Goal: Task Accomplishment & Management: Manage account settings

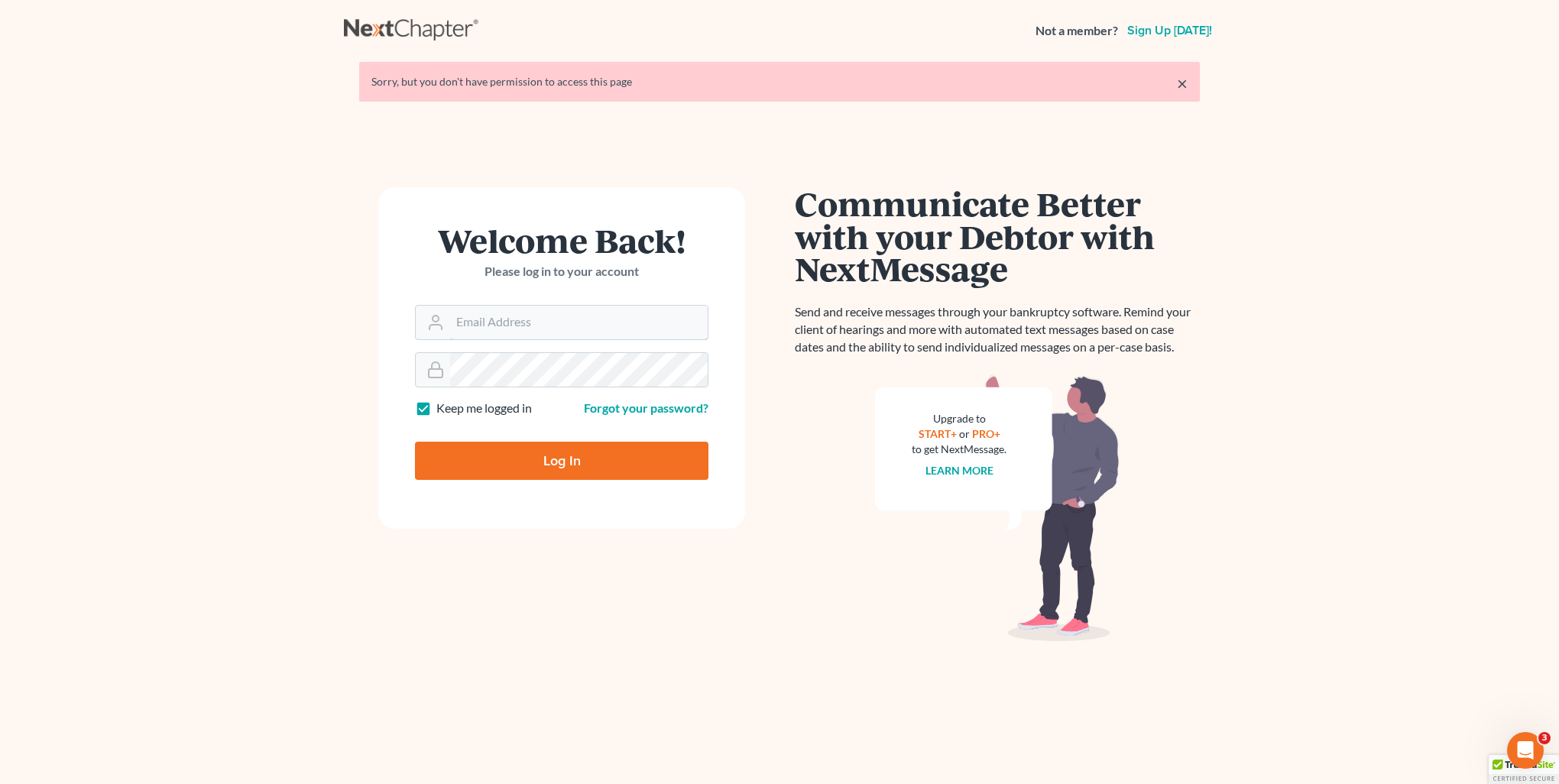
type input "[PERSON_NAME][EMAIL_ADDRESS][DOMAIN_NAME]"
click at [547, 465] on input "Log In" at bounding box center [561, 461] width 294 height 39
type input "Thinking..."
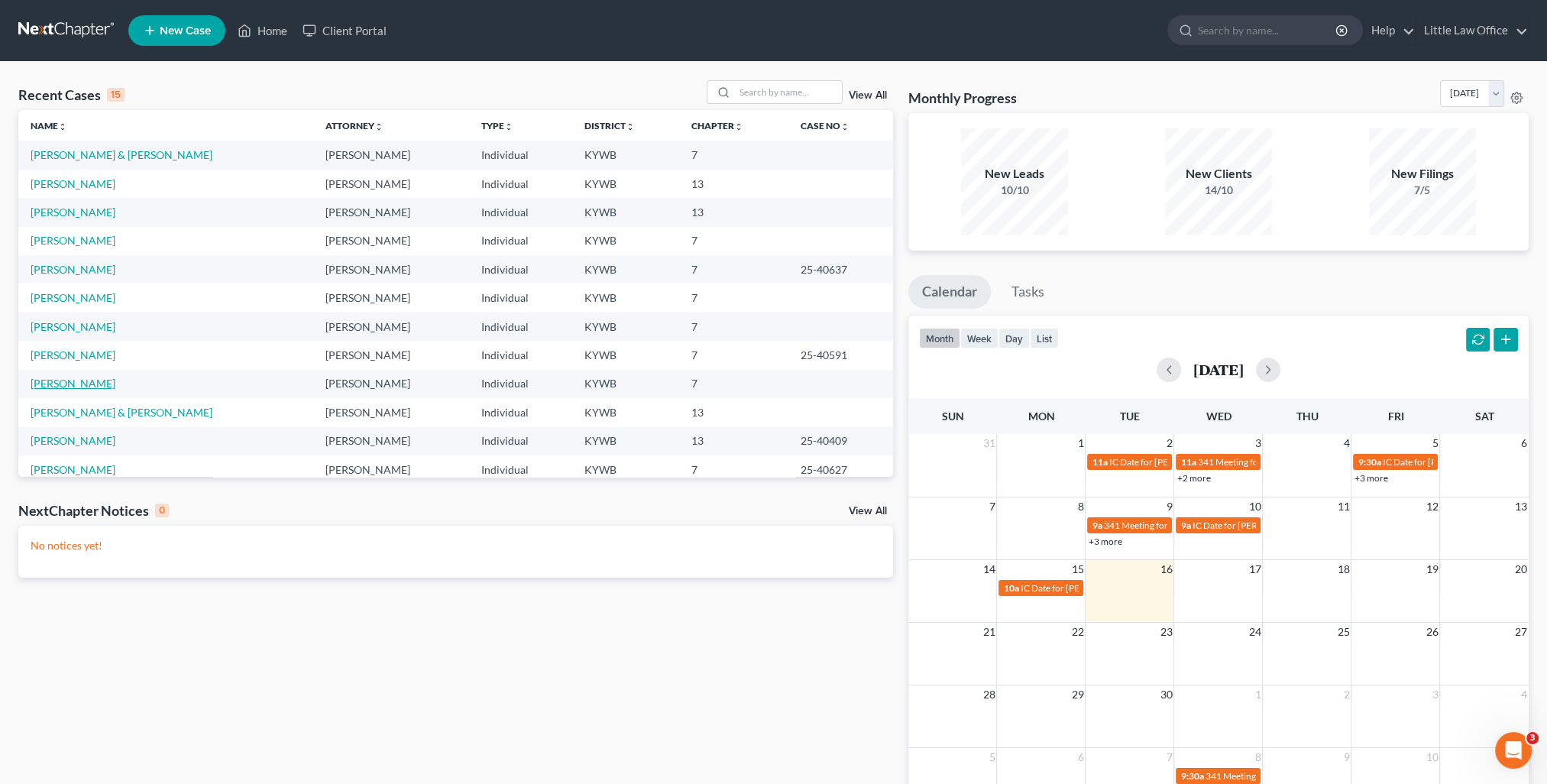
click at [97, 388] on link "[PERSON_NAME]" at bounding box center [73, 383] width 85 height 13
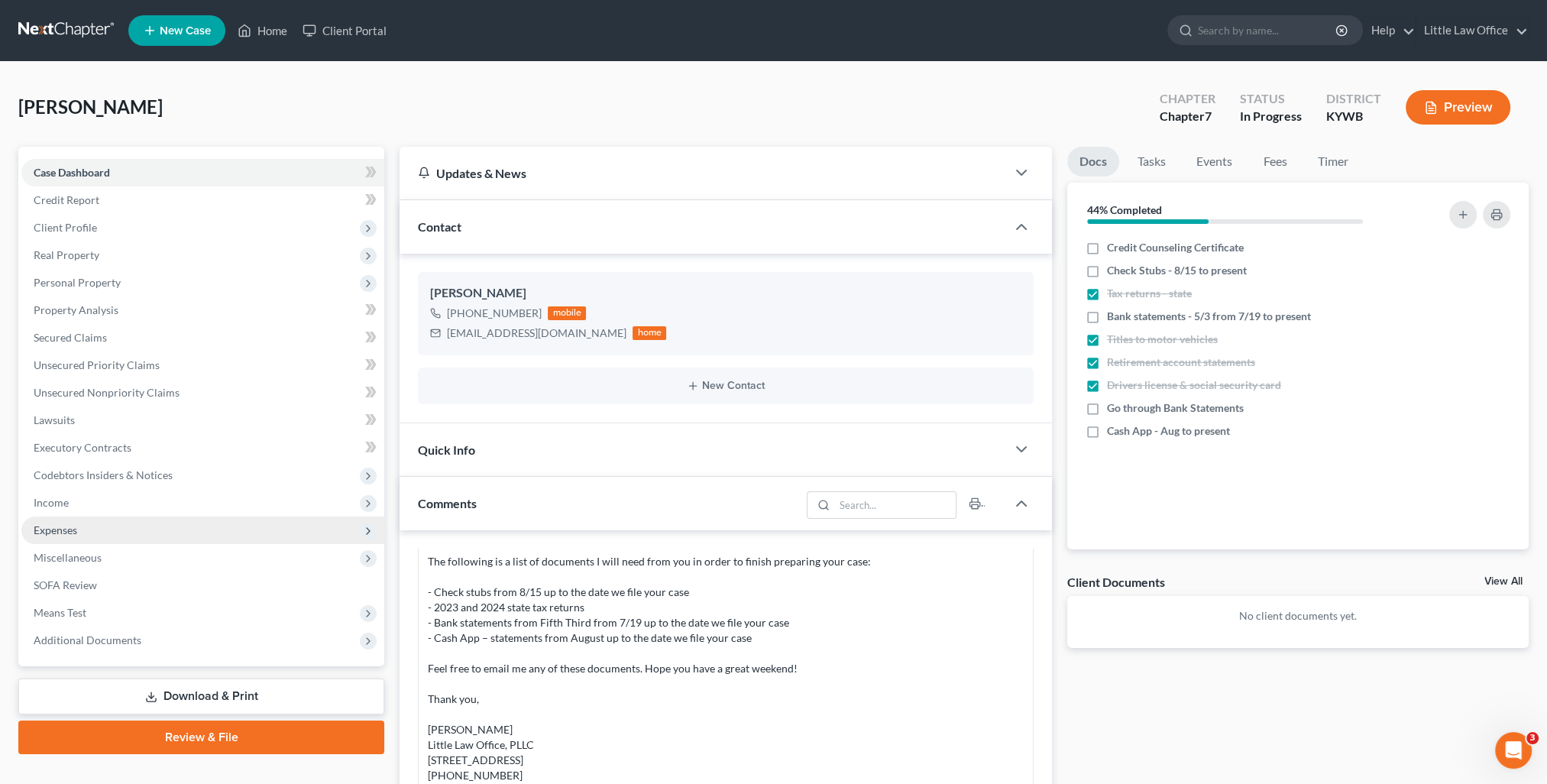
scroll to position [461, 0]
click at [74, 497] on span "Income" at bounding box center [202, 502] width 363 height 28
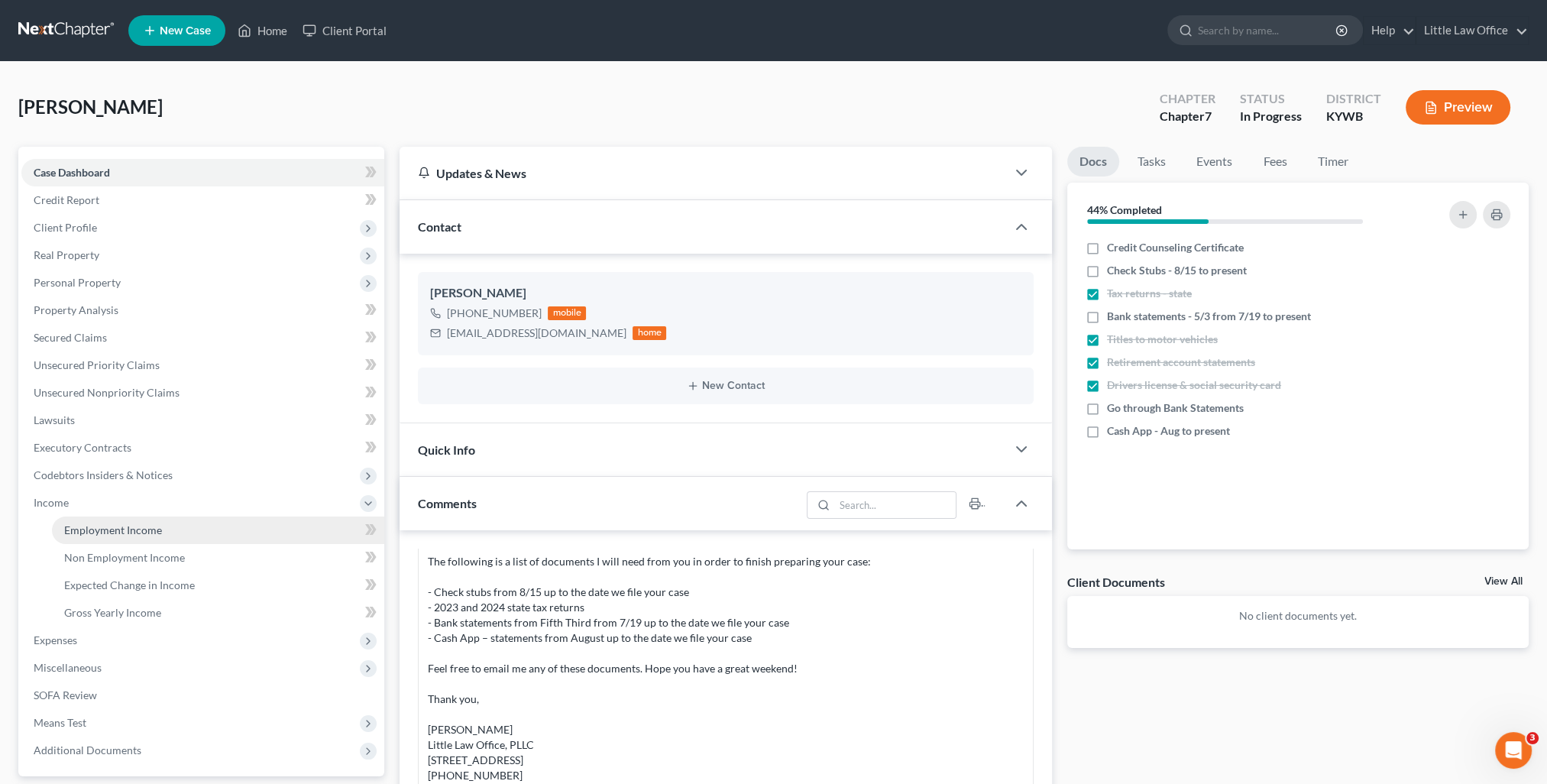
click at [137, 526] on span "Employment Income" at bounding box center [113, 530] width 98 height 13
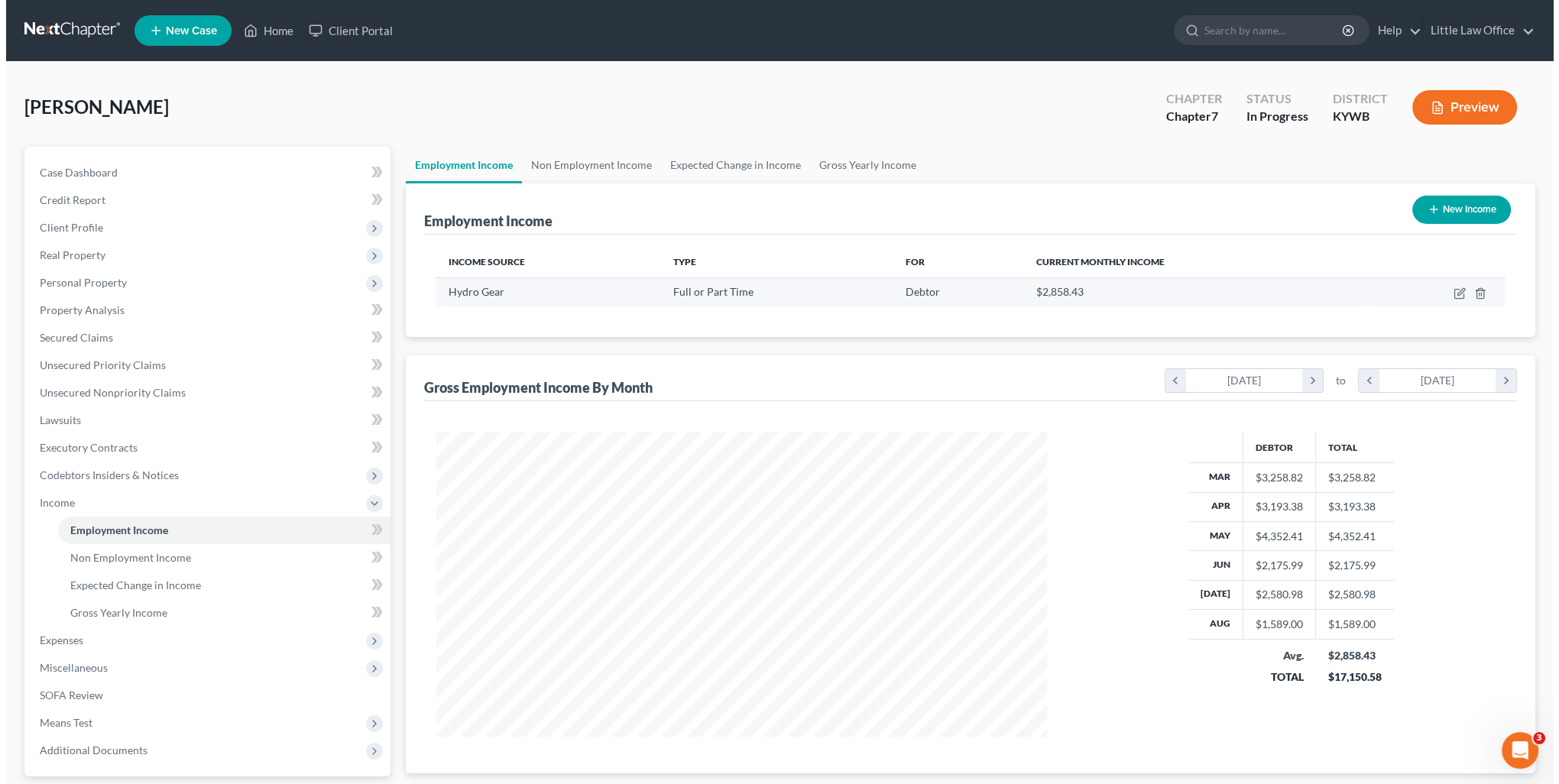
scroll to position [305, 641]
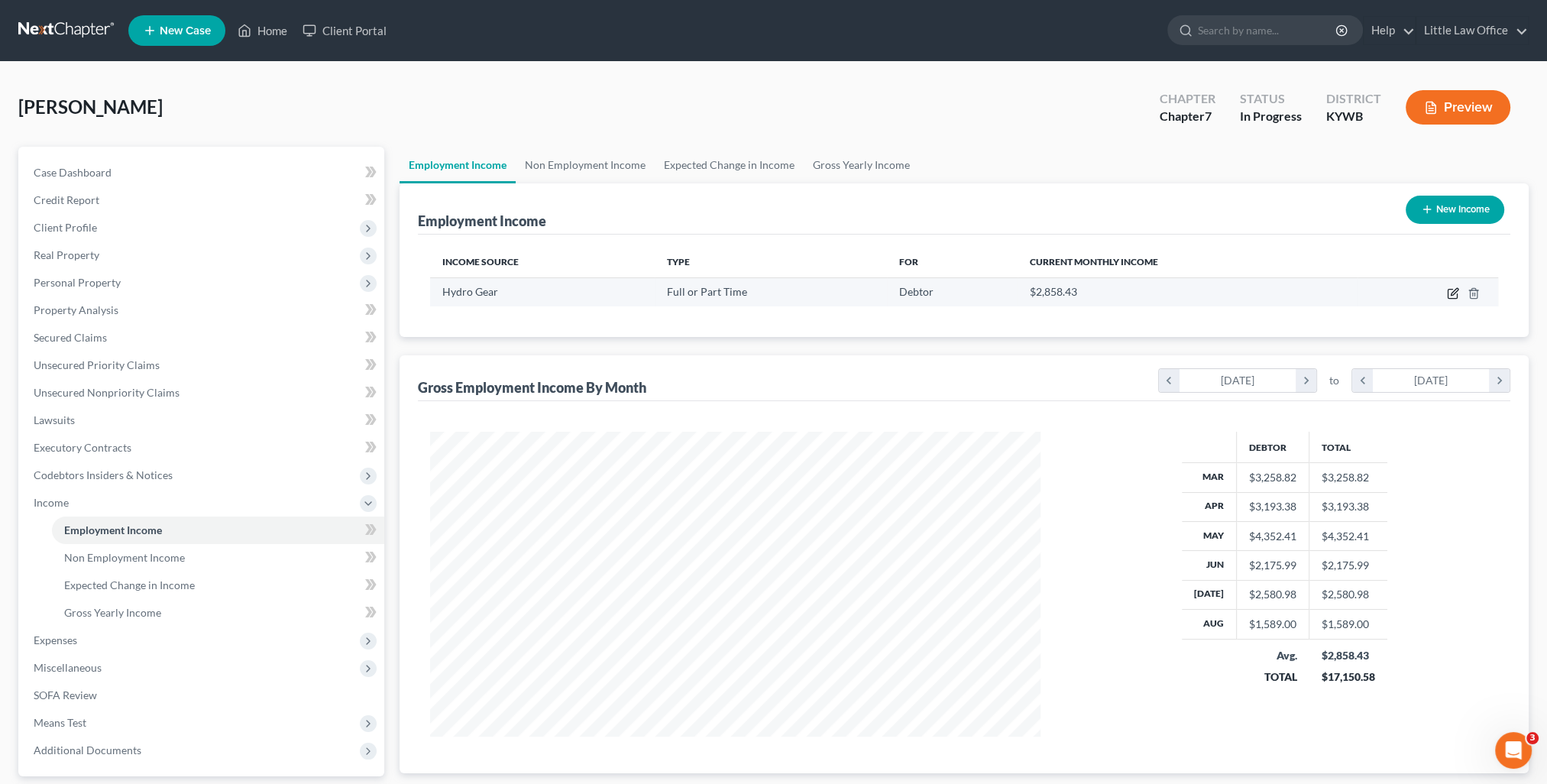
click at [1454, 294] on icon "button" at bounding box center [1452, 293] width 12 height 12
select select "0"
select select "18"
select select "3"
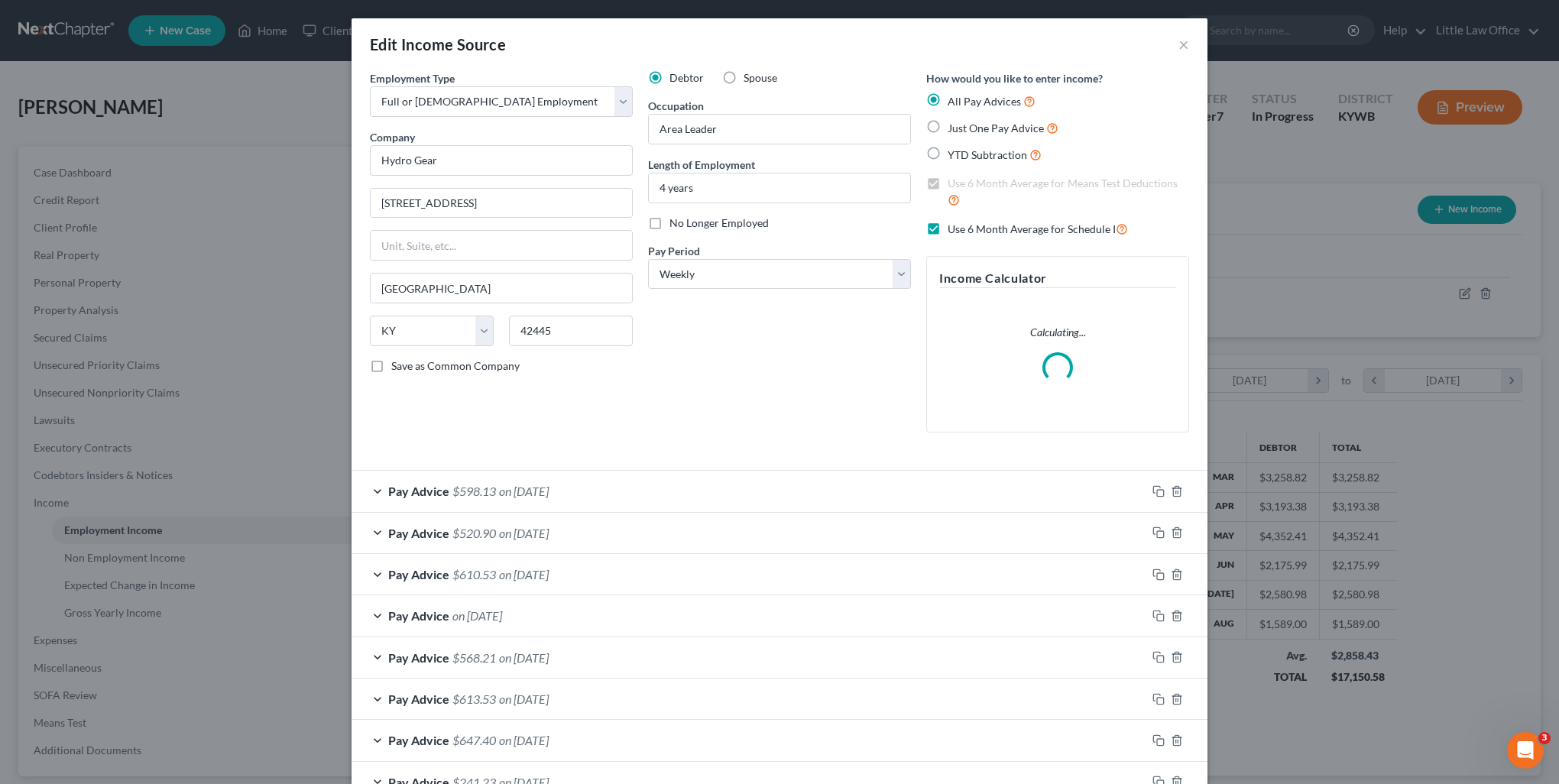
scroll to position [153, 0]
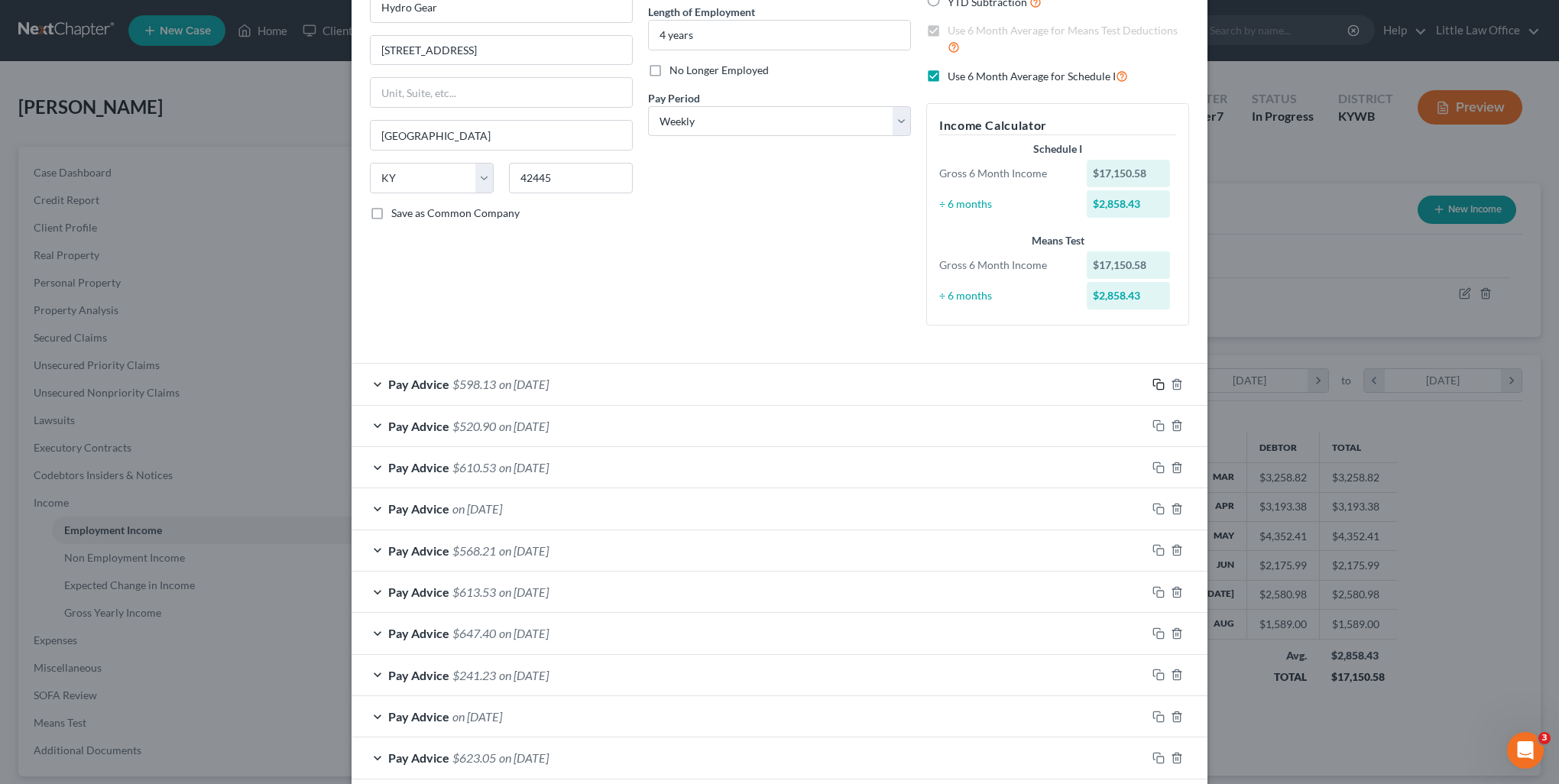
click at [1157, 383] on rect "button" at bounding box center [1160, 386] width 6 height 6
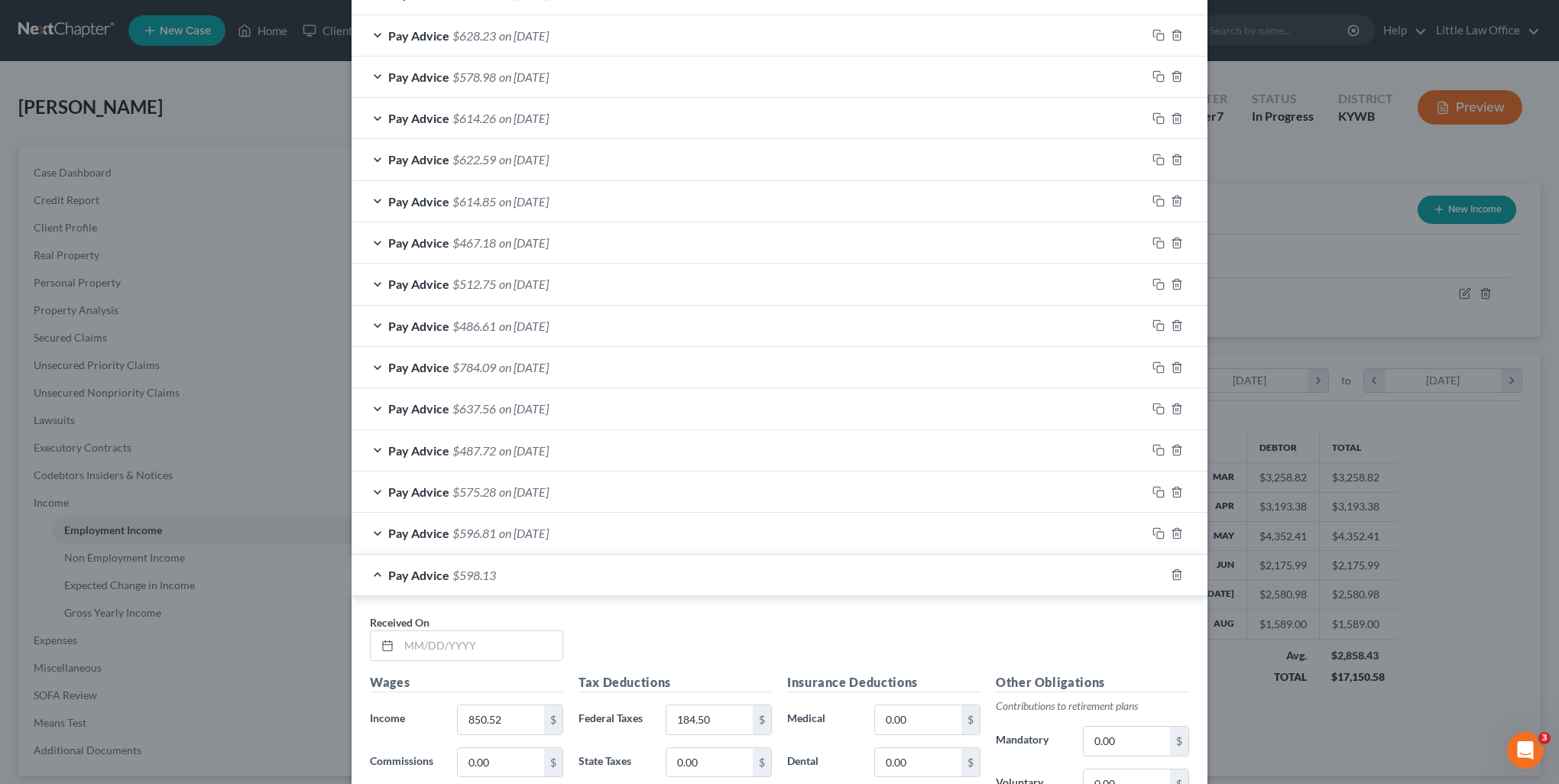
scroll to position [1238, 0]
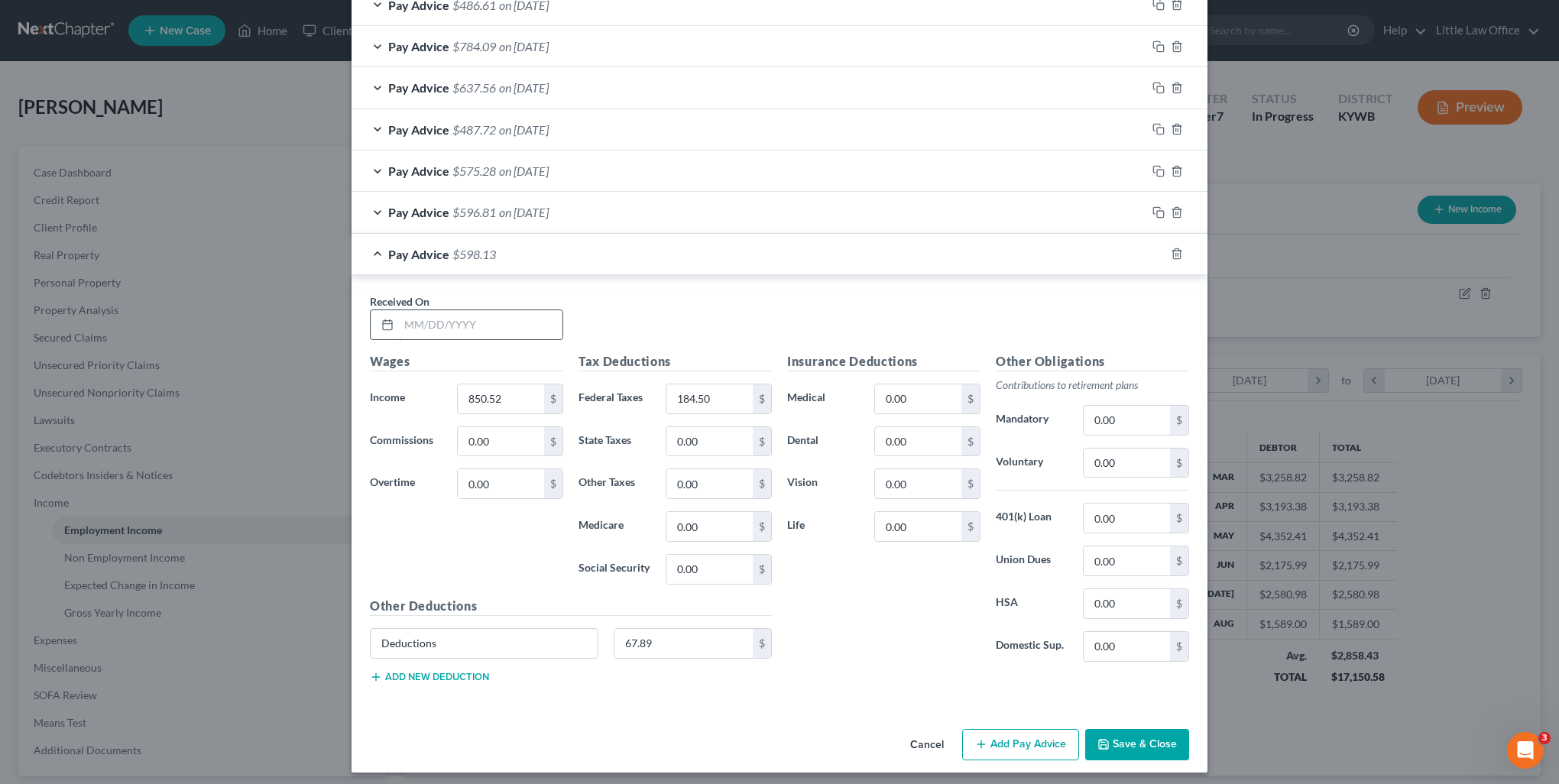
click at [474, 322] on input "text" at bounding box center [480, 325] width 164 height 29
type input "08/15/2025"
type input "658.67"
click at [736, 389] on input "184.50" at bounding box center [710, 399] width 87 height 29
type input "133.38"
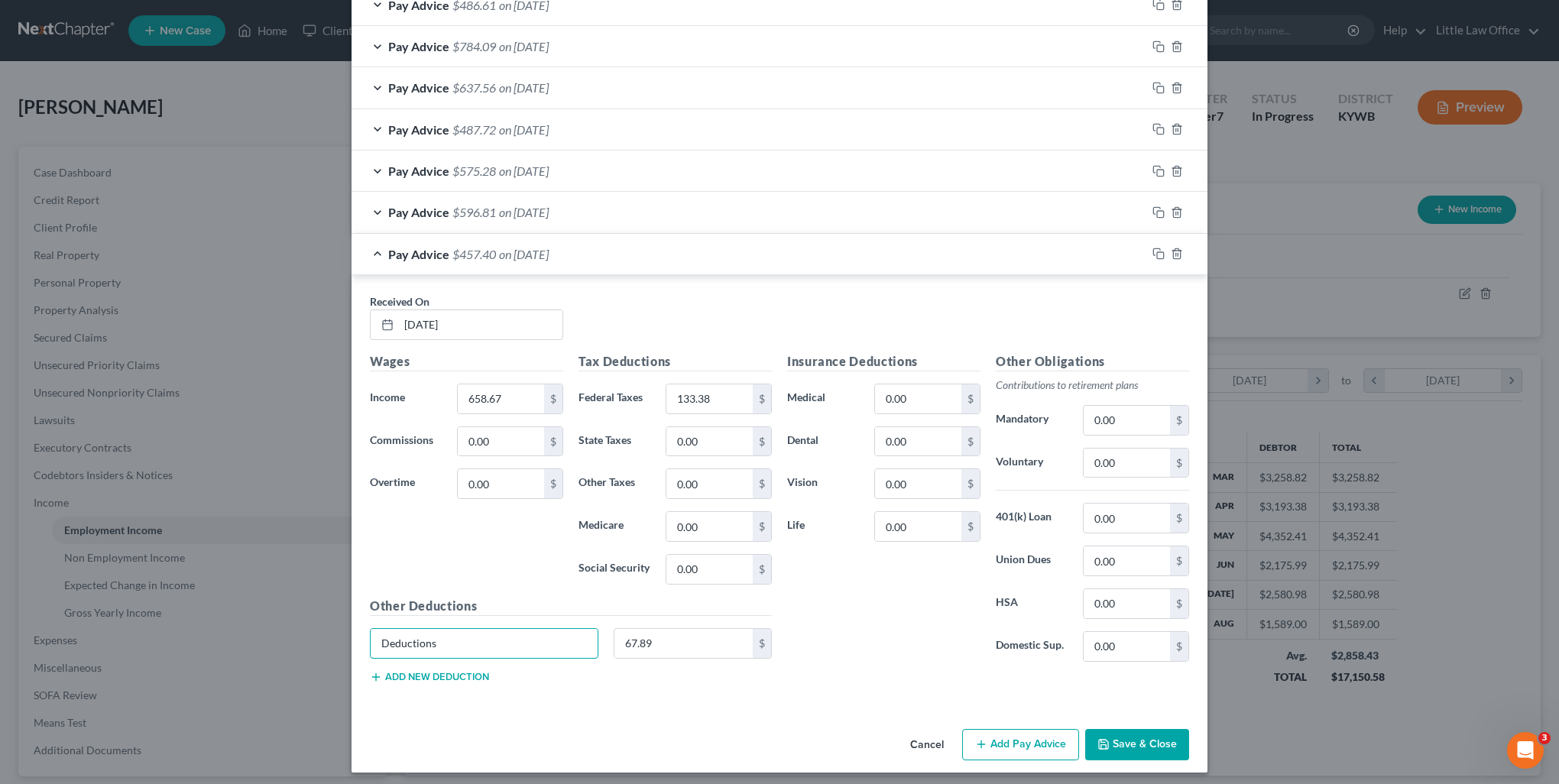
drag, startPoint x: 501, startPoint y: 638, endPoint x: 247, endPoint y: 659, distance: 254.9
click at [247, 659] on div "Edit Income Source × Employment Type * Select Full or Part Time Employment Self…" at bounding box center [780, 392] width 1559 height 784
click at [905, 434] on input "0.00" at bounding box center [918, 442] width 87 height 29
type input "1.91"
click at [525, 643] on input "text" at bounding box center [484, 643] width 227 height 29
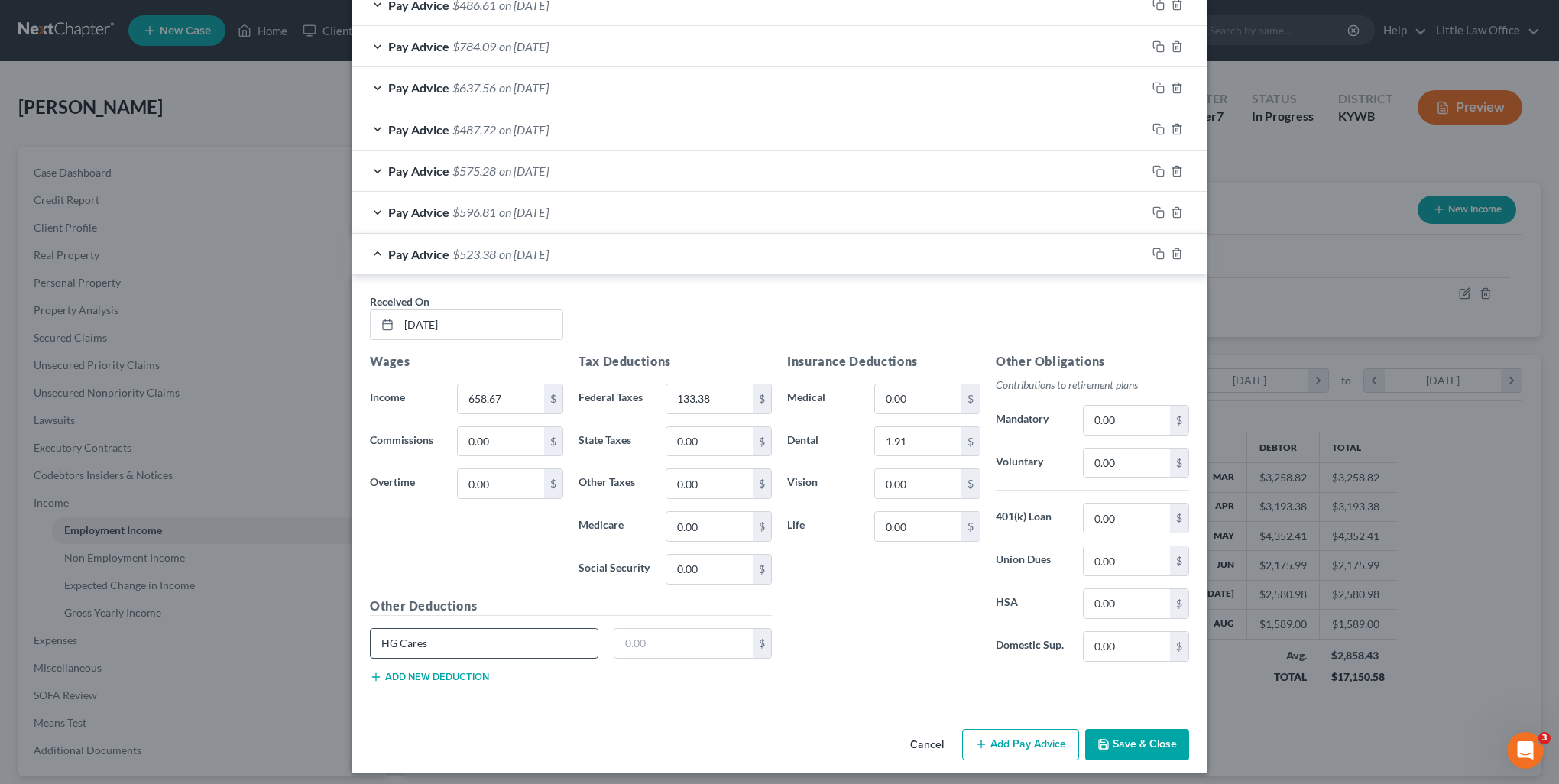
type input "HG Cares"
type input "2"
click at [1132, 461] on input "0.00" at bounding box center [1126, 463] width 87 height 29
type input "32.93"
click at [448, 674] on button "Add new deduction" at bounding box center [430, 676] width 120 height 12
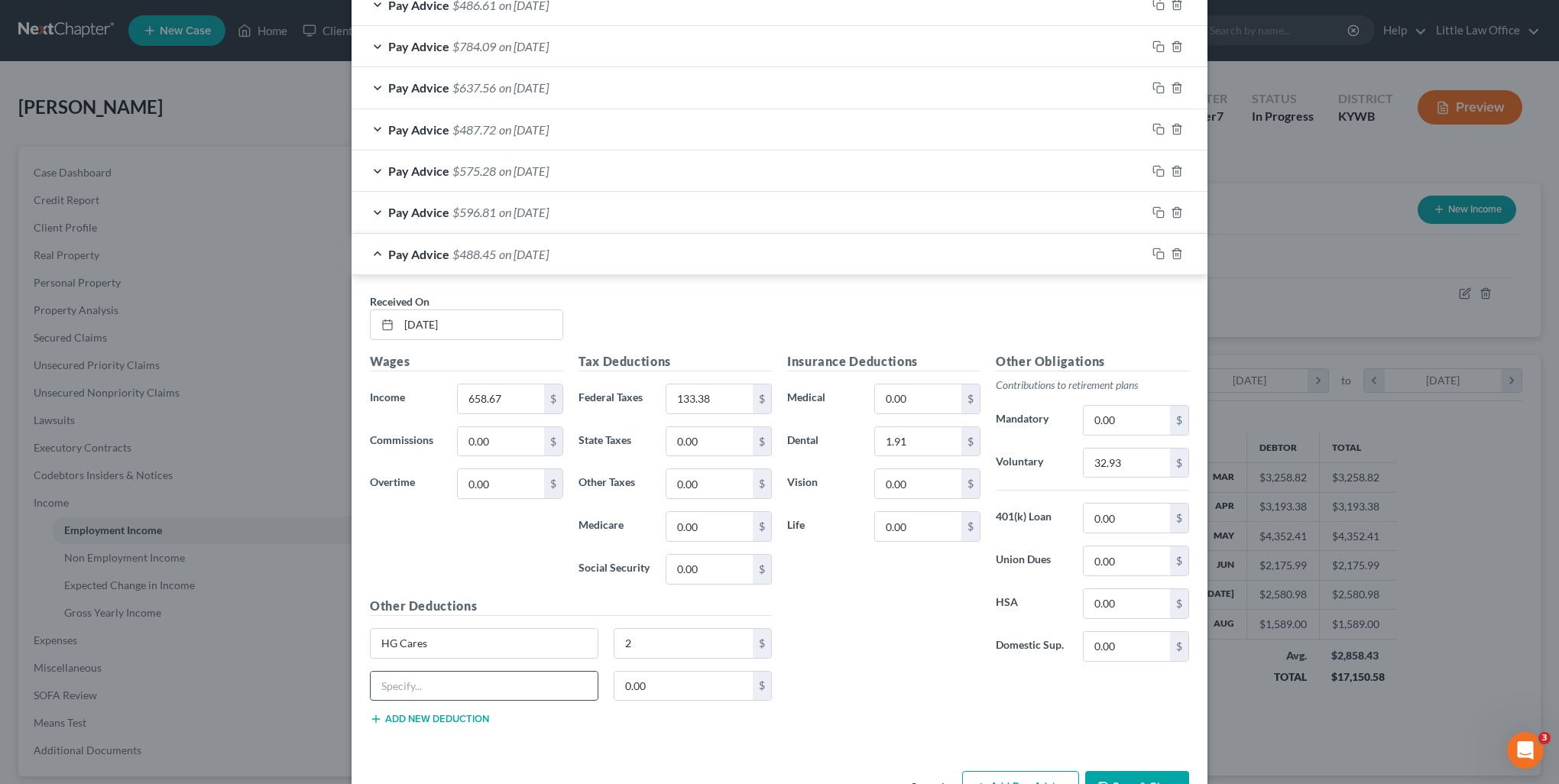
click at [421, 674] on input "text" at bounding box center [484, 686] width 227 height 29
type input "Trilogy Performance Sports"
type input "4.62"
click at [402, 714] on button "Add new deduction" at bounding box center [430, 719] width 120 height 12
click at [402, 714] on input "text" at bounding box center [484, 728] width 227 height 29
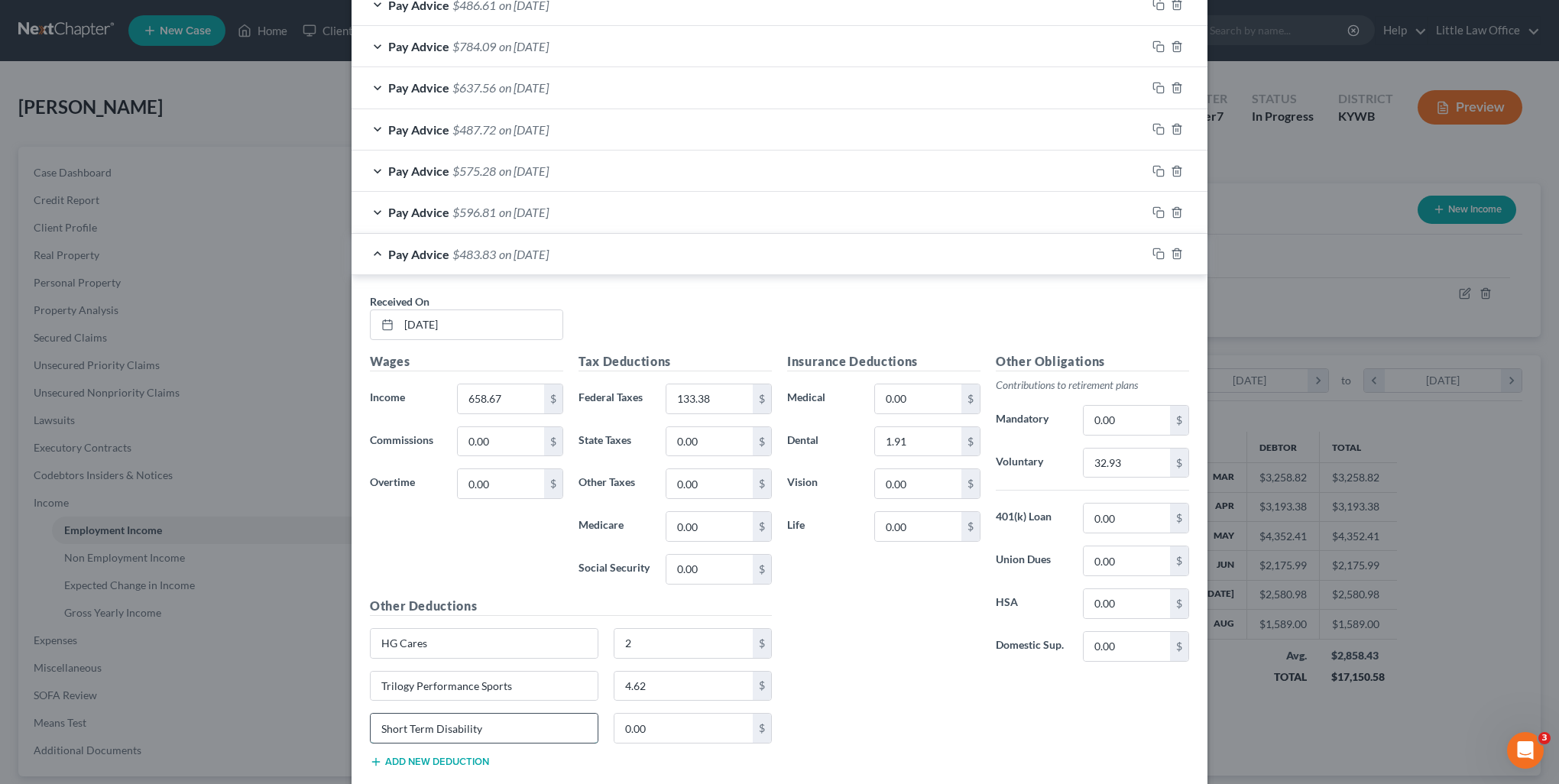
type input "Short Term Disability"
type input "13.27"
click at [398, 758] on button "Add new deduction" at bounding box center [430, 761] width 120 height 12
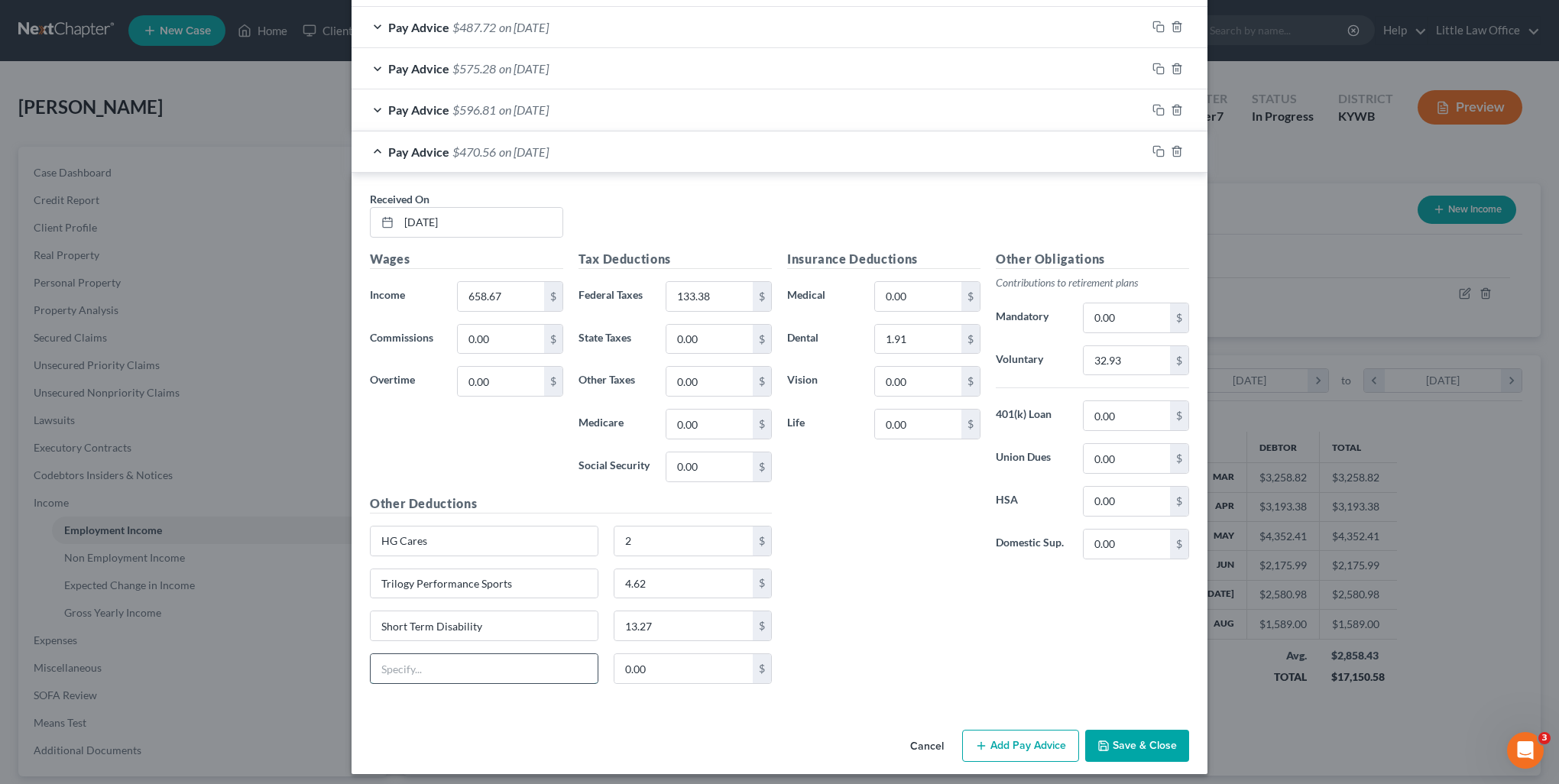
click at [411, 673] on input "text" at bounding box center [484, 669] width 227 height 29
type input "Long Term Disability"
type input "1.47"
click at [930, 418] on input "0.00" at bounding box center [918, 424] width 87 height 29
type input "2.09"
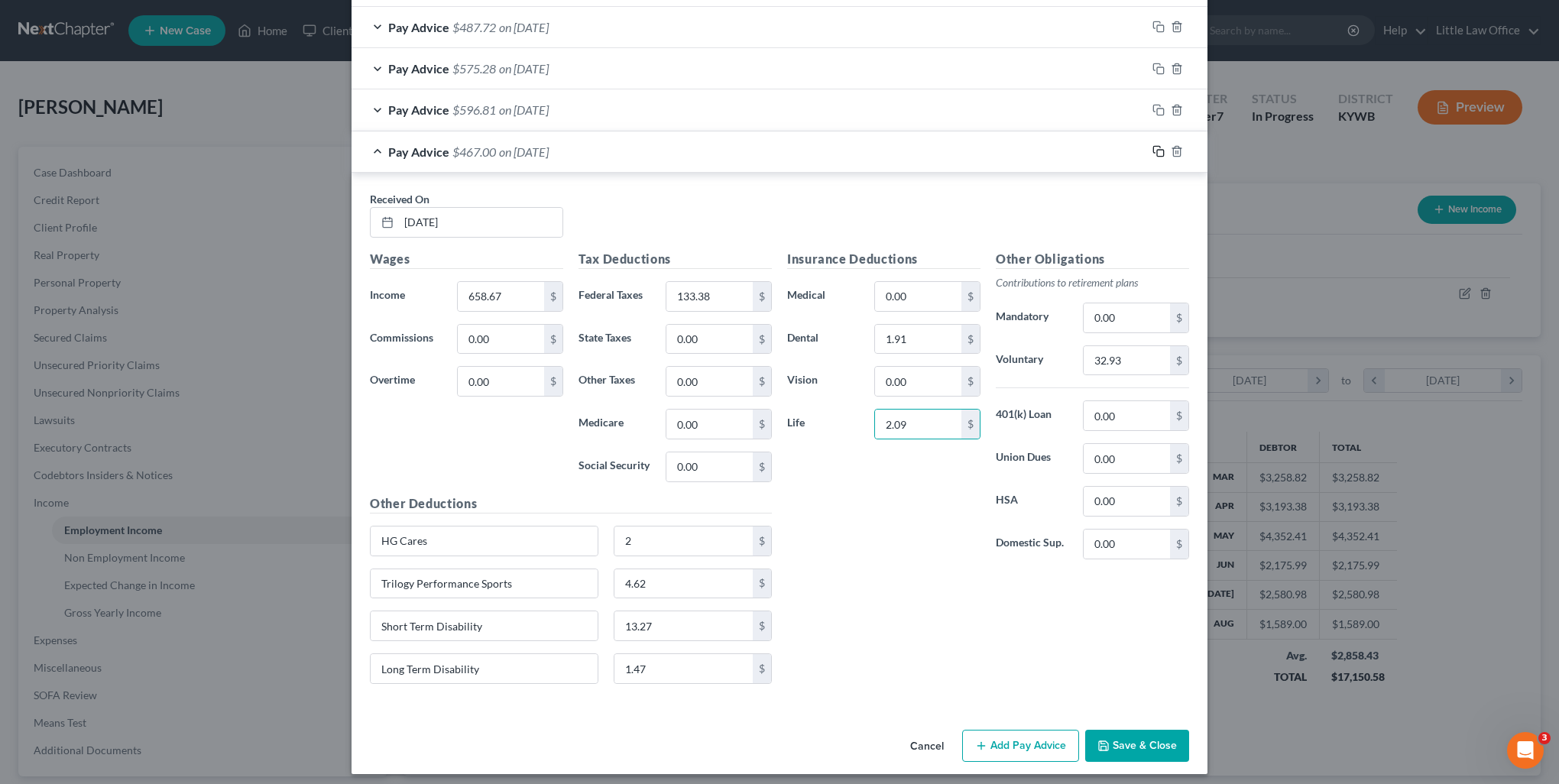
click at [1154, 150] on icon "button" at bounding box center [1158, 151] width 12 height 12
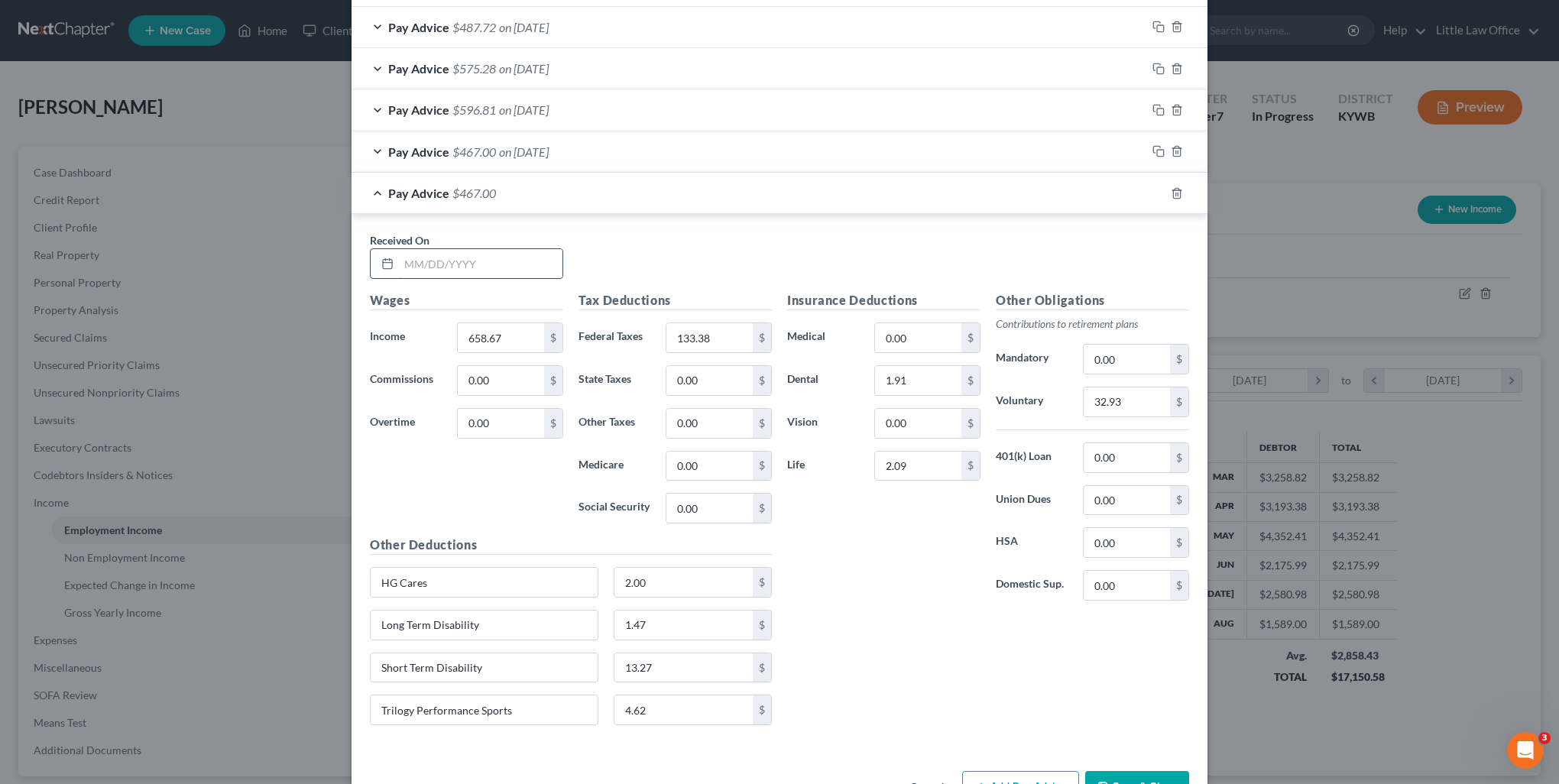
click at [470, 251] on input "text" at bounding box center [480, 264] width 164 height 29
type input "08/22/2025"
type input "877.64"
click at [735, 333] on input "133.38" at bounding box center [710, 338] width 87 height 29
type input "191.71"
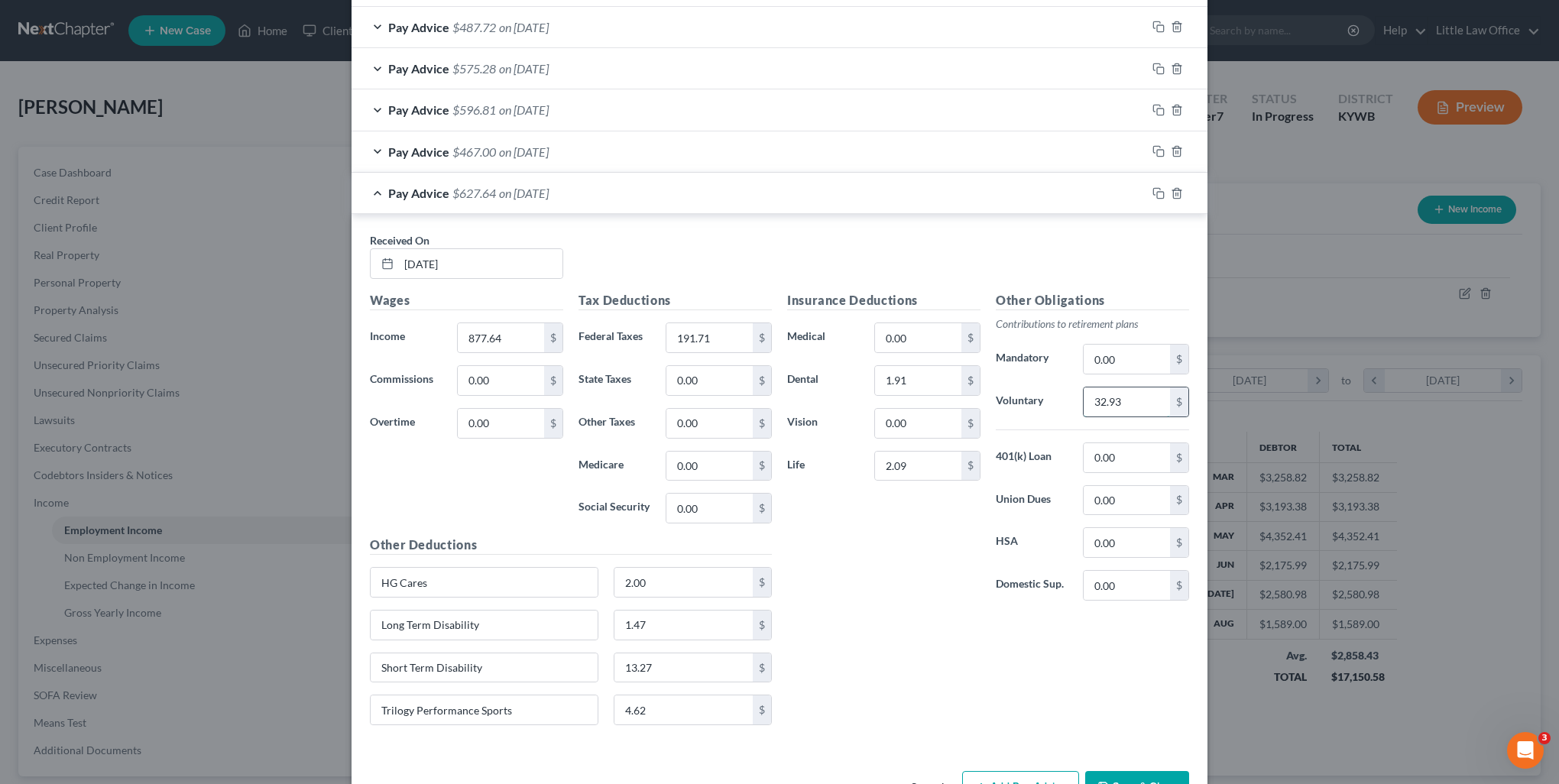
click at [1130, 399] on input "32.93" at bounding box center [1126, 402] width 87 height 29
type input "43.88"
click at [1152, 188] on icon "button" at bounding box center [1158, 192] width 12 height 12
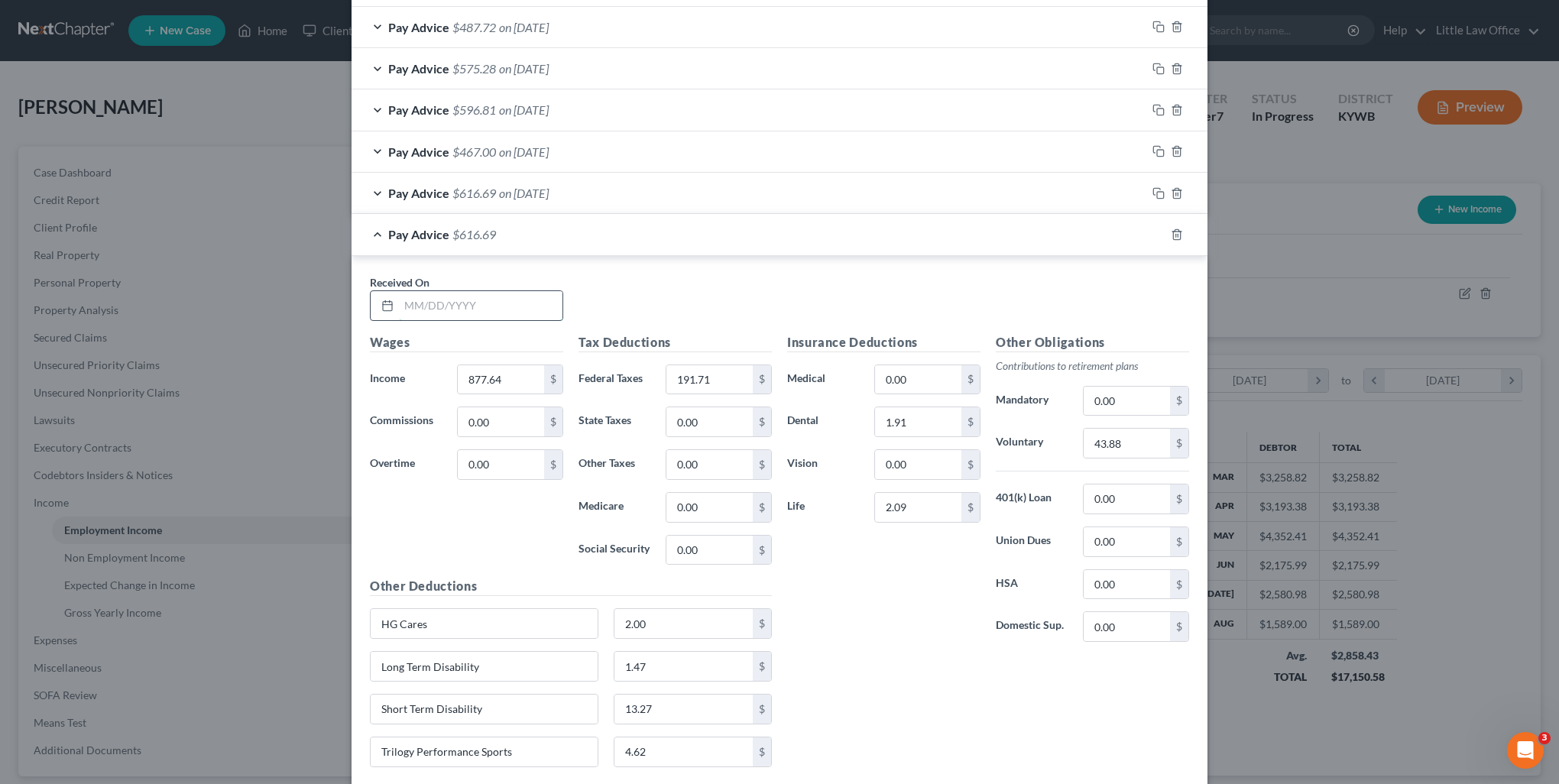
click at [489, 291] on input "text" at bounding box center [480, 306] width 164 height 29
type input "08/29/2025"
type input "863.64"
click at [717, 386] on input "191.71" at bounding box center [710, 380] width 87 height 29
type input "187.98"
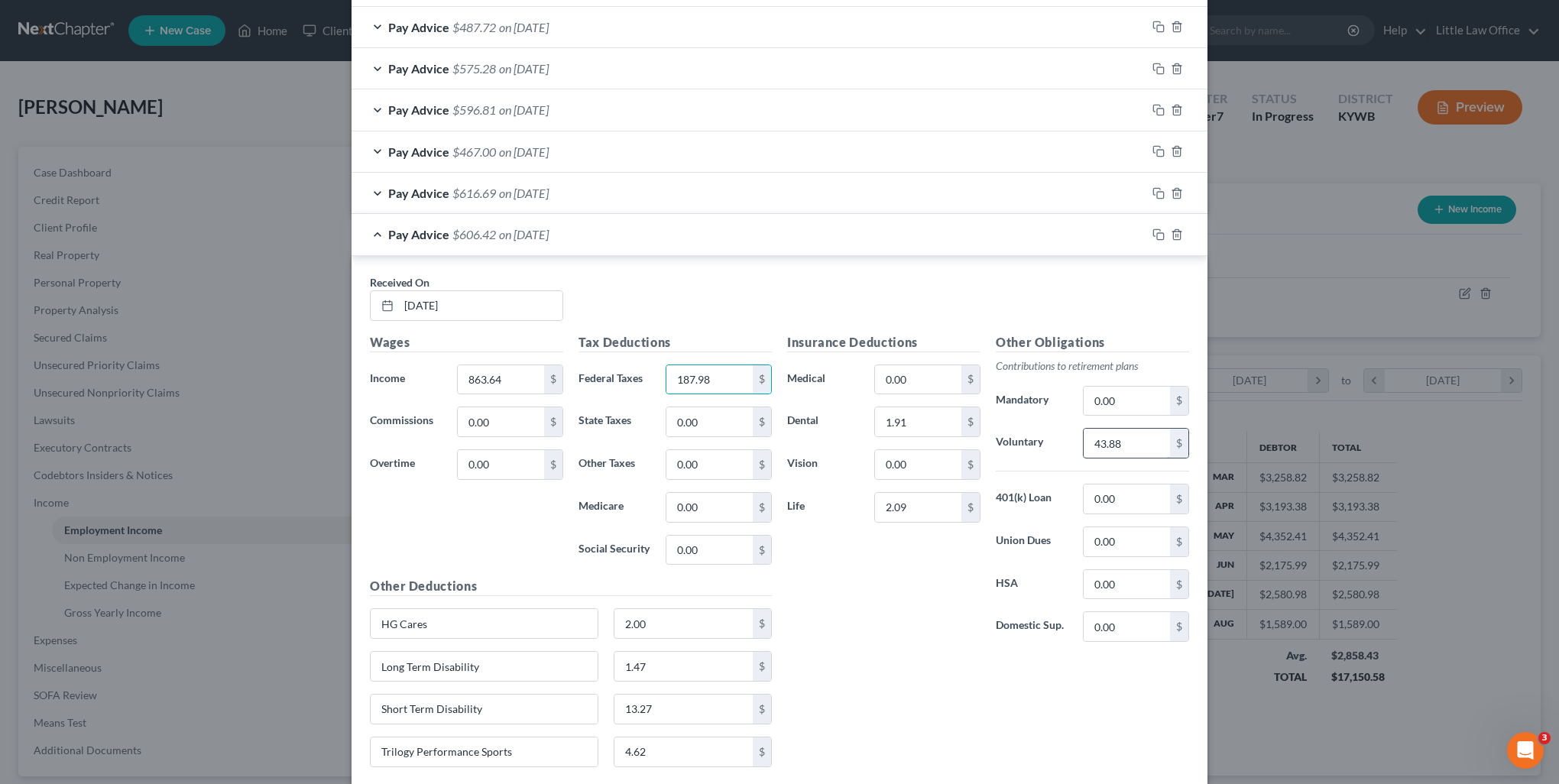
click at [1103, 429] on input "43.88" at bounding box center [1126, 444] width 87 height 29
type input "43.18"
click at [1157, 234] on rect "button" at bounding box center [1160, 236] width 6 height 6
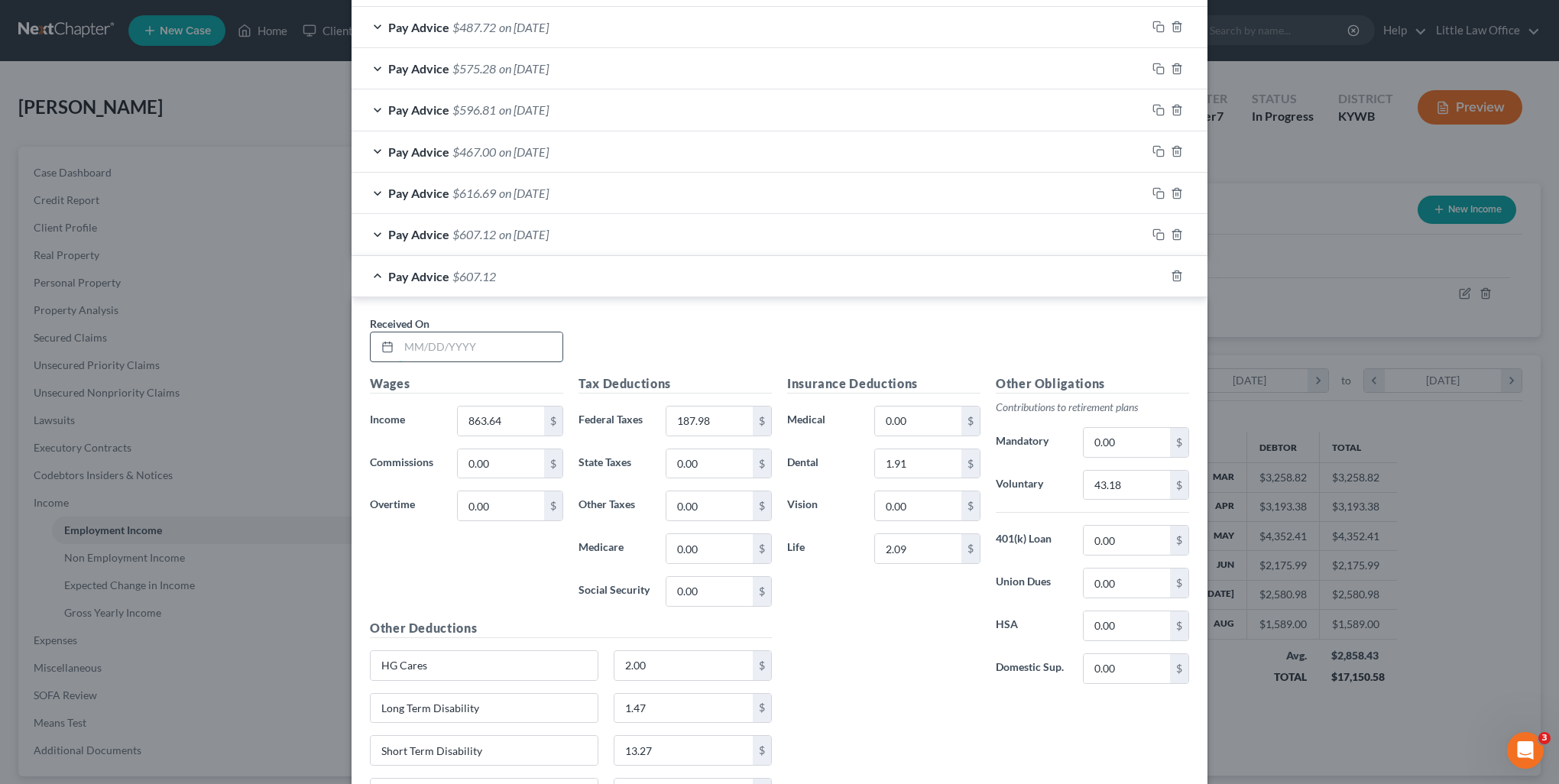
click at [510, 351] on input "text" at bounding box center [480, 347] width 164 height 29
type input "09/05/2025"
type input "514.63"
click at [695, 416] on input "187.98" at bounding box center [710, 421] width 87 height 29
type input "95.09"
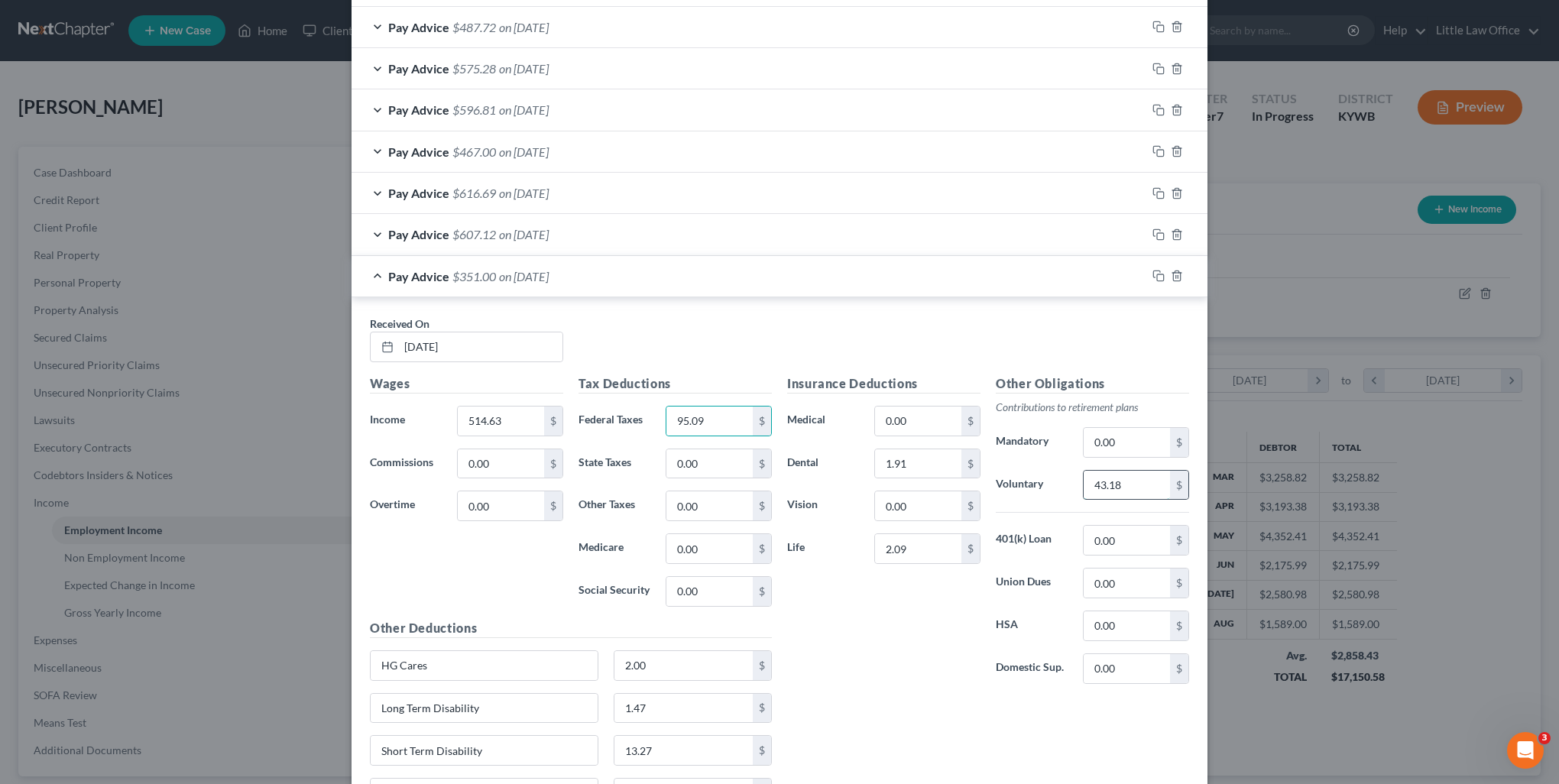
click at [1125, 490] on input "43.18" at bounding box center [1126, 485] width 87 height 29
type input "25.73"
click at [1157, 274] on rect "button" at bounding box center [1160, 277] width 6 height 6
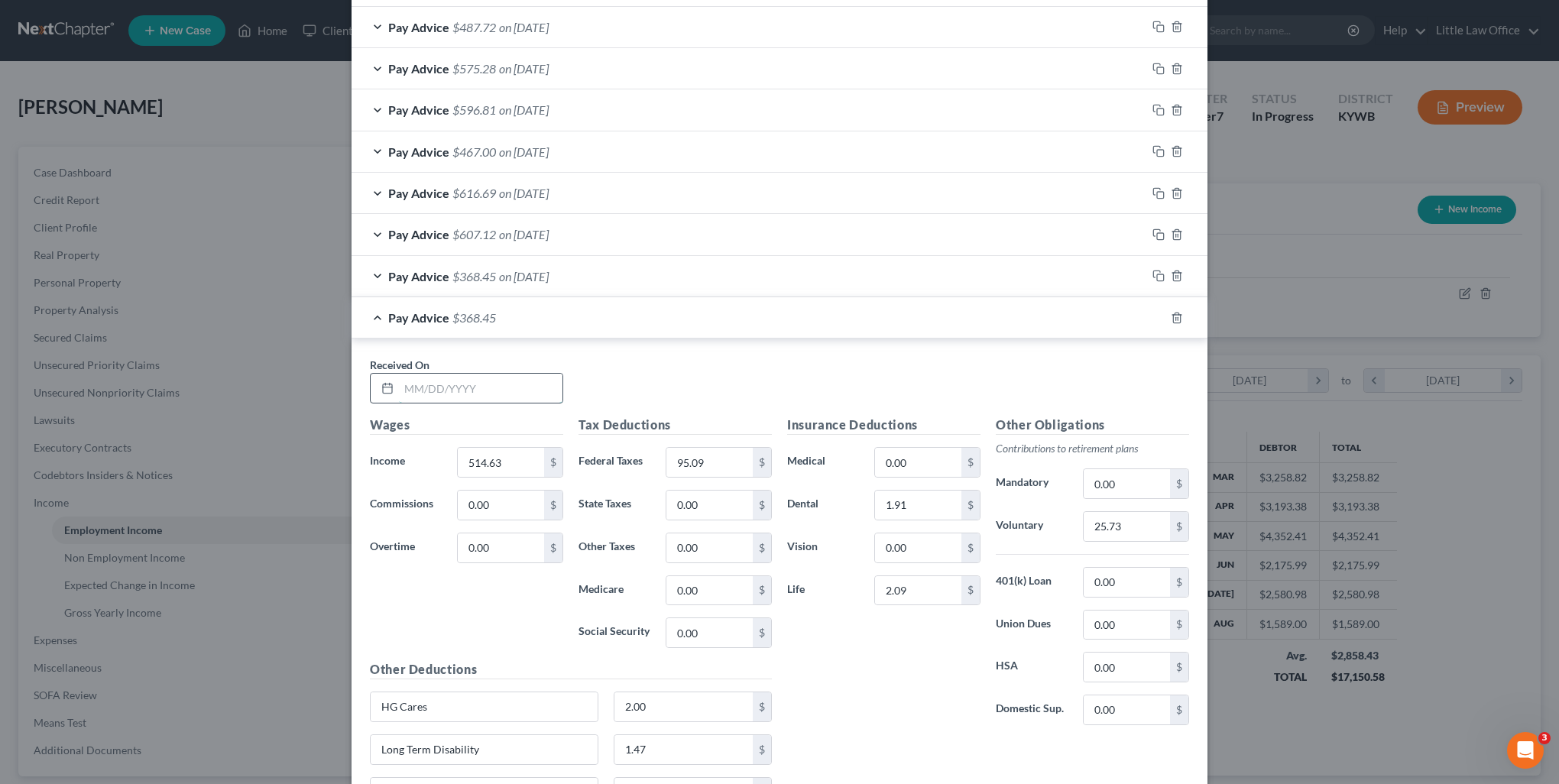
click at [497, 394] on input "text" at bounding box center [480, 388] width 164 height 29
type input "09/12/2025"
type input "846.75"
type input "183.49"
click at [1140, 521] on input "25.73" at bounding box center [1126, 526] width 87 height 29
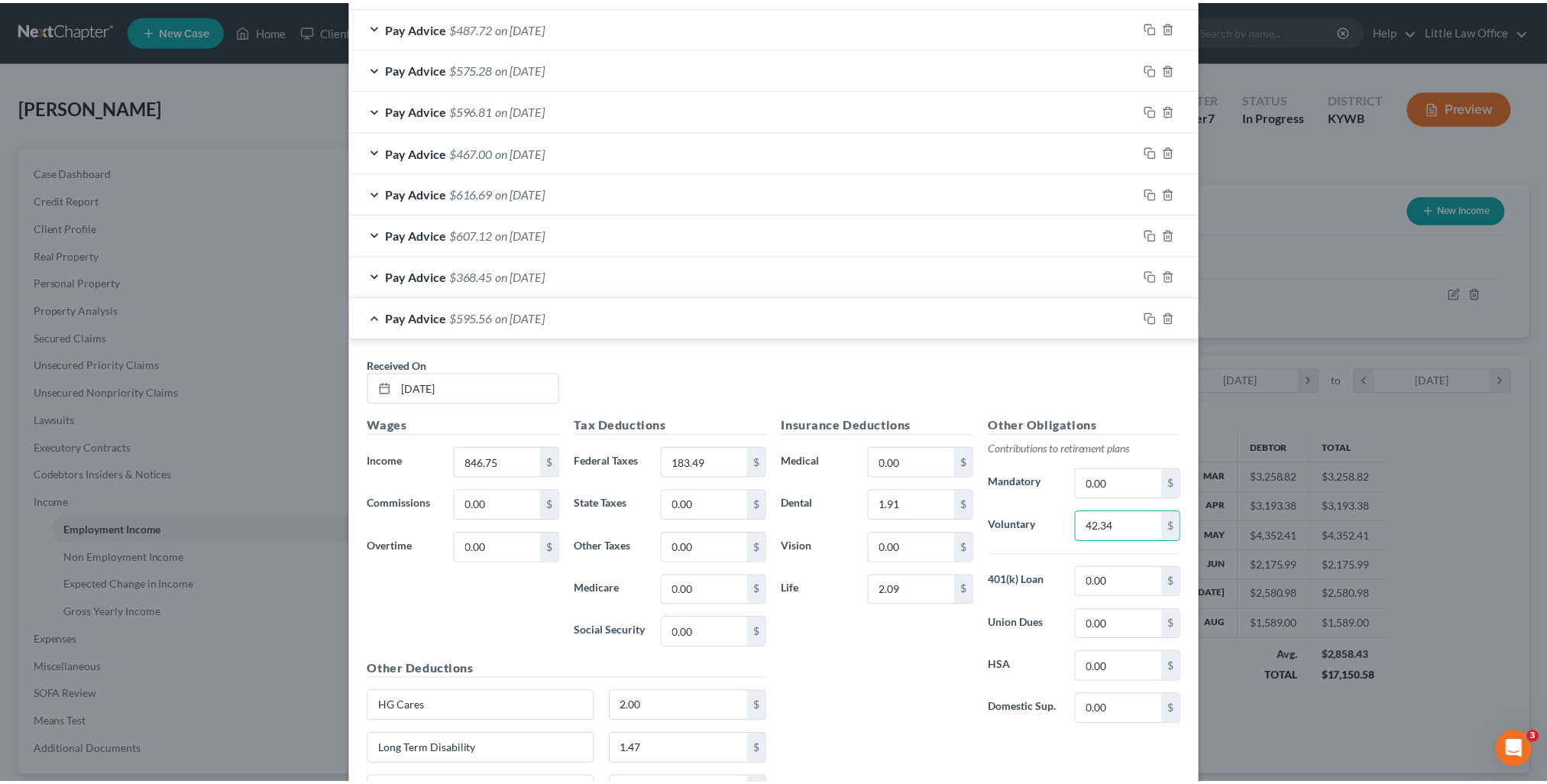
scroll to position [1505, 0]
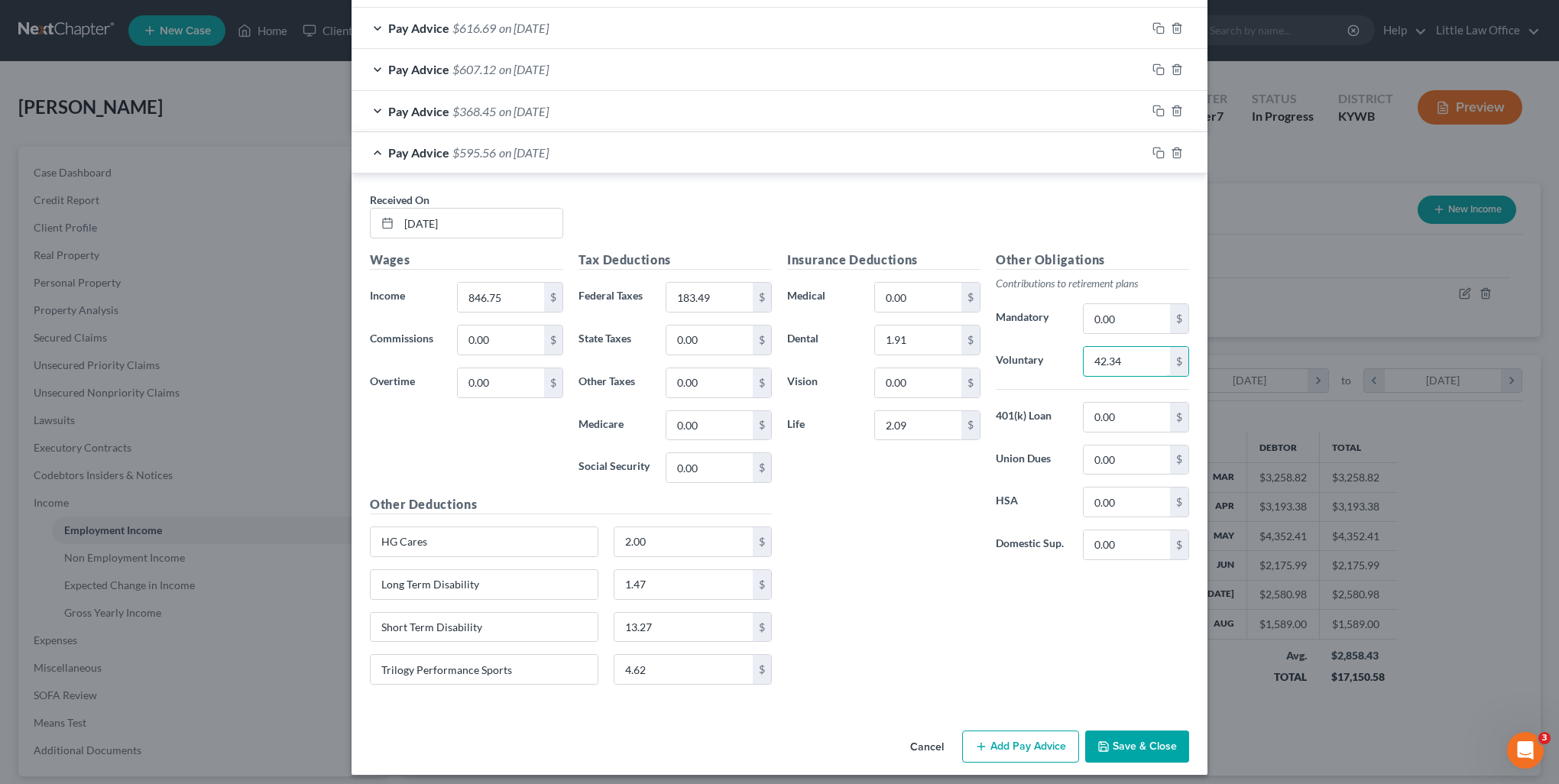
type input "42.34"
click at [1122, 735] on button "Save & Close" at bounding box center [1137, 746] width 104 height 32
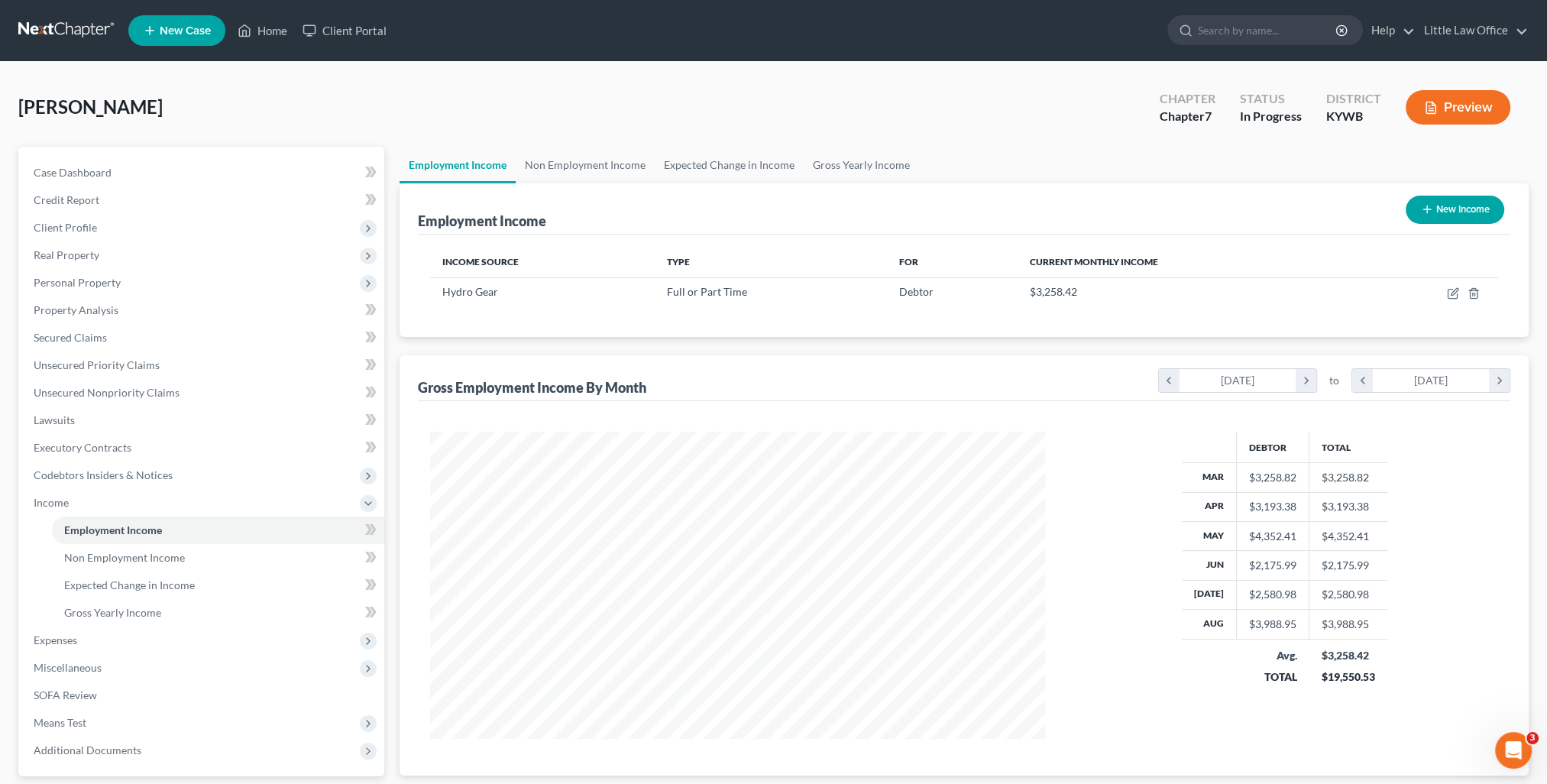
scroll to position [763633, 763379]
drag, startPoint x: 104, startPoint y: 173, endPoint x: 154, endPoint y: 180, distance: 50.5
click at [104, 173] on span "Case Dashboard" at bounding box center [73, 172] width 78 height 13
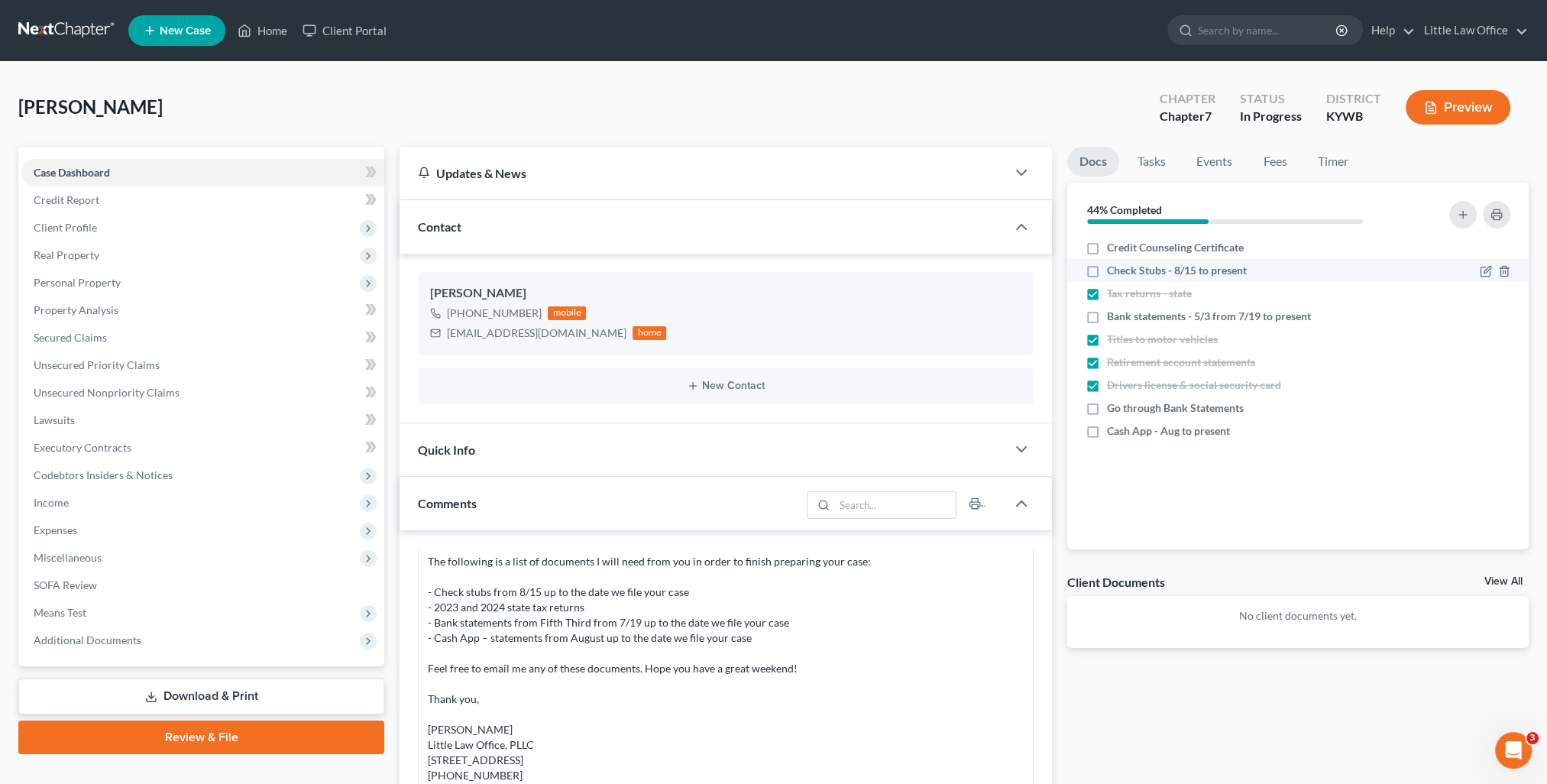
scroll to position [461, 0]
click at [1486, 272] on icon "button" at bounding box center [1485, 271] width 12 height 12
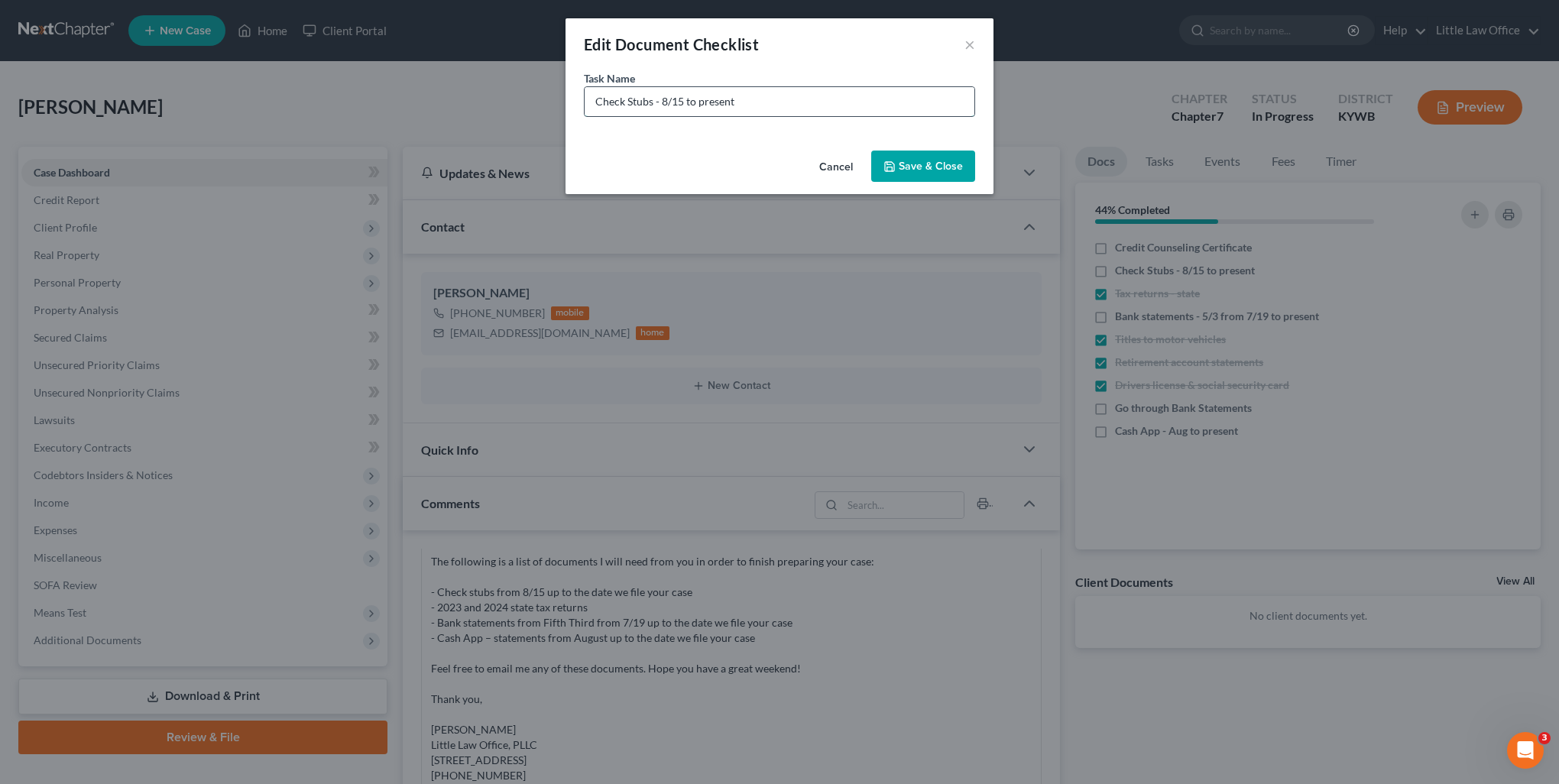
click at [664, 102] on input "Check Stubs - 8/15 to present" at bounding box center [779, 102] width 389 height 29
type input "Check Stubs - 9/19 to present"
click at [918, 160] on button "Save & Close" at bounding box center [922, 167] width 104 height 32
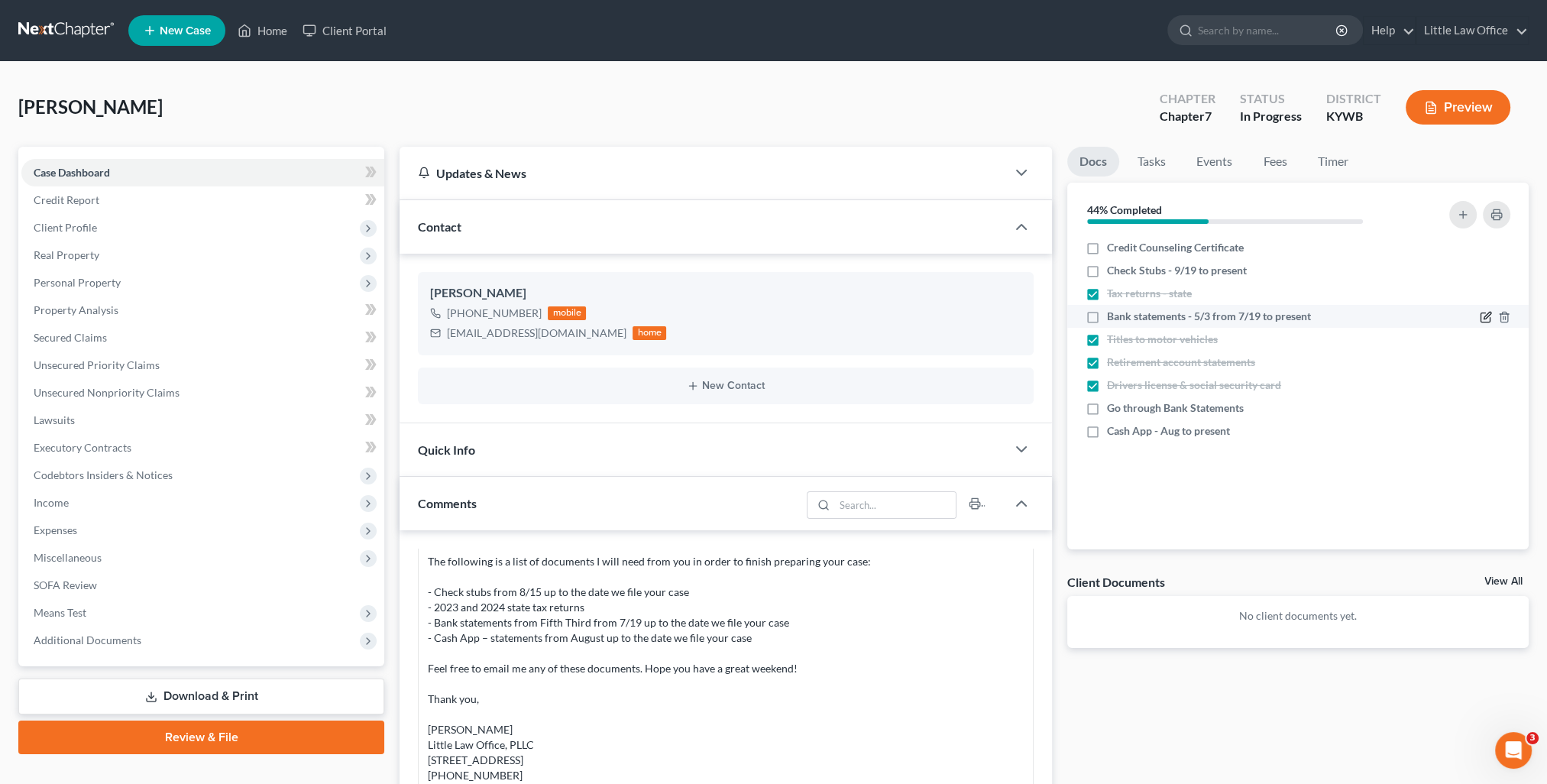
click at [1484, 312] on icon "button" at bounding box center [1485, 317] width 12 height 12
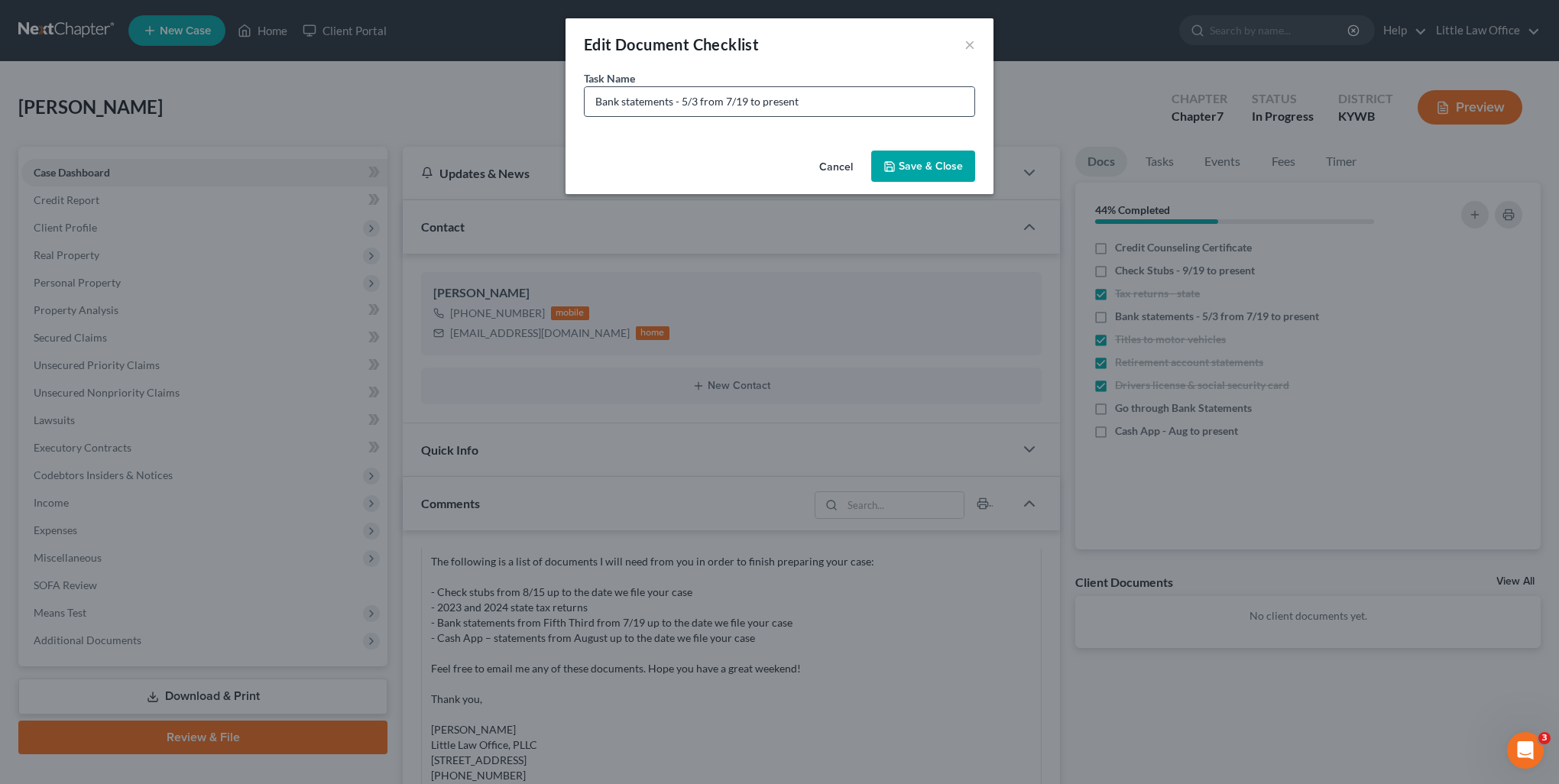
click at [724, 102] on input "Bank statements - 5/3 from 7/19 to present" at bounding box center [779, 102] width 389 height 29
type input "Bank statements - 5/3 from 8/20 to present"
click at [914, 175] on button "Save & Close" at bounding box center [922, 167] width 104 height 32
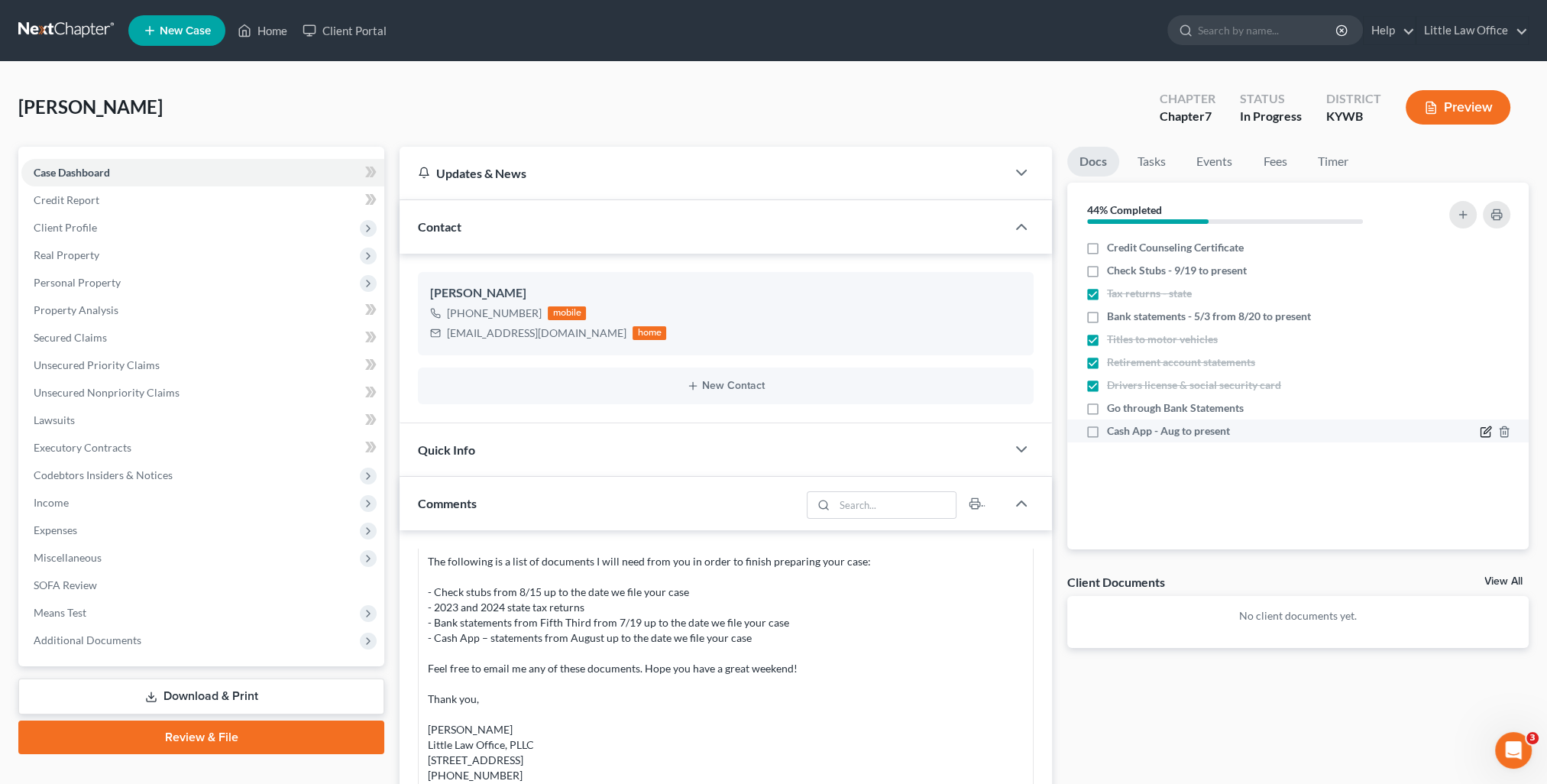
click at [1485, 430] on icon "button" at bounding box center [1486, 430] width 6 height 6
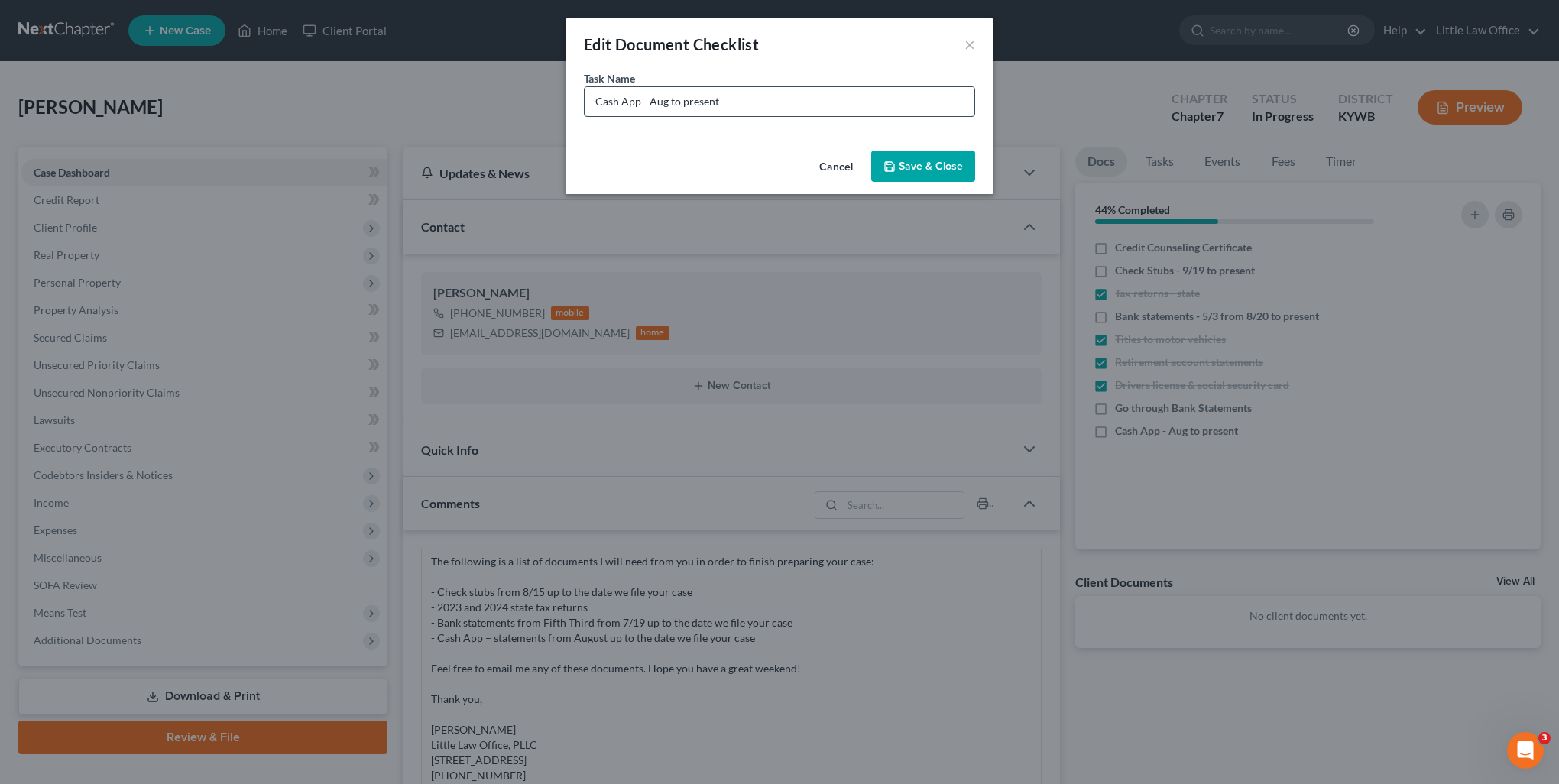
click at [652, 102] on input "Cash App - Aug to present" at bounding box center [779, 102] width 389 height 29
type input "Cash App - Sept to present"
click at [919, 168] on button "Save & Close" at bounding box center [922, 167] width 104 height 32
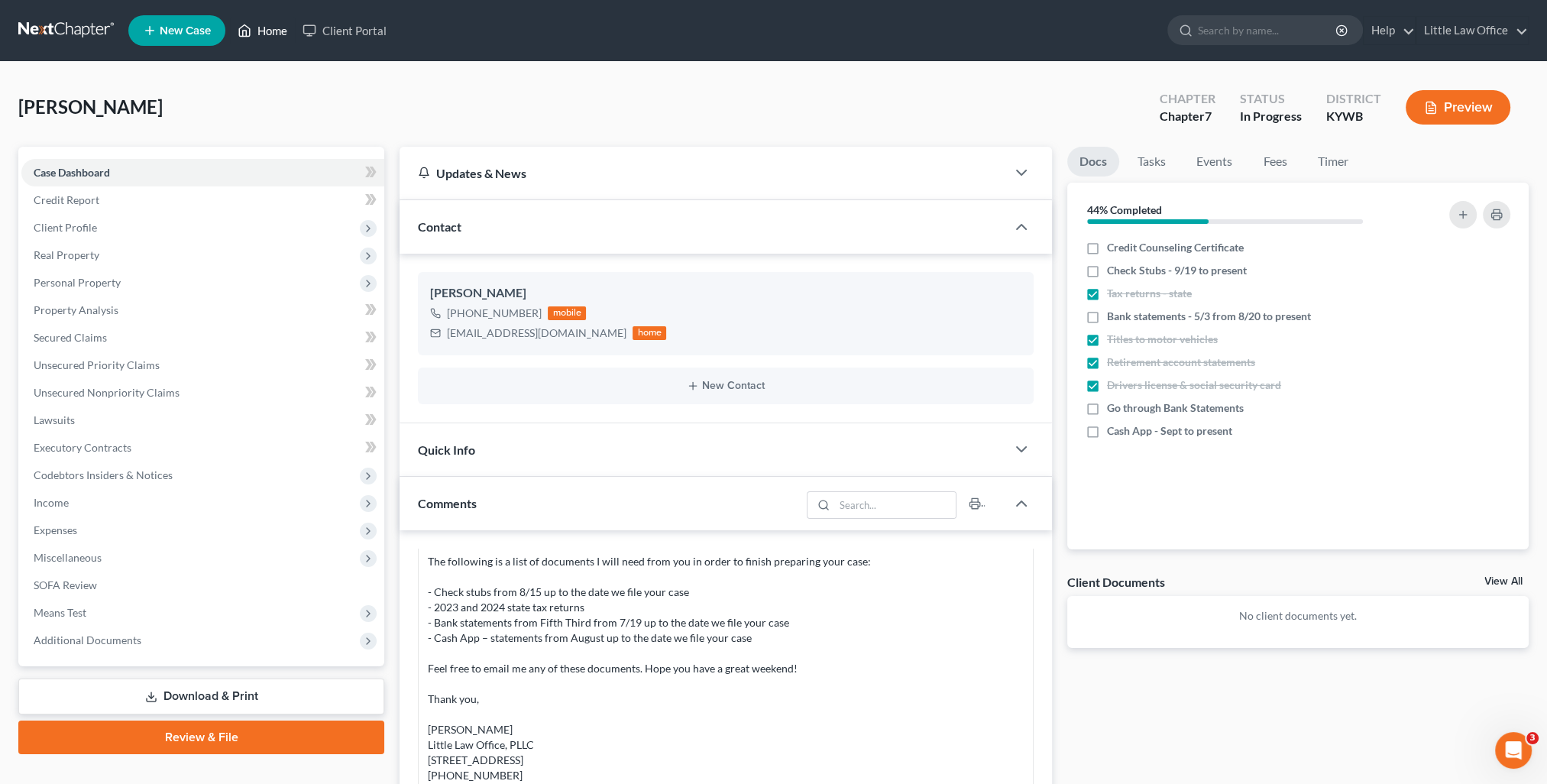
click at [277, 23] on link "Home" at bounding box center [262, 30] width 65 height 28
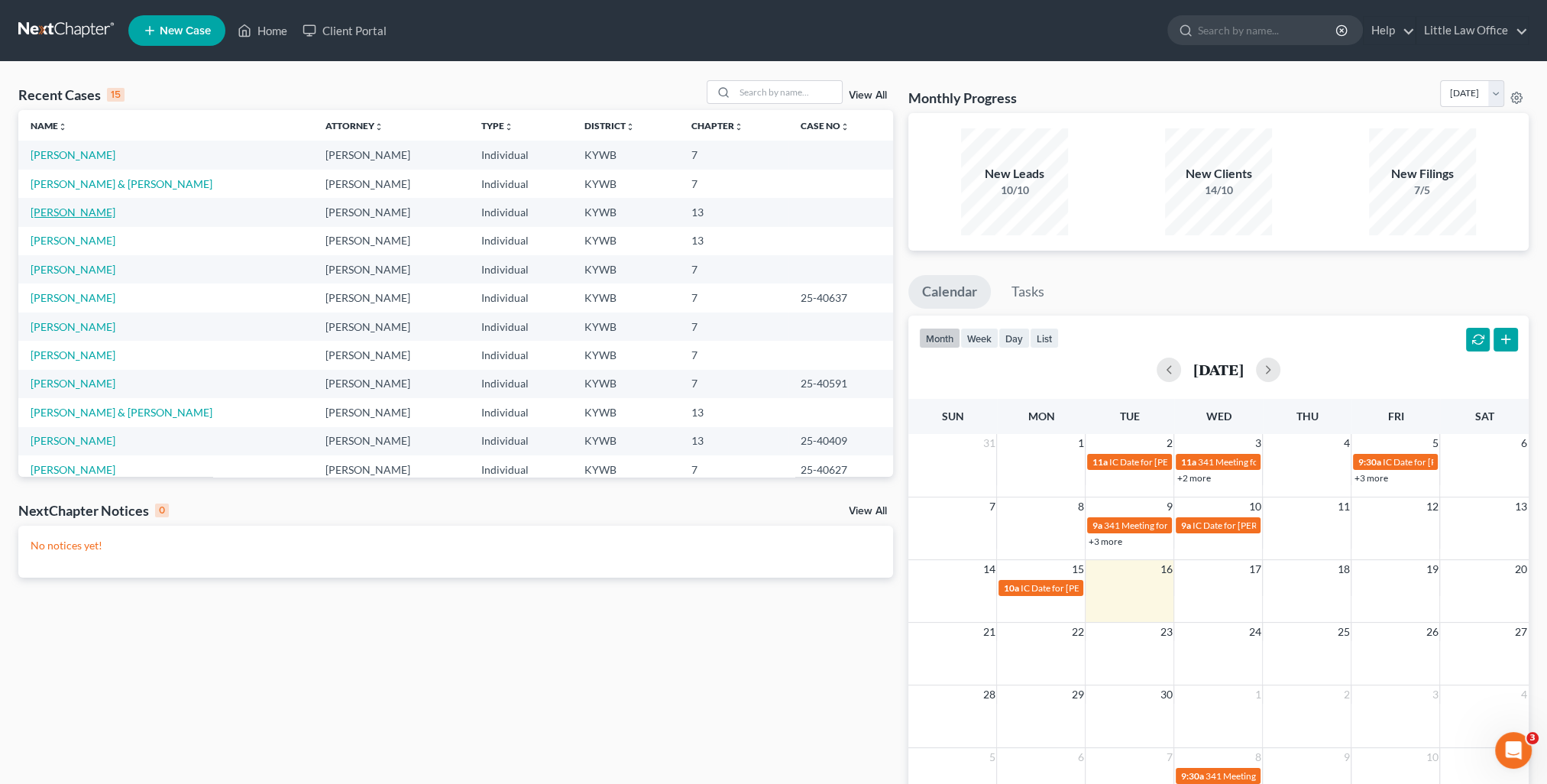
click at [70, 212] on link "Ford, Kimberly" at bounding box center [73, 212] width 85 height 13
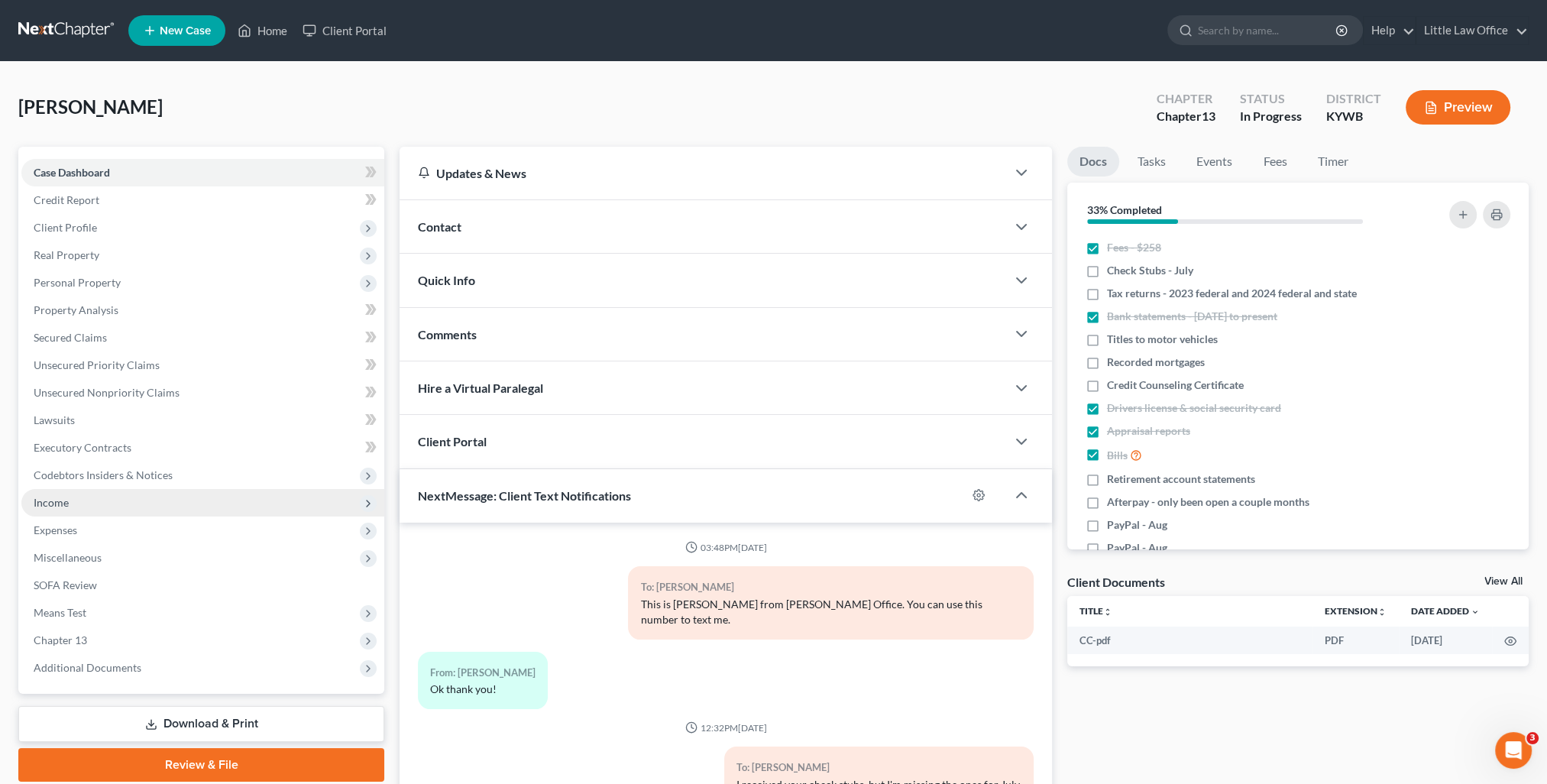
scroll to position [391, 0]
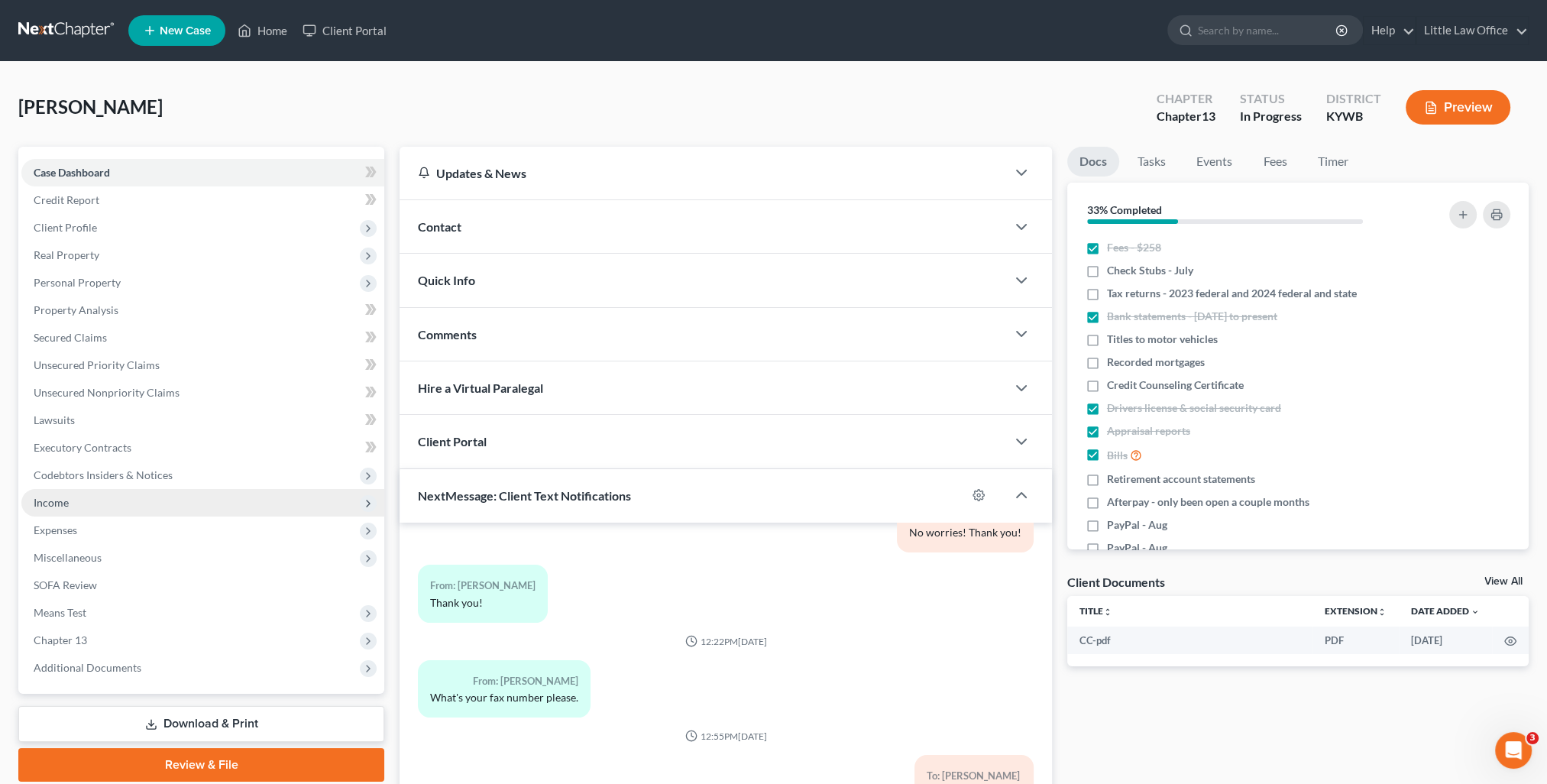
click at [60, 507] on span "Income" at bounding box center [52, 502] width 35 height 13
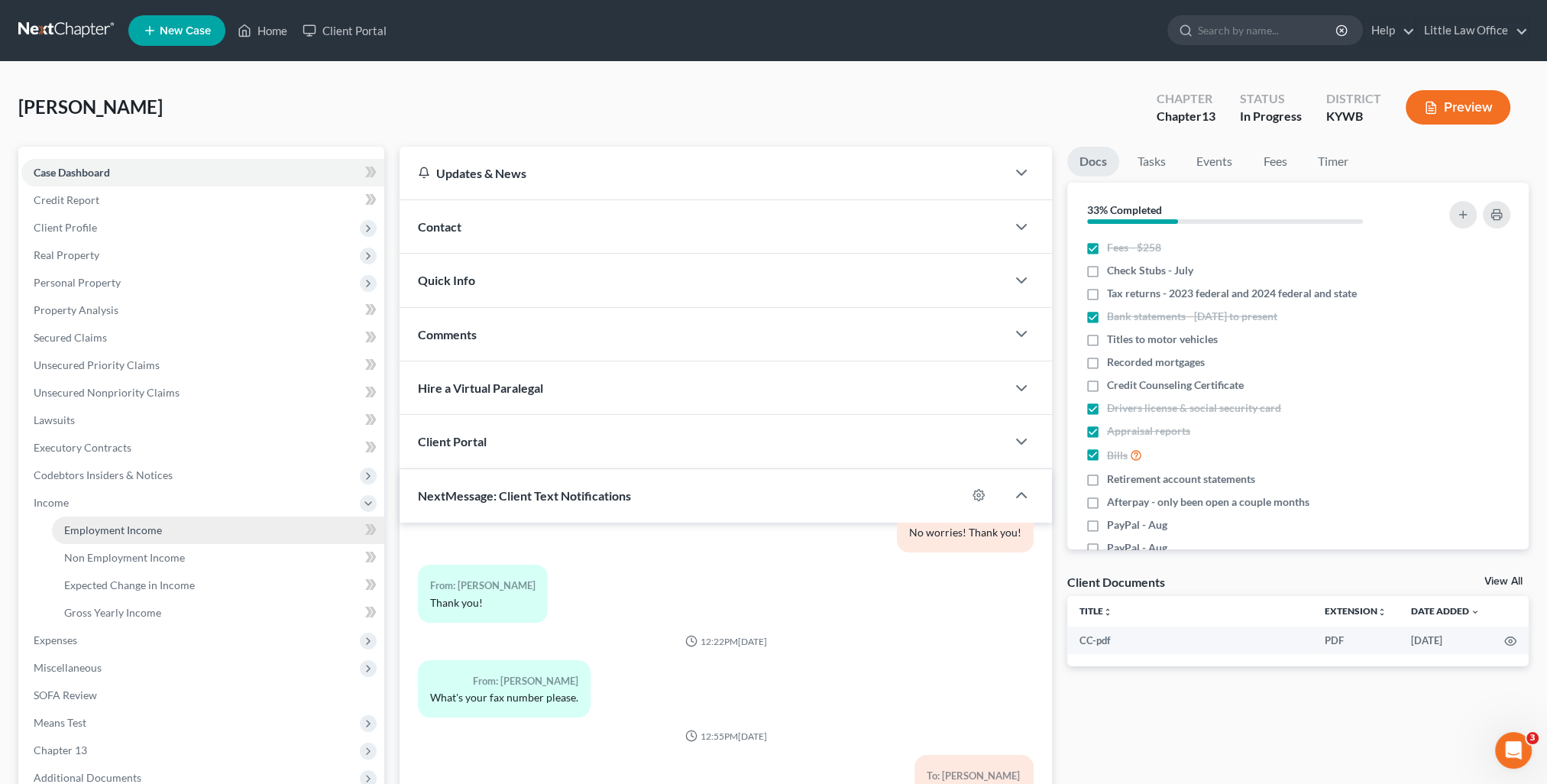
click at [118, 518] on link "Employment Income" at bounding box center [217, 530] width 332 height 28
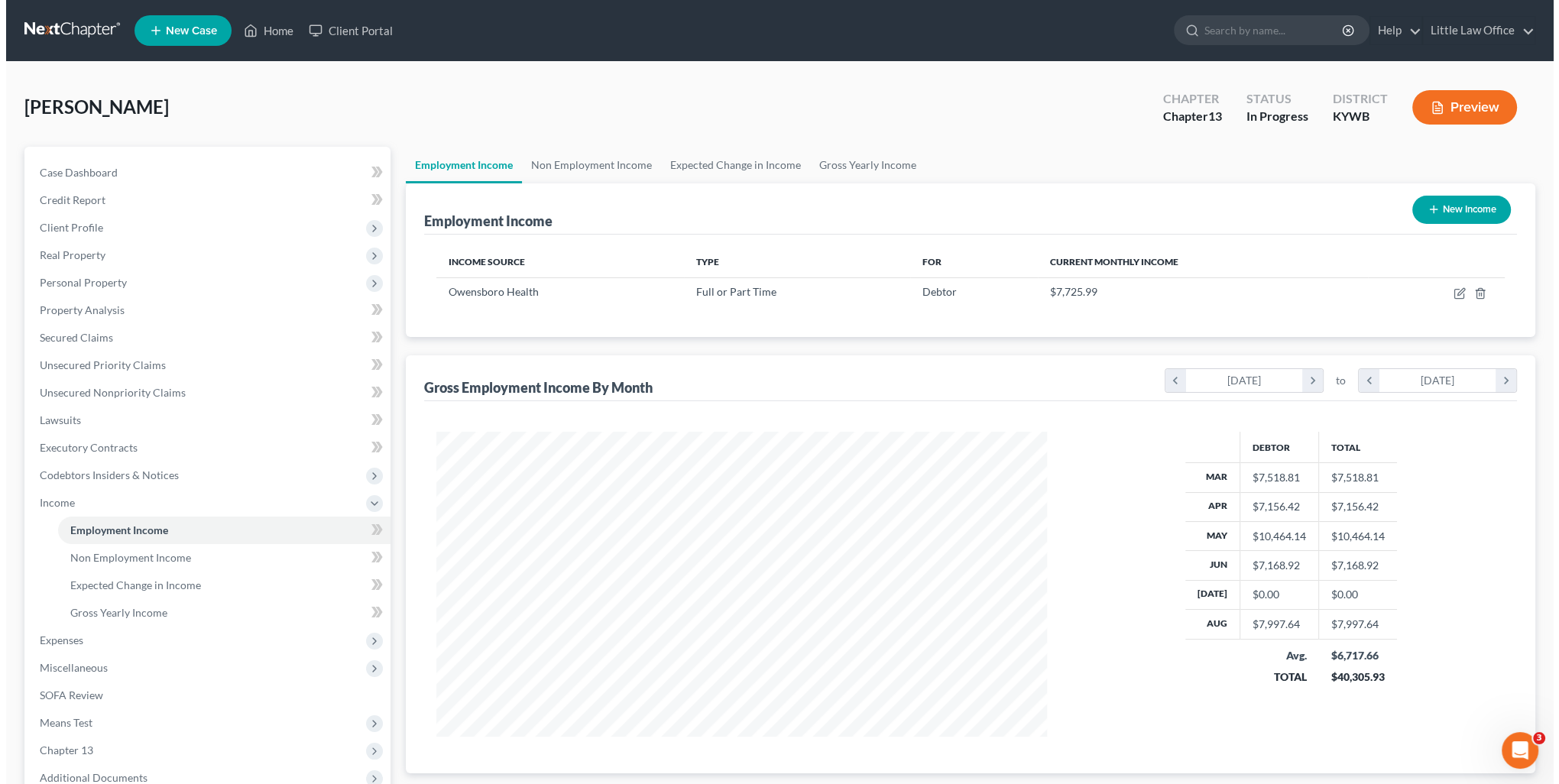
scroll to position [305, 641]
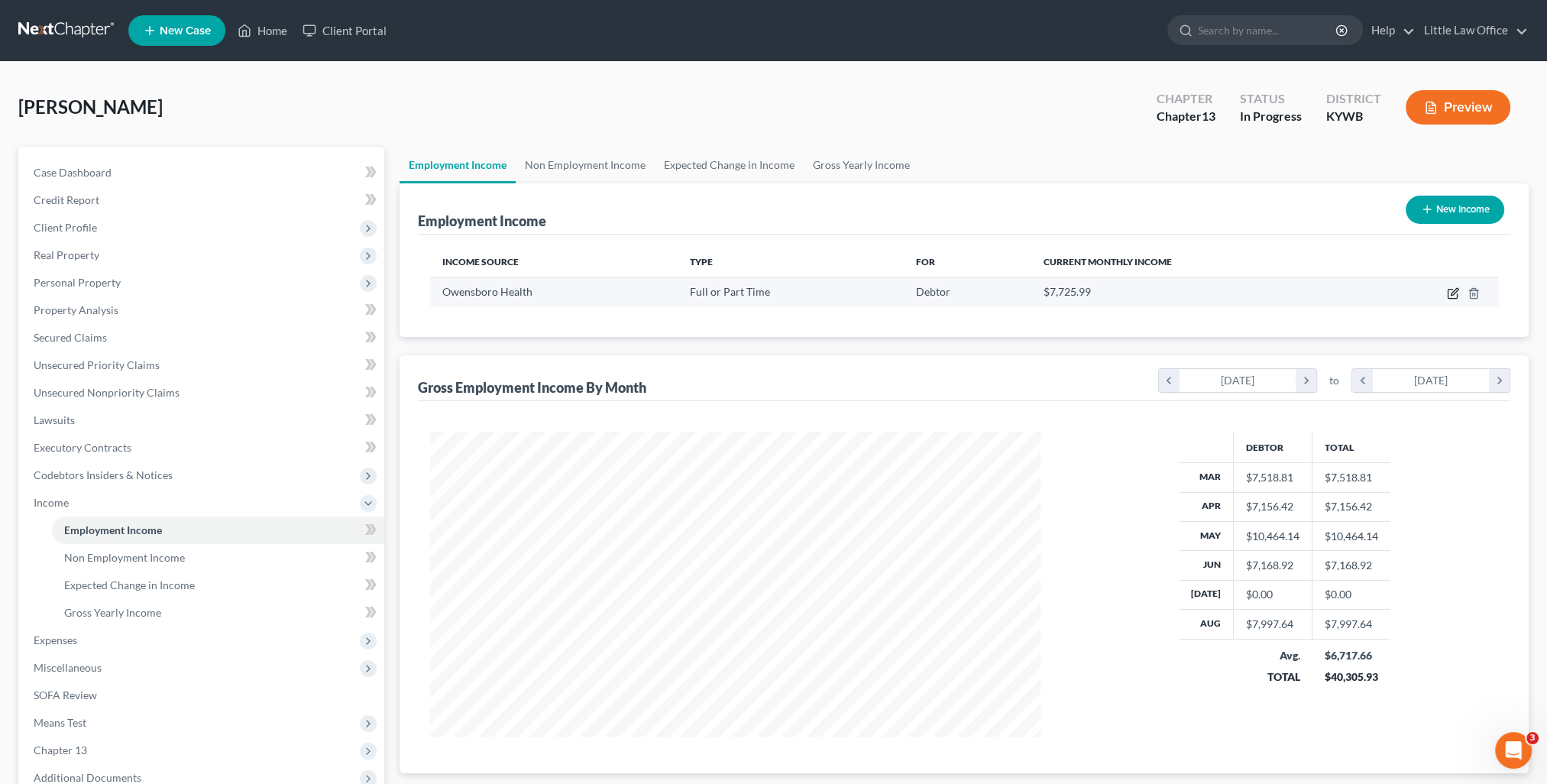
click at [1449, 298] on icon "button" at bounding box center [1452, 294] width 9 height 9
select select "0"
select select "18"
select select "2"
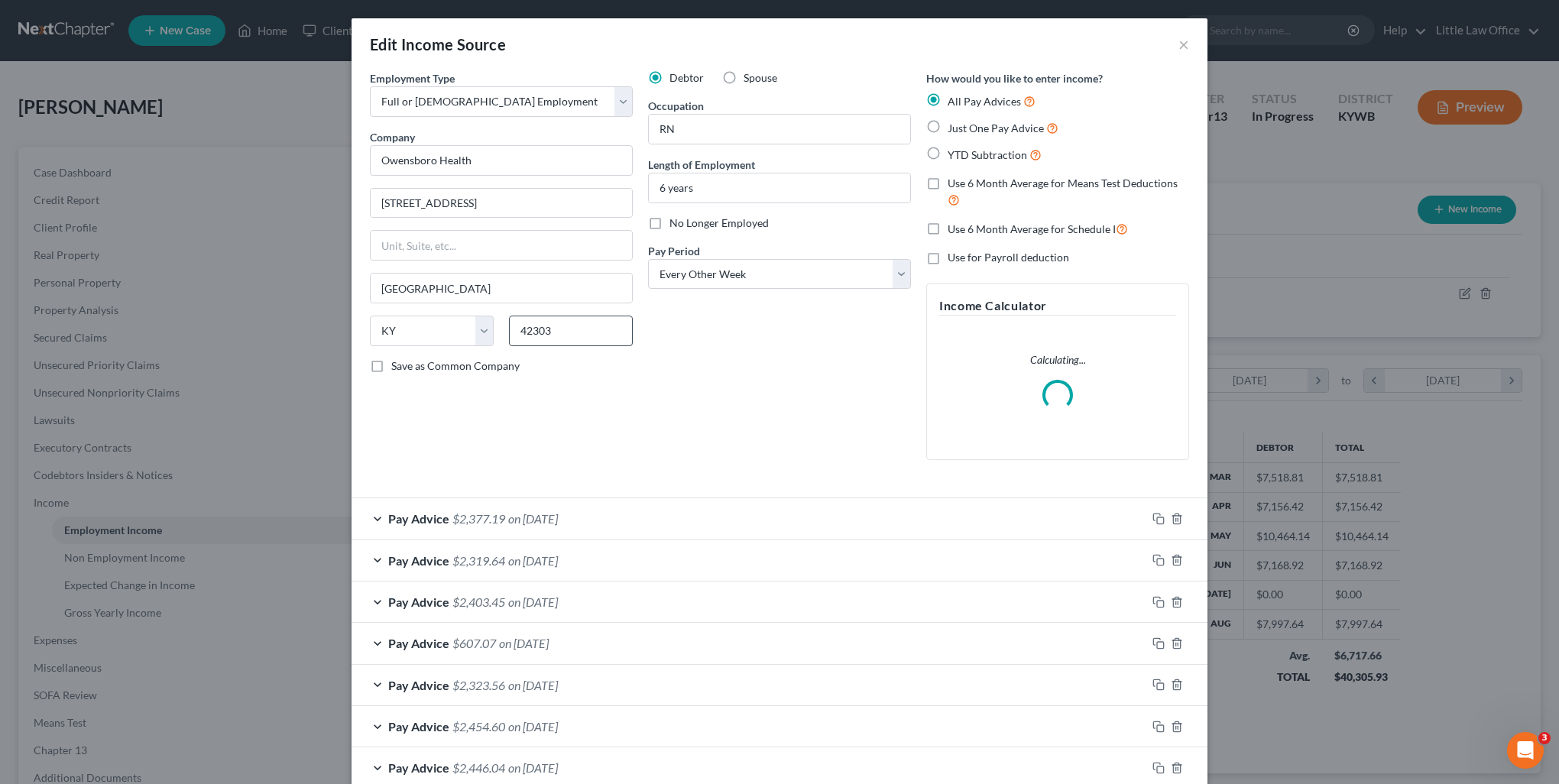
scroll to position [306, 645]
click at [1153, 680] on icon "button" at bounding box center [1156, 683] width 6 height 6
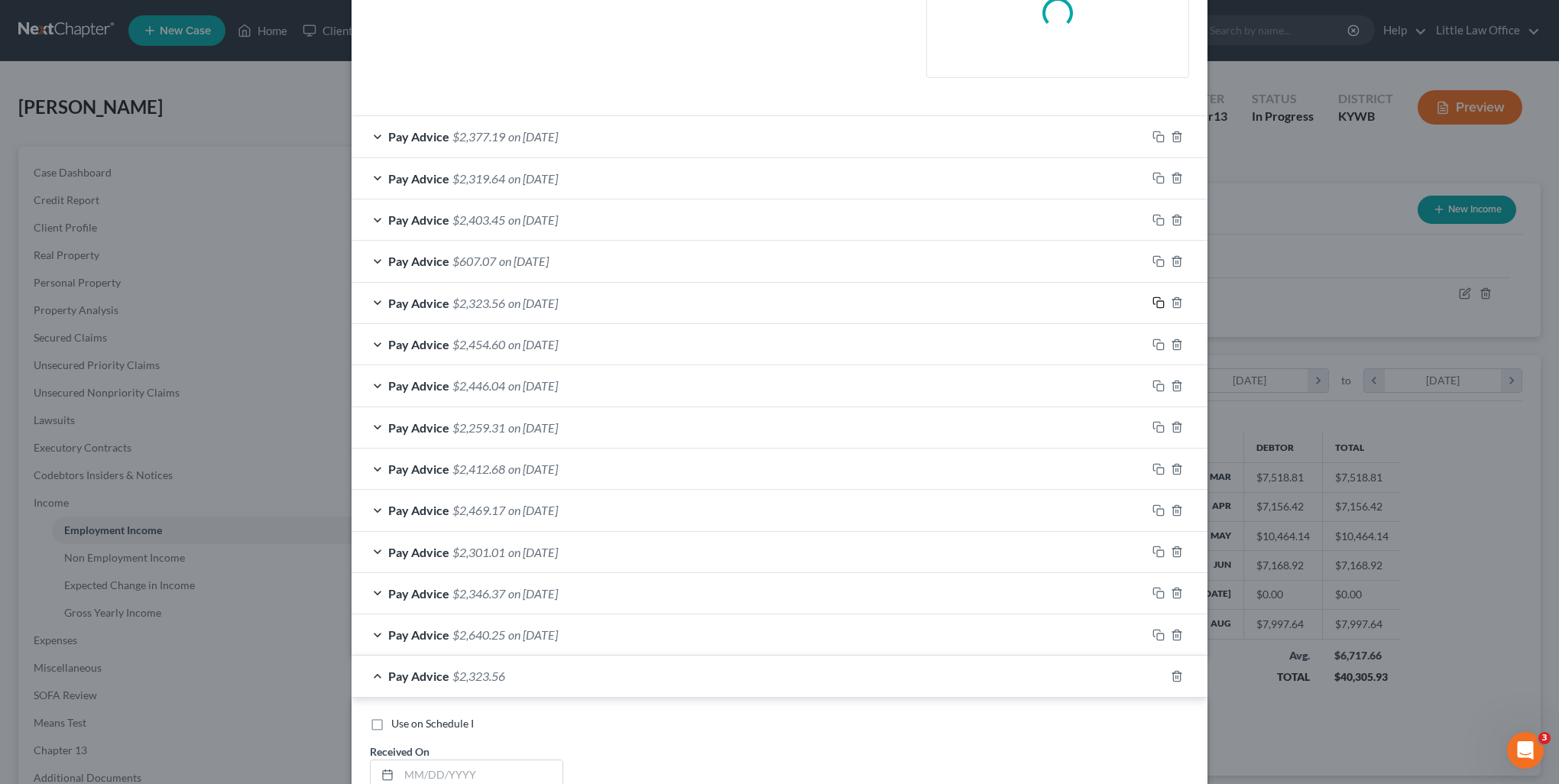
scroll to position [764, 0]
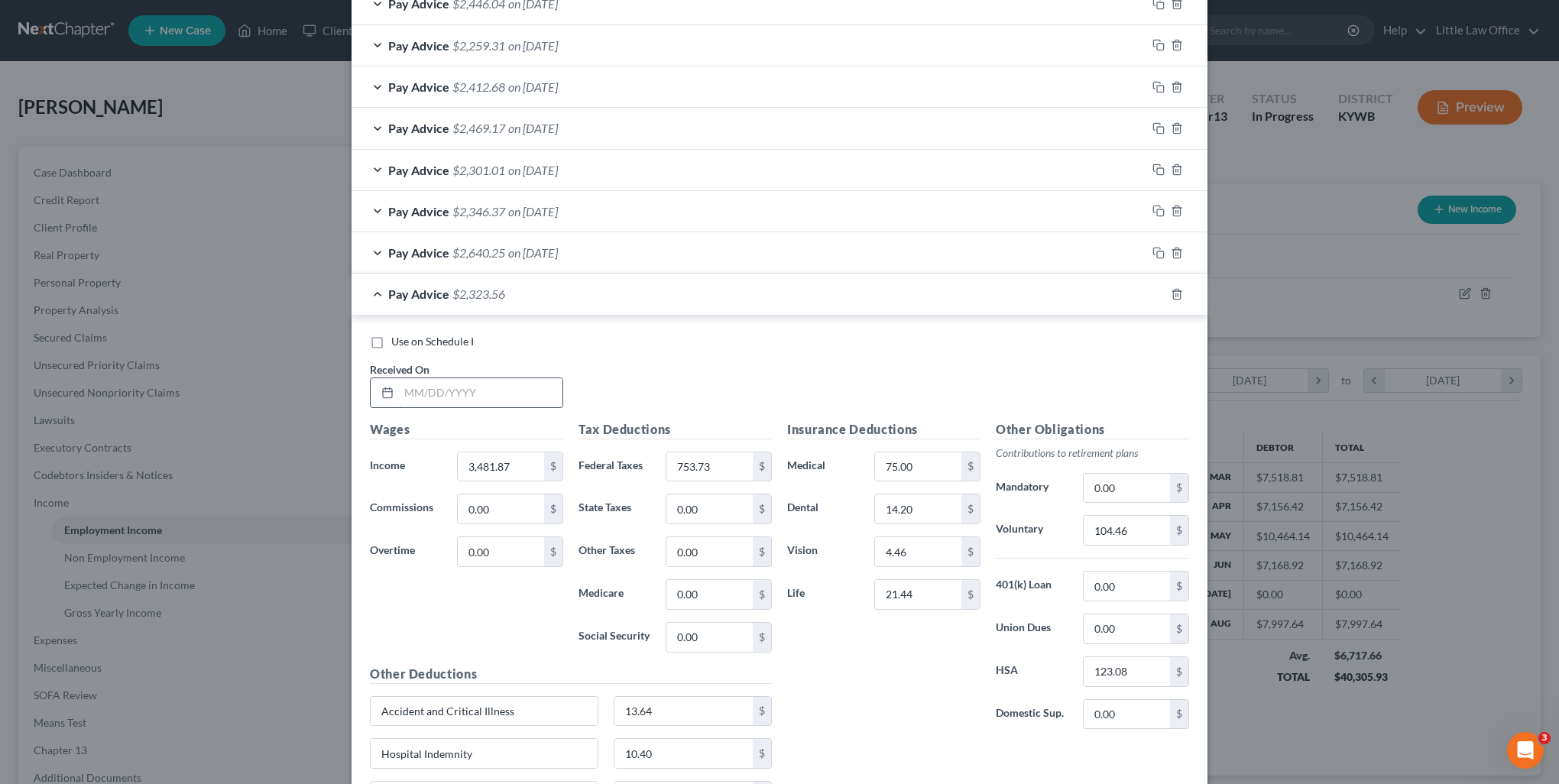
click at [456, 381] on input "text" at bounding box center [480, 393] width 164 height 29
type input "07/11/2025"
type input "3,484.42"
click at [735, 467] on input "753.73" at bounding box center [710, 467] width 87 height 29
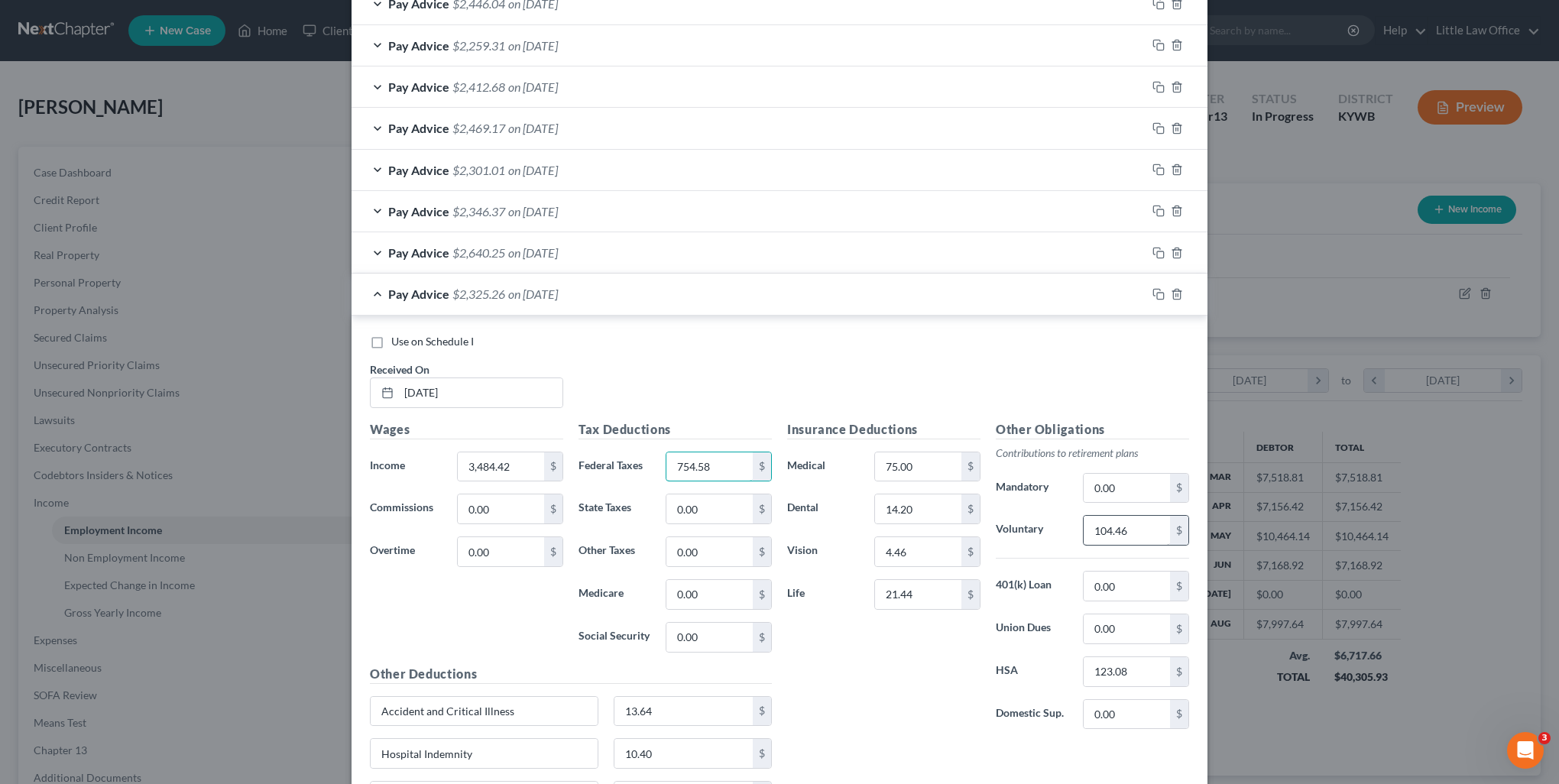
type input "754.58"
click at [1132, 539] on input "104.46" at bounding box center [1126, 530] width 87 height 29
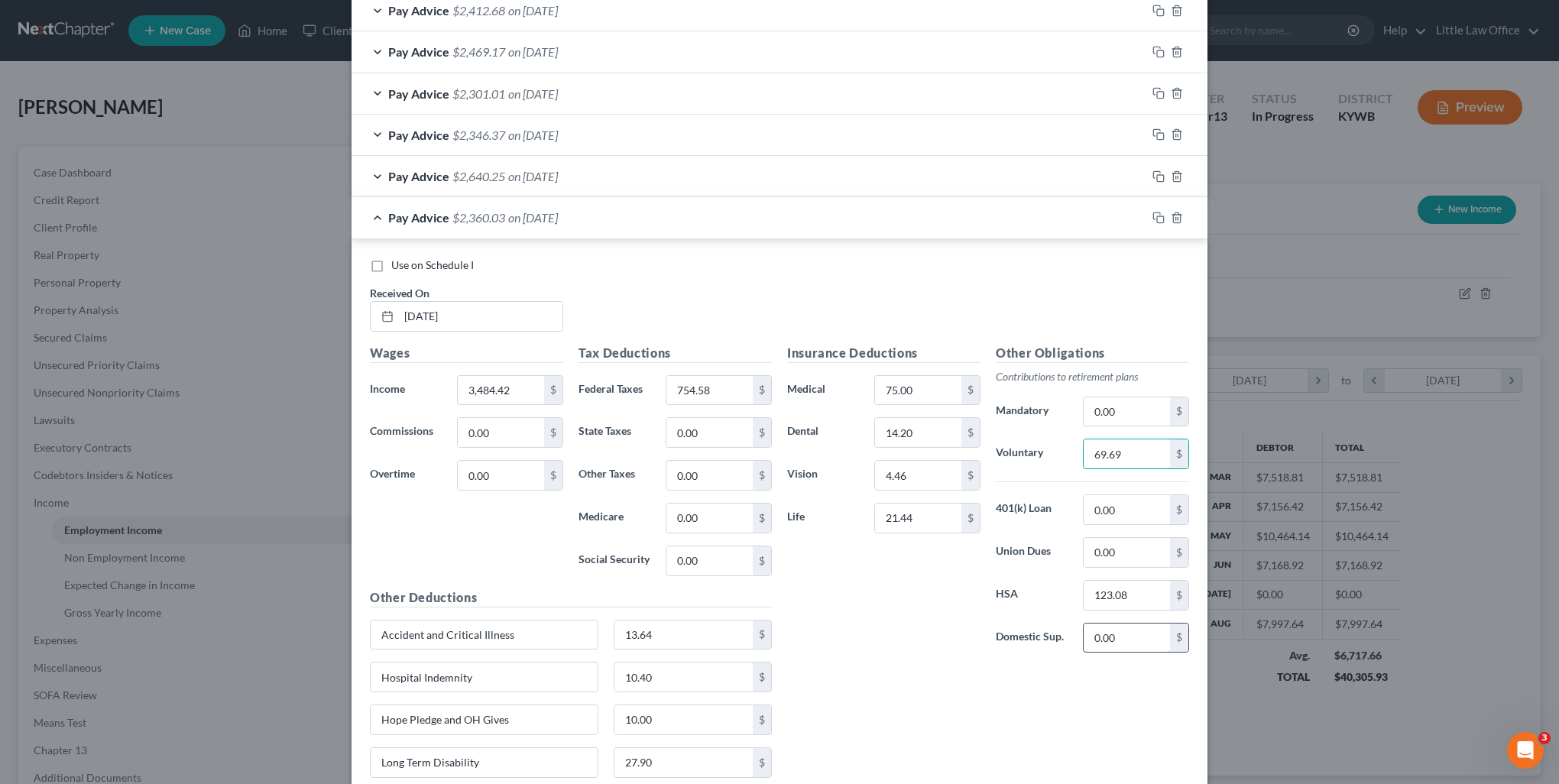
scroll to position [965, 0]
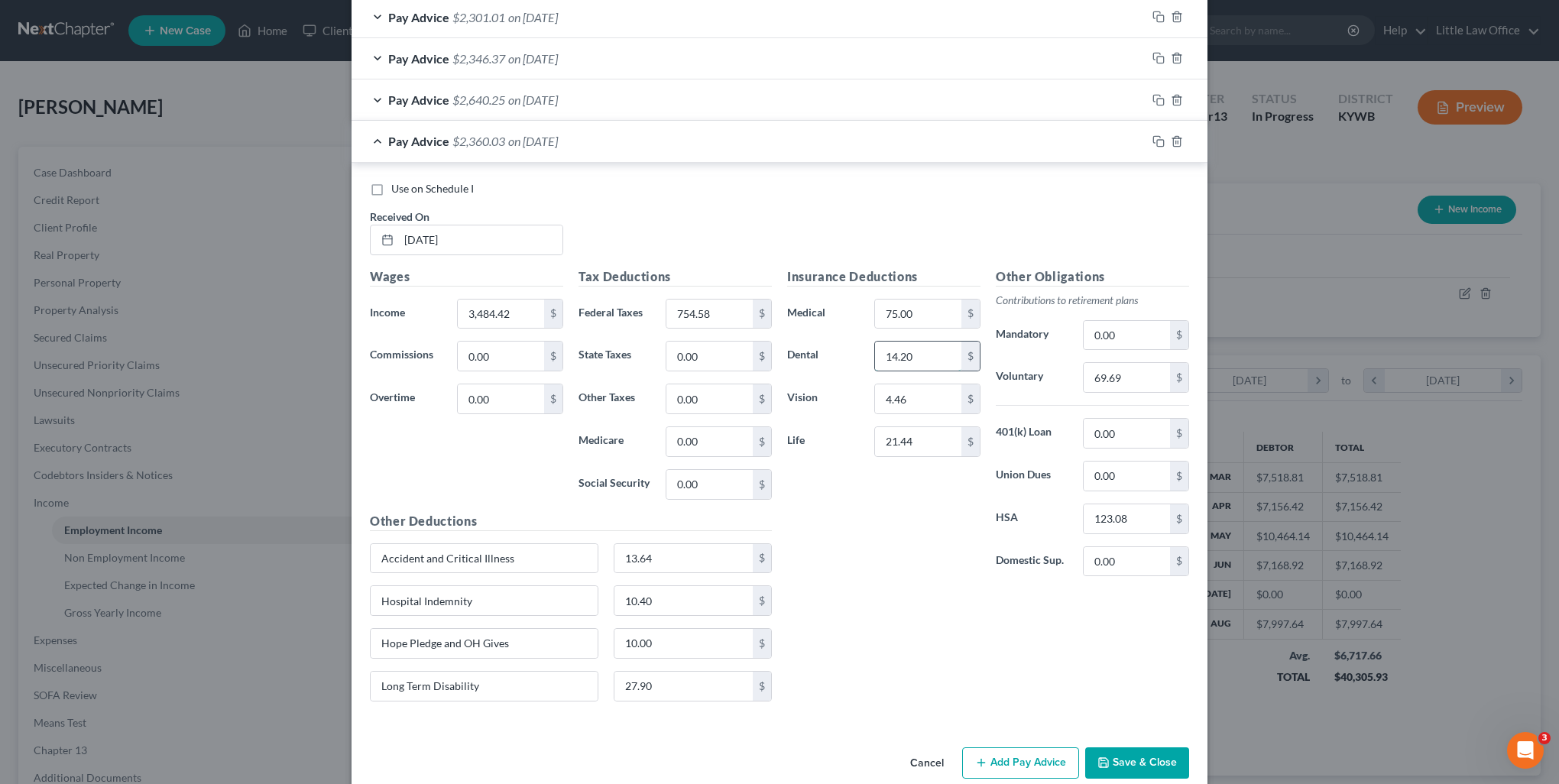
click at [906, 353] on input "14.20" at bounding box center [918, 356] width 87 height 29
click at [920, 306] on input "75.00" at bounding box center [918, 314] width 87 height 29
click at [1137, 520] on input "123.08" at bounding box center [1126, 519] width 87 height 29
click at [1141, 371] on input "69.69" at bounding box center [1126, 377] width 87 height 29
click at [925, 399] on input "4.46" at bounding box center [918, 399] width 87 height 29
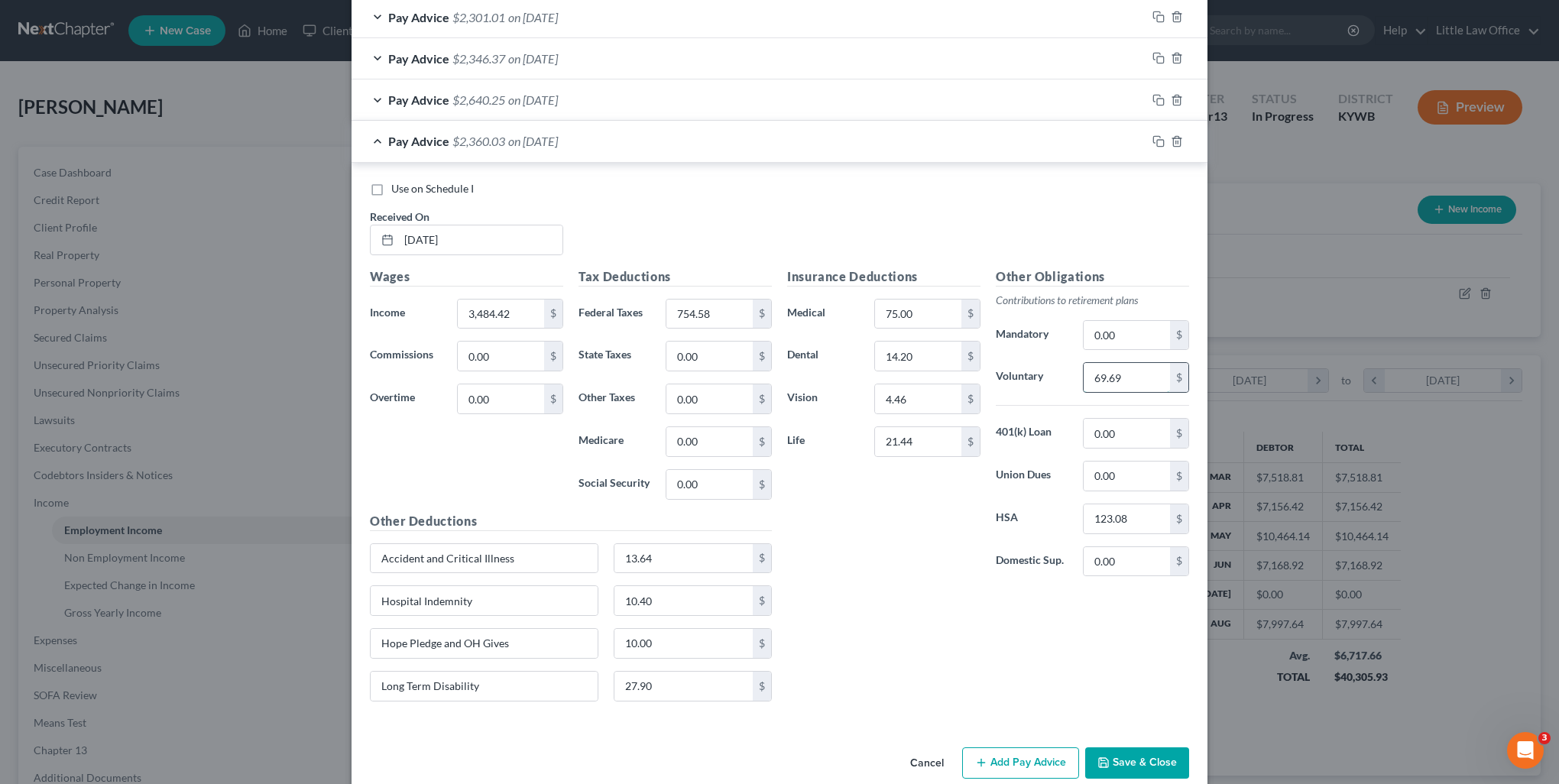
click at [1119, 367] on input "69.69" at bounding box center [1126, 377] width 87 height 29
type input "104.54"
click at [1152, 139] on icon "button" at bounding box center [1158, 141] width 12 height 12
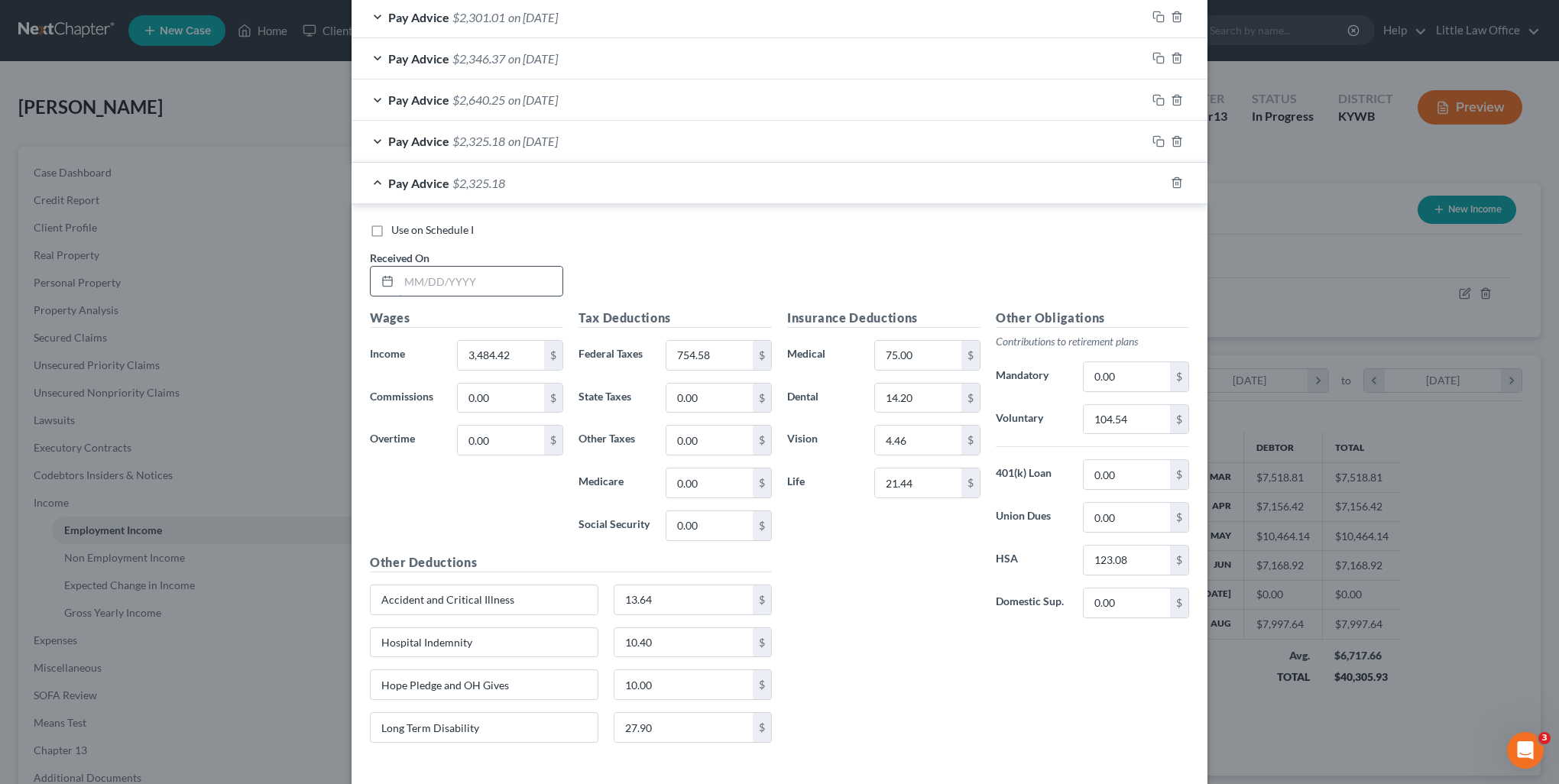
drag, startPoint x: 428, startPoint y: 289, endPoint x: 421, endPoint y: 292, distance: 7.6
click at [426, 287] on input "text" at bounding box center [480, 282] width 164 height 29
type input "07/25/2025"
type input "3,443.04"
click at [735, 340] on input "754.58" at bounding box center [710, 355] width 87 height 29
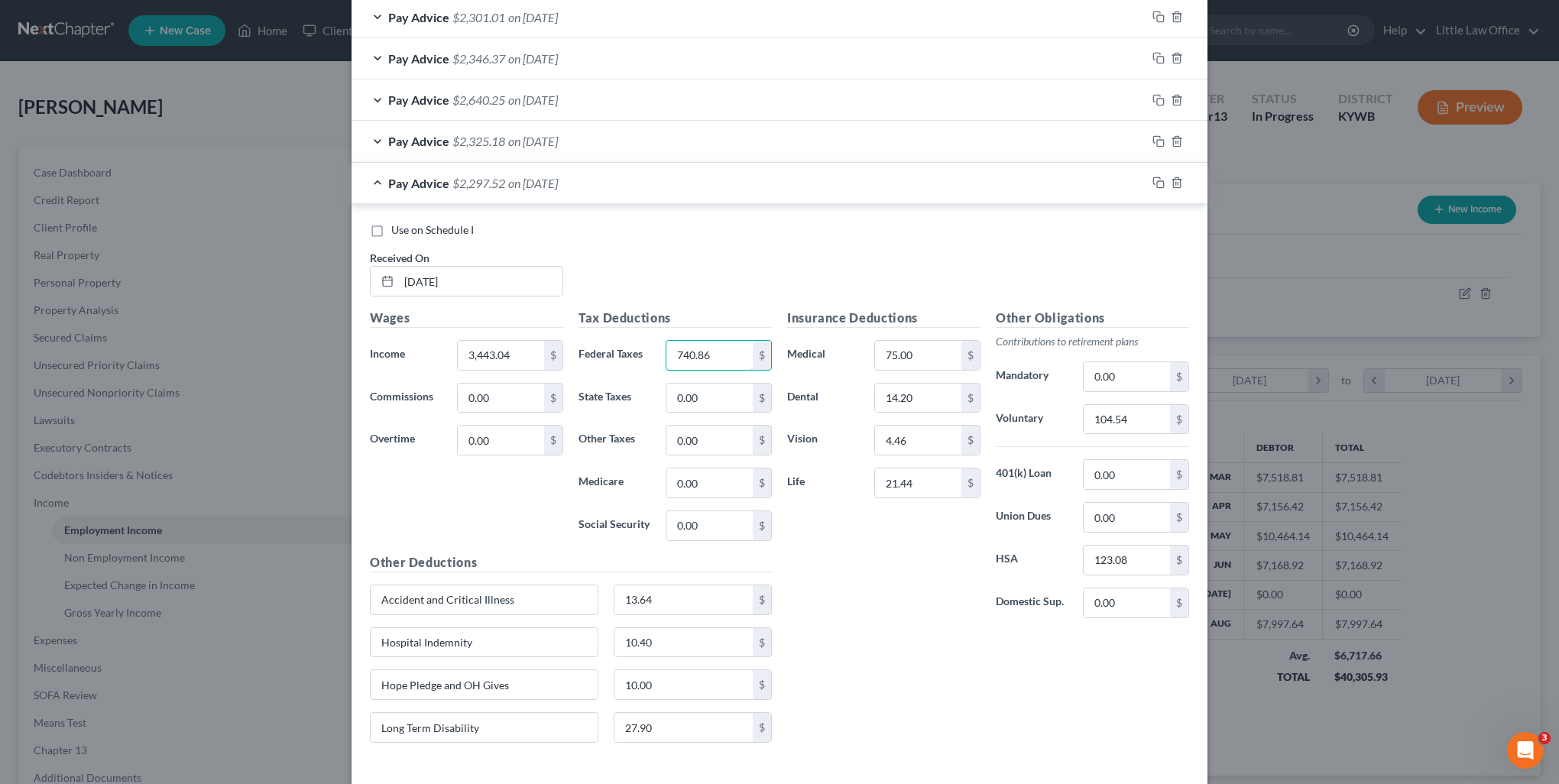
type input "740.86"
click at [1113, 421] on input "104.54" at bounding box center [1126, 420] width 87 height 29
type input "103.31"
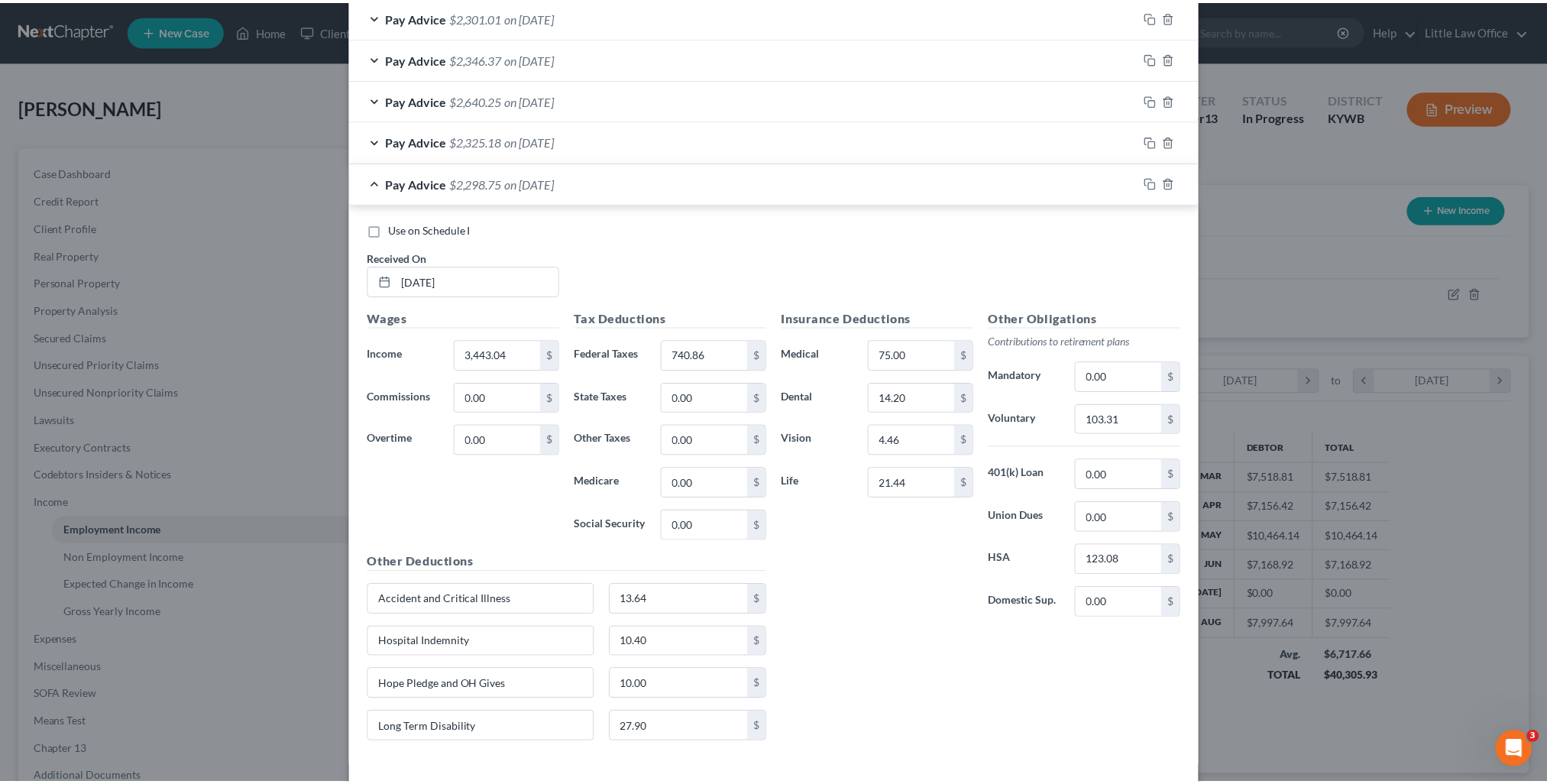
scroll to position [1026, 0]
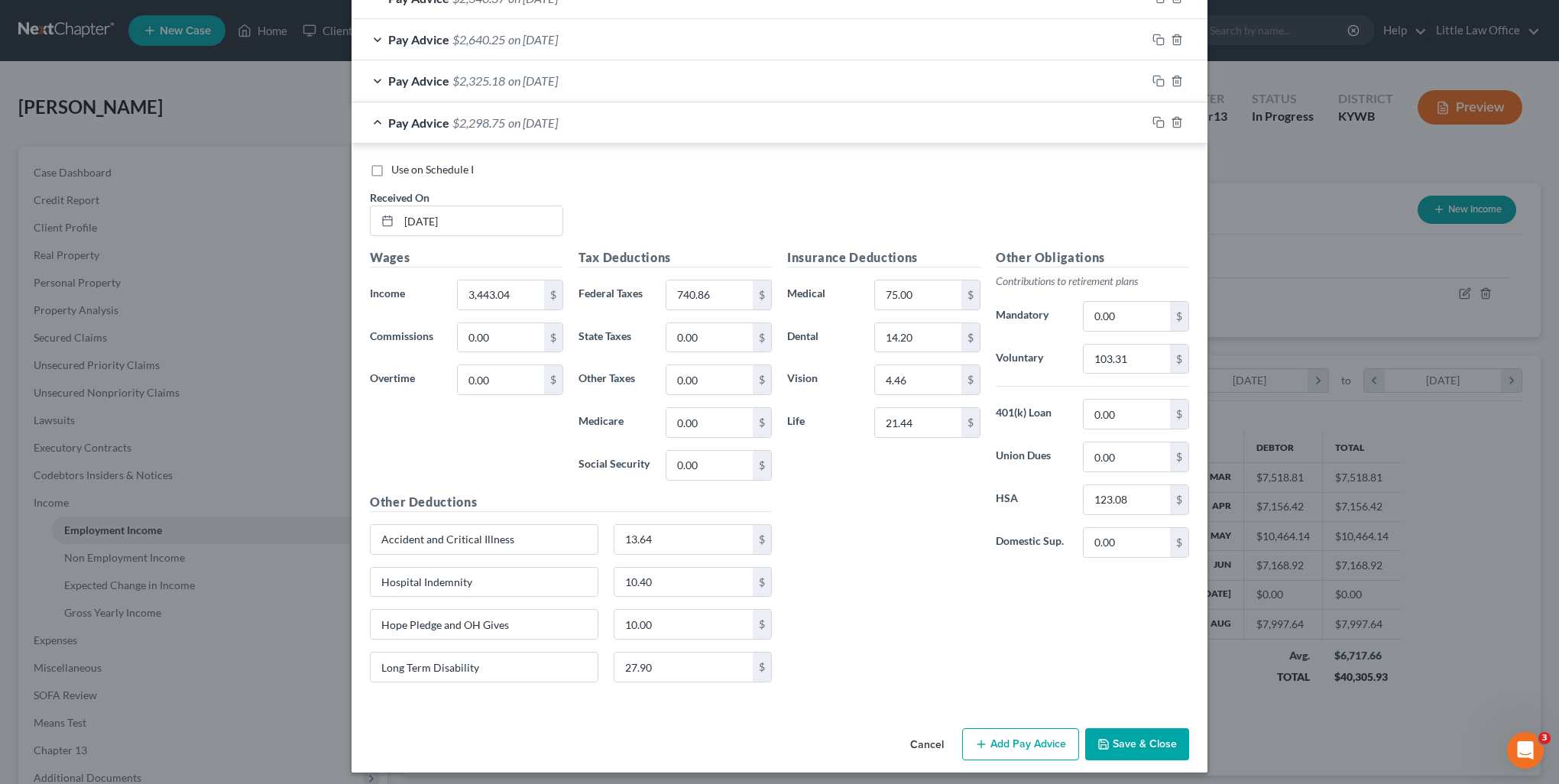
click at [1121, 740] on button "Save & Close" at bounding box center [1137, 744] width 104 height 32
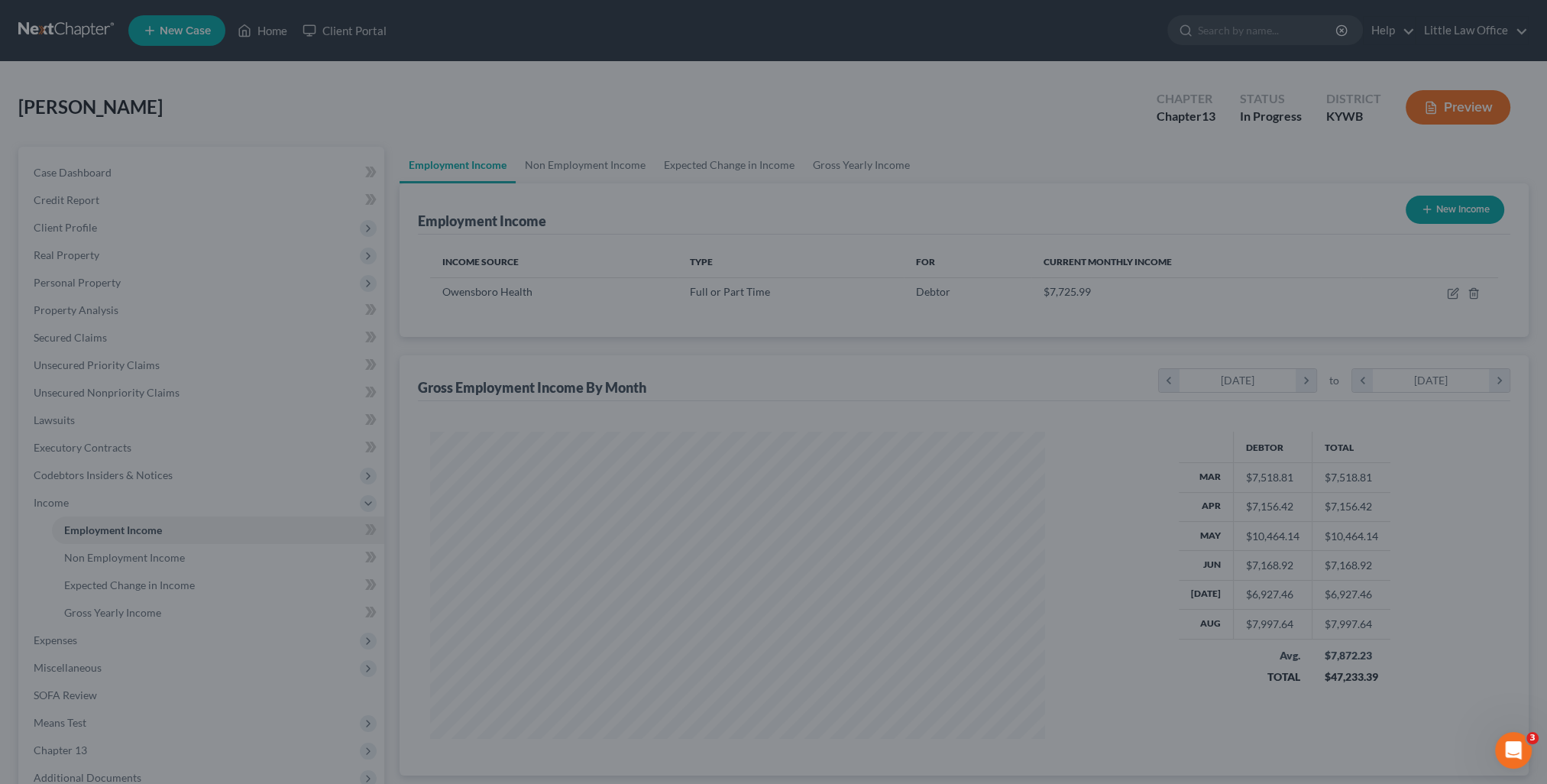
scroll to position [763633, 763379]
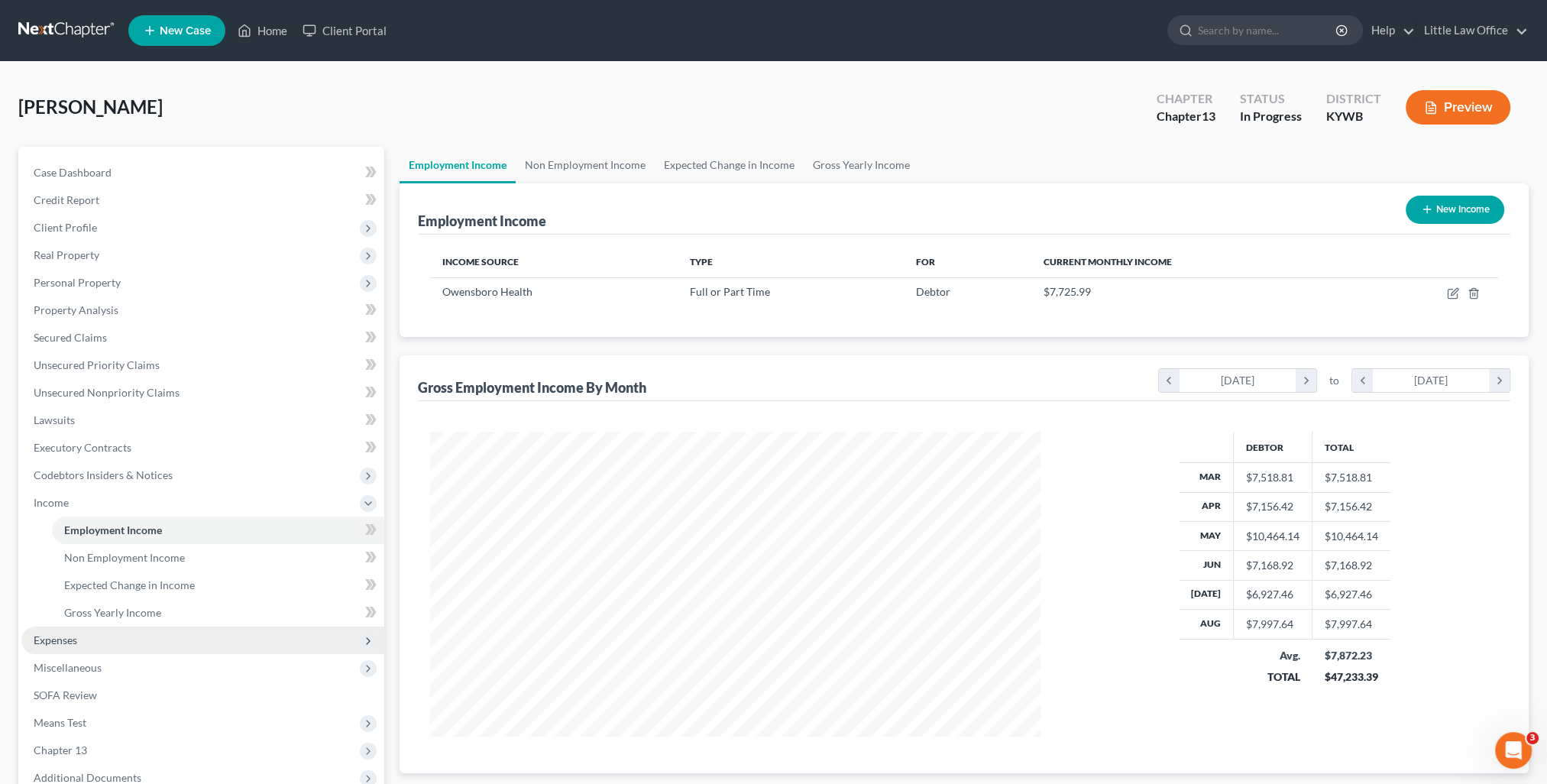
click at [115, 641] on span "Expenses" at bounding box center [202, 640] width 363 height 28
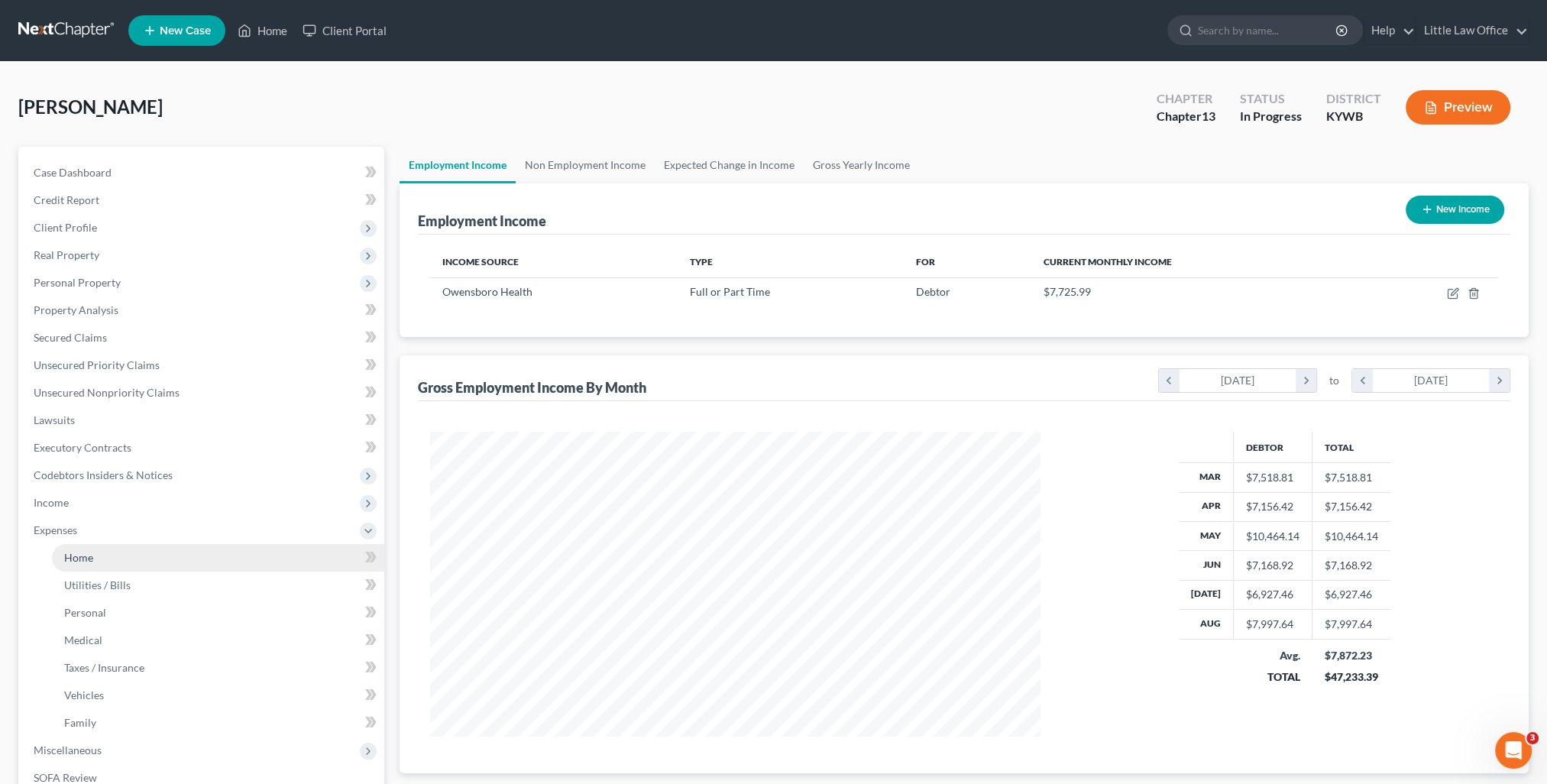
click at [110, 565] on link "Home" at bounding box center [217, 558] width 332 height 28
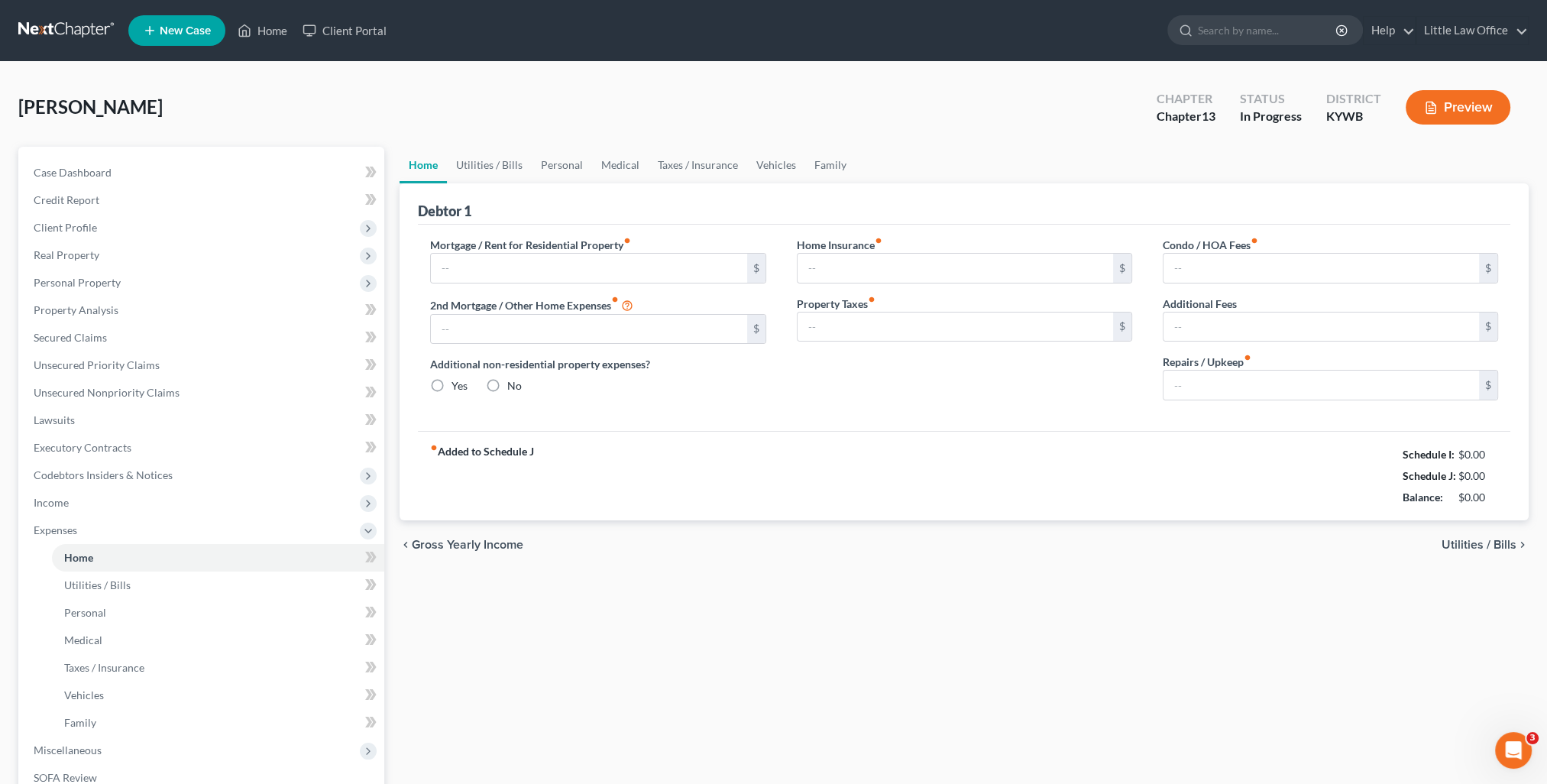
type input "1,368.57"
type input "100.00"
radio input "true"
type input "0.00"
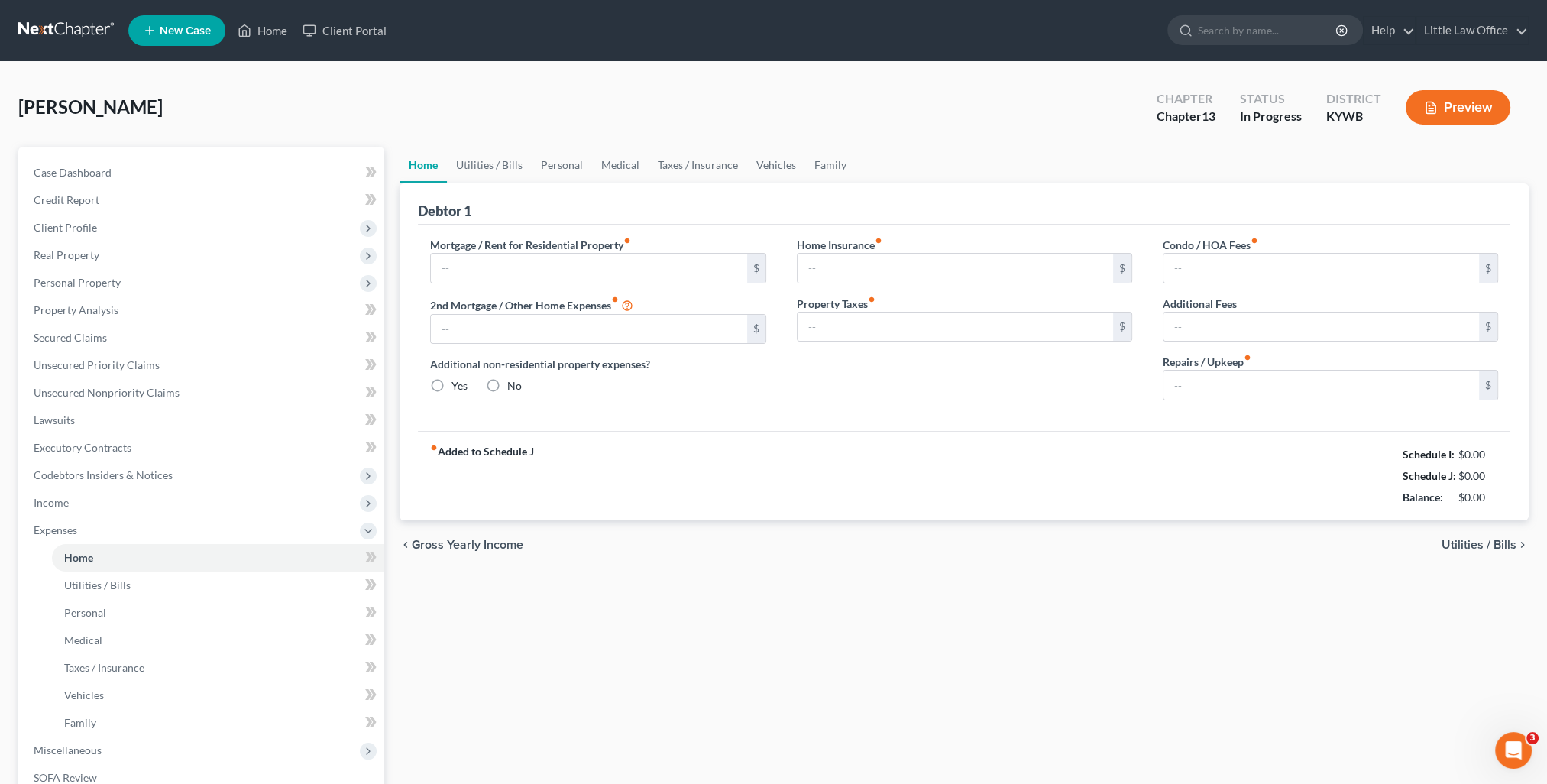
type input "0.00"
type input "100.00"
click at [65, 500] on span "Income" at bounding box center [52, 502] width 35 height 13
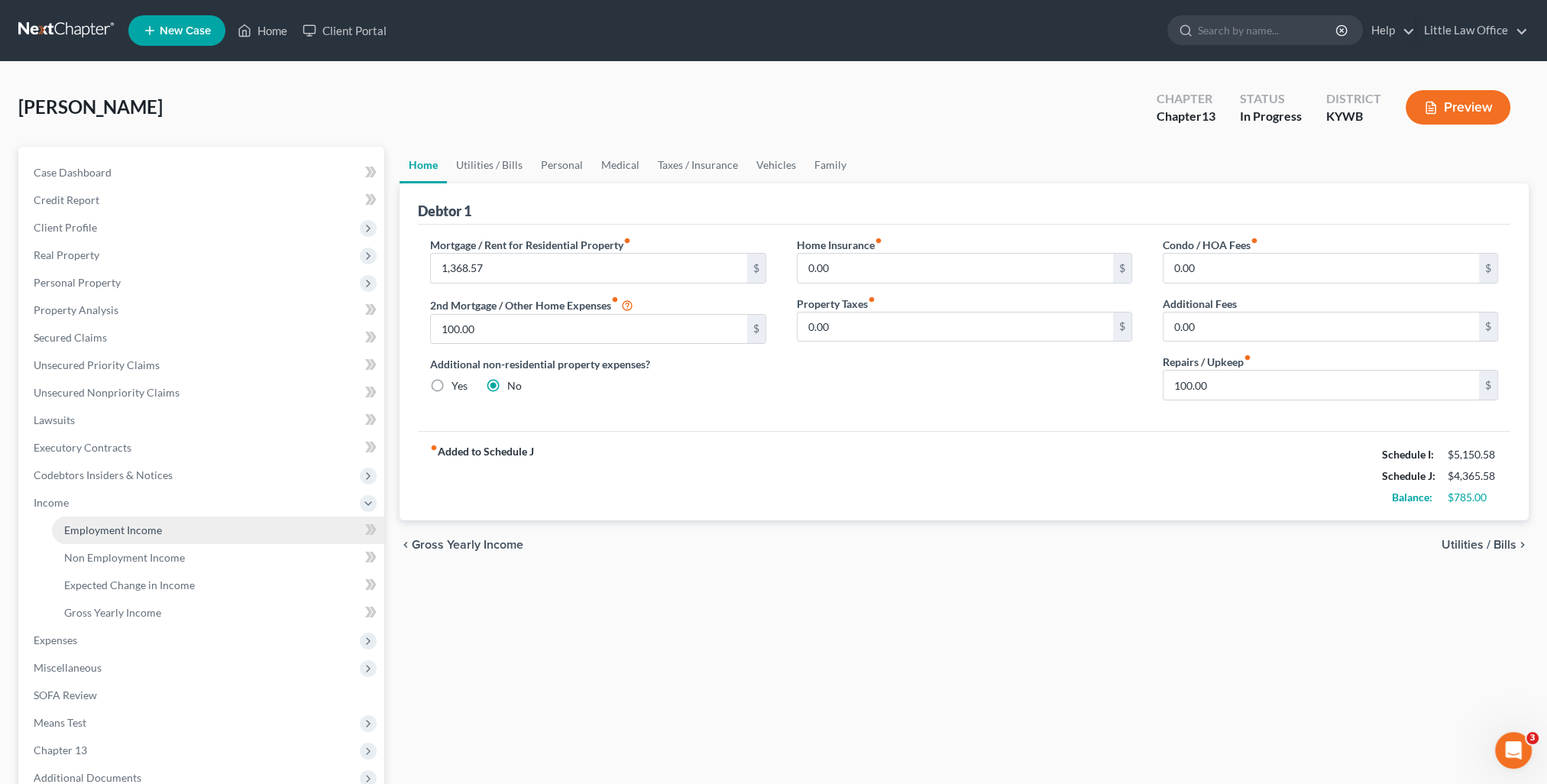
click at [104, 525] on span "Employment Income" at bounding box center [113, 530] width 98 height 13
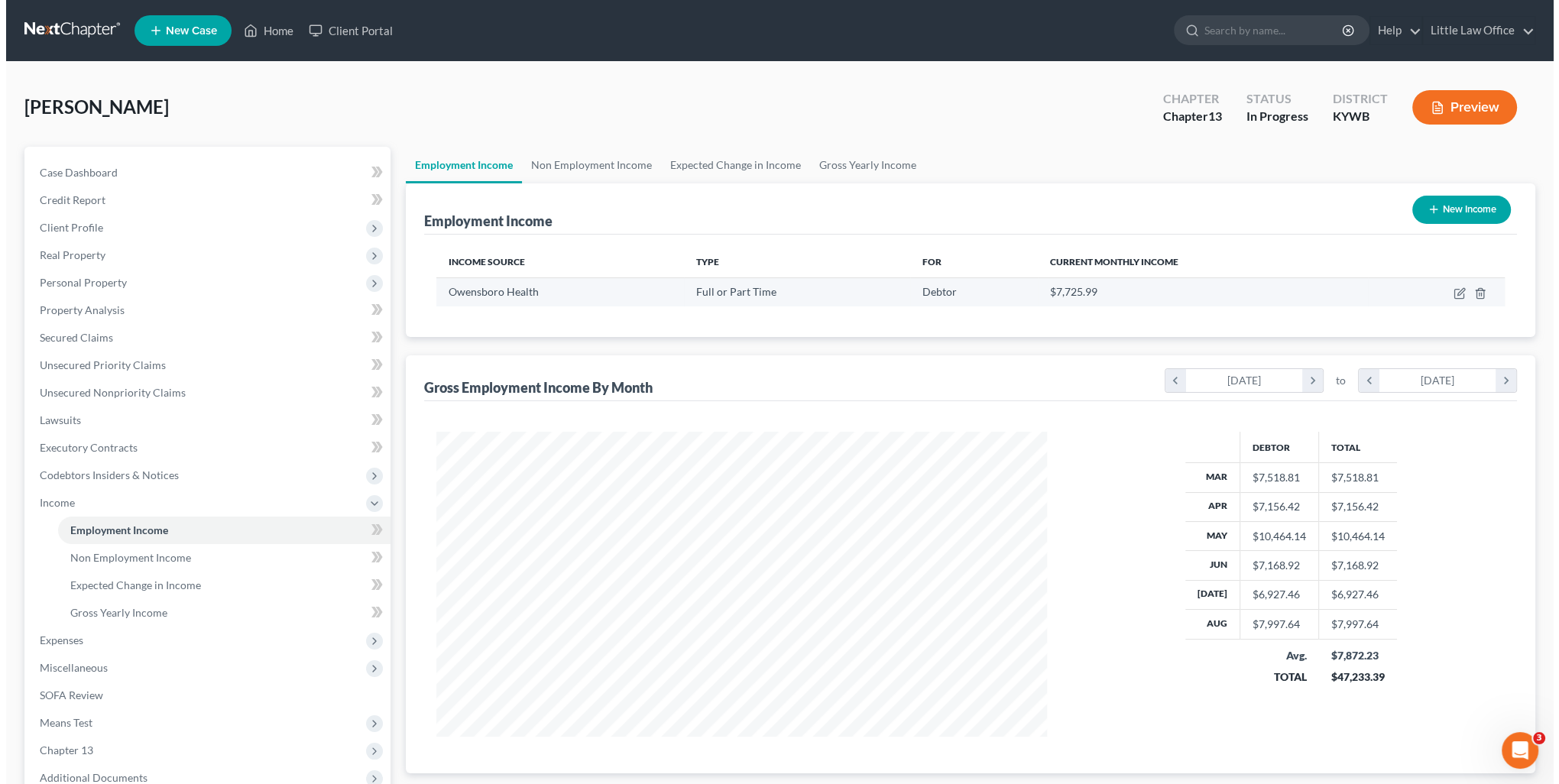
scroll to position [305, 641]
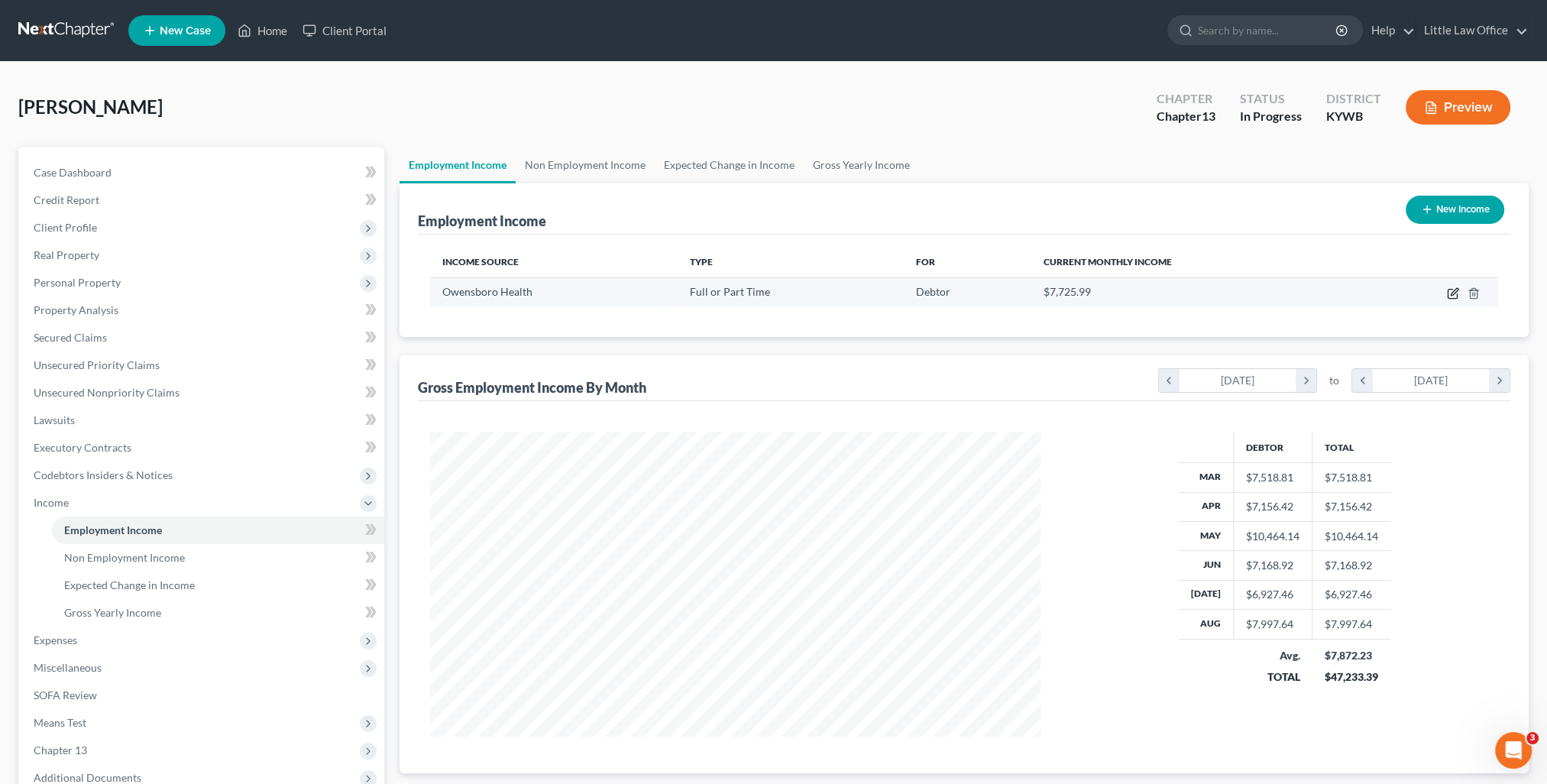
click at [1451, 294] on icon "button" at bounding box center [1454, 291] width 6 height 6
select select "0"
select select "18"
select select "2"
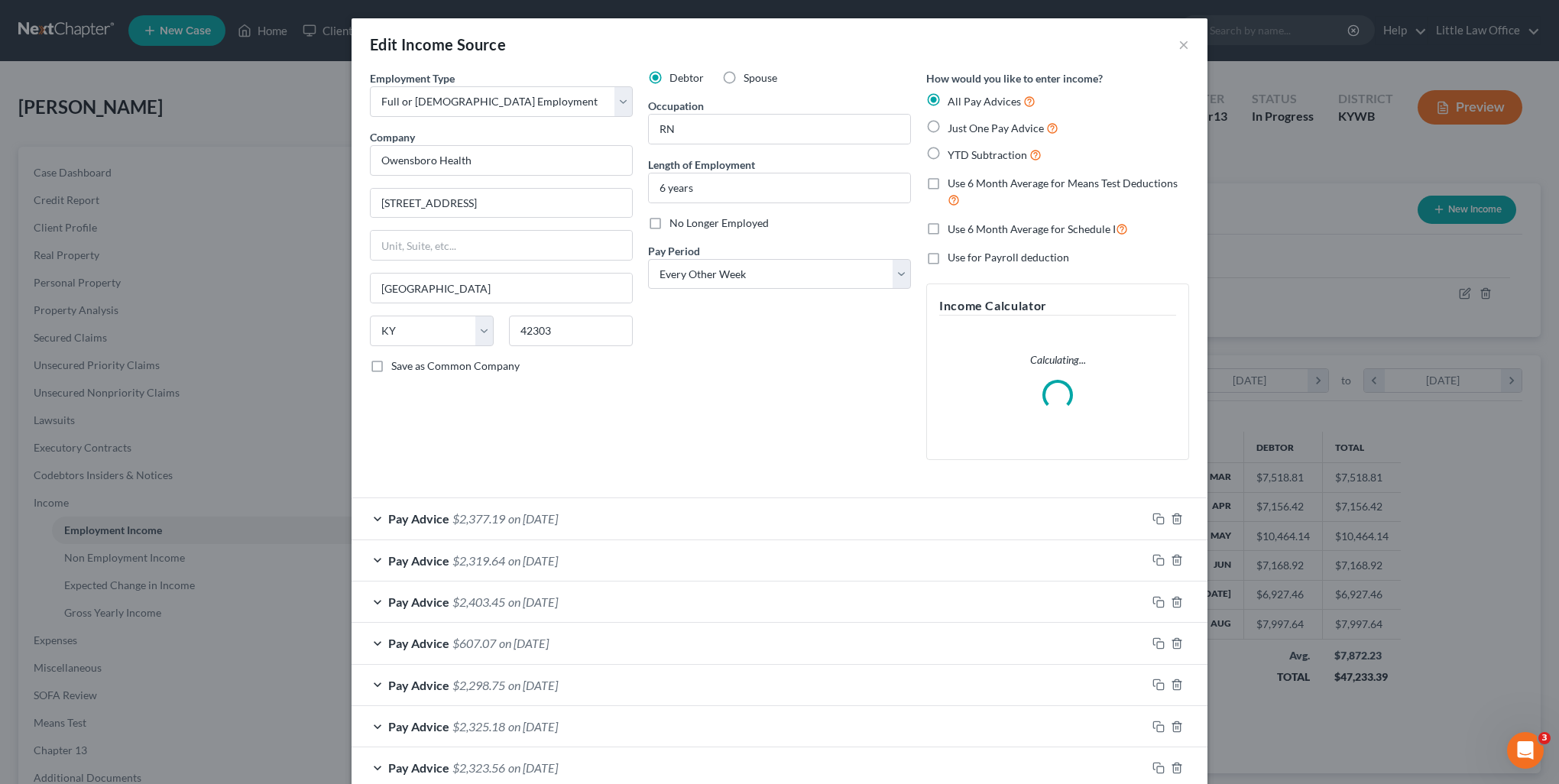
scroll to position [306, 645]
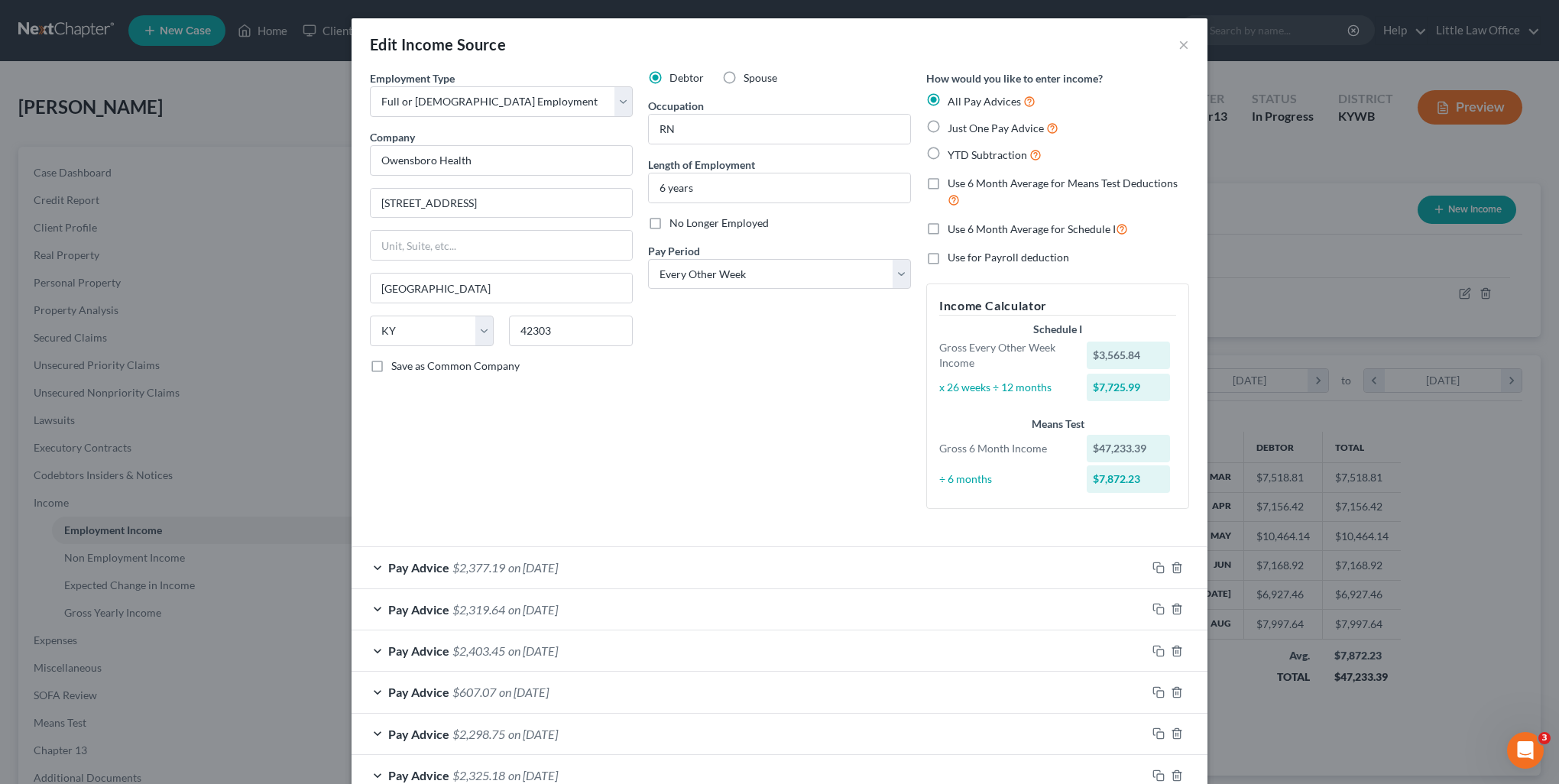
click at [947, 225] on label "Use 6 Month Average for Schedule I" at bounding box center [1037, 228] width 180 height 17
click at [953, 225] on input "Use 6 Month Average for Schedule I" at bounding box center [958, 225] width 10 height 10
checkbox input "true"
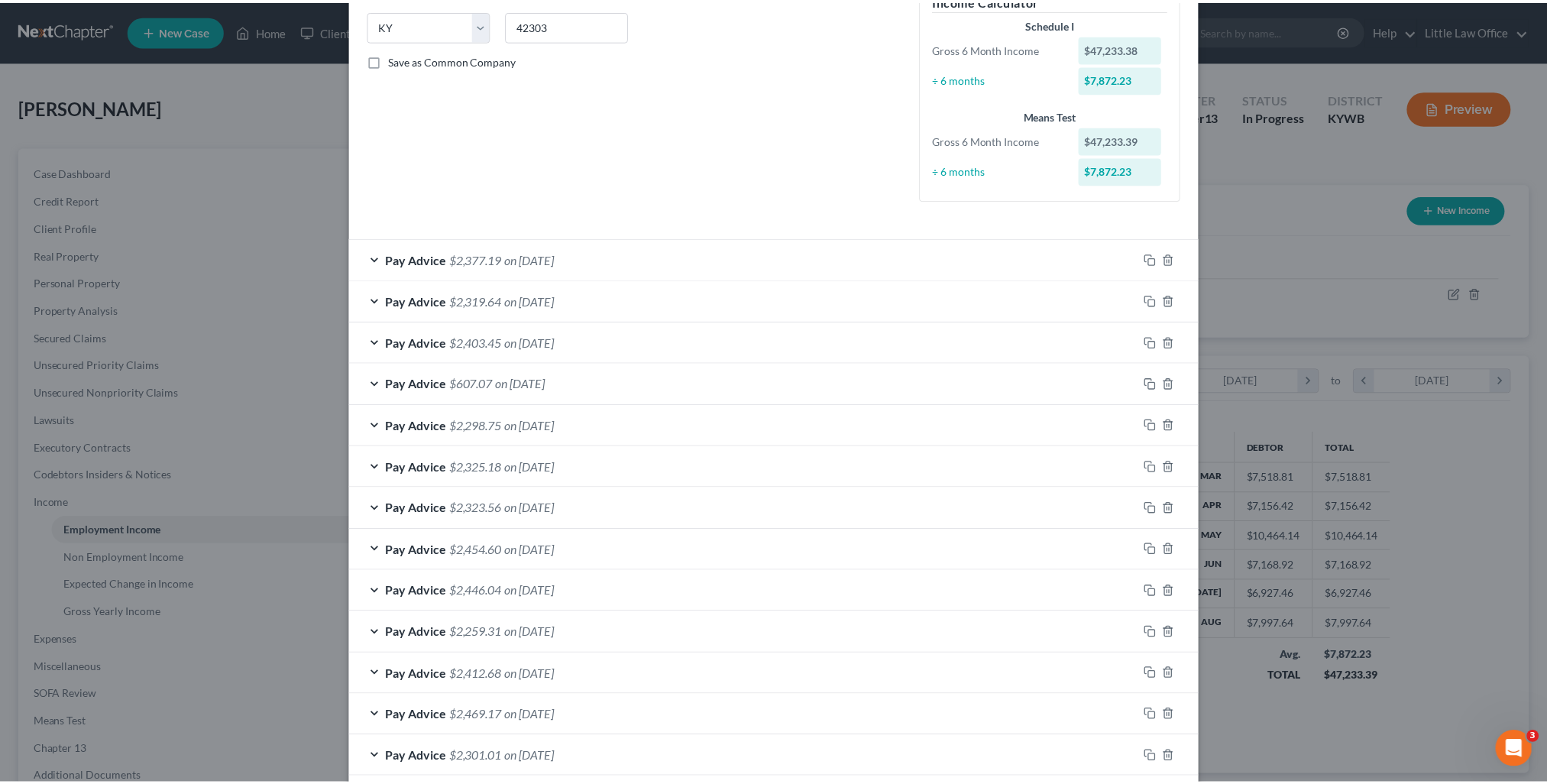
scroll to position [463, 0]
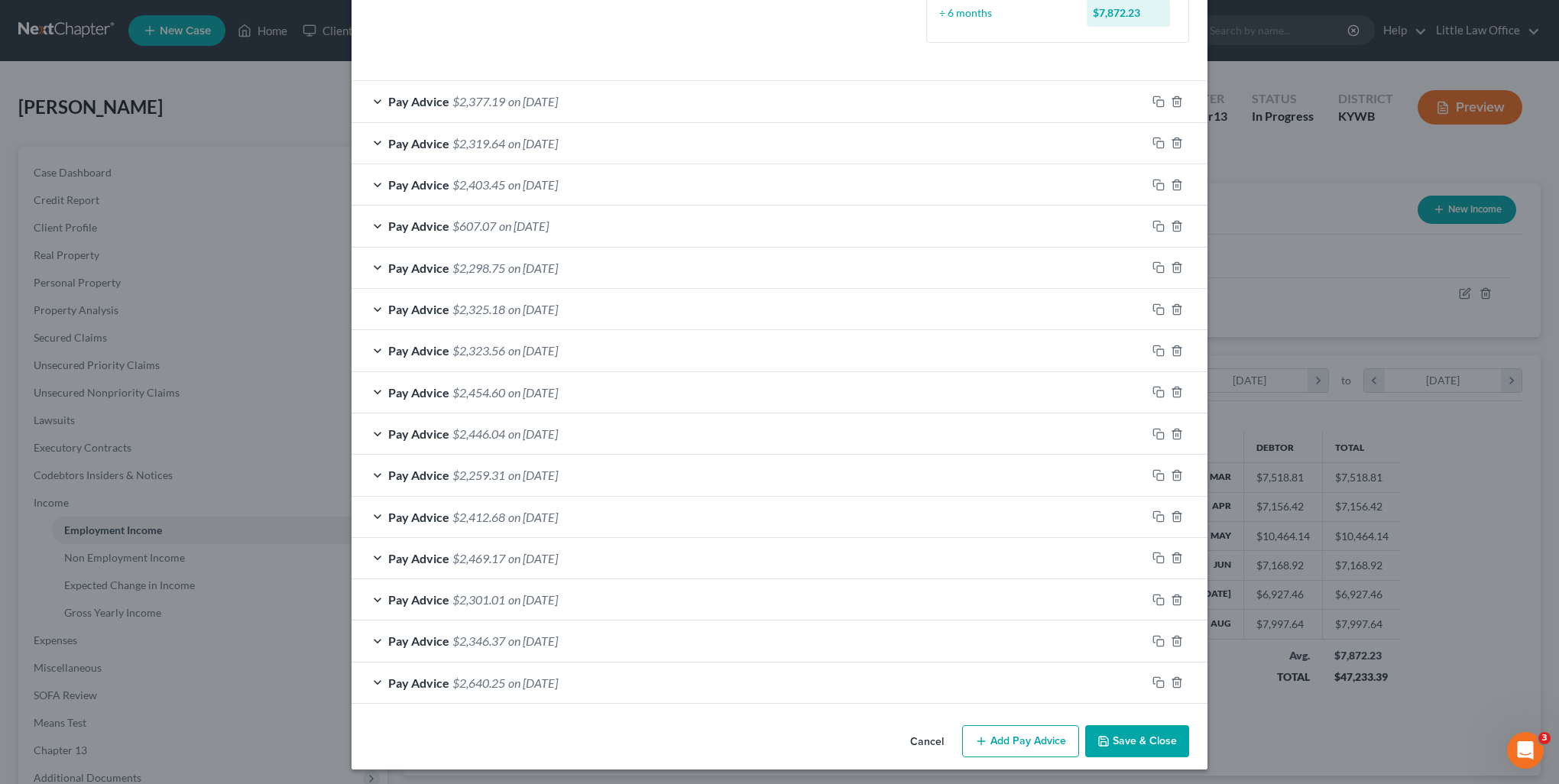
click at [1132, 738] on button "Save & Close" at bounding box center [1137, 741] width 104 height 32
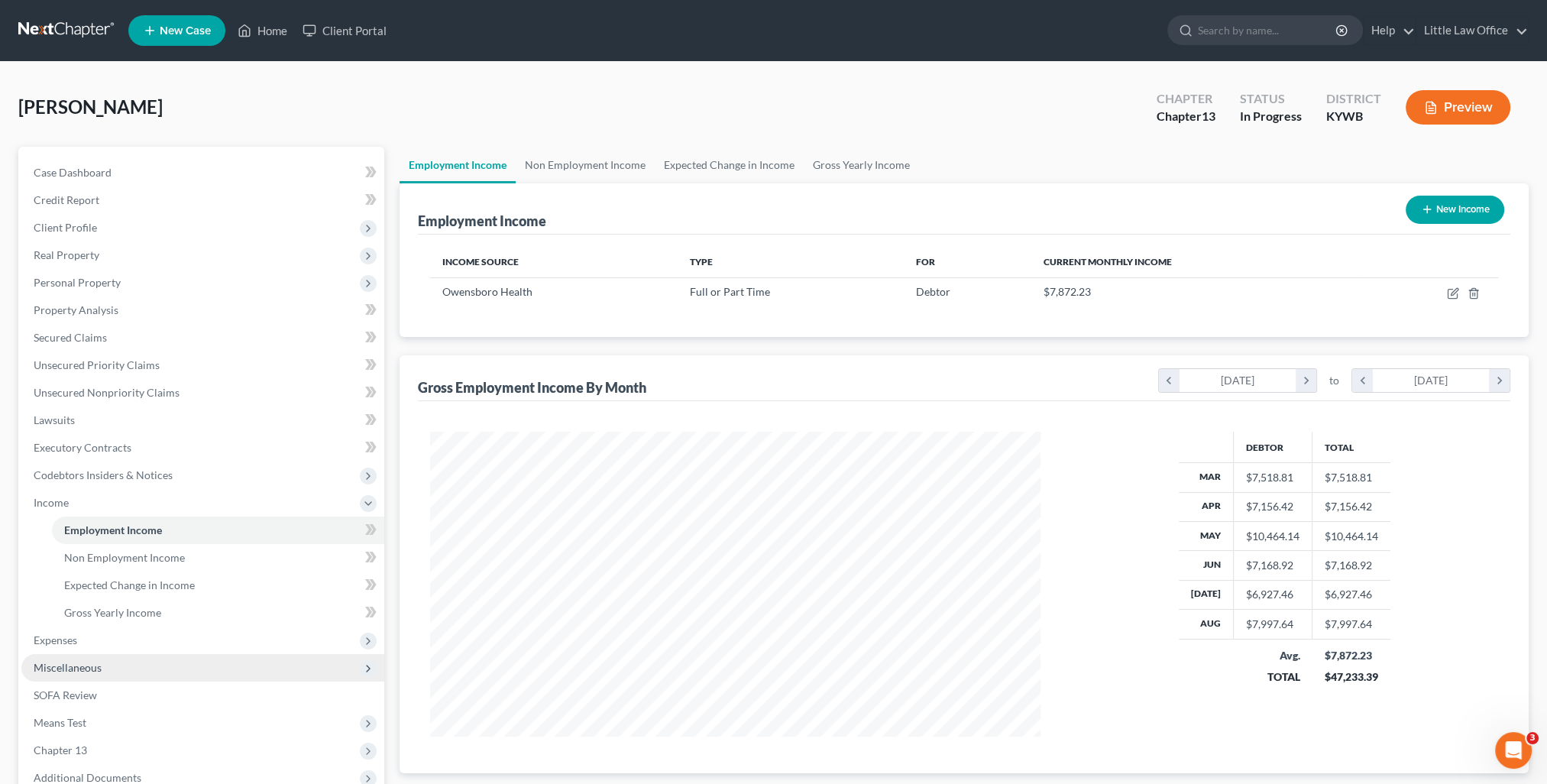
scroll to position [153, 0]
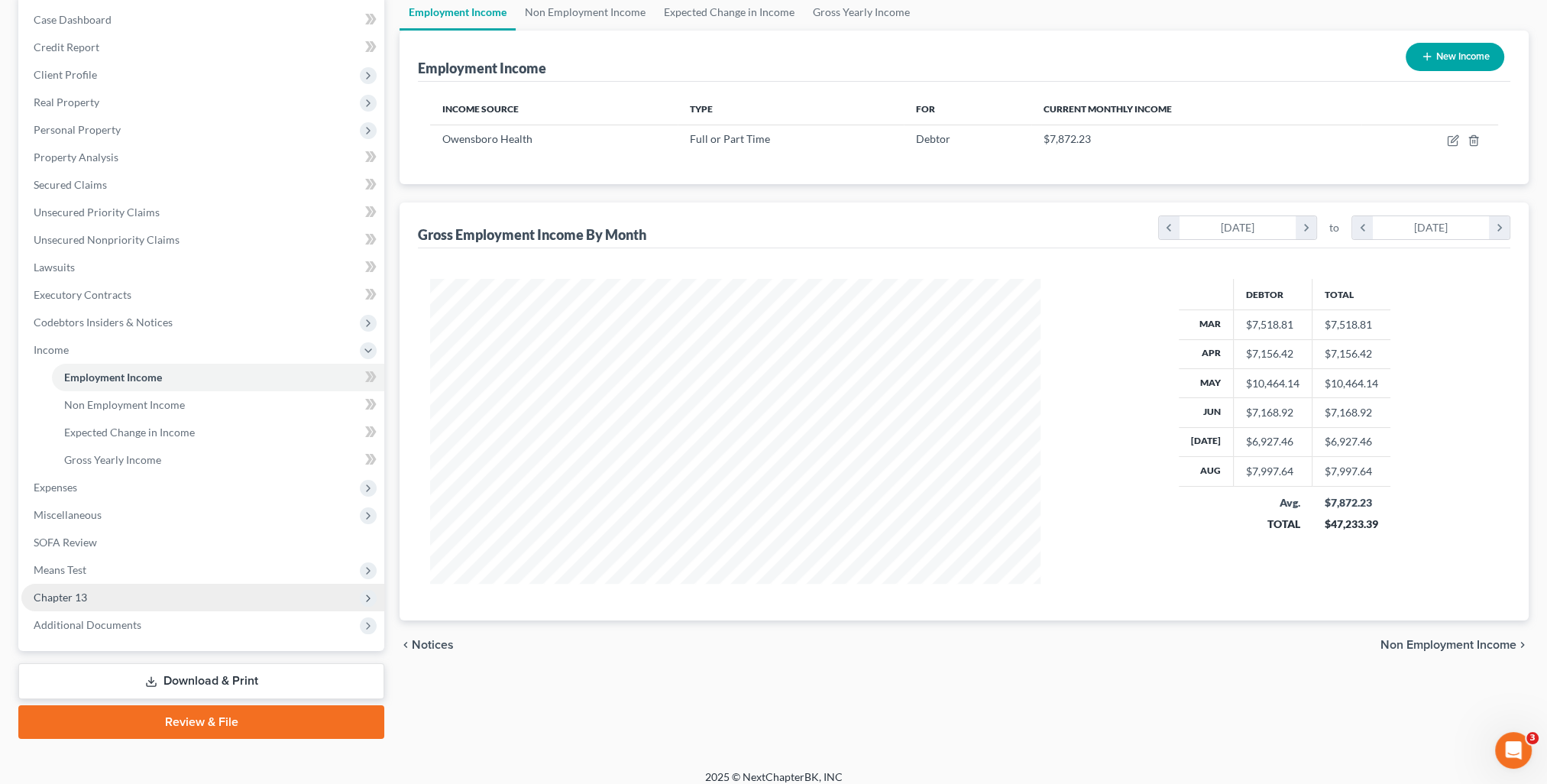
click at [43, 601] on span "Chapter 13" at bounding box center [61, 597] width 53 height 13
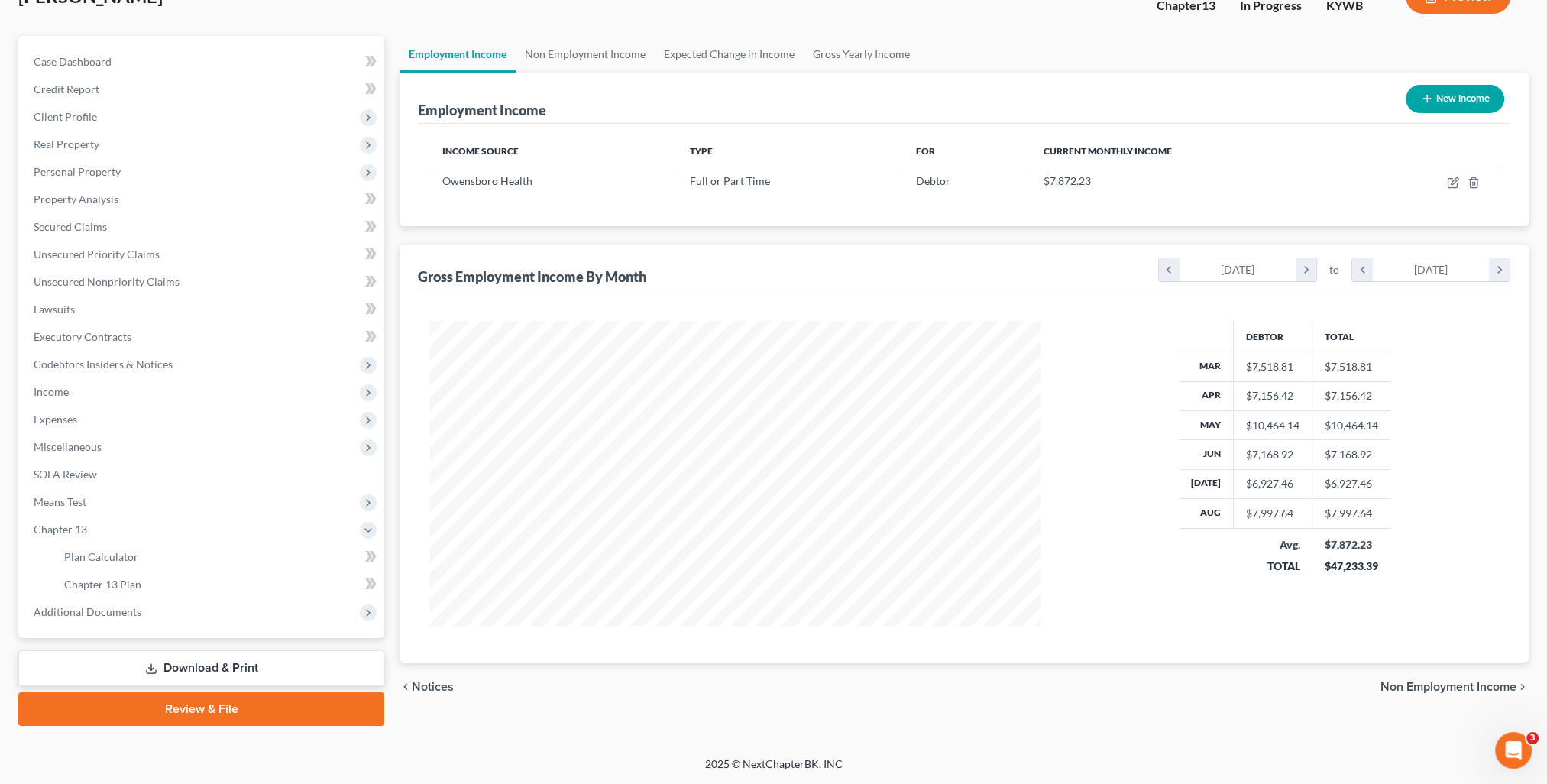
scroll to position [110, 0]
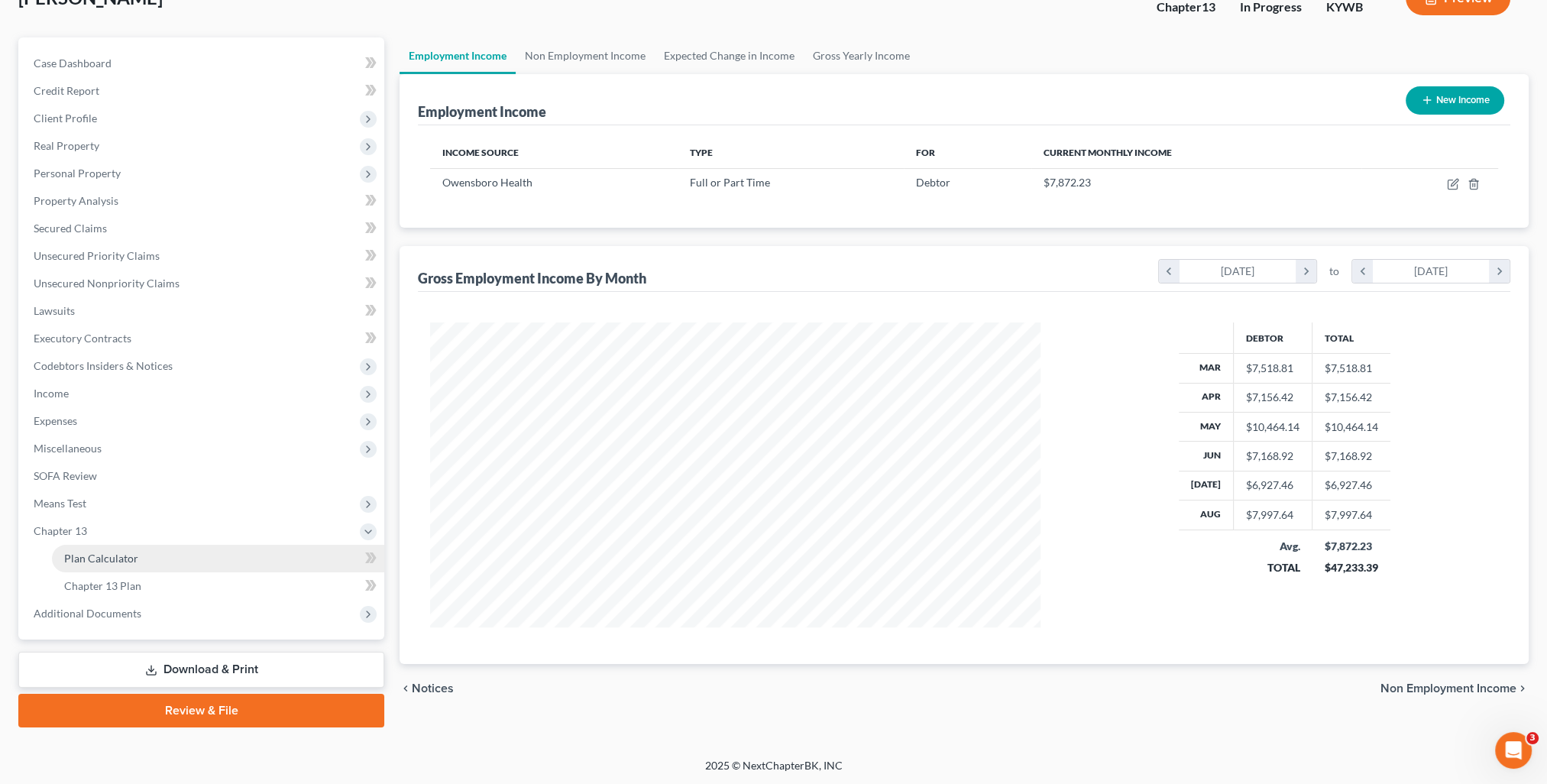
click at [90, 565] on link "Plan Calculator" at bounding box center [217, 559] width 332 height 28
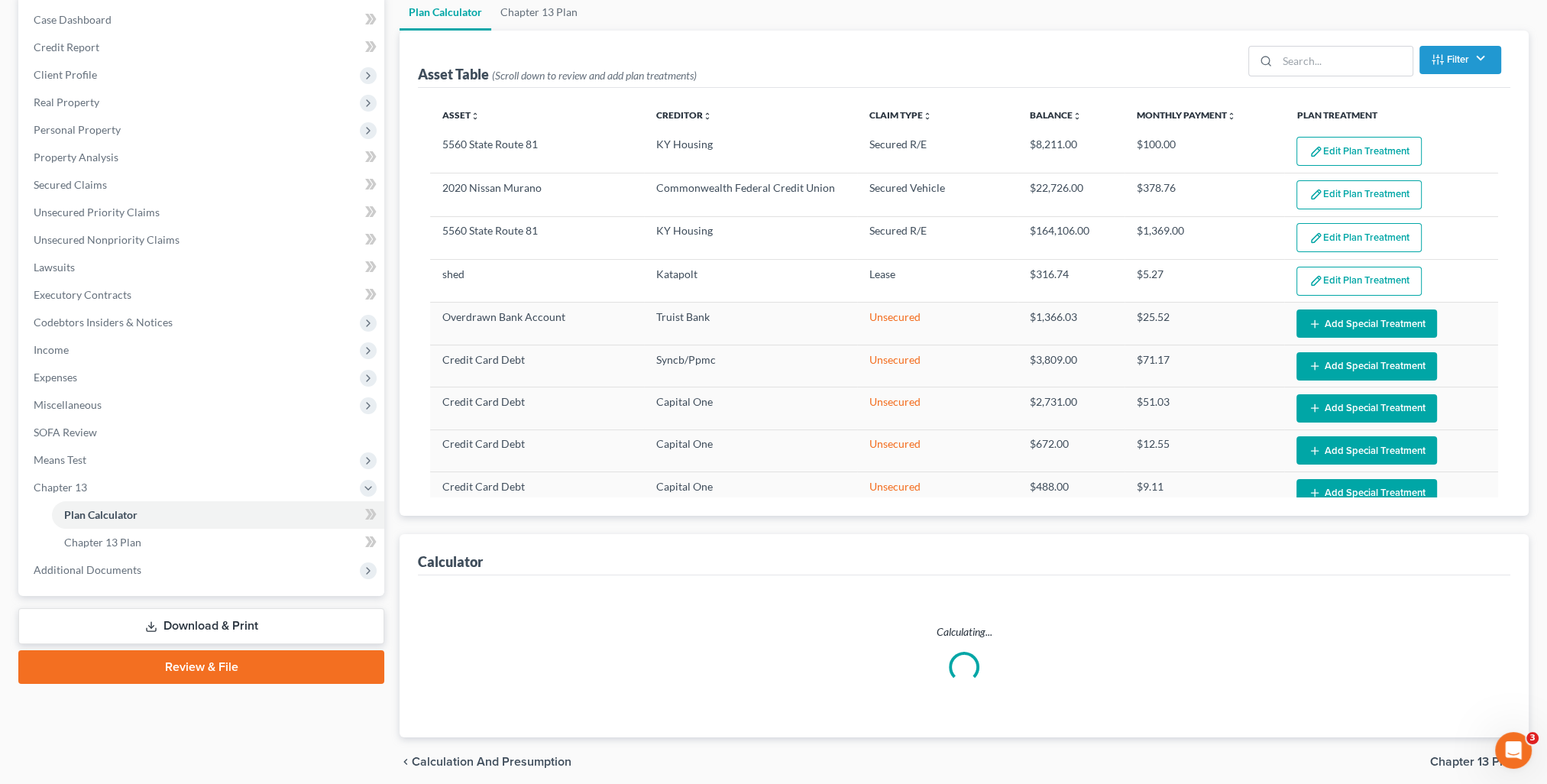
scroll to position [212, 0]
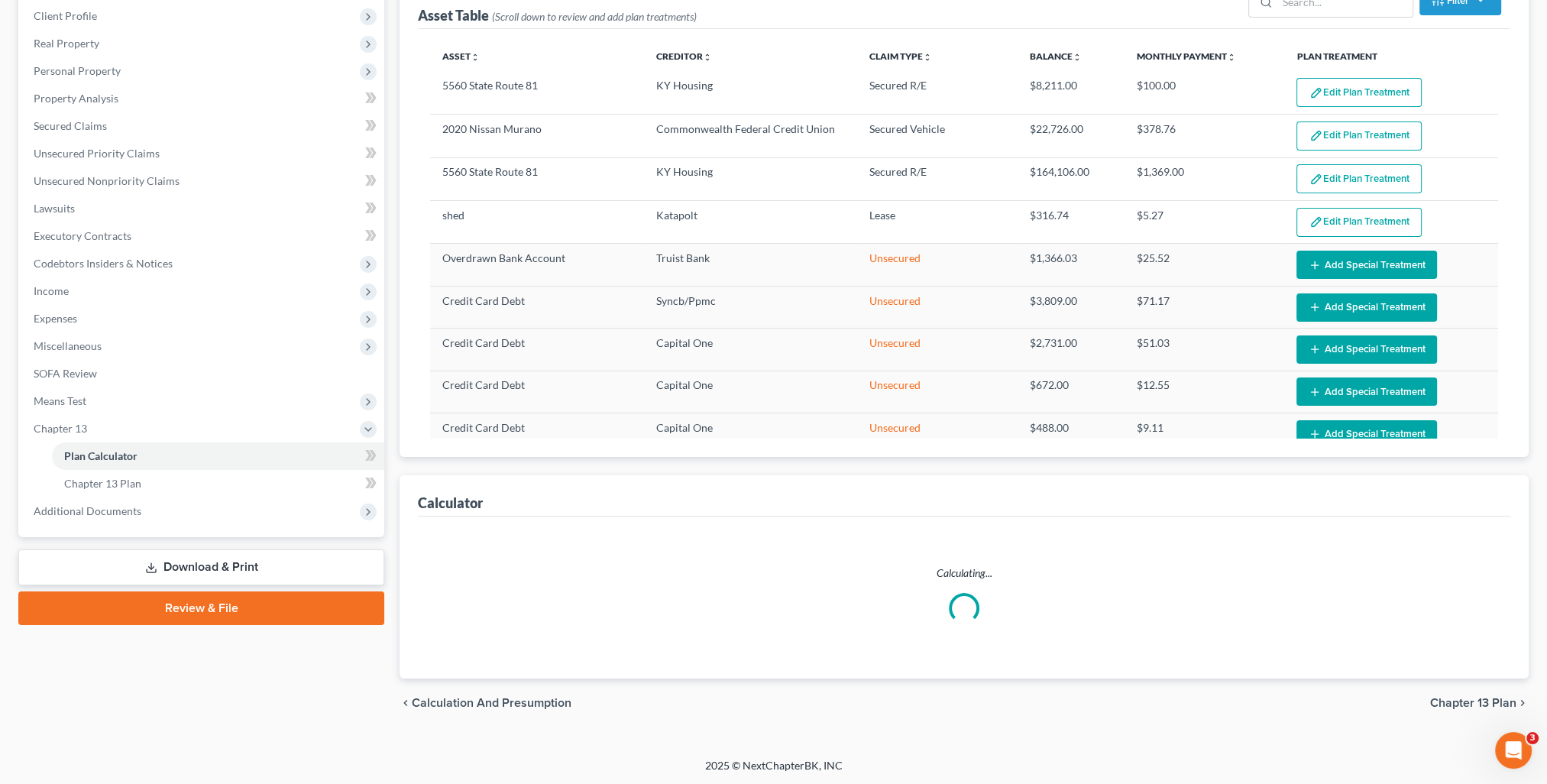
select select "59"
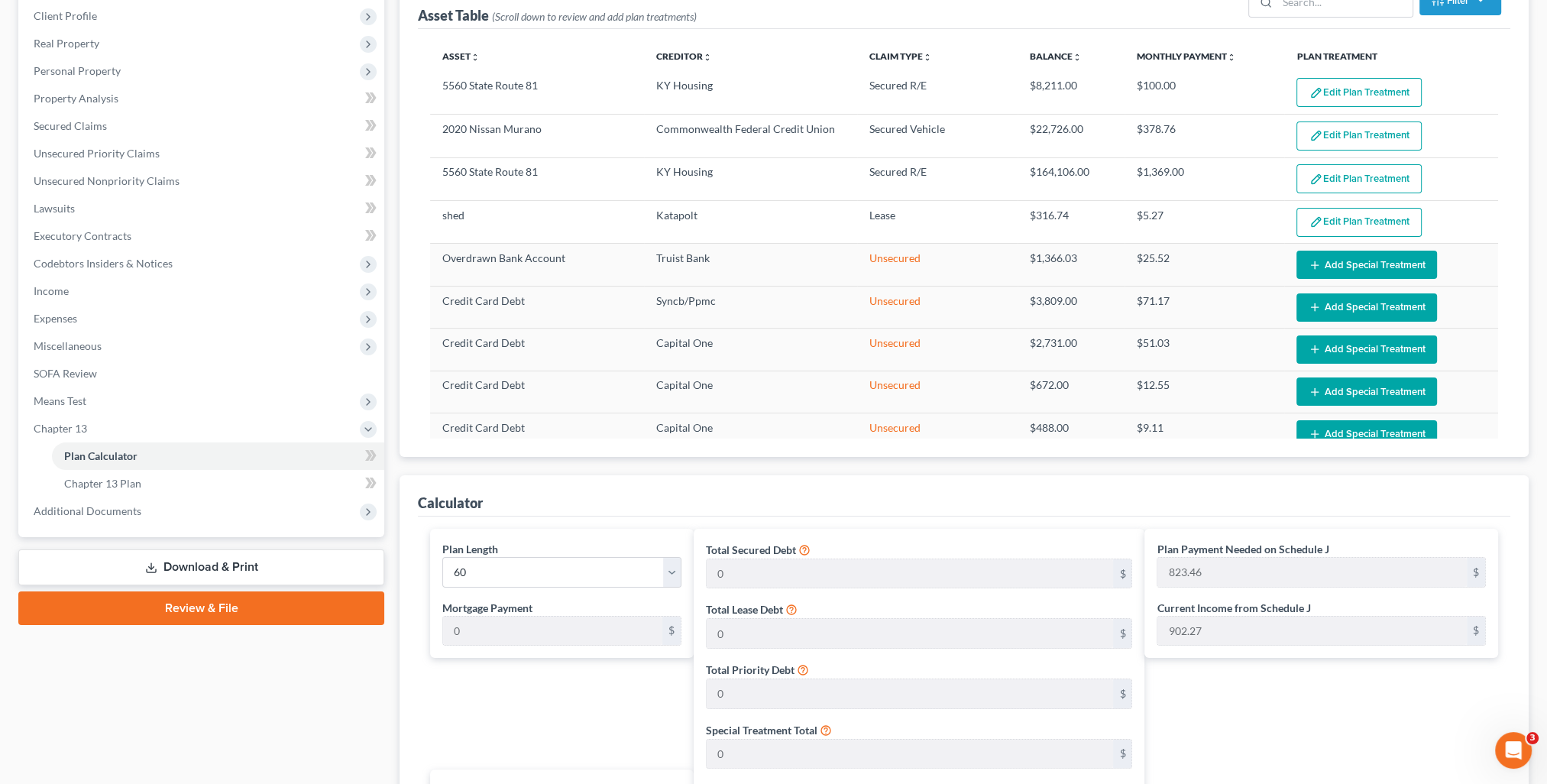
scroll to position [0, 0]
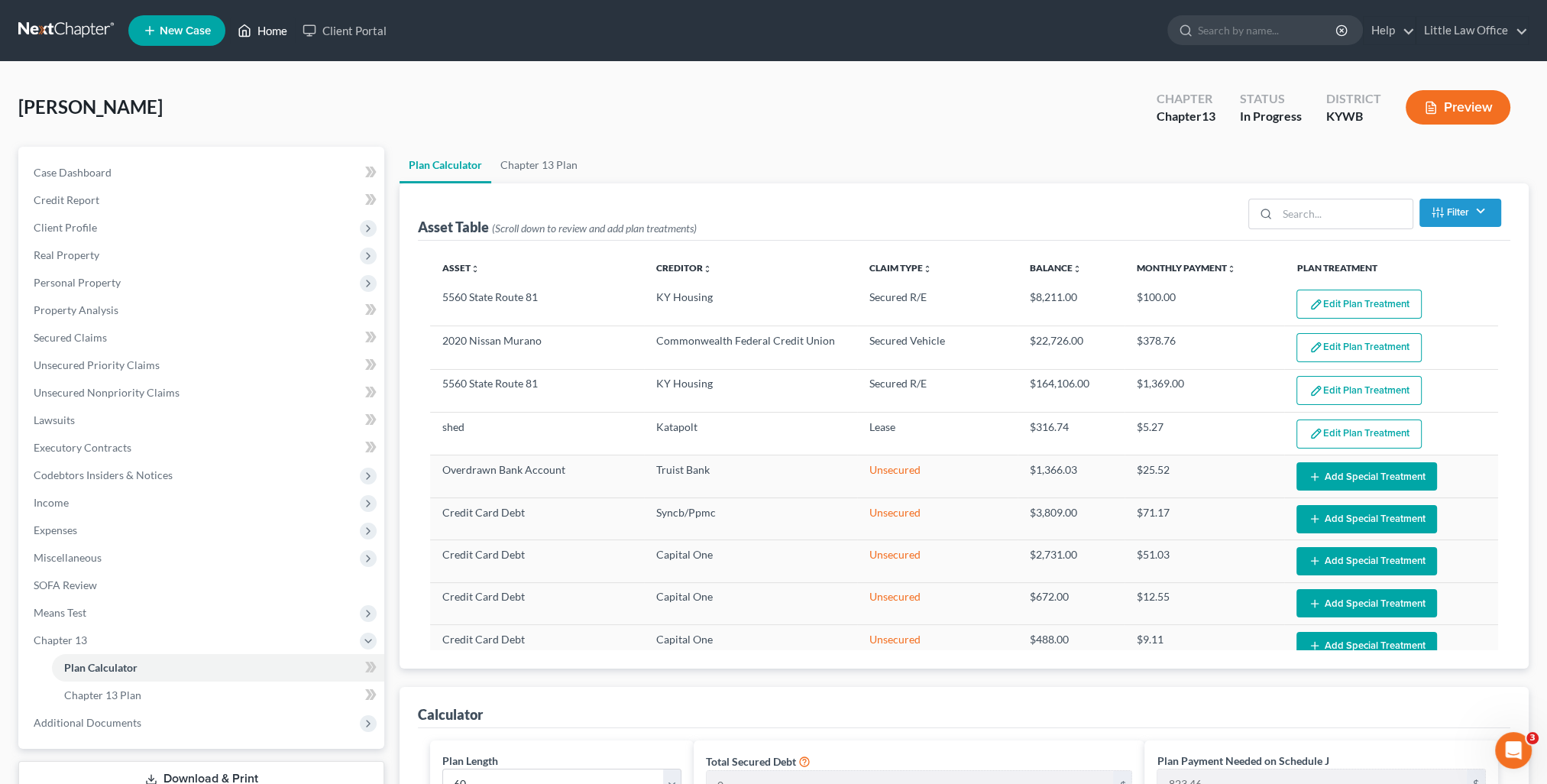
click at [257, 41] on link "Home" at bounding box center [262, 30] width 65 height 28
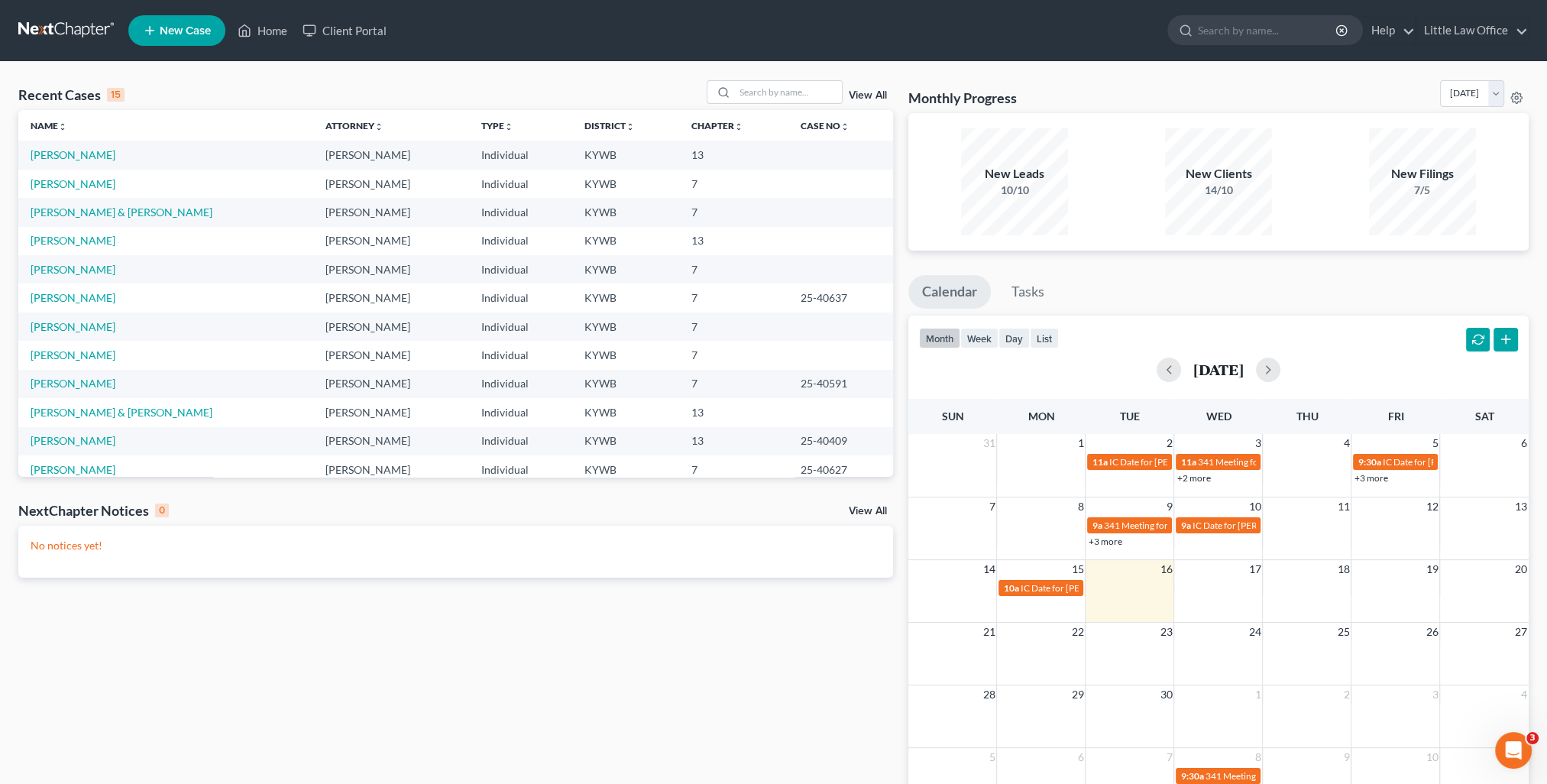
click at [1199, 481] on link "+2 more" at bounding box center [1194, 478] width 34 height 11
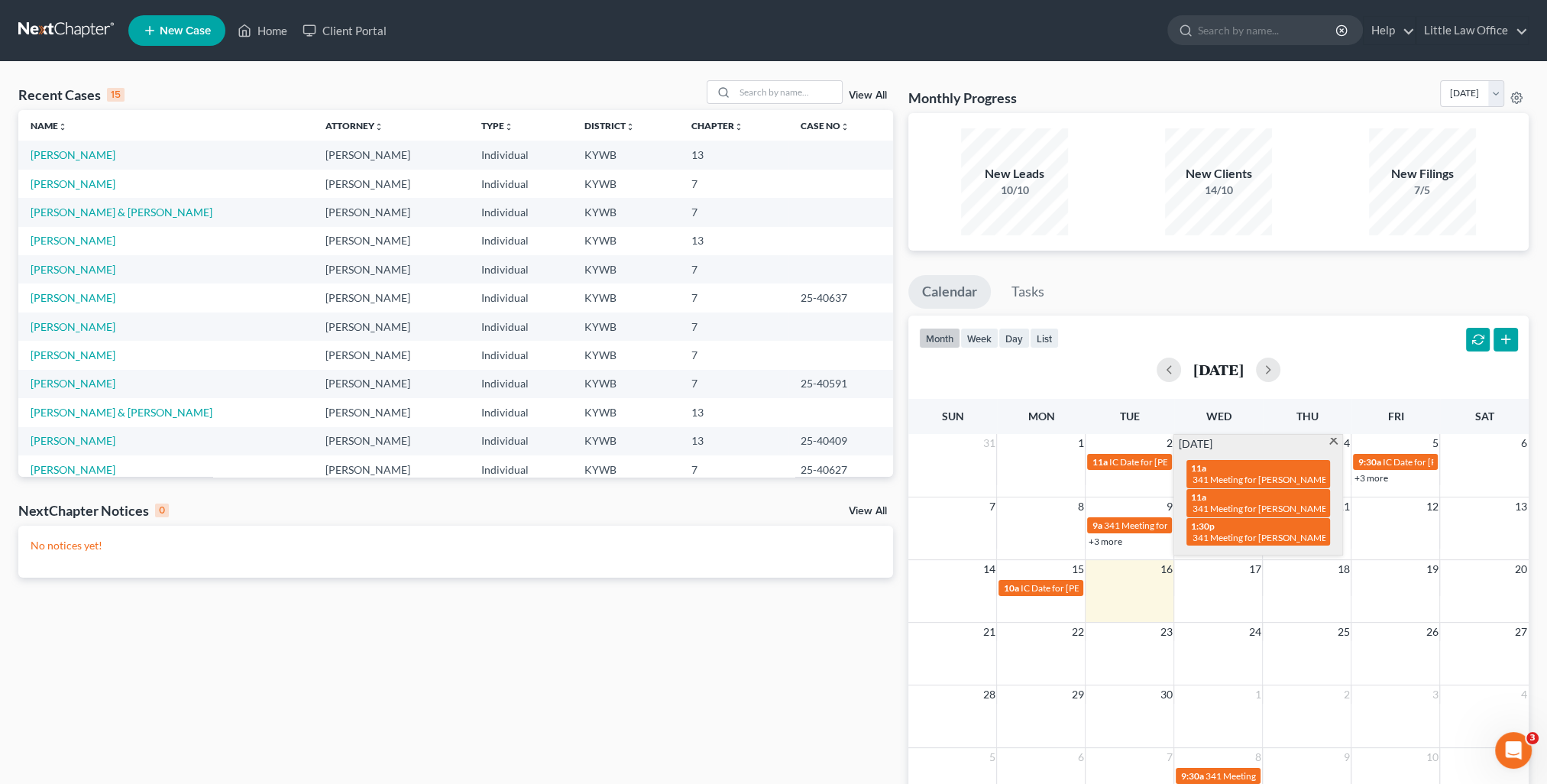
click at [1365, 481] on link "+3 more" at bounding box center [1370, 478] width 34 height 11
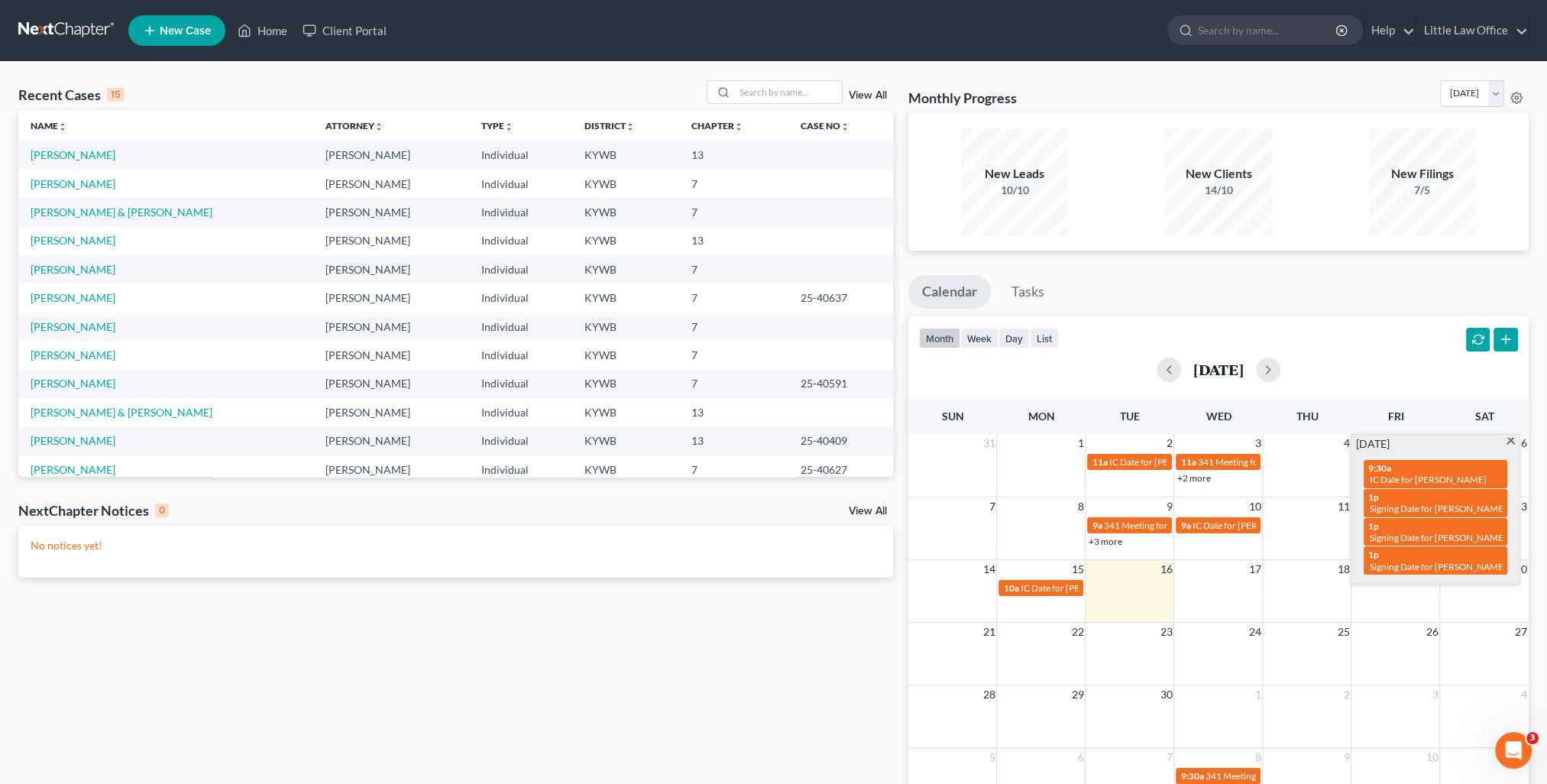
click at [1308, 537] on td at bounding box center [1307, 532] width 88 height 33
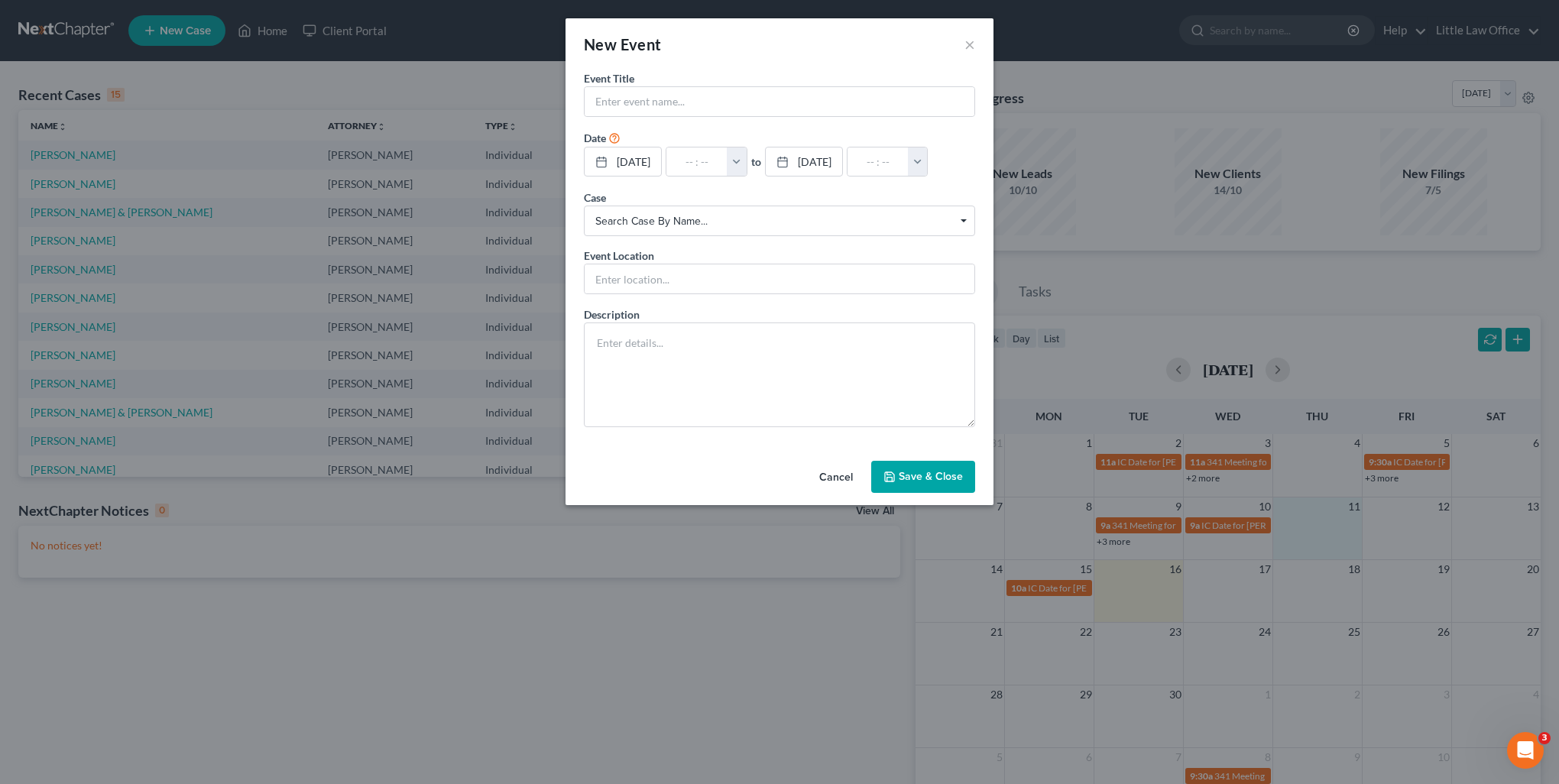
click at [830, 472] on button "Cancel" at bounding box center [836, 477] width 58 height 30
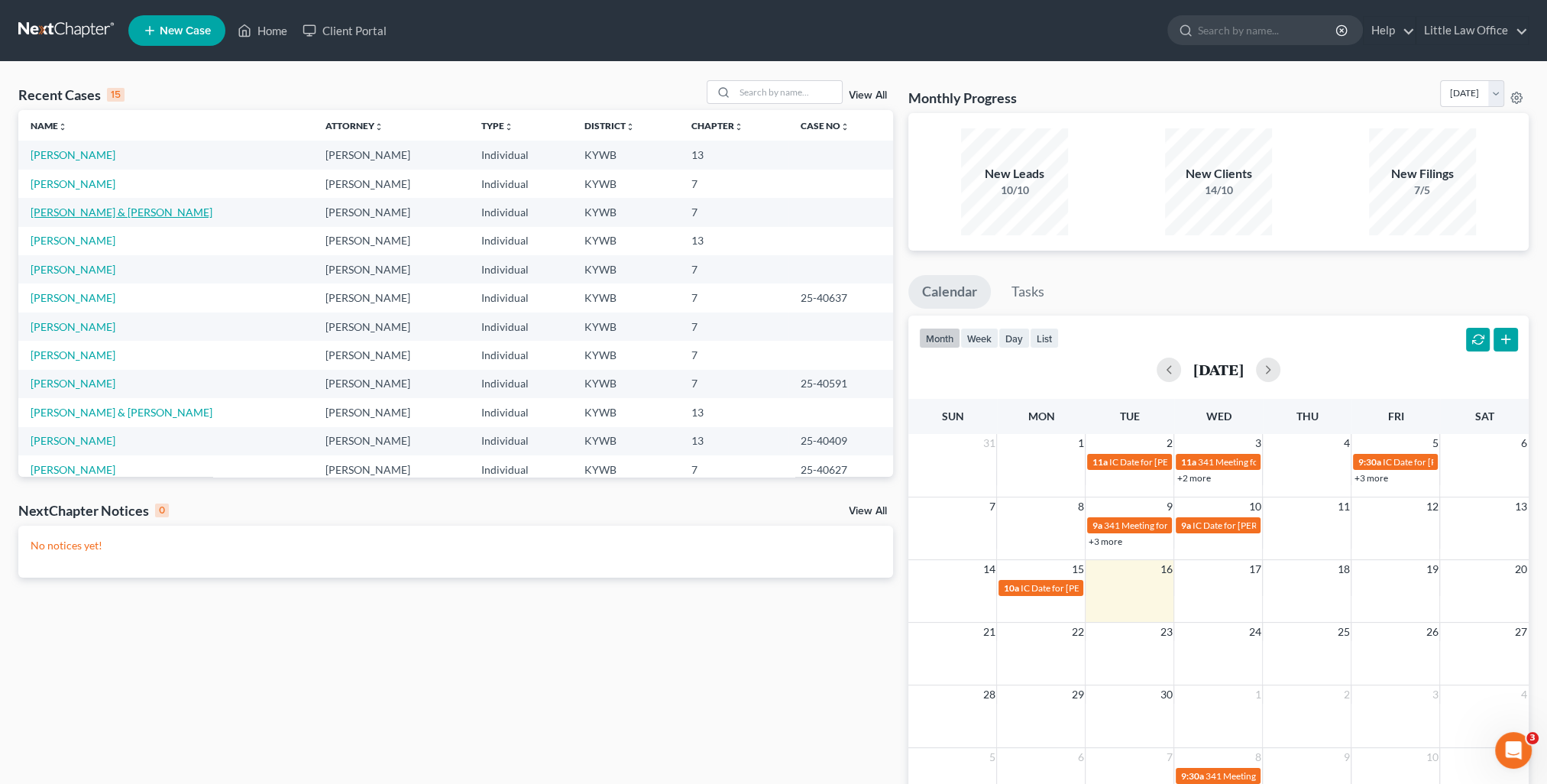
click at [146, 214] on link "Hoeft, Harrison & Jennifer" at bounding box center [121, 212] width 182 height 13
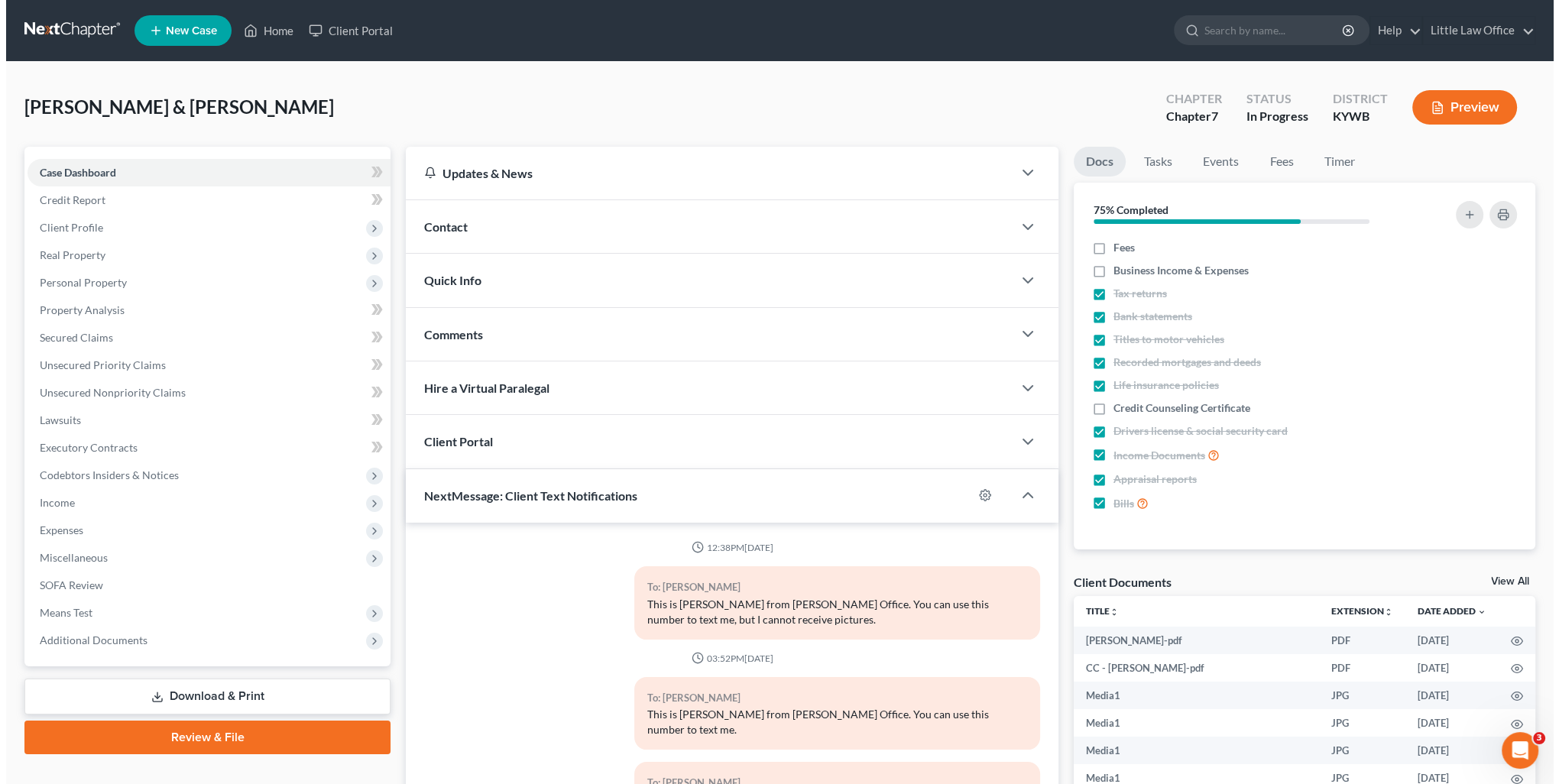
scroll to position [7238, 0]
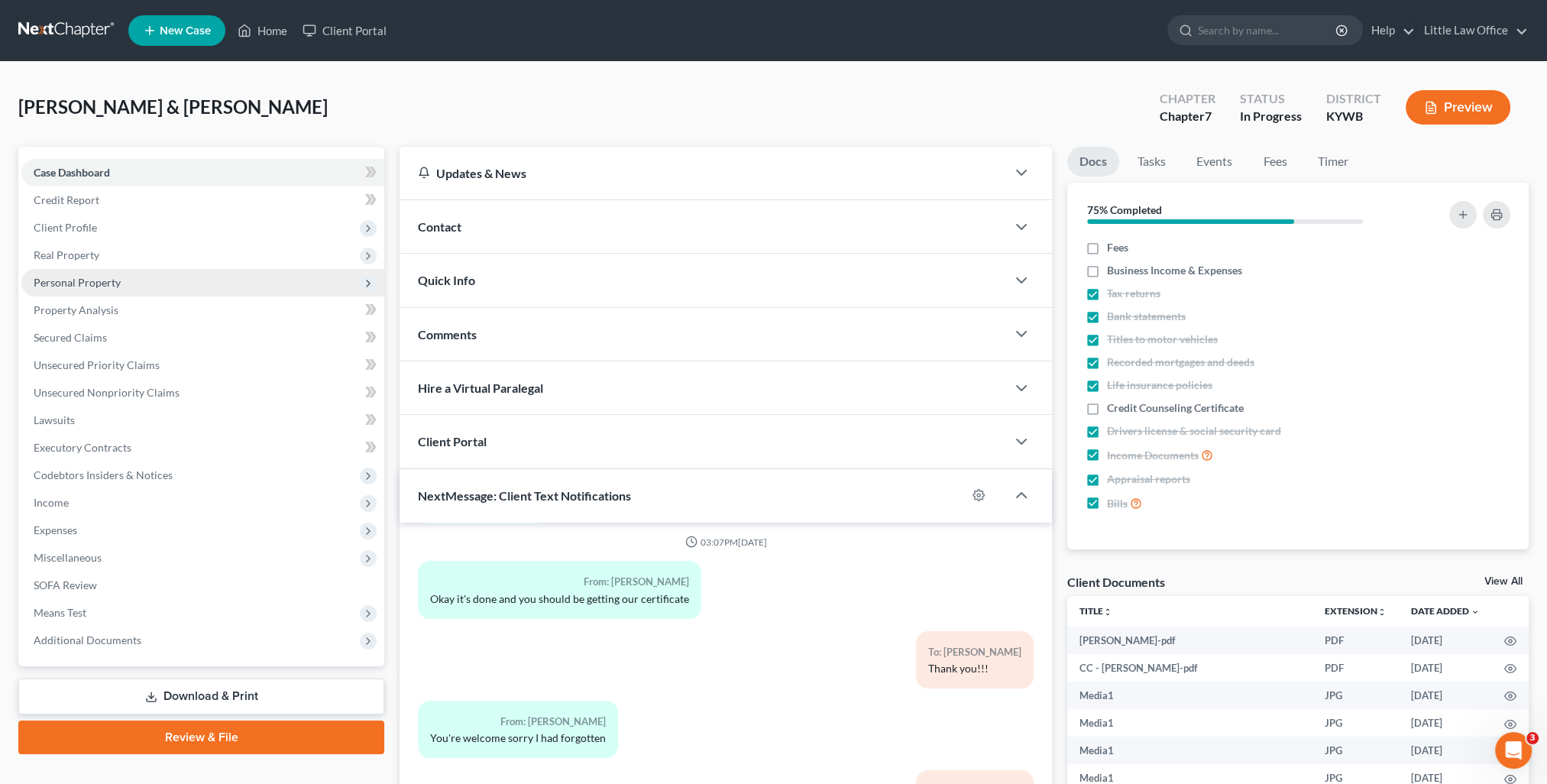
click at [108, 290] on span "Personal Property" at bounding box center [202, 282] width 363 height 28
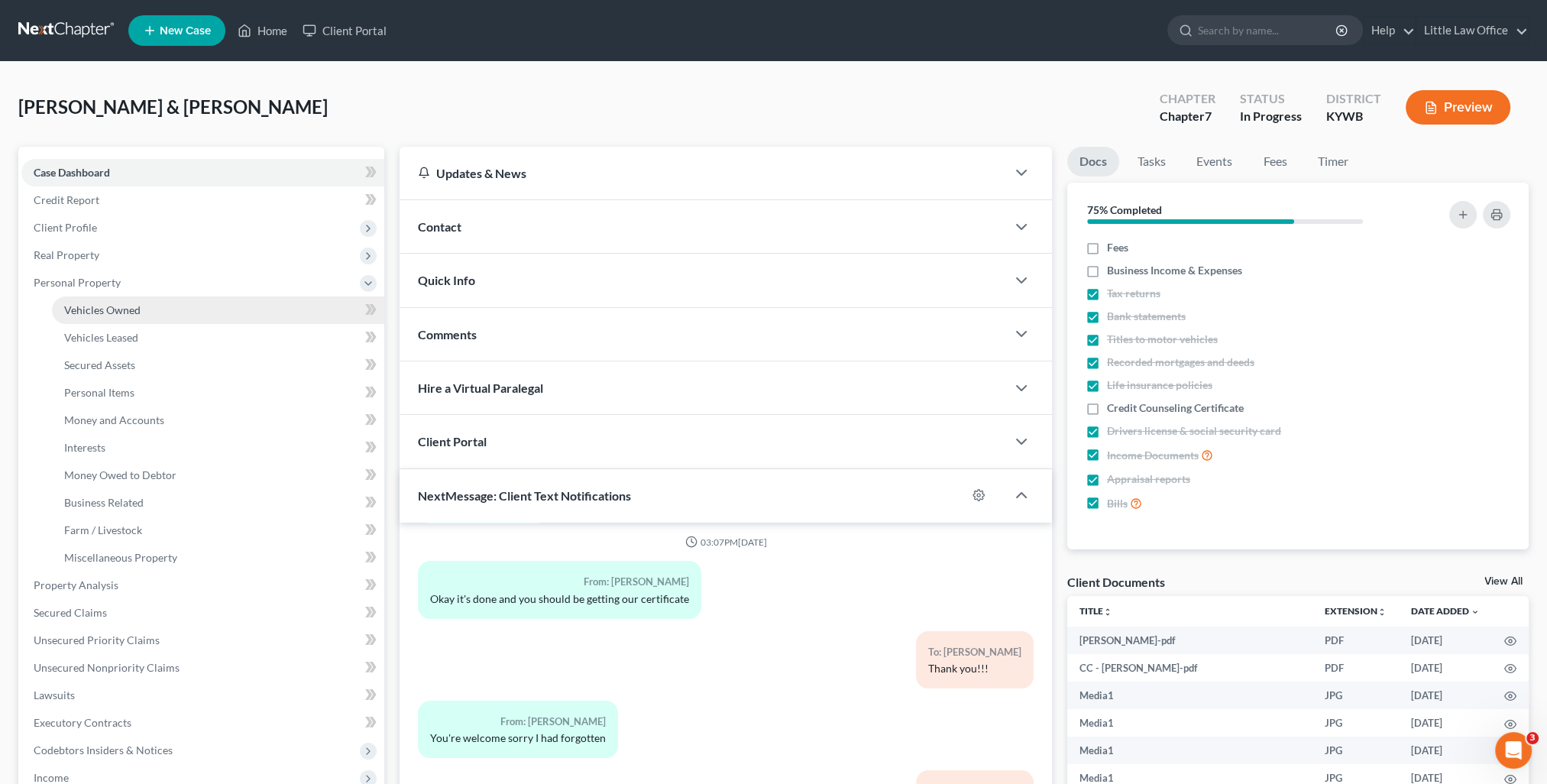
click at [105, 309] on span "Vehicles Owned" at bounding box center [102, 310] width 76 height 13
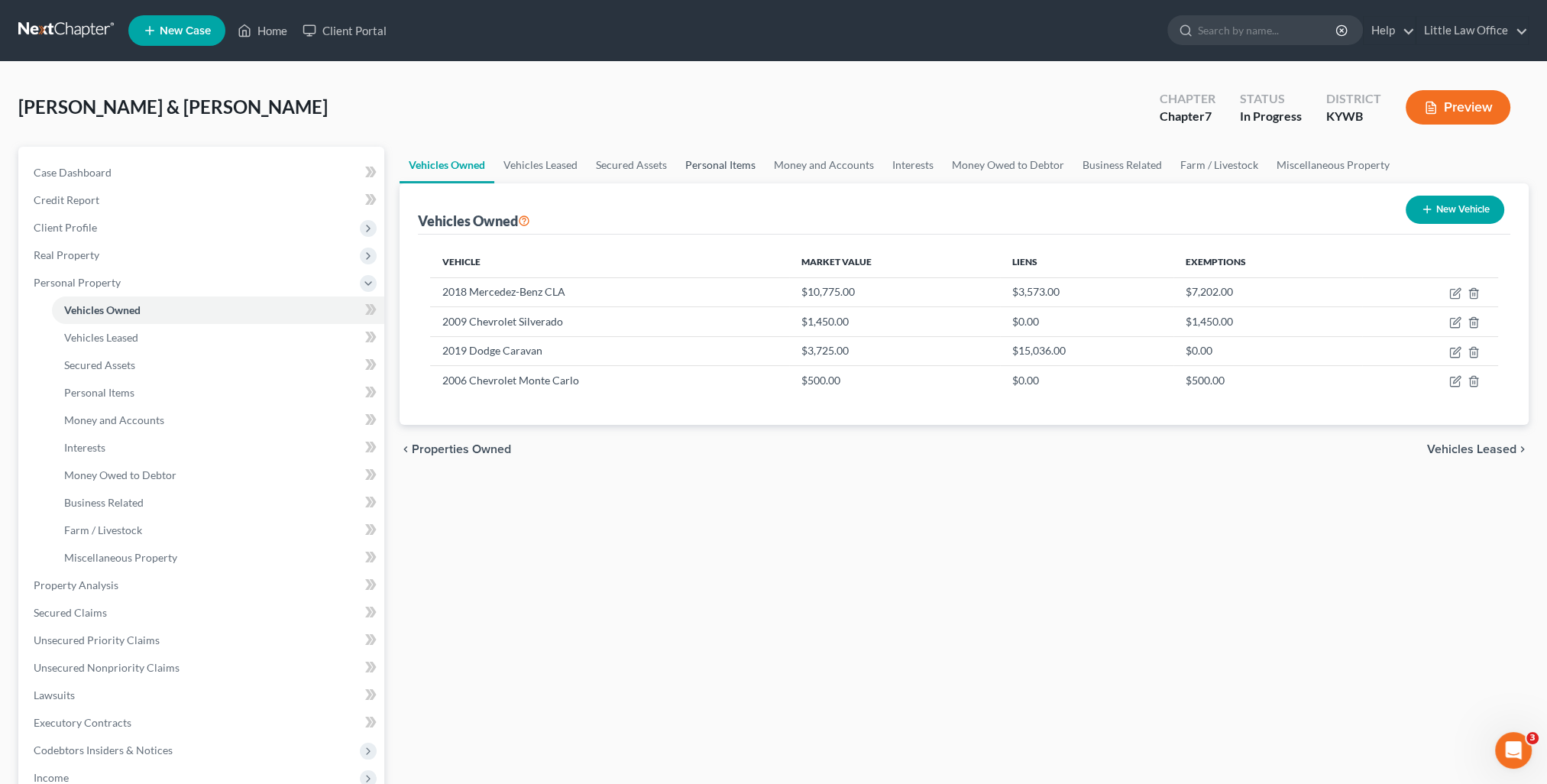
click at [718, 169] on link "Personal Items" at bounding box center [721, 165] width 88 height 37
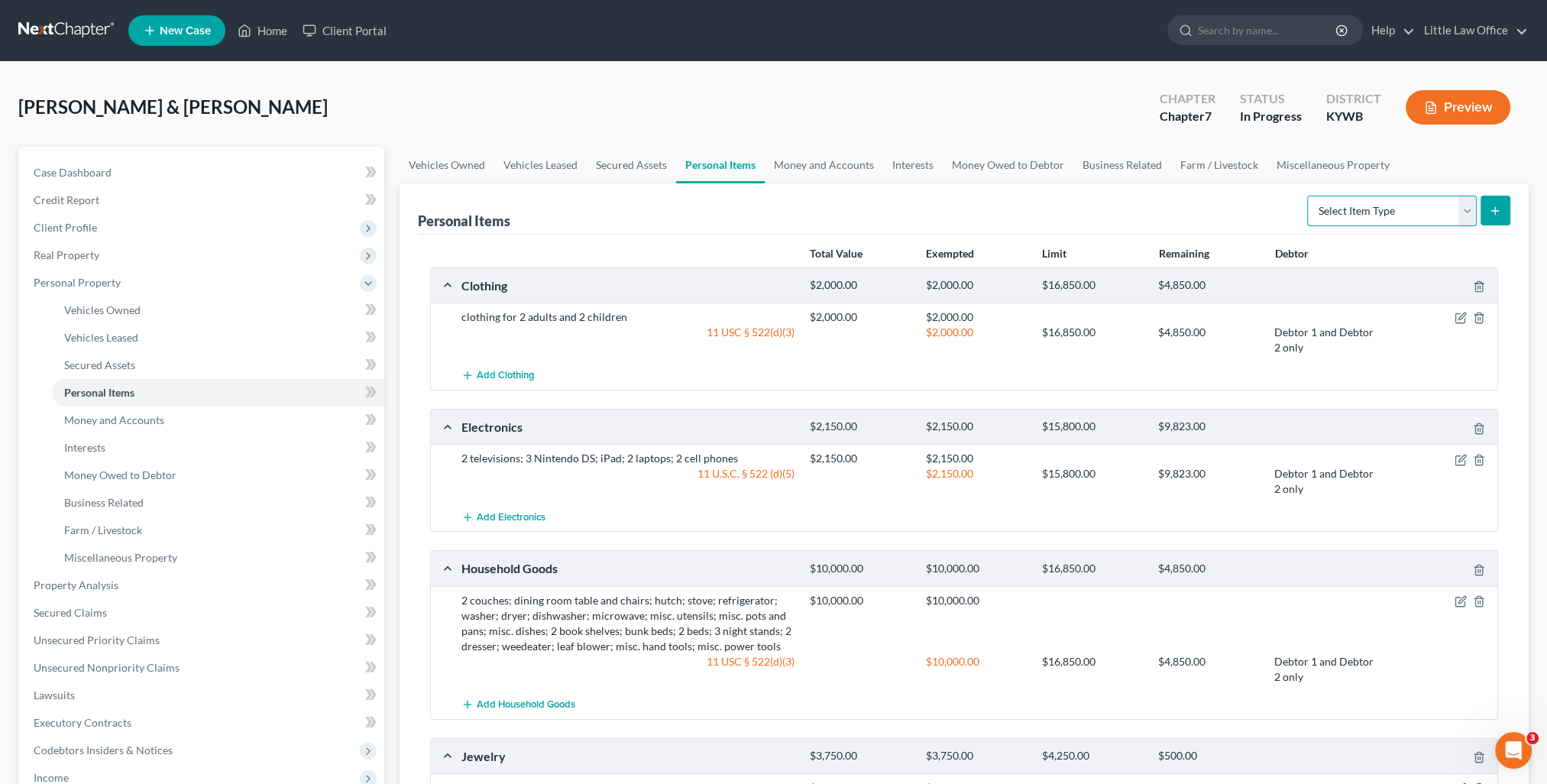
click at [1383, 209] on select "Select Item Type Clothing Collectibles Of Value Electronics Firearms Household …" at bounding box center [1391, 211] width 169 height 30
select select "other"
click at [1309, 196] on select "Select Item Type Clothing Collectibles Of Value Electronics Firearms Household …" at bounding box center [1391, 211] width 169 height 30
click at [1497, 222] on button "submit" at bounding box center [1495, 211] width 29 height 29
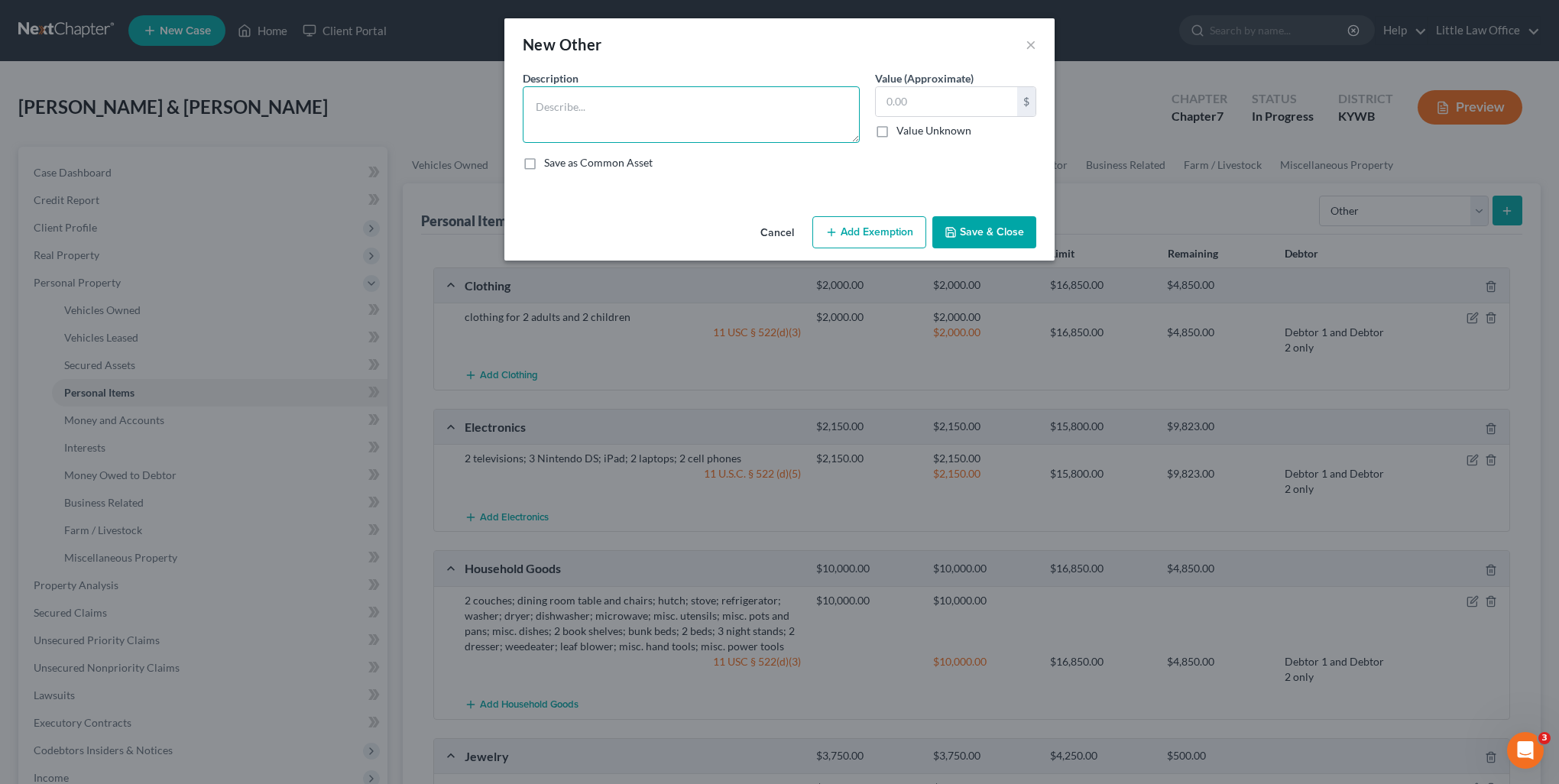
click at [571, 136] on textarea at bounding box center [691, 114] width 337 height 56
type textarea "16' car hauler trailer"
type input "1,500"
click at [867, 231] on button "Add Exemption" at bounding box center [870, 232] width 114 height 32
select select "2"
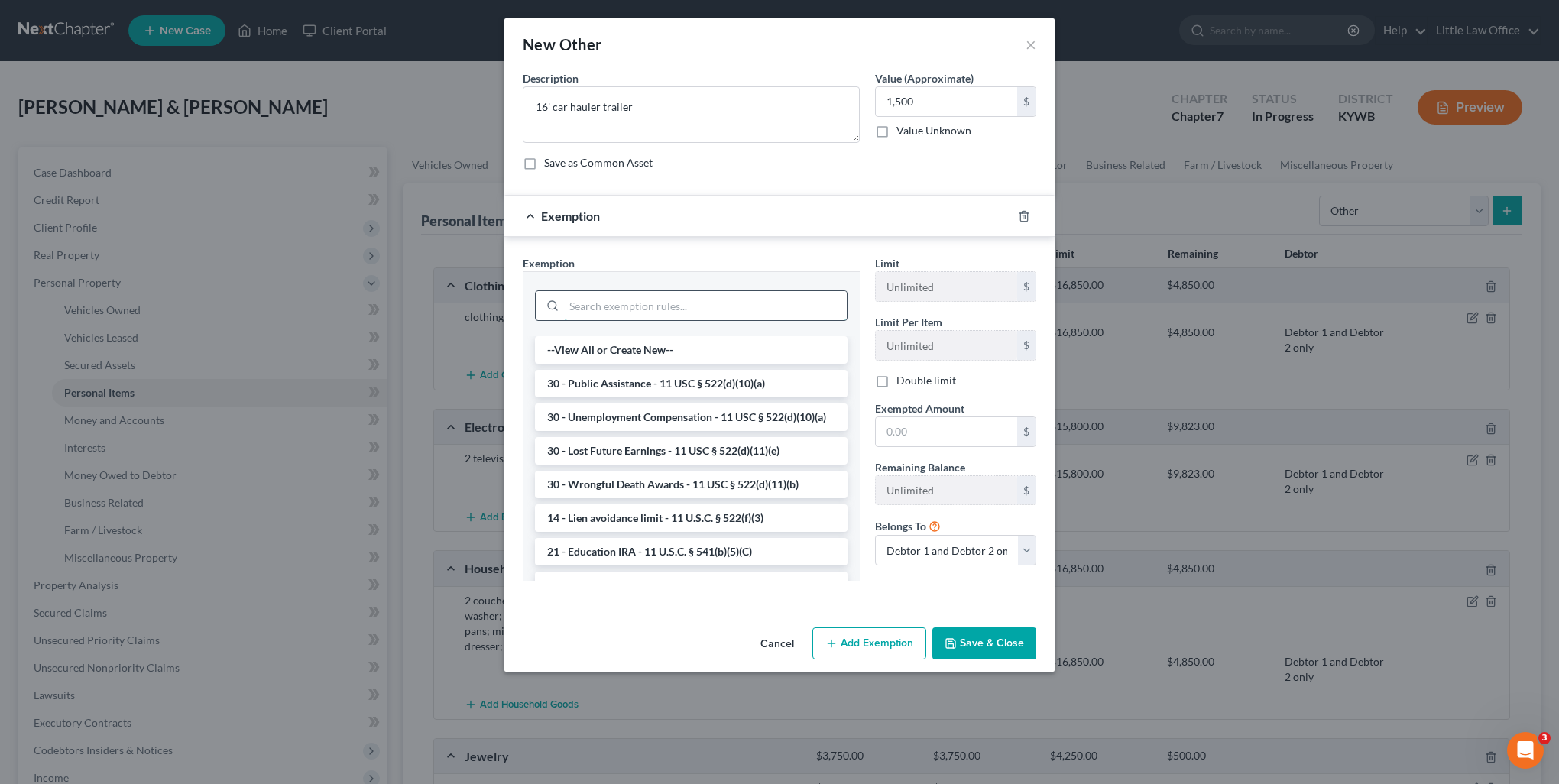
click at [716, 299] on input "search" at bounding box center [705, 306] width 283 height 29
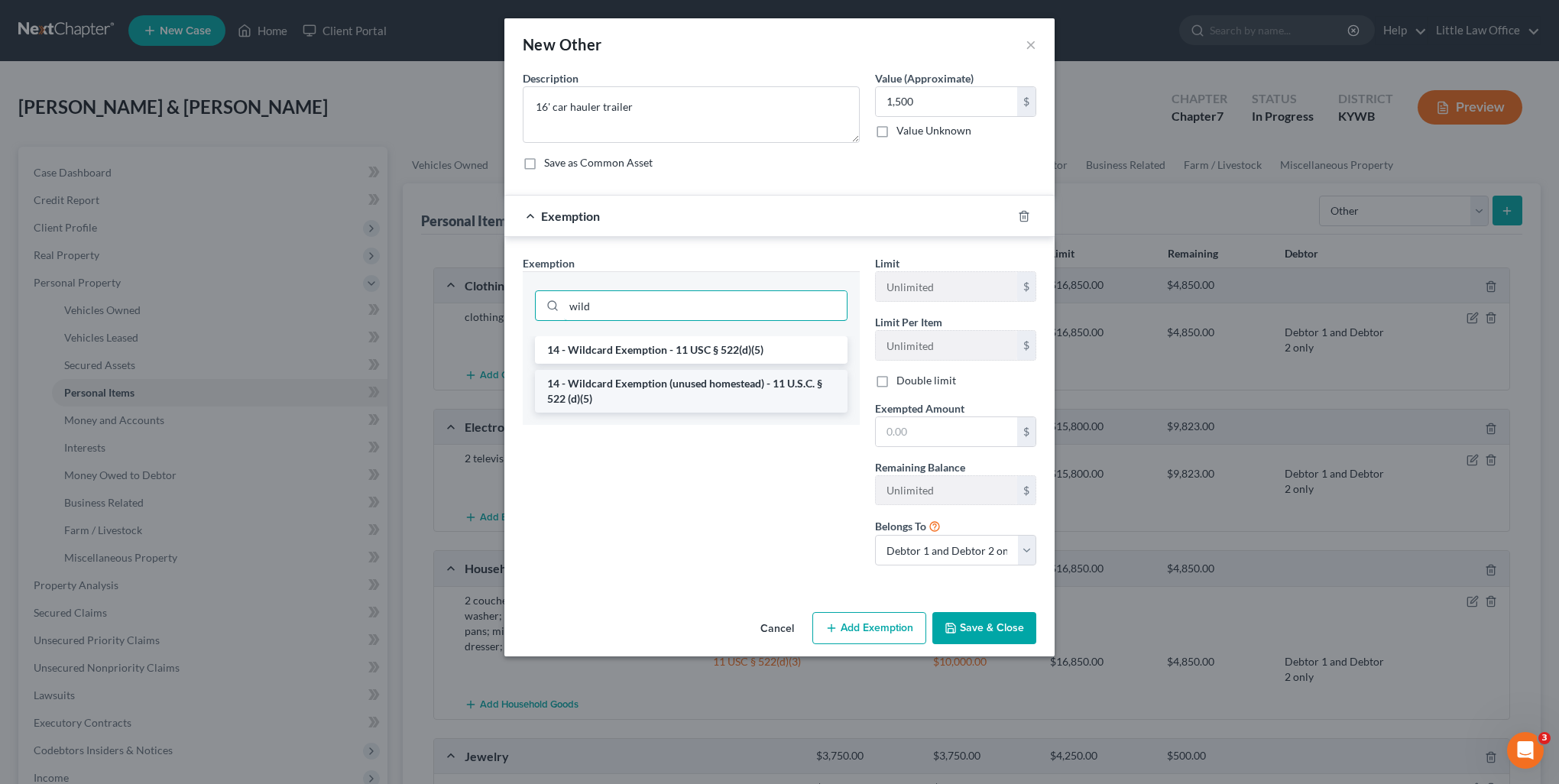
type input "wild"
click at [657, 393] on li "14 - Wildcard Exemption (unused homestead) - 11 U.S.C. § 522 (d)(5)" at bounding box center [691, 391] width 313 height 42
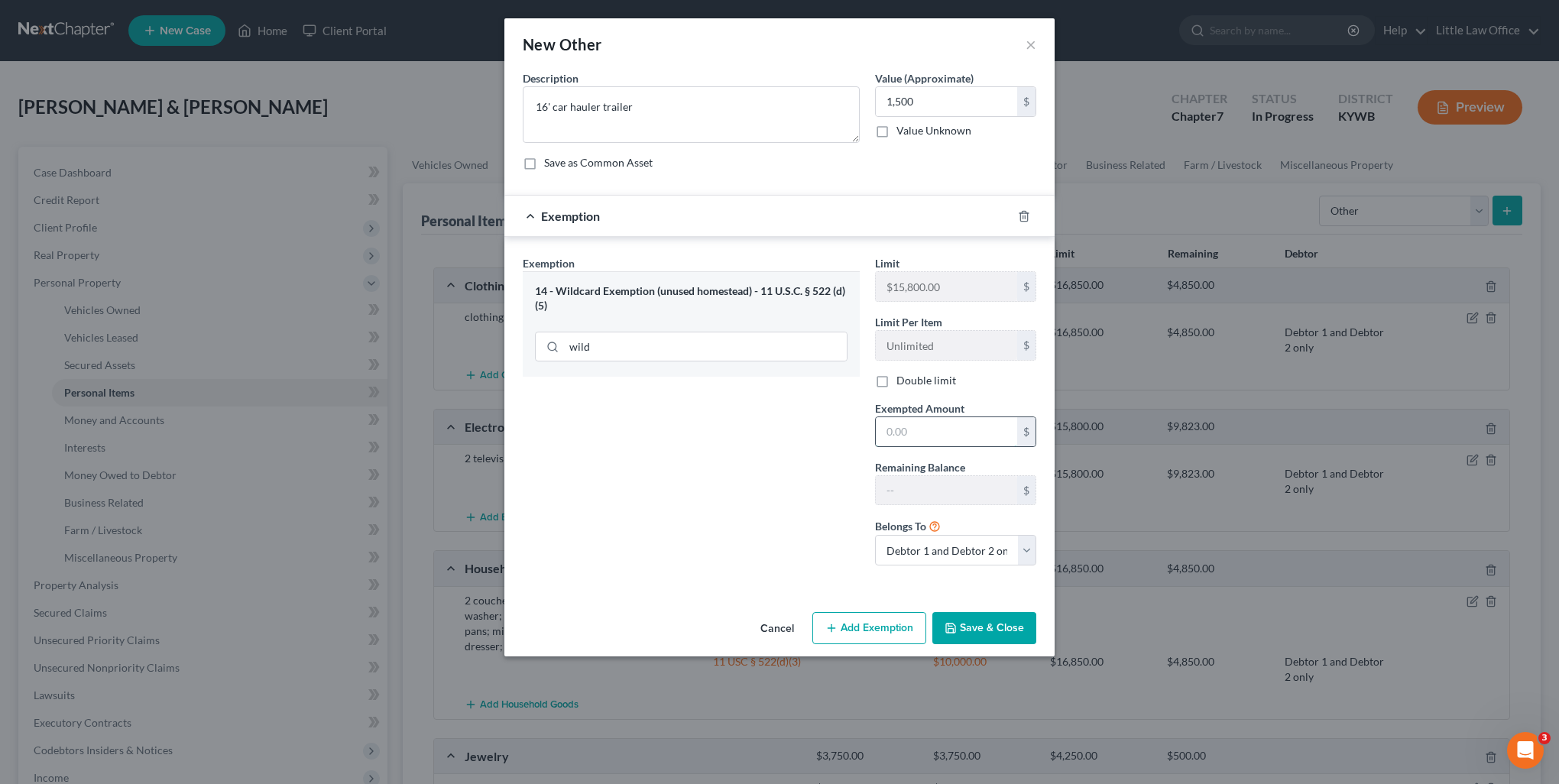
click at [930, 432] on input "text" at bounding box center [946, 432] width 142 height 29
type input "1,500"
drag, startPoint x: 755, startPoint y: 520, endPoint x: 821, endPoint y: 540, distance: 69.0
click at [755, 521] on div "Exemption Set must be selected for CA. Exemption * 14 - Wildcard Exemption (unu…" at bounding box center [691, 416] width 352 height 322
click at [993, 630] on button "Save & Close" at bounding box center [984, 628] width 104 height 32
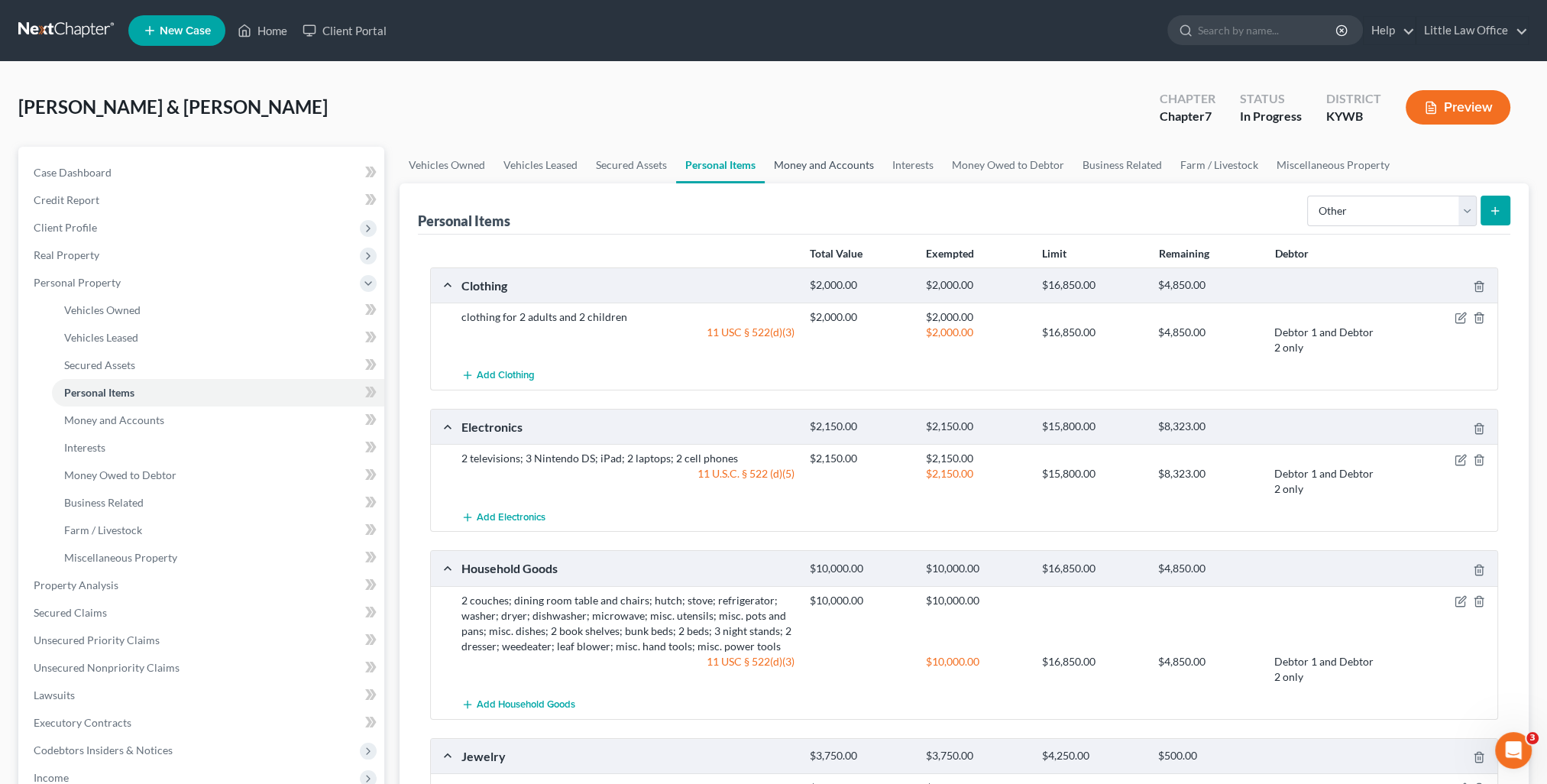
click at [819, 167] on link "Money and Accounts" at bounding box center [824, 165] width 119 height 37
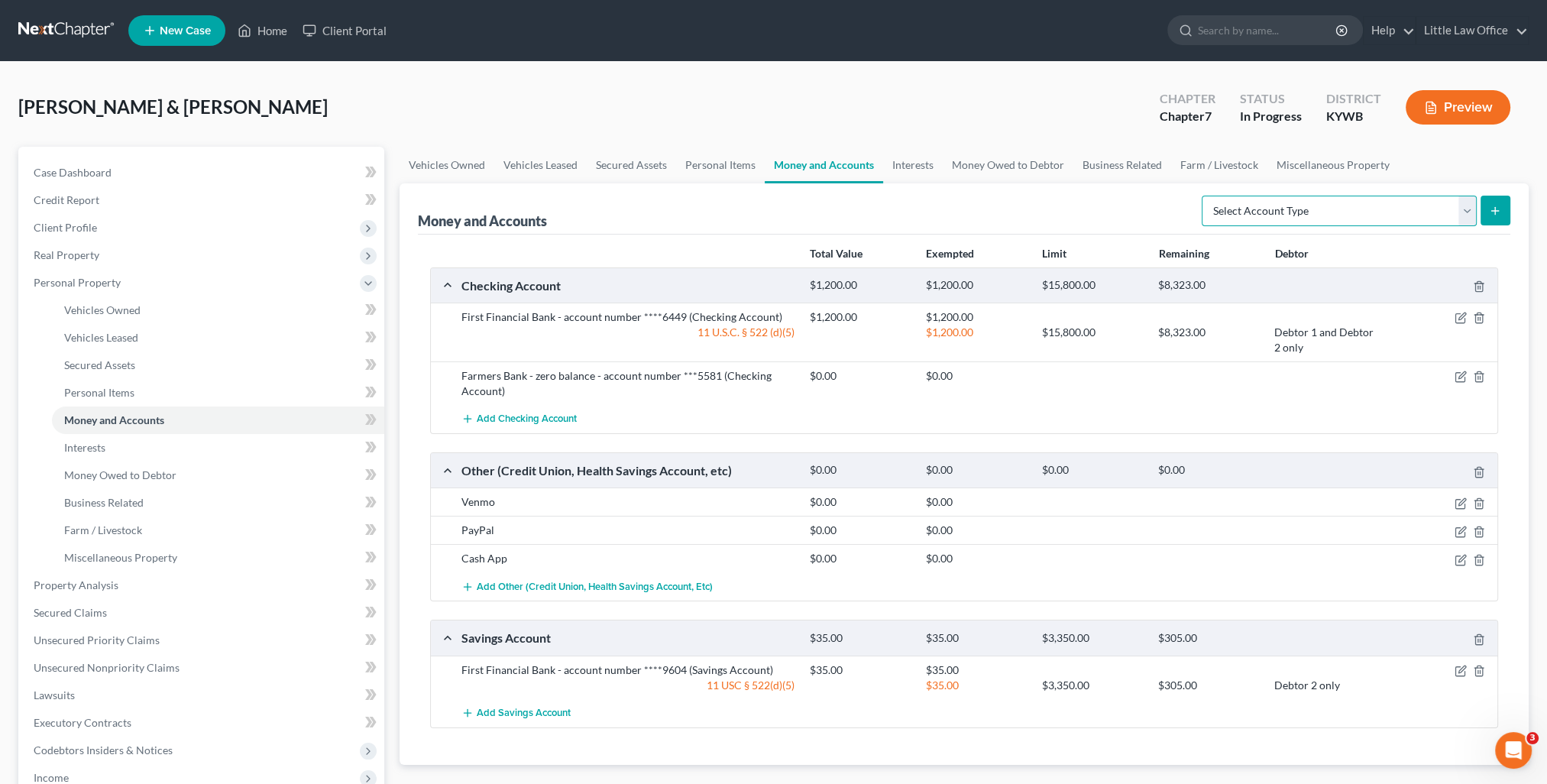
click at [1374, 210] on select "Select Account Type Brokerage Cash on Hand Certificates of Deposit Checking Acc…" at bounding box center [1339, 211] width 275 height 30
select select "cash_on_hand"
click at [1205, 196] on select "Select Account Type Brokerage Cash on Hand Certificates of Deposit Checking Acc…" at bounding box center [1339, 211] width 275 height 30
click at [1492, 212] on icon "submit" at bounding box center [1495, 210] width 12 height 12
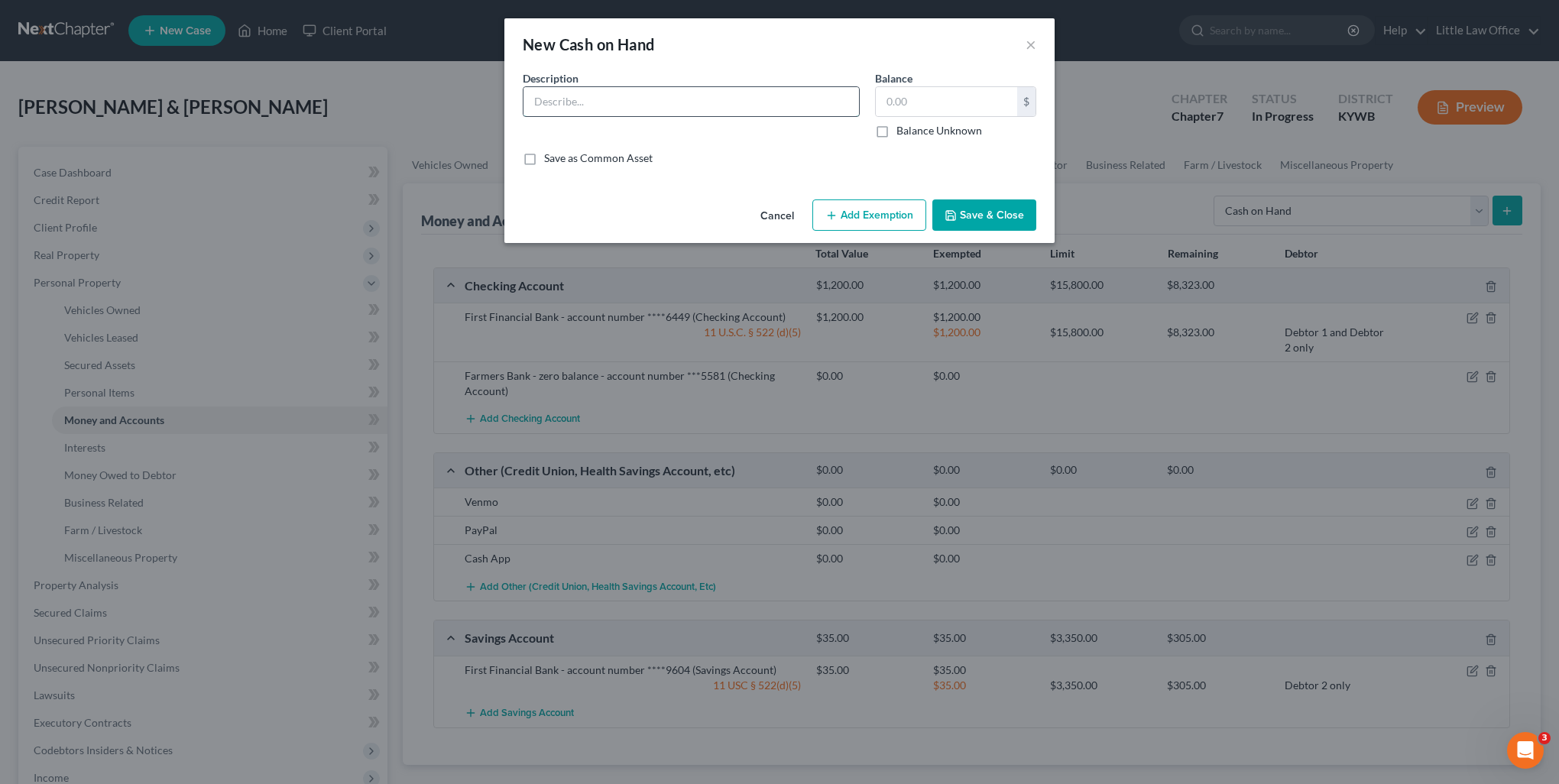
click at [758, 97] on input "text" at bounding box center [691, 102] width 335 height 29
type input "Cash"
type input "20"
click at [872, 232] on div "Cancel Add Exemption Save & Close" at bounding box center [780, 218] width 550 height 51
click at [862, 223] on button "Add Exemption" at bounding box center [870, 215] width 114 height 32
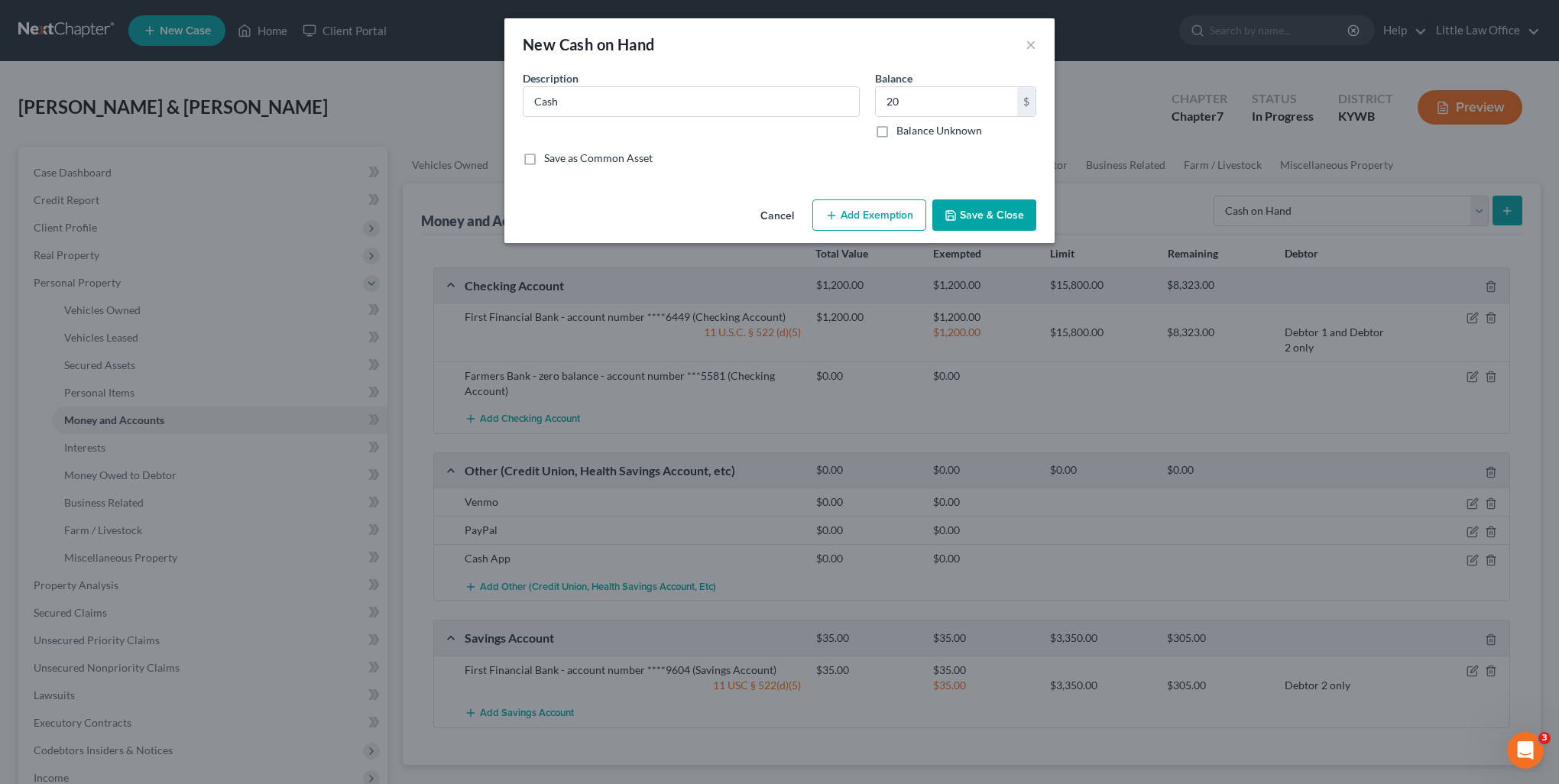
select select "2"
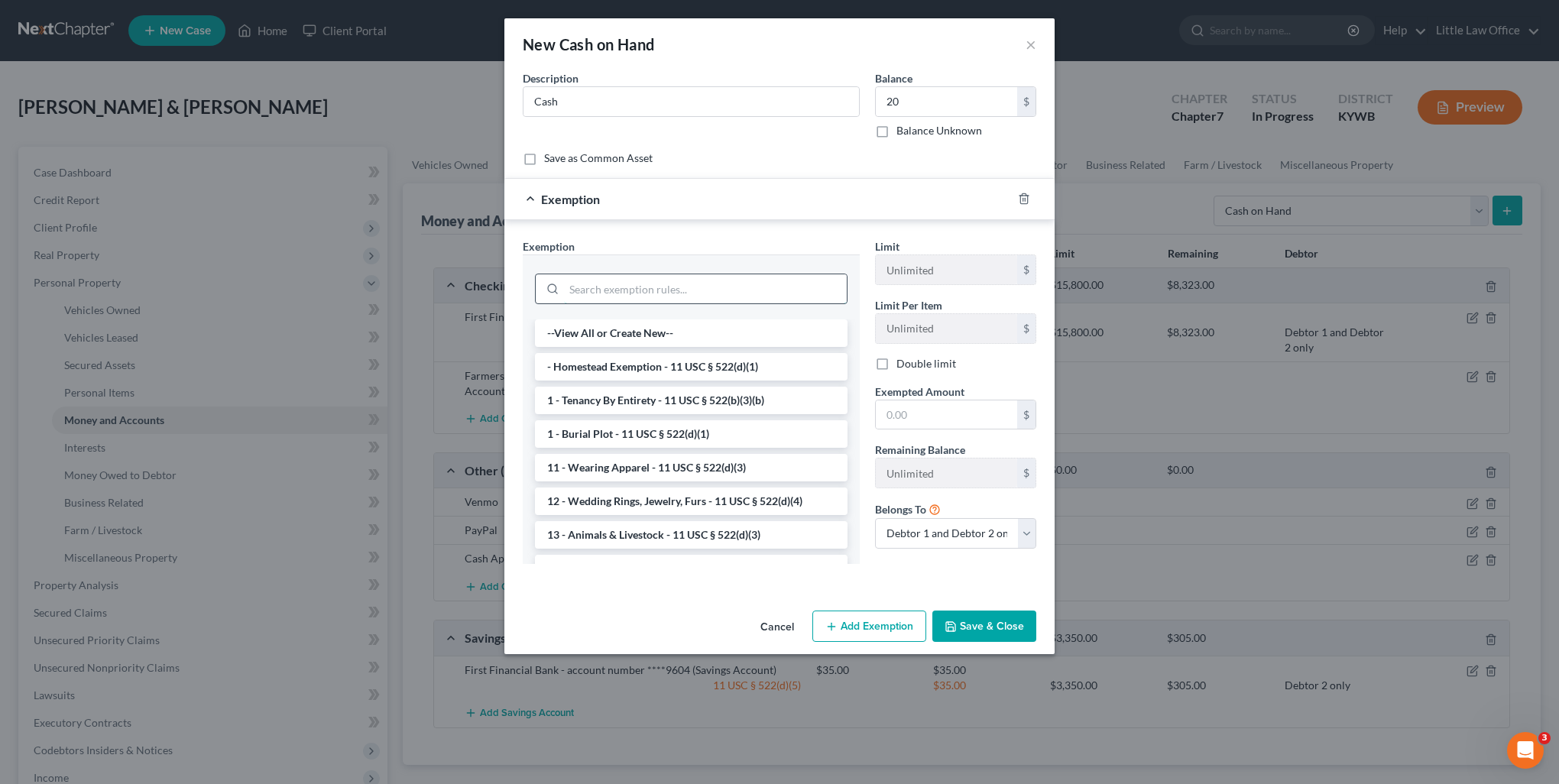
click at [656, 299] on input "search" at bounding box center [705, 289] width 283 height 29
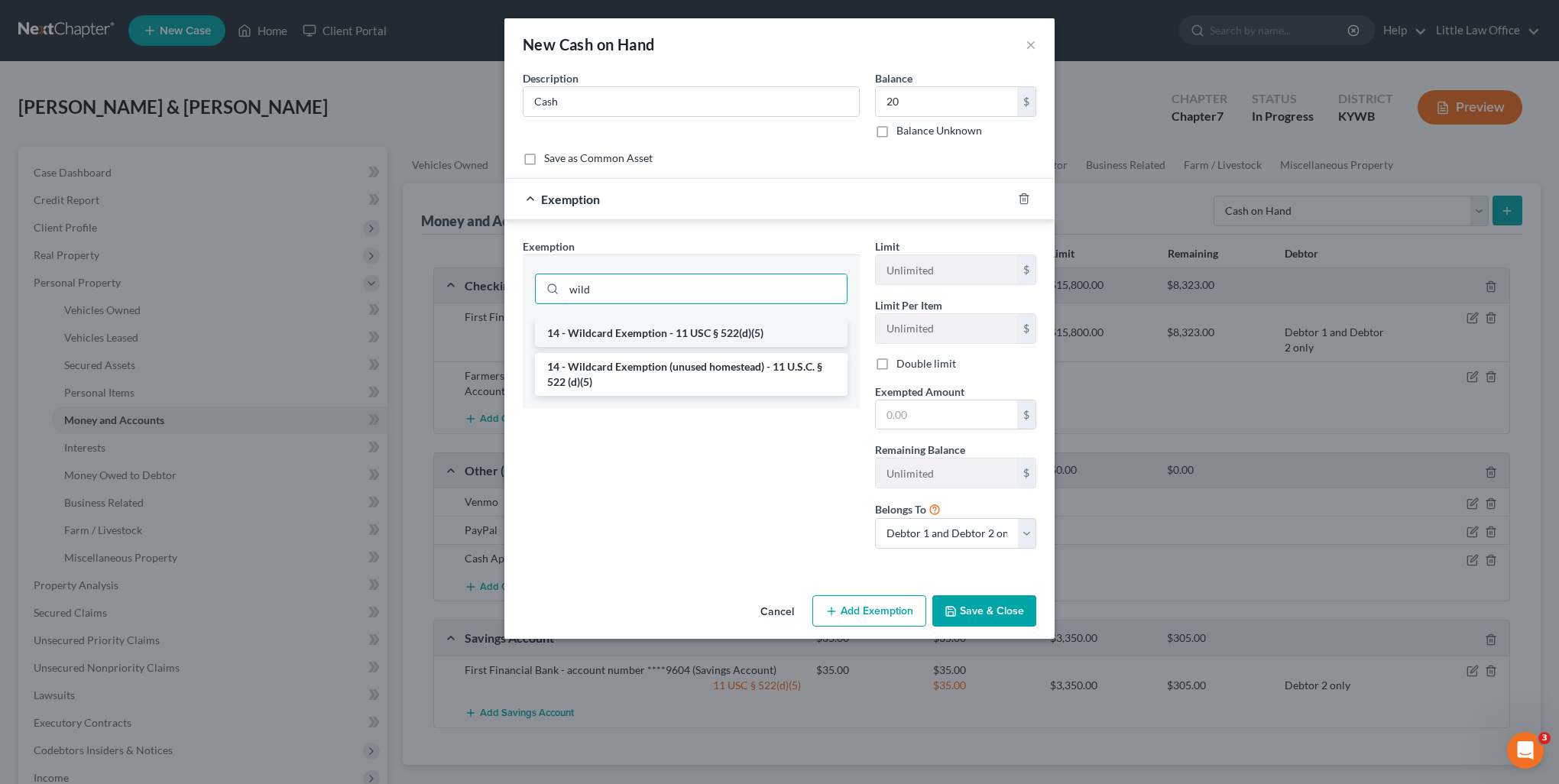
type input "wild"
click at [647, 340] on li "14 - Wildcard Exemption - 11 USC § 522(d)(5)" at bounding box center [691, 333] width 313 height 28
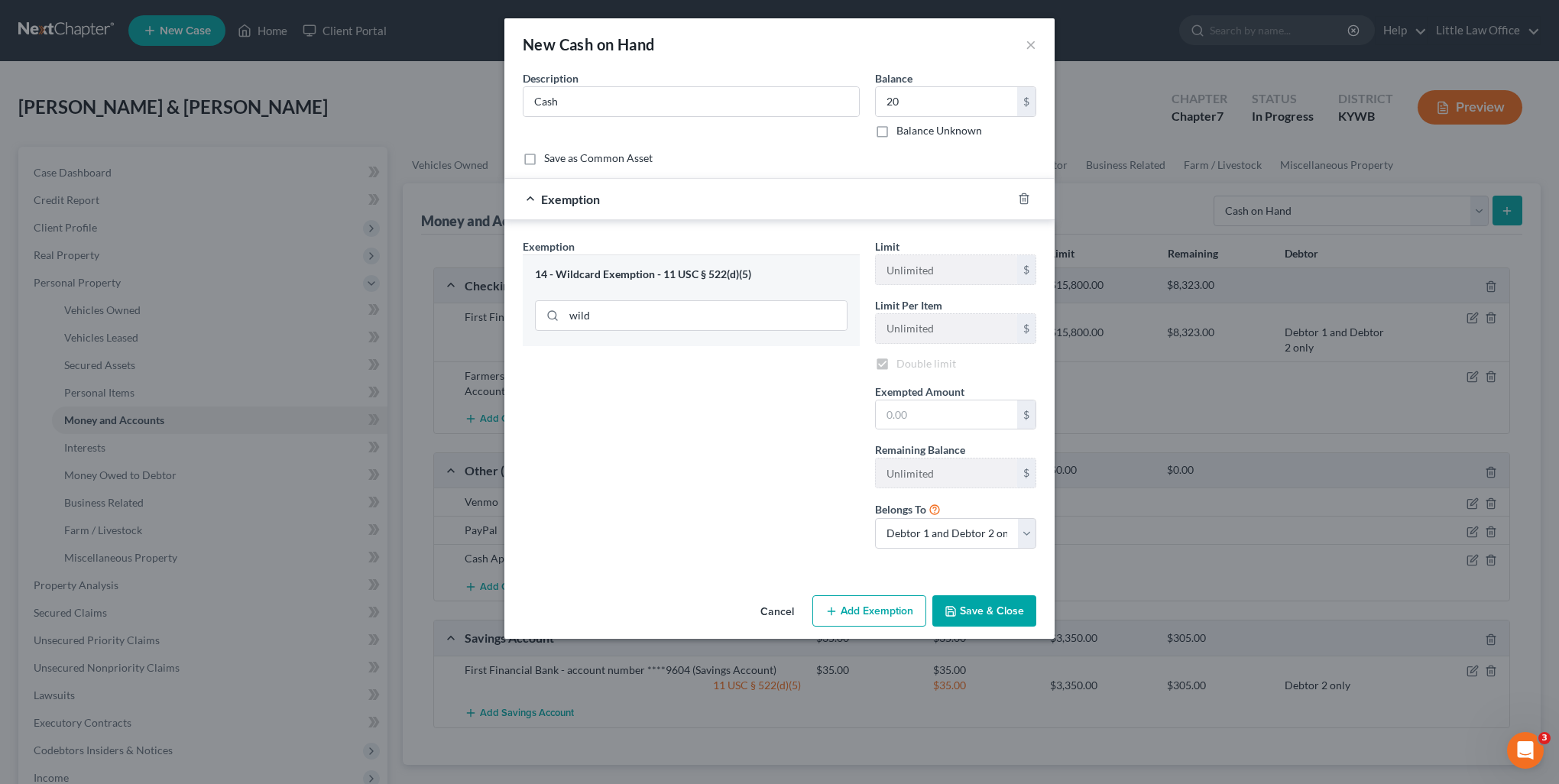
checkbox input "true"
click at [959, 417] on input "text" at bounding box center [946, 415] width 142 height 29
type input "20"
click at [973, 622] on button "Save & Close" at bounding box center [984, 611] width 104 height 32
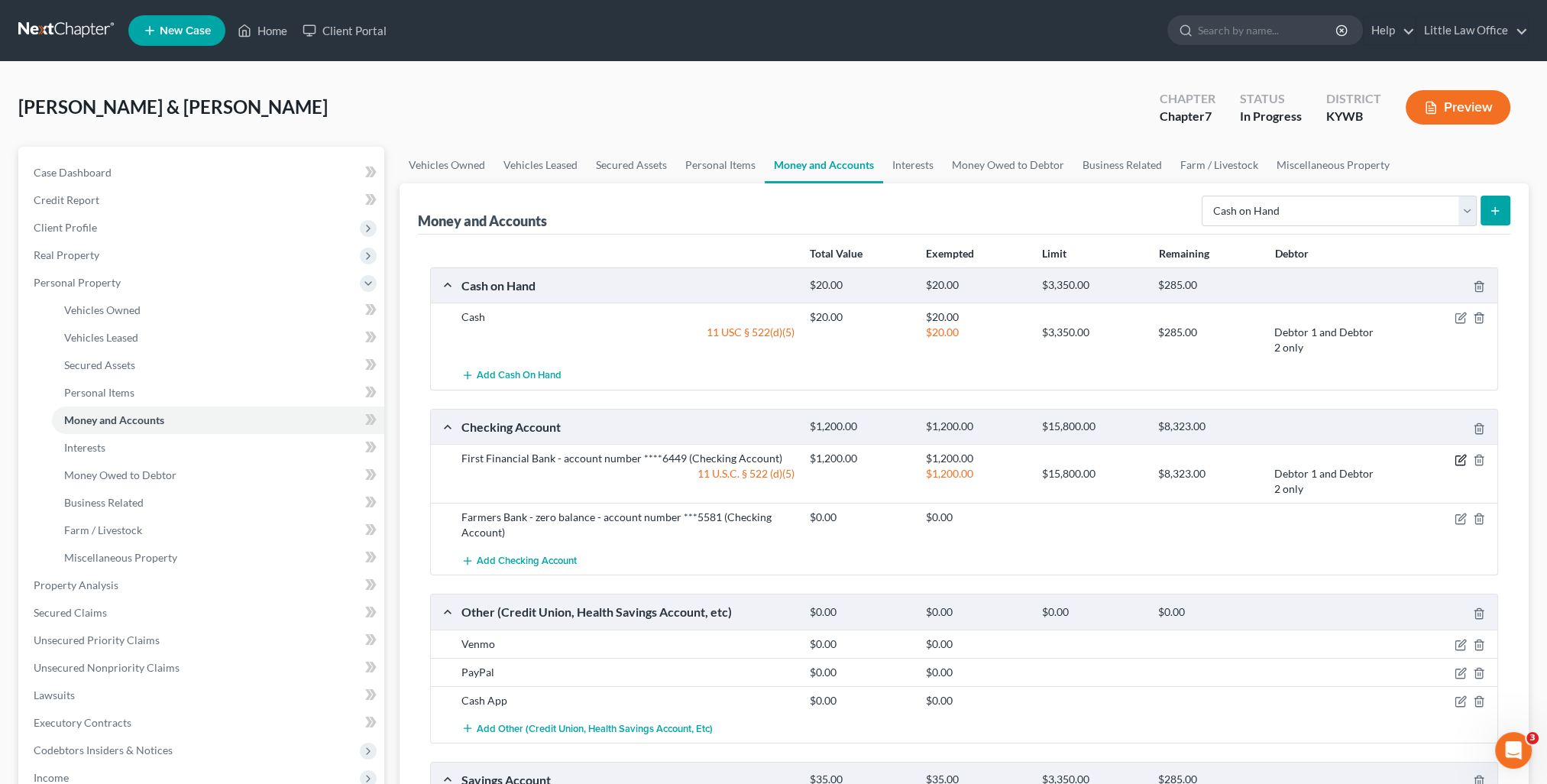
click at [1458, 458] on icon "button" at bounding box center [1460, 459] width 12 height 12
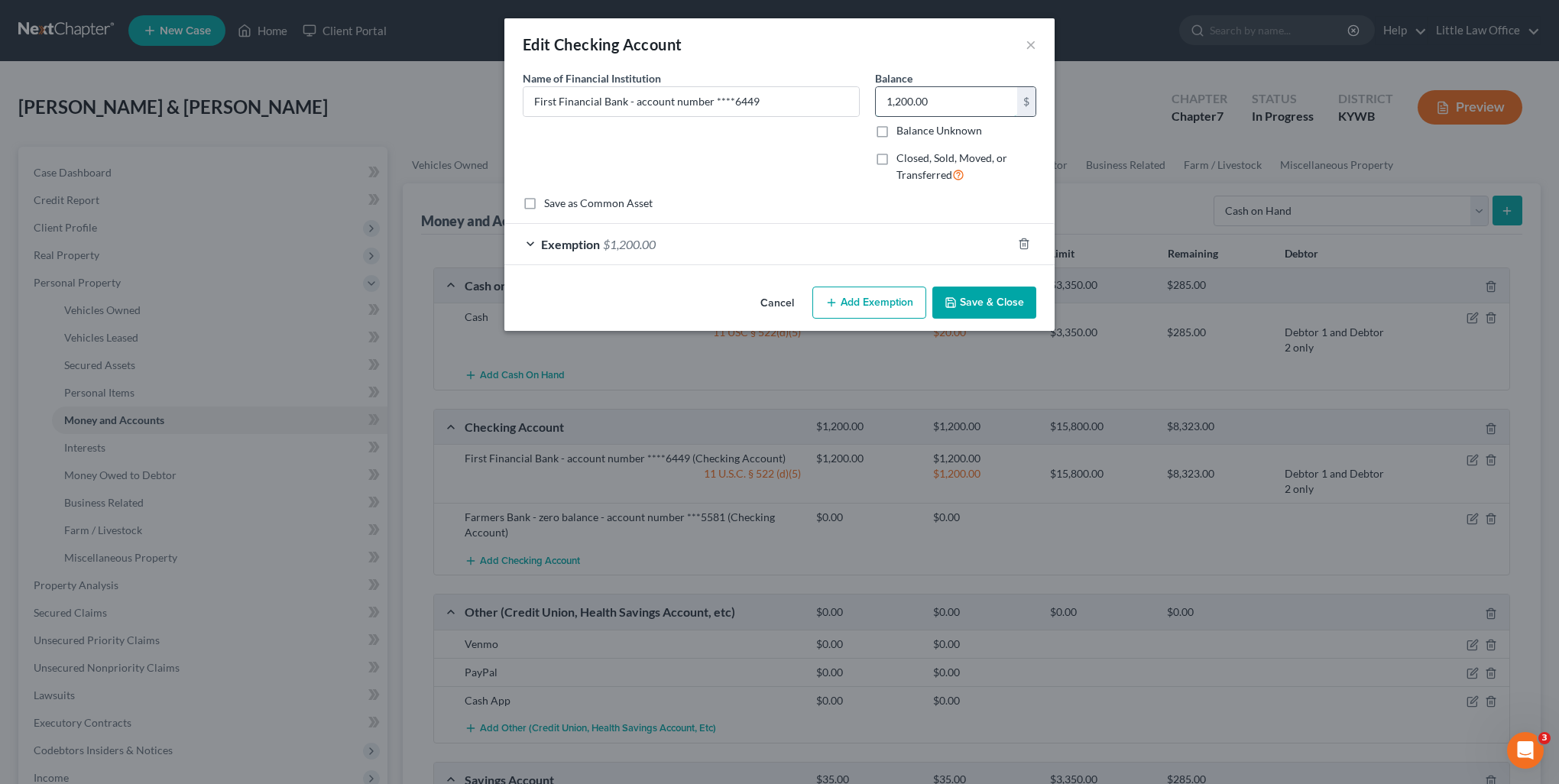
click at [975, 100] on input "1,200.00" at bounding box center [946, 102] width 142 height 29
type input "335"
click at [791, 245] on div "Exemption $1,200.00" at bounding box center [757, 244] width 507 height 40
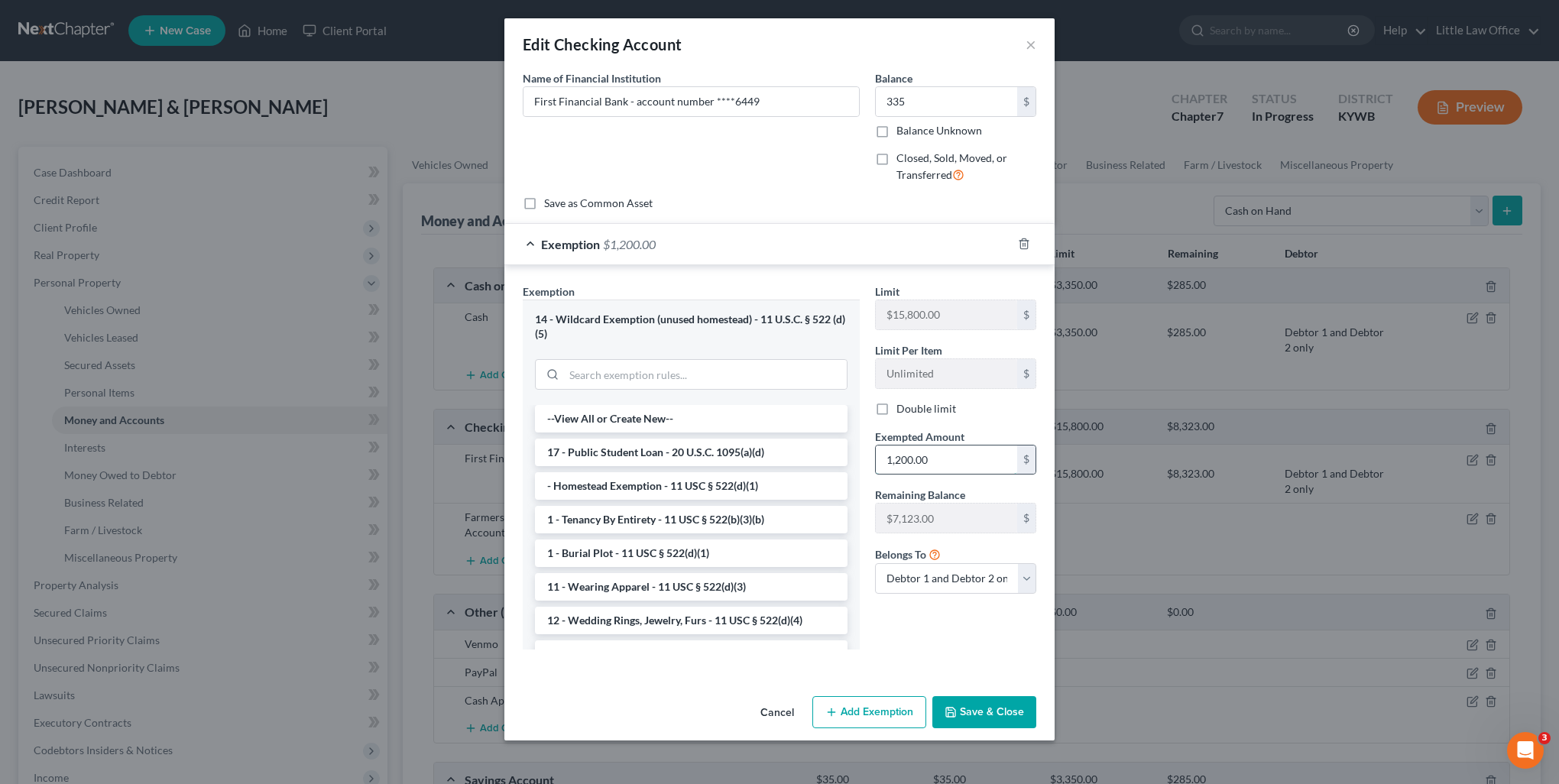
click at [951, 449] on input "1,200.00" at bounding box center [946, 460] width 142 height 29
type input "335"
click at [997, 709] on button "Save & Close" at bounding box center [984, 711] width 104 height 32
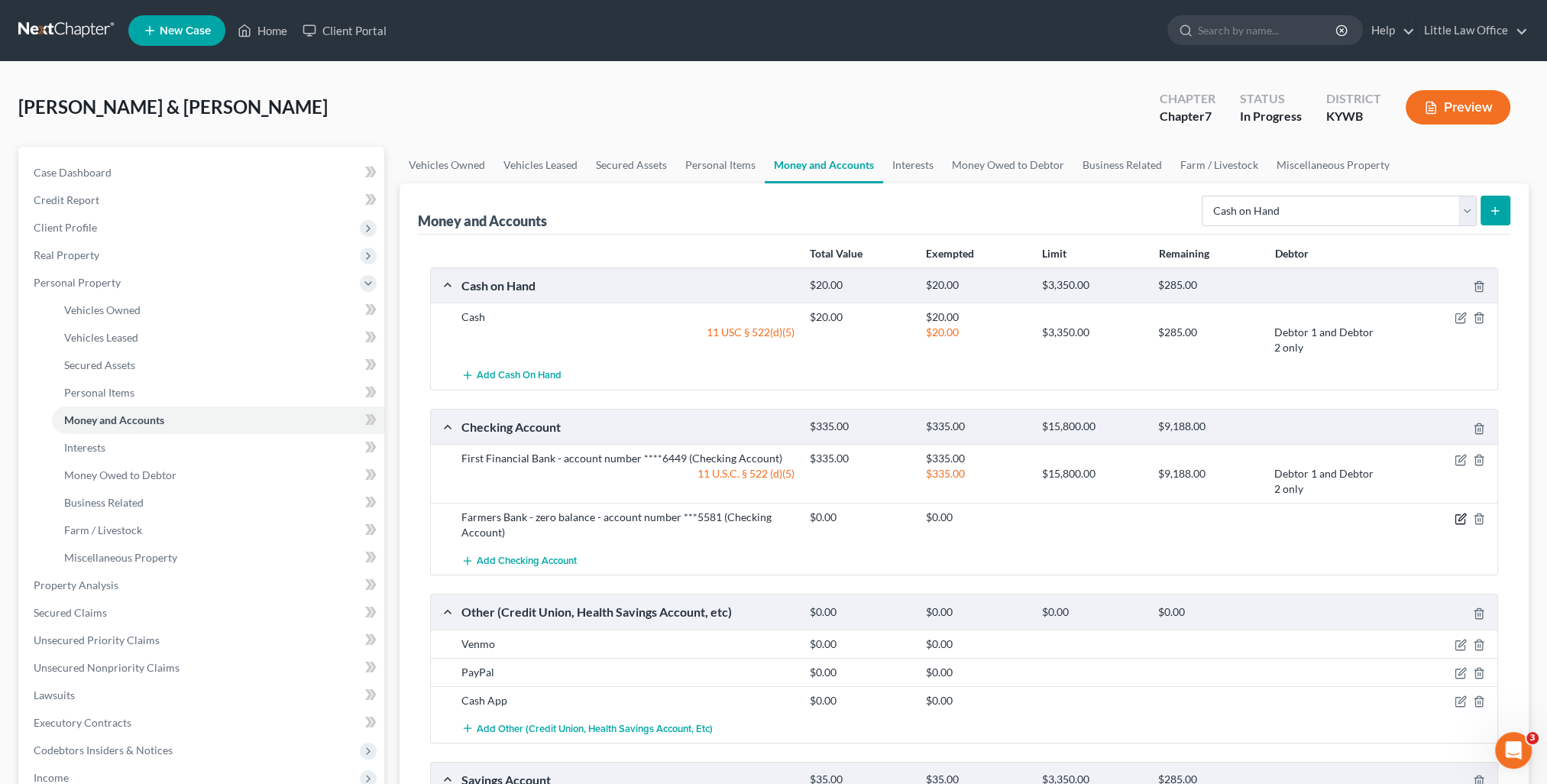
click at [1460, 514] on icon "button" at bounding box center [1460, 518] width 12 height 12
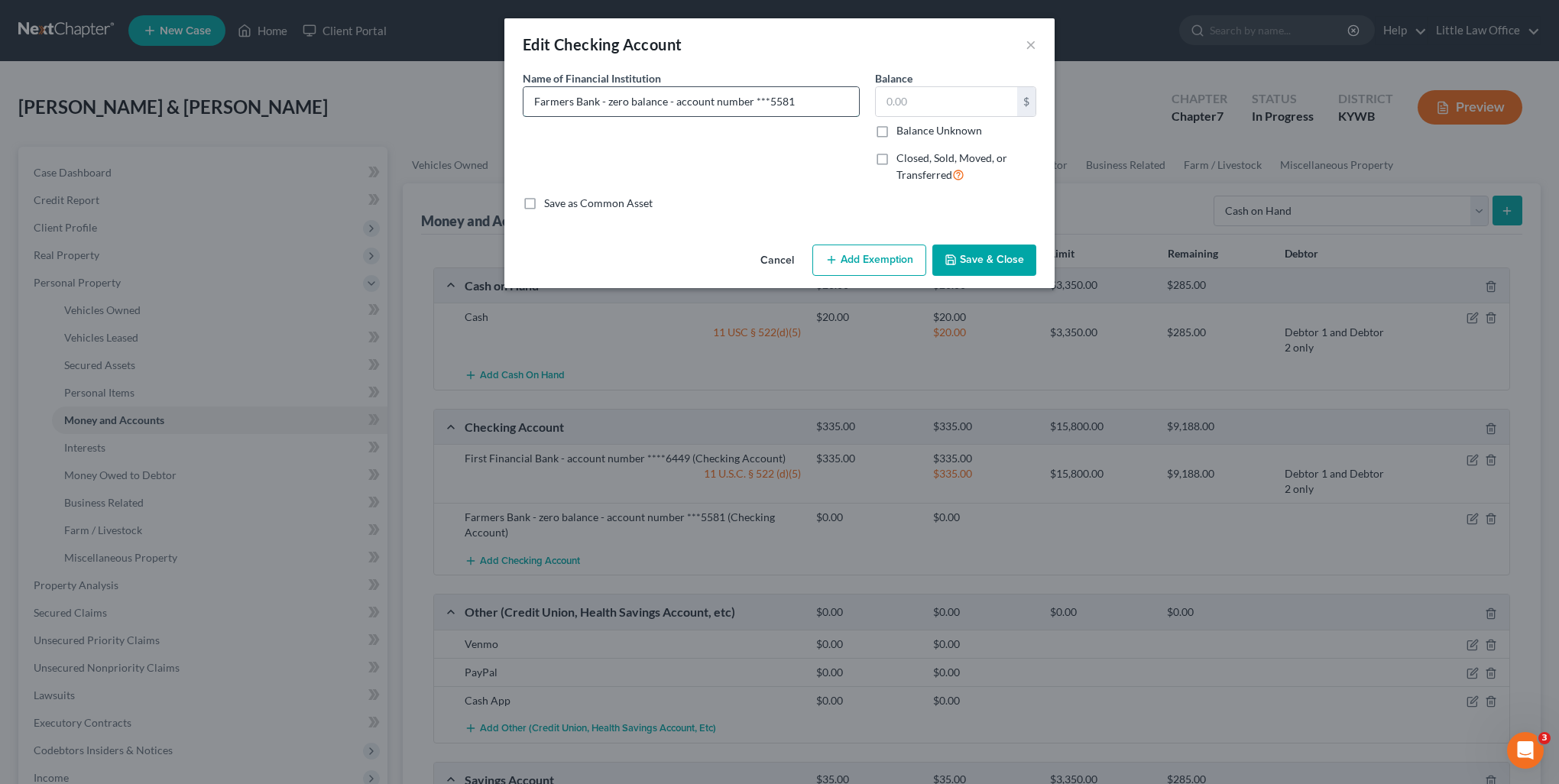
drag, startPoint x: 606, startPoint y: 106, endPoint x: 672, endPoint y: 111, distance: 66.2
click at [672, 111] on input "Farmers Bank - zero balance - account number ***5581" at bounding box center [691, 102] width 335 height 29
type input "Farmers Bank - account number ***5581"
click at [932, 99] on input "text" at bounding box center [946, 102] width 142 height 29
type input "147.9"
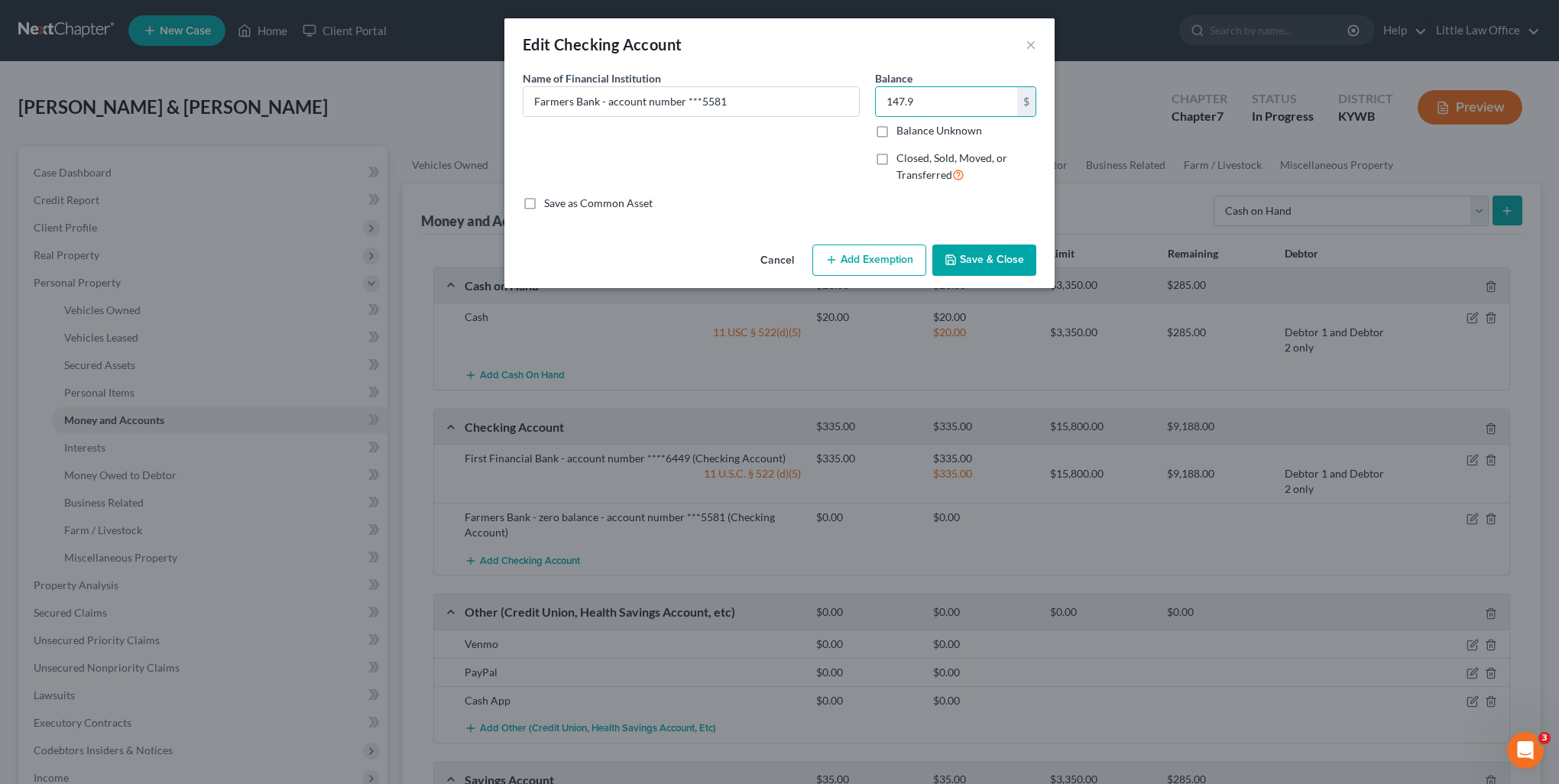
click at [896, 271] on button "Add Exemption" at bounding box center [870, 260] width 114 height 32
select select "2"
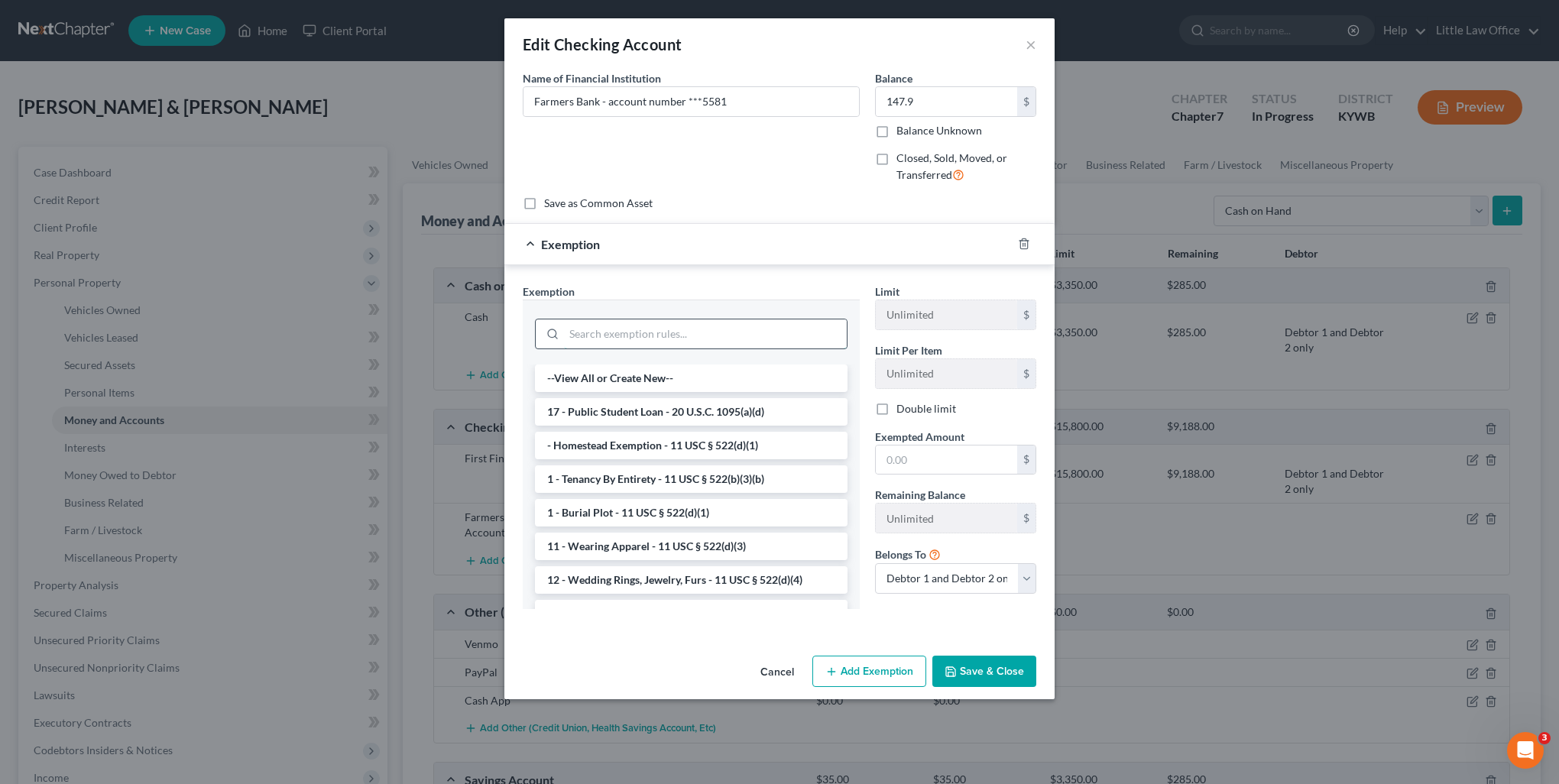
click at [764, 337] on input "search" at bounding box center [705, 334] width 283 height 29
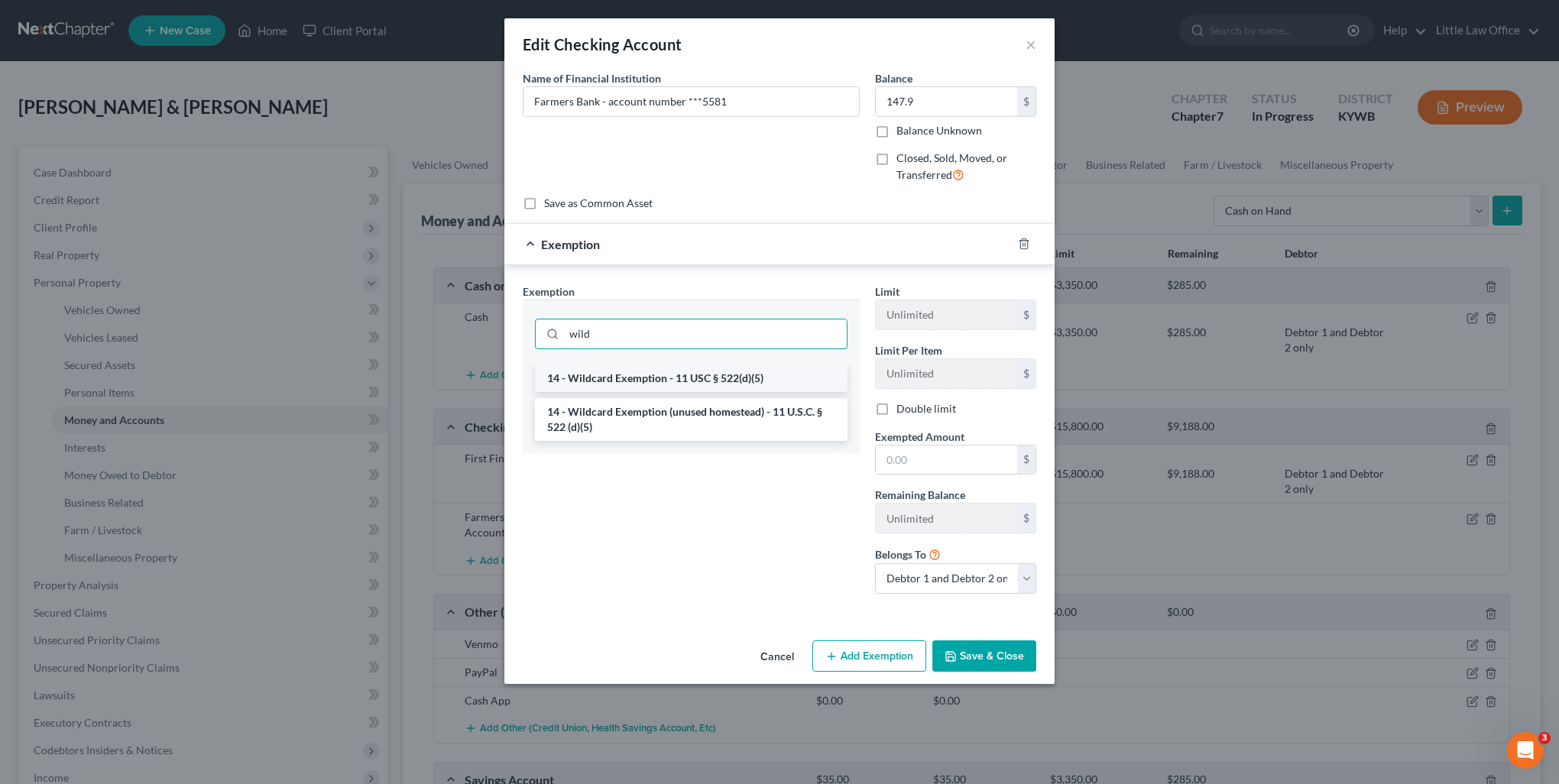
type input "wild"
click at [741, 376] on li "14 - Wildcard Exemption - 11 USC § 522(d)(5)" at bounding box center [691, 378] width 313 height 28
checkbox input "true"
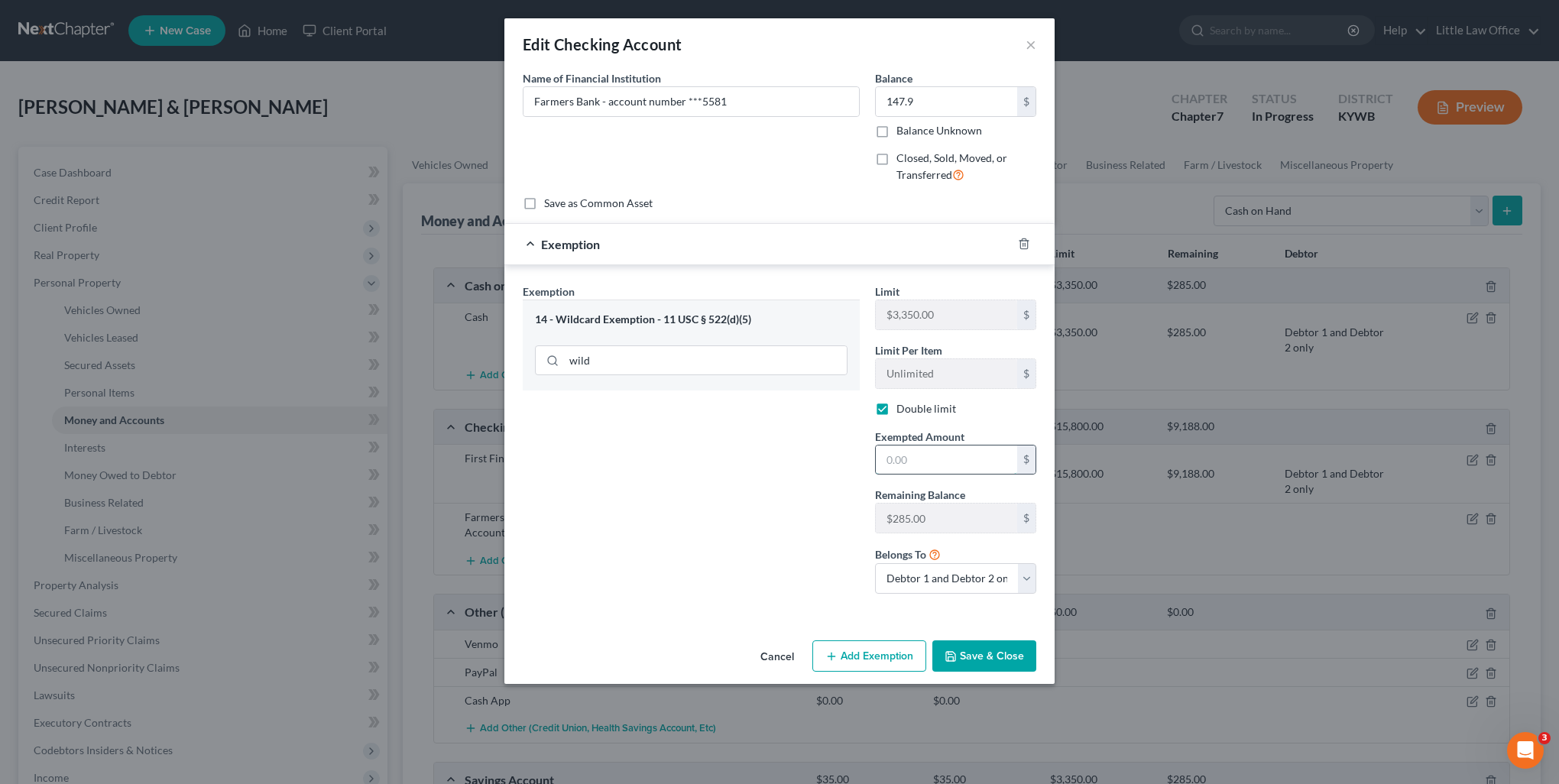
click at [934, 469] on input "text" at bounding box center [946, 460] width 142 height 29
type input "147.9"
click at [993, 650] on button "Save & Close" at bounding box center [984, 656] width 104 height 32
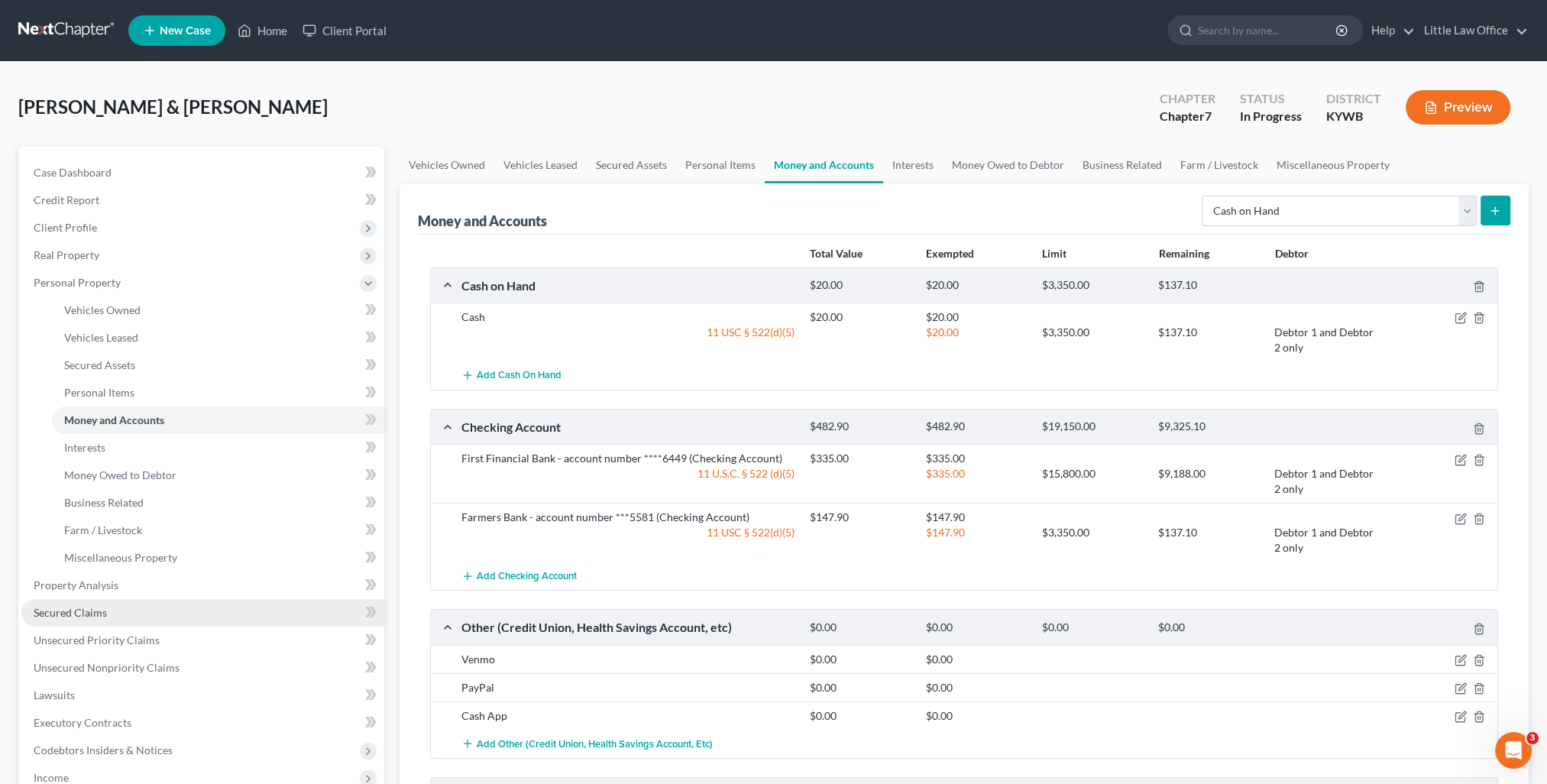
click at [88, 605] on span "Secured Claims" at bounding box center [71, 612] width 74 height 13
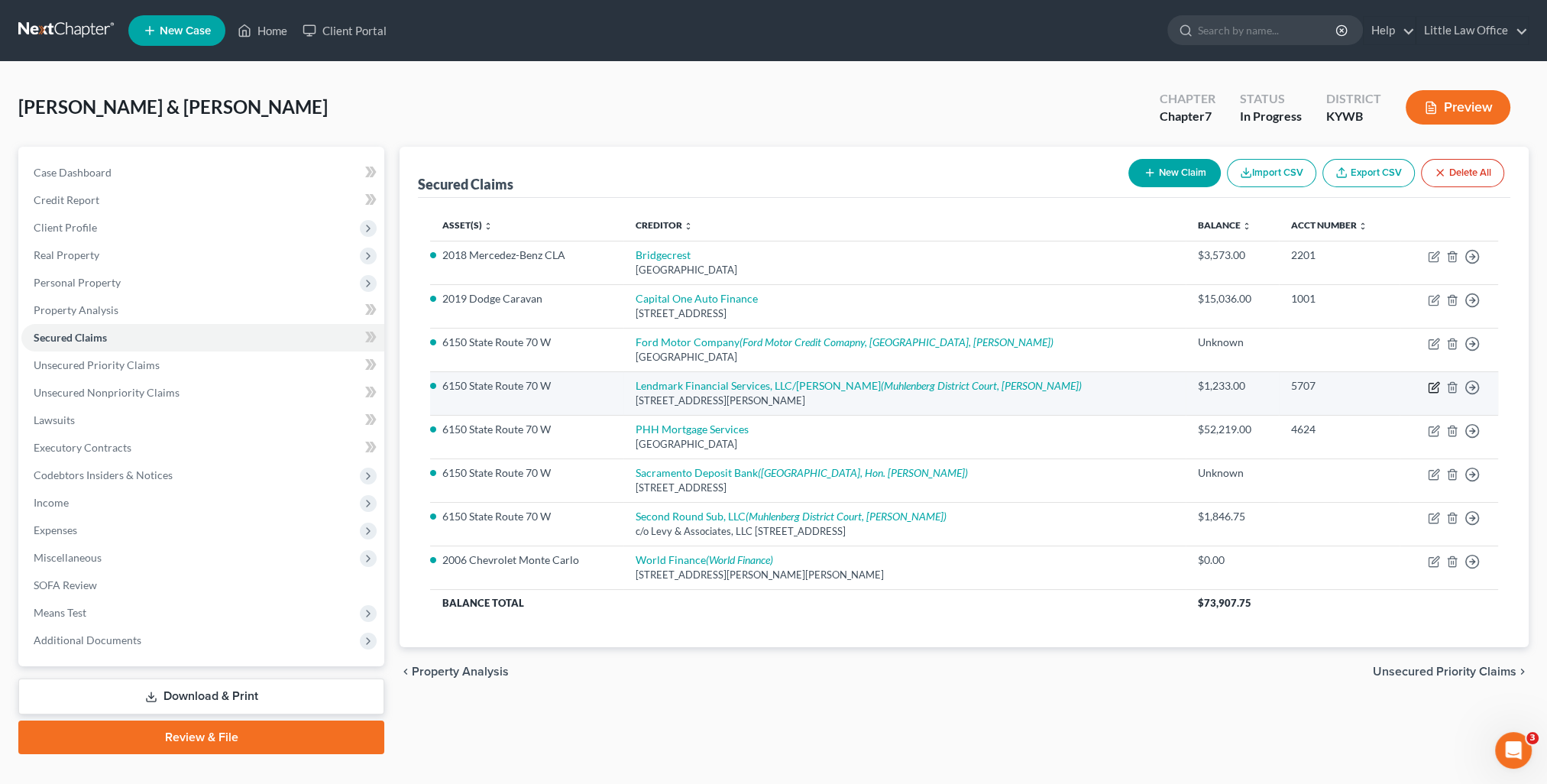
click at [1430, 385] on icon "button" at bounding box center [1434, 386] width 12 height 12
select select "18"
select select "3"
select select "2"
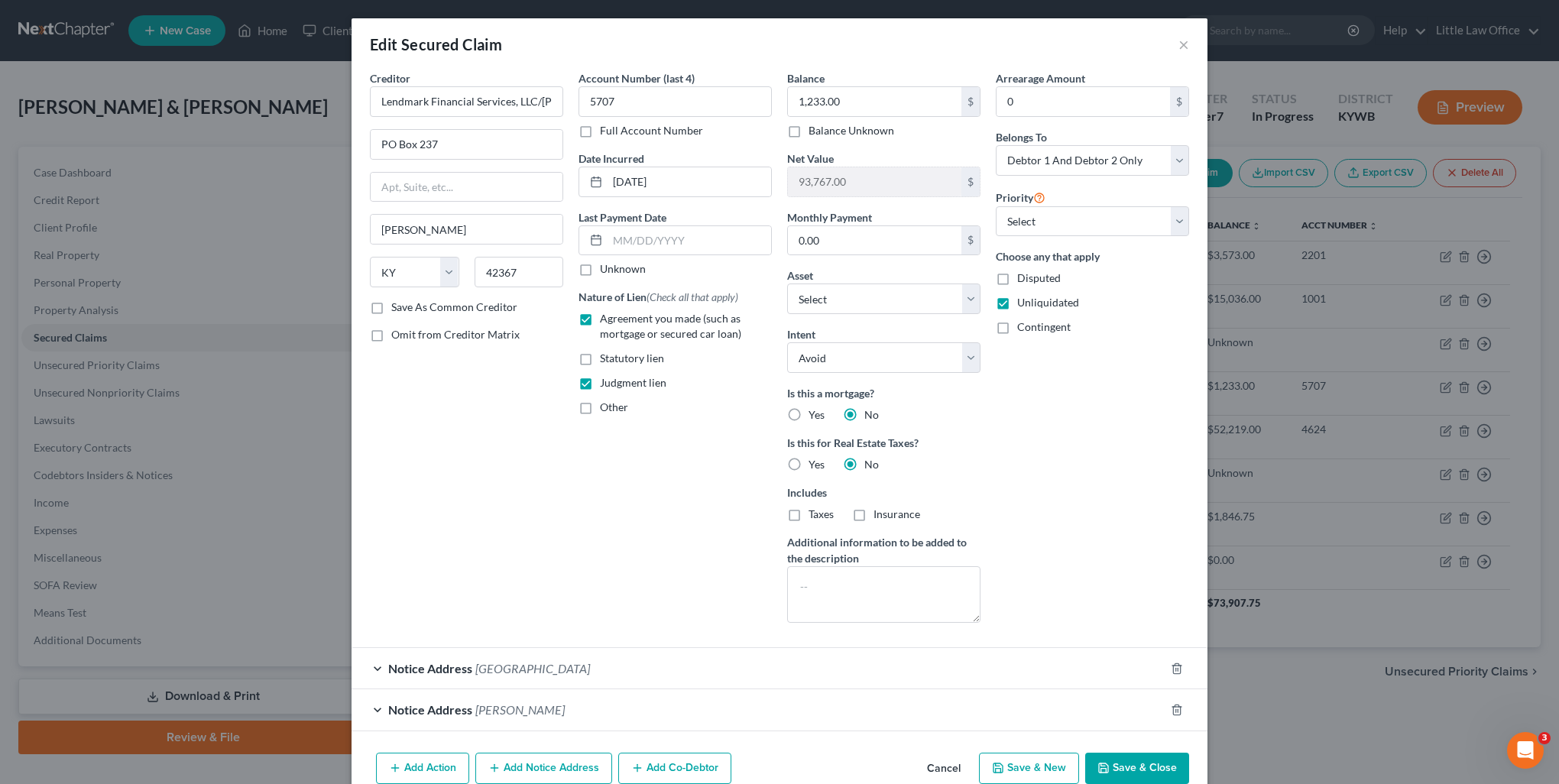
click at [600, 318] on label "Agreement you made (such as mortgage or secured car loan)" at bounding box center [686, 326] width 172 height 30
click at [606, 318] on input "Agreement you made (such as mortgage or secured car loan)" at bounding box center [610, 316] width 10 height 10
checkbox input "false"
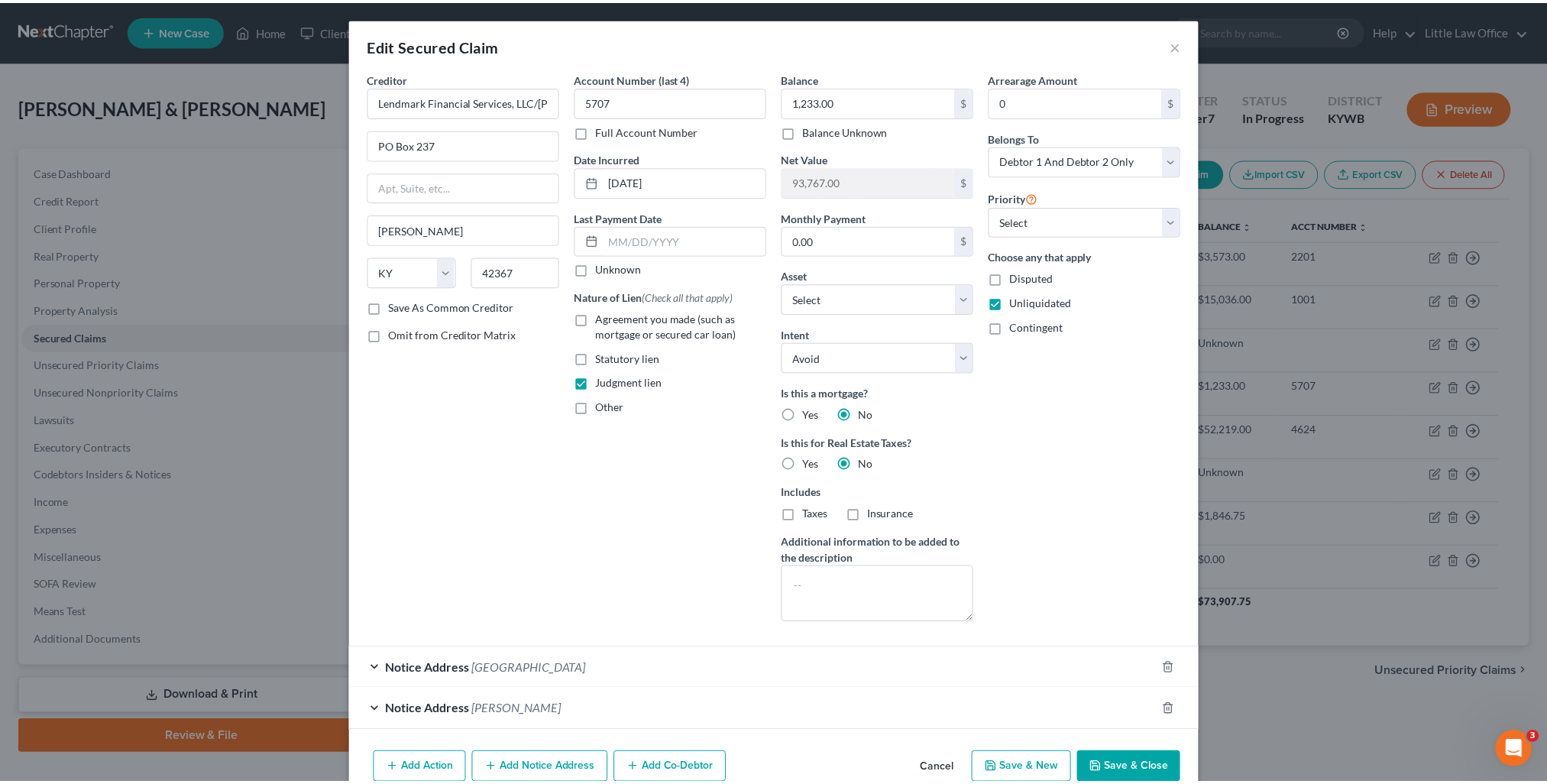
scroll to position [72, 0]
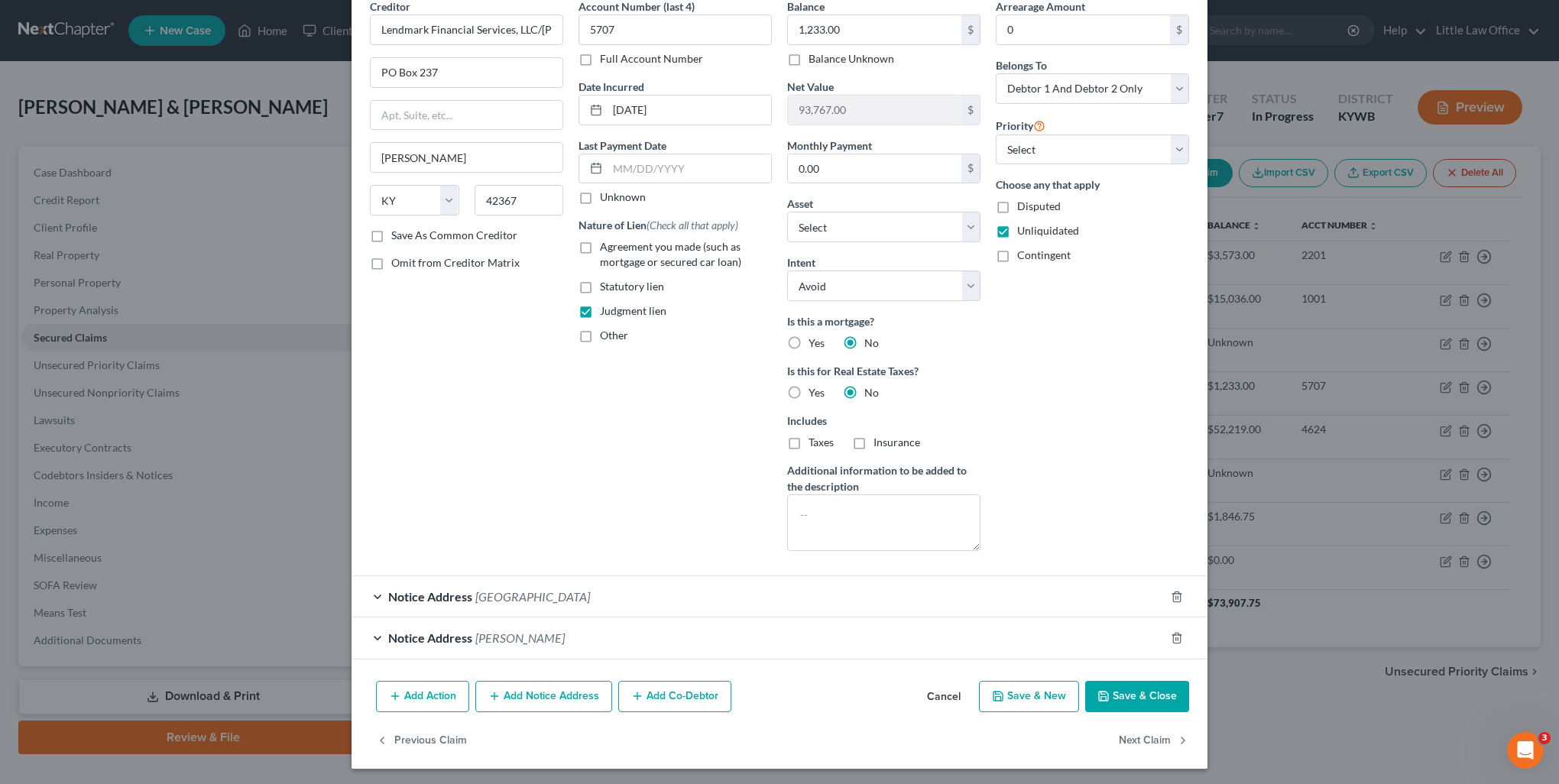
click at [1131, 692] on button "Save & Close" at bounding box center [1137, 697] width 104 height 32
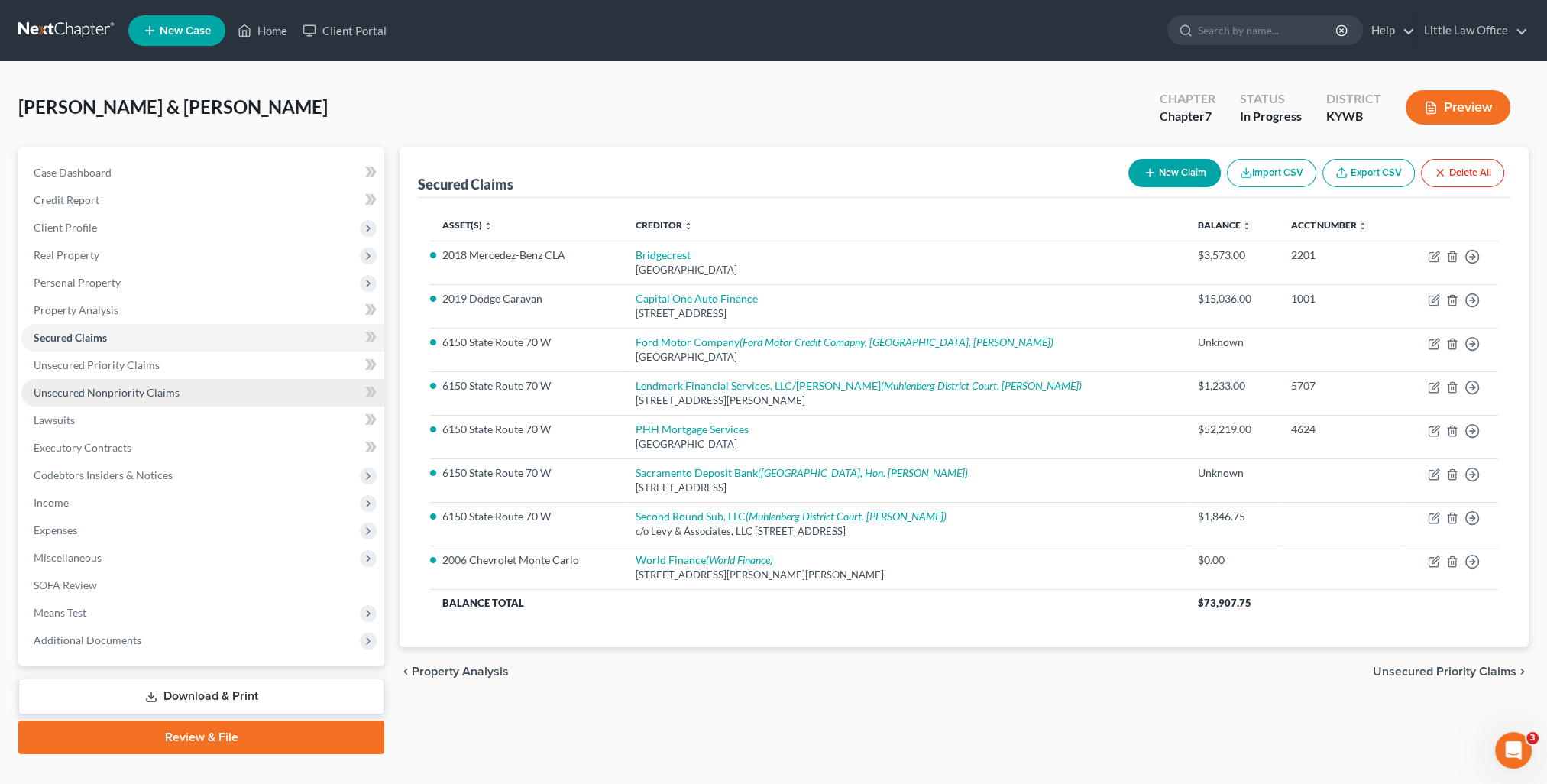
click at [123, 398] on link "Unsecured Nonpriority Claims" at bounding box center [202, 393] width 363 height 28
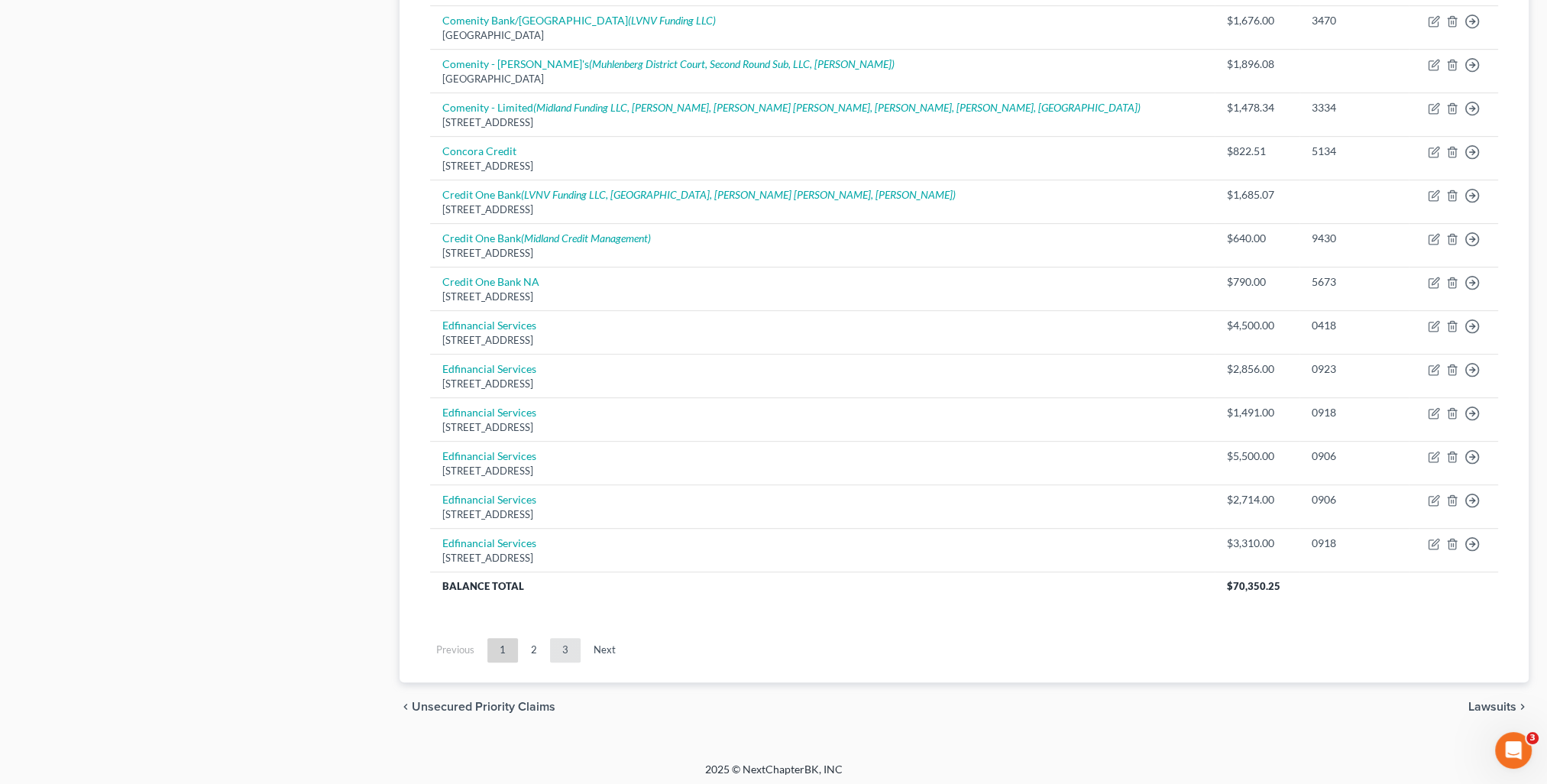
click at [570, 655] on link "3" at bounding box center [565, 650] width 30 height 25
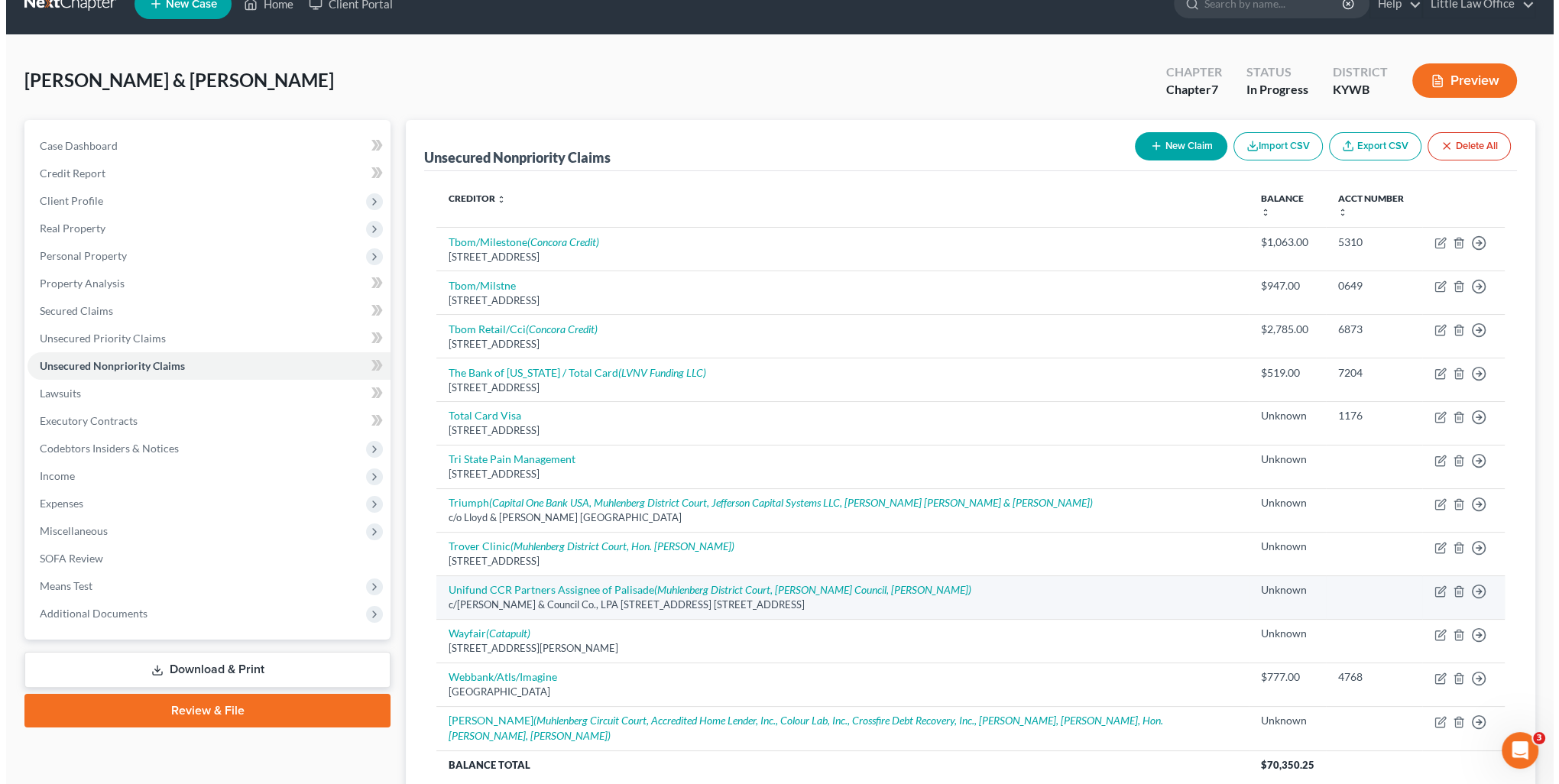
scroll to position [208, 0]
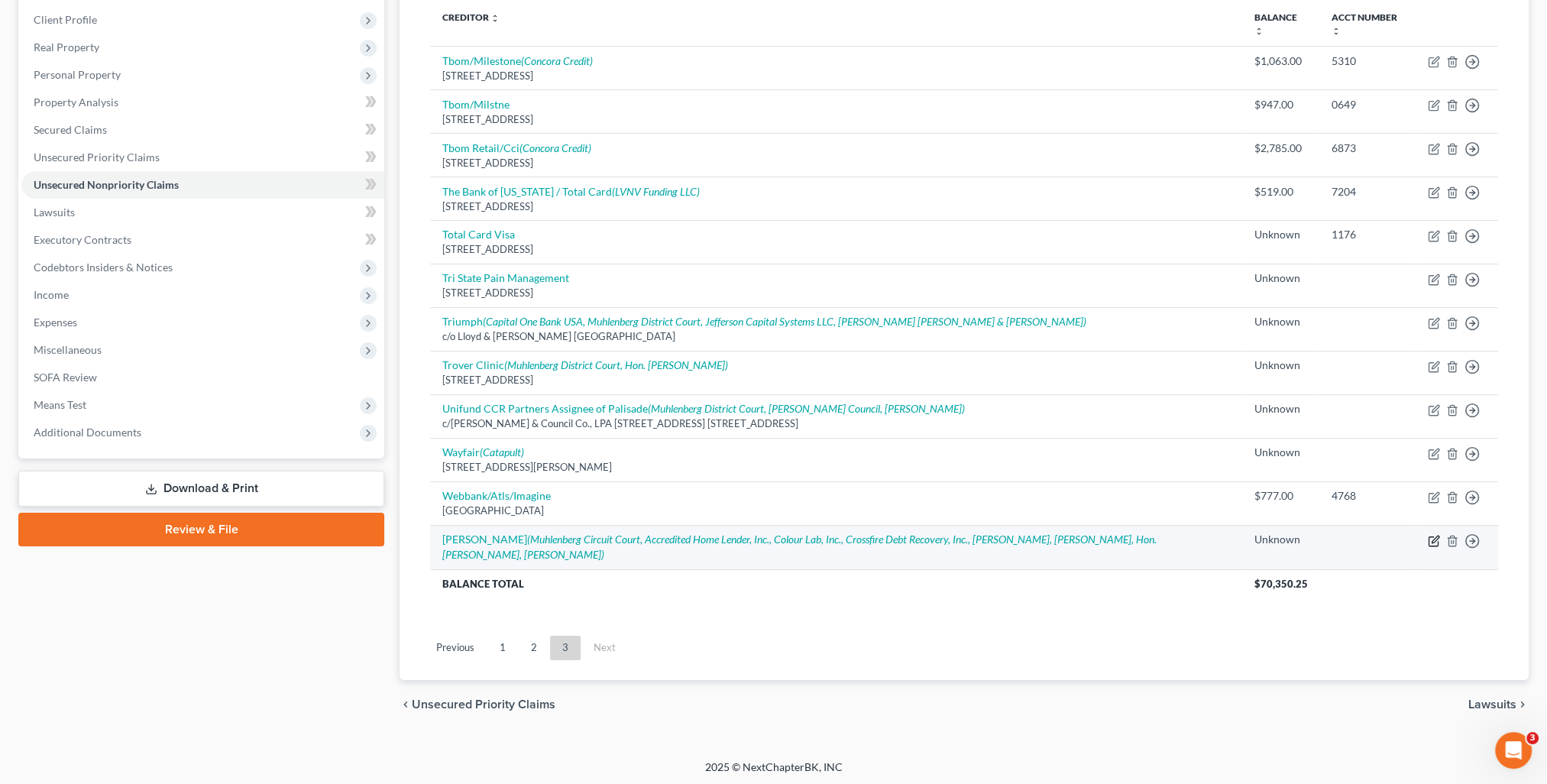
click at [1433, 542] on icon "button" at bounding box center [1434, 540] width 12 height 12
select select "10"
select select "2"
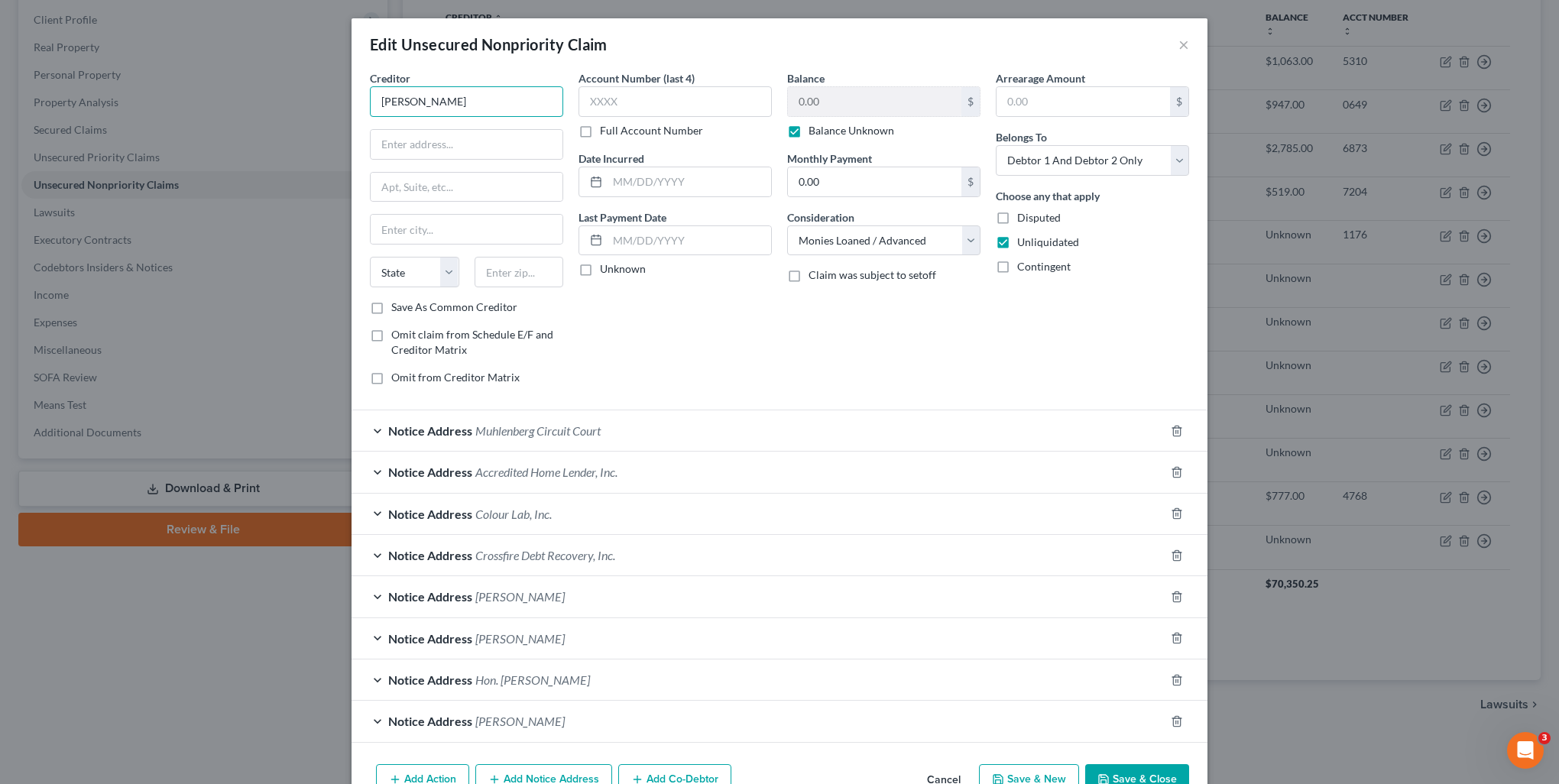
click at [486, 98] on input "William I. Browning" at bounding box center [467, 101] width 193 height 30
click at [449, 133] on input "text" at bounding box center [467, 144] width 191 height 29
click at [527, 142] on input "1010 Medical Center Dri." at bounding box center [467, 144] width 191 height 29
type input "1010 Medical Center Drive"
type input "42367"
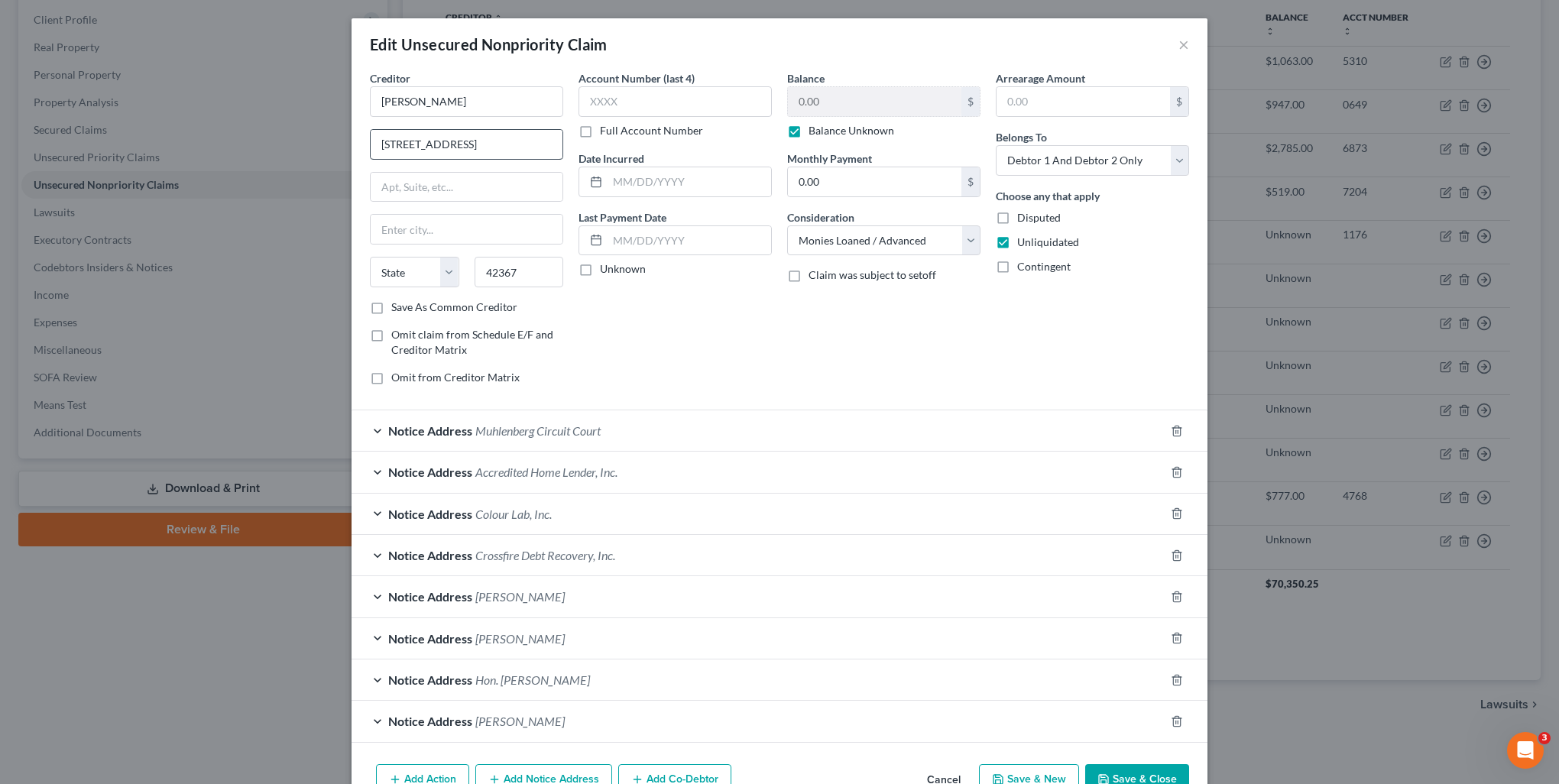
type input "Powderly"
select select "18"
click at [499, 106] on input "William I. Browning" at bounding box center [467, 101] width 193 height 30
type input "William I. Browning, MD"
click at [883, 246] on select "Select Cable / Satellite Services Collection Agency Credit Card Debt Debt Couns…" at bounding box center [883, 240] width 193 height 30
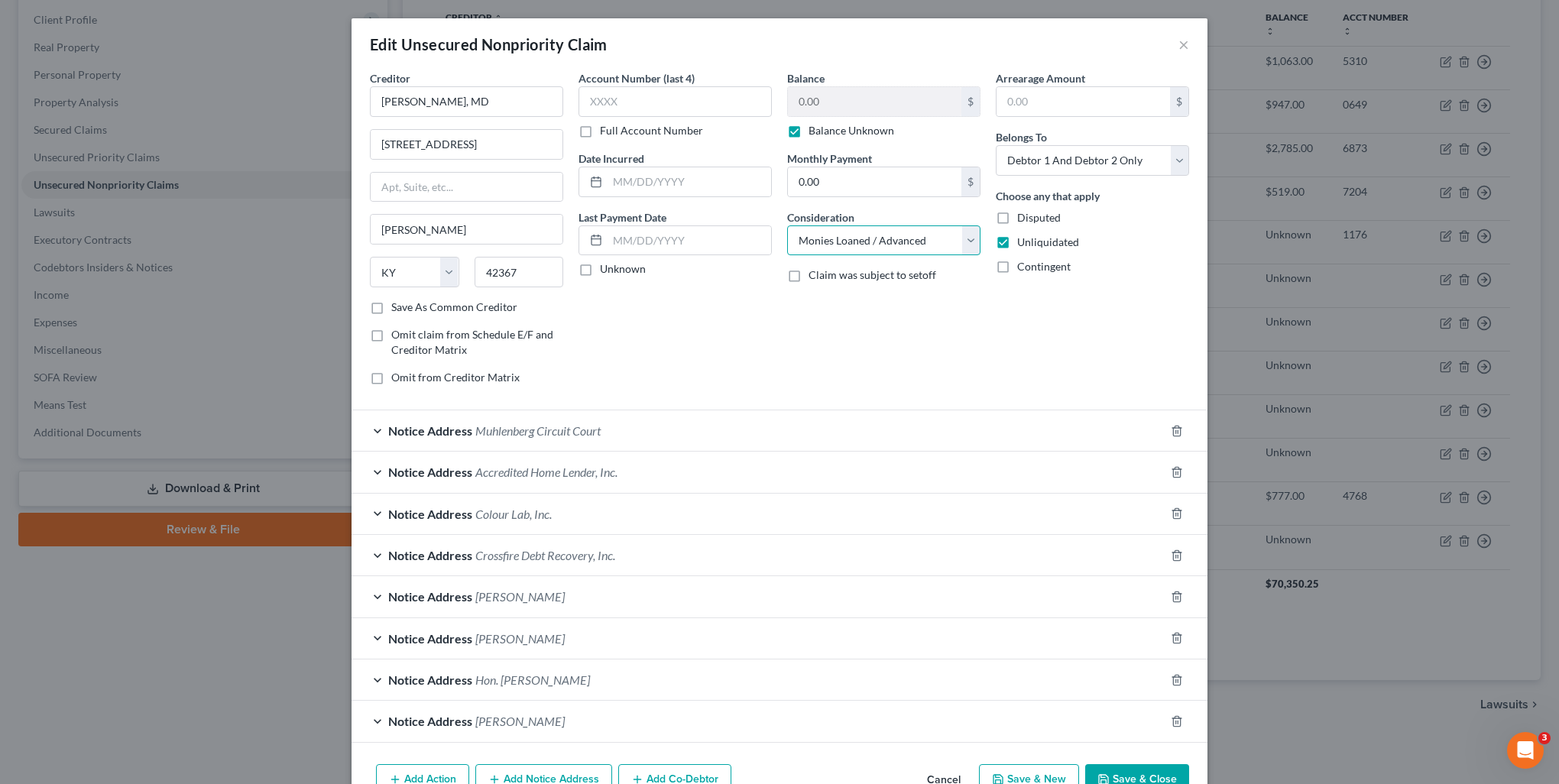
select select "9"
click at [787, 225] on select "Select Cable / Satellite Services Collection Agency Credit Card Debt Debt Couns…" at bounding box center [883, 240] width 193 height 30
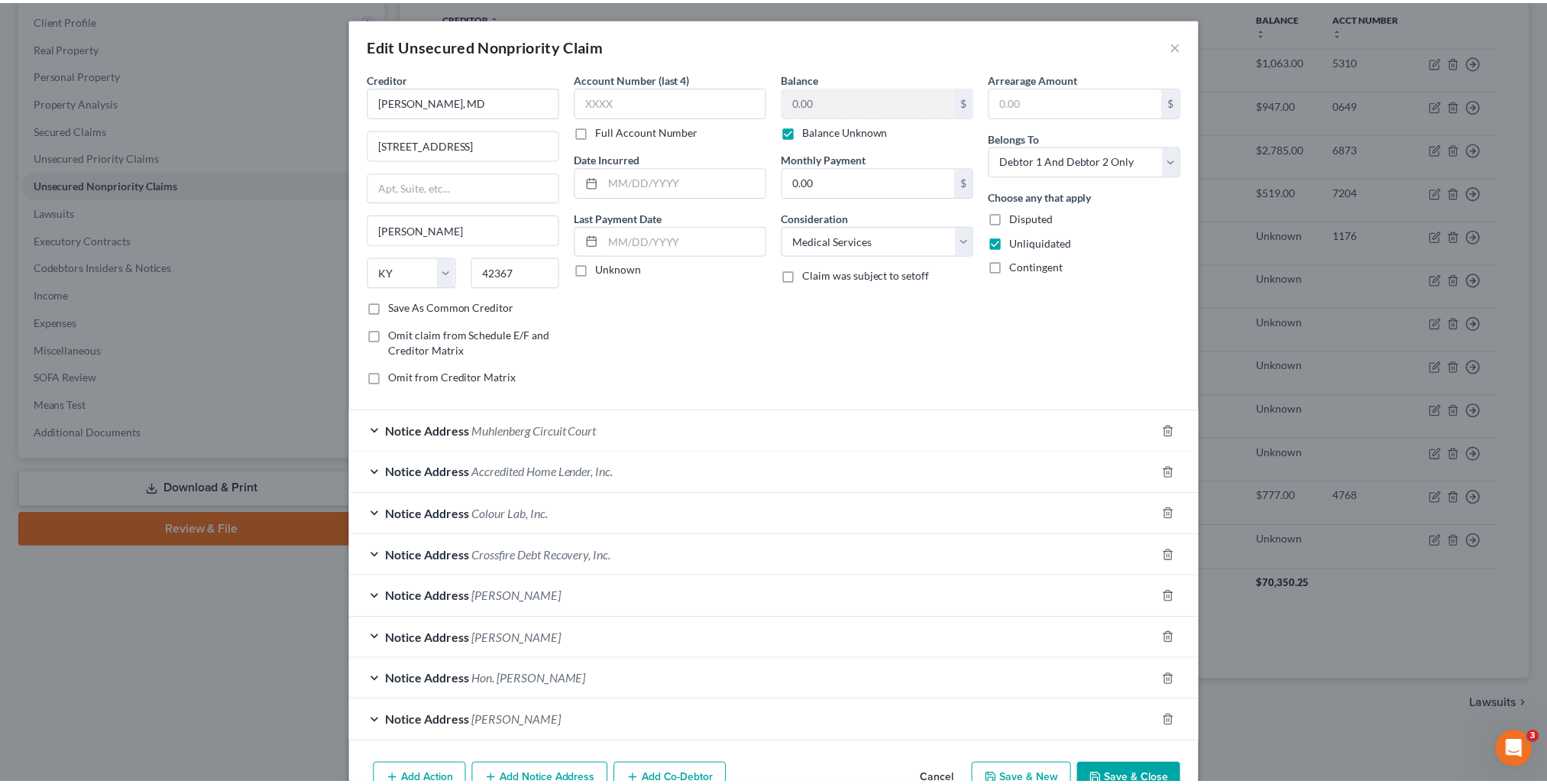
scroll to position [83, 0]
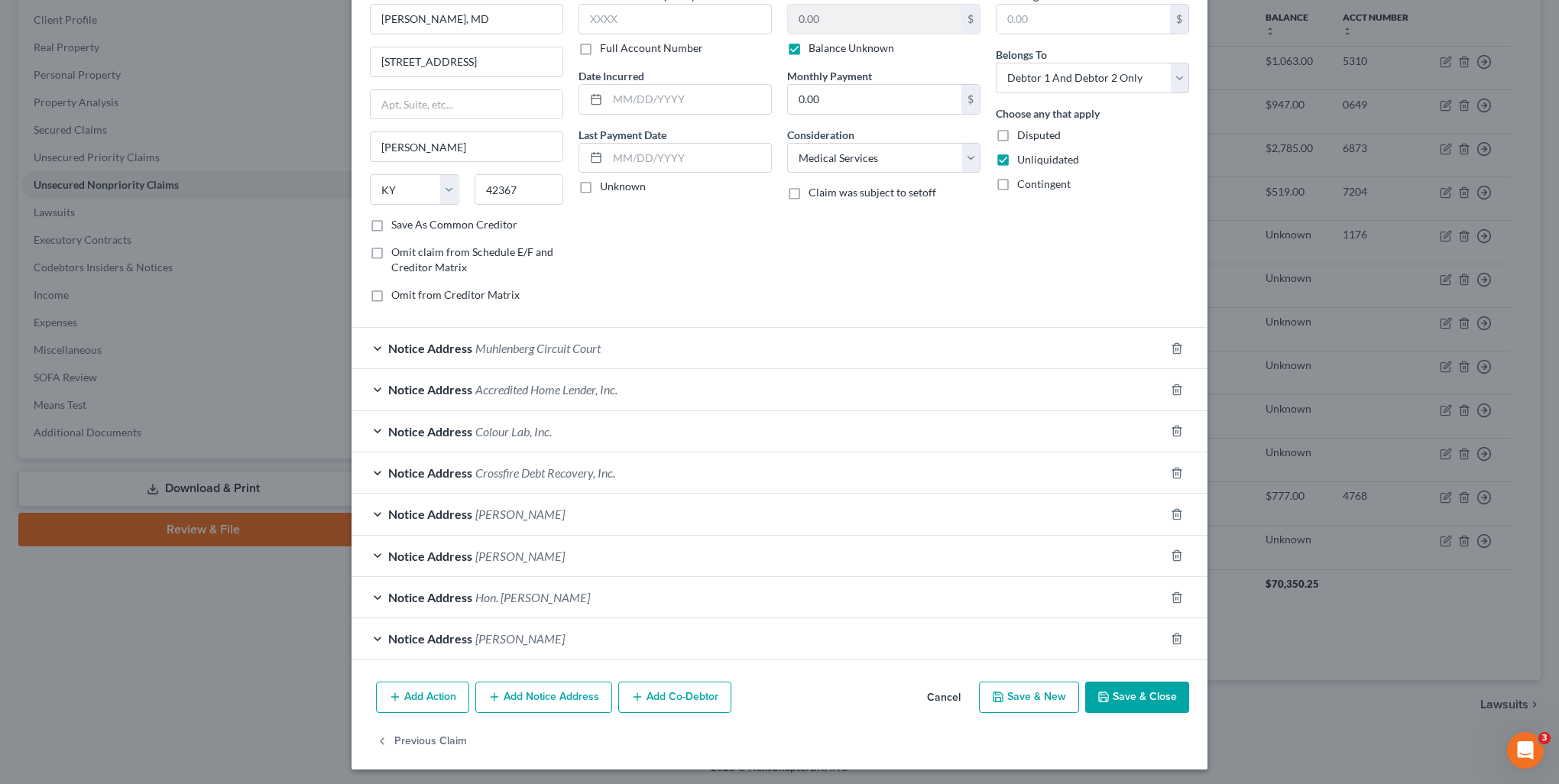
click at [1149, 682] on button "Save & Close" at bounding box center [1137, 698] width 104 height 32
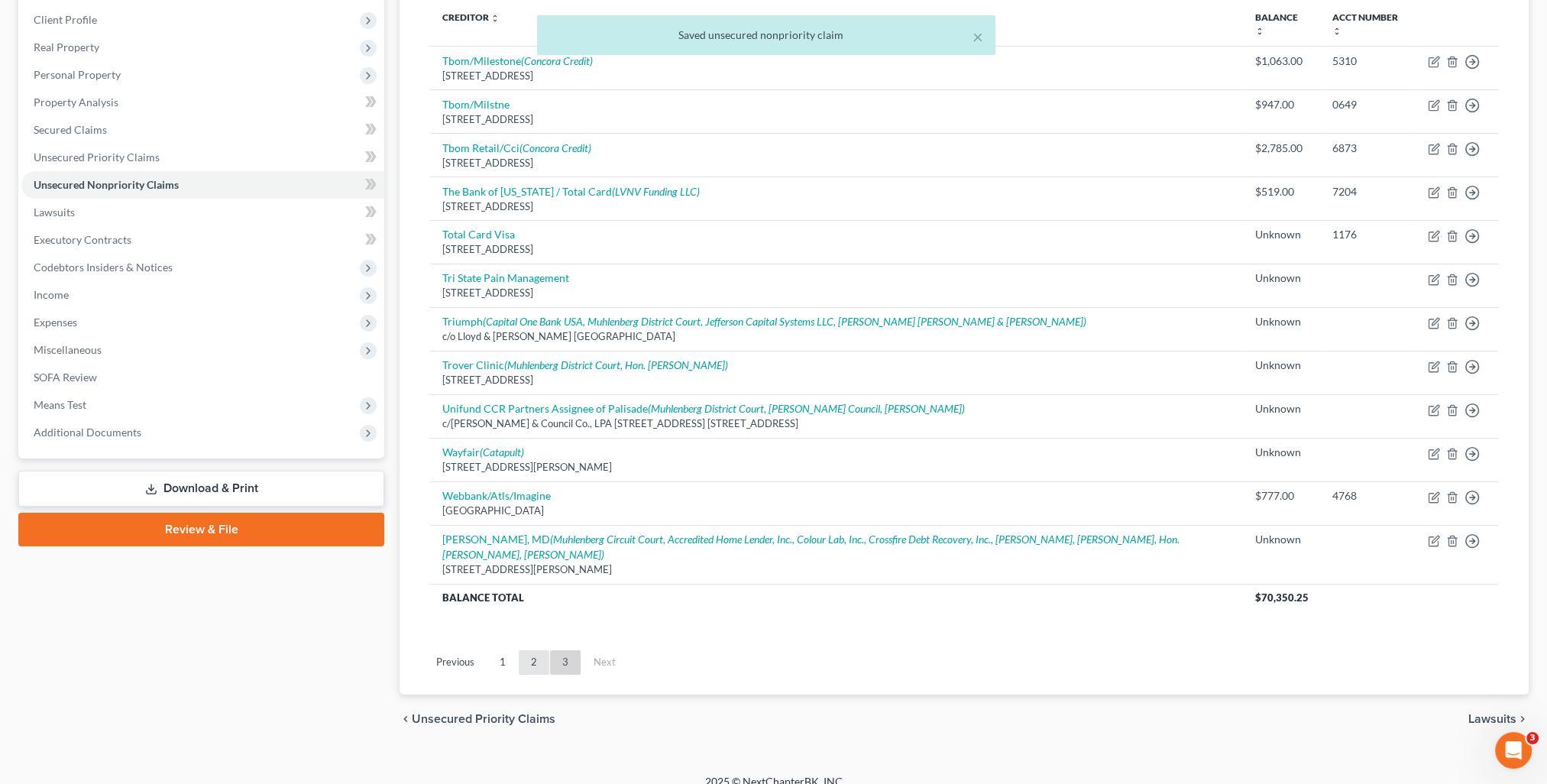
click at [542, 663] on link "2" at bounding box center [534, 662] width 30 height 25
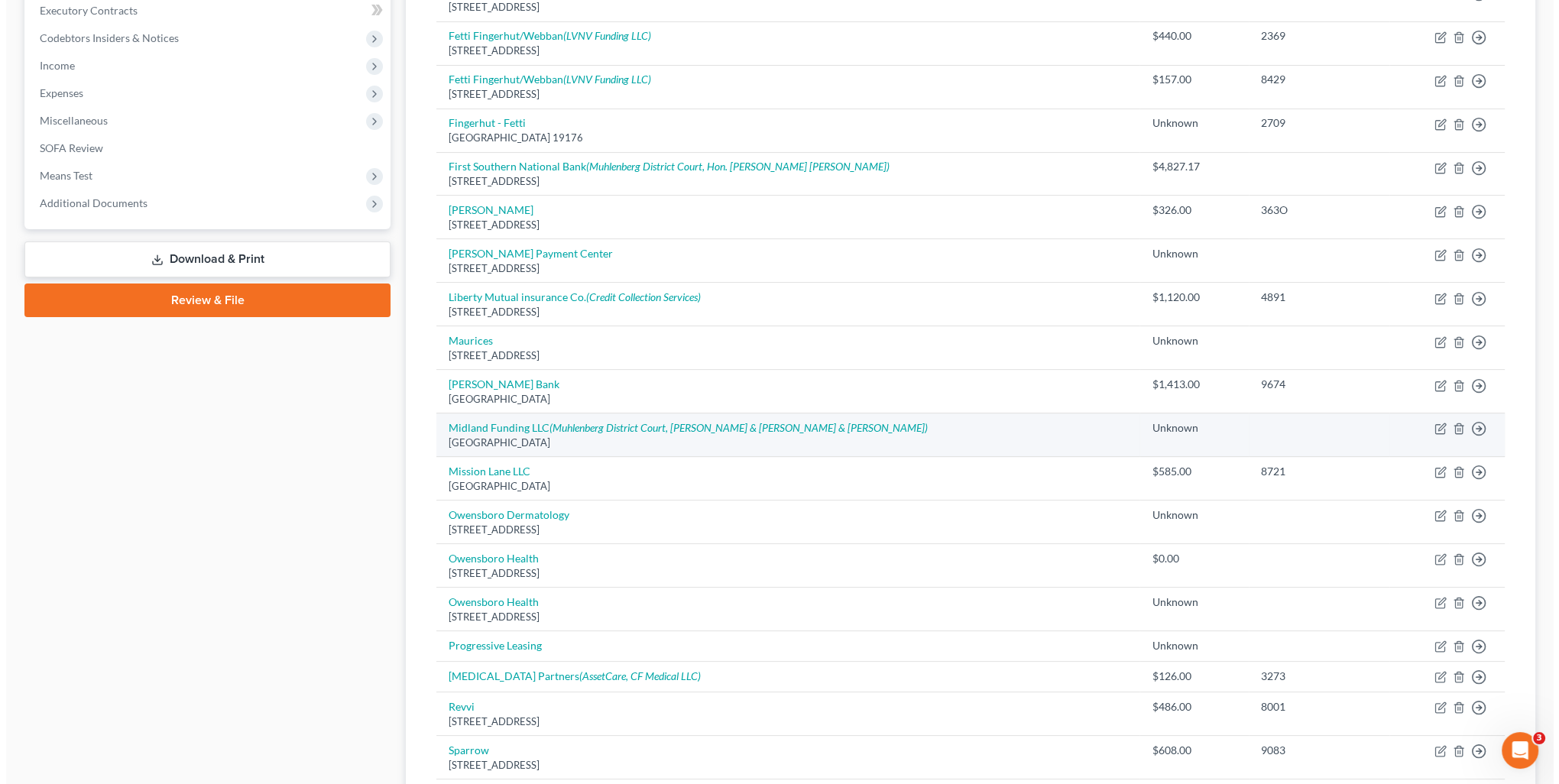
scroll to position [513, 0]
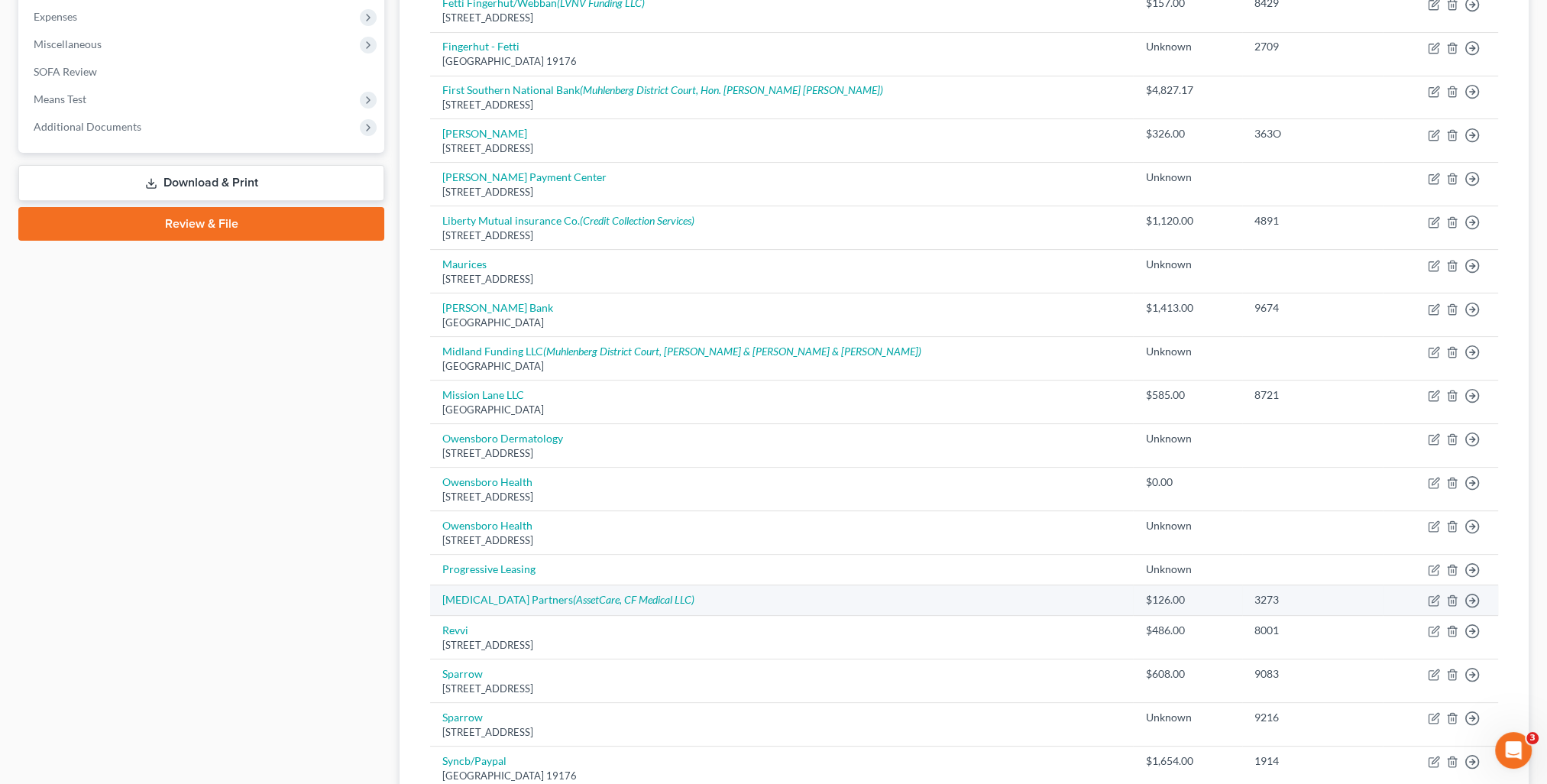
click at [1440, 594] on td "Move to D Move to E Move to G Move to Notice Only" at bounding box center [1440, 600] width 115 height 30
click at [1436, 595] on icon "button" at bounding box center [1435, 598] width 6 height 6
select select "9"
select select "2"
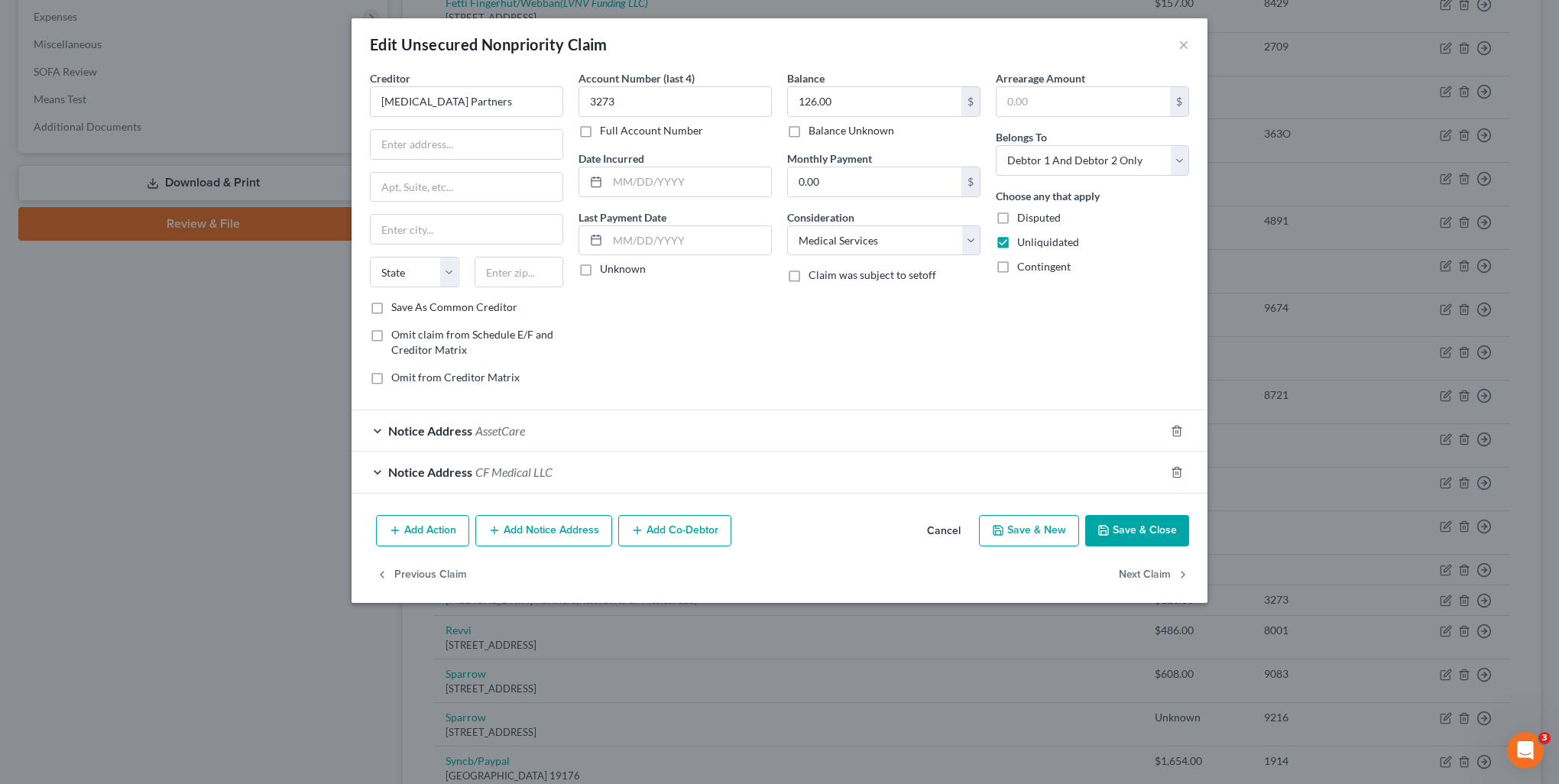
click at [556, 444] on div "Notice Address AssetCare" at bounding box center [757, 431] width 813 height 40
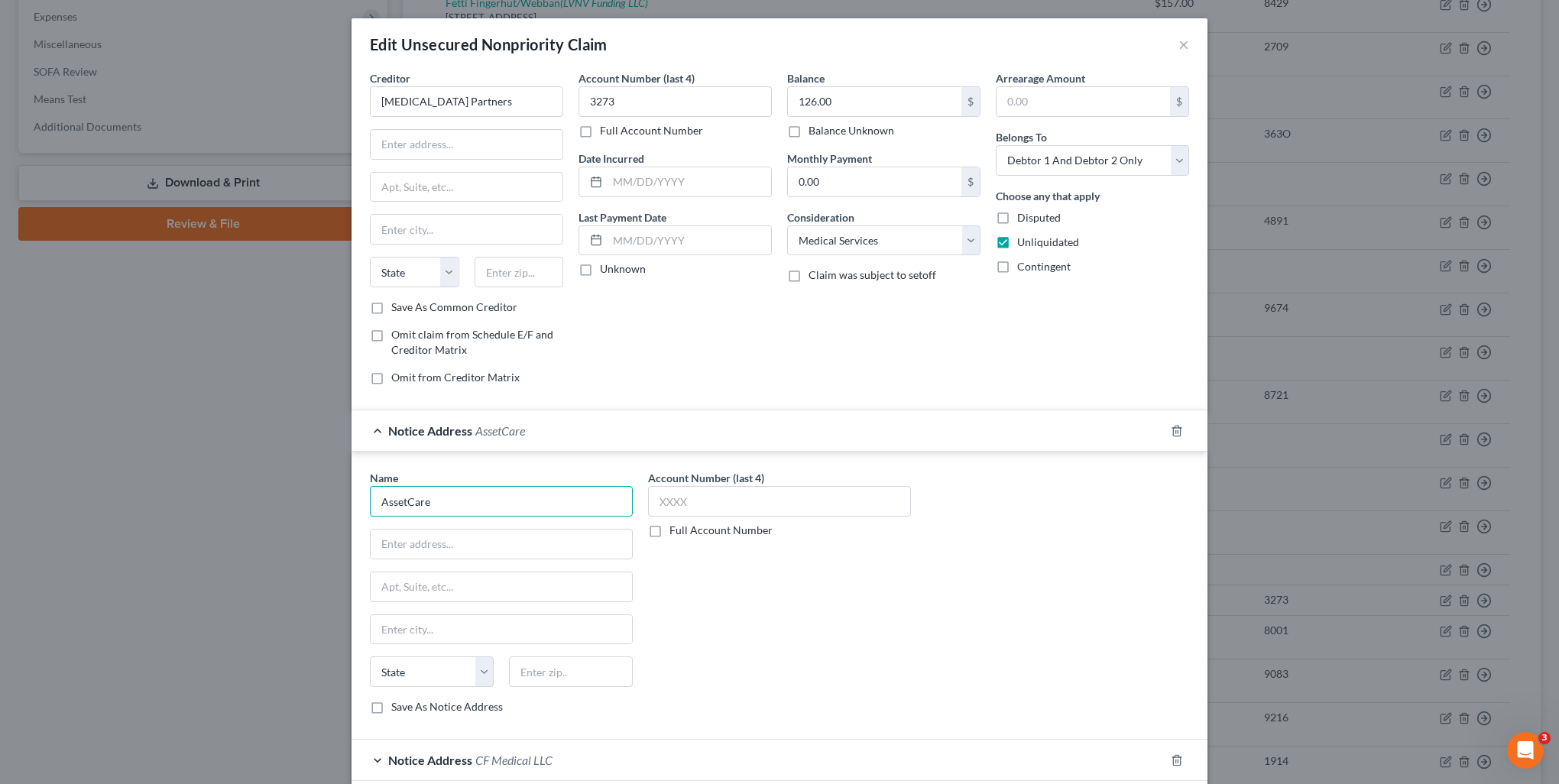
click at [509, 489] on input "AssetCare" at bounding box center [502, 501] width 263 height 30
type input "Dept. 0540"
type input "PO Box 120540"
type input "75312"
type input "Dallas"
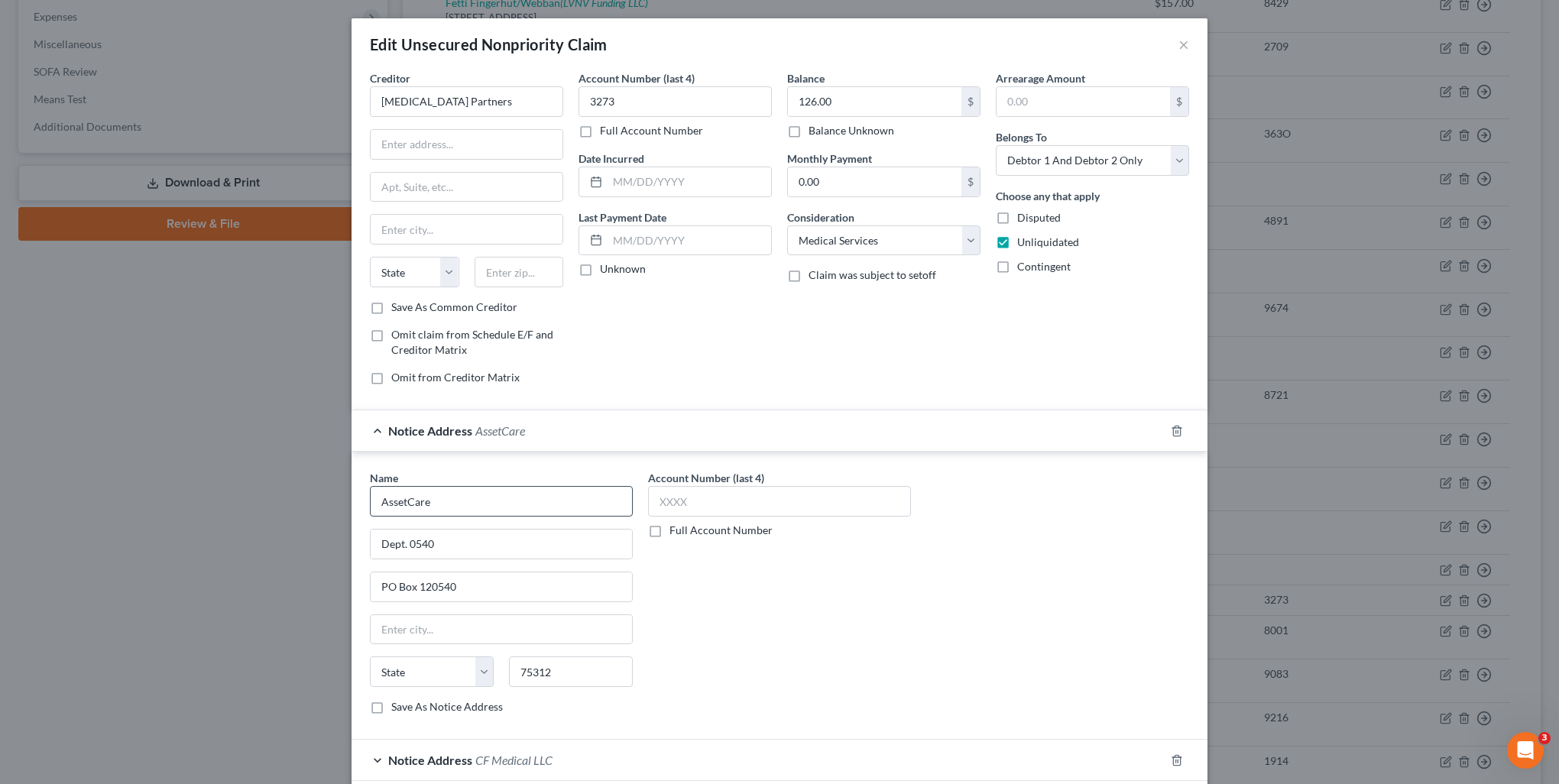
select select "45"
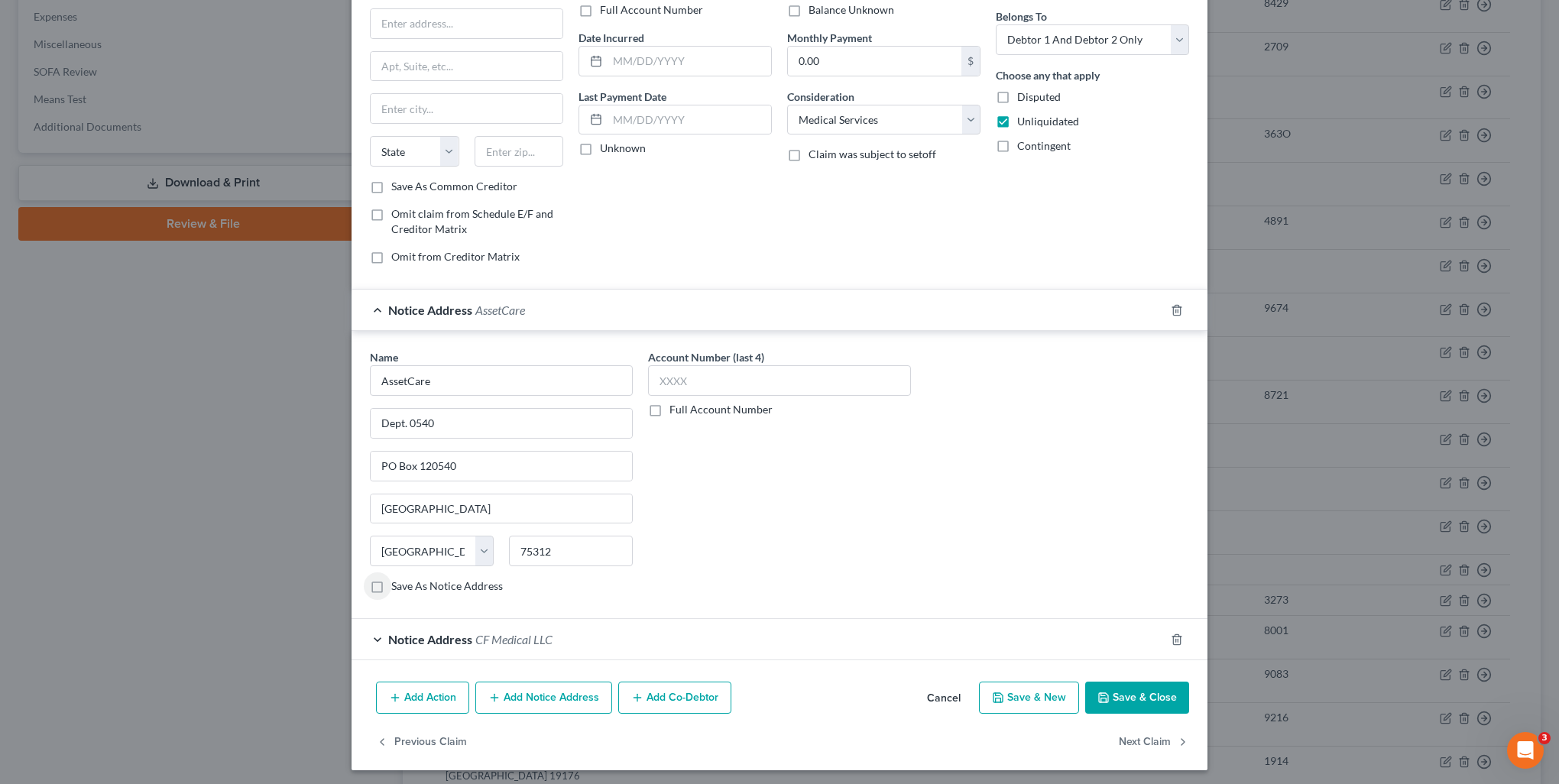
click at [407, 632] on span "Notice Address" at bounding box center [430, 640] width 84 height 15
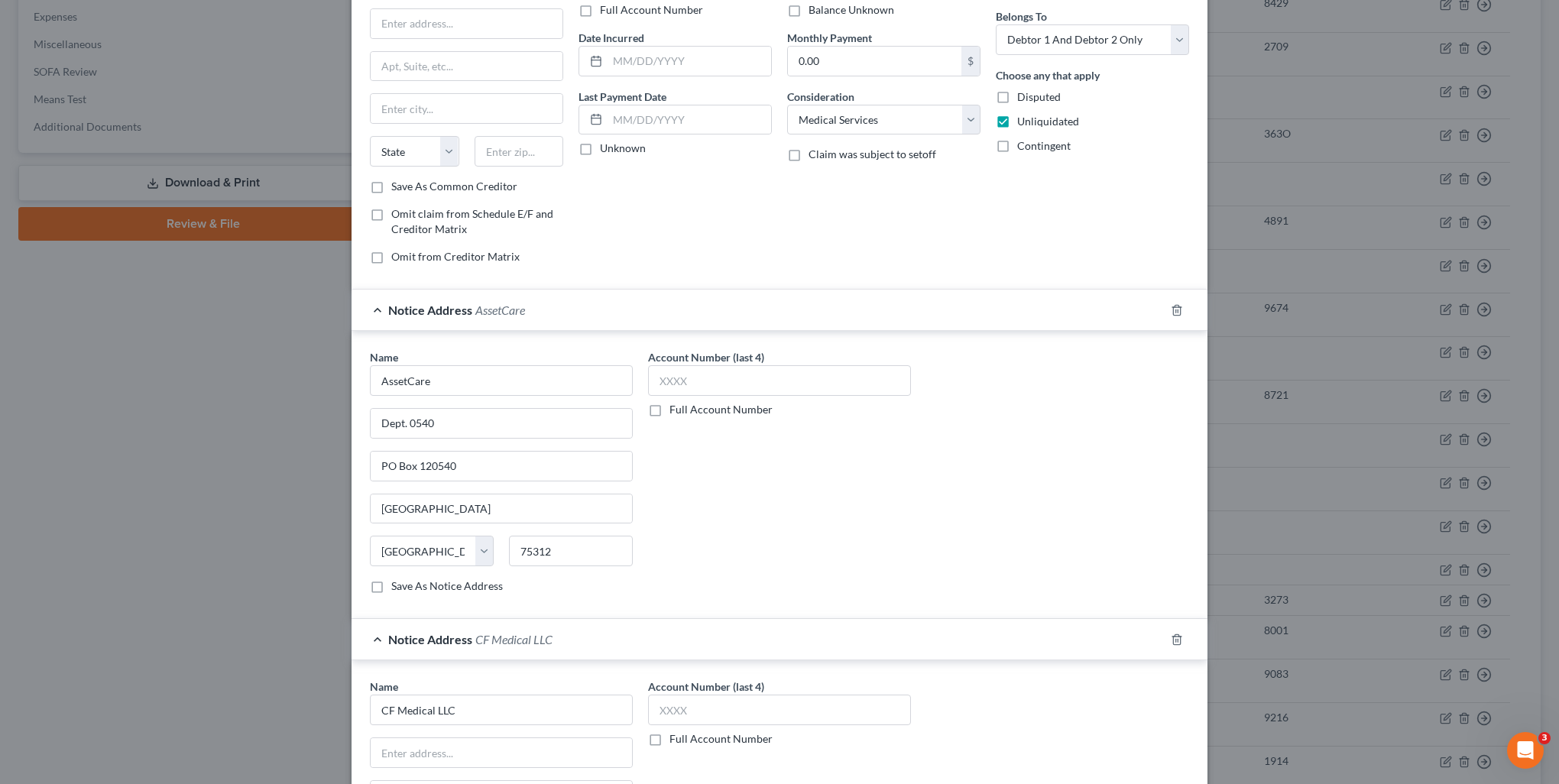
scroll to position [273, 0]
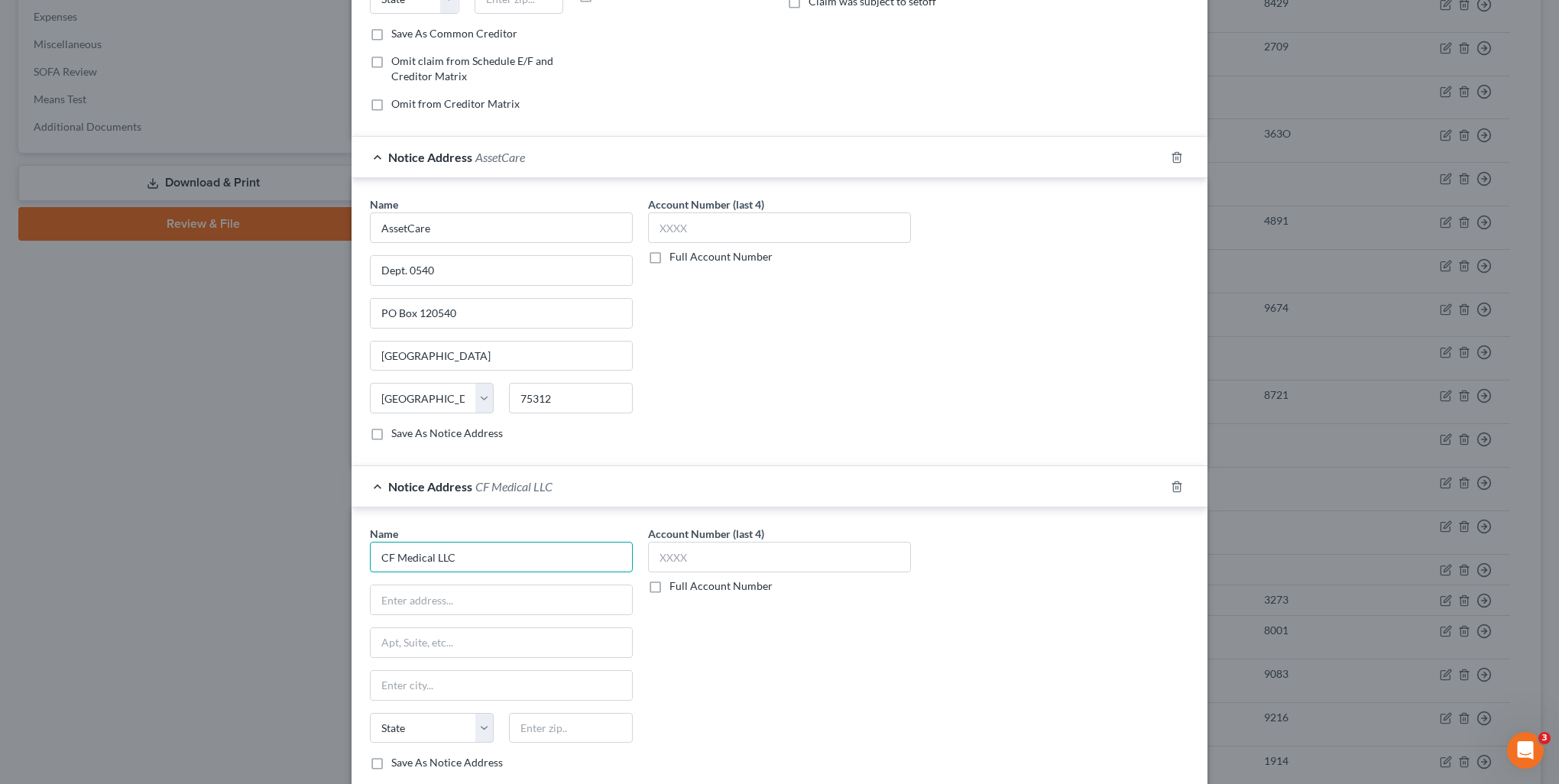
click at [504, 553] on input "CF Medical LLC" at bounding box center [502, 557] width 263 height 30
click at [471, 591] on input "text" at bounding box center [502, 600] width 261 height 29
type input "4730 South Fort Apache Road"
type input "Ste. 300"
type input "89147"
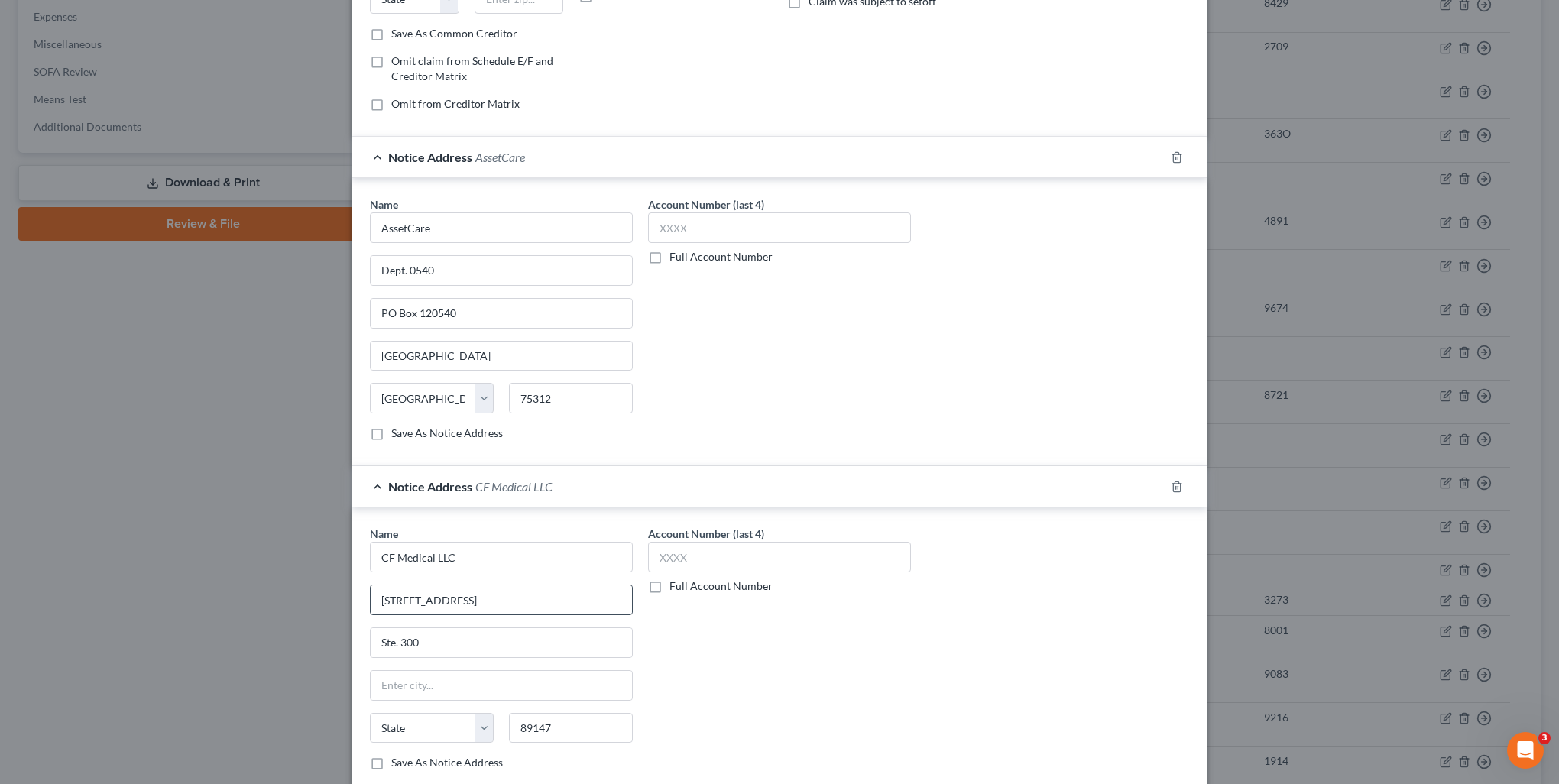
type input "Las Vegas"
select select "31"
click at [420, 417] on div "State AL AK AR AZ CA CO CT DE DC FL GA GU HI ID IL IN IA KS KY LA ME MD MA MI M…" at bounding box center [502, 404] width 278 height 42
click at [418, 434] on label "Save As Notice Address" at bounding box center [446, 432] width 111 height 16
click at [407, 434] on input "Save As Notice Address" at bounding box center [402, 430] width 10 height 10
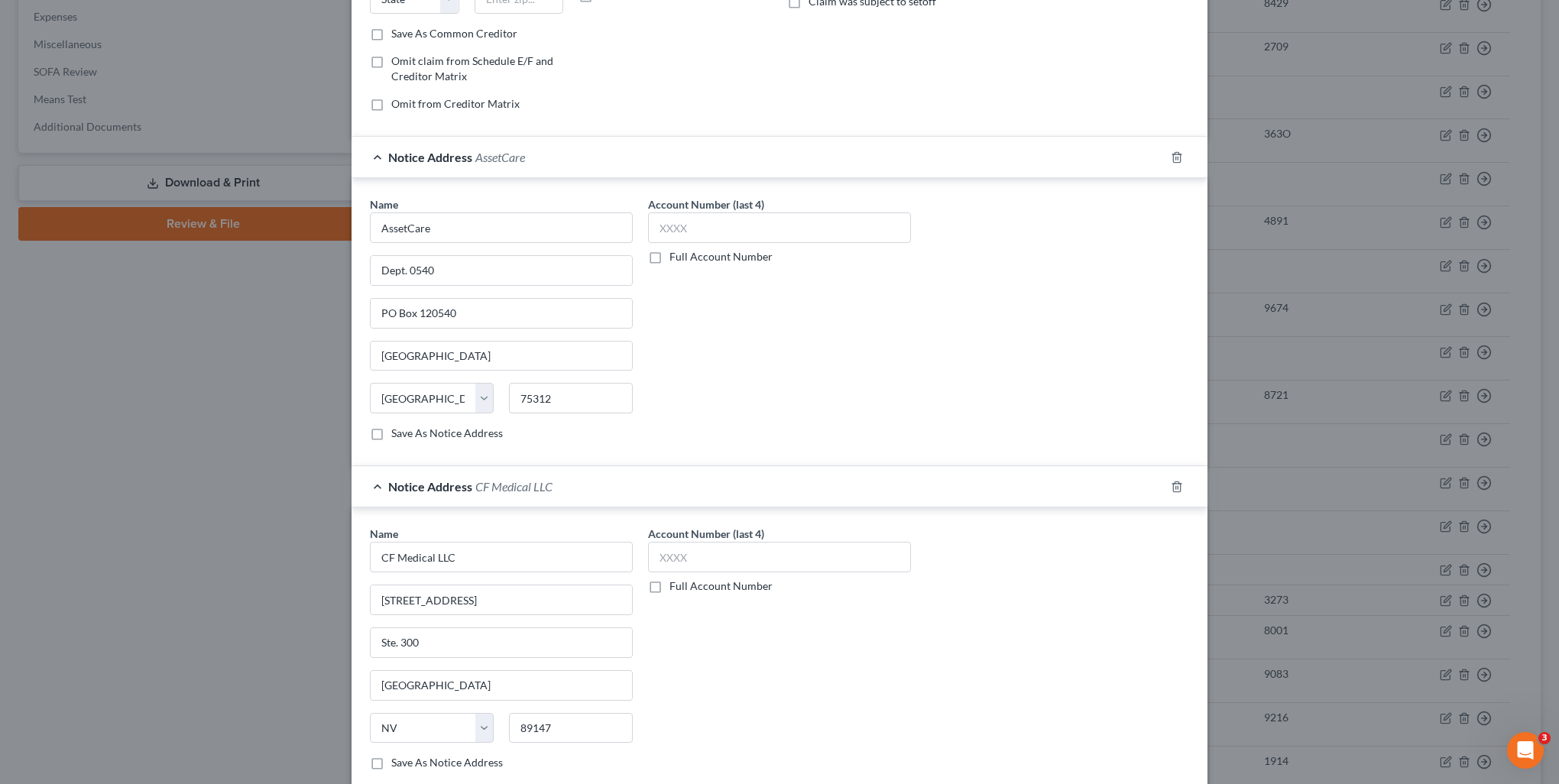
checkbox input "true"
click at [489, 757] on label "Save As Notice Address" at bounding box center [446, 762] width 111 height 16
click at [407, 757] on input "Save As Notice Address" at bounding box center [402, 759] width 10 height 10
checkbox input "true"
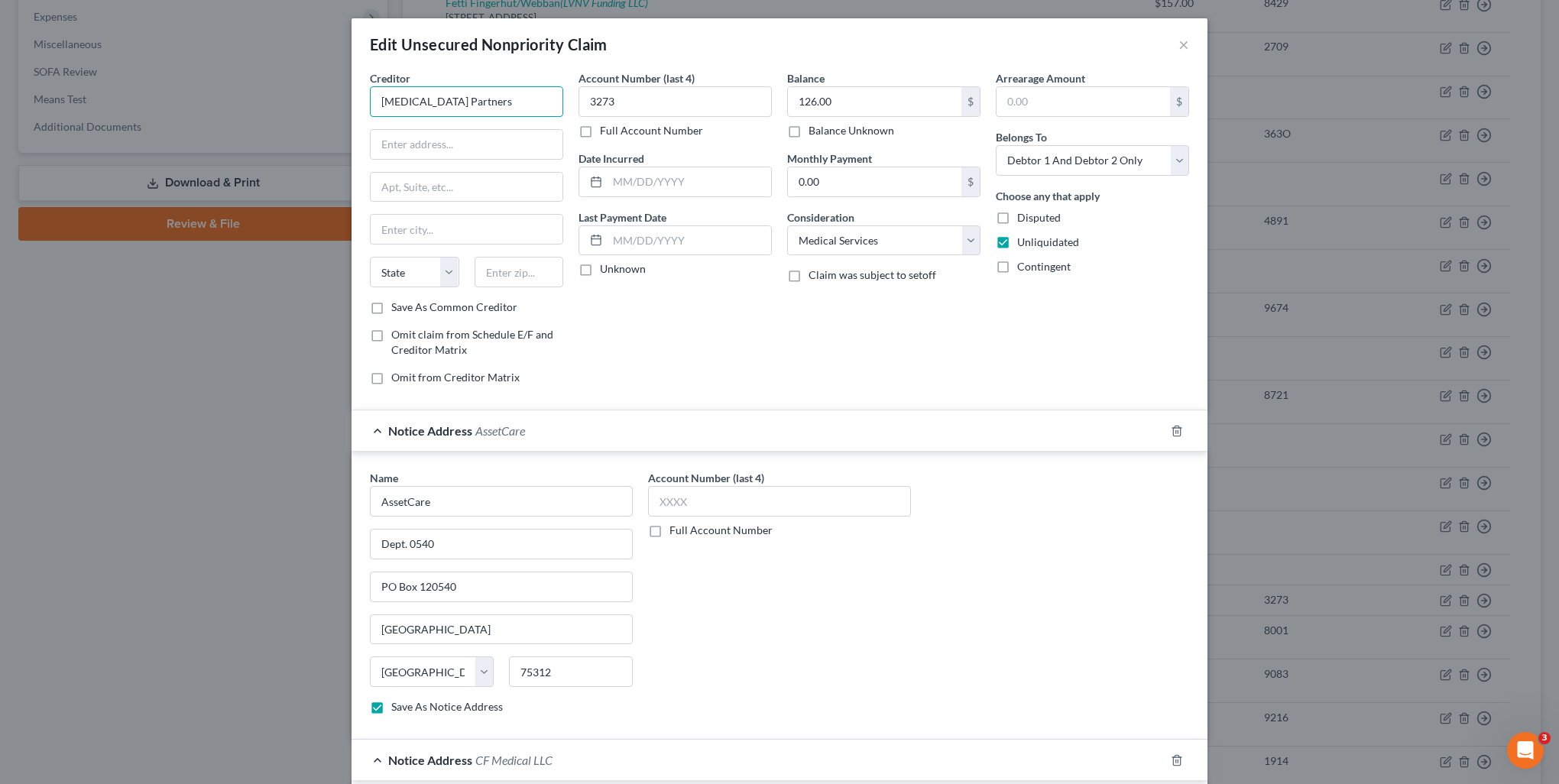
click at [507, 99] on input "Radiology Partners" at bounding box center [467, 101] width 193 height 30
click at [452, 151] on input "text" at bounding box center [467, 144] width 191 height 29
type input "12554 Riata Vista Circle"
type input "78727"
type input "Austin"
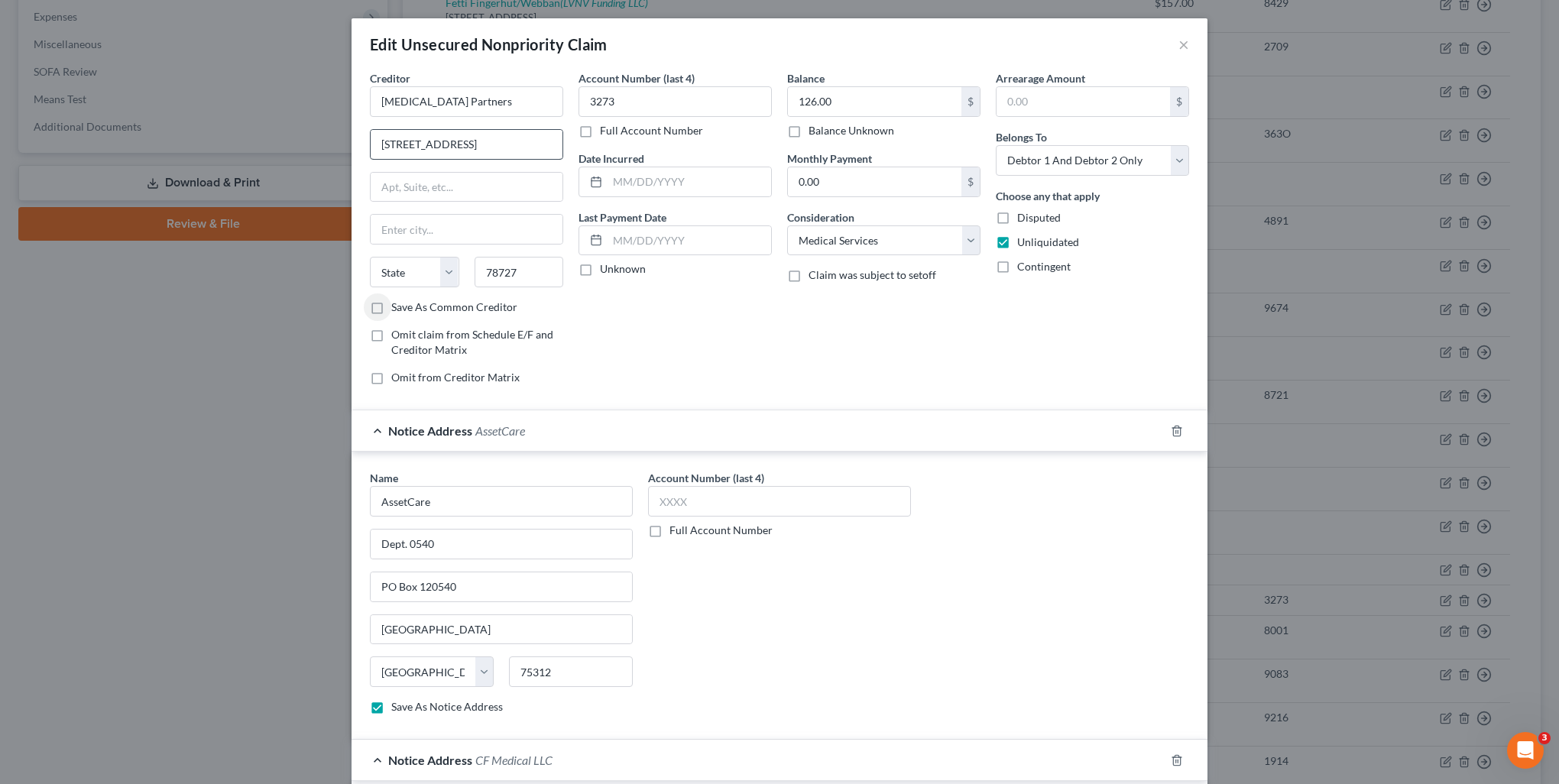
select select "45"
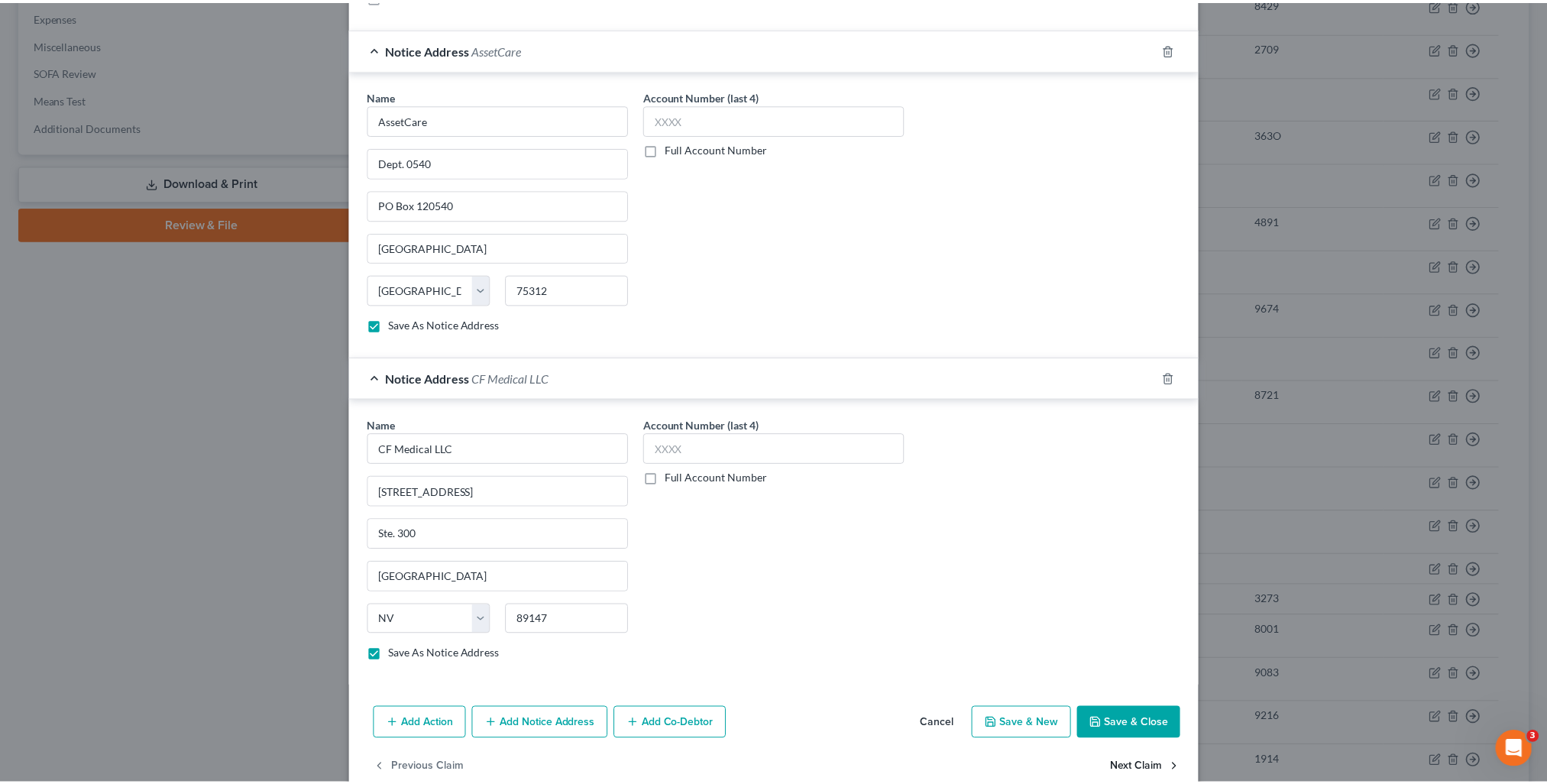
scroll to position [407, 0]
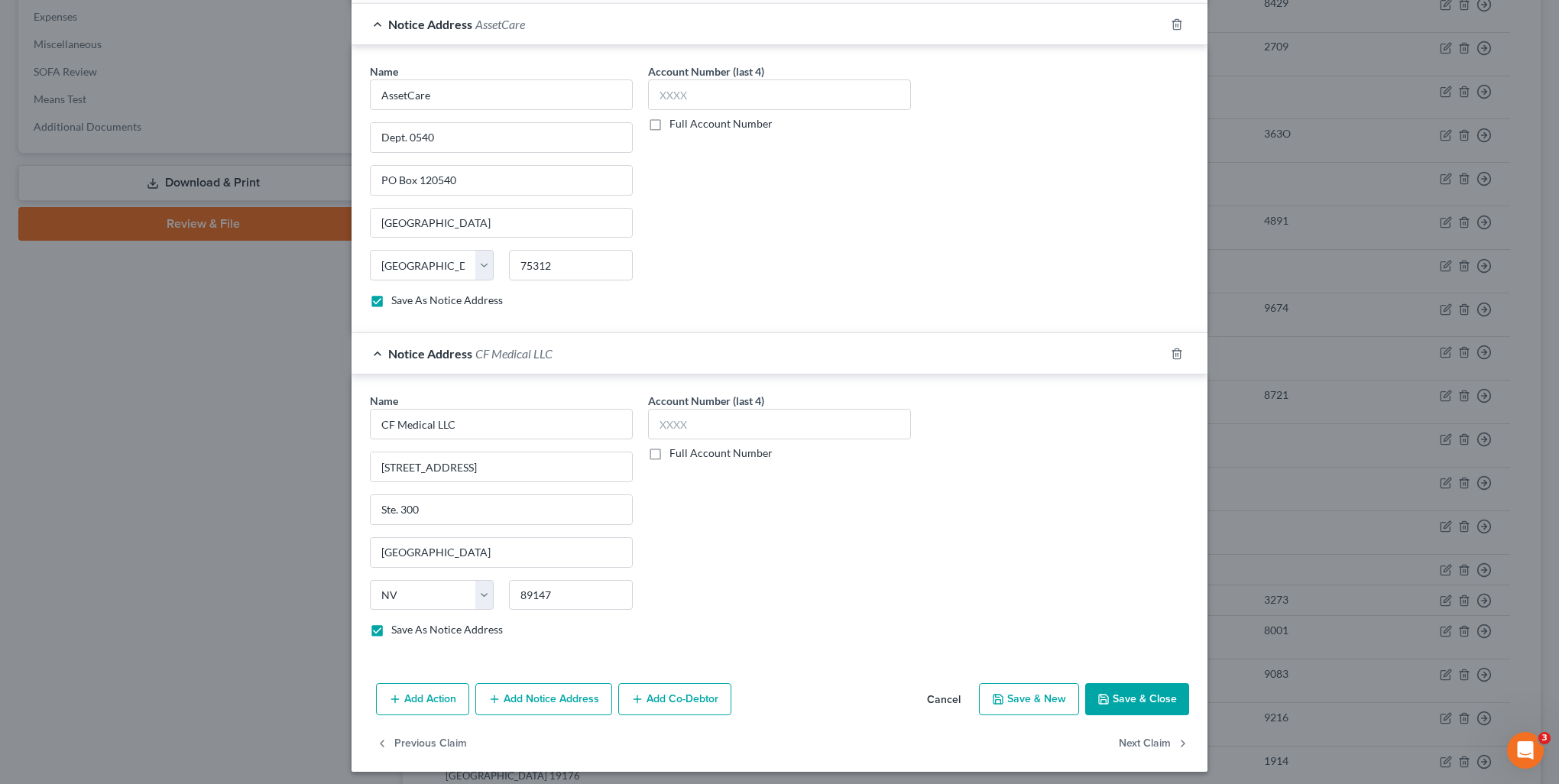
click at [1140, 700] on button "Save & Close" at bounding box center [1137, 698] width 104 height 32
checkbox input "false"
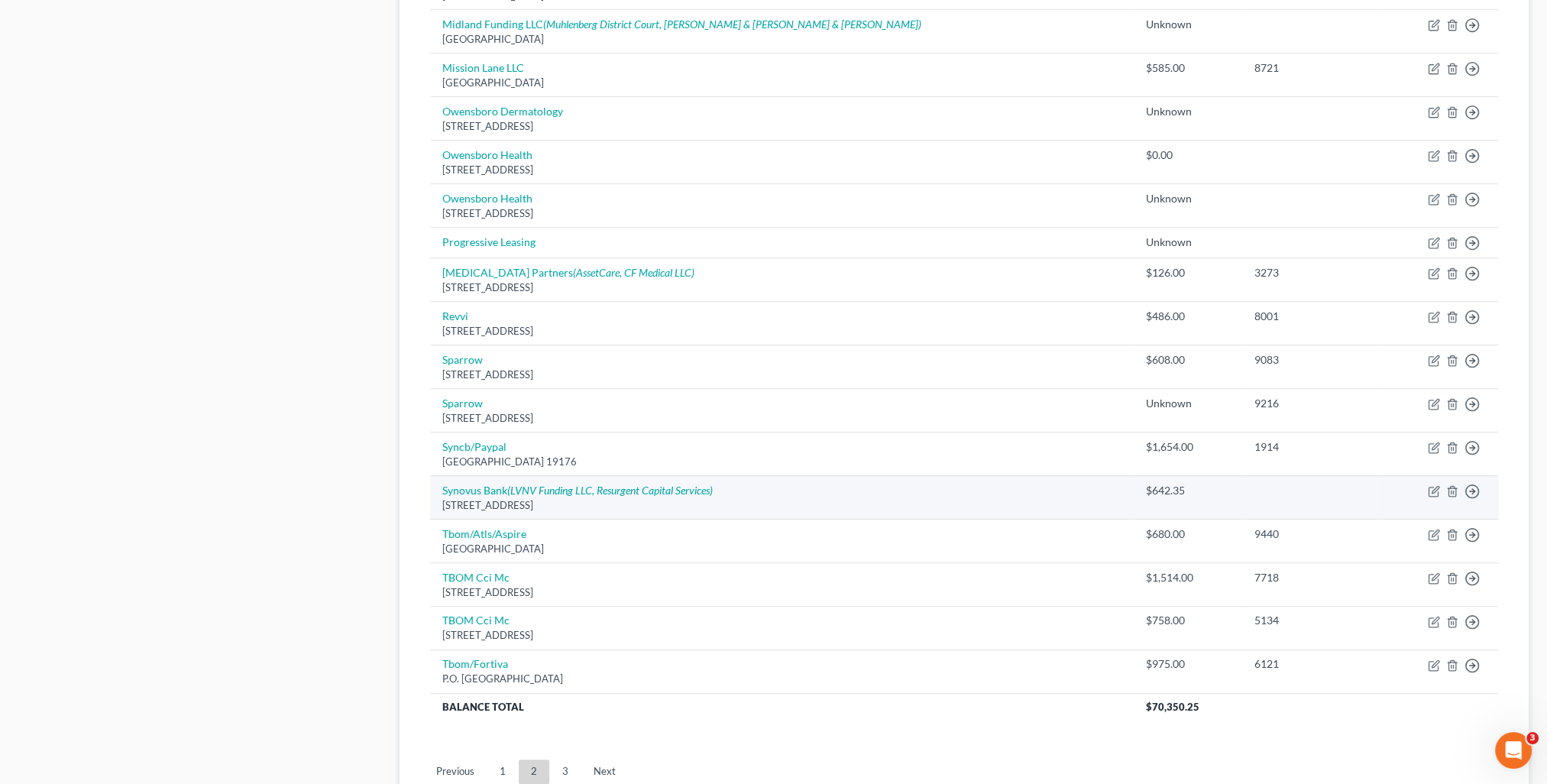
scroll to position [917, 0]
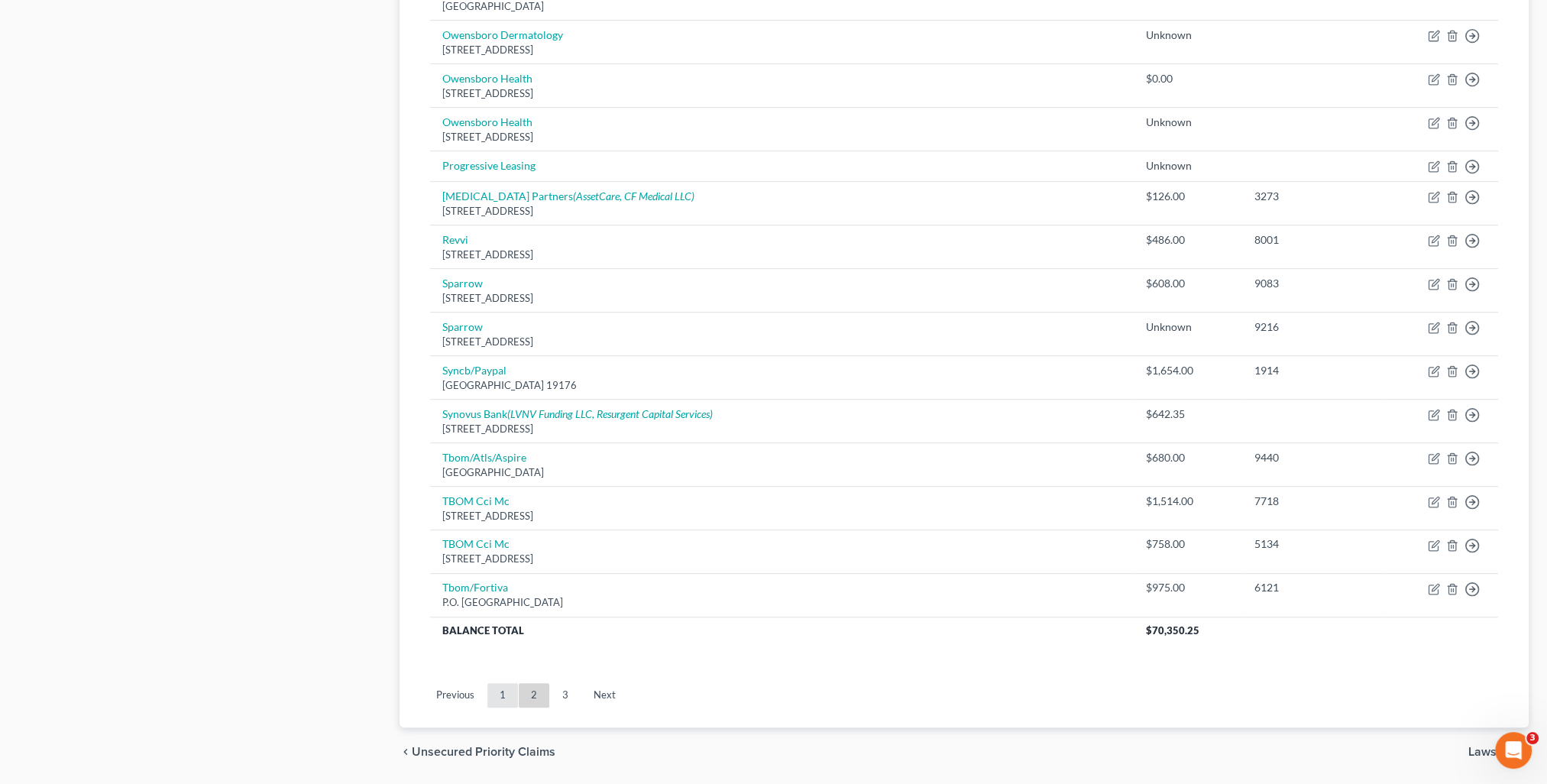
click at [491, 698] on link "1" at bounding box center [502, 695] width 30 height 25
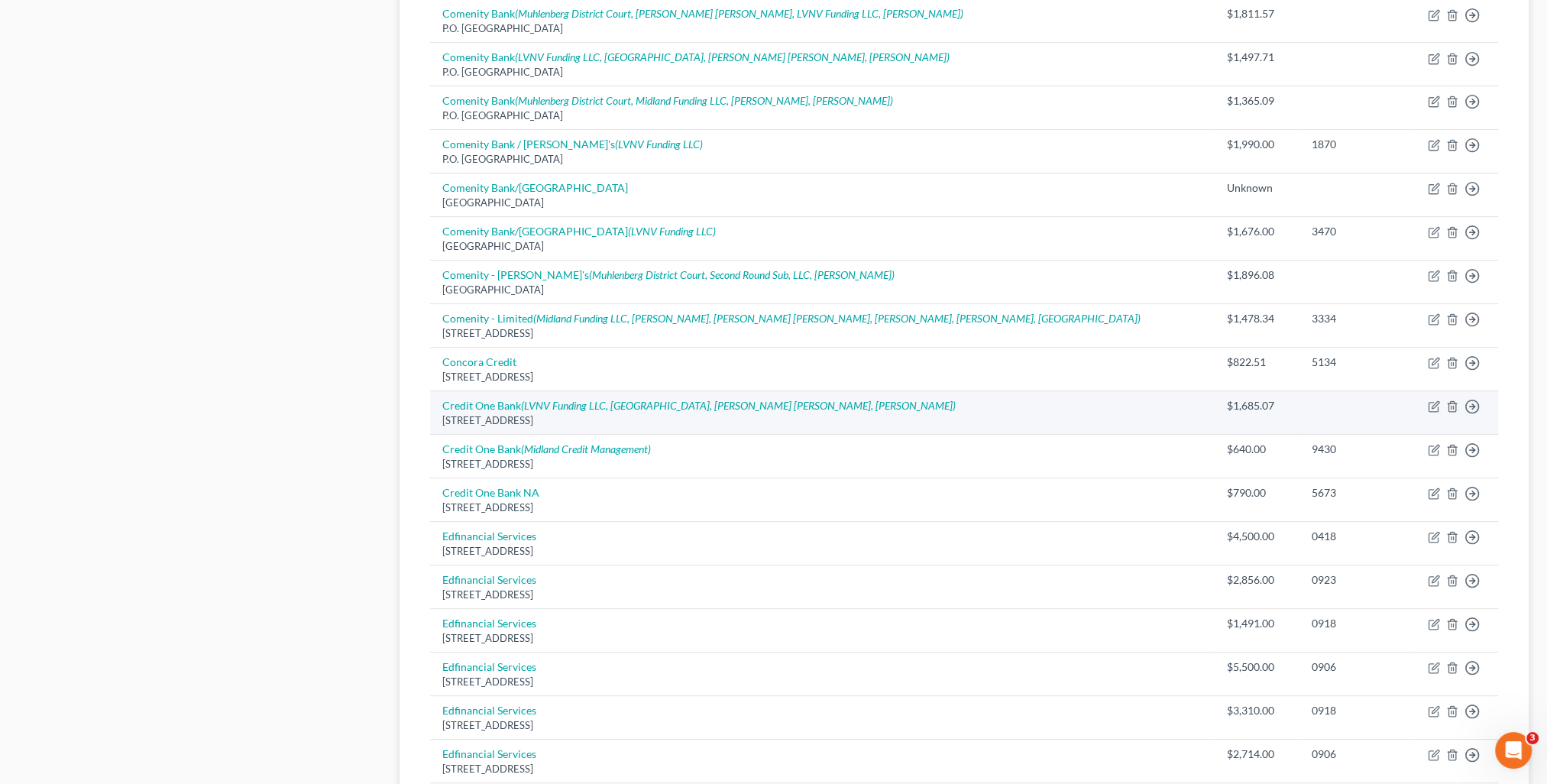
scroll to position [840, 0]
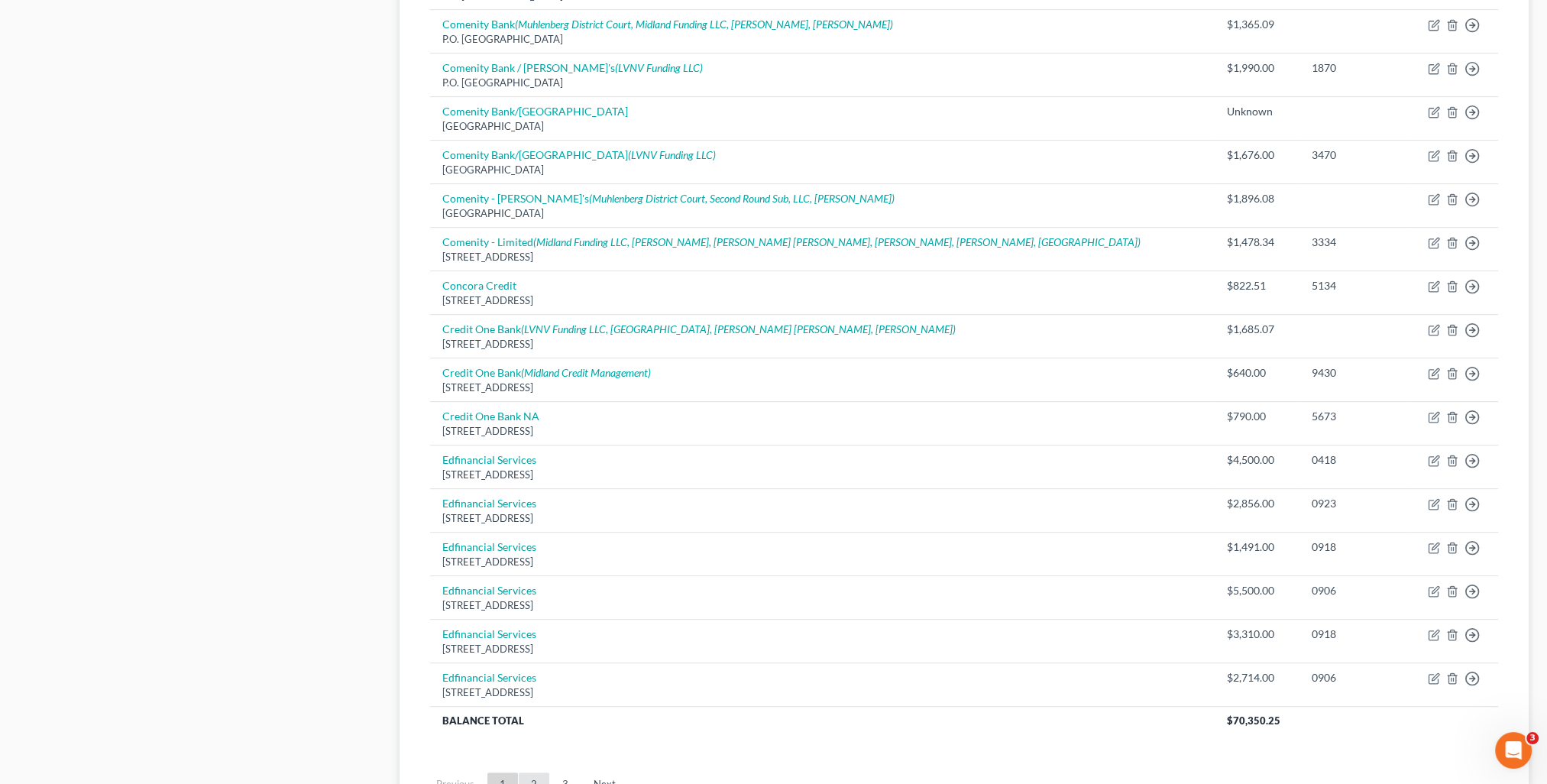
click at [525, 774] on link "2" at bounding box center [534, 784] width 30 height 25
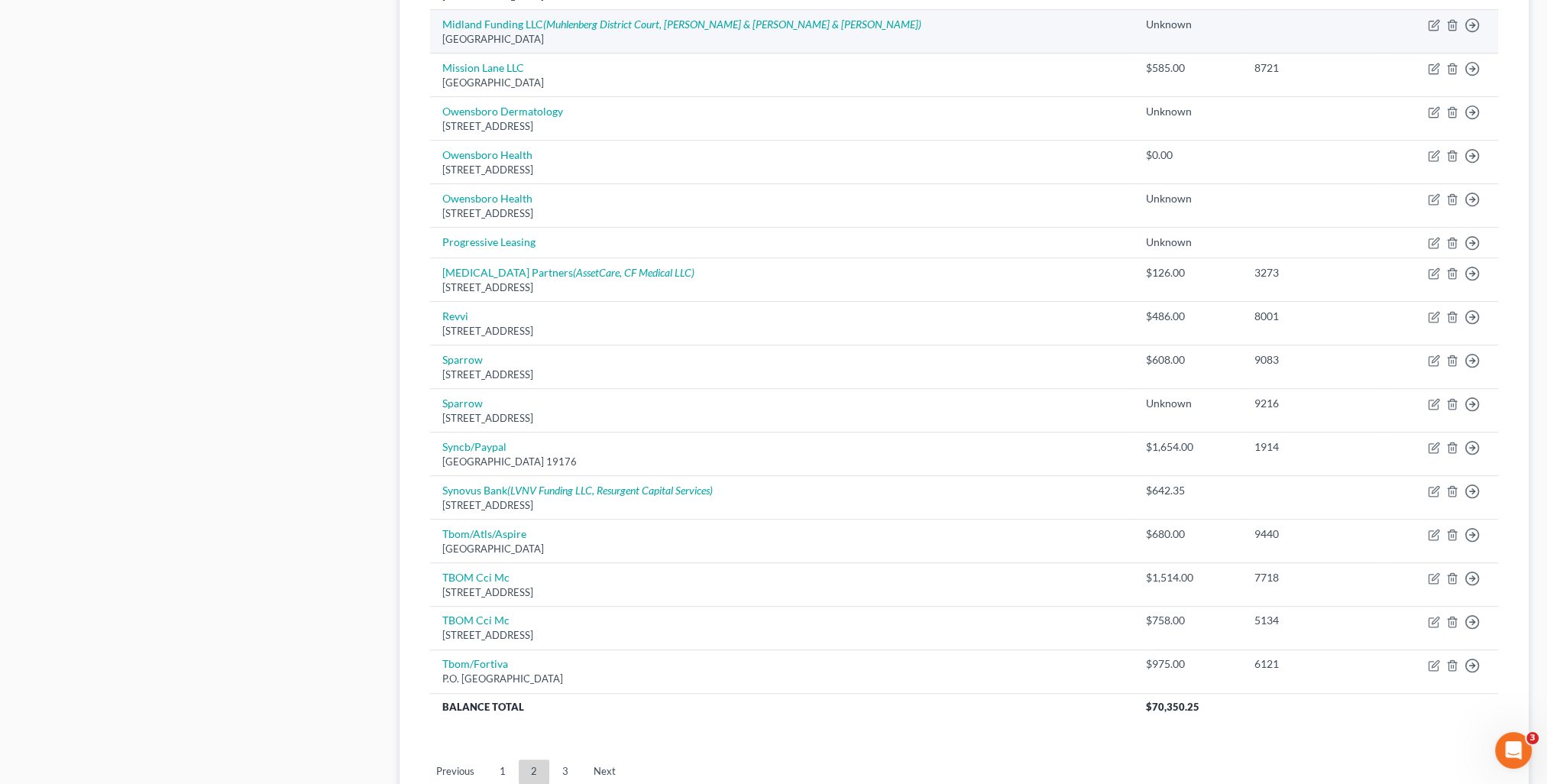
scroll to position [917, 0]
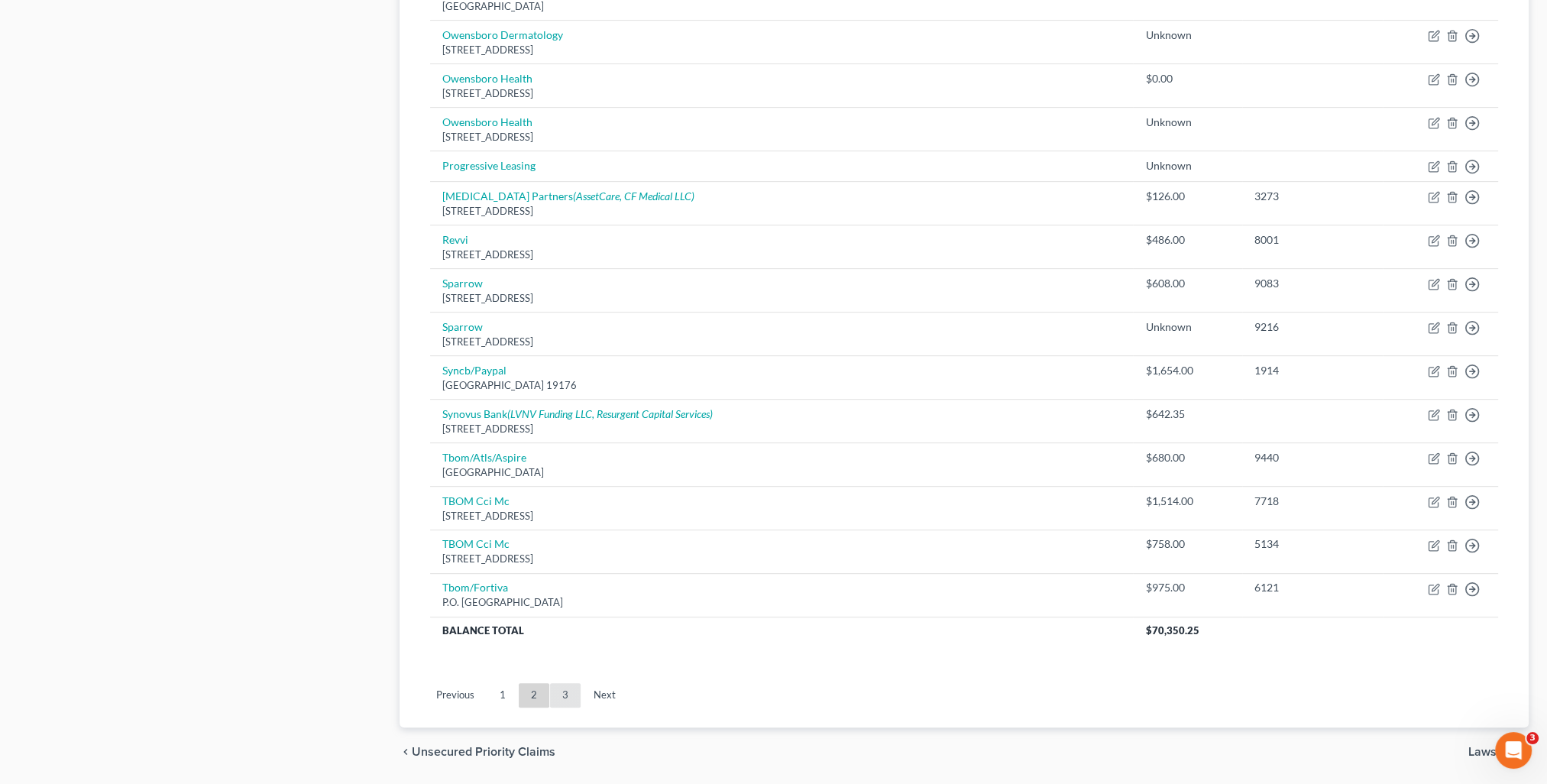
click at [557, 694] on link "3" at bounding box center [565, 695] width 30 height 25
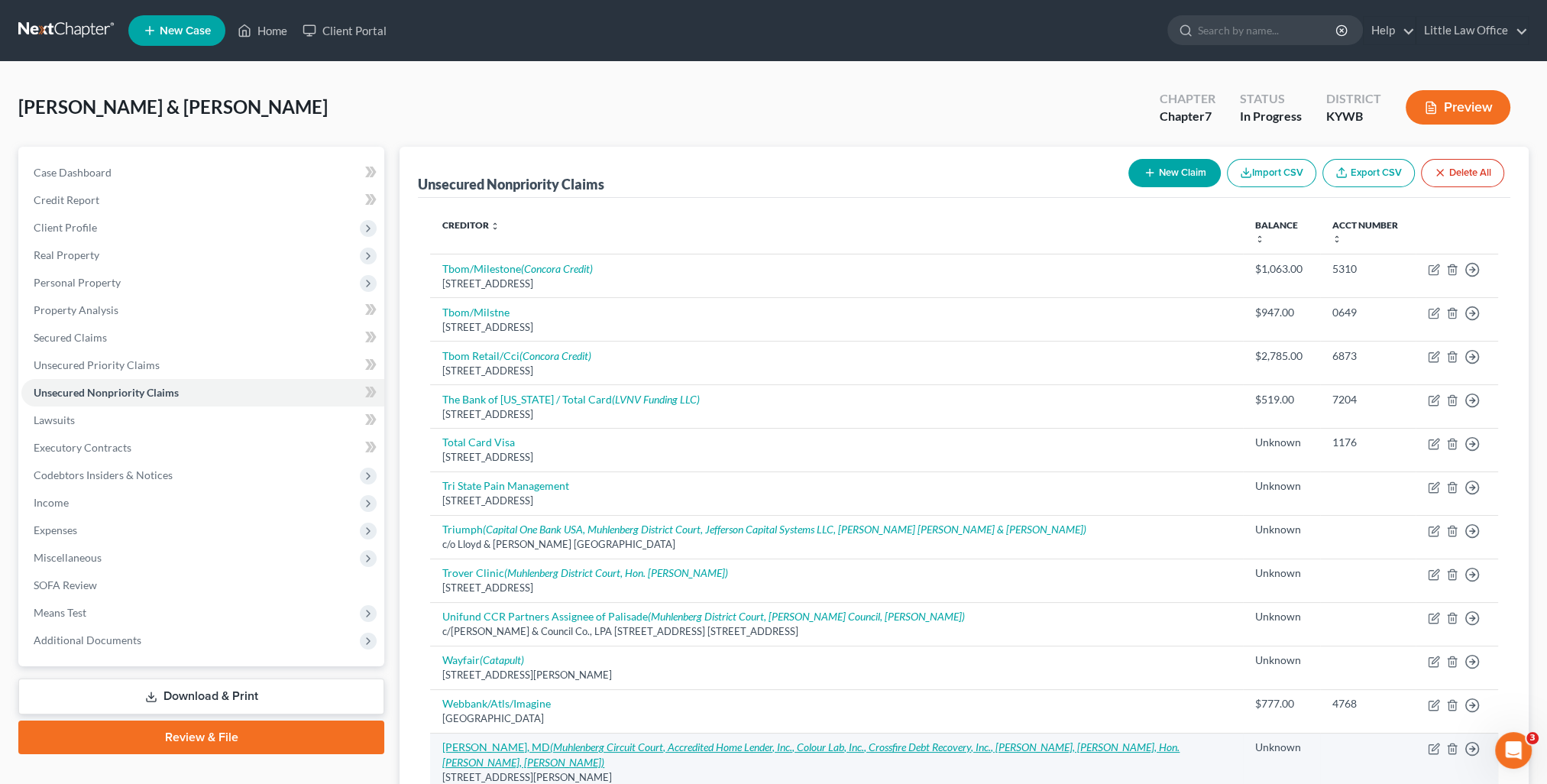
scroll to position [222, 0]
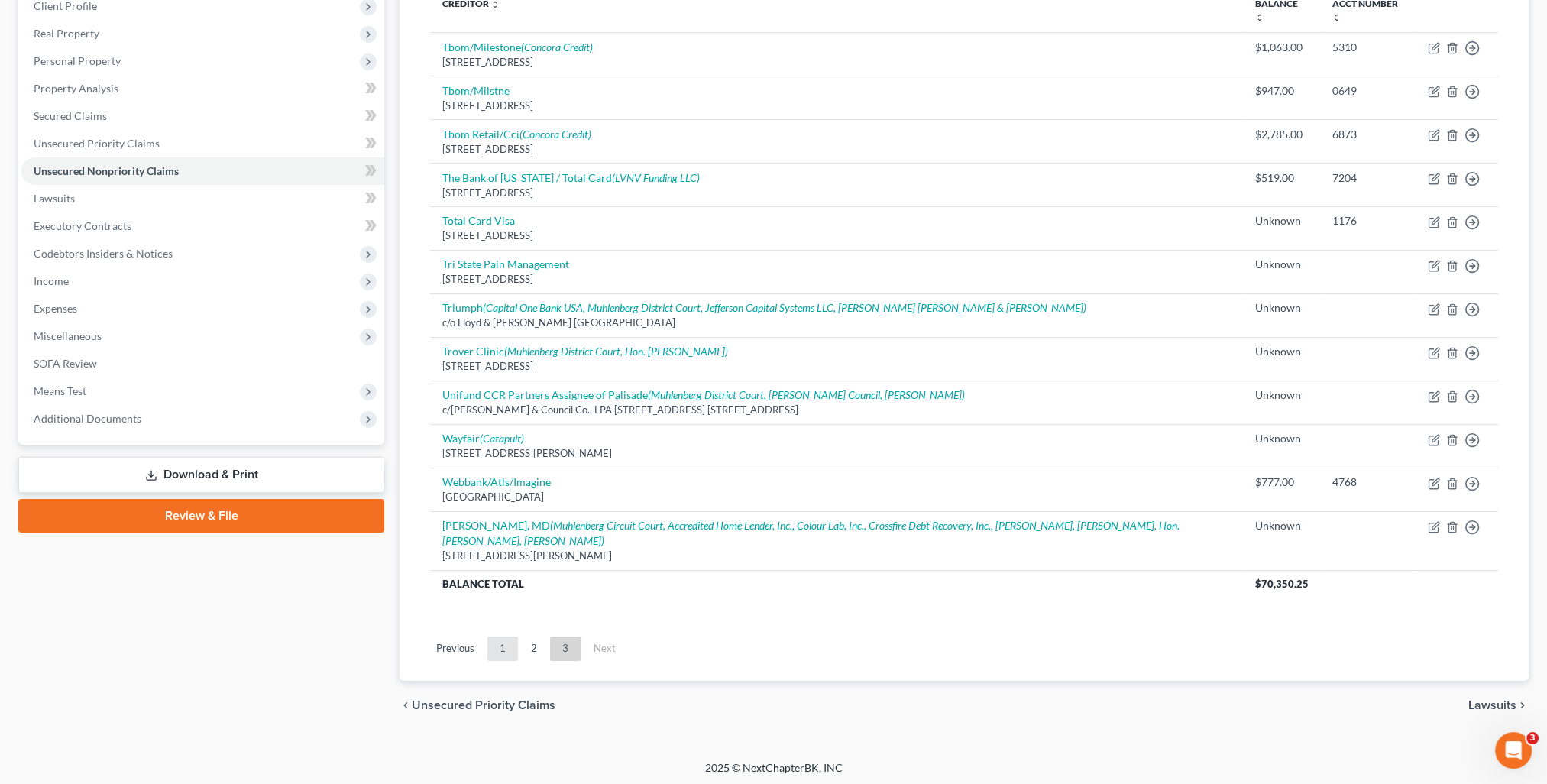
click at [505, 646] on link "1" at bounding box center [502, 649] width 30 height 25
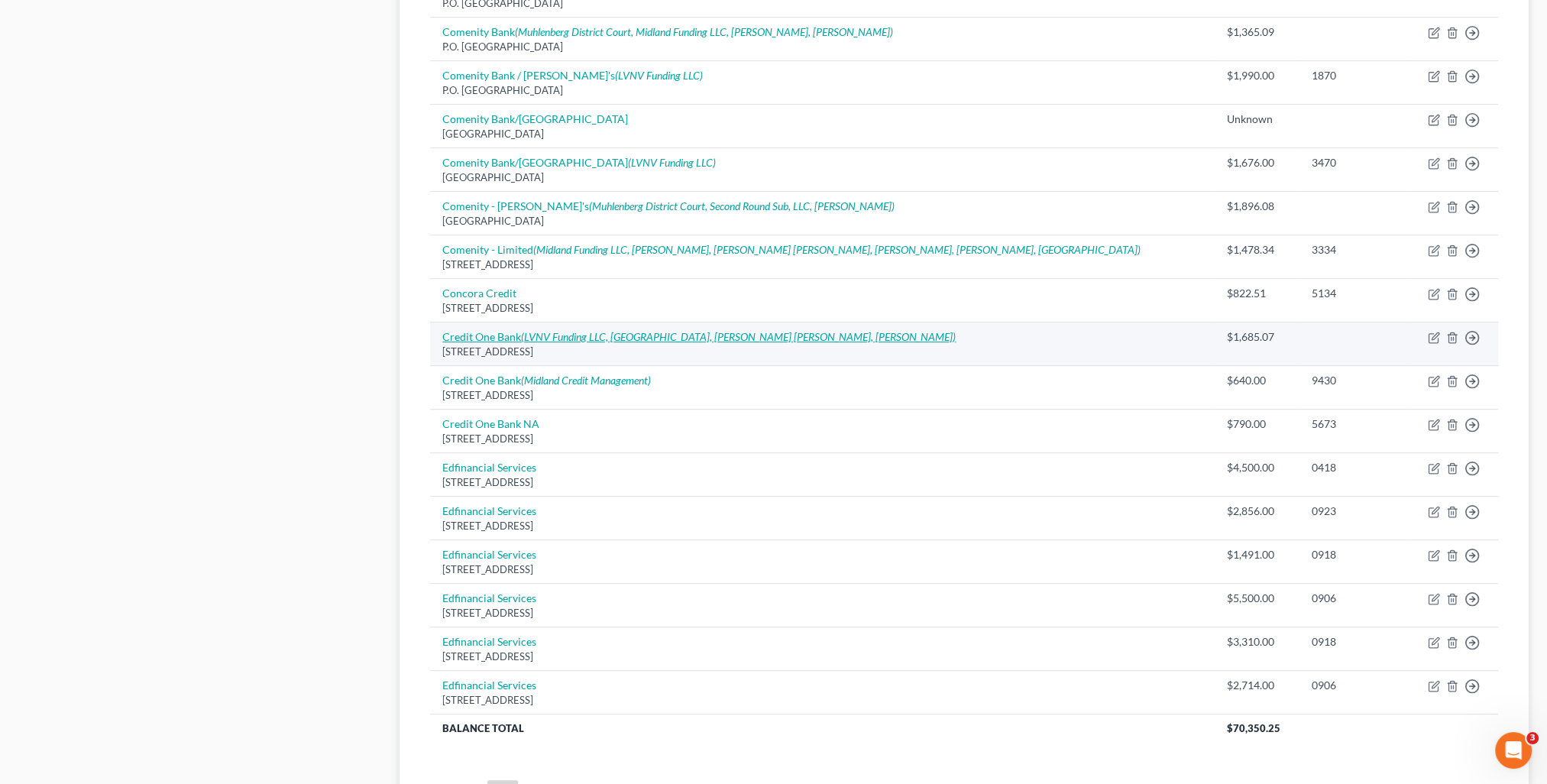
scroll to position [909, 0]
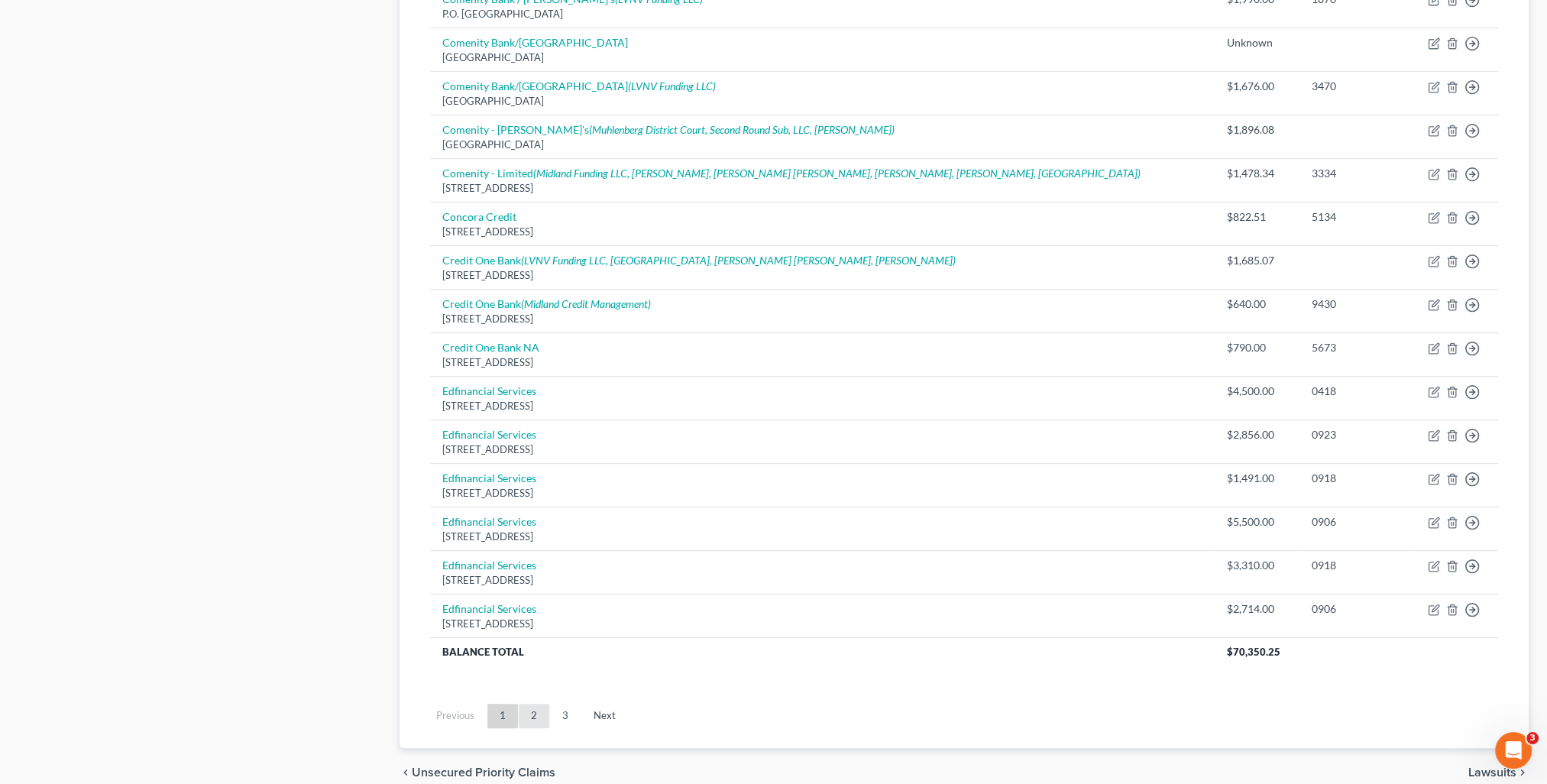
click at [537, 709] on link "2" at bounding box center [534, 716] width 30 height 25
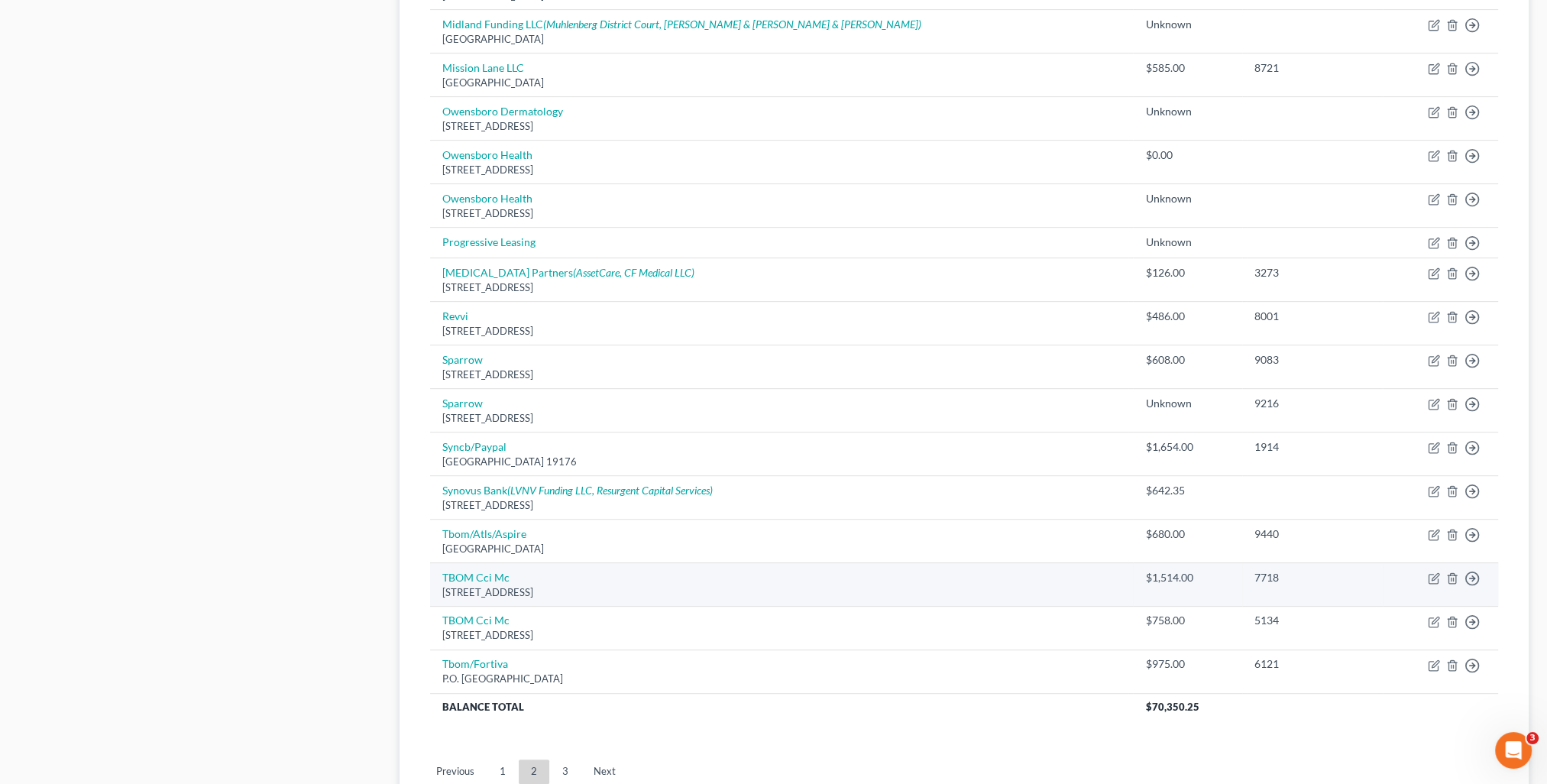
scroll to position [917, 0]
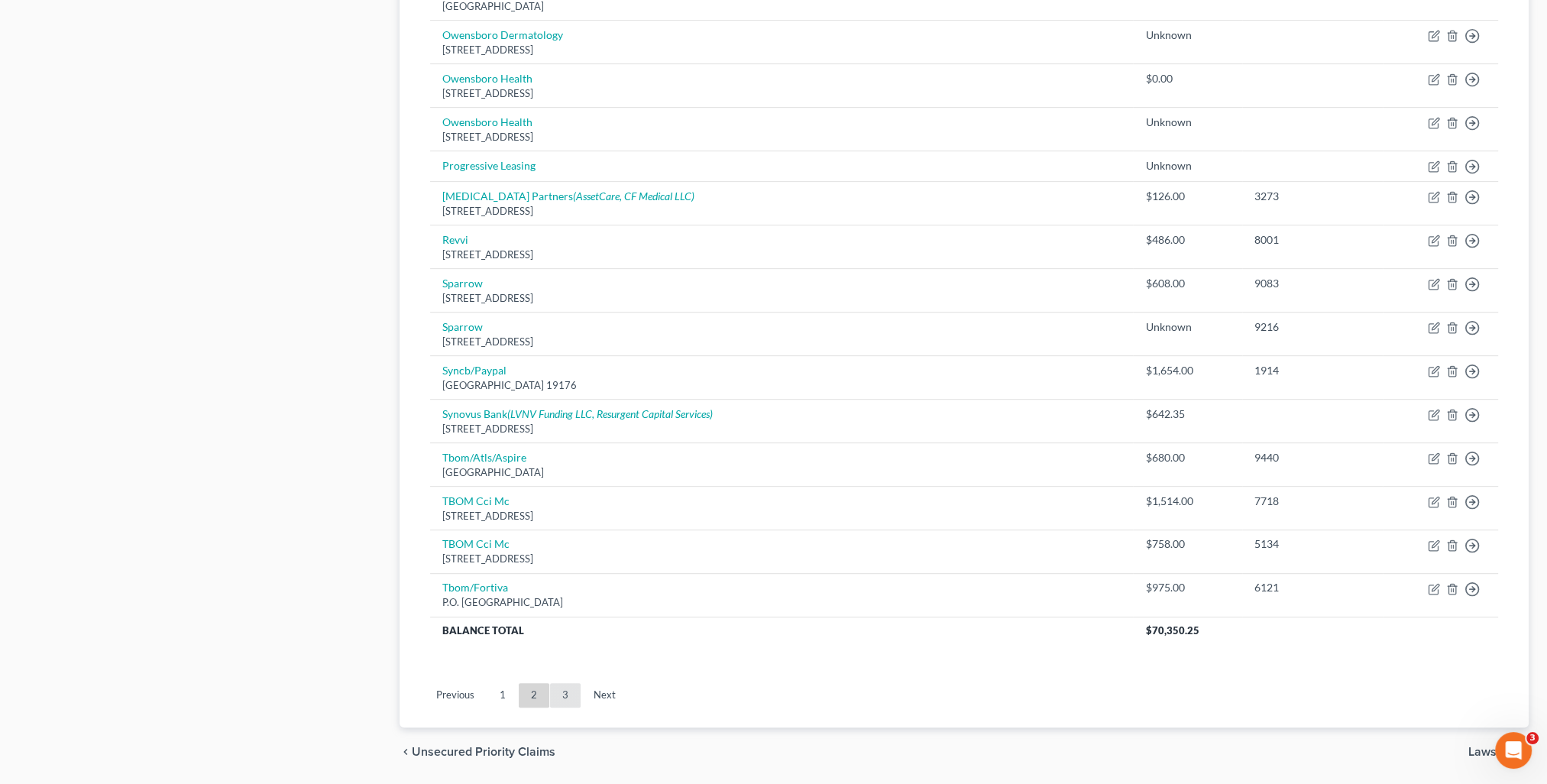
click at [563, 695] on link "3" at bounding box center [565, 695] width 30 height 25
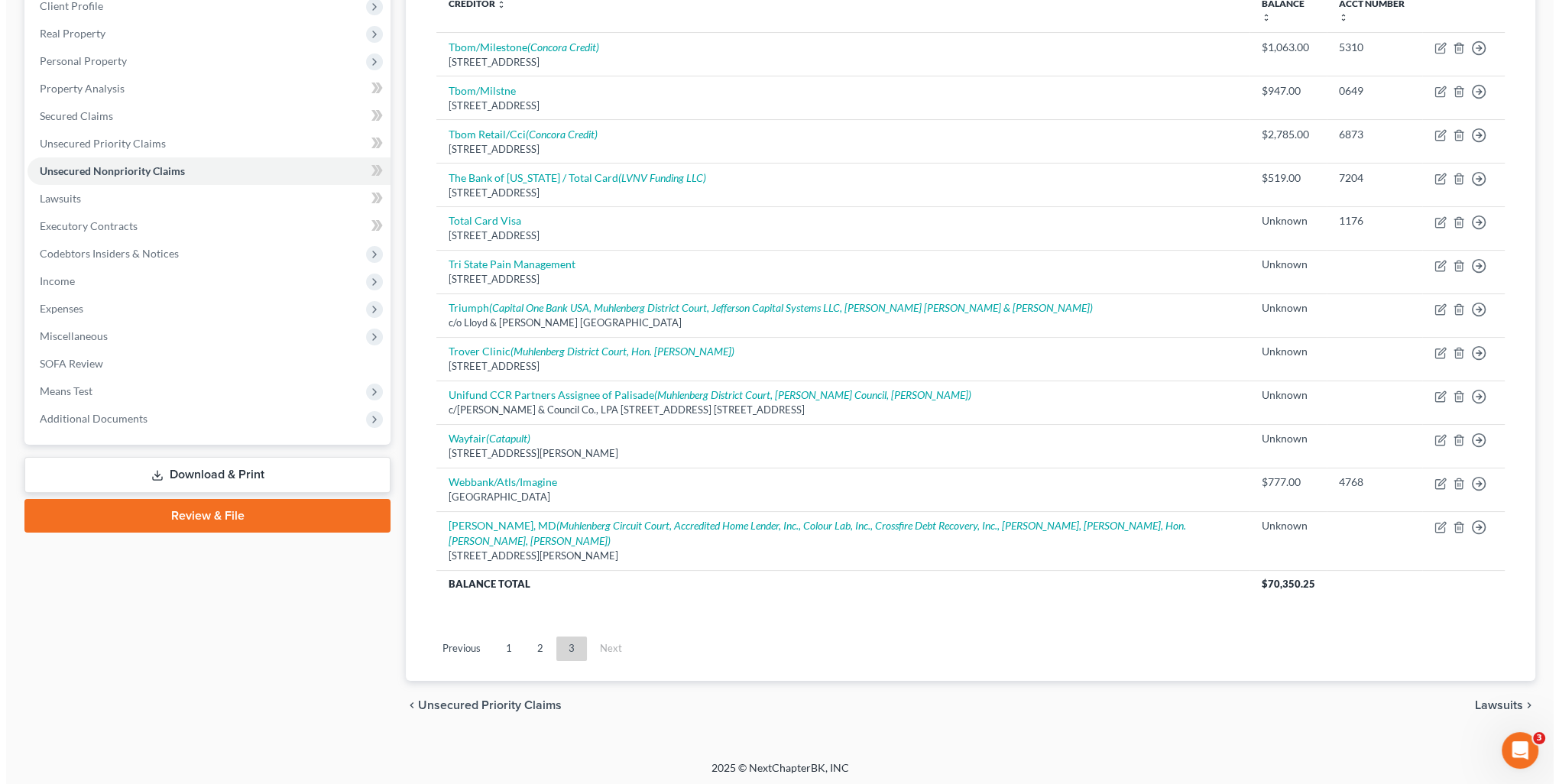
scroll to position [145, 0]
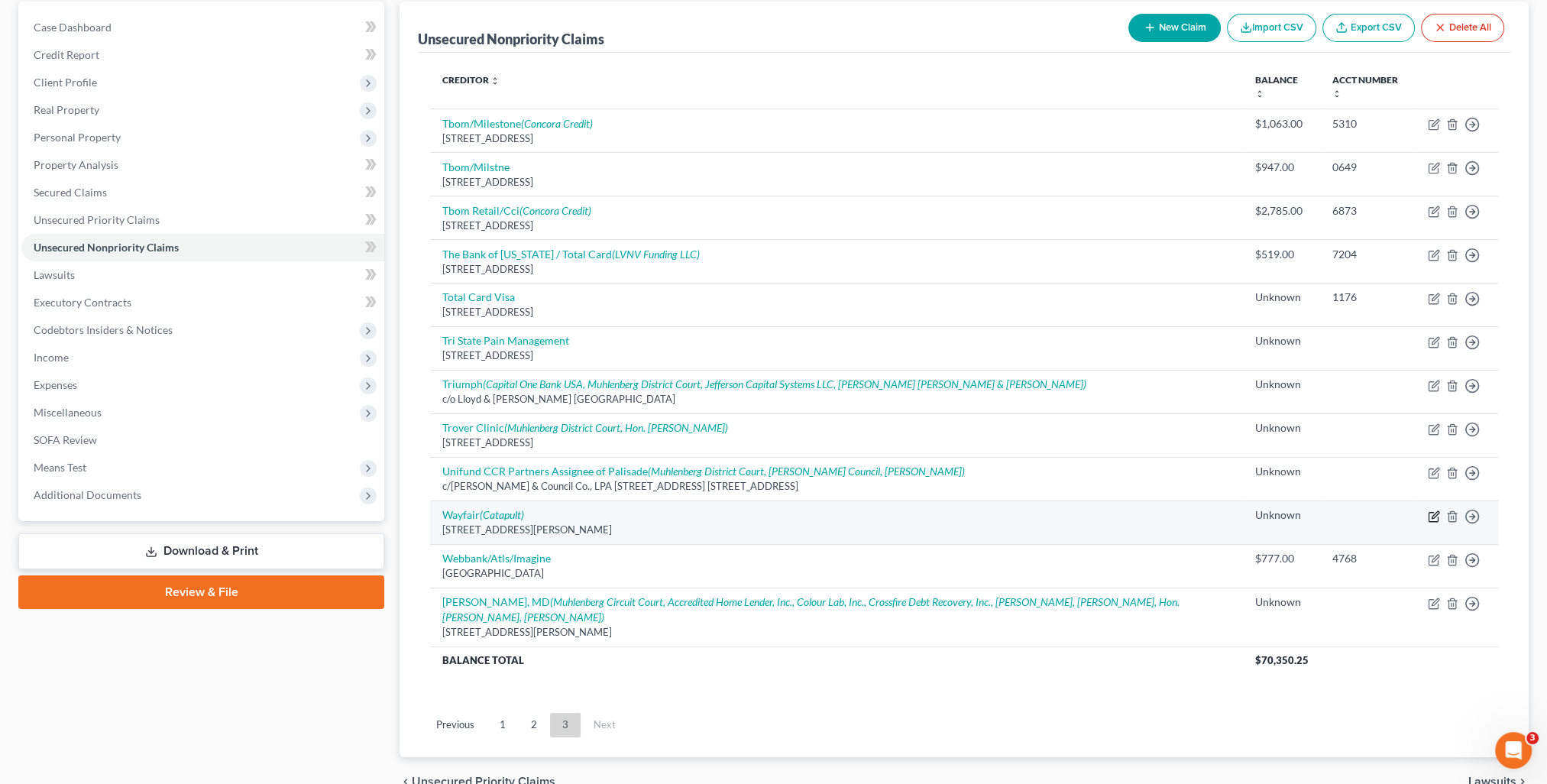
click at [1437, 516] on icon "button" at bounding box center [1434, 516] width 12 height 12
select select "22"
select select "2"
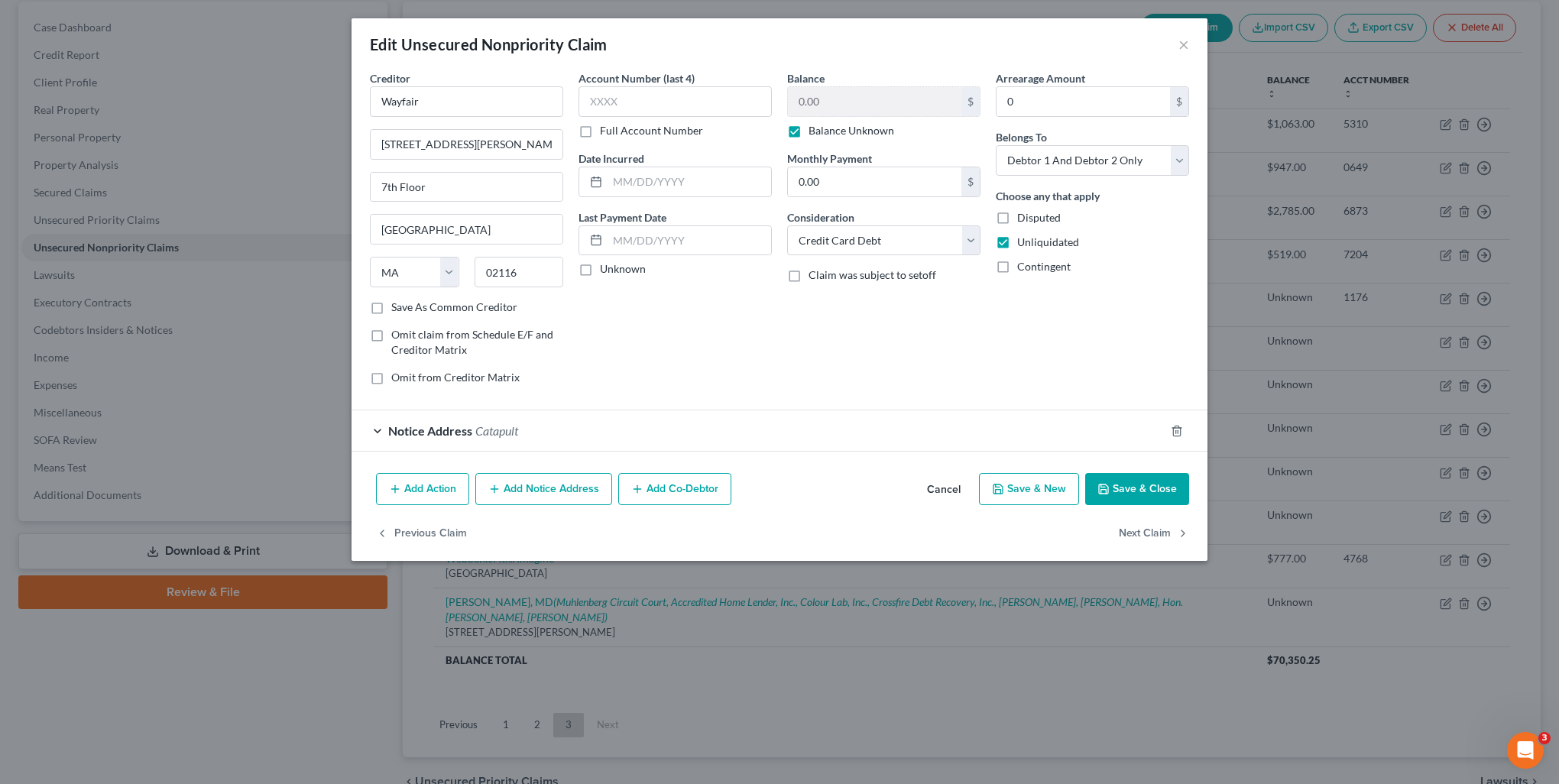
click at [498, 418] on div "Notice Address Catapult" at bounding box center [757, 431] width 813 height 40
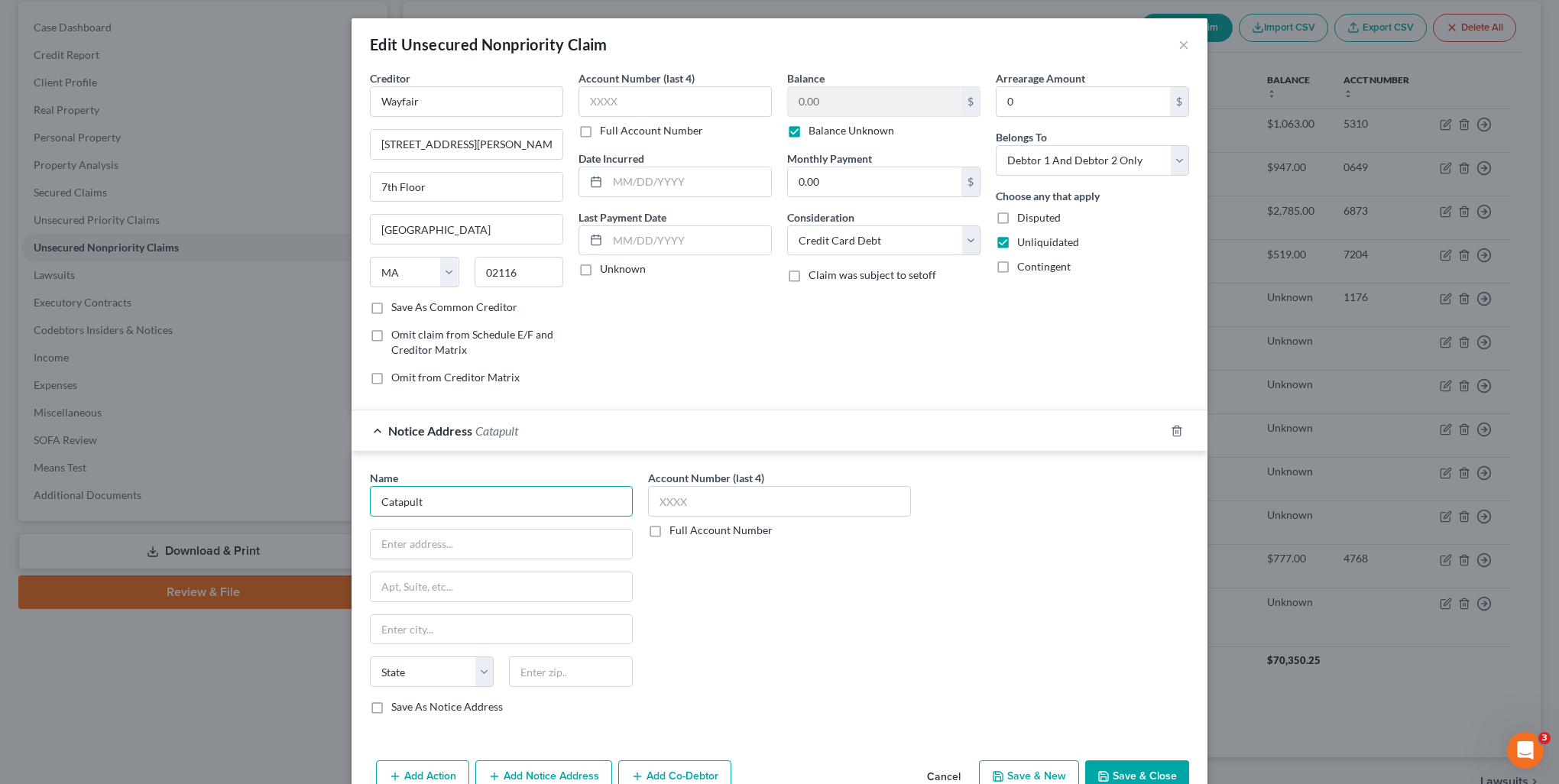
click at [491, 505] on input "Catapult" at bounding box center [502, 501] width 263 height 30
click at [374, 507] on input "Catapult" at bounding box center [502, 501] width 263 height 30
type input "Katapult"
click at [733, 604] on div "Account Number (last 4) Full Account Number" at bounding box center [780, 598] width 278 height 257
click at [463, 533] on input "text" at bounding box center [502, 544] width 261 height 29
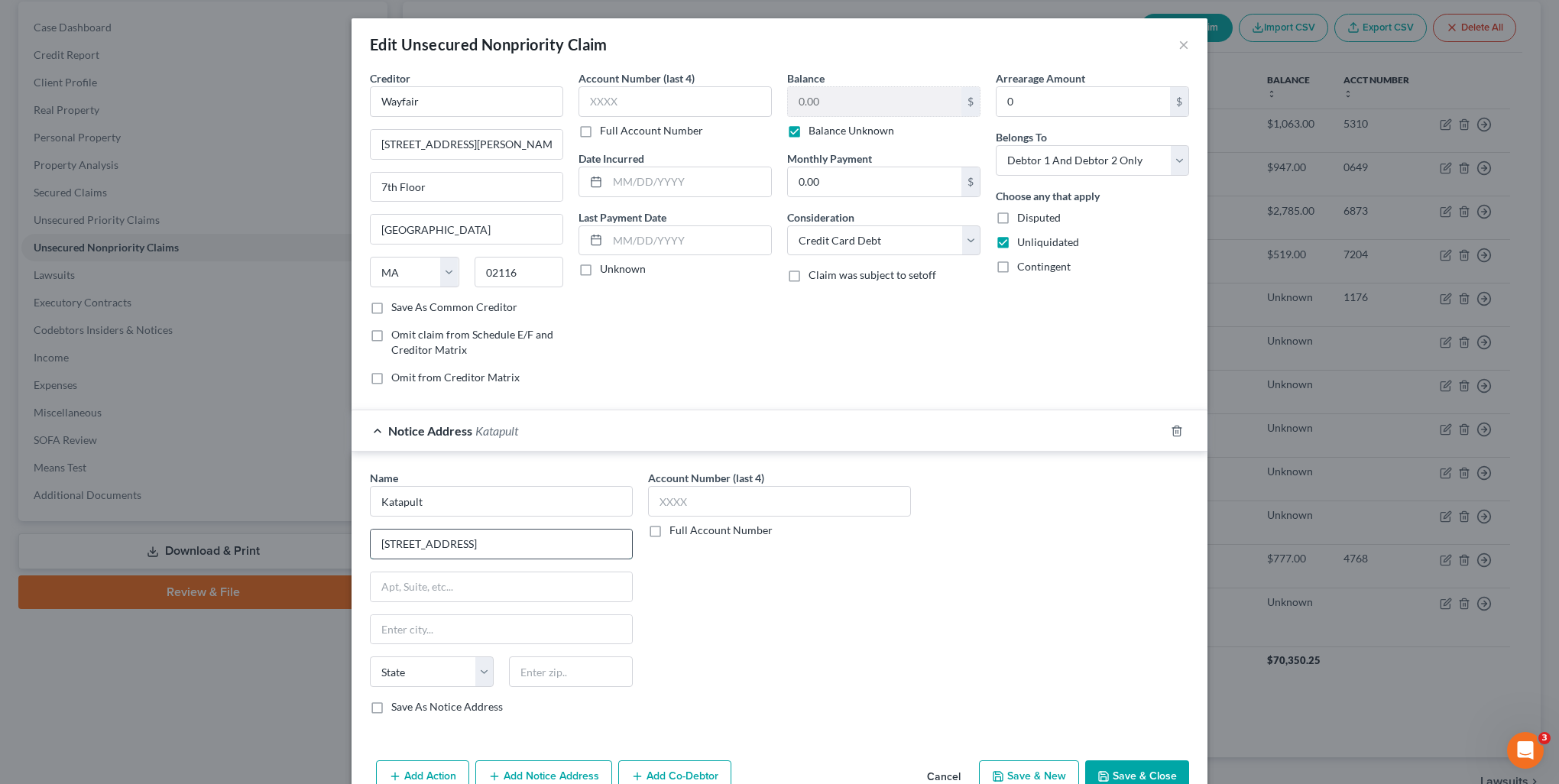
type input "5360 Legacy Dr."
type input "Bldg. 2"
click at [463, 533] on input "5360 Legacy Dr." at bounding box center [502, 544] width 261 height 29
type input "5360 Legacy Dr. Bldge 2"
type input "Ste 135"
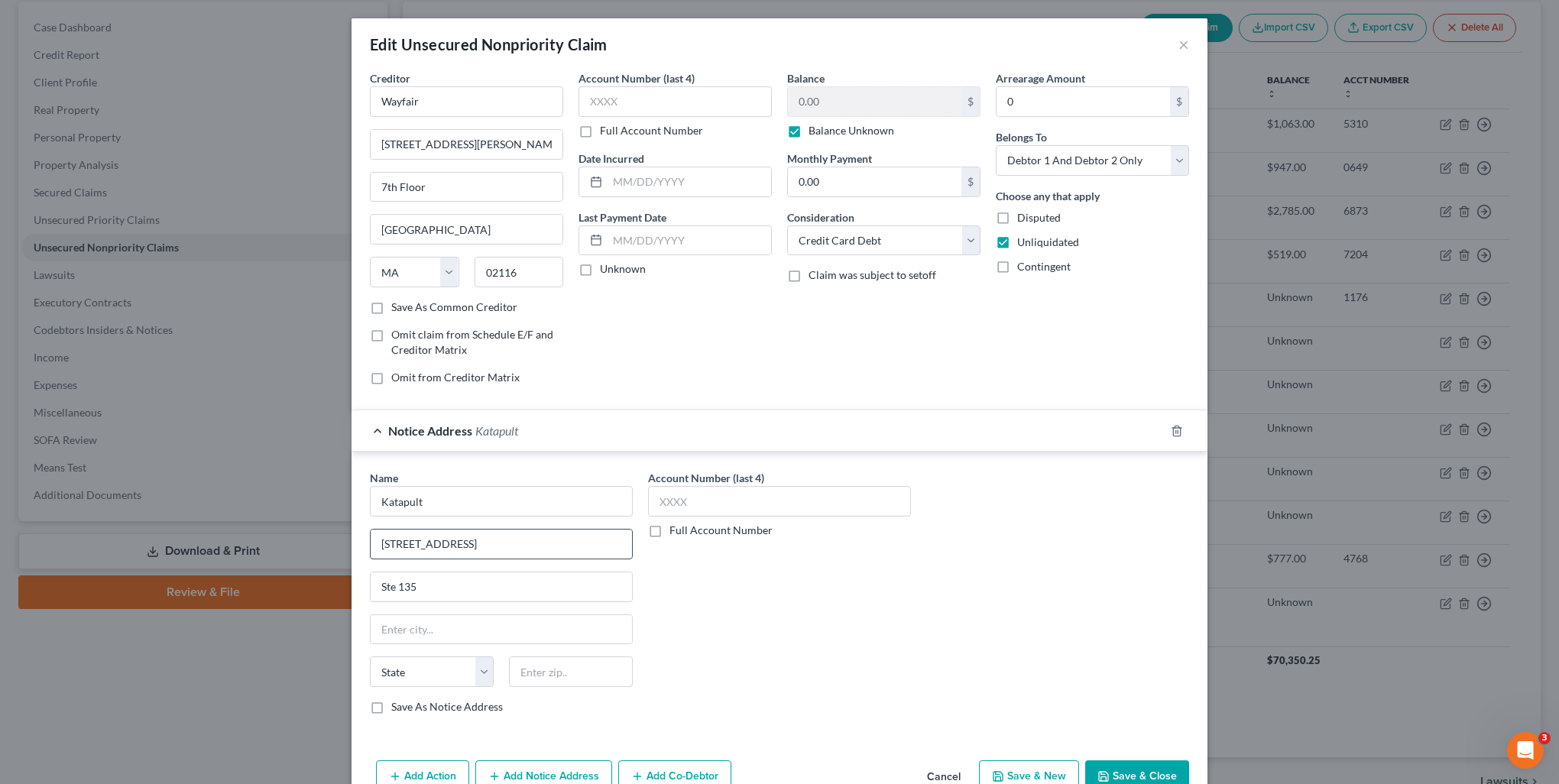
click at [473, 542] on input "5360 Legacy Dr. Bldge 2" at bounding box center [502, 544] width 261 height 29
type input "5360 Legacy Dr. Bldg 2"
type input "75024"
type input "Plano"
select select "45"
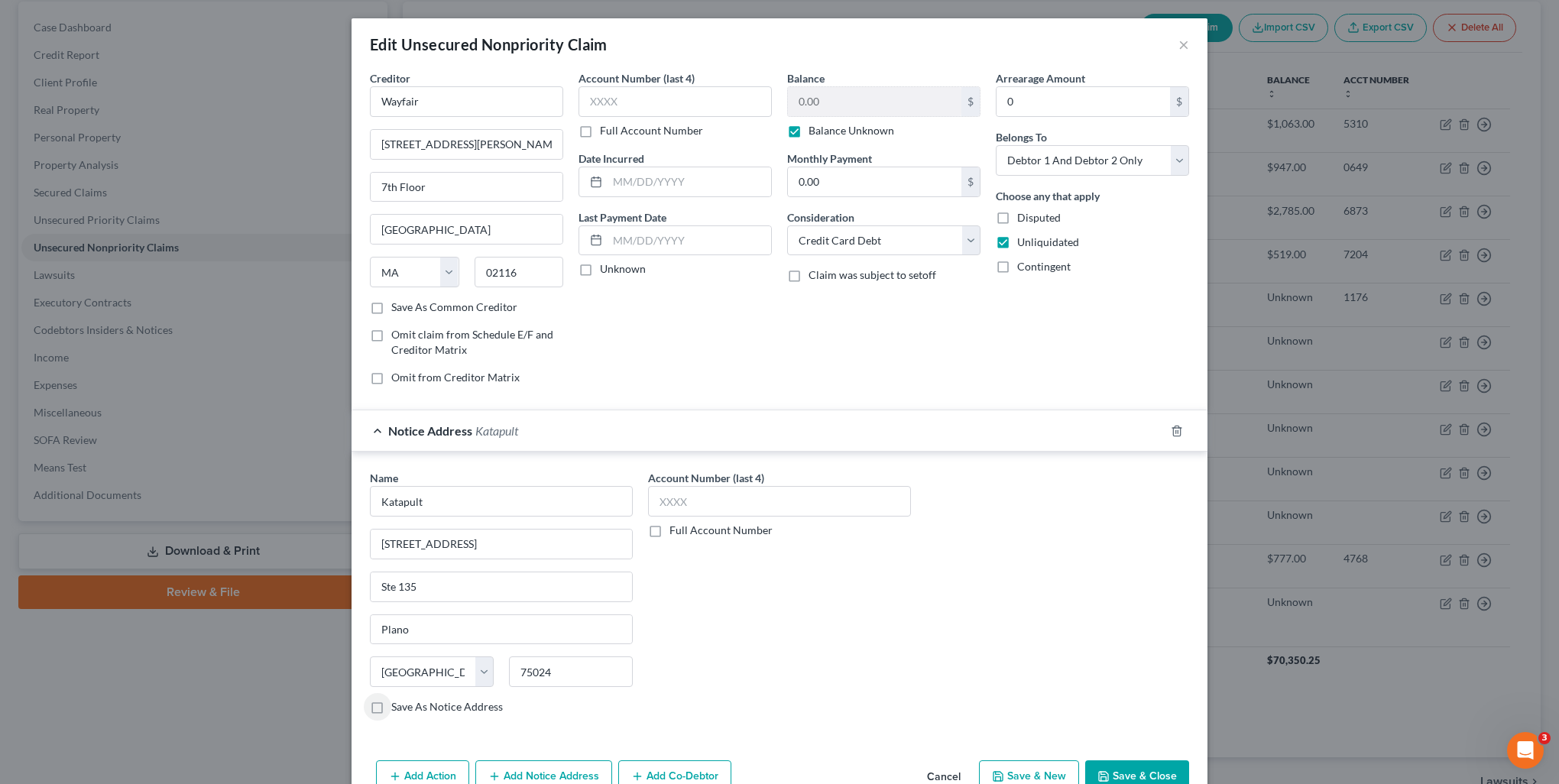
scroll to position [79, 0]
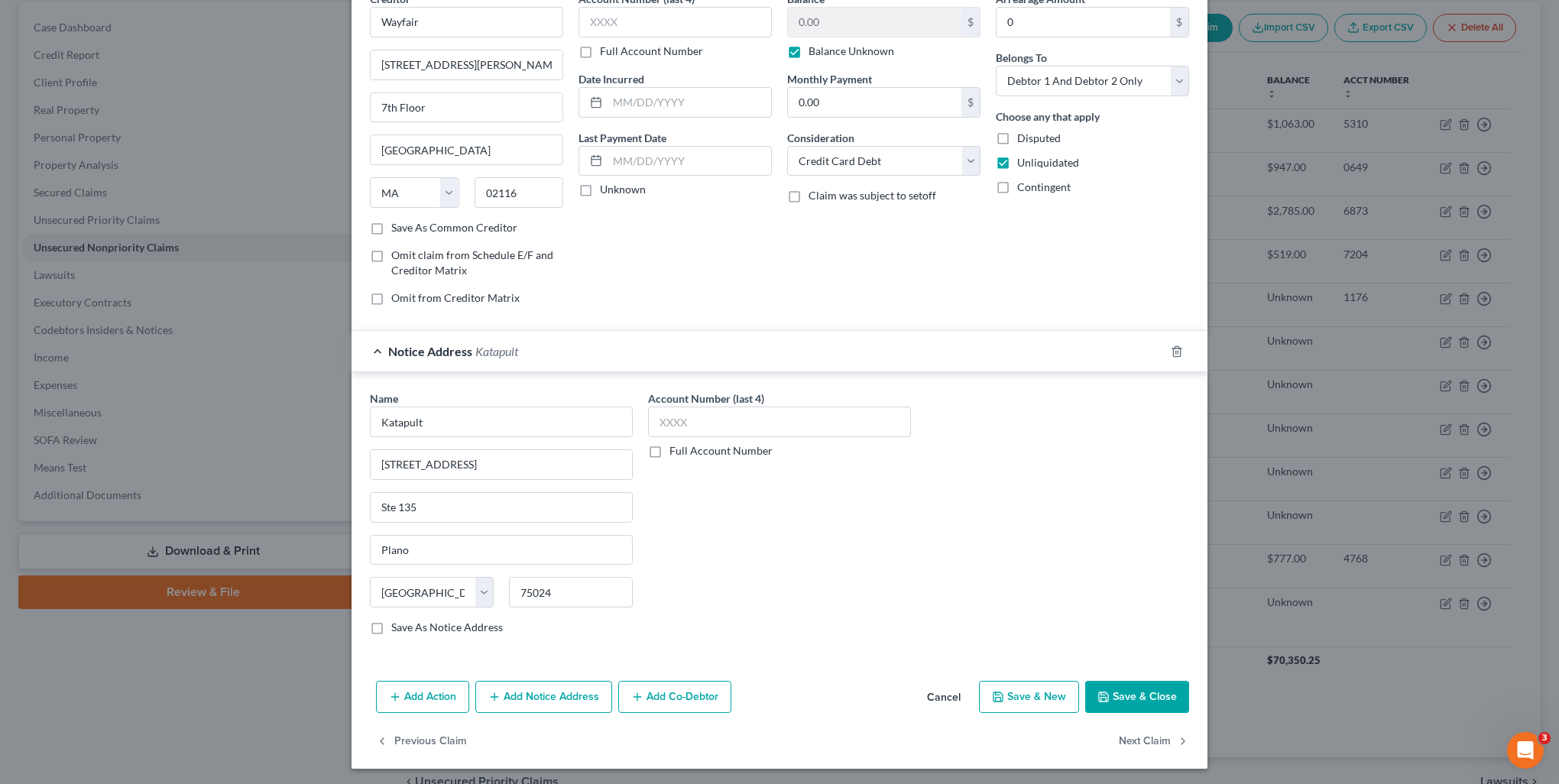
click at [1023, 704] on button "Save & New" at bounding box center [1028, 697] width 100 height 32
select select "2"
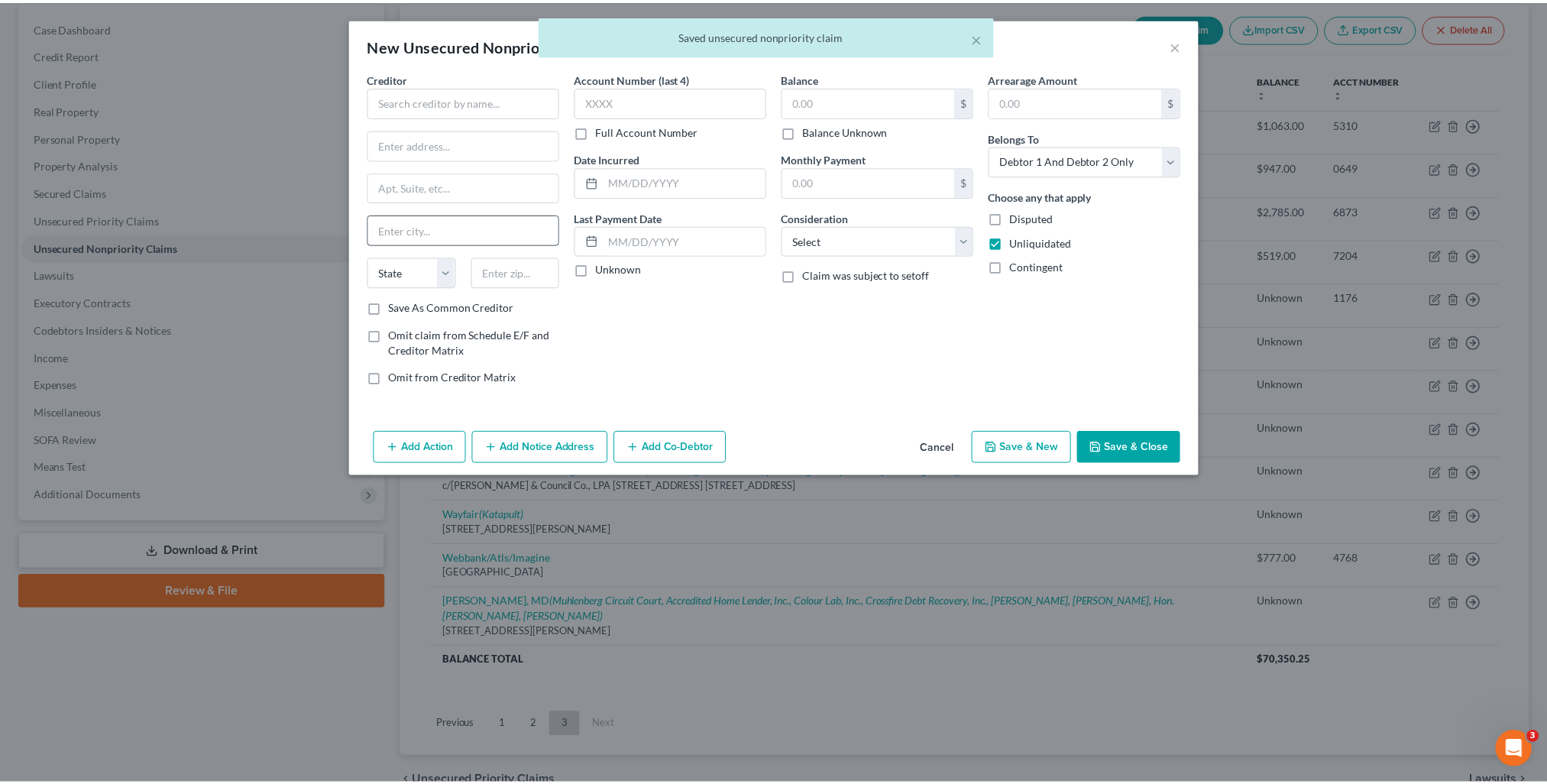
scroll to position [0, 0]
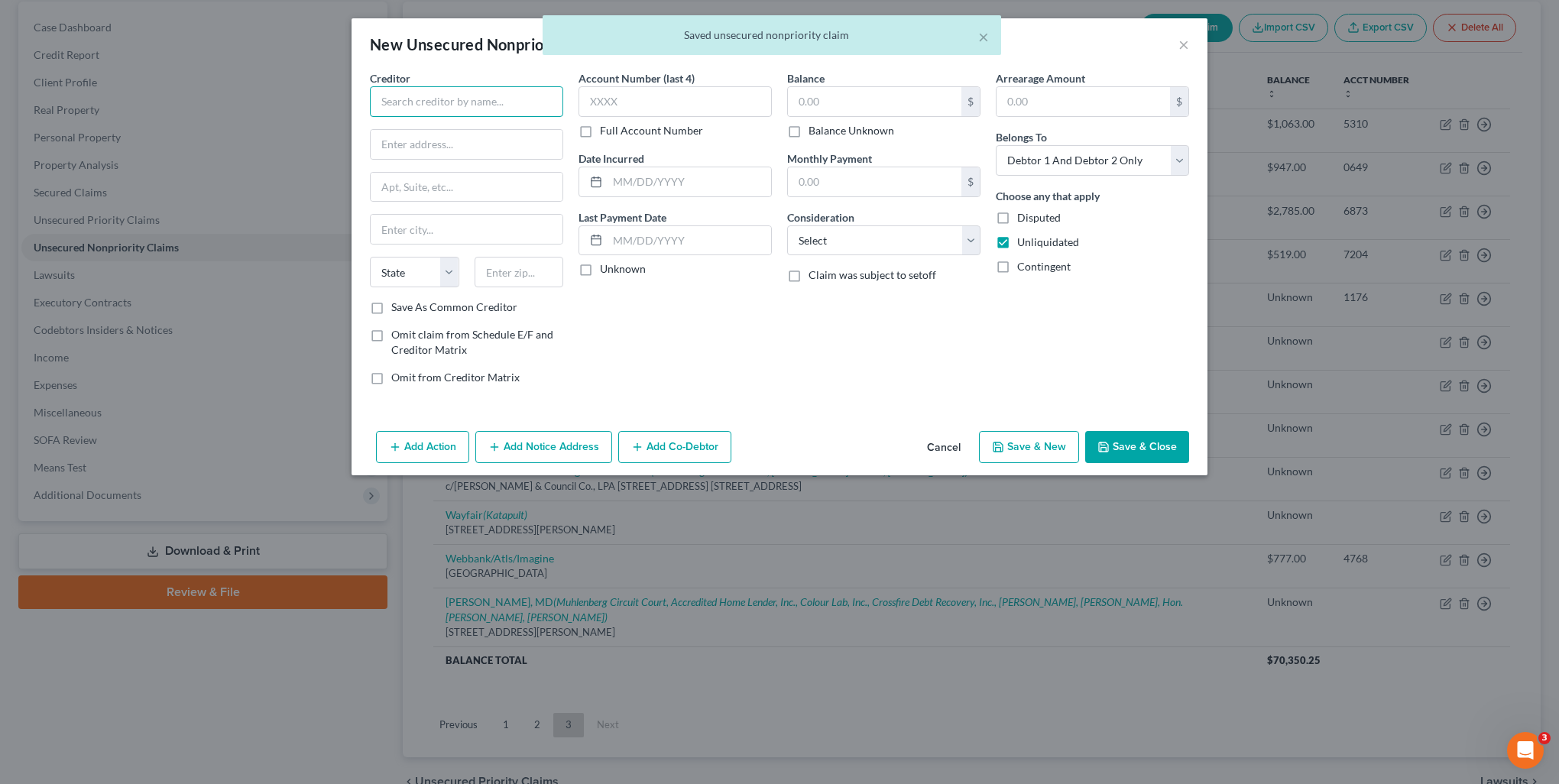
click at [441, 105] on input "text" at bounding box center [467, 101] width 193 height 30
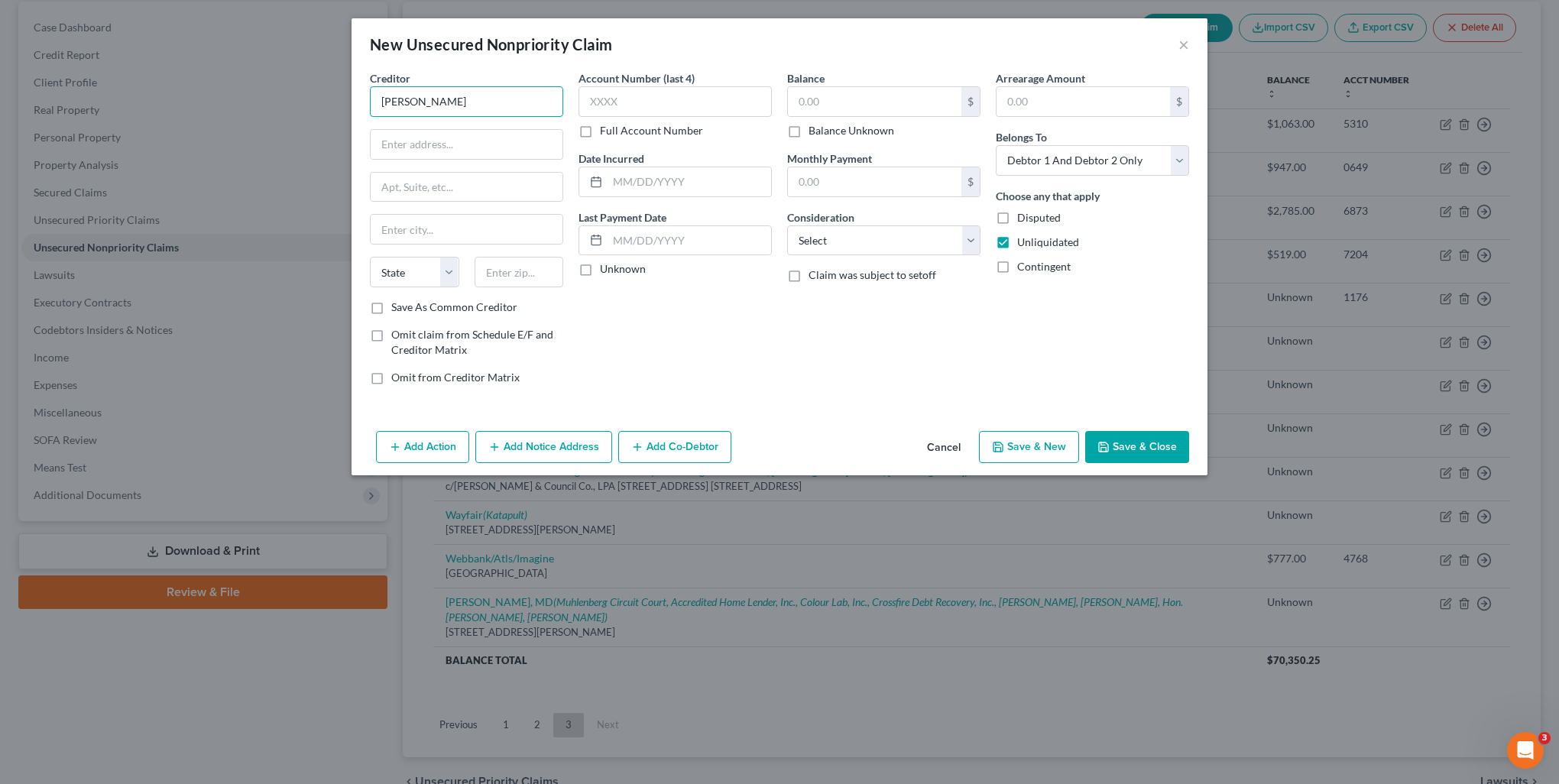
drag, startPoint x: 479, startPoint y: 102, endPoint x: 331, endPoint y: 102, distance: 148.0
click at [331, 103] on div "New Unsecured Nonpriority Claim × Creditor * Vaughn Brumner State AL AK AR AZ C…" at bounding box center [780, 392] width 1559 height 784
type input "Dr. Vaughn E. Brummer, DDS"
type input "1400 Pride Avenue"
type input "42431"
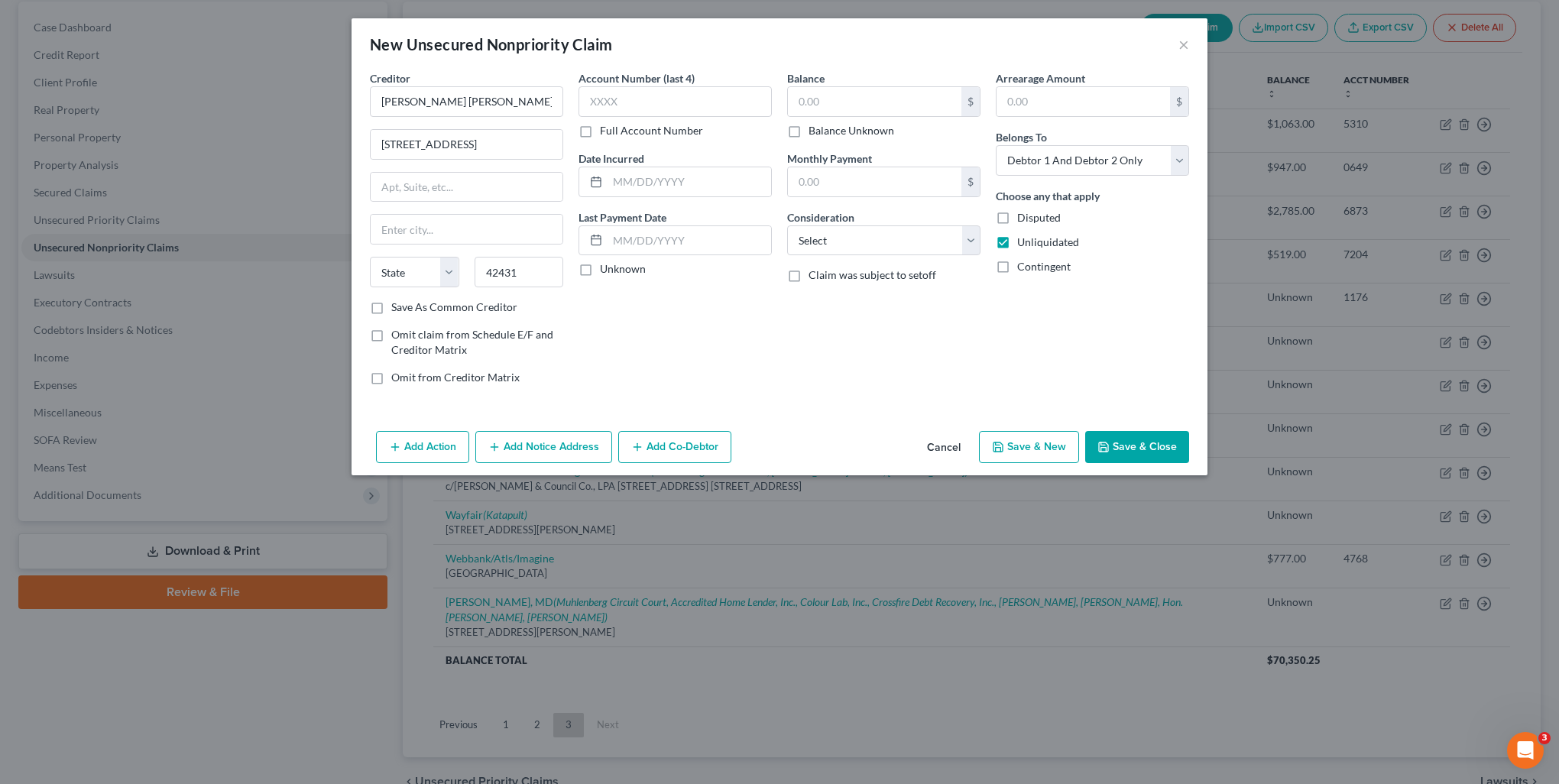
type input "Madisonville"
select select "18"
click at [818, 132] on label "Balance Unknown" at bounding box center [850, 131] width 86 height 16
click at [818, 132] on input "Balance Unknown" at bounding box center [819, 128] width 10 height 10
checkbox input "true"
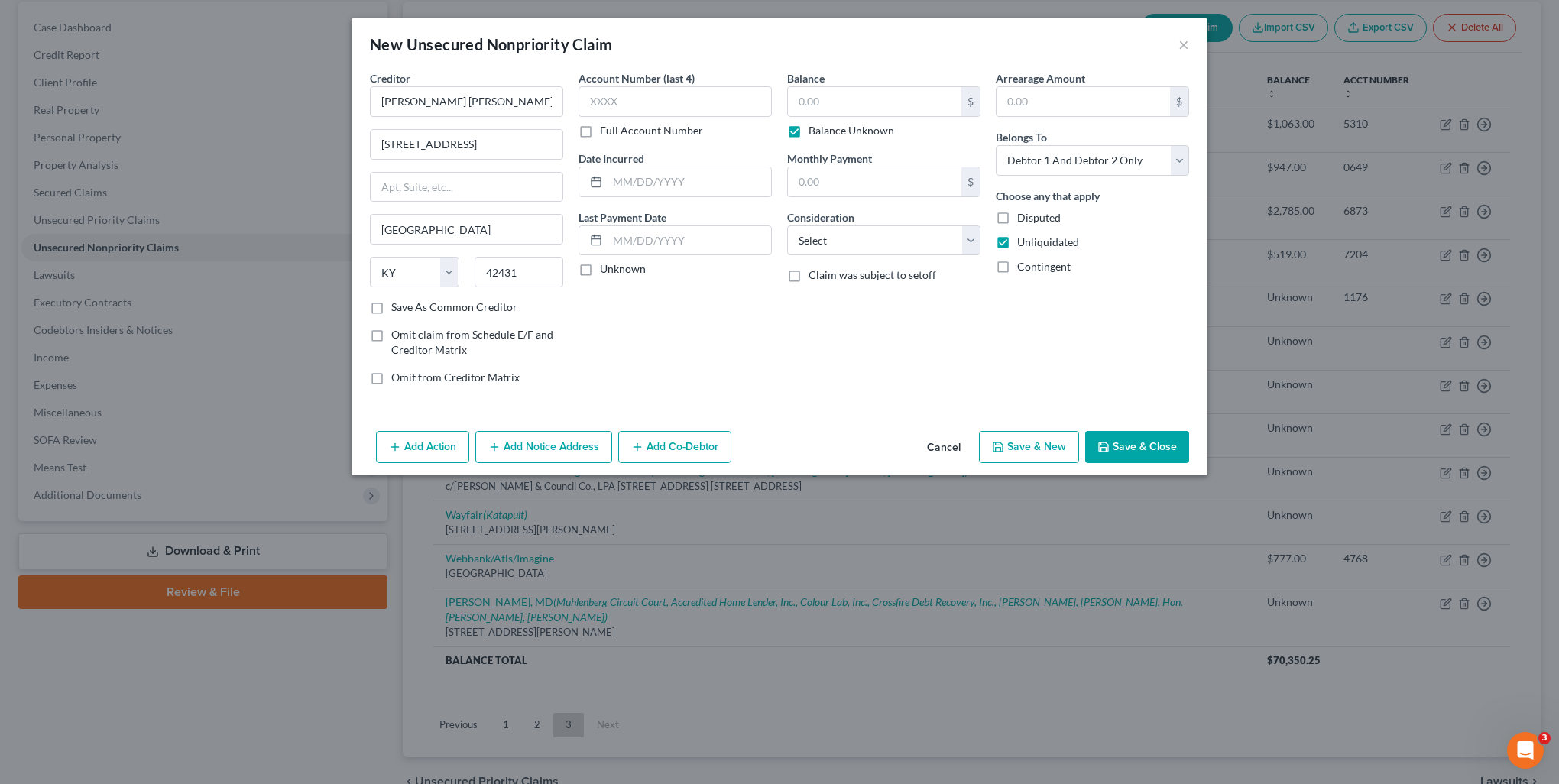
type input "0.00"
click at [833, 254] on div "Balance 0.00 $ Balance Unknown Balance Undetermined 0.00 $ Balance Unknown Mont…" at bounding box center [883, 233] width 209 height 327
click at [830, 249] on select "Select Cable / Satellite Services Collection Agency Credit Card Debt Debt Couns…" at bounding box center [883, 240] width 193 height 30
select select "9"
click at [787, 225] on select "Select Cable / Satellite Services Collection Agency Credit Card Debt Debt Couns…" at bounding box center [883, 240] width 193 height 30
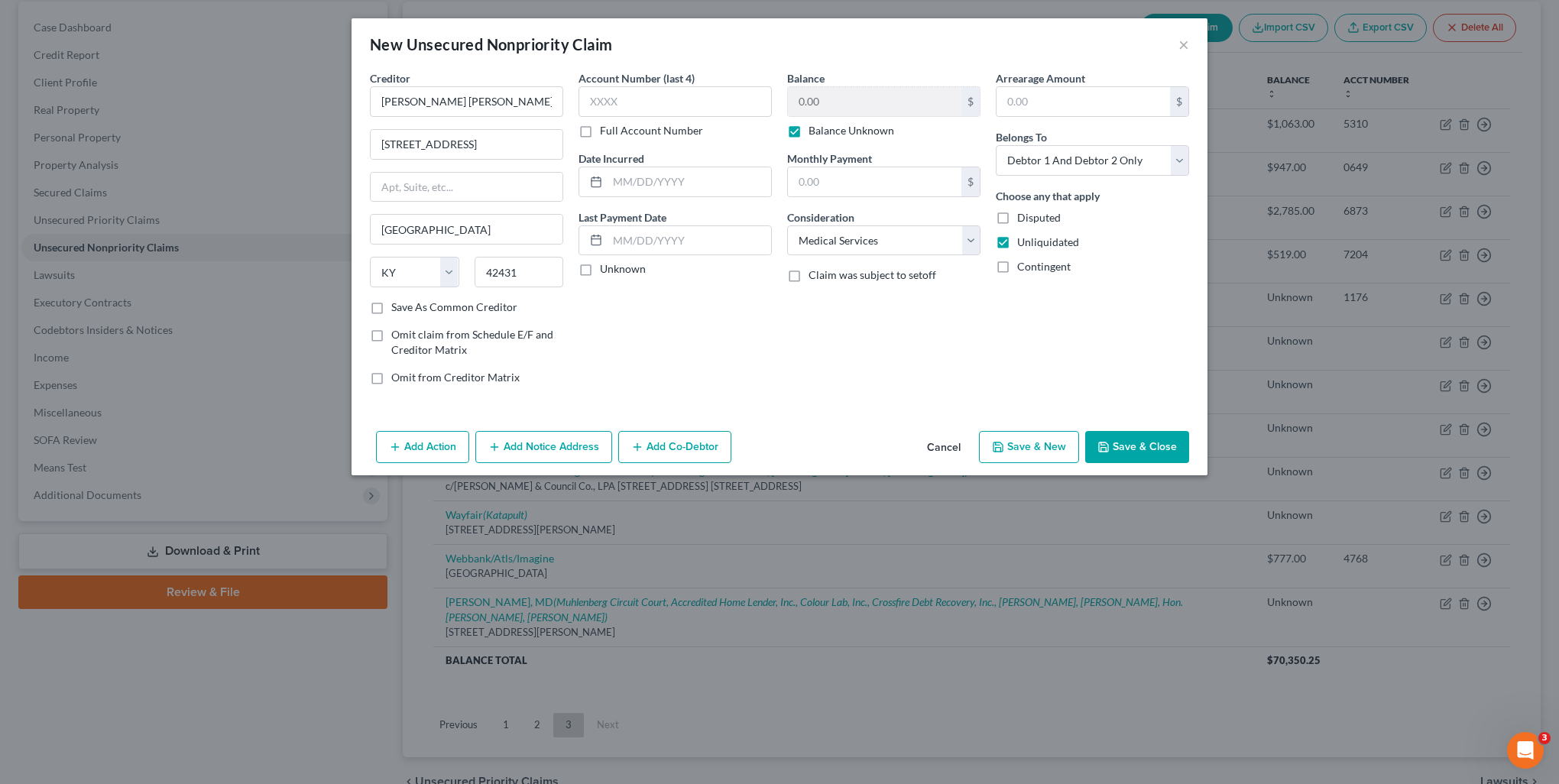
click at [1164, 444] on button "Save & Close" at bounding box center [1137, 446] width 104 height 32
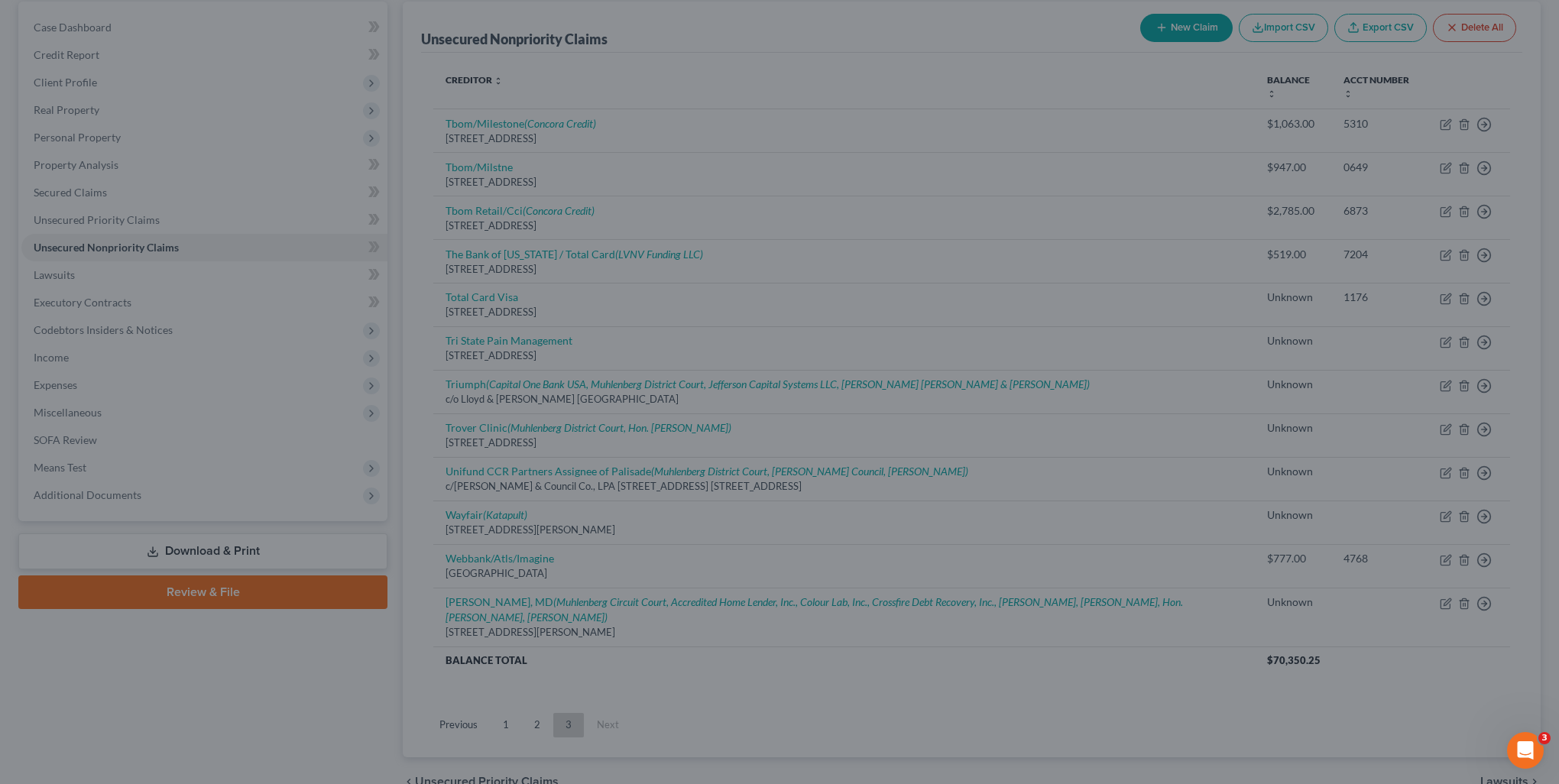
type input "0.00"
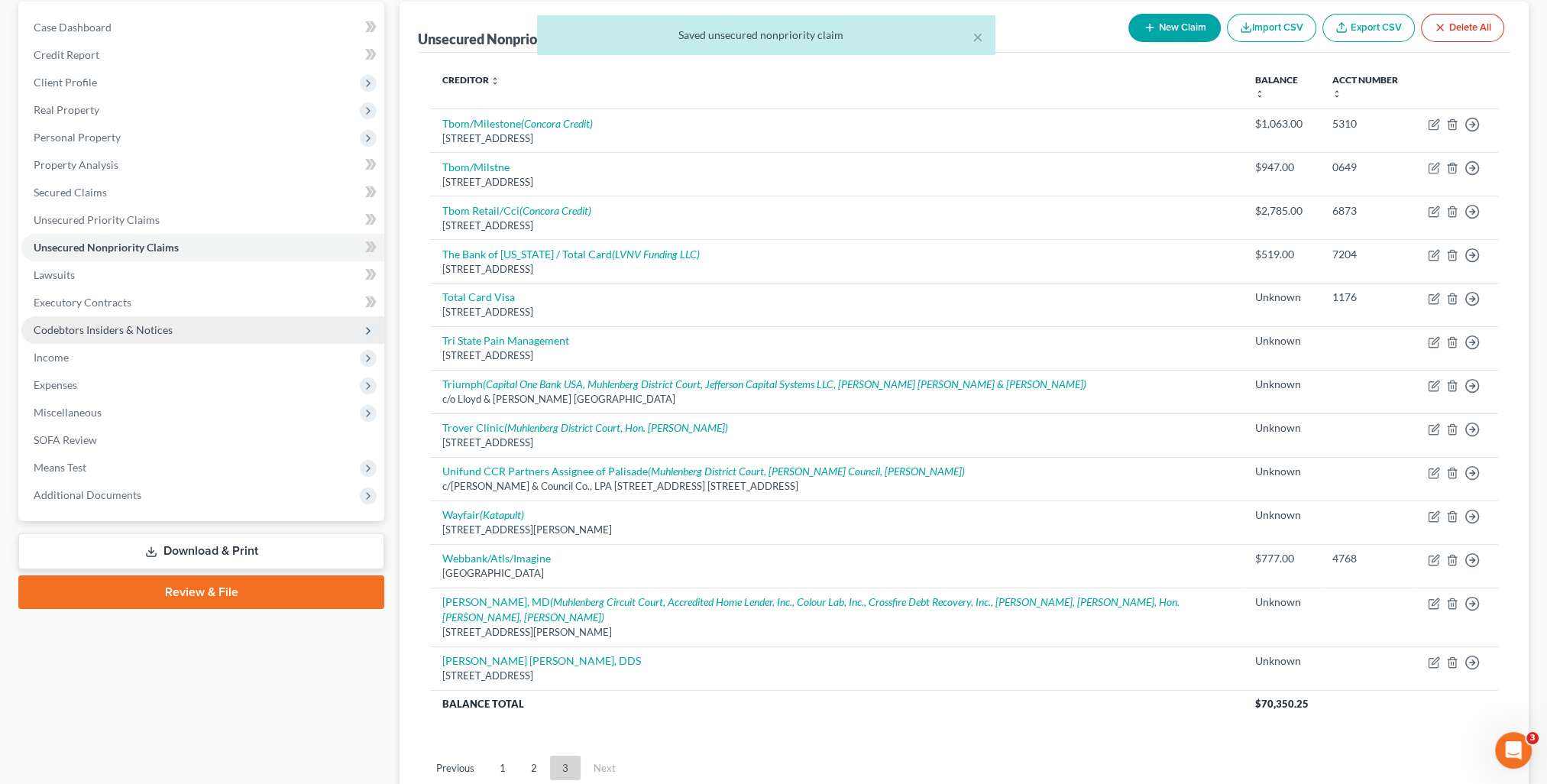
click at [83, 317] on span "Codebtors Insiders & Notices" at bounding box center [202, 330] width 363 height 28
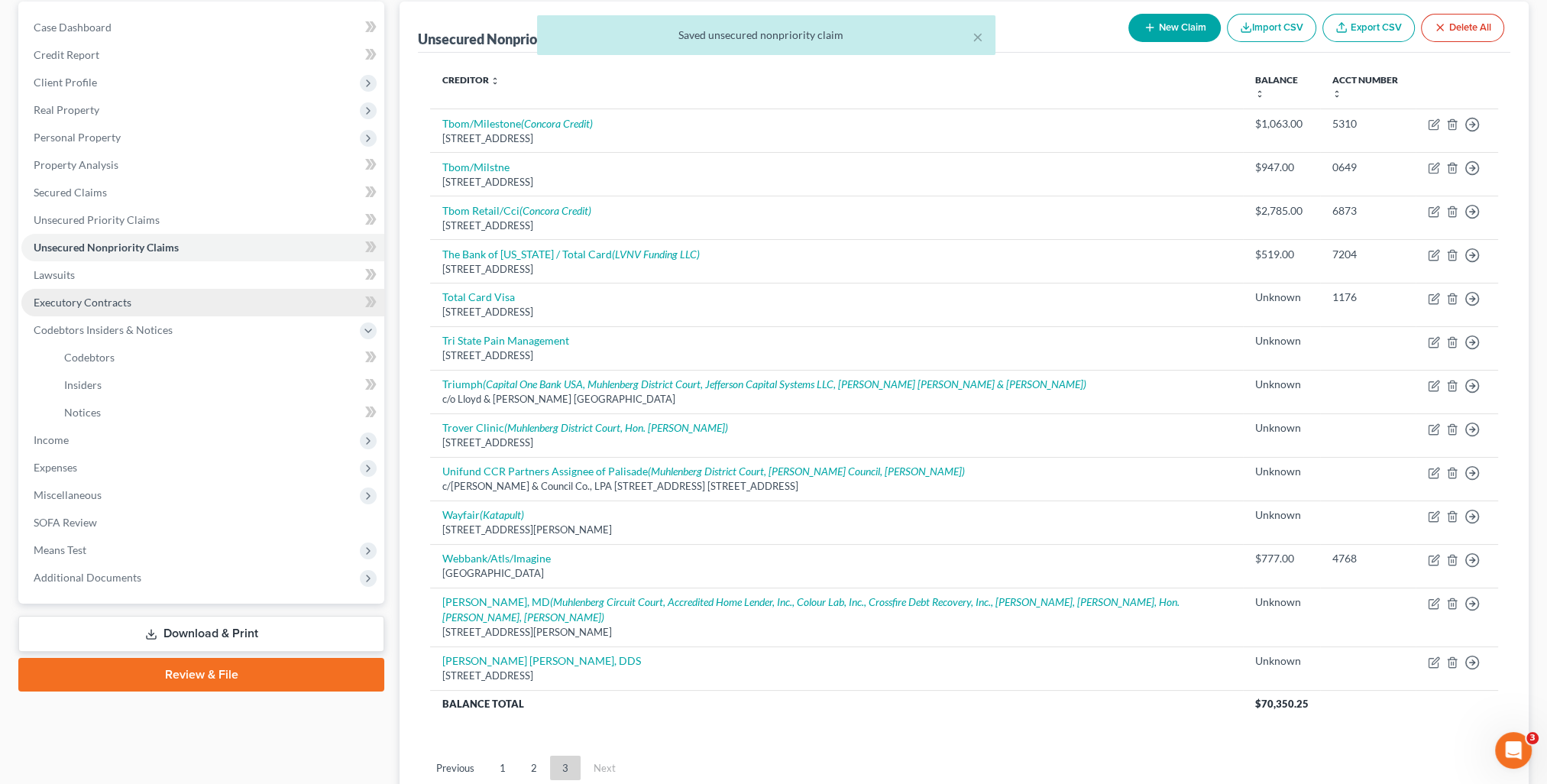
click at [83, 308] on link "Executory Contracts" at bounding box center [202, 303] width 363 height 28
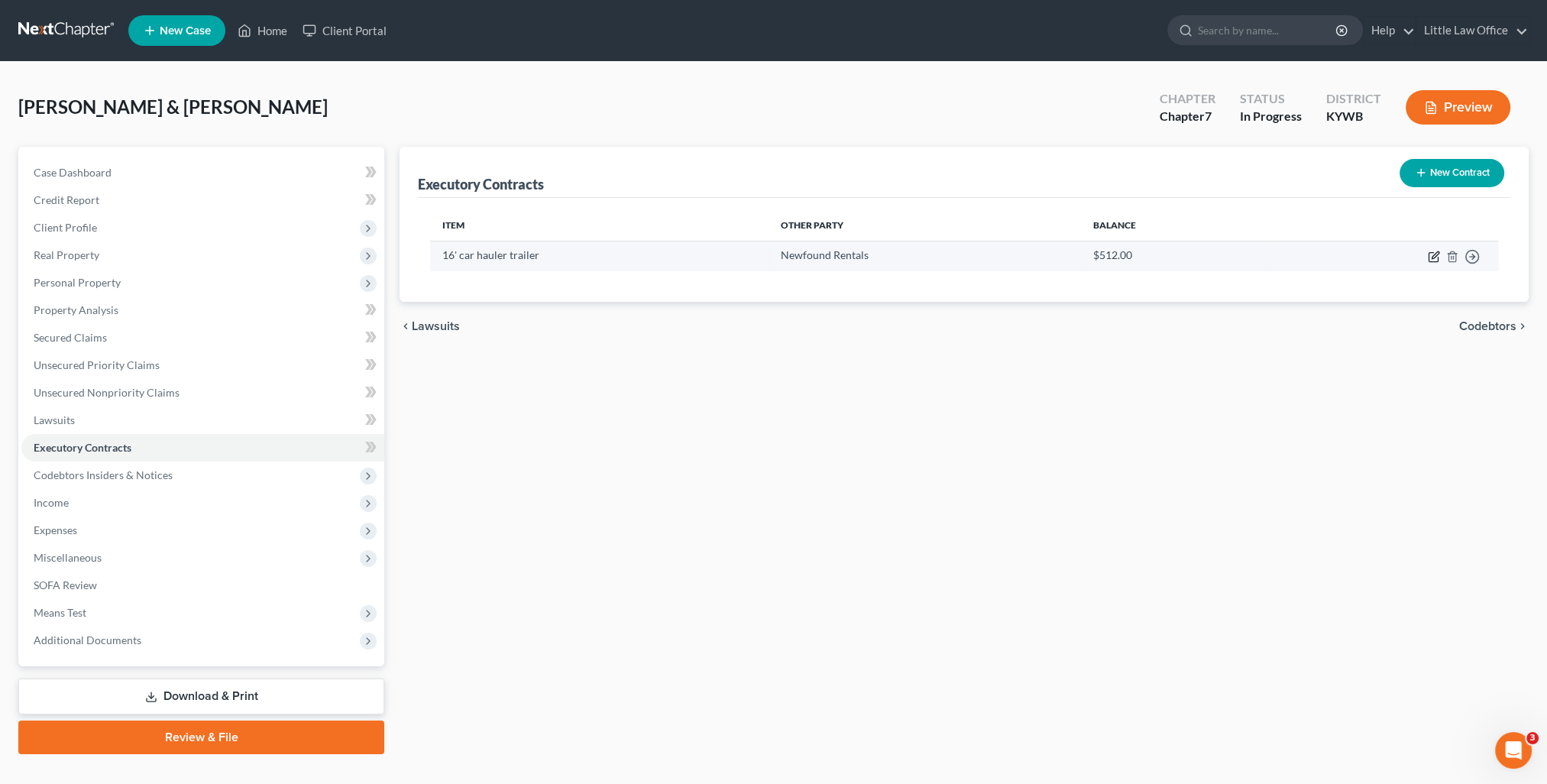
click at [1433, 254] on icon "button" at bounding box center [1434, 256] width 12 height 12
select select "0"
select select "45"
select select "0"
select select "2"
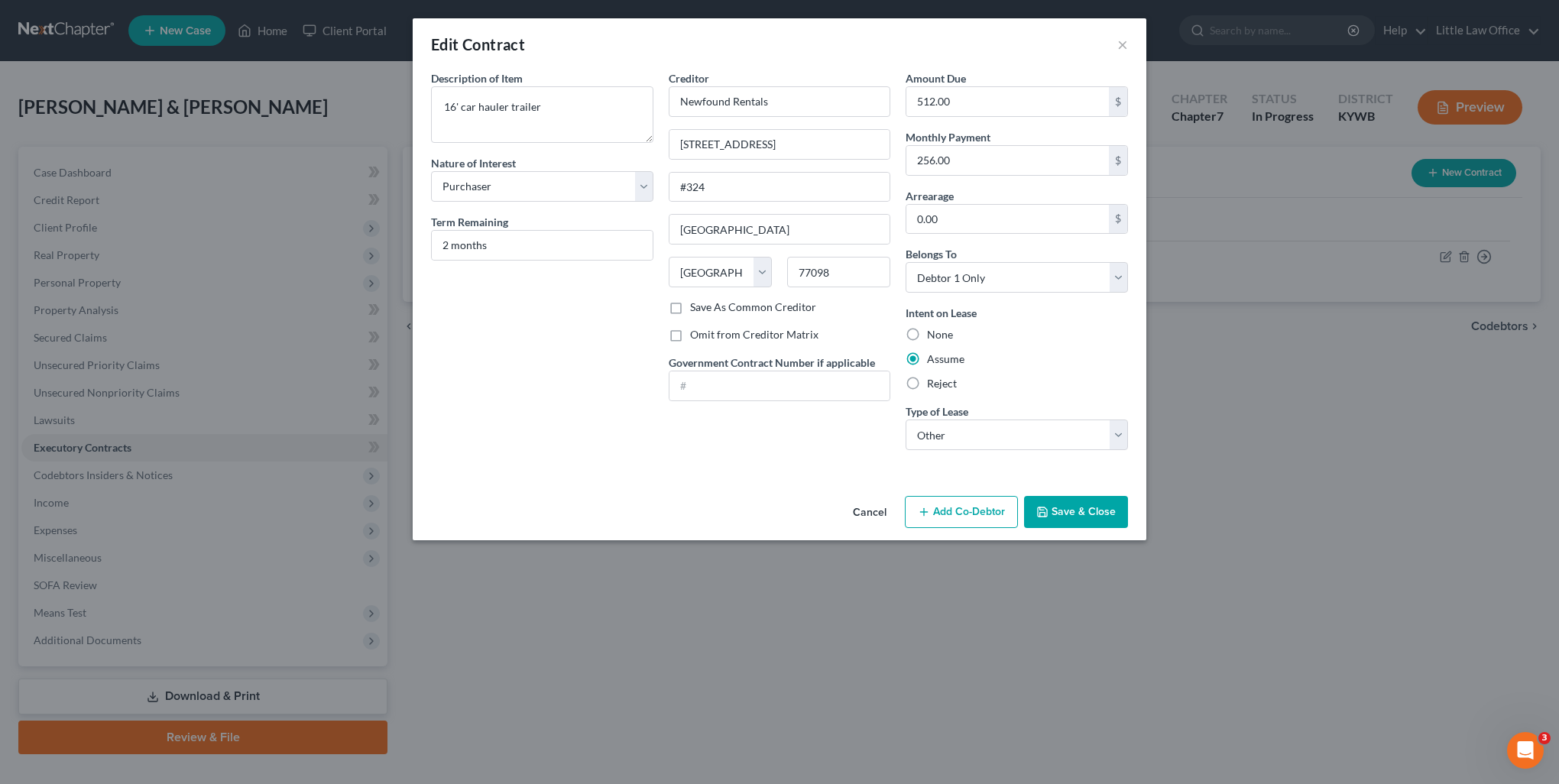
drag, startPoint x: 1082, startPoint y: 515, endPoint x: 1546, endPoint y: 319, distance: 503.7
click at [1082, 515] on button "Save & Close" at bounding box center [1075, 512] width 104 height 32
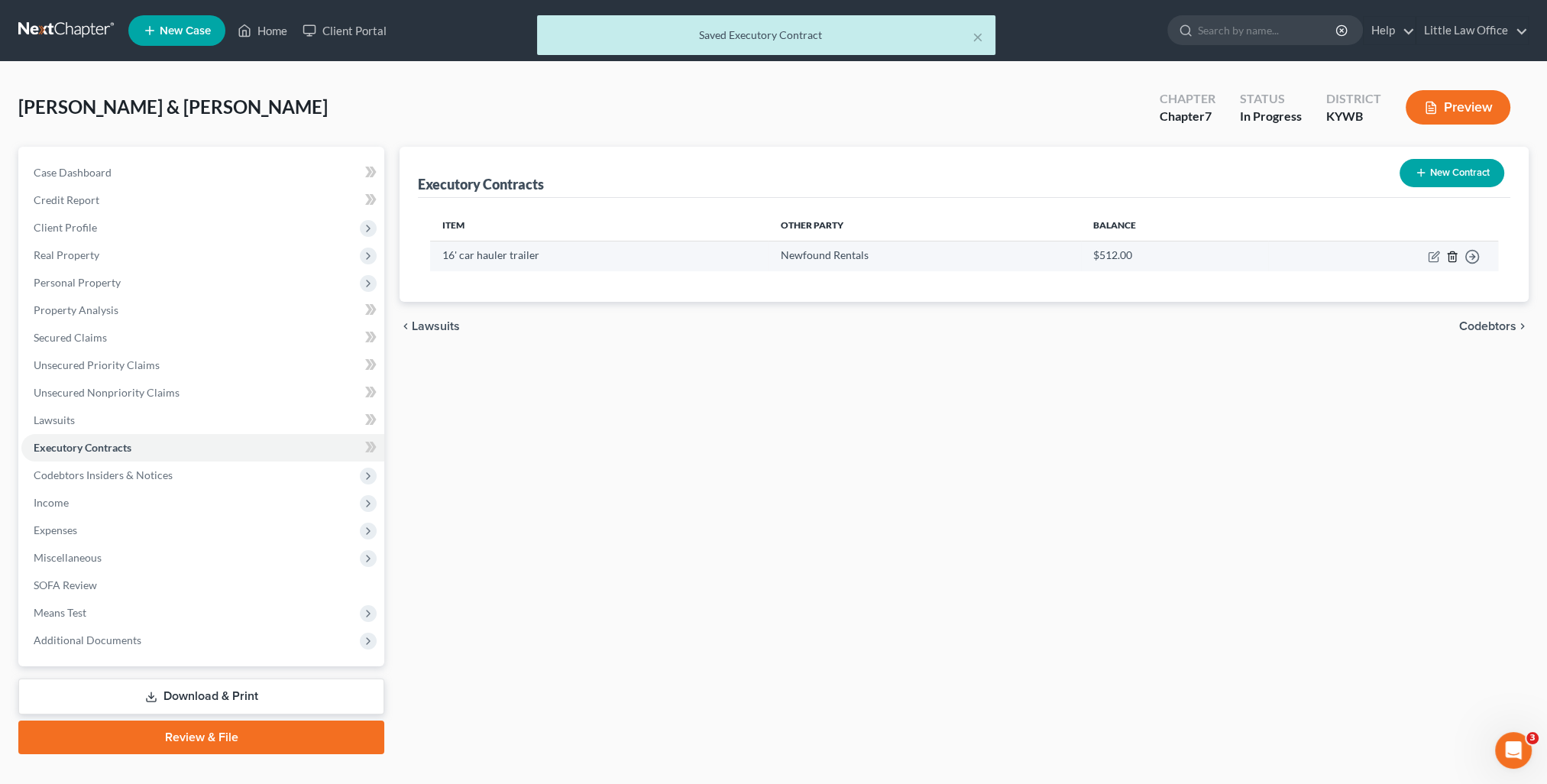
click at [1456, 255] on icon "button" at bounding box center [1451, 256] width 6 height 10
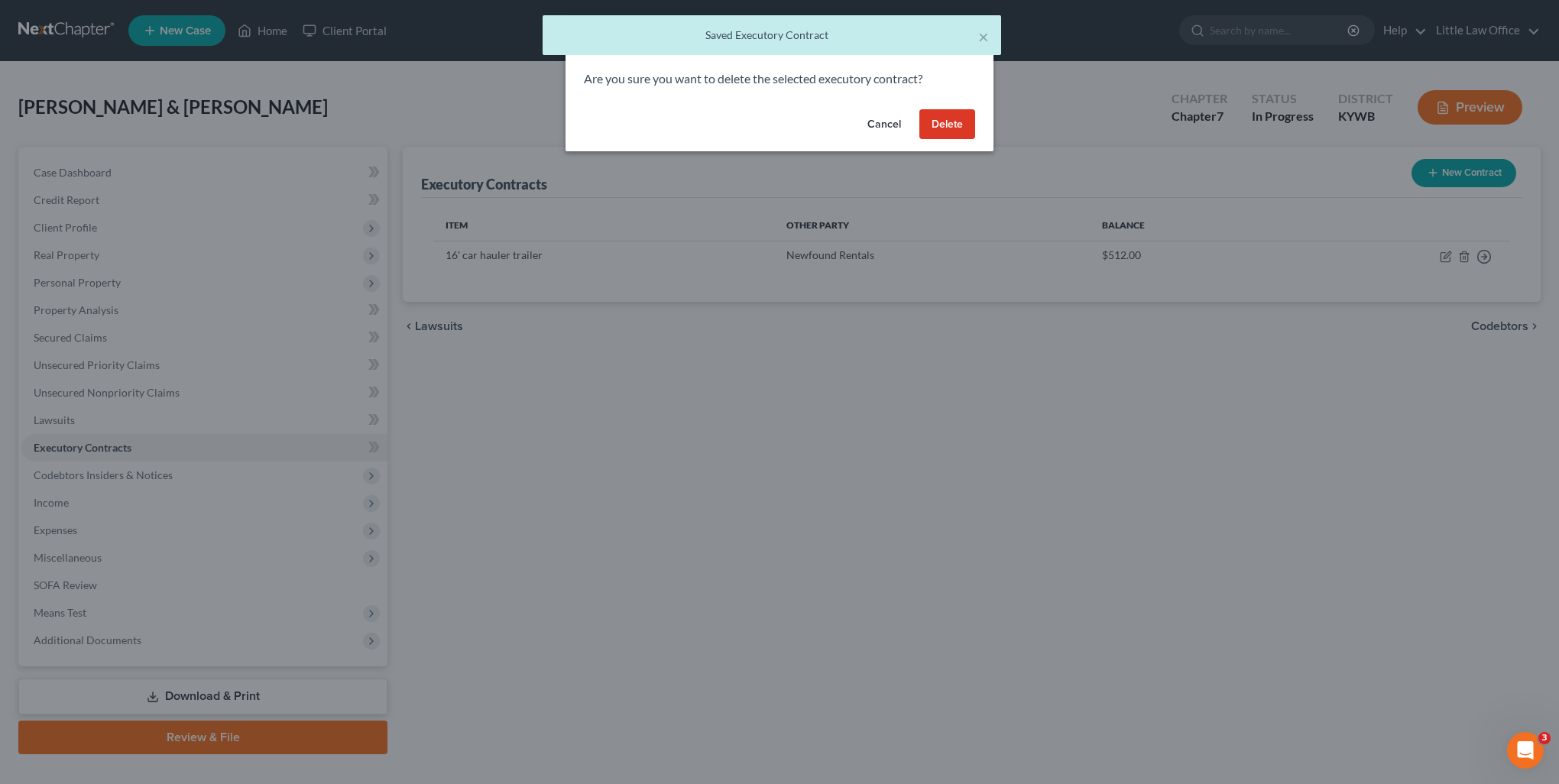
click at [956, 134] on button "Delete" at bounding box center [947, 124] width 56 height 30
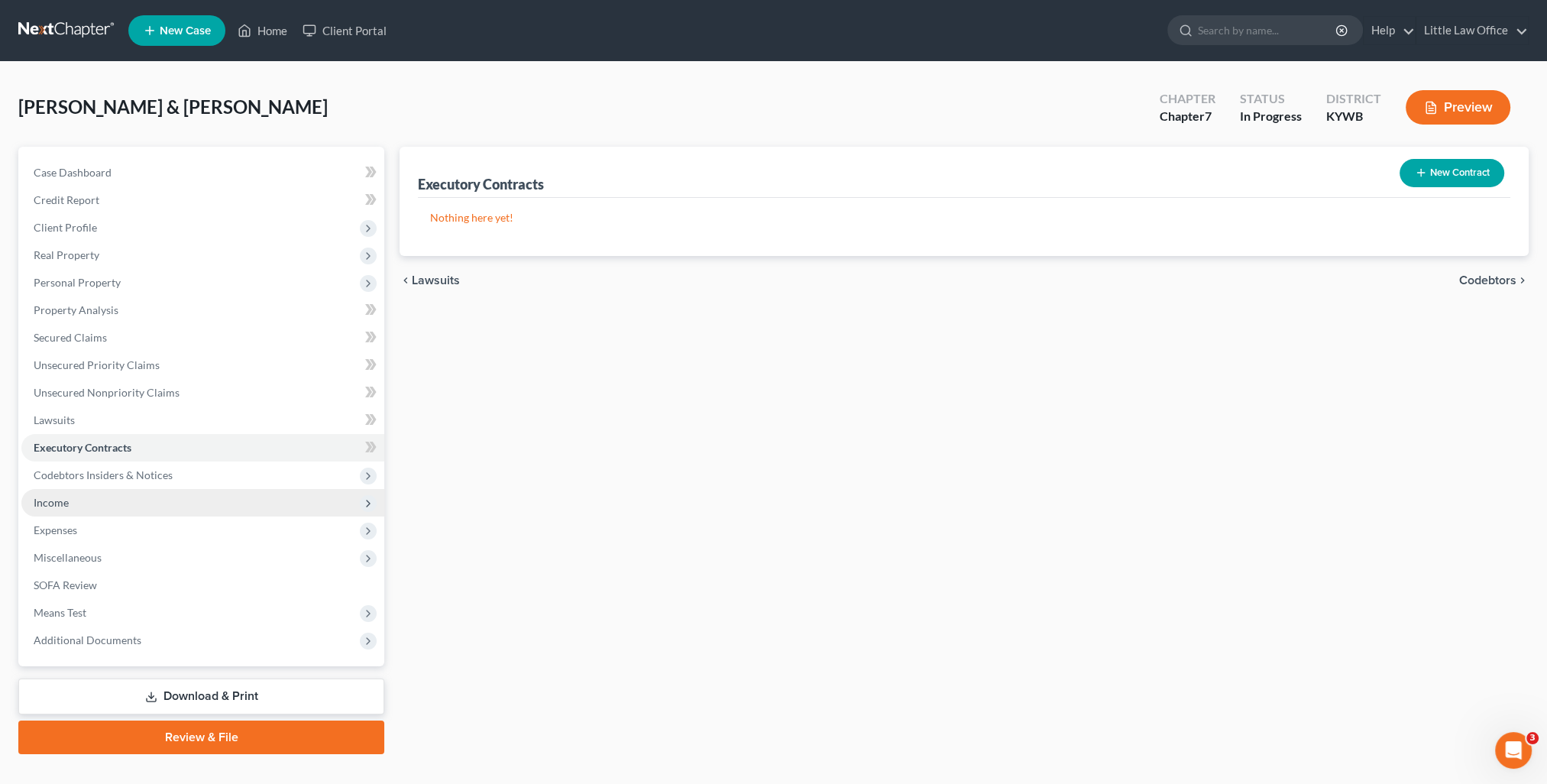
click at [52, 508] on span "Income" at bounding box center [52, 502] width 35 height 13
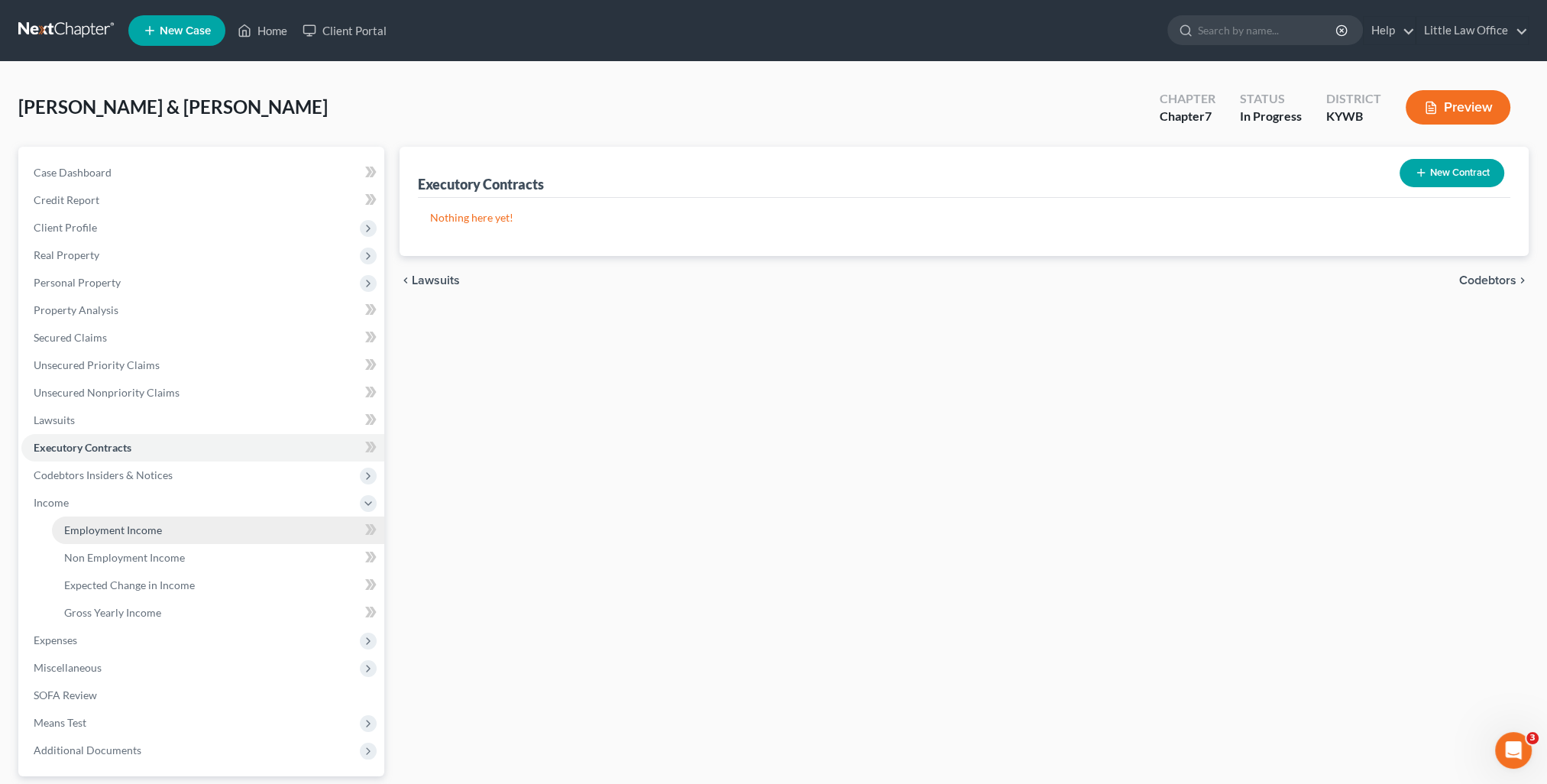
click at [83, 525] on span "Employment Income" at bounding box center [113, 530] width 98 height 13
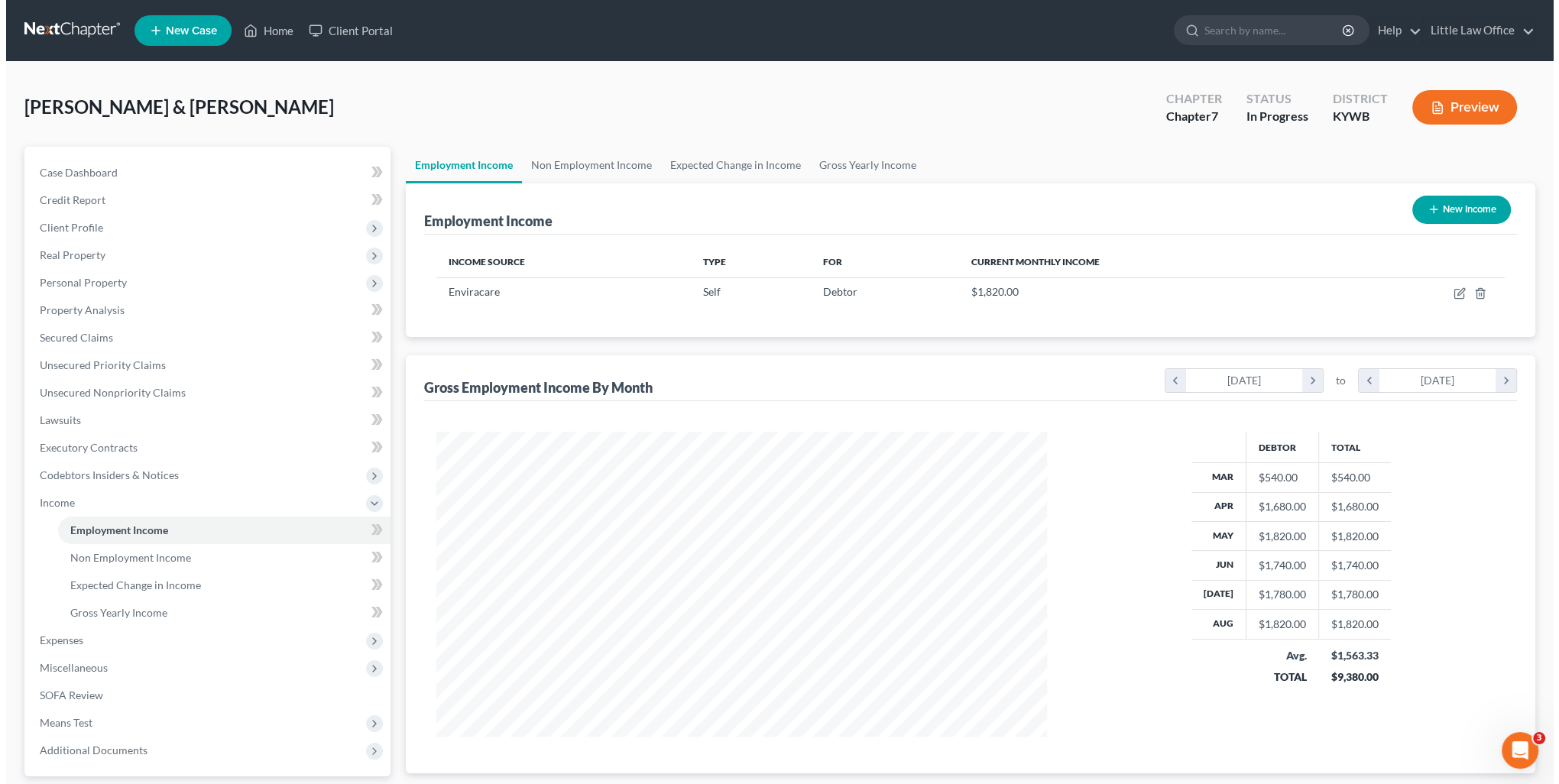
scroll to position [305, 641]
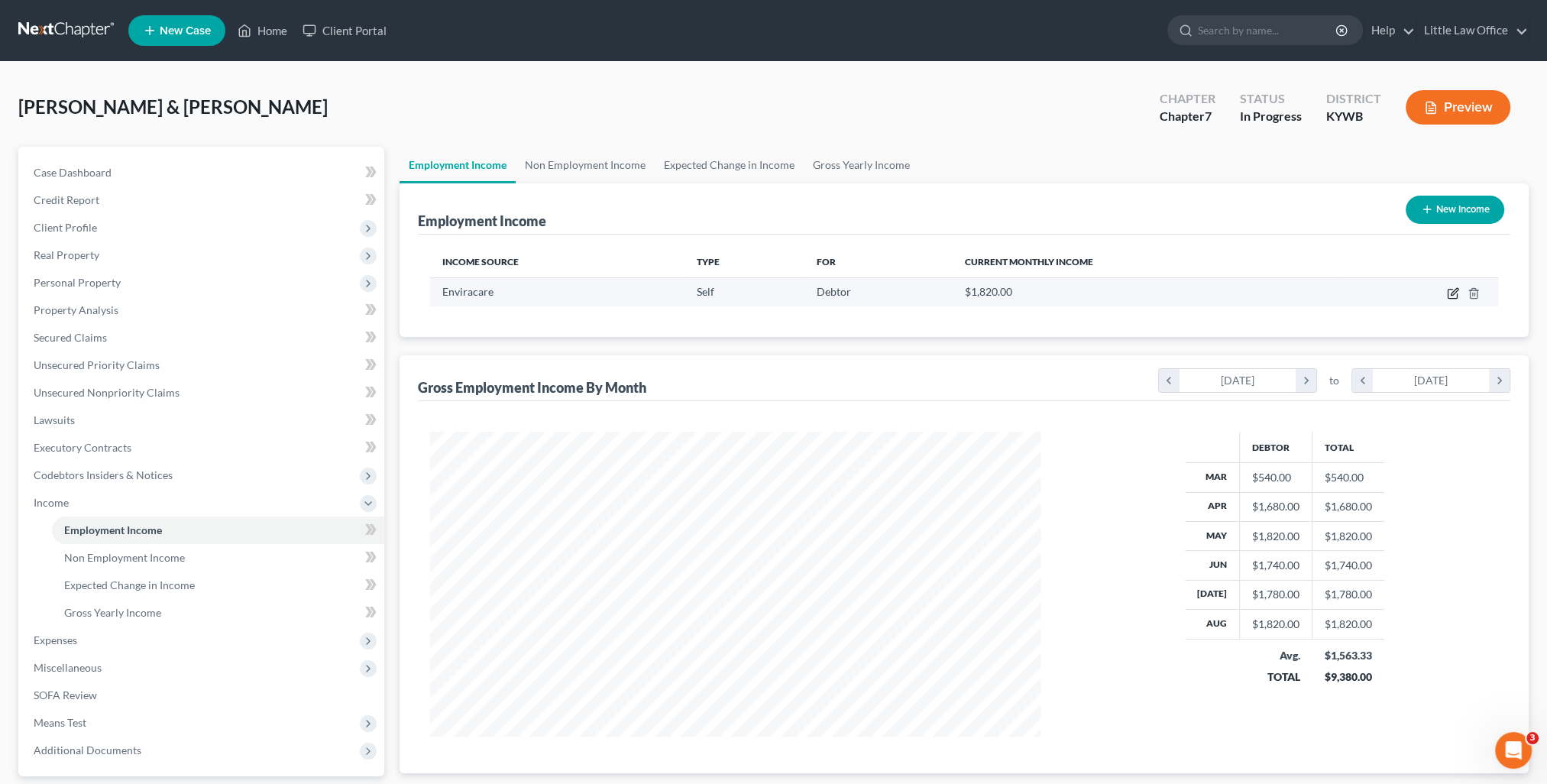
click at [1458, 289] on icon "button" at bounding box center [1454, 291] width 6 height 6
select select "1"
select select "0"
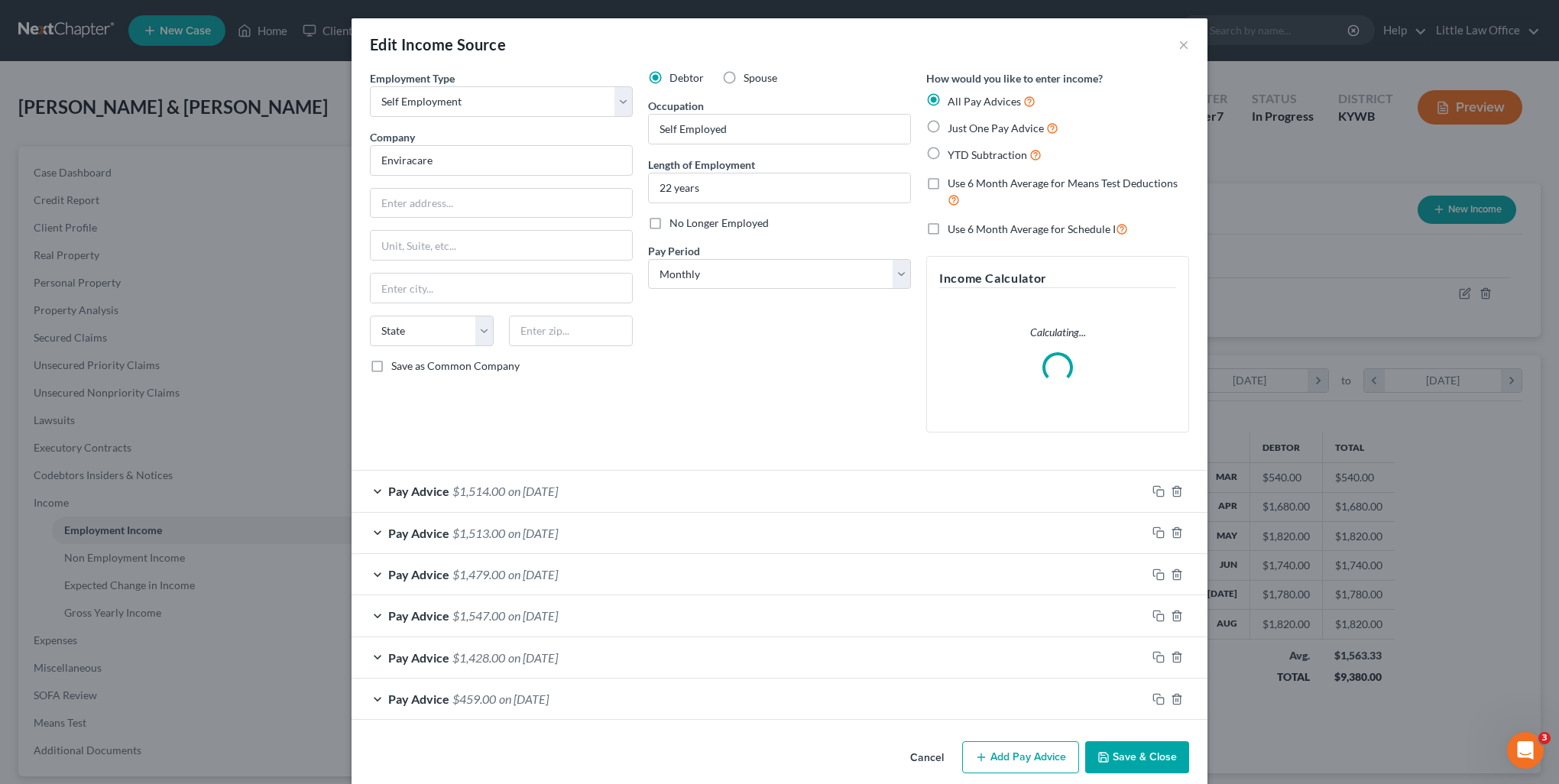
scroll to position [306, 645]
click at [734, 79] on div "Spouse" at bounding box center [750, 77] width 55 height 16
click at [744, 75] on label "Spouse" at bounding box center [760, 77] width 34 height 16
click at [749, 75] on input "Spouse" at bounding box center [754, 75] width 10 height 10
radio input "true"
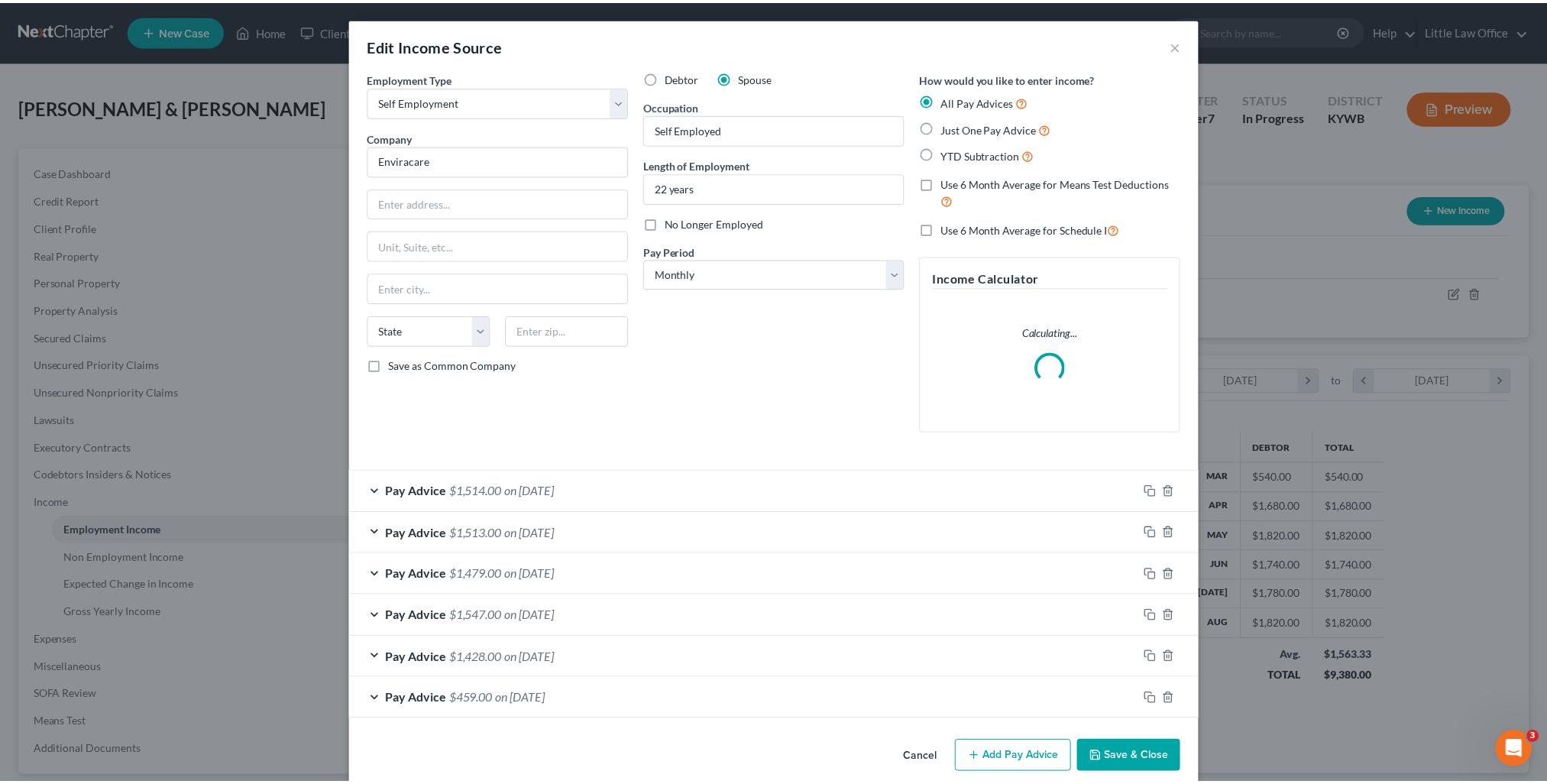
scroll to position [17, 0]
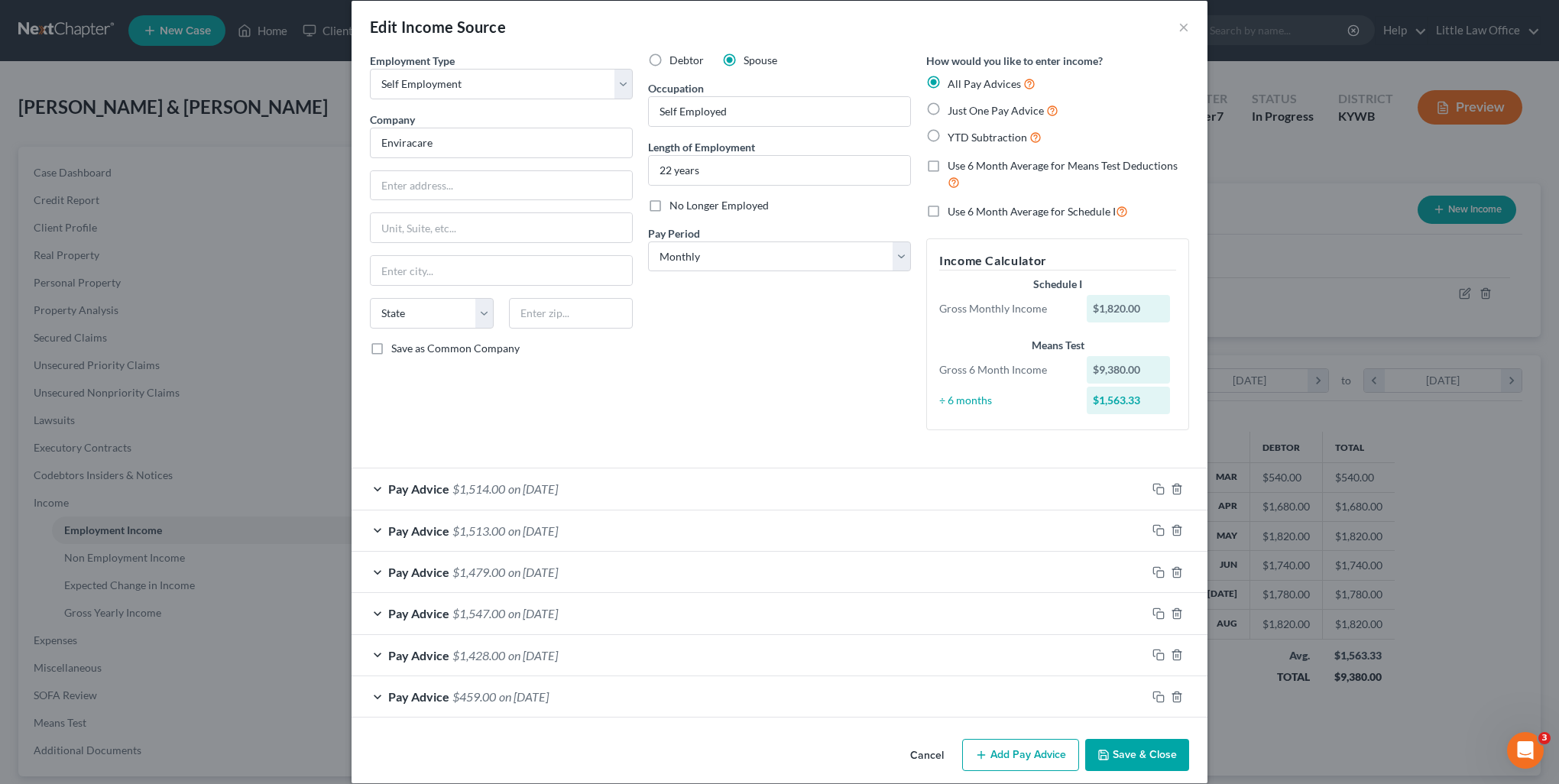
click at [1148, 756] on button "Save & Close" at bounding box center [1137, 755] width 104 height 32
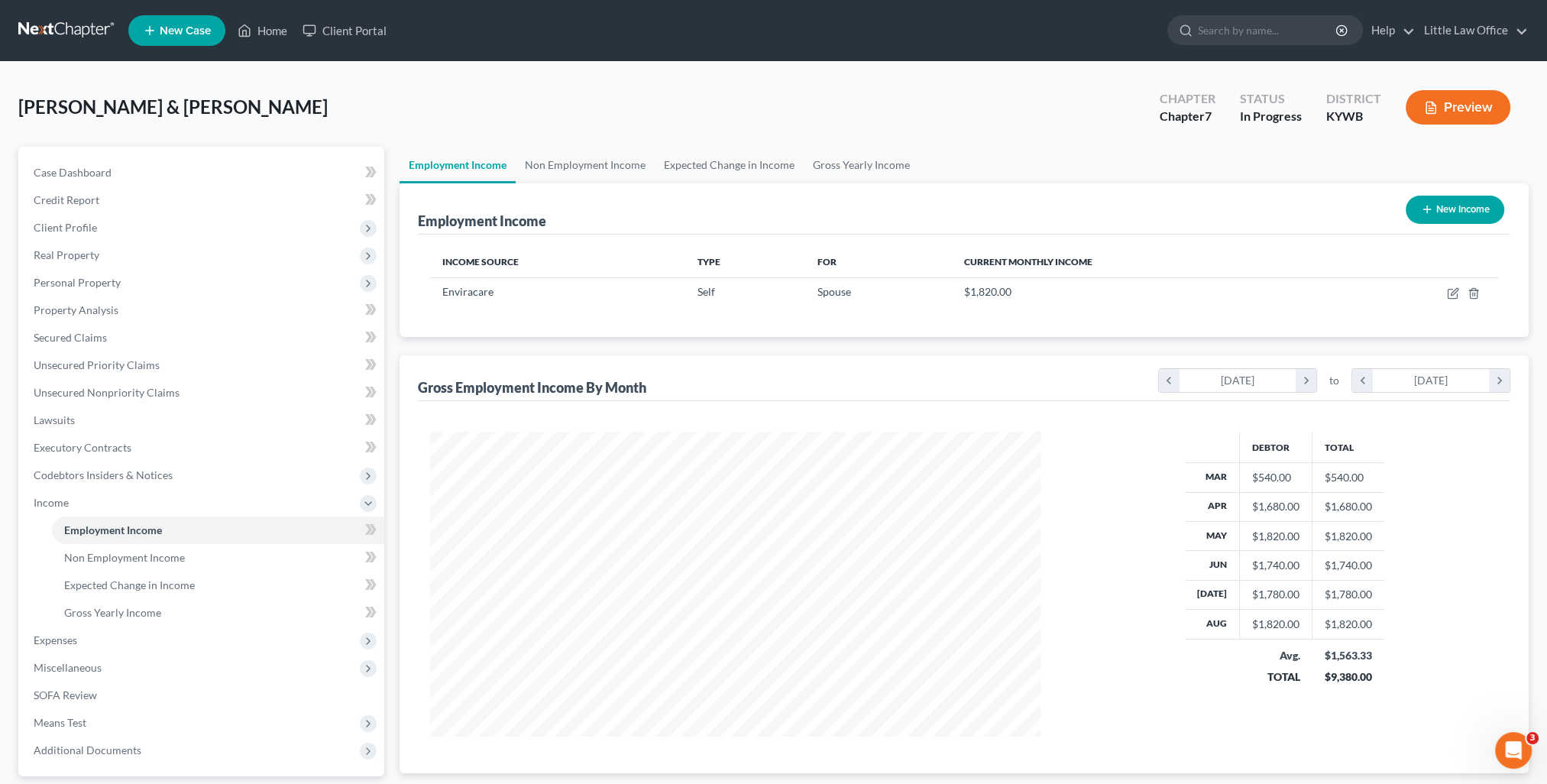
scroll to position [763633, 763379]
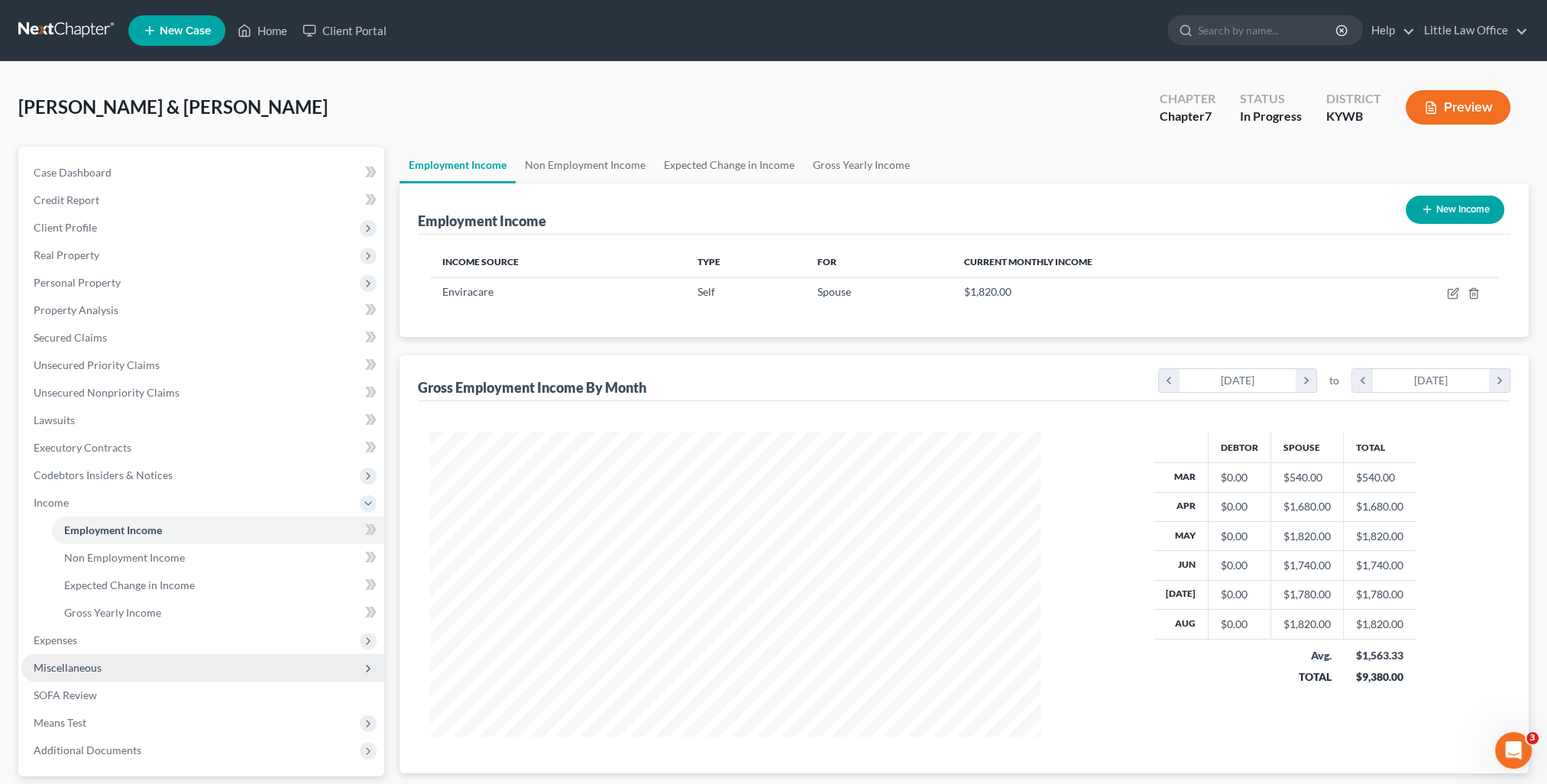
click at [95, 672] on span "Miscellaneous" at bounding box center [68, 667] width 68 height 13
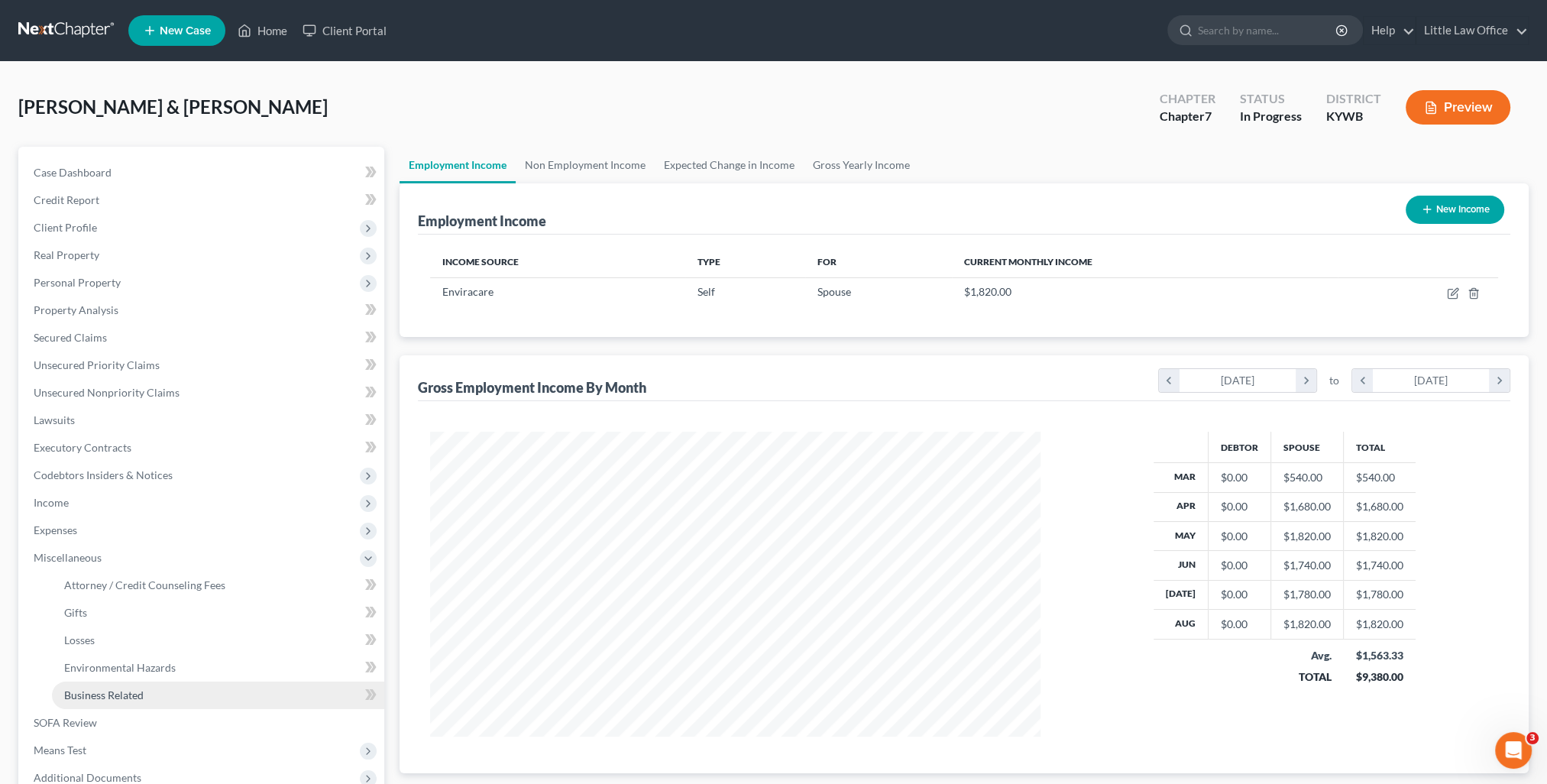
click at [125, 695] on span "Business Related" at bounding box center [104, 695] width 79 height 13
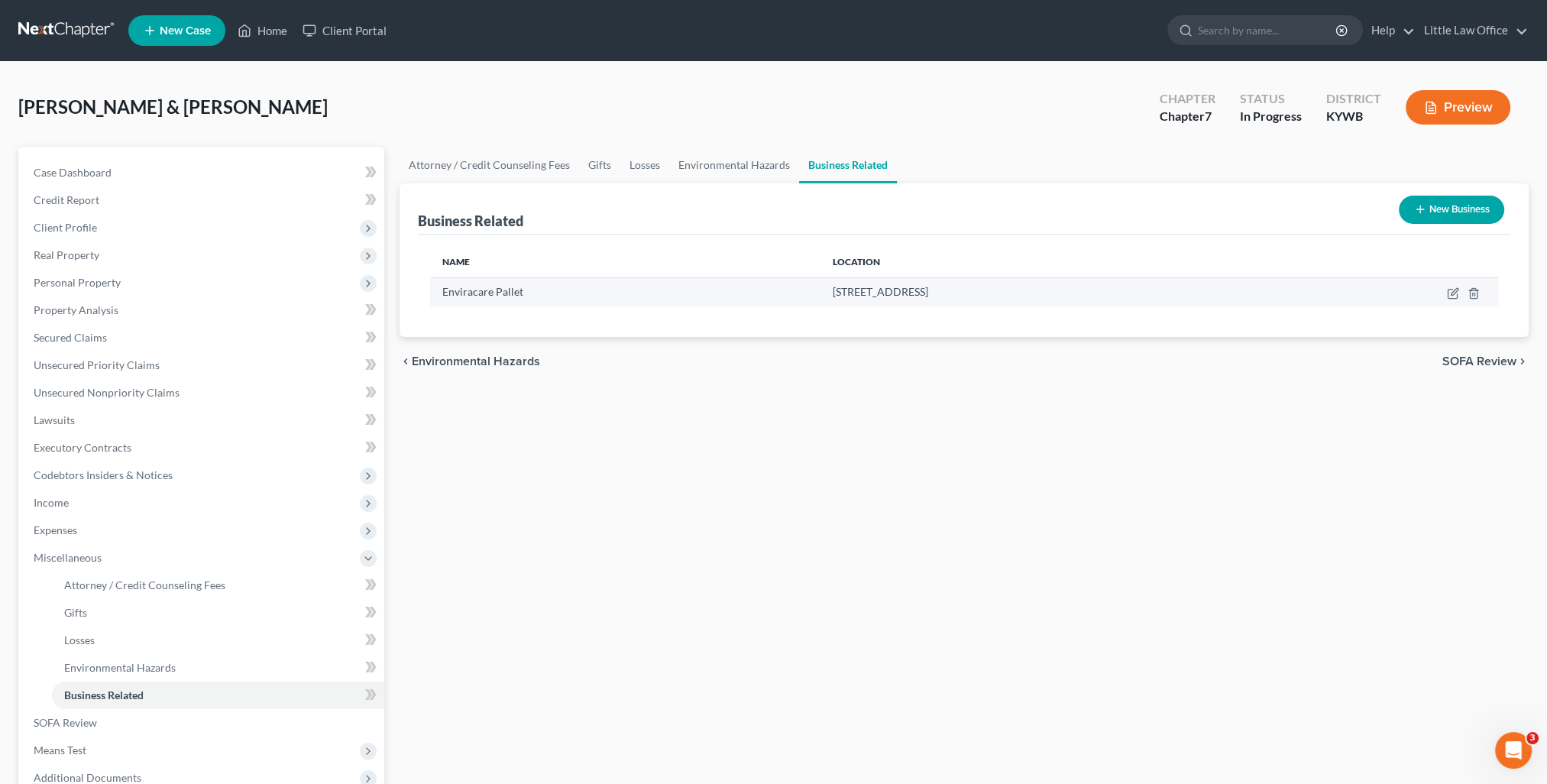
drag, startPoint x: 722, startPoint y: 289, endPoint x: 829, endPoint y: 299, distance: 107.5
click at [829, 299] on td "6150 State Route 70 W, Bremen, KY 42325" at bounding box center [1043, 292] width 444 height 29
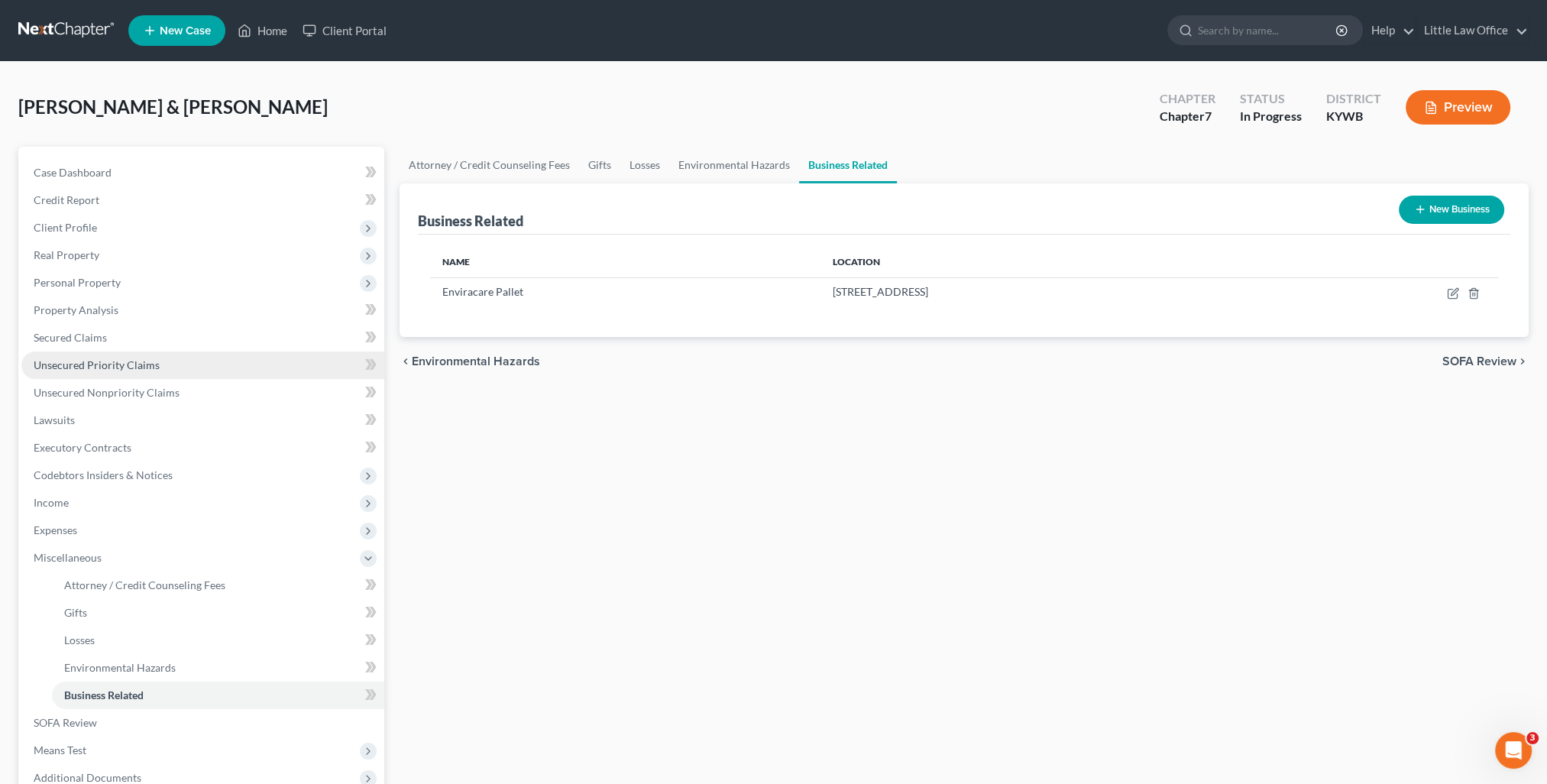
copy span "6150 State Route 70 W"
click at [48, 500] on span "Income" at bounding box center [52, 502] width 35 height 13
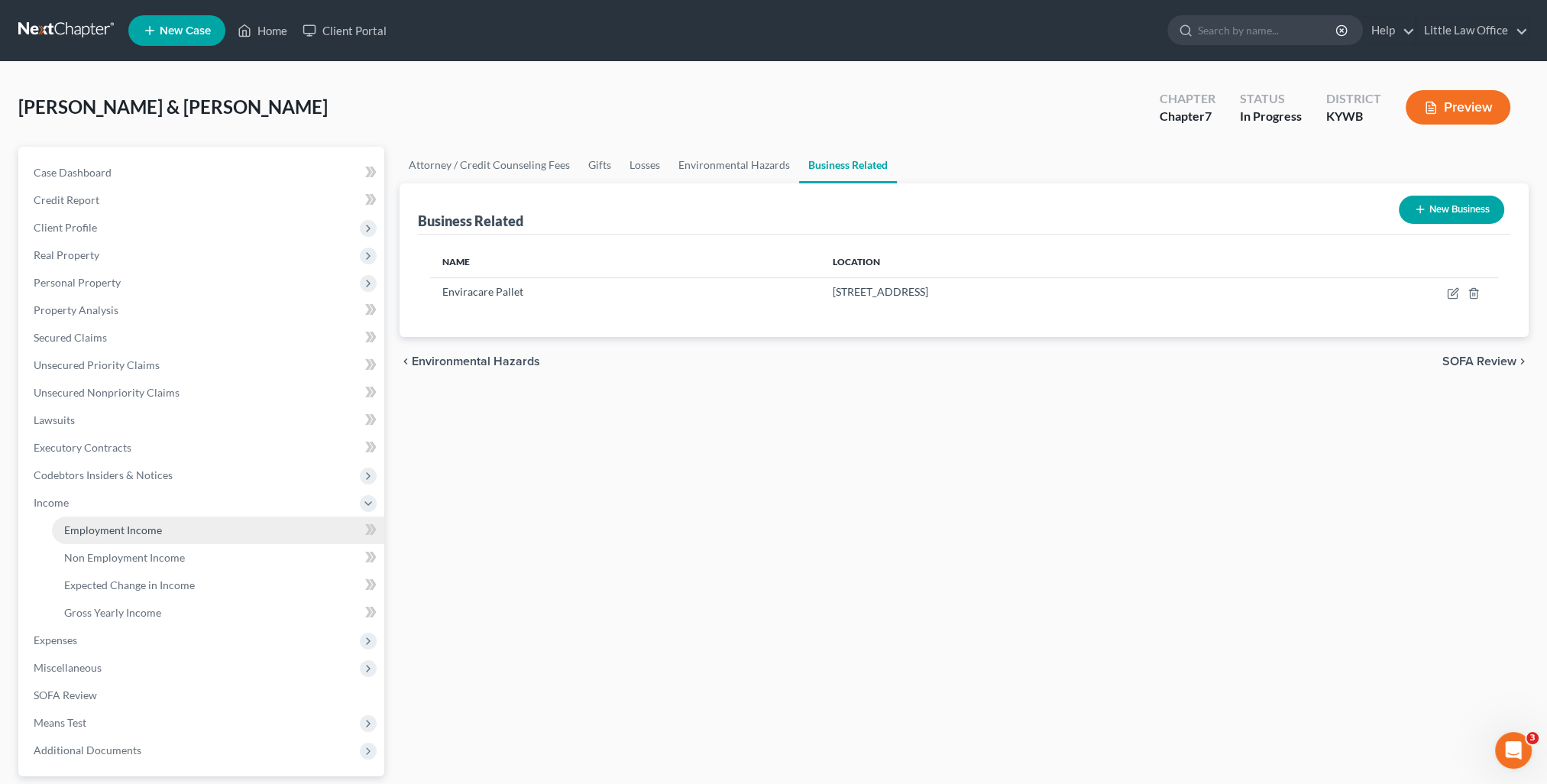
click at [127, 528] on span "Employment Income" at bounding box center [113, 530] width 98 height 13
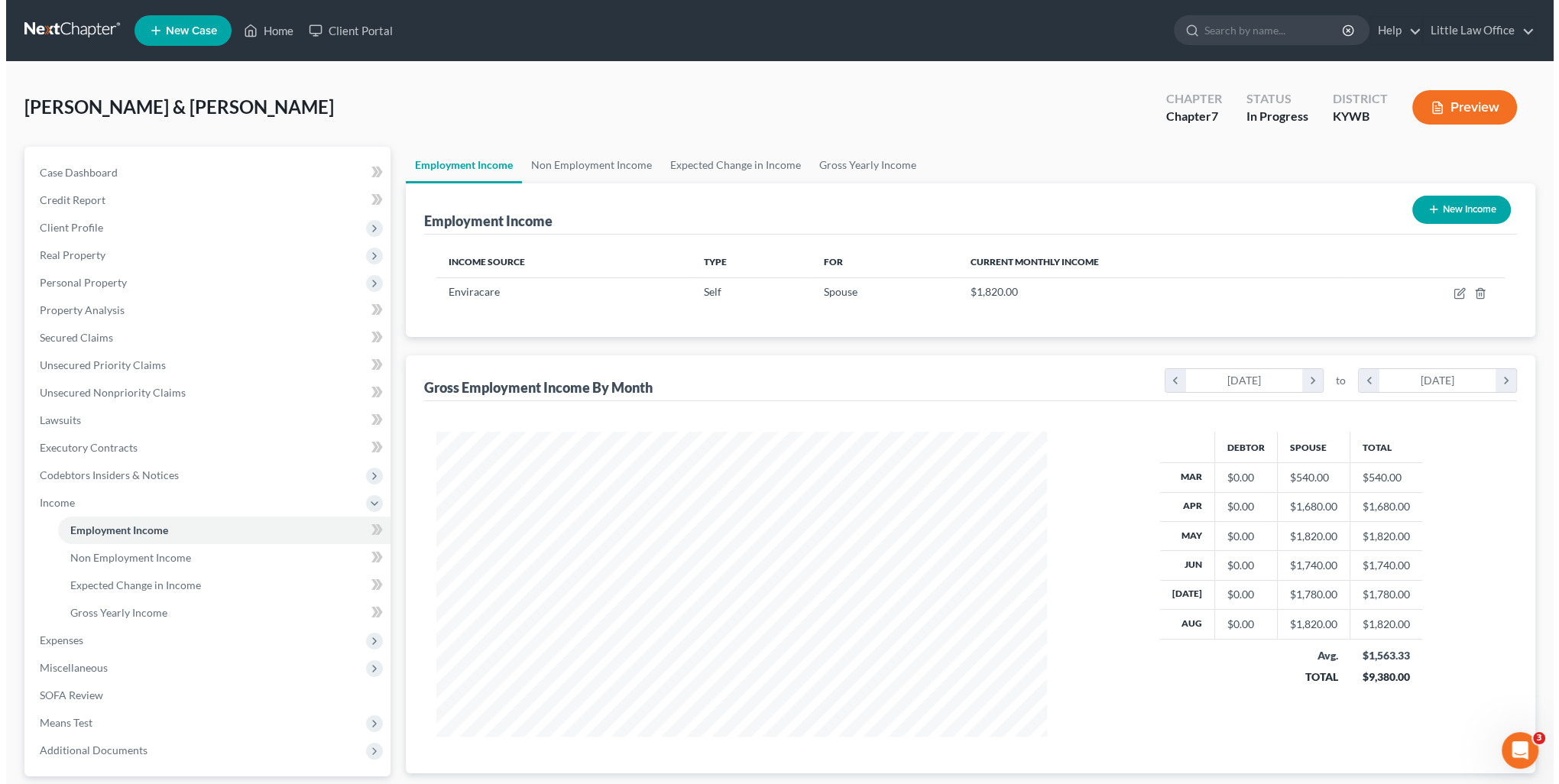
scroll to position [305, 641]
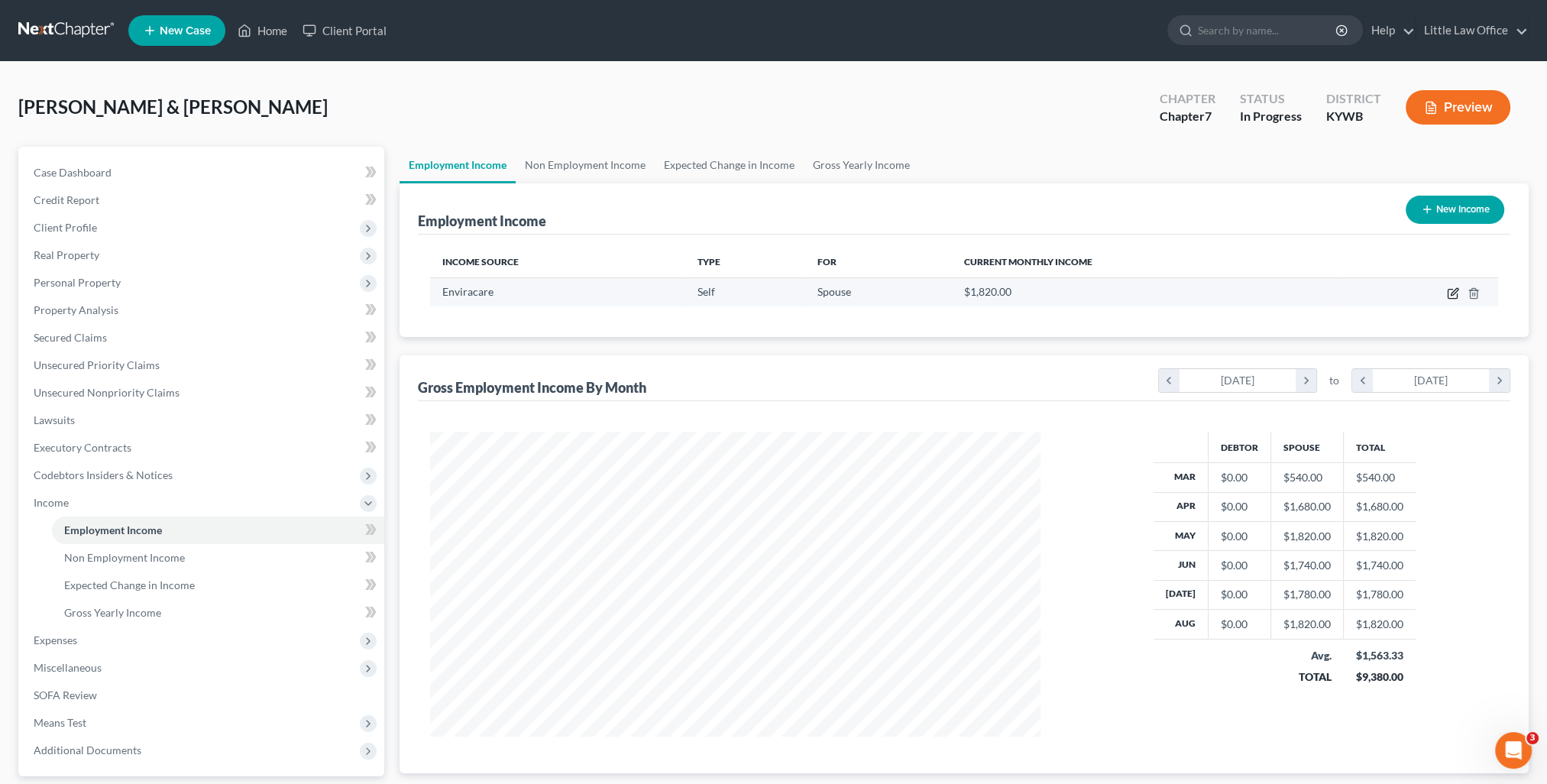
click at [1449, 295] on icon "button" at bounding box center [1452, 293] width 12 height 12
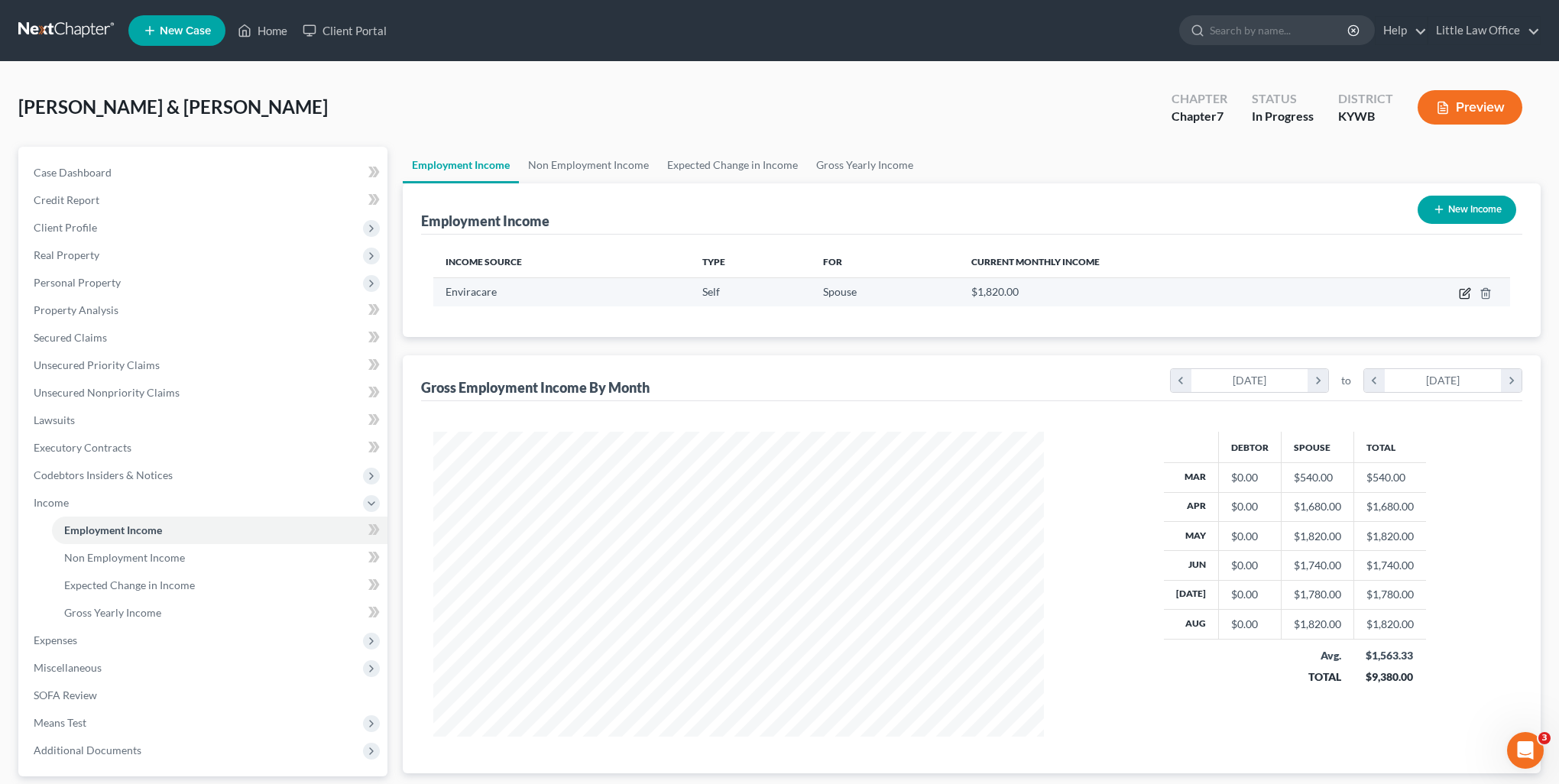
select select "1"
select select "0"
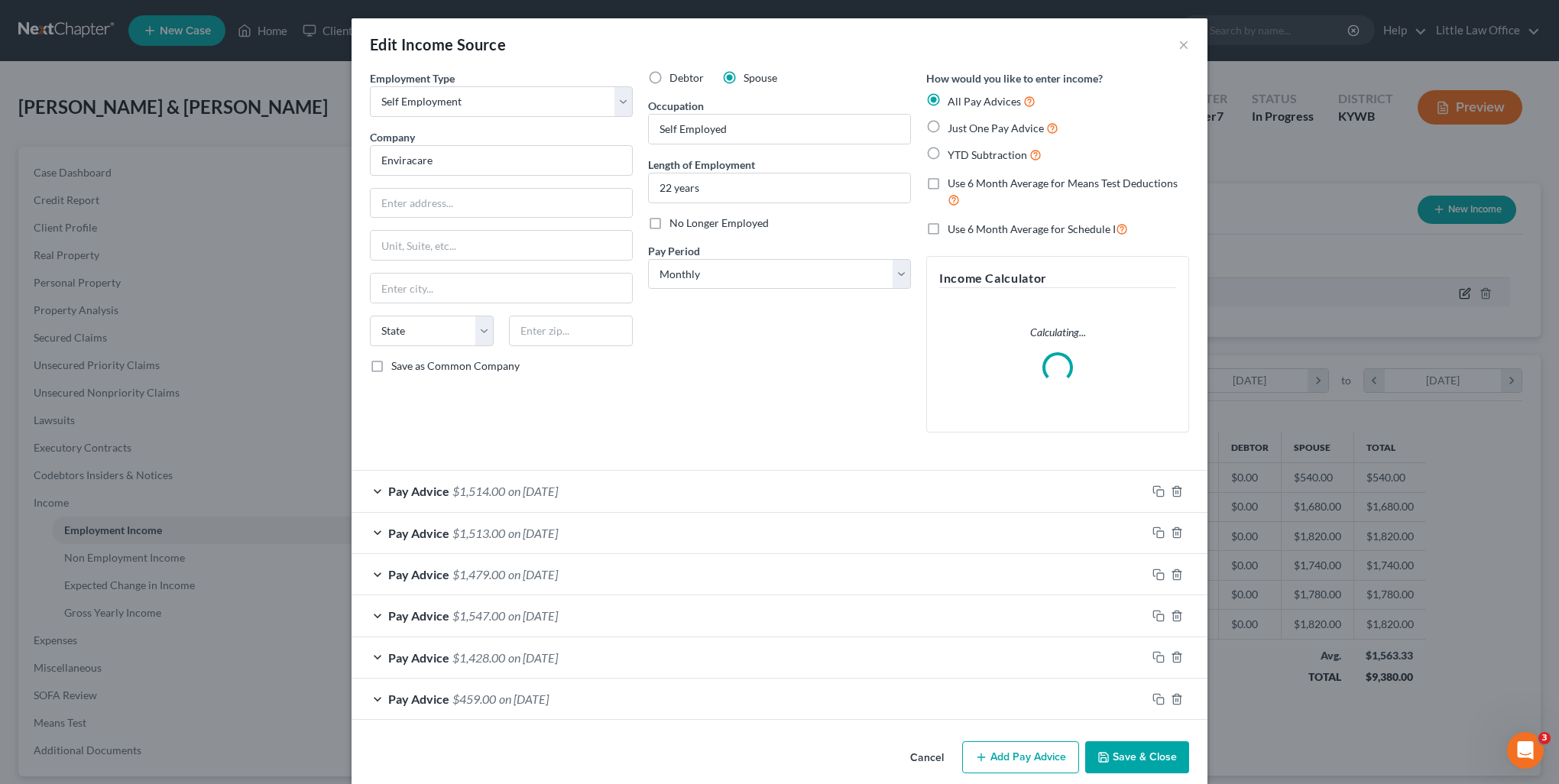
scroll to position [306, 645]
click at [539, 202] on input "text" at bounding box center [502, 203] width 261 height 29
paste input "6150 State Route 70 W"
type input "6150 State Route 70 W"
click at [556, 326] on input "text" at bounding box center [571, 330] width 123 height 30
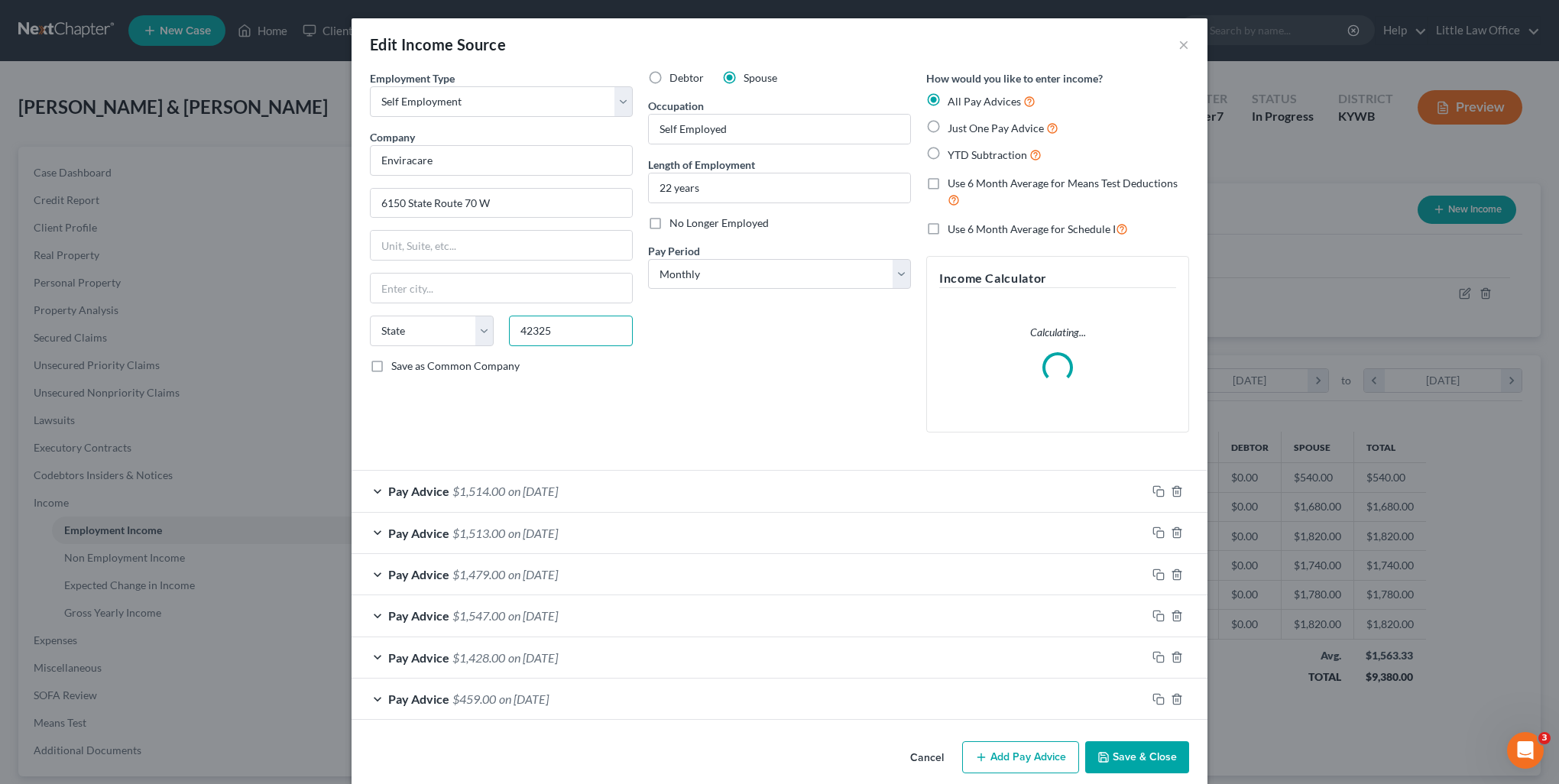
type input "42325"
type input "Bremen"
select select "18"
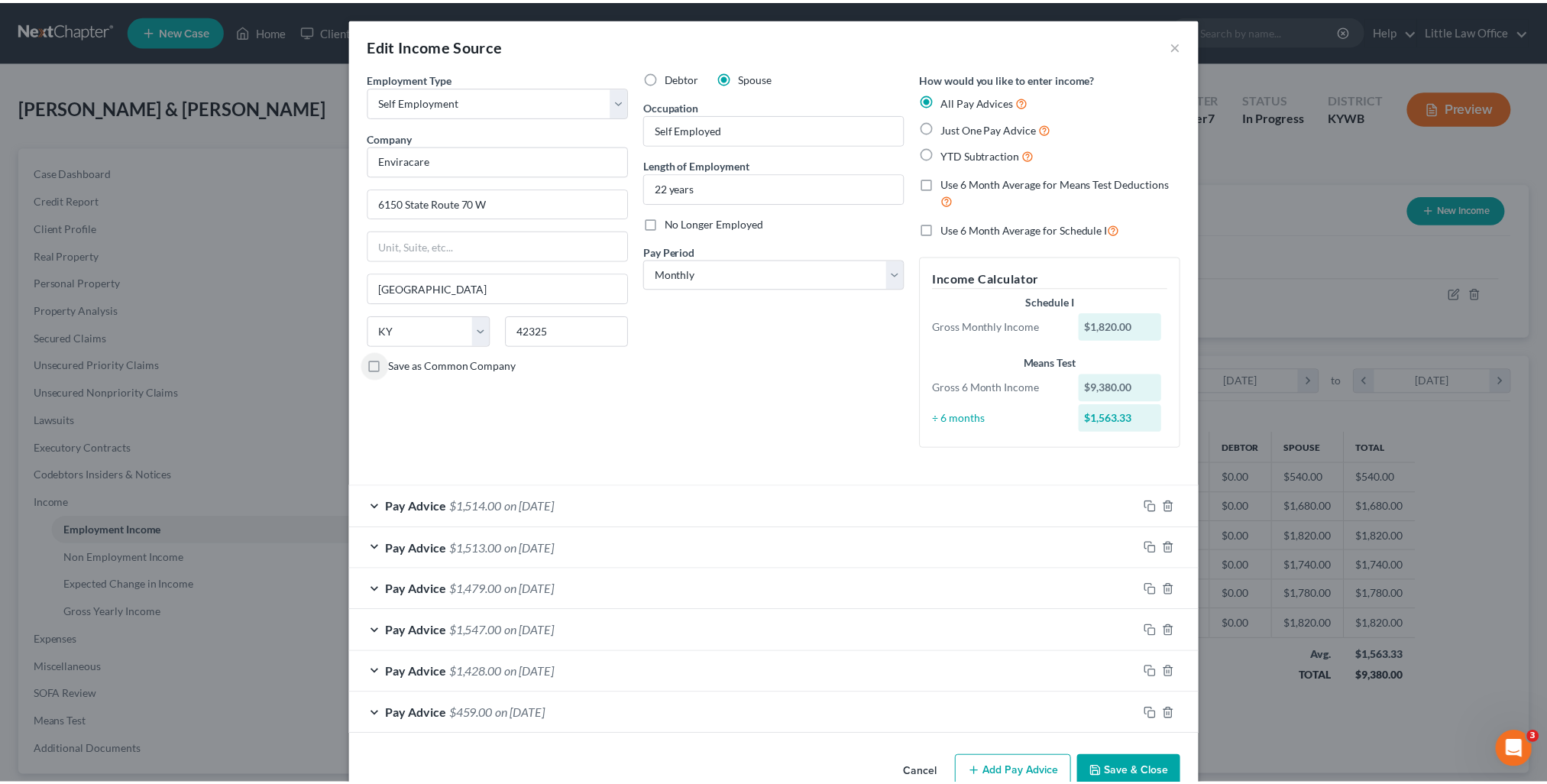
scroll to position [33, 0]
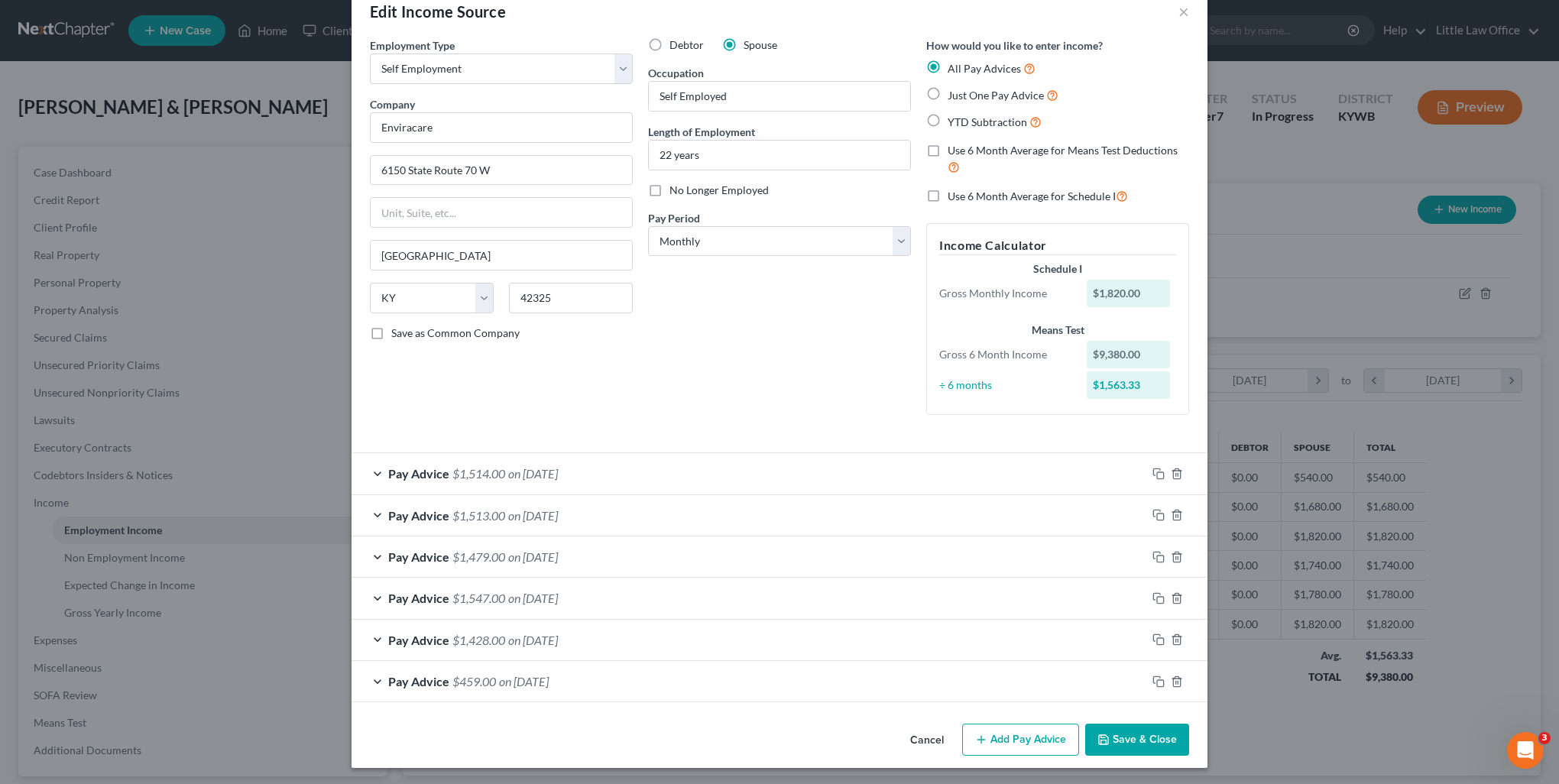
click at [1140, 744] on button "Save & Close" at bounding box center [1137, 739] width 104 height 32
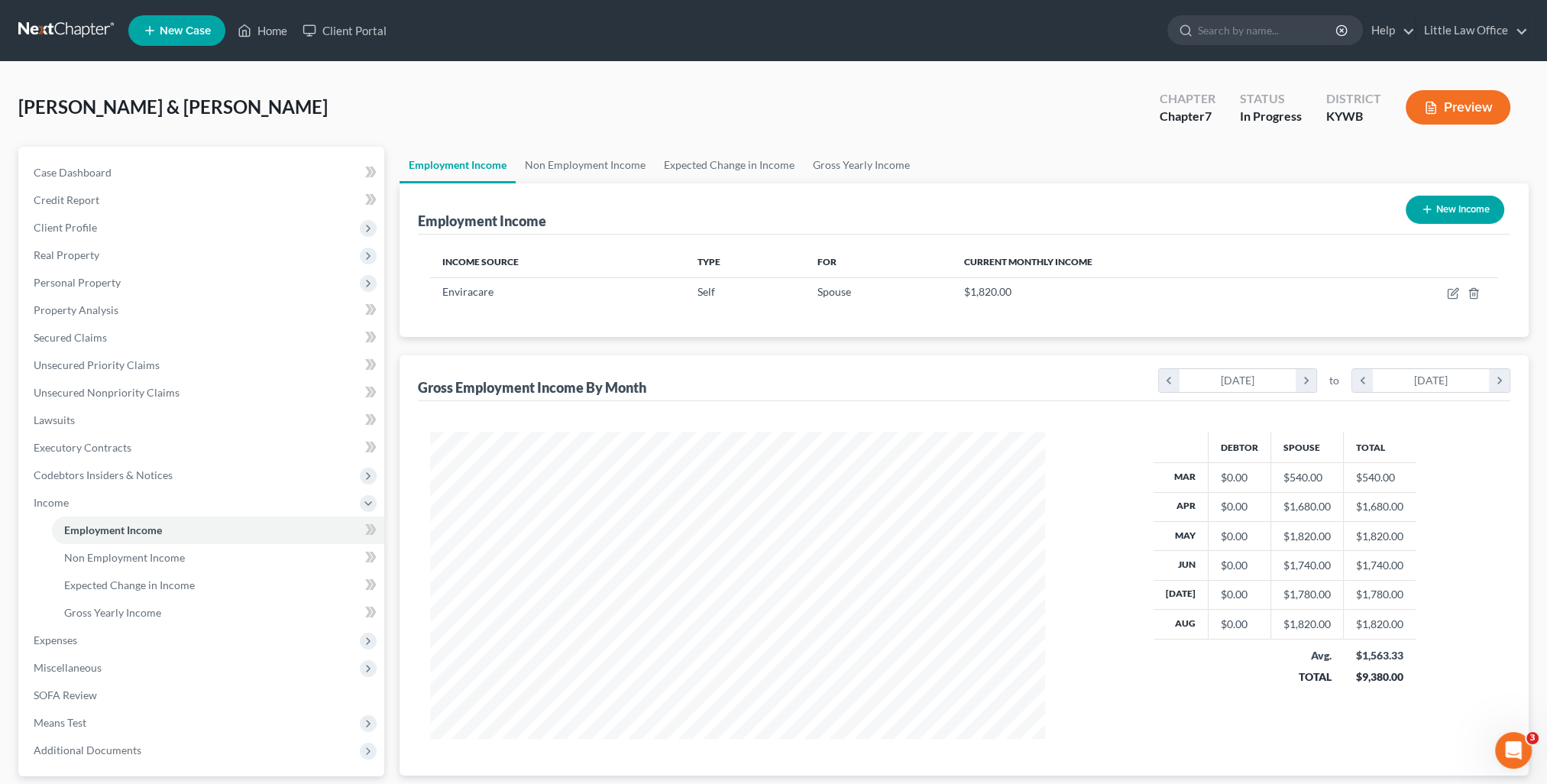
scroll to position [763633, 763379]
click at [52, 642] on span "Expenses" at bounding box center [55, 640] width 43 height 13
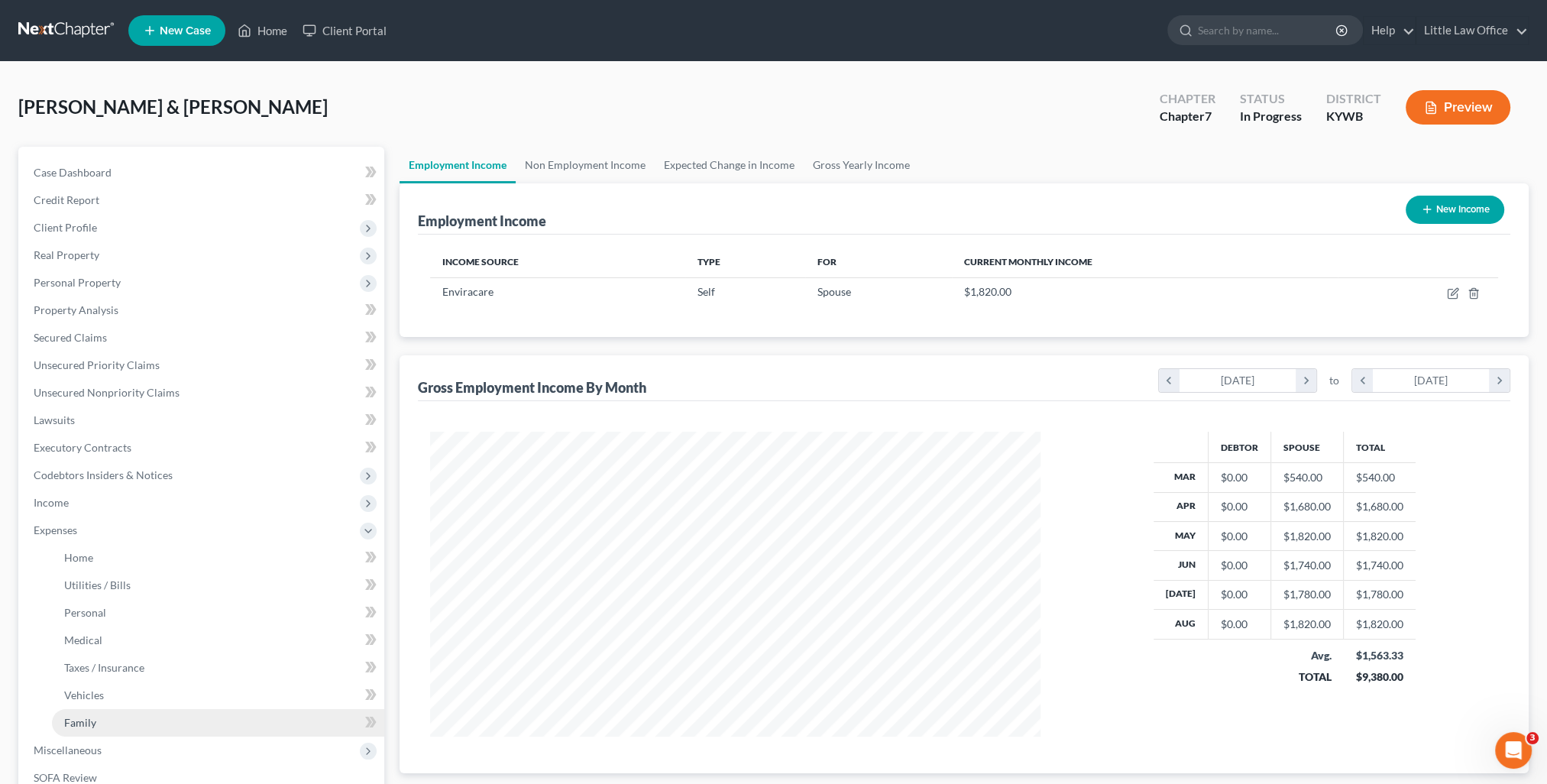
click at [98, 716] on link "Family" at bounding box center [217, 722] width 332 height 28
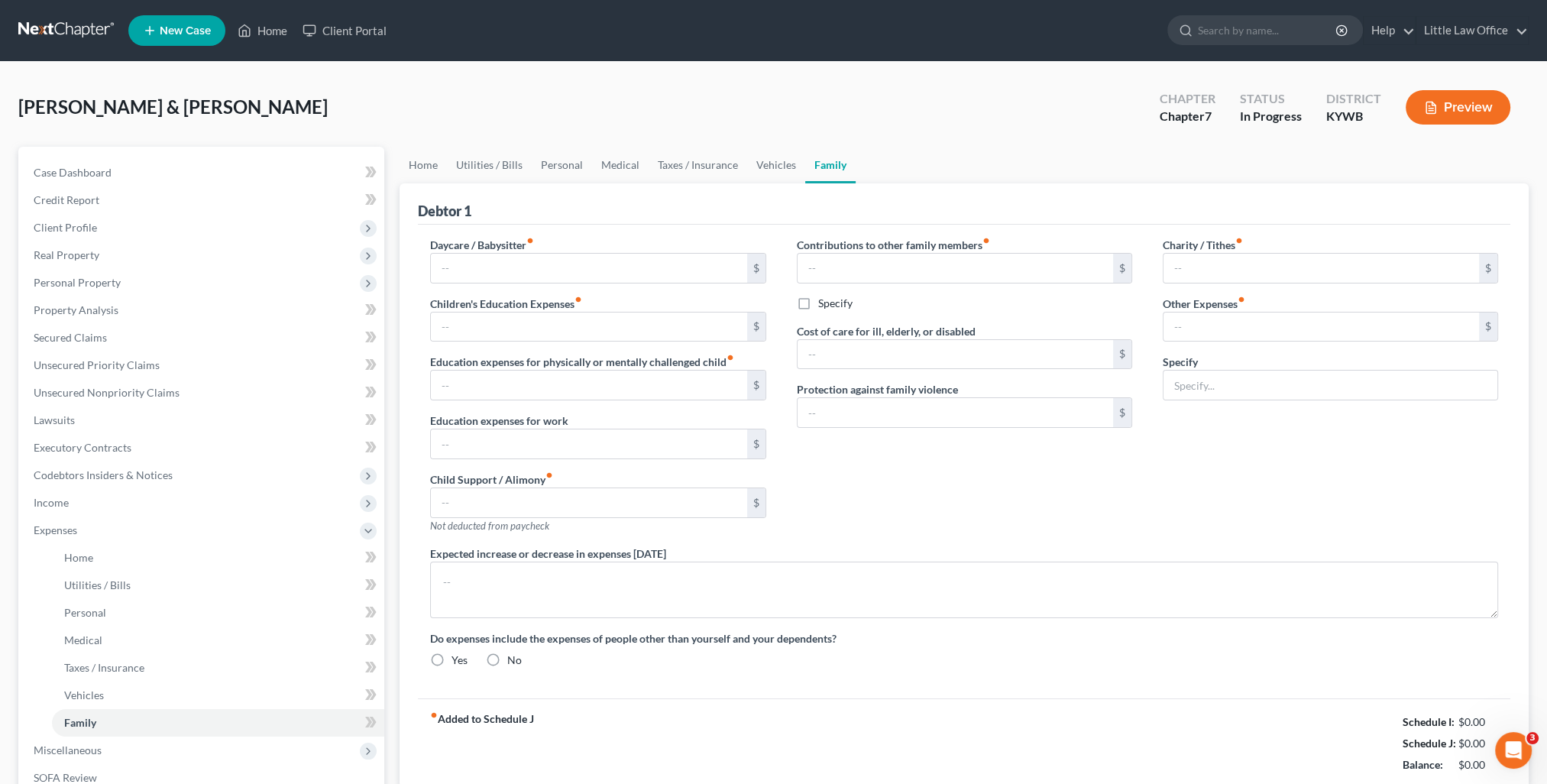
type input "0.00"
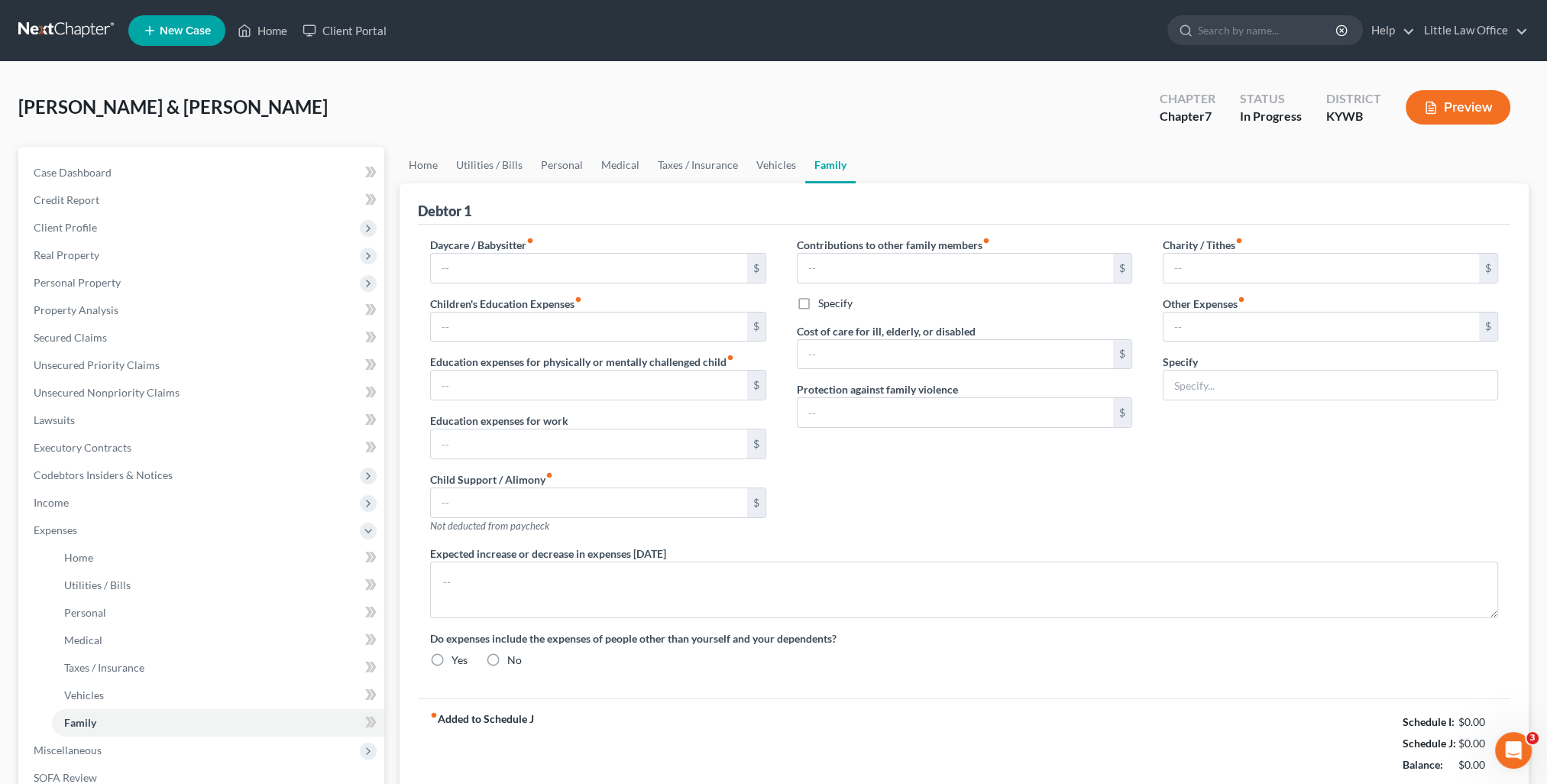
type input "0.00"
type input "200.00"
type input "0.00"
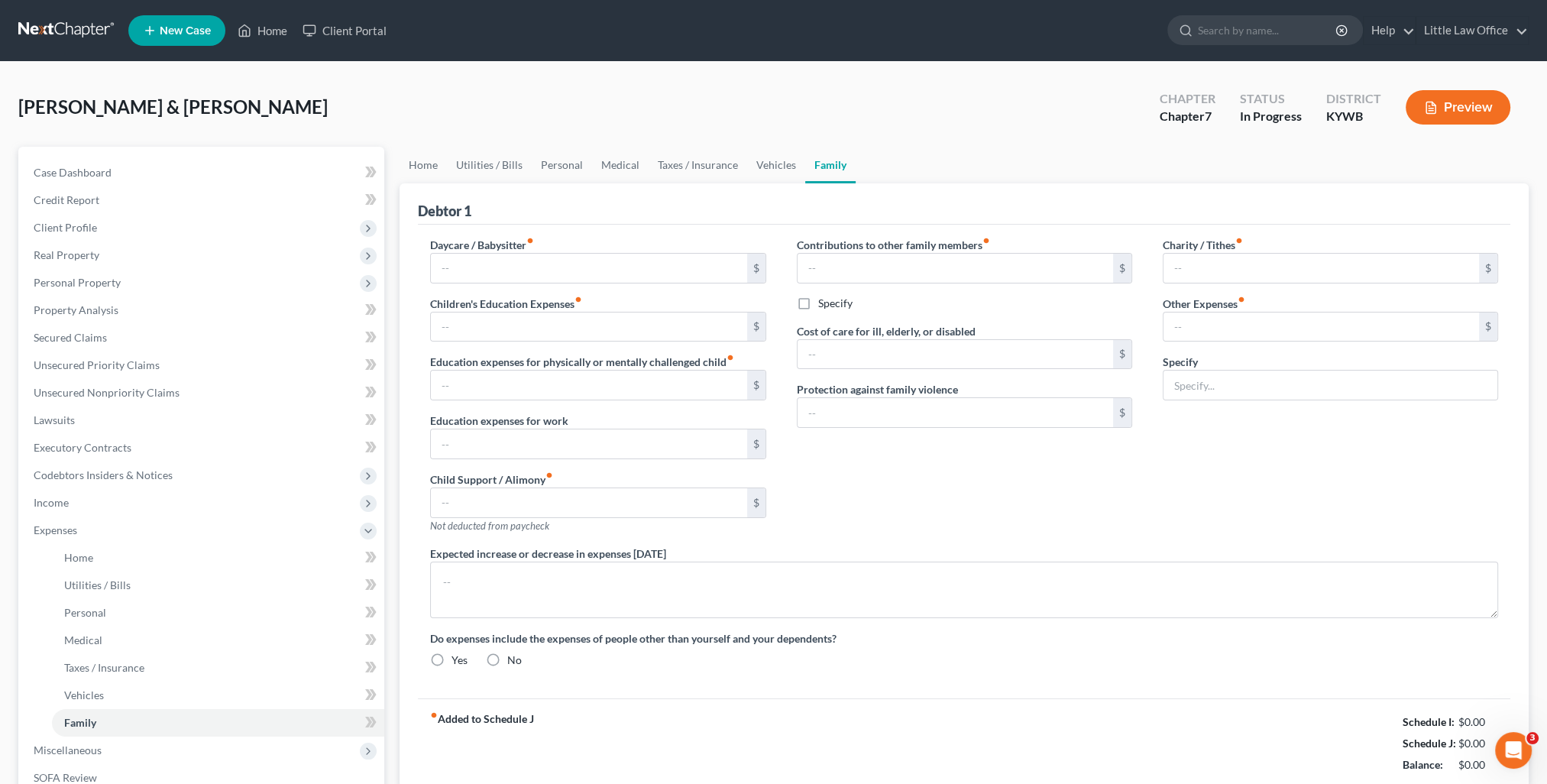
type textarea "The Debtors are on their daughter's cell phone plan. They pay the Debtors for t…"
radio input "true"
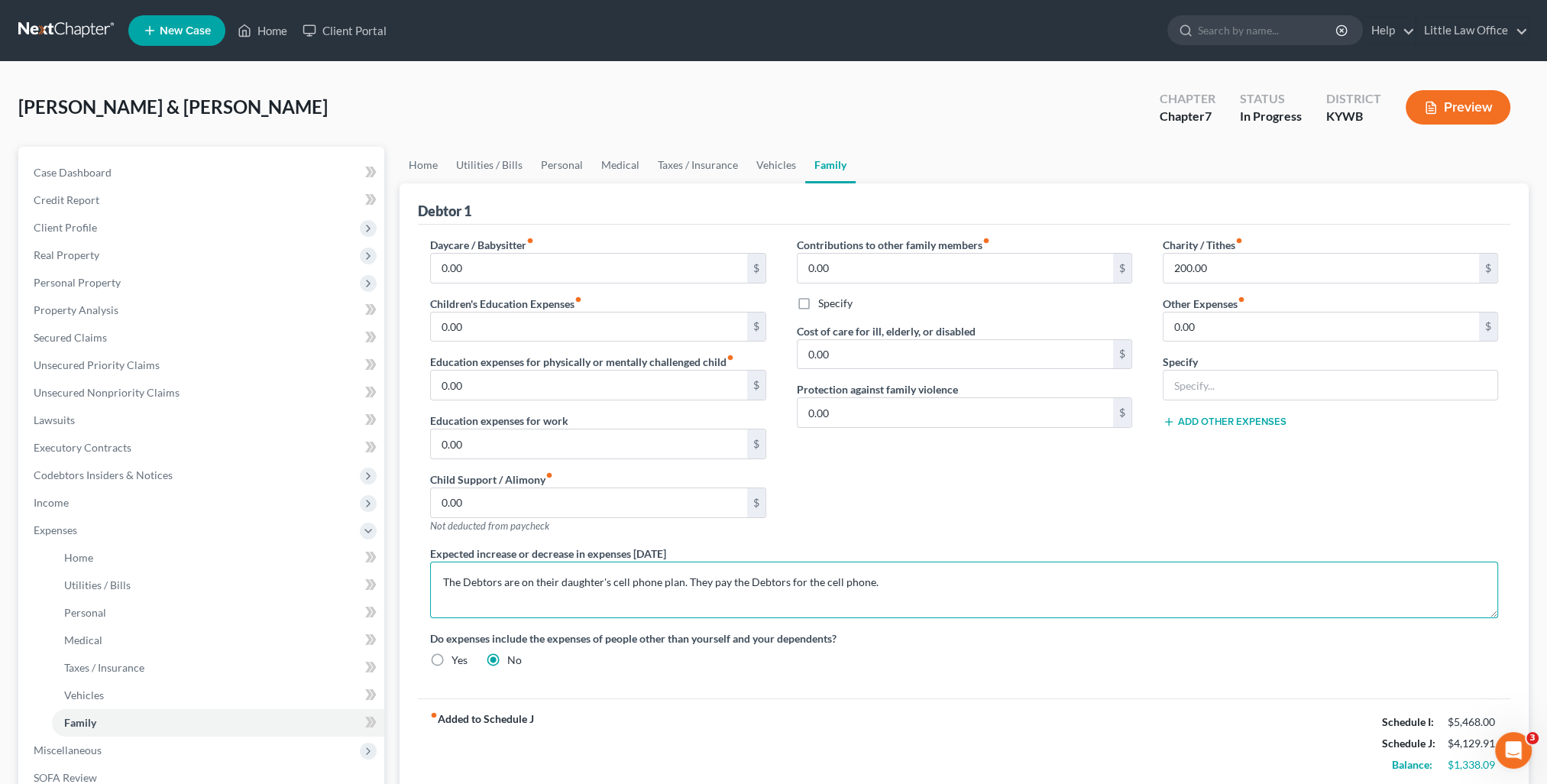
click at [753, 582] on textarea "The Debtors are on their daughter's cell phone plan. They pay the Debtors for t…" at bounding box center [964, 589] width 1068 height 56
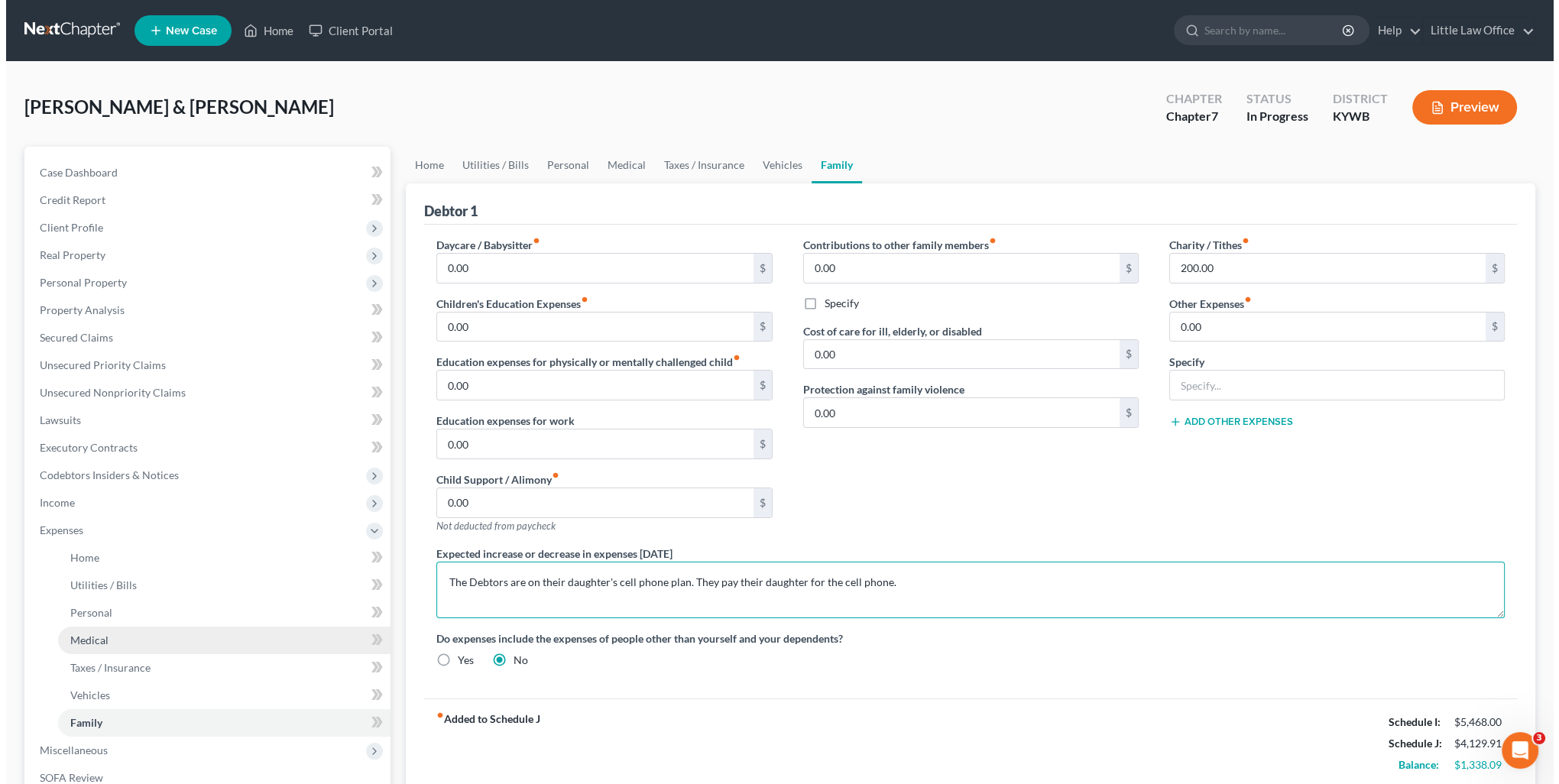
scroll to position [76, 0]
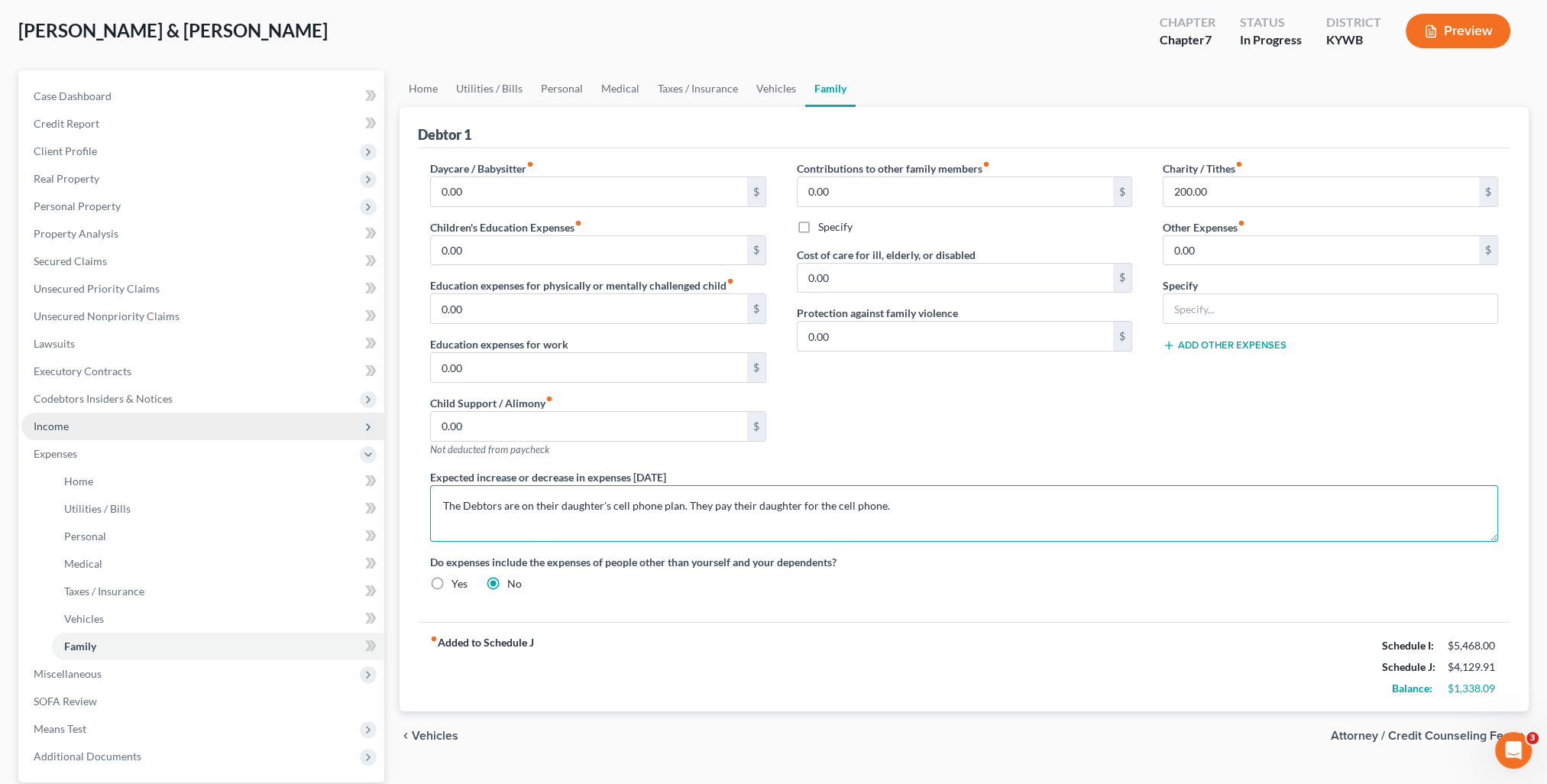
type textarea "The Debtors are on their daughter's cell phone plan. They pay their daughter fo…"
click at [70, 422] on span "Income" at bounding box center [202, 426] width 363 height 28
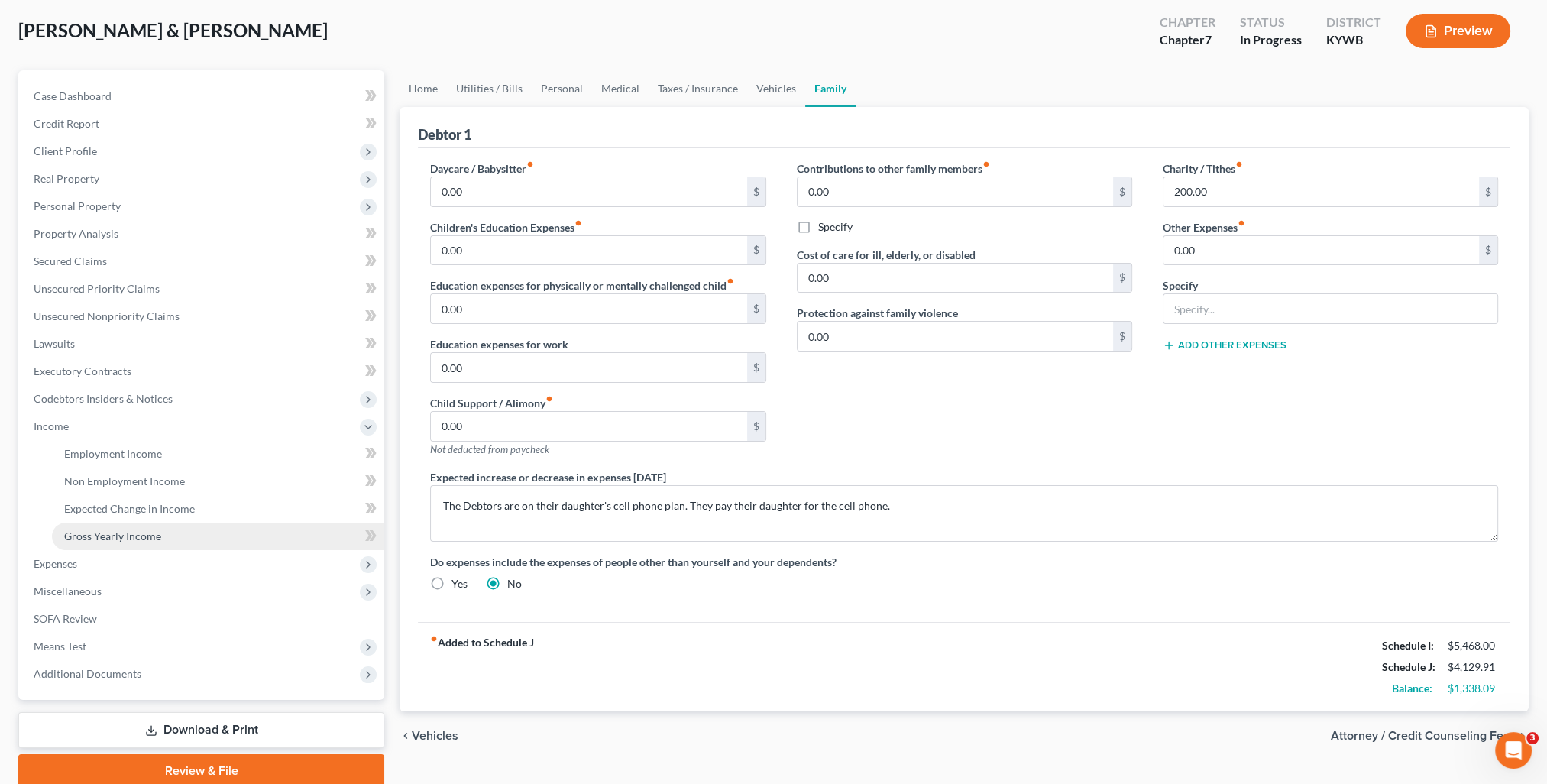
click at [115, 531] on span "Gross Yearly Income" at bounding box center [112, 536] width 97 height 13
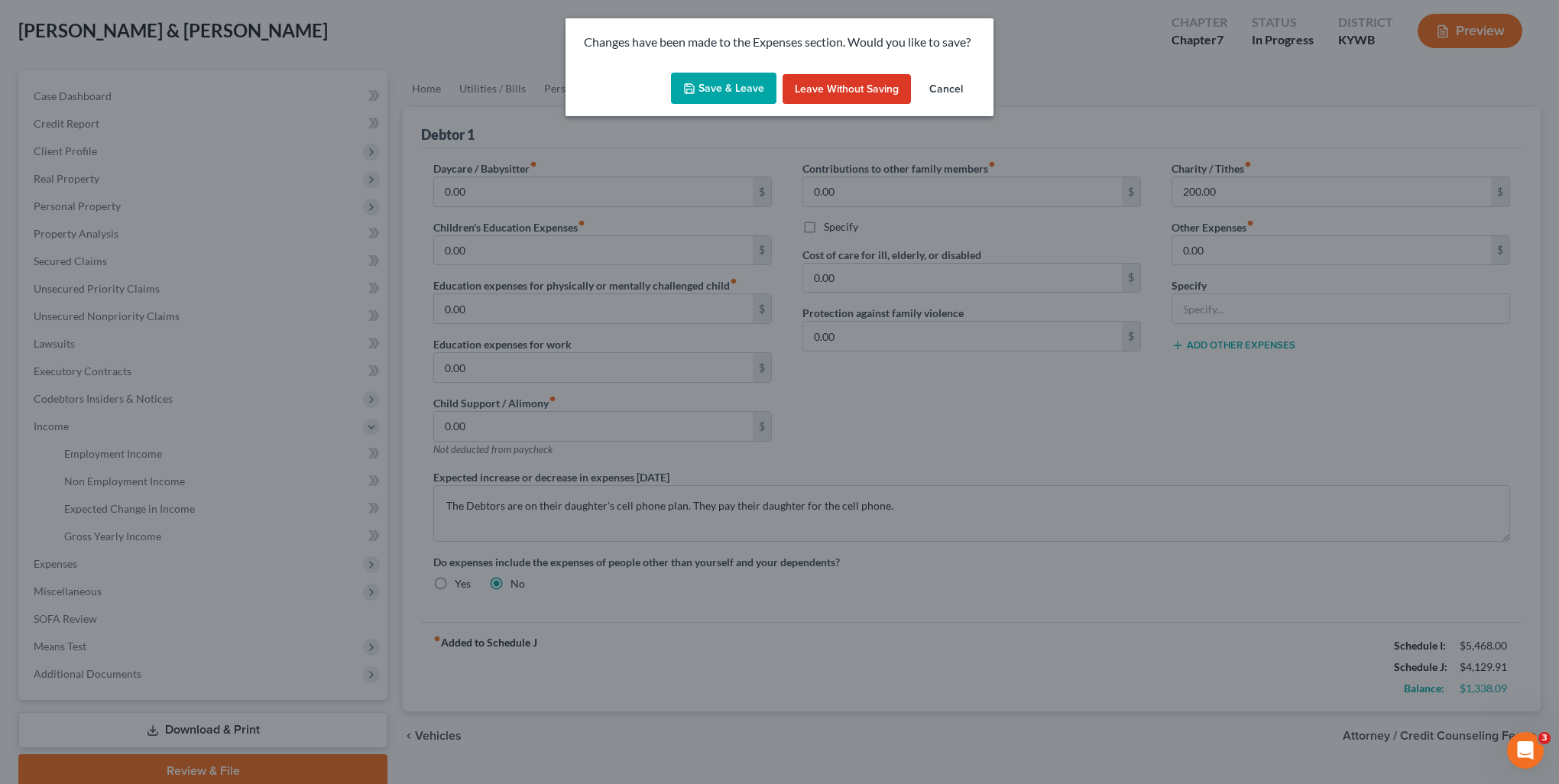
click at [726, 87] on button "Save & Leave" at bounding box center [723, 88] width 106 height 32
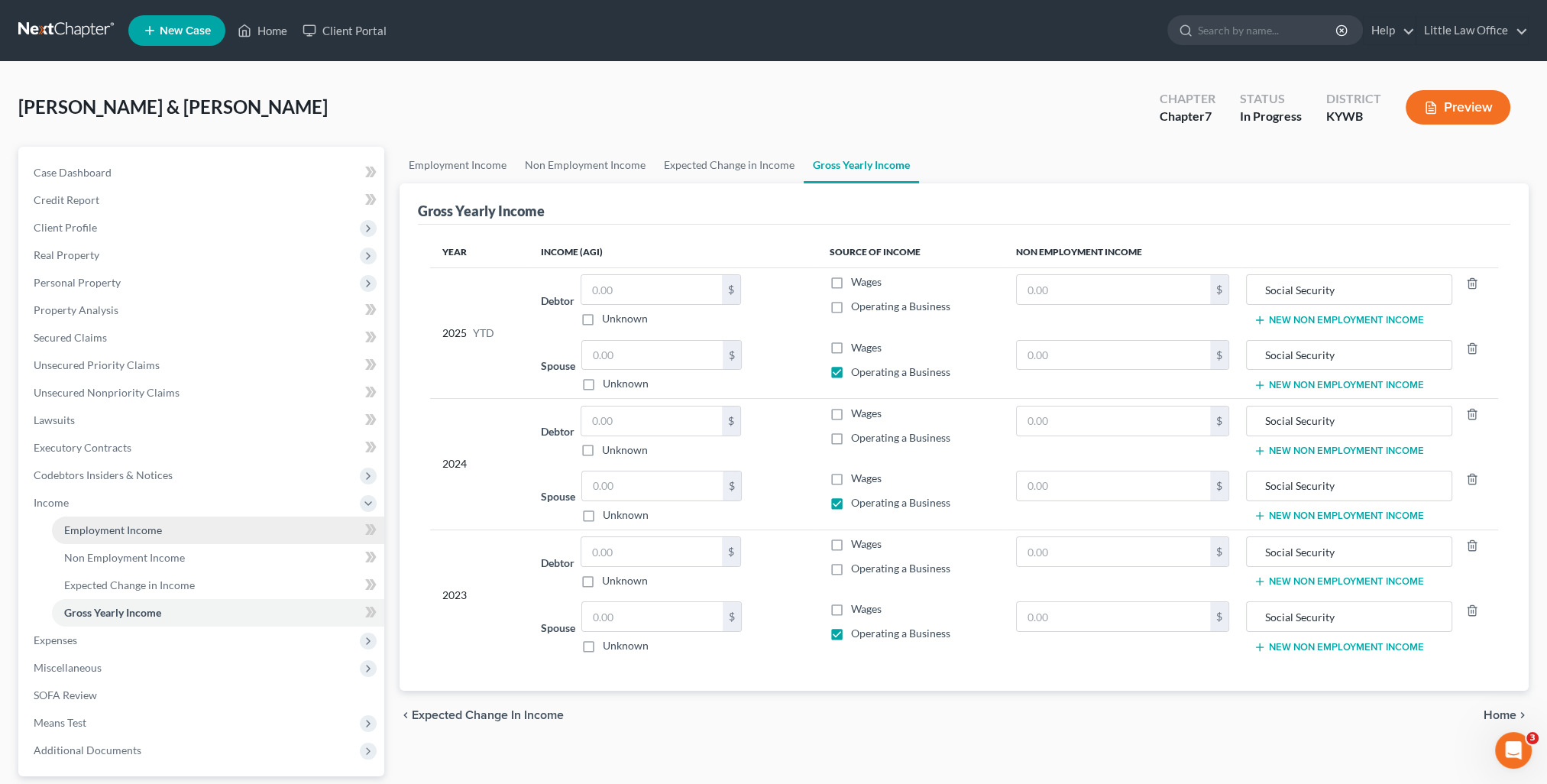
click at [104, 536] on link "Employment Income" at bounding box center [217, 530] width 332 height 28
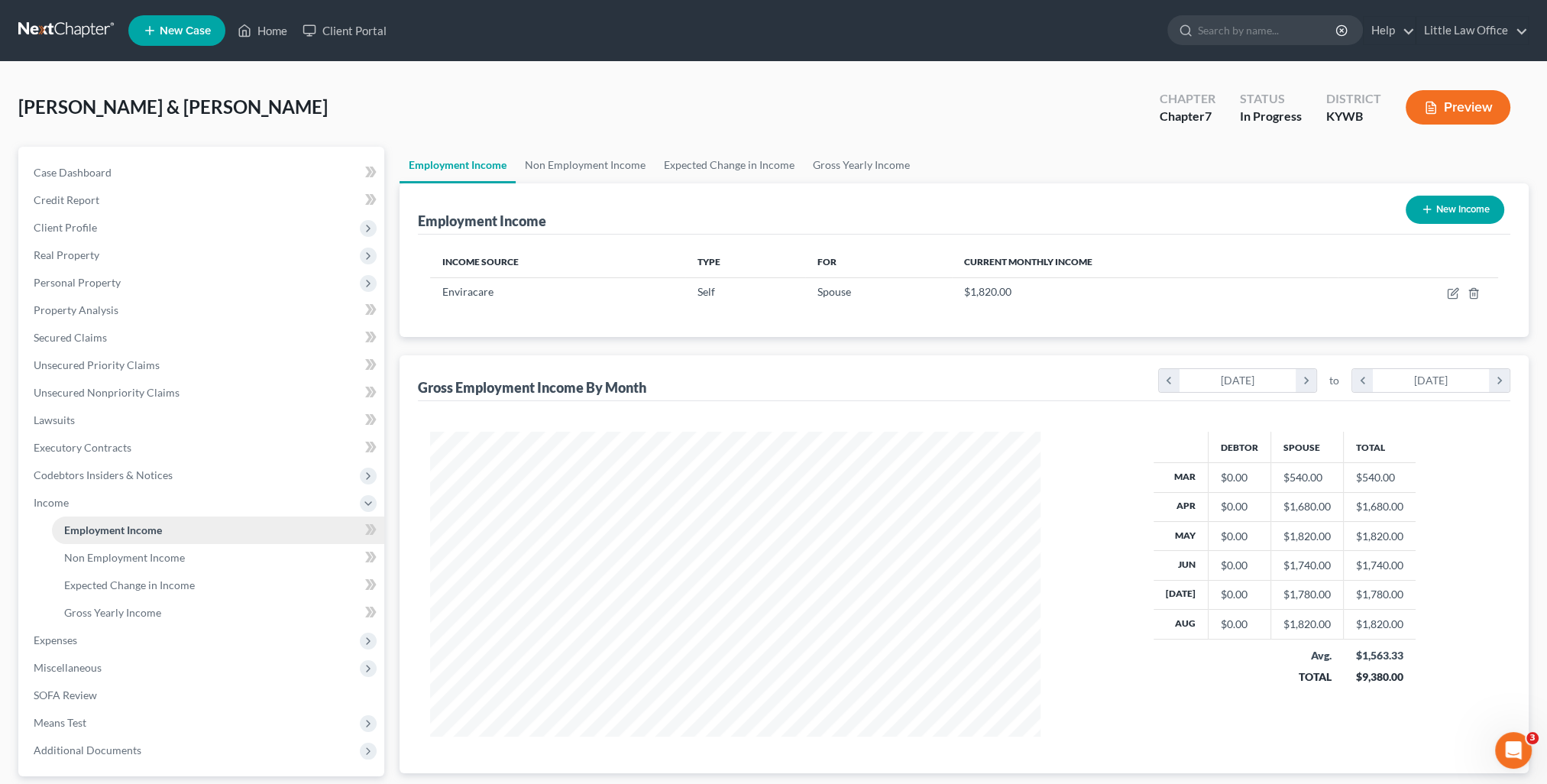
scroll to position [305, 641]
click at [864, 174] on link "Gross Yearly Income" at bounding box center [860, 165] width 115 height 37
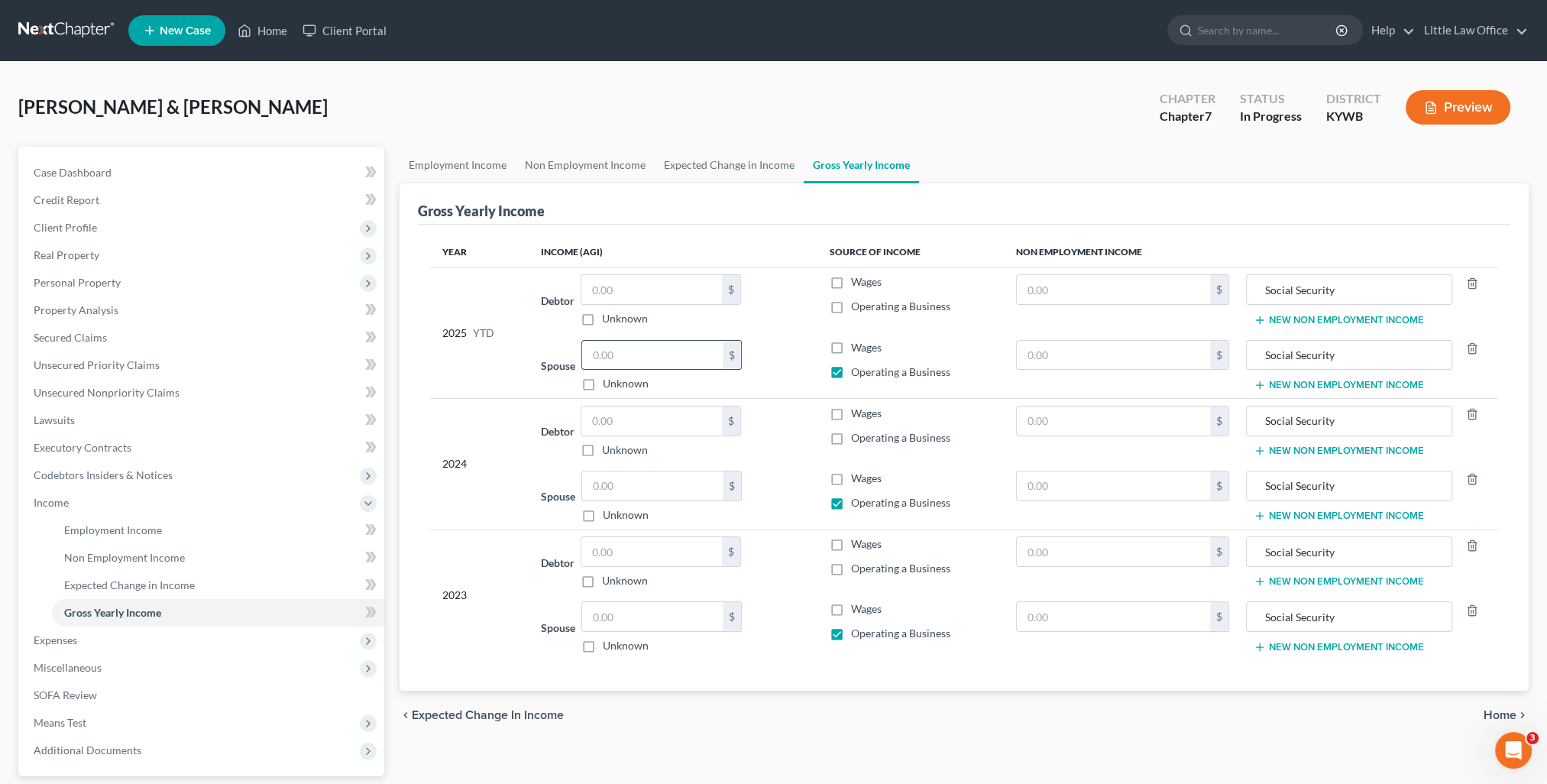
click at [652, 354] on input "text" at bounding box center [652, 355] width 141 height 29
type input "12,506.66"
click at [107, 530] on span "Employment Income" at bounding box center [113, 530] width 98 height 13
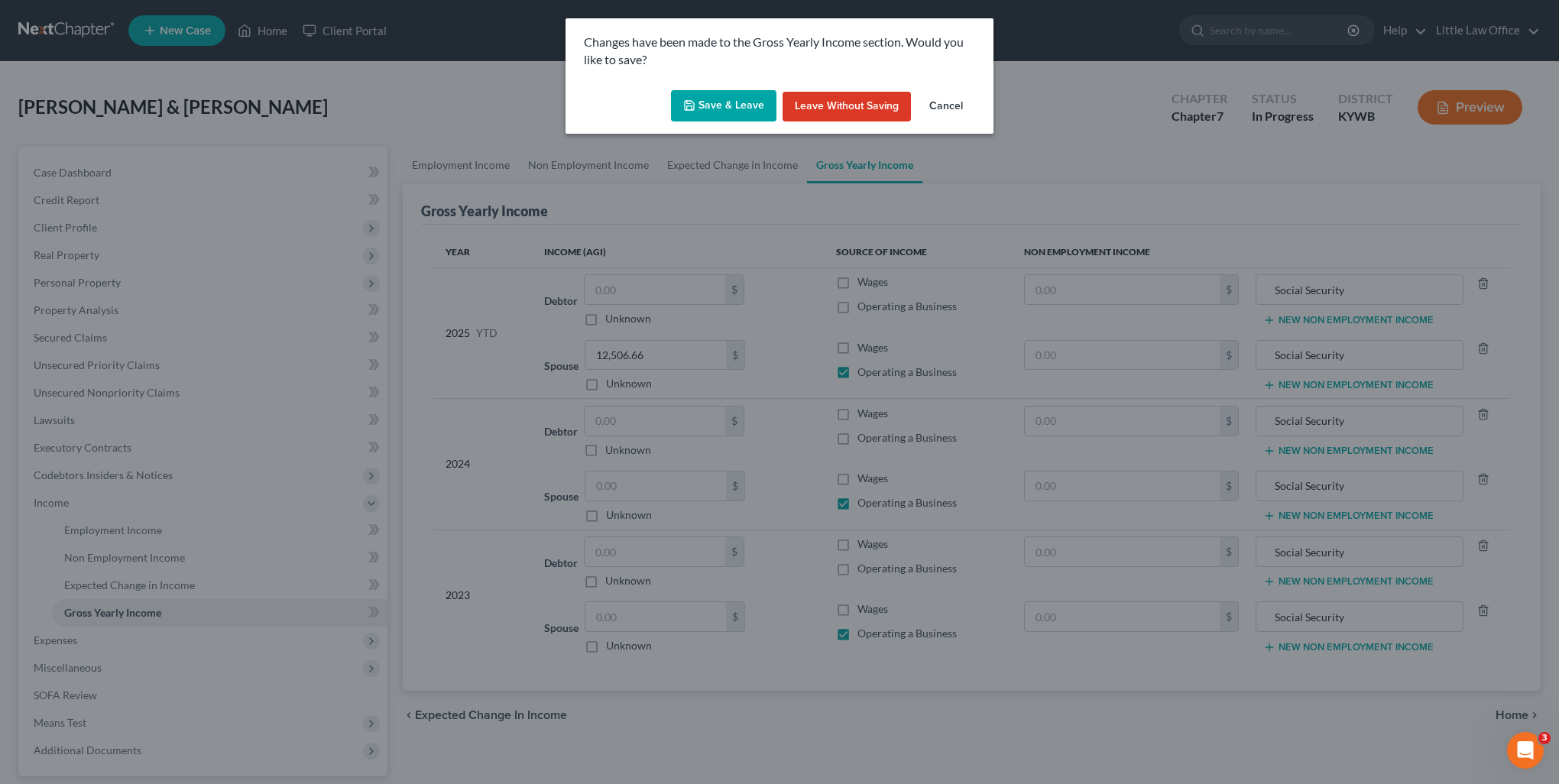
click at [711, 104] on button "Save & Leave" at bounding box center [723, 106] width 106 height 32
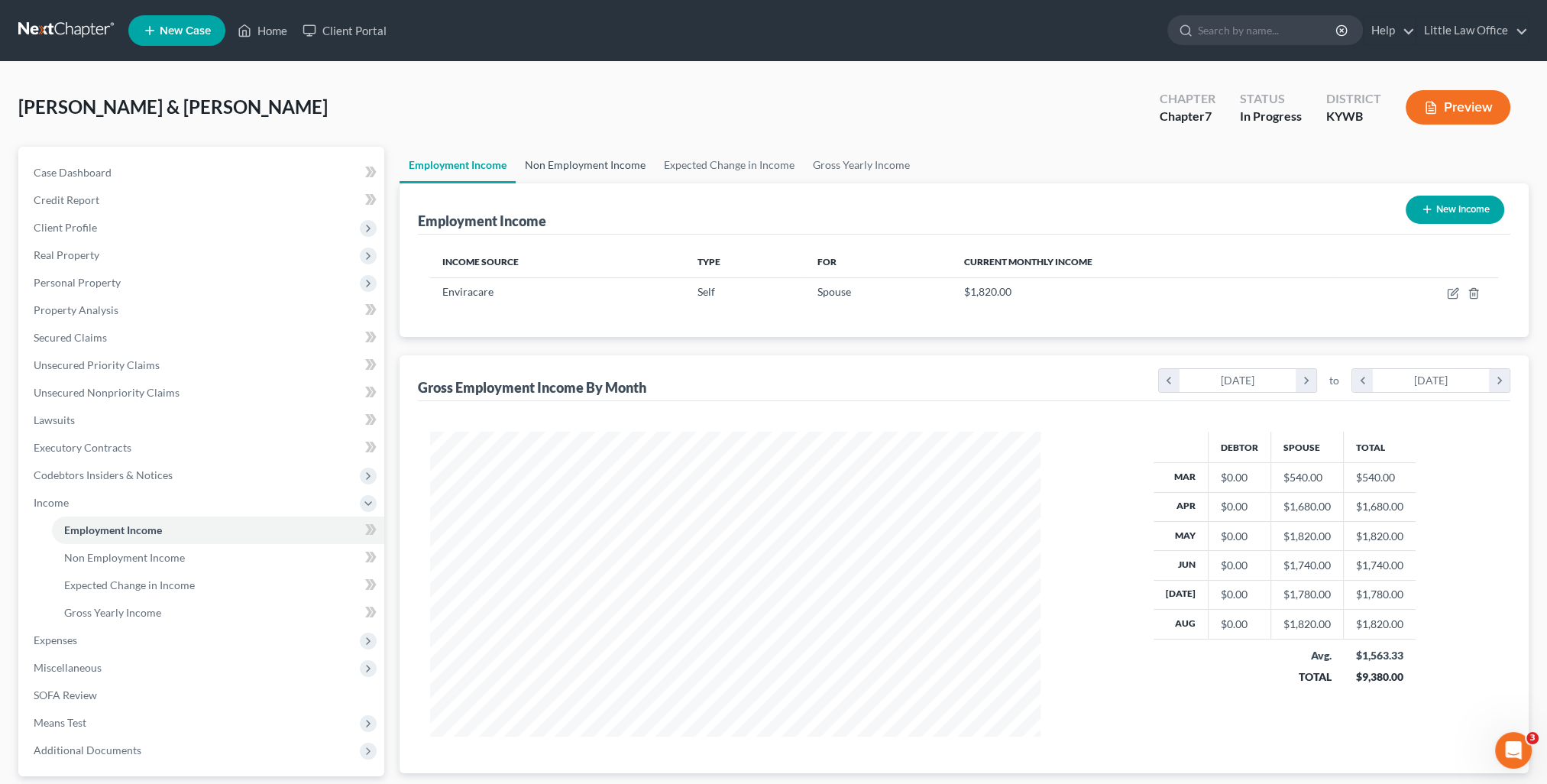
scroll to position [305, 641]
click at [593, 168] on link "Non Employment Income" at bounding box center [584, 165] width 139 height 37
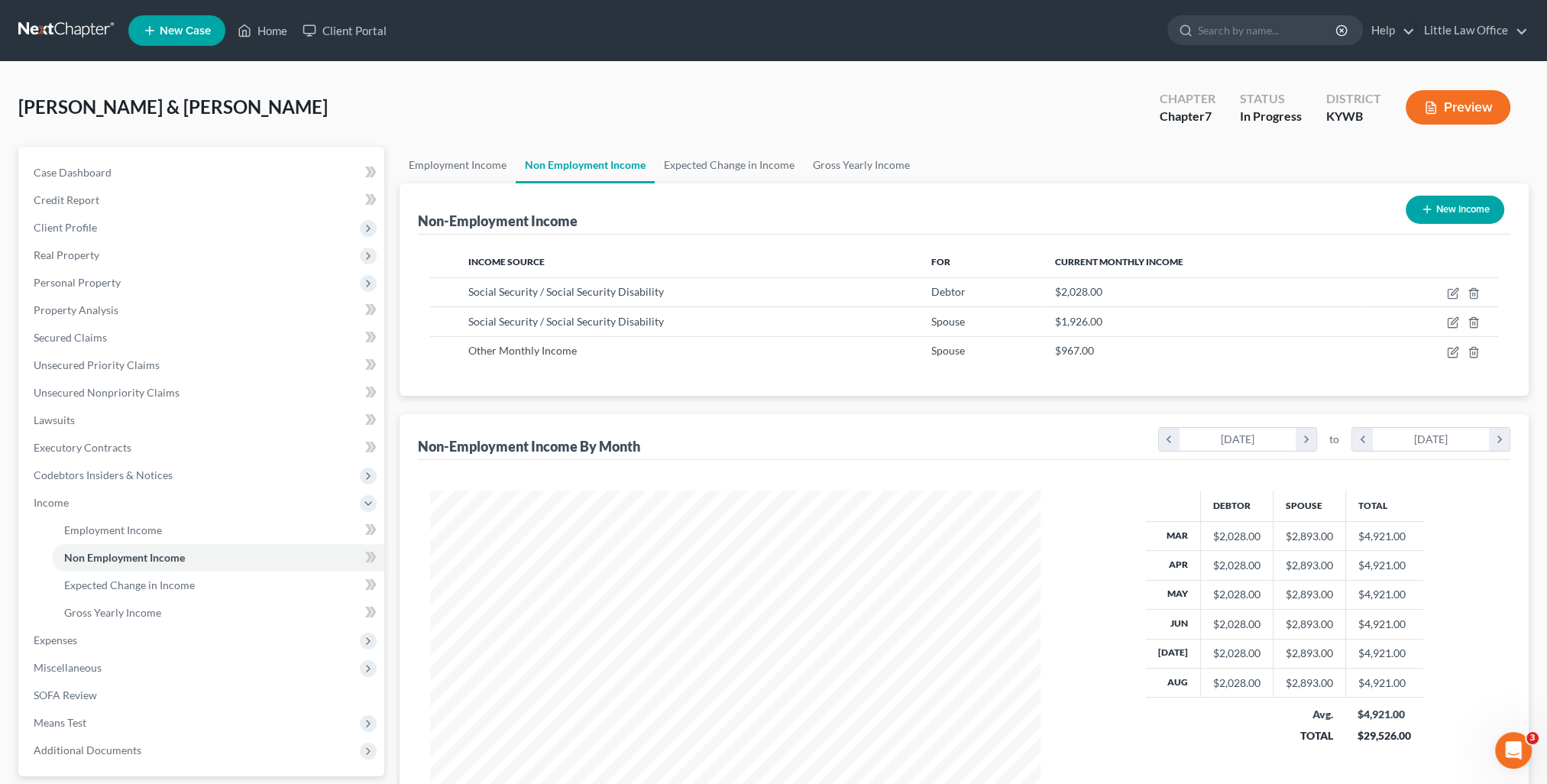
scroll to position [305, 641]
click at [837, 157] on link "Gross Yearly Income" at bounding box center [860, 165] width 115 height 37
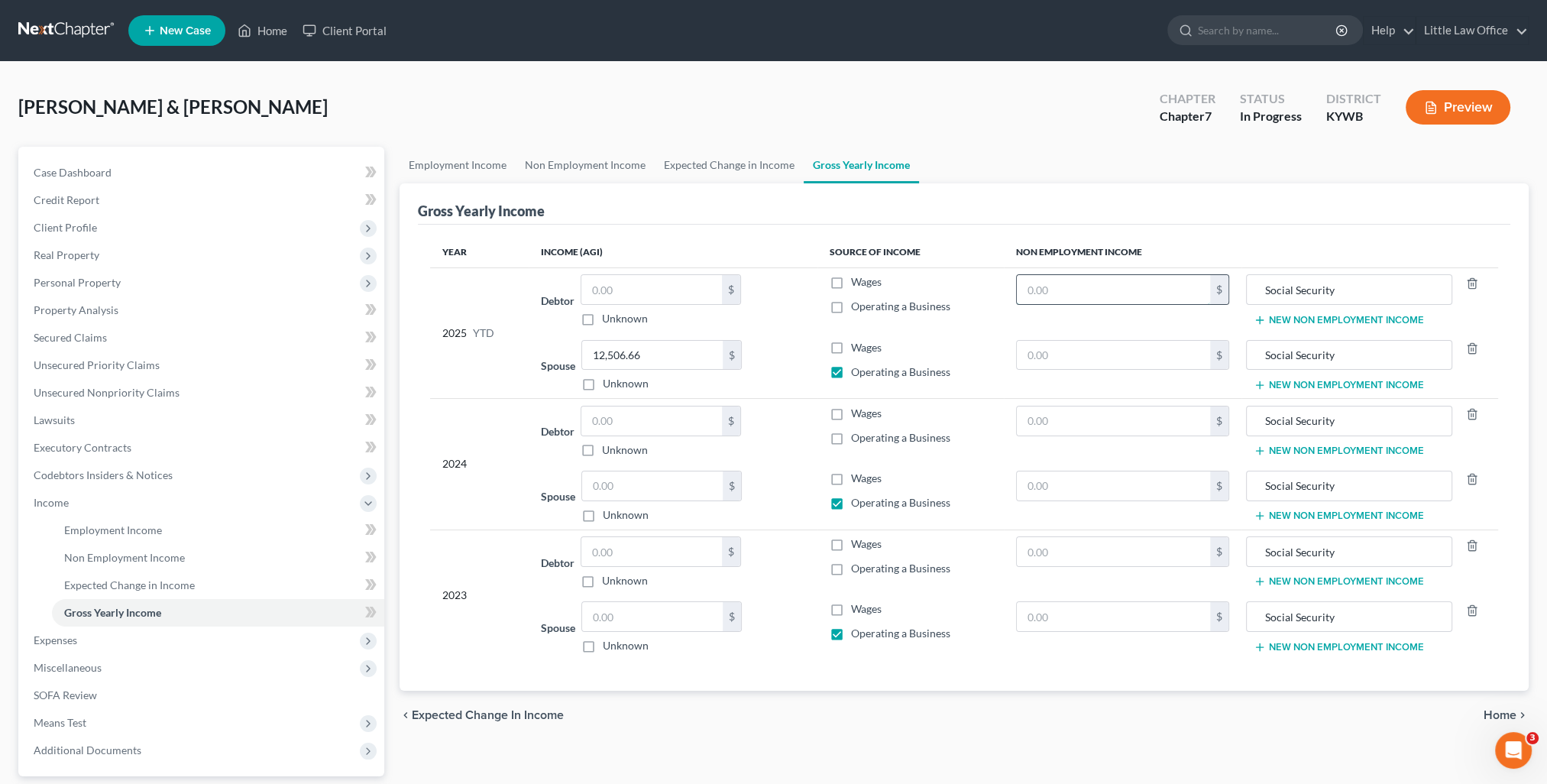
click at [1112, 299] on input "text" at bounding box center [1114, 290] width 193 height 29
type input "18,252"
click at [1100, 408] on input "text" at bounding box center [1114, 421] width 193 height 29
type input "24,336"
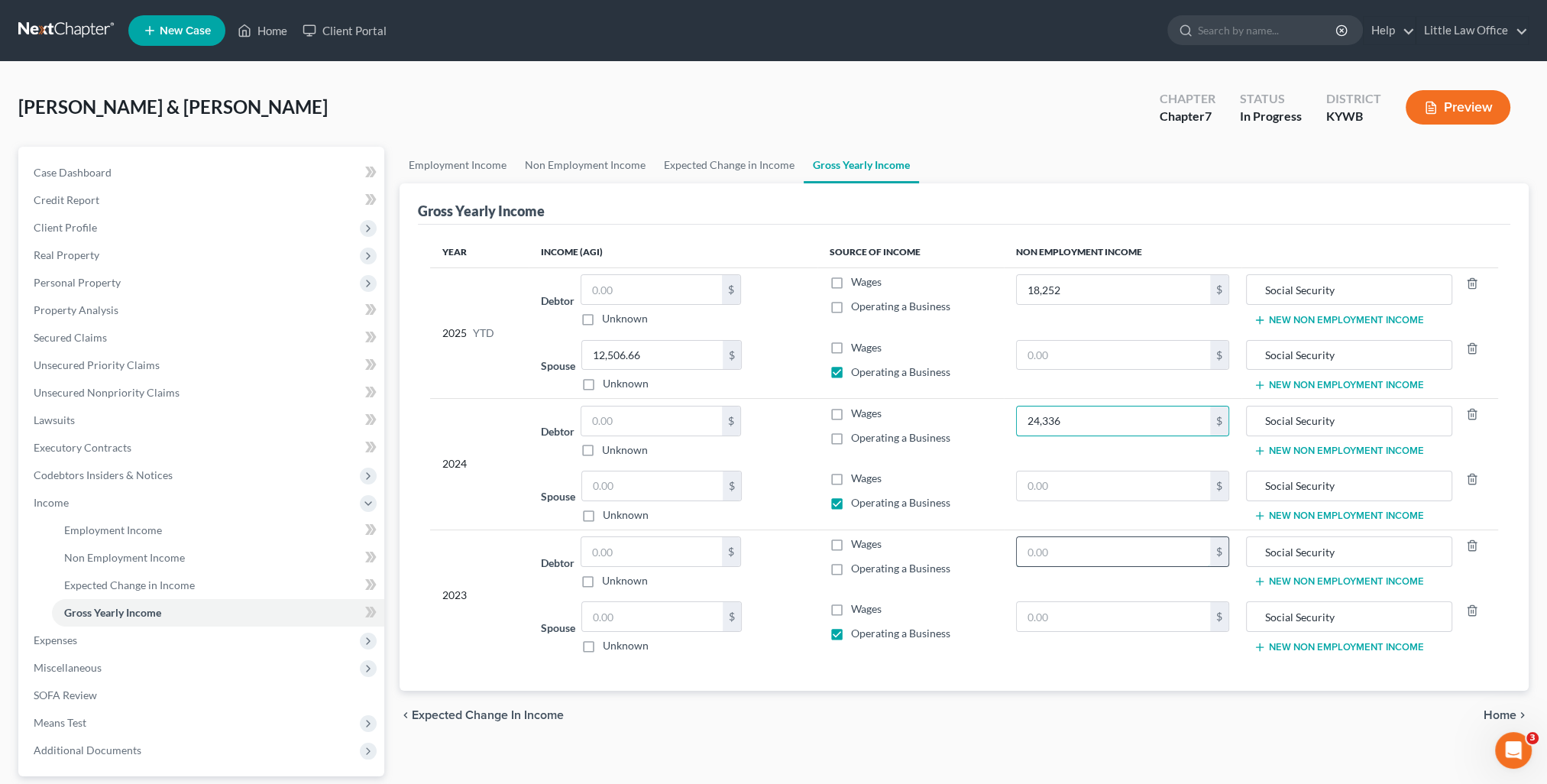
click at [1093, 551] on input "text" at bounding box center [1114, 552] width 193 height 29
type input "24,336"
click at [557, 167] on link "Non Employment Income" at bounding box center [584, 165] width 139 height 37
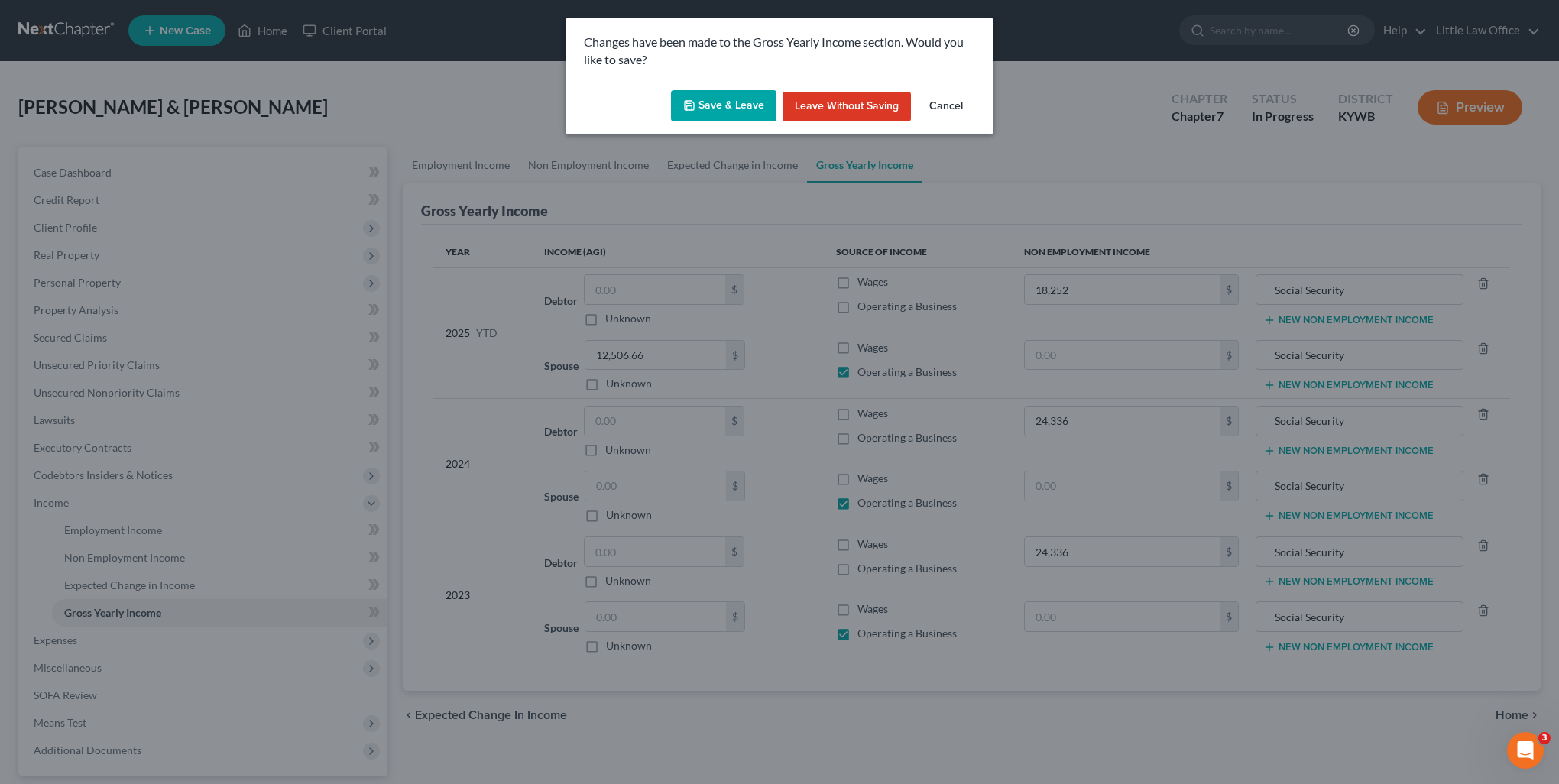
click at [733, 107] on button "Save & Leave" at bounding box center [723, 106] width 106 height 32
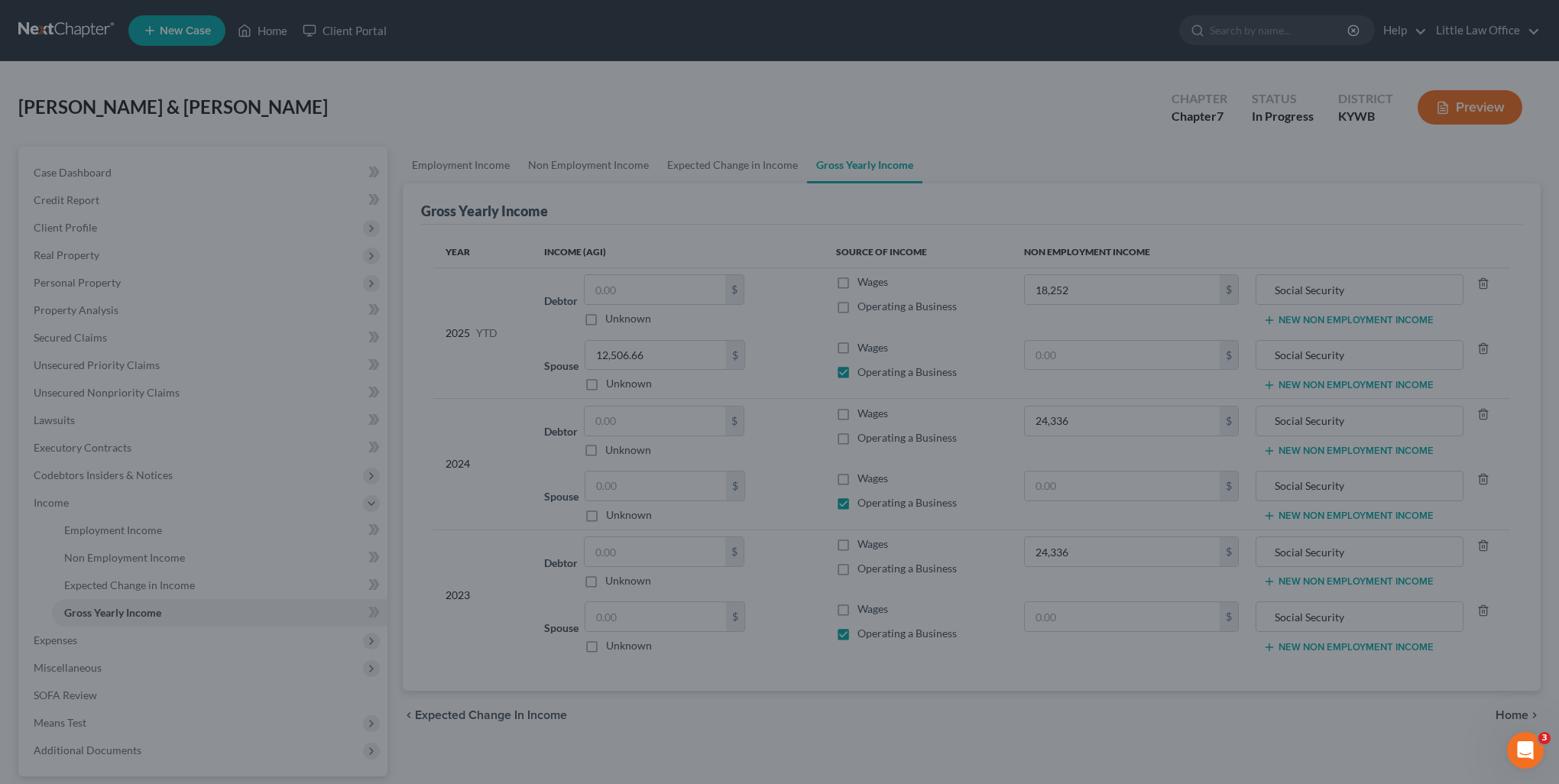
type input "24,336.00"
type input "18,252.00"
type input "24,336.00"
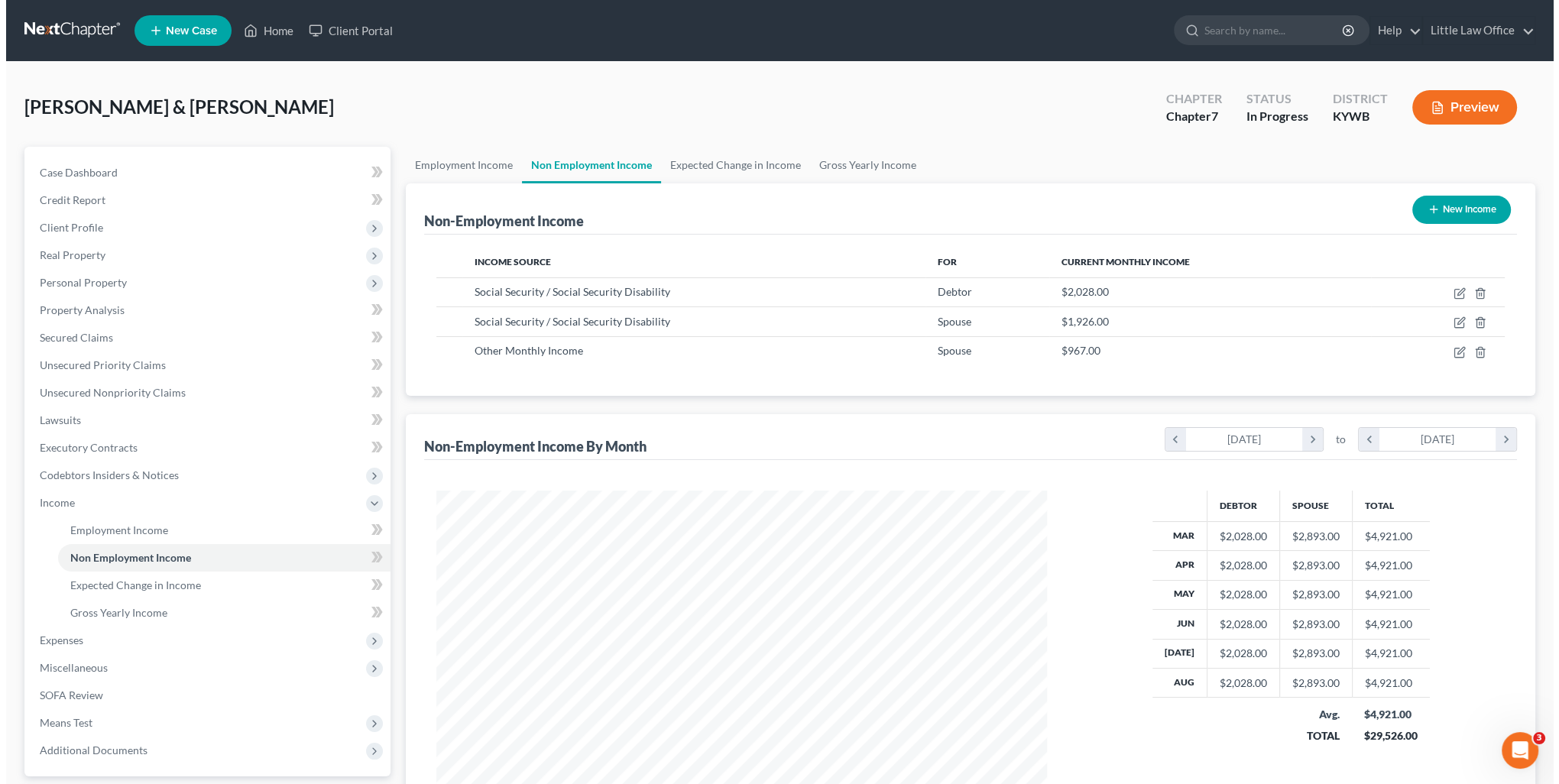
scroll to position [305, 641]
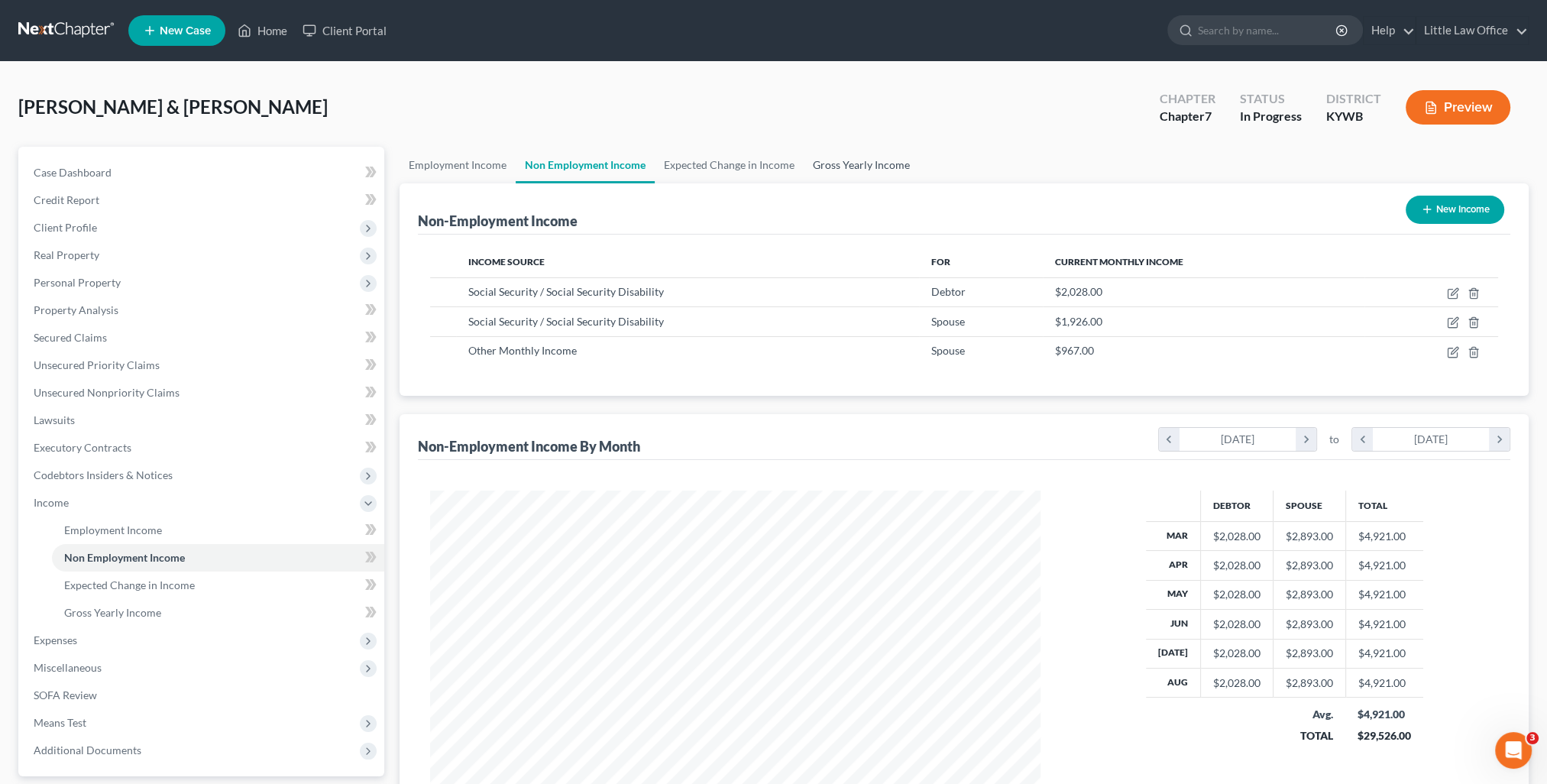
click at [868, 157] on link "Gross Yearly Income" at bounding box center [860, 165] width 115 height 37
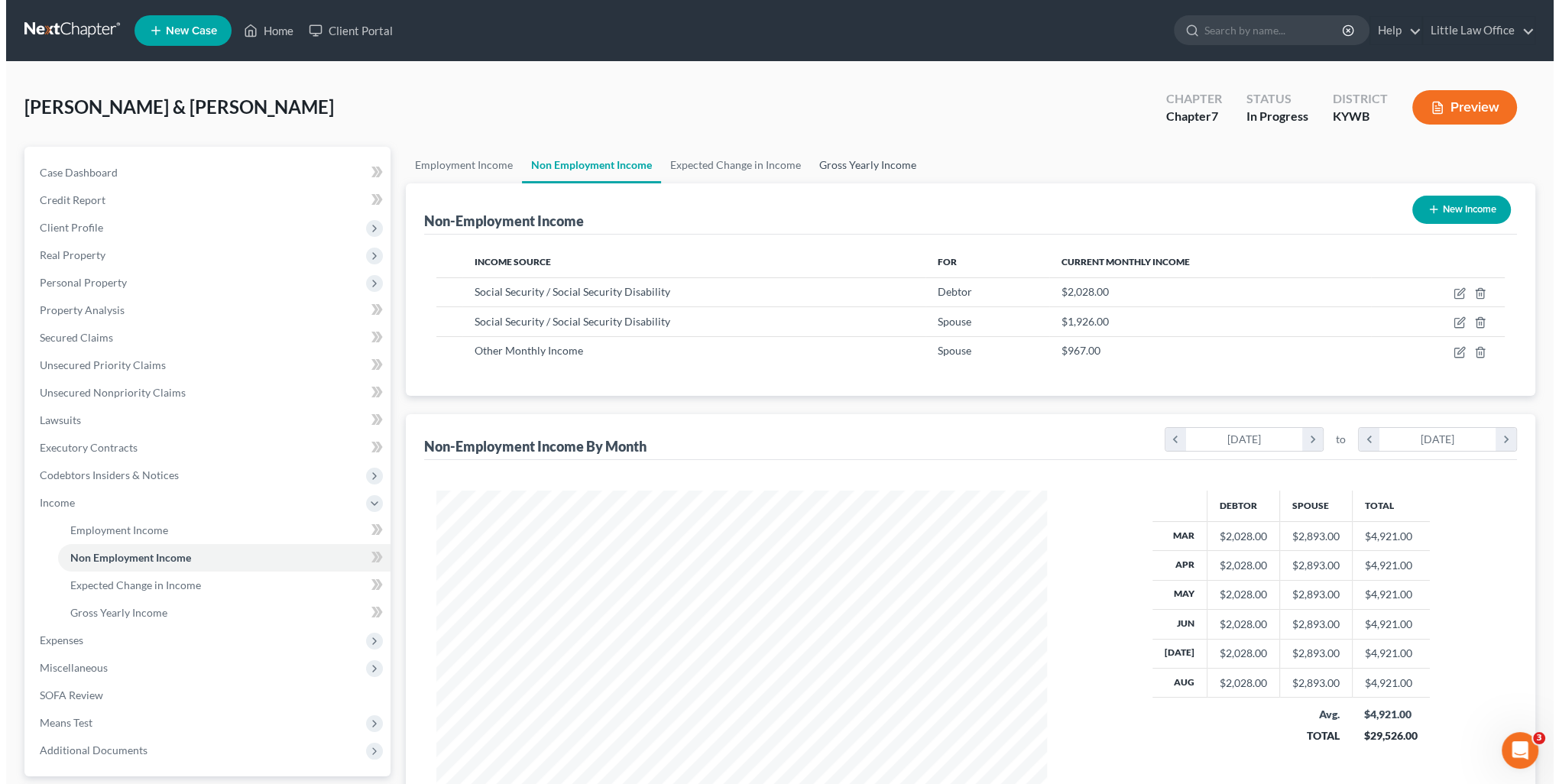
scroll to position [306, 645]
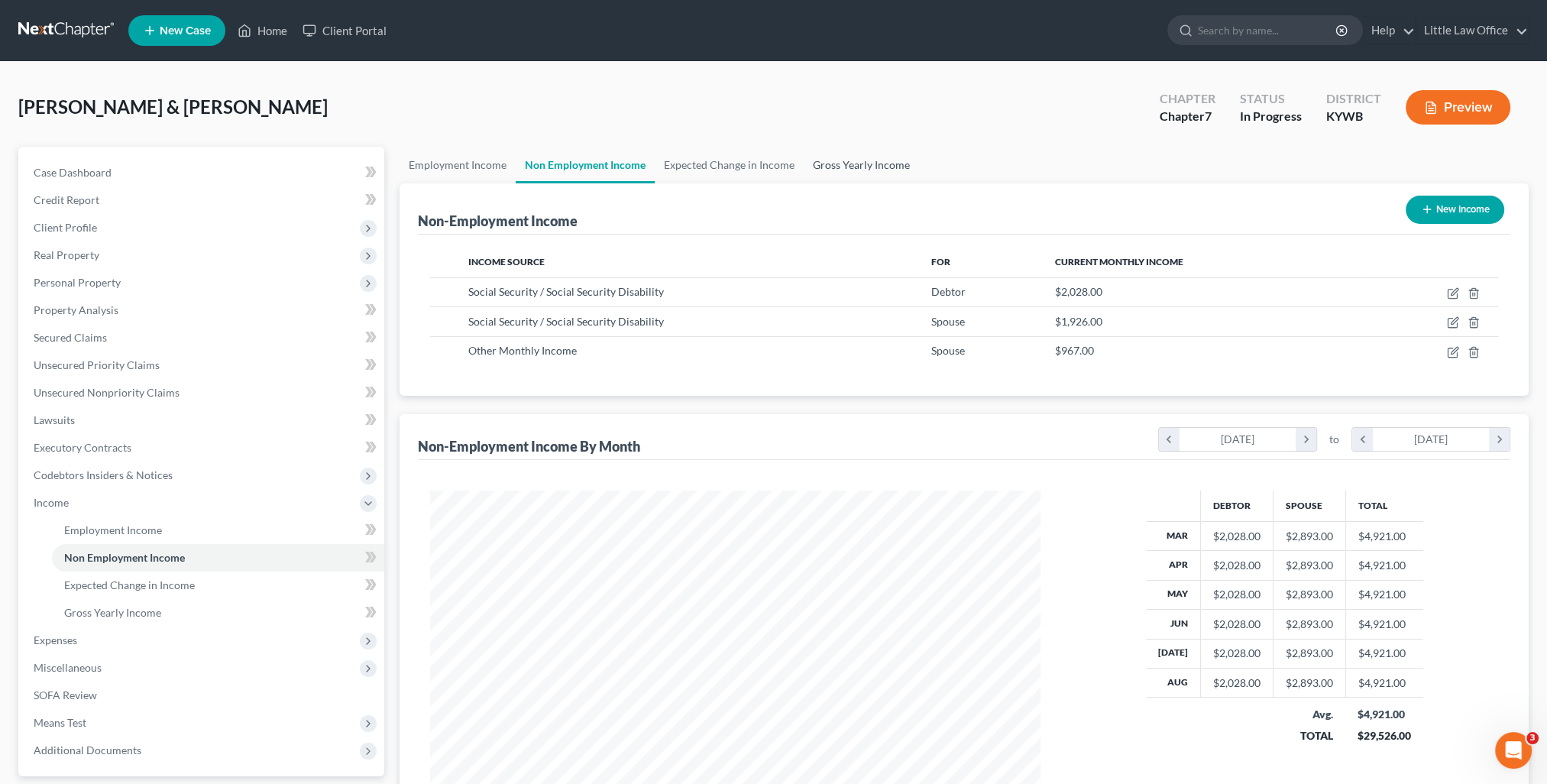
click at [840, 164] on link "Gross Yearly Income" at bounding box center [860, 165] width 115 height 37
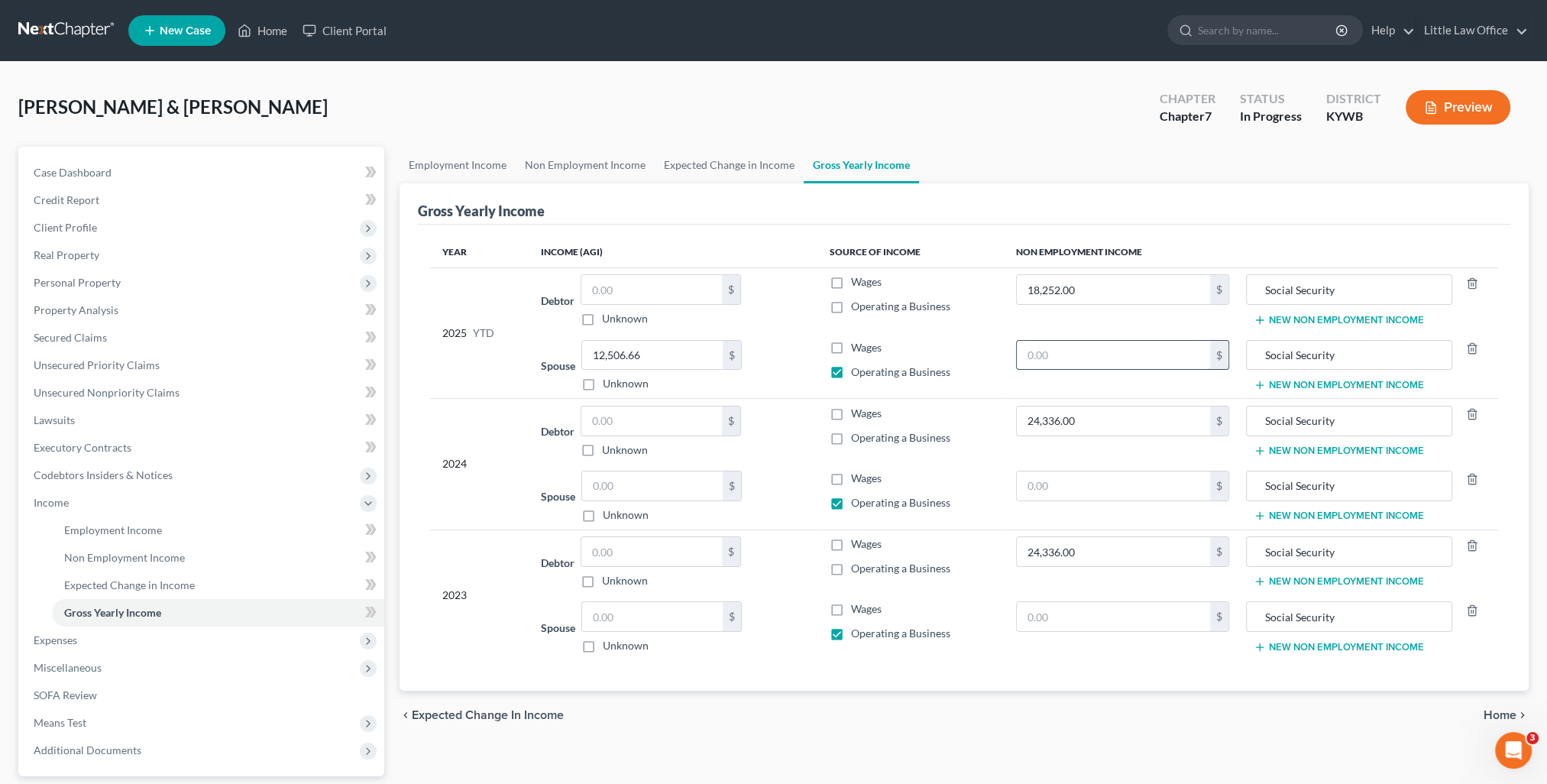
click at [1073, 354] on input "text" at bounding box center [1114, 355] width 193 height 29
type input "26,037"
click at [1080, 488] on input "text" at bounding box center [1114, 486] width 193 height 29
type input "34,716"
click at [1092, 625] on input "text" at bounding box center [1114, 617] width 193 height 29
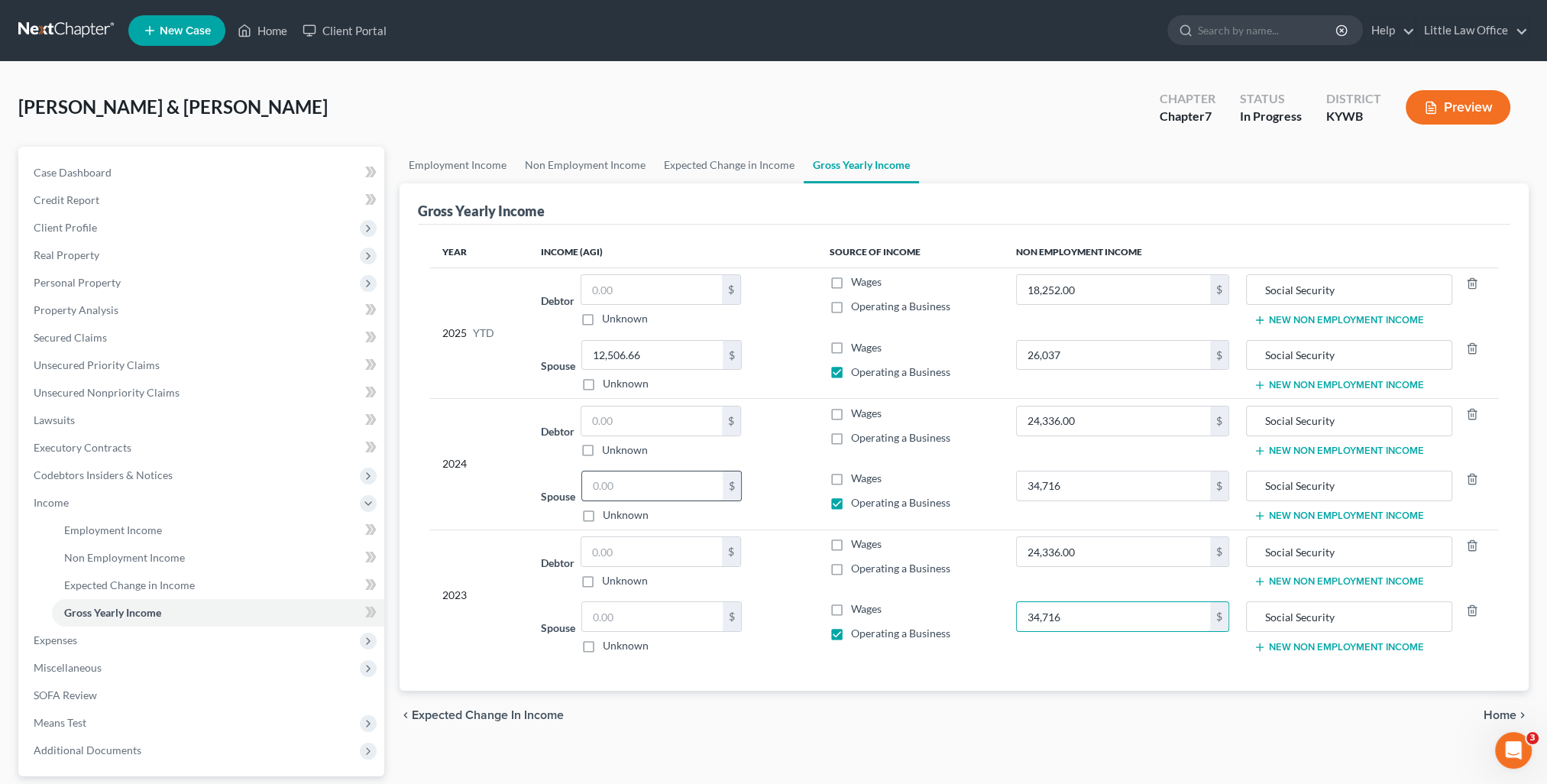
type input "34,716"
click at [621, 488] on input "text" at bounding box center [652, 486] width 141 height 29
type input "15,000"
click at [632, 623] on input "text" at bounding box center [652, 617] width 141 height 29
type input "15,000"
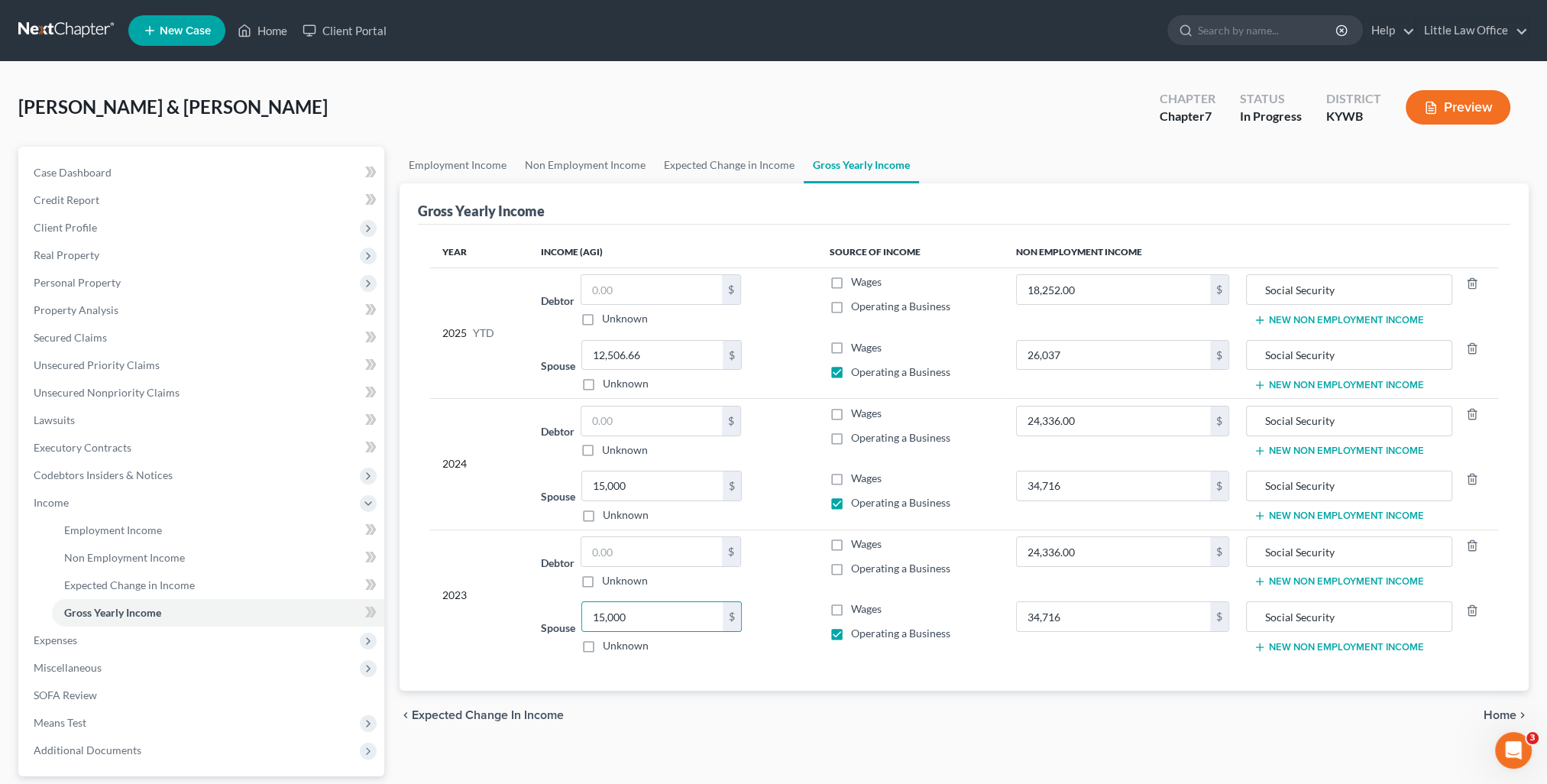
click at [742, 703] on div "chevron_left Expected Change in Income Home chevron_right" at bounding box center [964, 714] width 1129 height 49
click at [488, 167] on link "Employment Income" at bounding box center [457, 165] width 116 height 37
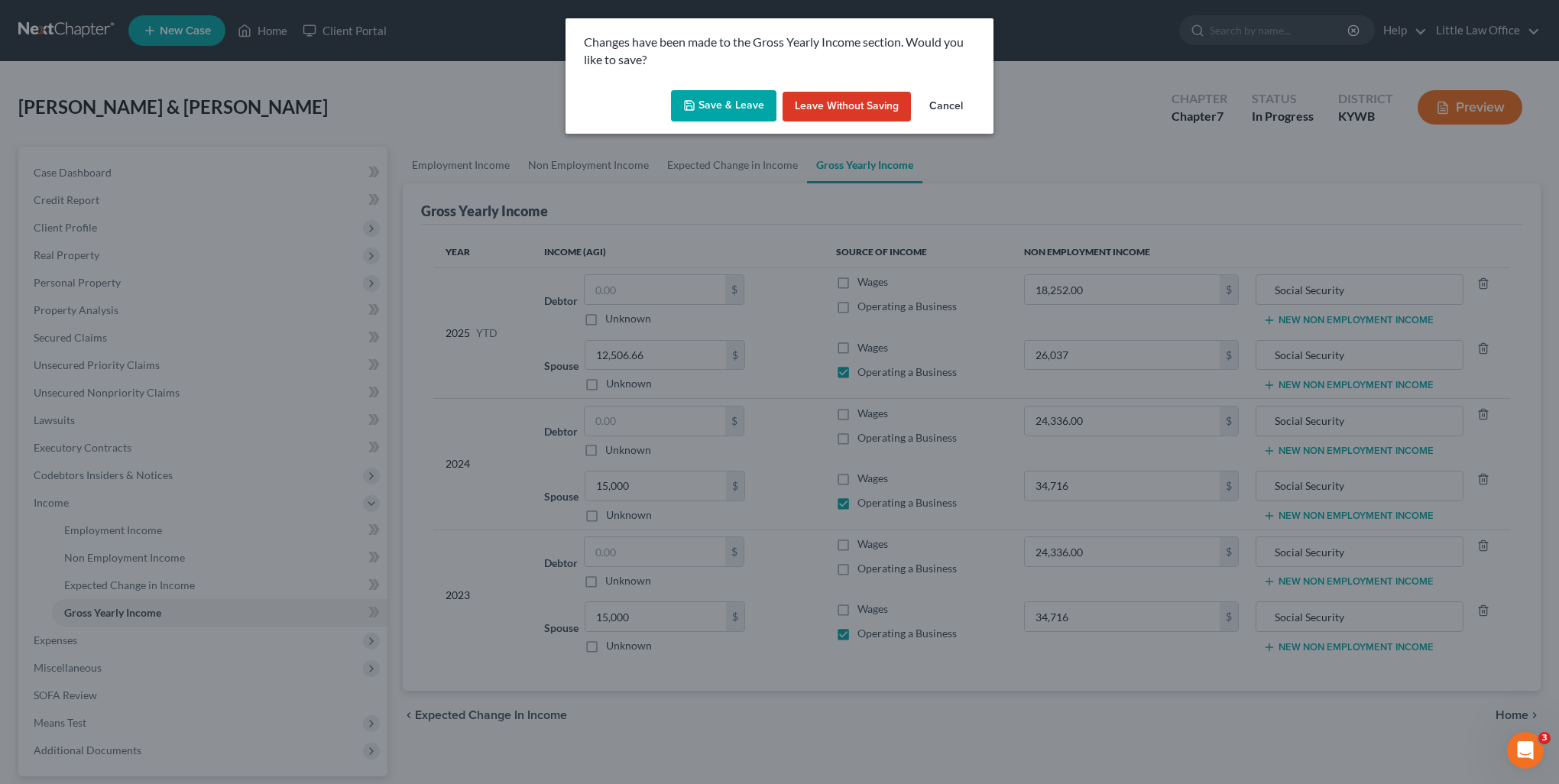
click at [715, 91] on button "Save & Leave" at bounding box center [723, 106] width 106 height 32
type input "26,037.00"
type input "34,716.00"
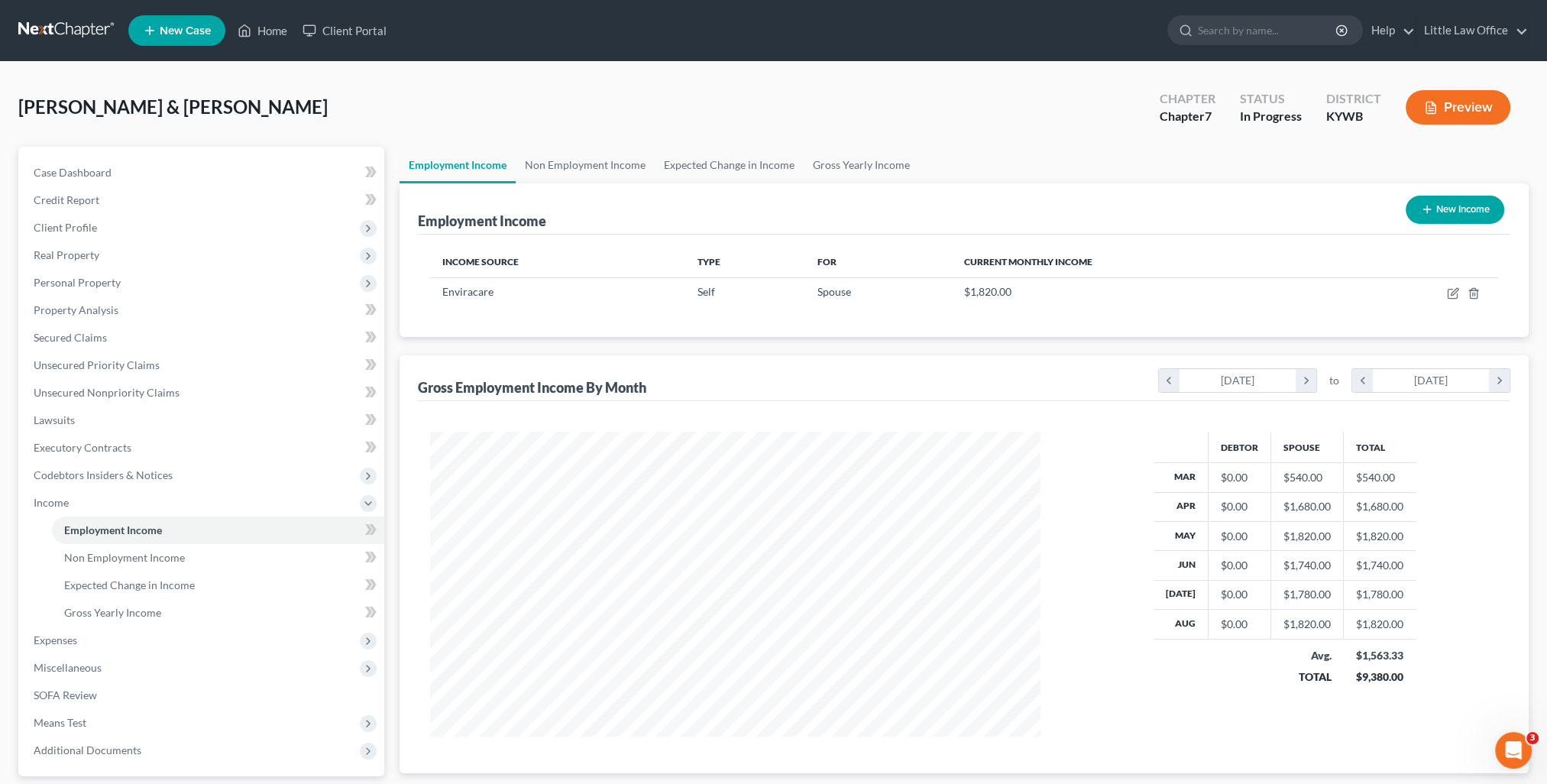
scroll to position [305, 641]
click at [820, 163] on link "Gross Yearly Income" at bounding box center [860, 165] width 115 height 37
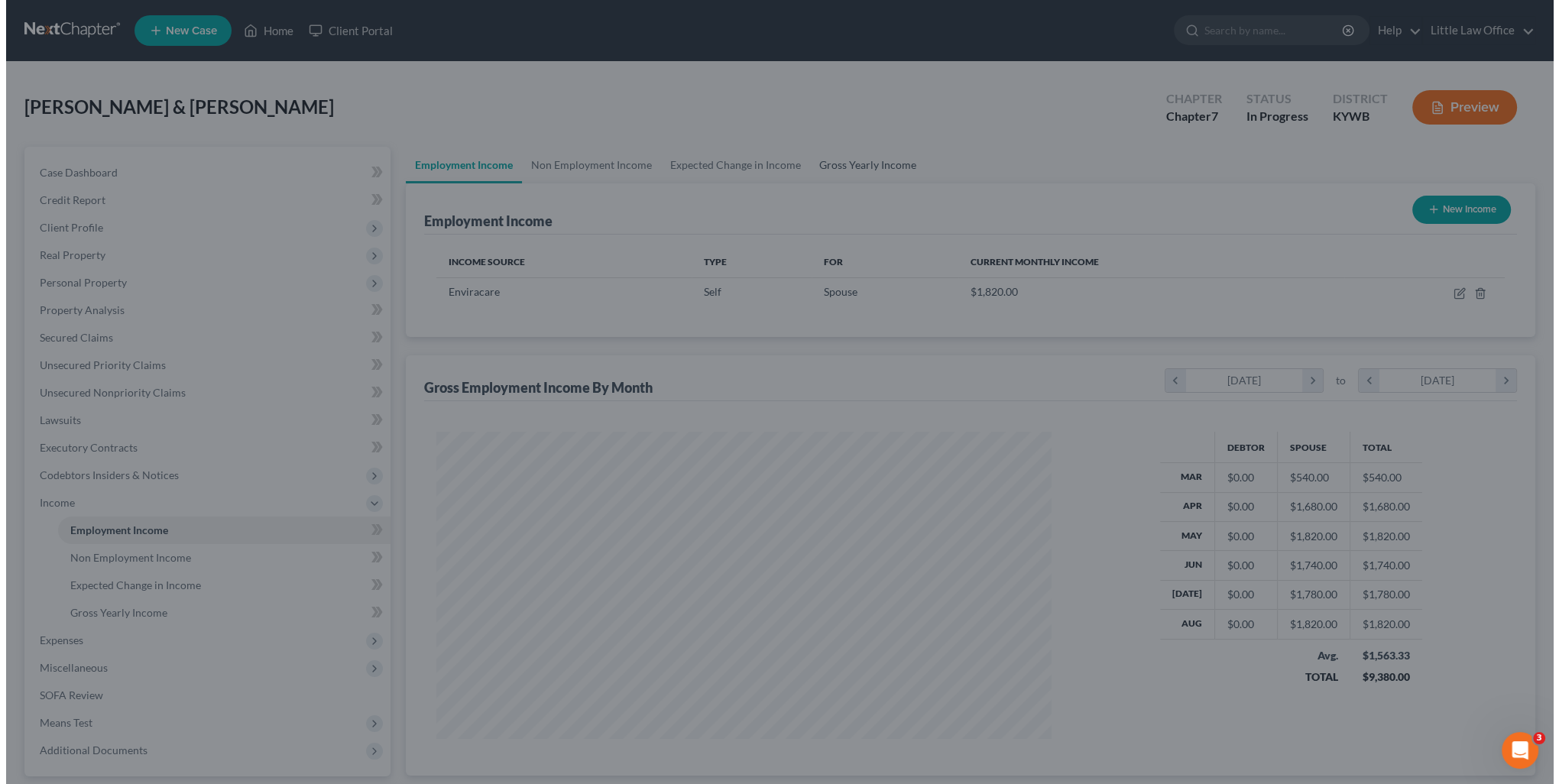
scroll to position [306, 645]
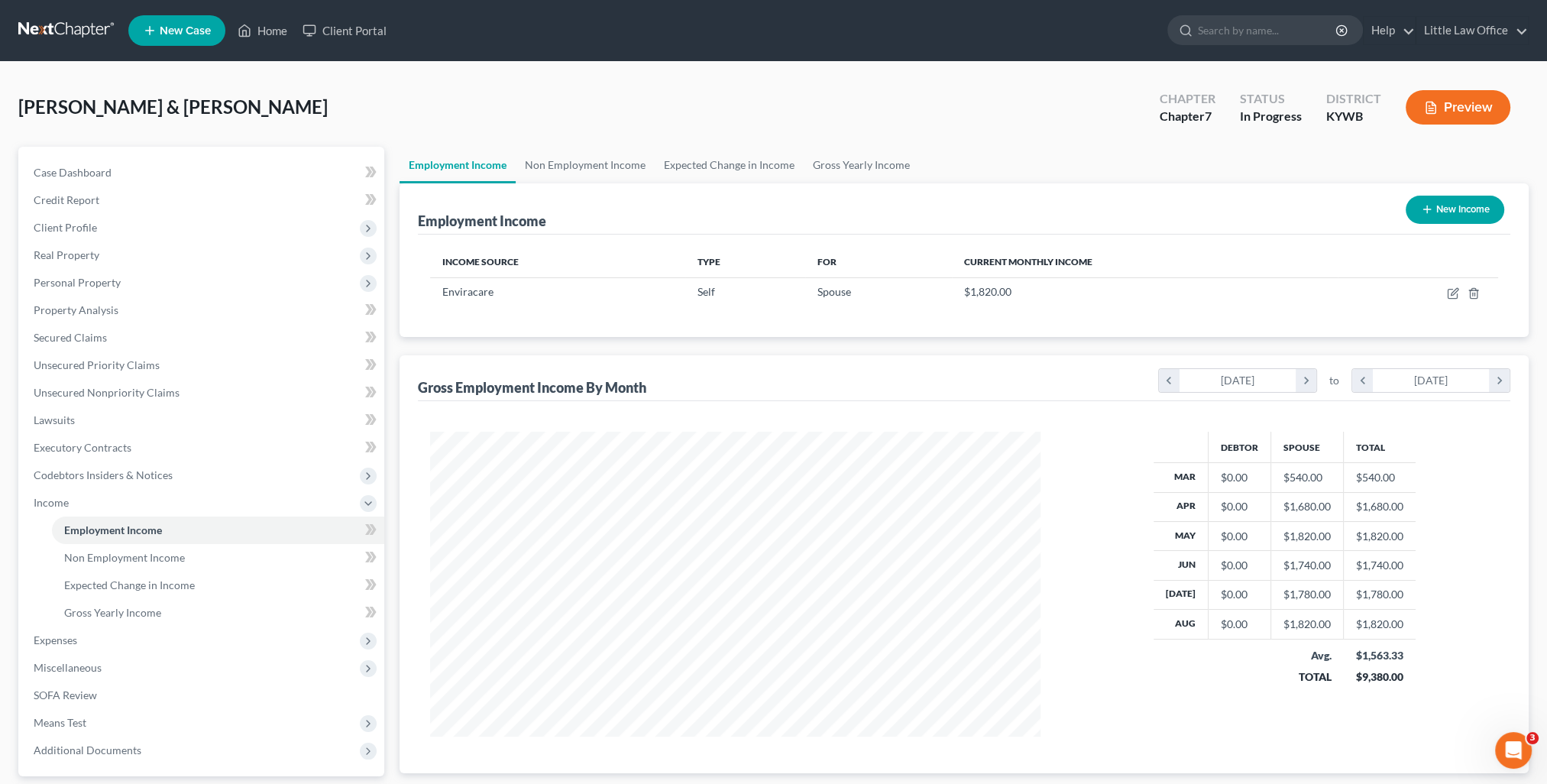
scroll to position [305, 641]
click at [856, 173] on link "Gross Yearly Income" at bounding box center [860, 165] width 115 height 37
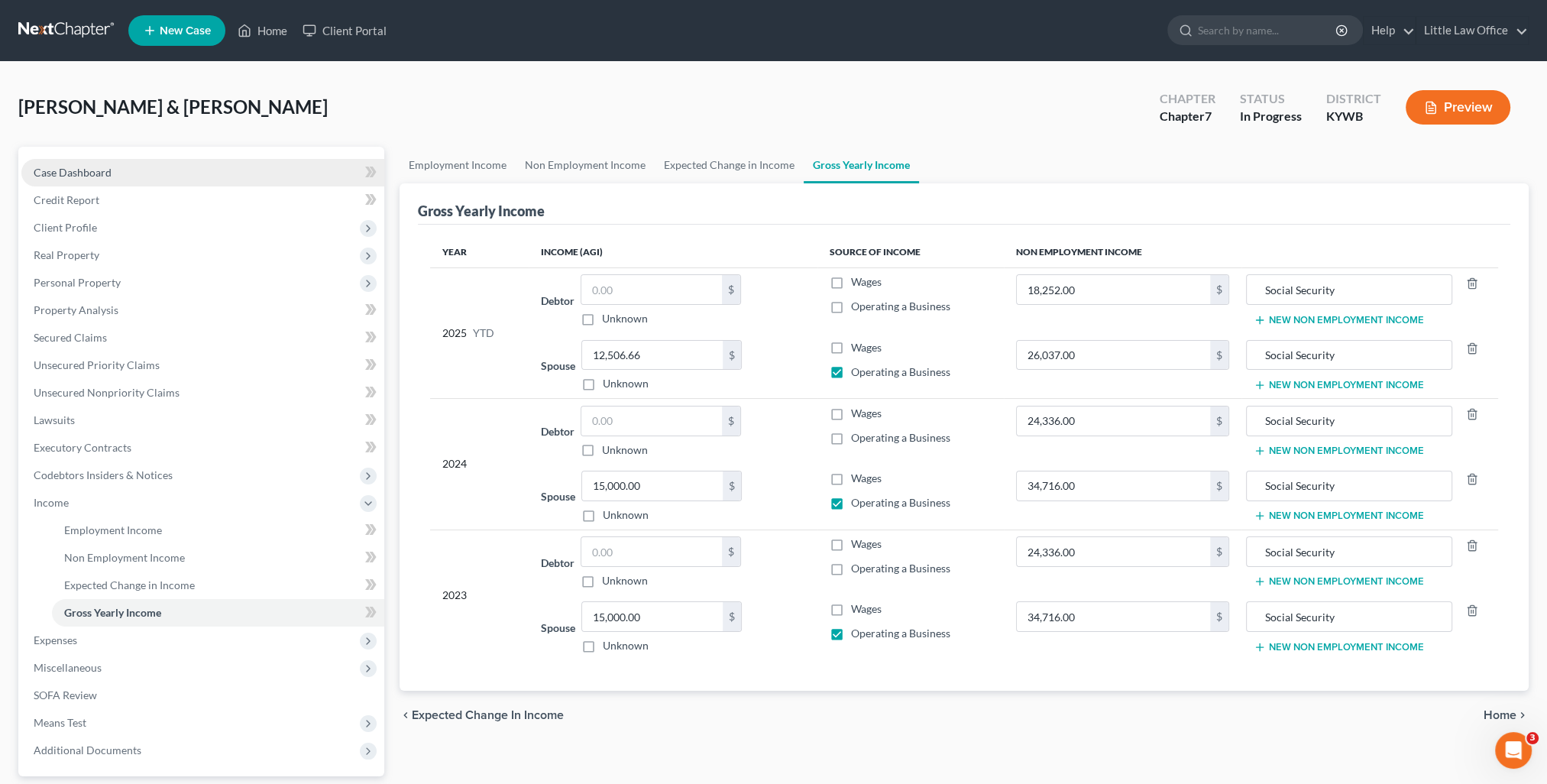
click at [80, 175] on span "Case Dashboard" at bounding box center [73, 172] width 78 height 13
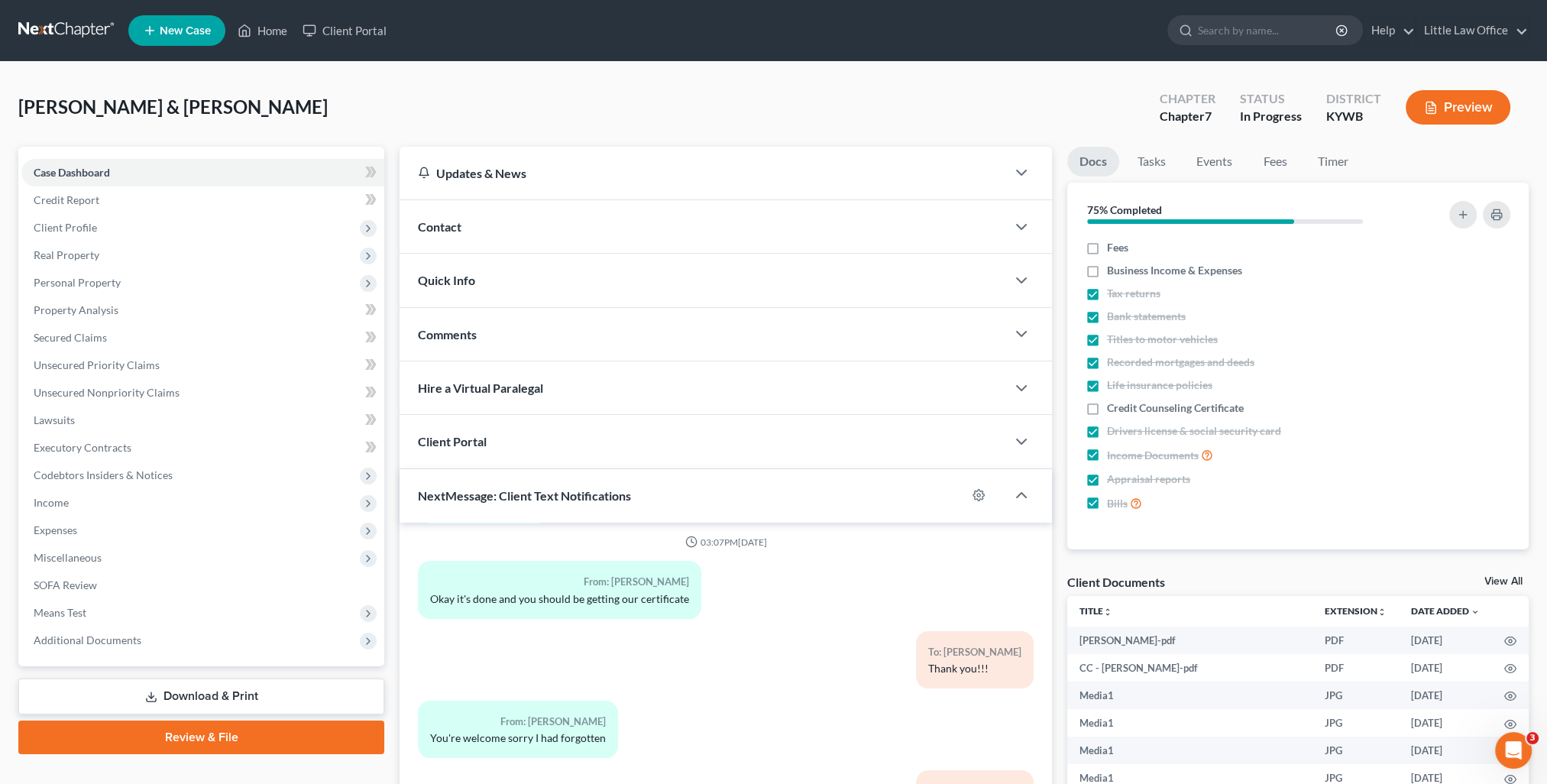
scroll to position [199, 0]
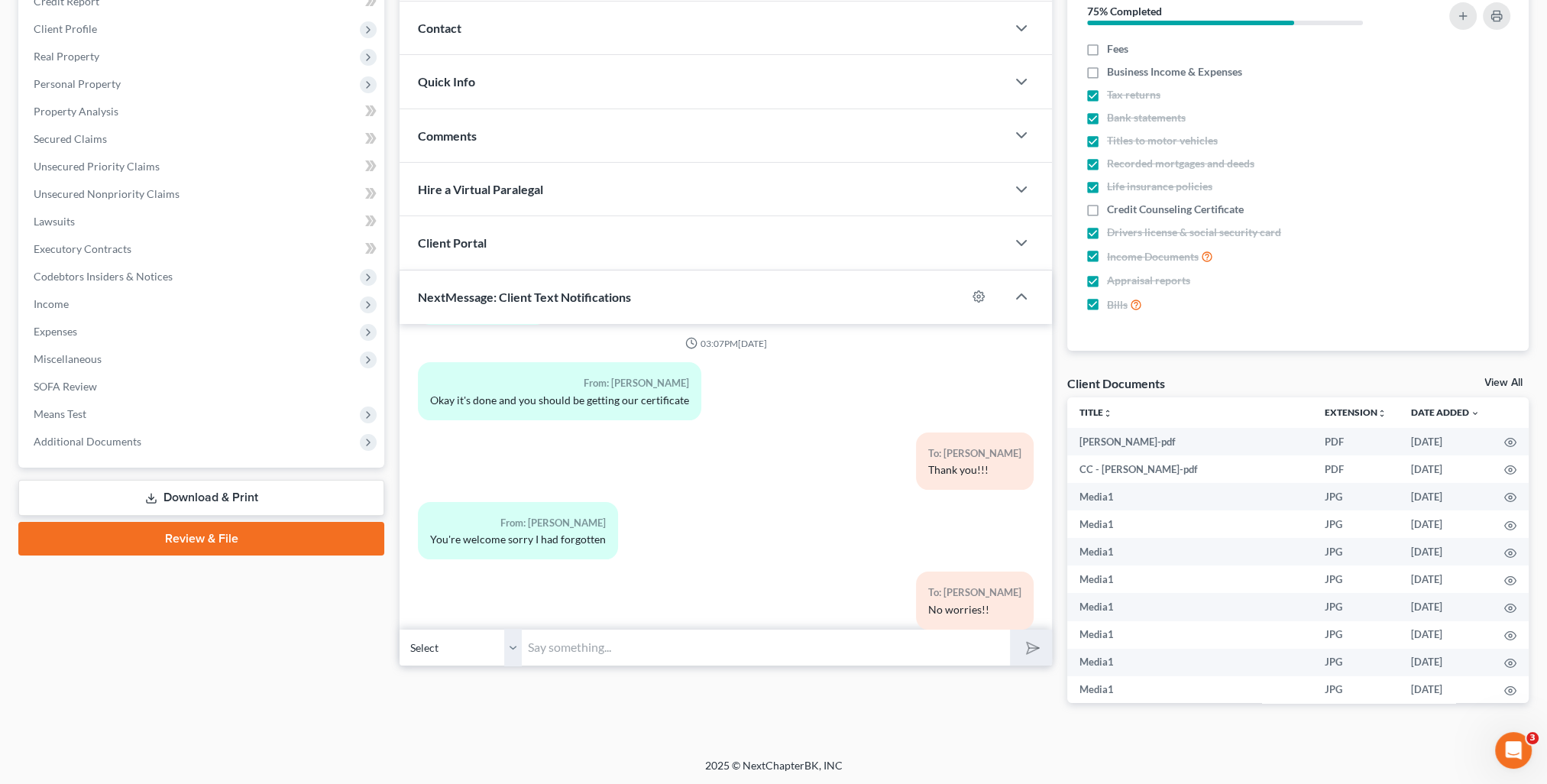
click at [682, 638] on input "text" at bounding box center [766, 647] width 488 height 38
type input "What is a safe amount that I can say you made from your business for 2024 and 2…"
click at [511, 646] on select "Select +1 (270) 608-4030 - Jennifer Hoeft +1 (270) 608-4077 - Harrison Hoeft" at bounding box center [460, 647] width 122 height 38
click at [399, 628] on select "Select +1 (270) 608-4030 - Jennifer Hoeft +1 (270) 608-4077 - Harrison Hoeft" at bounding box center [460, 647] width 122 height 38
click at [514, 656] on select "Select +1 (270) 608-4030 - Jennifer Hoeft +1 (270) 608-4077 - Harrison Hoeft" at bounding box center [460, 647] width 122 height 38
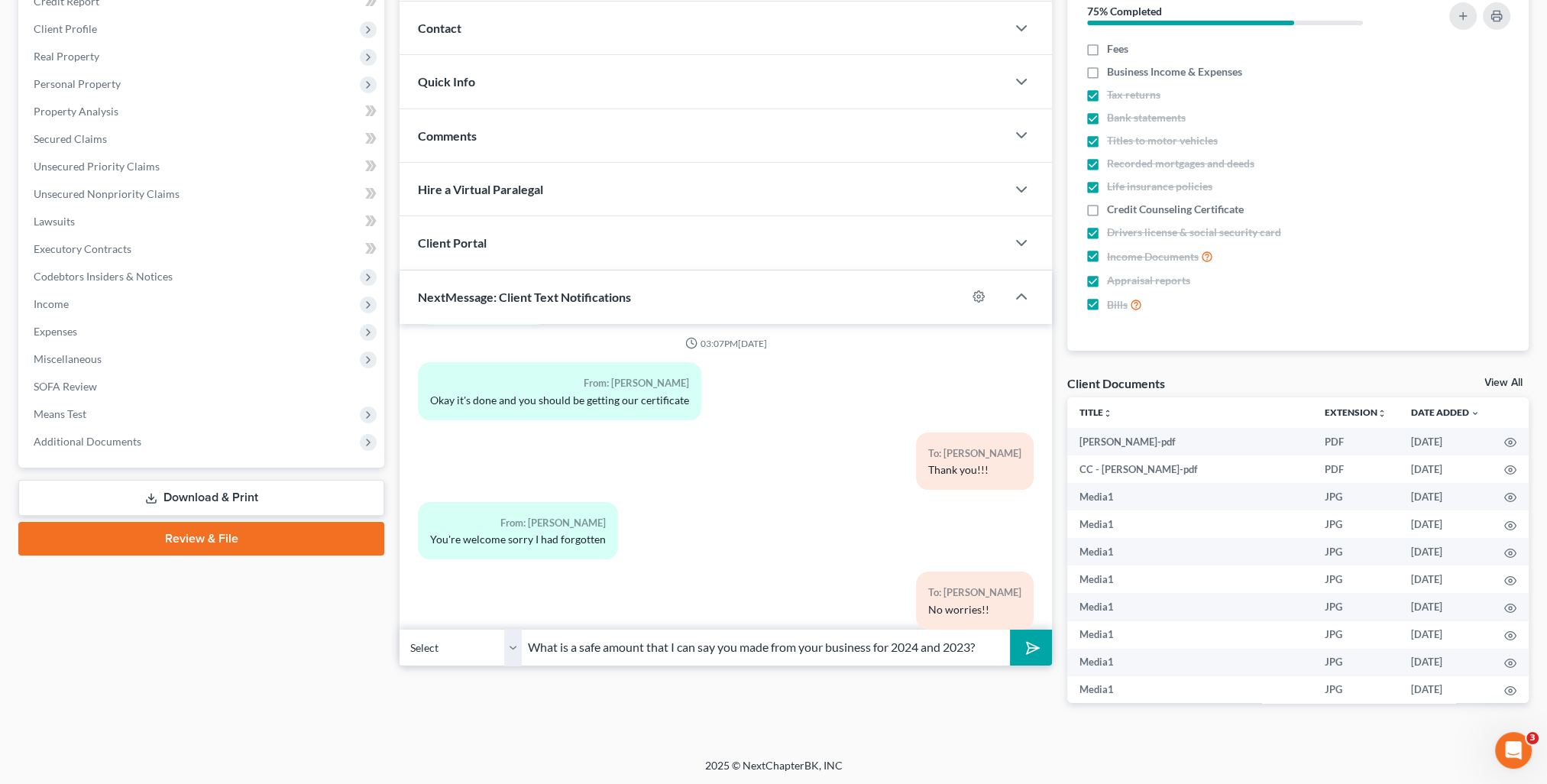
drag, startPoint x: 514, startPoint y: 656, endPoint x: 636, endPoint y: 651, distance: 122.1
click at [514, 656] on select "Select +1 (270) 608-4030 - Jennifer Hoeft +1 (270) 608-4077 - Harrison Hoeft" at bounding box center [460, 647] width 122 height 38
click at [1029, 648] on icon "submit" at bounding box center [1029, 647] width 21 height 21
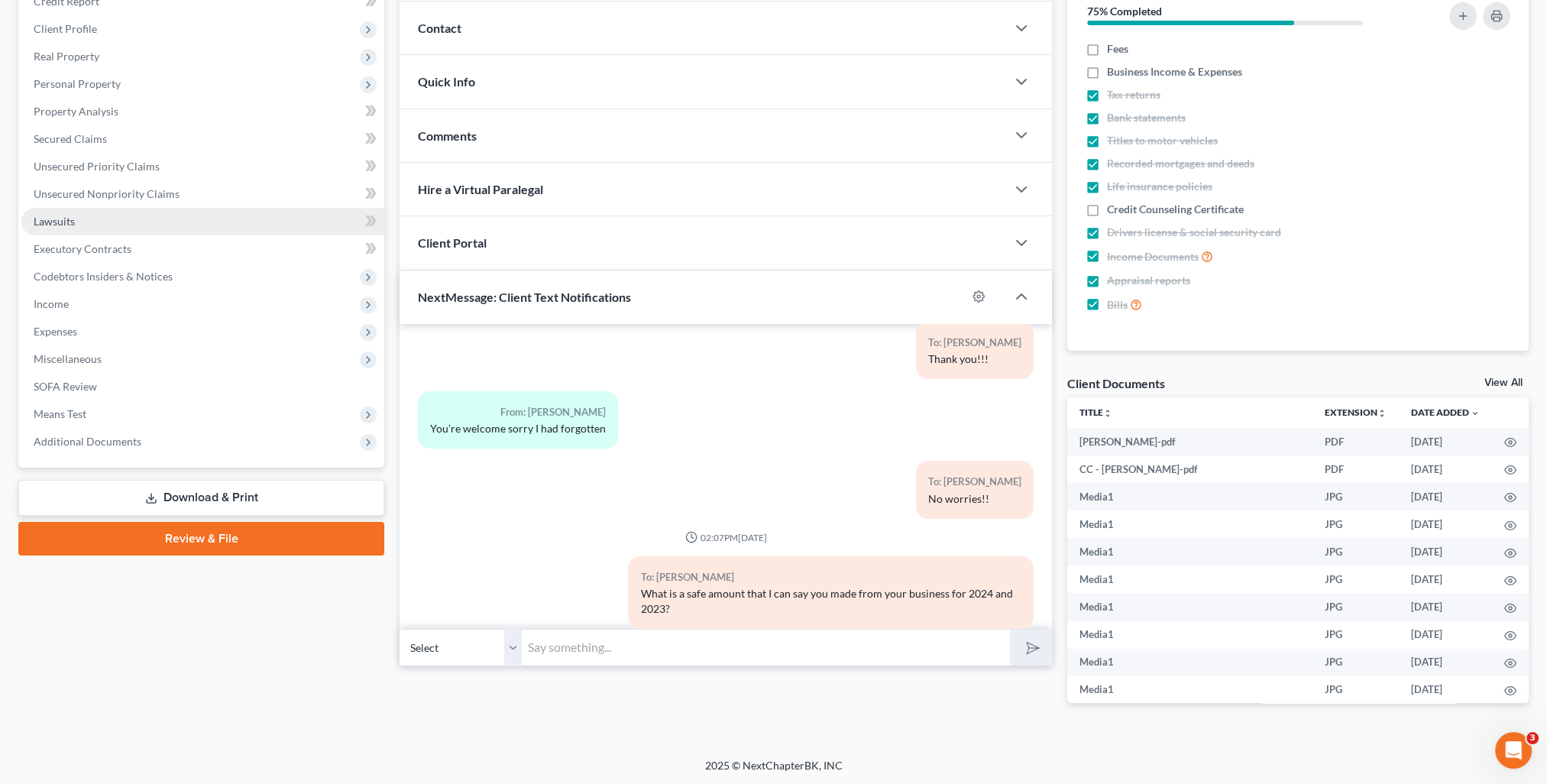
click at [70, 229] on link "Lawsuits" at bounding box center [202, 222] width 363 height 28
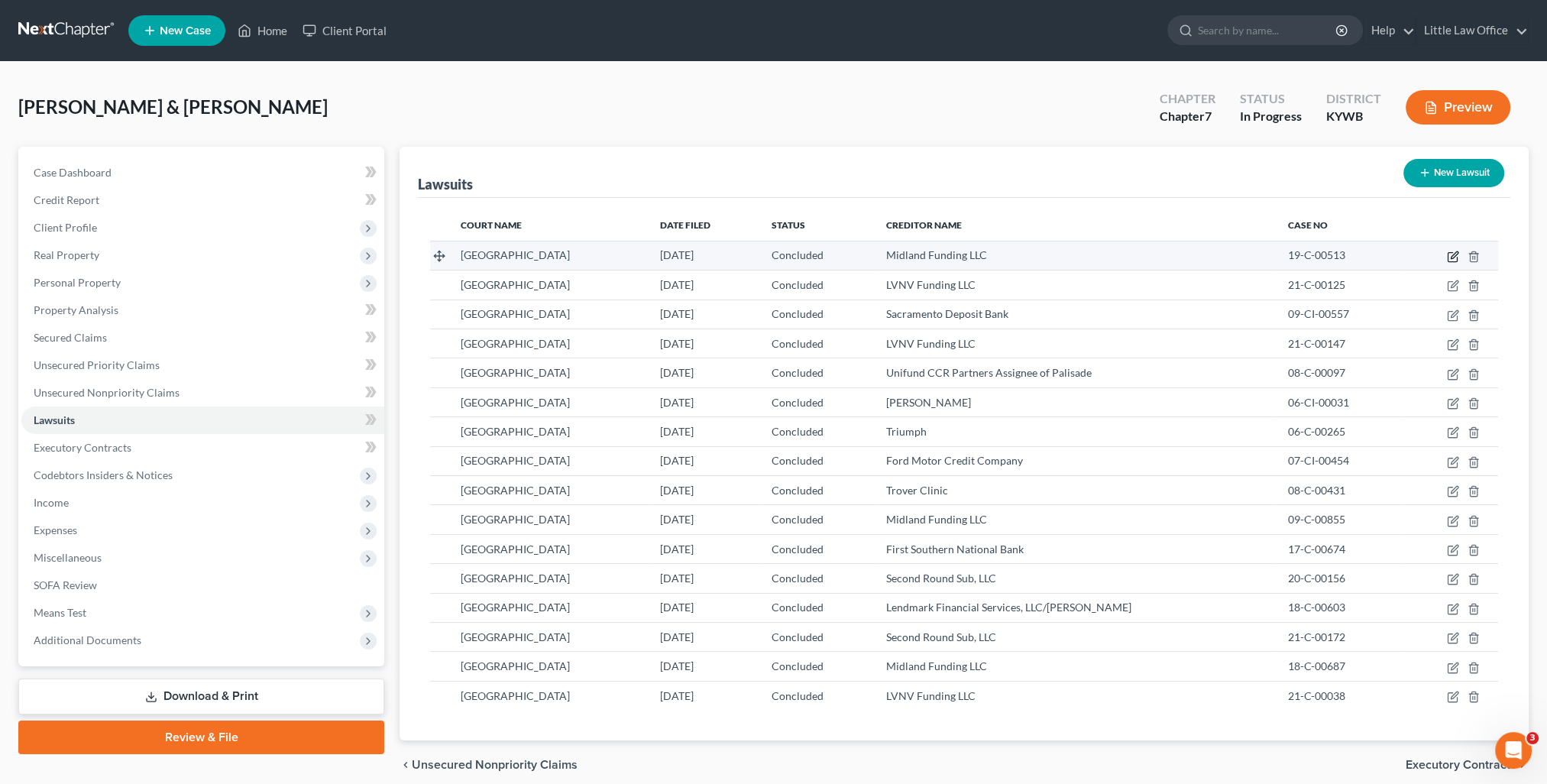
click at [1451, 256] on icon "button" at bounding box center [1454, 254] width 6 height 6
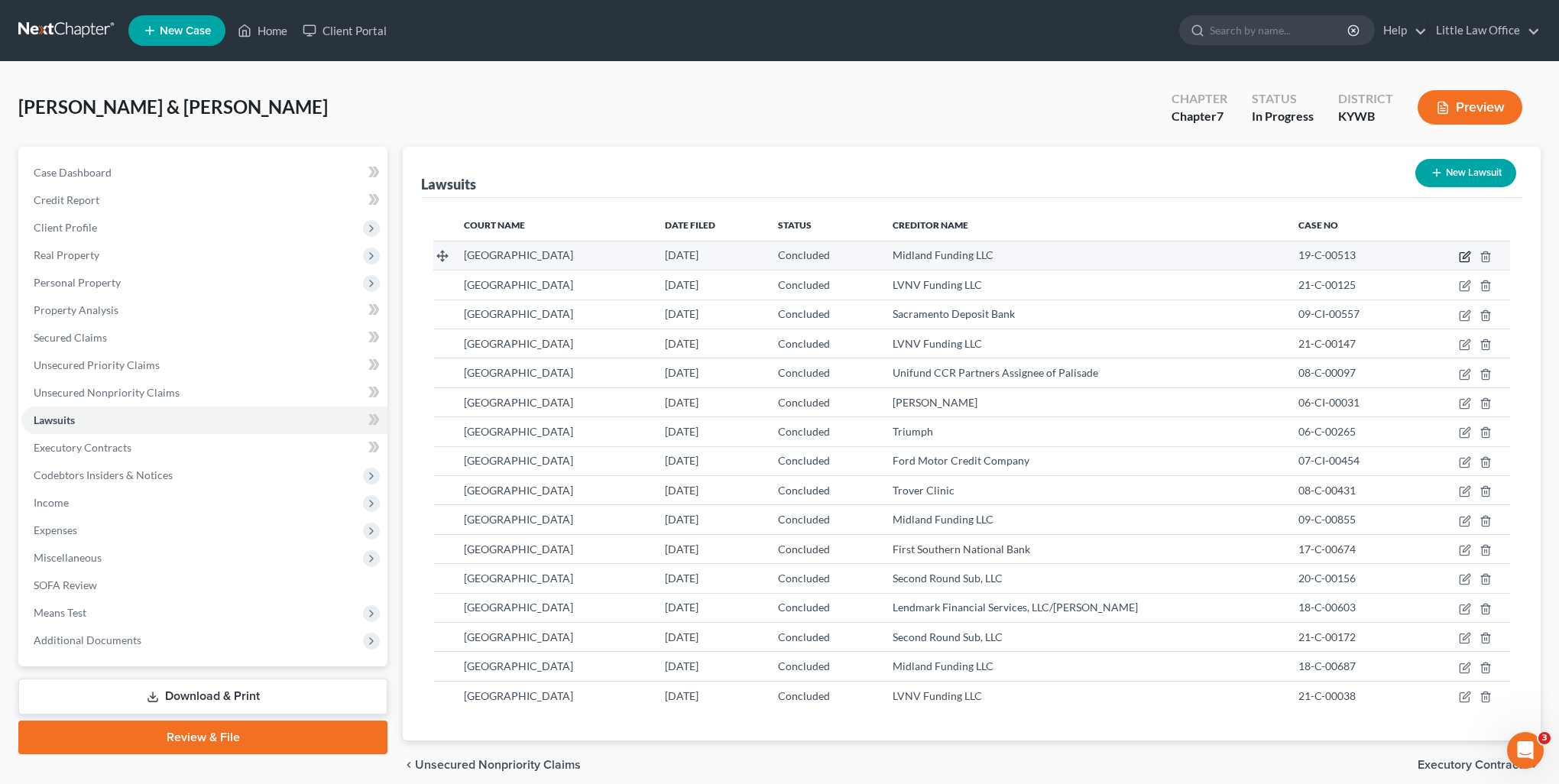
select select "18"
select select "2"
select select "4"
select select "18"
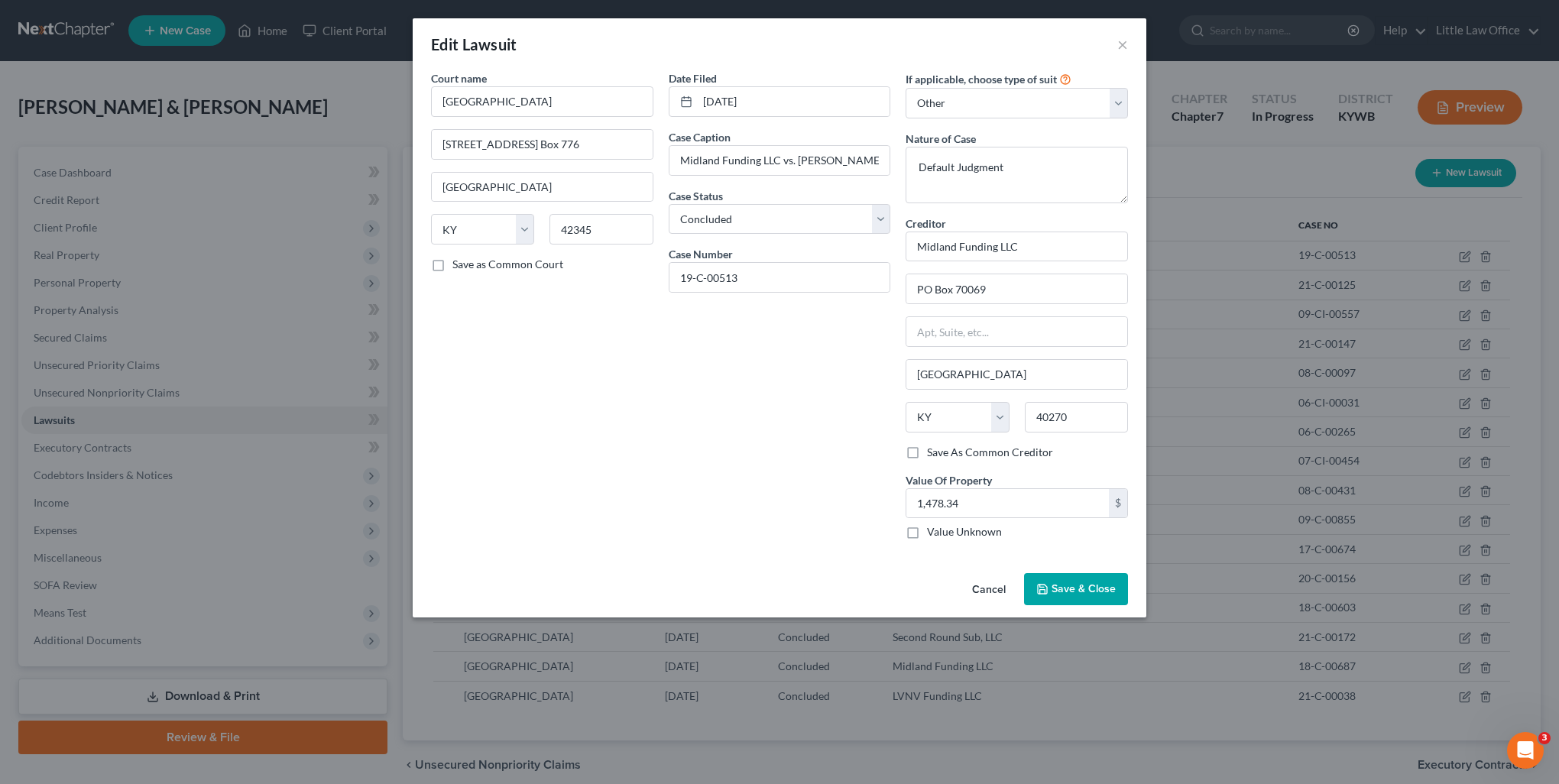
click at [1088, 592] on span "Save & Close" at bounding box center [1083, 589] width 64 height 13
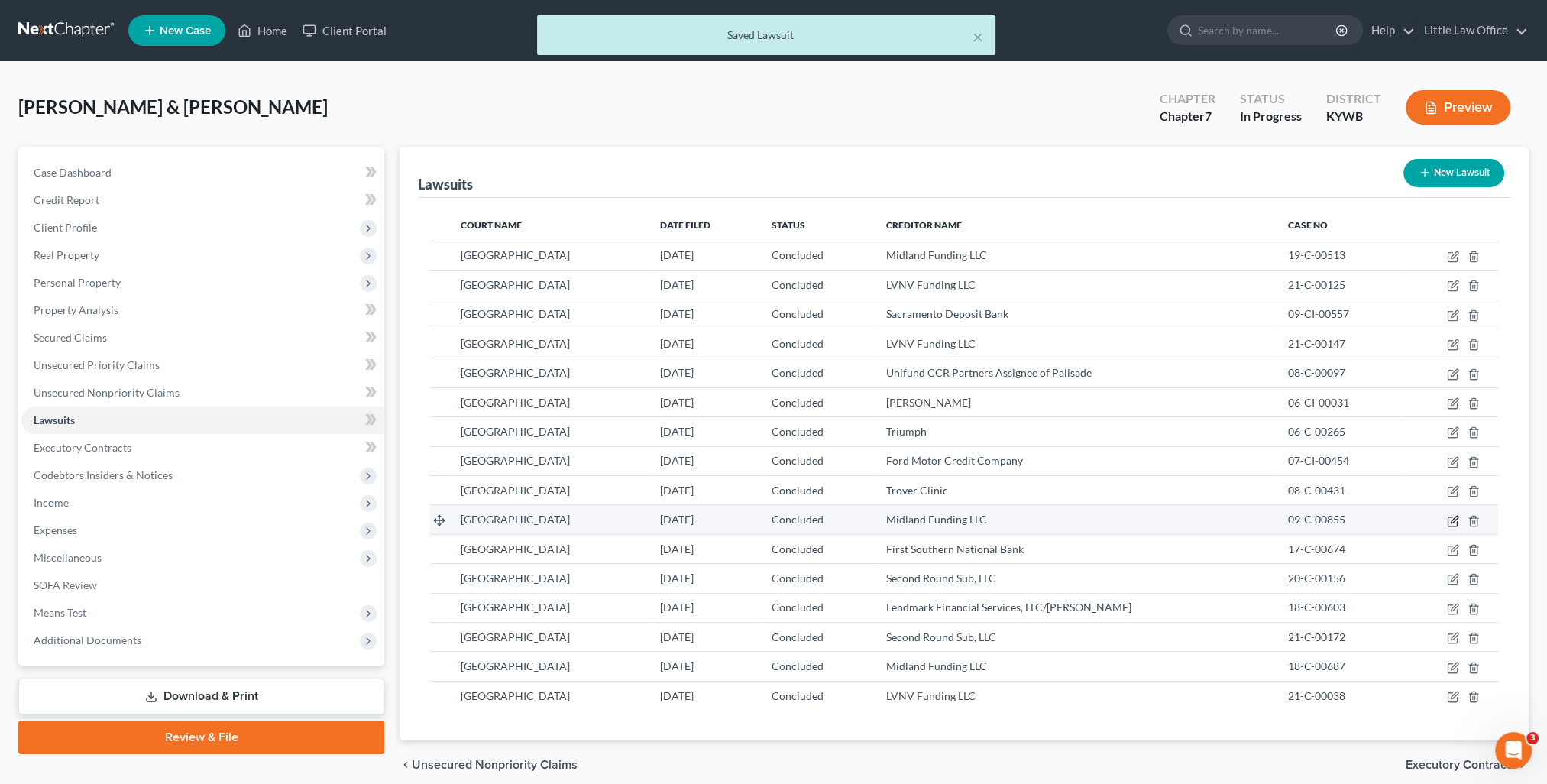
click at [1449, 518] on icon "button" at bounding box center [1452, 521] width 9 height 9
select select "18"
select select "2"
select select "1"
select select "18"
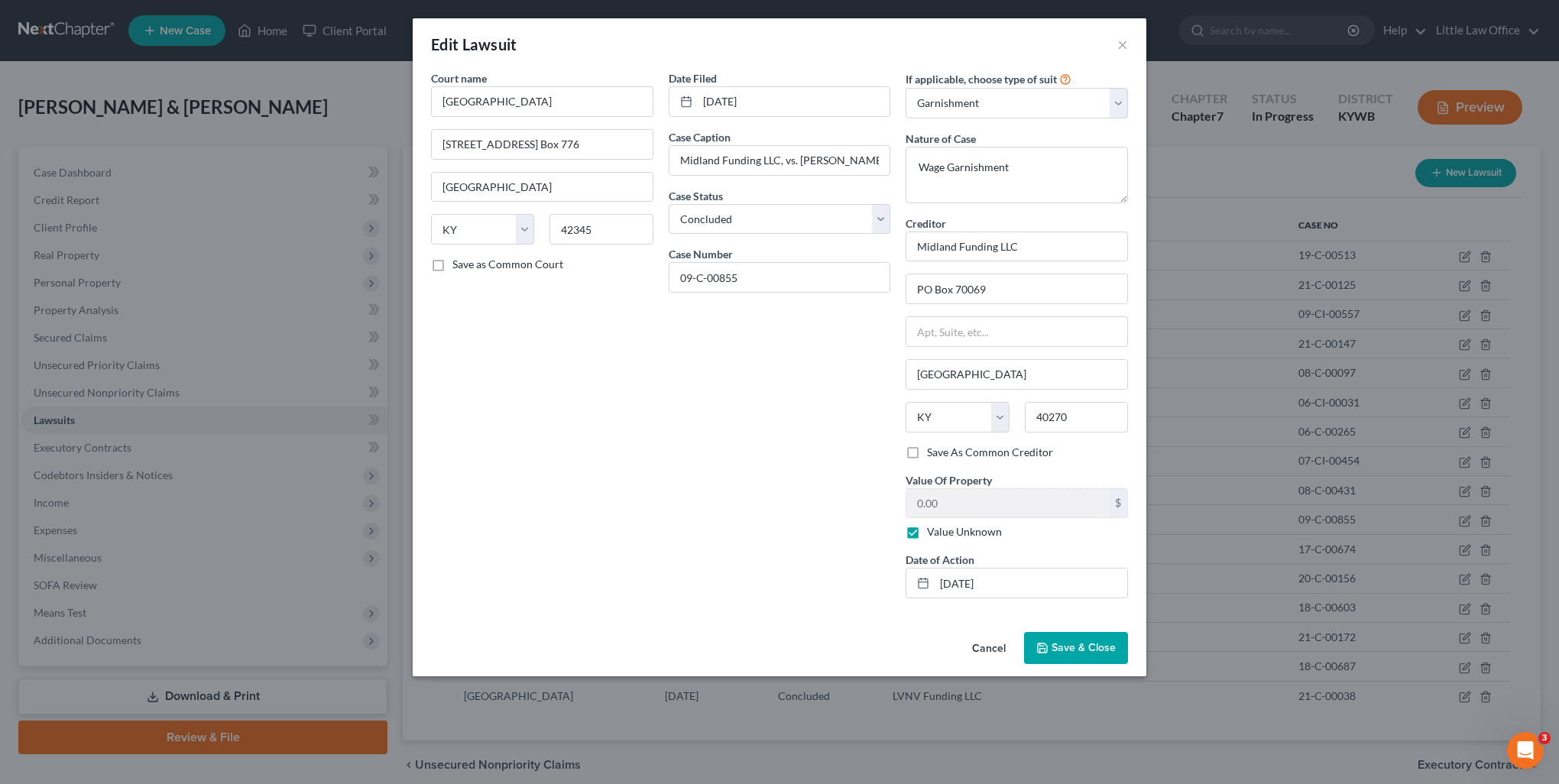
click at [927, 532] on label "Value Unknown" at bounding box center [964, 532] width 75 height 16
click at [933, 532] on input "Value Unknown" at bounding box center [938, 529] width 10 height 10
checkbox input "false"
click at [1079, 645] on span "Save & Close" at bounding box center [1083, 648] width 64 height 13
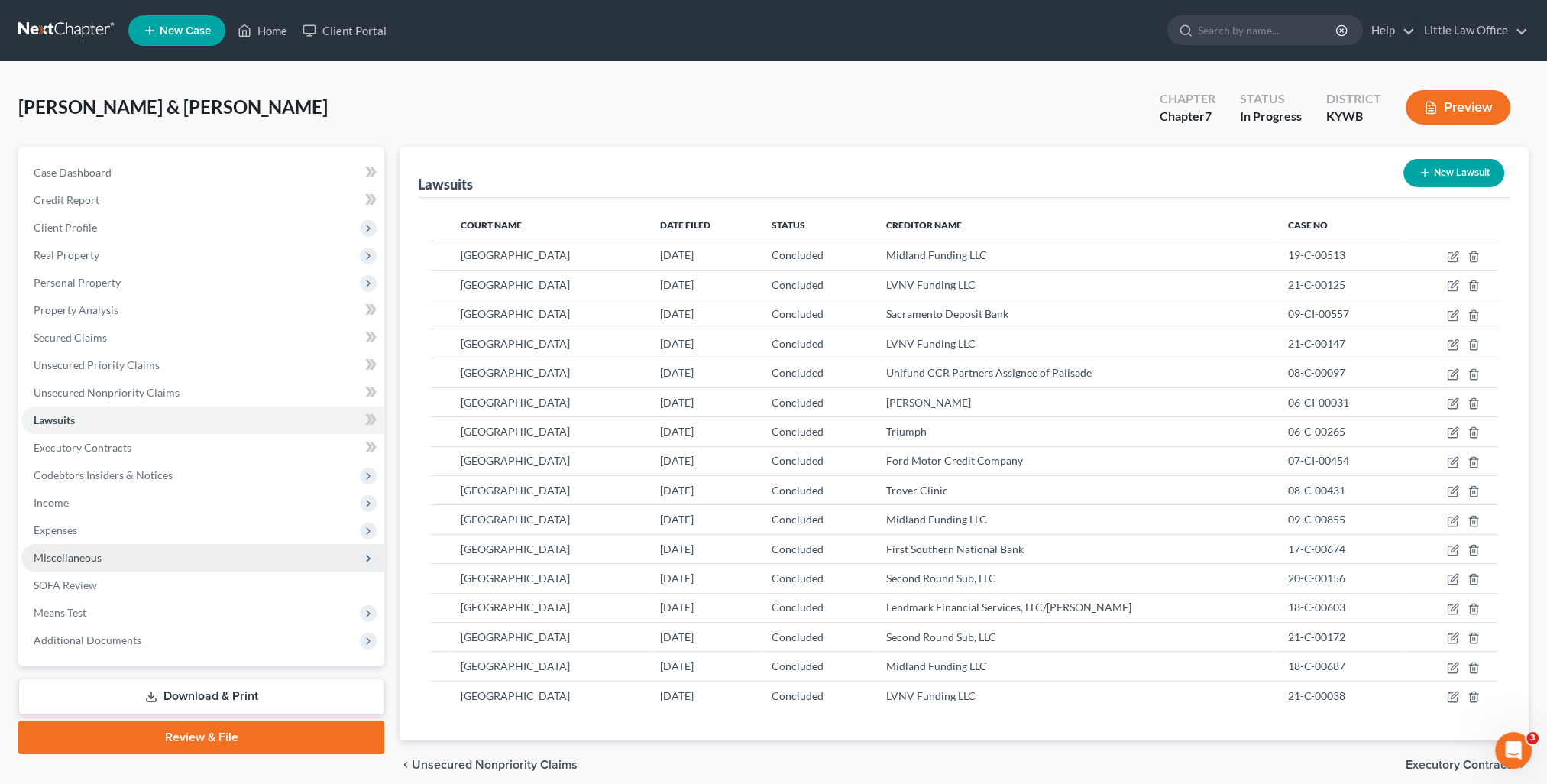
click at [74, 556] on span "Miscellaneous" at bounding box center [68, 558] width 68 height 13
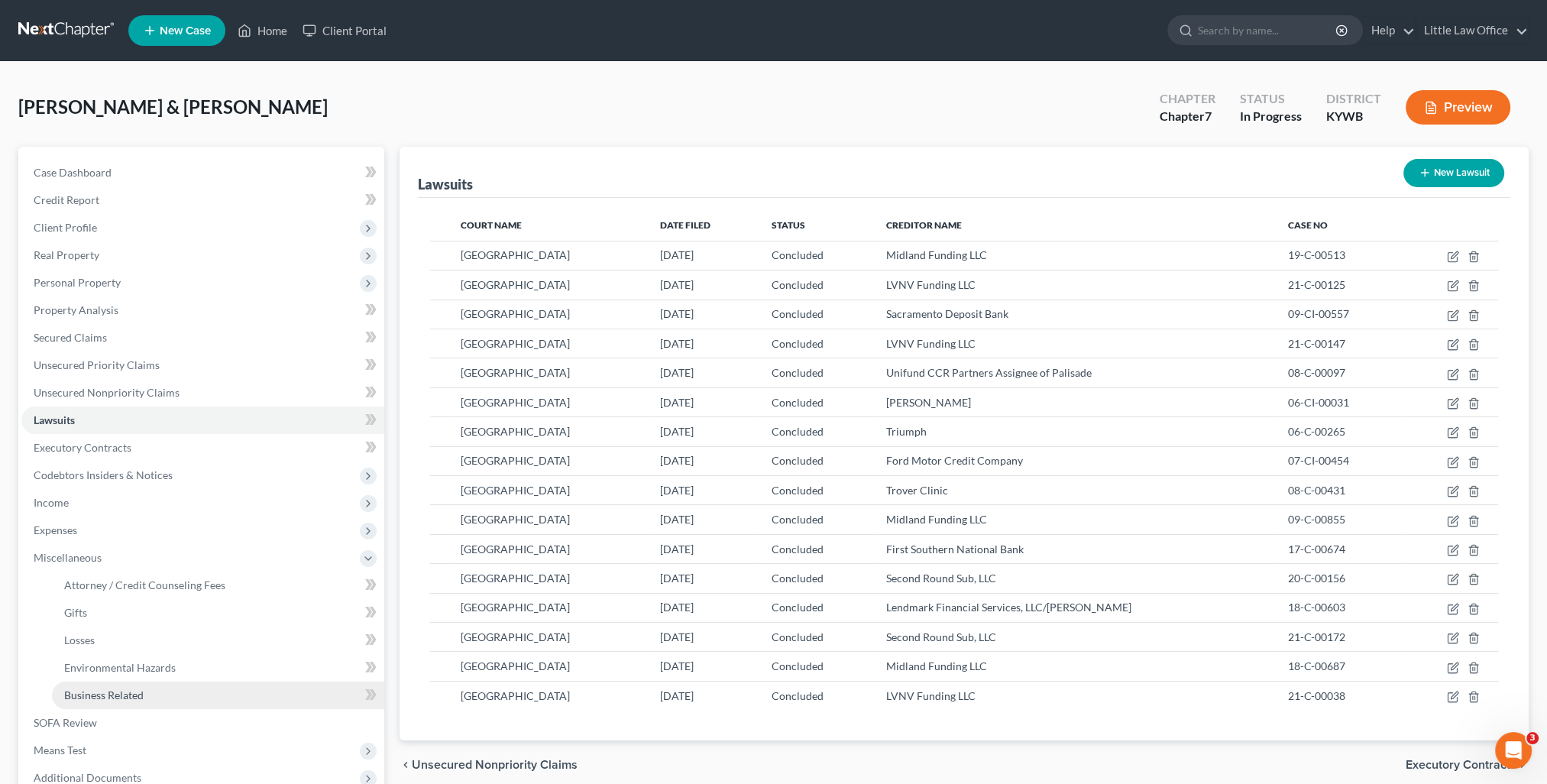
click at [130, 686] on link "Business Related" at bounding box center [217, 696] width 332 height 28
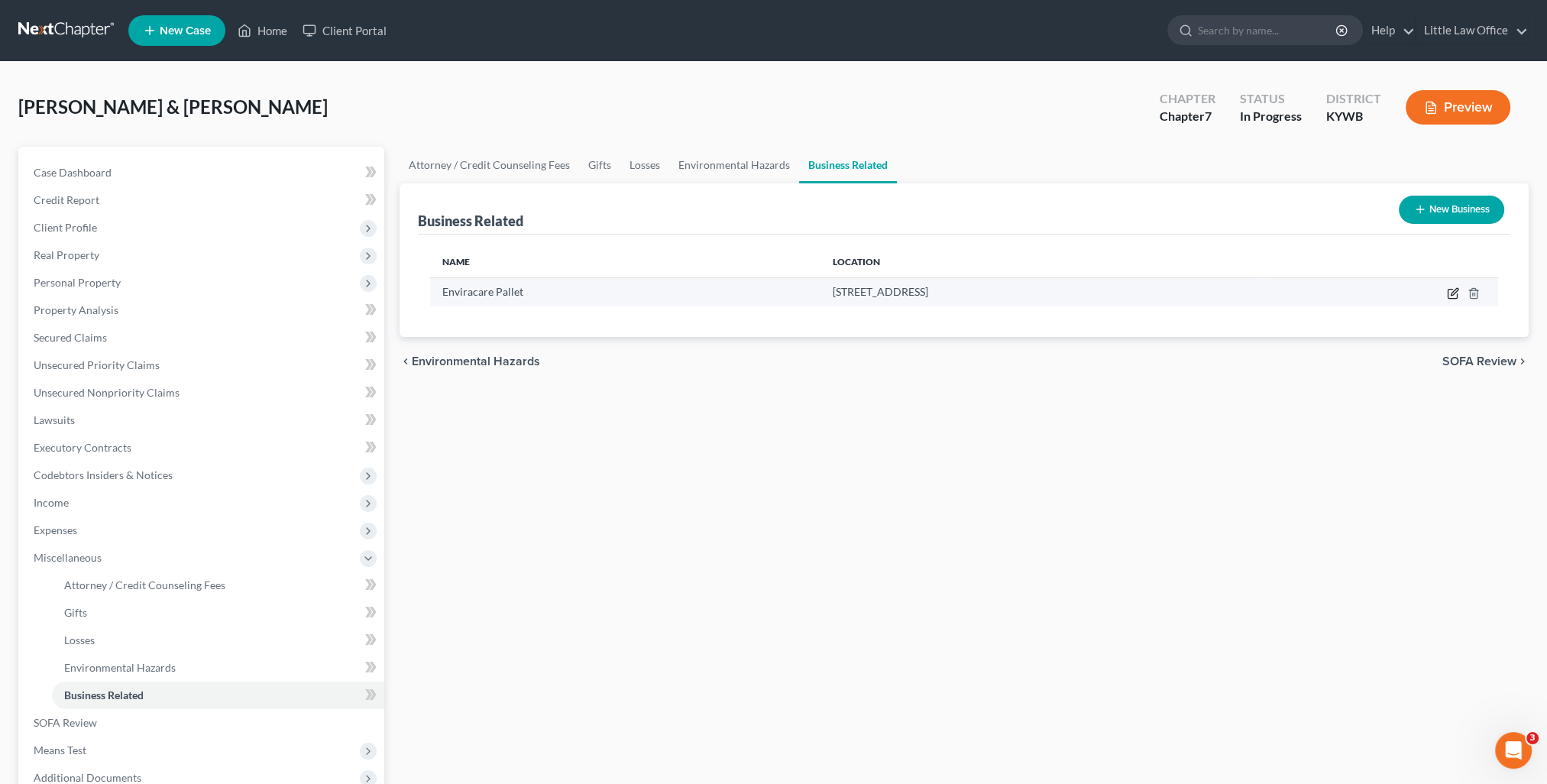
click at [1447, 290] on icon "button" at bounding box center [1452, 293] width 12 height 12
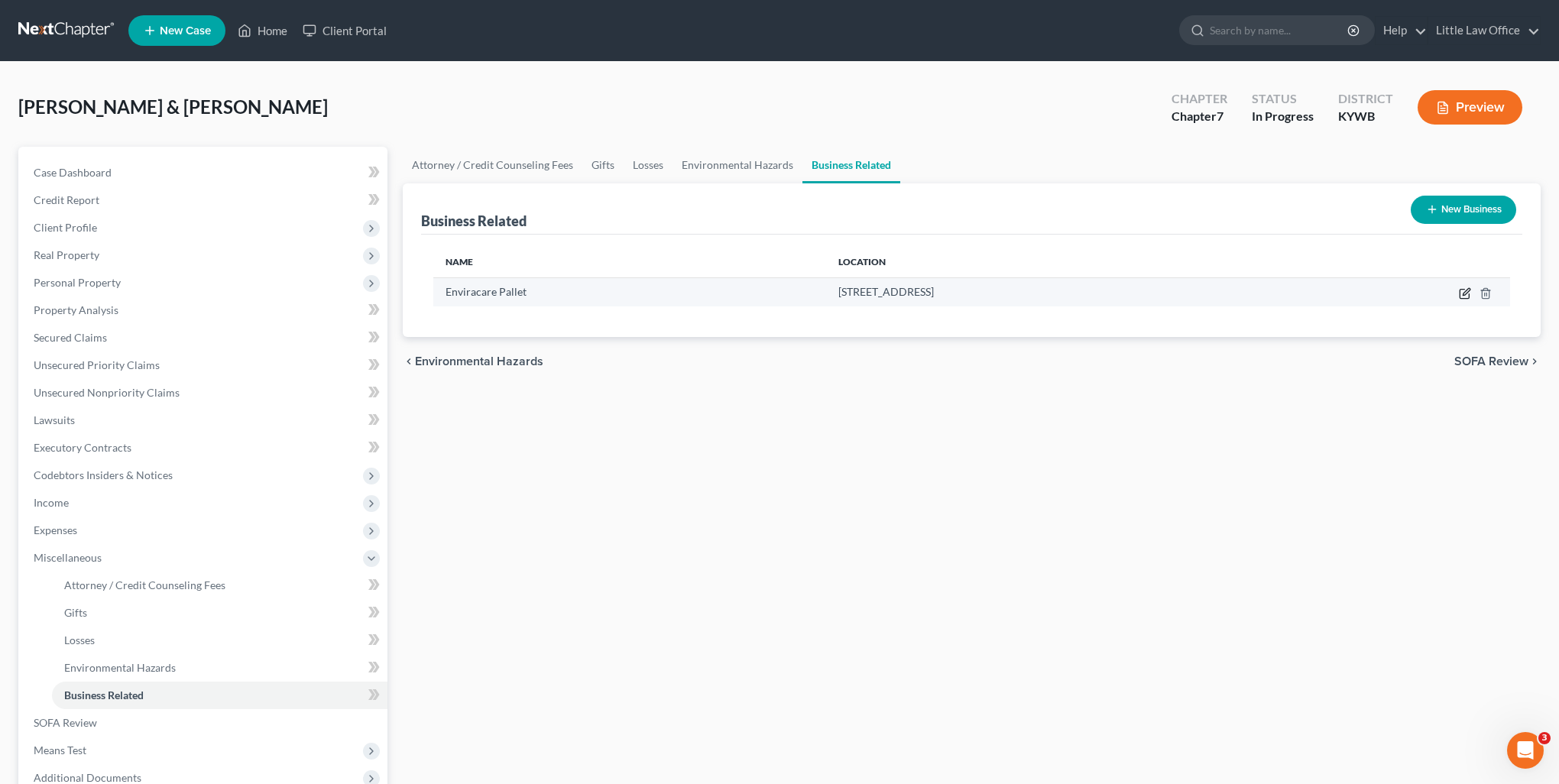
select select "sole_proprietor"
select select "18"
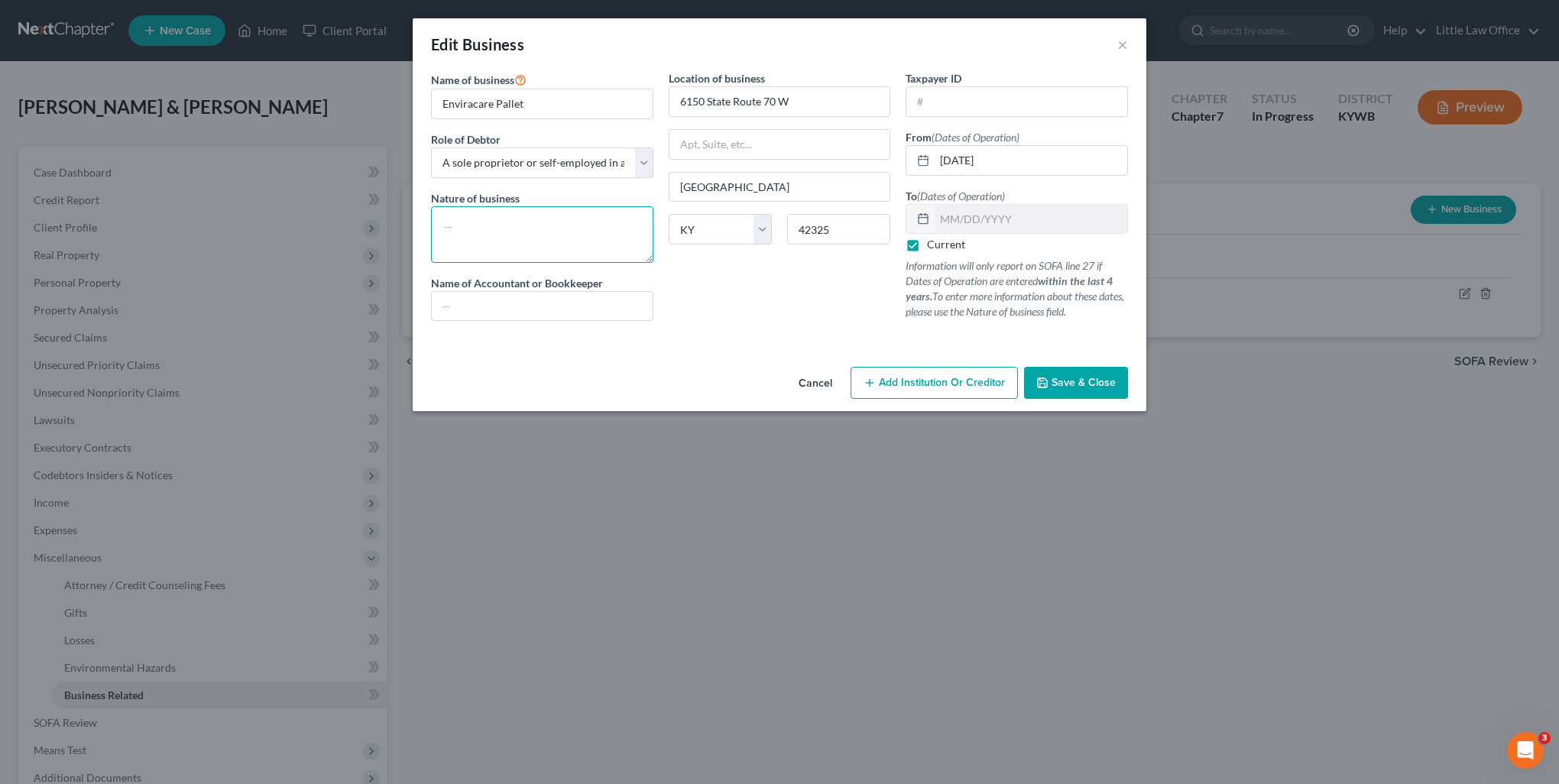
click at [473, 227] on textarea at bounding box center [542, 234] width 223 height 56
type textarea "D"
type textarea "Joint Debtor resales pallets."
type input "None"
click at [1091, 385] on span "Save & Close" at bounding box center [1083, 382] width 64 height 13
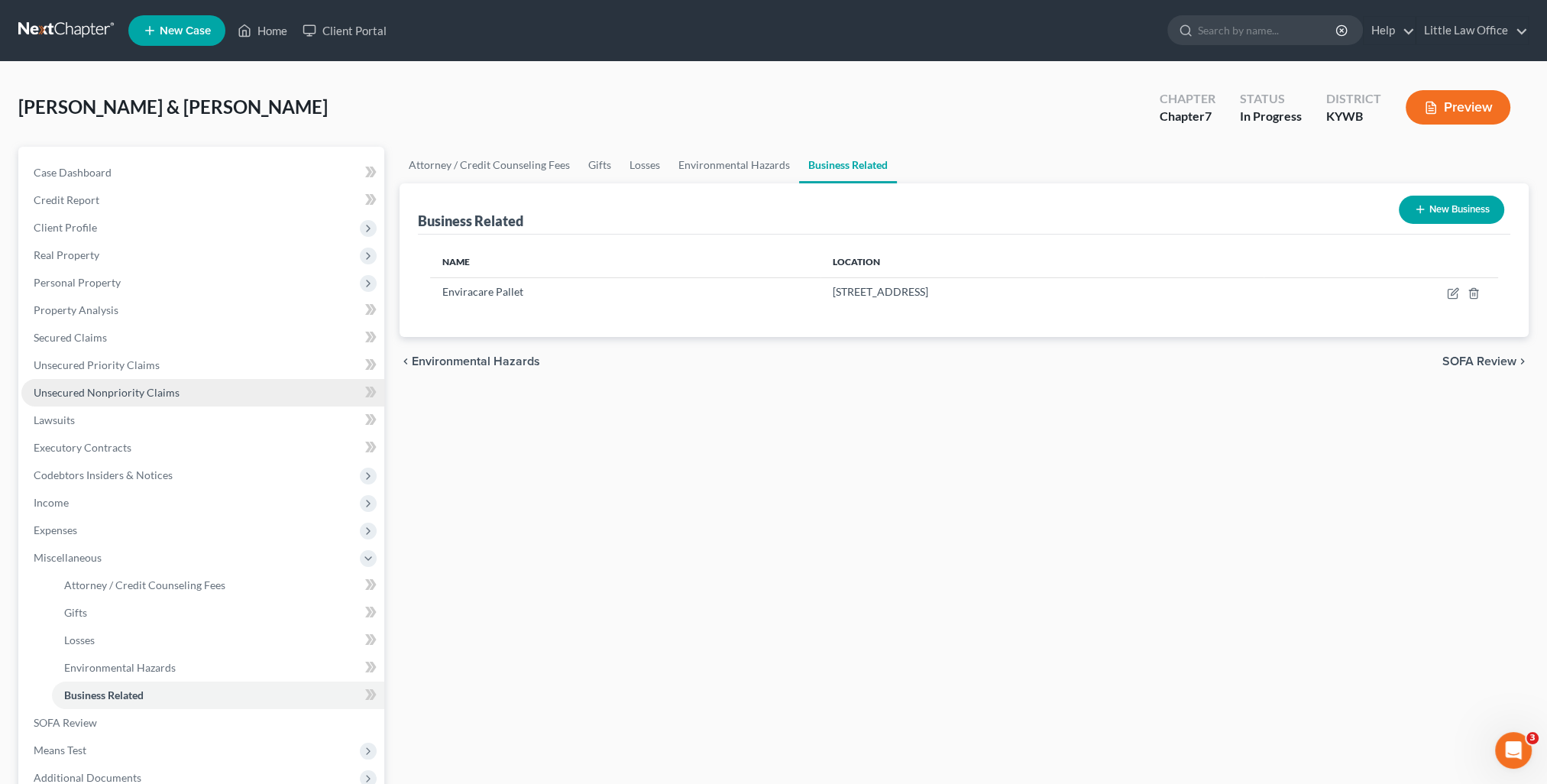
click at [92, 401] on link "Unsecured Nonpriority Claims" at bounding box center [202, 393] width 363 height 28
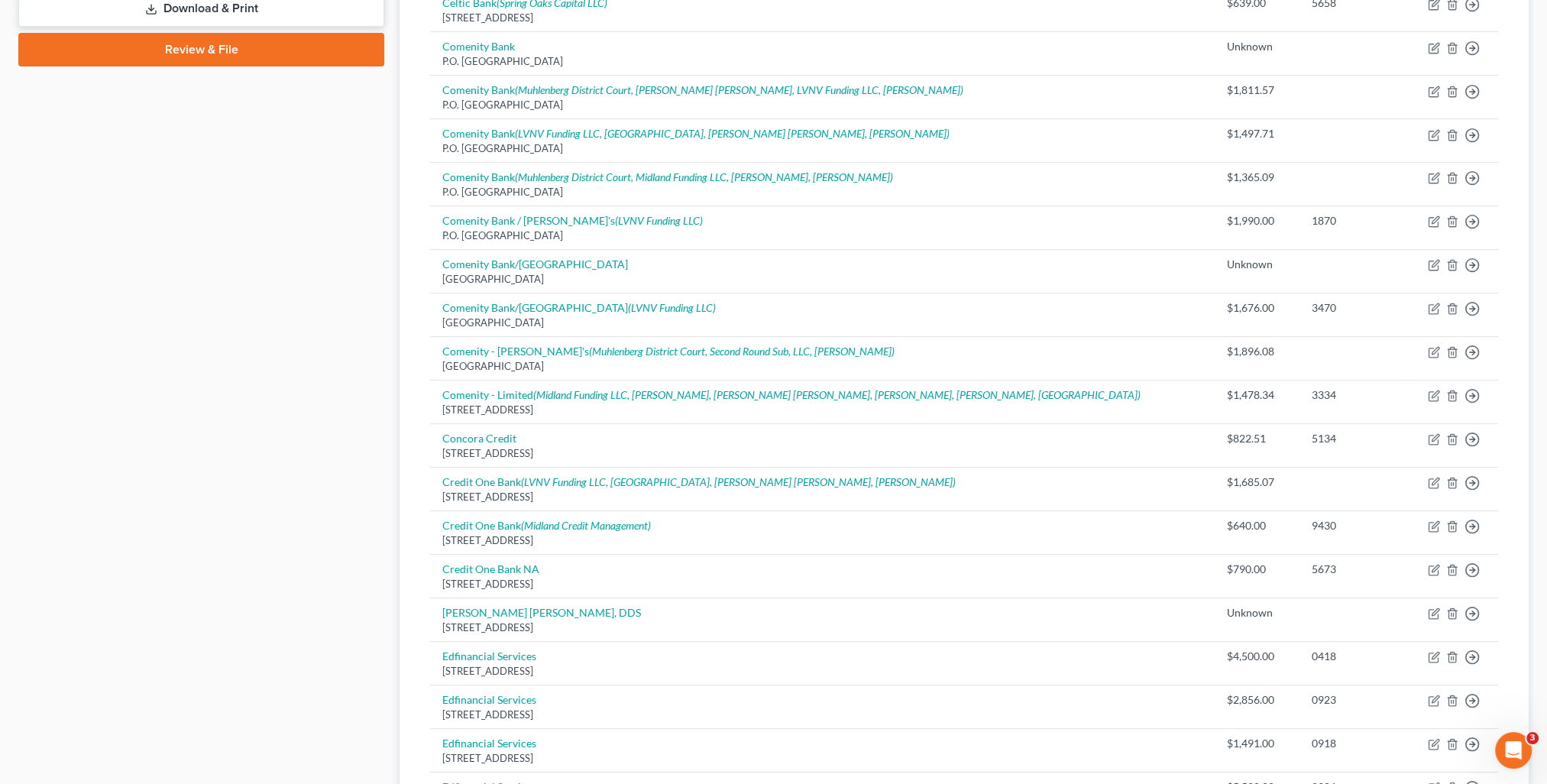
scroll to position [974, 0]
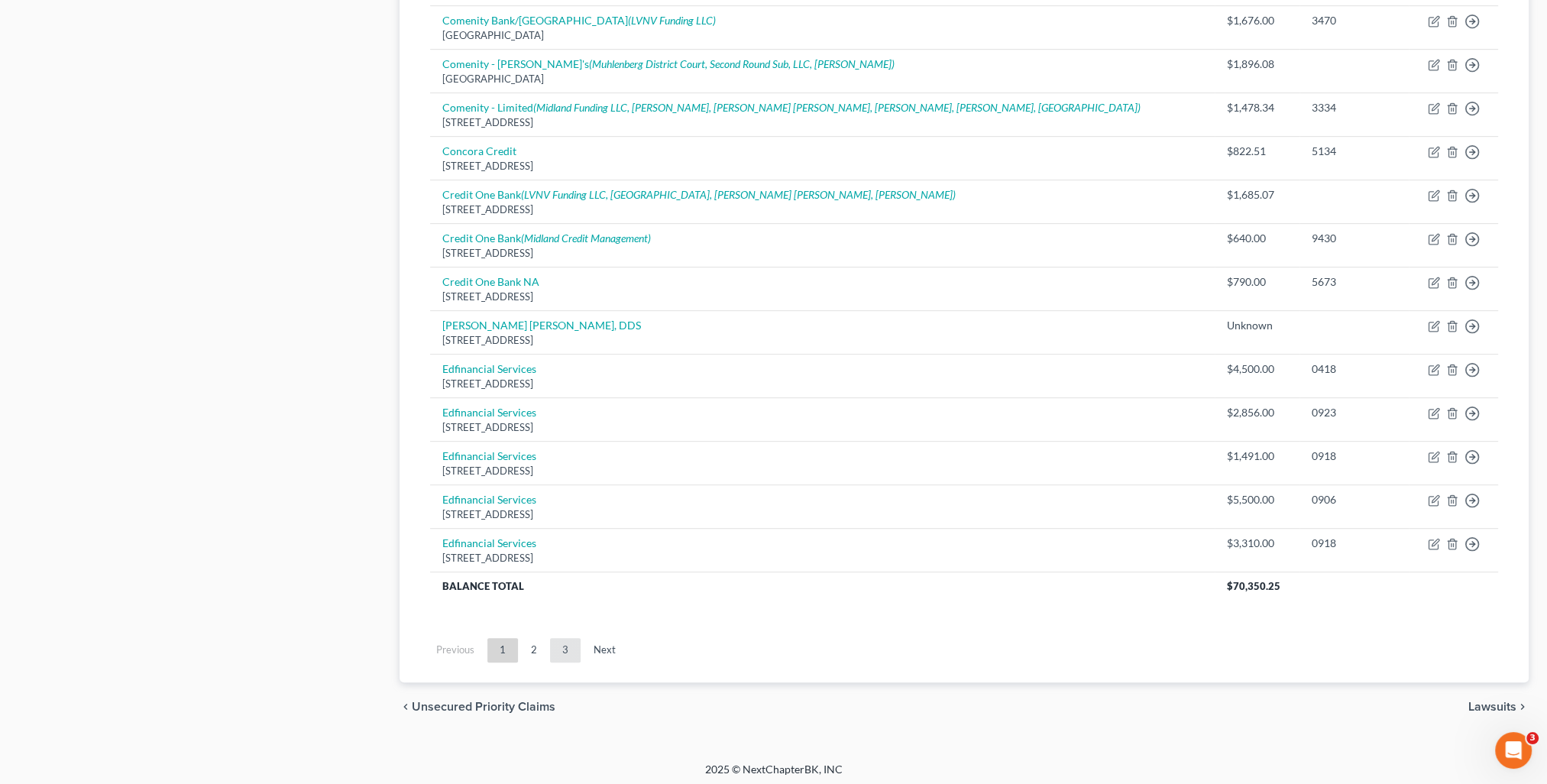
click at [560, 649] on link "3" at bounding box center [565, 650] width 30 height 25
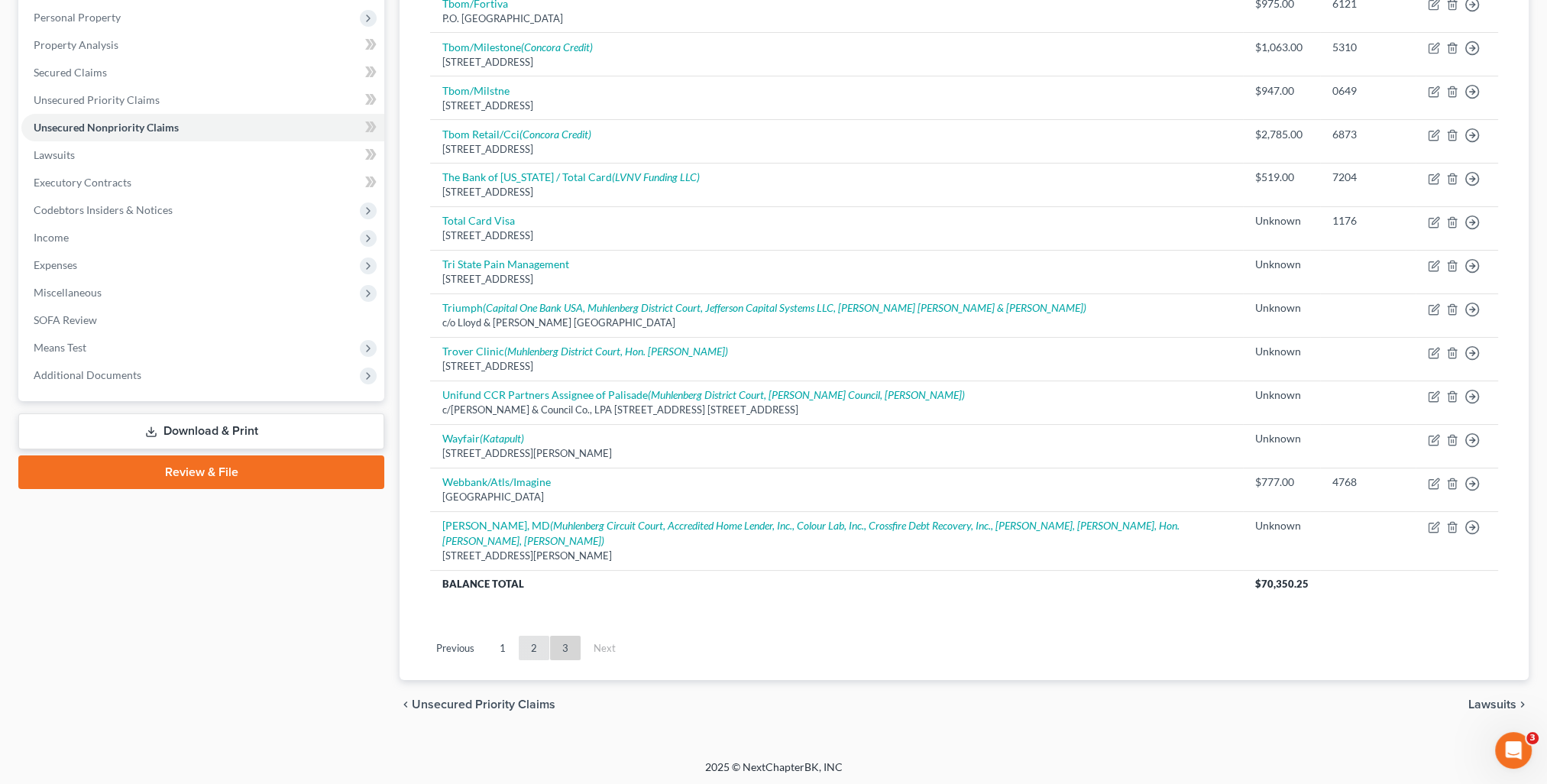
click at [533, 643] on link "2" at bounding box center [534, 648] width 30 height 25
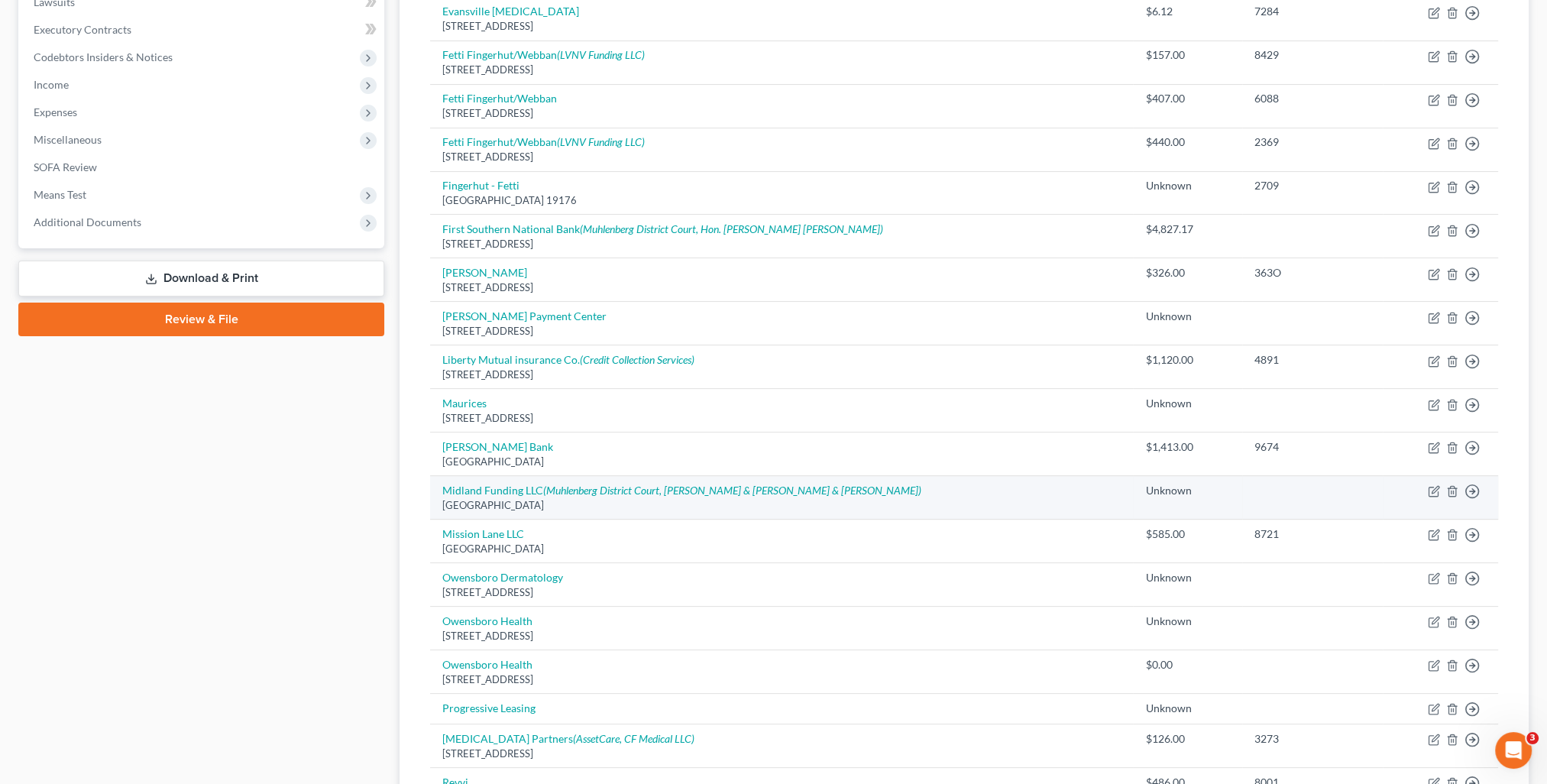
scroll to position [494, 0]
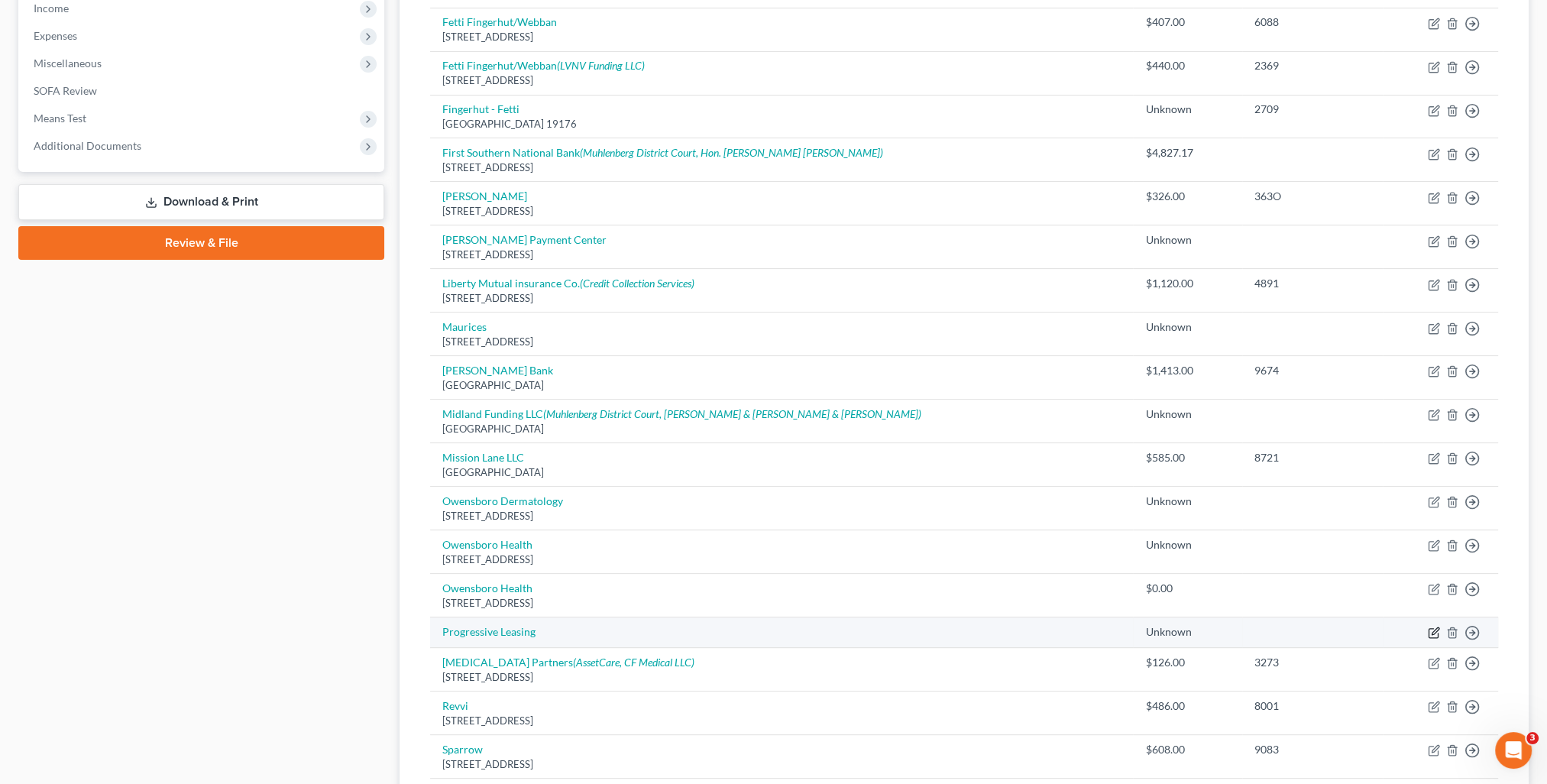
click at [1428, 632] on icon "button" at bounding box center [1433, 633] width 9 height 9
select select "10"
select select "2"
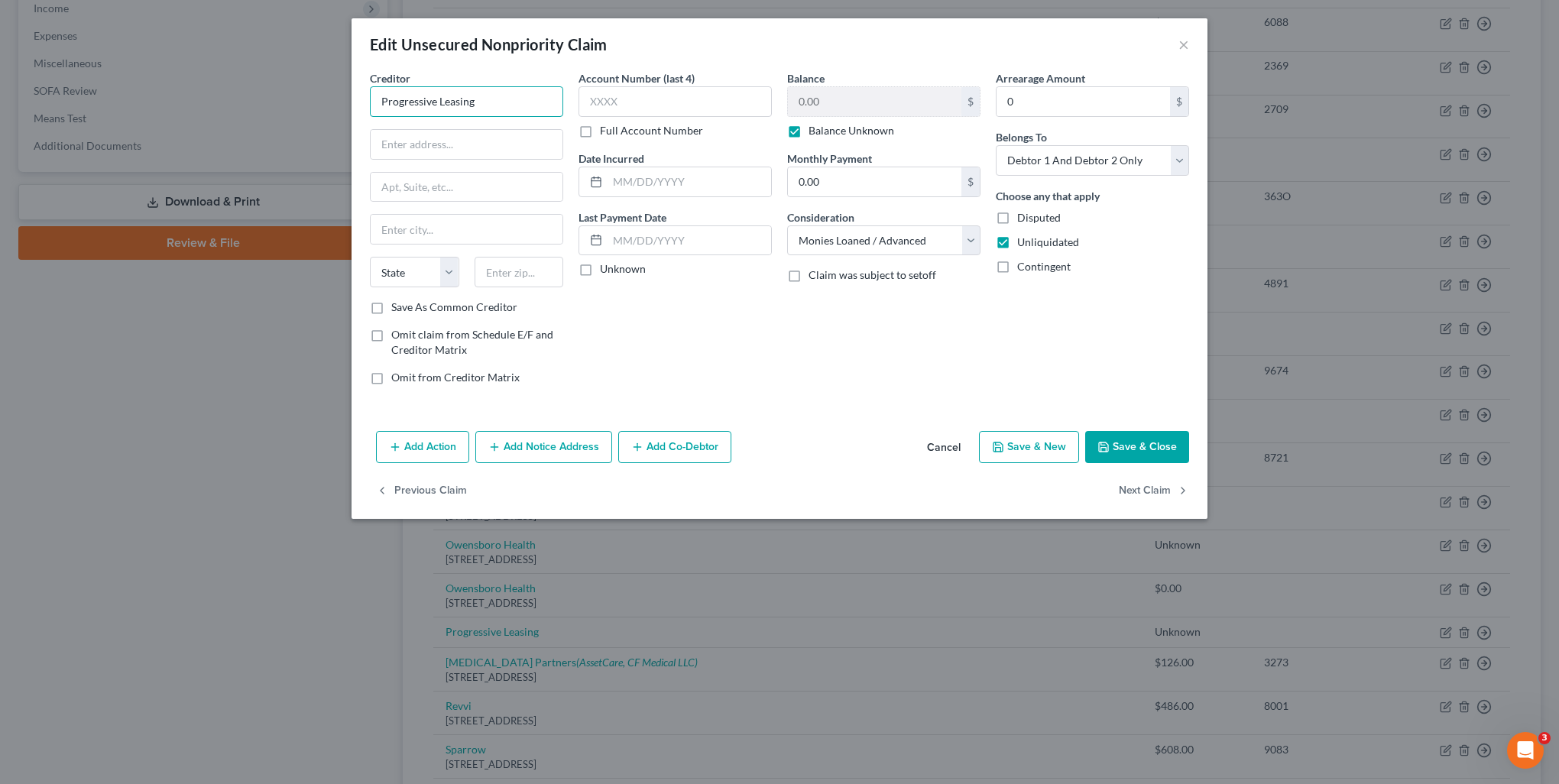
click at [492, 98] on input "Progressive Leasing" at bounding box center [467, 101] width 193 height 30
click at [470, 145] on input "text" at bounding box center [467, 144] width 191 height 29
type input "256 W Data Dr"
click at [527, 269] on input "text" at bounding box center [519, 271] width 89 height 30
type input "84020"
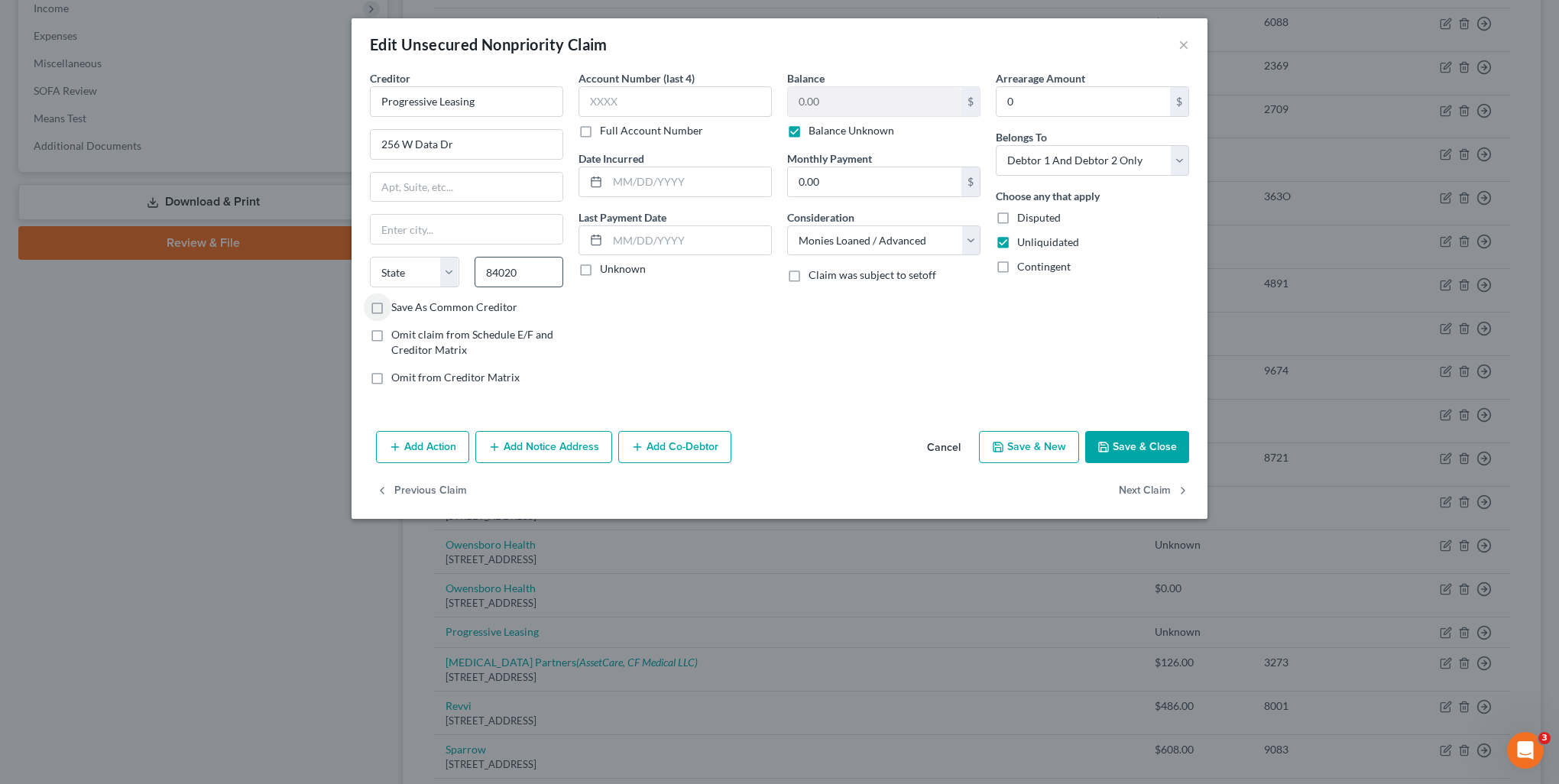
type input "Draper"
select select "46"
click at [1184, 438] on button "Save & Close" at bounding box center [1137, 446] width 104 height 32
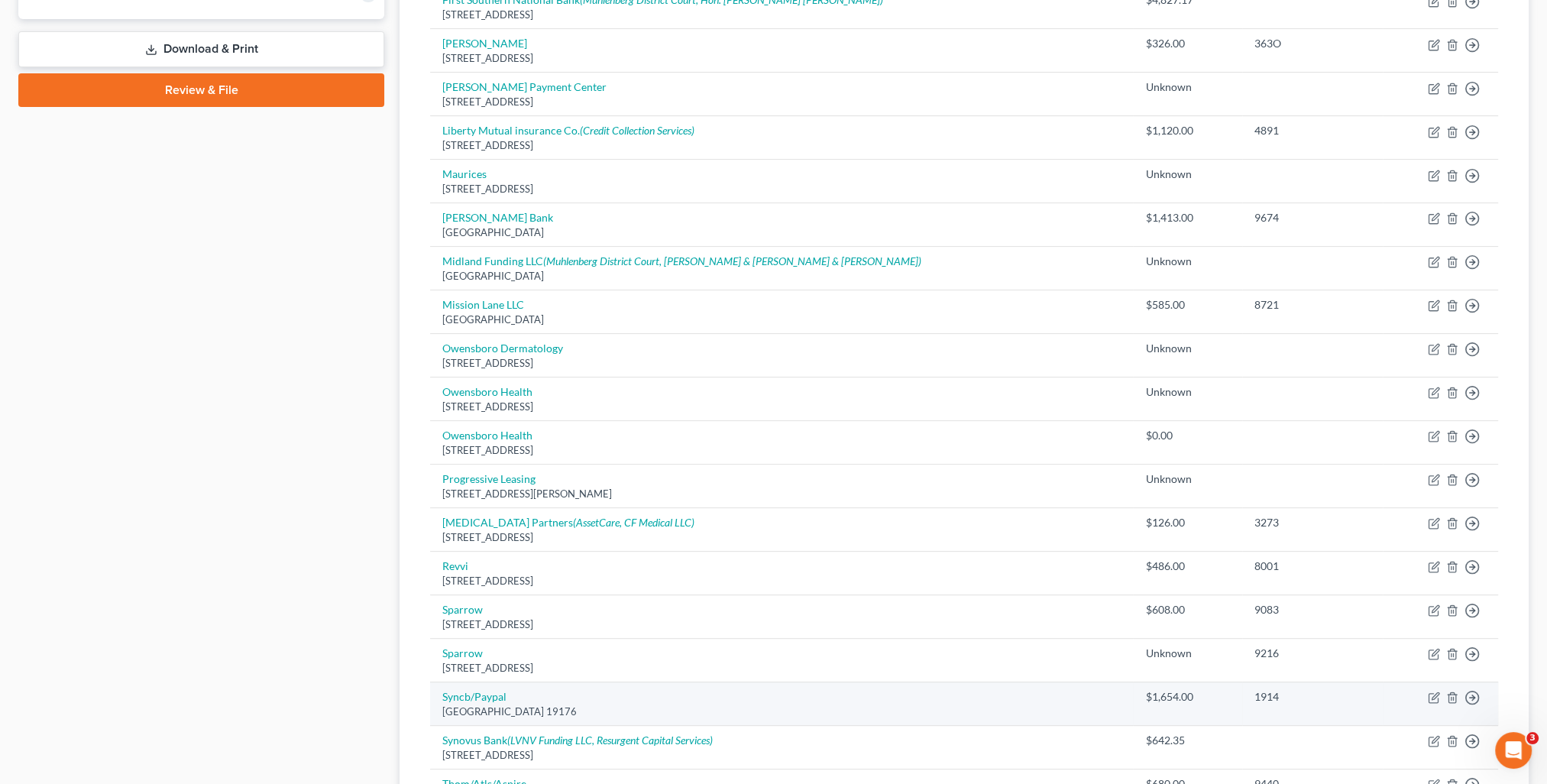
scroll to position [800, 0]
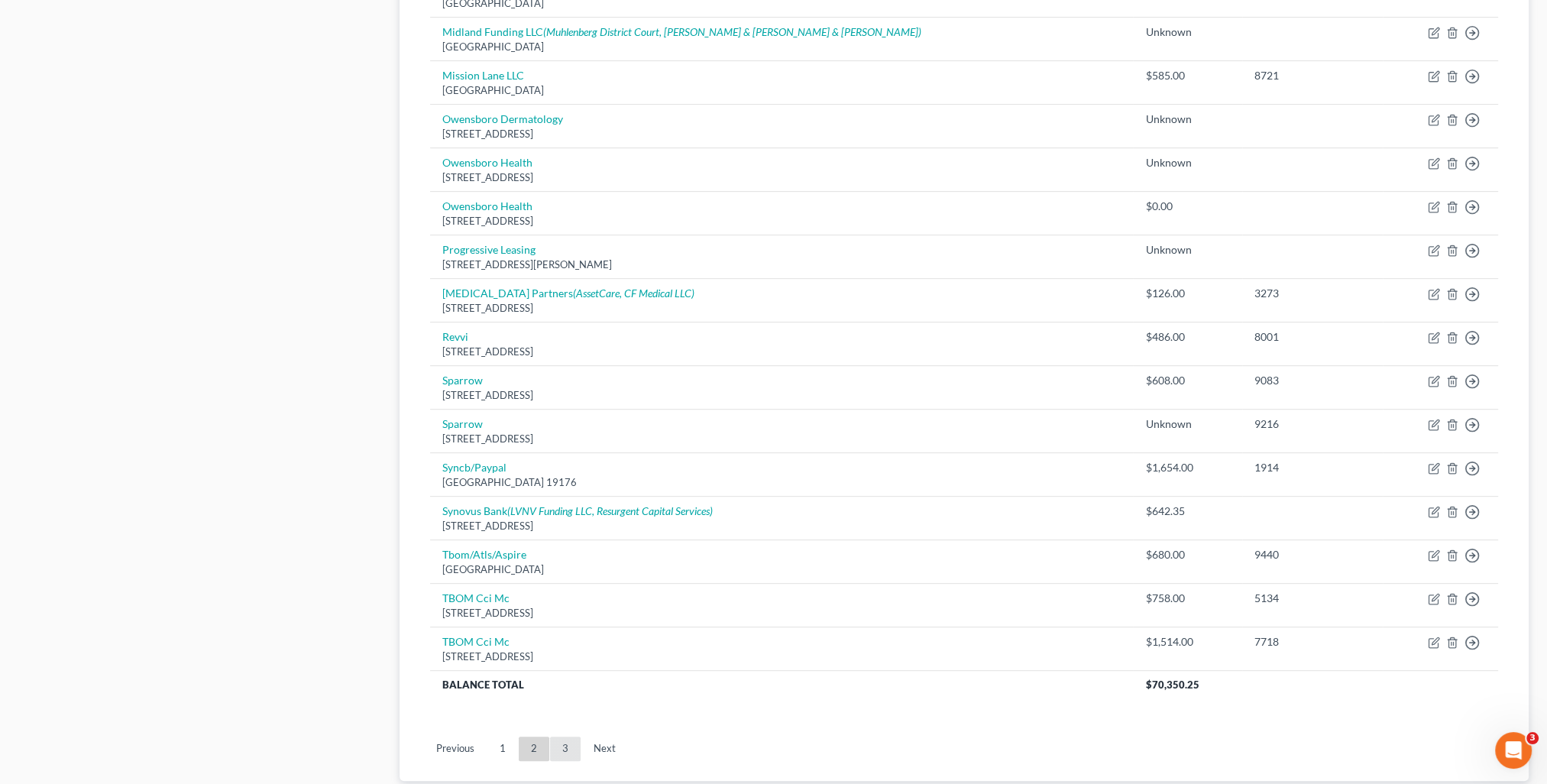
click at [565, 747] on link "3" at bounding box center [565, 748] width 30 height 25
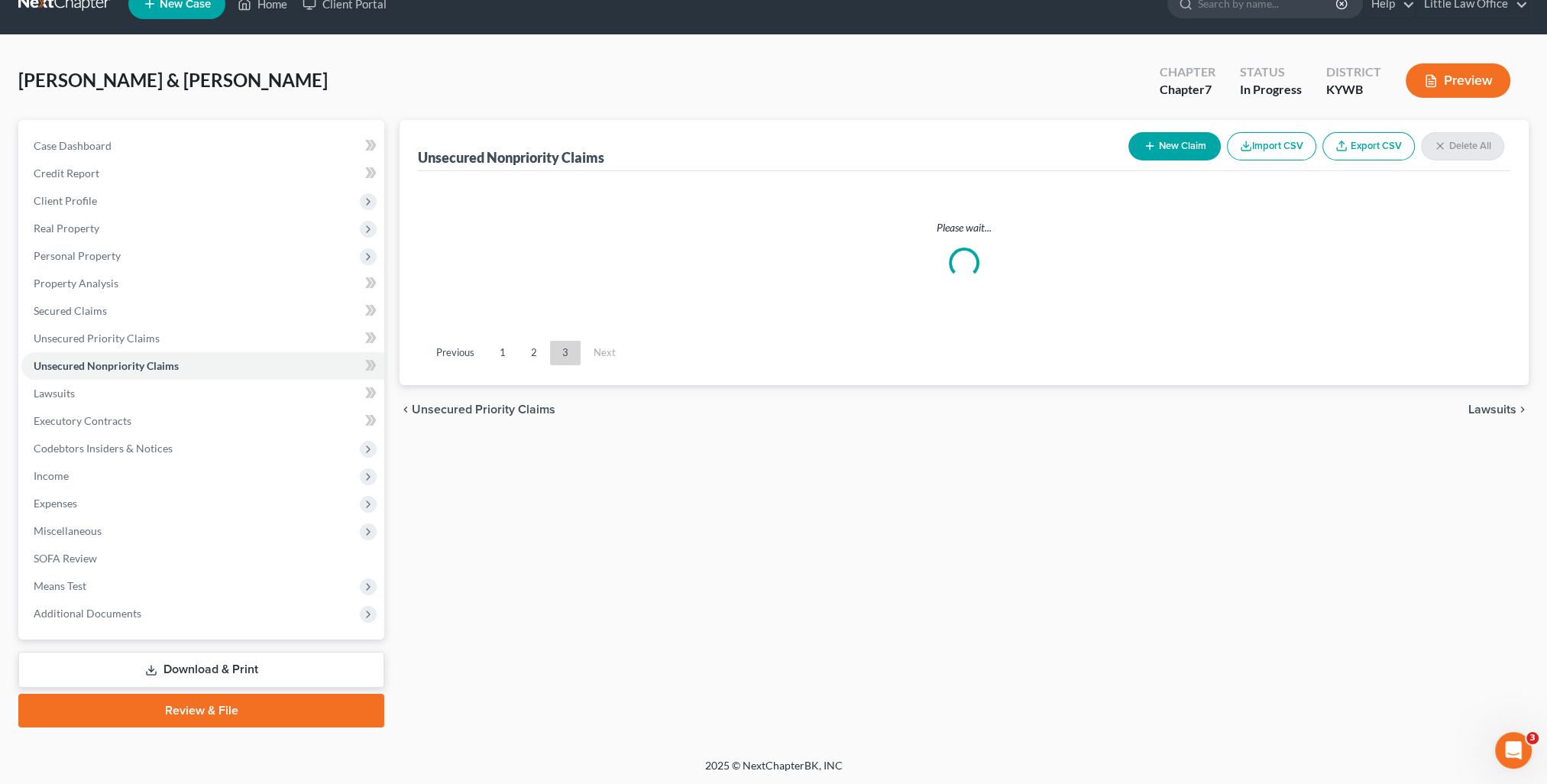
scroll to position [265, 0]
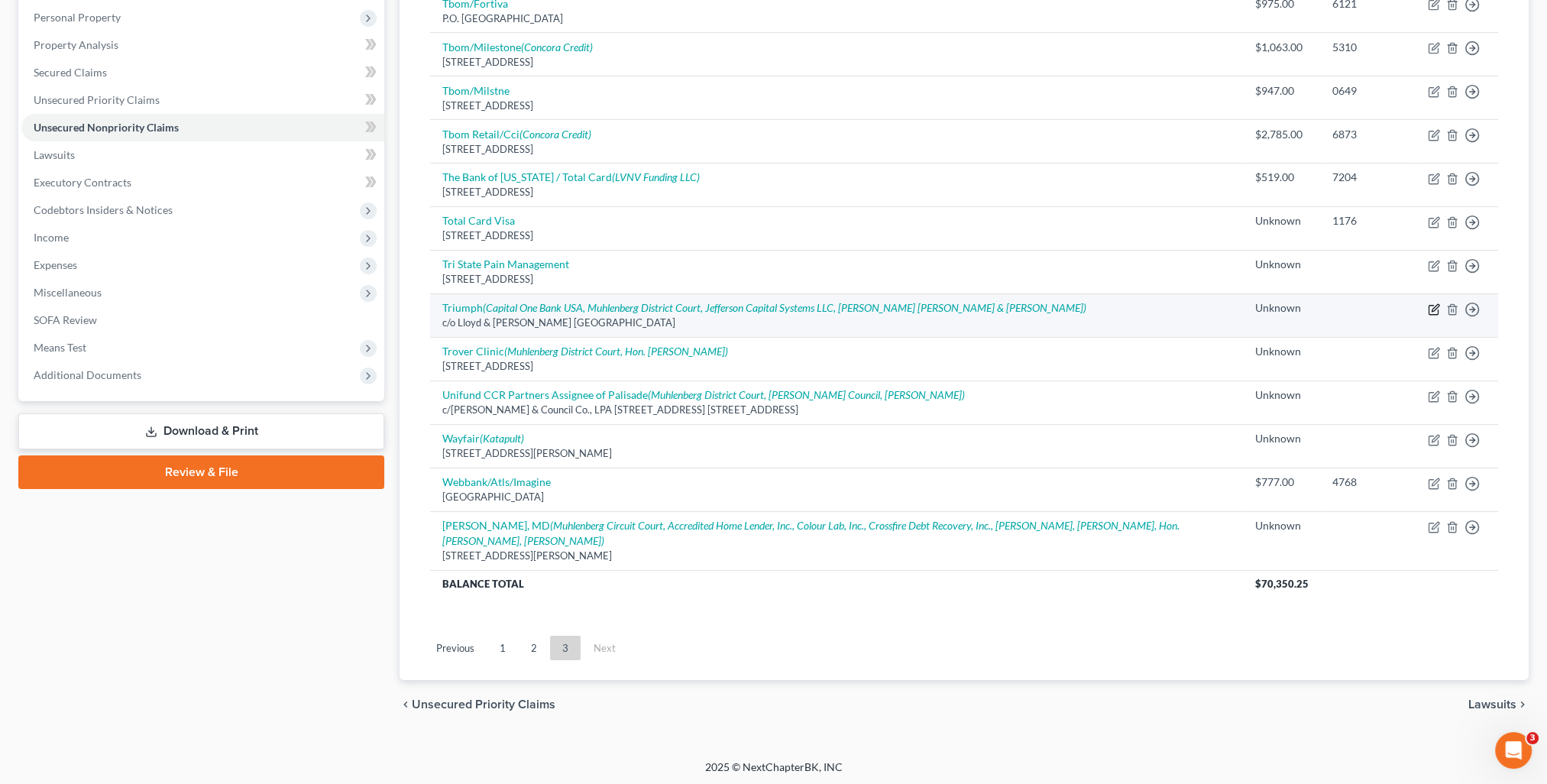
click at [1433, 309] on icon "button" at bounding box center [1435, 306] width 6 height 6
select select "18"
select select "1"
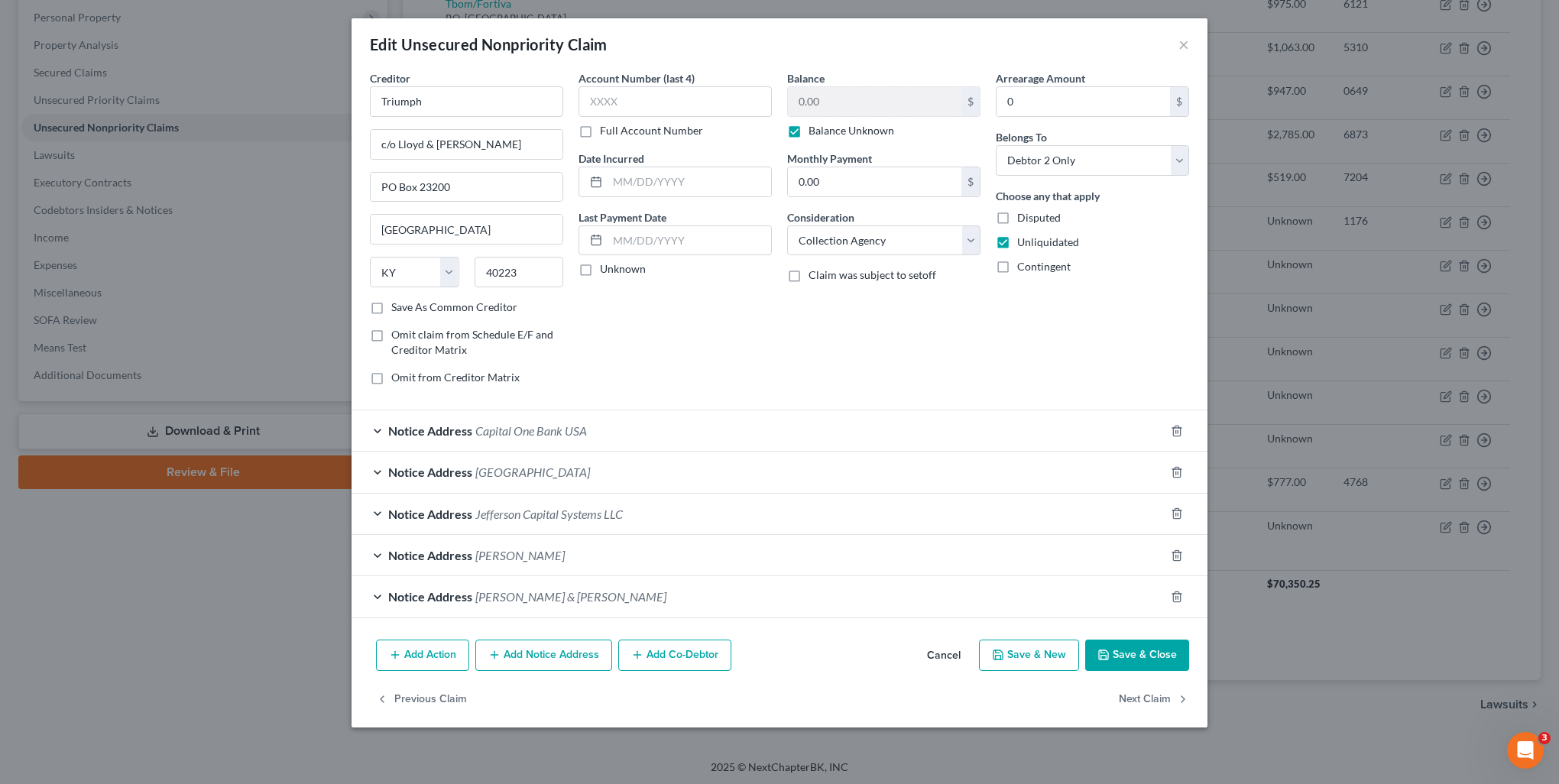
click at [1119, 650] on button "Save & Close" at bounding box center [1137, 655] width 104 height 32
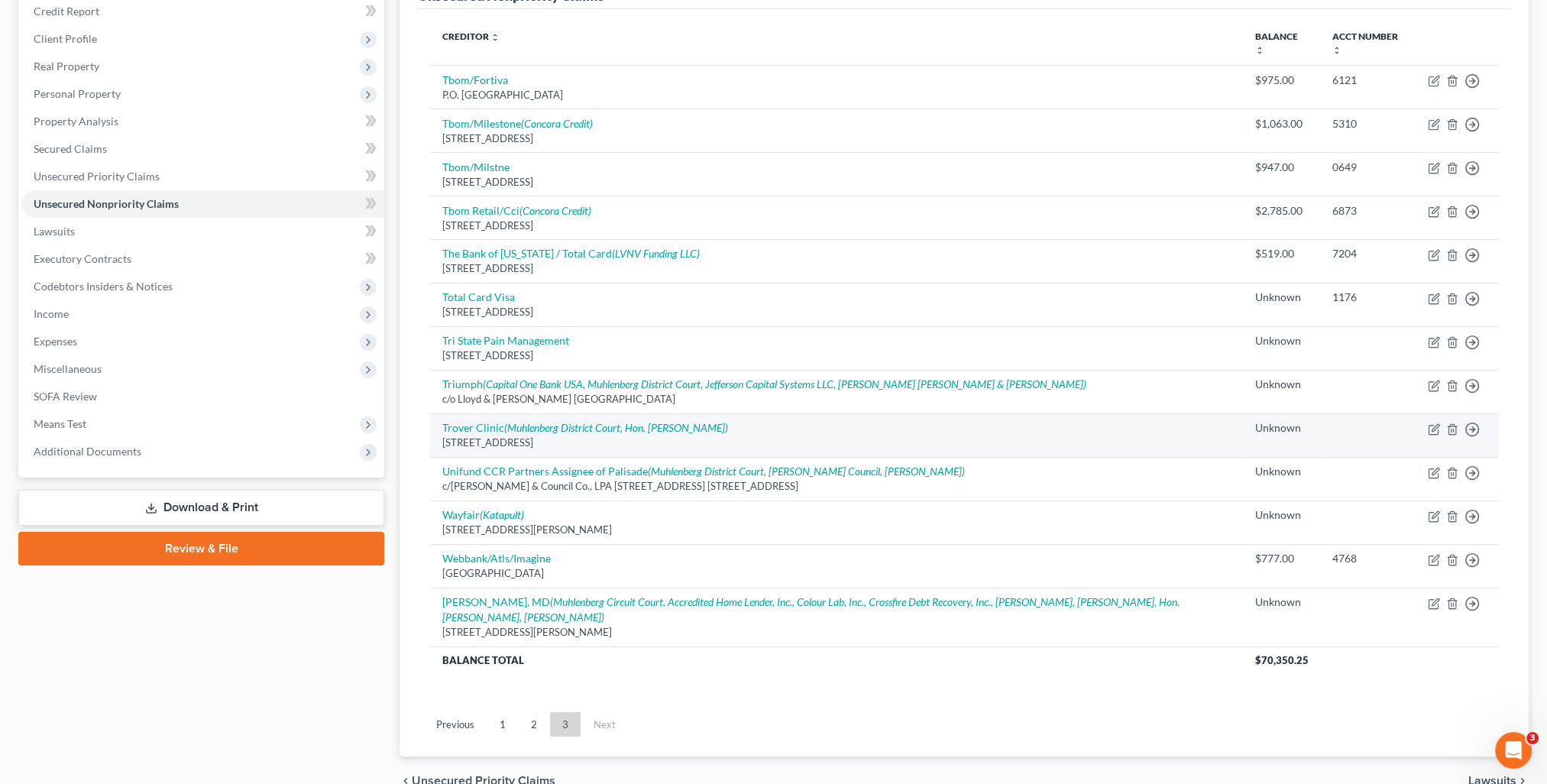
scroll to position [0, 0]
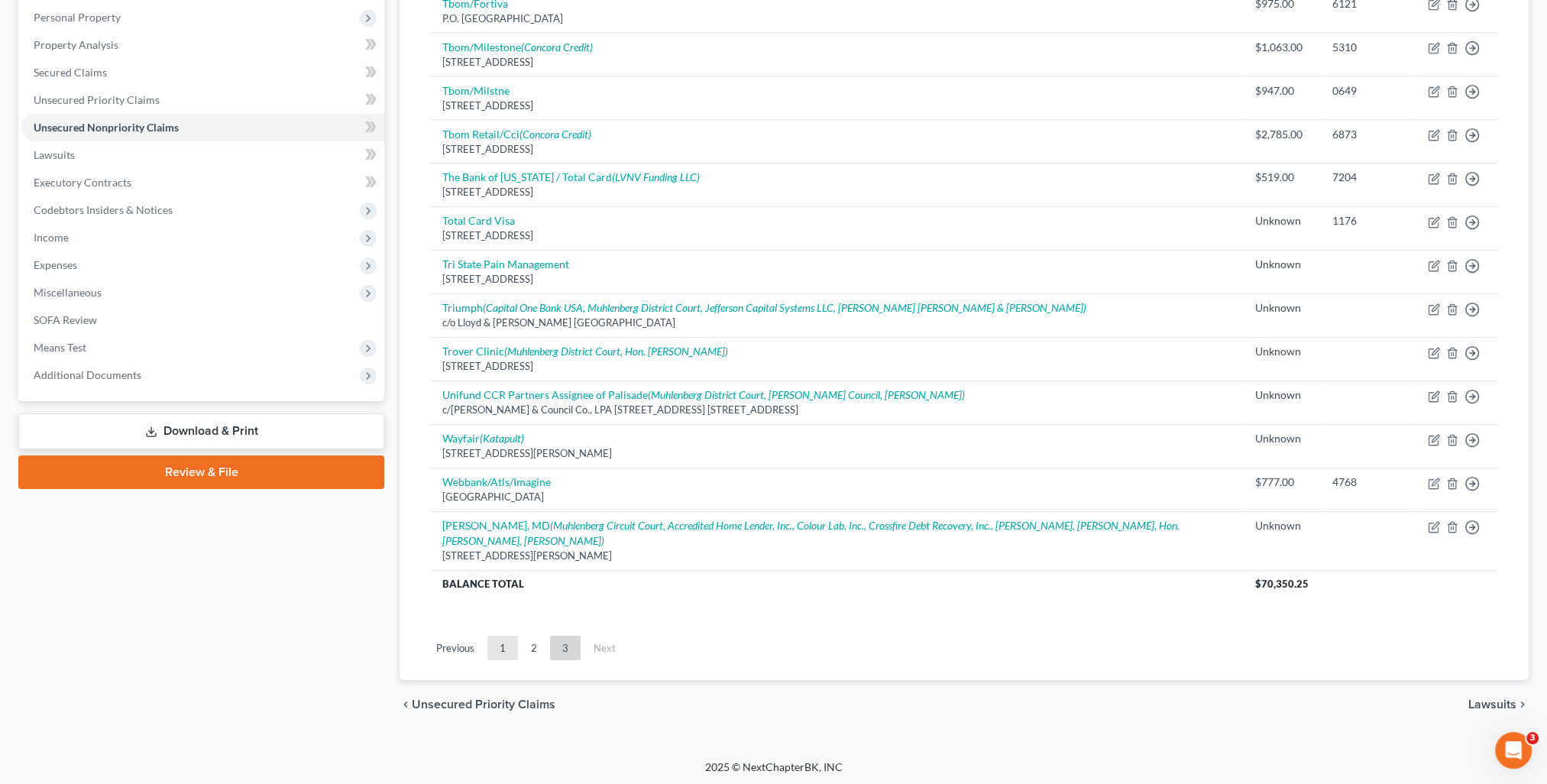
click at [498, 647] on link "1" at bounding box center [502, 648] width 30 height 25
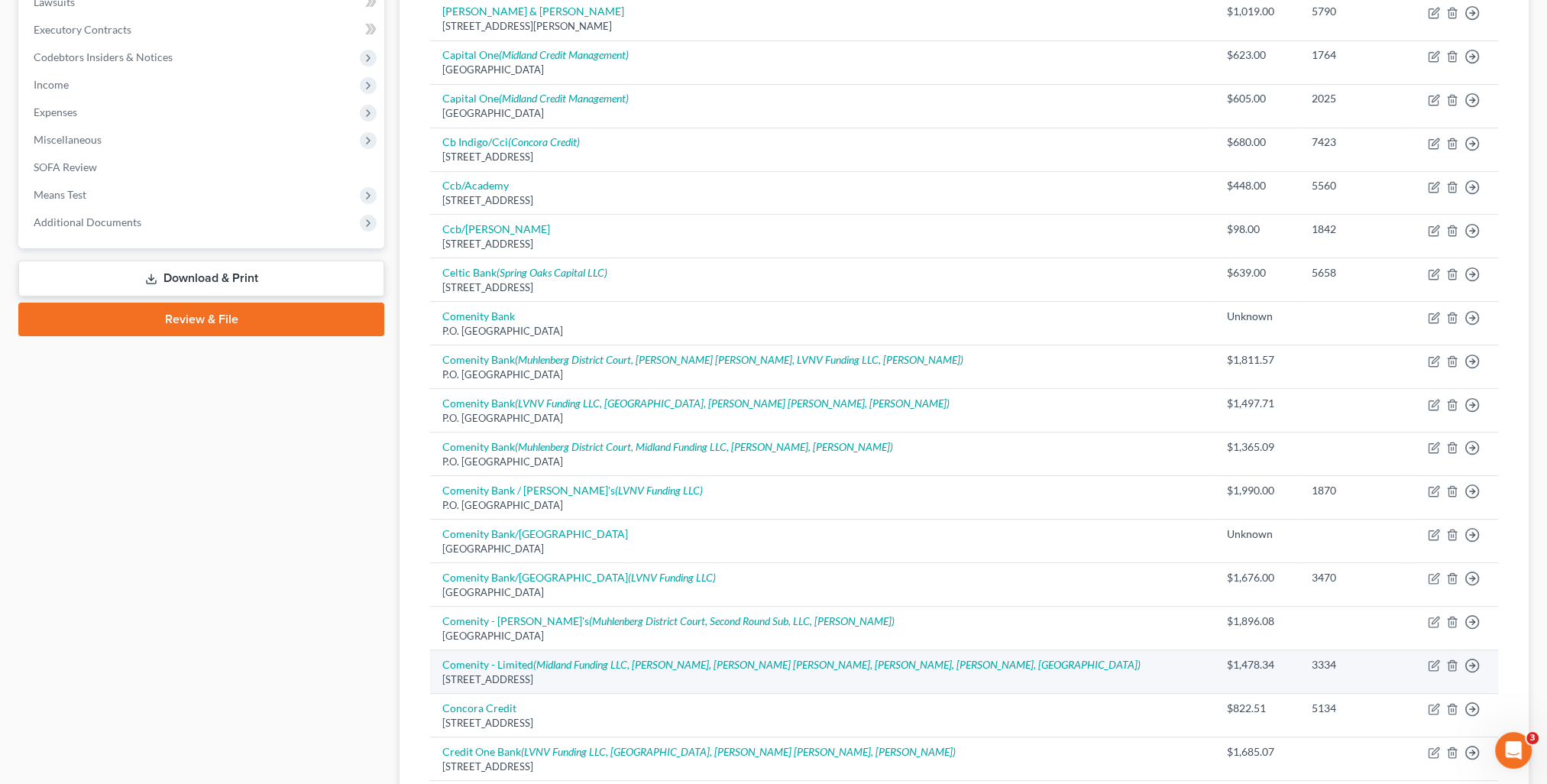
scroll to position [494, 0]
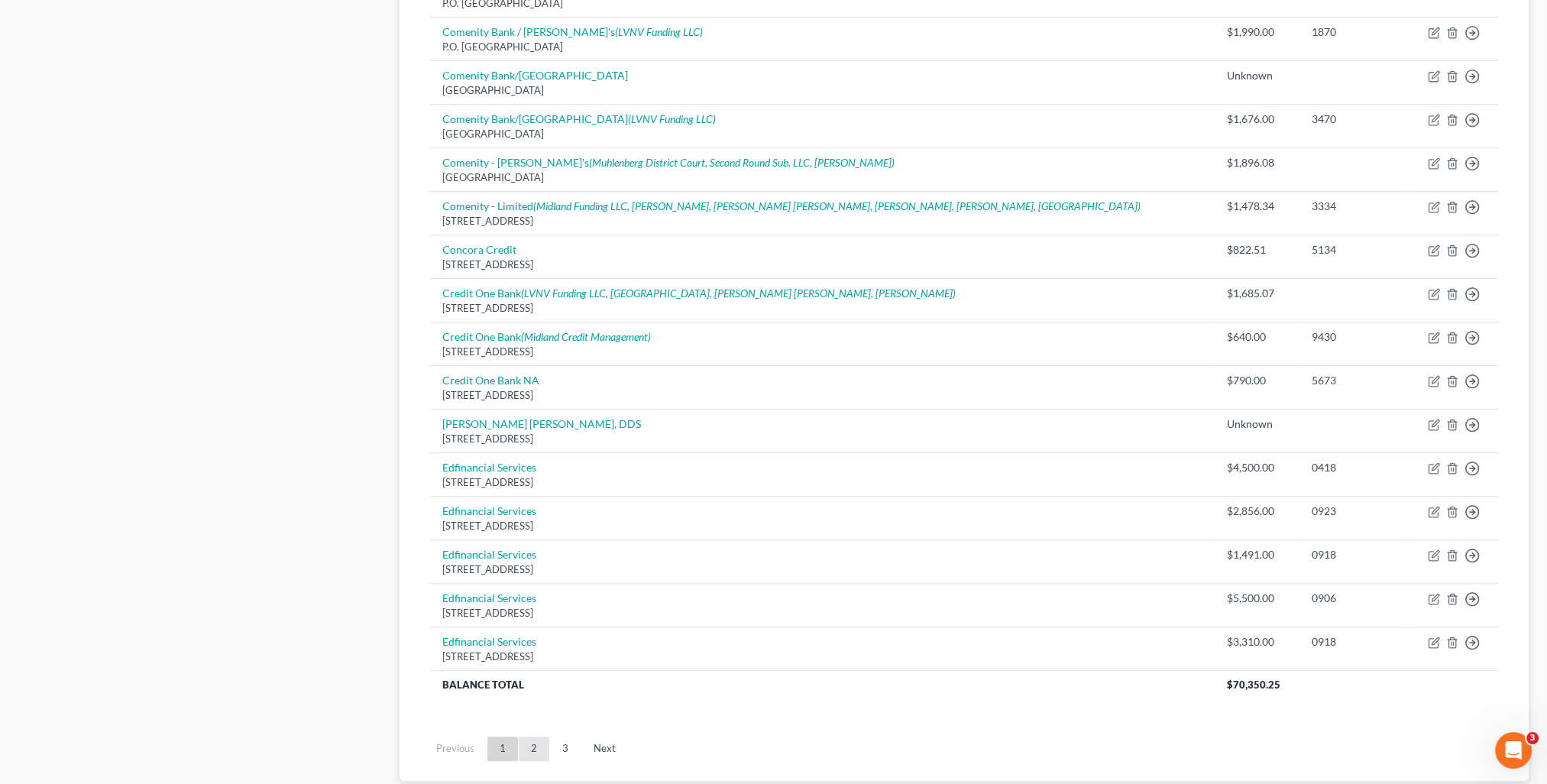
click at [535, 749] on link "2" at bounding box center [534, 748] width 30 height 25
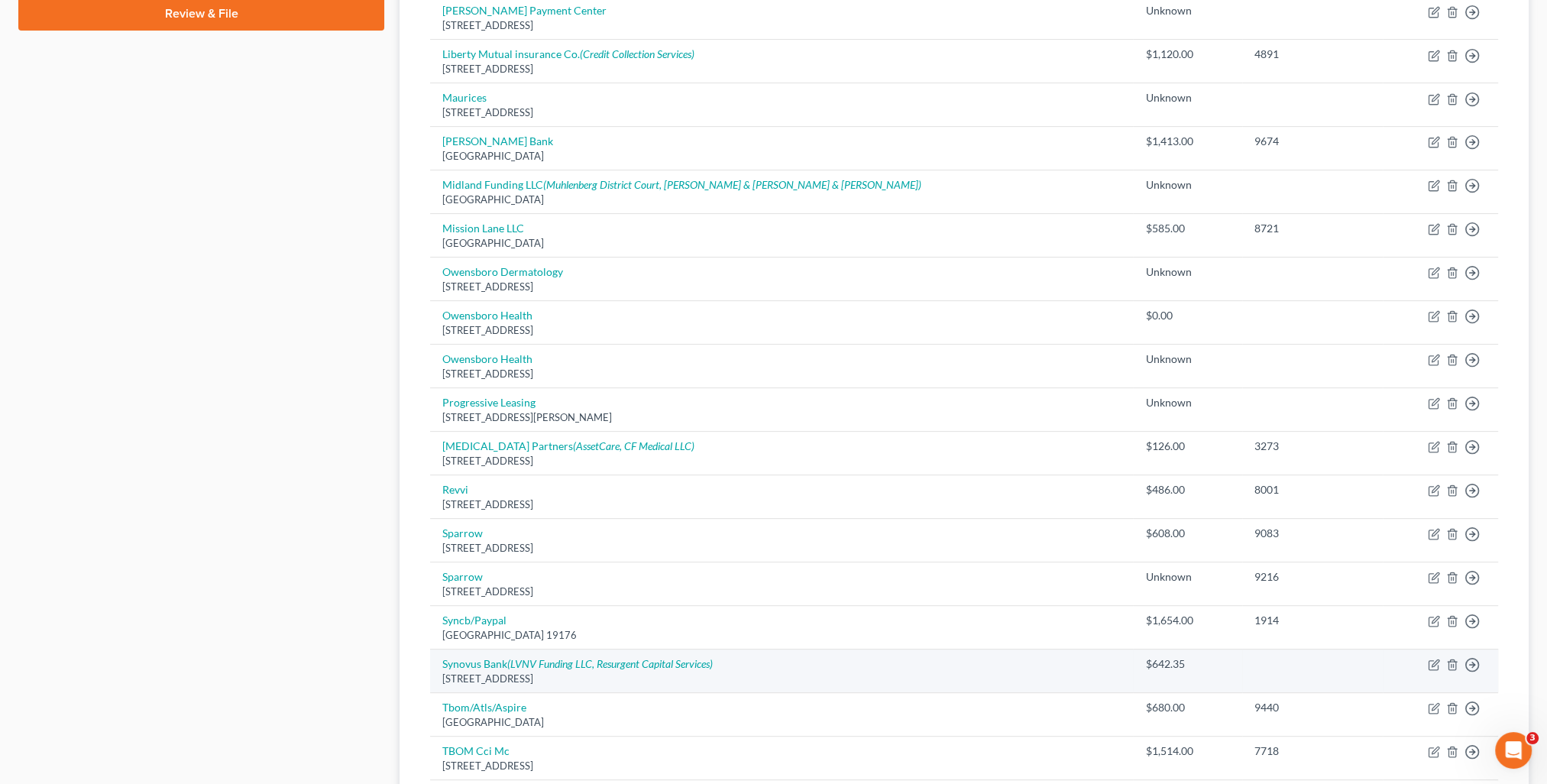
scroll to position [800, 0]
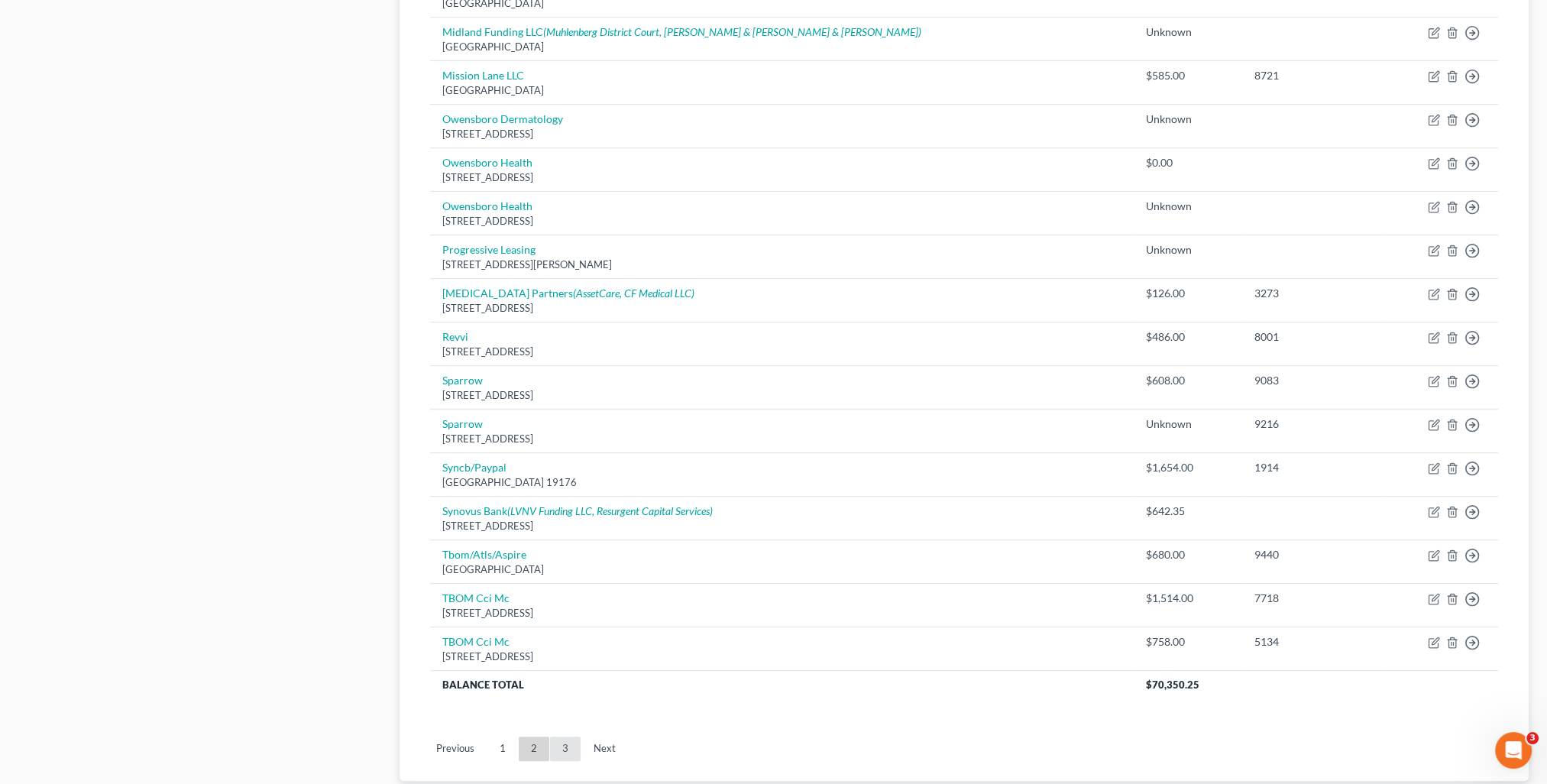
click at [562, 743] on link "3" at bounding box center [565, 748] width 30 height 25
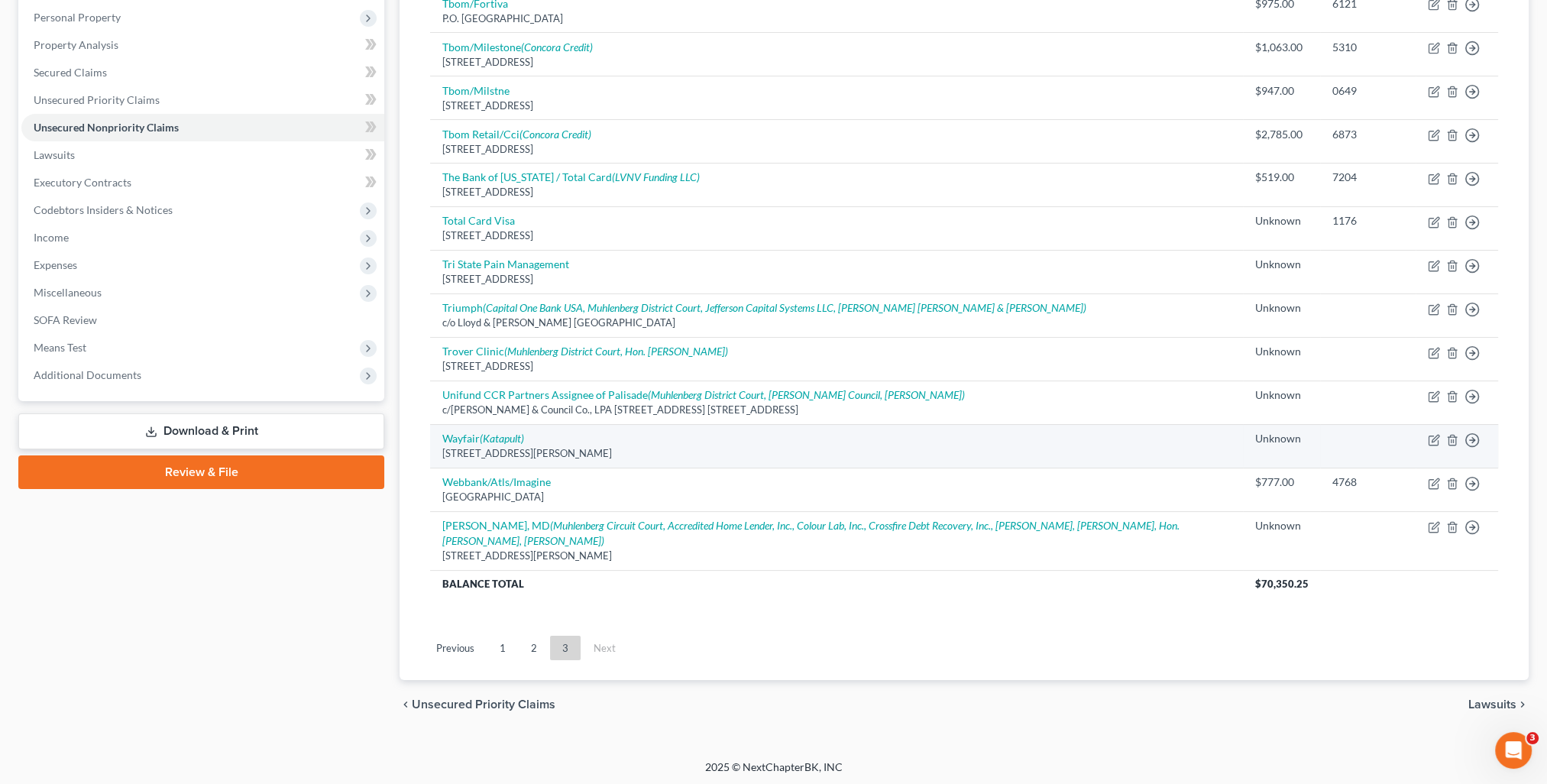
scroll to position [112, 0]
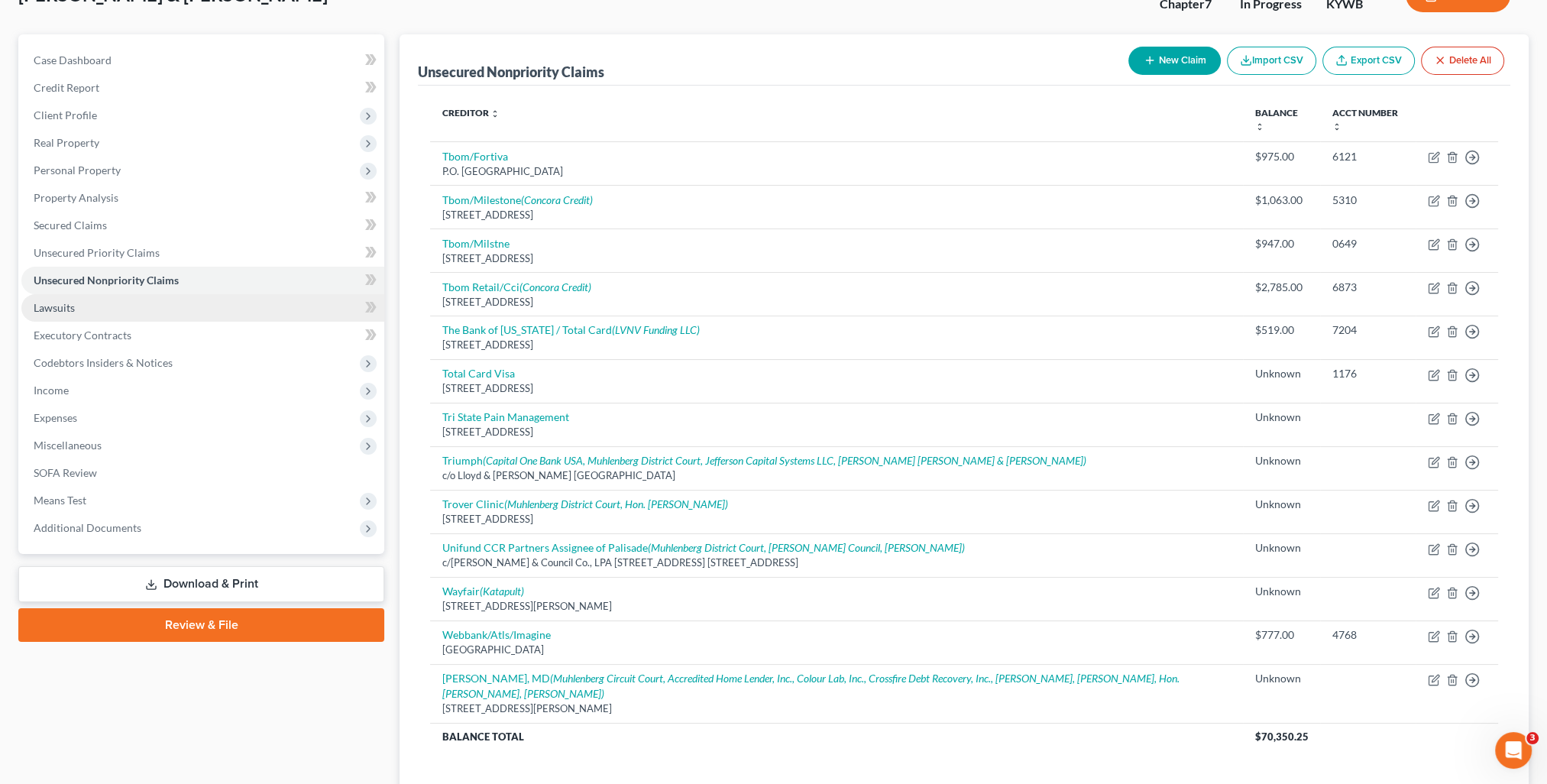
click at [74, 310] on span "Lawsuits" at bounding box center [54, 307] width 41 height 13
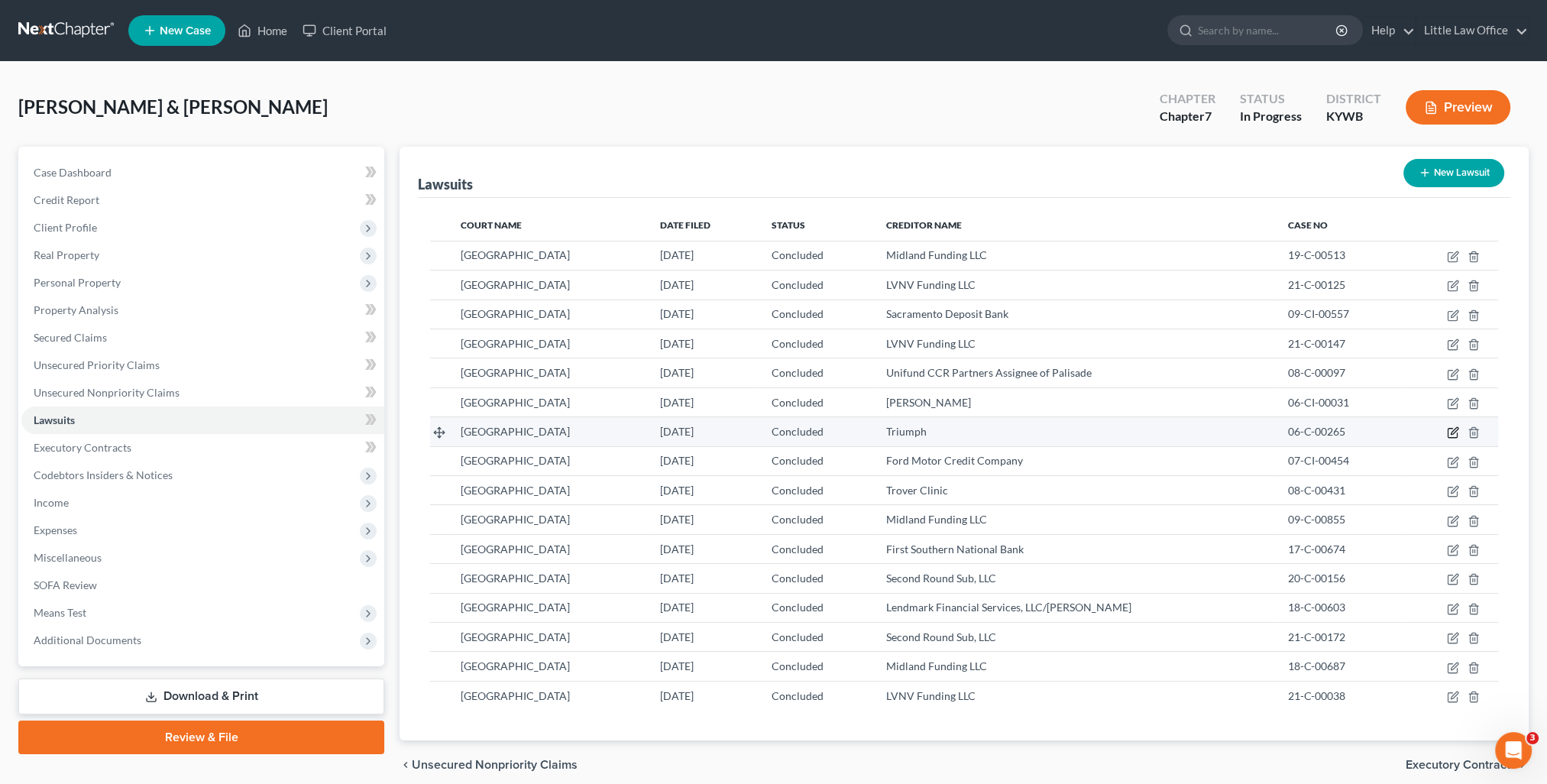
click at [1449, 430] on icon "button" at bounding box center [1452, 432] width 12 height 12
select select "18"
select select "2"
select select "1"
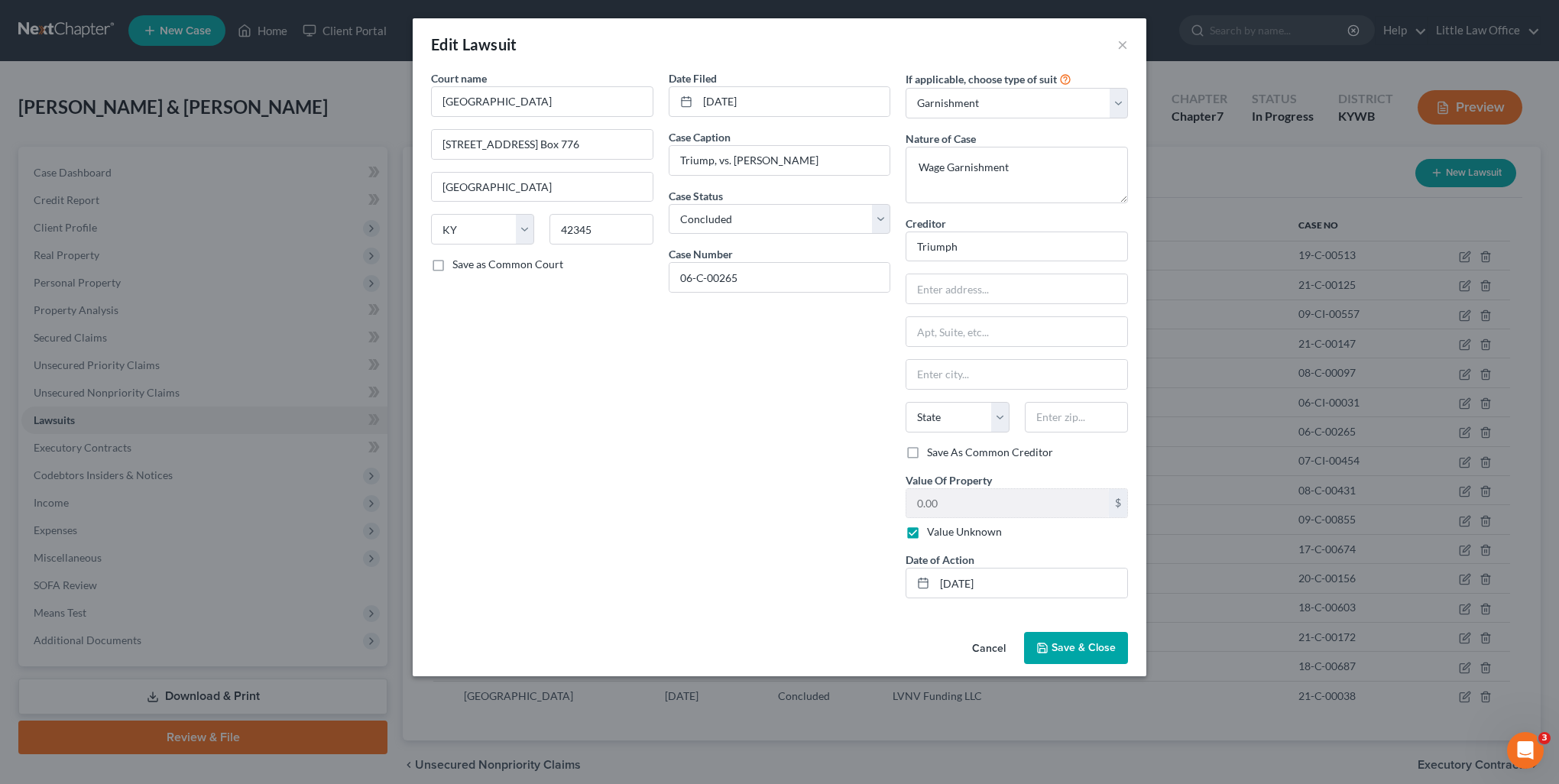
click at [1089, 643] on span "Save & Close" at bounding box center [1083, 648] width 64 height 13
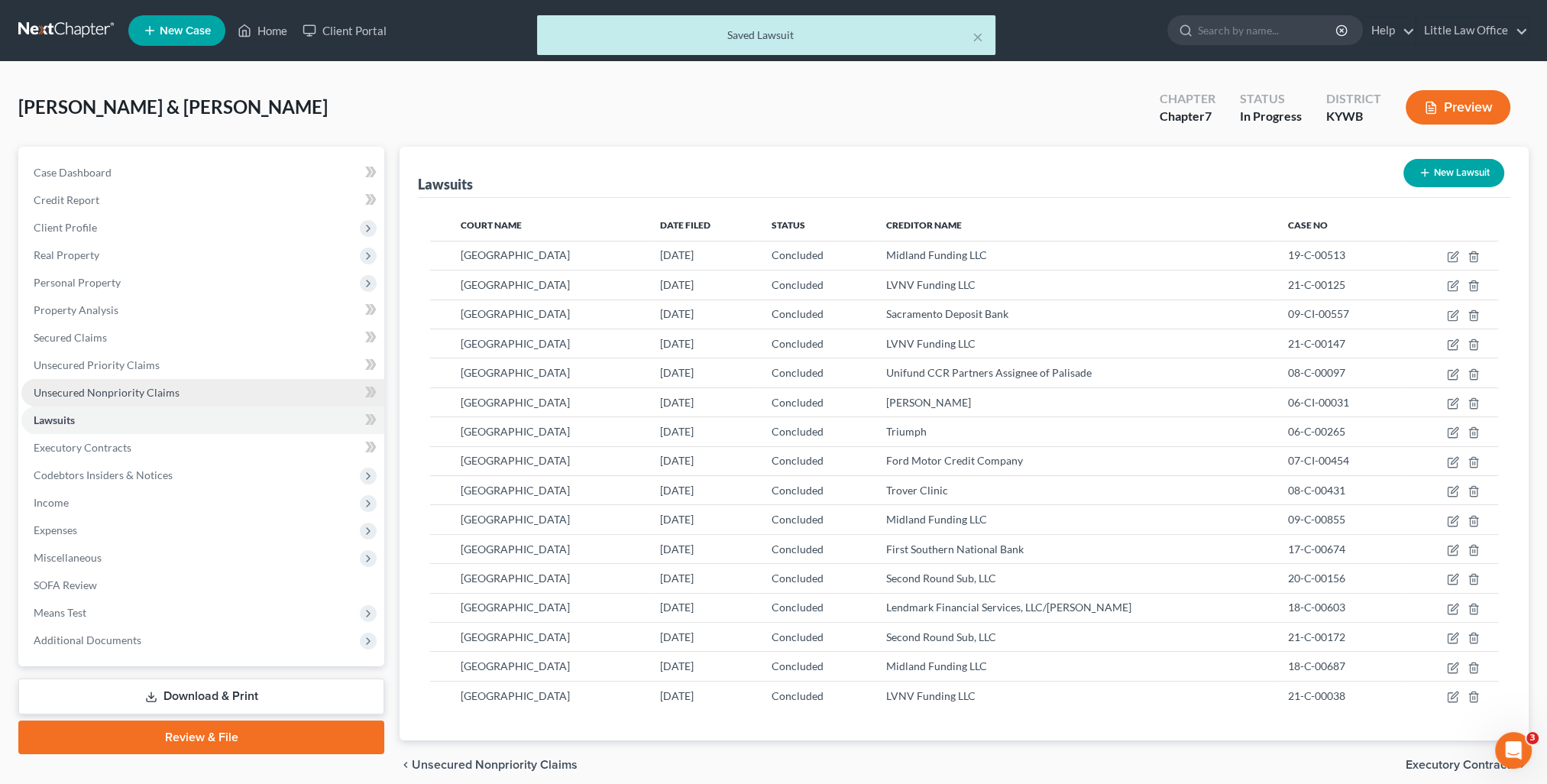
click at [96, 380] on link "Unsecured Nonpriority Claims" at bounding box center [202, 393] width 363 height 28
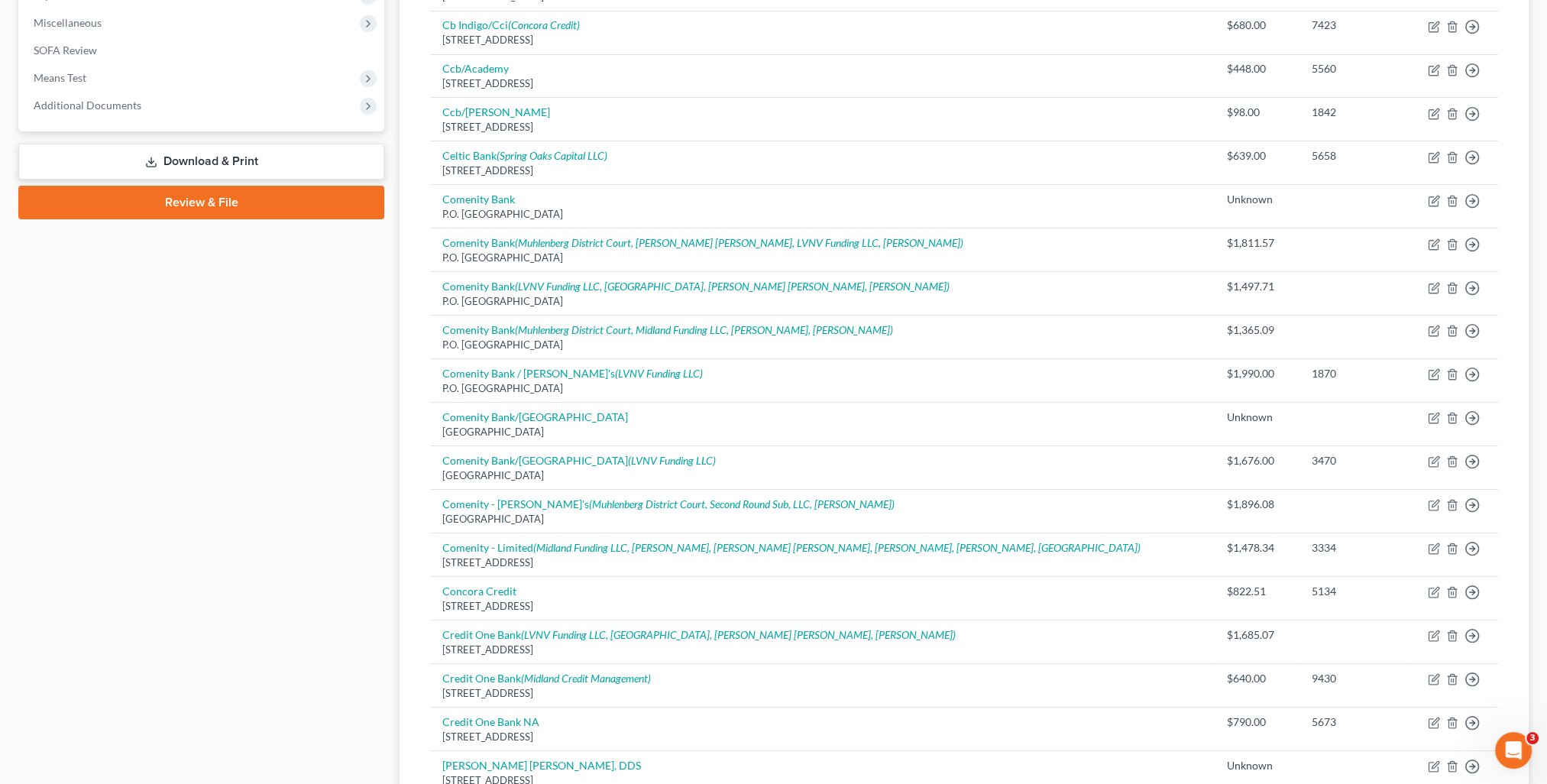
scroll to position [611, 0]
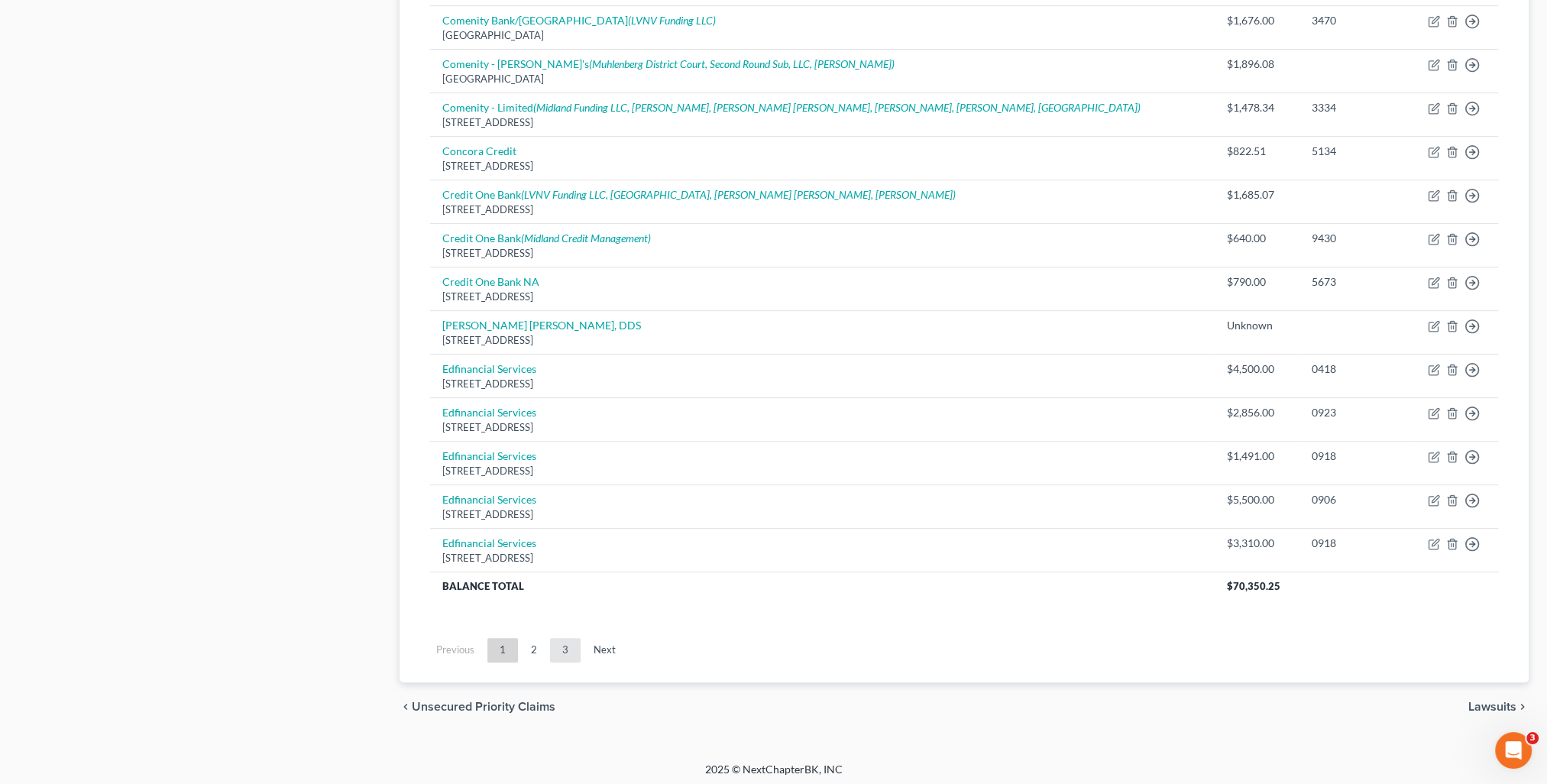
click at [560, 648] on link "3" at bounding box center [565, 650] width 30 height 25
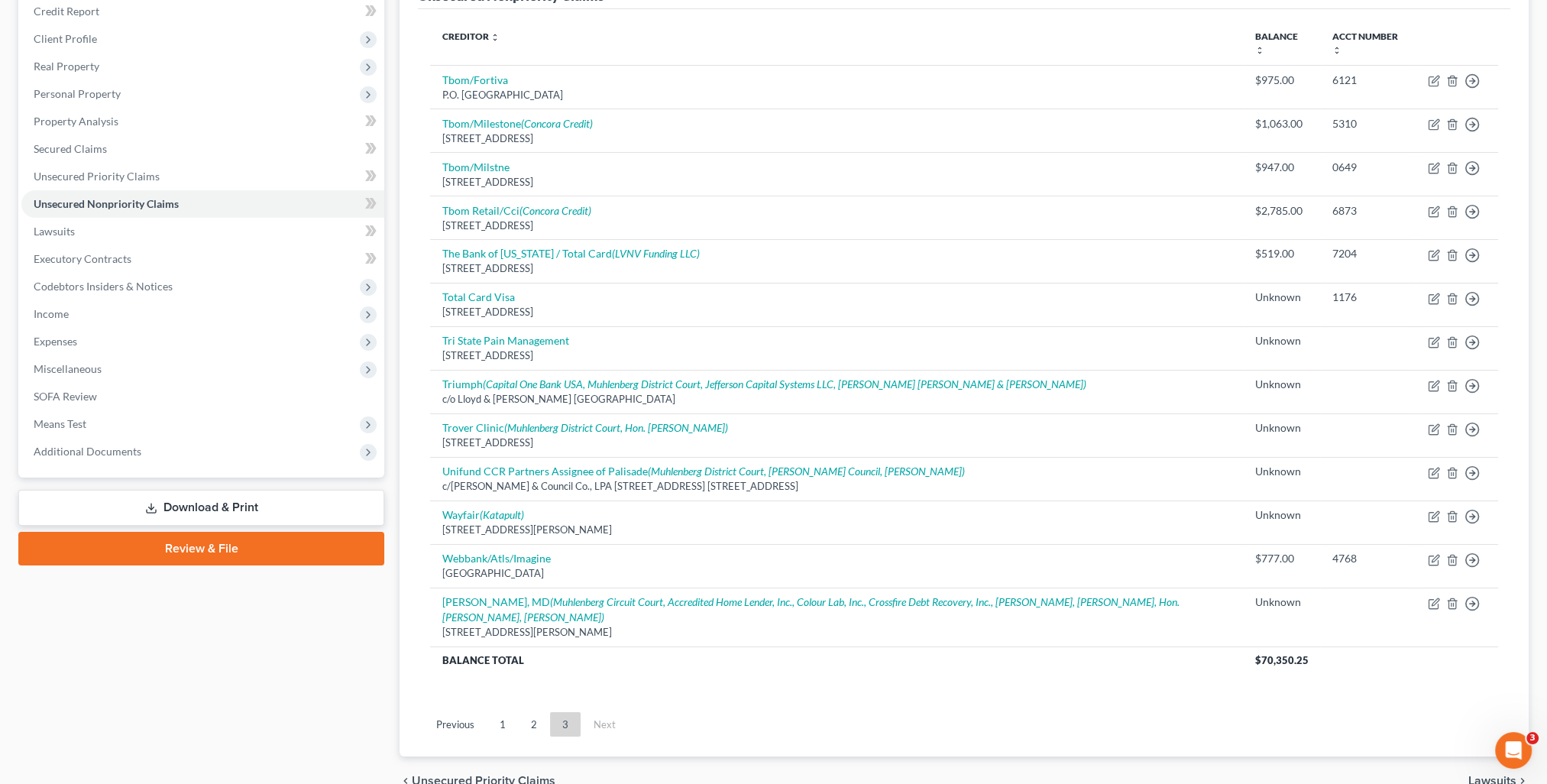
scroll to position [265, 0]
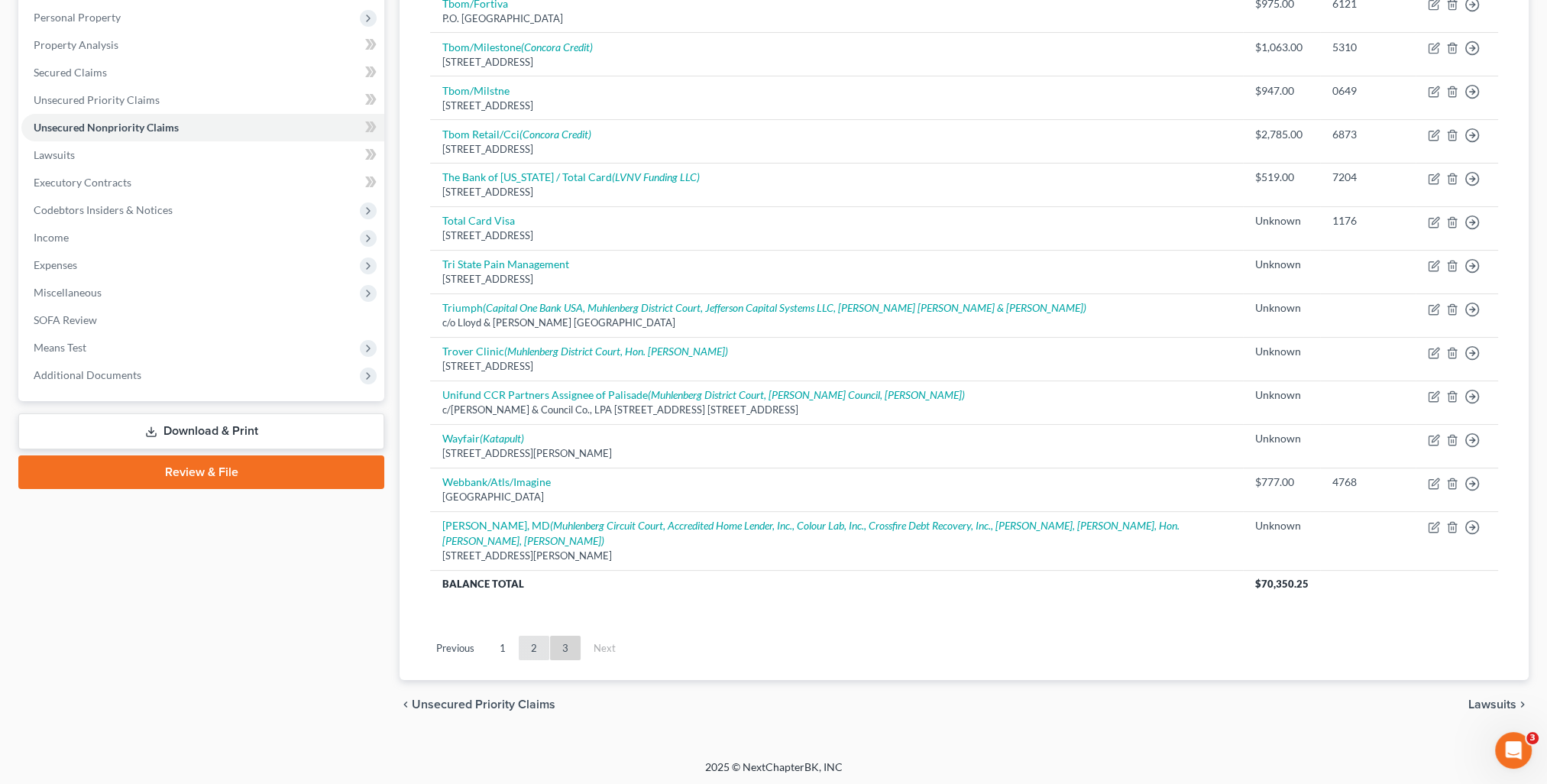
click at [535, 647] on link "2" at bounding box center [534, 648] width 30 height 25
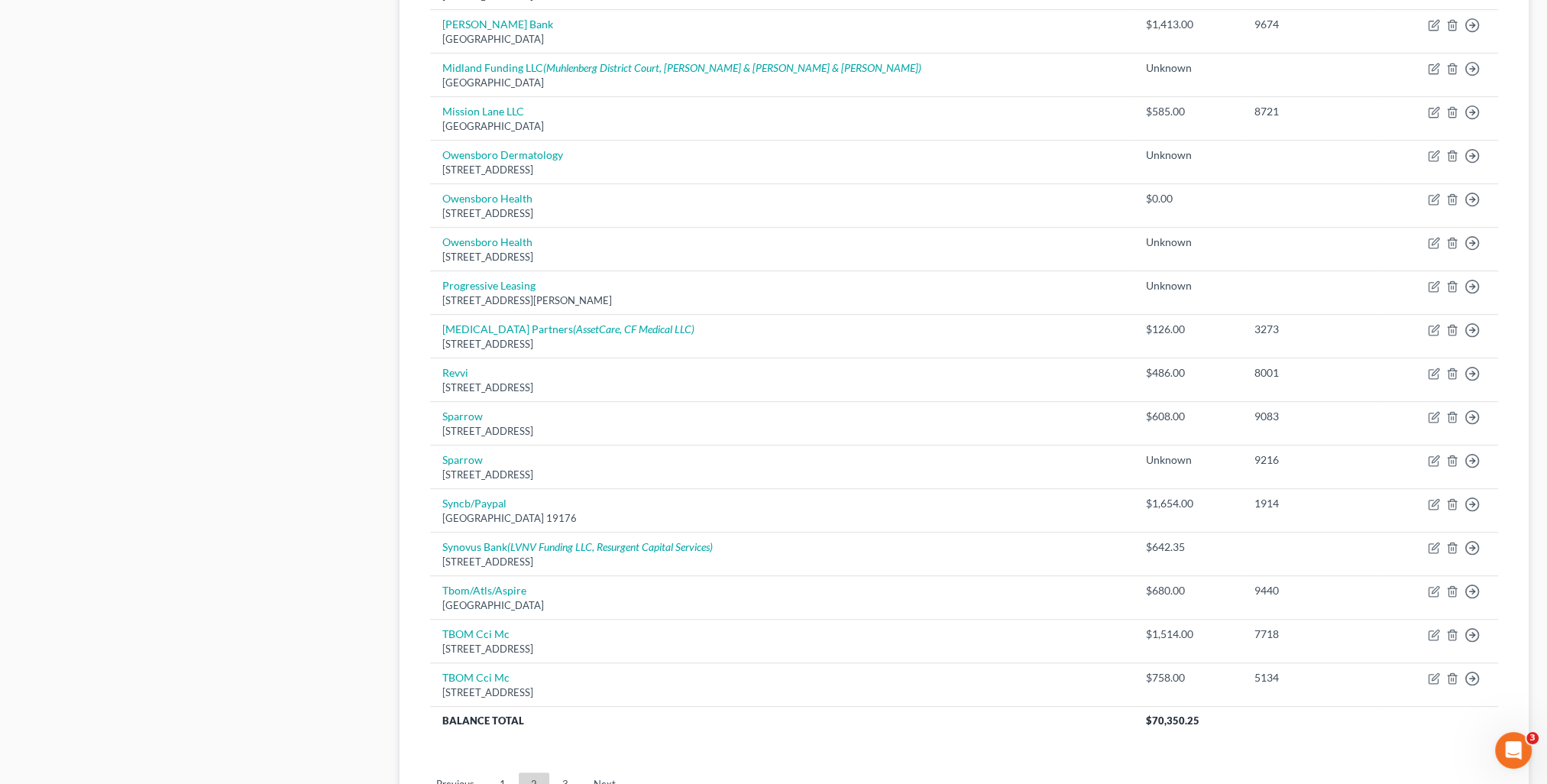
scroll to position [917, 0]
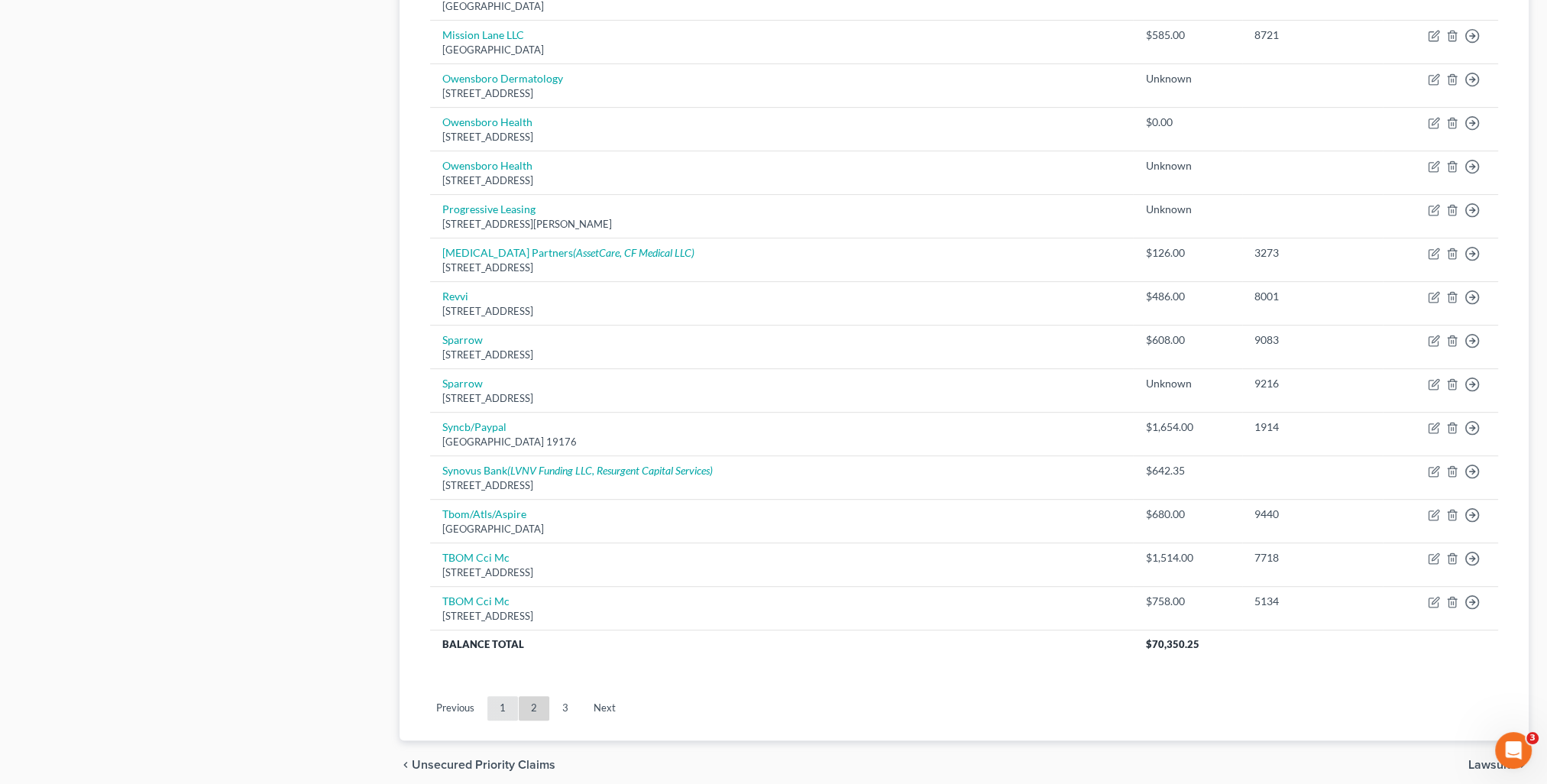
click at [497, 704] on link "1" at bounding box center [502, 708] width 30 height 25
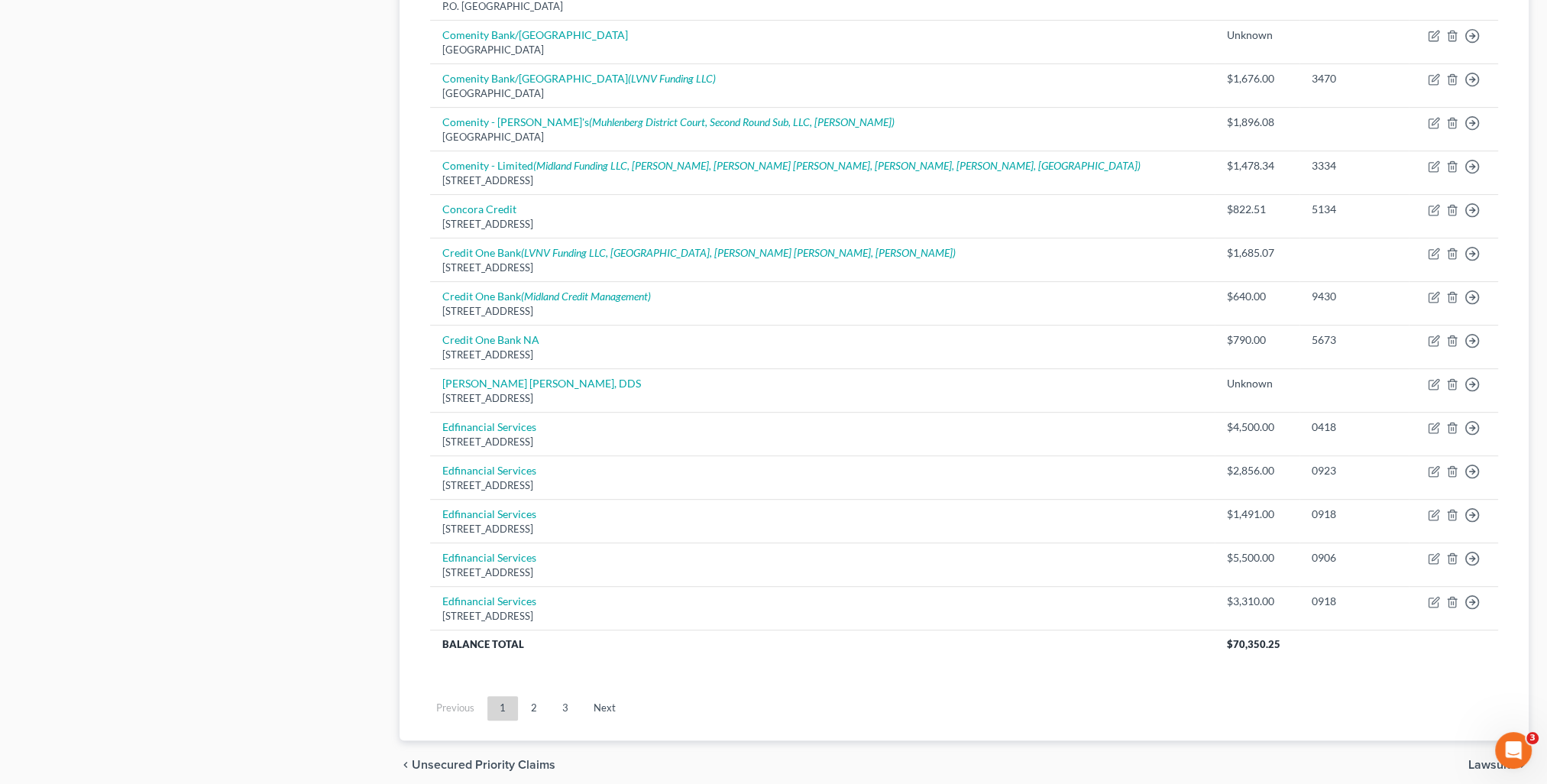
scroll to position [974, 0]
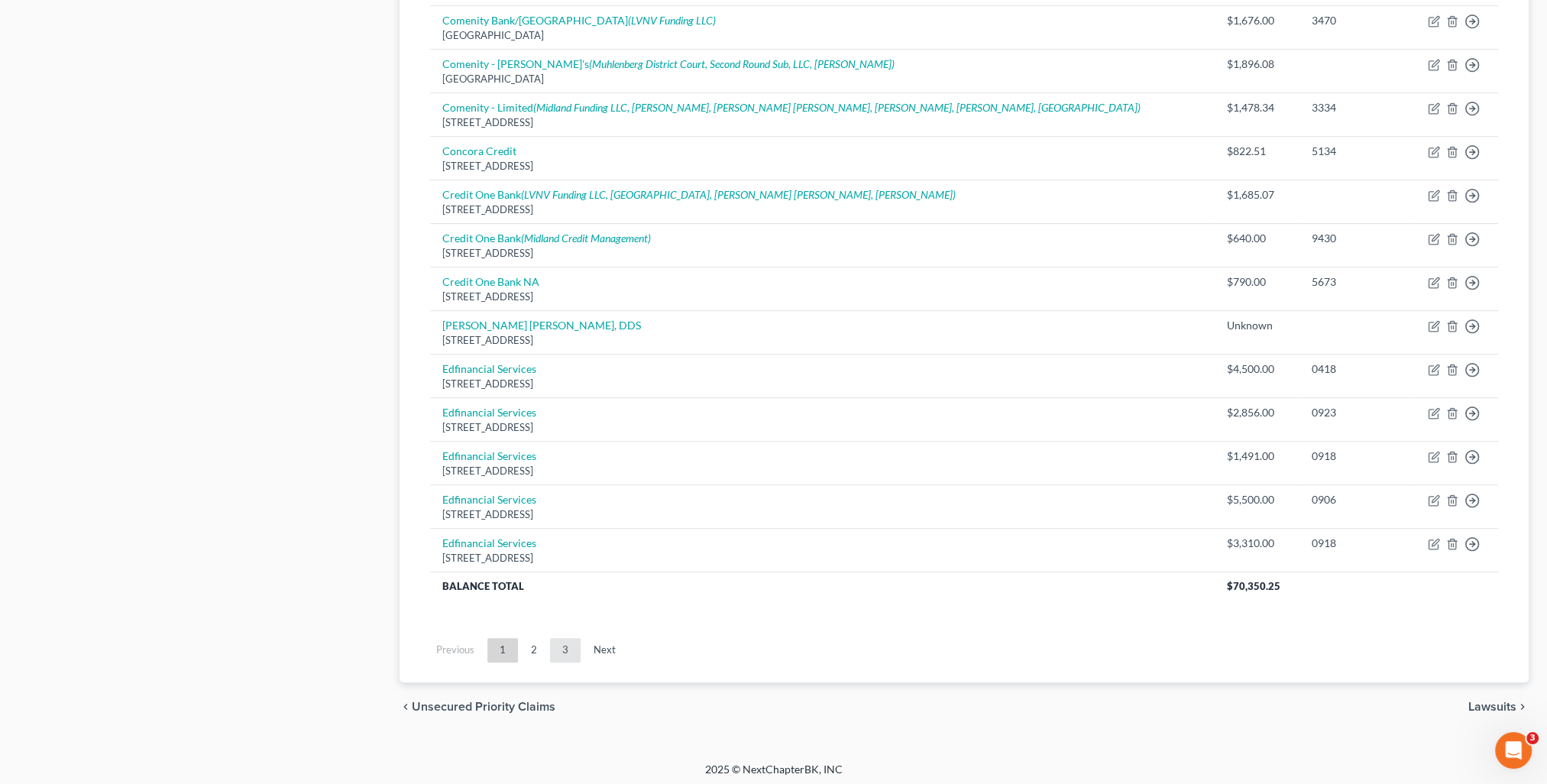
click at [566, 654] on link "3" at bounding box center [565, 650] width 30 height 25
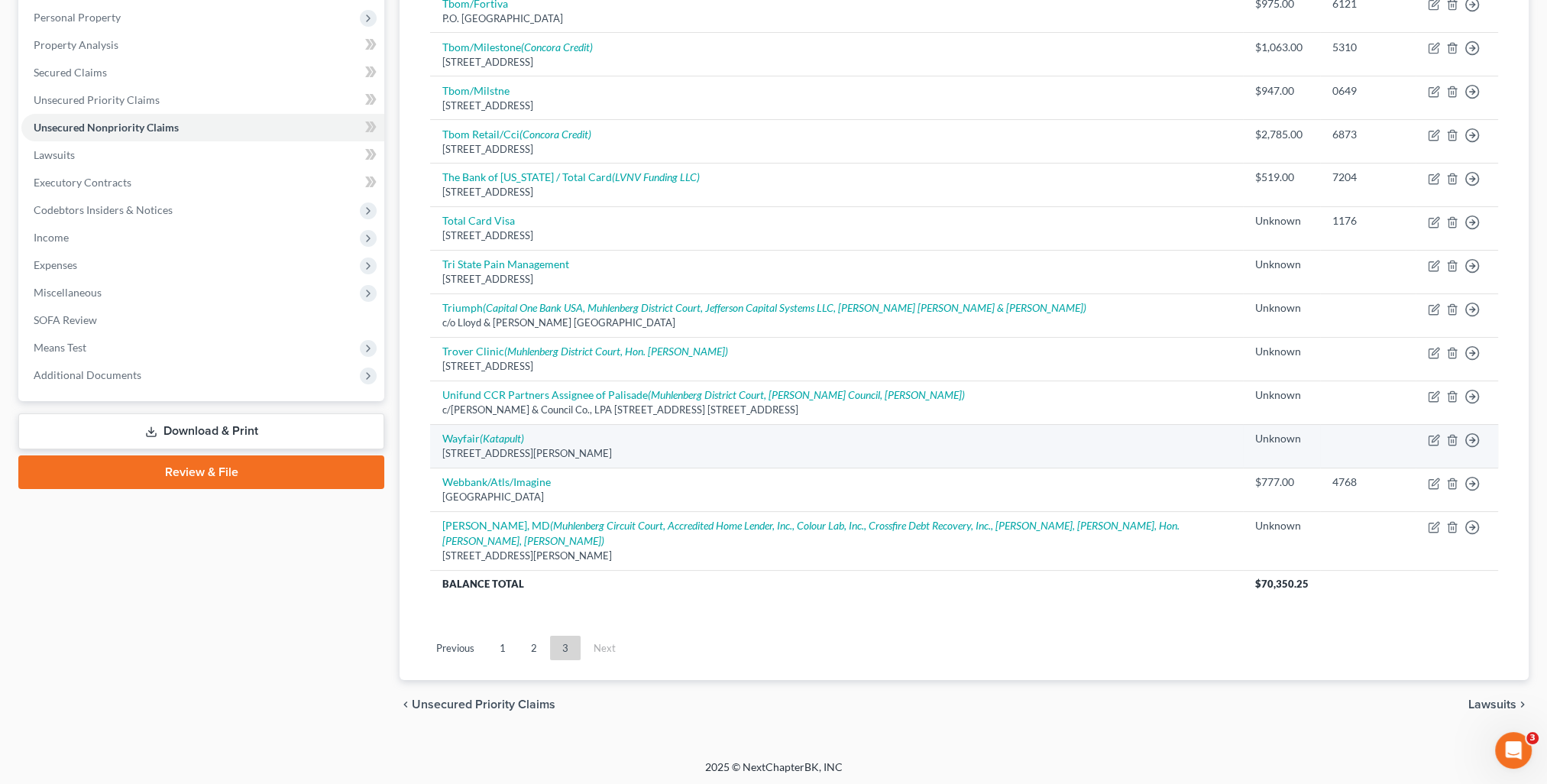
scroll to position [0, 0]
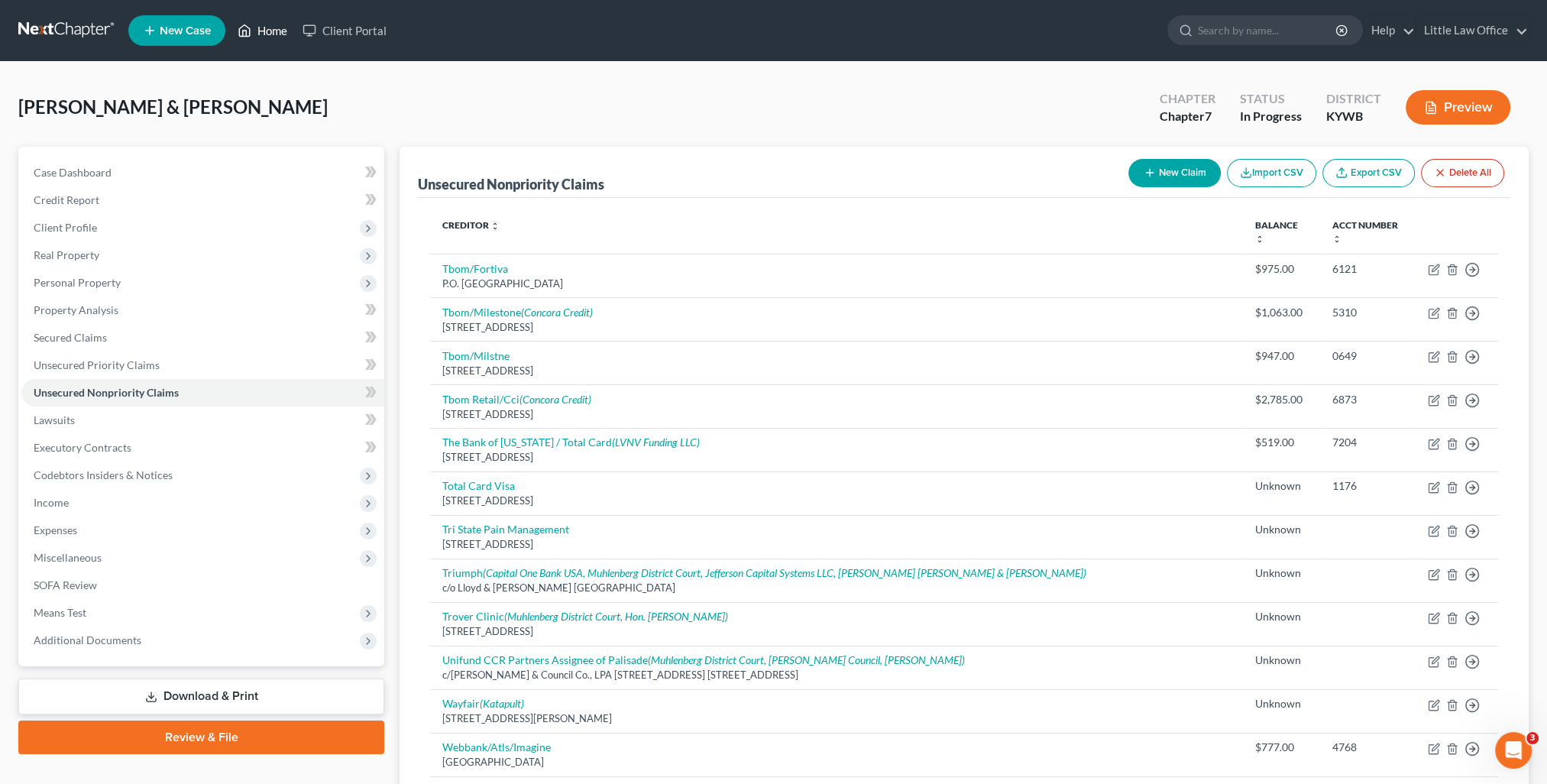
click at [266, 29] on link "Home" at bounding box center [262, 30] width 65 height 28
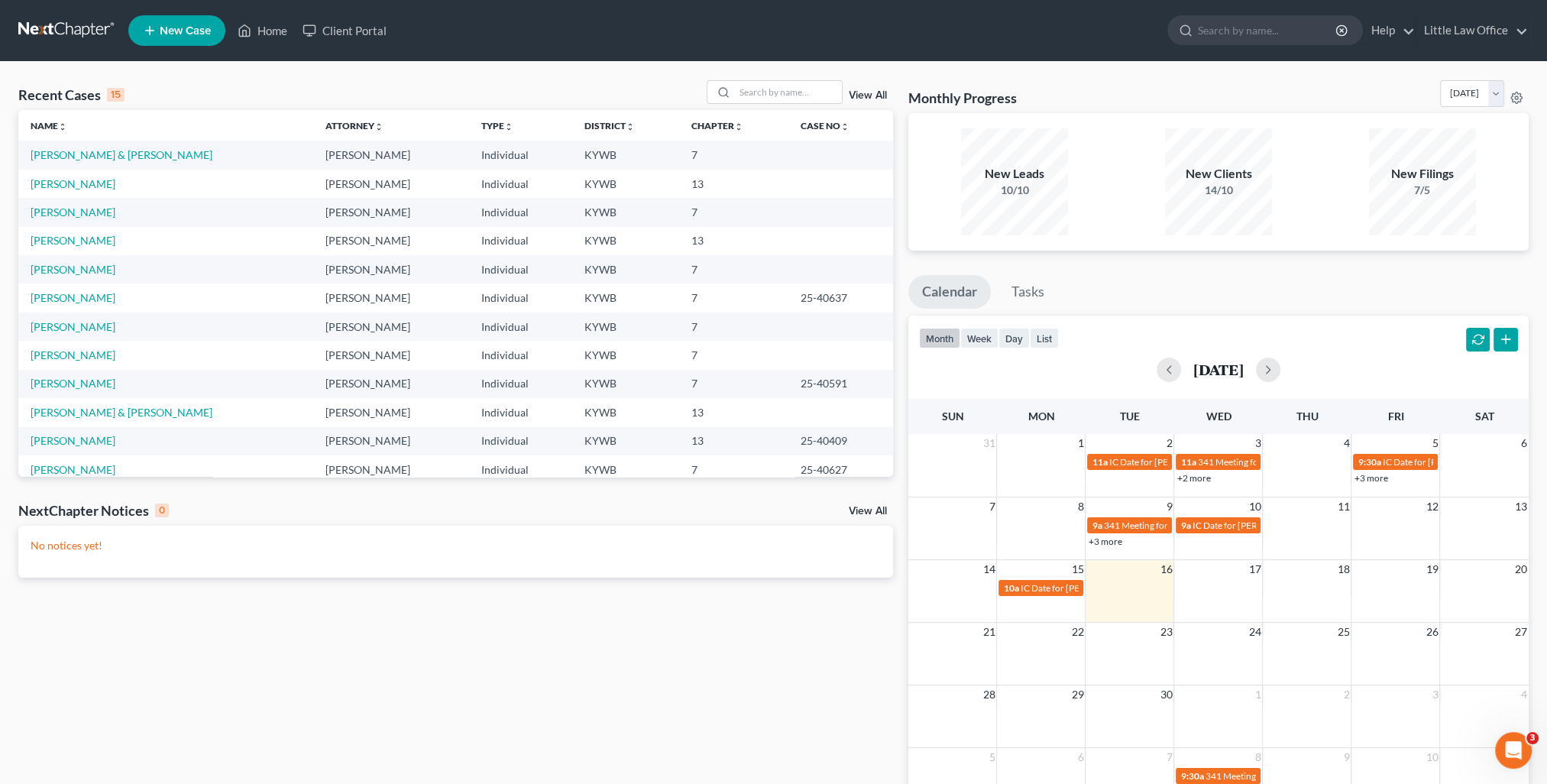
click at [874, 90] on link "View All" at bounding box center [868, 96] width 39 height 11
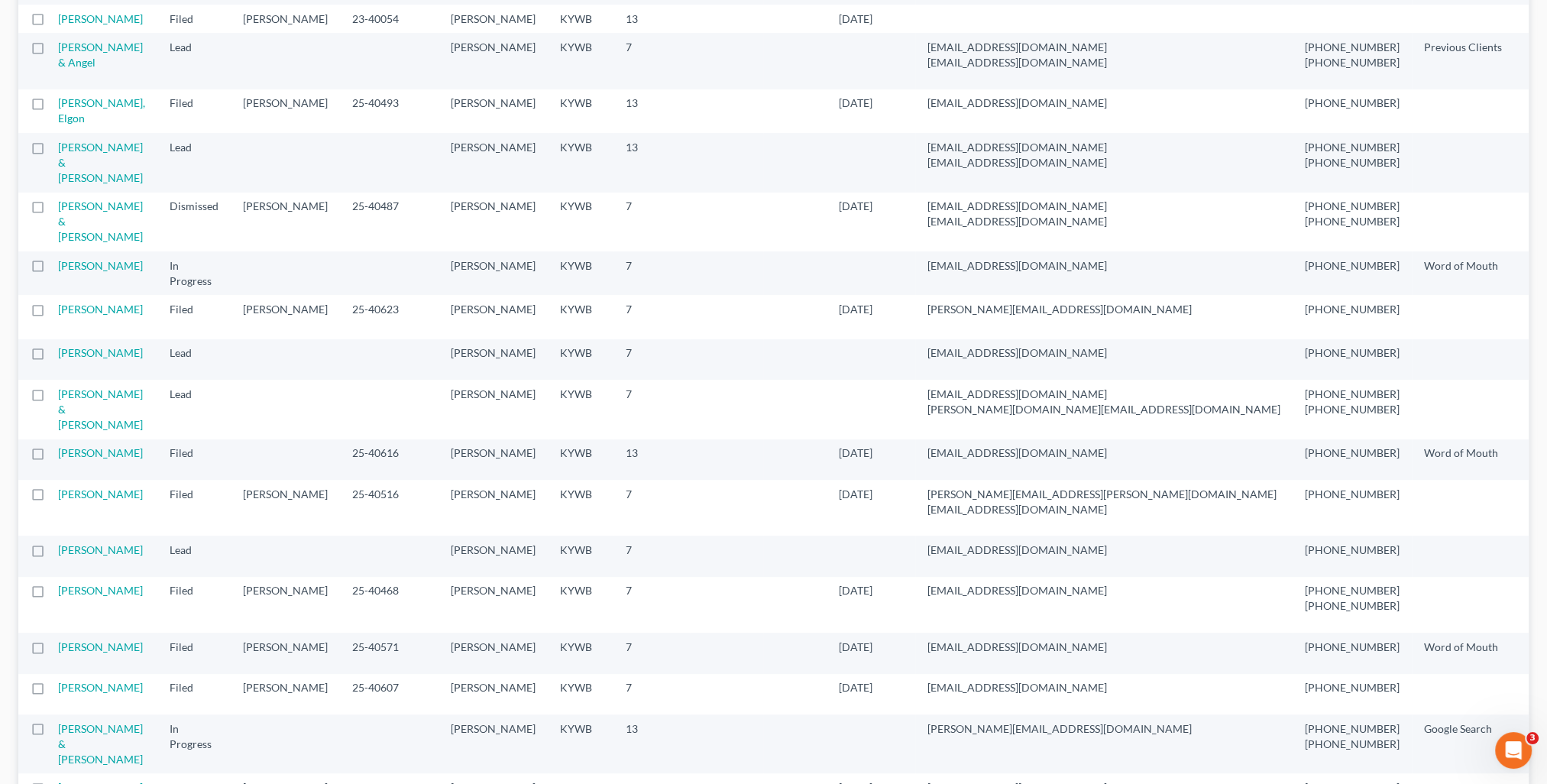
scroll to position [1069, 0]
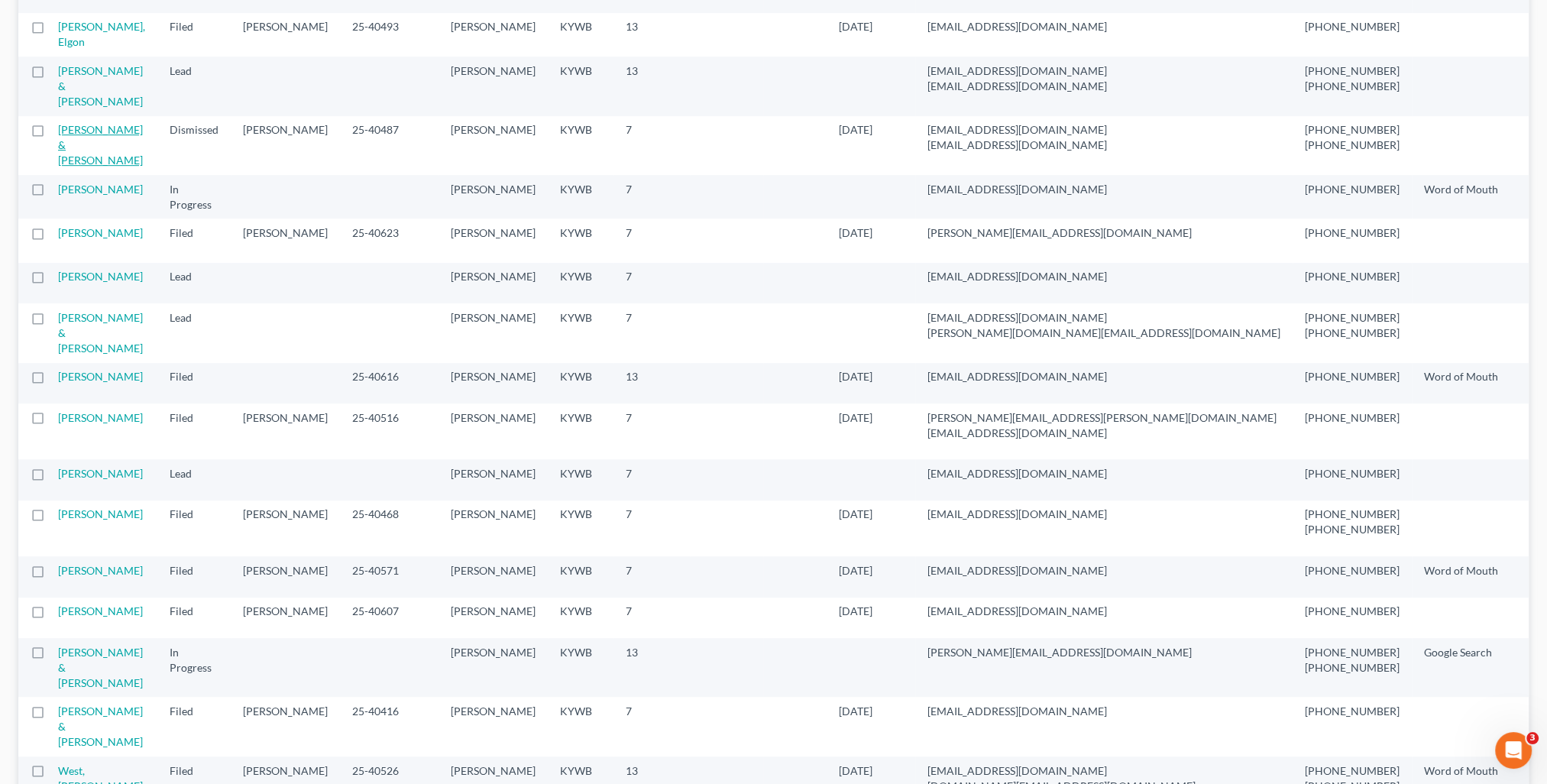
click at [65, 167] on link "Render, William & Linda" at bounding box center [100, 144] width 85 height 43
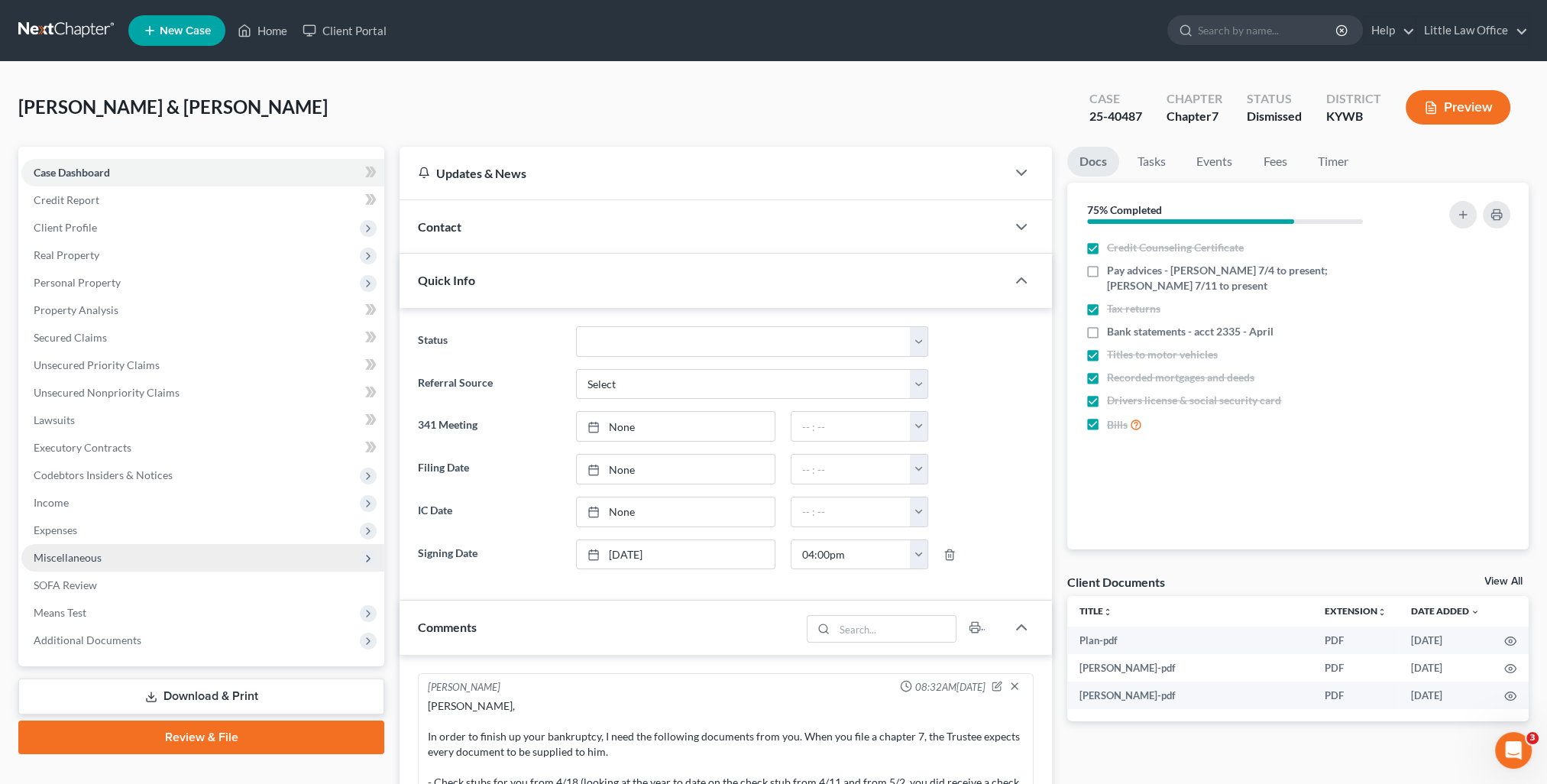
scroll to position [1865, 0]
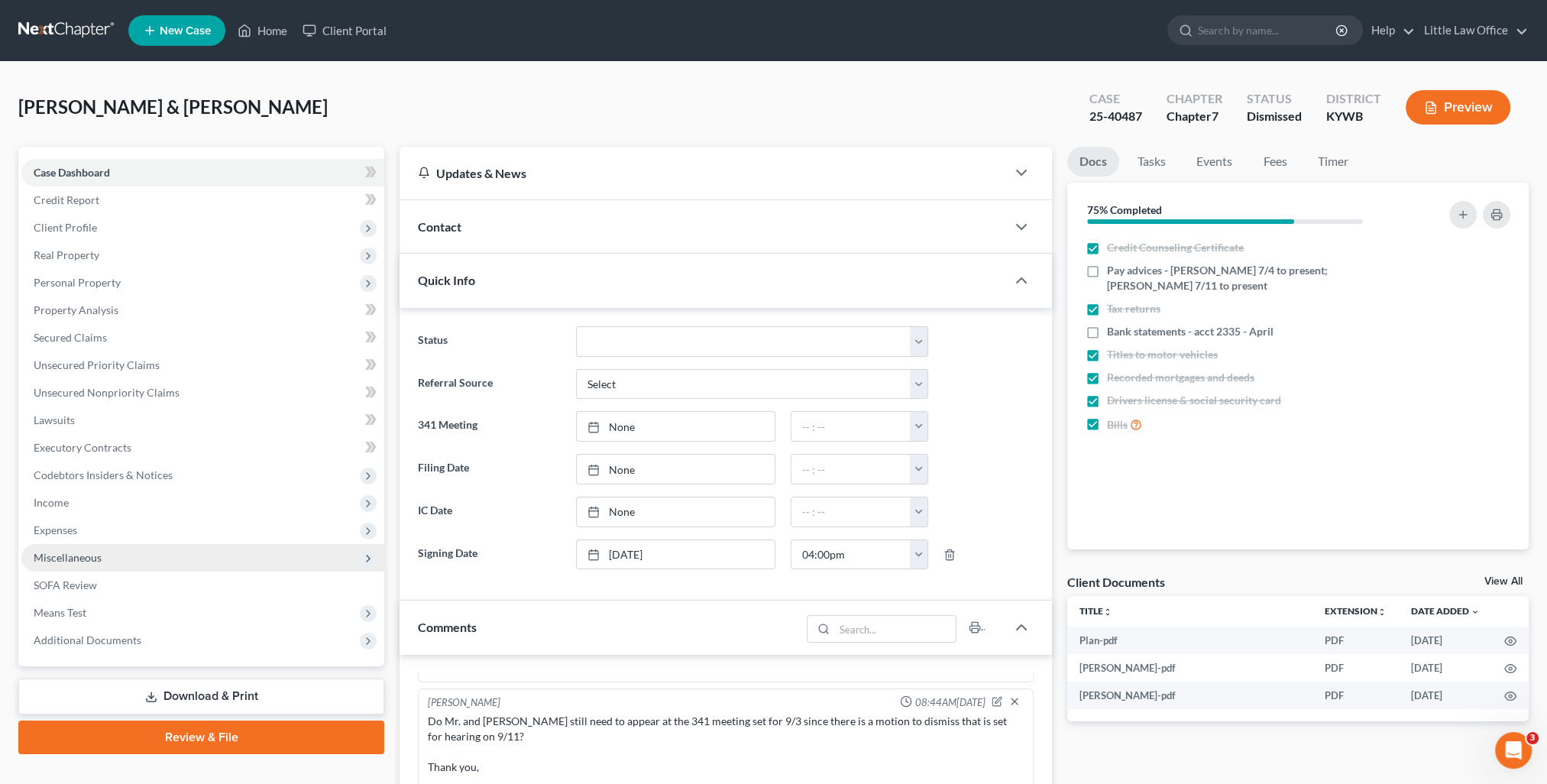
click at [101, 552] on span "Miscellaneous" at bounding box center [202, 558] width 363 height 28
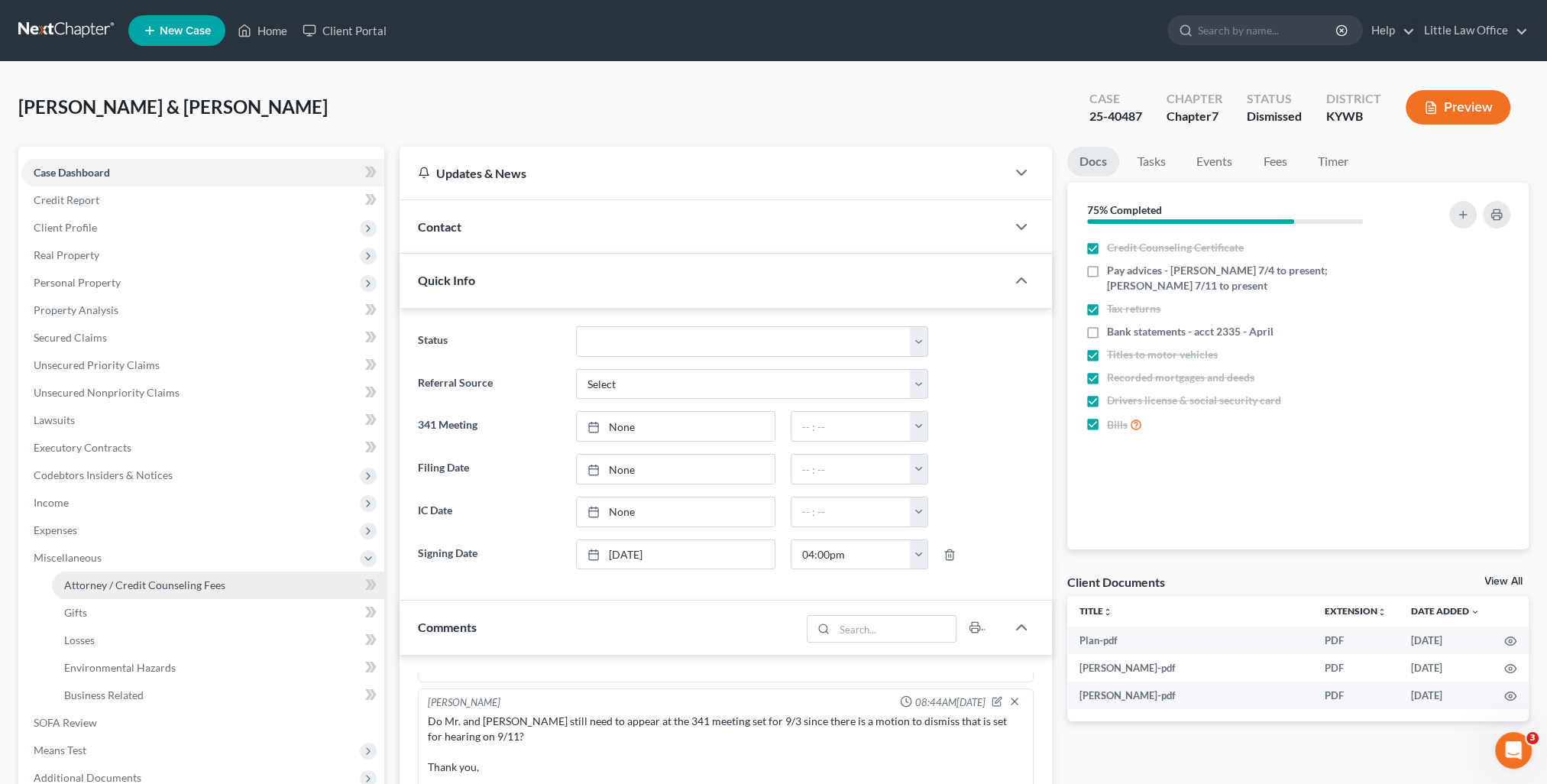
click at [139, 594] on link "Attorney / Credit Counseling Fees" at bounding box center [217, 585] width 332 height 28
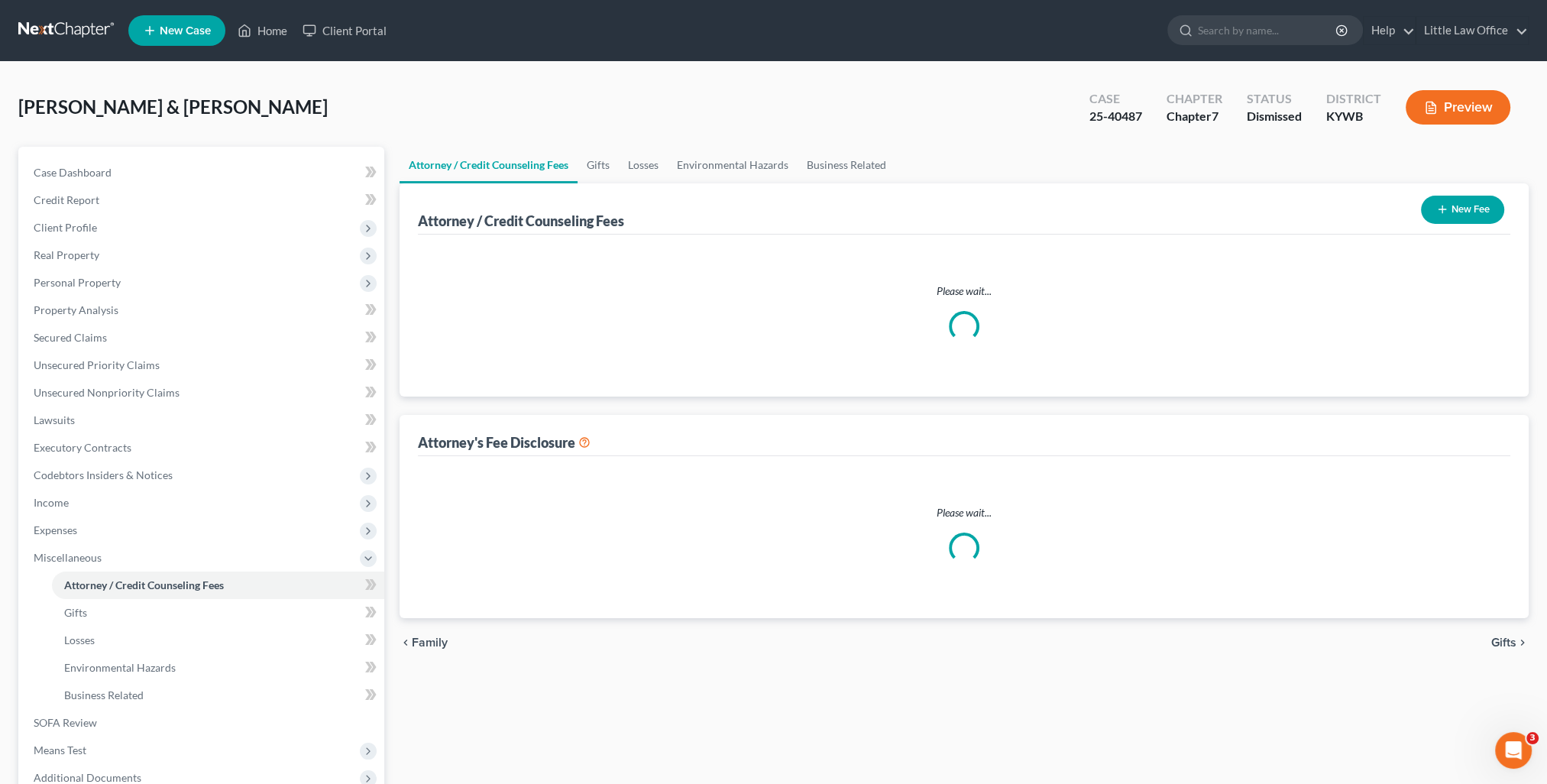
select select "0"
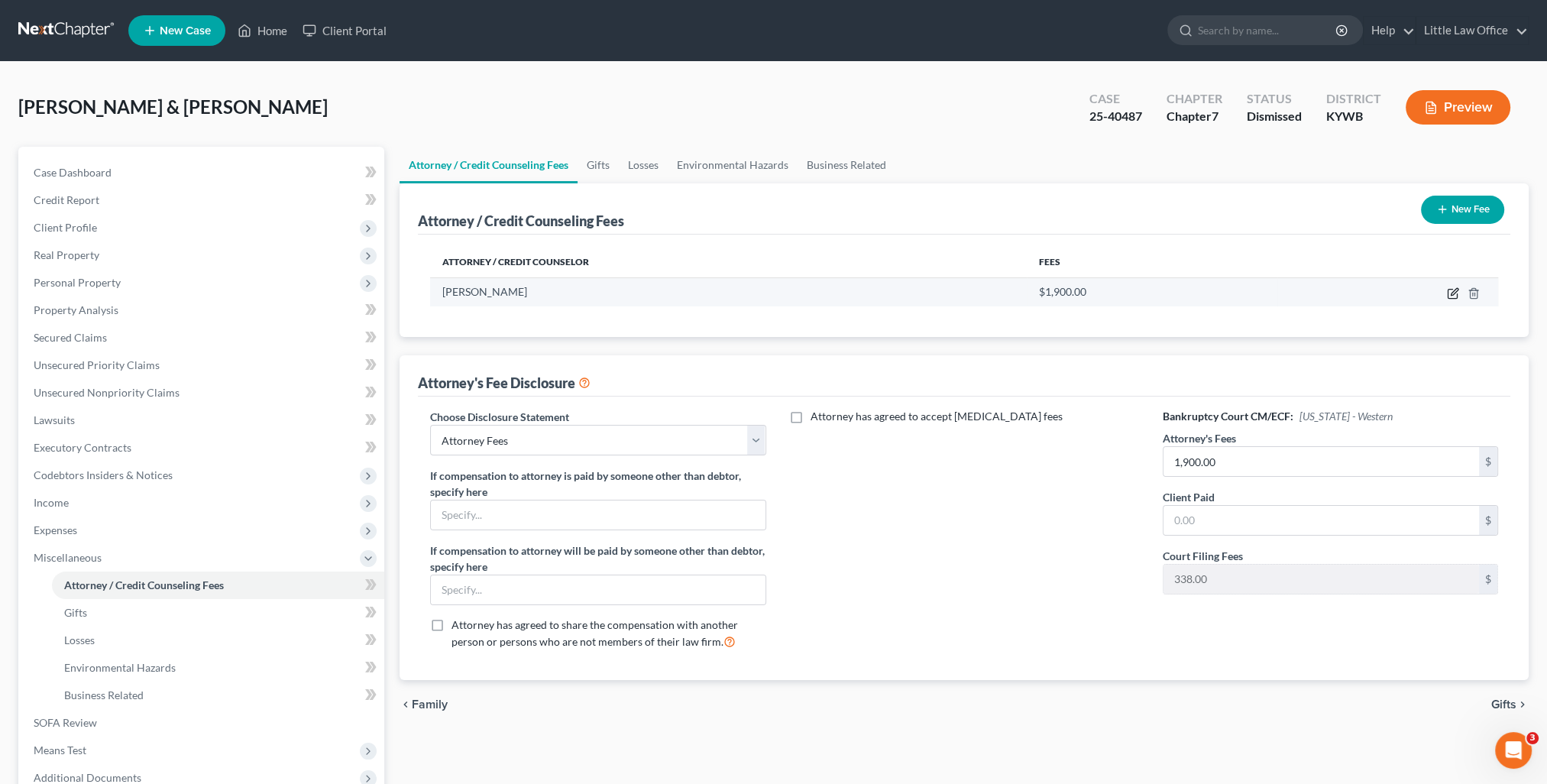
click at [1457, 292] on icon "button" at bounding box center [1452, 293] width 12 height 12
select select "18"
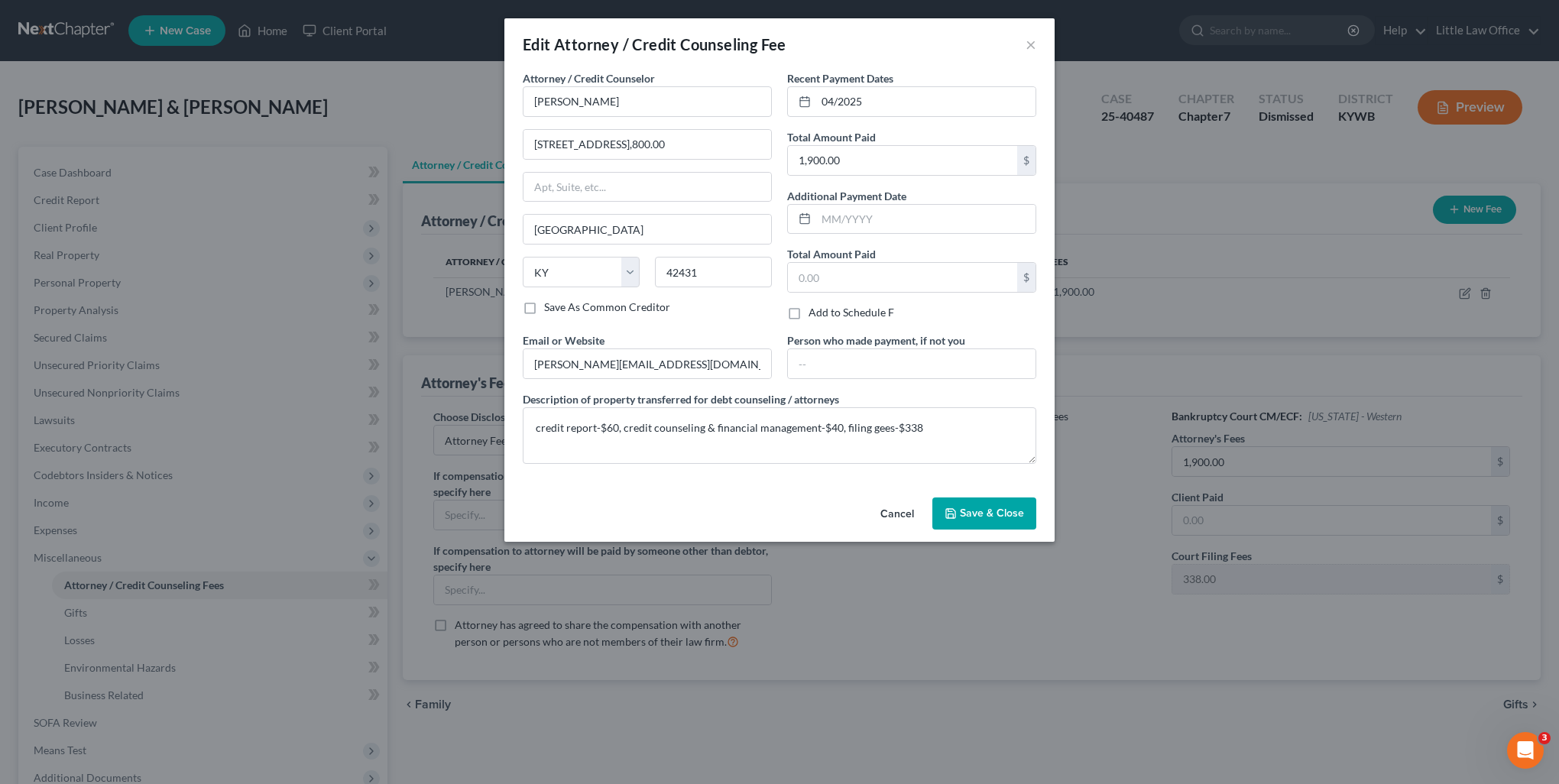
click at [987, 514] on span "Save & Close" at bounding box center [992, 513] width 64 height 13
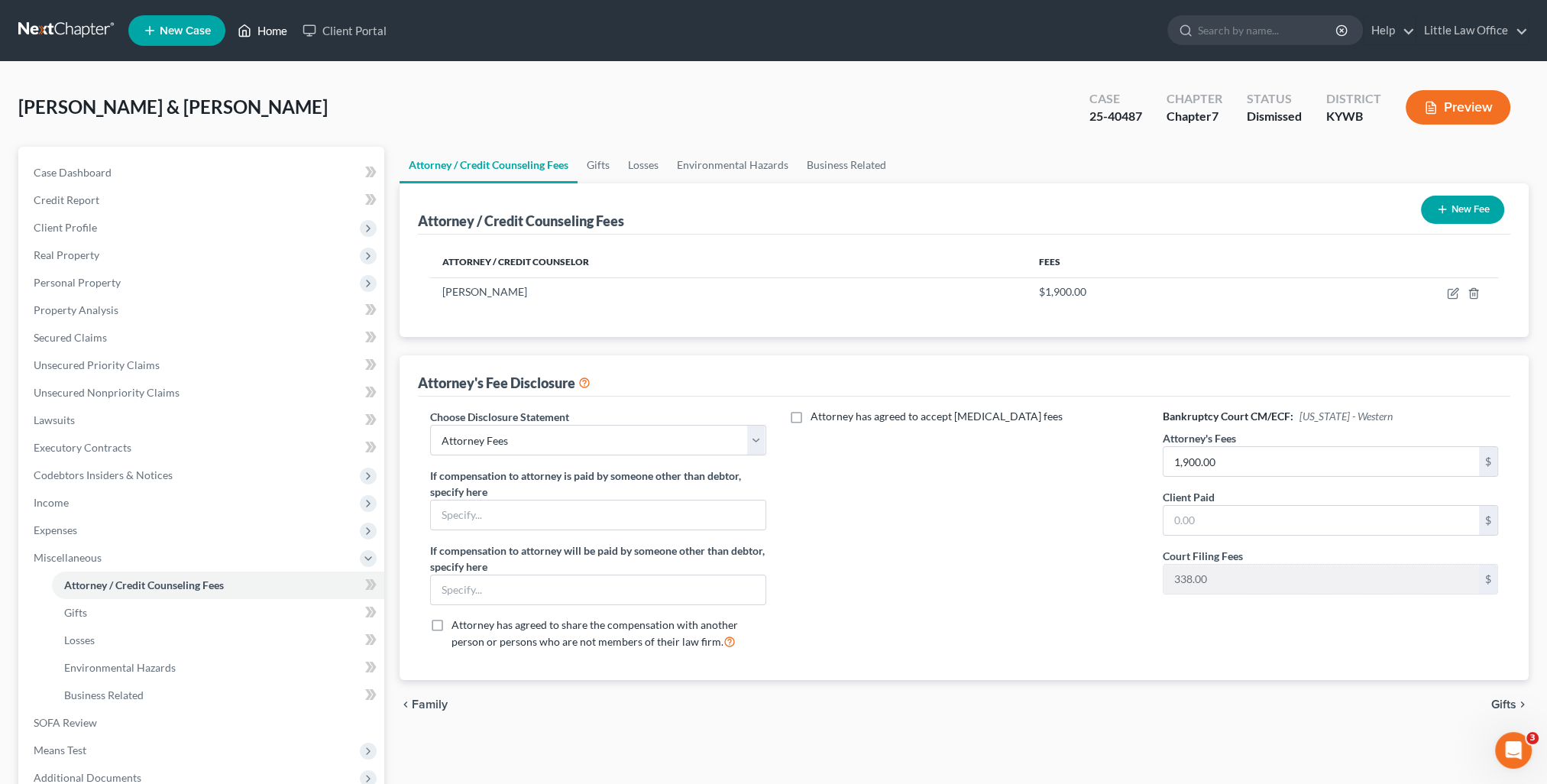
click at [264, 23] on link "Home" at bounding box center [262, 30] width 65 height 28
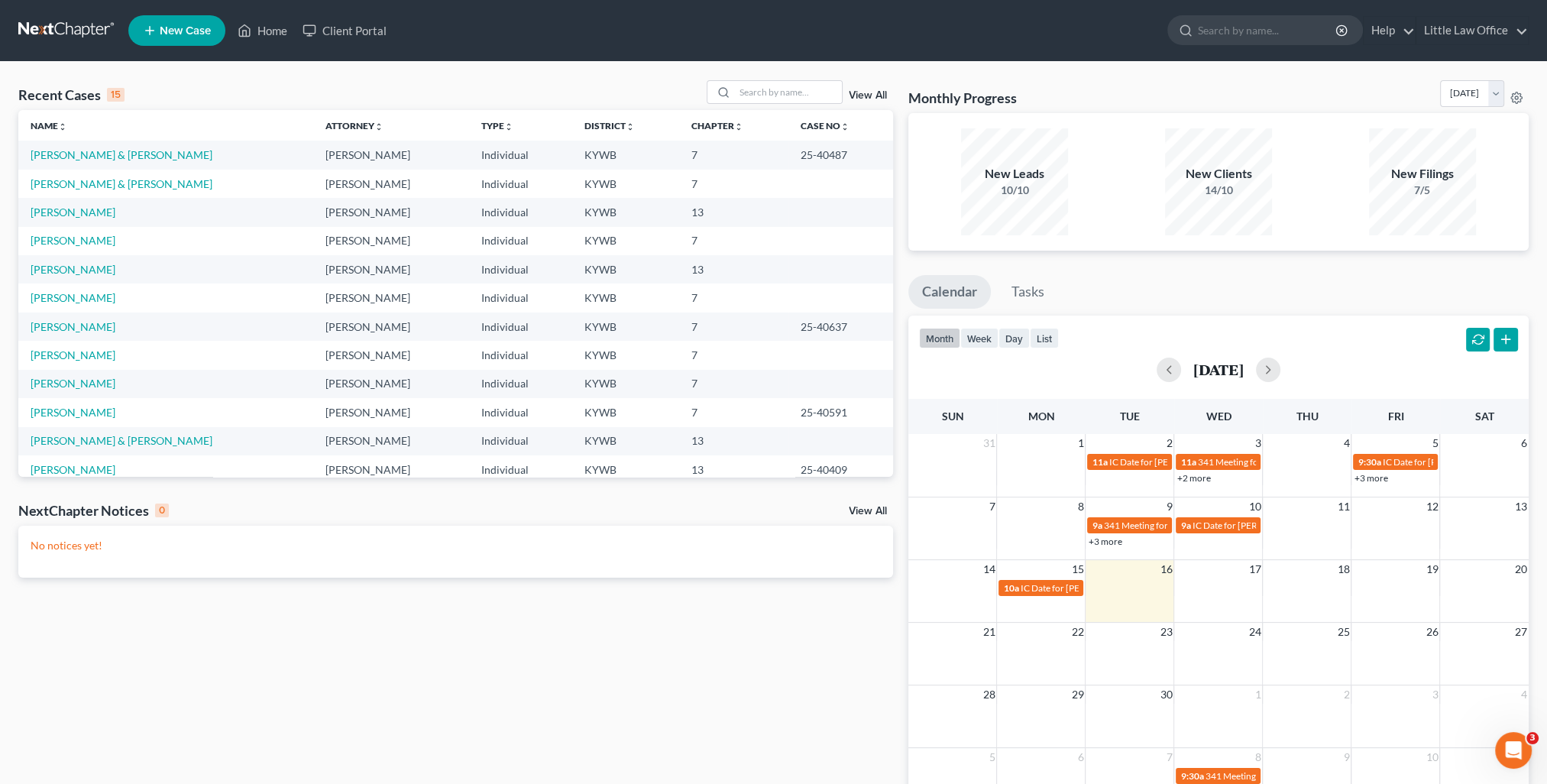
click at [868, 97] on link "View All" at bounding box center [868, 96] width 39 height 11
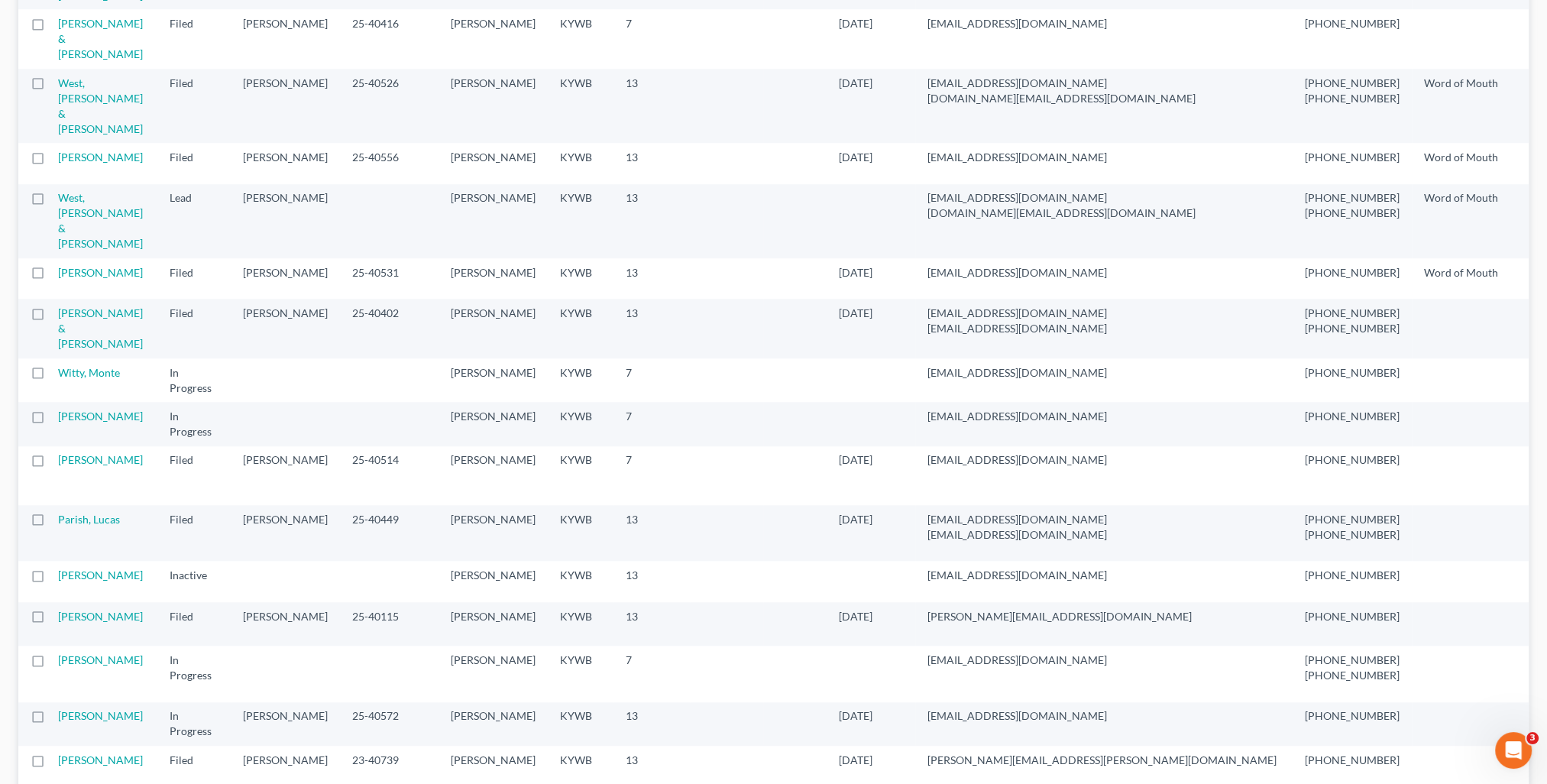
scroll to position [1833, 0]
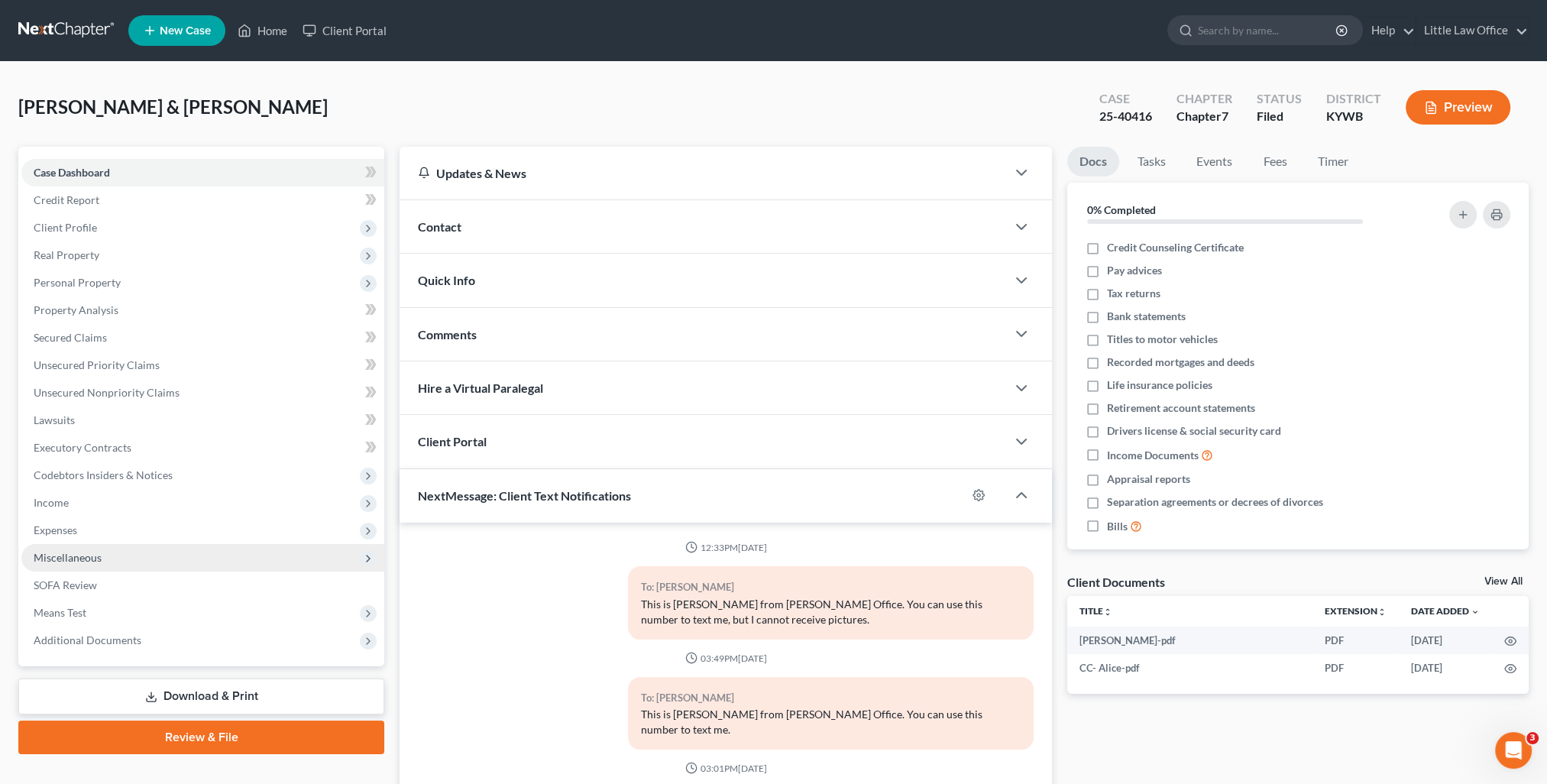
scroll to position [523, 0]
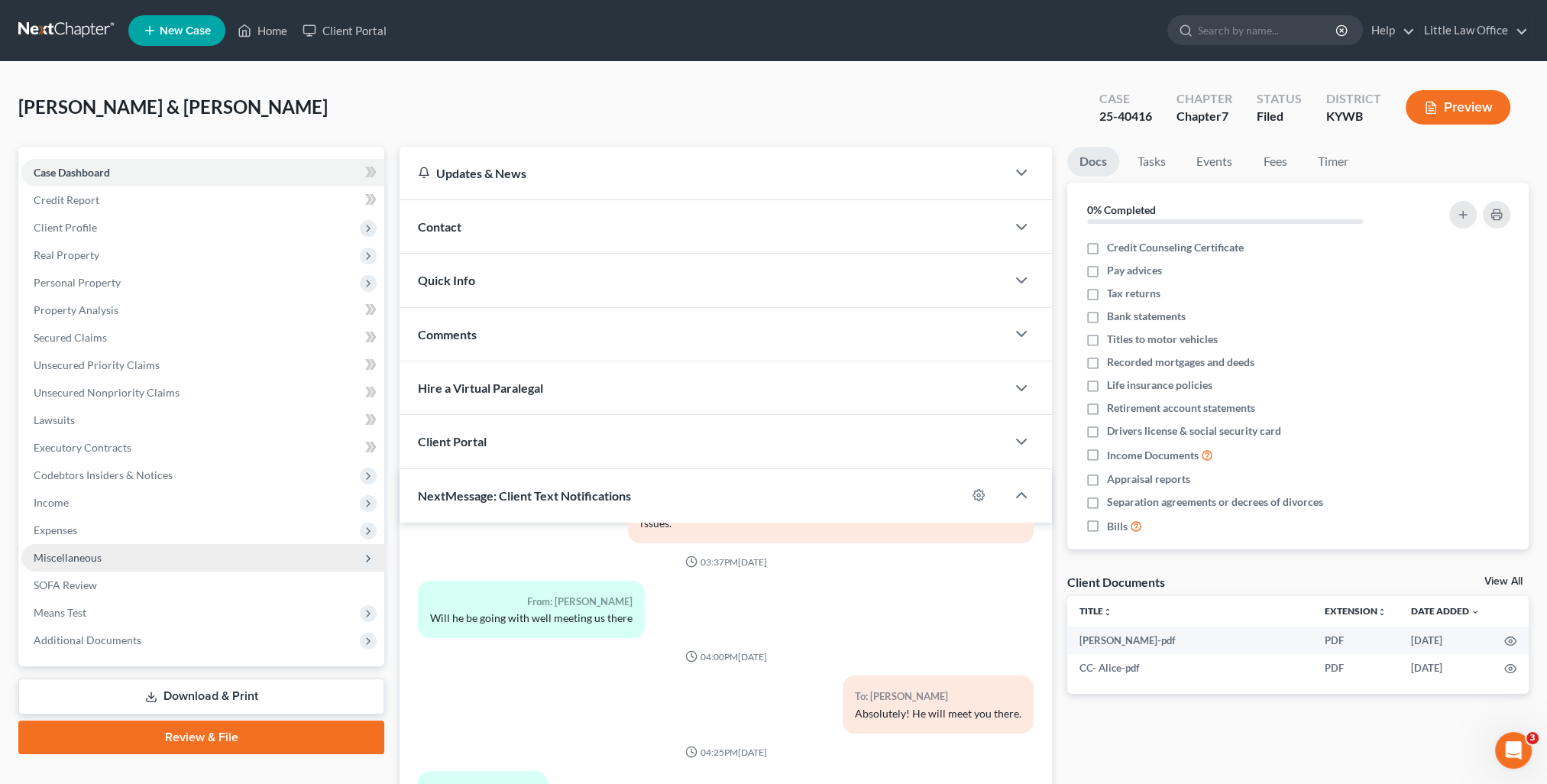
click at [69, 562] on span "Miscellaneous" at bounding box center [68, 558] width 68 height 13
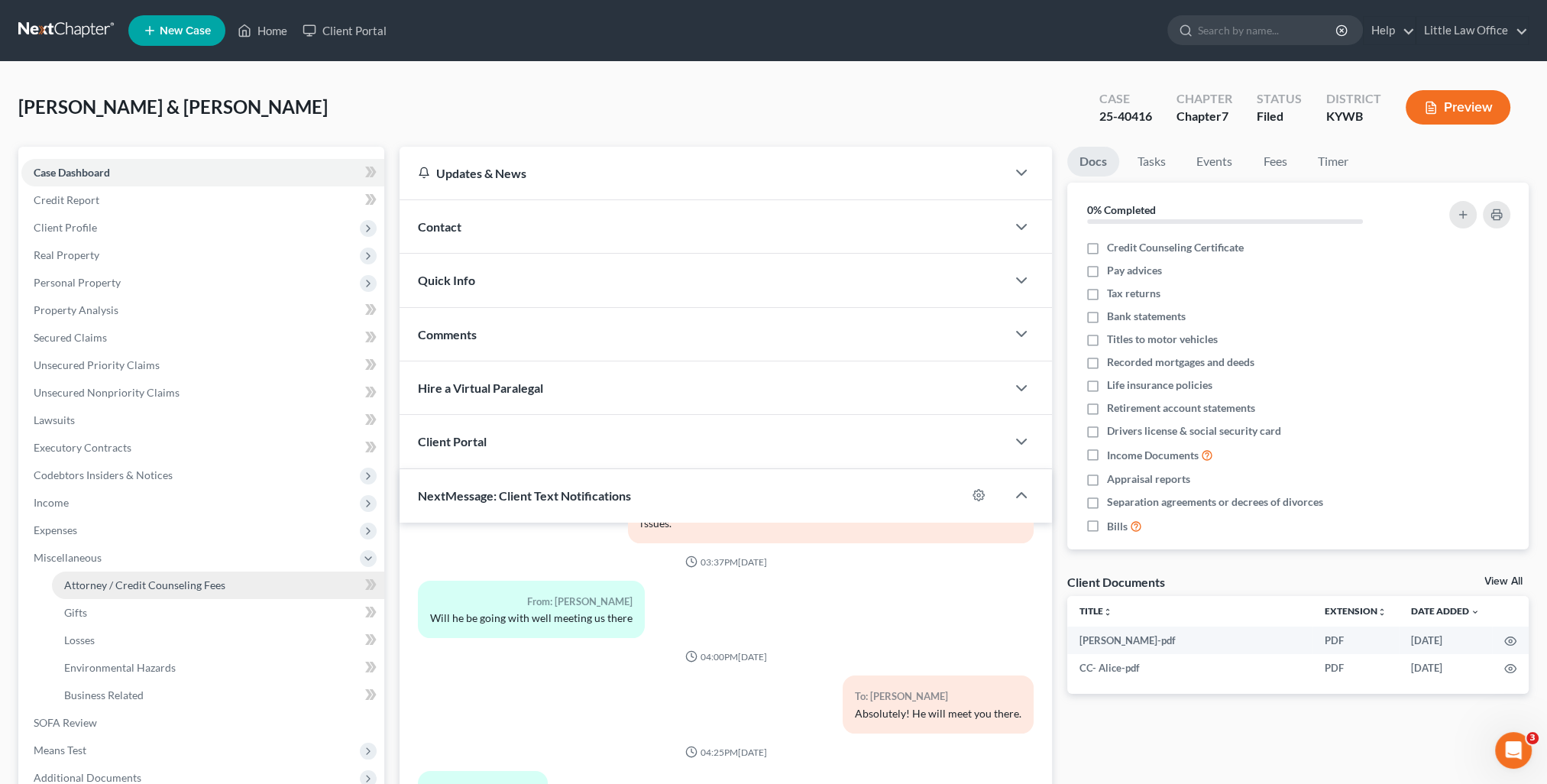
click at [132, 583] on span "Attorney / Credit Counseling Fees" at bounding box center [144, 584] width 161 height 13
select select "0"
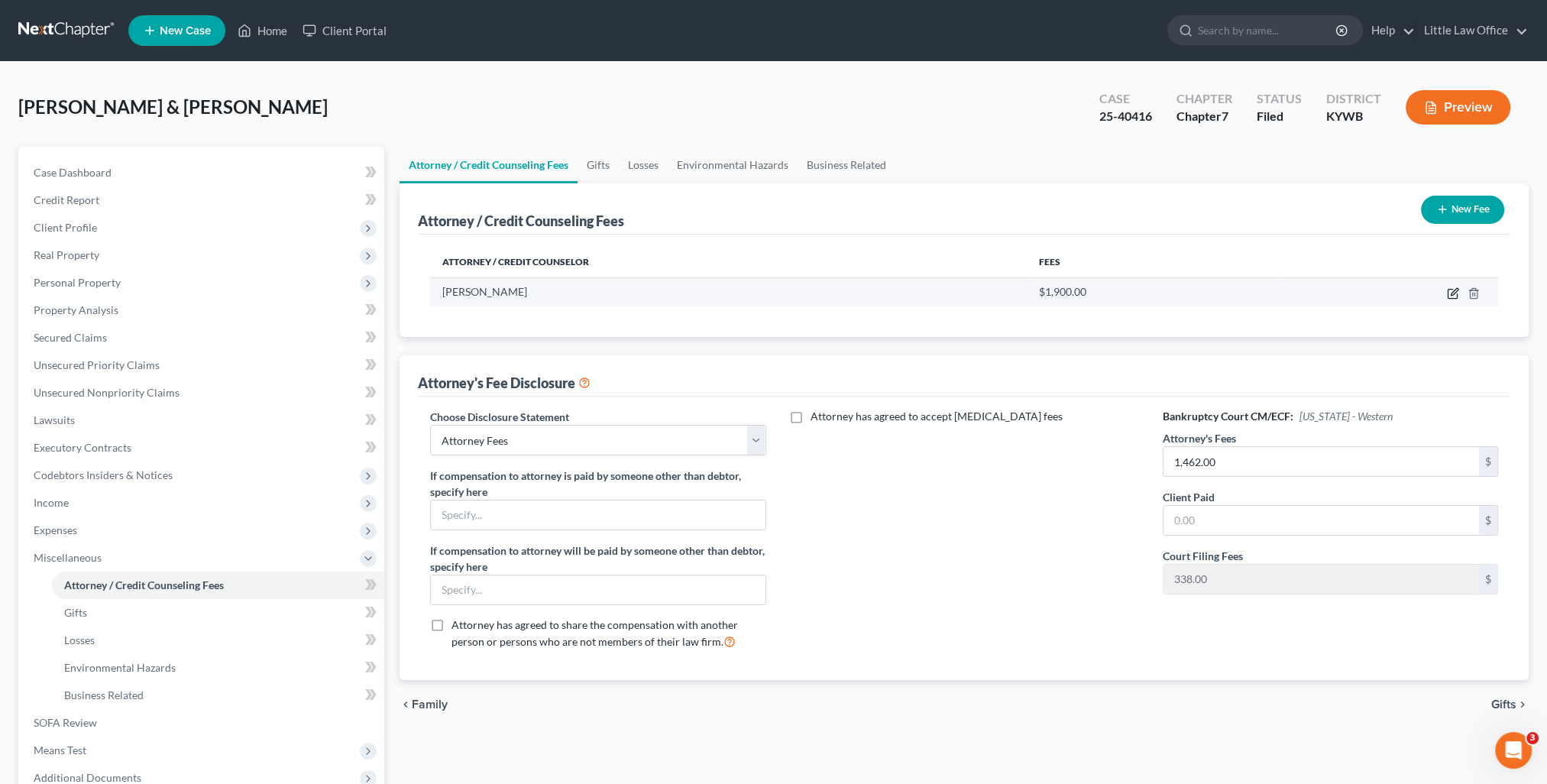
click at [1449, 292] on icon "button" at bounding box center [1452, 293] width 12 height 12
select select "18"
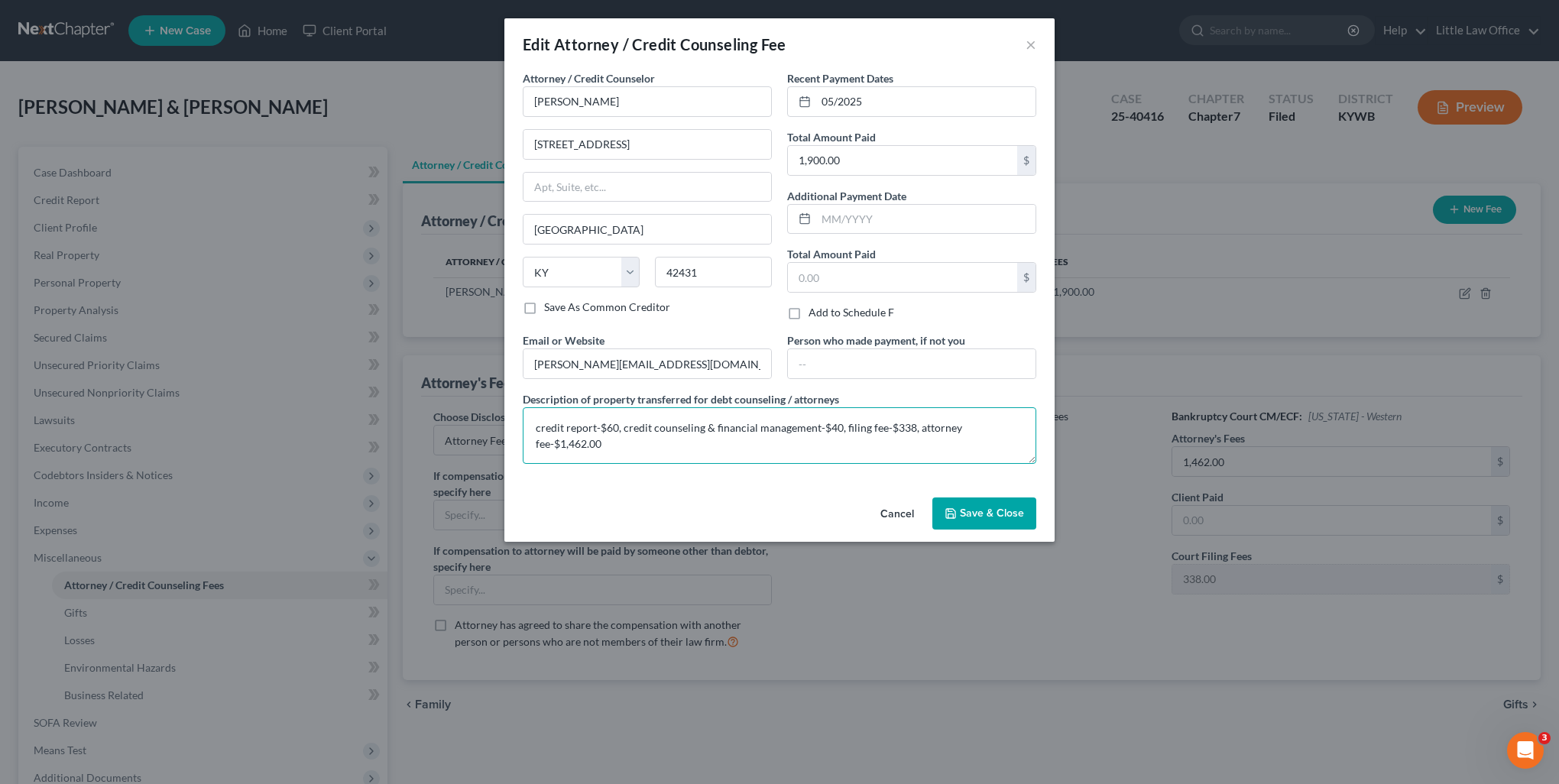
drag, startPoint x: 547, startPoint y: 457, endPoint x: 512, endPoint y: 429, distance: 44.8
click at [512, 429] on div "Attorney / Credit Counselor * Marcus R. Little 33 East Broadway Madisonville St…" at bounding box center [780, 280] width 550 height 421
click at [987, 522] on button "Save & Close" at bounding box center [984, 513] width 104 height 32
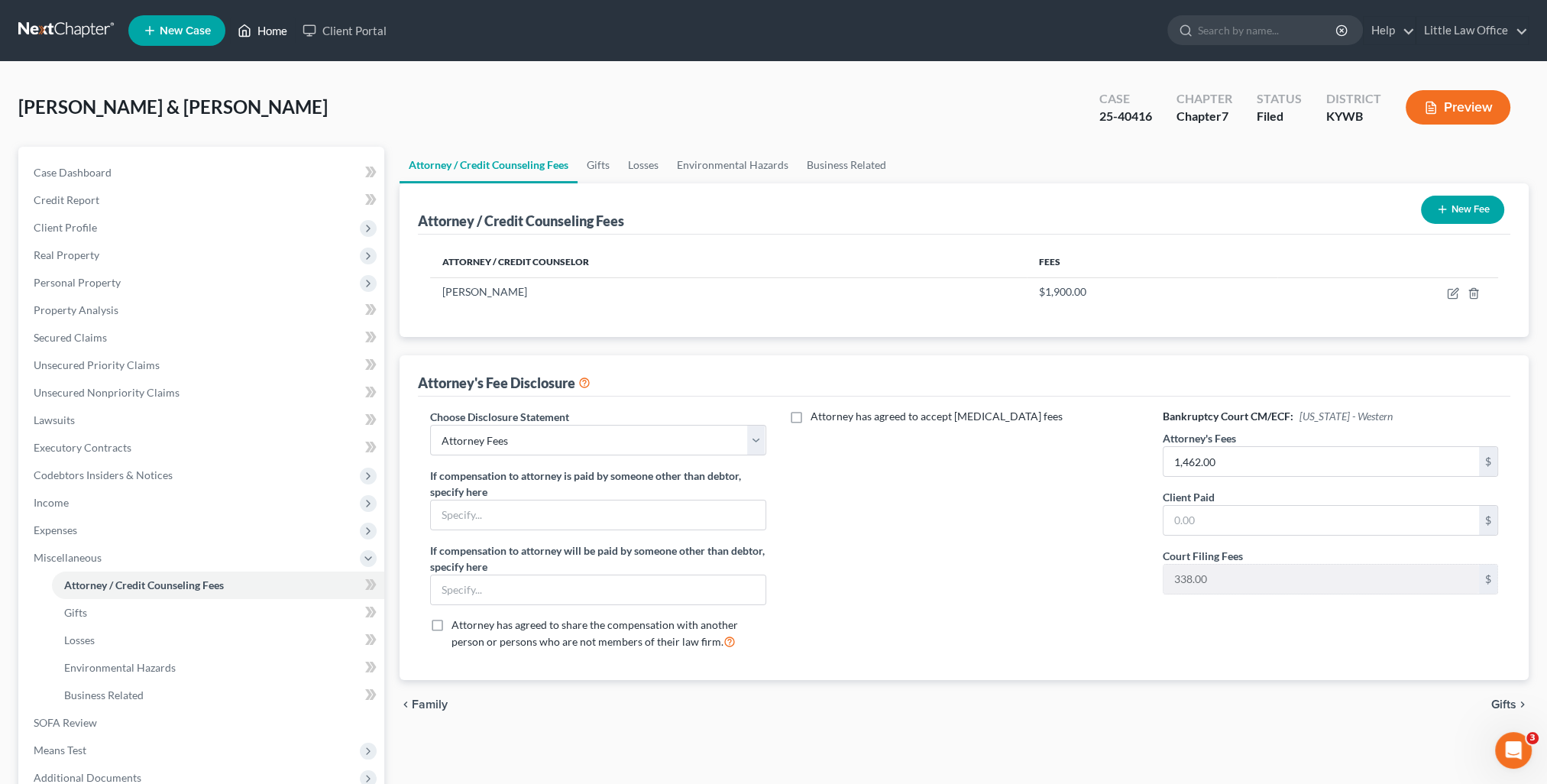
click at [254, 34] on link "Home" at bounding box center [262, 30] width 65 height 28
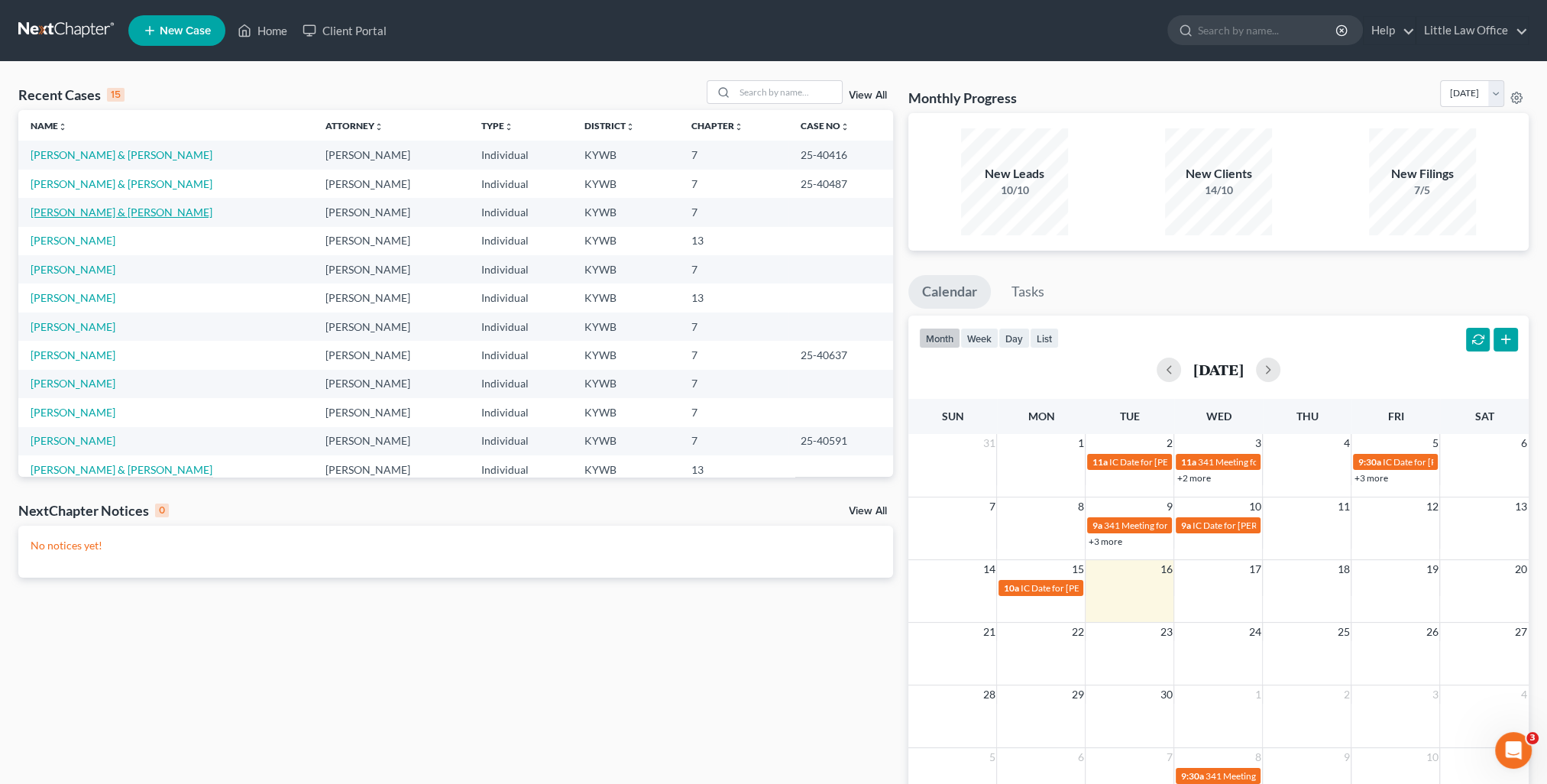
click at [76, 210] on link "Hoeft, Harrison & Jennifer" at bounding box center [121, 212] width 182 height 13
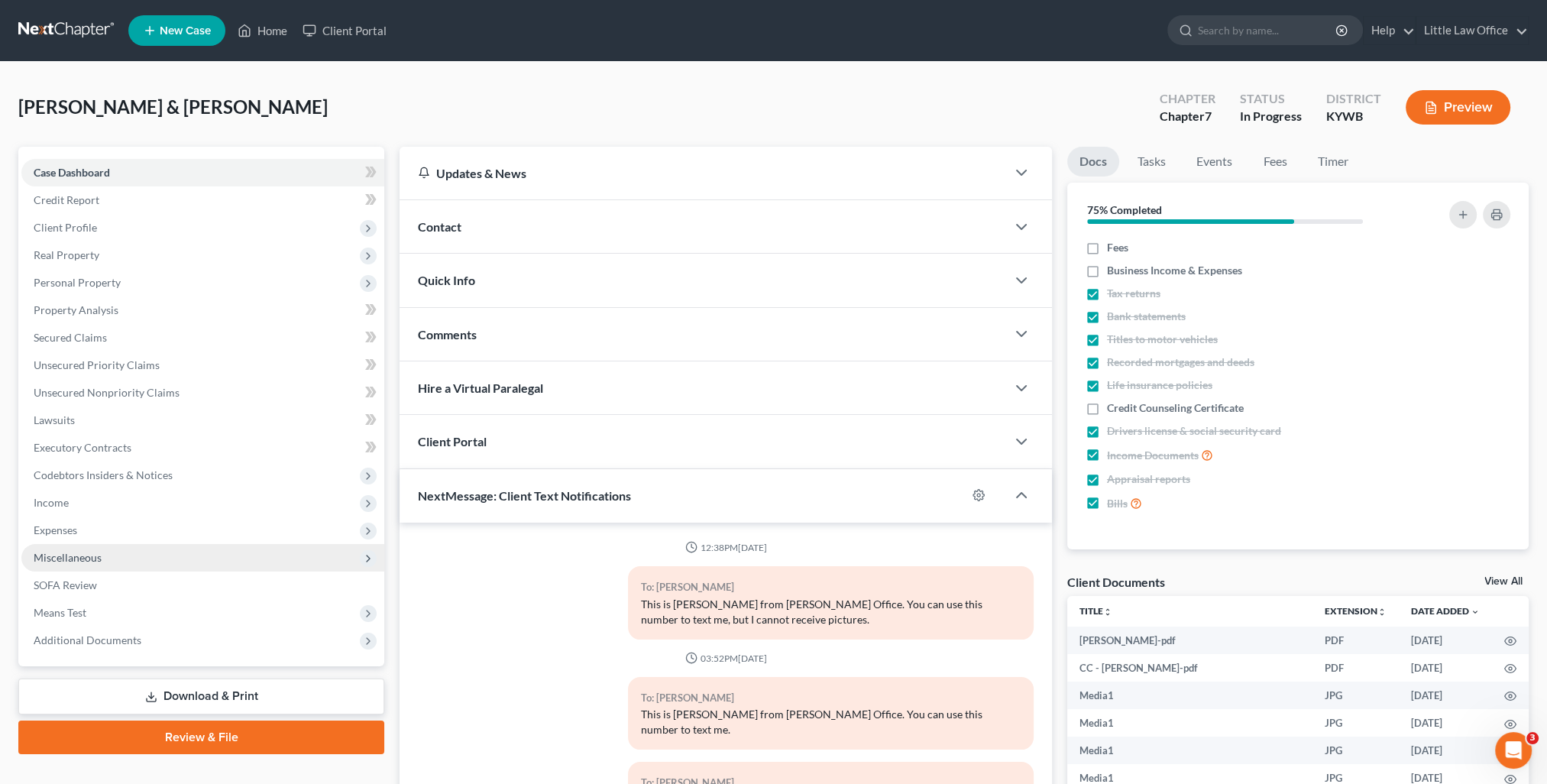
scroll to position [7558, 0]
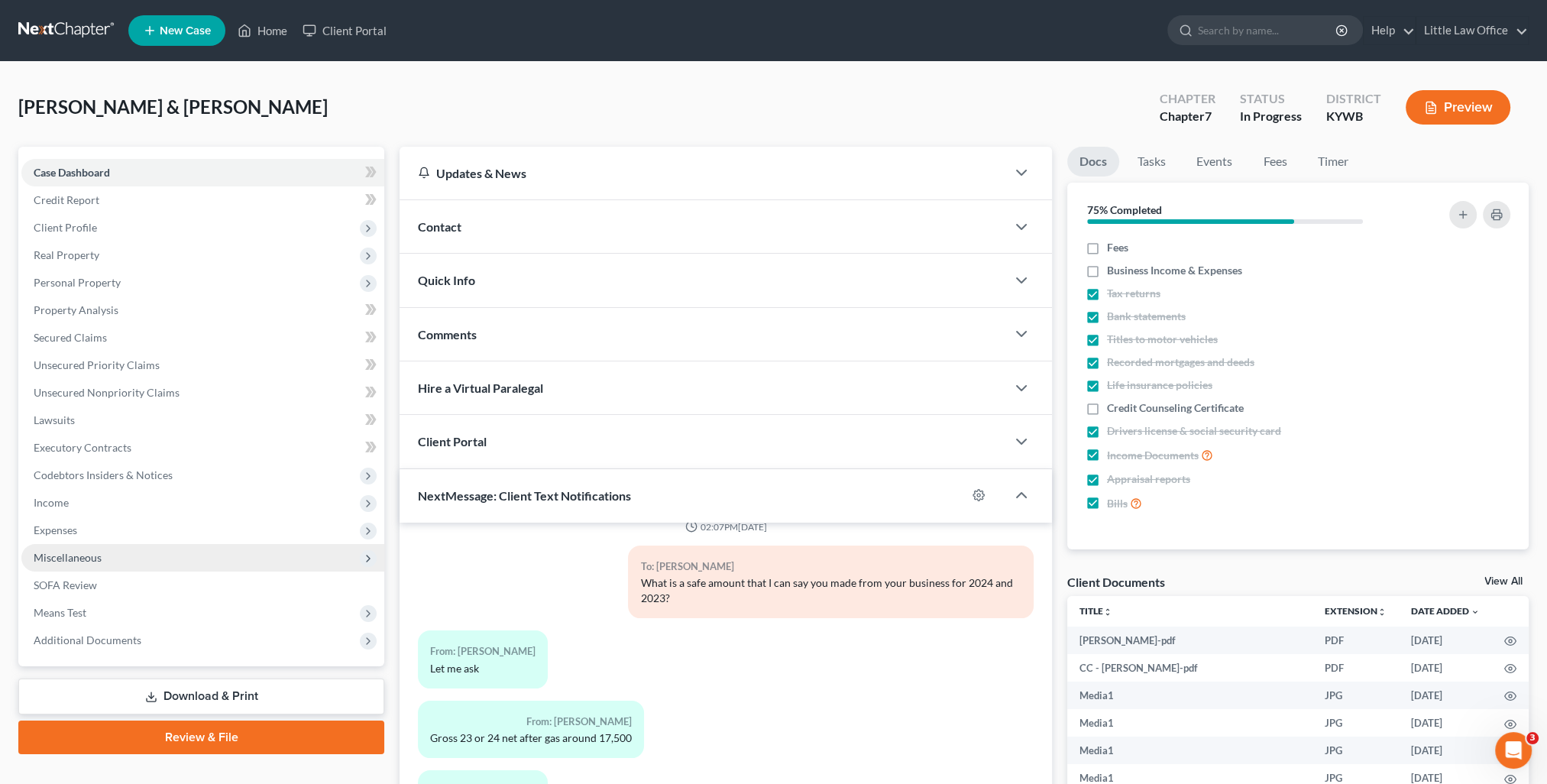
click at [87, 551] on span "Miscellaneous" at bounding box center [68, 558] width 68 height 13
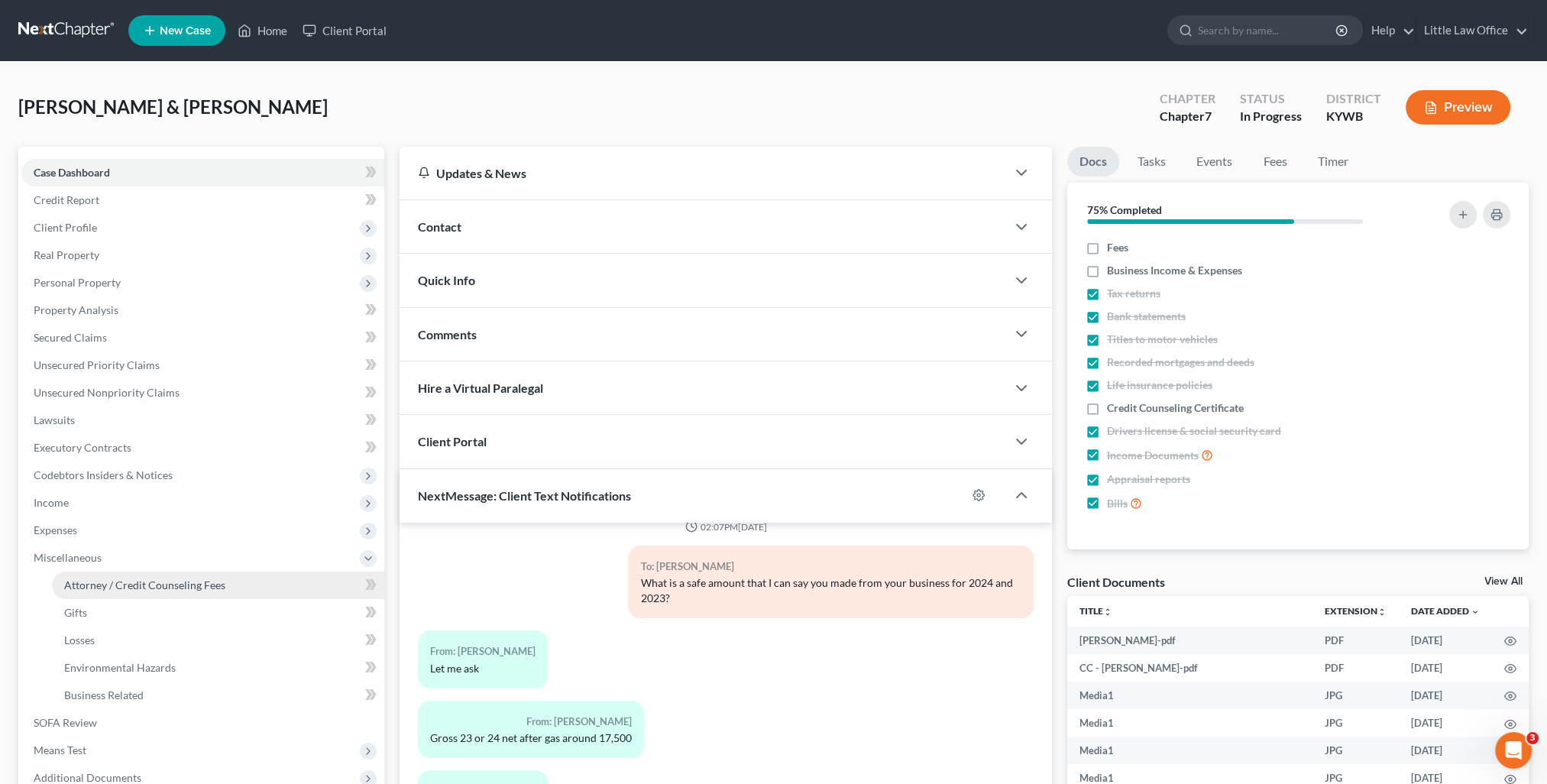
click at [132, 571] on link "Attorney / Credit Counseling Fees" at bounding box center [217, 585] width 332 height 28
select select "0"
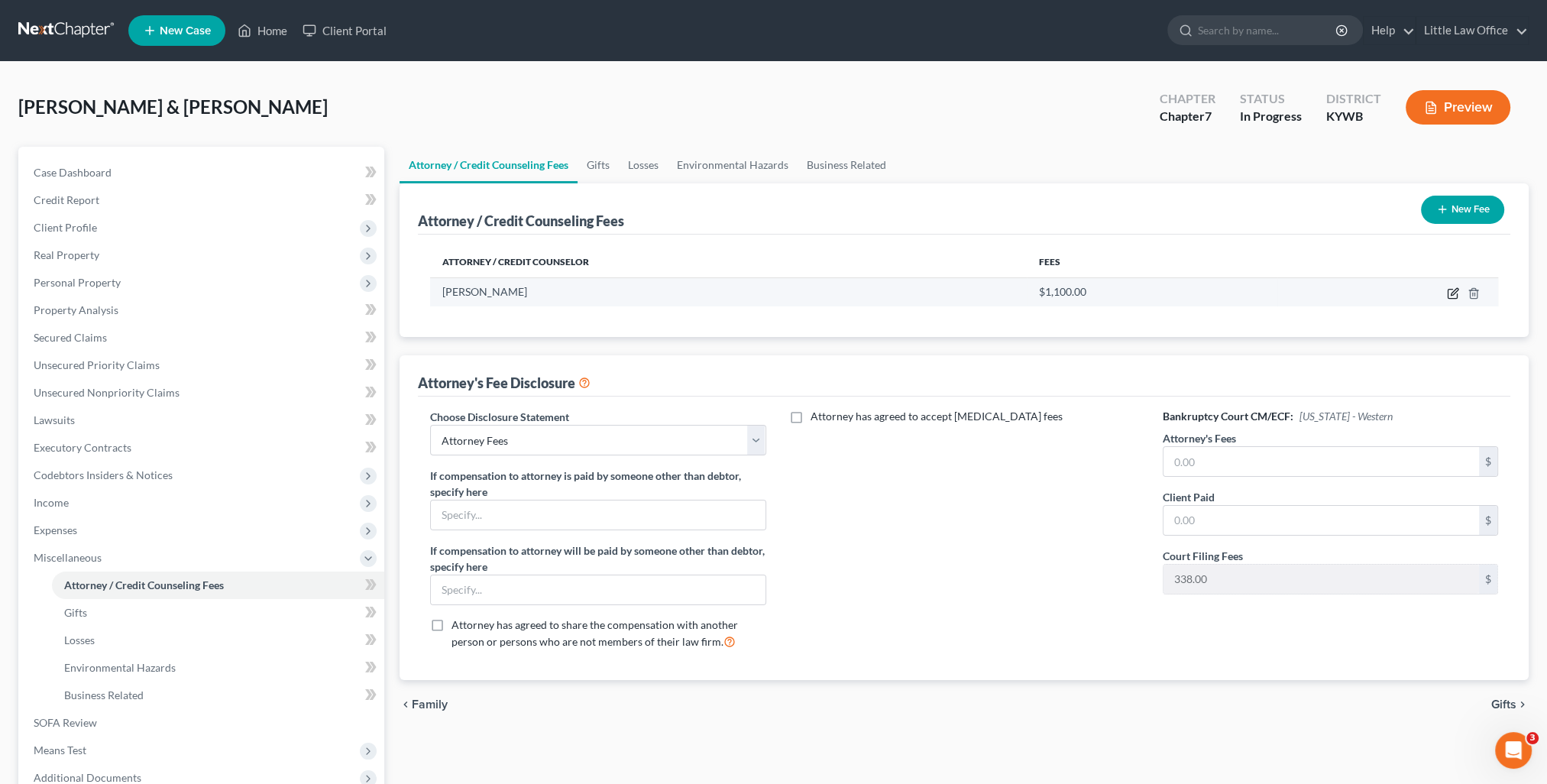
click at [1459, 290] on icon "button" at bounding box center [1452, 293] width 12 height 12
select select "18"
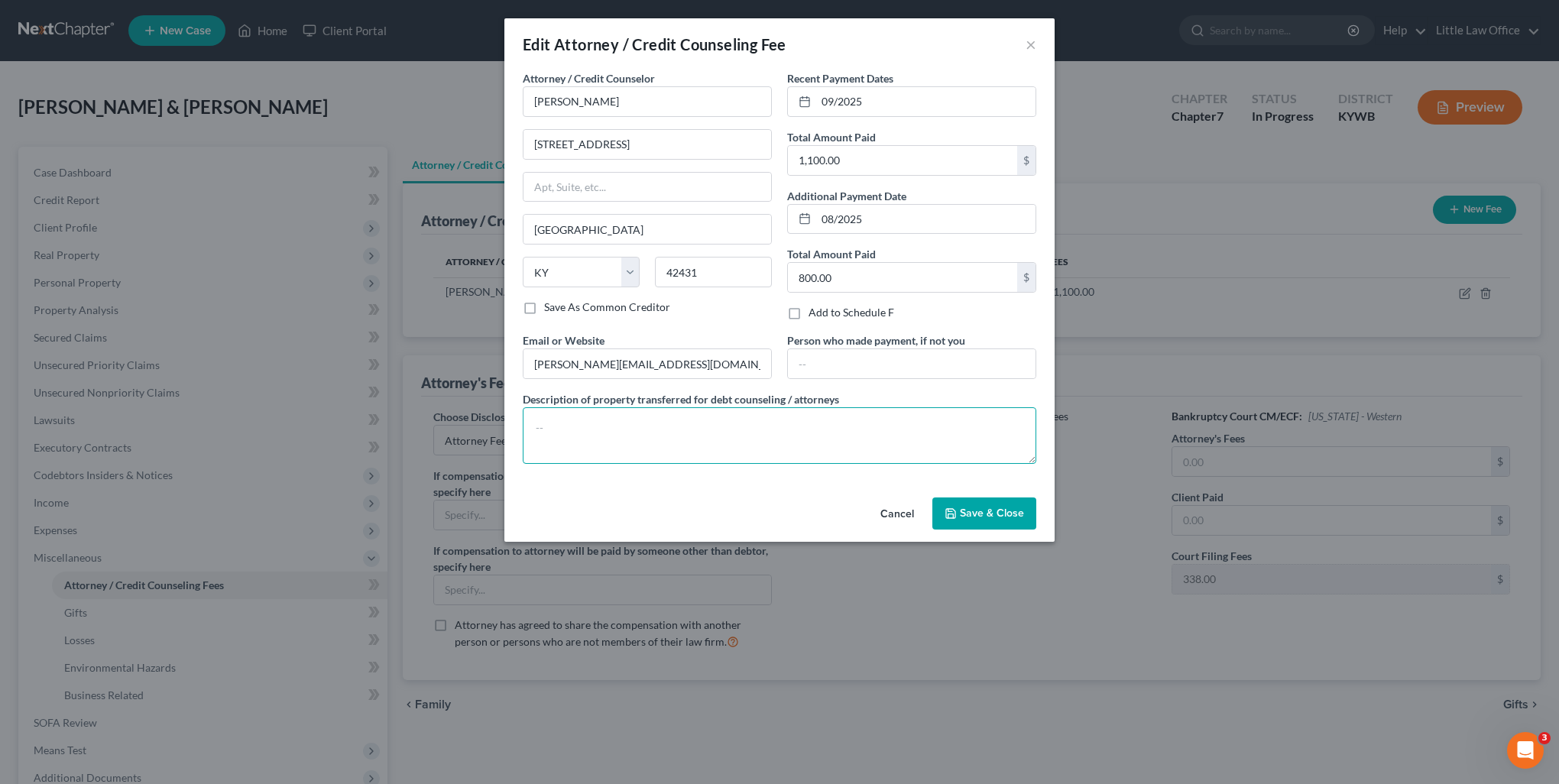
click at [785, 420] on textarea at bounding box center [780, 434] width 514 height 56
paste textarea "credit report-$60, credit counseling & financial management-$40, filing fee-$33…"
type textarea "credit report-$60, credit counseling & financial management-$40, filing fee-$33…"
click at [959, 513] on button "Save & Close" at bounding box center [984, 513] width 104 height 32
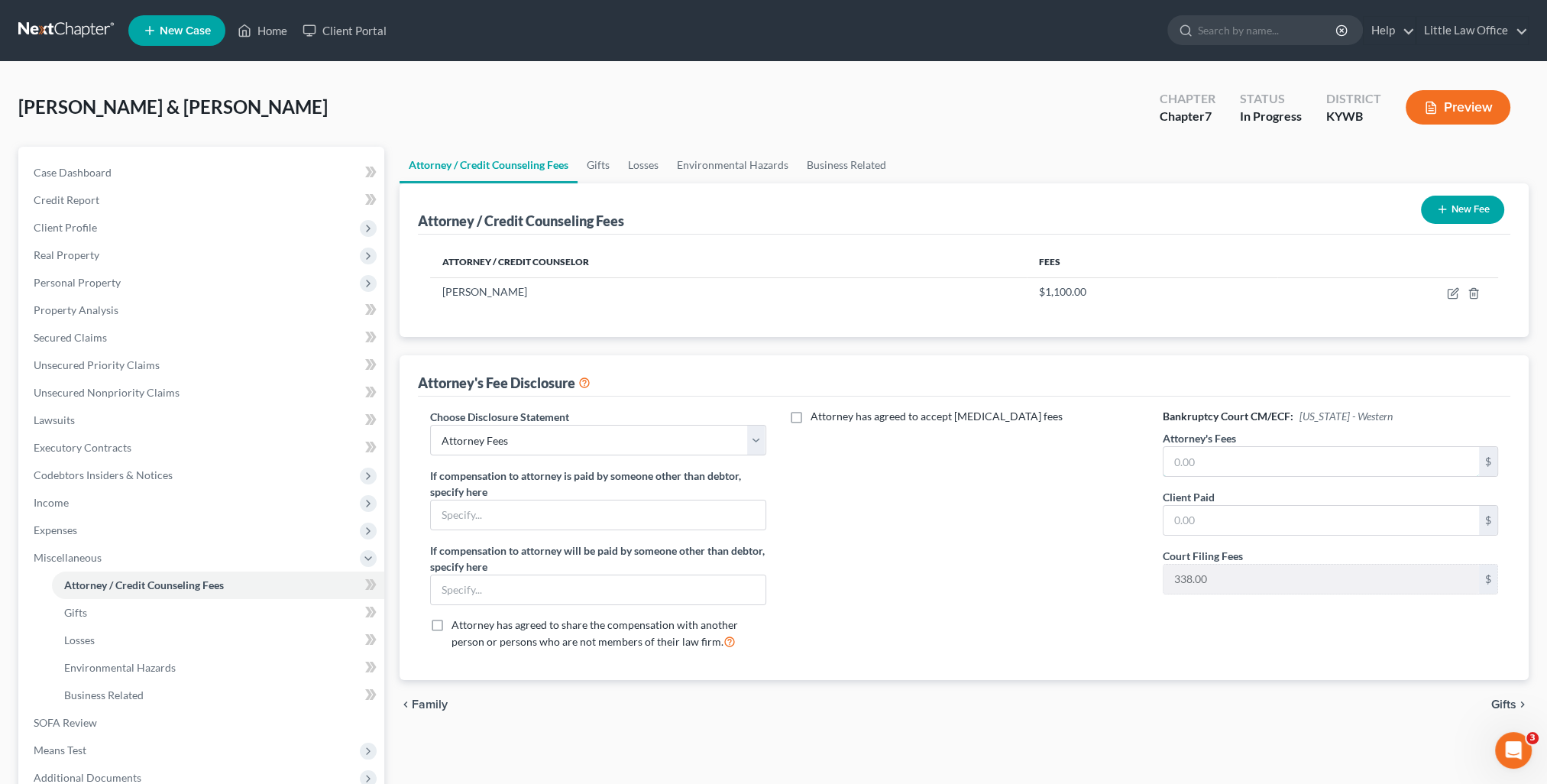
click at [1225, 465] on input "text" at bounding box center [1321, 462] width 316 height 29
type input "1,462"
click at [1439, 110] on button "Preview" at bounding box center [1459, 107] width 105 height 34
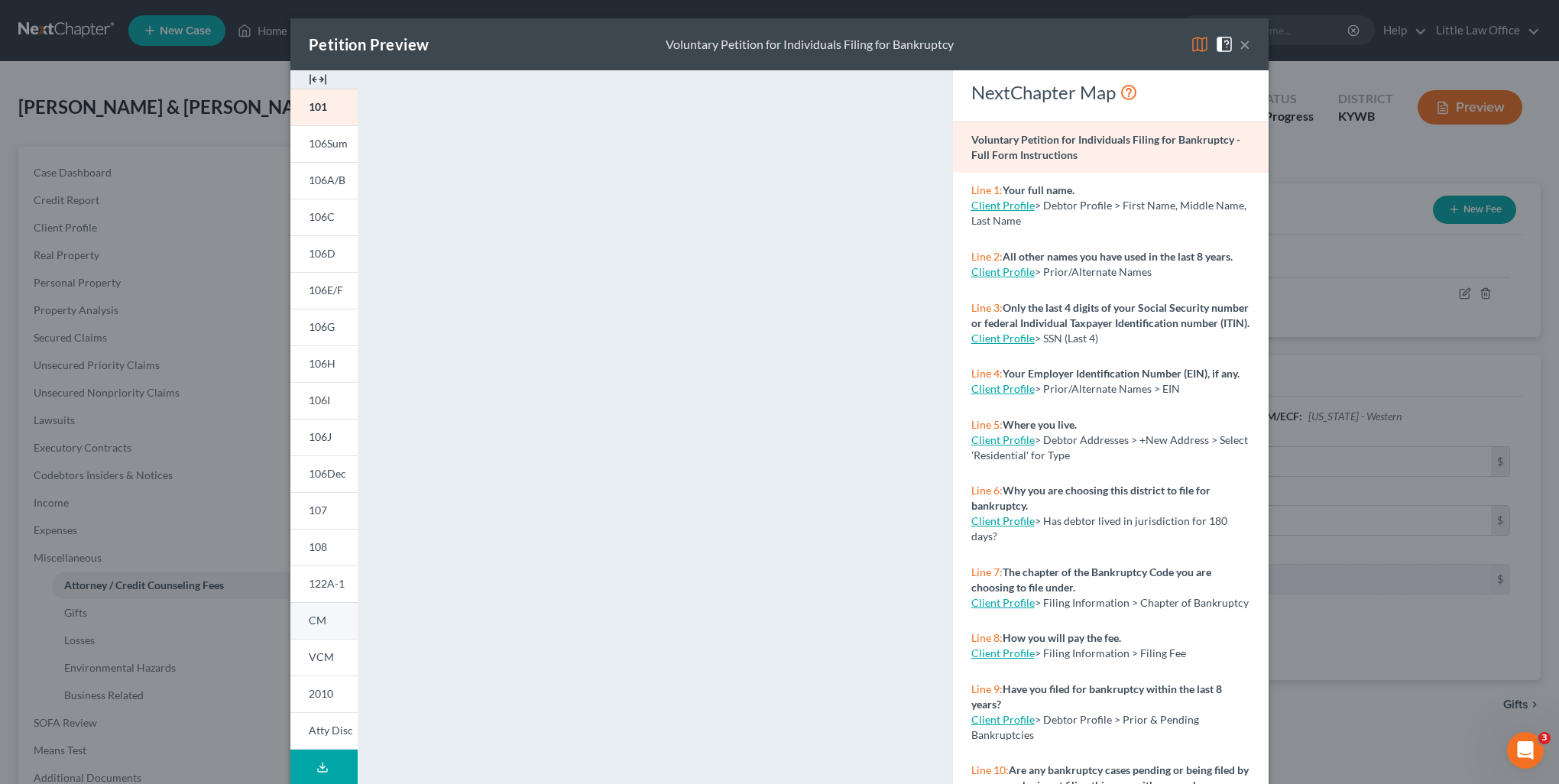
click at [336, 622] on link "CM" at bounding box center [323, 620] width 67 height 37
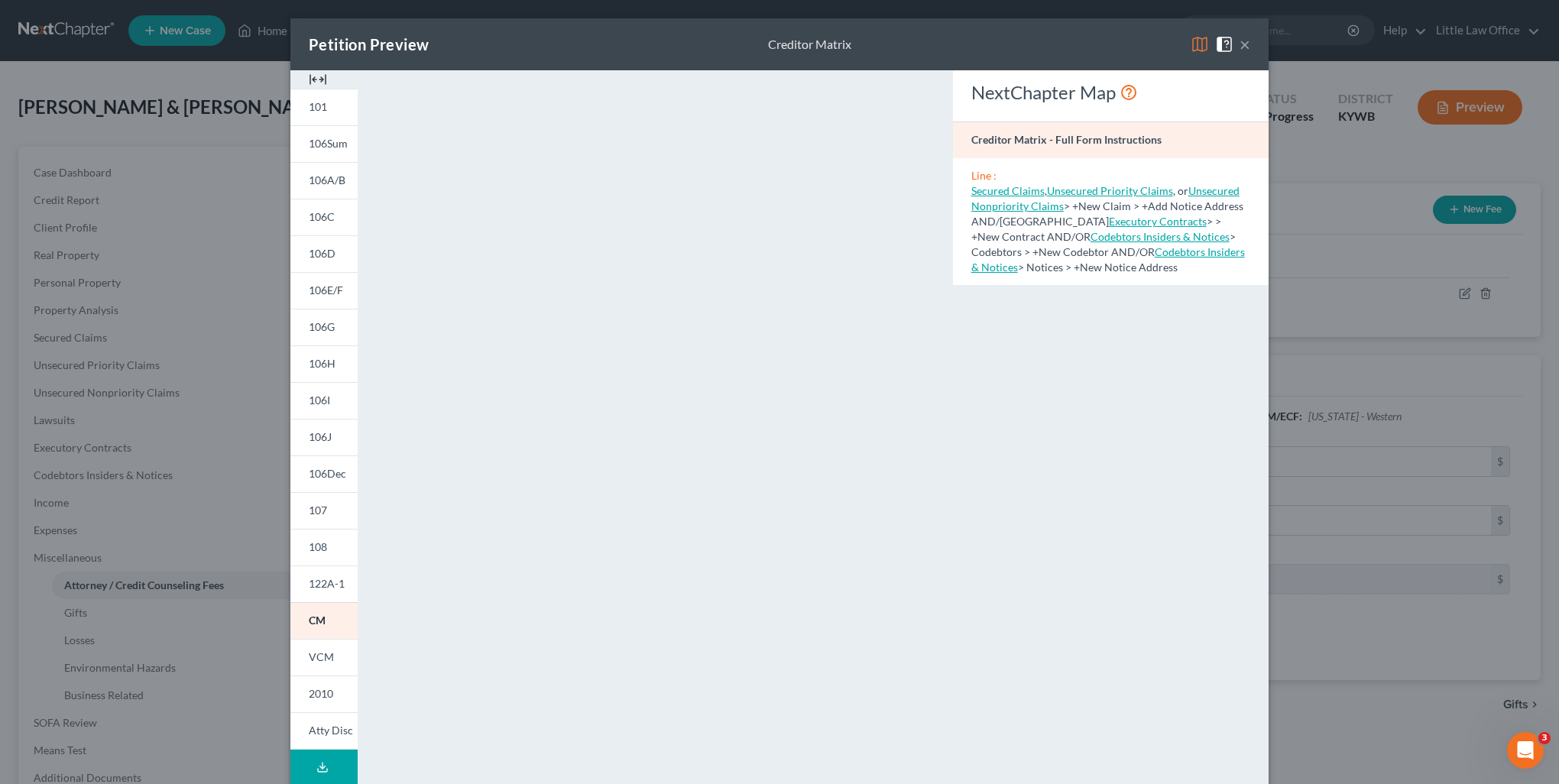
click at [1240, 49] on button "×" at bounding box center [1245, 44] width 11 height 18
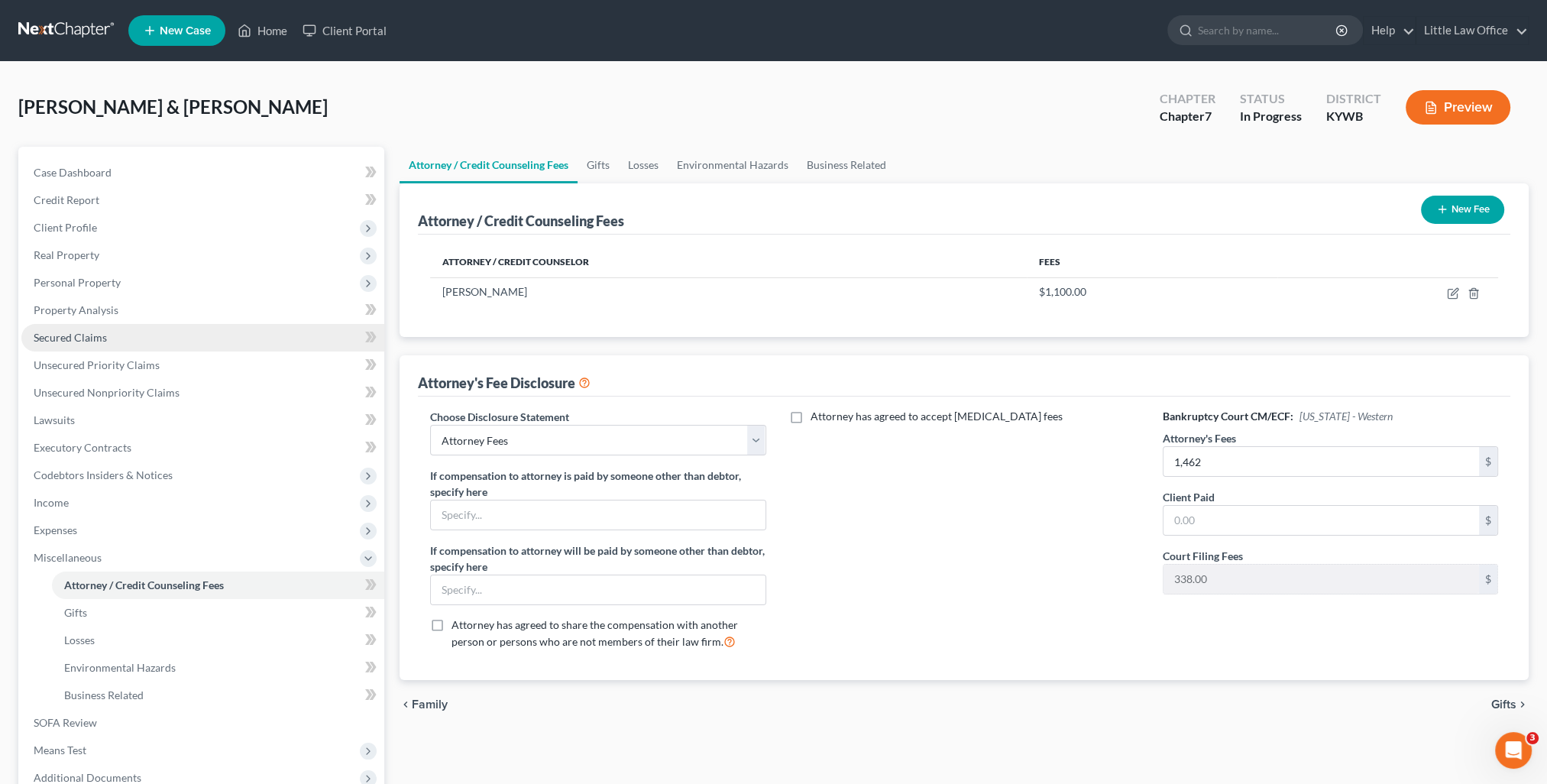
click at [68, 330] on span "Secured Claims" at bounding box center [71, 337] width 74 height 13
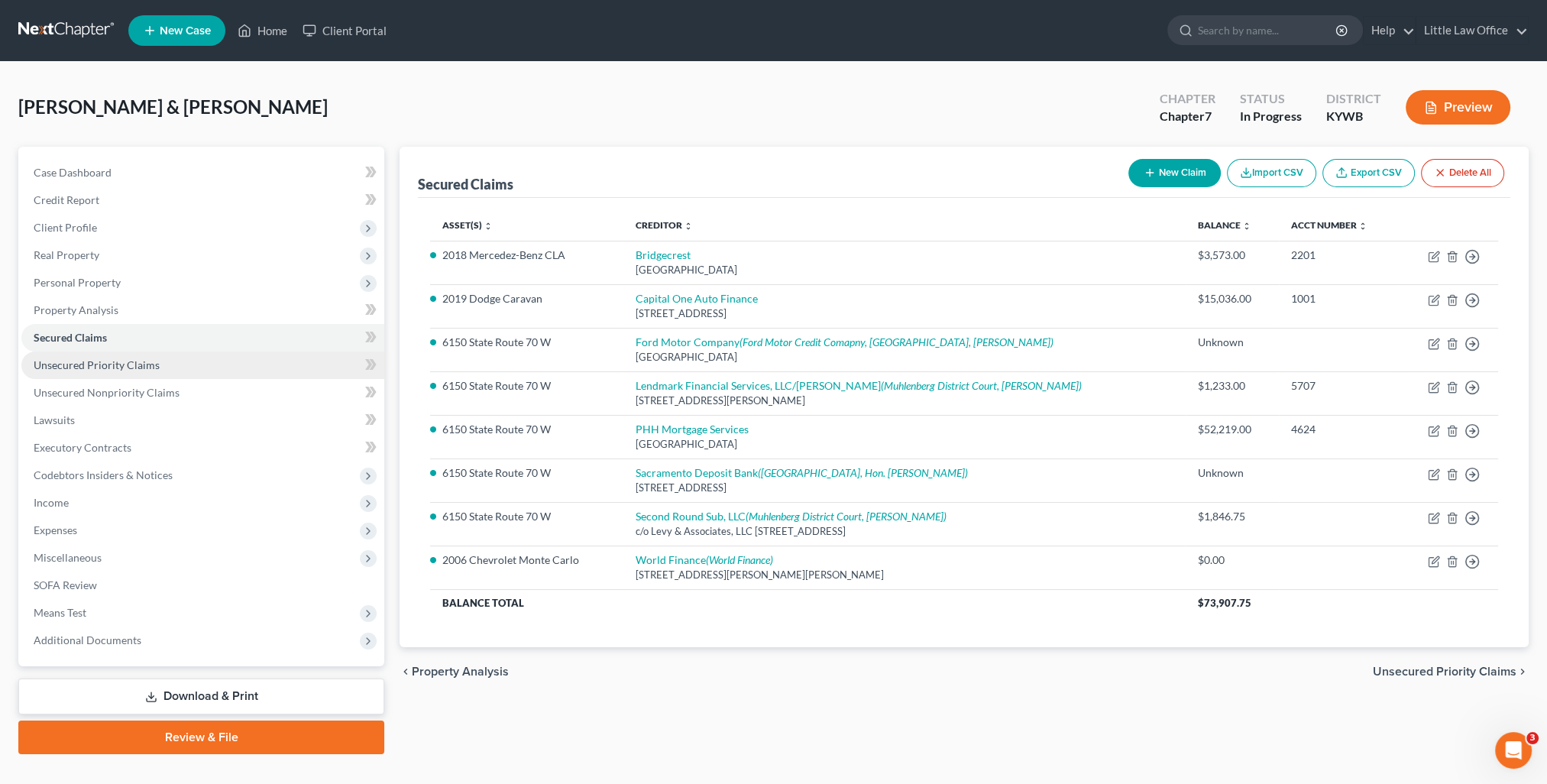
click at [117, 369] on span "Unsecured Priority Claims" at bounding box center [97, 364] width 126 height 13
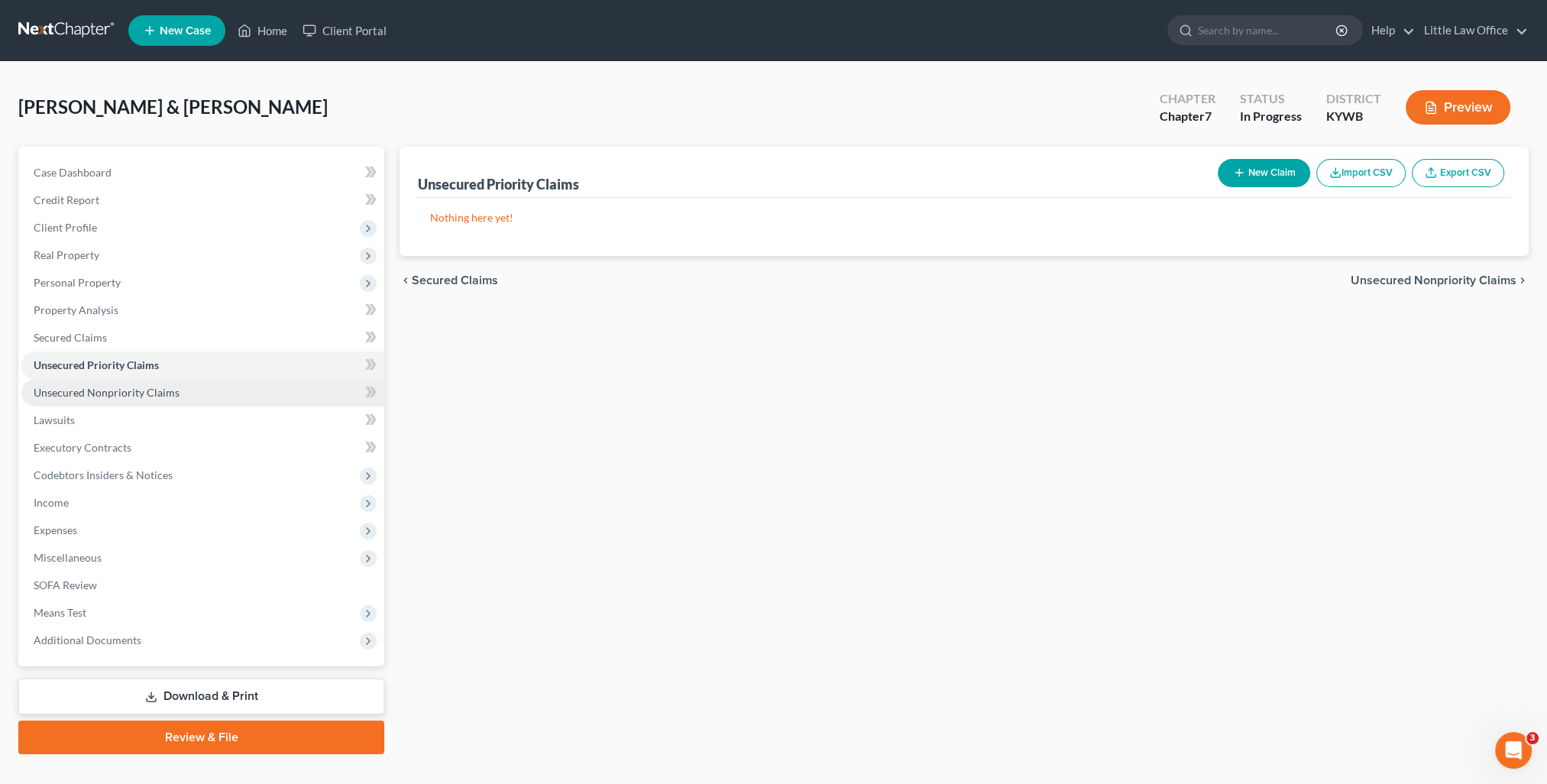
click at [122, 396] on span "Unsecured Nonpriority Claims" at bounding box center [107, 392] width 146 height 13
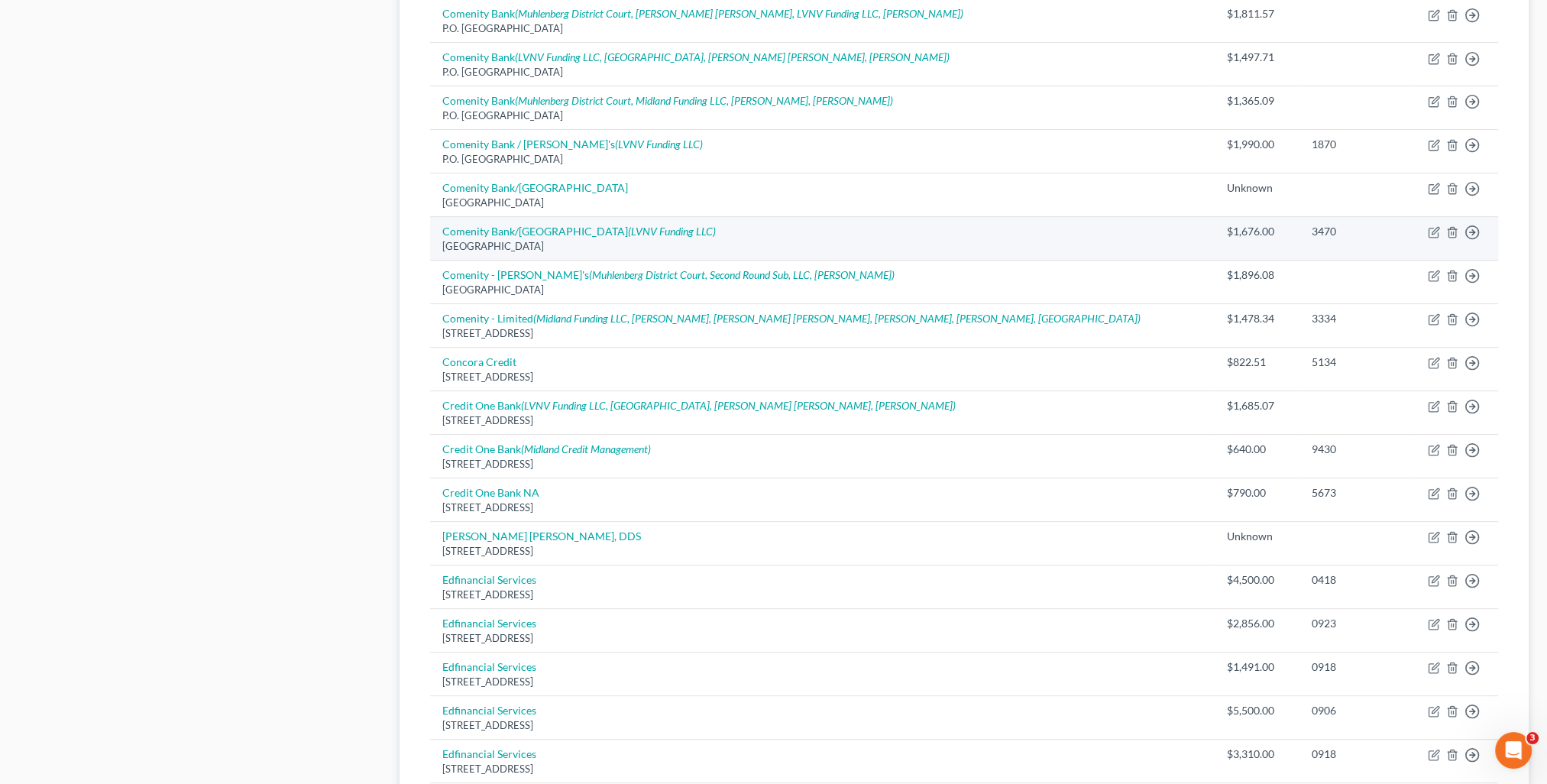
scroll to position [840, 0]
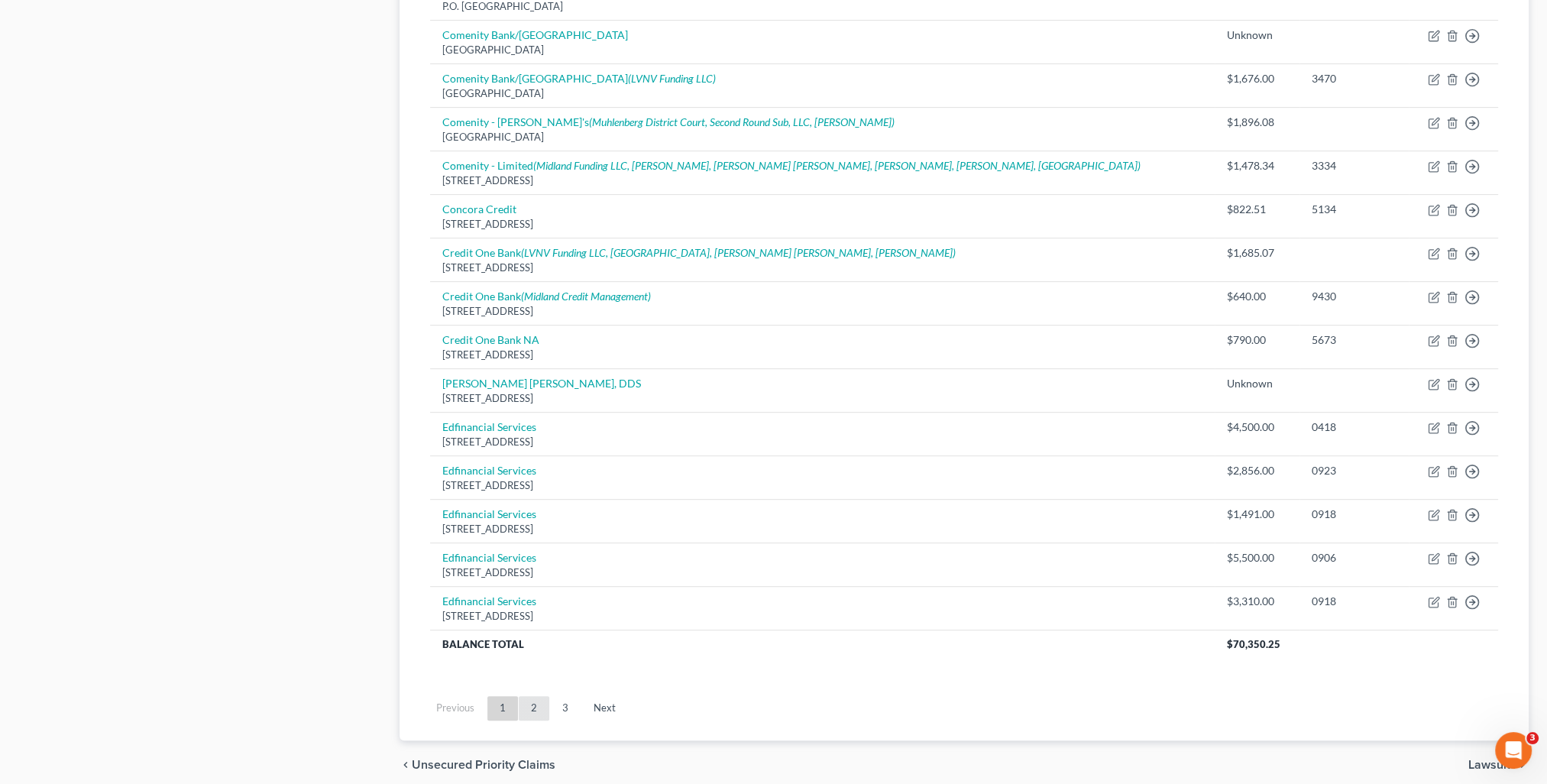
click at [533, 704] on link "2" at bounding box center [534, 708] width 30 height 25
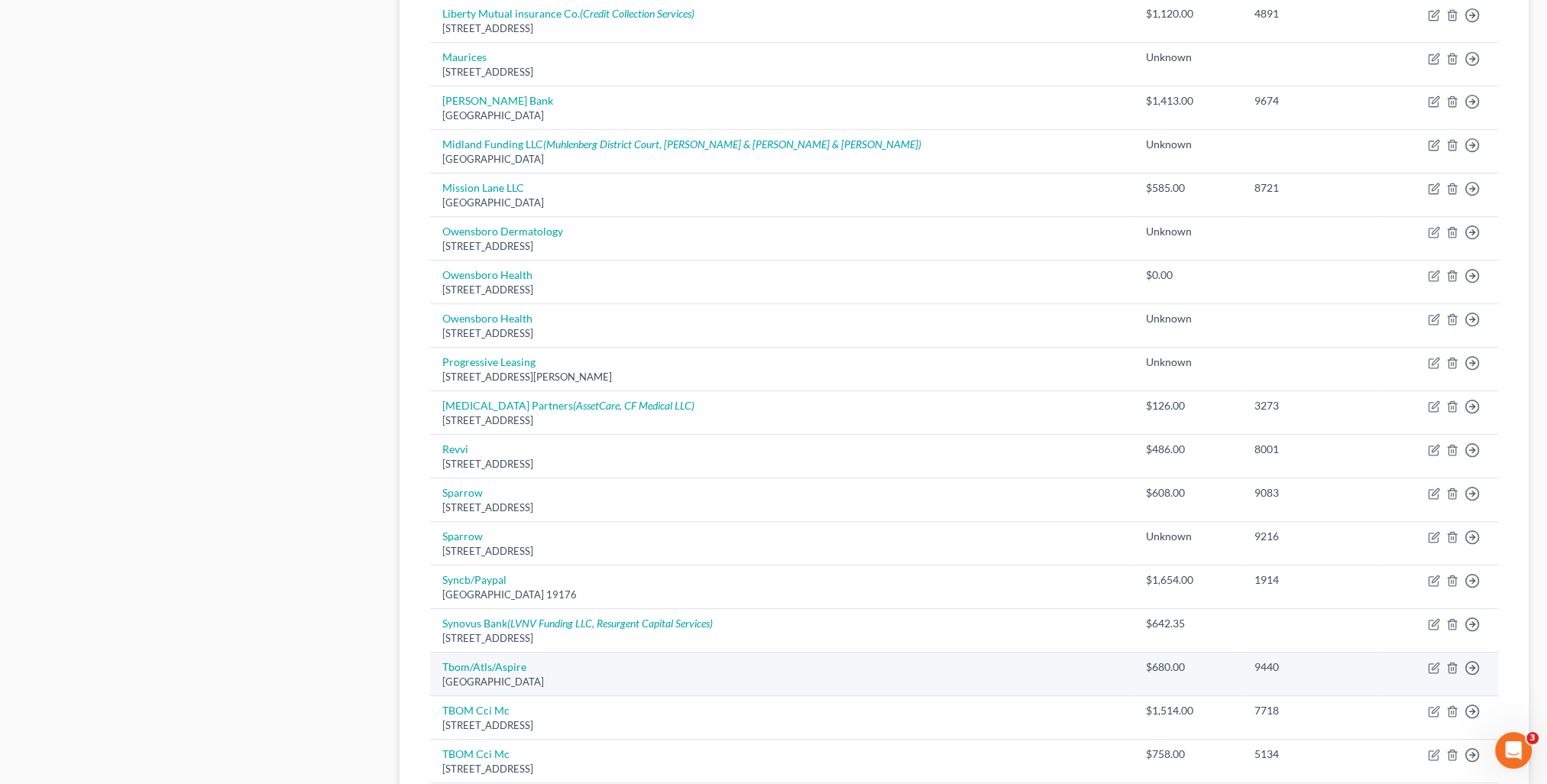
scroll to position [917, 0]
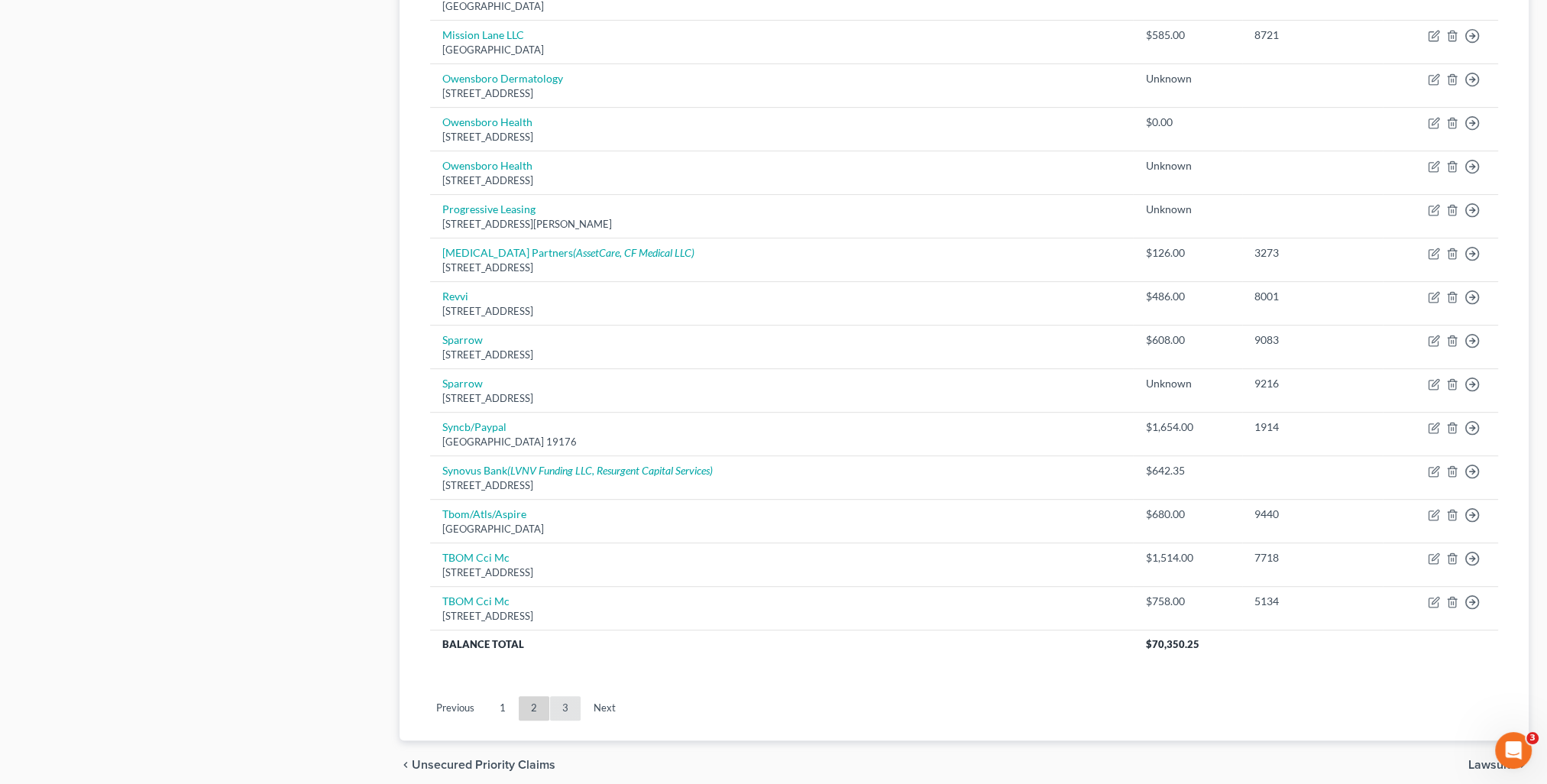
click at [560, 709] on link "3" at bounding box center [565, 708] width 30 height 25
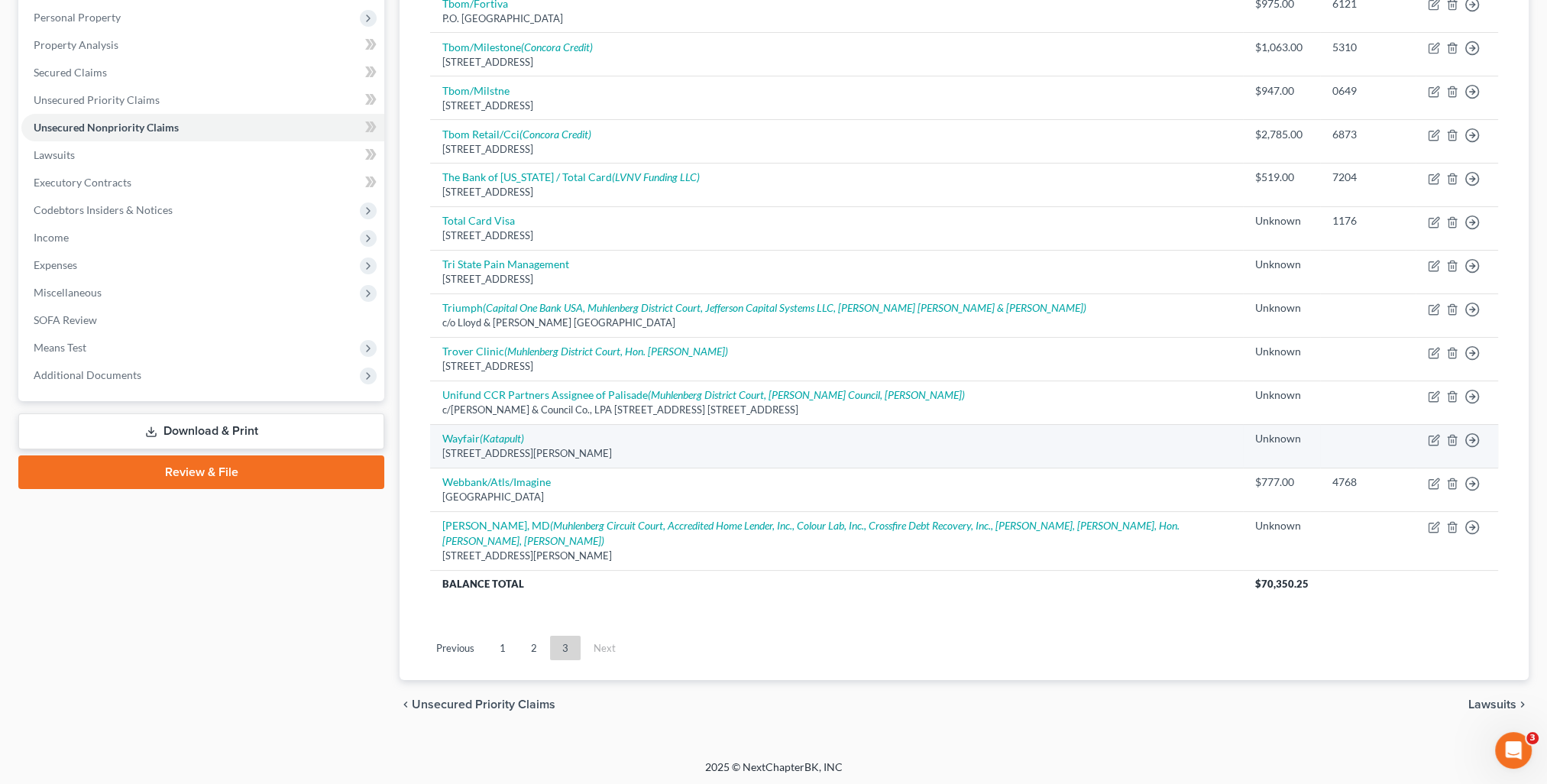
scroll to position [0, 0]
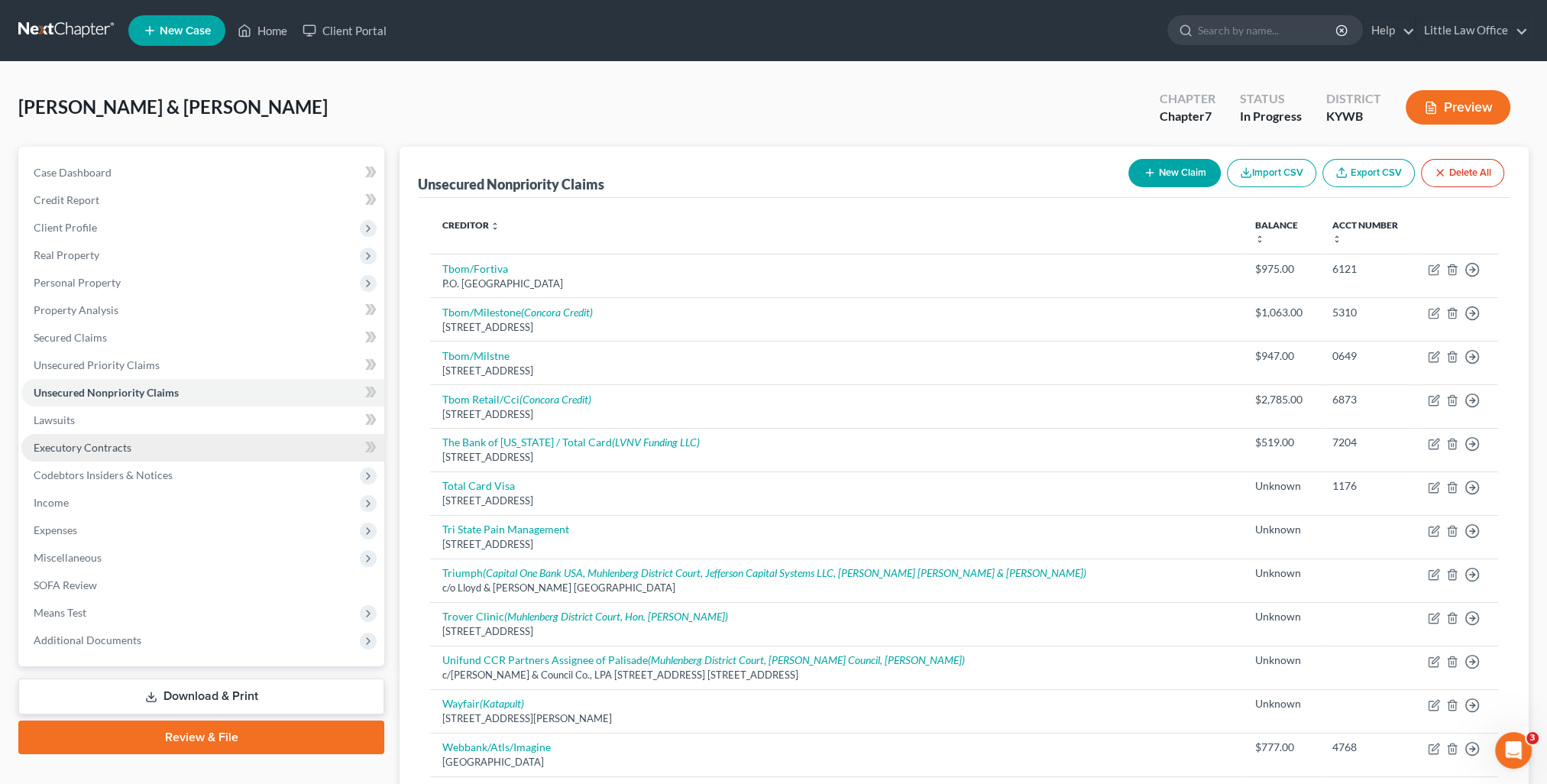
click at [107, 451] on span "Executory Contracts" at bounding box center [83, 447] width 98 height 13
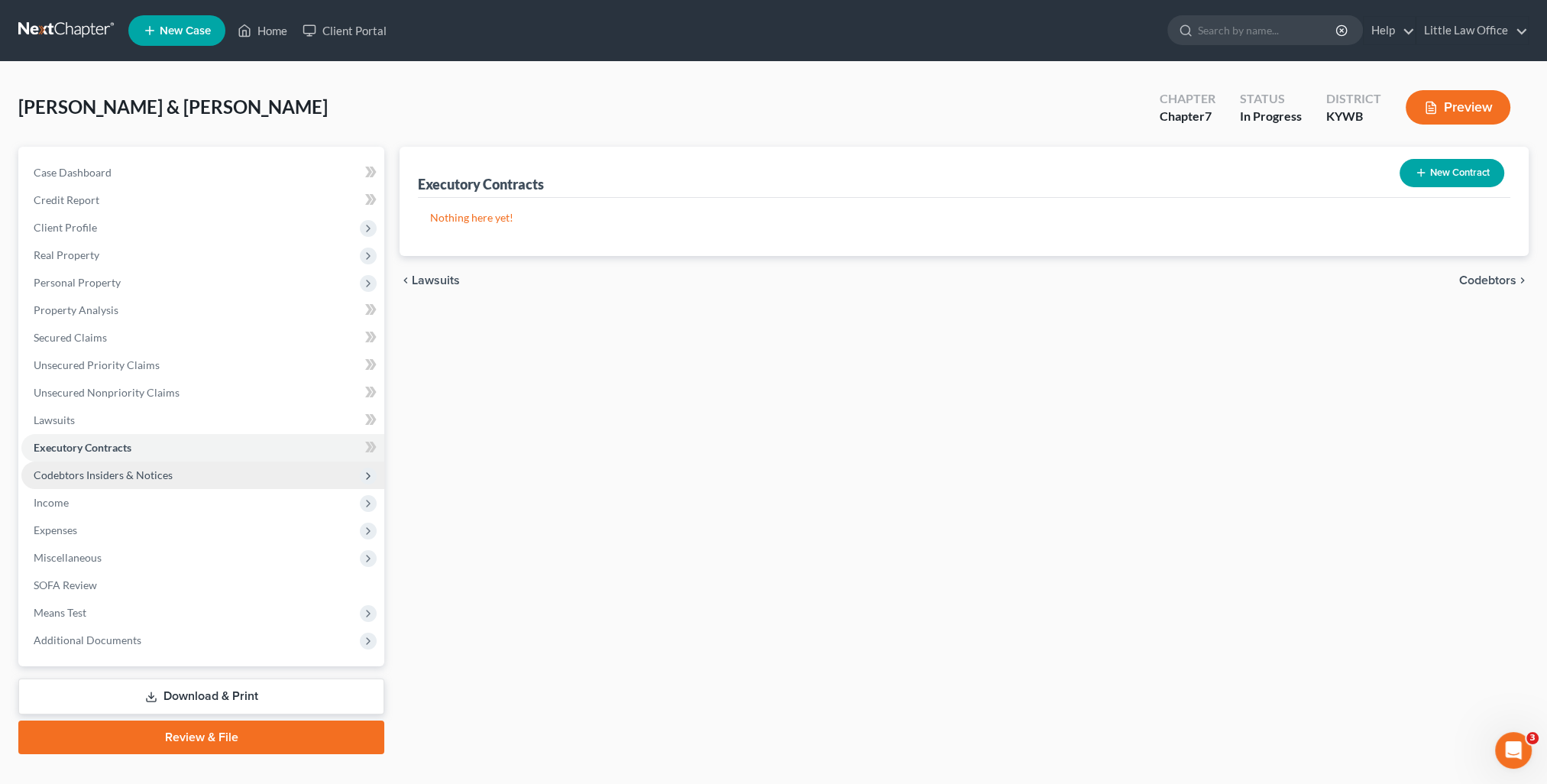
click at [122, 475] on span "Codebtors Insiders & Notices" at bounding box center [103, 475] width 139 height 13
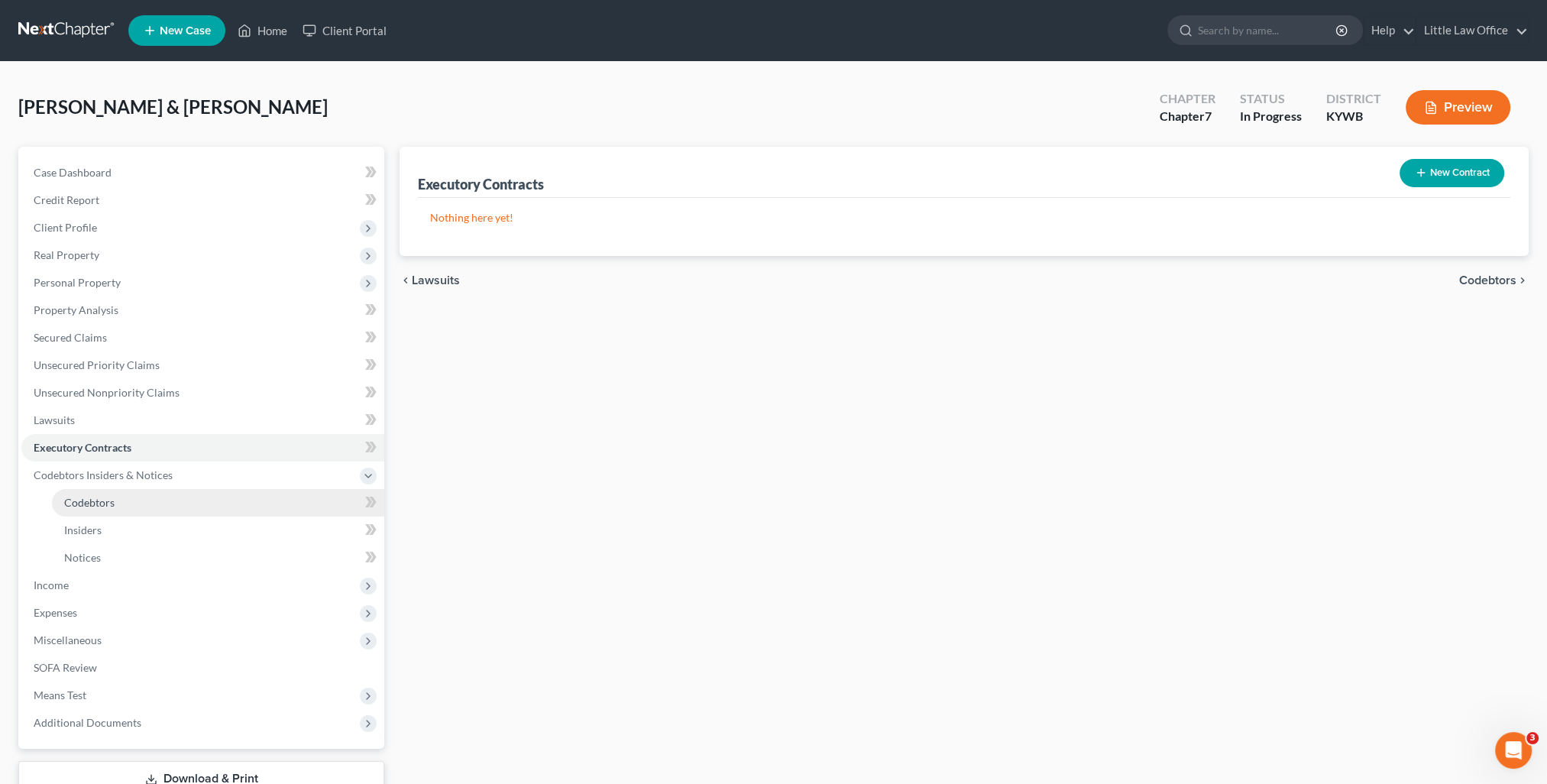
click at [118, 498] on link "Codebtors" at bounding box center [217, 502] width 332 height 28
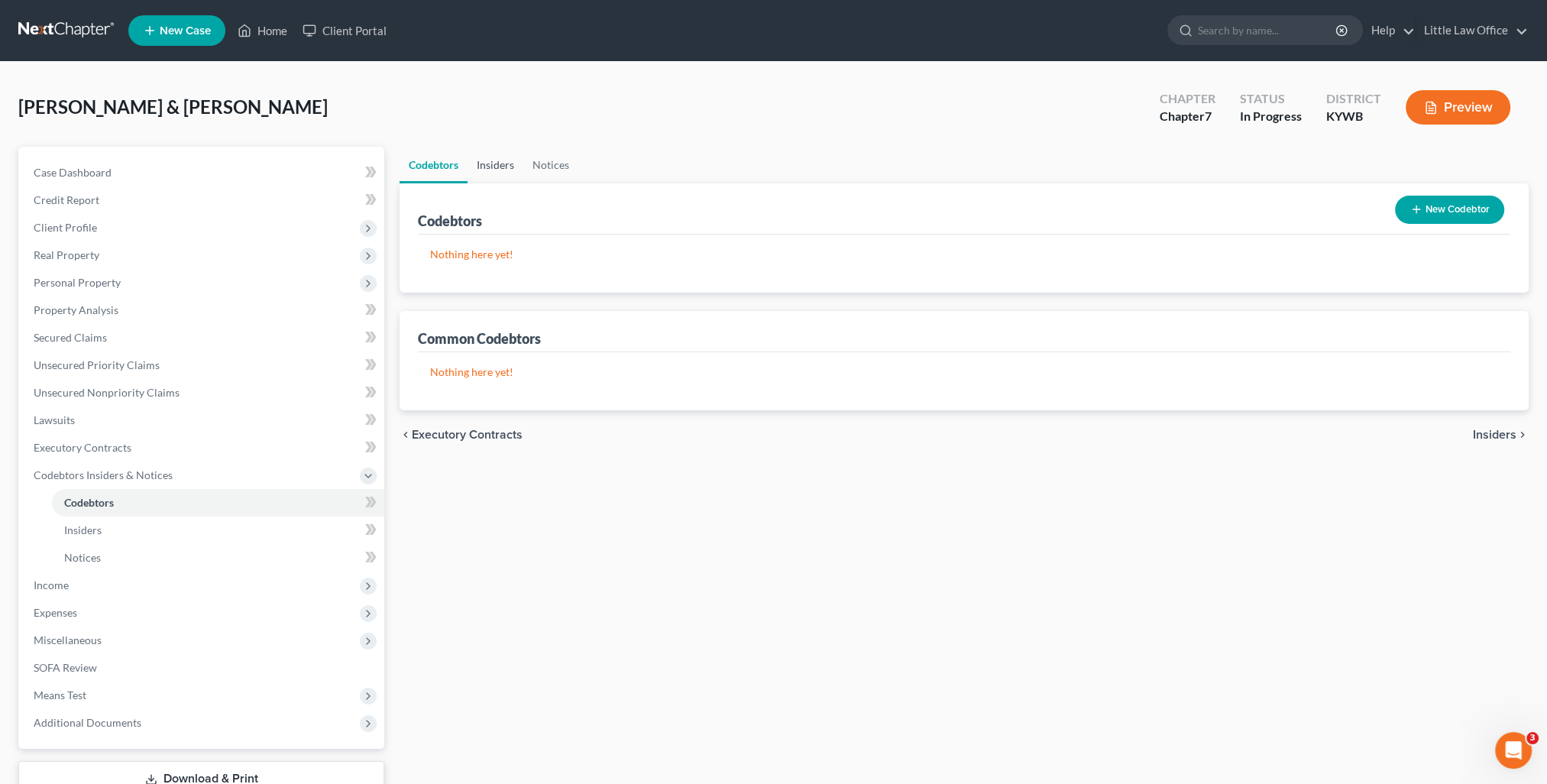
click at [475, 156] on link "Insiders" at bounding box center [495, 165] width 56 height 37
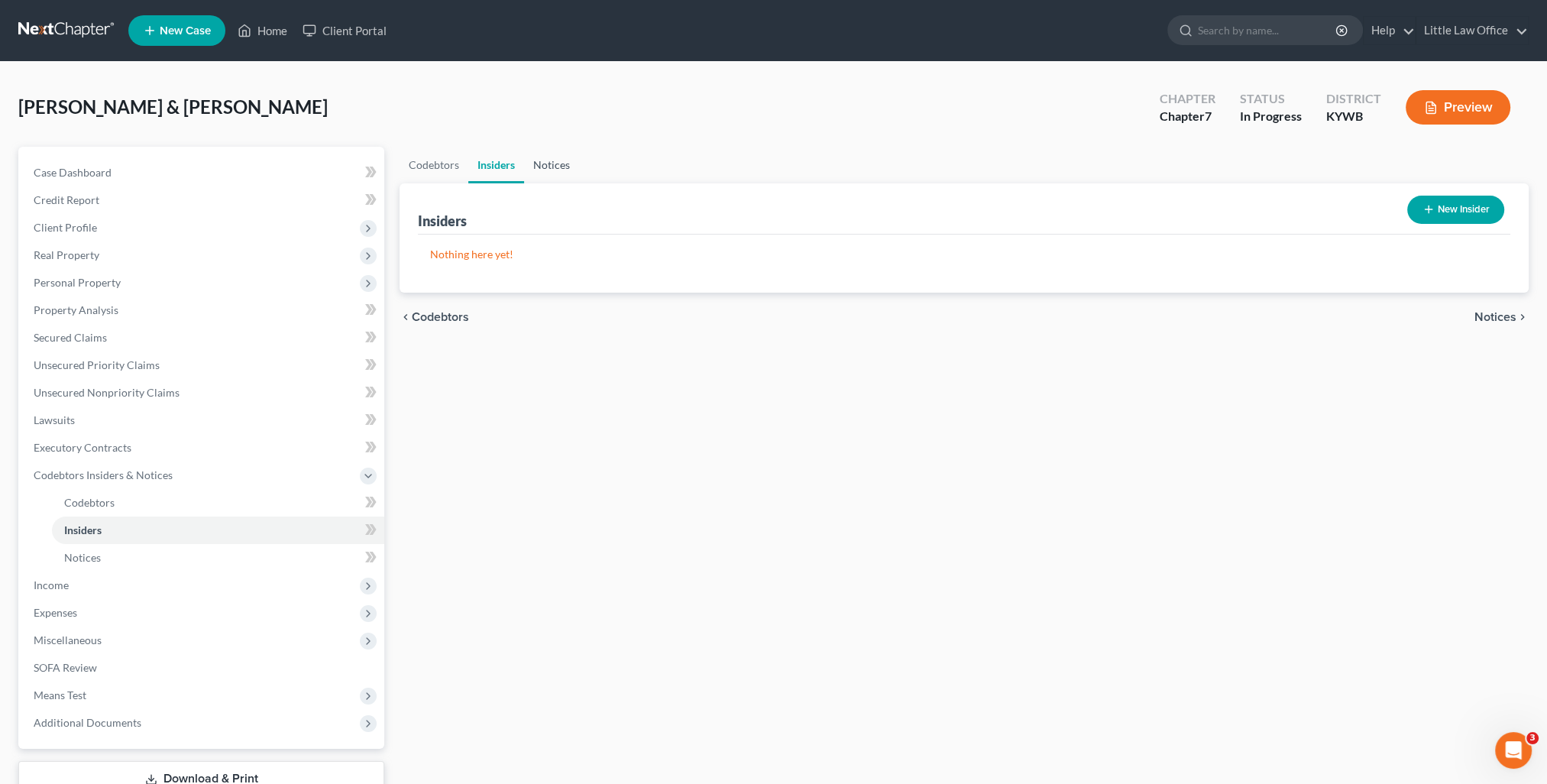
click at [547, 172] on link "Notices" at bounding box center [552, 165] width 55 height 37
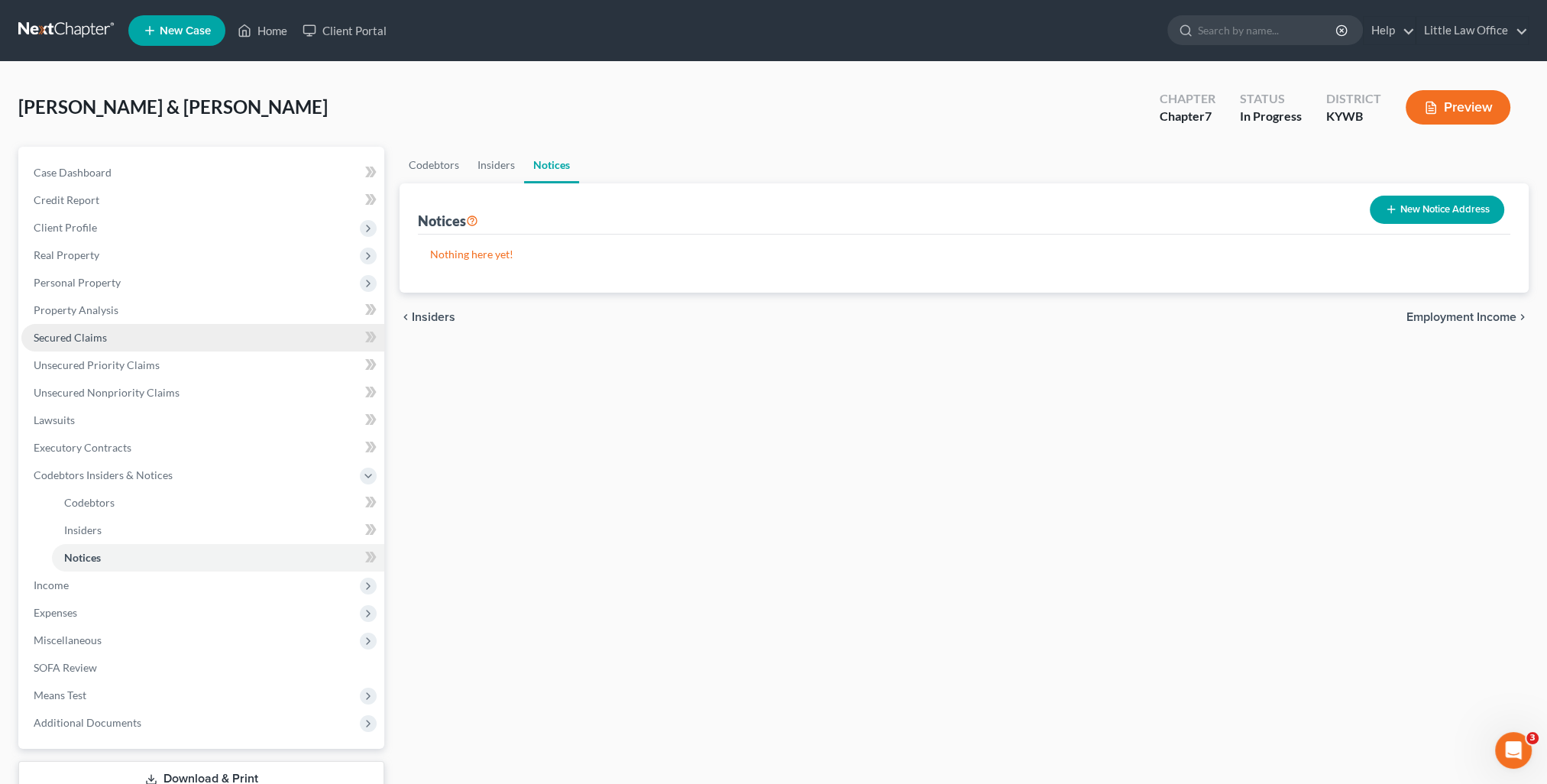
click at [107, 339] on link "Secured Claims" at bounding box center [202, 338] width 363 height 28
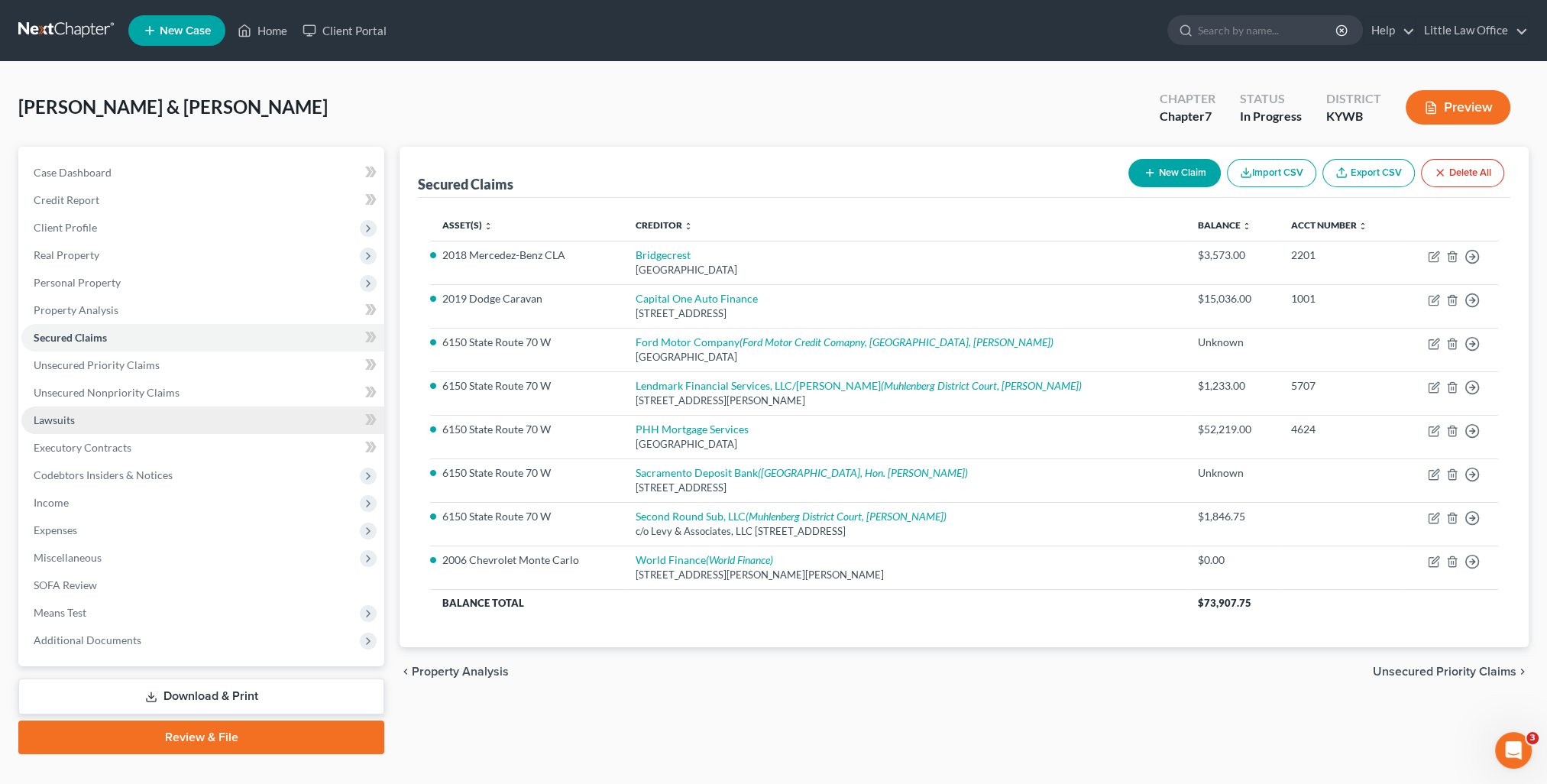
click at [114, 420] on link "Lawsuits" at bounding box center [202, 421] width 363 height 28
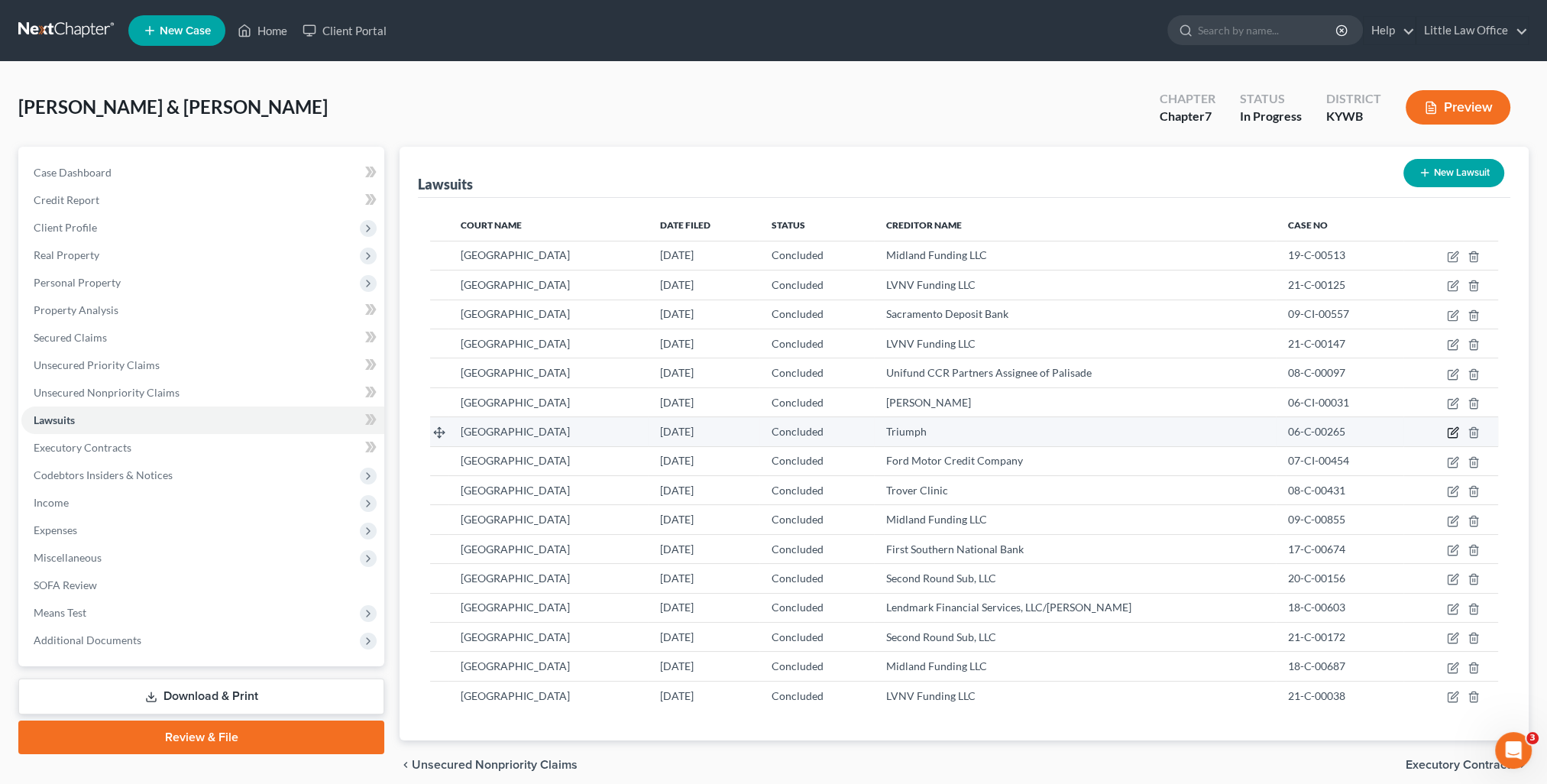
click at [1458, 430] on icon "button" at bounding box center [1452, 432] width 12 height 12
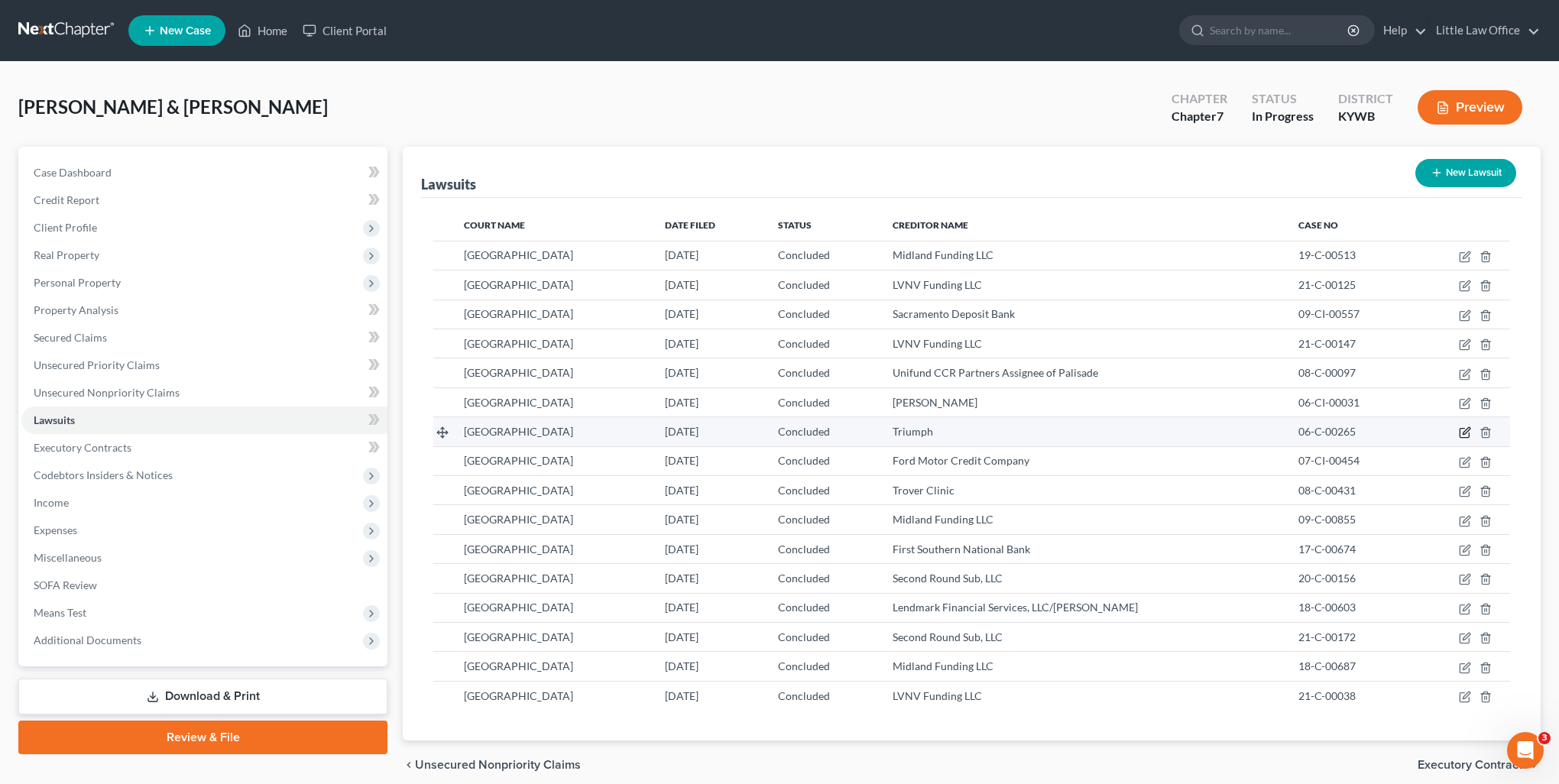
select select "18"
select select "2"
select select "1"
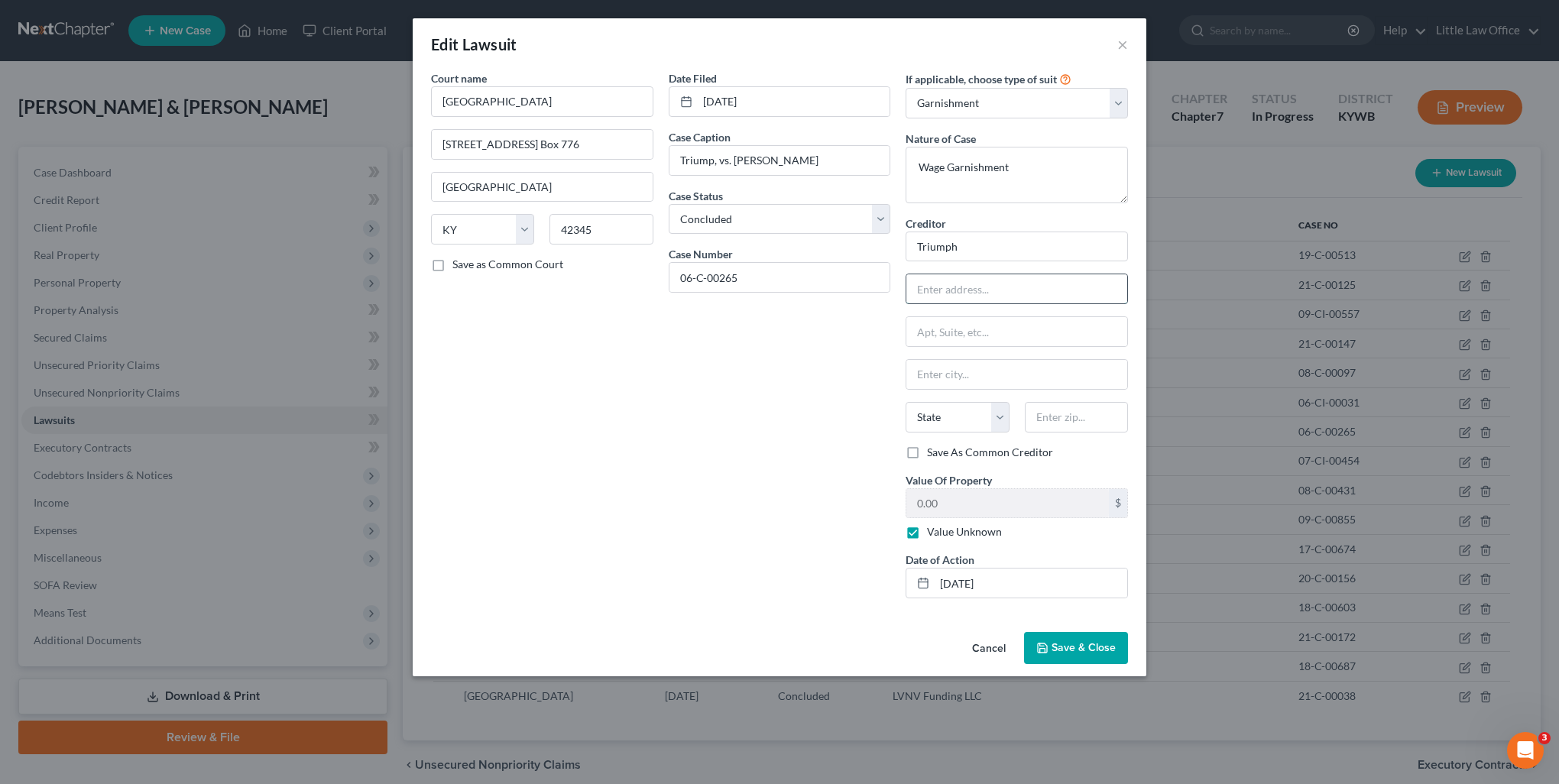
click at [1007, 292] on input "text" at bounding box center [1017, 289] width 221 height 29
drag, startPoint x: 1091, startPoint y: 643, endPoint x: 1098, endPoint y: 620, distance: 24.0
click at [1091, 643] on span "Save & Close" at bounding box center [1083, 648] width 64 height 13
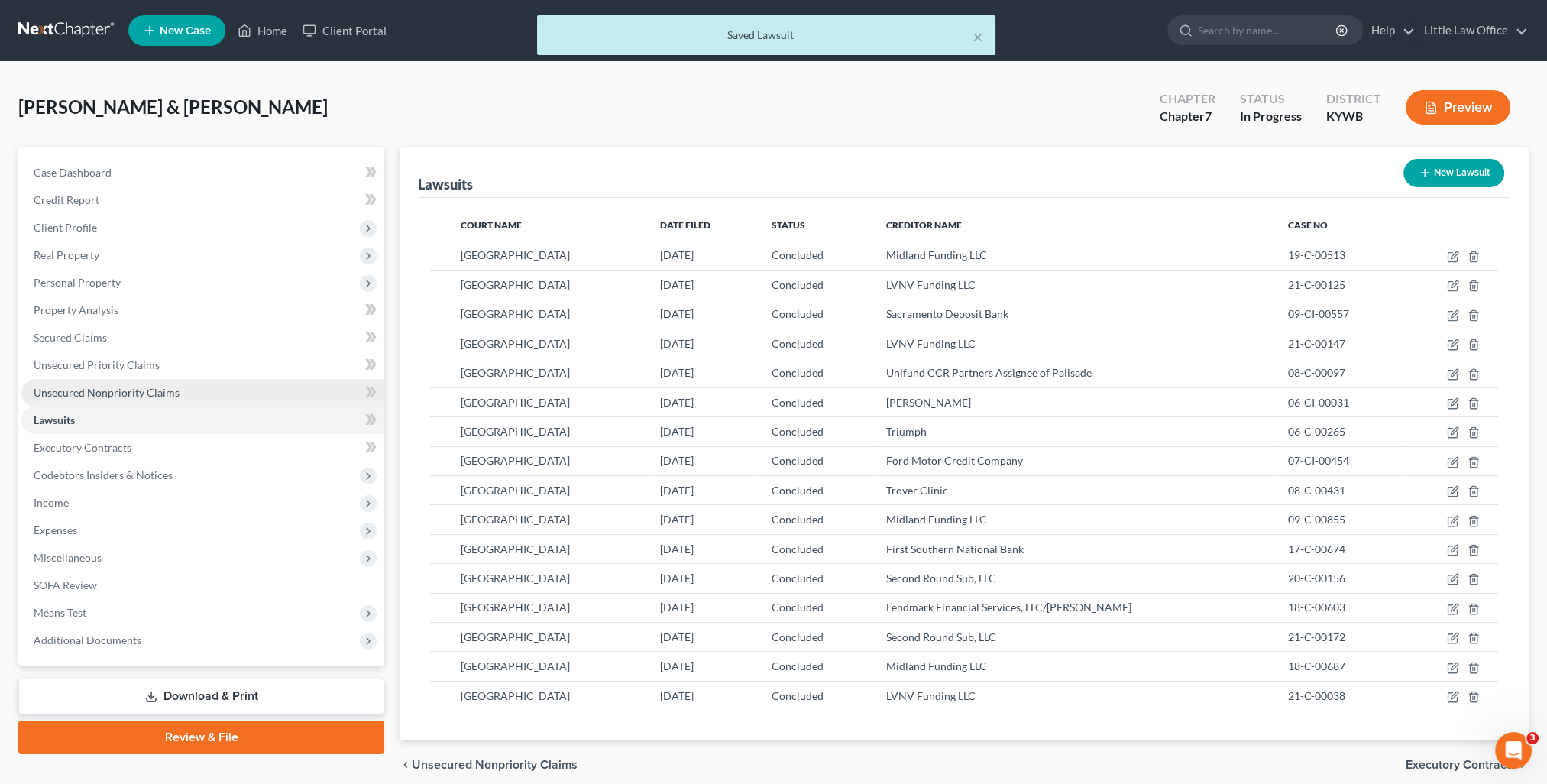
click at [79, 396] on span "Unsecured Nonpriority Claims" at bounding box center [107, 392] width 146 height 13
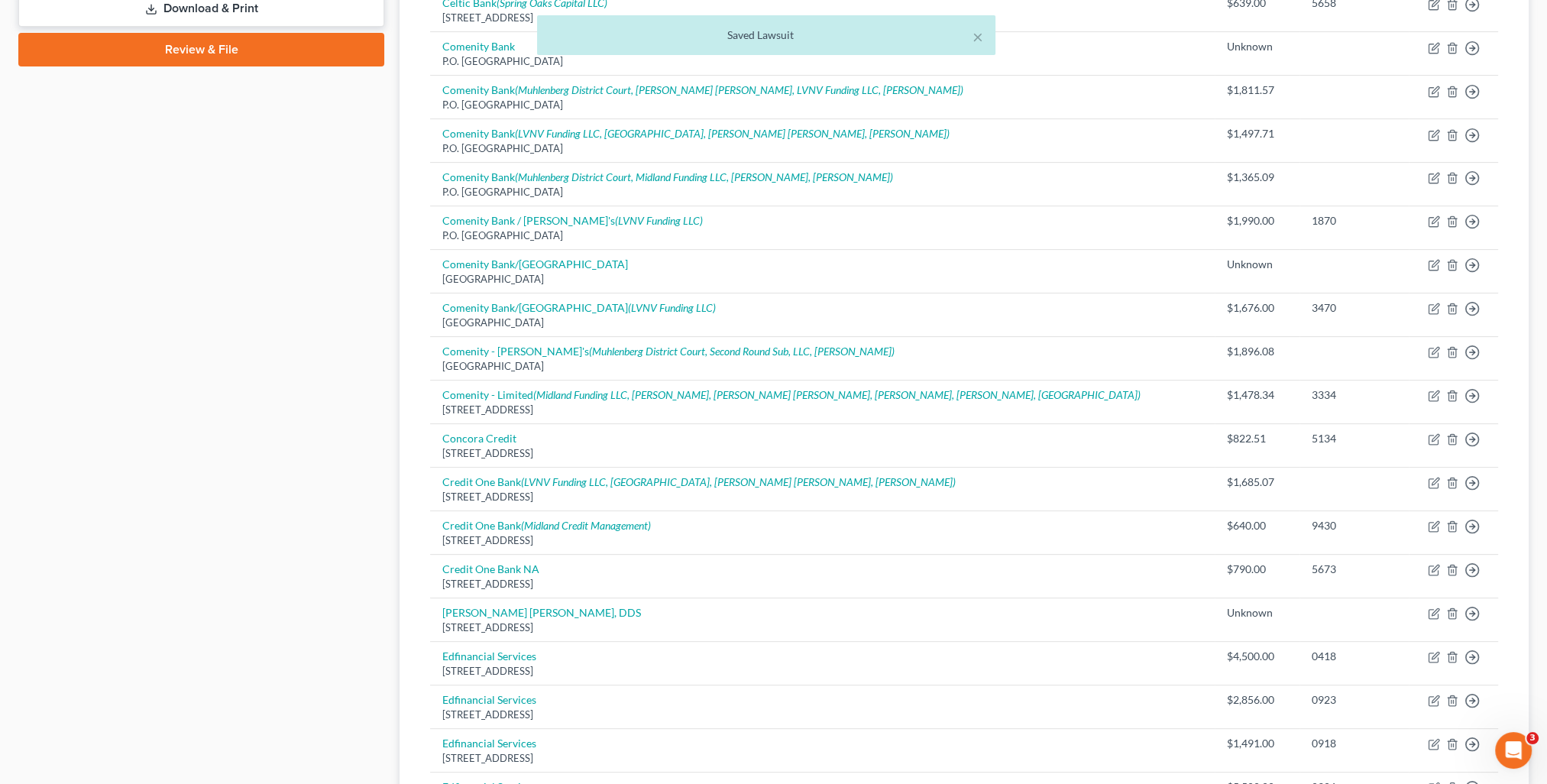
scroll to position [974, 0]
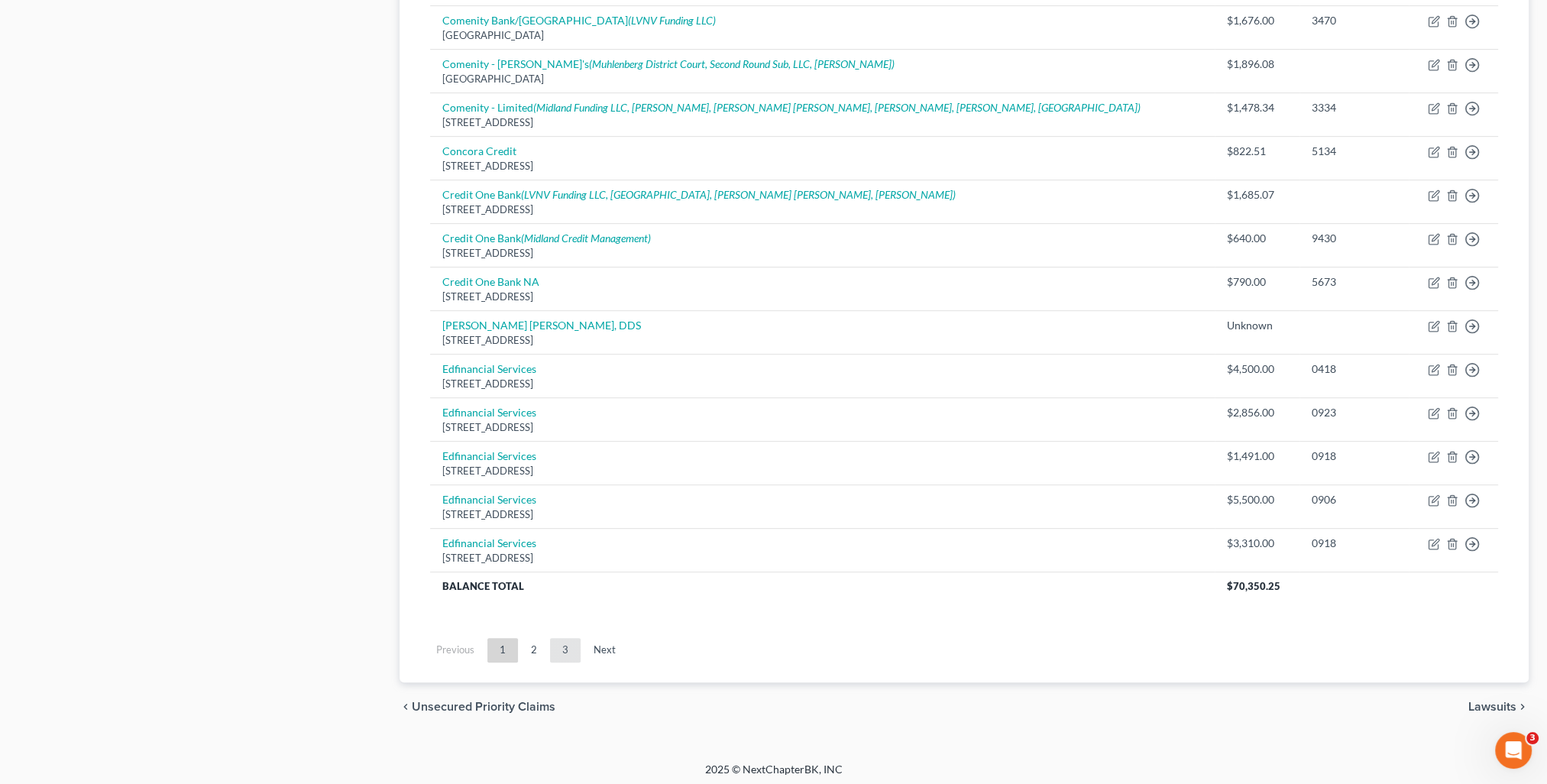
click at [565, 650] on link "3" at bounding box center [565, 650] width 30 height 25
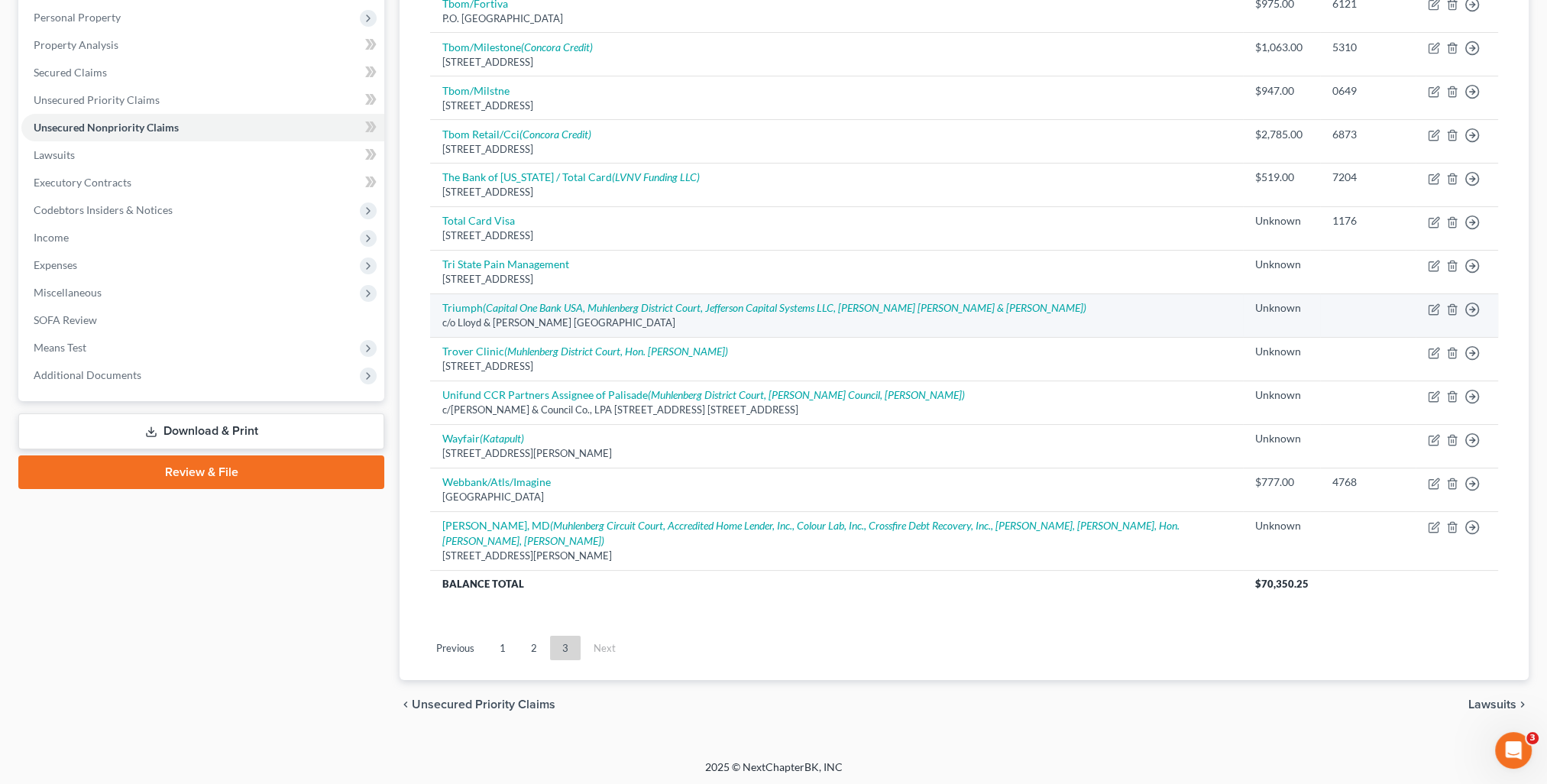
drag, startPoint x: 650, startPoint y: 329, endPoint x: 447, endPoint y: 330, distance: 203.0
click at [449, 331] on td "Triumph (Capital One Bank USA, Muhlenberg District Court, Jefferson Capital Sys…" at bounding box center [836, 315] width 813 height 43
click at [448, 326] on div "c/o Lloyd & McDaniel PO Box 23200, Louisville, KY 40223" at bounding box center [837, 323] width 789 height 15
drag, startPoint x: 443, startPoint y: 319, endPoint x: 698, endPoint y: 323, distance: 255.0
click at [698, 323] on div "c/o Lloyd & McDaniel PO Box 23200, Louisville, KY 40223" at bounding box center [837, 323] width 789 height 15
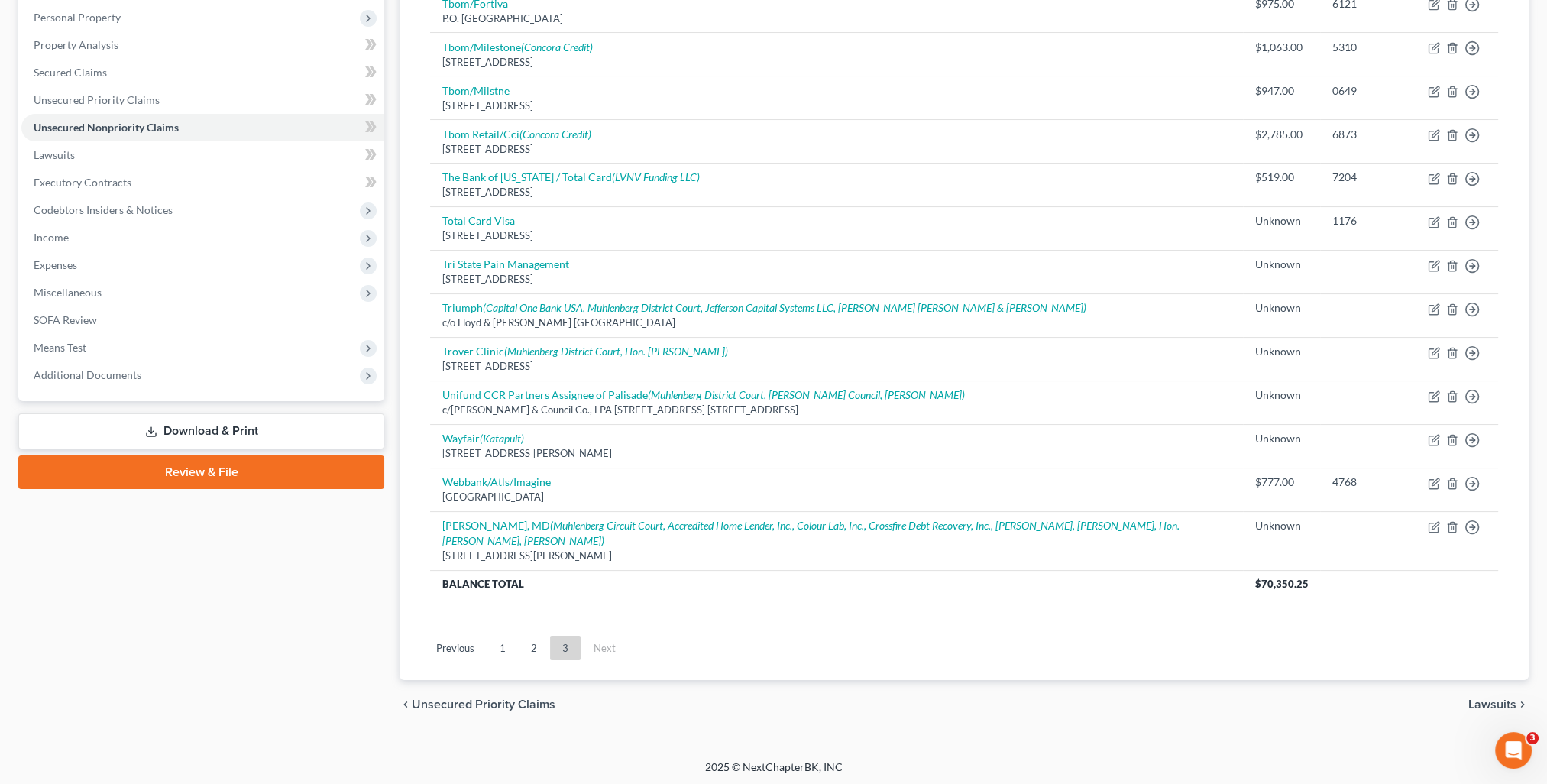
copy div "c/o Lloyd & McDaniel PO Box 23200, Louisville, KY 40223"
click at [76, 160] on link "Lawsuits" at bounding box center [202, 156] width 363 height 28
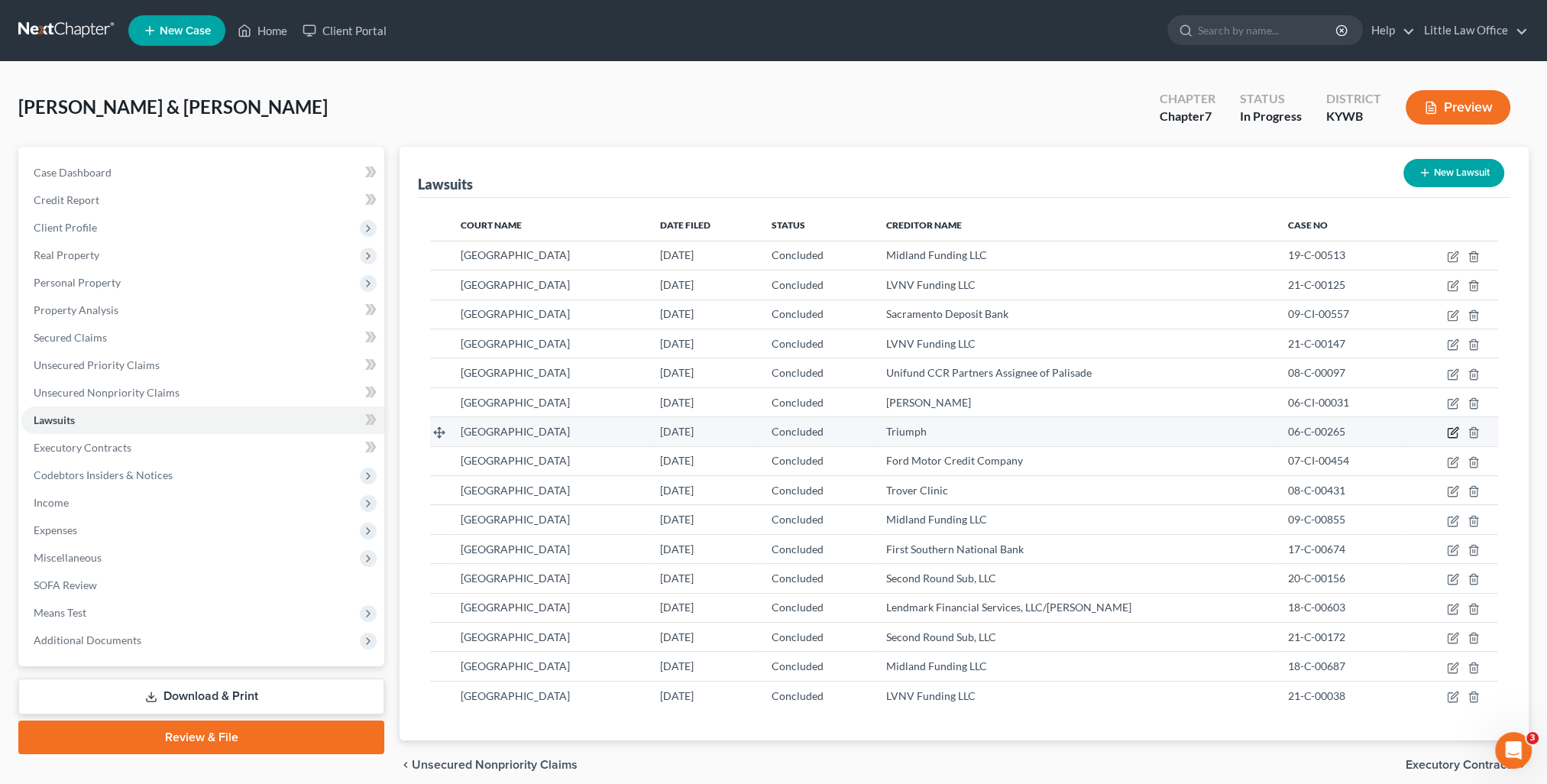
click at [1456, 432] on icon "button" at bounding box center [1452, 432] width 12 height 12
select select "18"
select select "2"
select select "1"
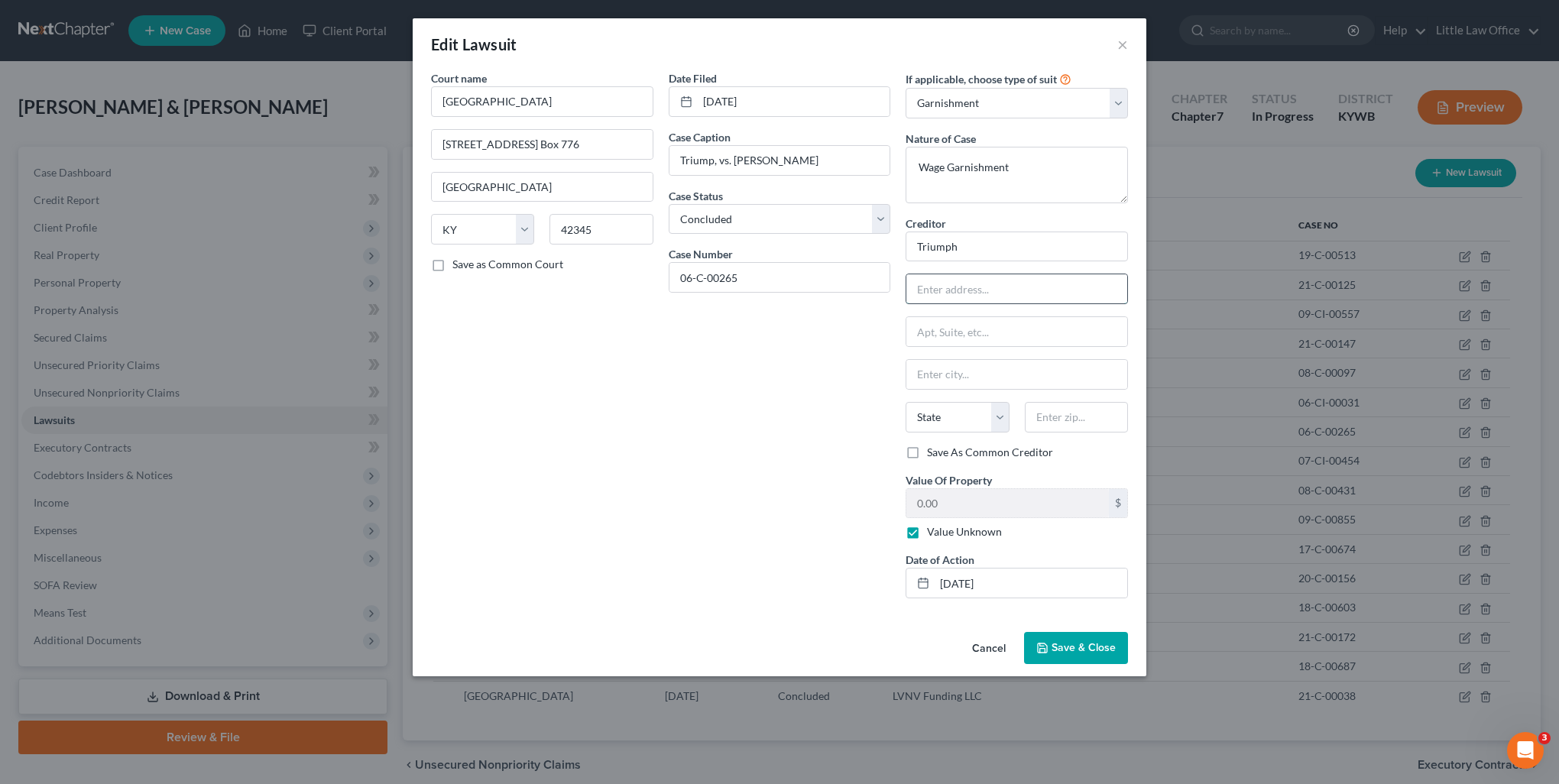
click at [956, 289] on input "text" at bounding box center [1017, 289] width 221 height 29
paste input "c/o Lloyd & McDaniel PO Box 23200, Louisville, KY 40223"
type input "c/o Lloyd & McDaniel PO Box 23200, Louisville, KY 40223"
click at [1073, 426] on input "text" at bounding box center [1076, 417] width 103 height 30
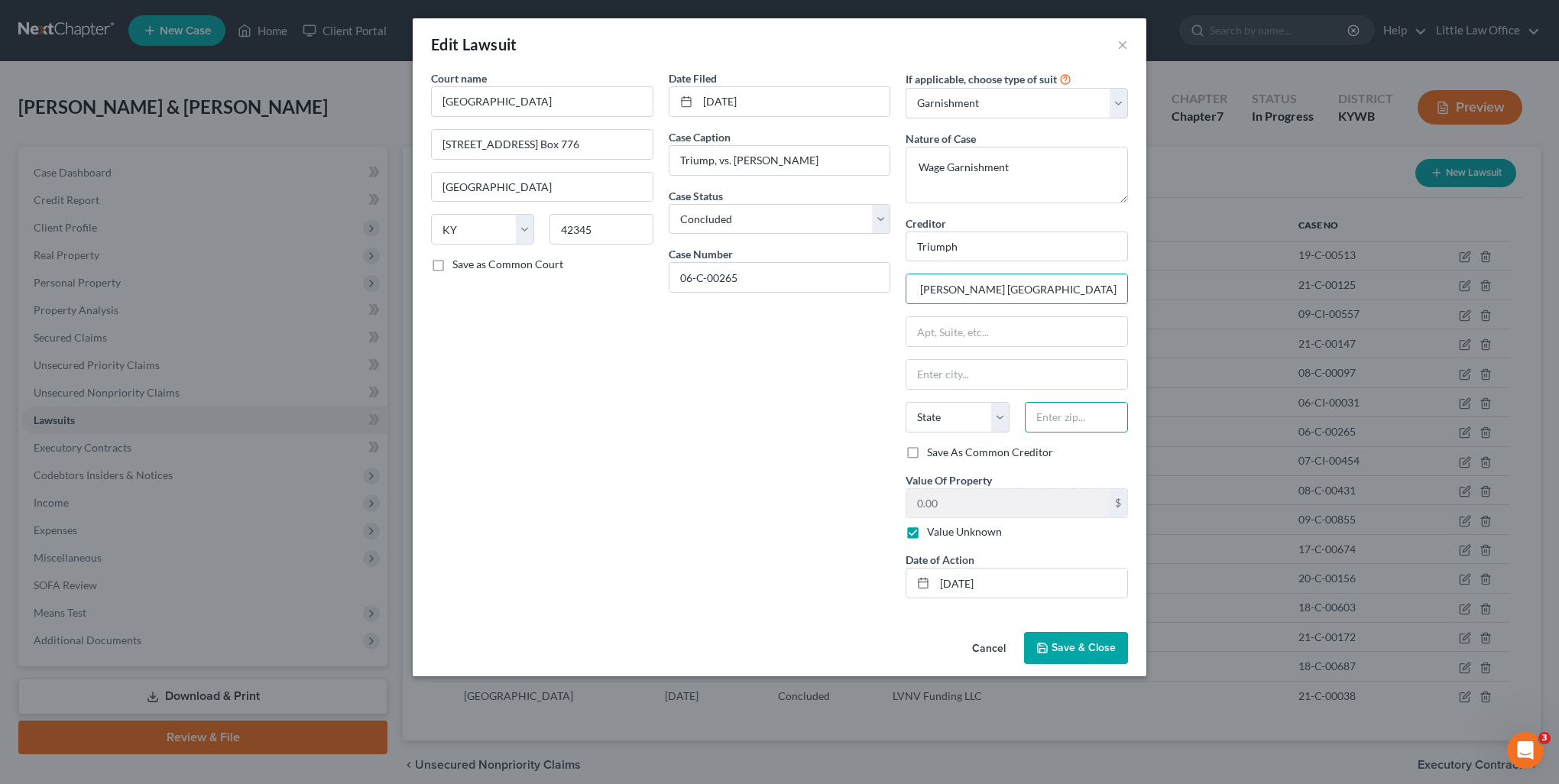
scroll to position [0, 0]
type input "40223"
type input "Louisville"
select select "18"
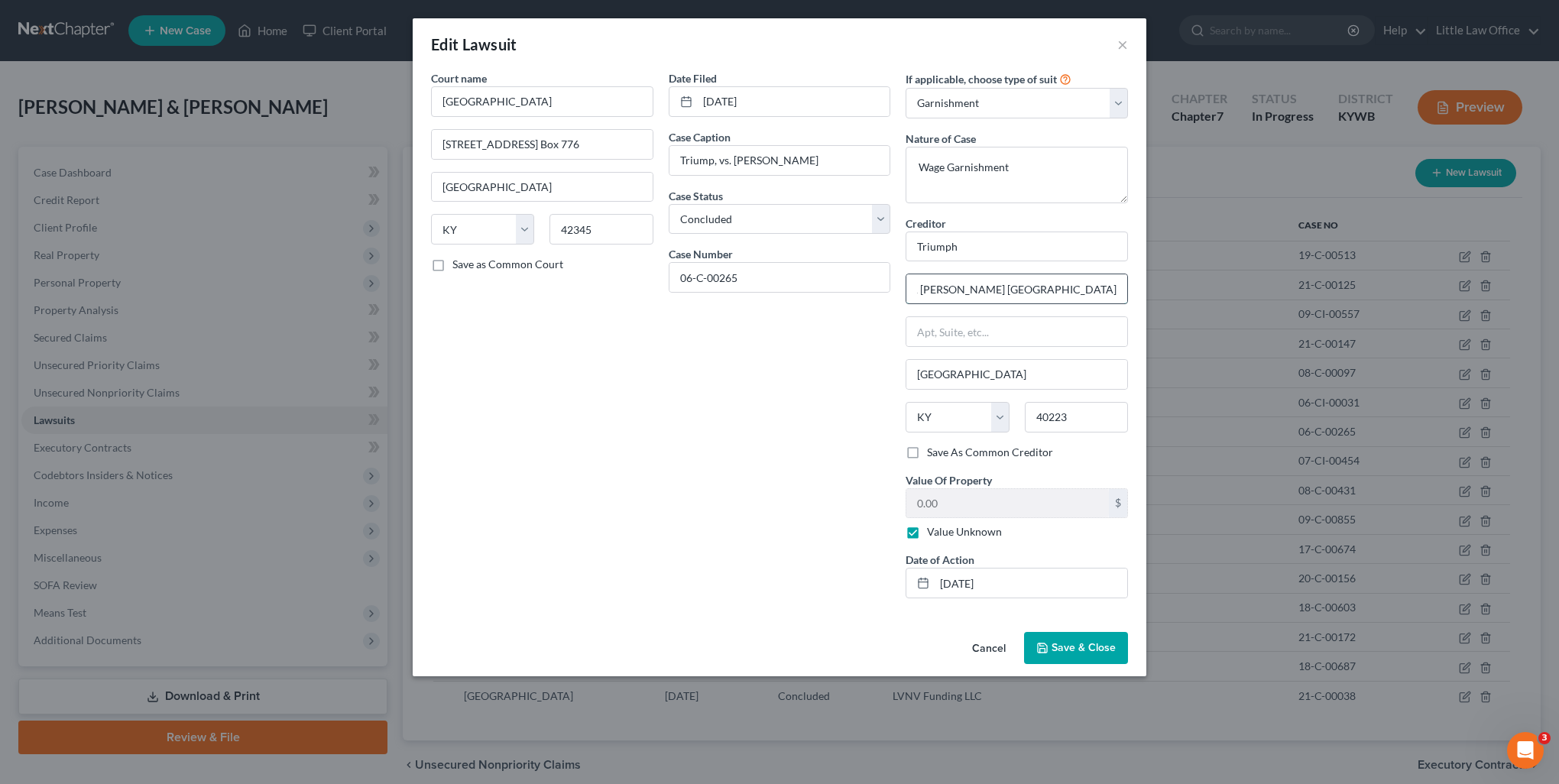
drag, startPoint x: 1020, startPoint y: 284, endPoint x: 1118, endPoint y: 289, distance: 98.1
click at [1118, 289] on input "c/o Lloyd & McDaniel PO Box 23200, Louisville, KY 40223" at bounding box center [1017, 289] width 221 height 29
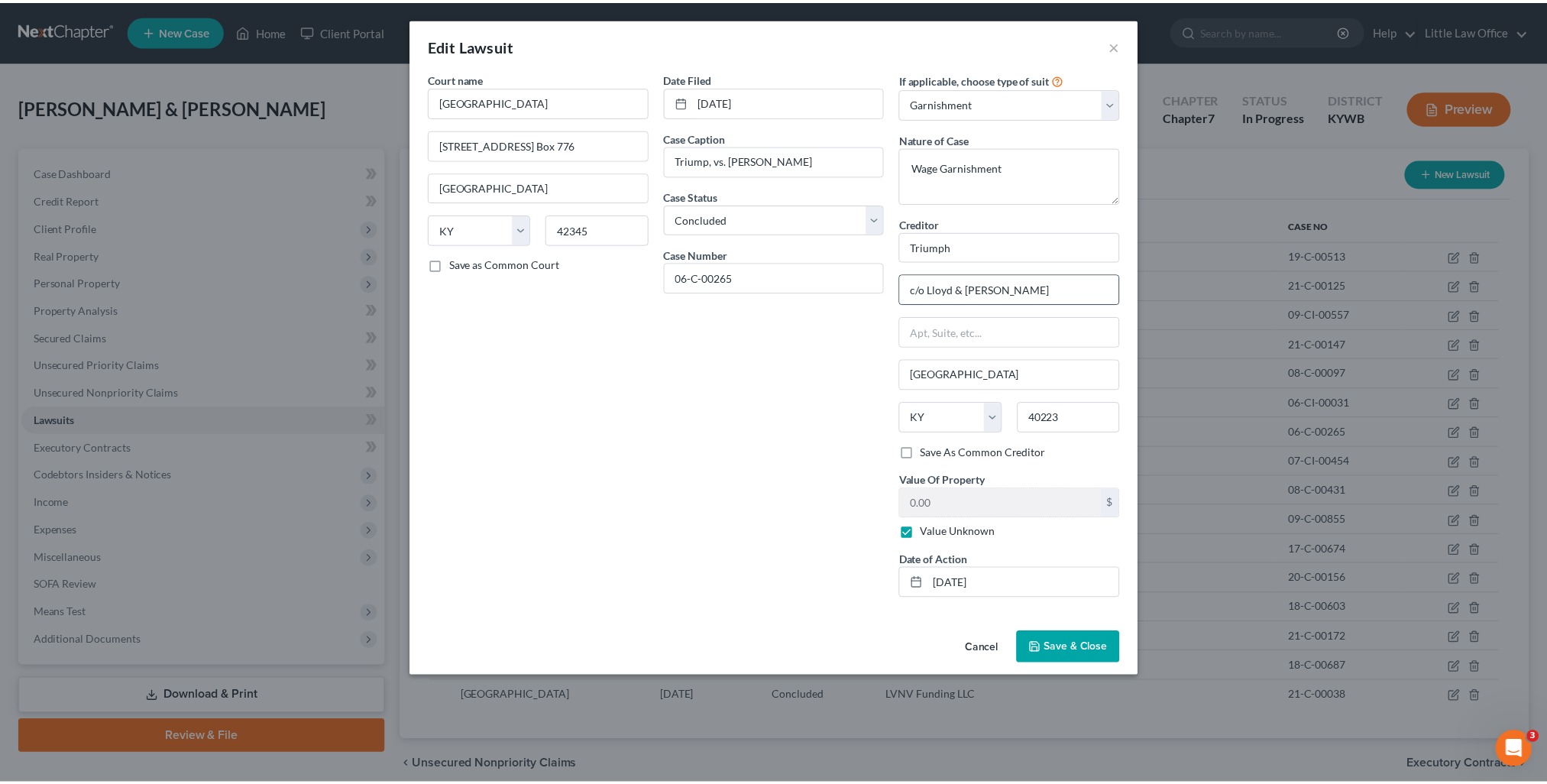
scroll to position [0, 0]
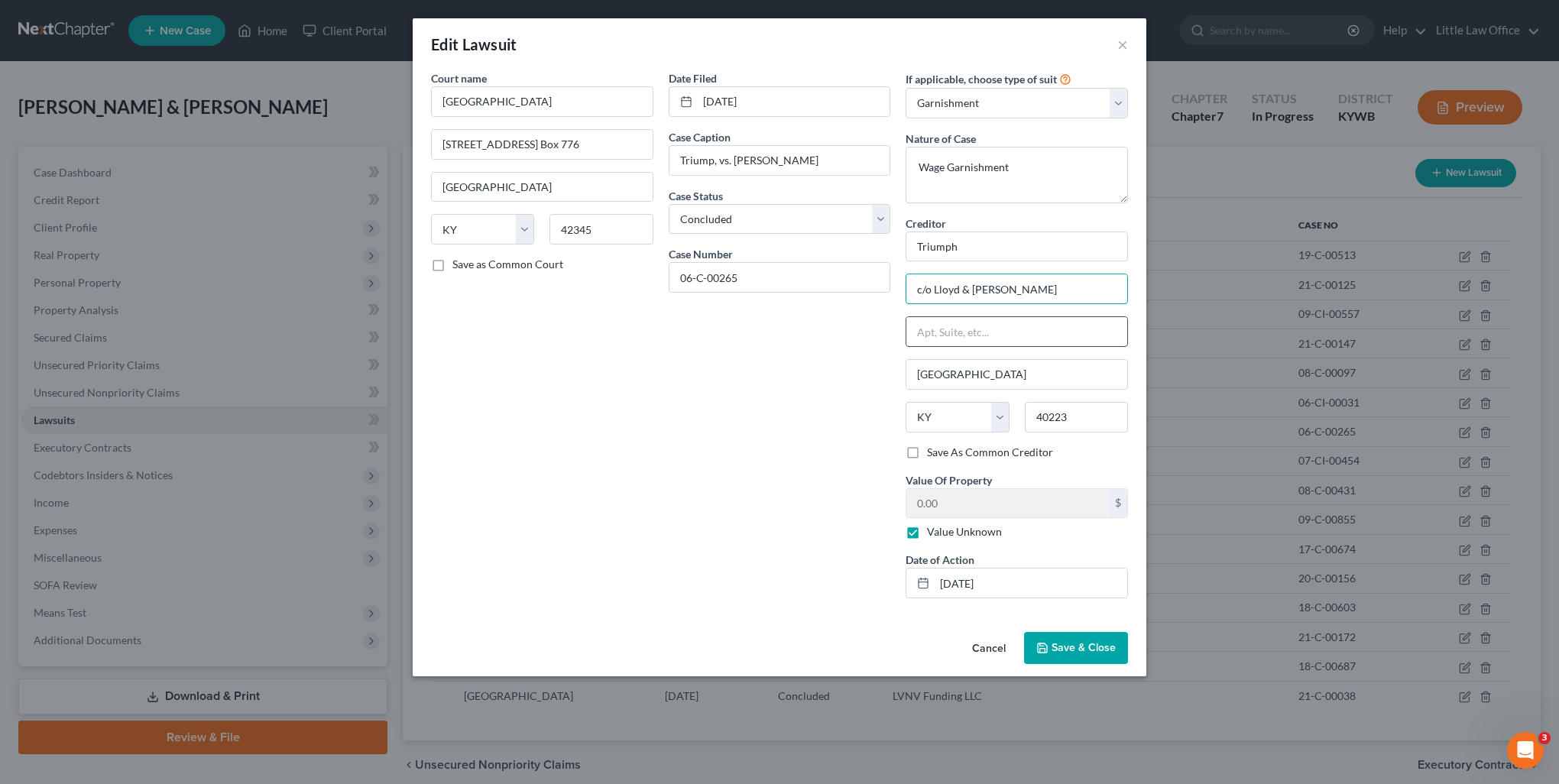
type input "c/o Lloyd & McDaniel"
click at [1001, 331] on input "text" at bounding box center [1017, 332] width 221 height 29
paste input "PO Box 23200, Louisville, KY 40223"
drag, startPoint x: 984, startPoint y: 336, endPoint x: 1092, endPoint y: 329, distance: 108.2
click at [1092, 329] on input "PO Box 23200, Louisville, KY 40223" at bounding box center [1017, 332] width 221 height 29
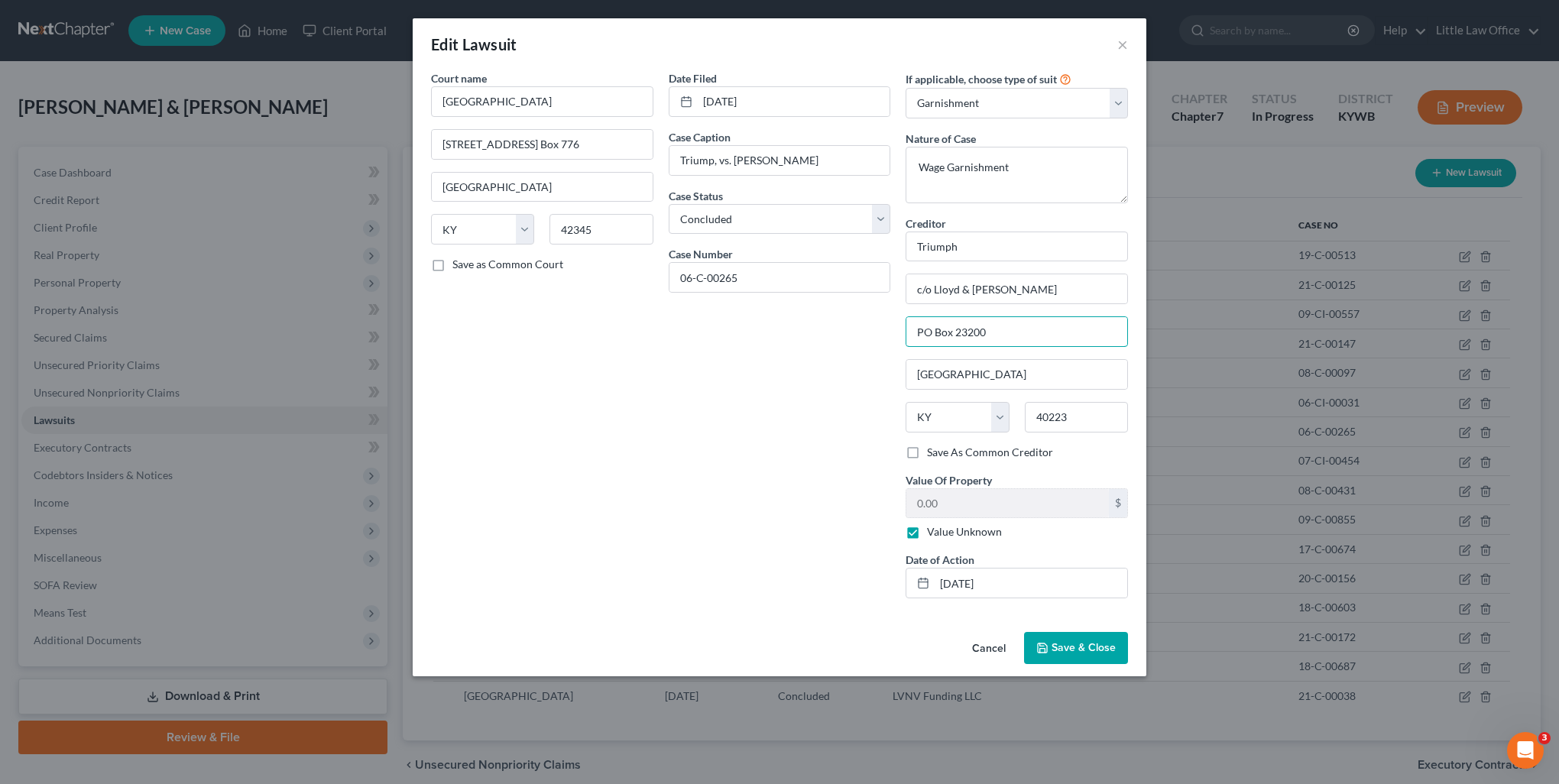
type input "PO Box 23200"
click at [1079, 646] on span "Save & Close" at bounding box center [1083, 648] width 64 height 13
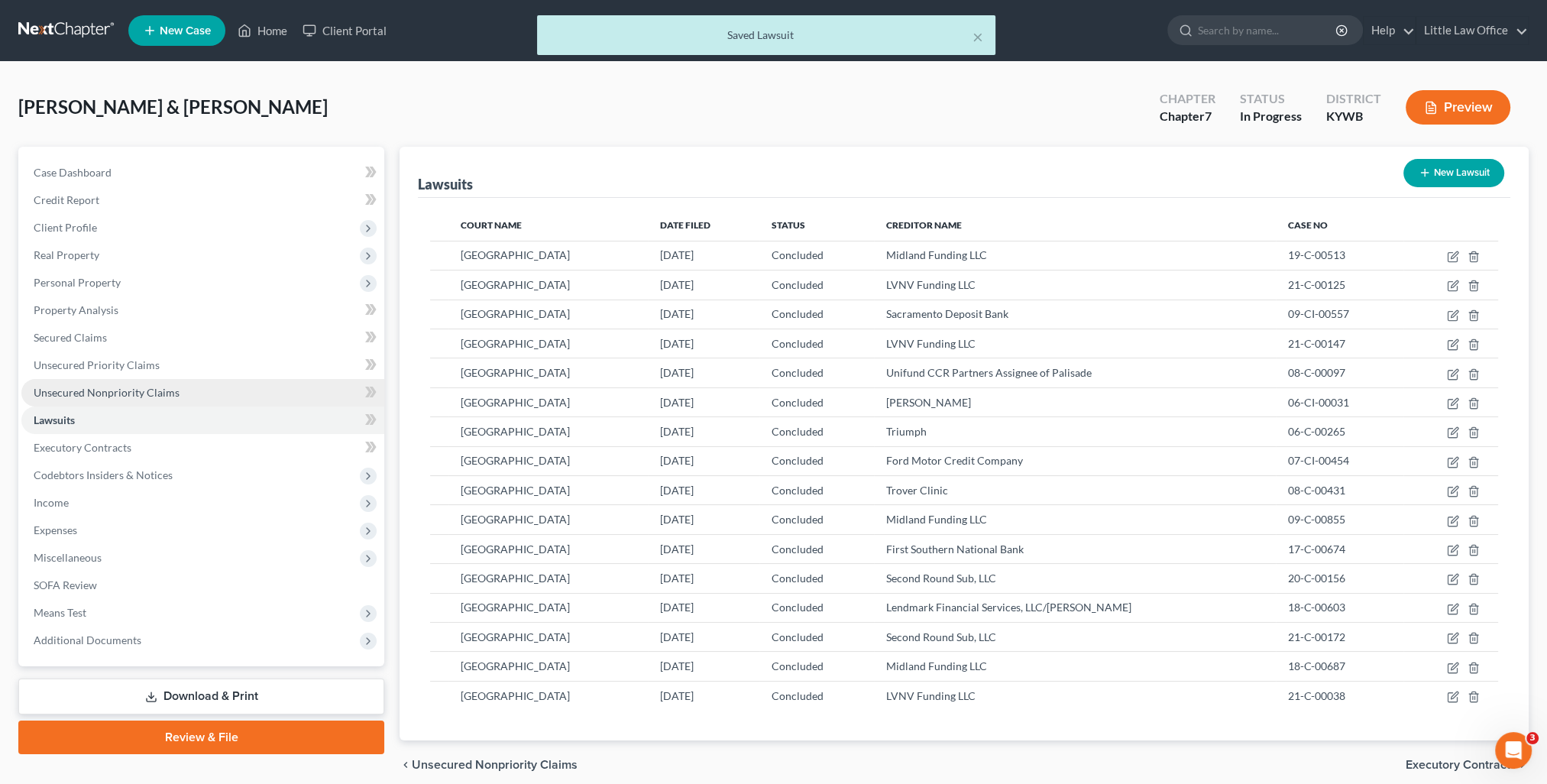
click at [134, 392] on span "Unsecured Nonpriority Claims" at bounding box center [107, 392] width 146 height 13
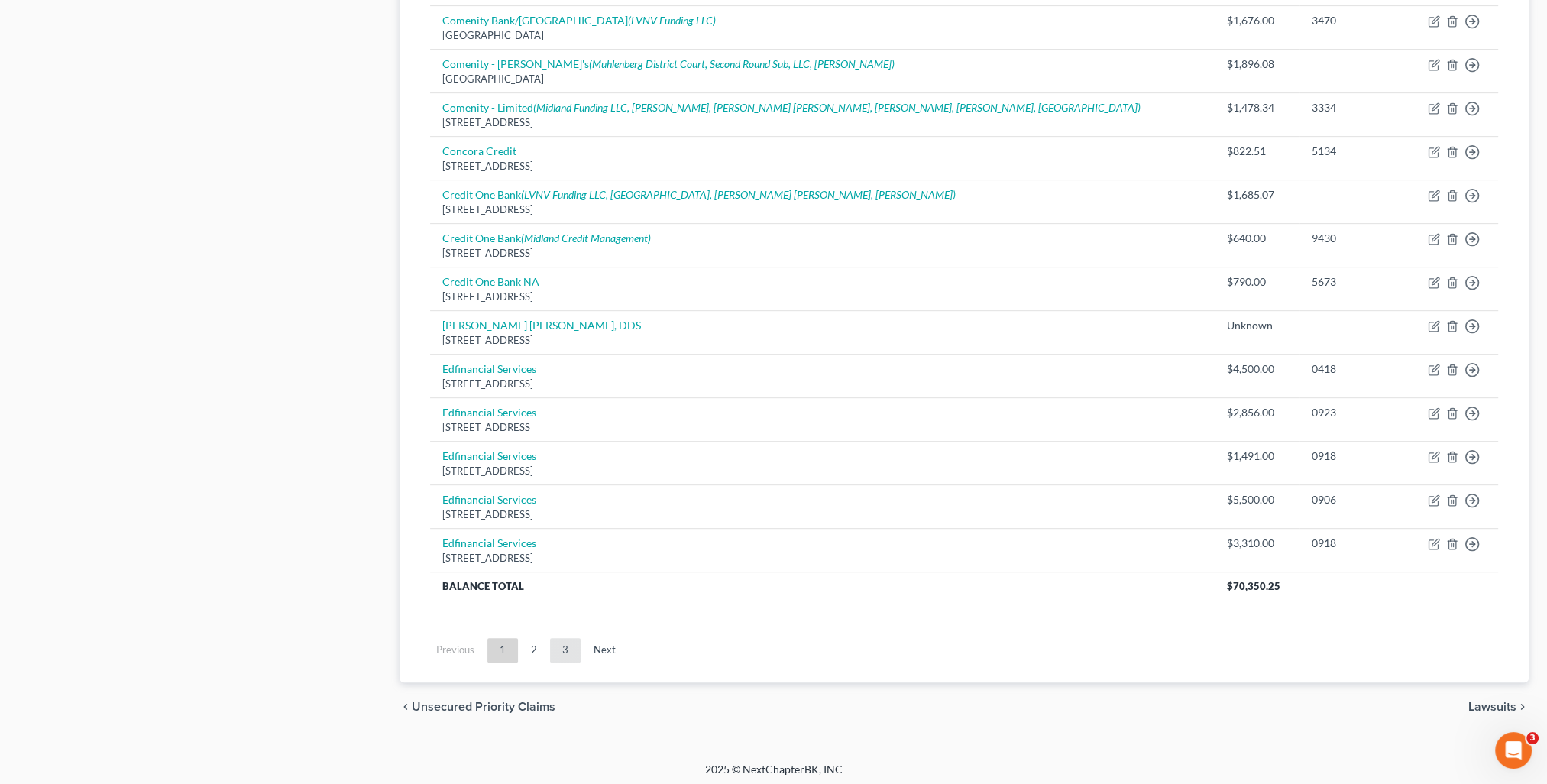
click at [570, 646] on link "3" at bounding box center [565, 650] width 30 height 25
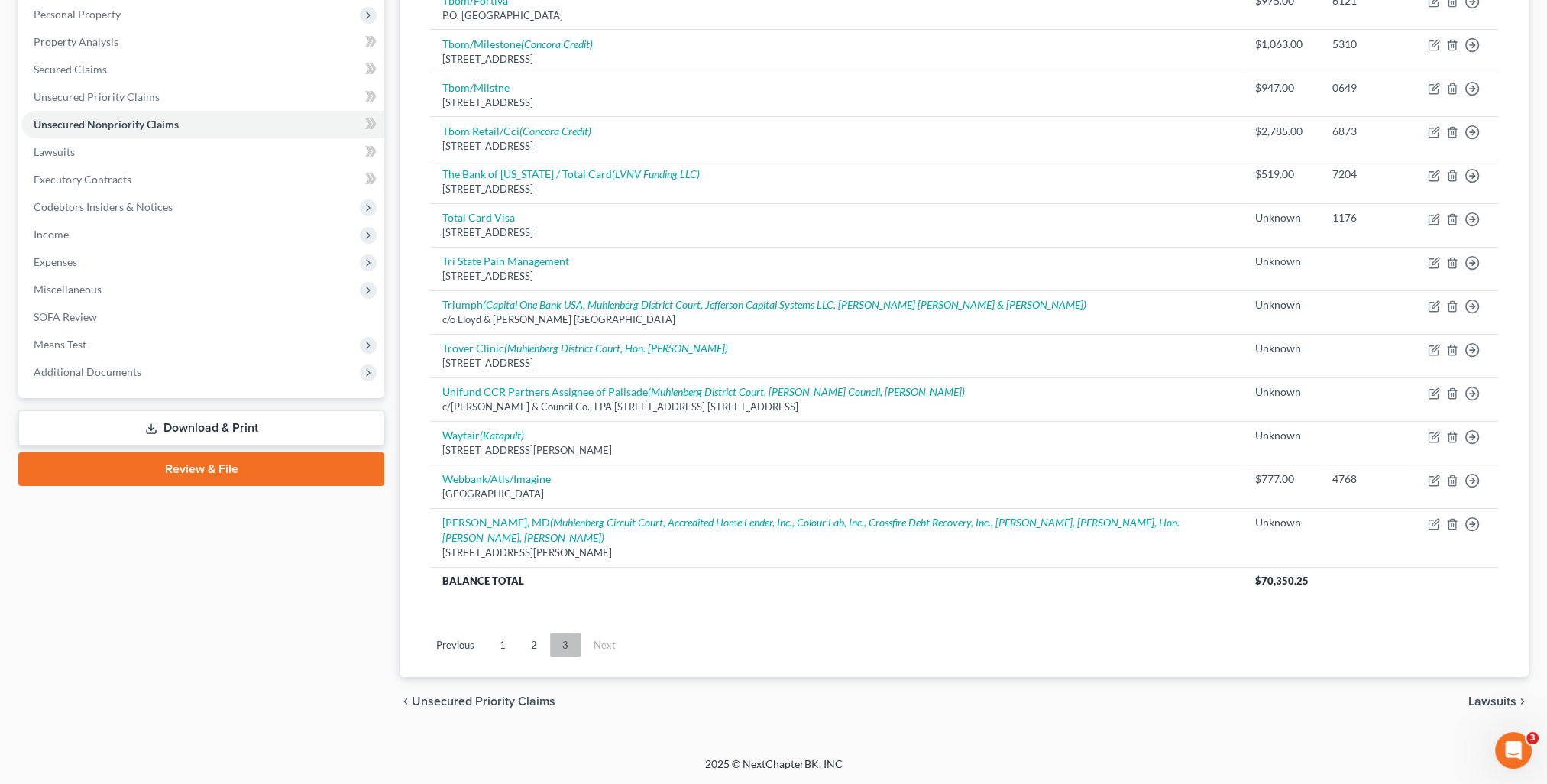
scroll to position [265, 0]
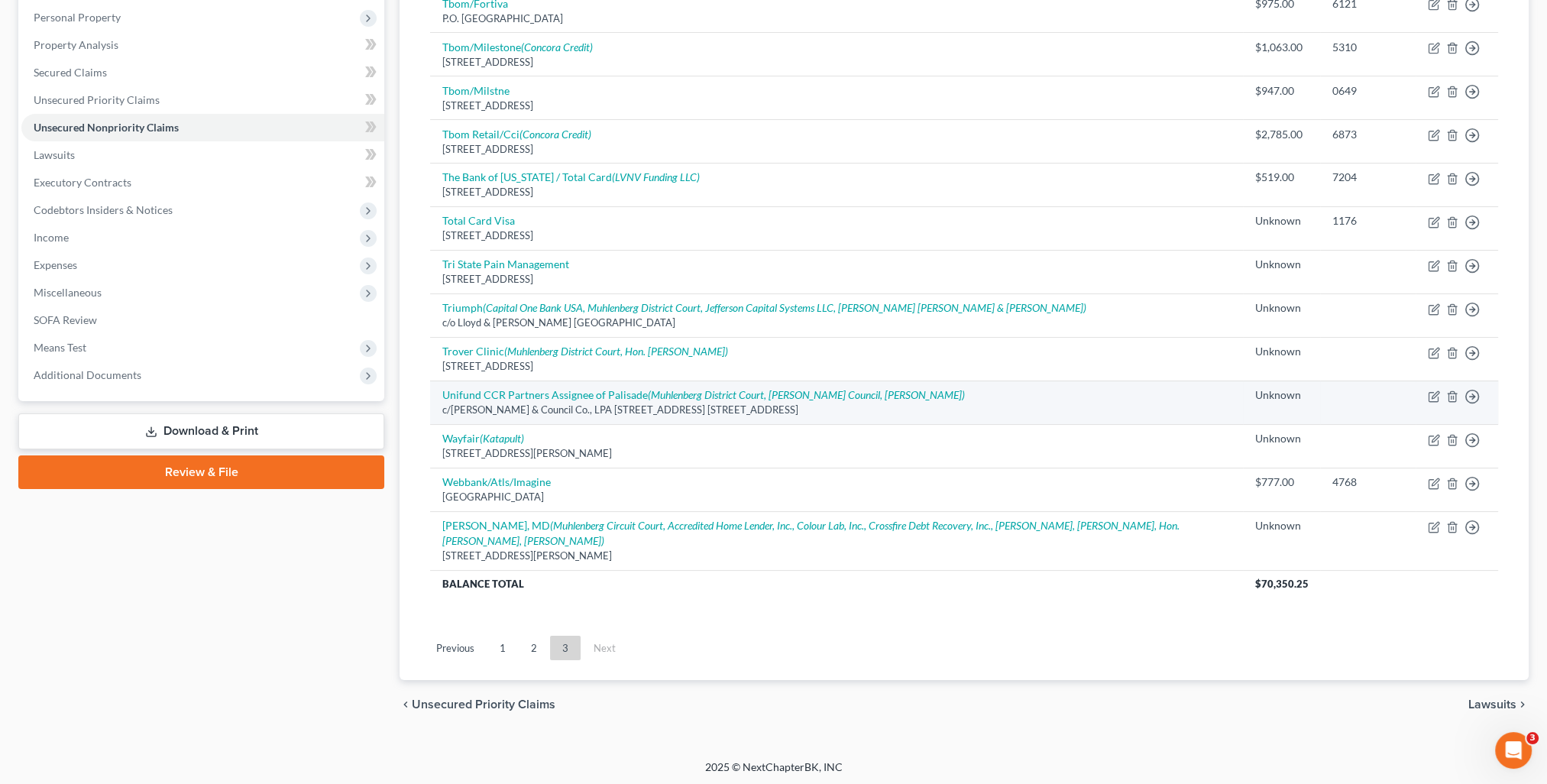
drag, startPoint x: 442, startPoint y: 406, endPoint x: 778, endPoint y: 415, distance: 336.1
click at [778, 415] on td "Unifund CCR Partners Assignee of Palisade (Muhlenberg District Court, Hon. Brad…" at bounding box center [836, 401] width 813 height 43
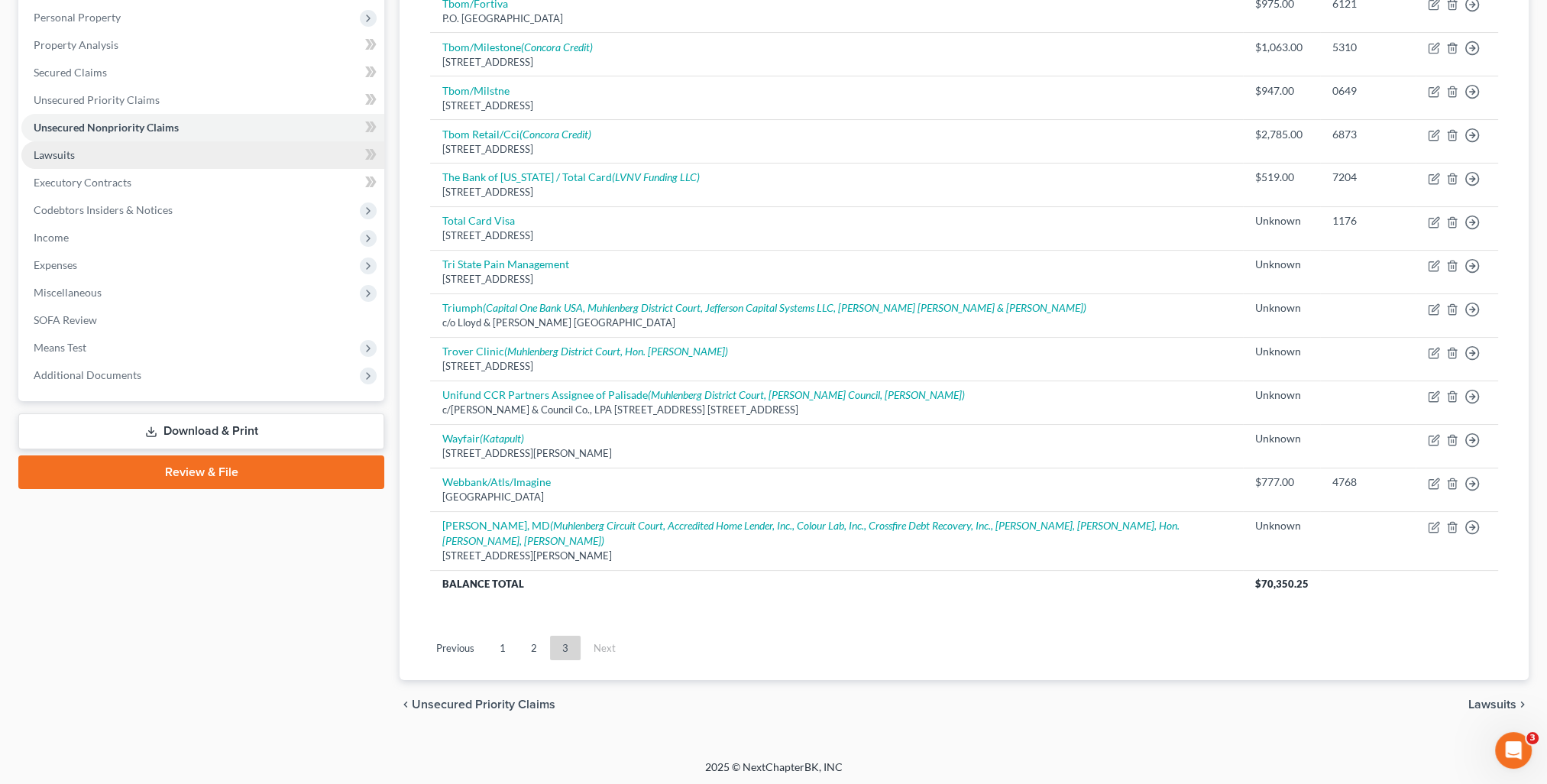
click at [63, 152] on span "Lawsuits" at bounding box center [54, 155] width 41 height 13
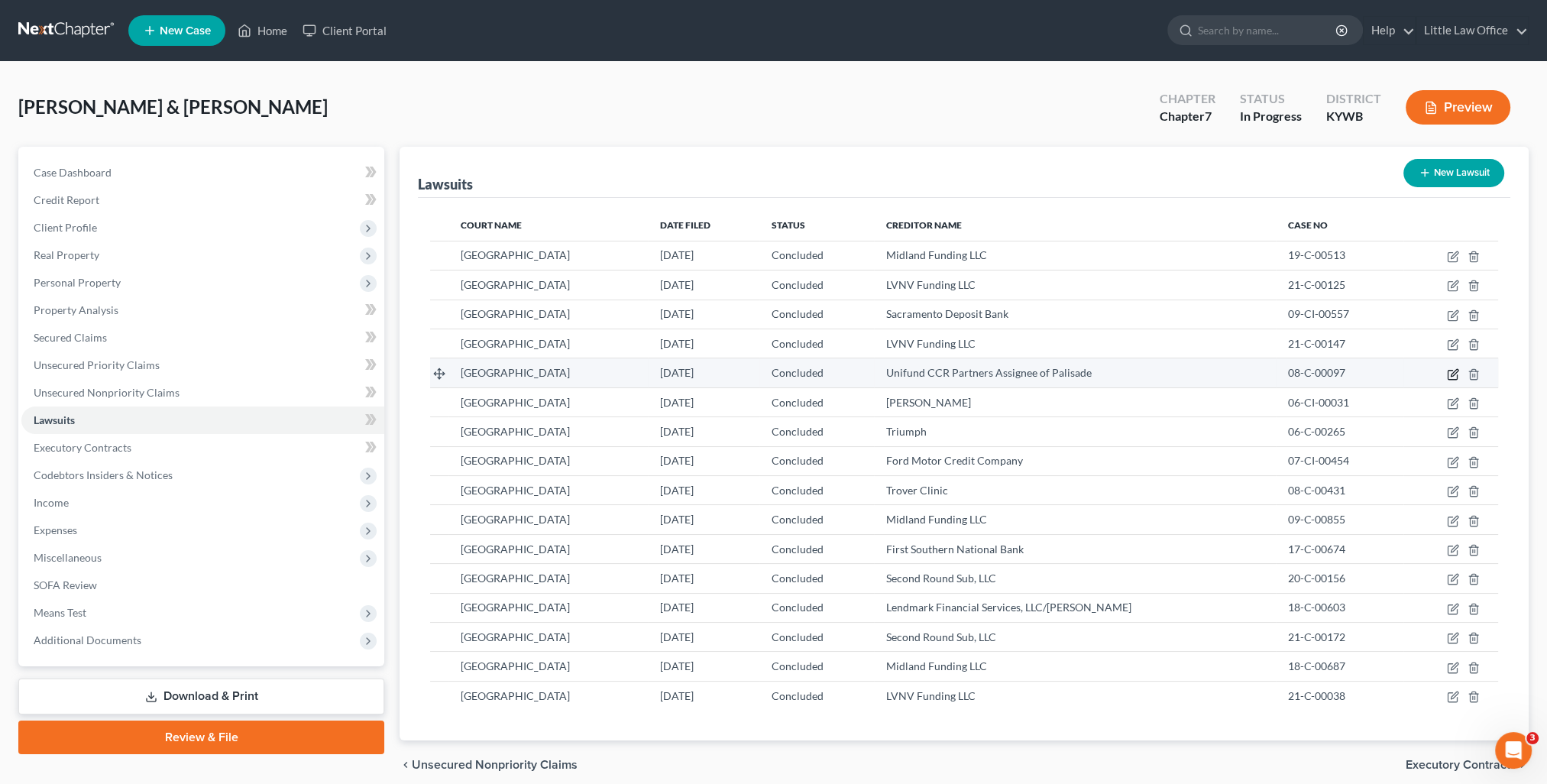
click at [1451, 371] on td at bounding box center [1450, 373] width 95 height 29
click at [1451, 371] on icon "button" at bounding box center [1452, 374] width 12 height 12
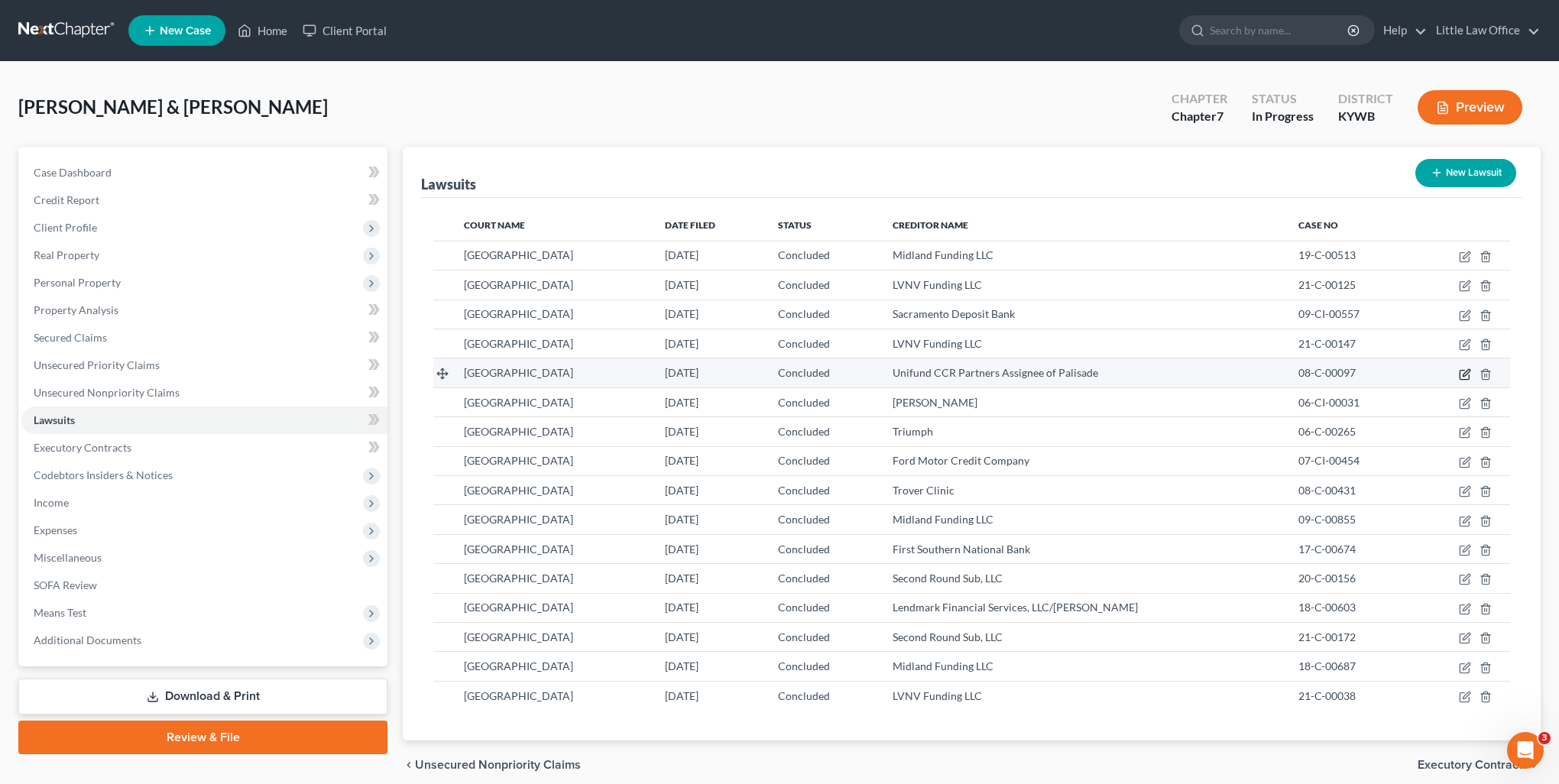
select select "18"
select select "2"
select select "1"
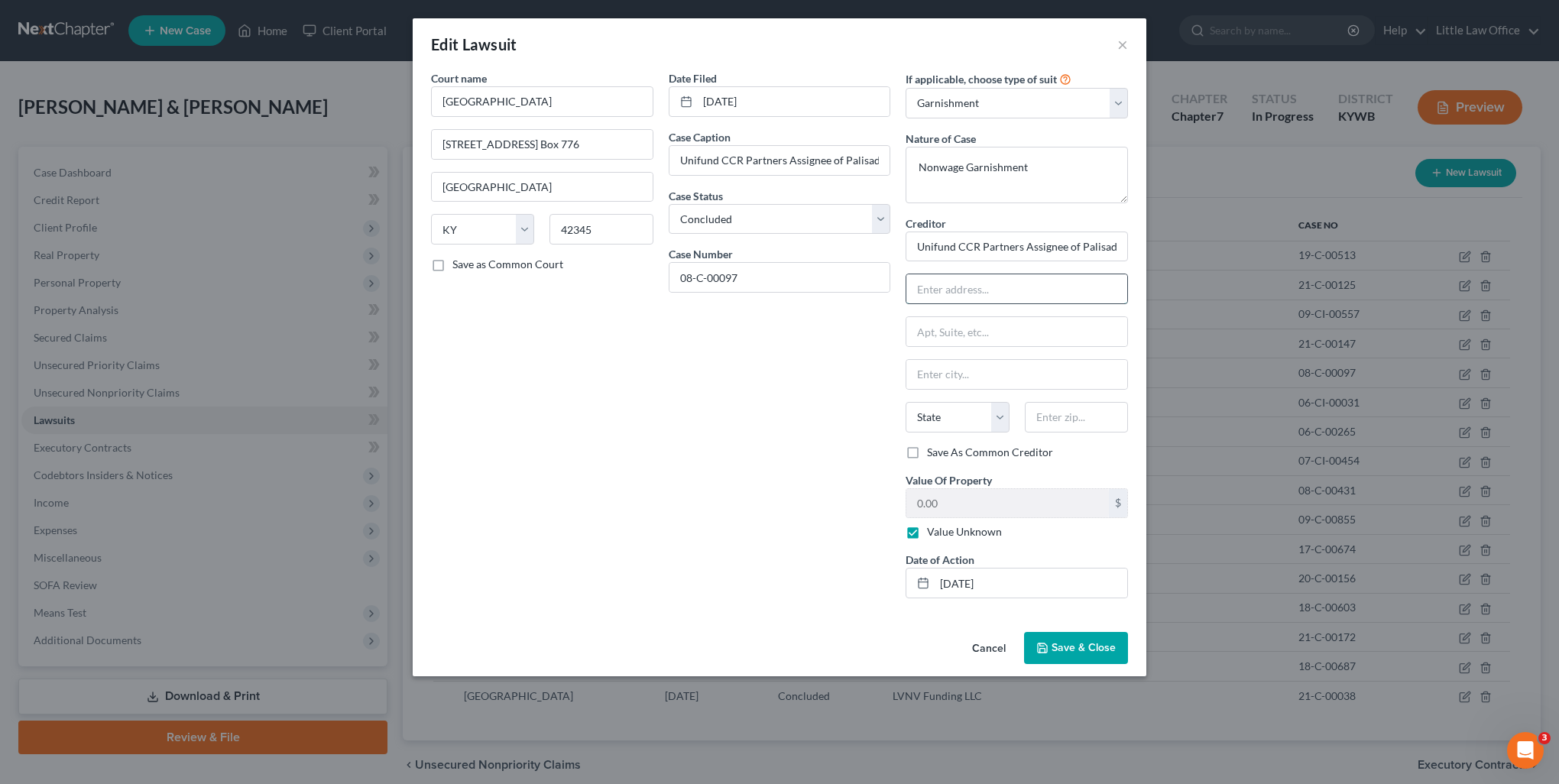
click at [982, 277] on input "text" at bounding box center [1017, 289] width 221 height 29
paste input "PO Box 23200, Louisville, KY 40223"
type input "PO Box 23200, Louisville, KY 40223"
drag, startPoint x: 981, startPoint y: 303, endPoint x: 849, endPoint y: 317, distance: 132.7
click at [849, 317] on div "Court name * Muhlenberg County District Court 136 S. Main St. P.O. Box 776 Gree…" at bounding box center [780, 340] width 712 height 540
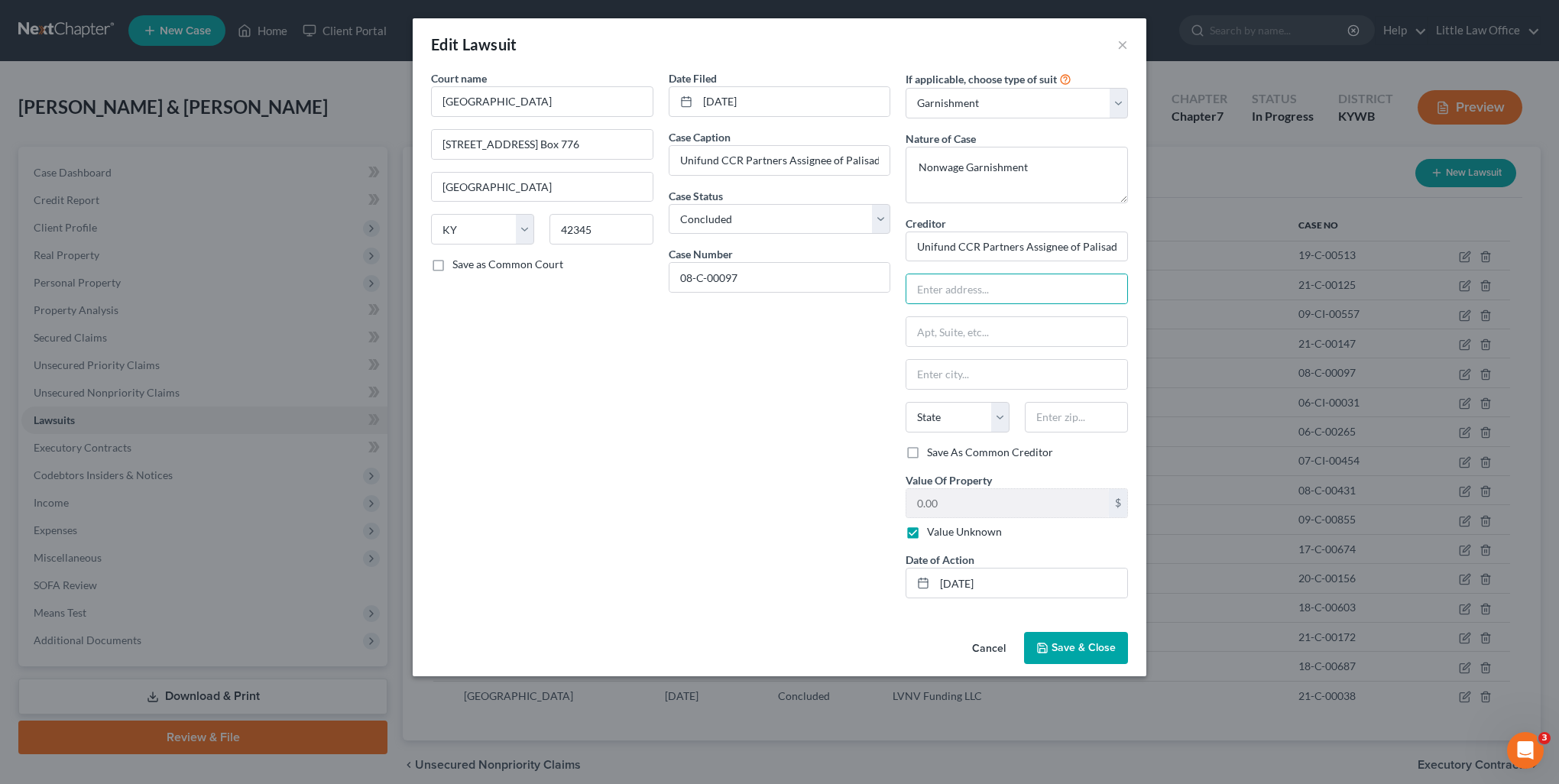
click at [987, 651] on button "Cancel" at bounding box center [988, 648] width 58 height 30
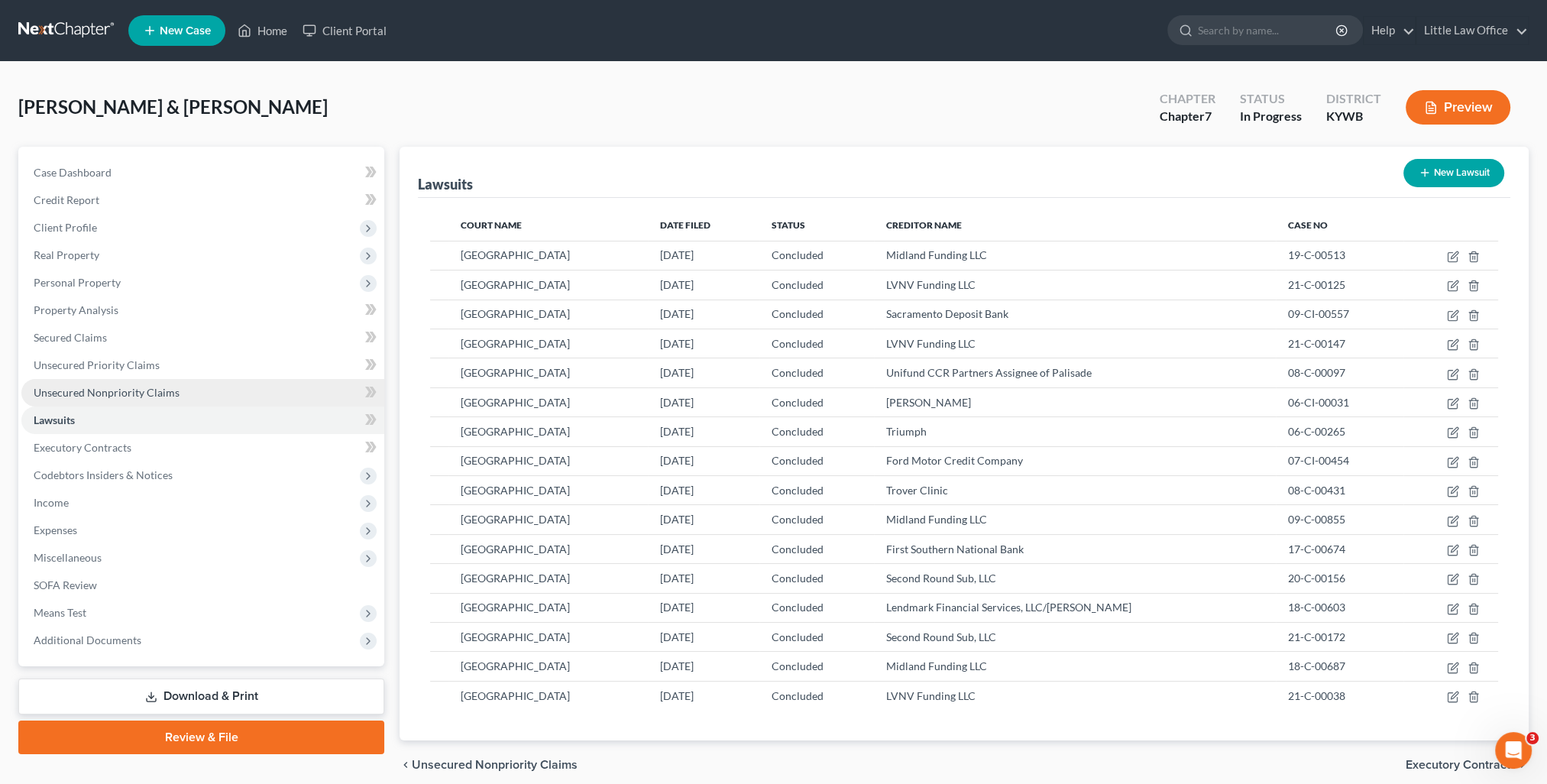
click at [160, 394] on span "Unsecured Nonpriority Claims" at bounding box center [107, 392] width 146 height 13
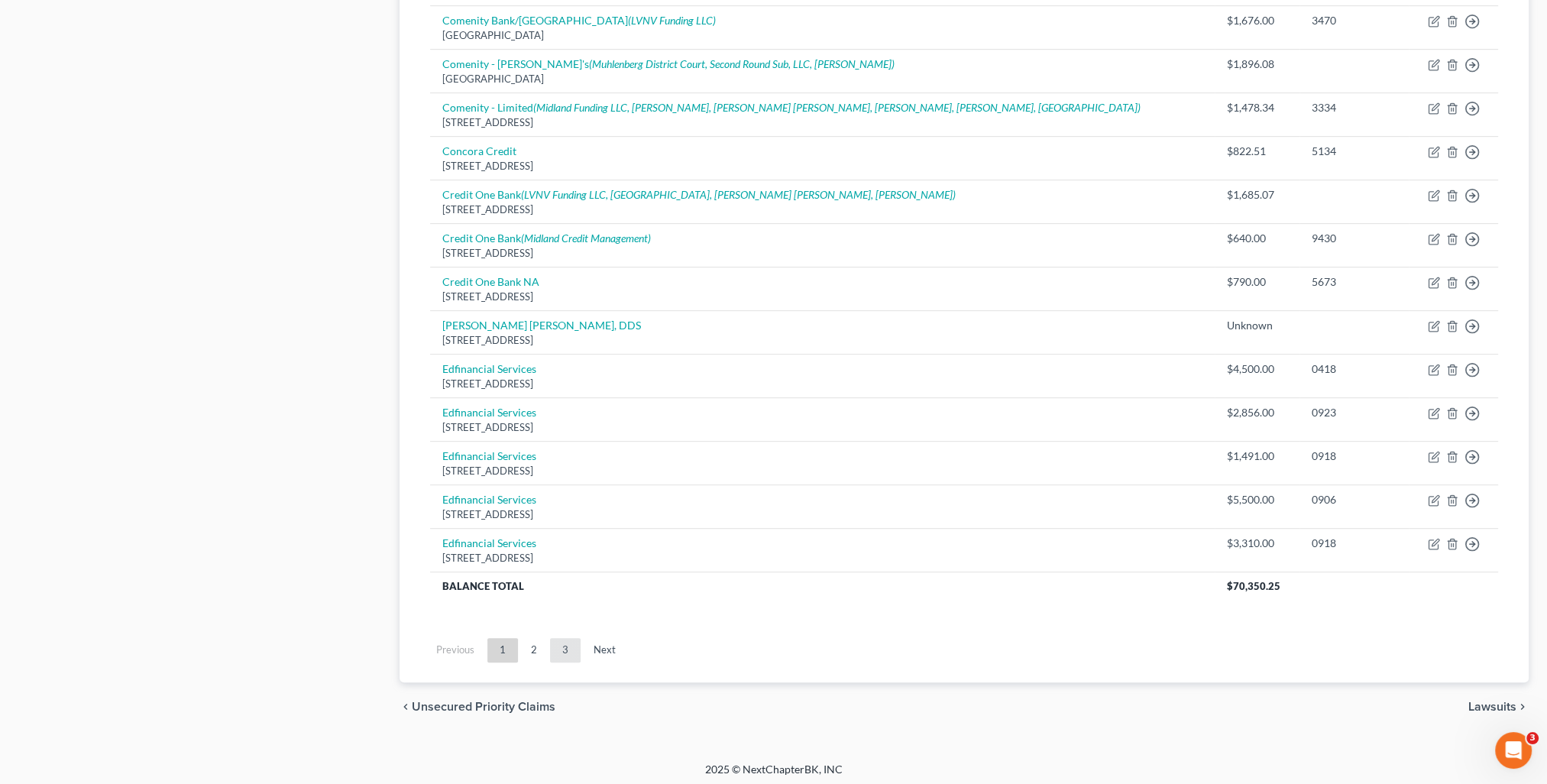
click at [551, 646] on link "3" at bounding box center [565, 650] width 30 height 25
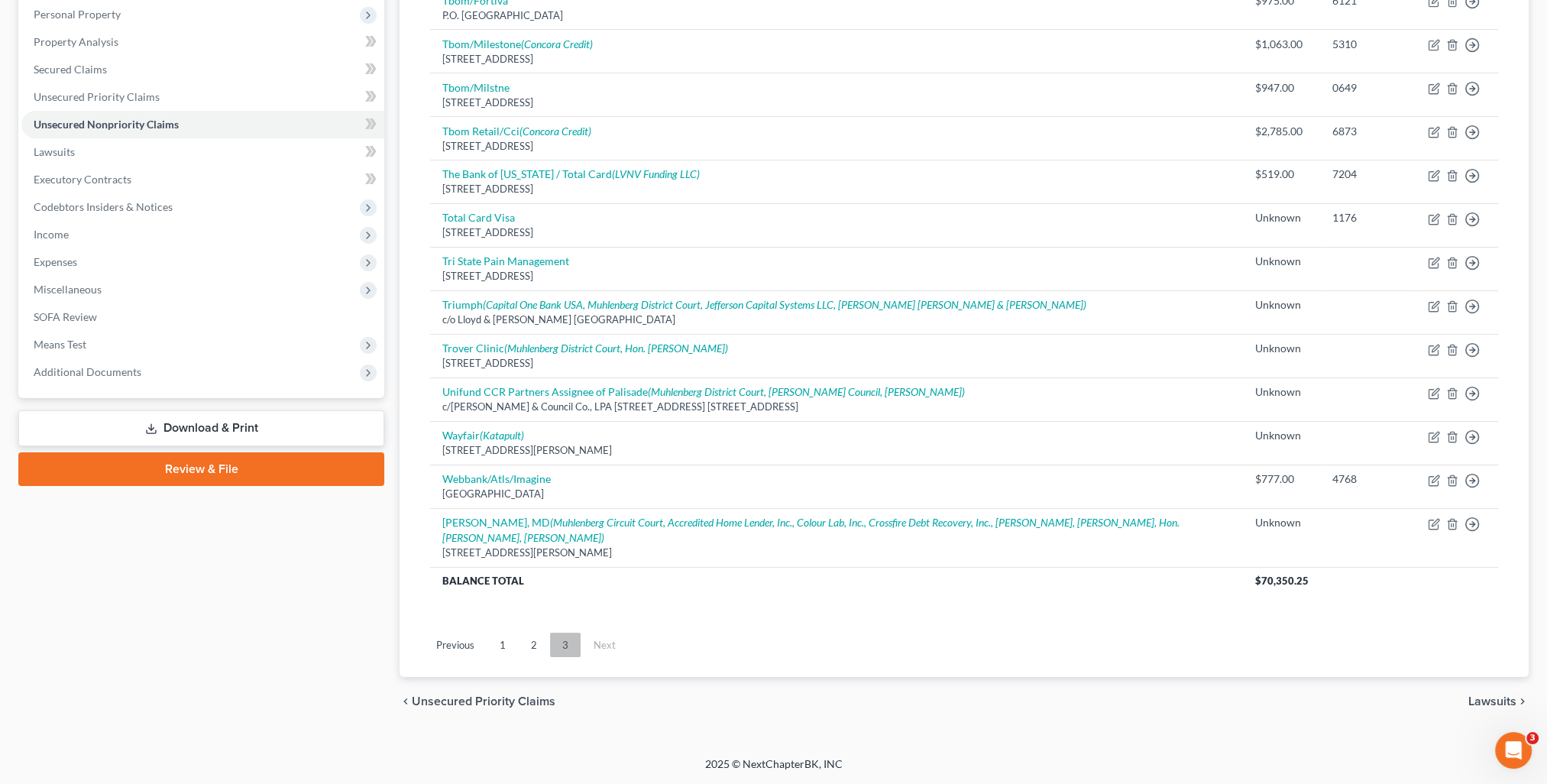
scroll to position [265, 0]
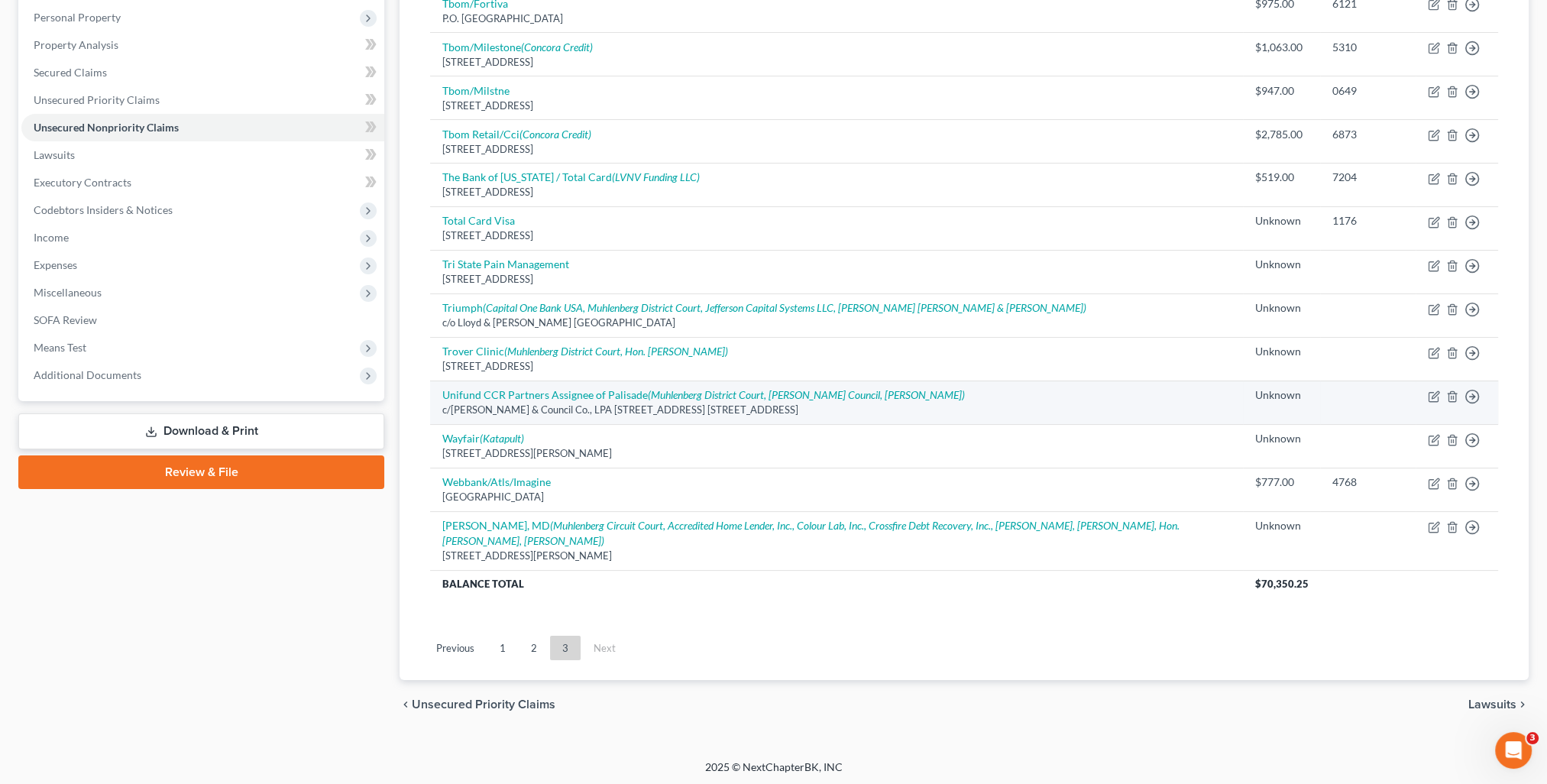
drag, startPoint x: 441, startPoint y: 409, endPoint x: 781, endPoint y: 417, distance: 340.1
click at [781, 417] on td "Unifund CCR Partners Assignee of Palisade (Muhlenberg District Court, Hon. Brad…" at bounding box center [836, 401] width 813 height 43
copy div "c/o Slovin & Council Co., LPA 2060 Reading Rd. Ste. 420, Cincinnati, OH 45202"
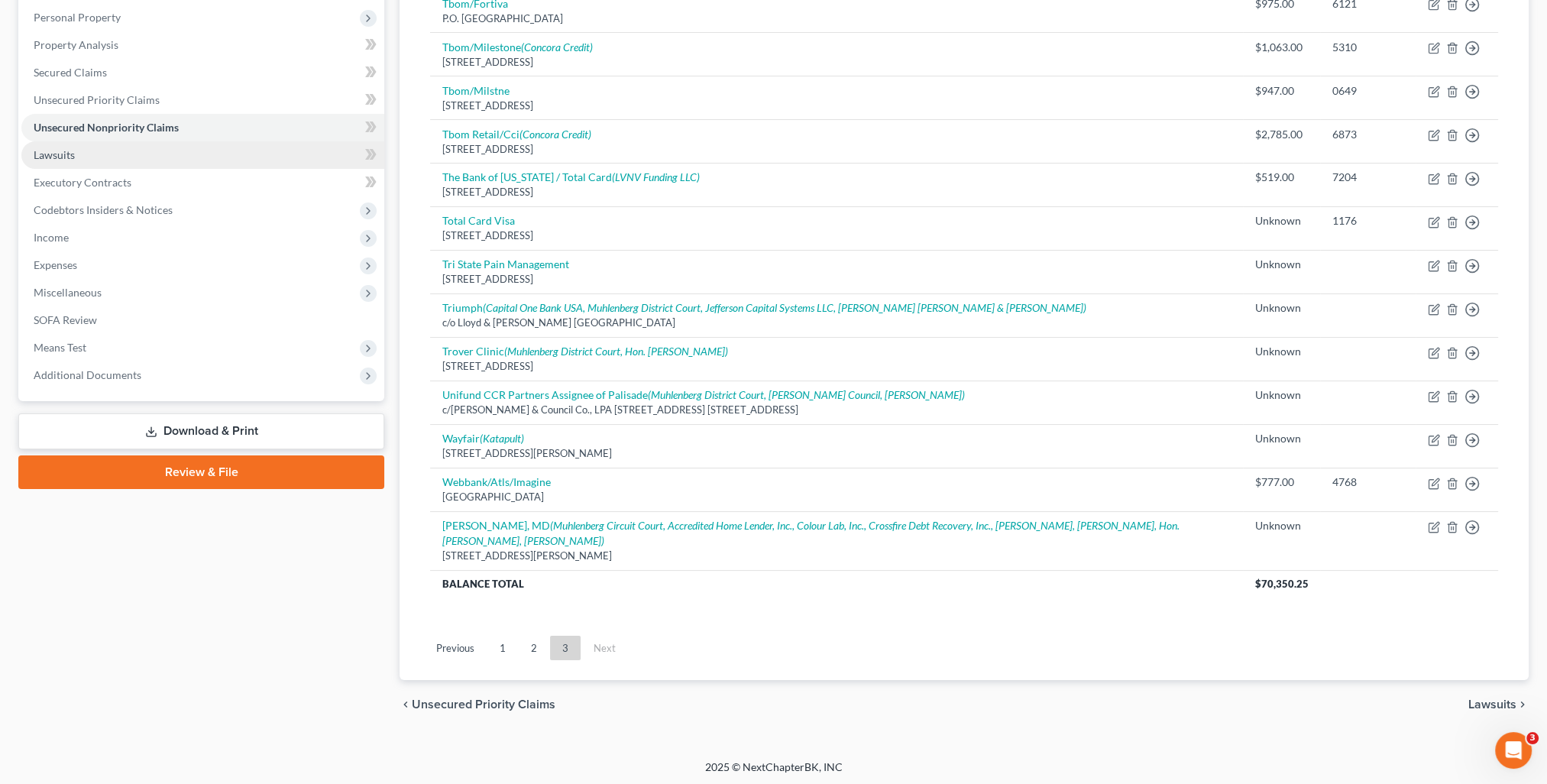
click at [52, 160] on span "Lawsuits" at bounding box center [54, 155] width 41 height 13
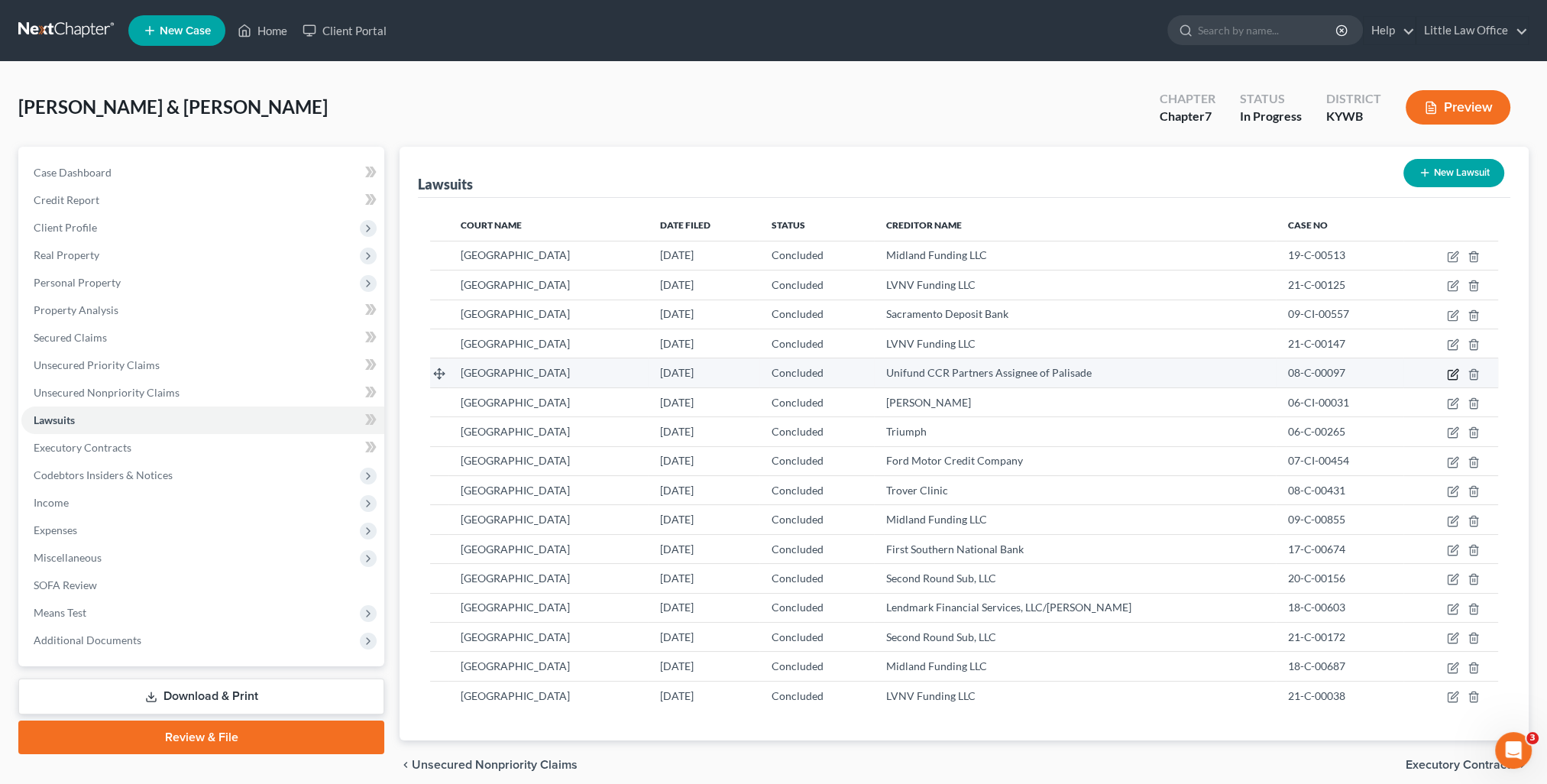
click at [1454, 373] on icon "button" at bounding box center [1454, 372] width 6 height 6
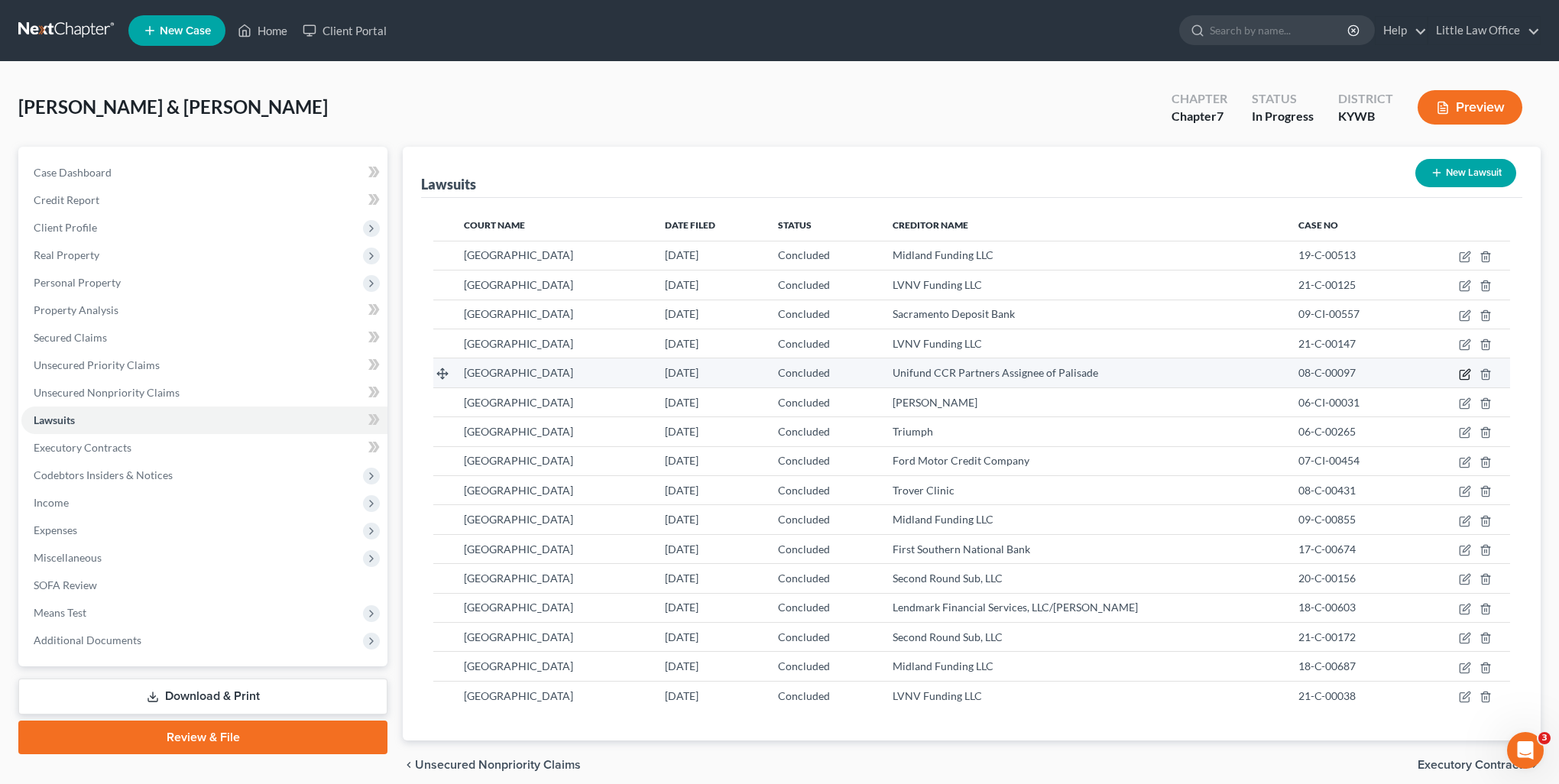
select select "18"
select select "2"
select select "1"
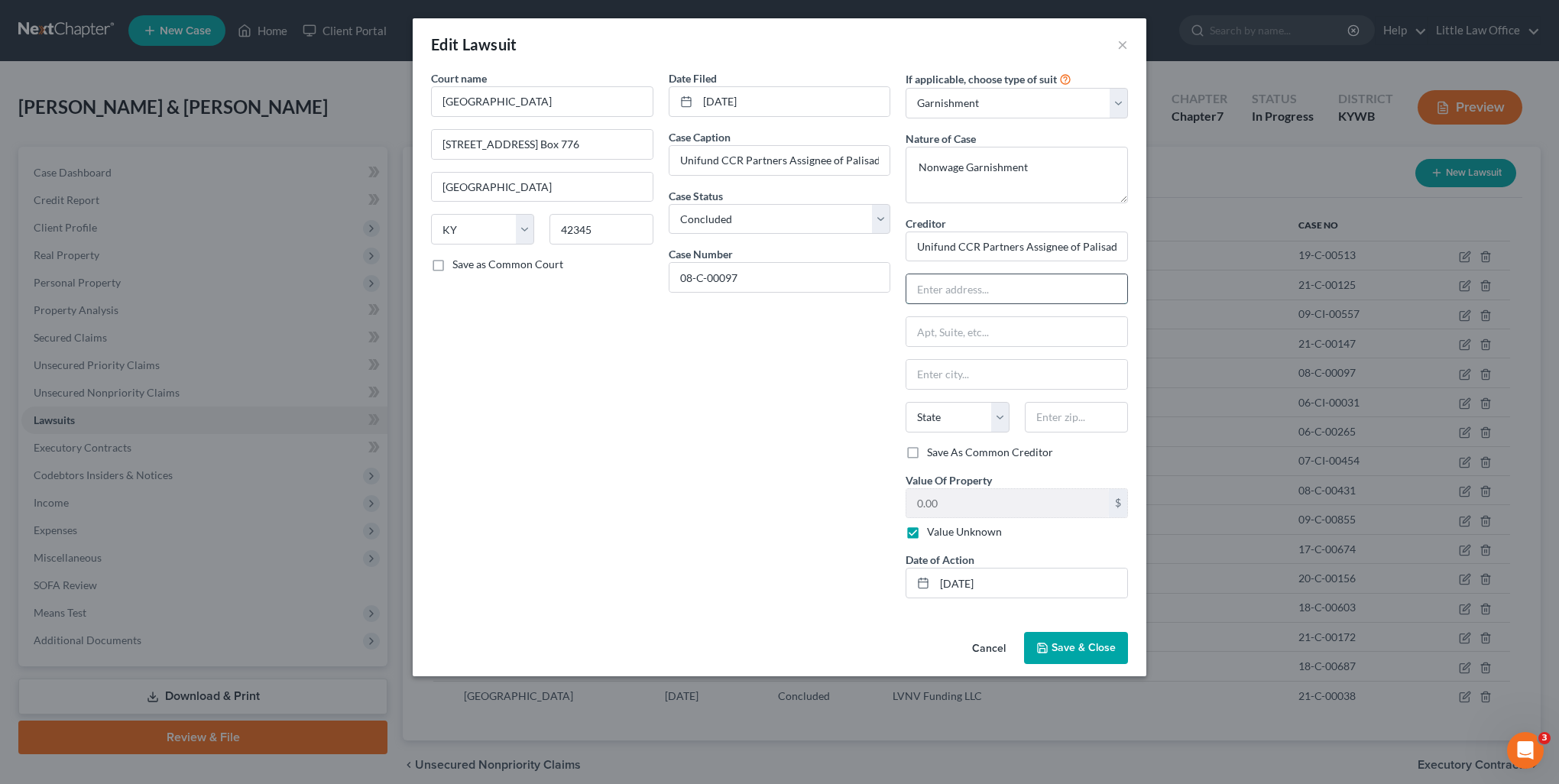
click at [1008, 292] on input "text" at bounding box center [1017, 289] width 221 height 29
paste input "c/o Slovin & Council Co., LPA 2060 Reading Rd. Ste. 420, Cincinnati, OH 45202"
type input "c/o Slovin & Council Co., LPA 2060 Reading Rd. Ste. 420, Cincinnati, OH 45202"
click at [1060, 425] on input "text" at bounding box center [1076, 417] width 103 height 30
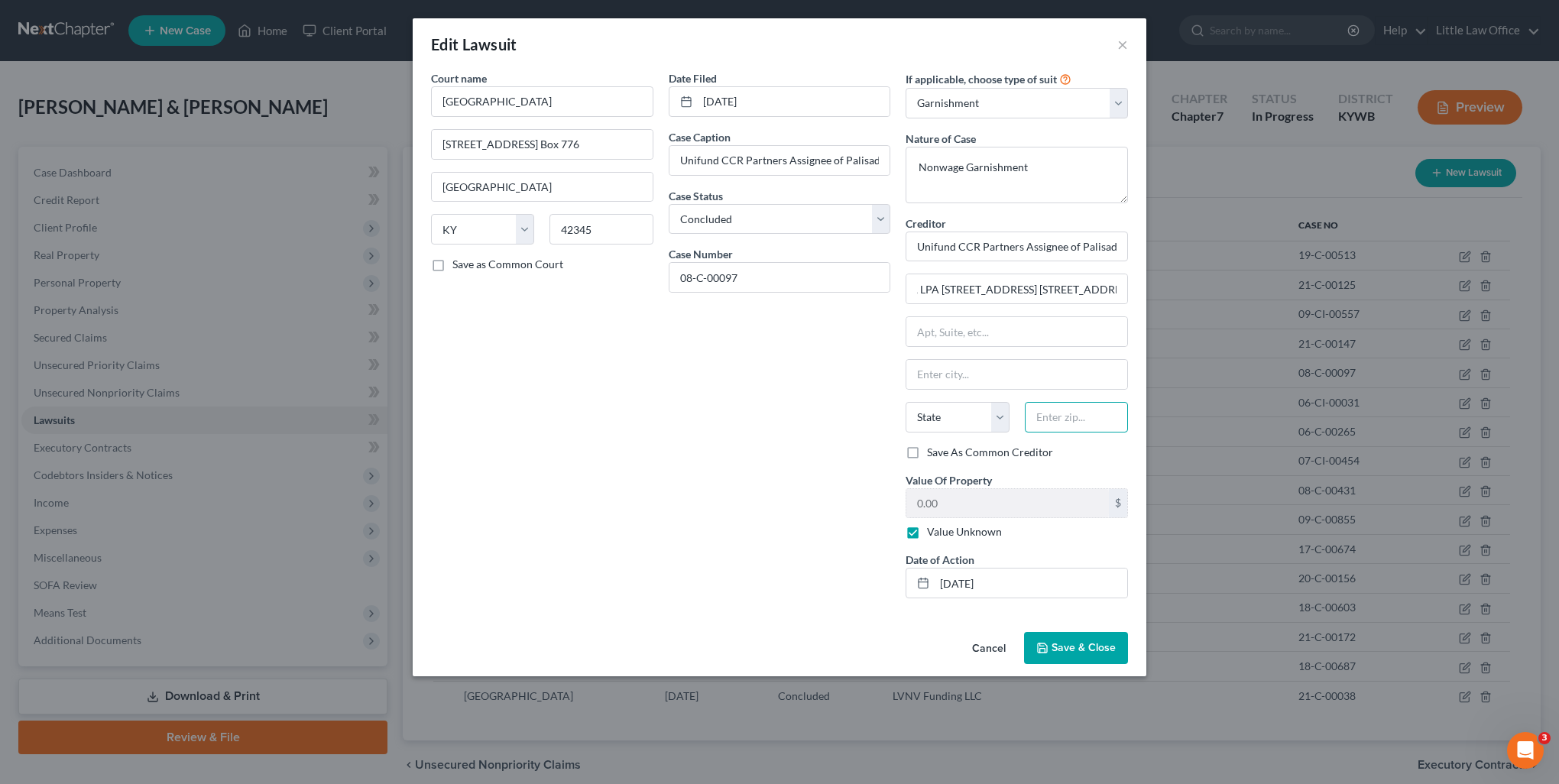
scroll to position [0, 0]
type input "45202"
type input "Cincinnati"
select select "36"
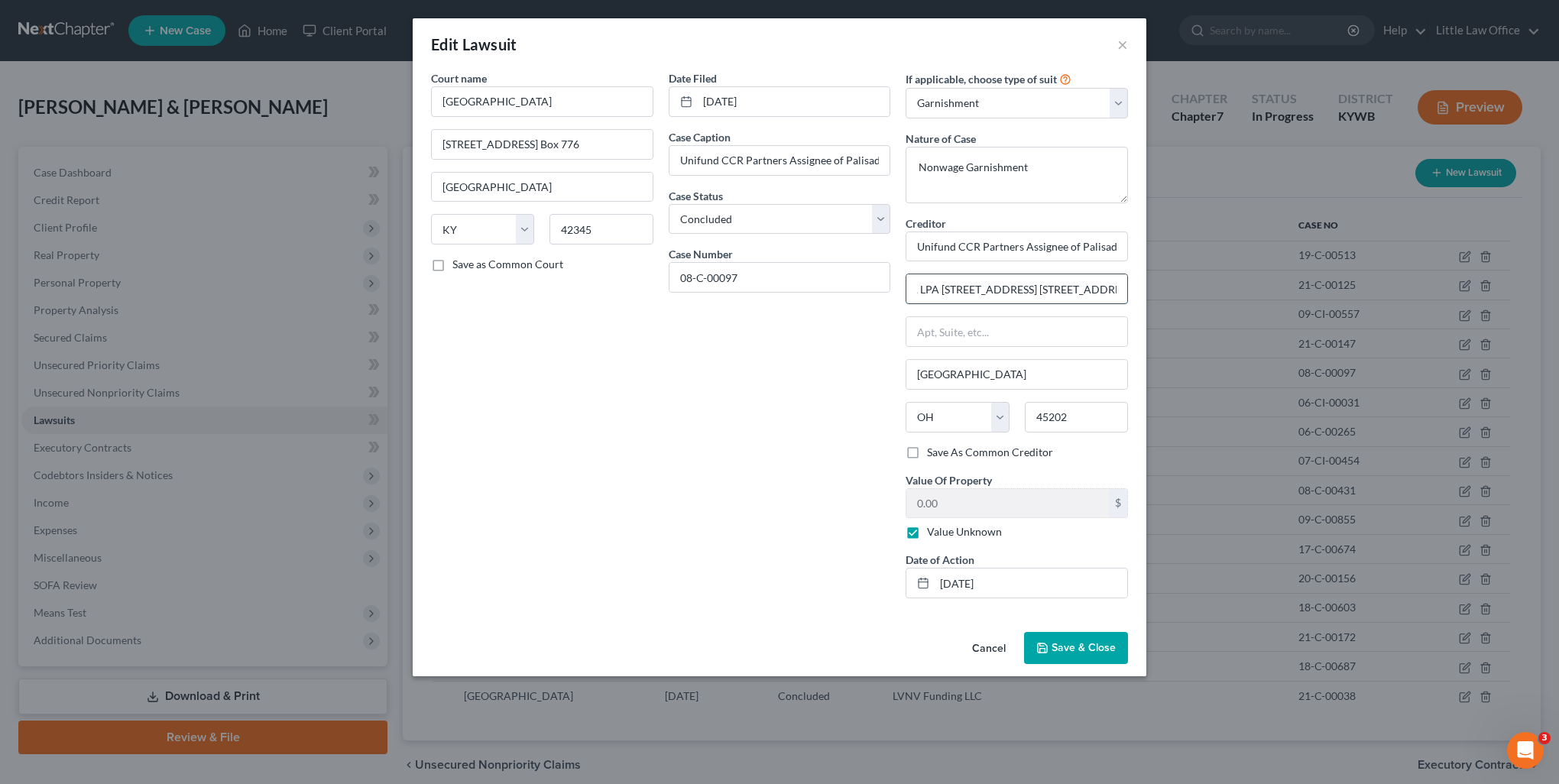
drag, startPoint x: 1055, startPoint y: 289, endPoint x: 1127, endPoint y: 296, distance: 72.3
click at [1127, 296] on div "c/o Slovin & Council Co., LPA 2060 Reading Rd. Ste. 420, Cincinnati, OH 45202" at bounding box center [1017, 288] width 223 height 30
type input "c/o Slovin & Council Co., LPA"
click at [992, 332] on input "text" at bounding box center [1017, 332] width 221 height 29
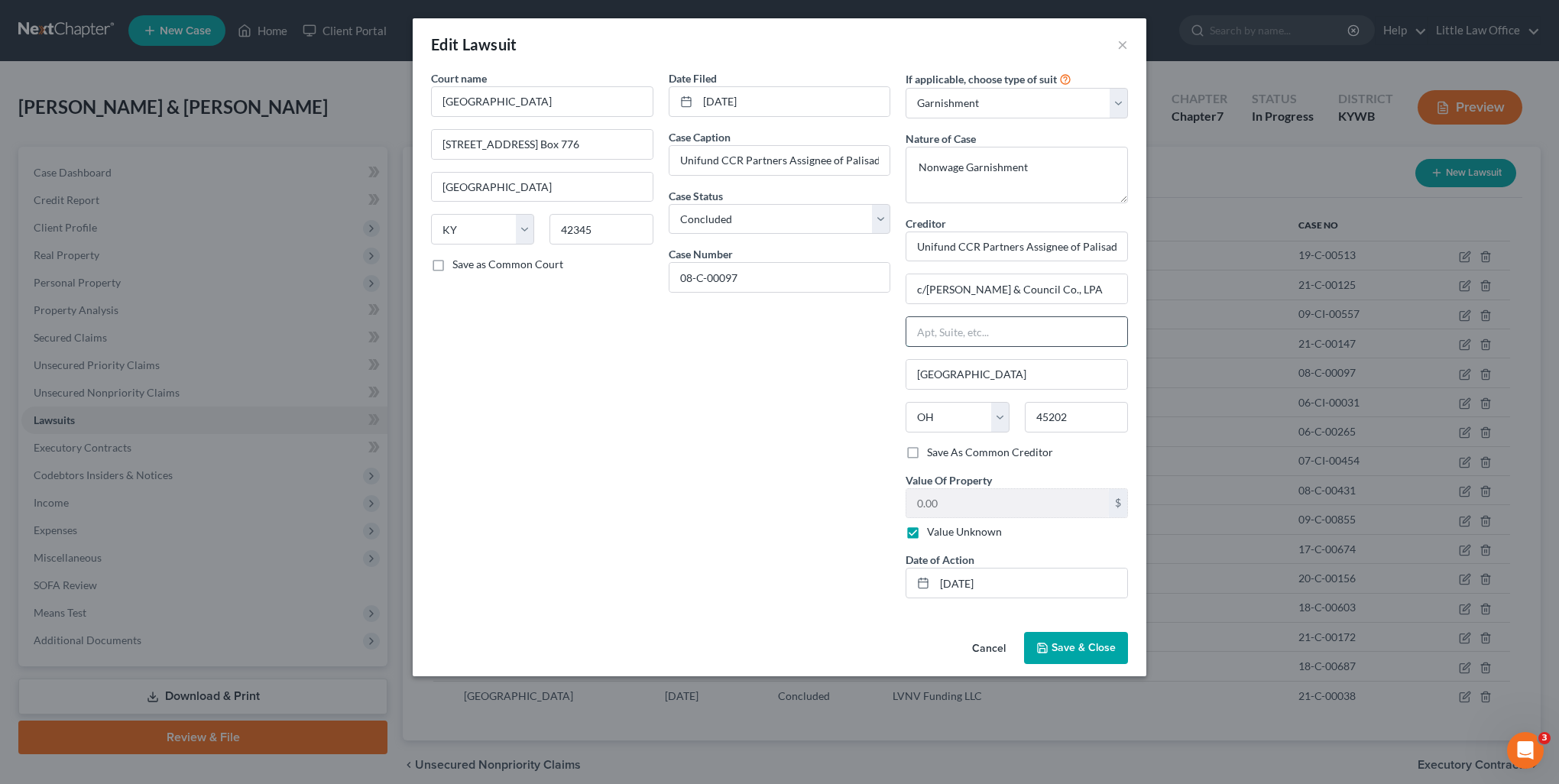
paste input "2060 Reading Rd. Ste. 420, Cincinnati, OH 45202"
drag, startPoint x: 1009, startPoint y: 335, endPoint x: 1154, endPoint y: 331, distance: 145.1
click at [1154, 331] on div "Edit Lawsuit × Court name * Muhlenberg County District Court 136 S. Main St. P.…" at bounding box center [780, 392] width 1559 height 784
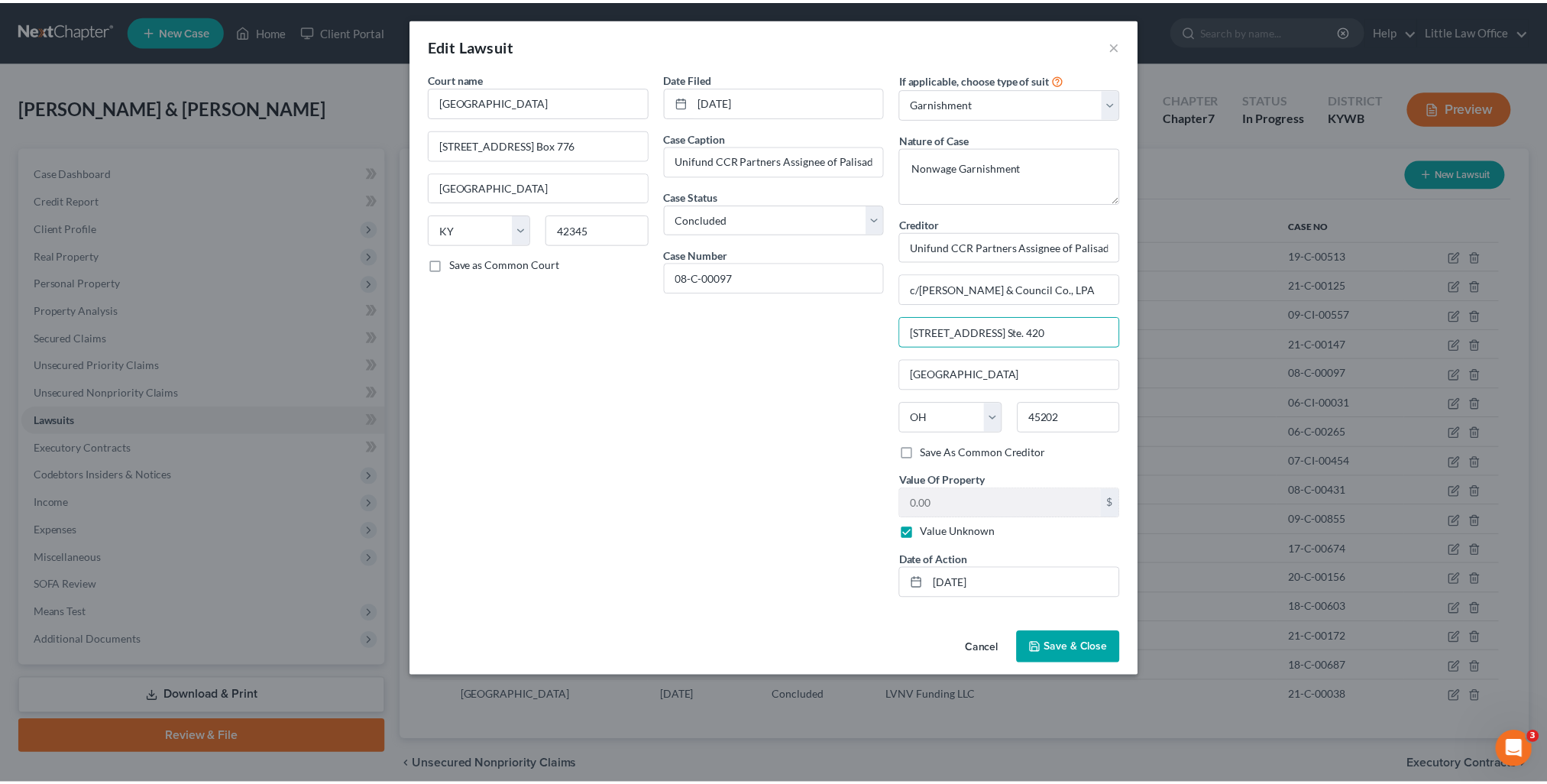
scroll to position [0, 0]
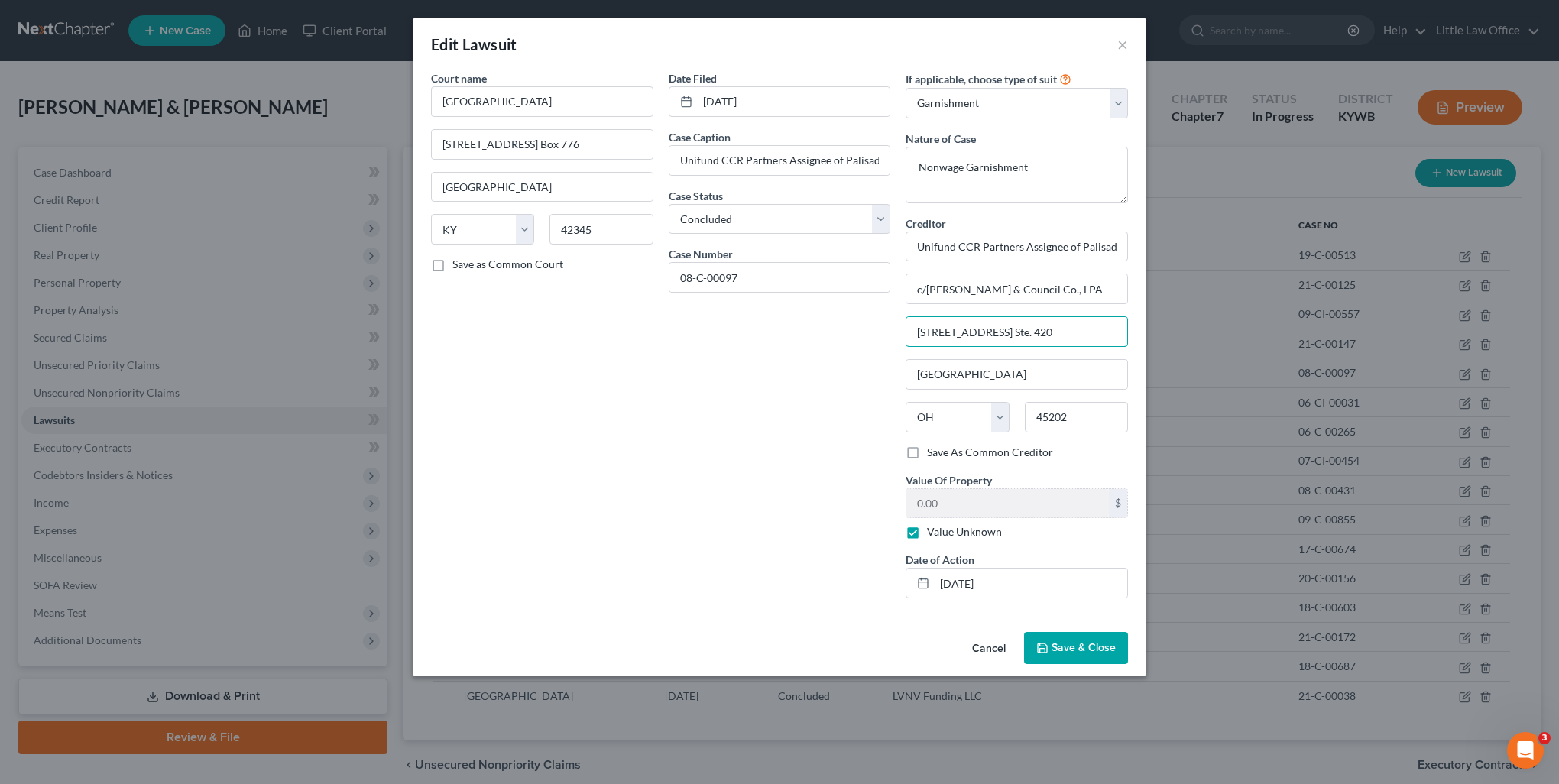
type input "2060 Reading Rd. Ste. 420"
click at [1078, 649] on span "Save & Close" at bounding box center [1083, 648] width 64 height 13
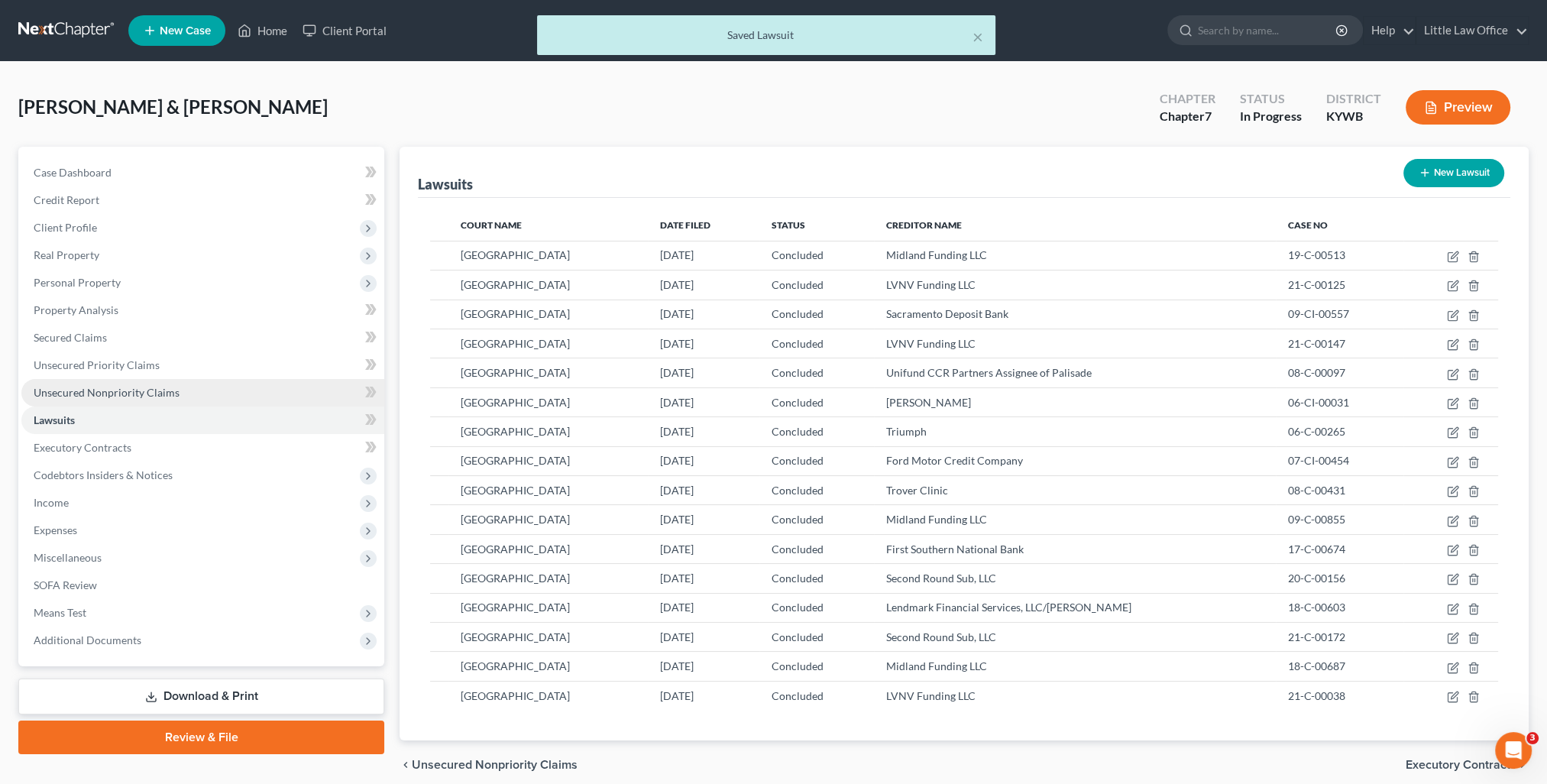
click at [132, 389] on span "Unsecured Nonpriority Claims" at bounding box center [107, 392] width 146 height 13
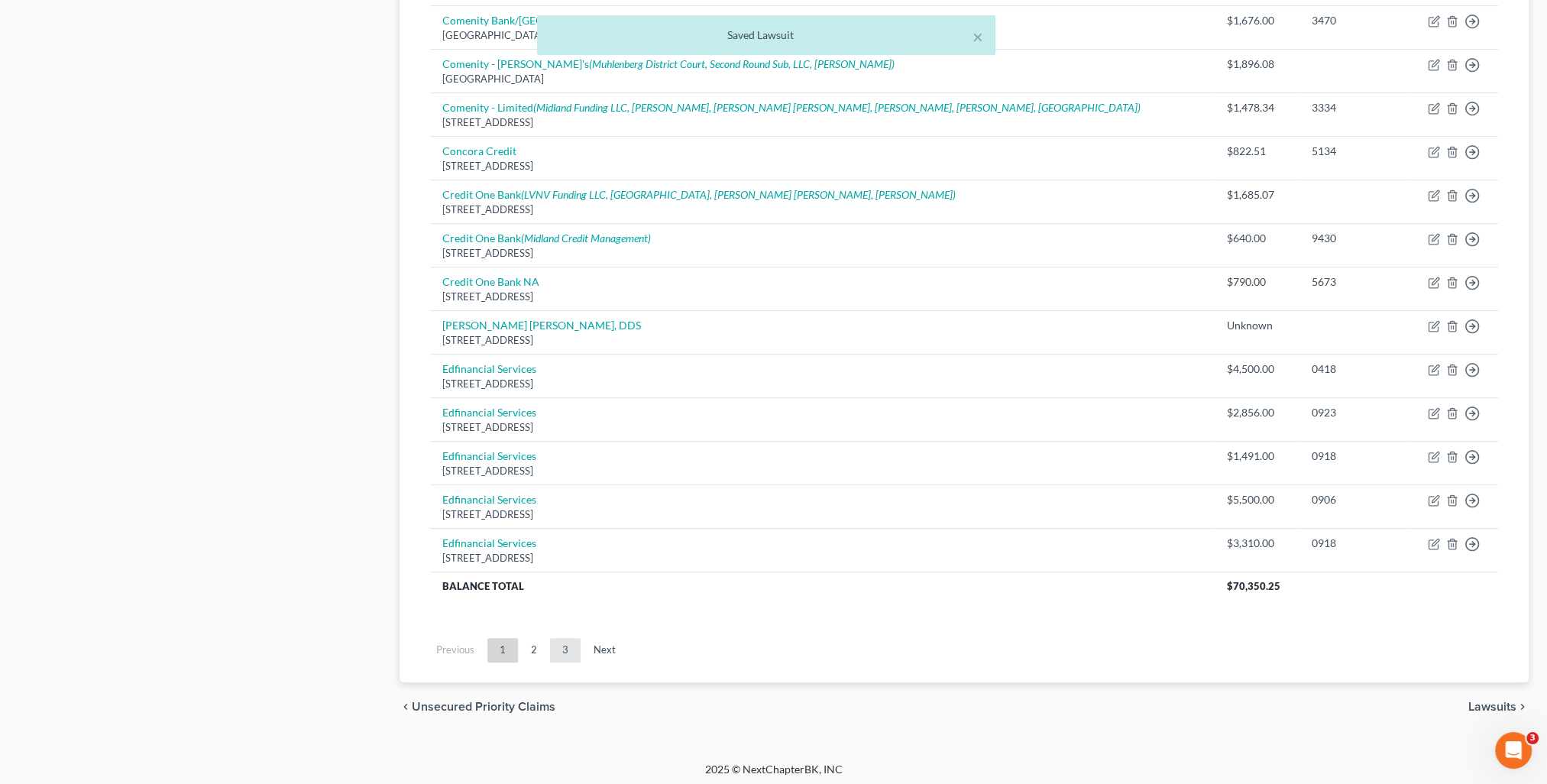
click at [568, 653] on link "3" at bounding box center [565, 650] width 30 height 25
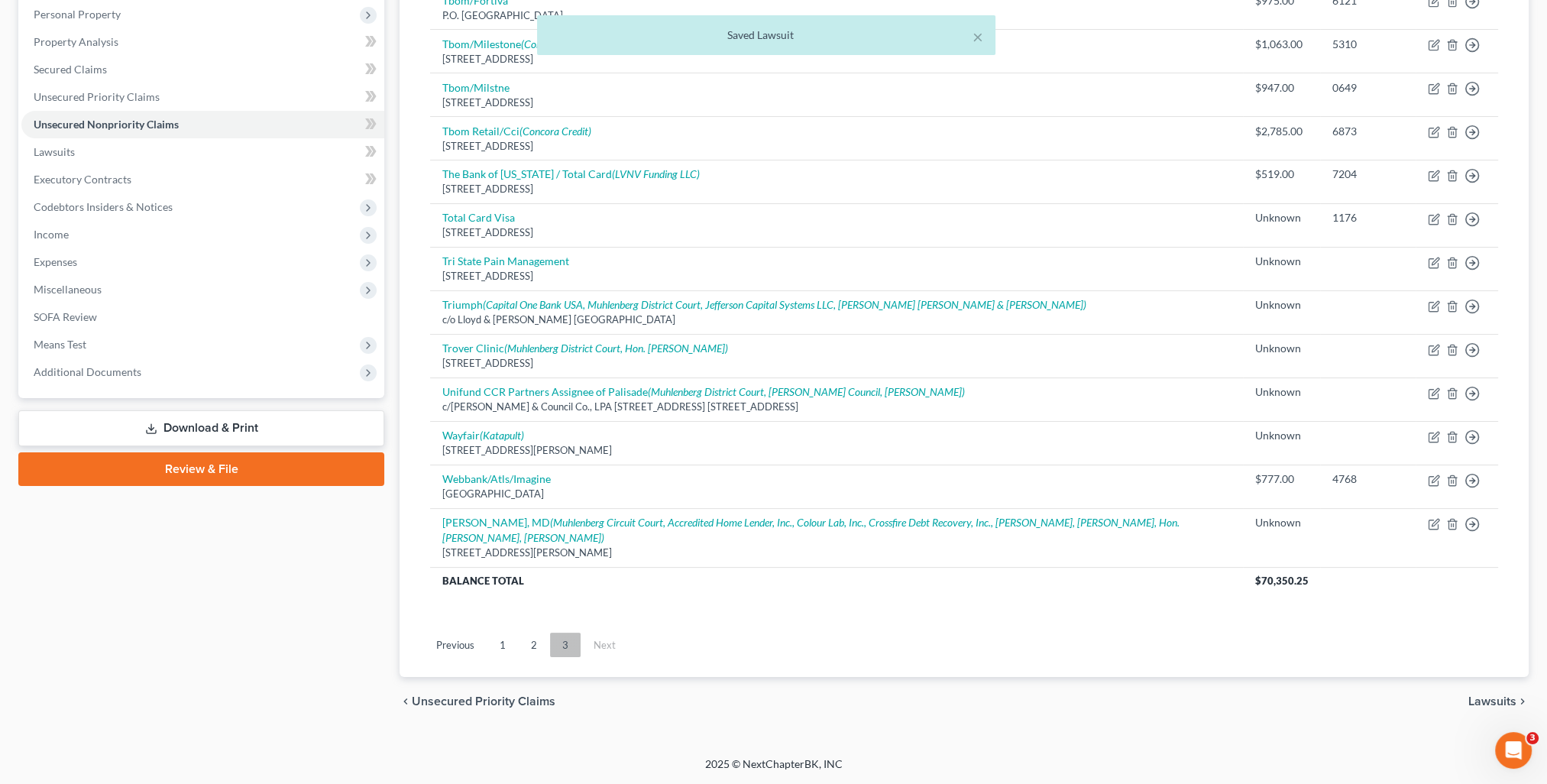
scroll to position [265, 0]
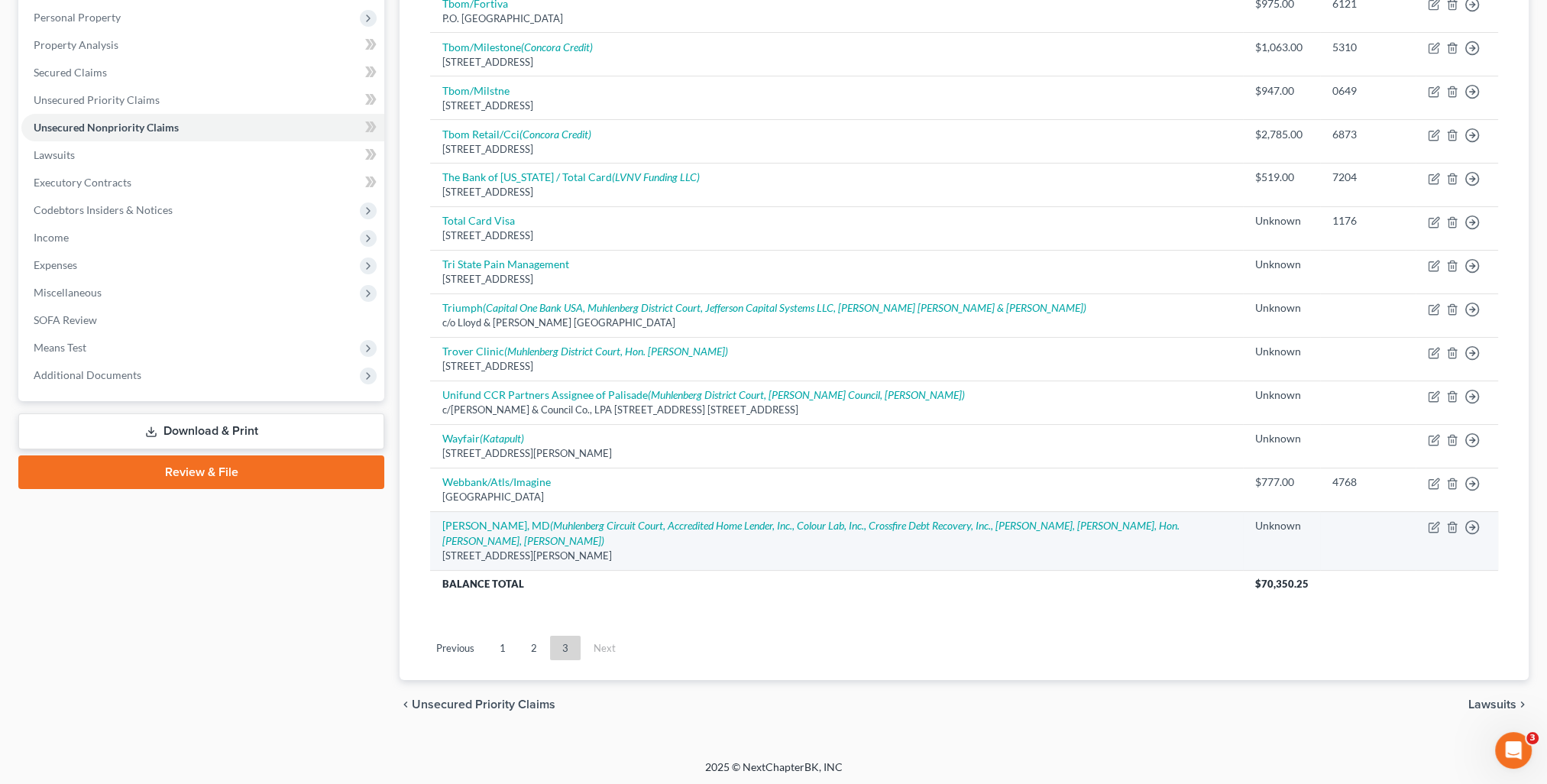
drag, startPoint x: 437, startPoint y: 552, endPoint x: 654, endPoint y: 559, distance: 217.1
click at [654, 559] on td "William I. Browning, MD (Muhlenberg Circuit Court, Accredited Home Lender, Inc.…" at bounding box center [836, 540] width 813 height 59
copy div "1010 Medical Center Drive, Powderly, KY 42367"
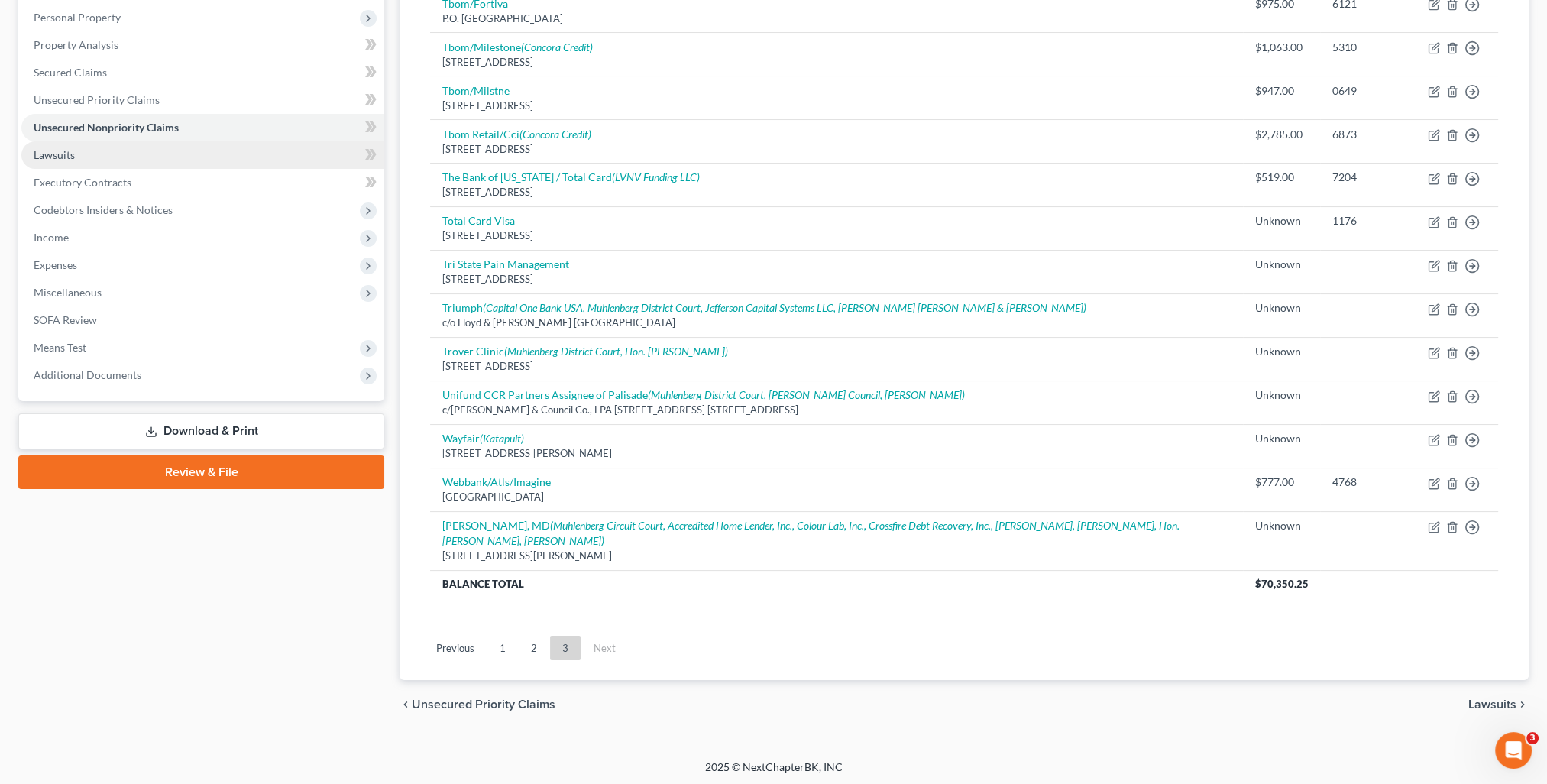
click at [67, 156] on span "Lawsuits" at bounding box center [54, 155] width 41 height 13
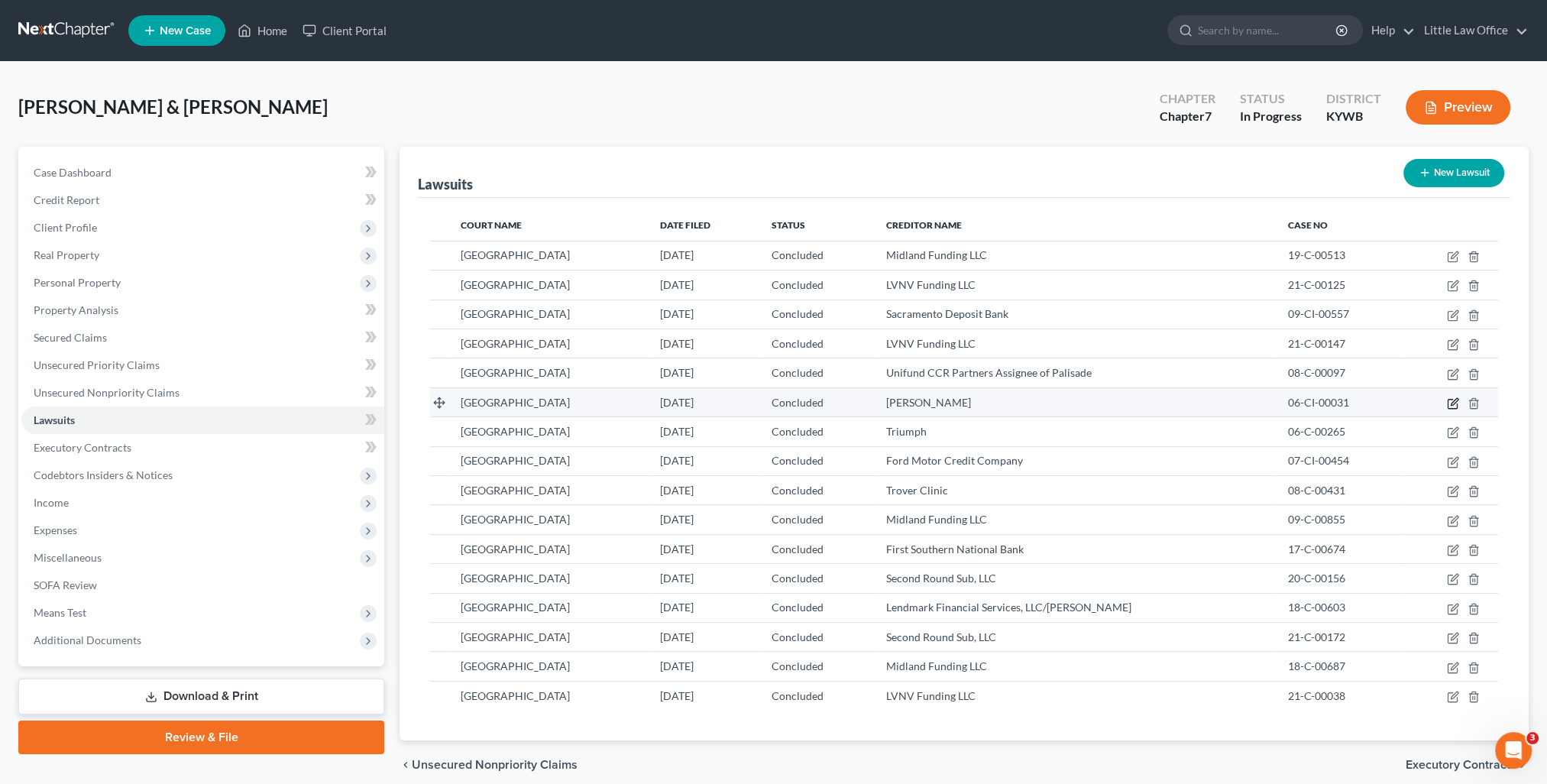
click at [1449, 402] on icon "button" at bounding box center [1452, 403] width 12 height 12
select select "18"
select select "2"
select select "4"
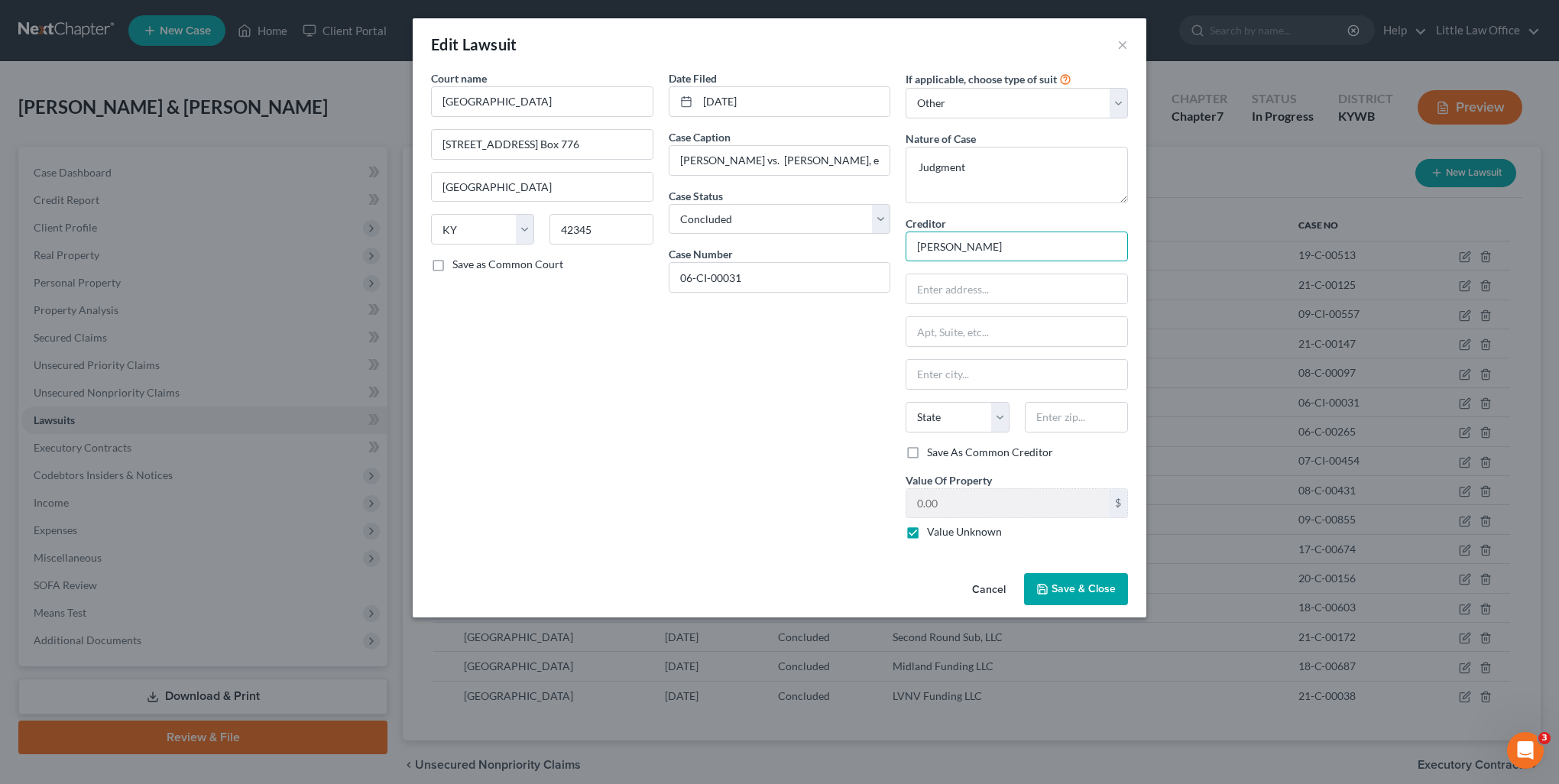
click at [1027, 254] on input "William I. Browning" at bounding box center [1017, 247] width 223 height 30
click at [1030, 252] on input "William I. Browning, MC" at bounding box center [1017, 247] width 223 height 30
type input "William I. Browning, MD"
paste input "1010 Medical Center Drive, Powderly, KY 42367"
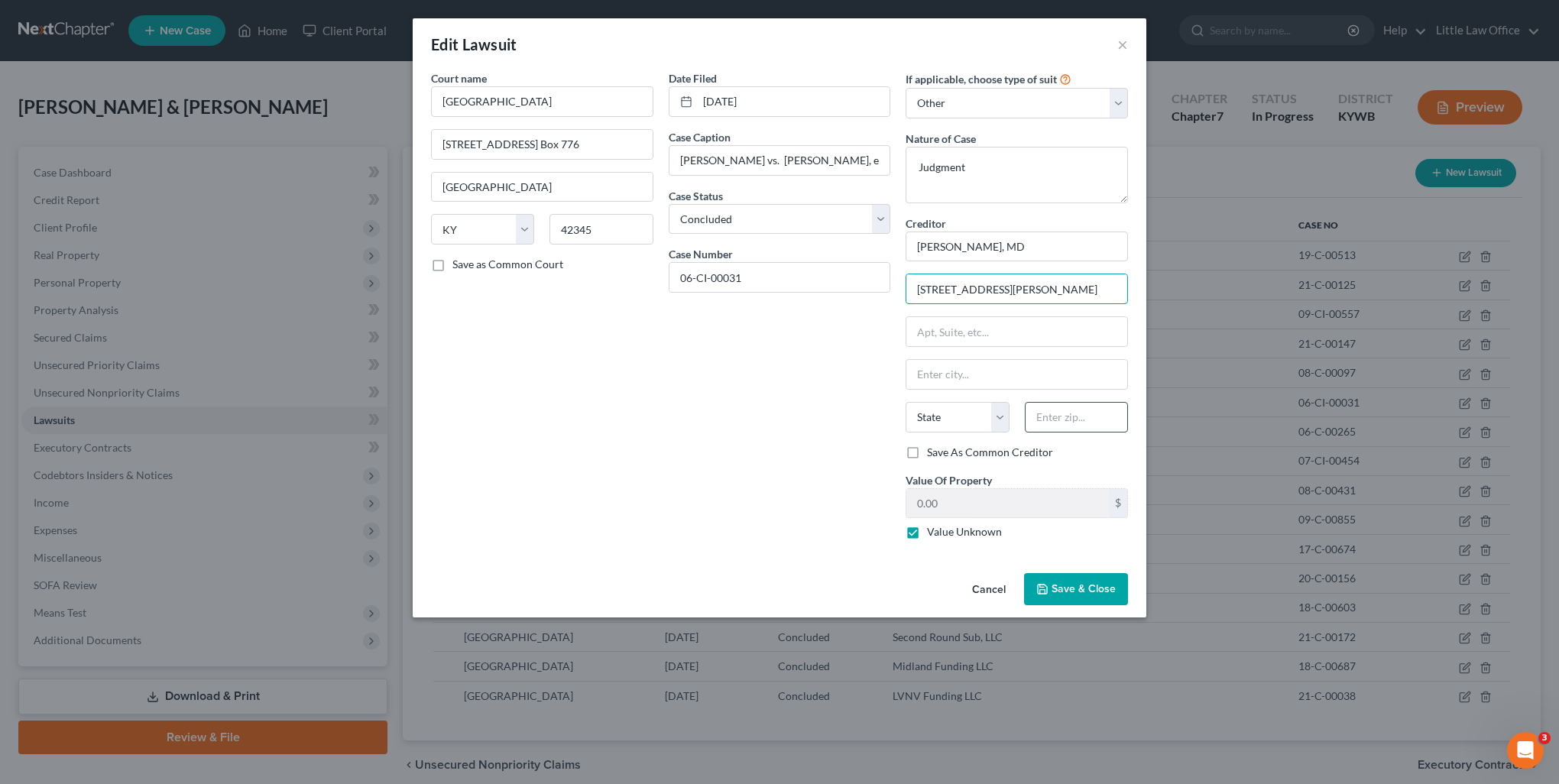
type input "1010 Medical Center Drive, Powderly, KY 42367"
click at [1090, 423] on input "text" at bounding box center [1076, 417] width 103 height 30
type input "42367"
type input "Powderly"
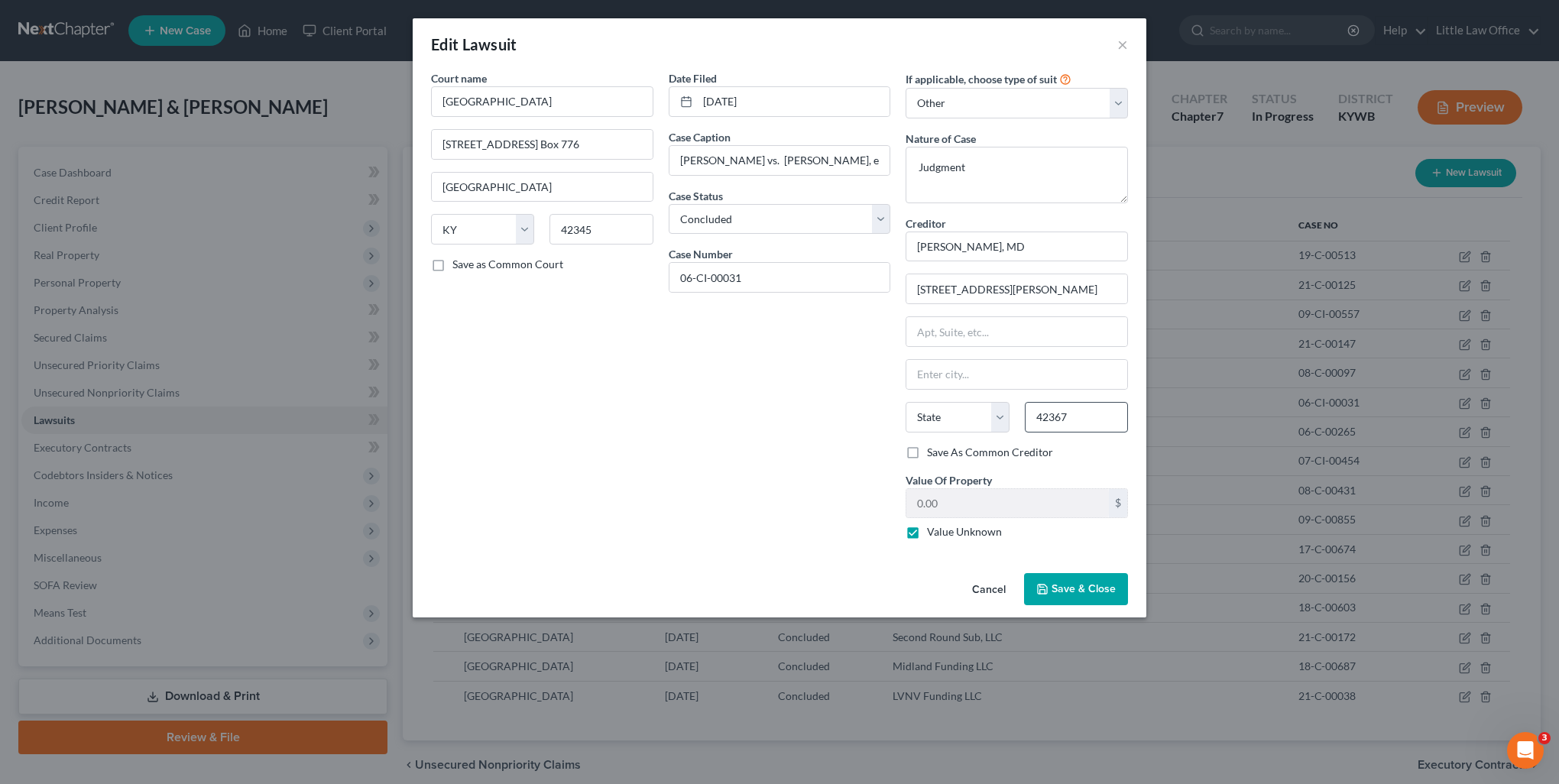
select select "18"
drag, startPoint x: 1043, startPoint y: 293, endPoint x: 1134, endPoint y: 294, distance: 91.0
click at [1134, 294] on div "If applicable, choose type of suit Select Repossession Garnishment Foreclosure …" at bounding box center [1016, 310] width 237 height 481
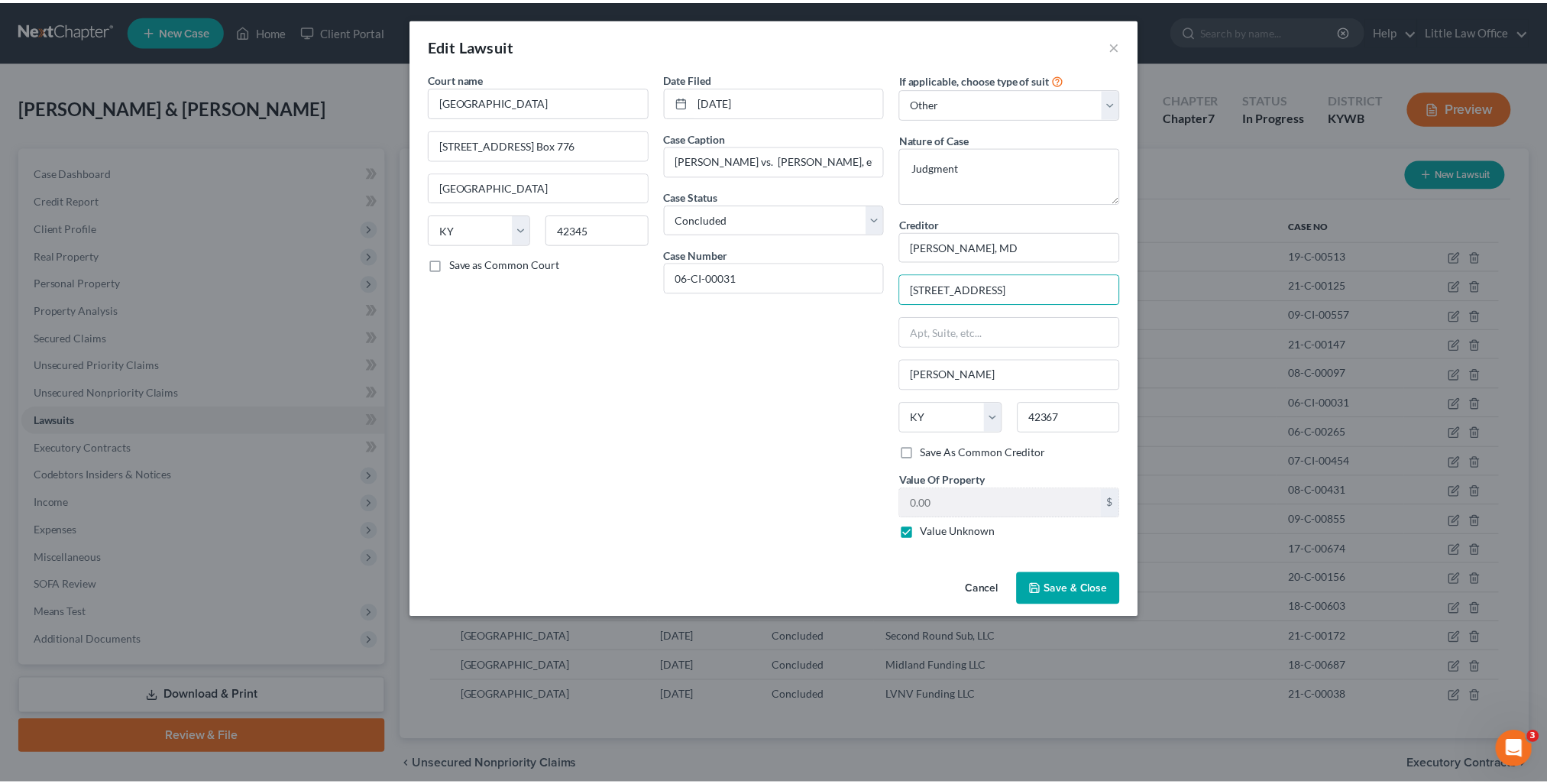
scroll to position [0, 0]
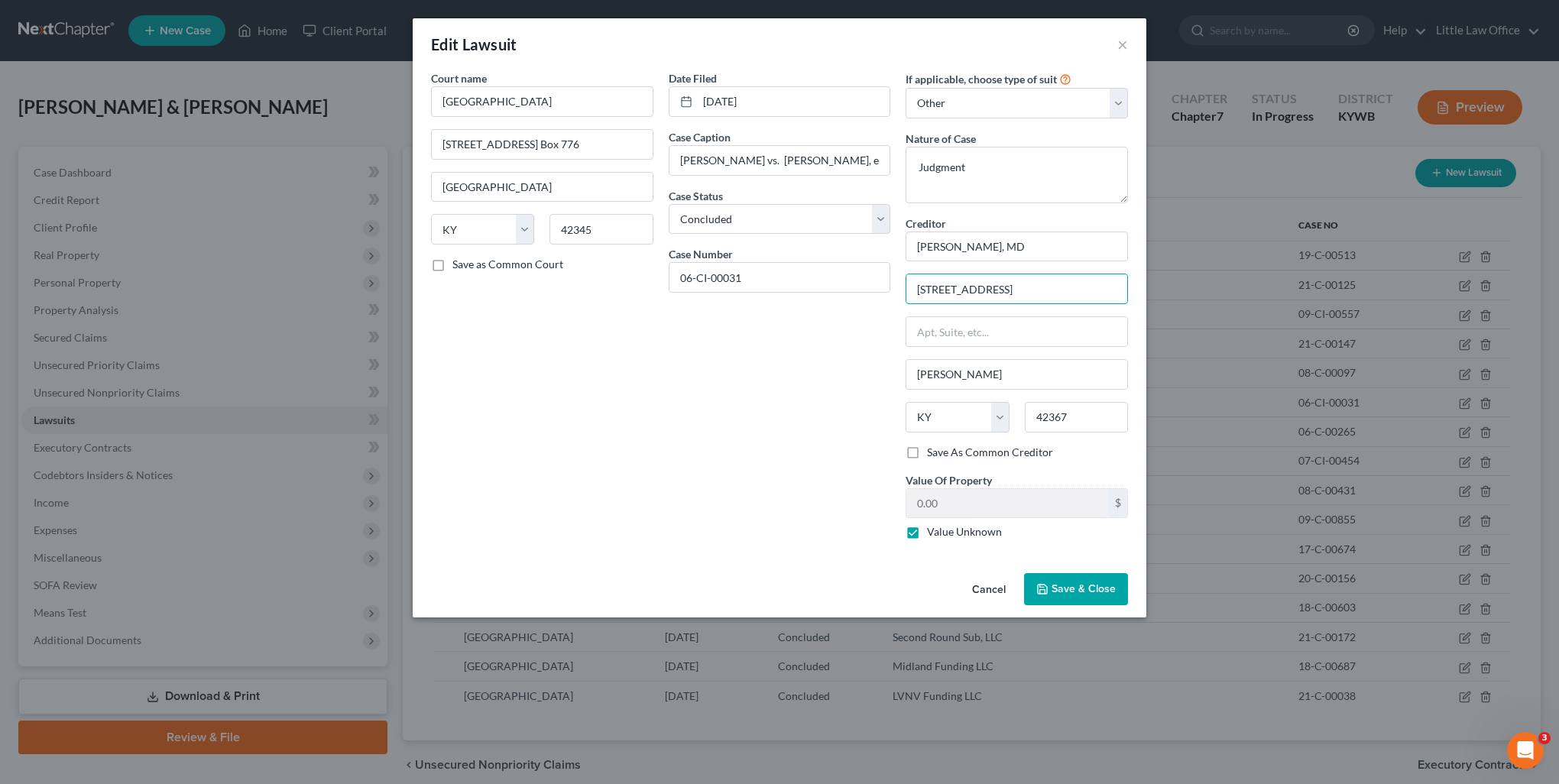
type input "1010 Medical Center Drive"
click at [1122, 585] on button "Save & Close" at bounding box center [1075, 589] width 104 height 32
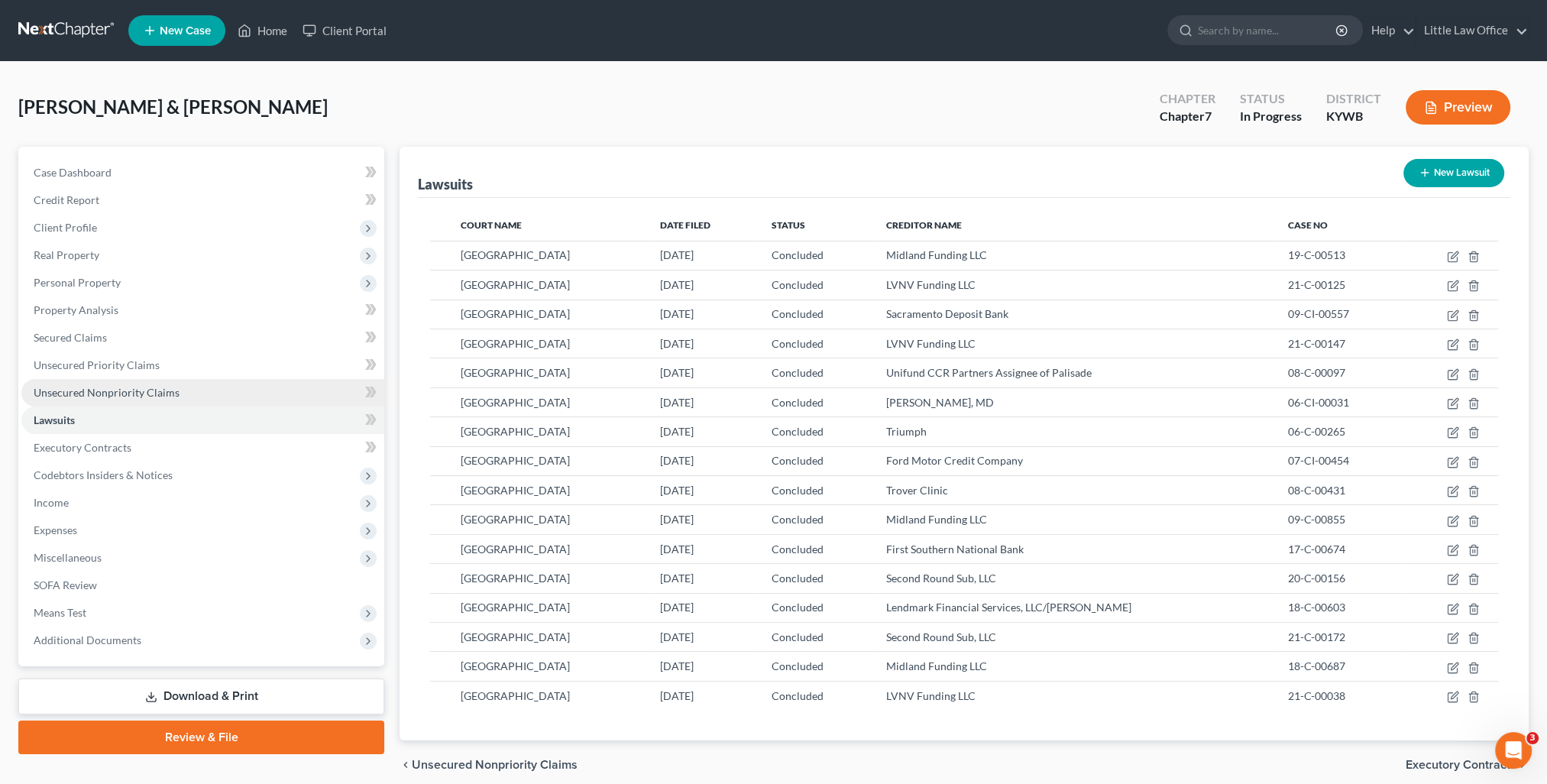
click at [137, 386] on span "Unsecured Nonpriority Claims" at bounding box center [107, 392] width 146 height 13
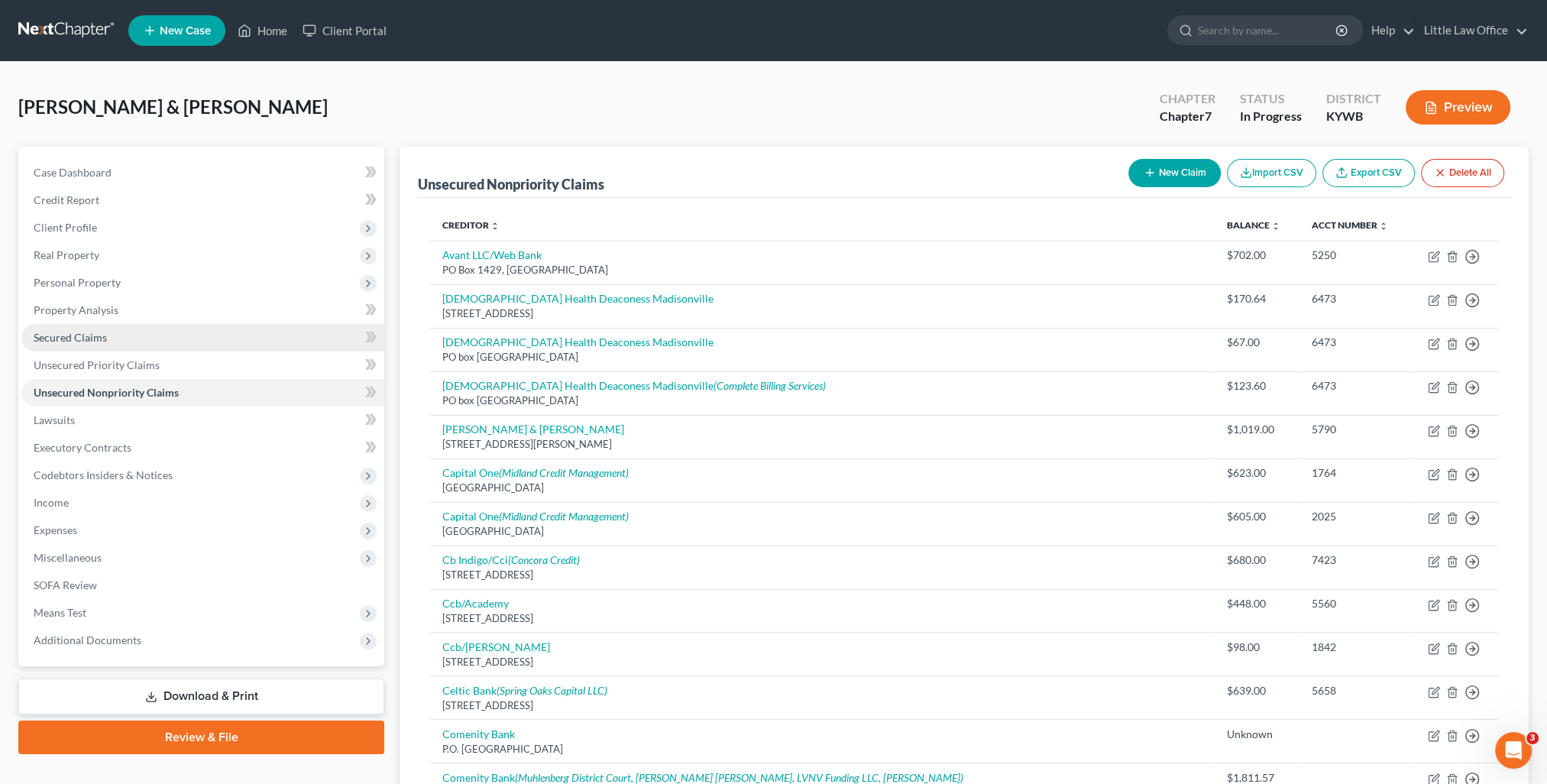
click at [126, 328] on link "Secured Claims" at bounding box center [202, 338] width 363 height 28
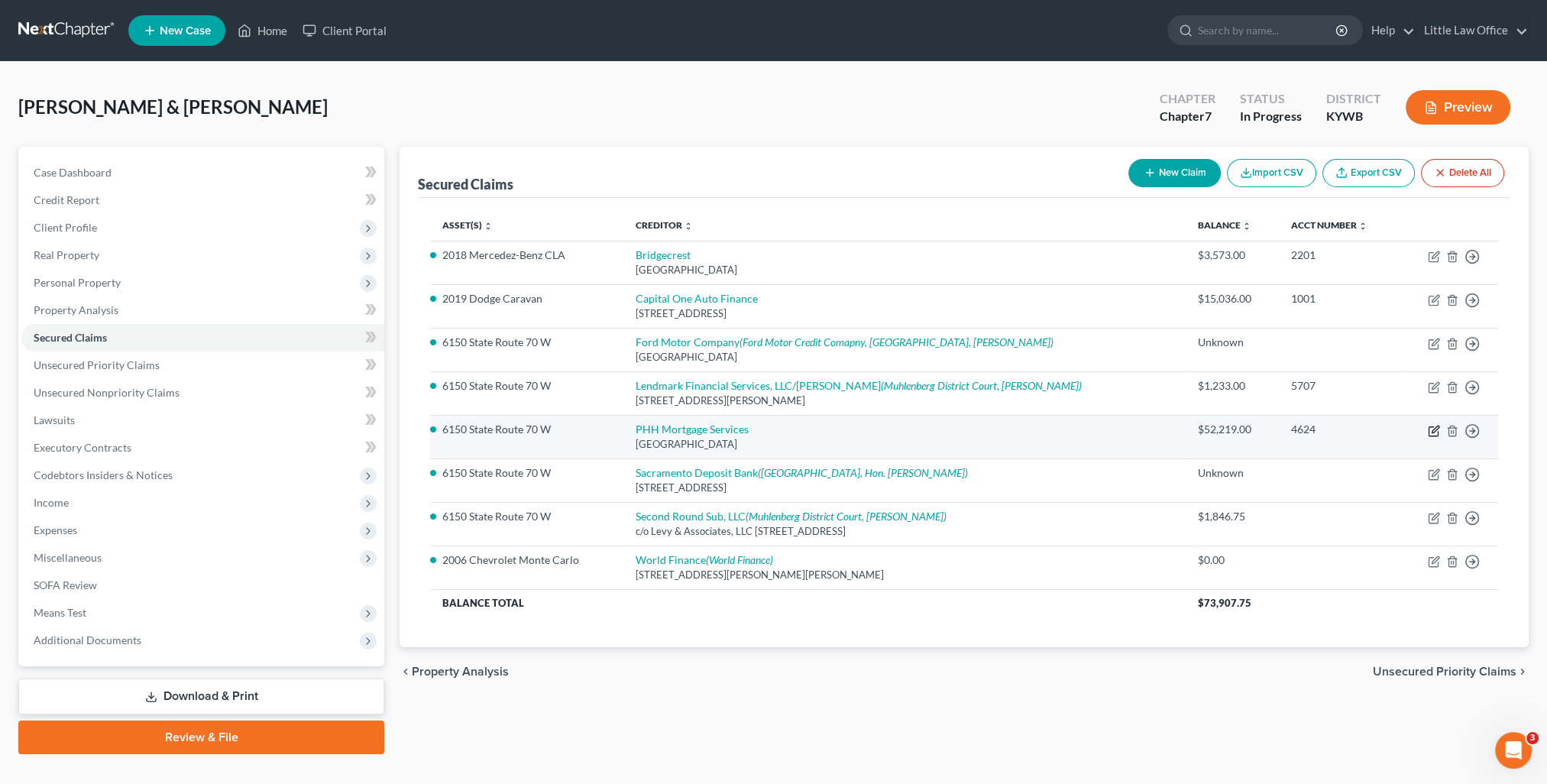
click at [1431, 435] on icon "button" at bounding box center [1434, 431] width 12 height 12
select select "45"
select select "2"
select select "1"
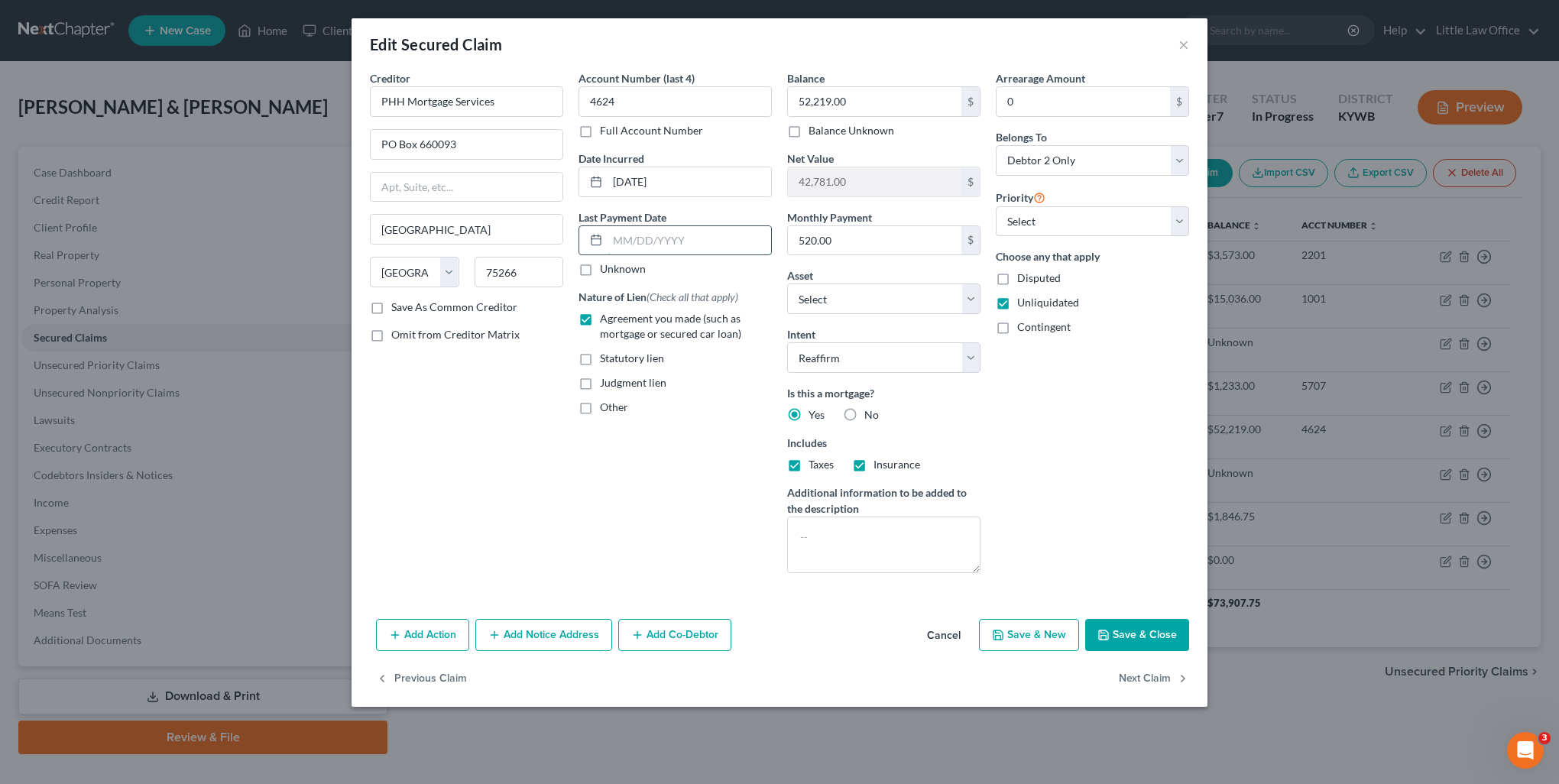
click at [646, 249] on input "text" at bounding box center [689, 241] width 164 height 29
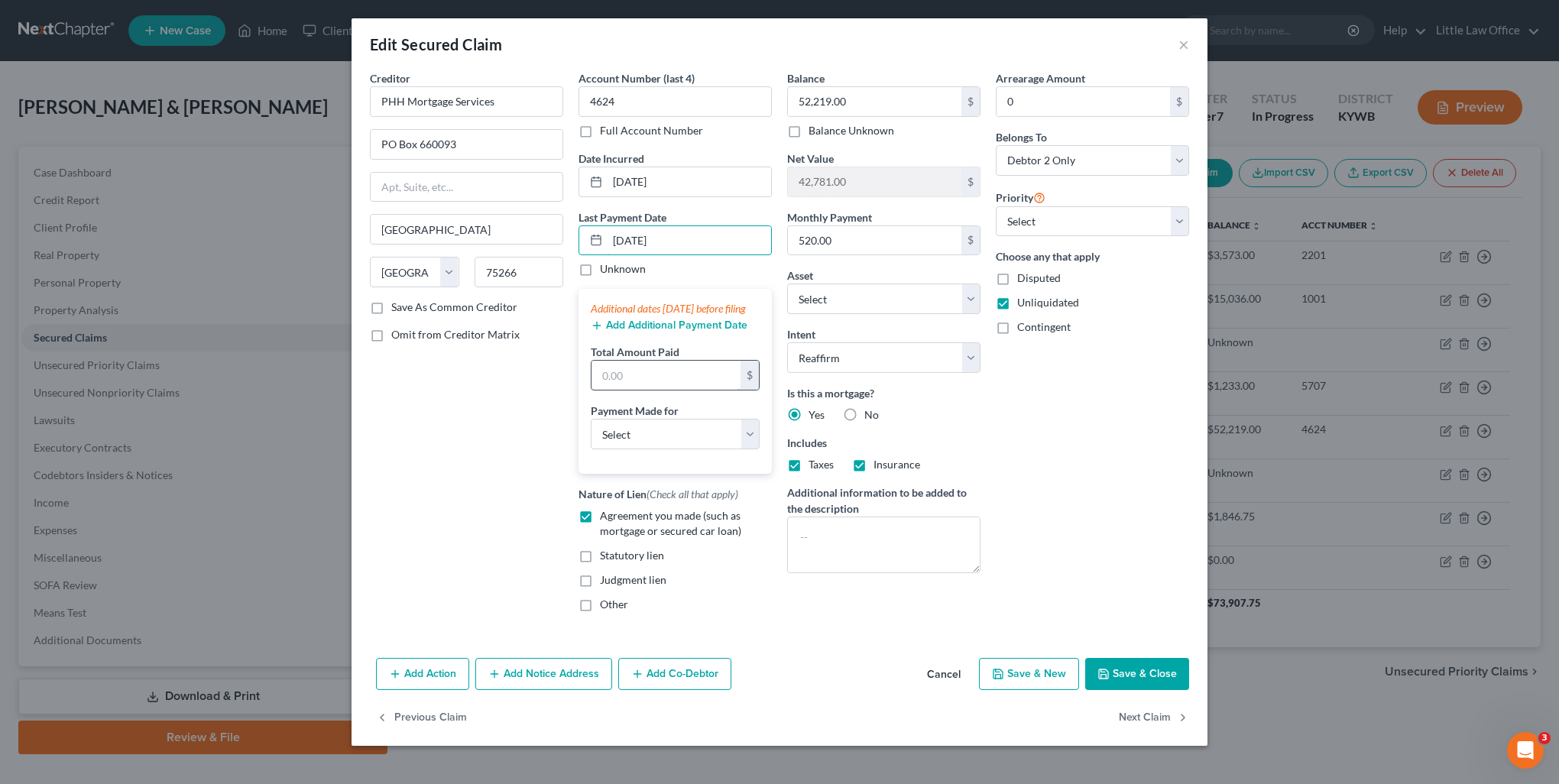
type input "08/05/2025"
click at [648, 389] on input "text" at bounding box center [666, 375] width 149 height 29
type input "520.77"
click at [661, 449] on select "Select Car Credit Card Loan Repayment Mortgage Other Suppliers Or Vendors" at bounding box center [675, 433] width 168 height 30
select select "3"
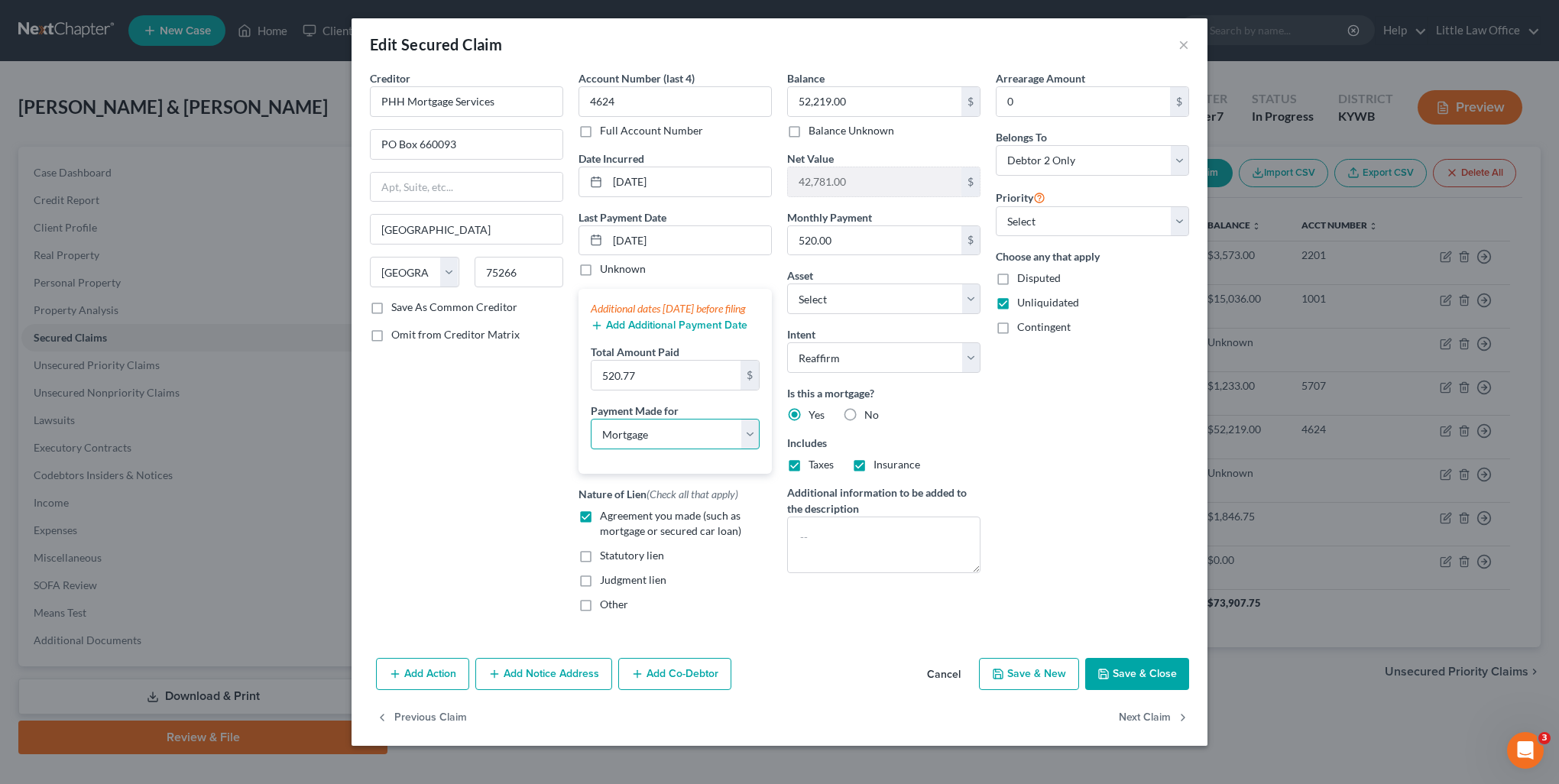
click at [591, 432] on select "Select Car Credit Card Loan Repayment Mortgage Other Suppliers Or Vendors" at bounding box center [675, 433] width 168 height 30
click at [1169, 690] on button "Save & Close" at bounding box center [1137, 674] width 104 height 32
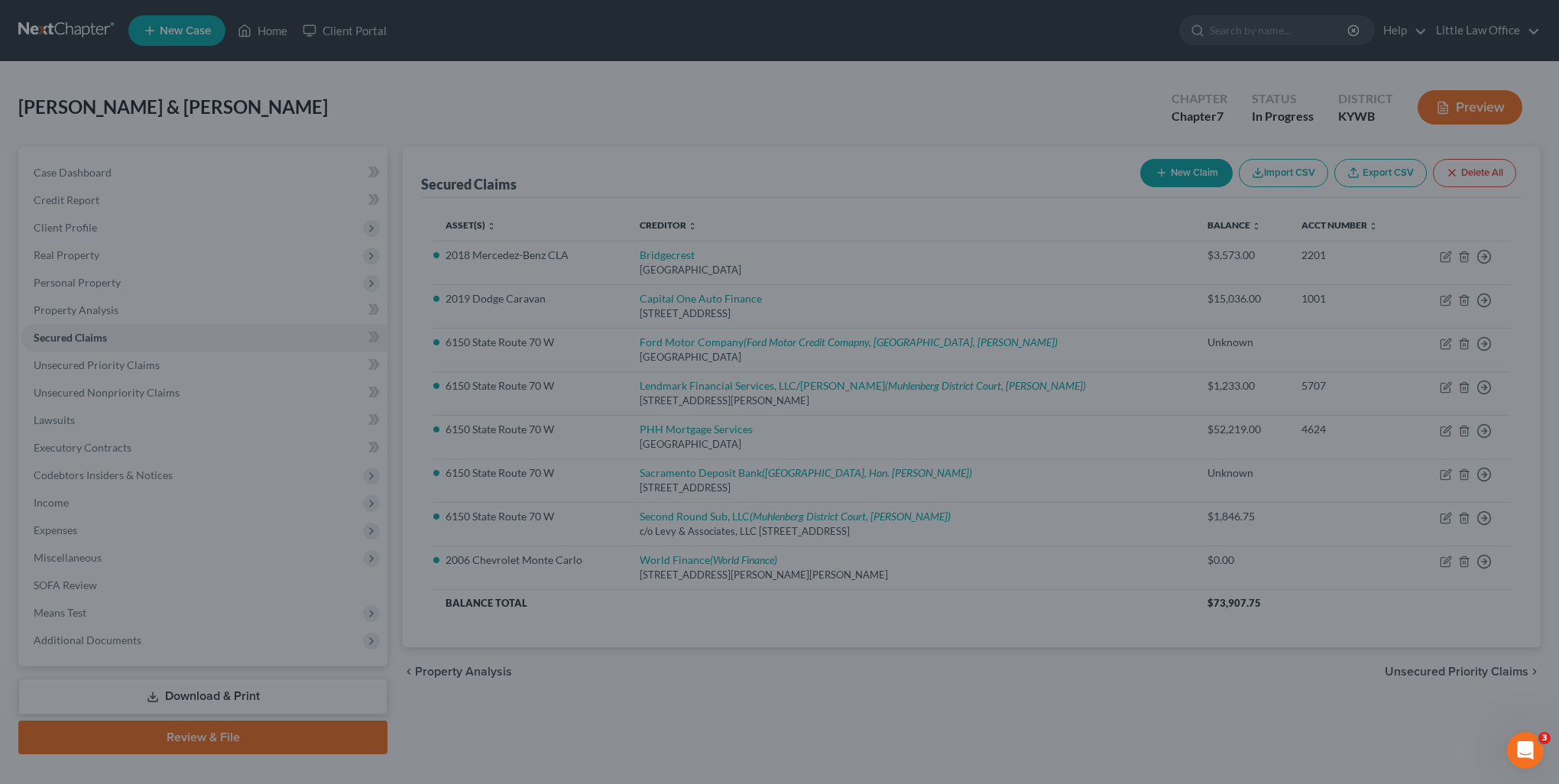
select select "2"
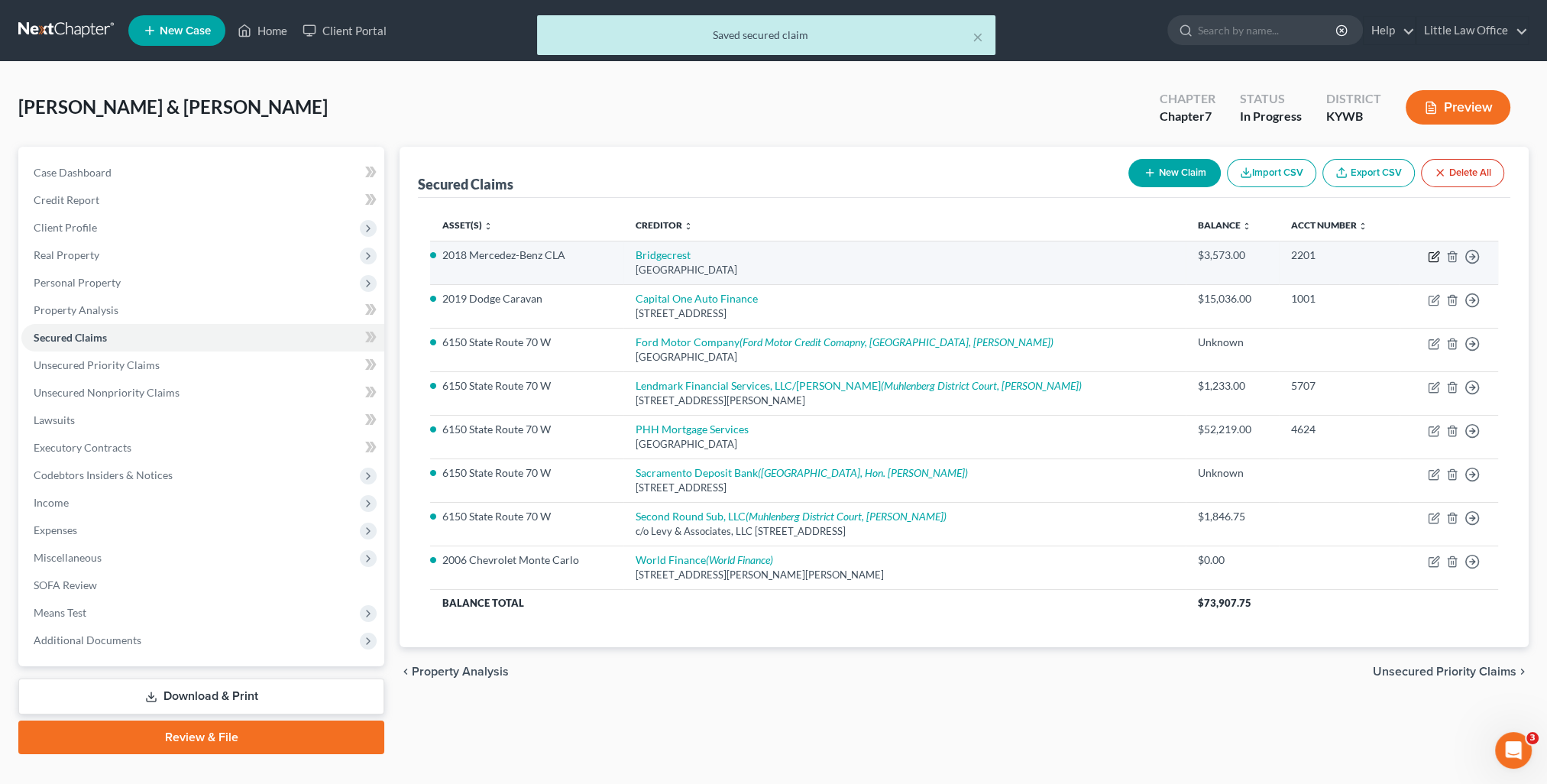
click at [1433, 255] on icon "button" at bounding box center [1434, 256] width 12 height 12
select select "3"
select select "2"
select select "0"
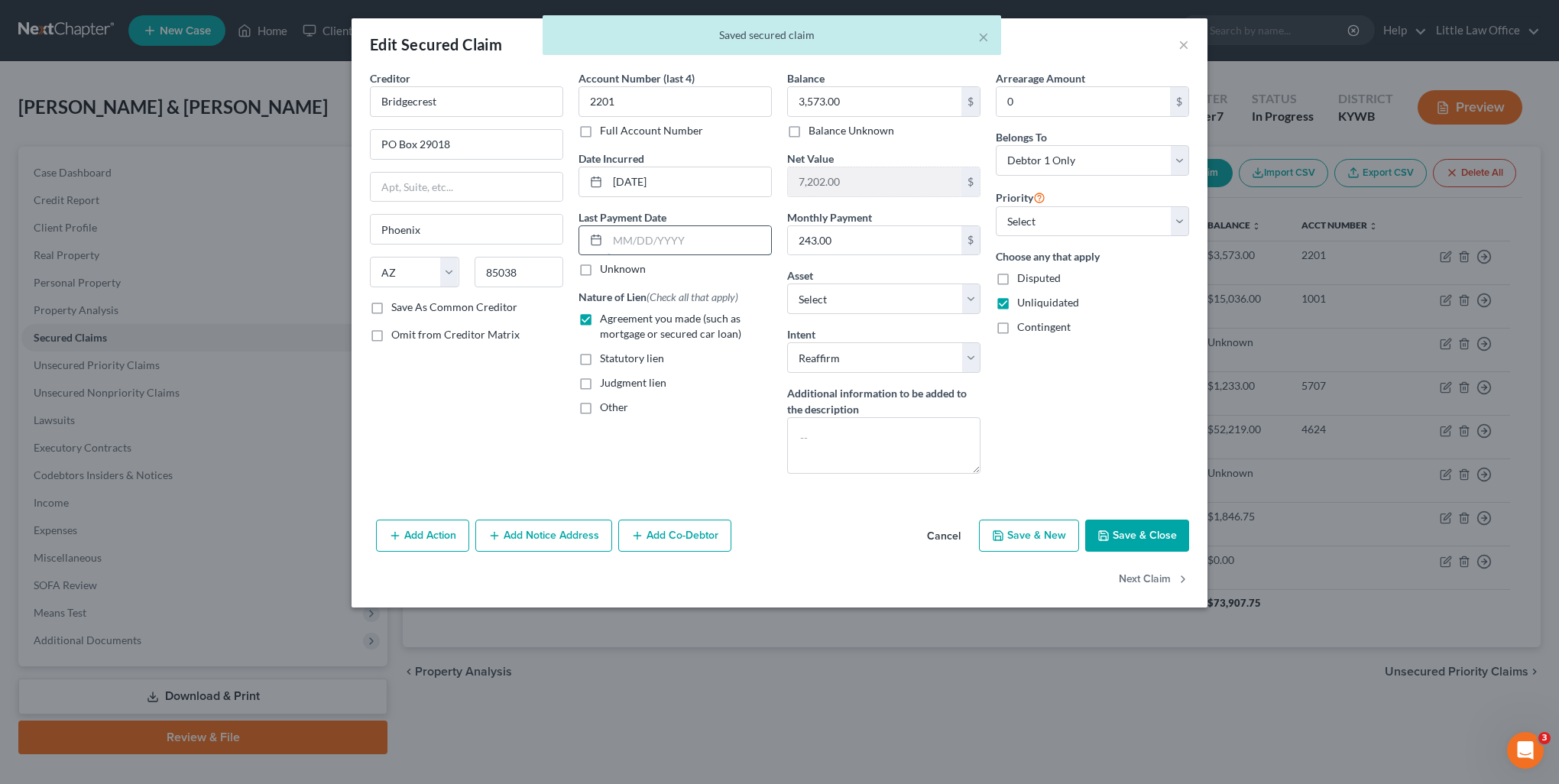
click at [629, 238] on input "text" at bounding box center [689, 241] width 164 height 29
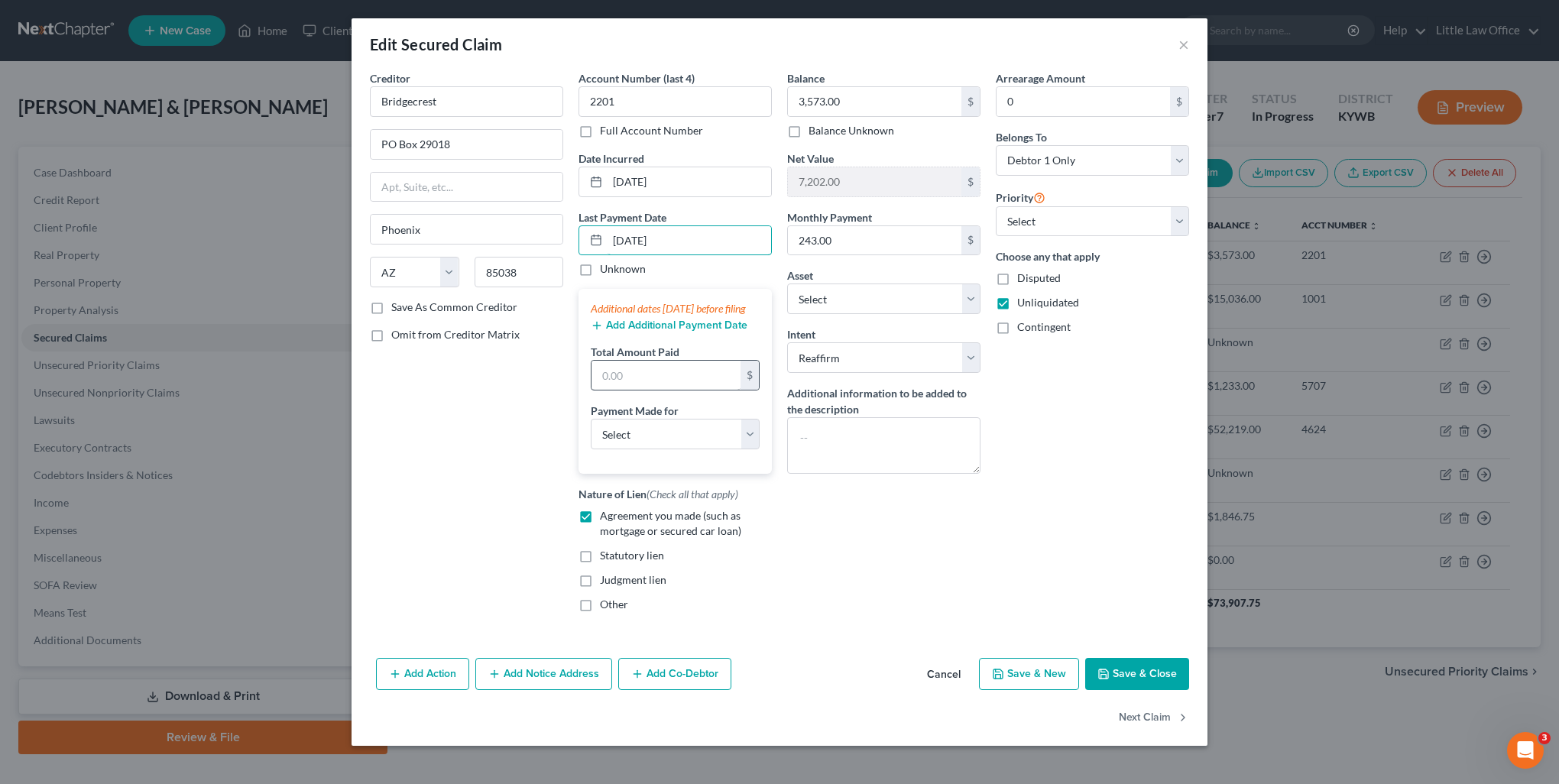
type input "08/06/2025"
click at [674, 381] on input "text" at bounding box center [666, 375] width 149 height 29
type input "236"
drag, startPoint x: 669, startPoint y: 445, endPoint x: 664, endPoint y: 453, distance: 9.4
click at [669, 445] on select "Select Car Credit Card Loan Repayment Mortgage Other Suppliers Or Vendors" at bounding box center [675, 433] width 168 height 30
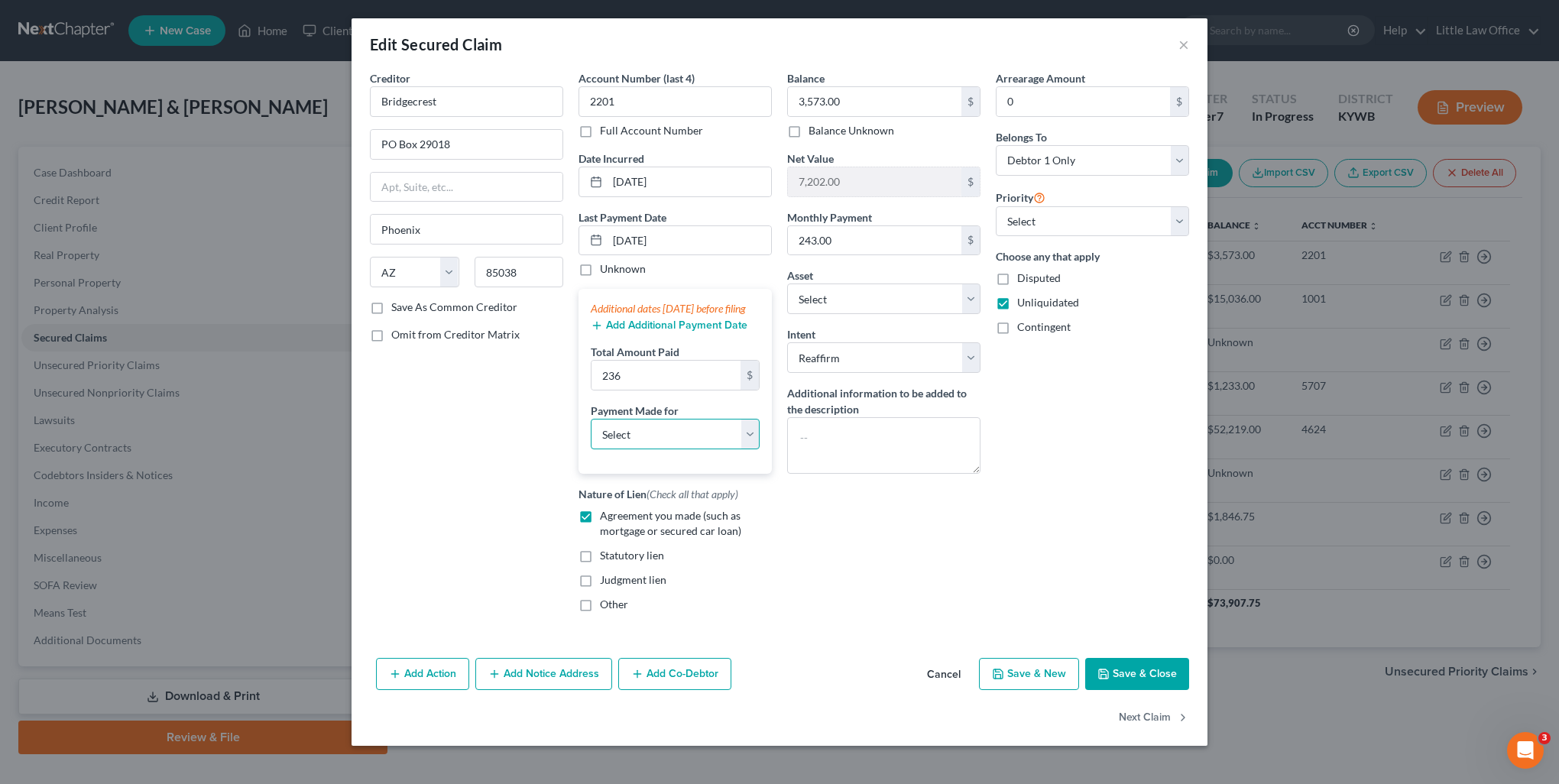
select select "0"
click at [591, 432] on select "Select Car Credit Card Loan Repayment Mortgage Other Suppliers Or Vendors" at bounding box center [675, 433] width 168 height 30
click at [1132, 690] on button "Save & Close" at bounding box center [1137, 674] width 104 height 32
select select "4"
type input "236.00"
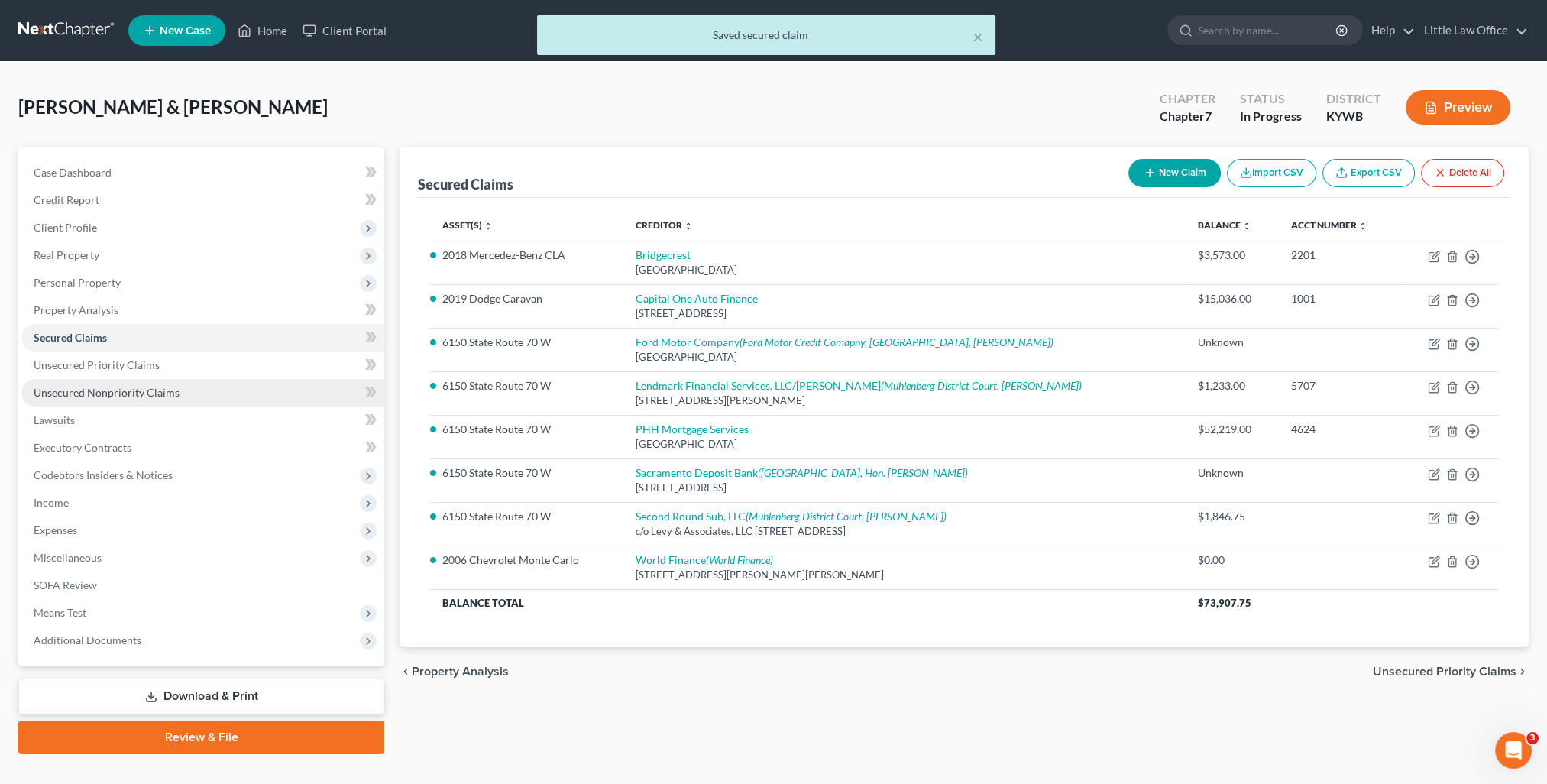
click at [123, 393] on span "Unsecured Nonpriority Claims" at bounding box center [107, 392] width 146 height 13
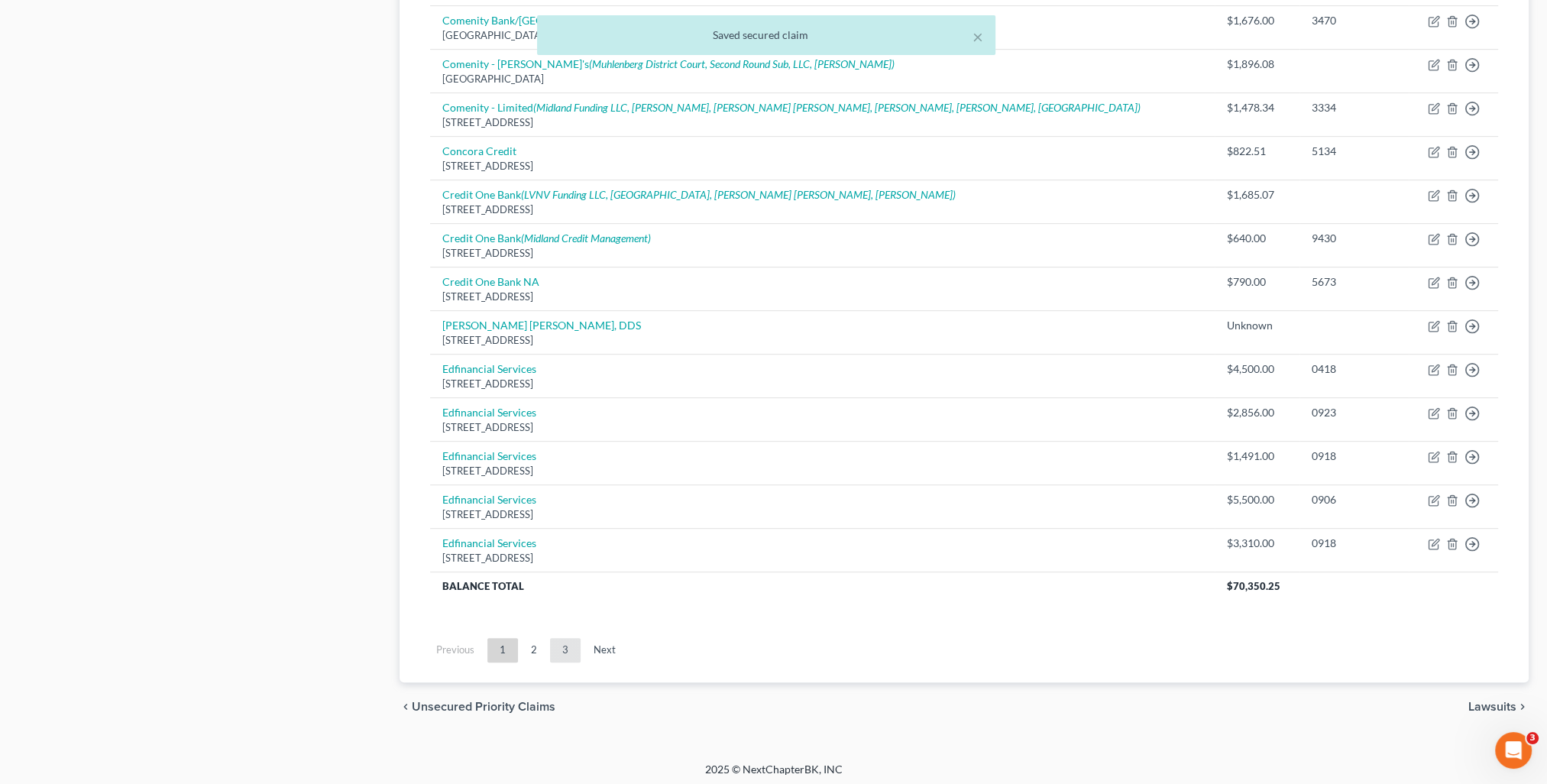
click at [570, 642] on link "3" at bounding box center [565, 650] width 30 height 25
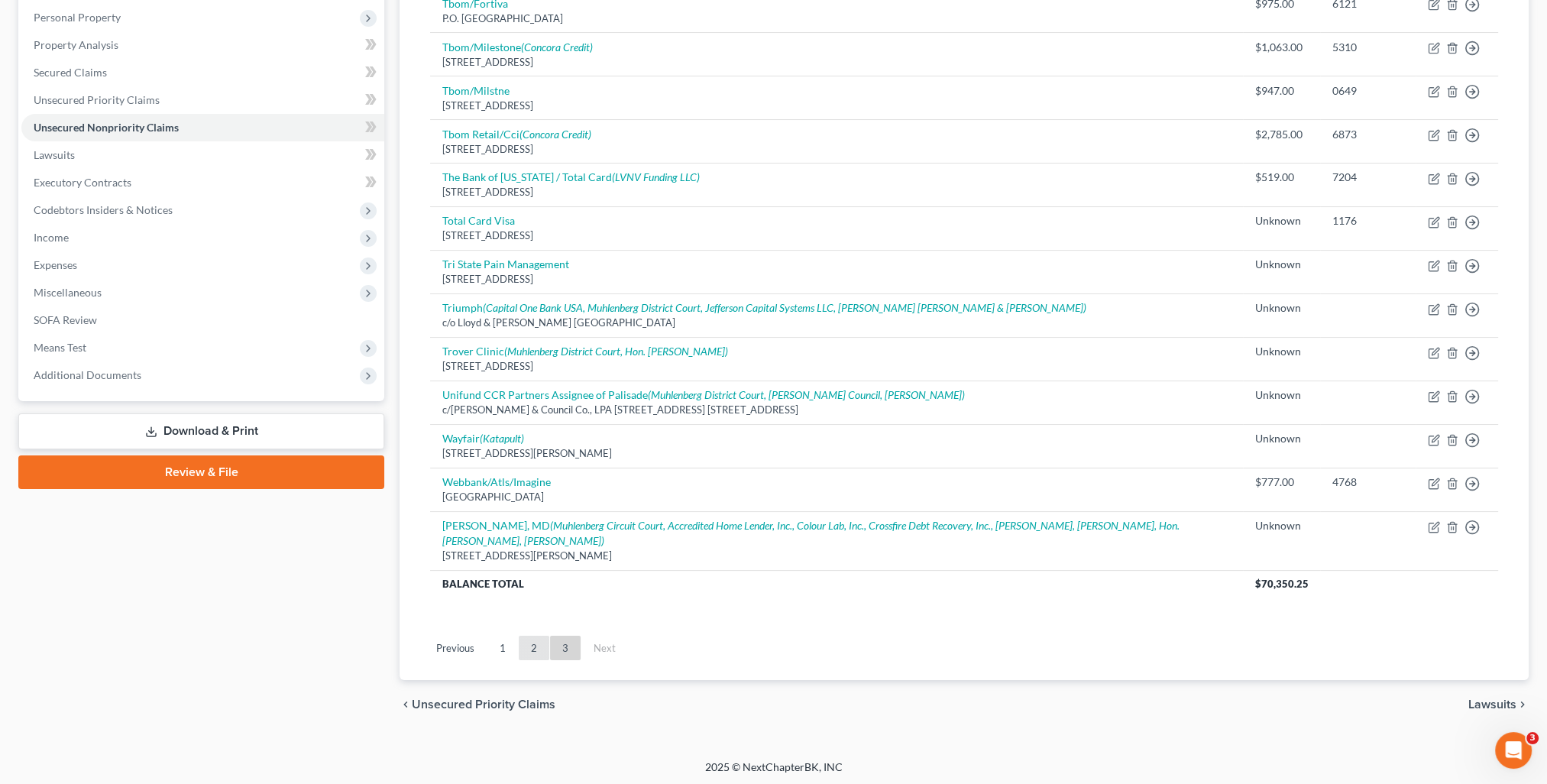
click at [532, 650] on link "2" at bounding box center [534, 648] width 30 height 25
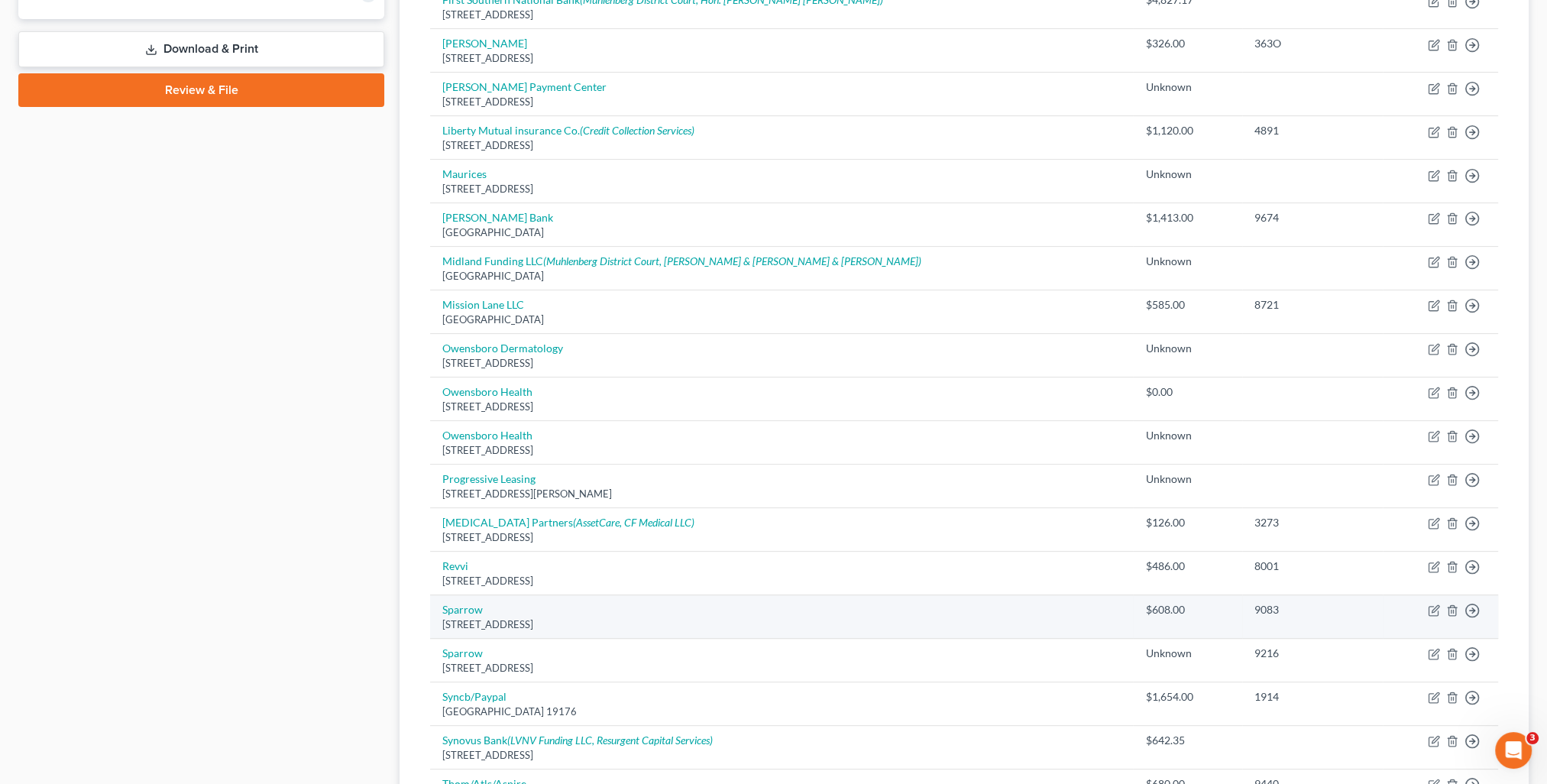
scroll to position [723, 0]
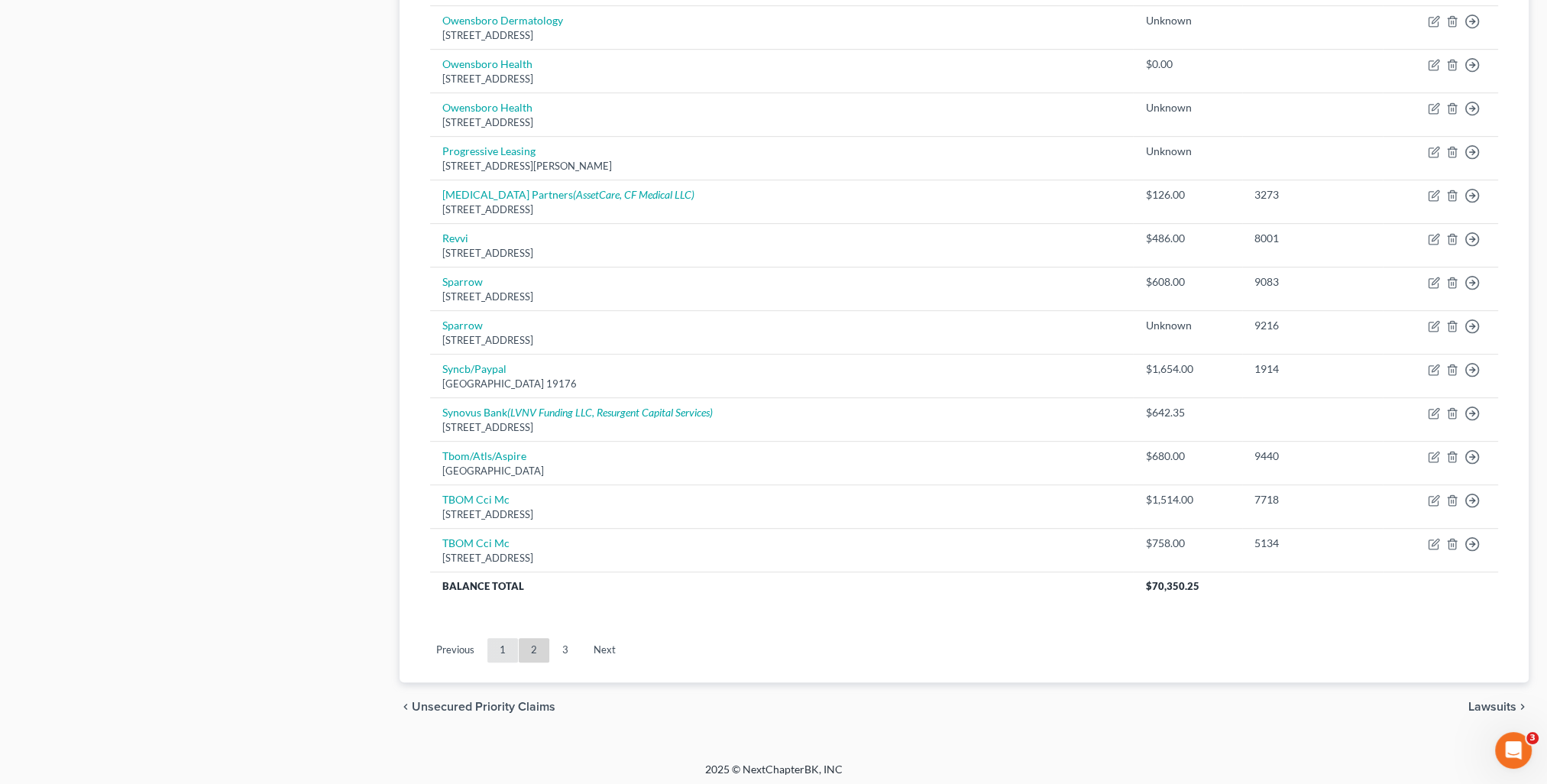
click at [498, 650] on link "1" at bounding box center [502, 650] width 30 height 25
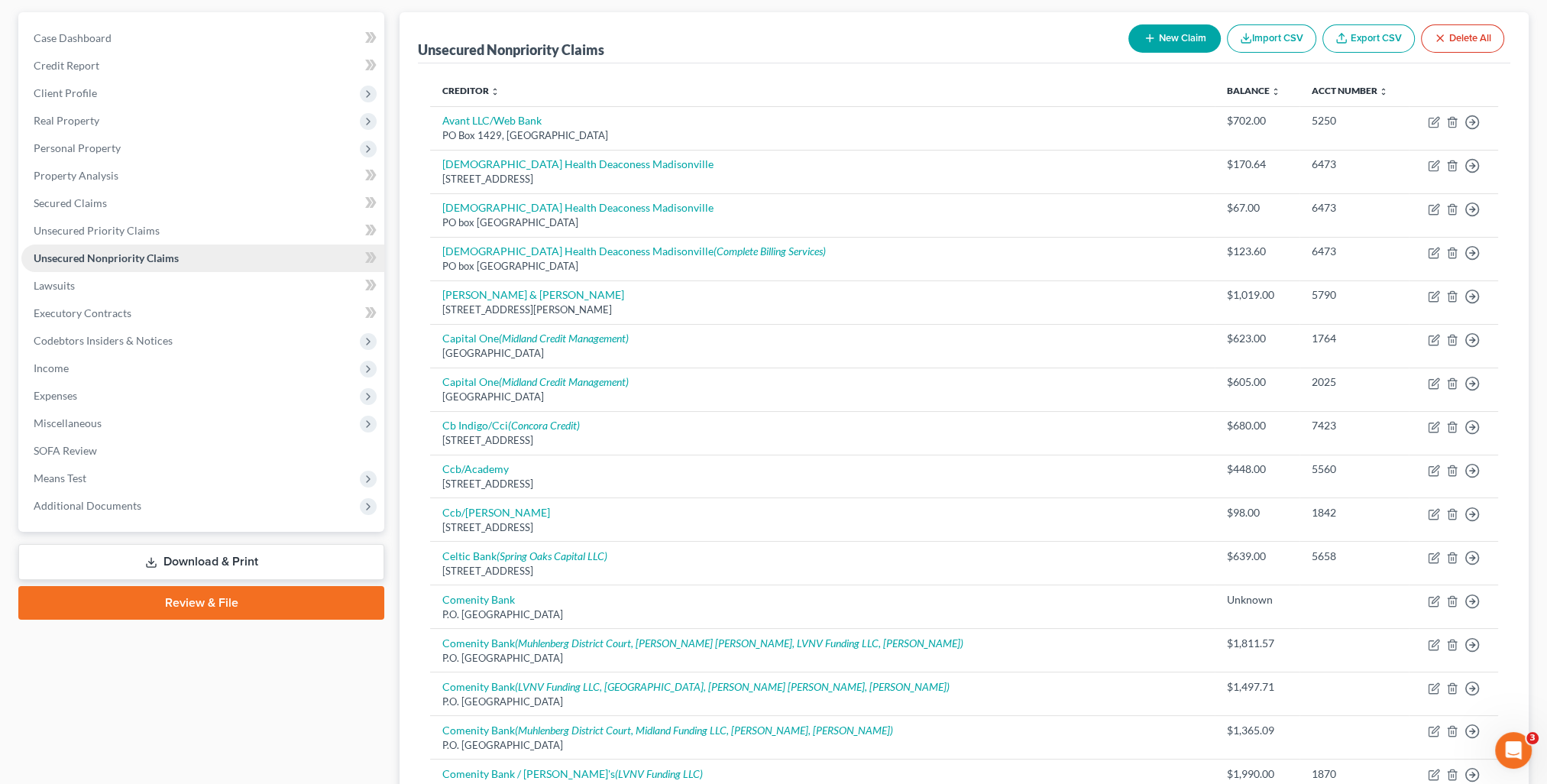
scroll to position [0, 0]
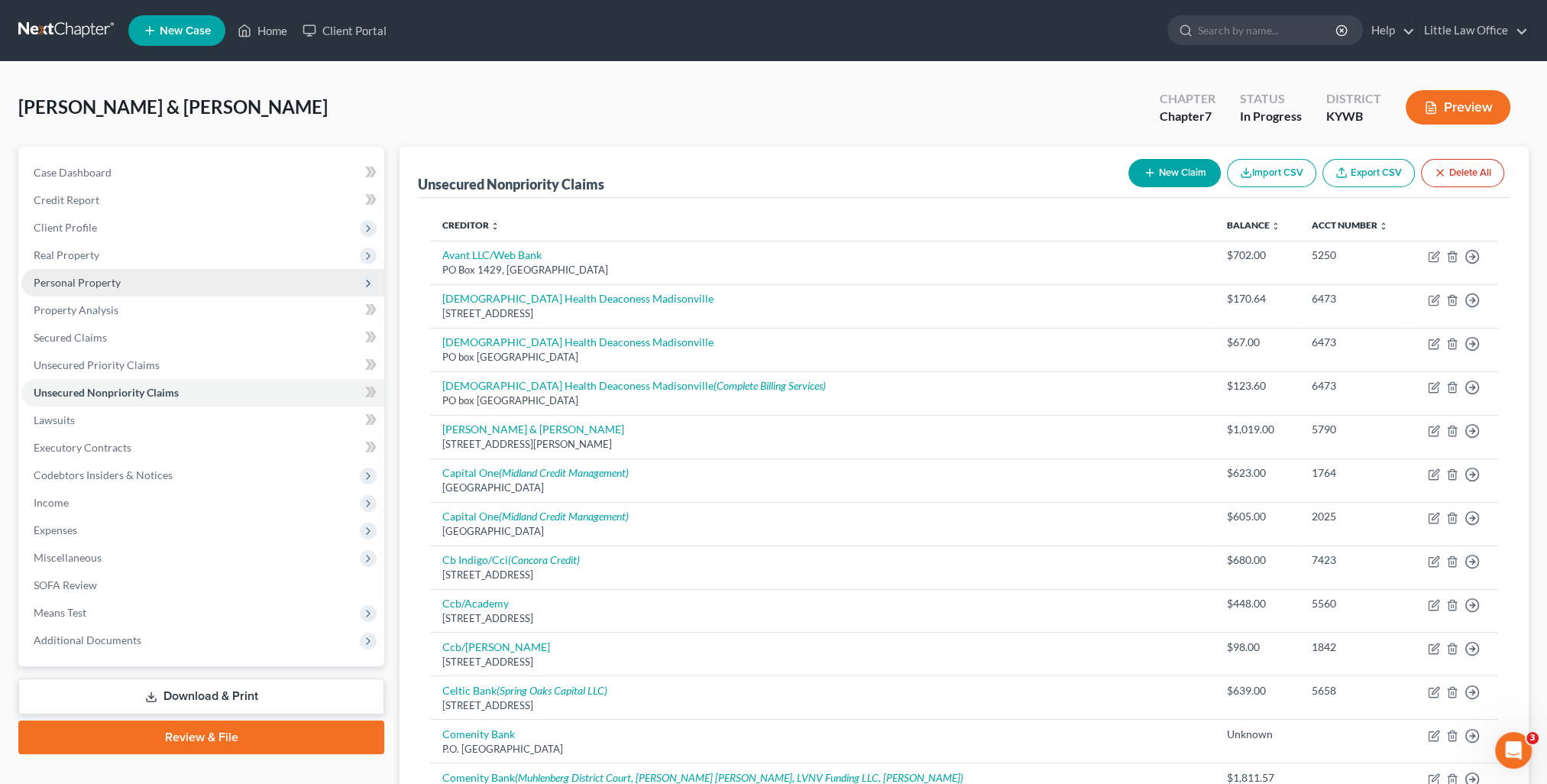
click at [68, 294] on span "Personal Property" at bounding box center [202, 282] width 363 height 28
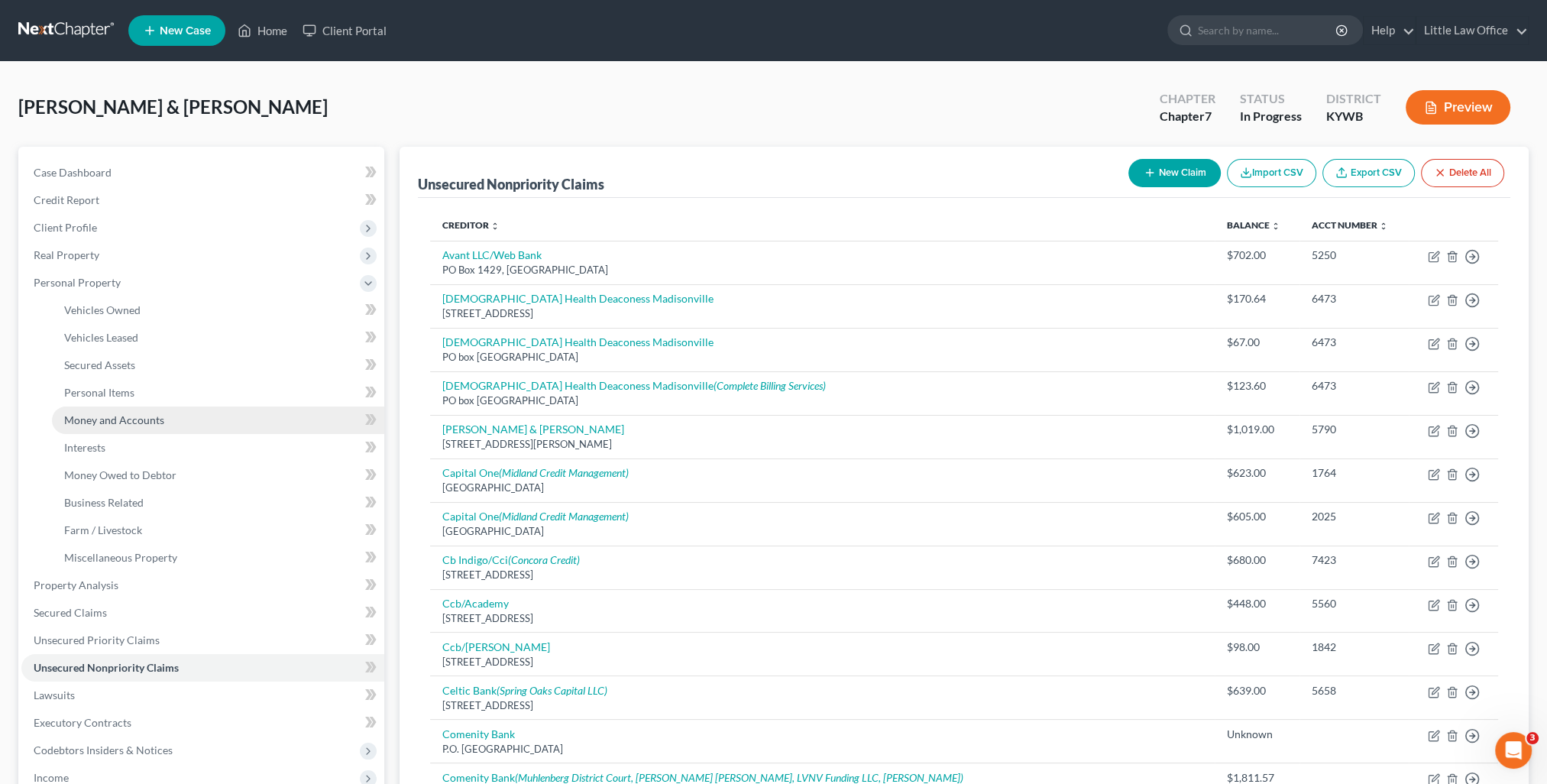
click at [116, 421] on span "Money and Accounts" at bounding box center [114, 420] width 100 height 13
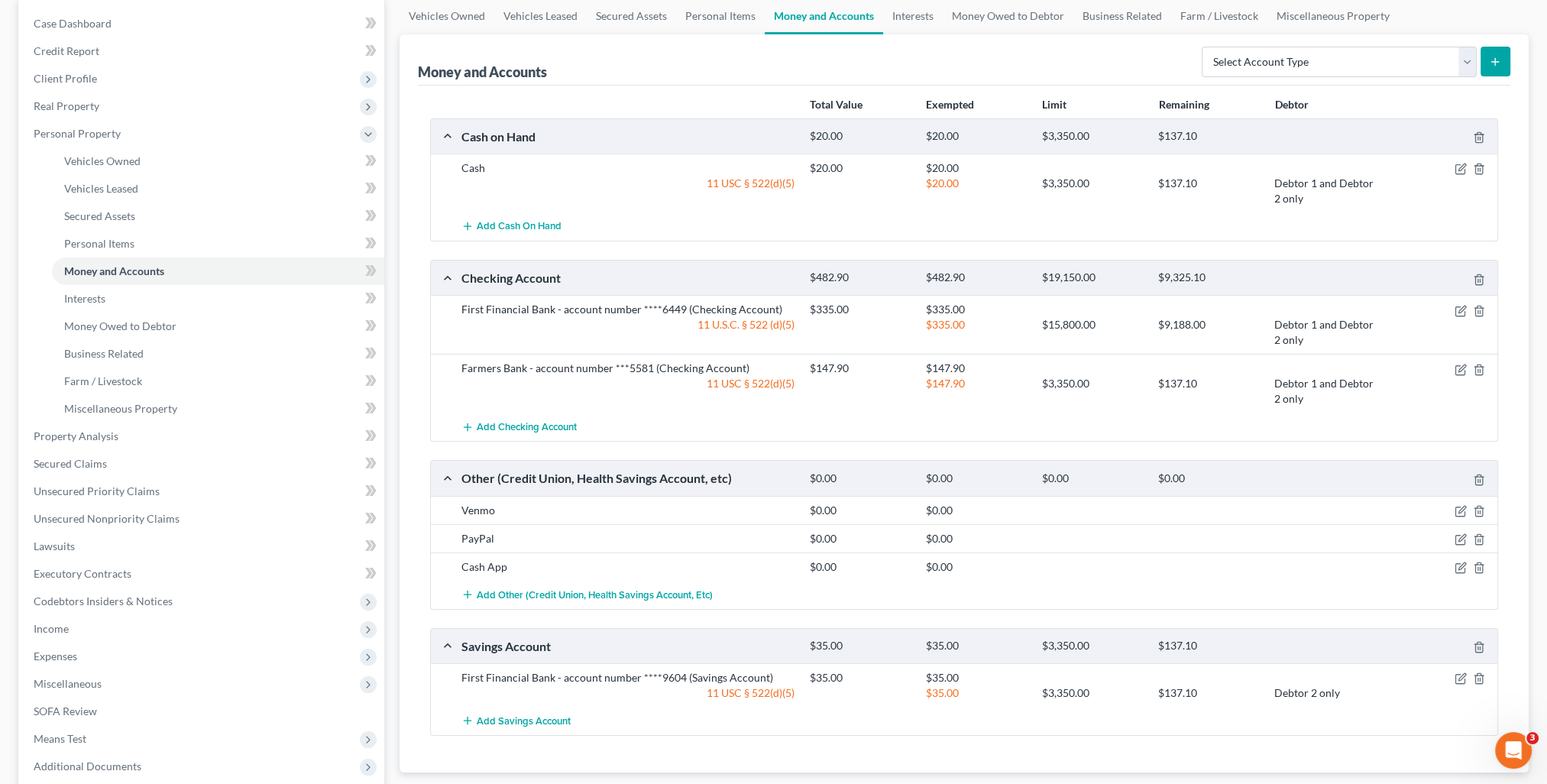
scroll to position [73, 0]
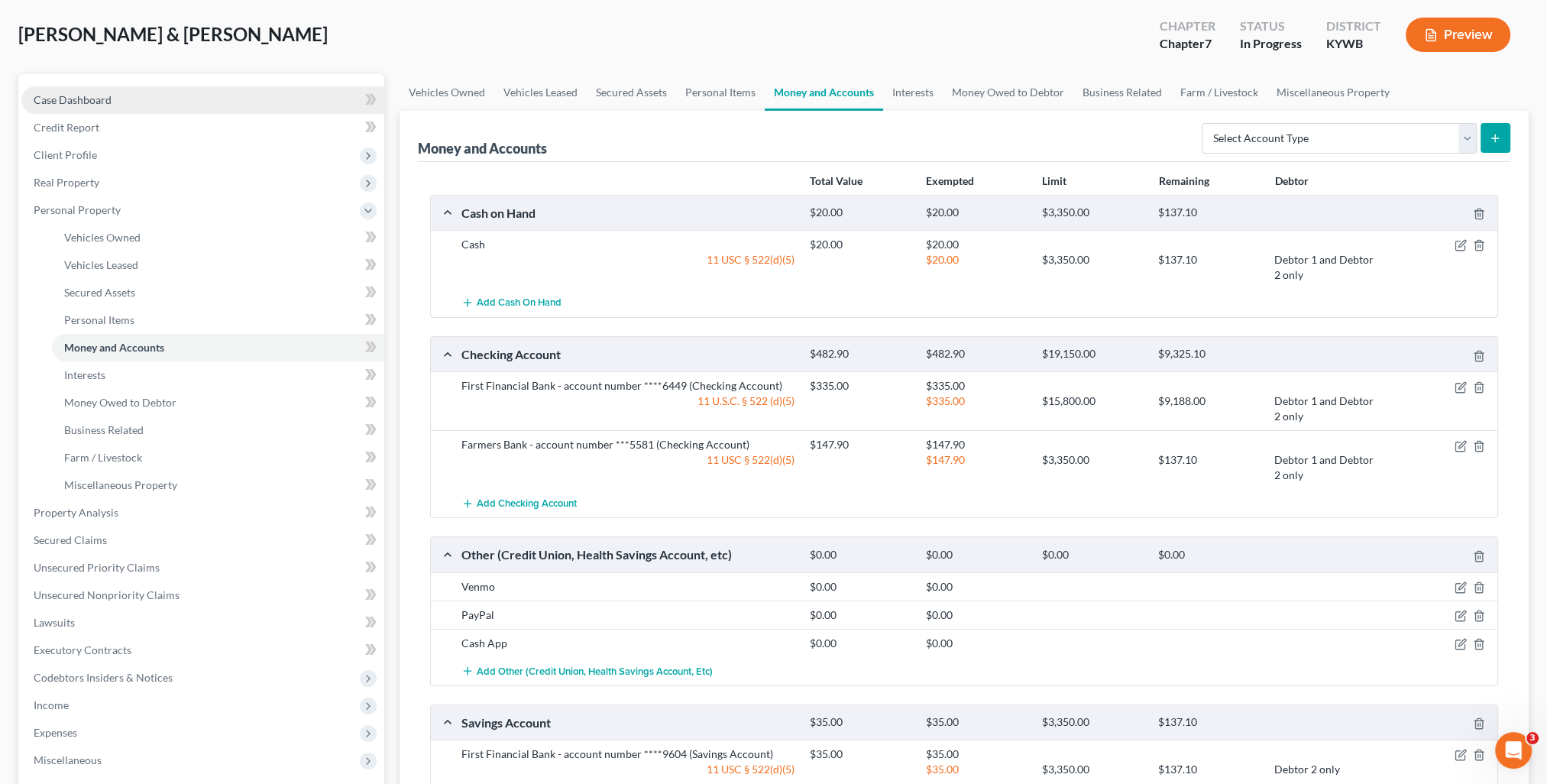
click at [77, 98] on span "Case Dashboard" at bounding box center [73, 99] width 78 height 13
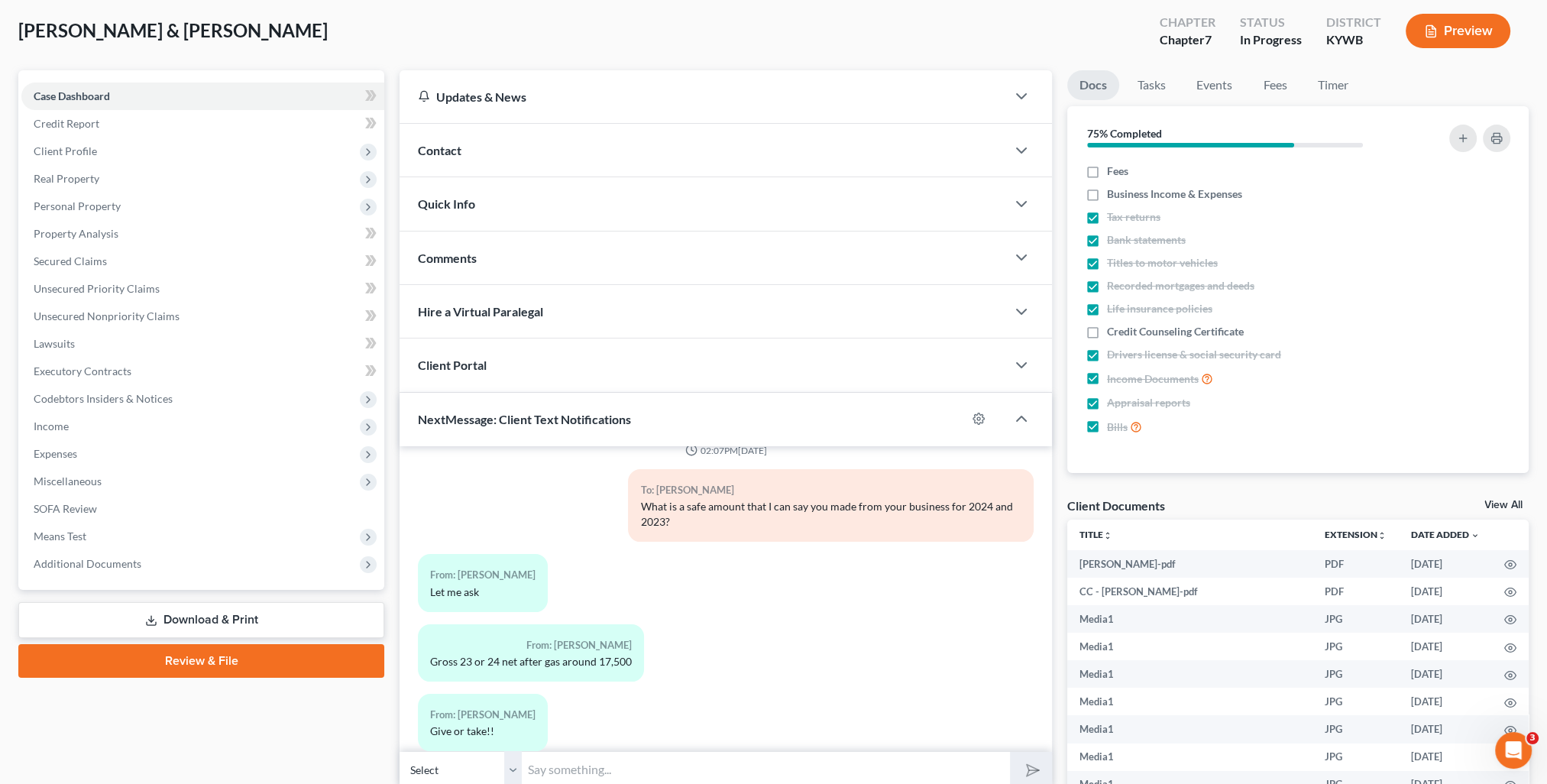
scroll to position [199, 0]
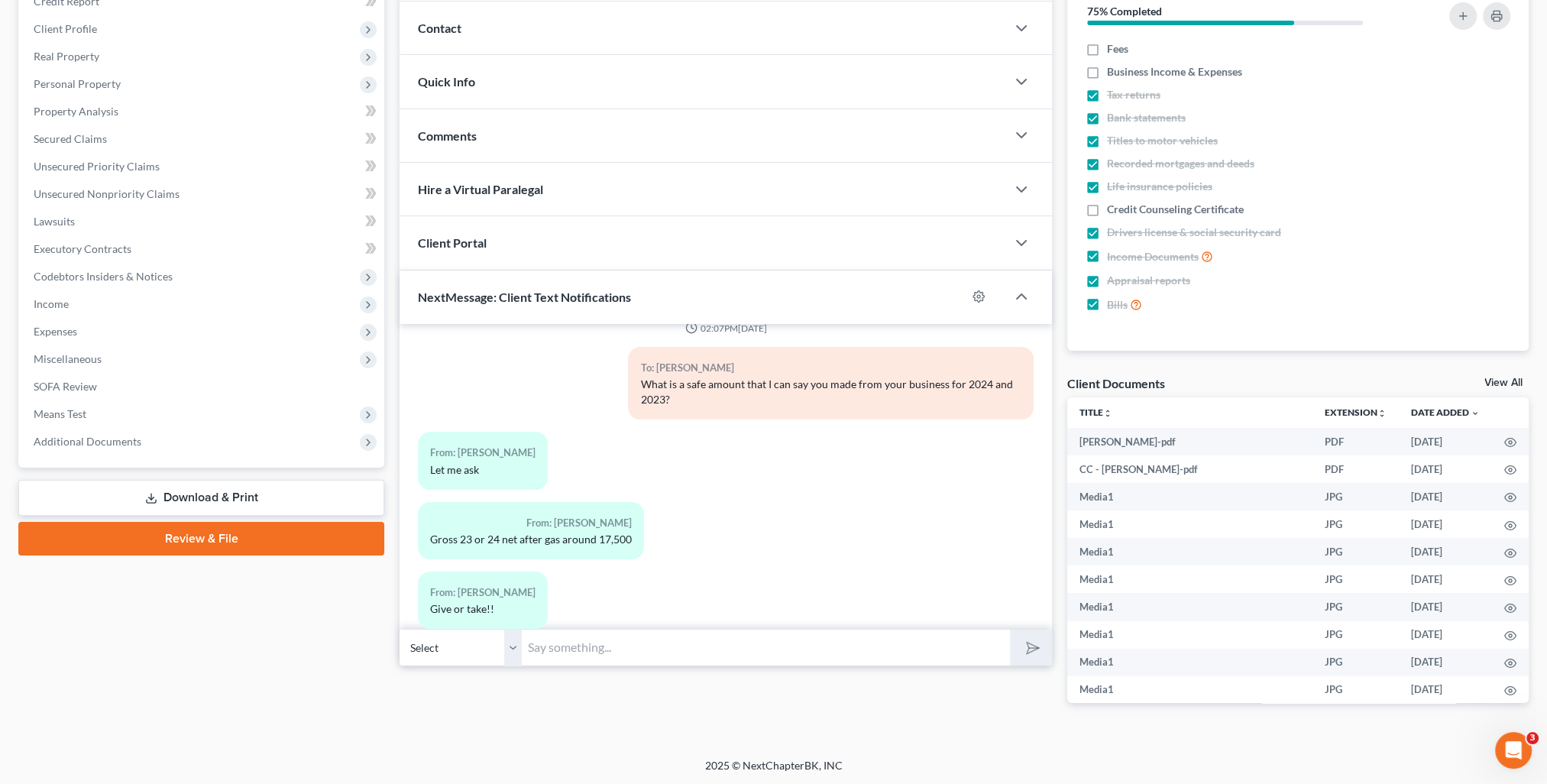
click at [580, 651] on input "text" at bounding box center [766, 647] width 488 height 38
type input "Got it! Thank you!"
click at [1028, 650] on polygon "submit" at bounding box center [1030, 648] width 18 height 18
click at [601, 652] on input "text" at bounding box center [766, 647] width 488 height 38
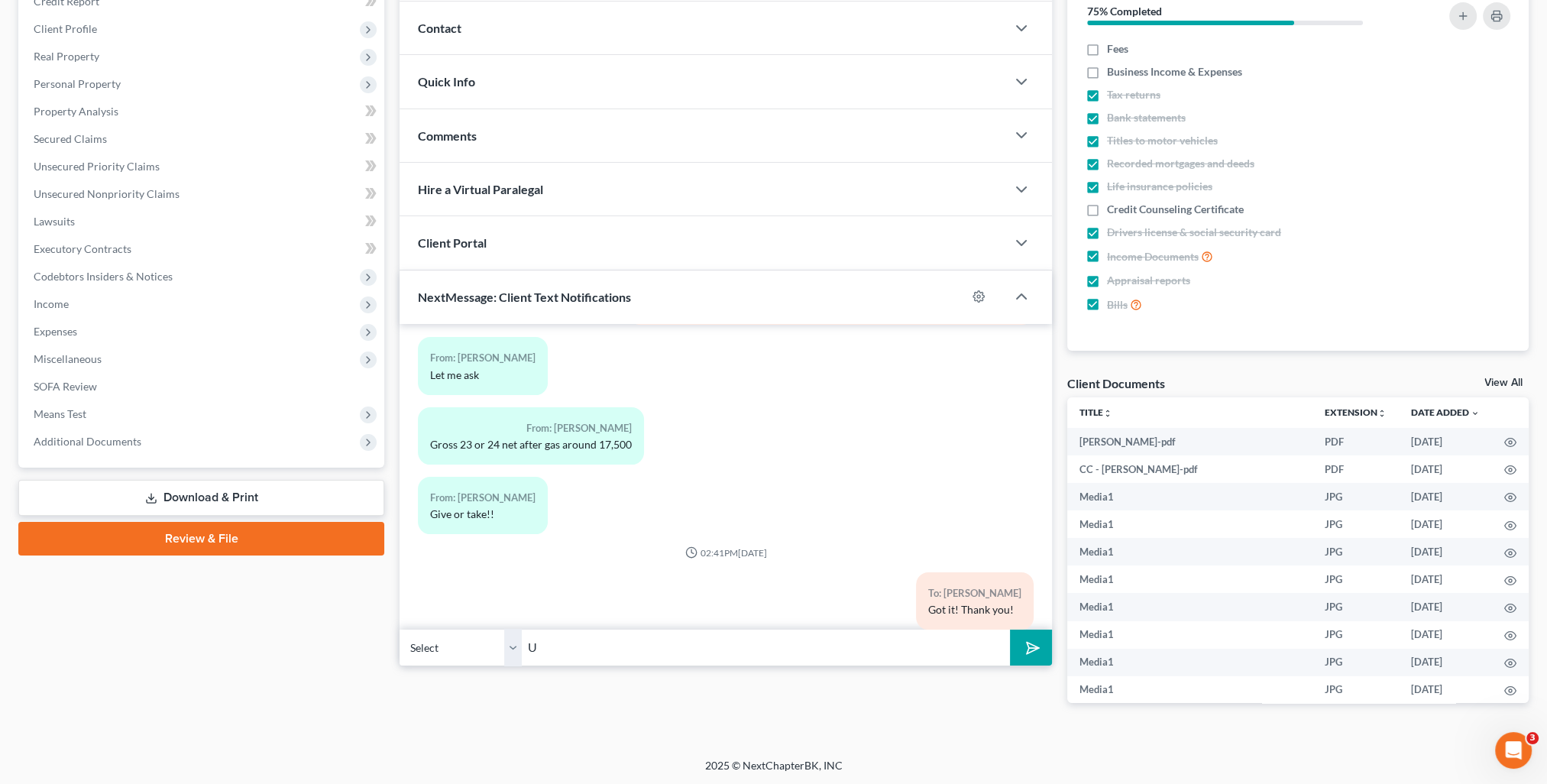
type input "U"
drag, startPoint x: 776, startPoint y: 645, endPoint x: 764, endPoint y: 646, distance: 12.0
click at [776, 646] on input "I was going through your file and noticed I do not have your July statement fro…" at bounding box center [766, 647] width 488 height 38
drag, startPoint x: 758, startPoint y: 646, endPoint x: 1019, endPoint y: 650, distance: 261.0
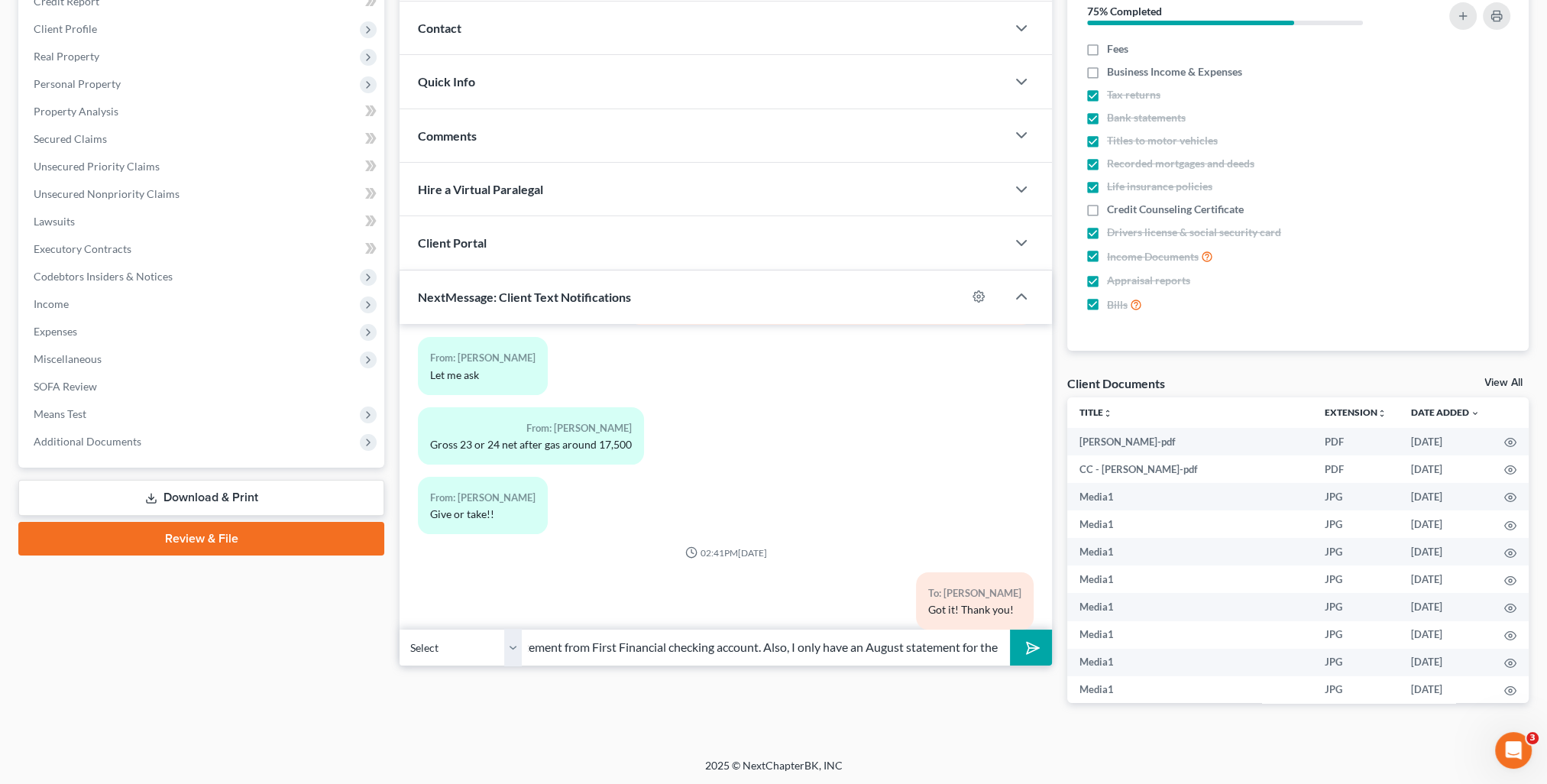
click at [1019, 650] on div "Select +1 (270) 608-4030 - Jennifer Hoeft +1 (270) 608-4077 - Harrison Hoeft I …" at bounding box center [725, 647] width 652 height 36
type input "I was going through your file and noticed I do not have your July statement fro…"
click at [1031, 646] on icon "submit" at bounding box center [1029, 647] width 21 height 21
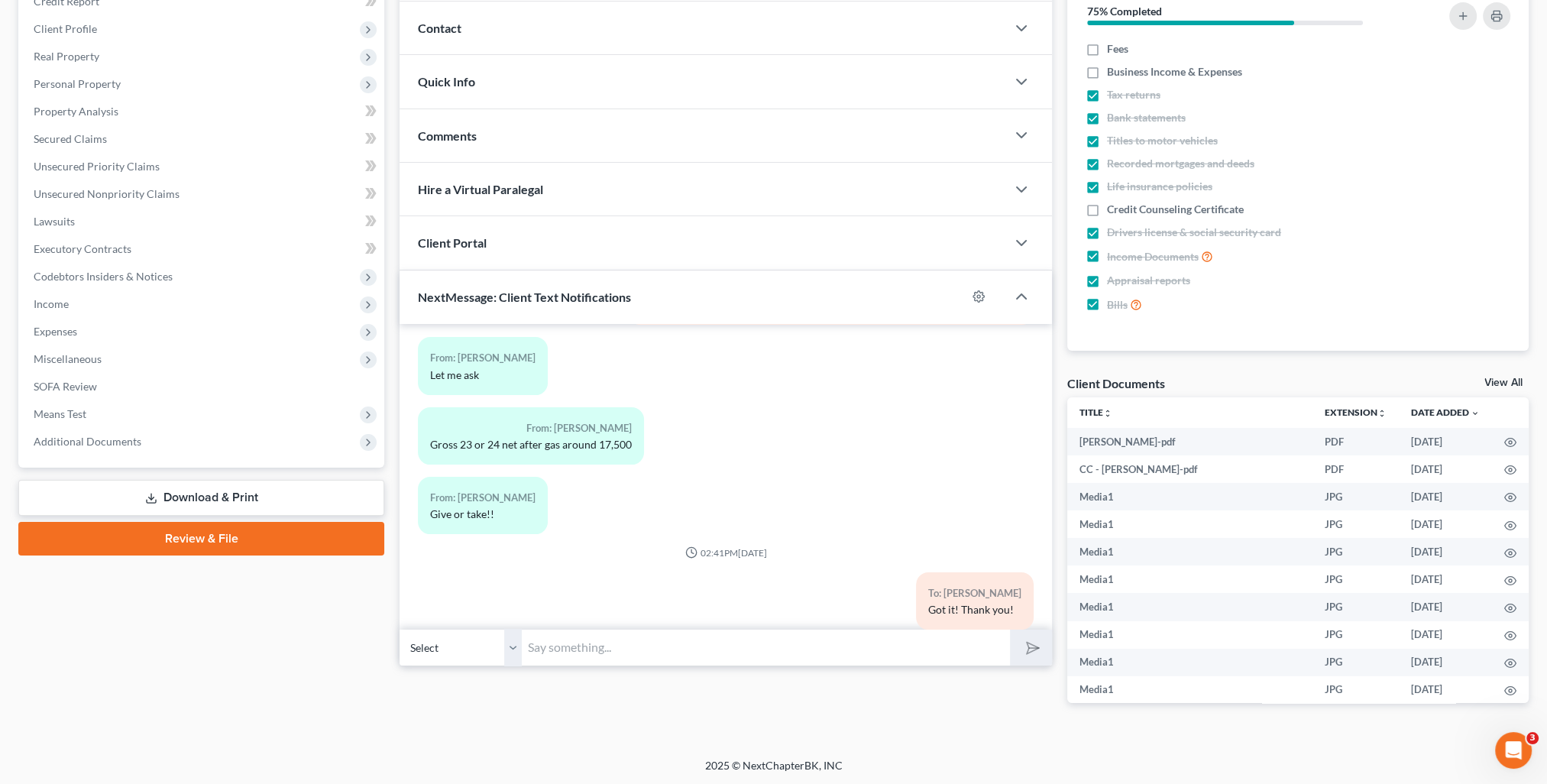
click at [727, 650] on input "text" at bounding box center [766, 647] width 488 height 38
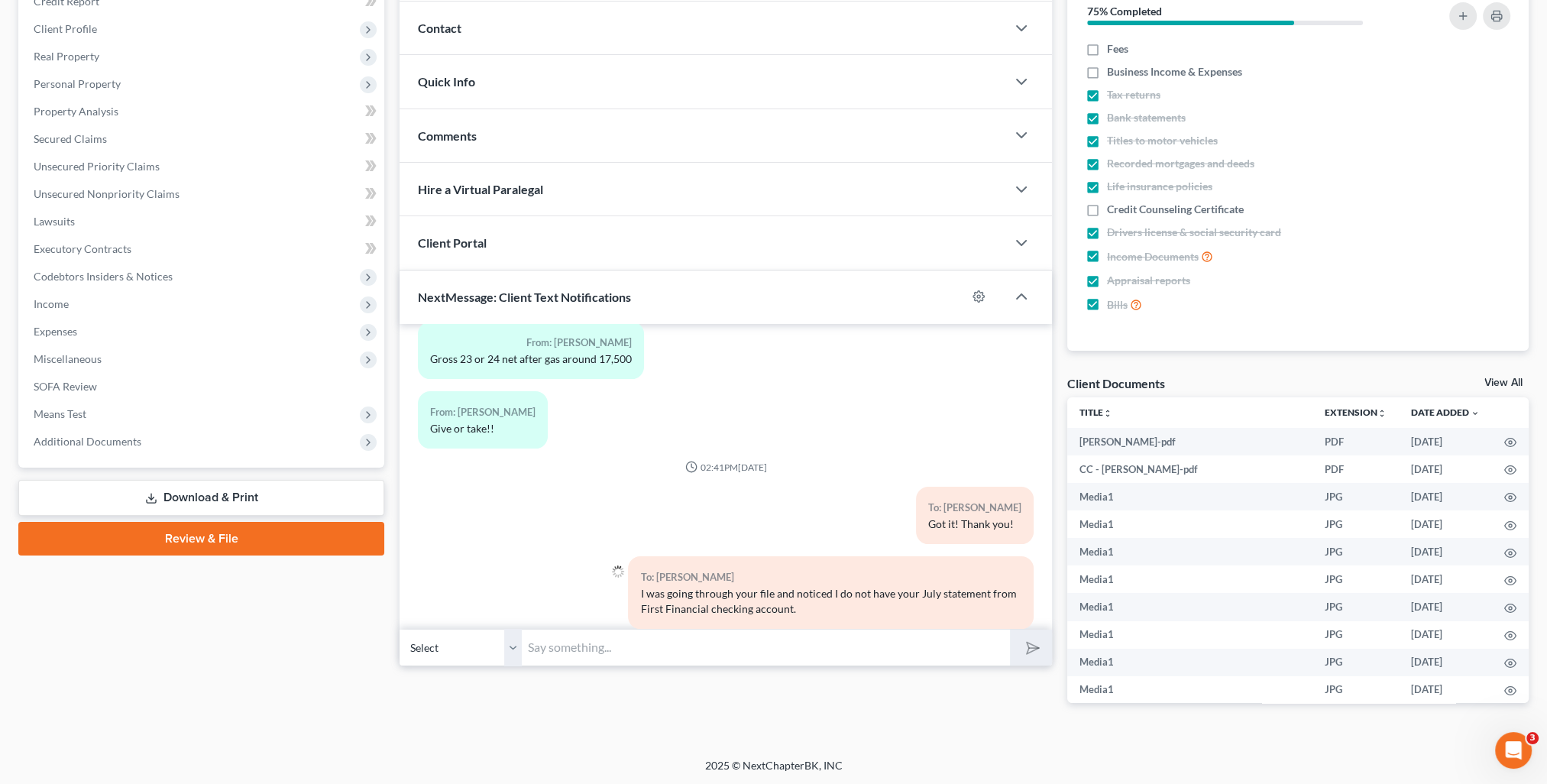
paste input "Also, I only have an August statement for the"
type input "Also, I only have an August statement for the savings account. I need statement…"
click at [1010, 629] on button "submit" at bounding box center [1032, 647] width 42 height 36
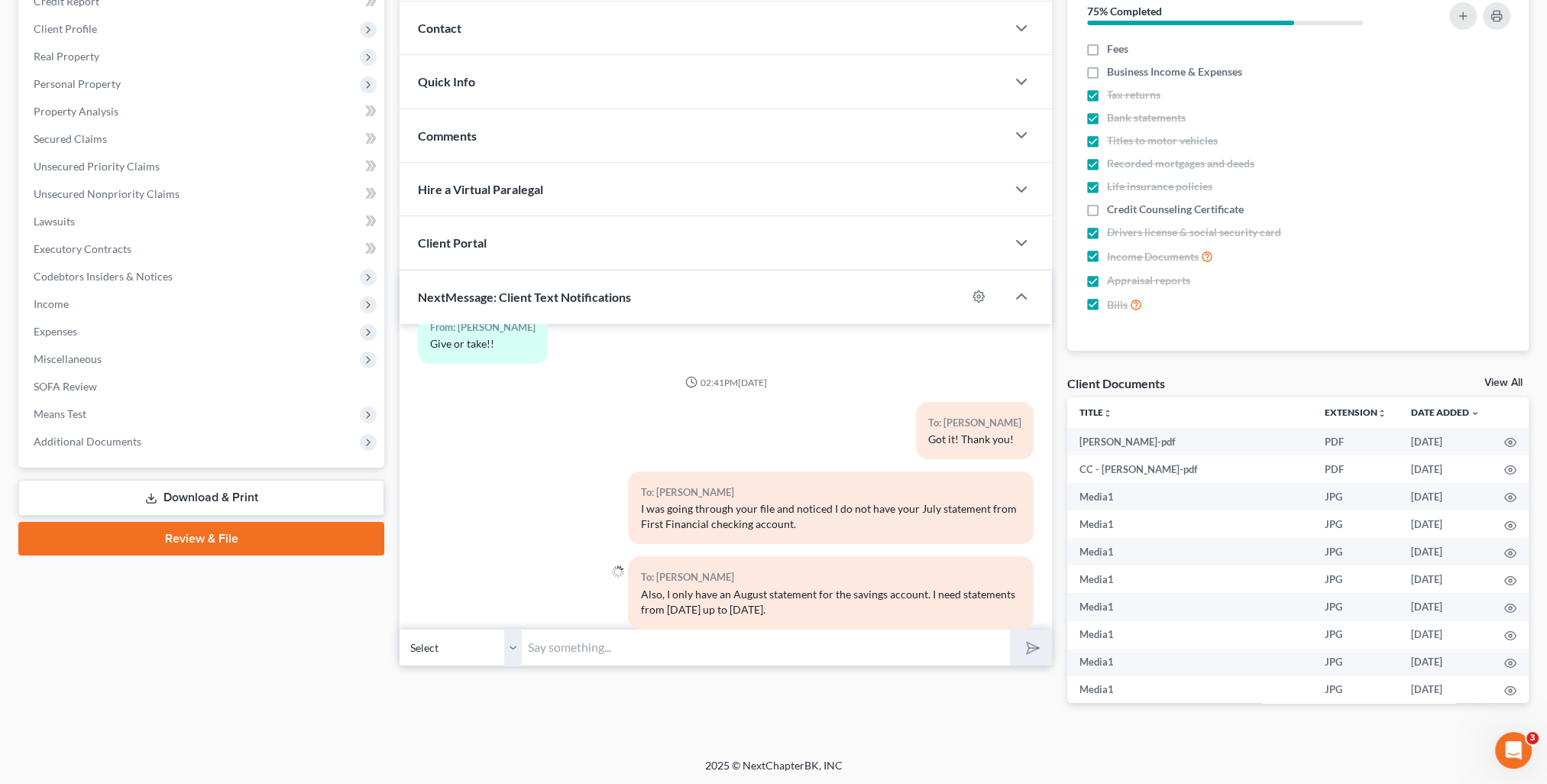
click at [825, 641] on input "text" at bounding box center [766, 647] width 488 height 38
click at [515, 511] on div "To: Jennifer Hoeft I was going through your file and noticed I do not have your…" at bounding box center [726, 513] width 631 height 85
click at [623, 647] on input "text" at bounding box center [766, 647] width 488 height 38
click at [403, 539] on div "12:38PM, 07/08/2025 To: Jennifer Hoeft This is Kristi from Marcus Little's Offi…" at bounding box center [725, 477] width 652 height 306
click at [596, 650] on input "text" at bounding box center [766, 647] width 488 height 38
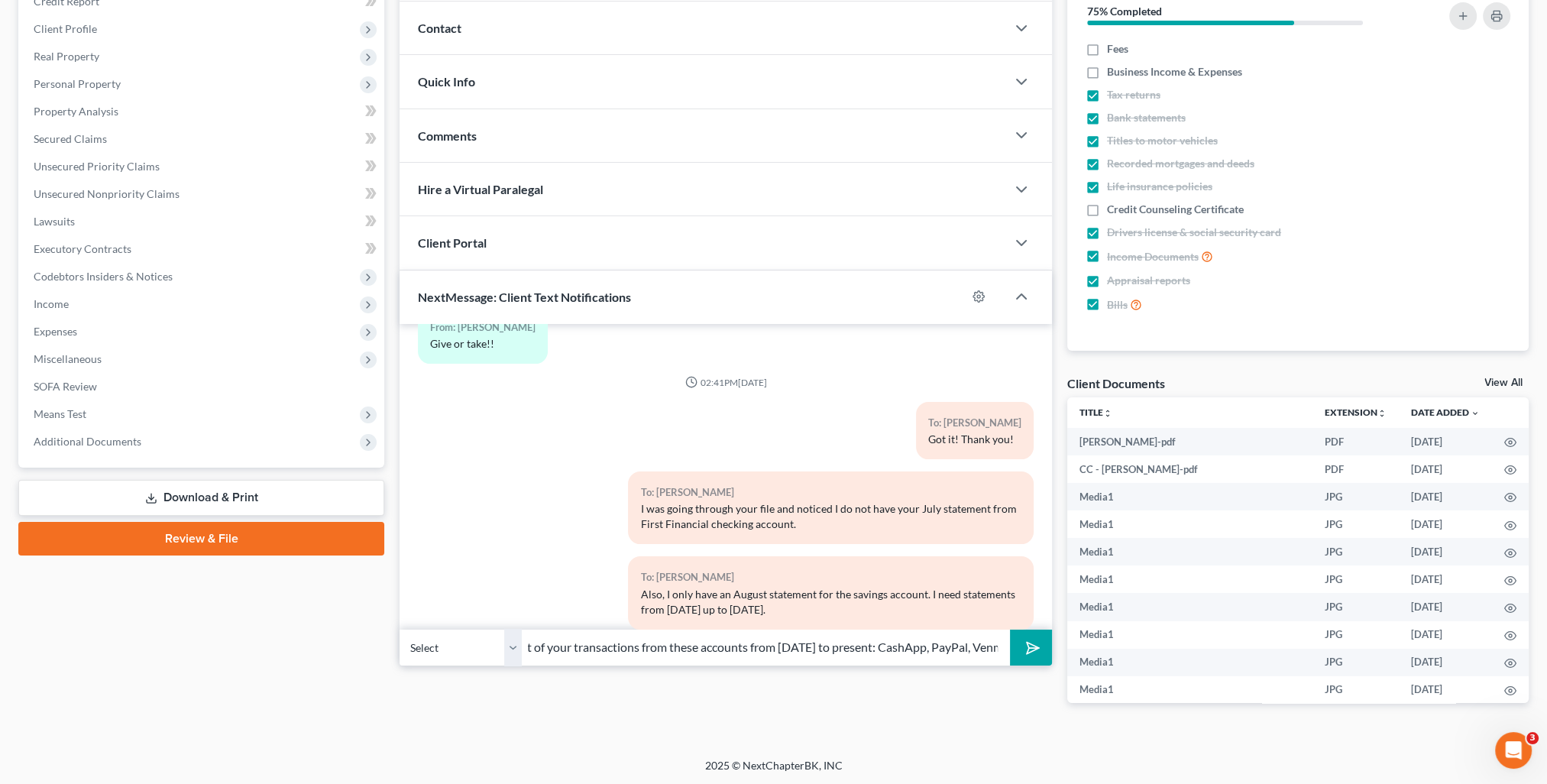
scroll to position [0, 100]
type input "Also, I need a list of your transactions from these accounts from 3/1/25 to pre…"
click at [1010, 629] on button "submit" at bounding box center [1032, 647] width 42 height 36
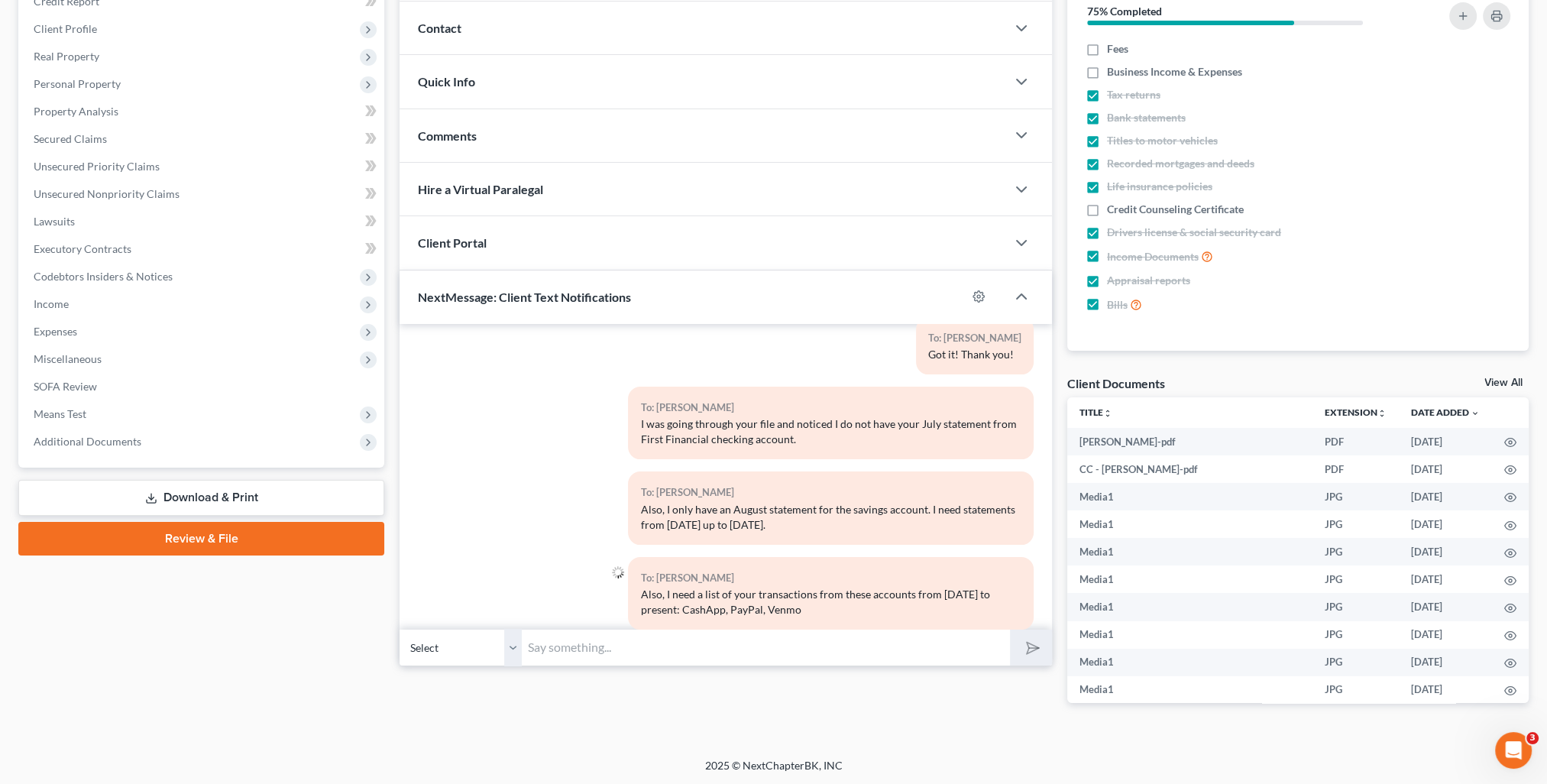
click at [597, 652] on input "text" at bounding box center [766, 647] width 488 height 38
type input "Sorry I didn't catch these earlier. Feel free to email or text them to me."
click at [1010, 629] on button "submit" at bounding box center [1032, 647] width 42 height 36
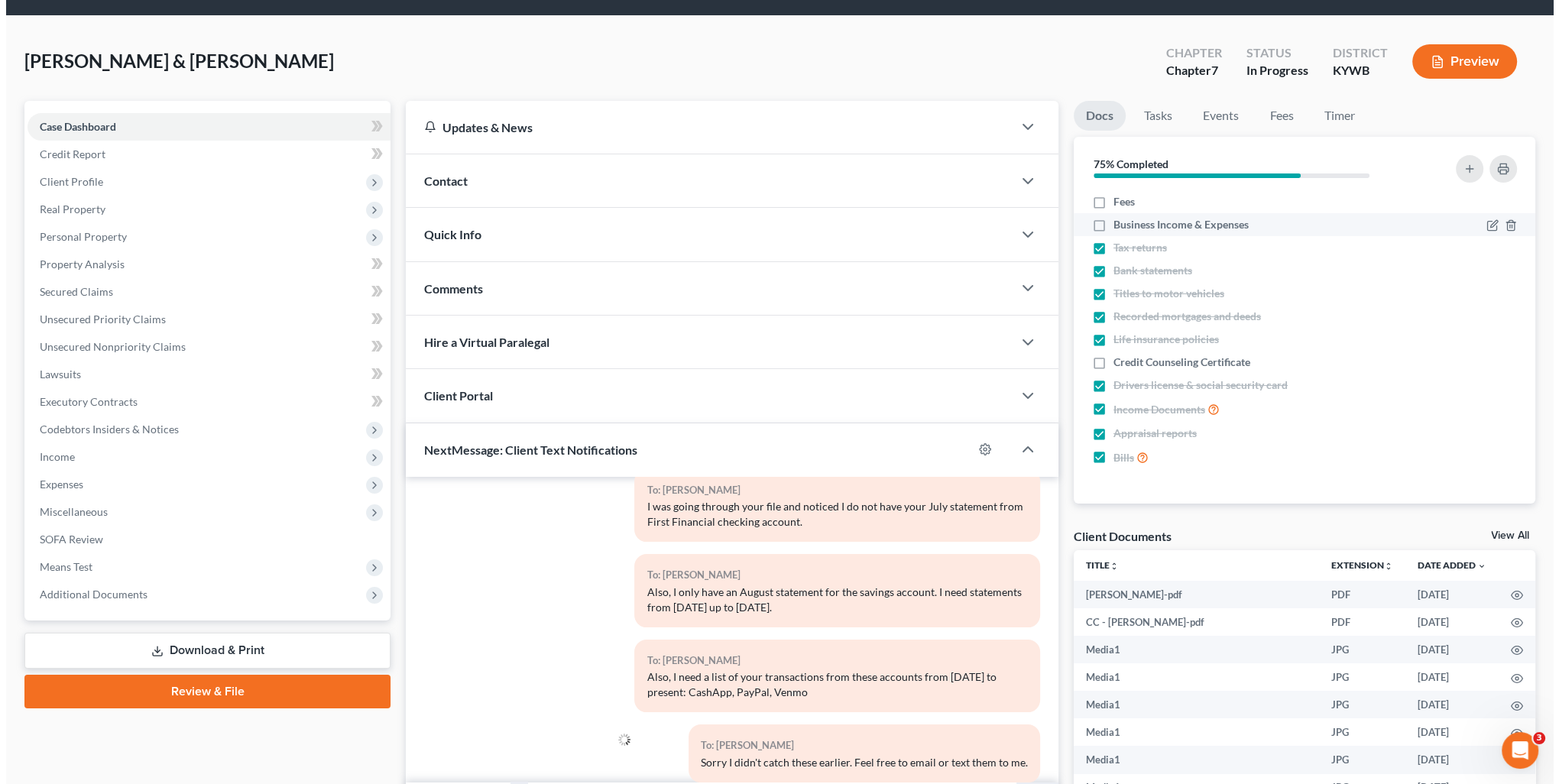
scroll to position [0, 0]
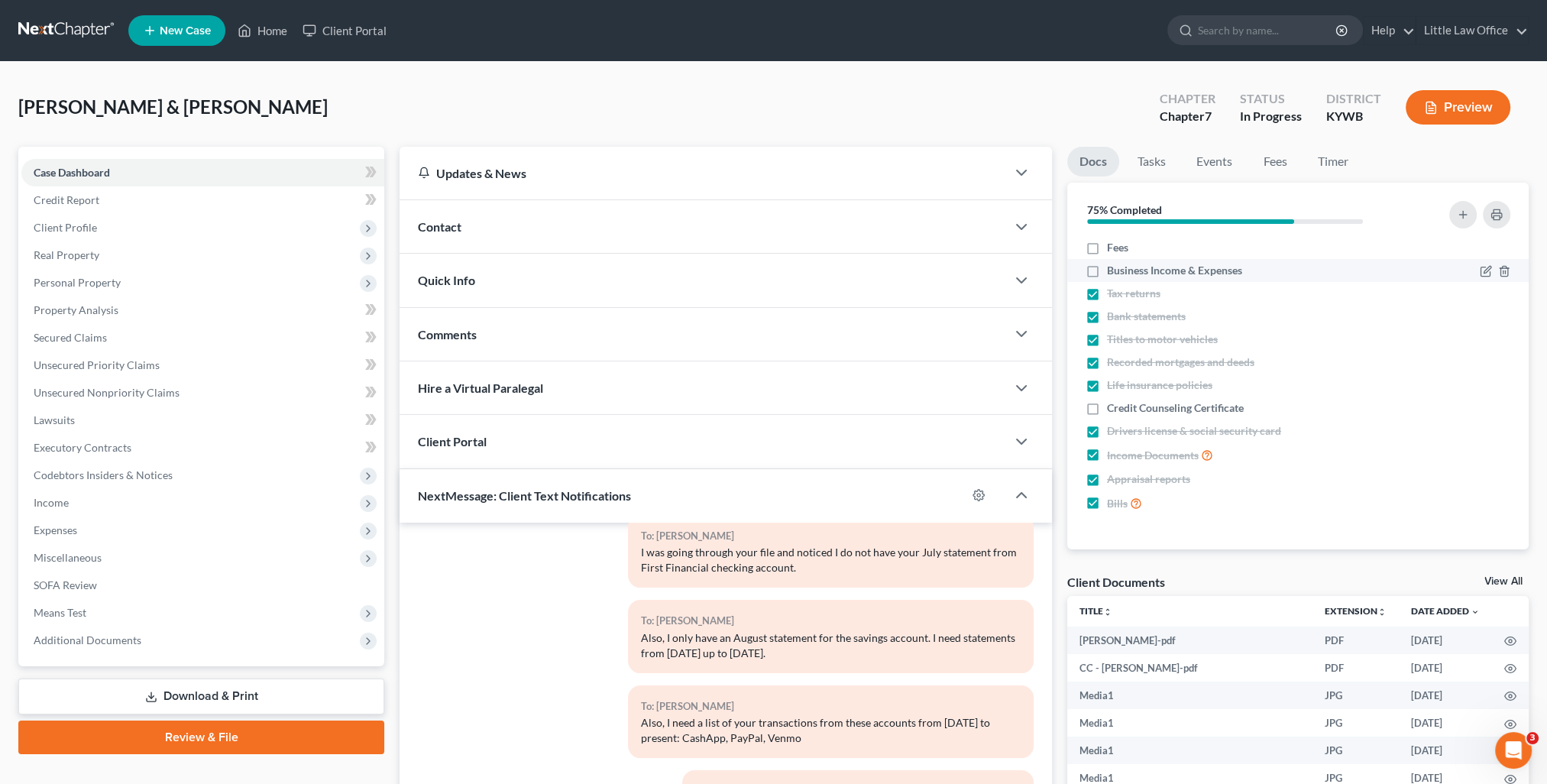
click at [1107, 269] on label "Business Income & Expenses" at bounding box center [1174, 271] width 135 height 16
click at [1114, 269] on input "Business Income & Expenses" at bounding box center [1118, 268] width 10 height 10
checkbox input "true"
click at [1457, 215] on button "button" at bounding box center [1463, 214] width 28 height 28
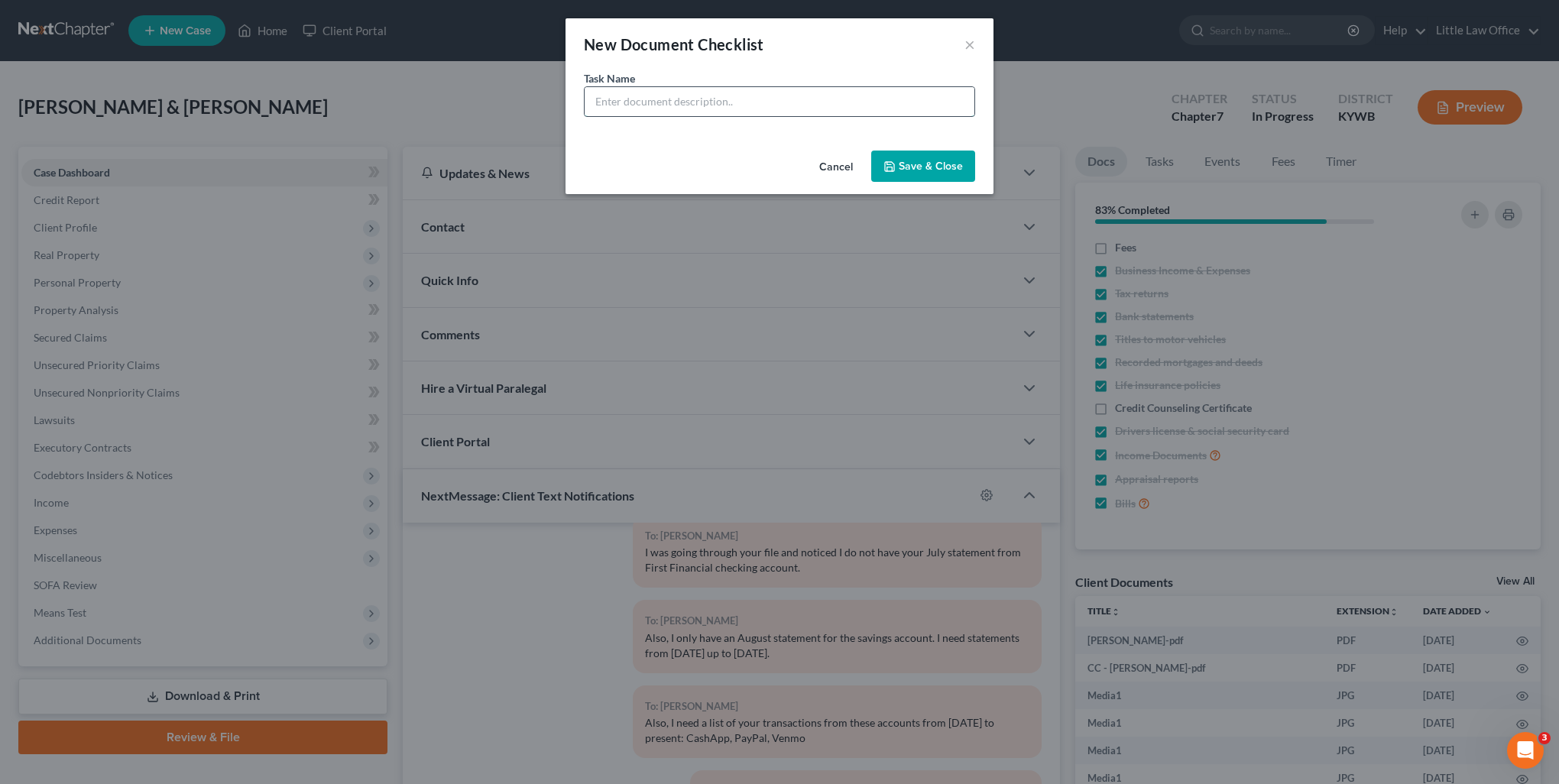
click at [620, 90] on input "text" at bounding box center [779, 102] width 389 height 29
type input "First Financial - July statement for checking and all other statements for savi…"
click at [916, 160] on button "Save & Close" at bounding box center [922, 167] width 104 height 32
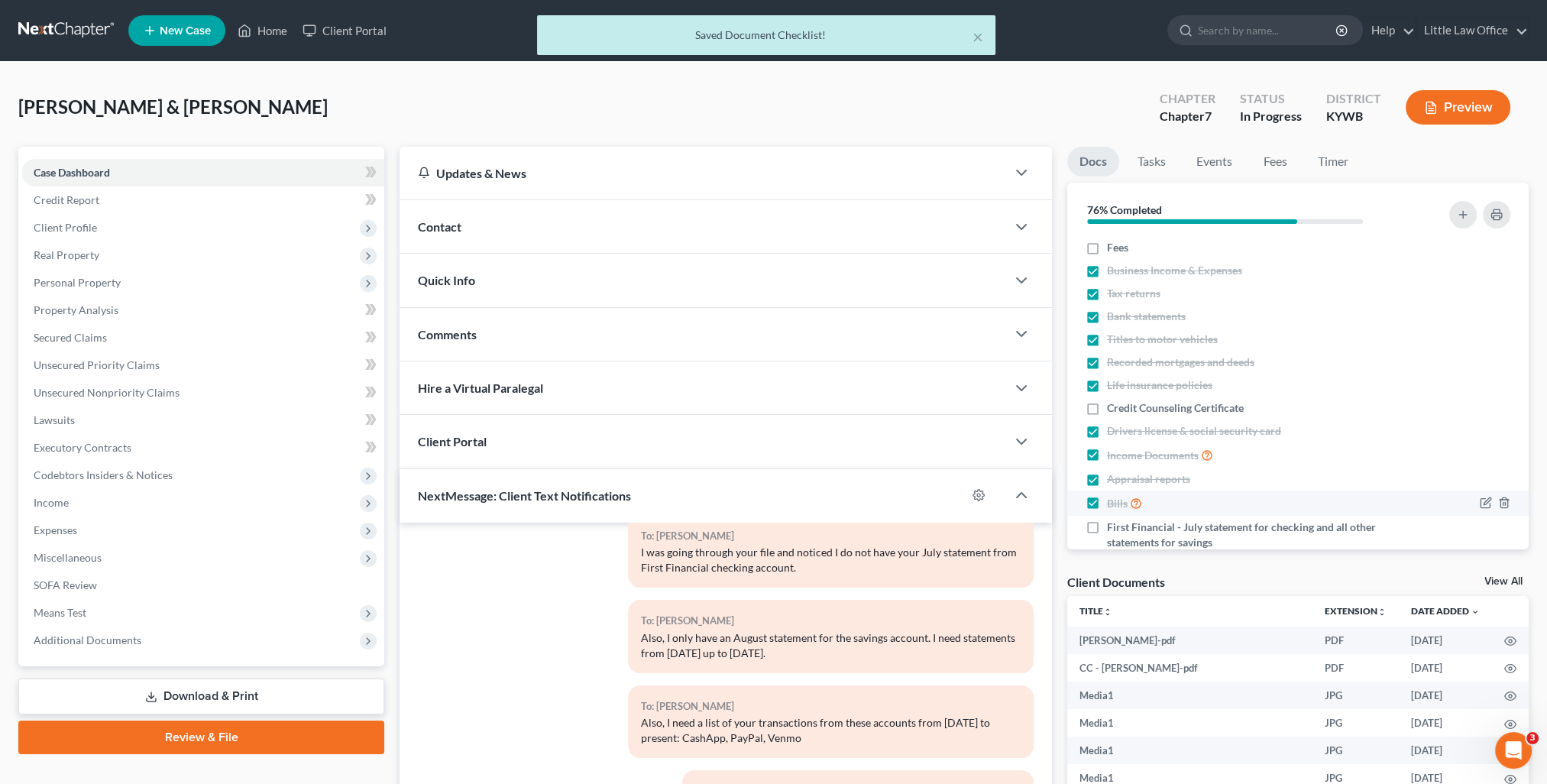
scroll to position [29, 0]
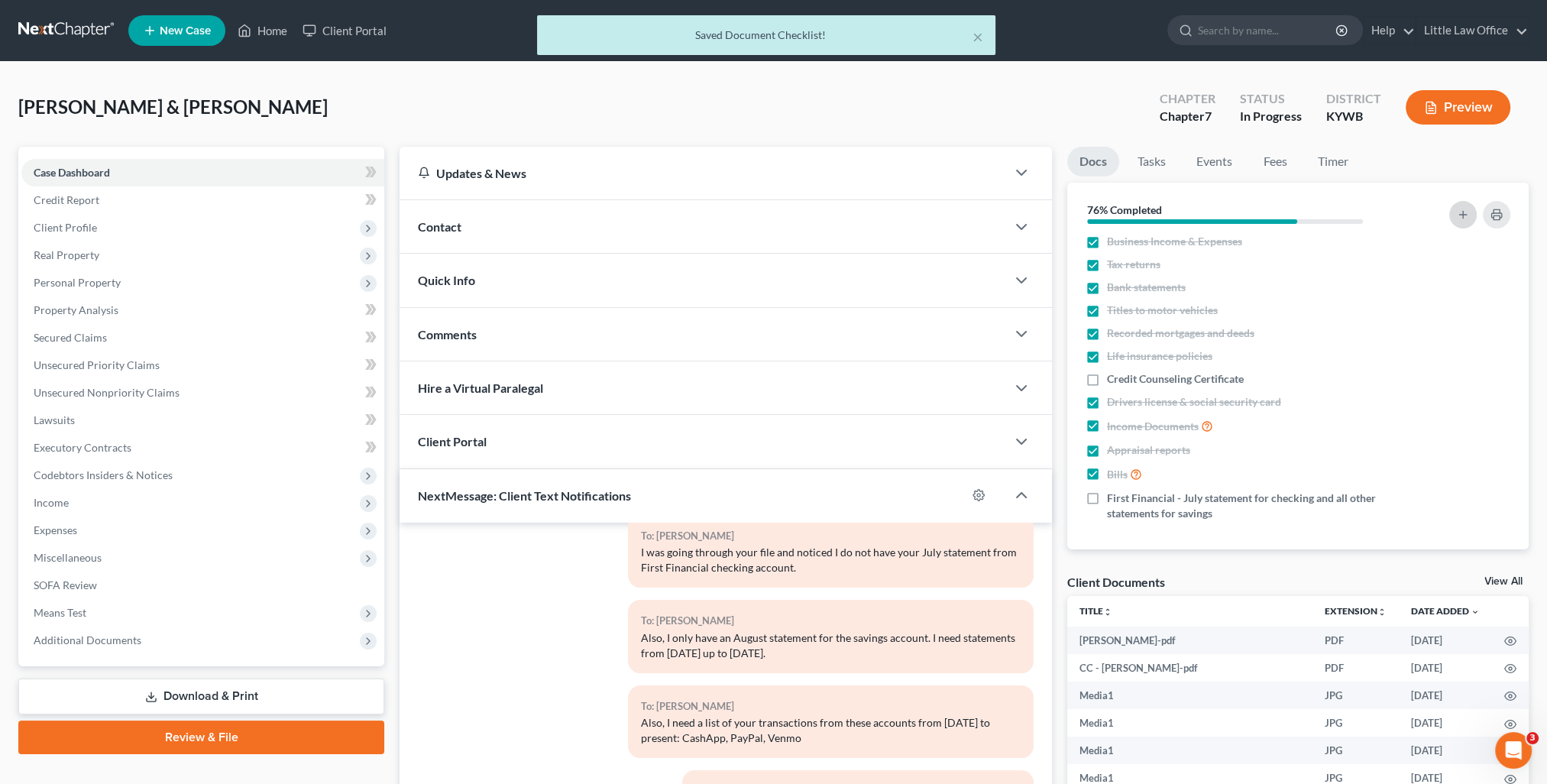
click at [1458, 213] on icon "button" at bounding box center [1462, 214] width 12 height 12
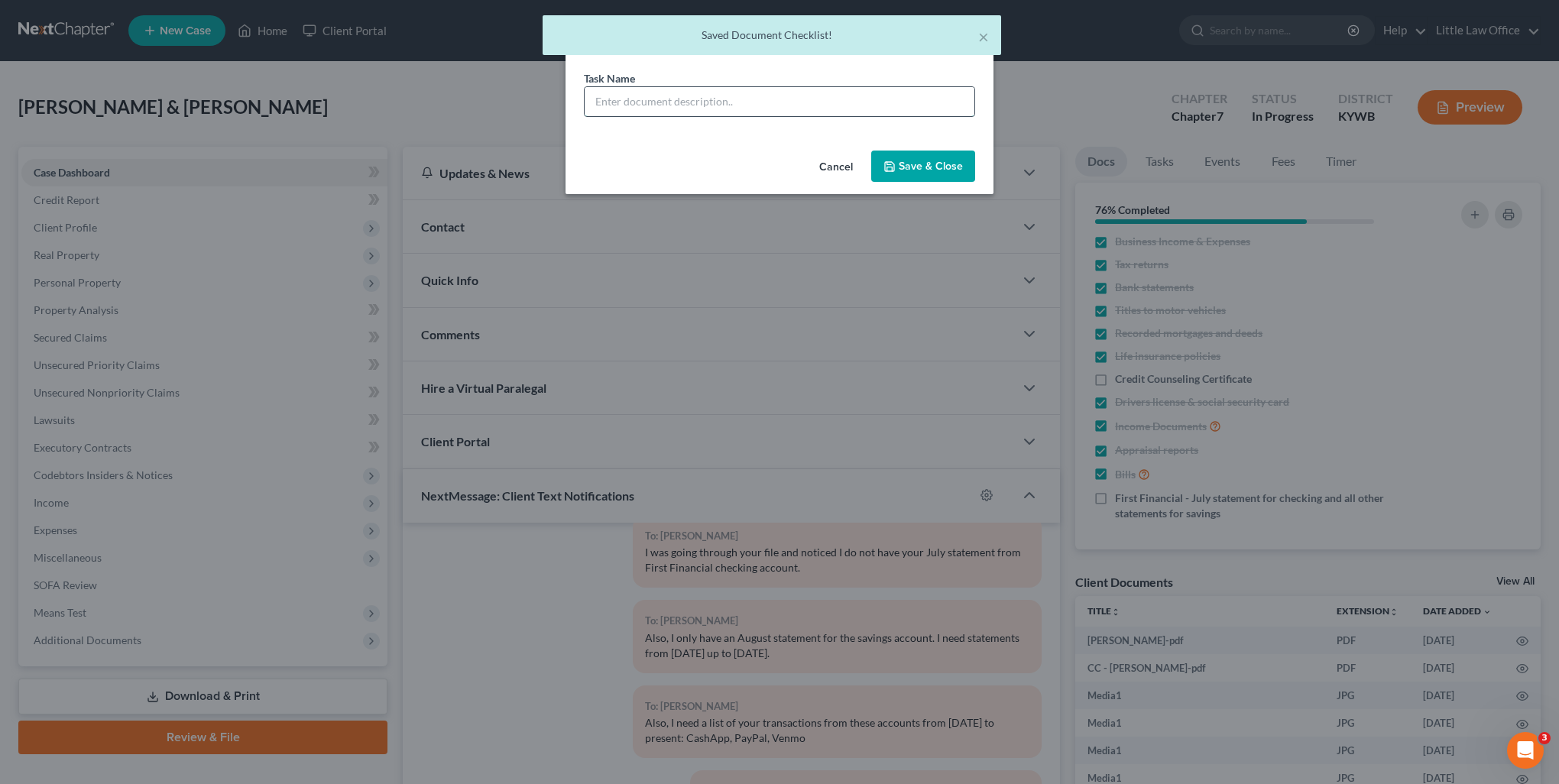
click at [705, 110] on input "text" at bounding box center [779, 102] width 389 height 29
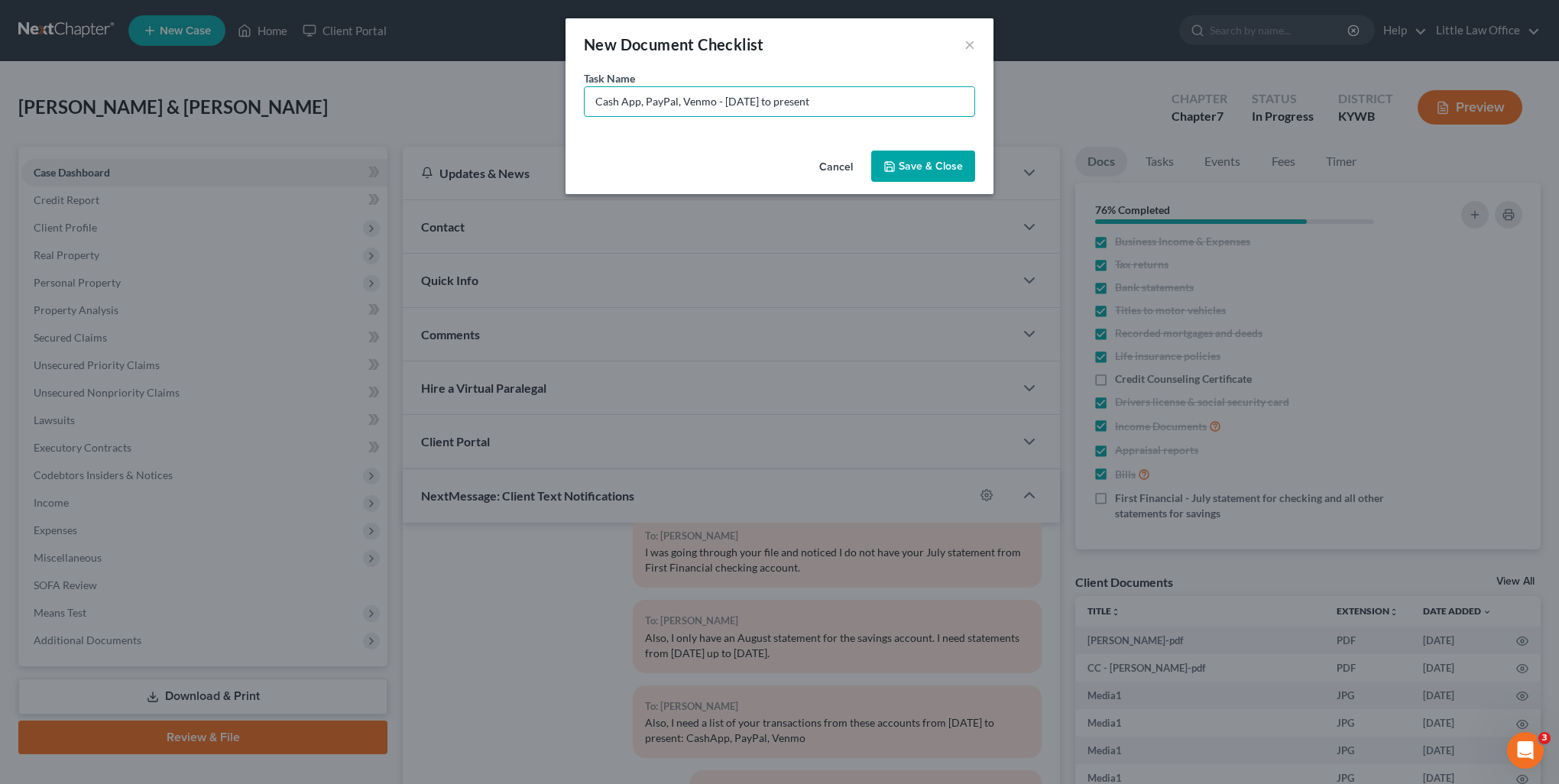
type input "Cash App, PayPal, Venmo - 3/1/25 to present"
click at [907, 164] on button "Save & Close" at bounding box center [922, 167] width 104 height 32
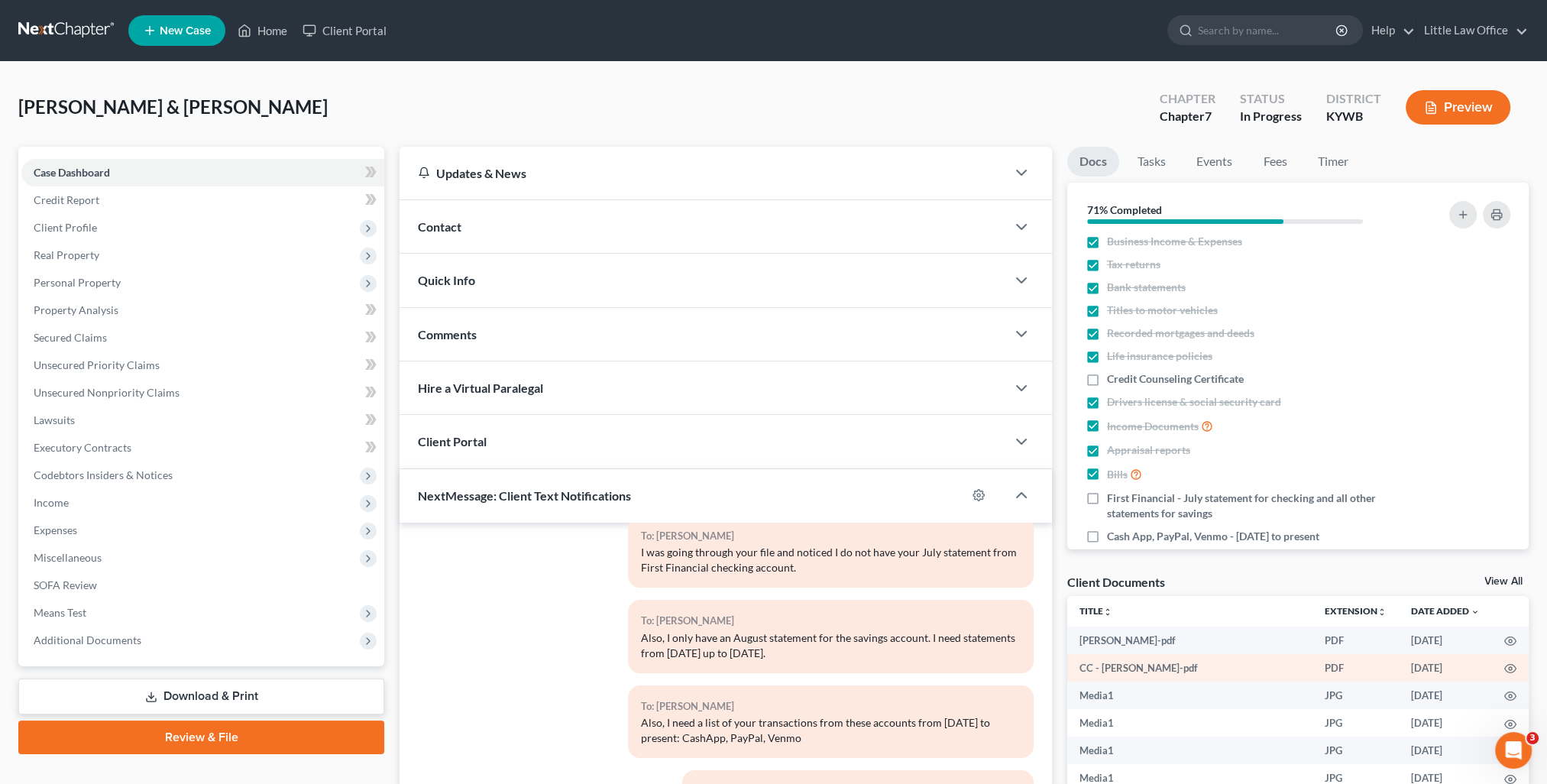
scroll to position [8049, 0]
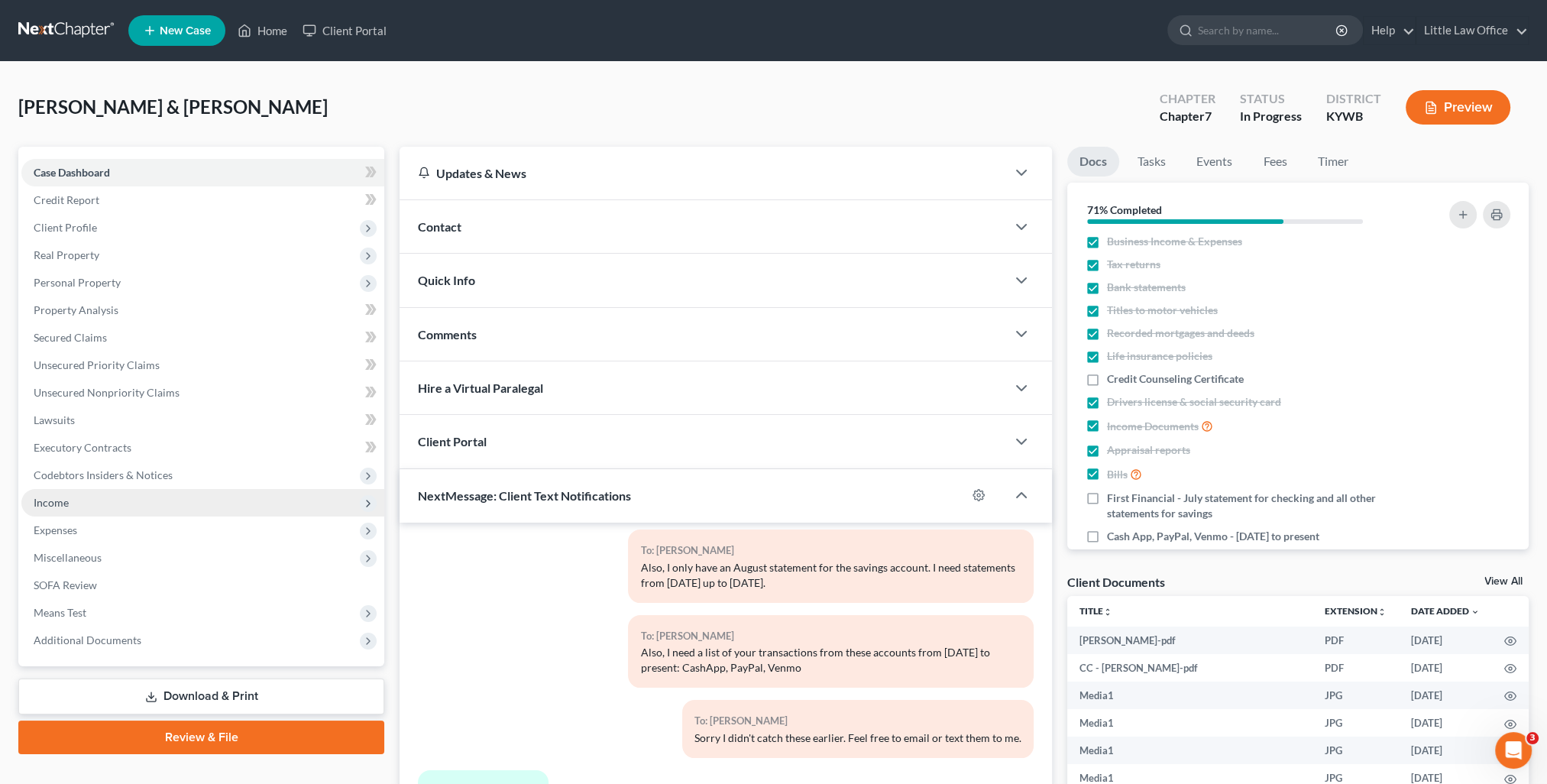
click at [75, 511] on span "Income" at bounding box center [202, 502] width 363 height 28
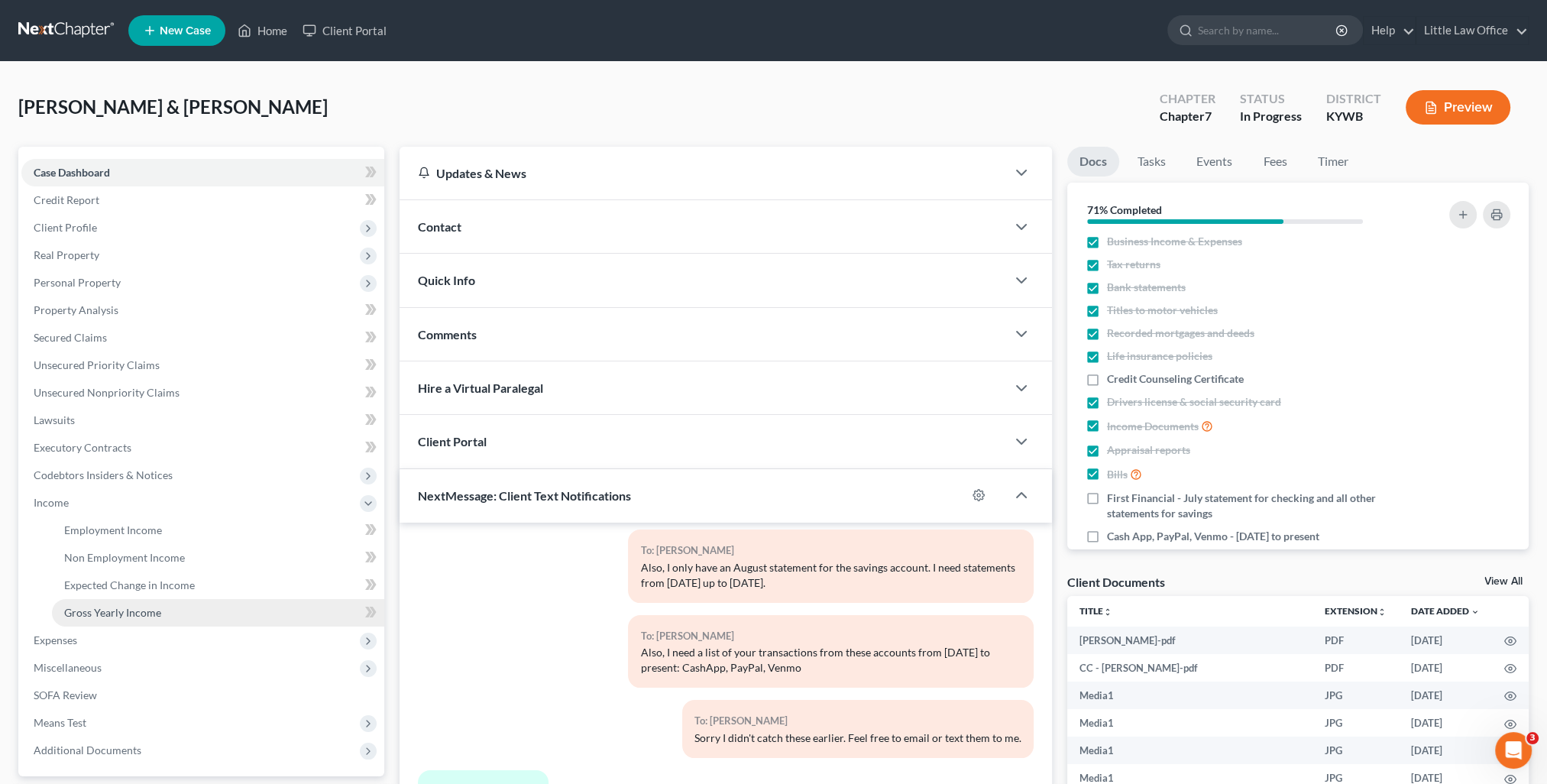
click at [152, 606] on span "Gross Yearly Income" at bounding box center [112, 612] width 97 height 13
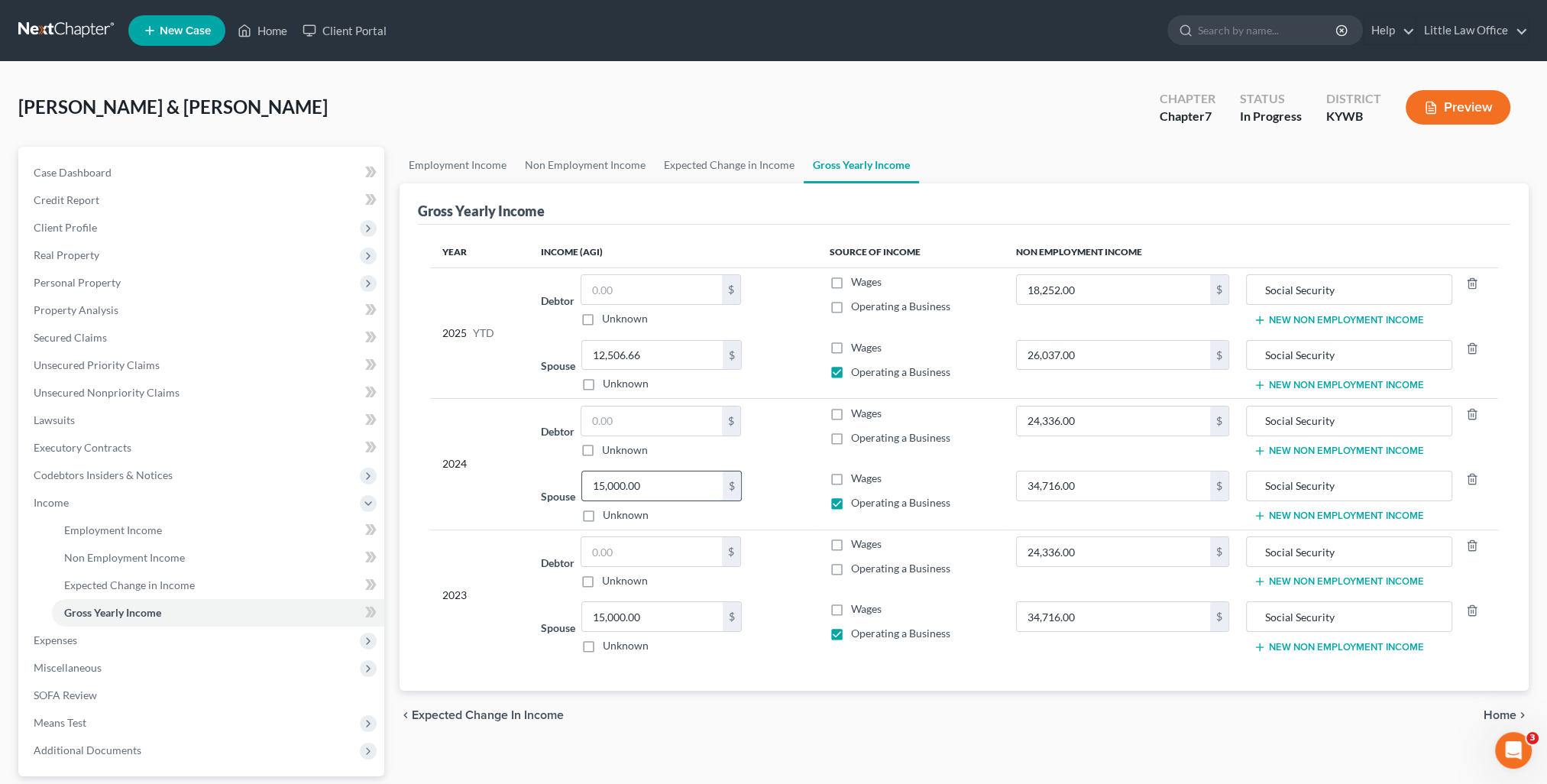
click at [664, 492] on input "15,000.00" at bounding box center [652, 486] width 141 height 29
type input "24,000"
click at [645, 618] on input "15,000.00" at bounding box center [652, 617] width 141 height 29
type input "23"
click at [669, 484] on input "24,000" at bounding box center [652, 486] width 141 height 29
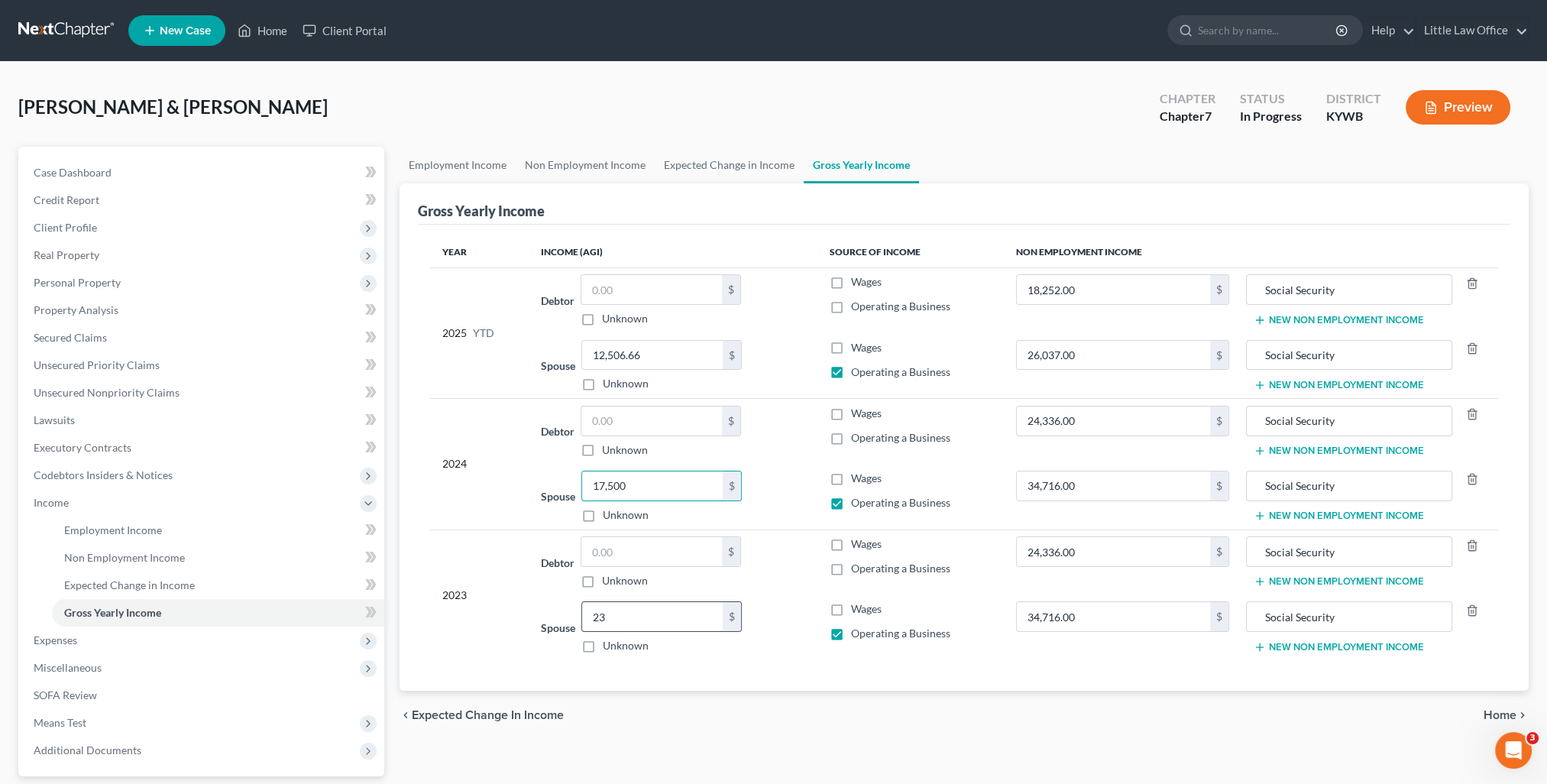
type input "17,500"
click at [657, 613] on input "23" at bounding box center [652, 617] width 141 height 29
type input "1"
type input "17,500"
click at [730, 695] on div "chevron_left Expected Change in Income Home chevron_right" at bounding box center [964, 714] width 1129 height 49
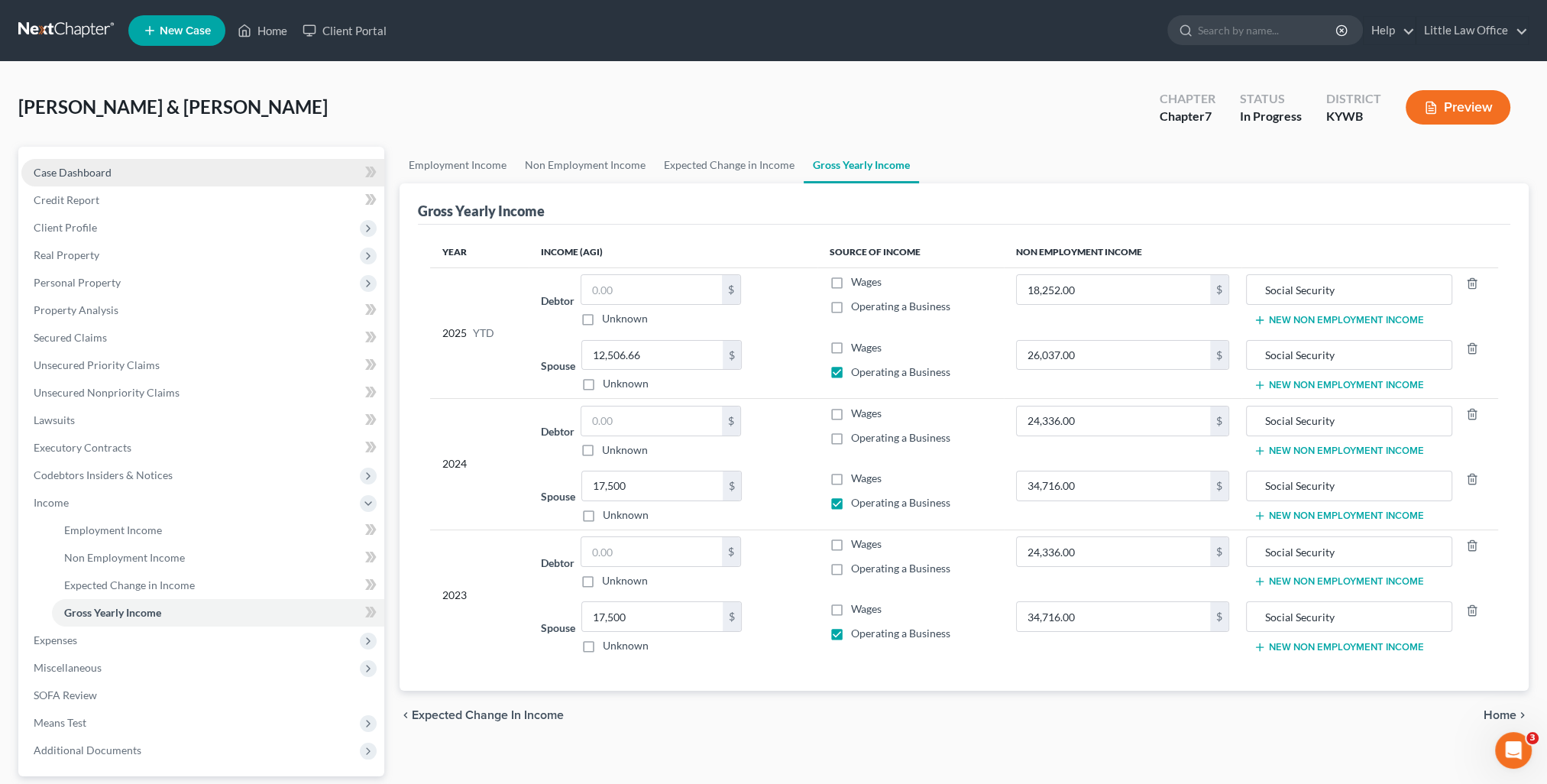
click at [143, 159] on link "Case Dashboard" at bounding box center [202, 173] width 363 height 28
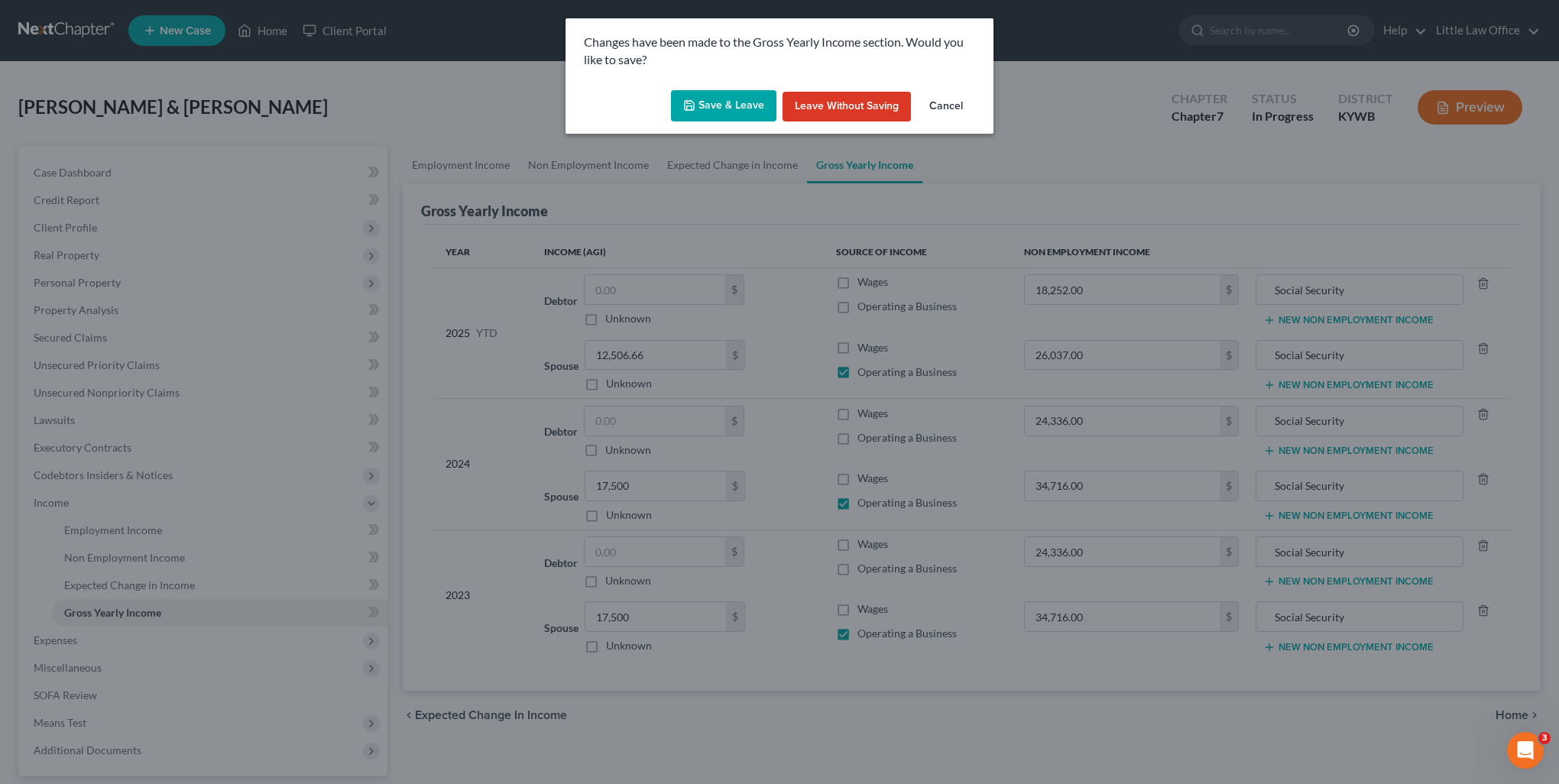
click at [745, 106] on button "Save & Leave" at bounding box center [723, 106] width 106 height 32
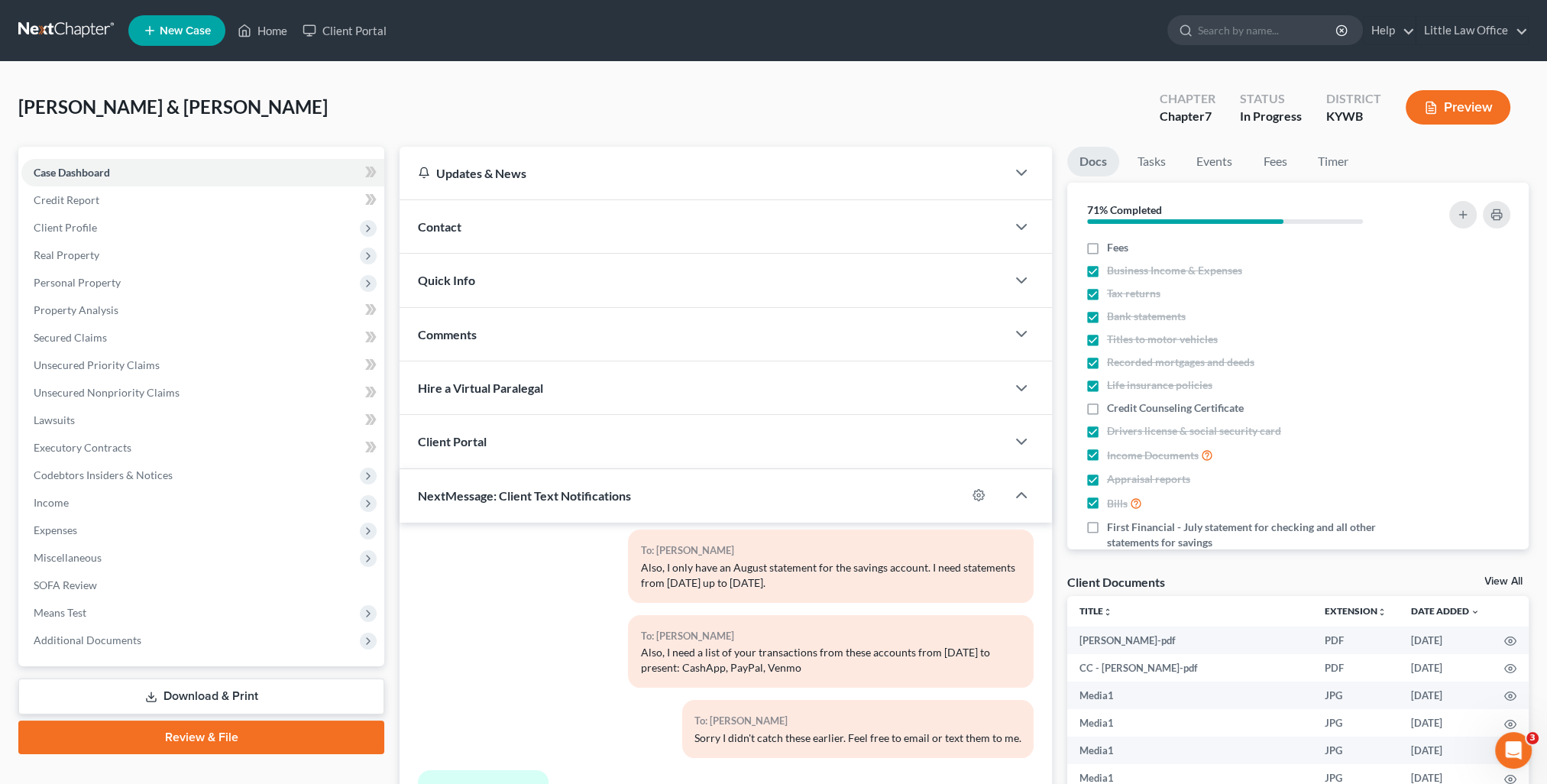
scroll to position [199, 0]
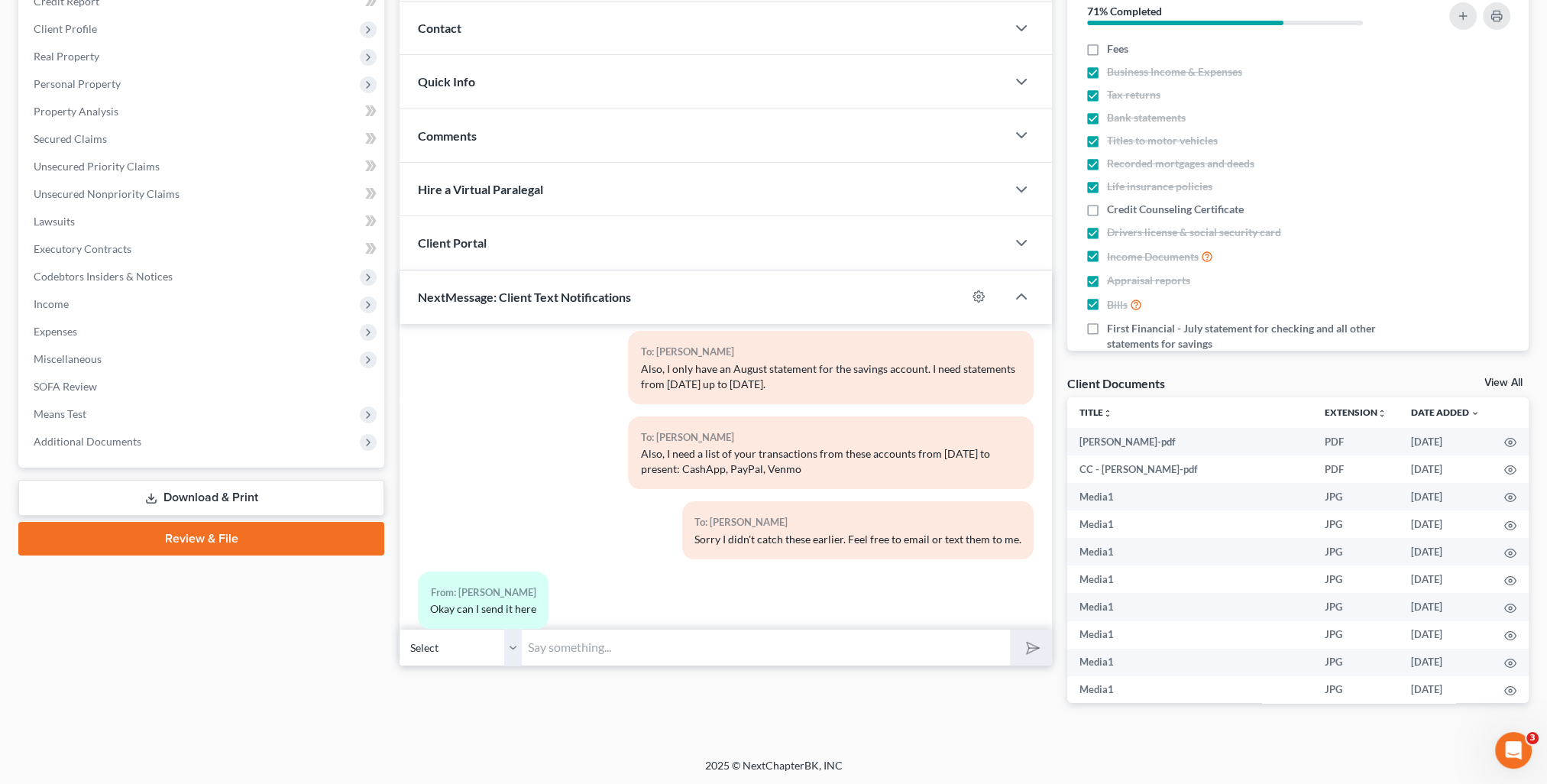
click at [596, 647] on input "text" at bounding box center [766, 647] width 488 height 38
type input "Yes ma'am or you can email it to me at kristi@littlelawofficeky.com"
click at [1046, 650] on button "submit" at bounding box center [1032, 647] width 42 height 36
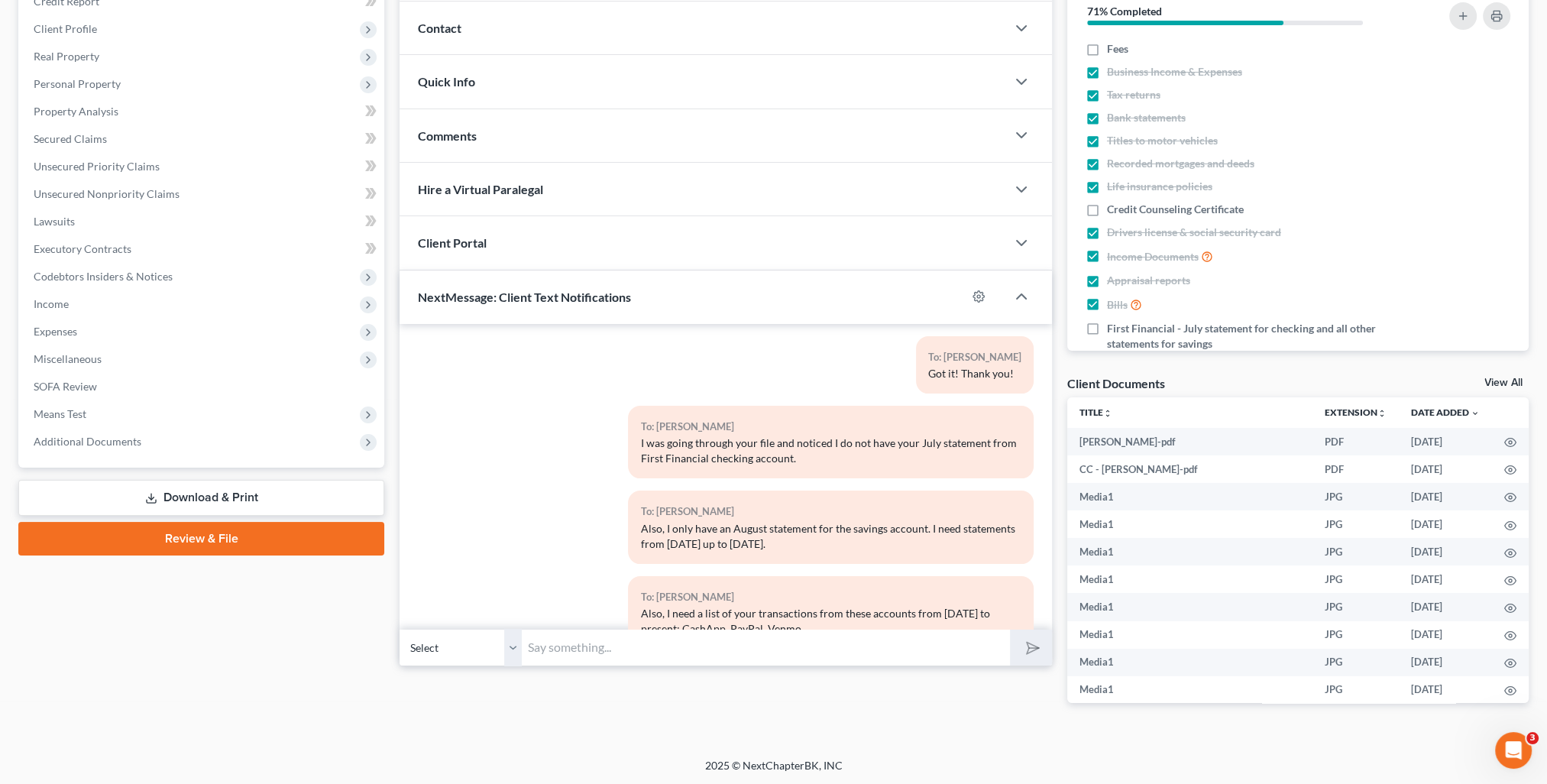
scroll to position [0, 0]
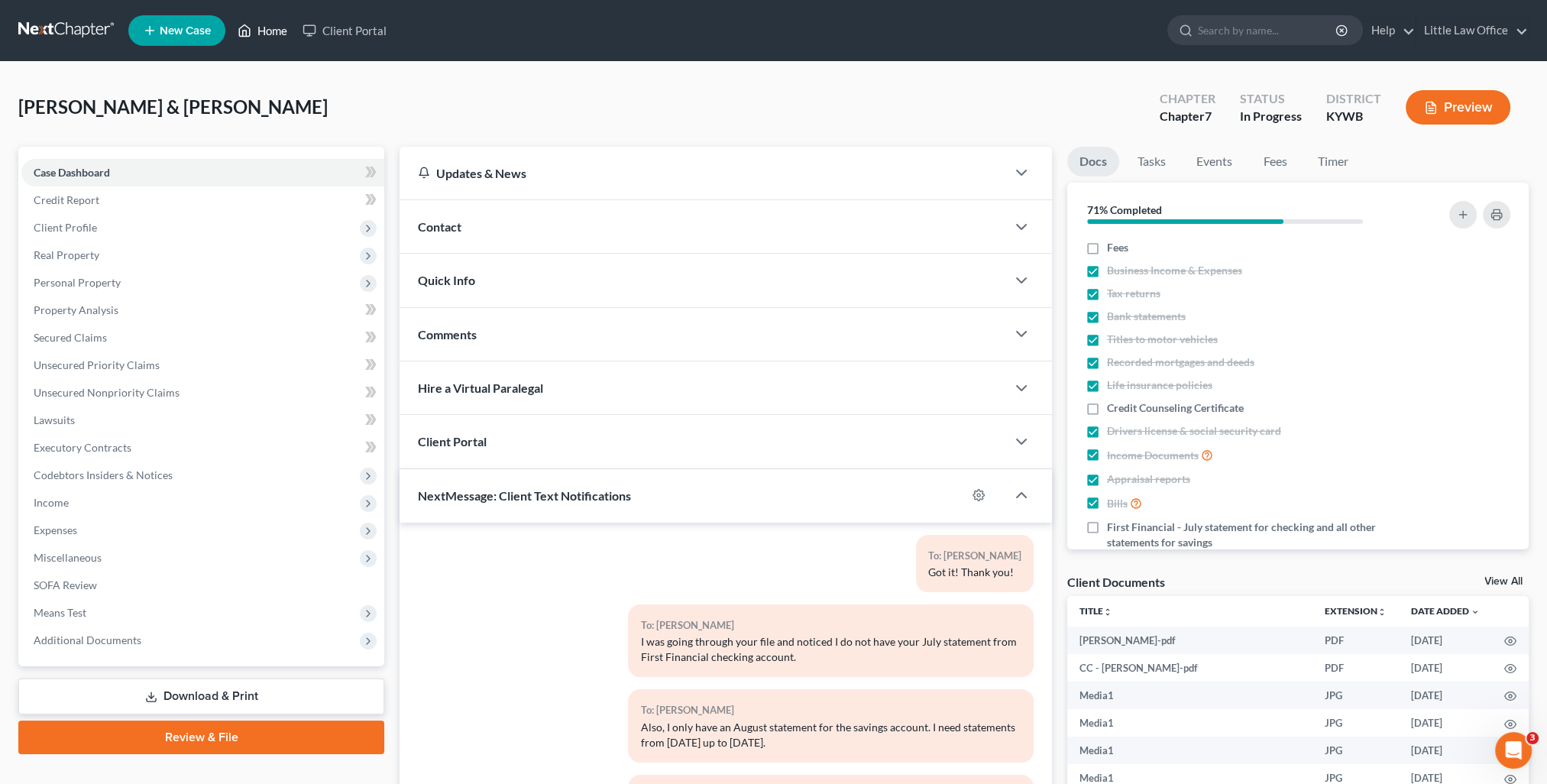
click at [285, 35] on link "Home" at bounding box center [262, 30] width 65 height 28
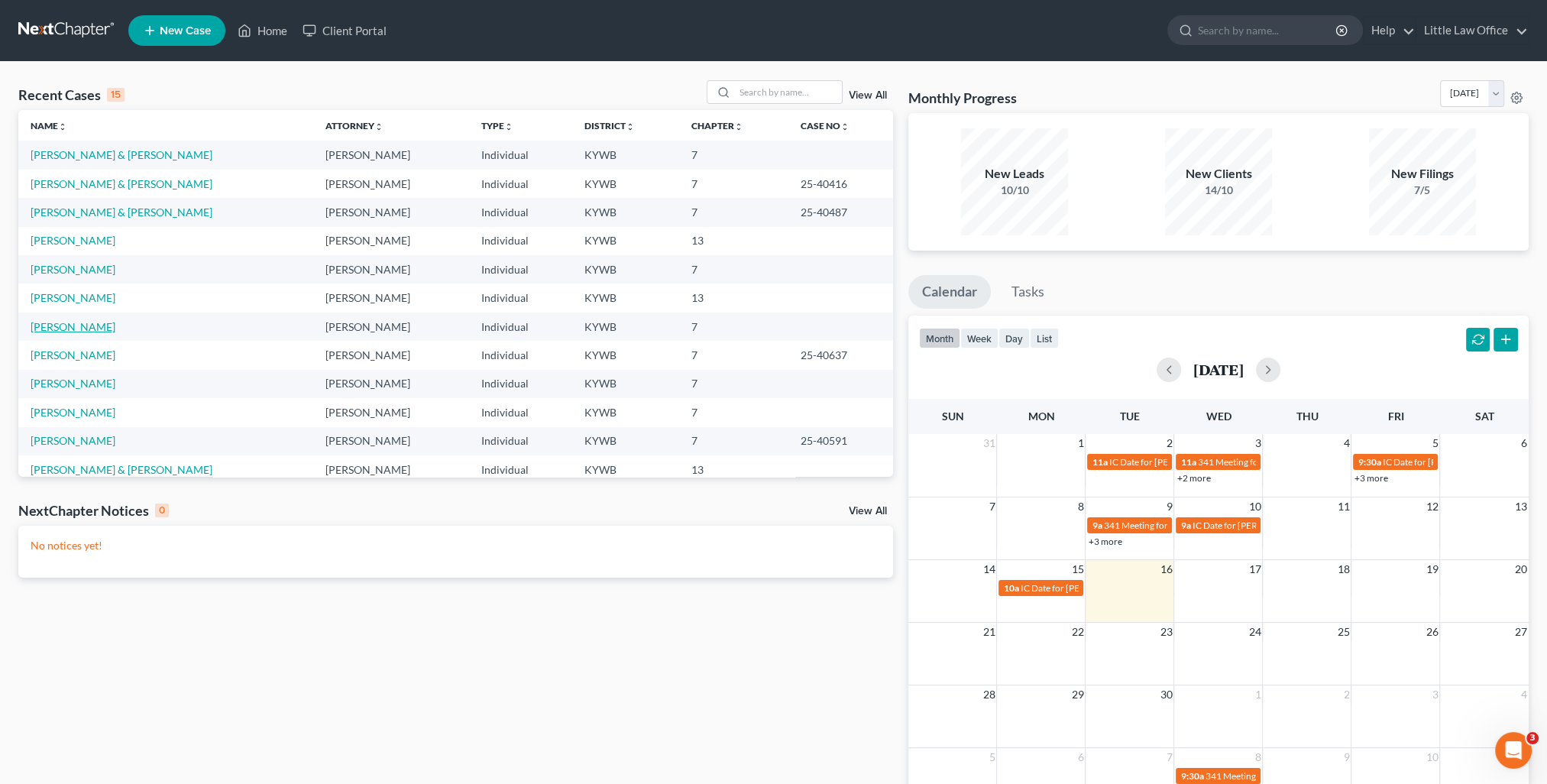
click at [75, 330] on link "Travis, Todd" at bounding box center [73, 327] width 85 height 13
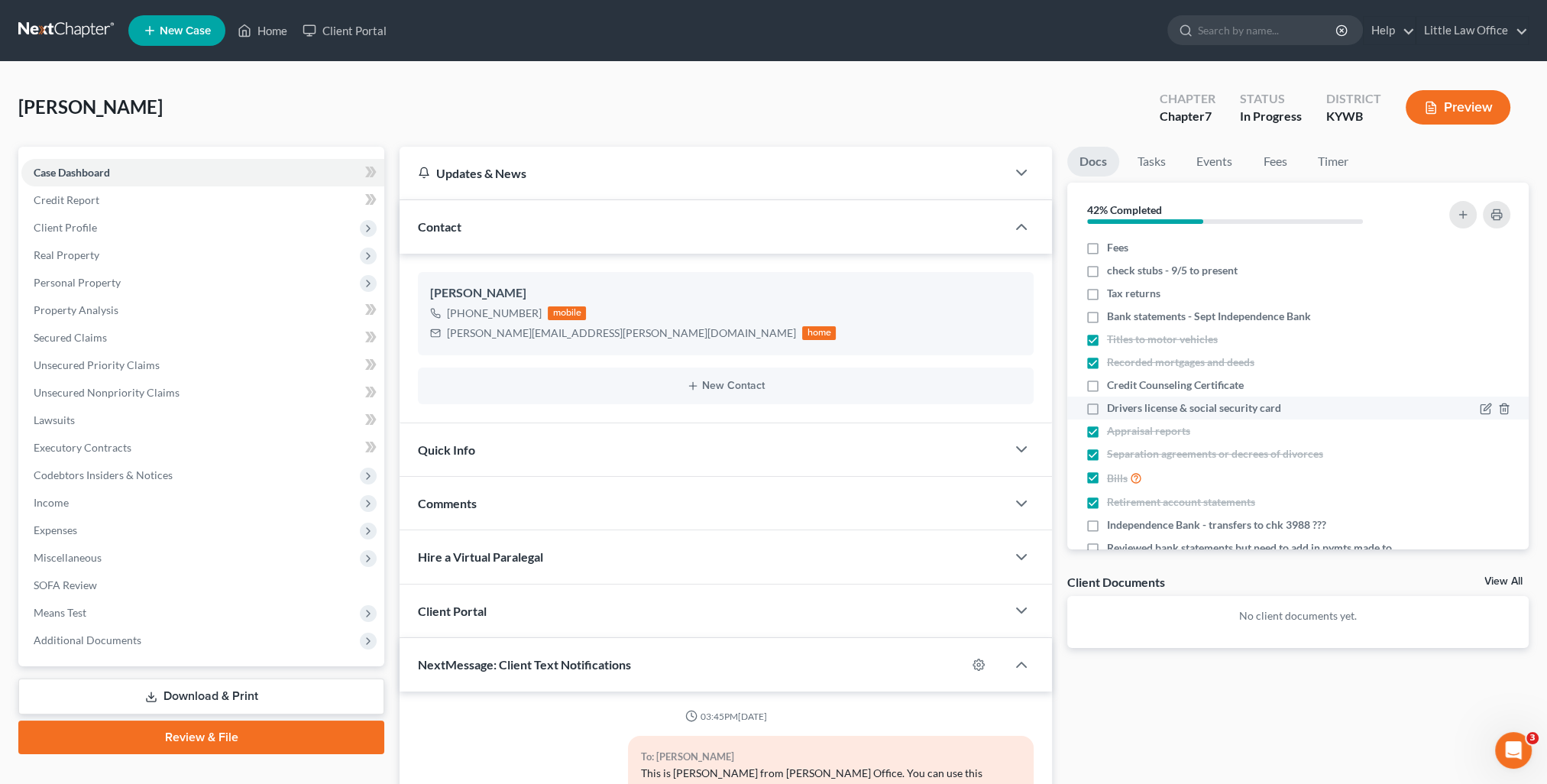
click at [1107, 408] on label "Drivers license & social security card" at bounding box center [1194, 408] width 174 height 16
click at [1114, 408] on input "Drivers license & social security card" at bounding box center [1118, 405] width 10 height 10
checkbox input "true"
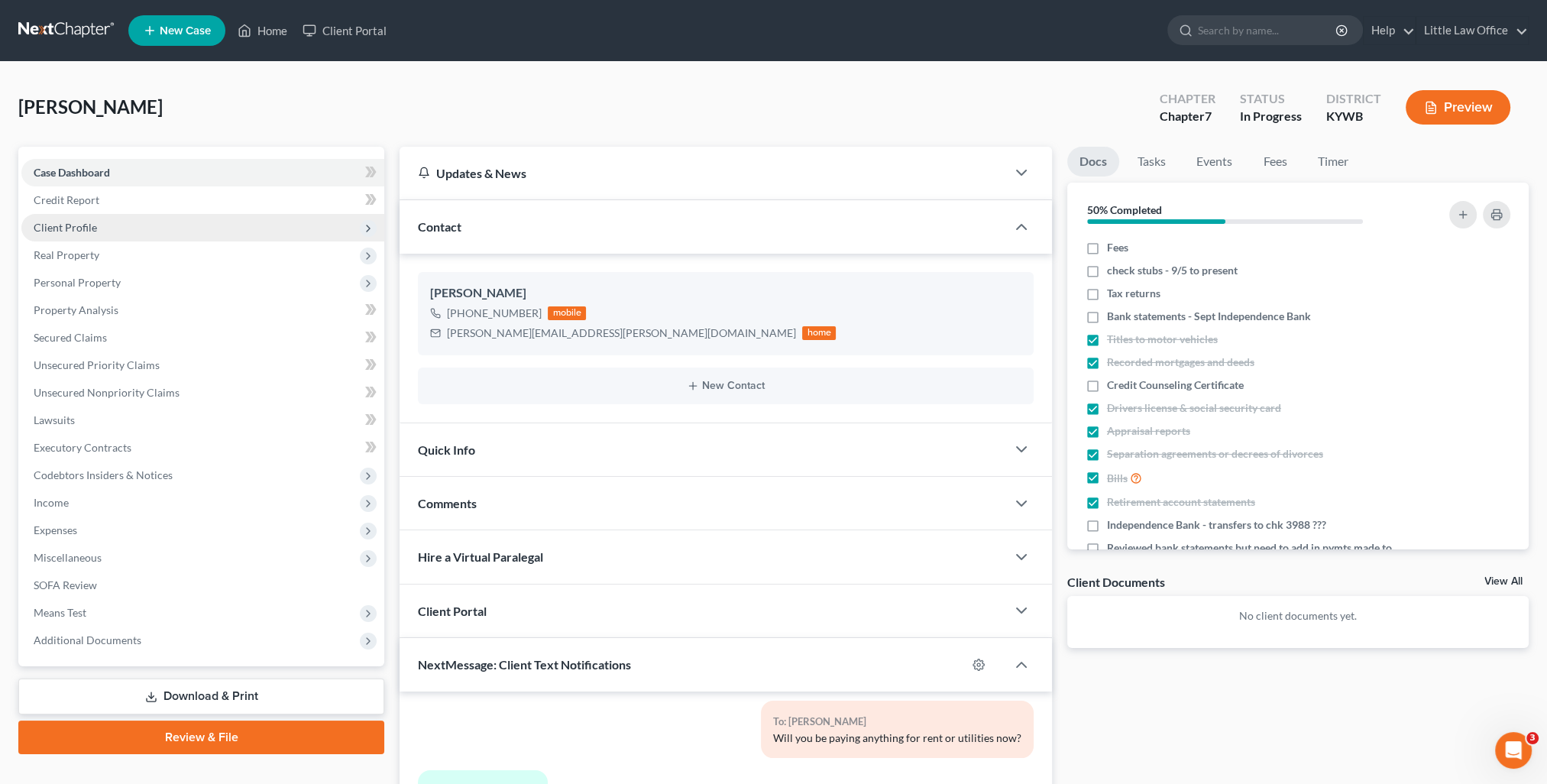
click at [53, 221] on span "Client Profile" at bounding box center [65, 227] width 63 height 13
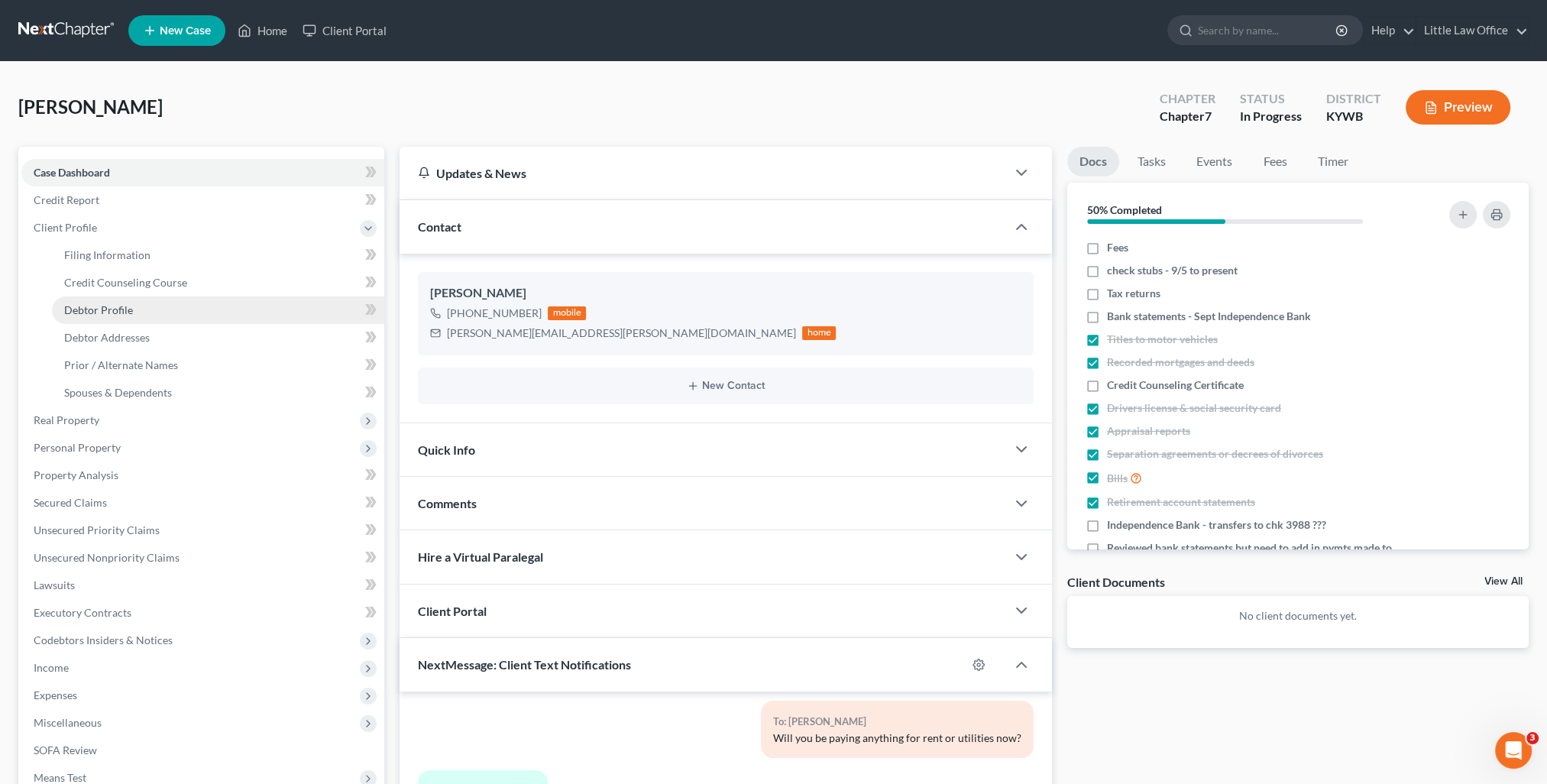
click at [106, 308] on span "Debtor Profile" at bounding box center [98, 310] width 69 height 13
select select "2"
select select "3"
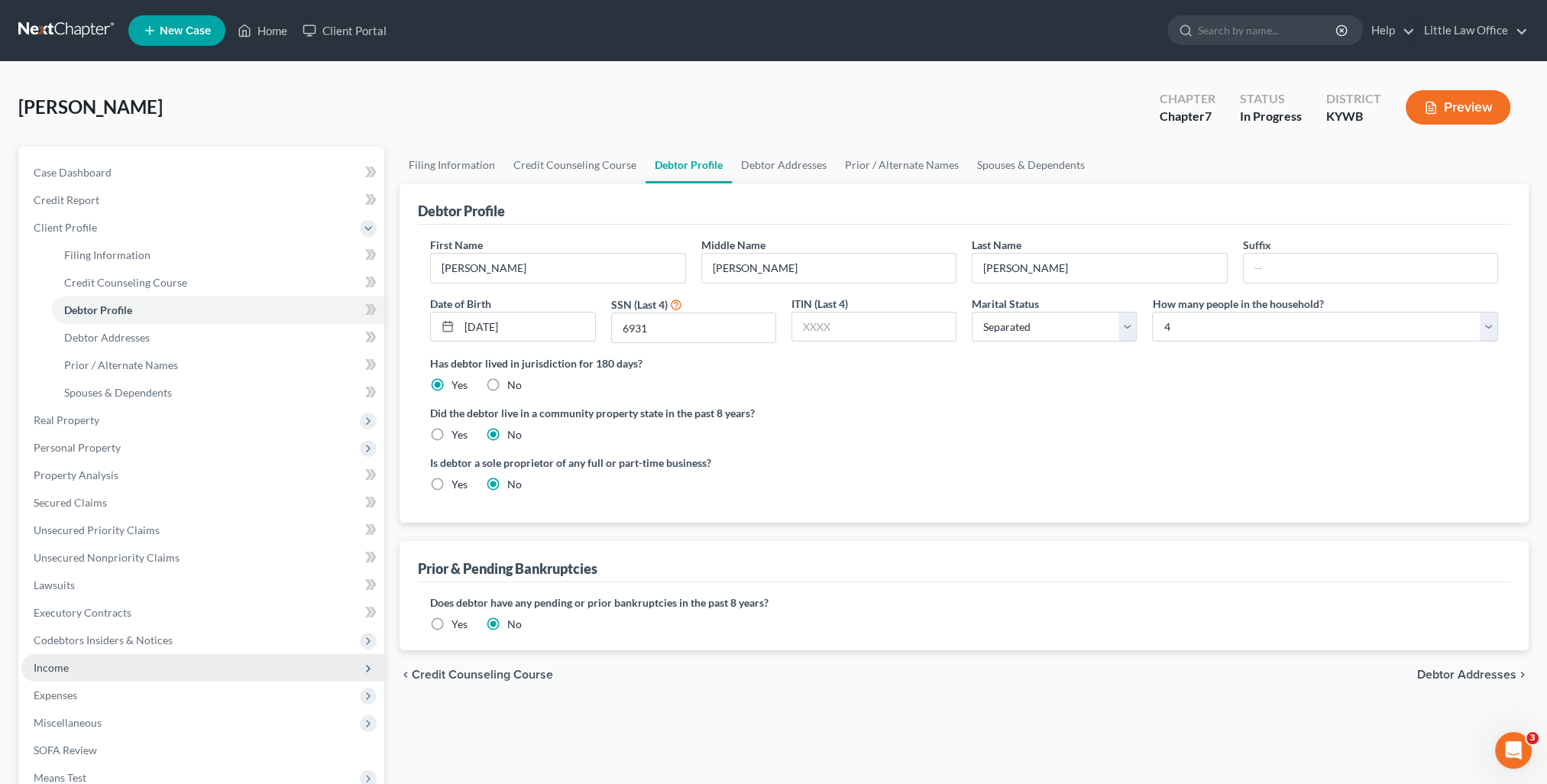
drag, startPoint x: 83, startPoint y: 673, endPoint x: 110, endPoint y: 690, distance: 31.9
click at [83, 673] on span "Income" at bounding box center [202, 668] width 363 height 28
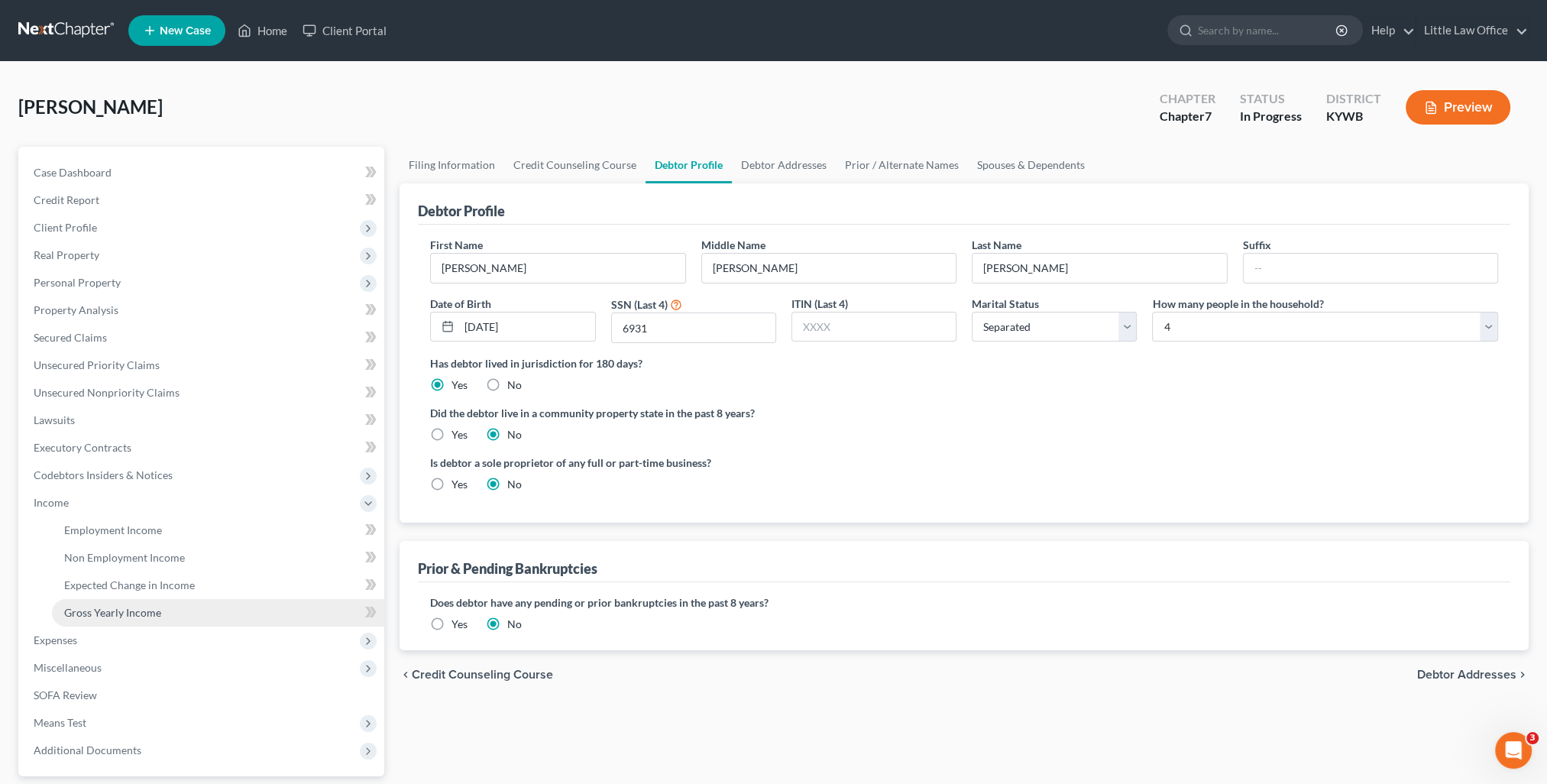
click at [133, 615] on span "Gross Yearly Income" at bounding box center [112, 612] width 97 height 13
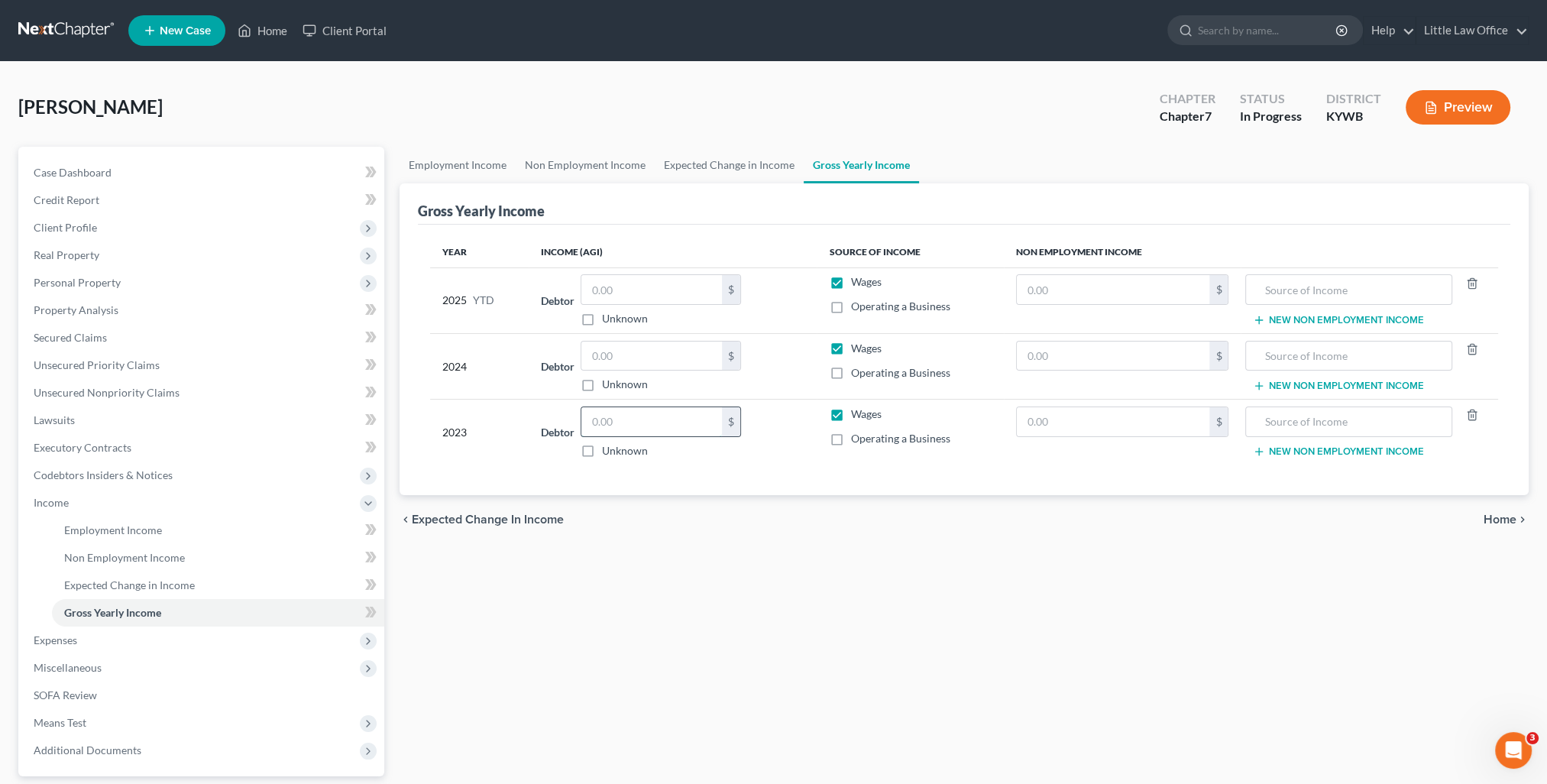
click at [645, 416] on input "text" at bounding box center [652, 421] width 141 height 29
type input "131,469"
click at [123, 176] on link "Case Dashboard" at bounding box center [202, 173] width 363 height 28
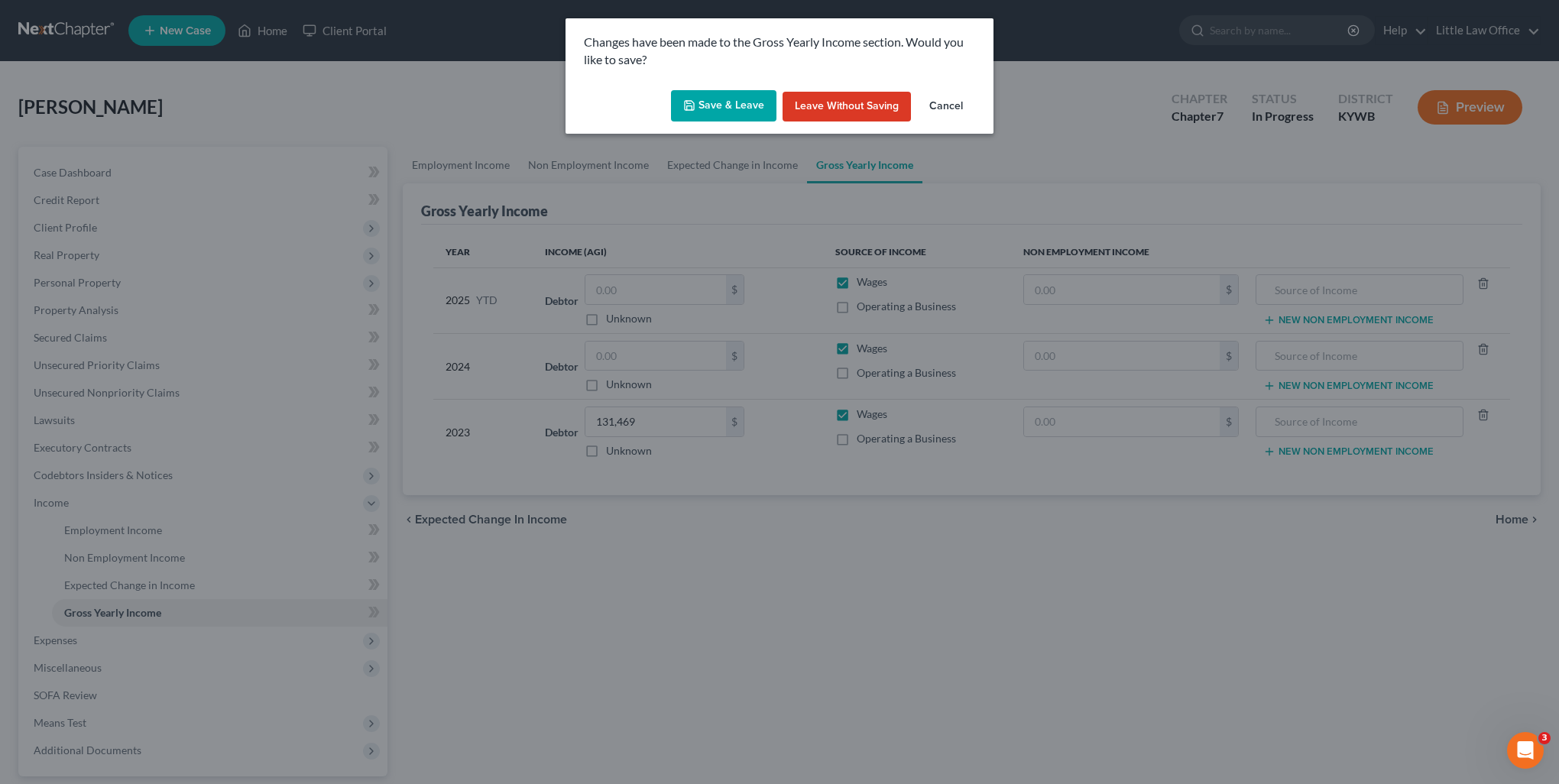
click at [731, 106] on button "Save & Leave" at bounding box center [723, 106] width 106 height 32
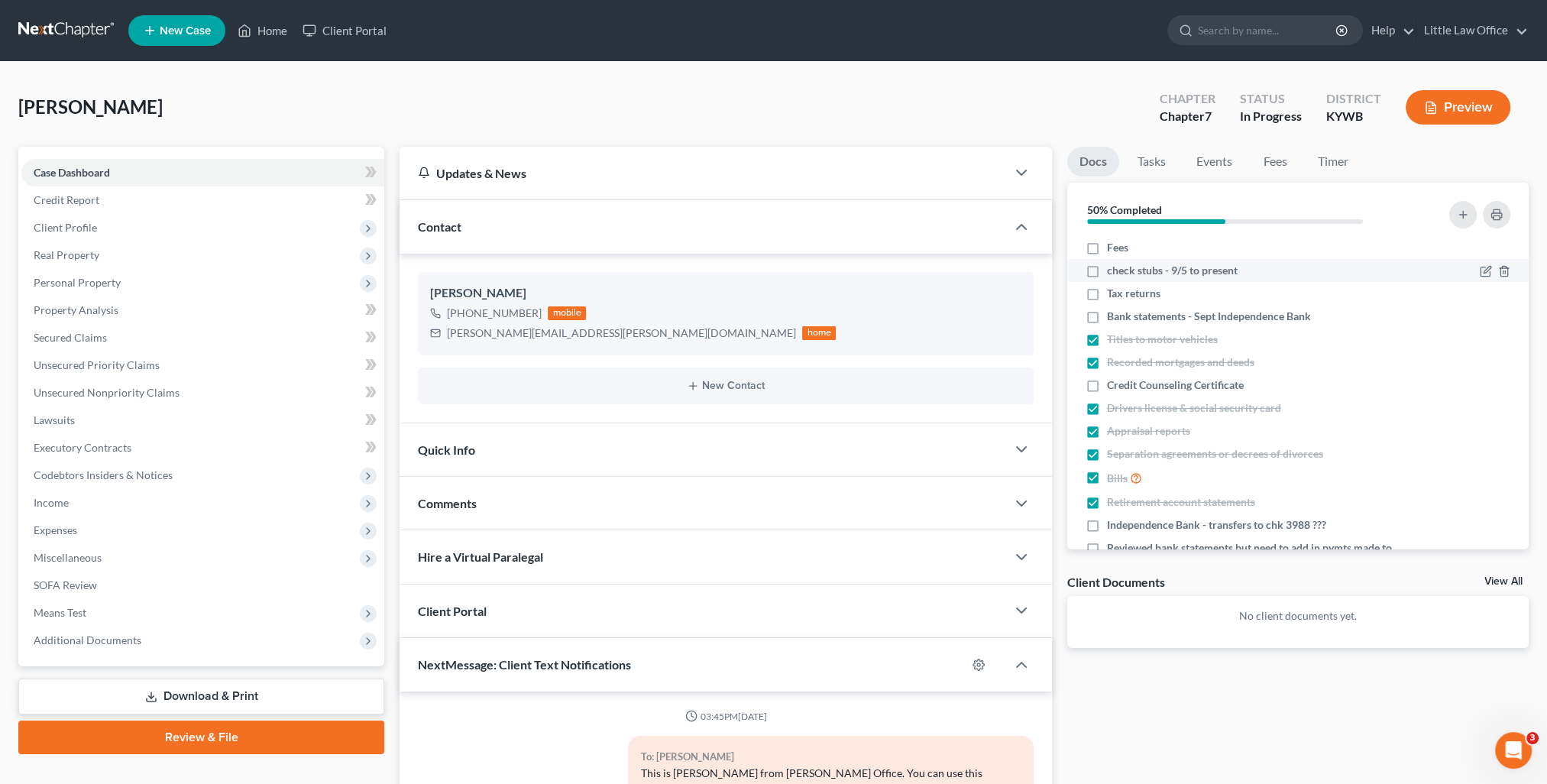
scroll to position [611, 0]
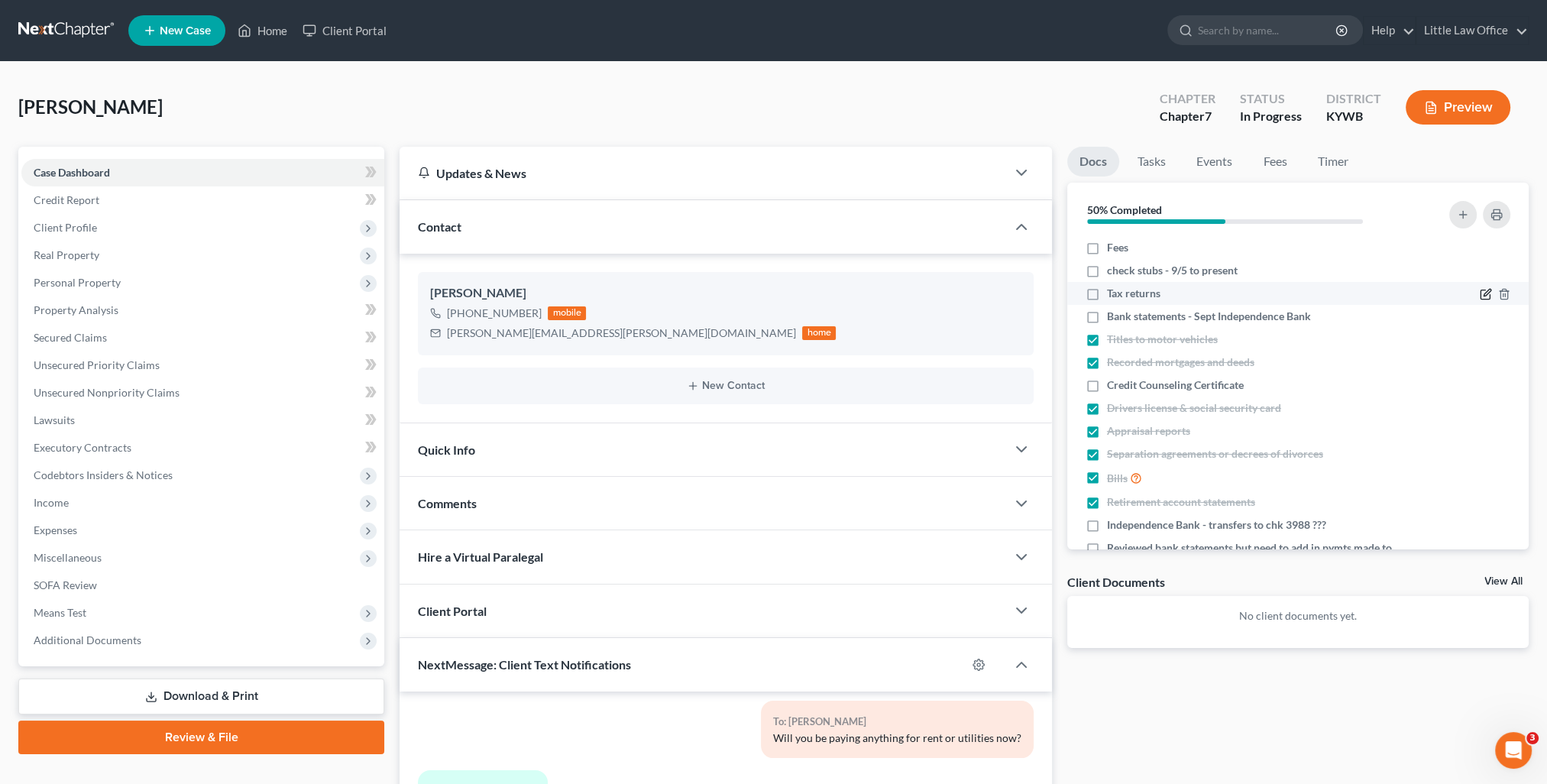
click at [1480, 295] on icon "button" at bounding box center [1485, 294] width 12 height 12
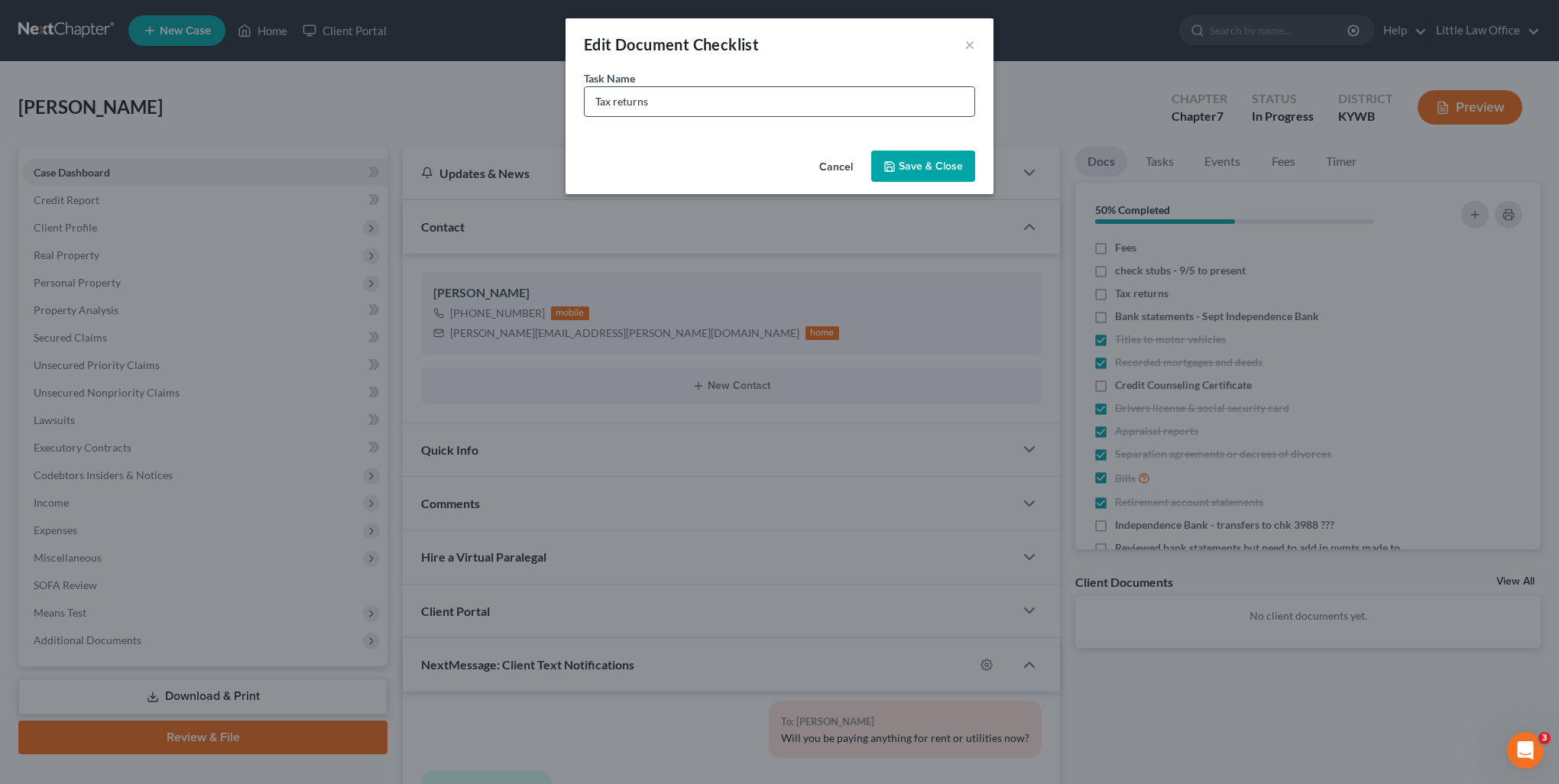
click at [717, 99] on input "Tax returns" at bounding box center [779, 102] width 389 height 29
type input "Tax returns - 2024"
click at [898, 175] on button "Save & Close" at bounding box center [922, 167] width 104 height 32
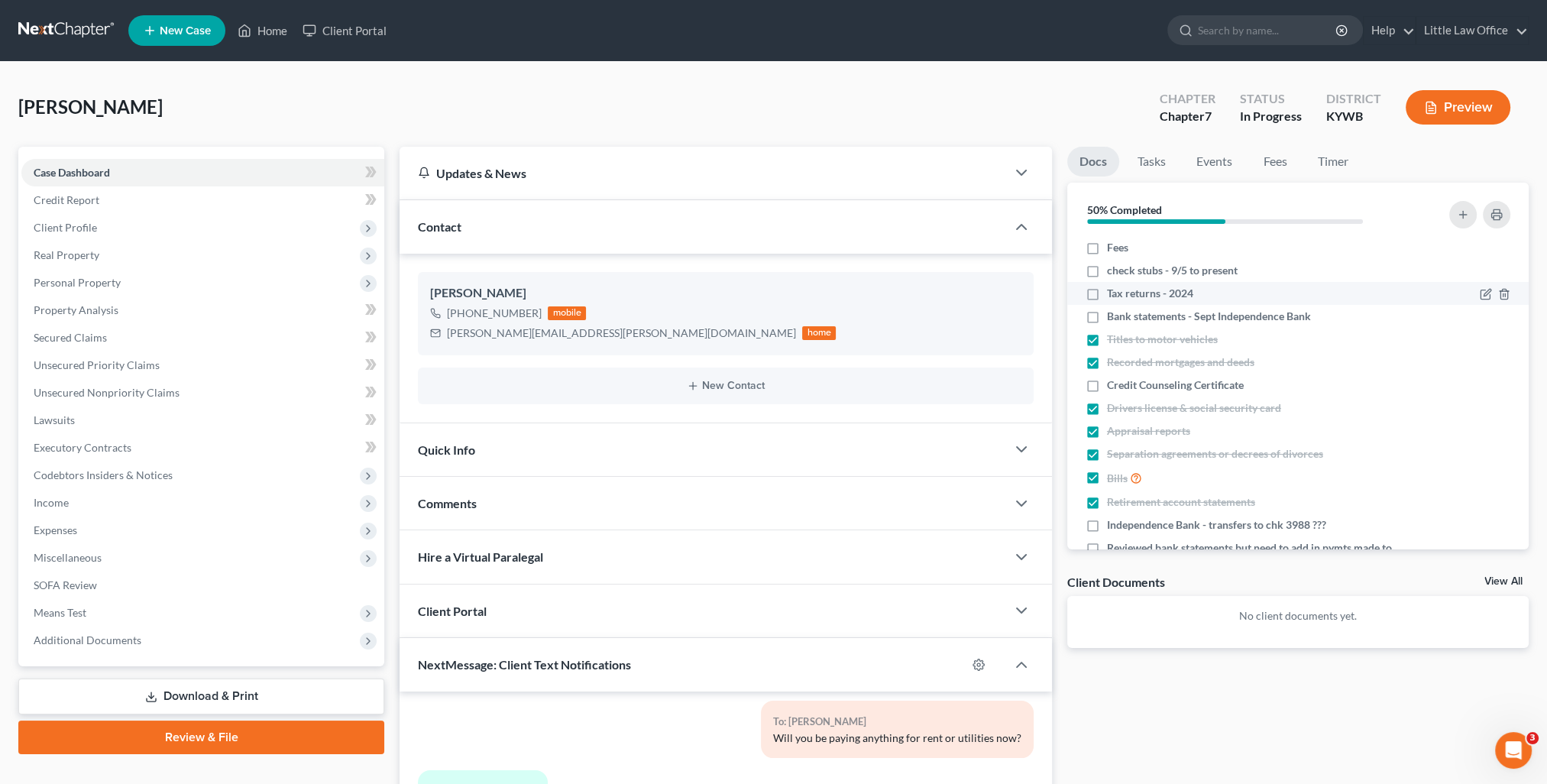
click at [1107, 292] on label "Tax returns - 2024" at bounding box center [1150, 293] width 87 height 16
click at [1114, 292] on input "Tax returns - 2024" at bounding box center [1118, 290] width 10 height 10
checkbox input "true"
click at [69, 506] on span "Income" at bounding box center [202, 502] width 363 height 28
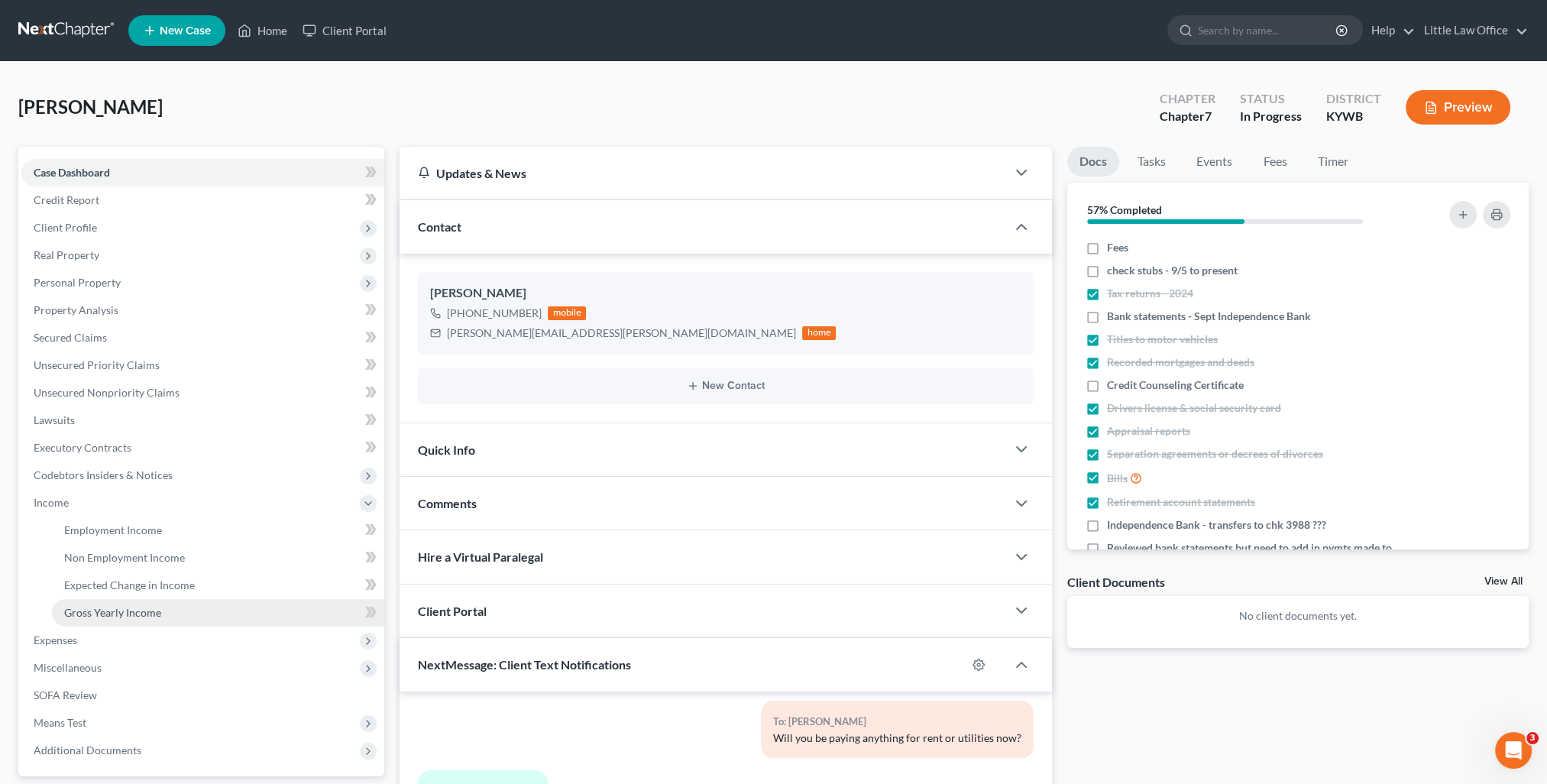
click at [113, 608] on span "Gross Yearly Income" at bounding box center [112, 612] width 97 height 13
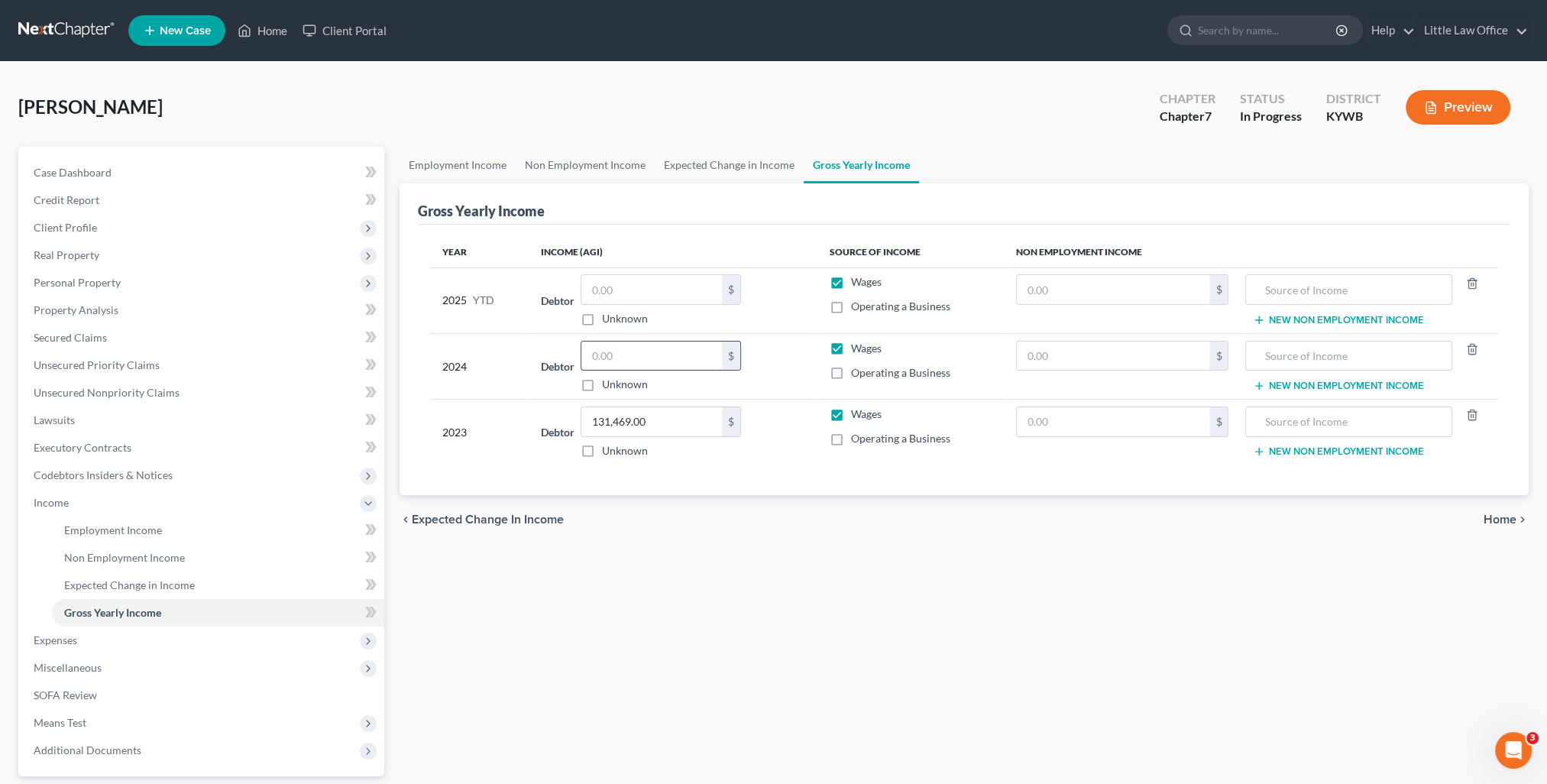
click at [652, 352] on input "text" at bounding box center [652, 356] width 141 height 29
type input "125,251"
click at [452, 163] on link "Employment Income" at bounding box center [457, 165] width 116 height 37
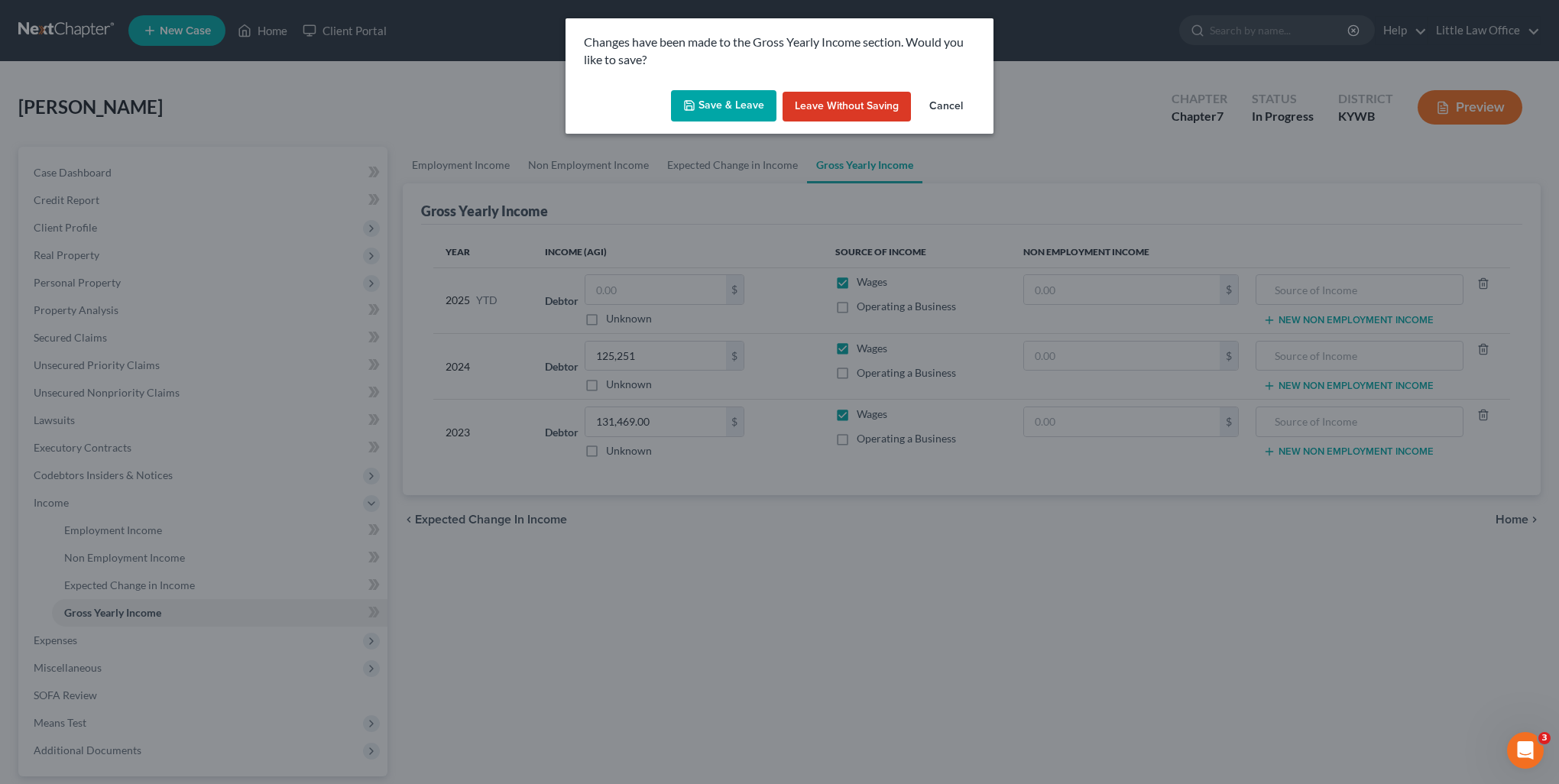
click at [721, 120] on button "Save & Leave" at bounding box center [723, 106] width 106 height 32
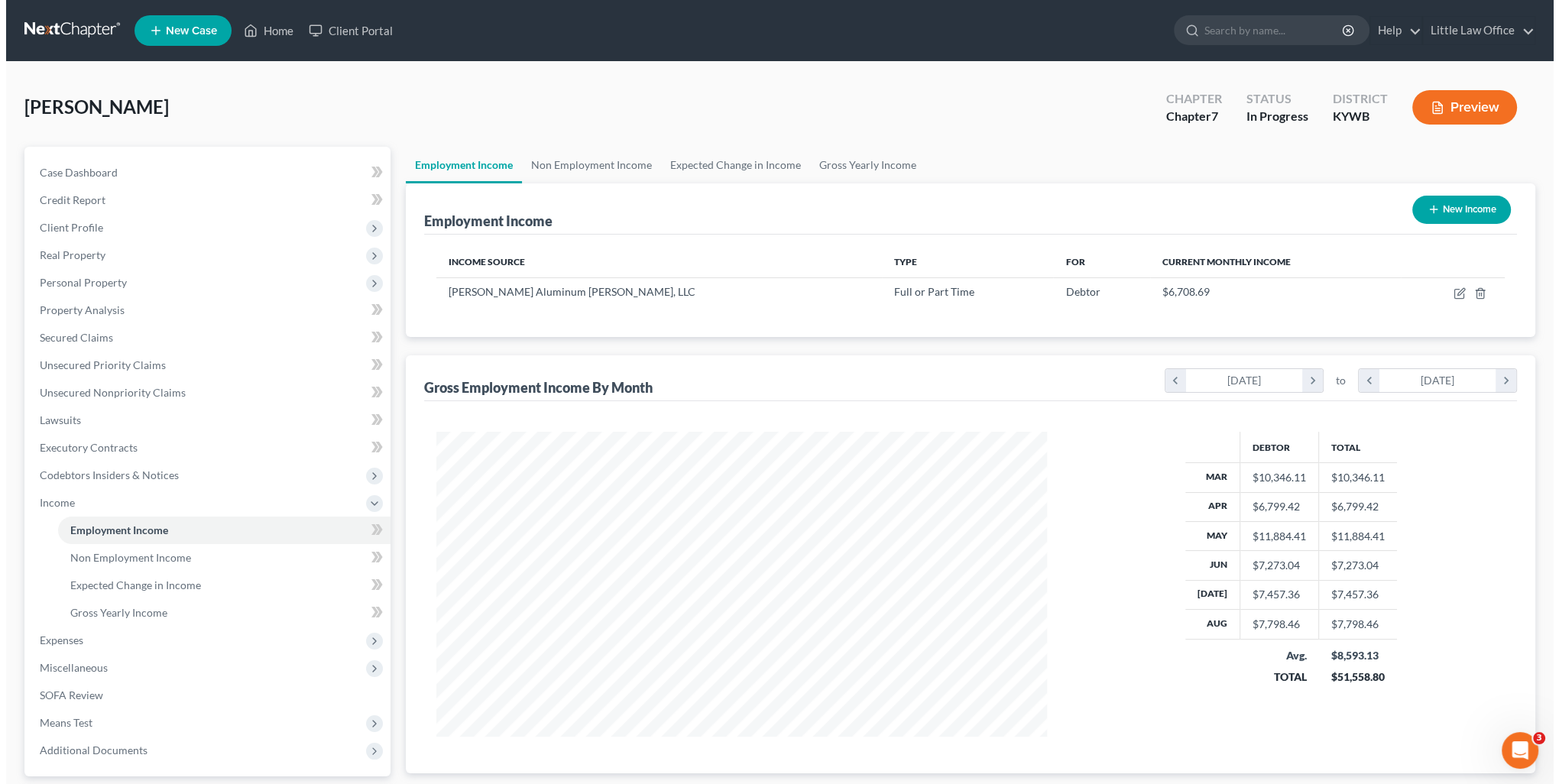
scroll to position [305, 641]
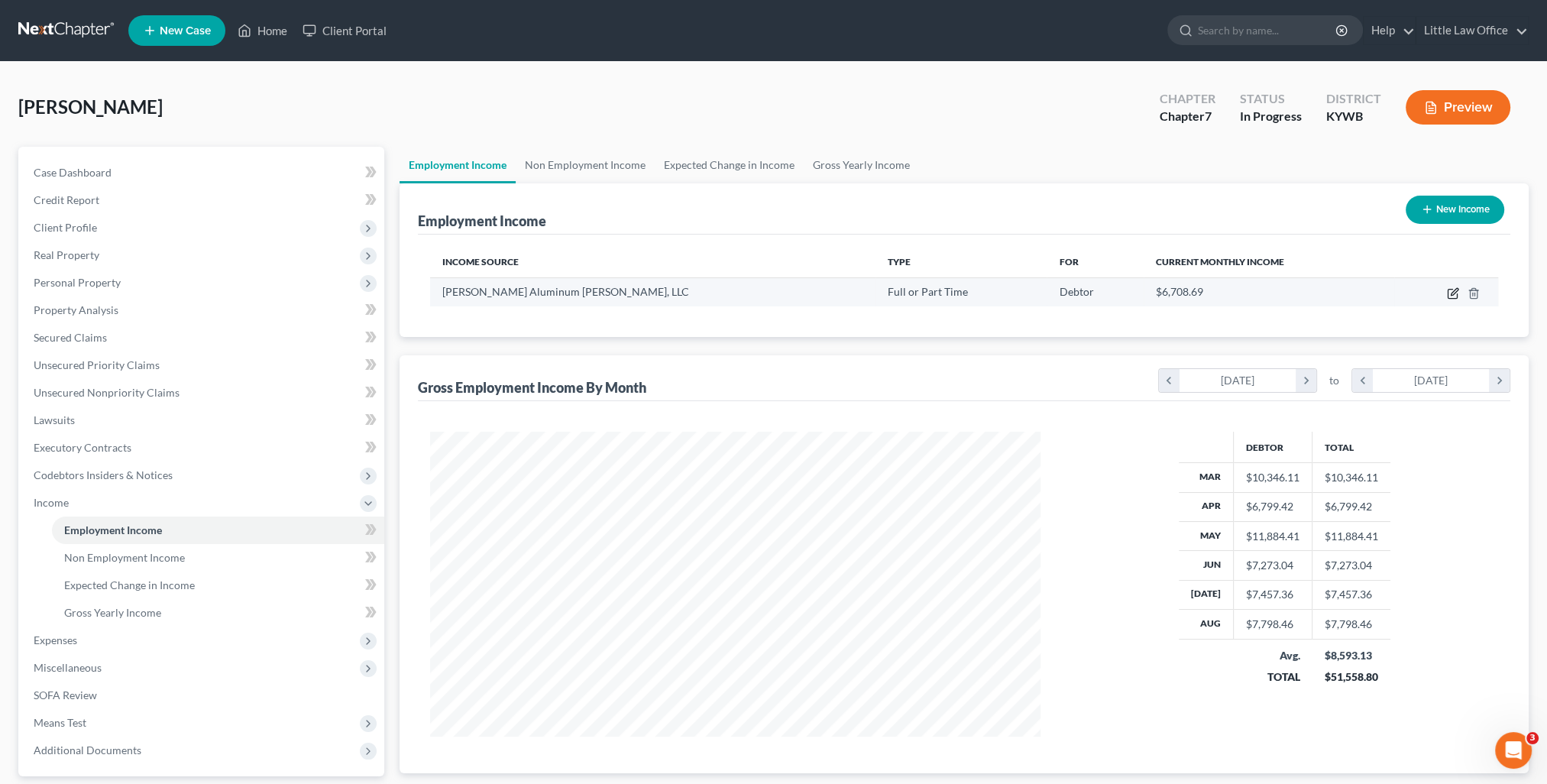
click at [1456, 289] on icon "button" at bounding box center [1452, 293] width 12 height 12
select select "0"
select select "44"
select select "3"
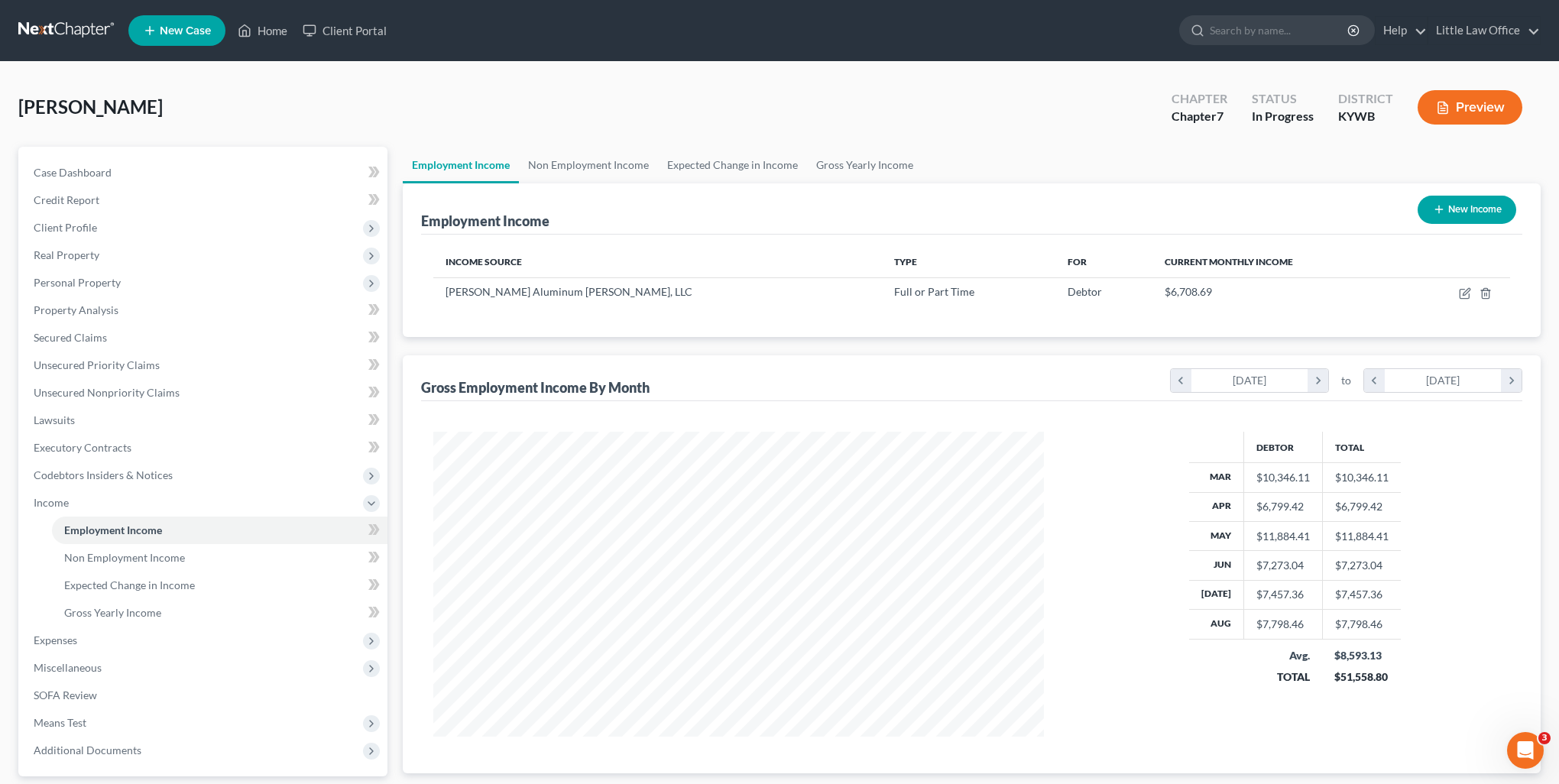
scroll to position [306, 645]
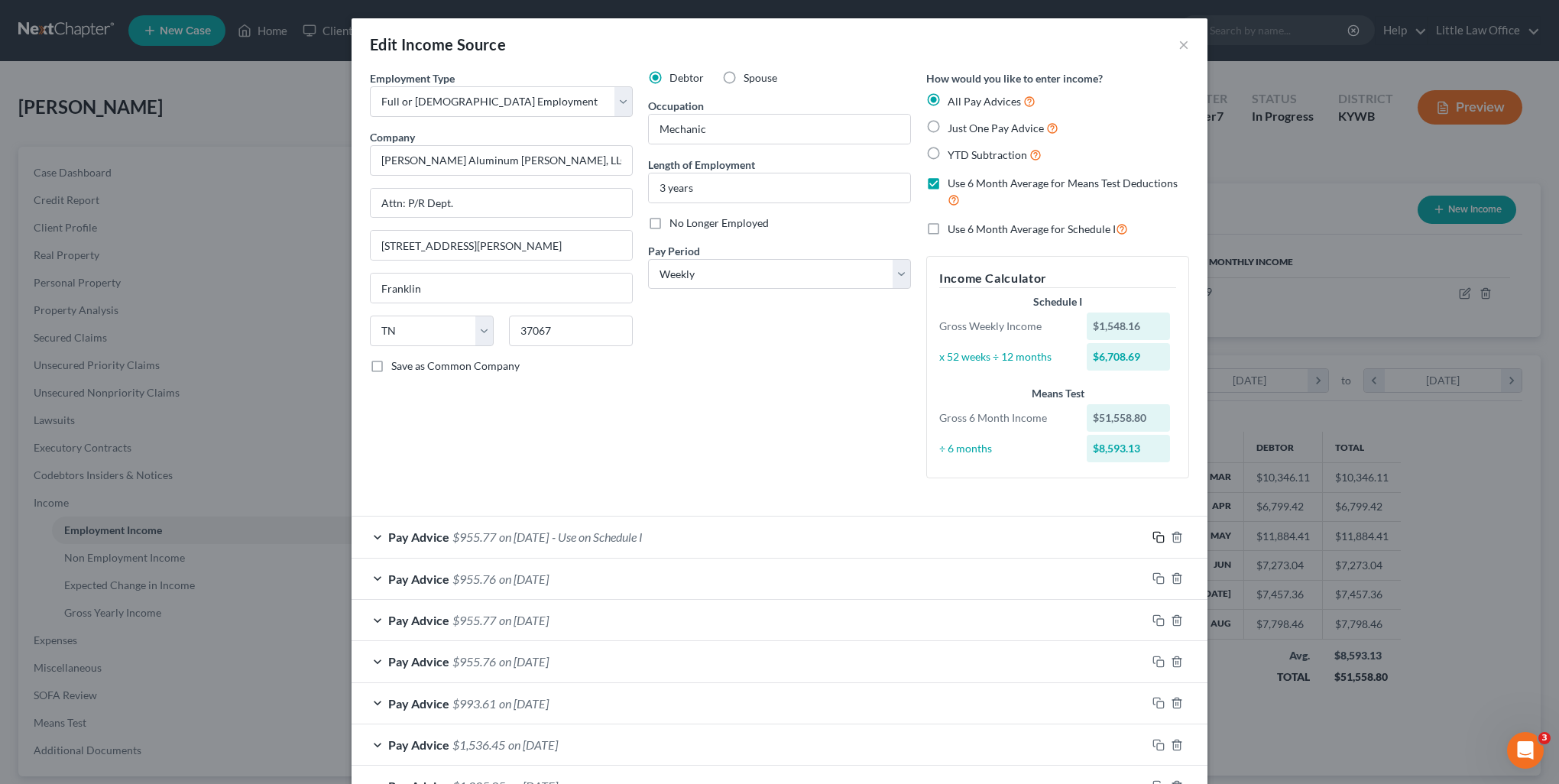
click at [1152, 536] on icon "button" at bounding box center [1158, 536] width 12 height 12
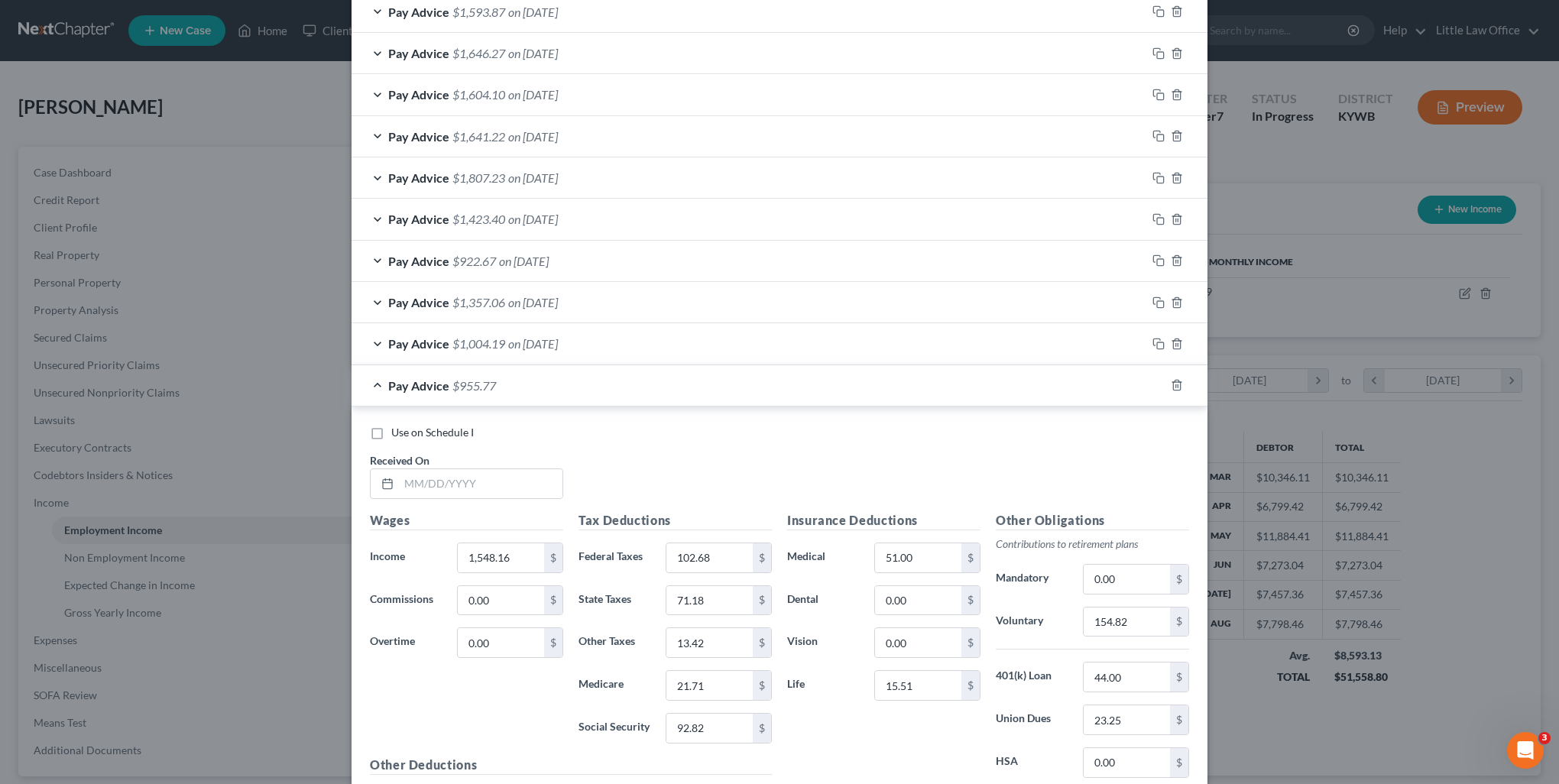
scroll to position [1761, 0]
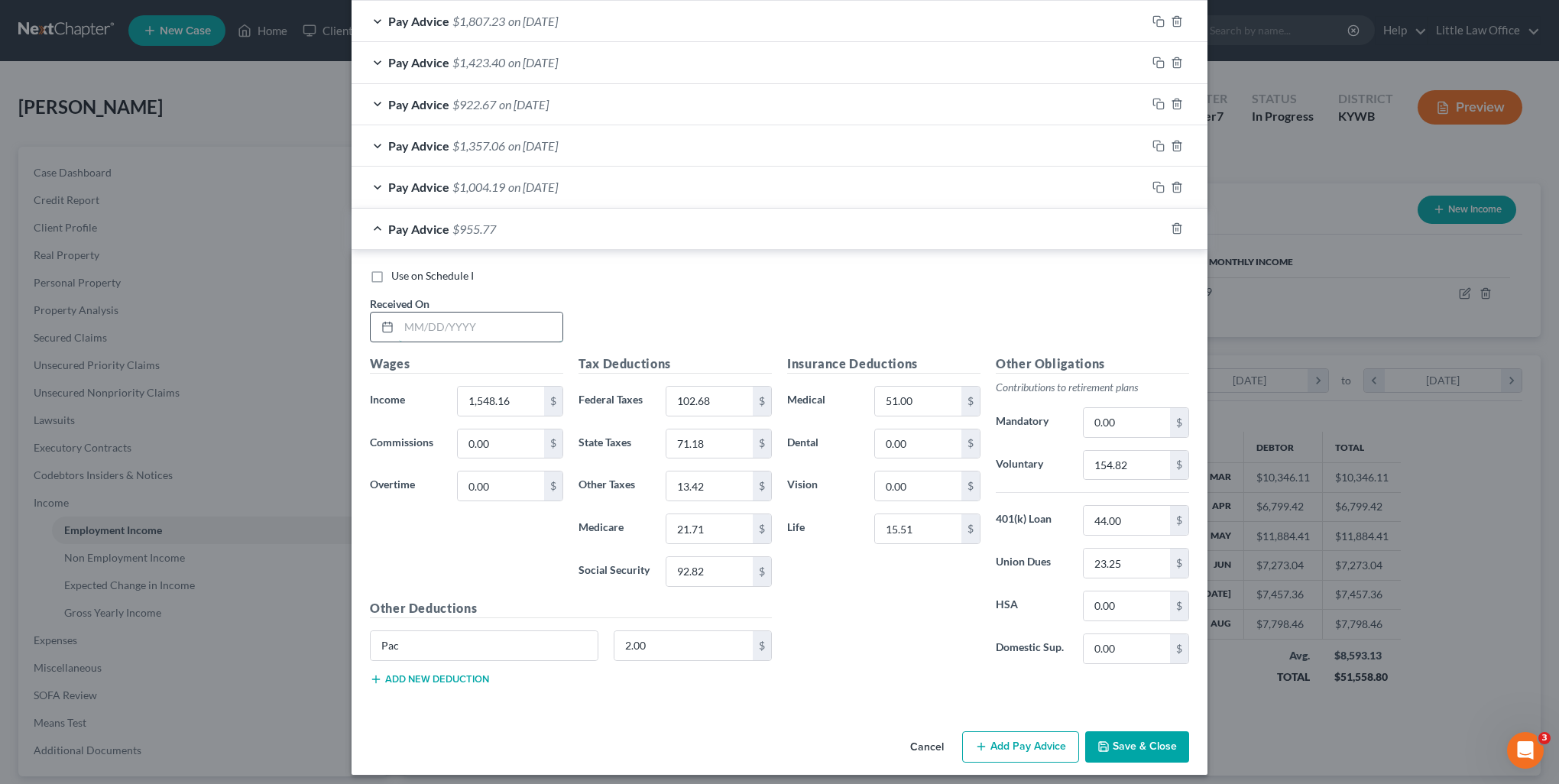
click at [460, 318] on input "text" at bounding box center [480, 328] width 164 height 29
type input "09/05/2025"
type input "1,548.16"
click at [713, 389] on input "102.68" at bounding box center [710, 401] width 87 height 29
type input "102.68"
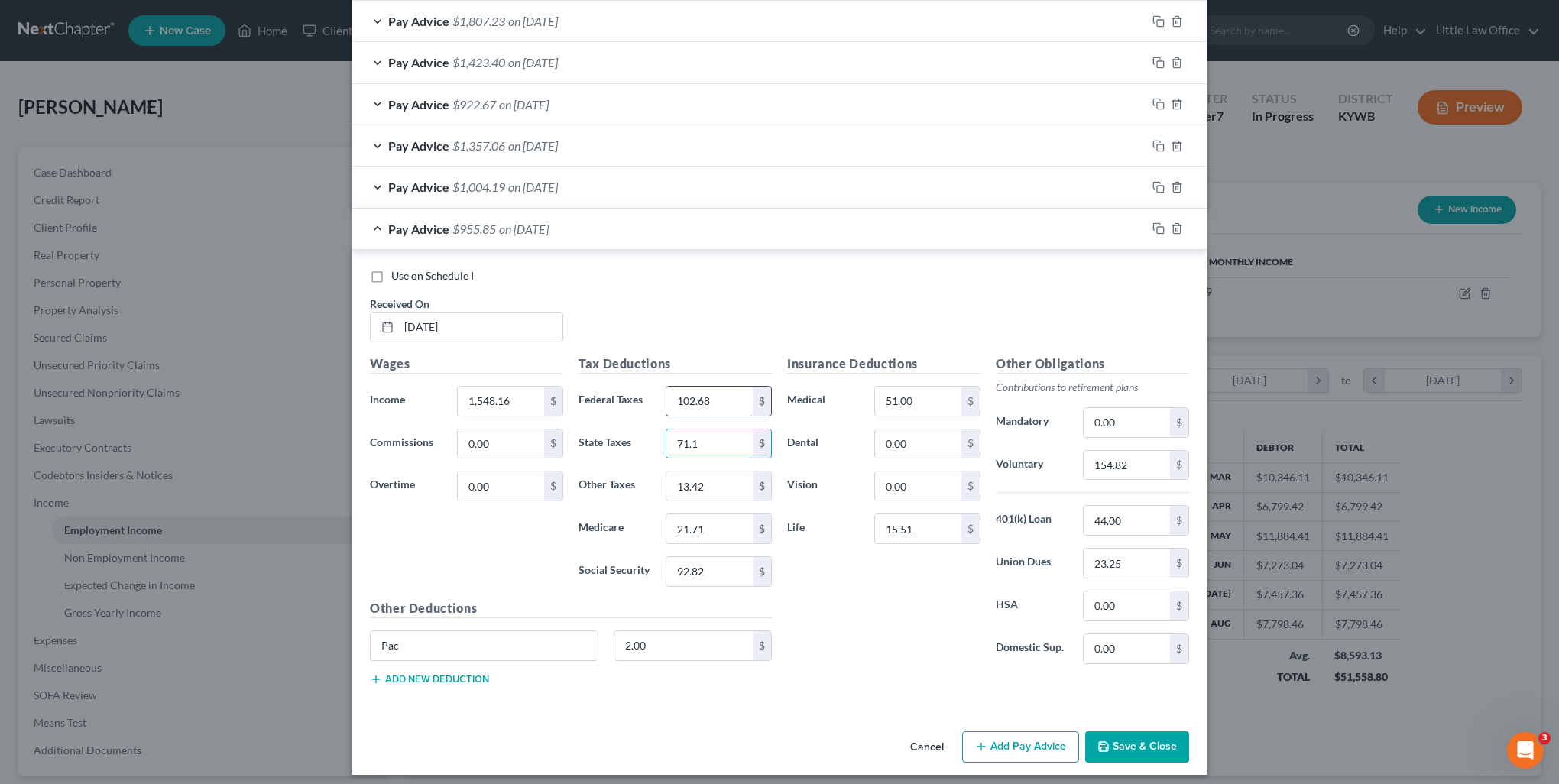
type input "71.18"
type input "3"
type input "13.42"
type input "21.71"
type input "92.82"
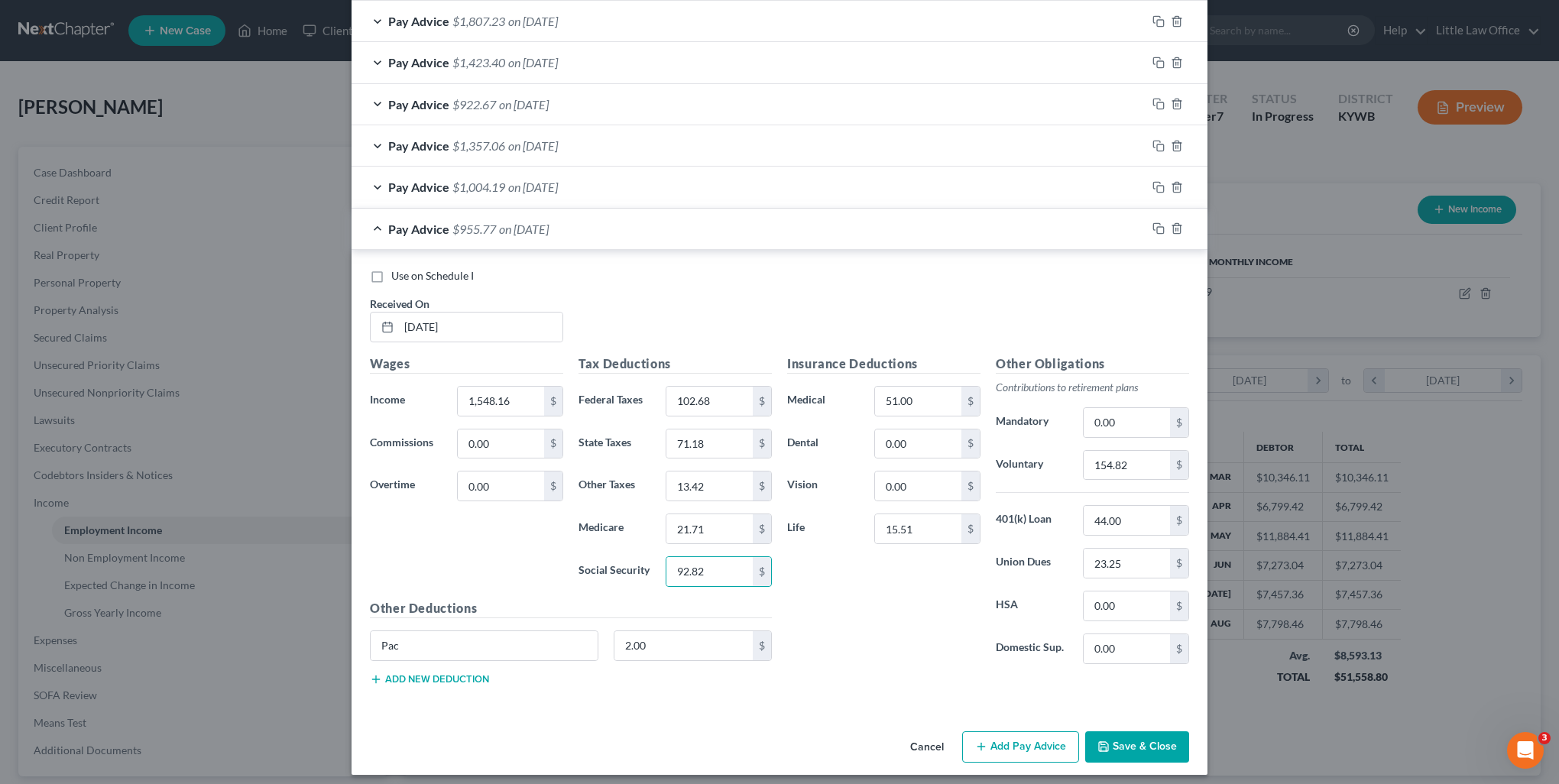
click at [1152, 216] on div at bounding box center [1176, 228] width 61 height 25
click at [1153, 224] on icon "button" at bounding box center [1156, 226] width 6 height 6
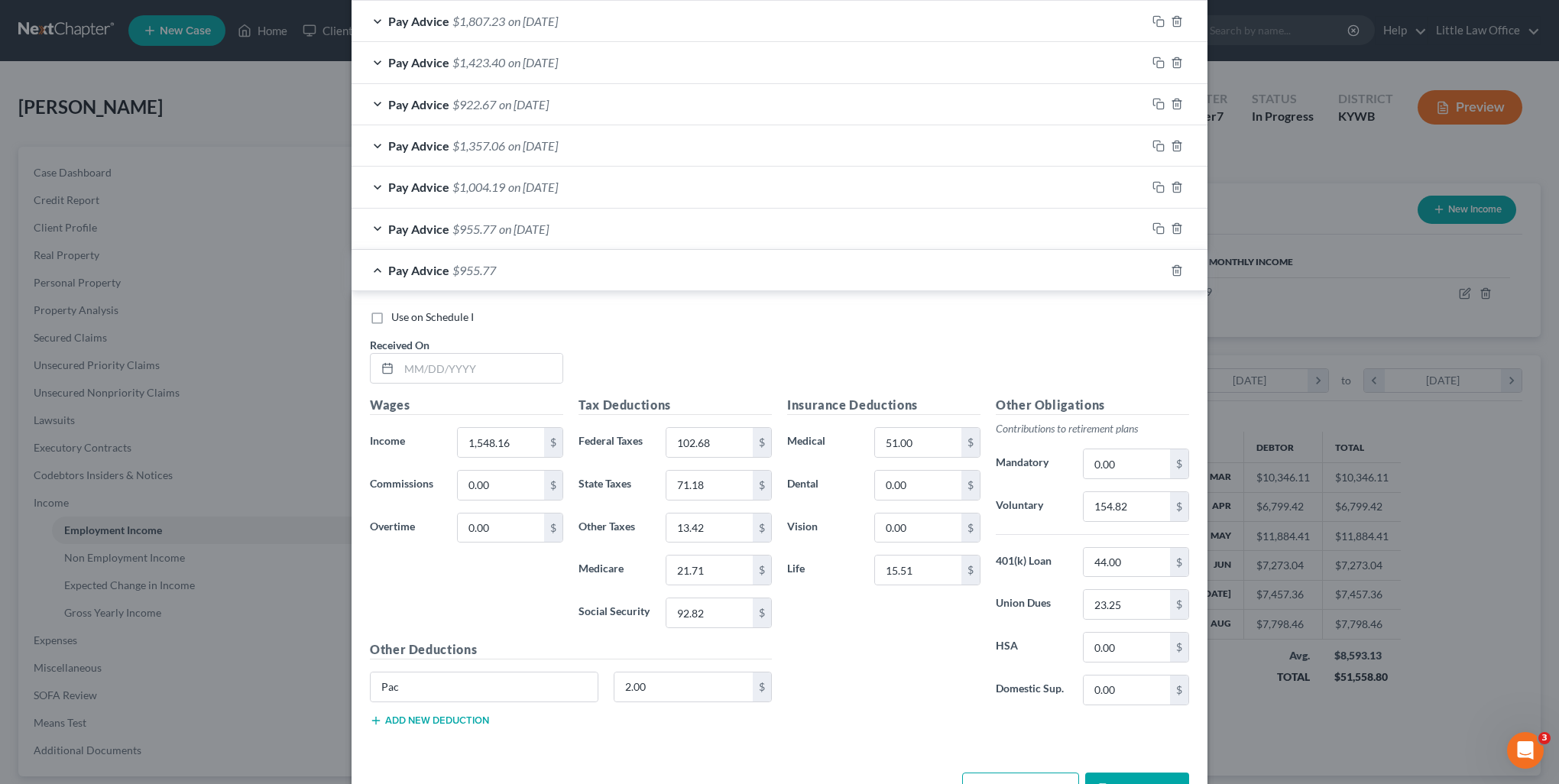
click at [525, 344] on div "Received On *" at bounding box center [467, 360] width 209 height 47
click at [513, 359] on input "text" at bounding box center [480, 368] width 164 height 29
type input "09/12/2025"
type input "1,233.41"
type input "68.69"
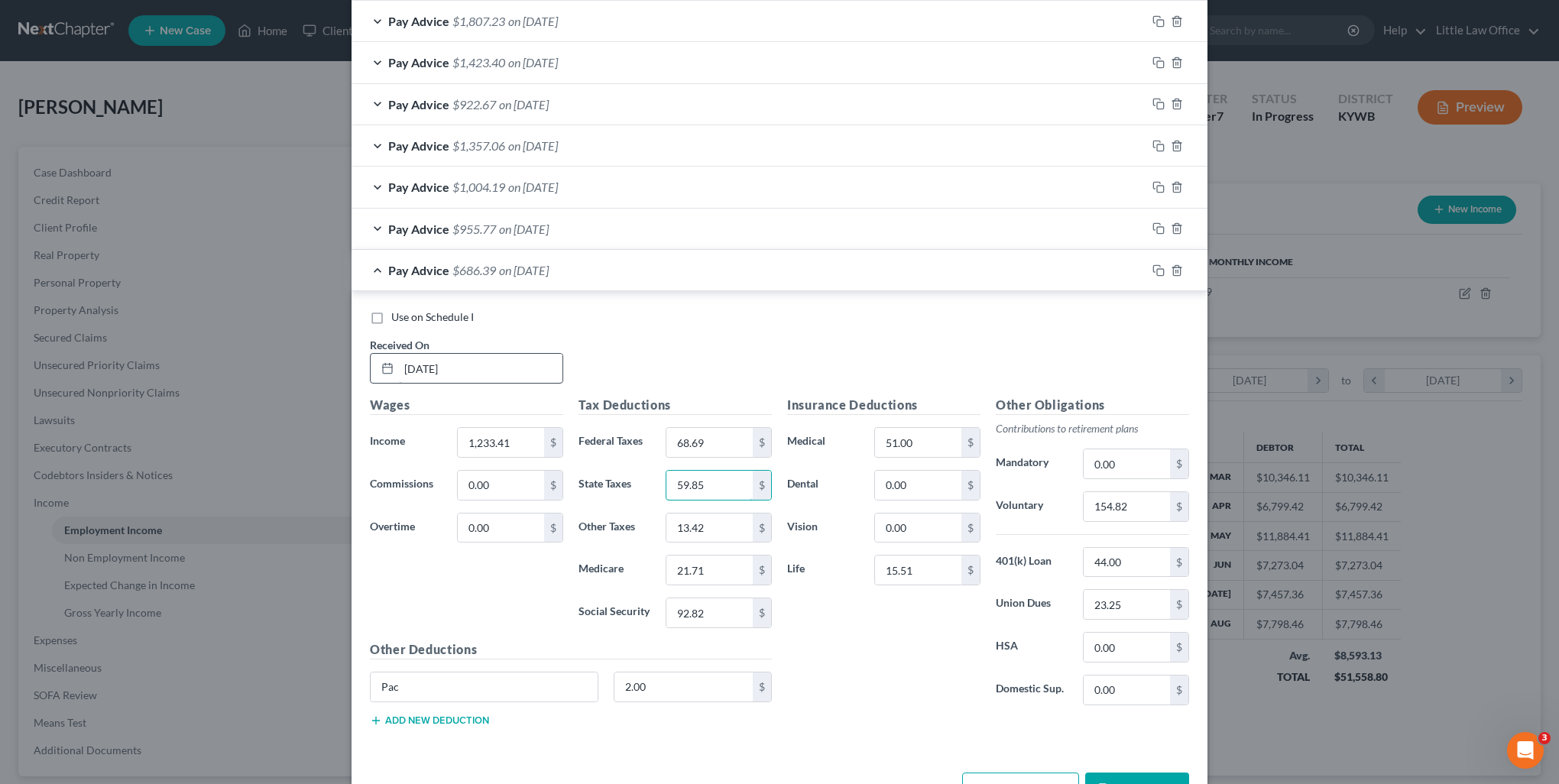
type input "59.85"
type input "10.59"
type input "17.14"
type input "73.31"
click at [1152, 596] on input "23.25" at bounding box center [1126, 605] width 87 height 29
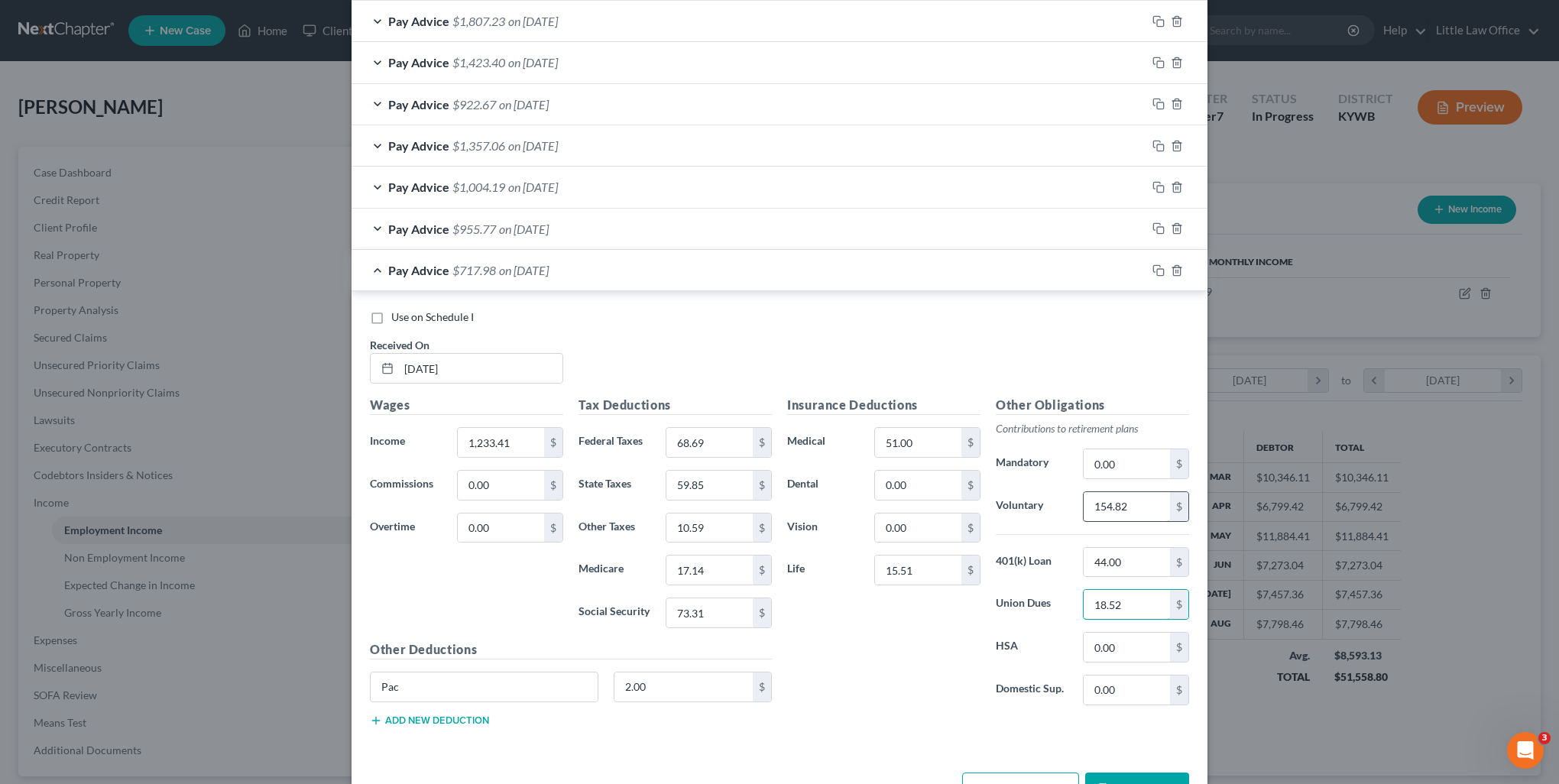
type input "18.52"
click at [1152, 506] on input "154.82" at bounding box center [1126, 507] width 87 height 29
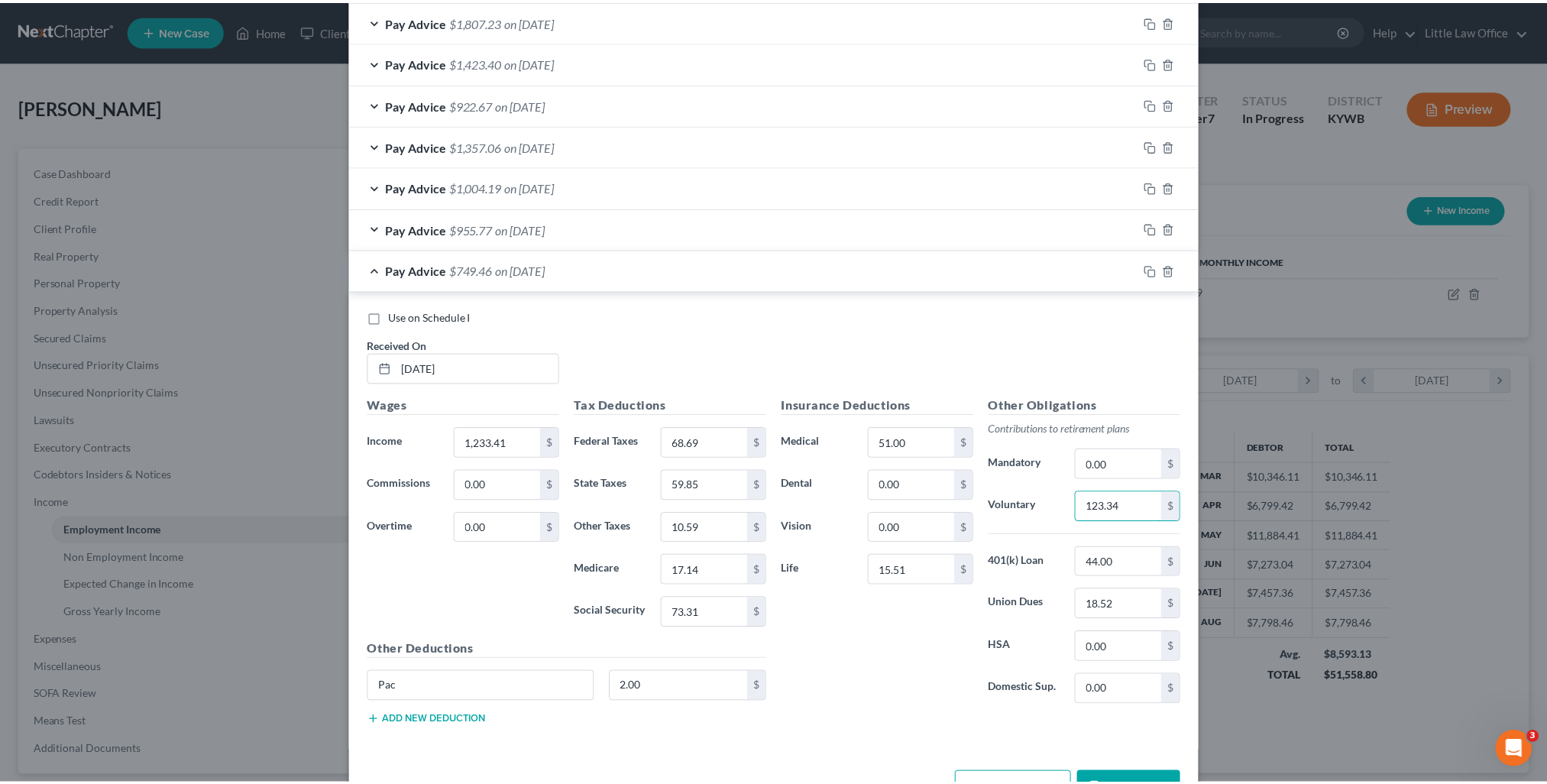
scroll to position [1803, 0]
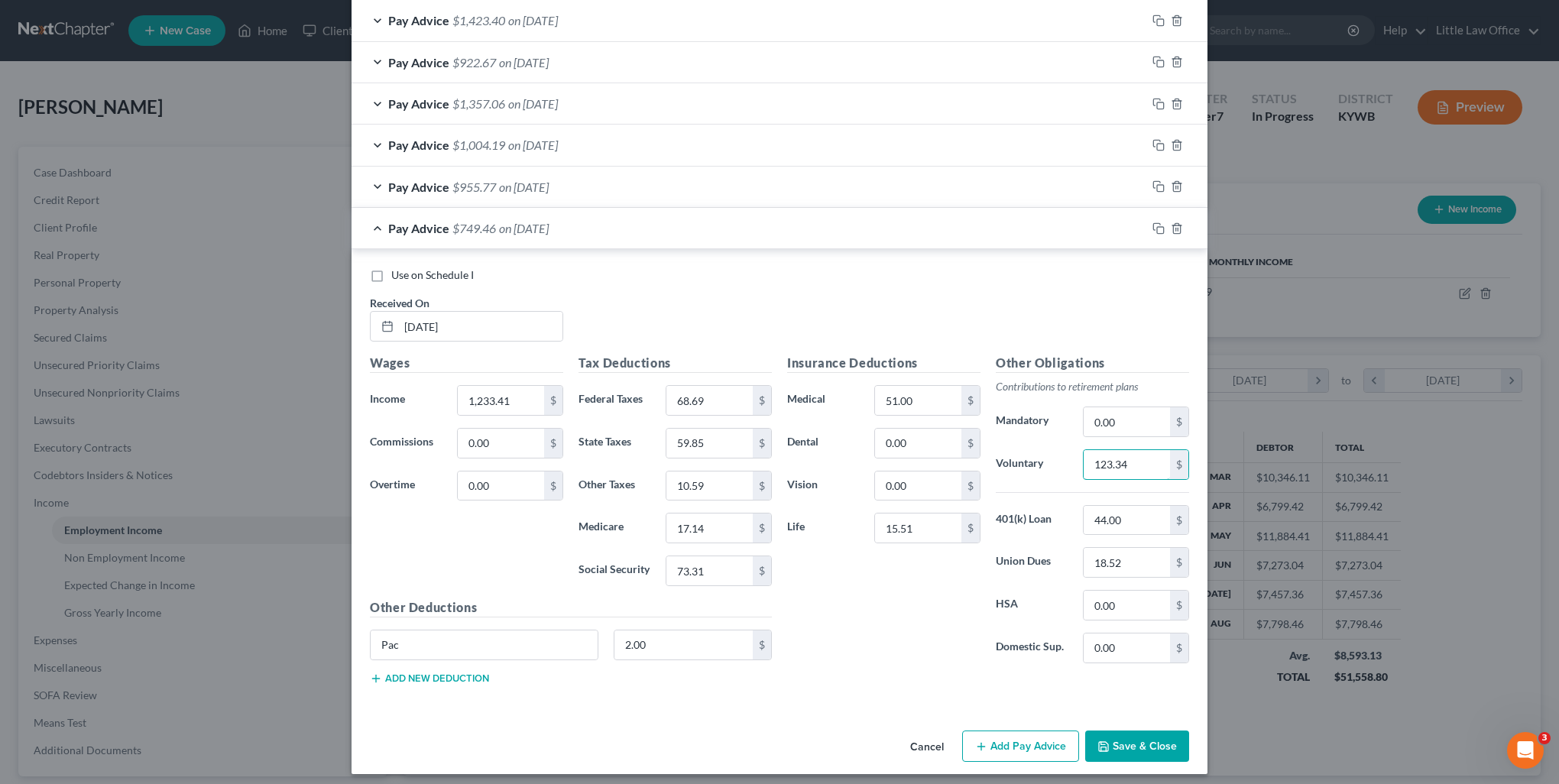
type input "123.34"
click at [1118, 731] on button "Save & Close" at bounding box center [1137, 746] width 104 height 32
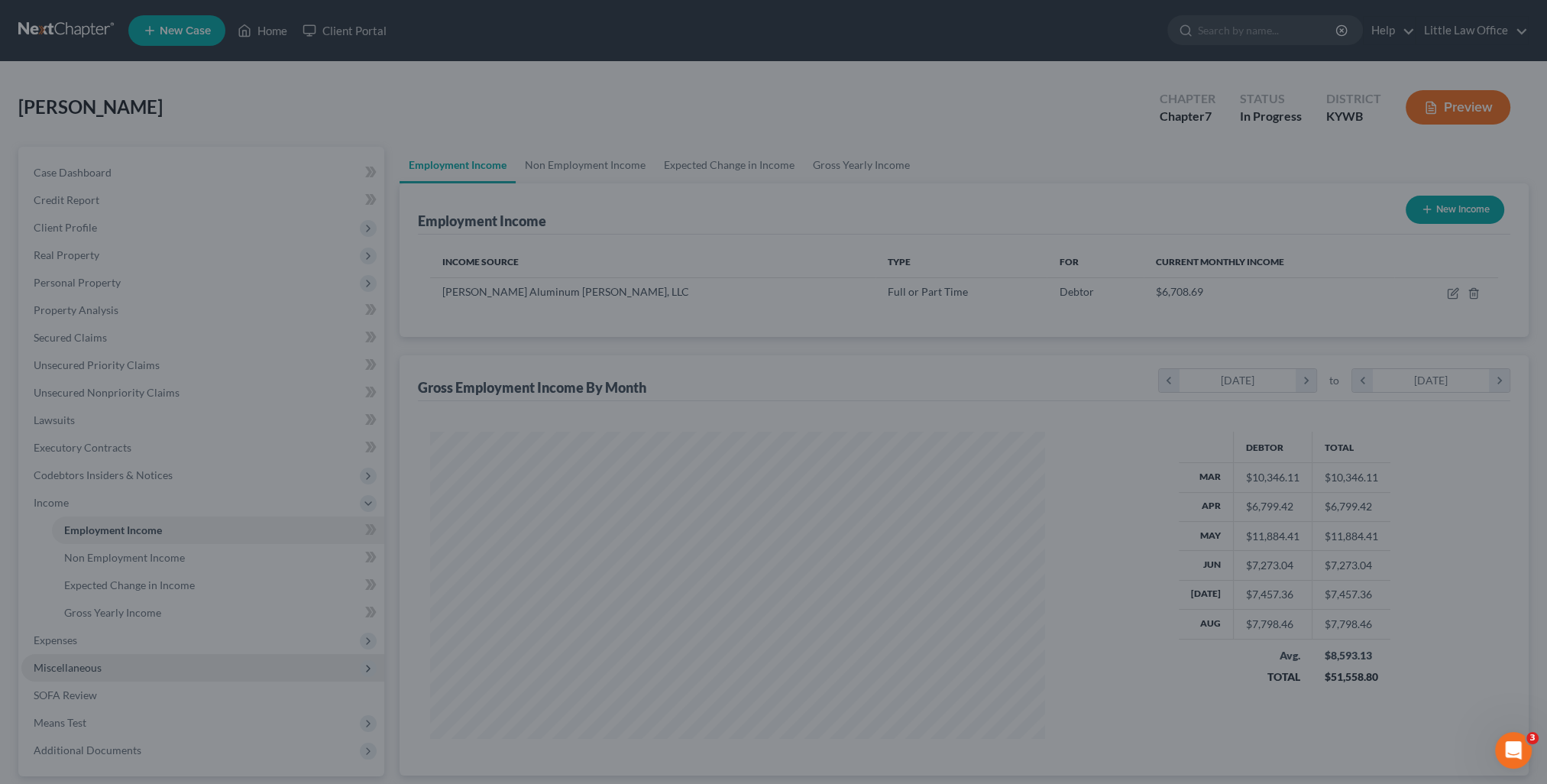
scroll to position [763633, 763379]
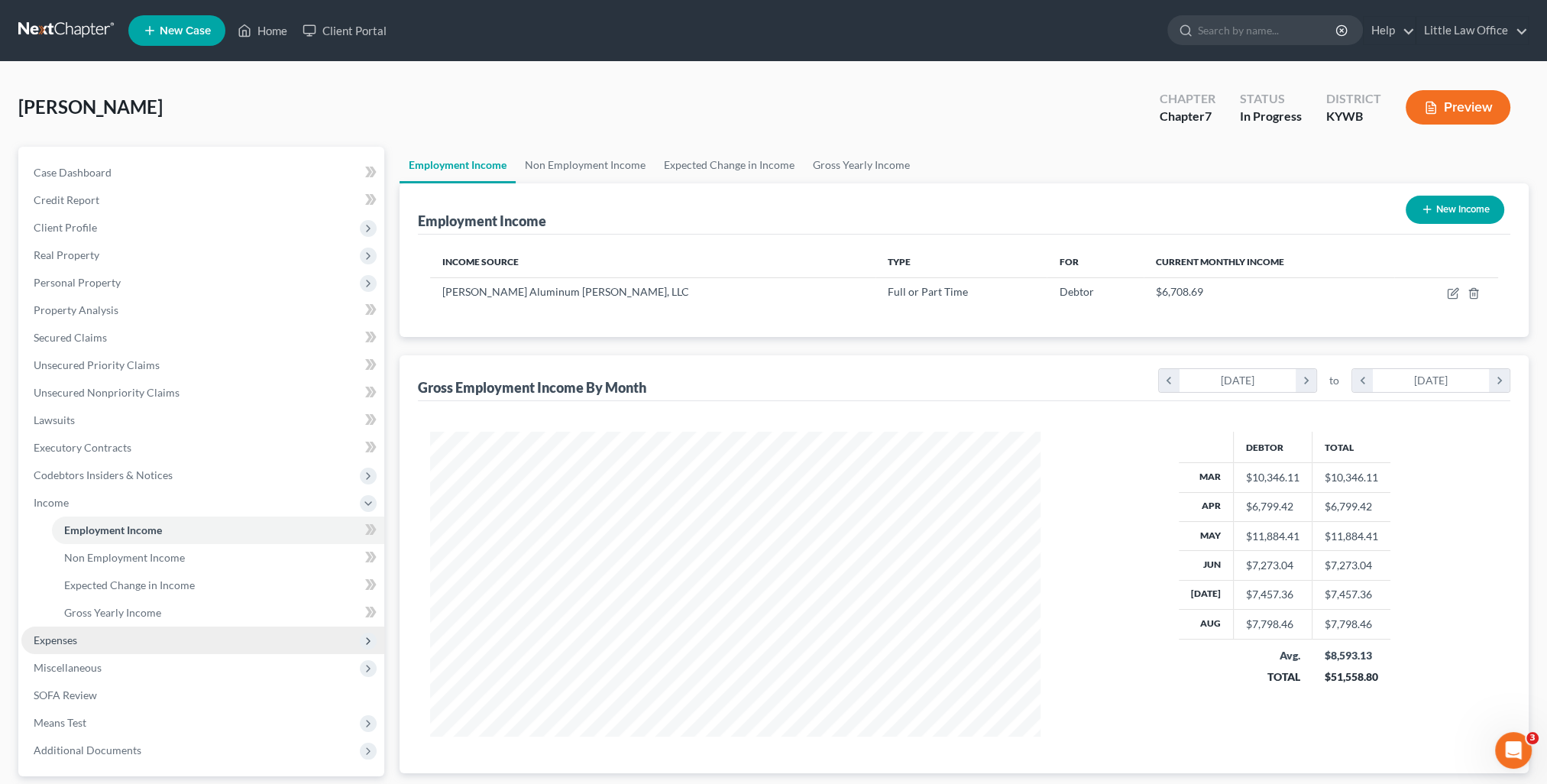
click at [46, 646] on span "Expenses" at bounding box center [55, 640] width 43 height 13
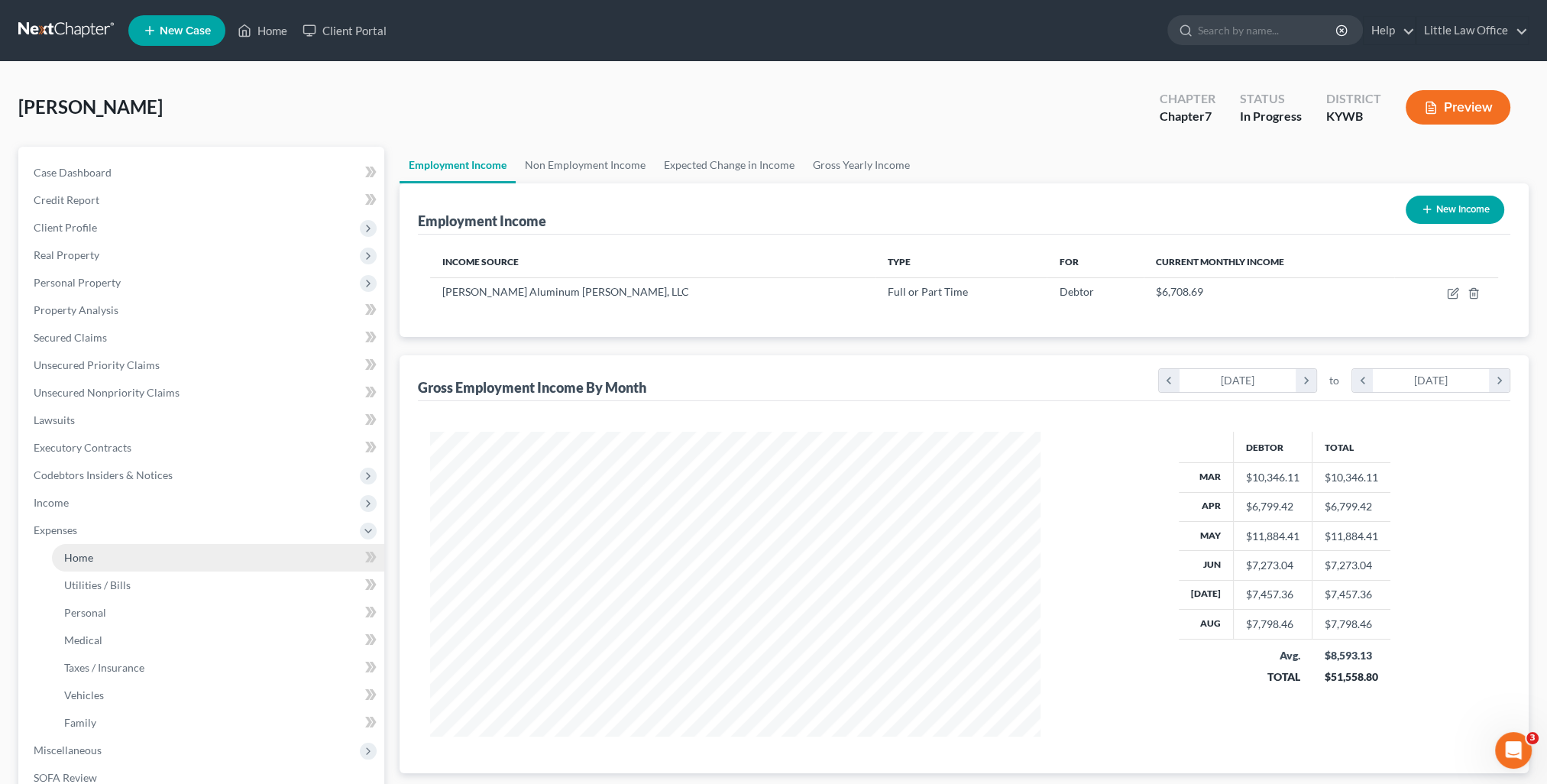
click at [81, 567] on link "Home" at bounding box center [217, 558] width 332 height 28
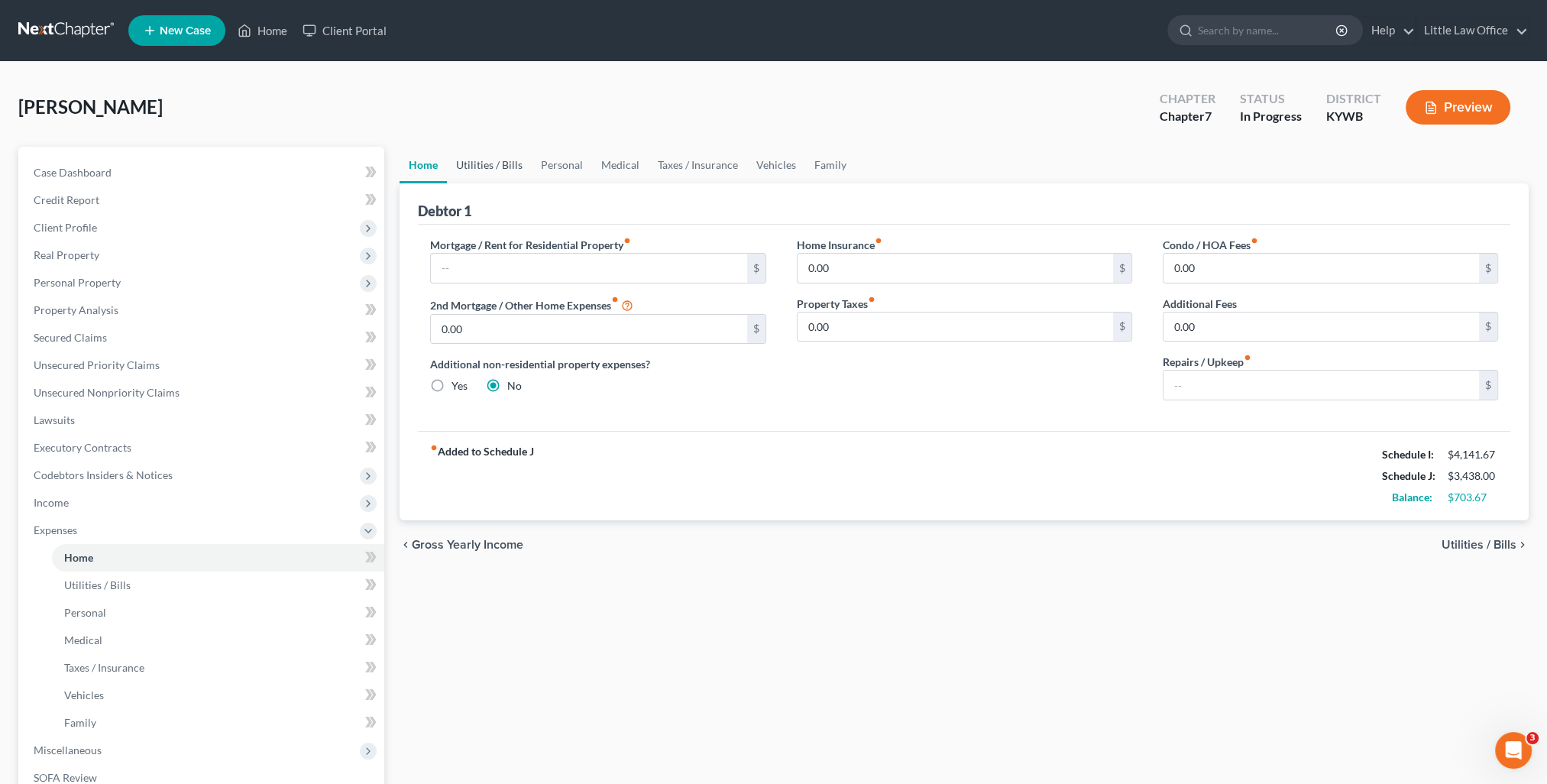
click at [498, 164] on link "Utilities / Bills" at bounding box center [490, 165] width 85 height 37
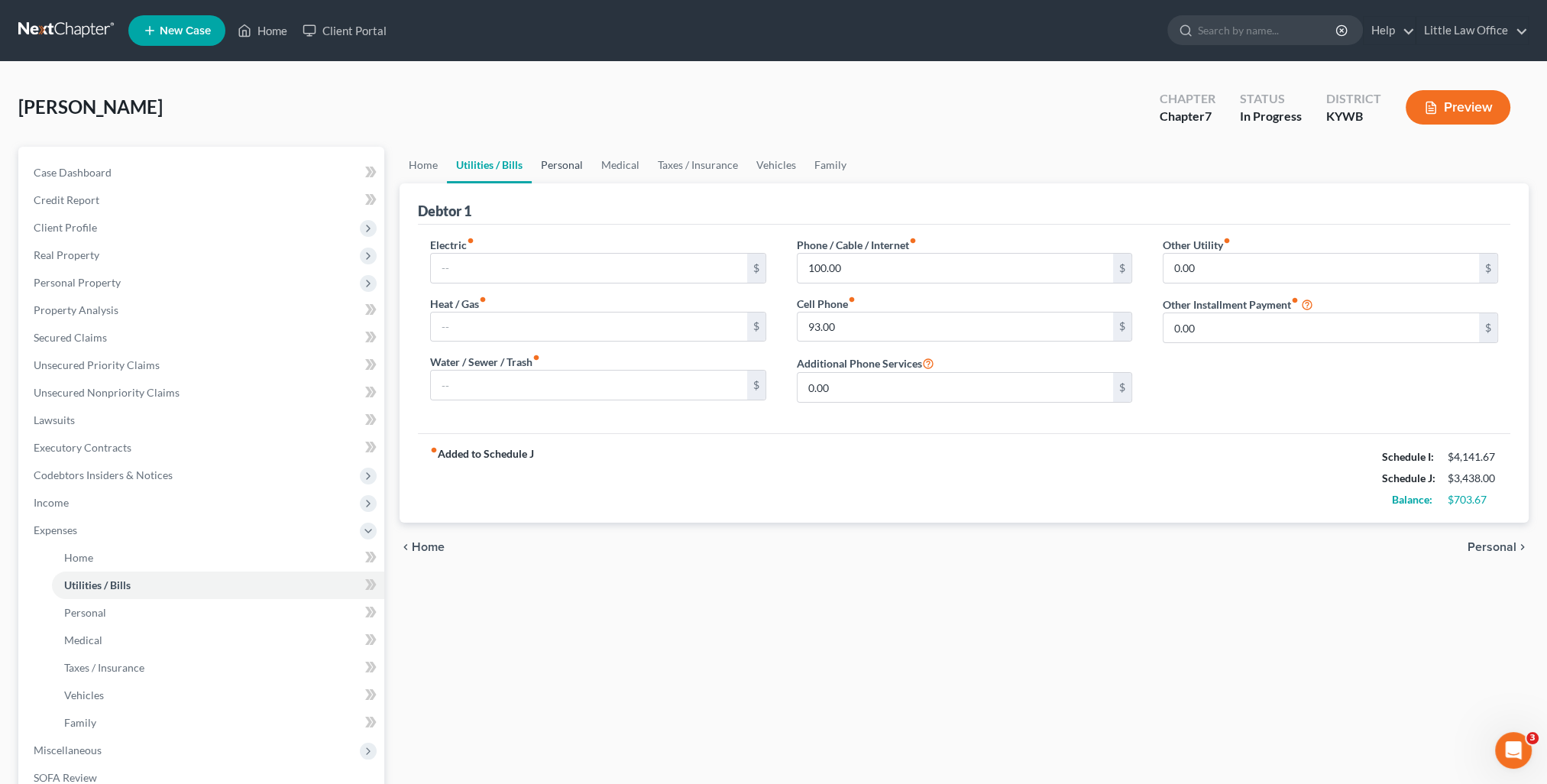
click at [563, 170] on link "Personal" at bounding box center [562, 165] width 61 height 37
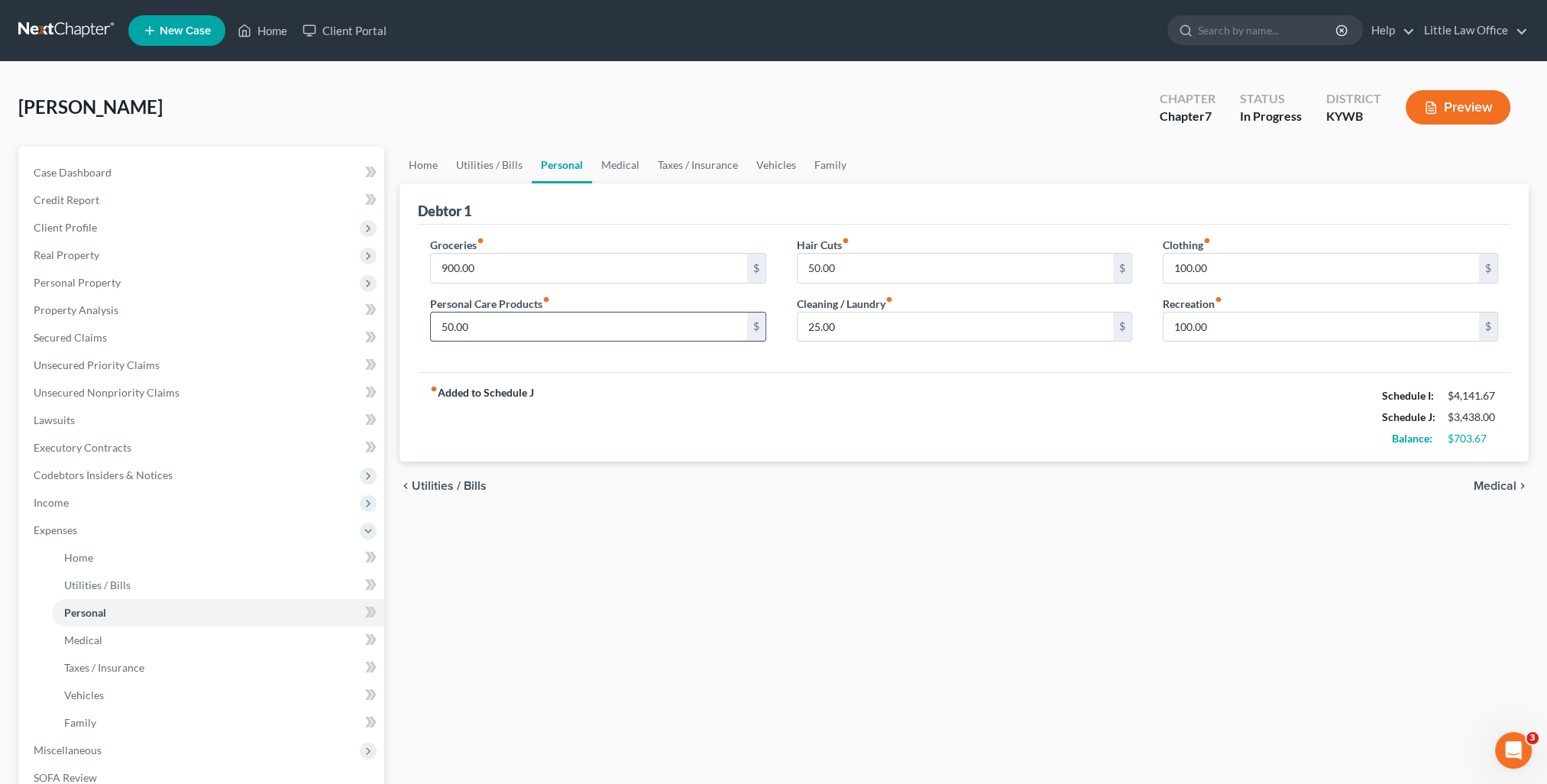
click at [520, 327] on input "50.00" at bounding box center [588, 328] width 316 height 29
type input "75"
click at [978, 329] on input "25.00" at bounding box center [955, 328] width 316 height 29
type input "50"
click at [625, 174] on link "Medical" at bounding box center [619, 165] width 56 height 37
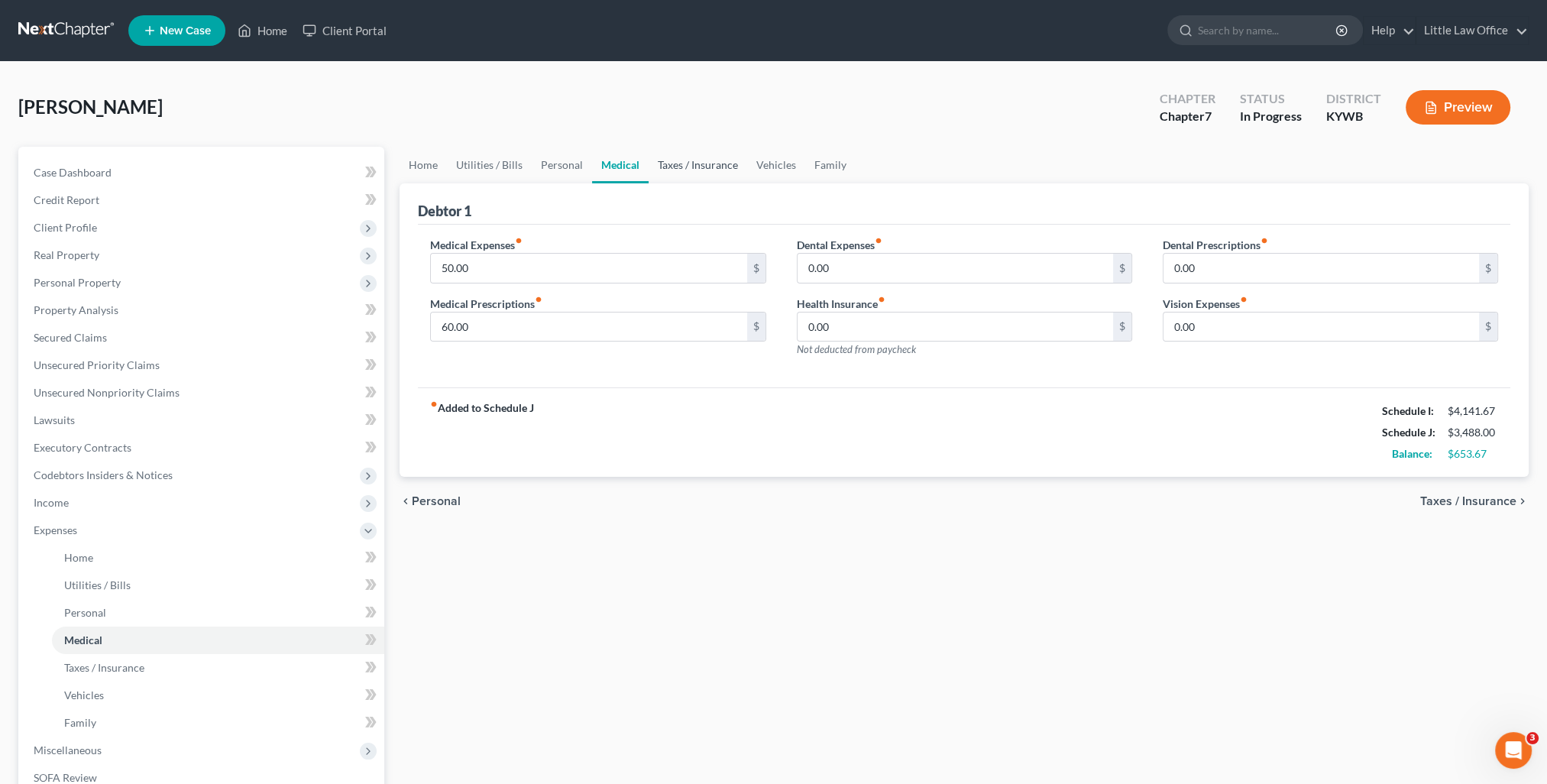
click at [681, 170] on link "Taxes / Insurance" at bounding box center [698, 165] width 98 height 37
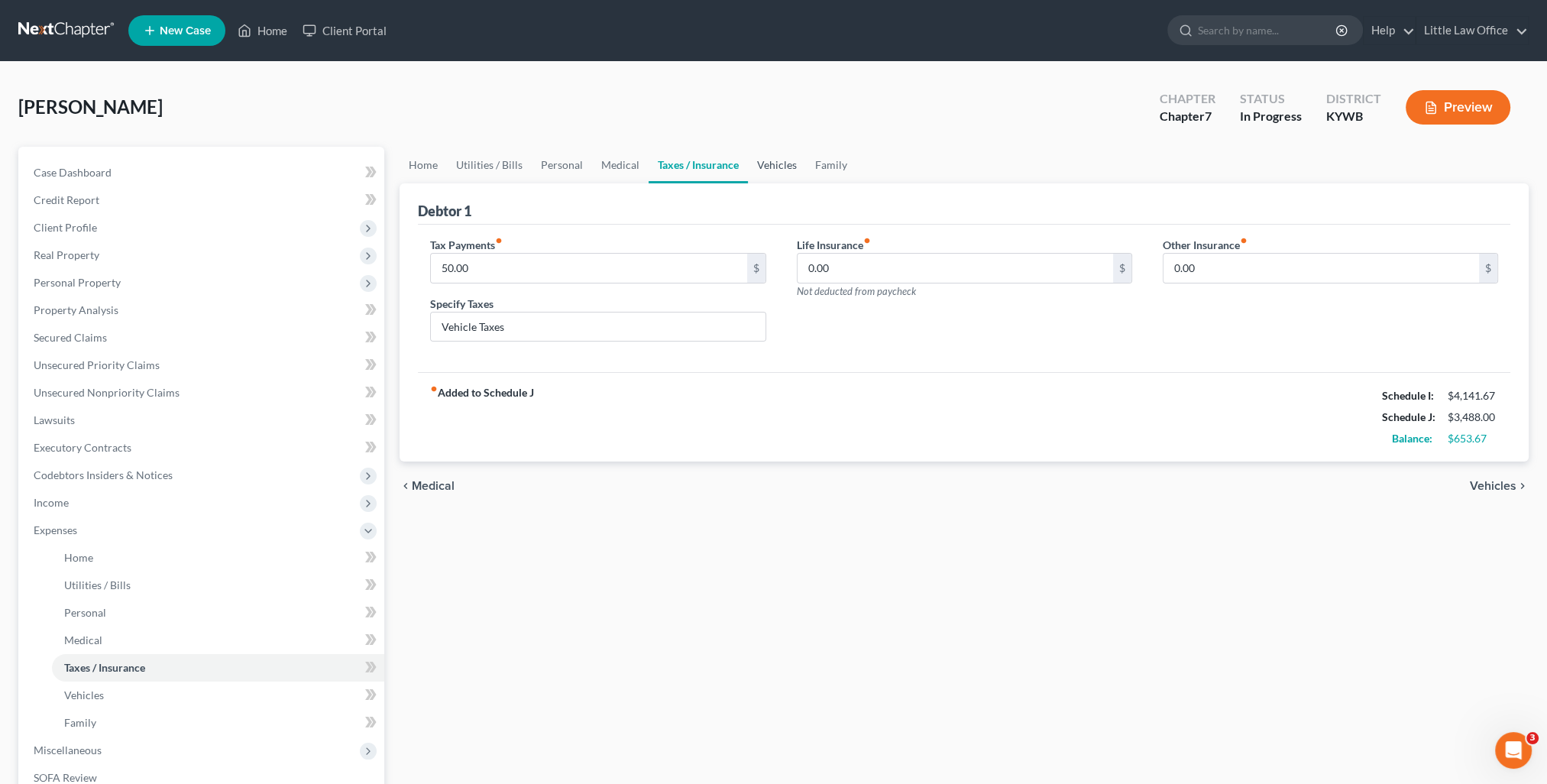
click at [799, 164] on link "Vehicles" at bounding box center [777, 165] width 58 height 37
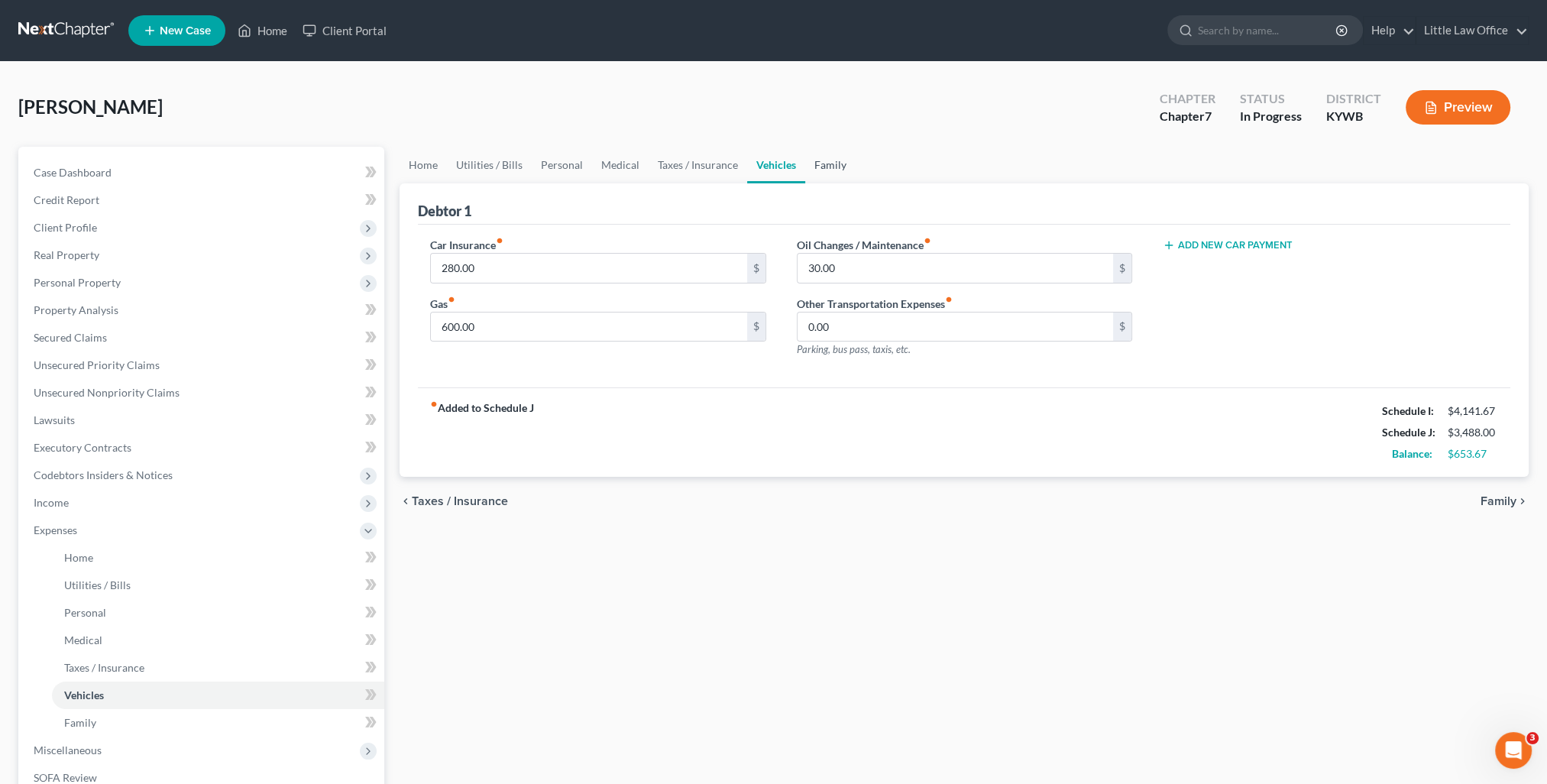
click at [817, 168] on link "Family" at bounding box center [830, 165] width 51 height 37
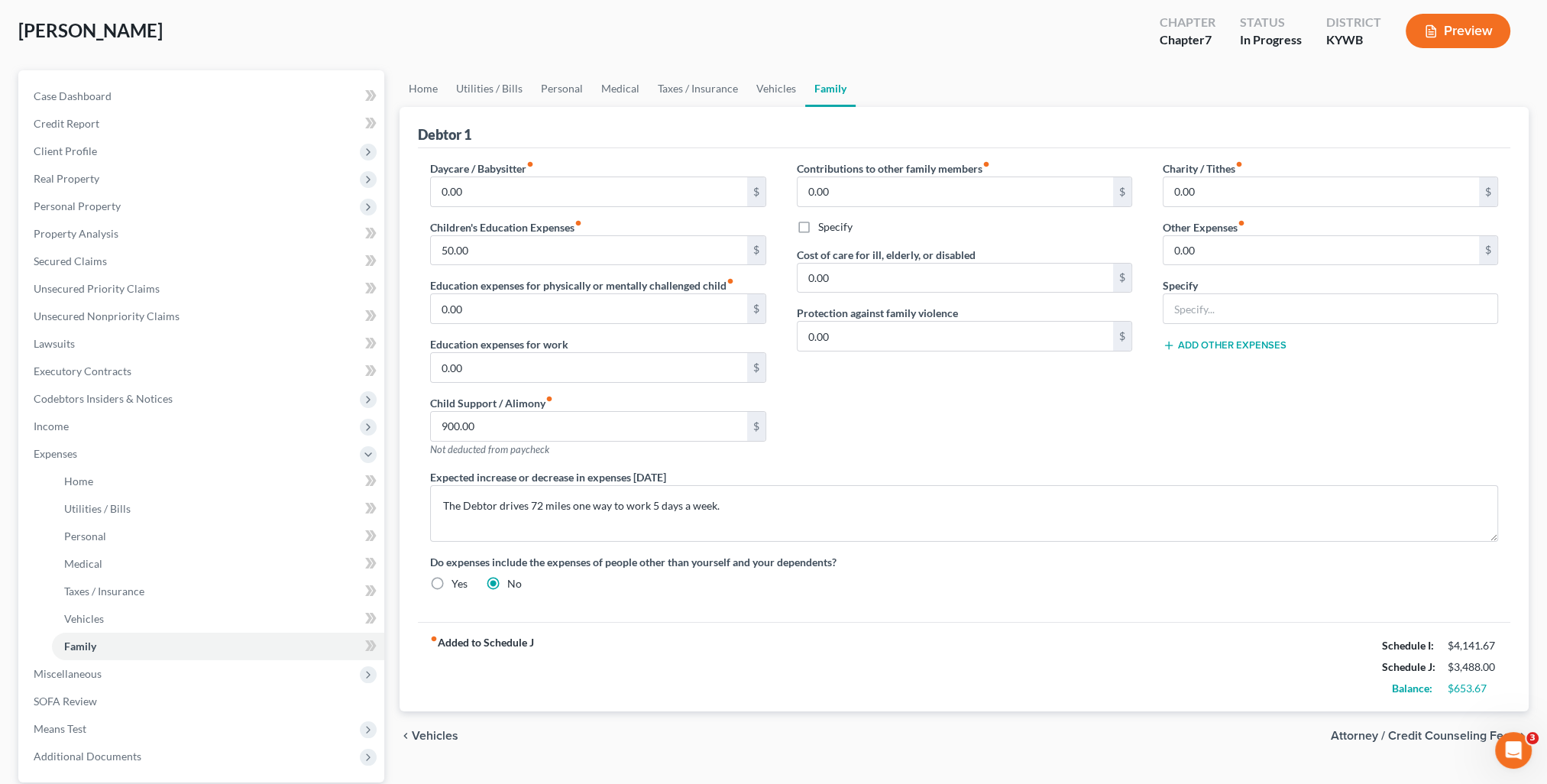
scroll to position [153, 0]
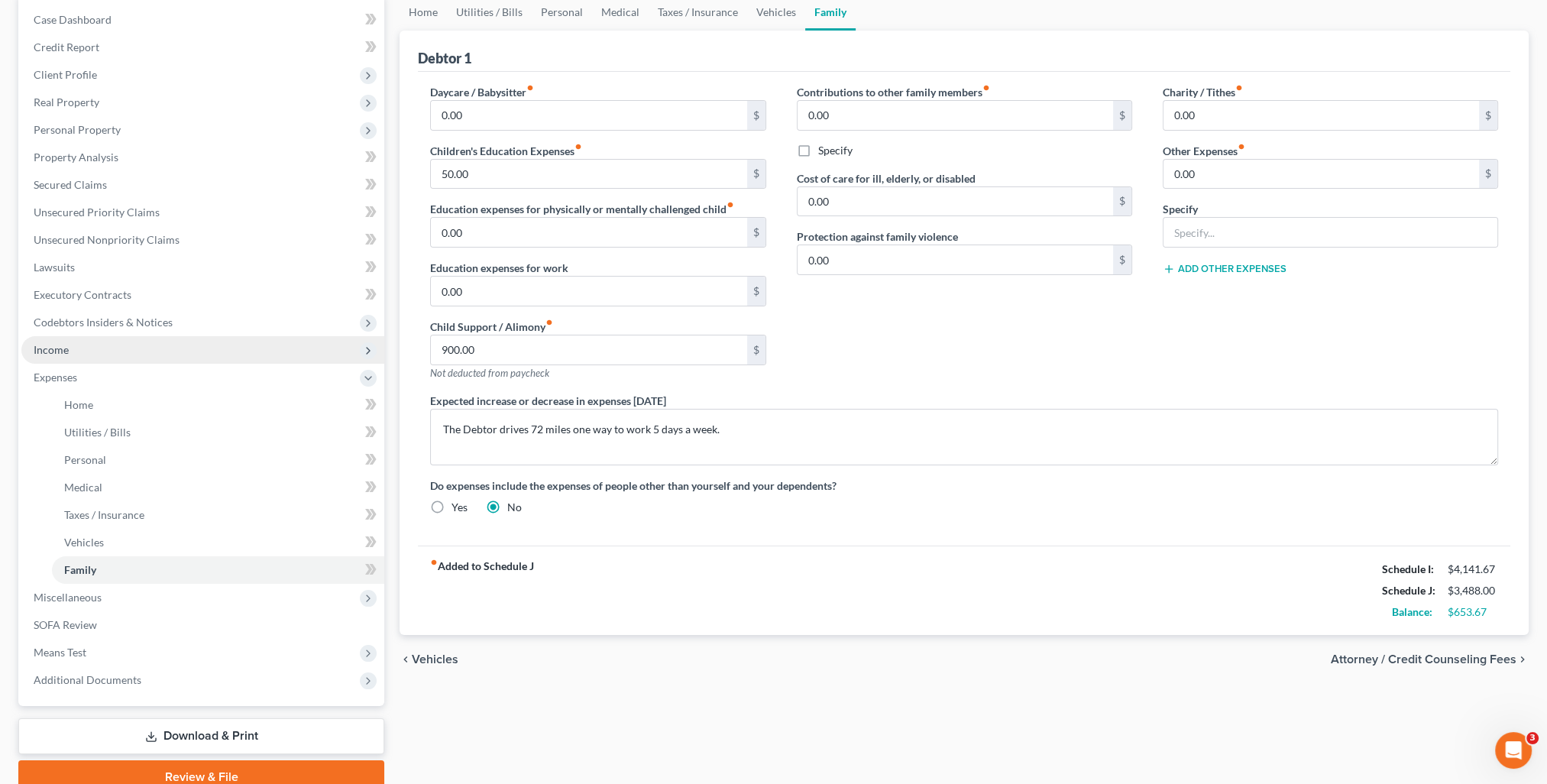
click at [63, 353] on span "Income" at bounding box center [52, 350] width 35 height 13
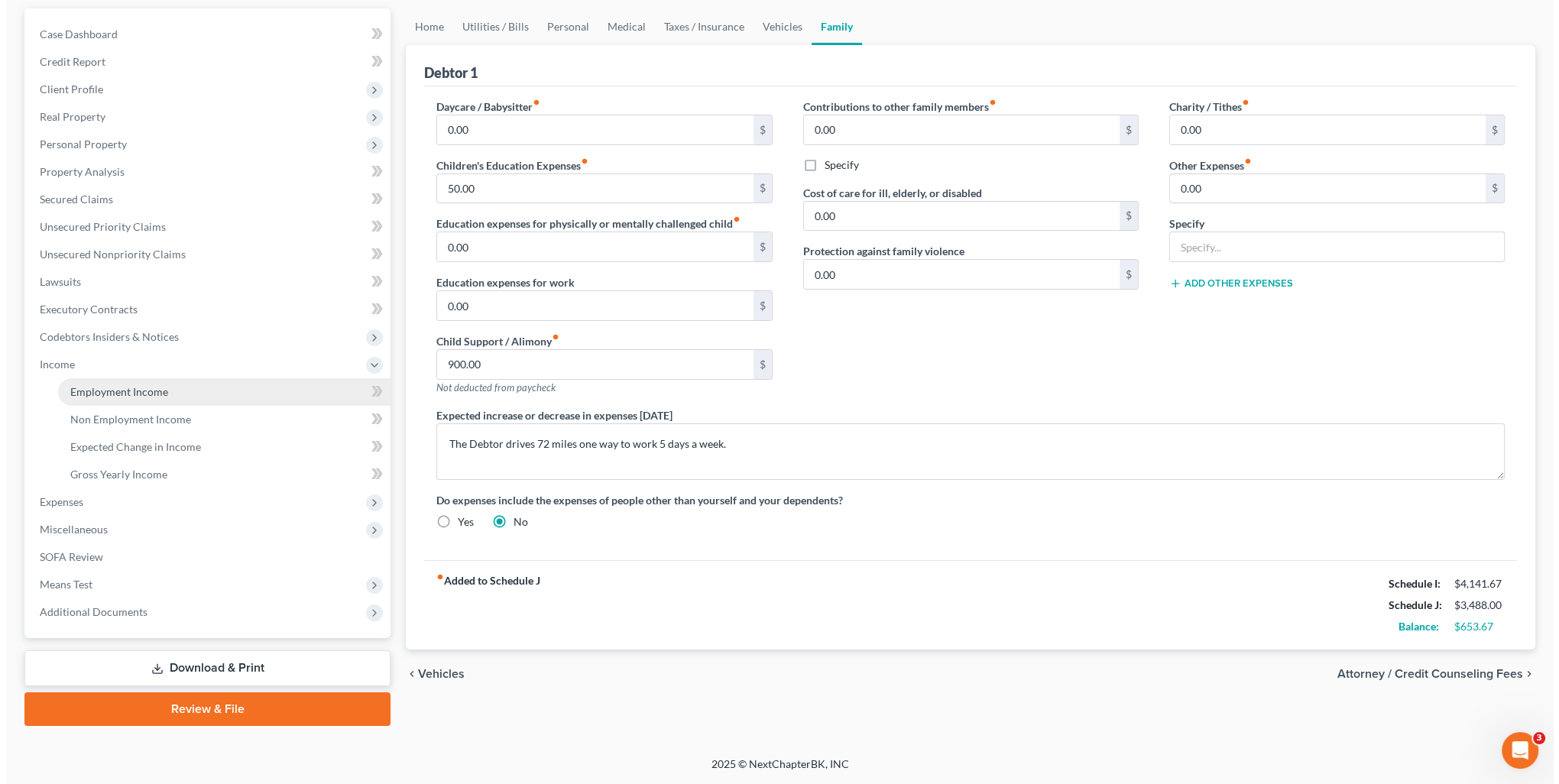
scroll to position [137, 0]
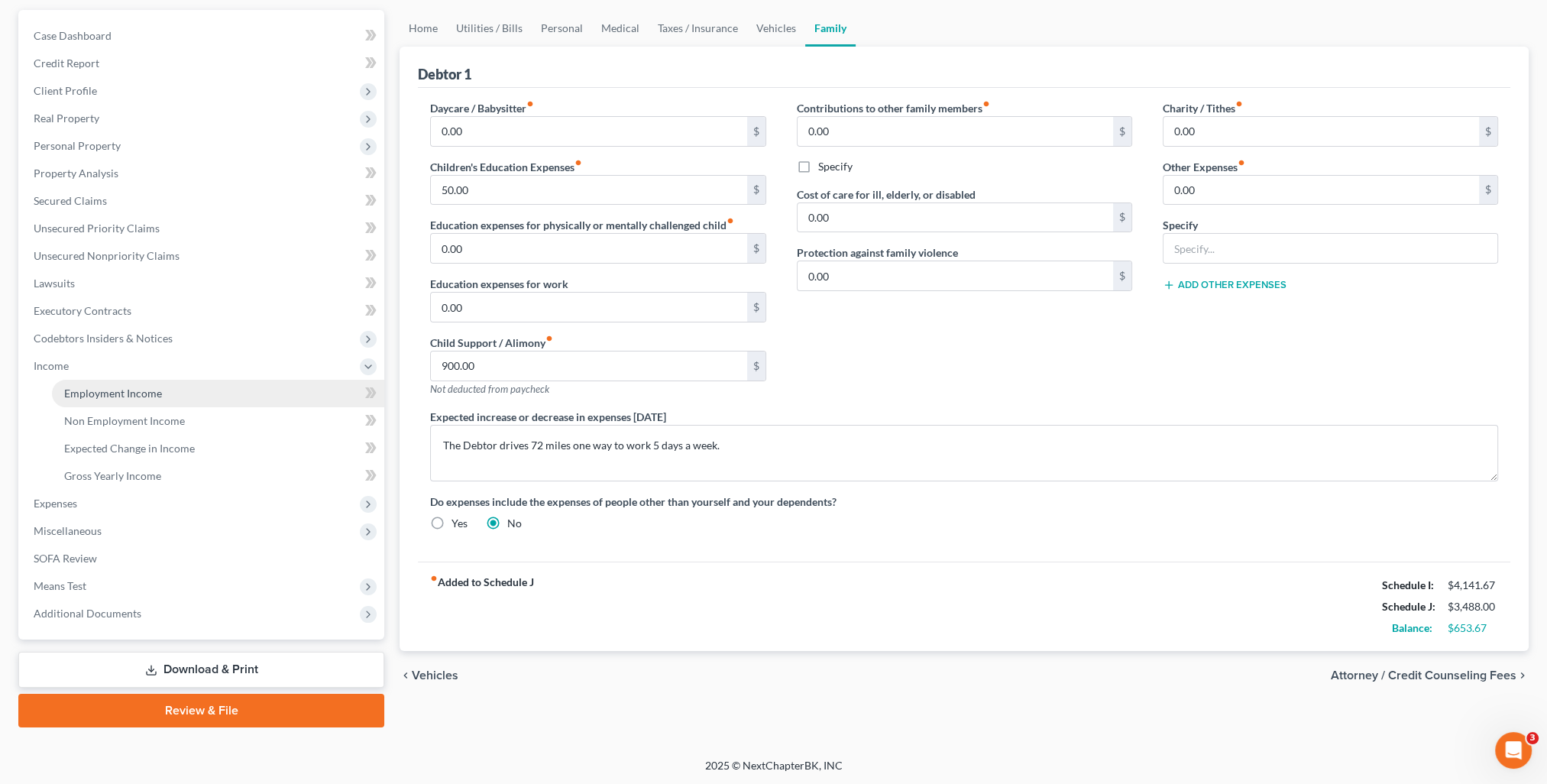
click at [83, 398] on span "Employment Income" at bounding box center [113, 393] width 98 height 13
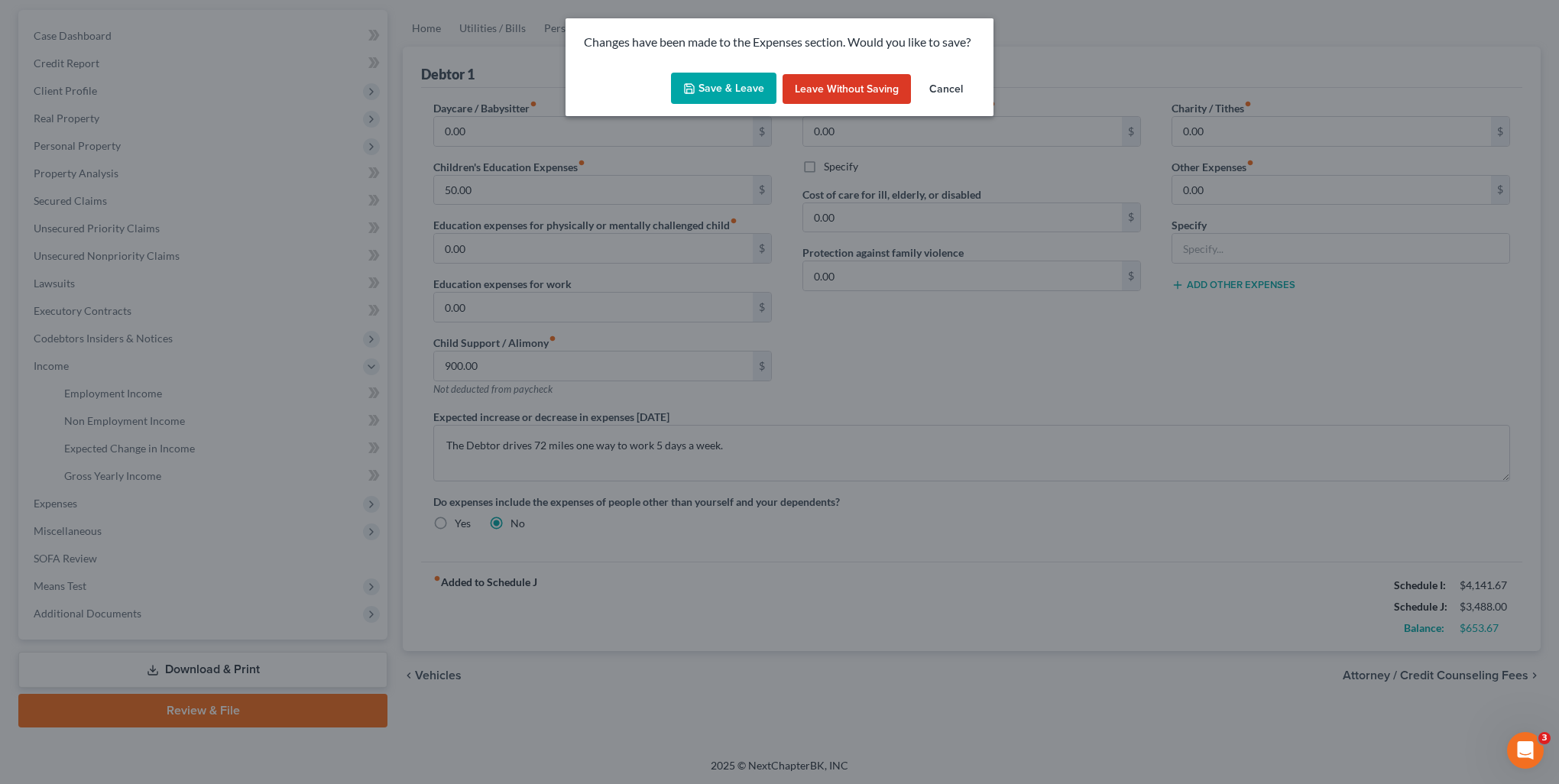
click at [711, 92] on button "Save & Leave" at bounding box center [723, 88] width 106 height 32
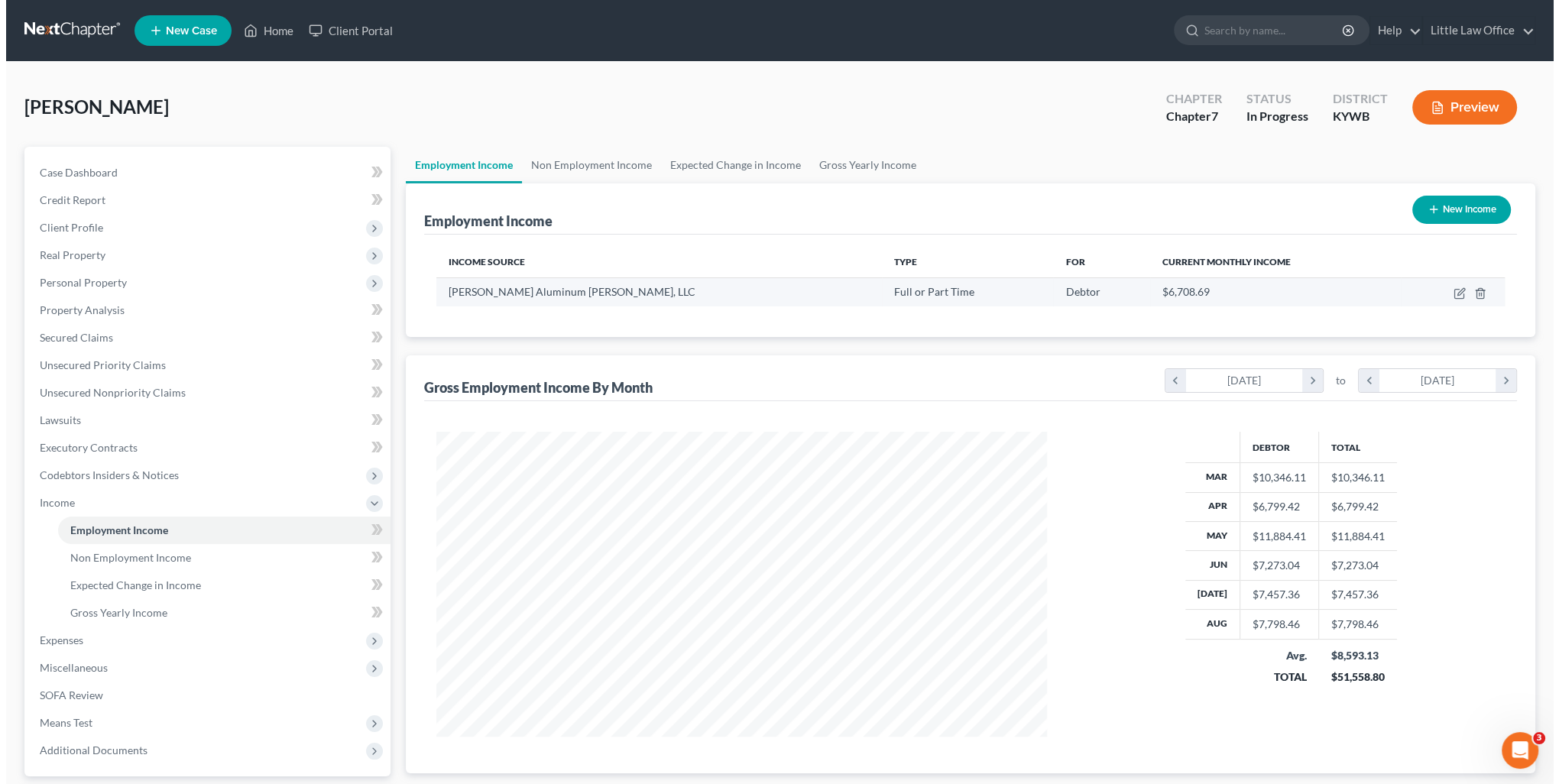
scroll to position [305, 641]
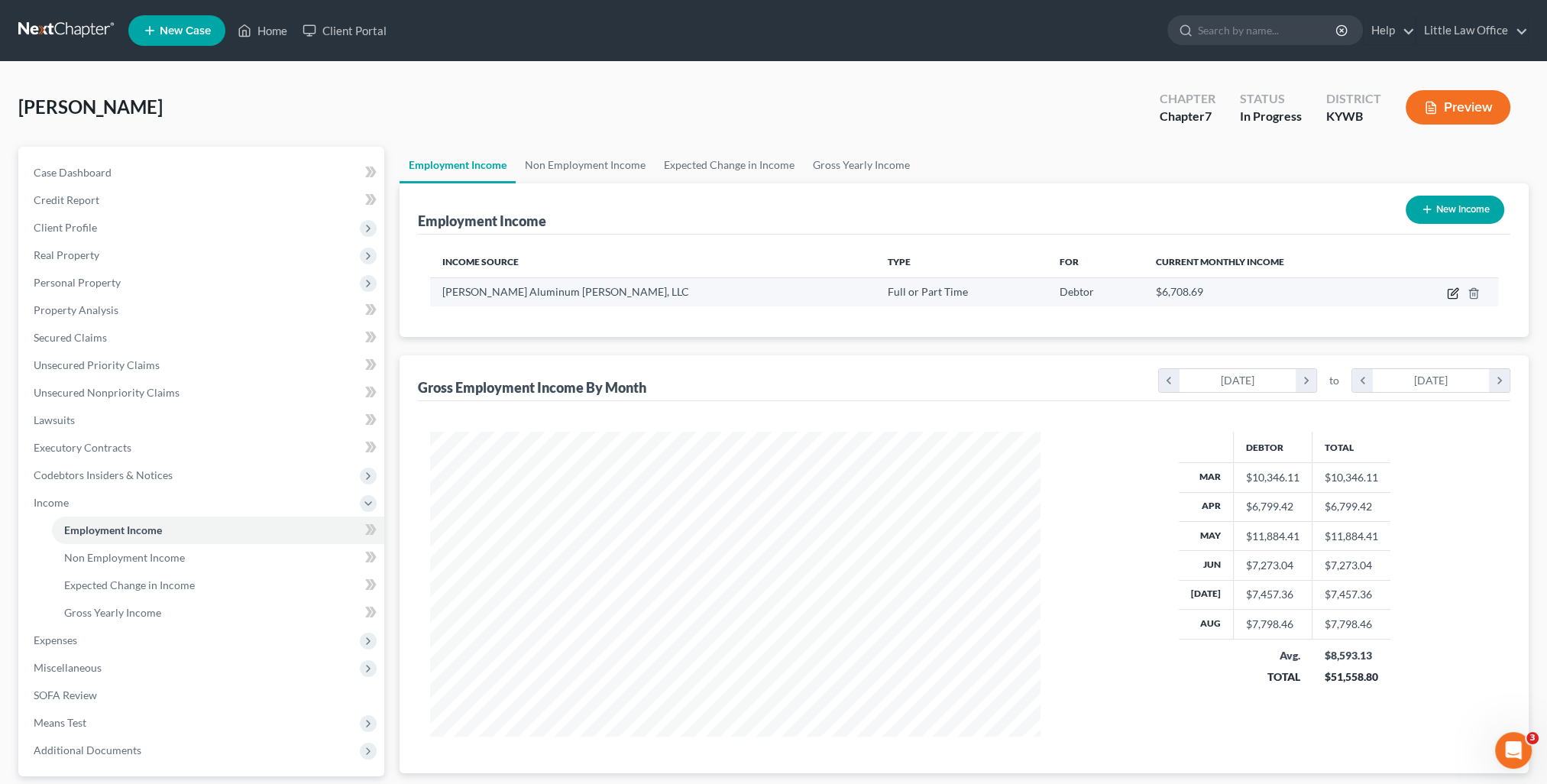
click at [1450, 297] on icon "button" at bounding box center [1452, 294] width 9 height 9
select select "0"
select select "44"
select select "3"
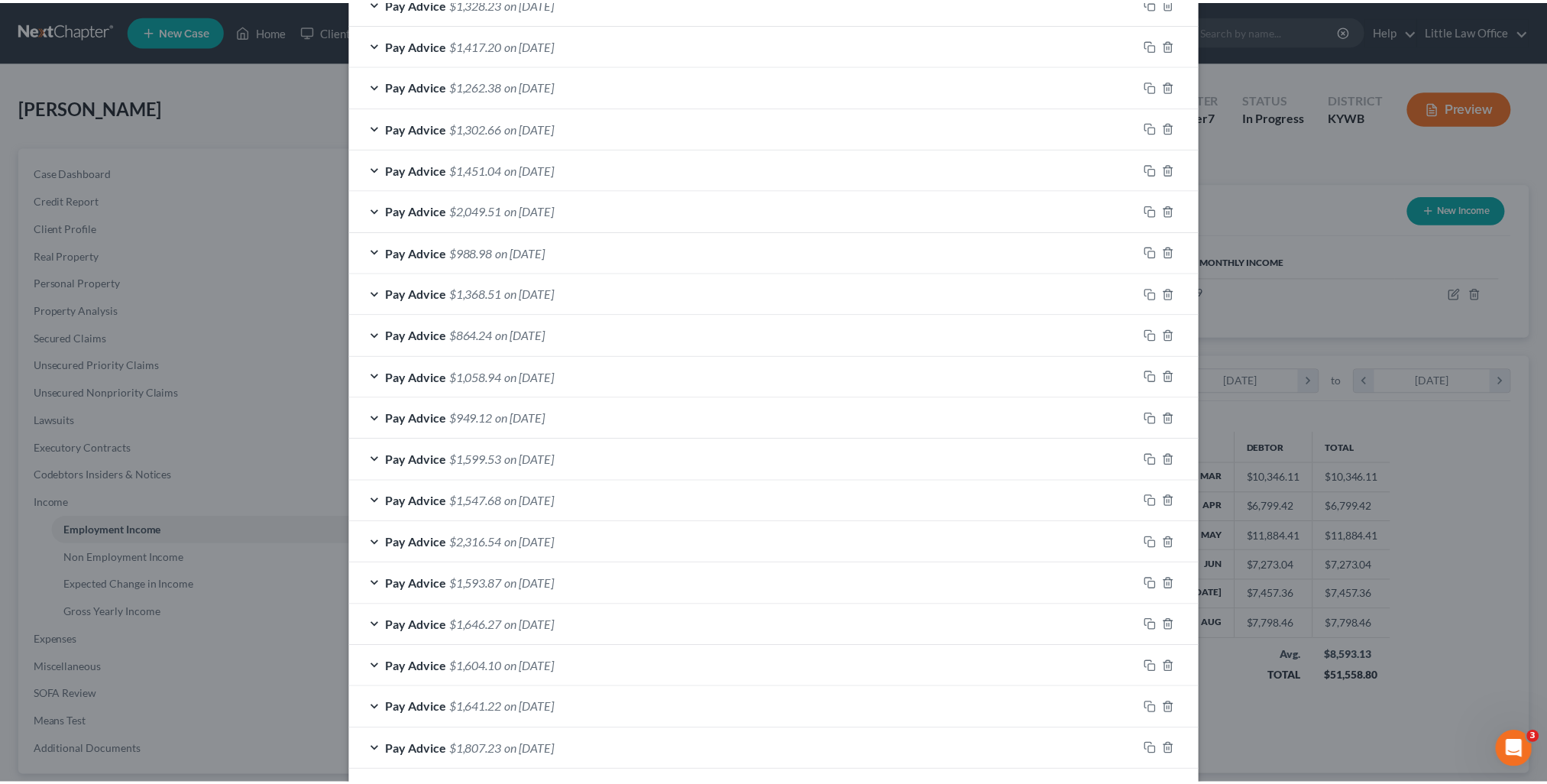
scroll to position [1345, 0]
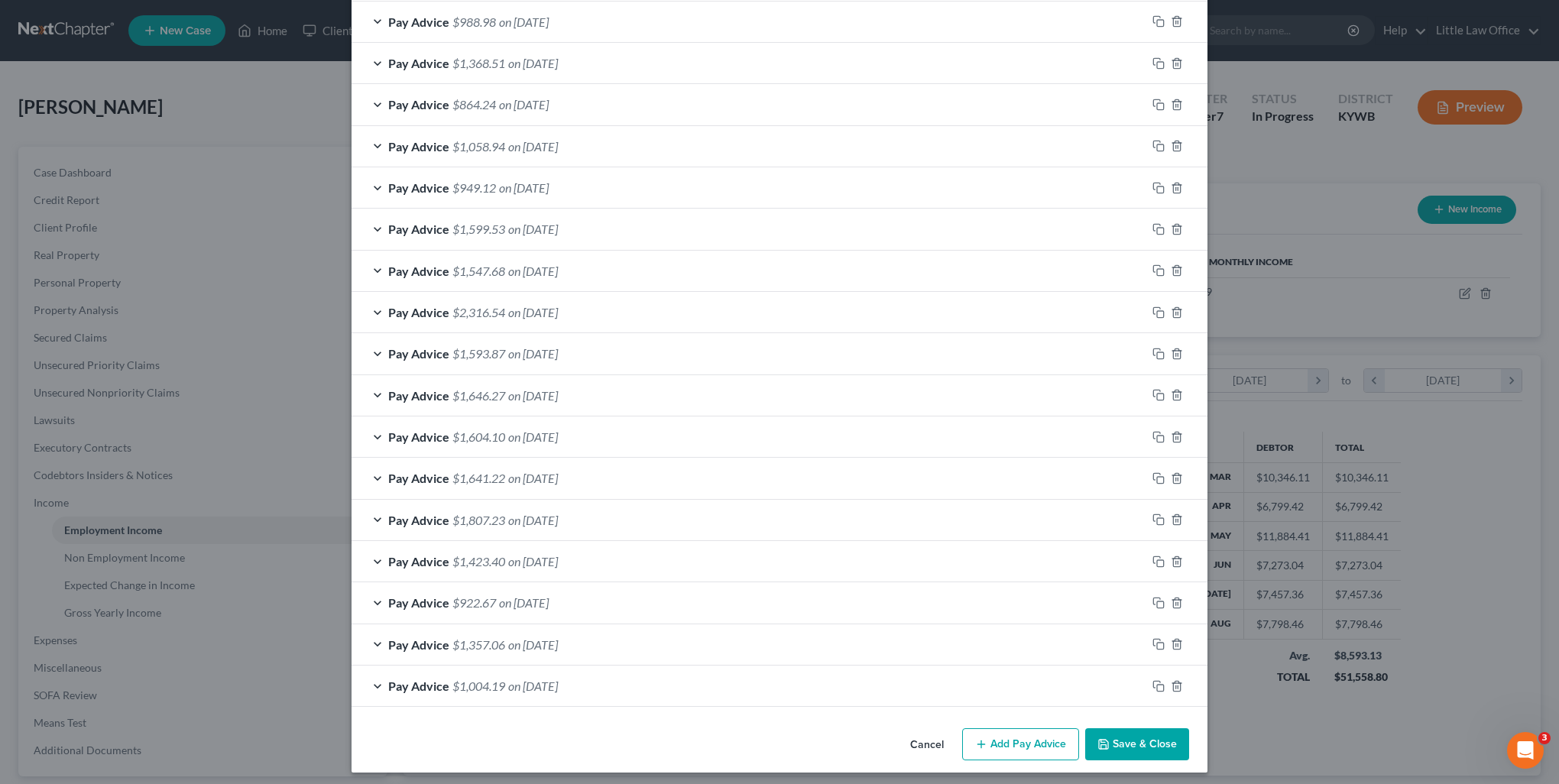
click at [1122, 744] on button "Save & Close" at bounding box center [1137, 744] width 104 height 32
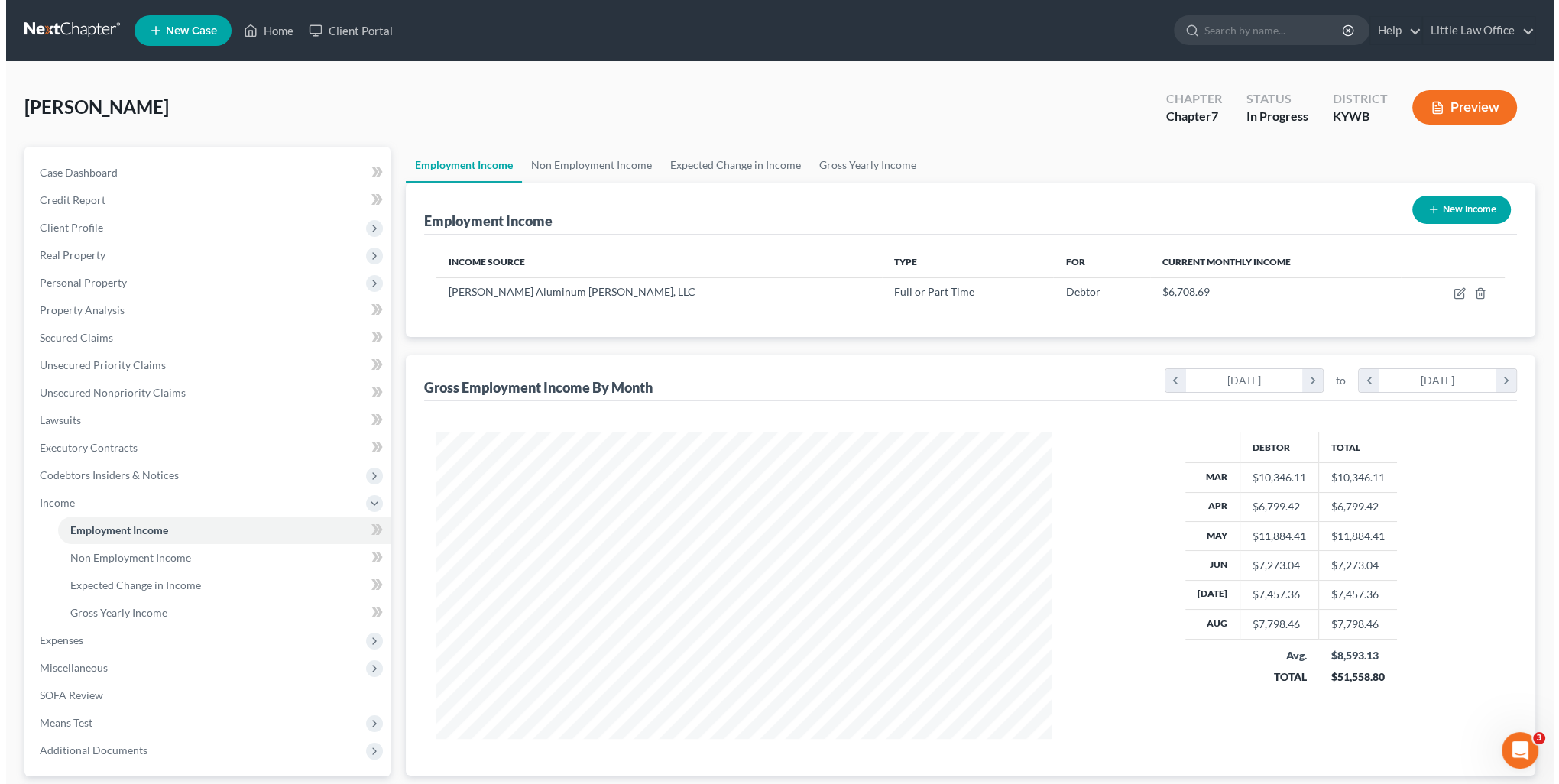
scroll to position [763633, 763396]
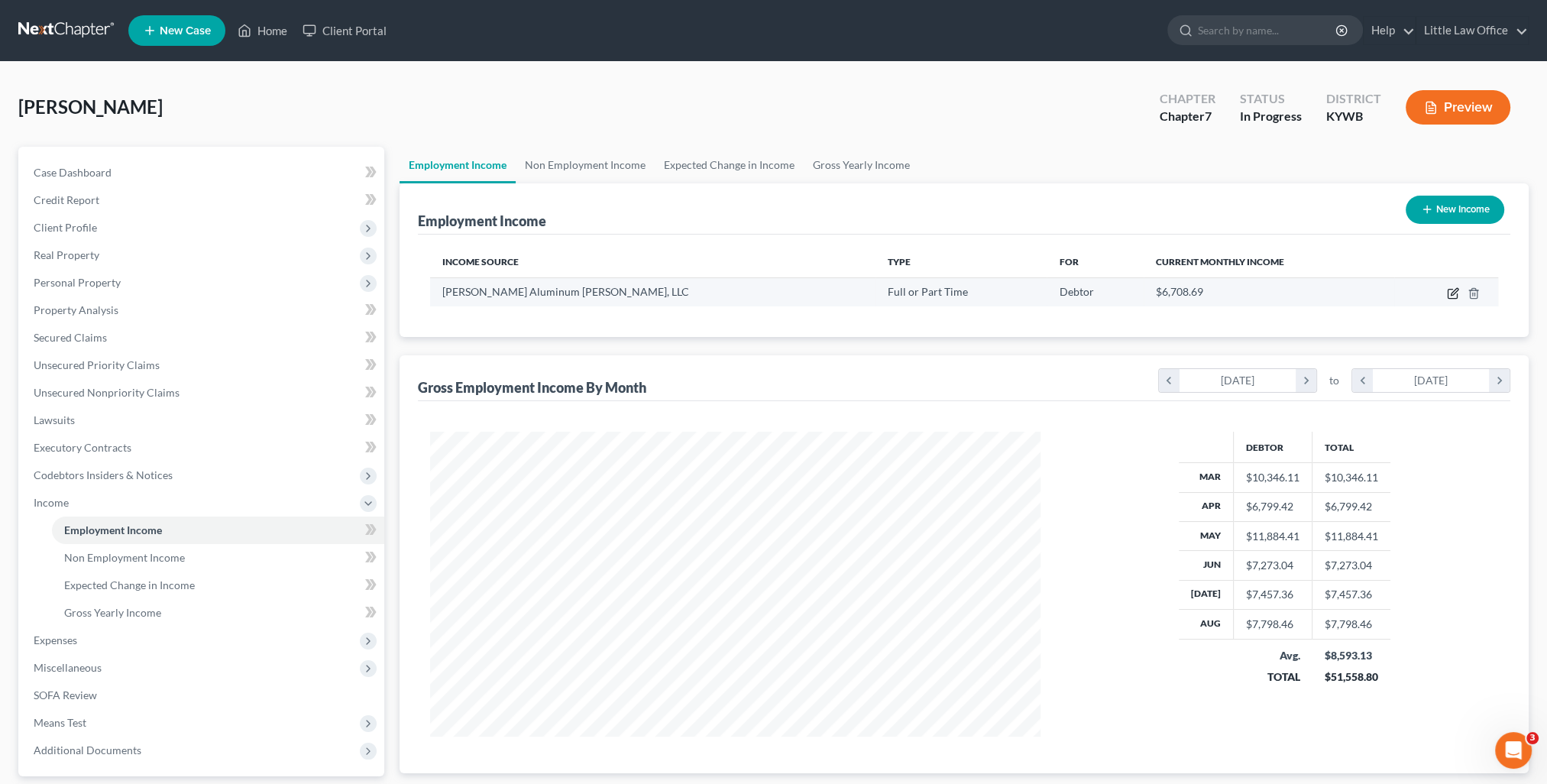
click at [1455, 294] on icon "button" at bounding box center [1452, 293] width 12 height 12
select select "0"
select select "44"
select select "3"
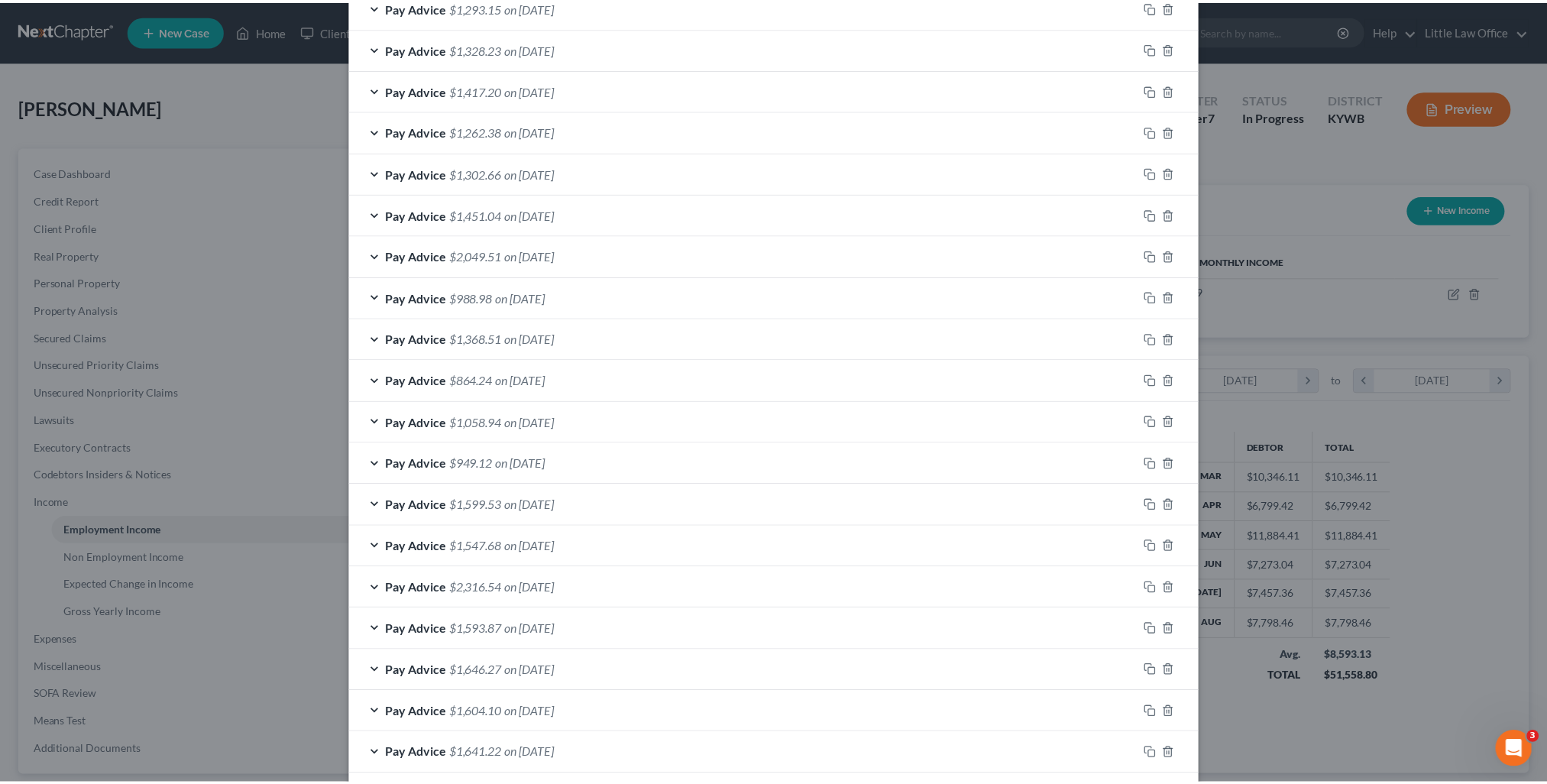
scroll to position [1345, 0]
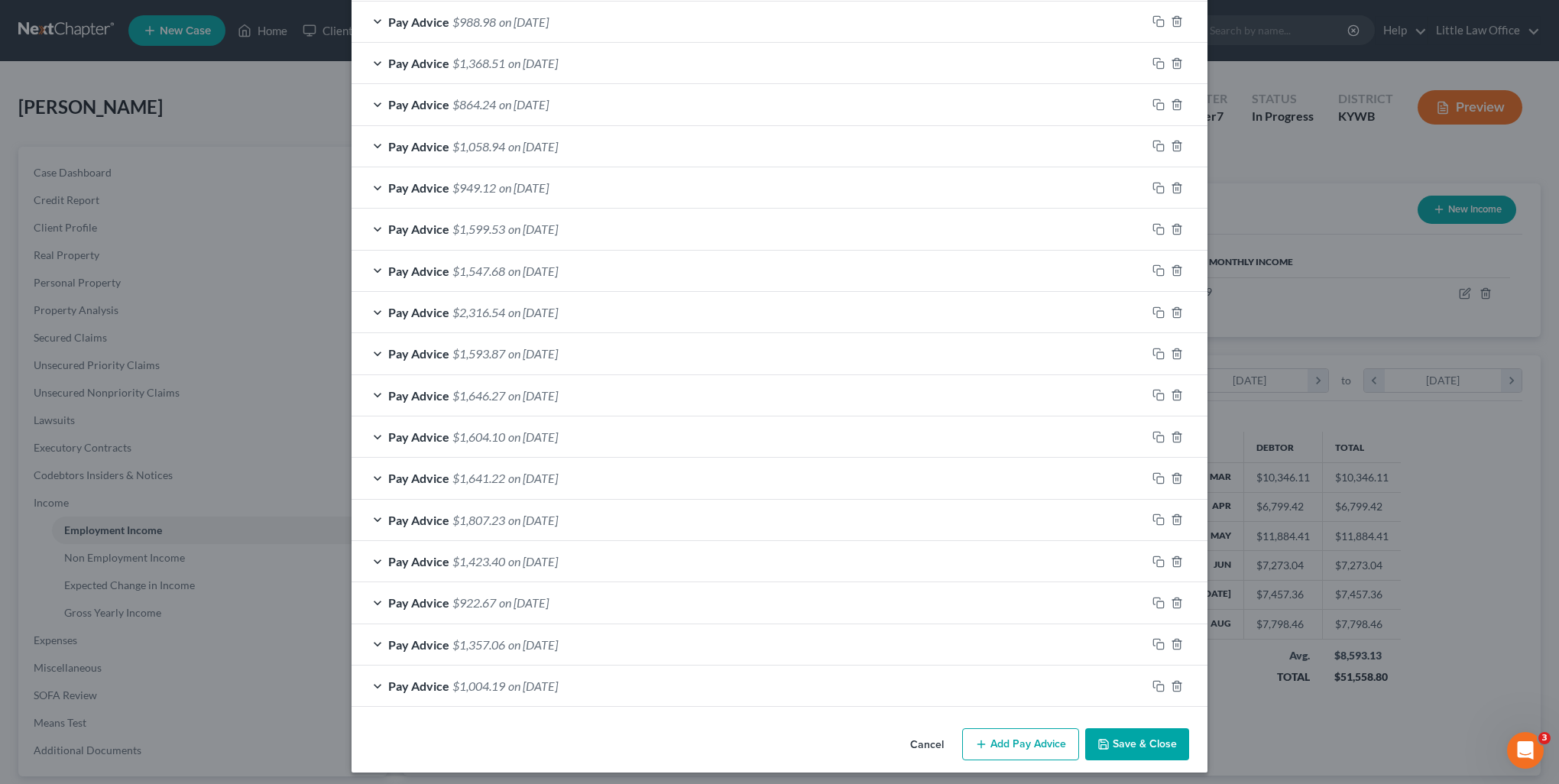
click at [1098, 744] on button "Save & Close" at bounding box center [1137, 744] width 104 height 32
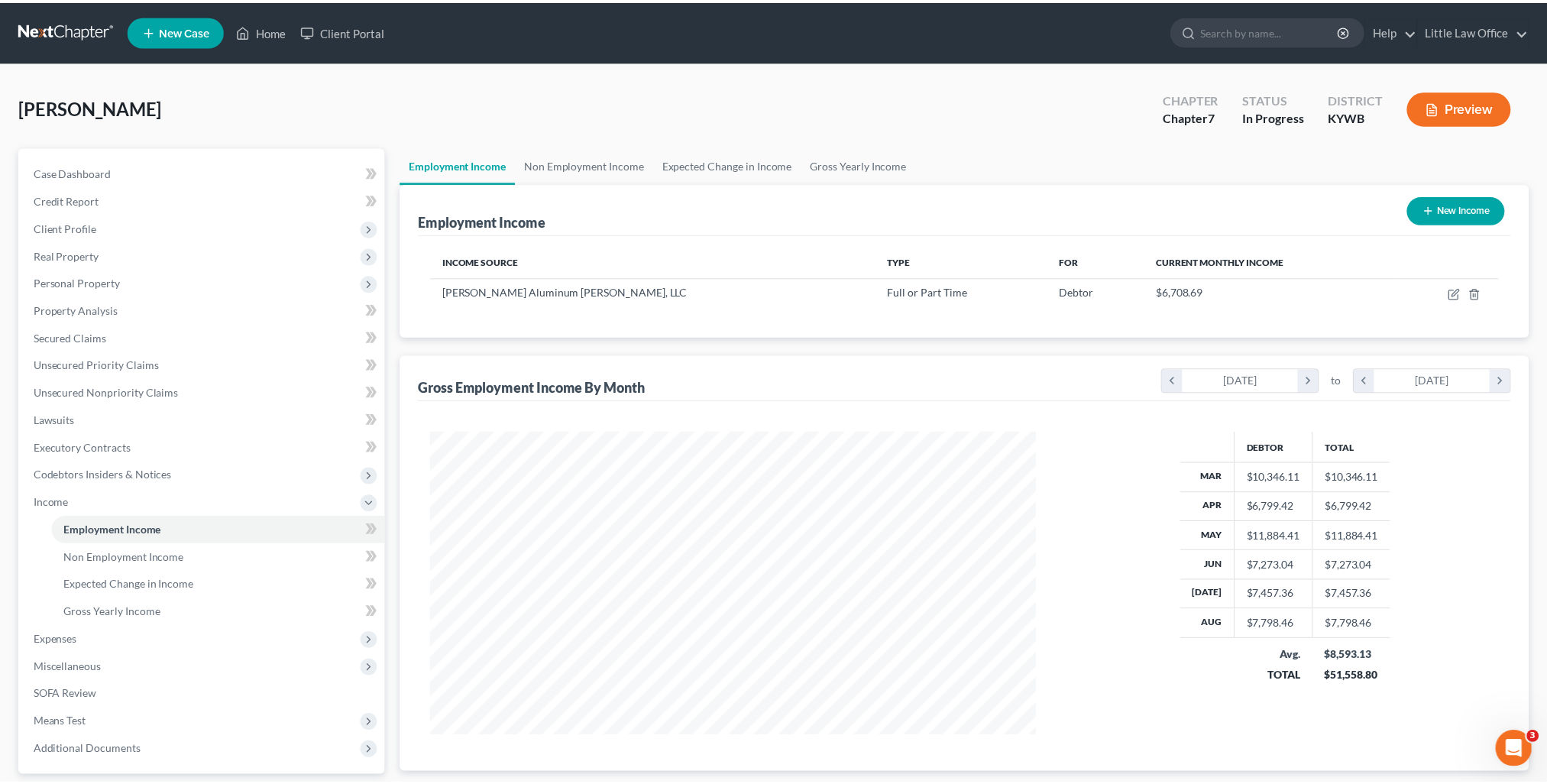
scroll to position [763633, 763379]
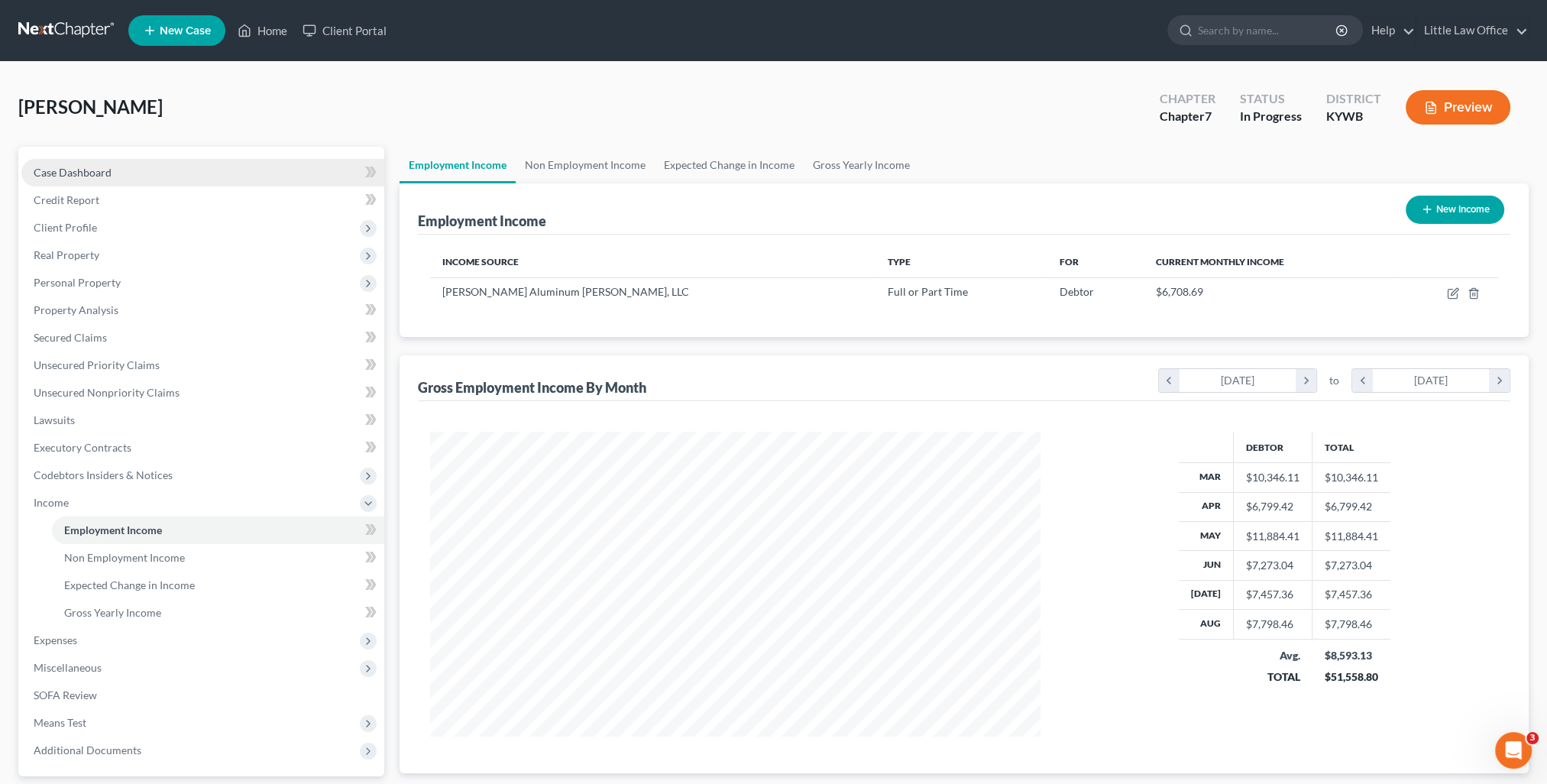
click at [107, 176] on span "Case Dashboard" at bounding box center [73, 172] width 78 height 13
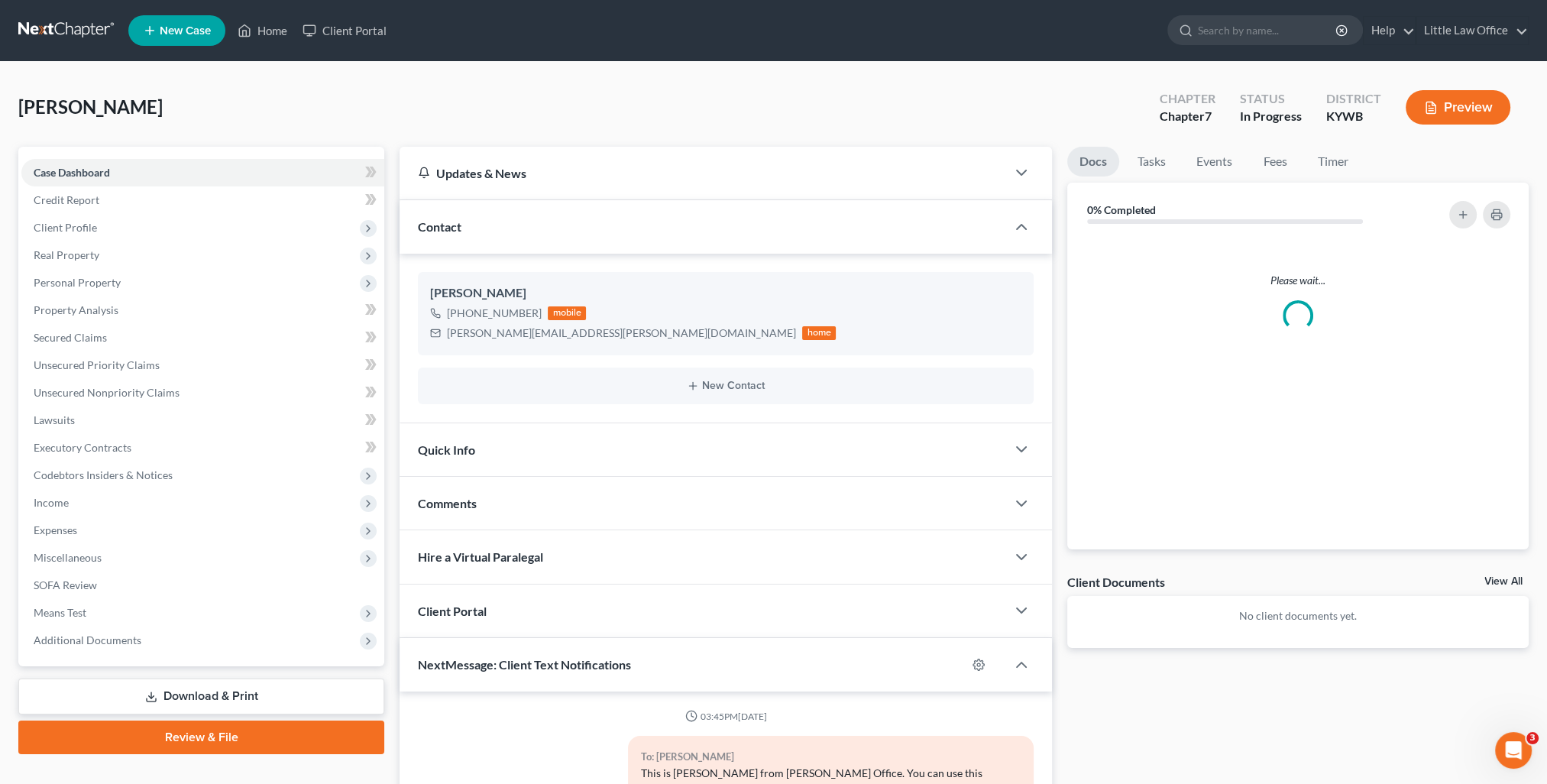
click at [460, 247] on div "Contact" at bounding box center [702, 226] width 606 height 52
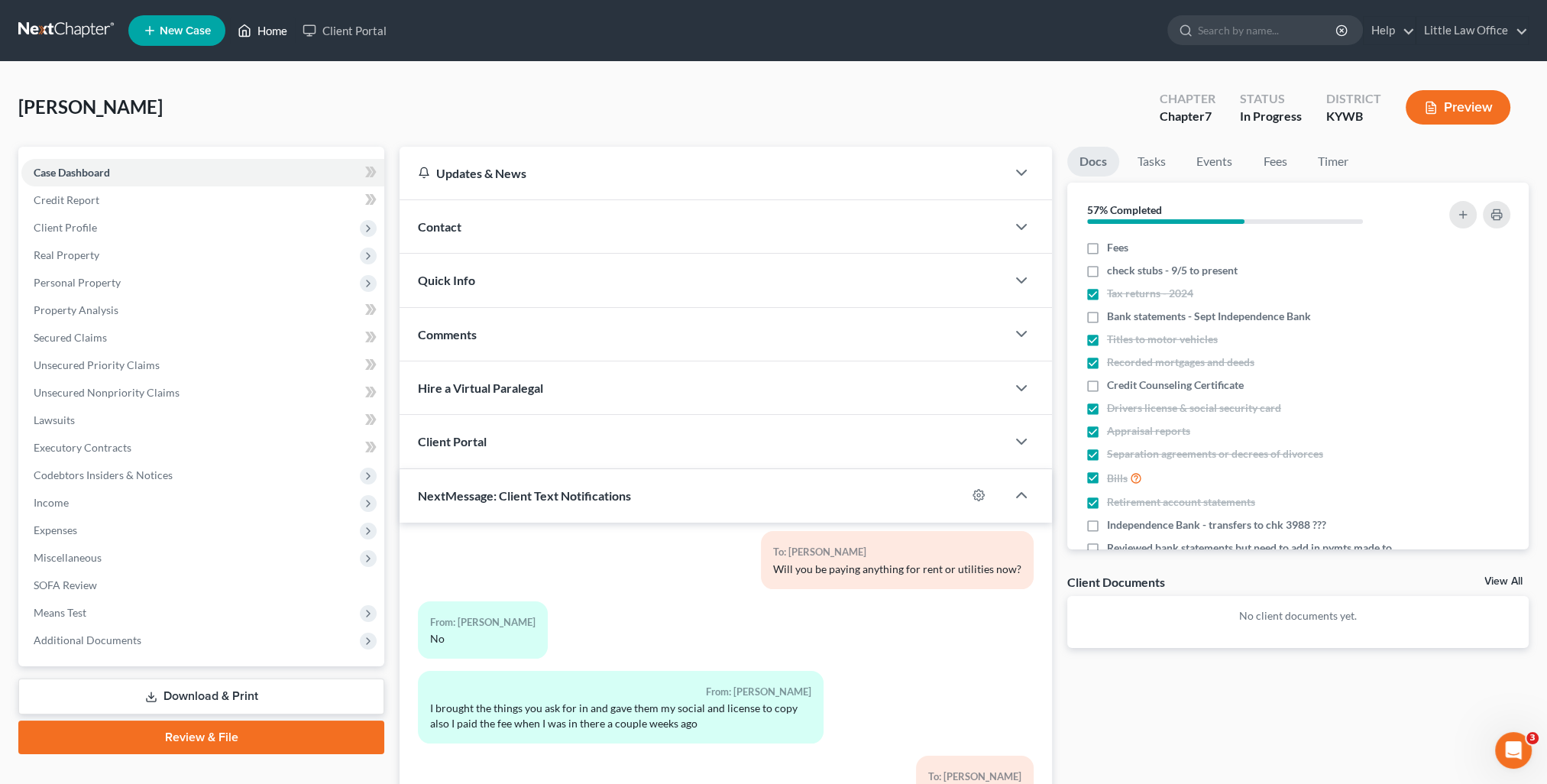
click at [257, 29] on link "Home" at bounding box center [262, 30] width 65 height 28
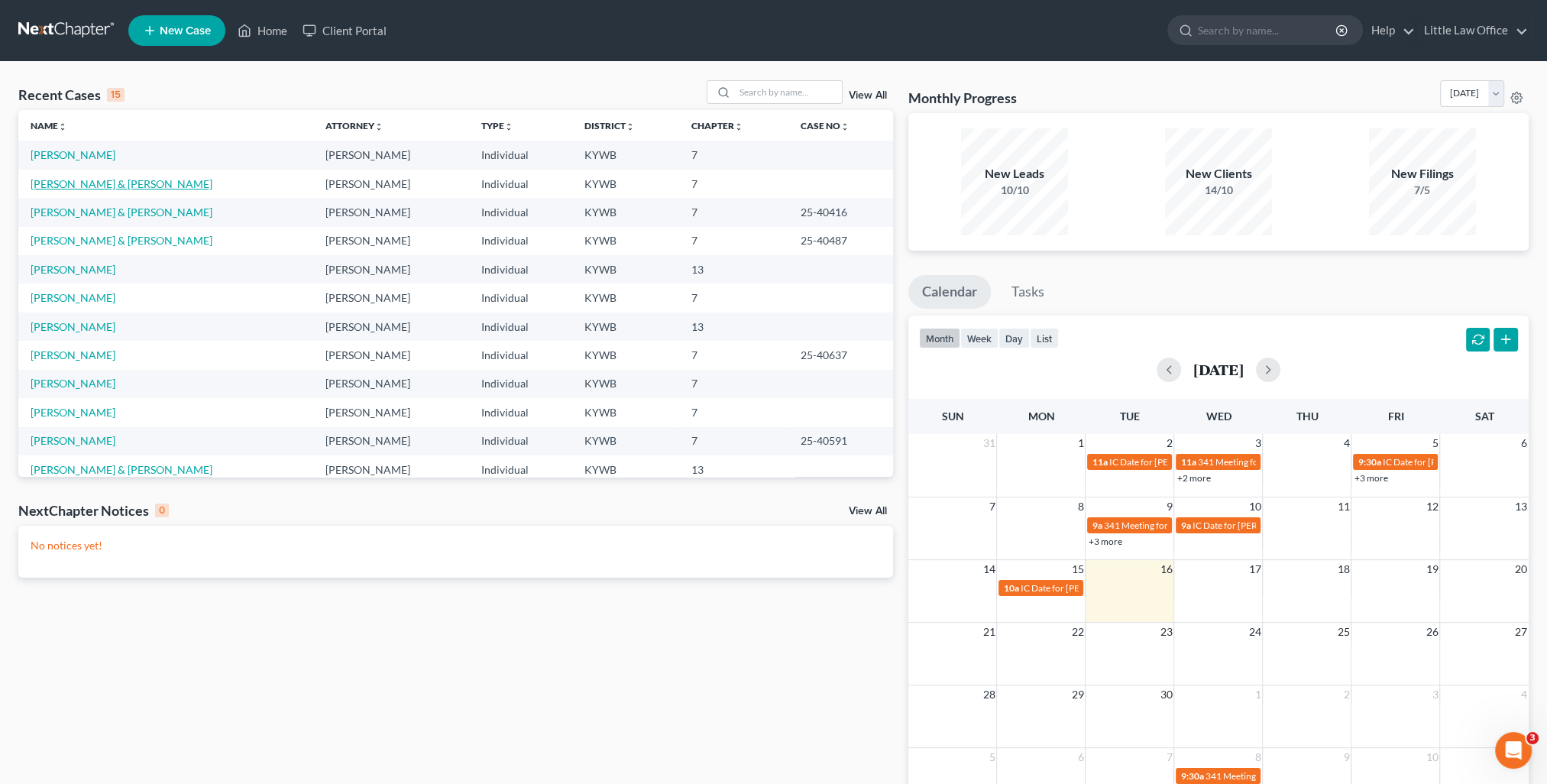
click at [58, 185] on link "Hoeft, Harrison & Jennifer" at bounding box center [121, 184] width 182 height 13
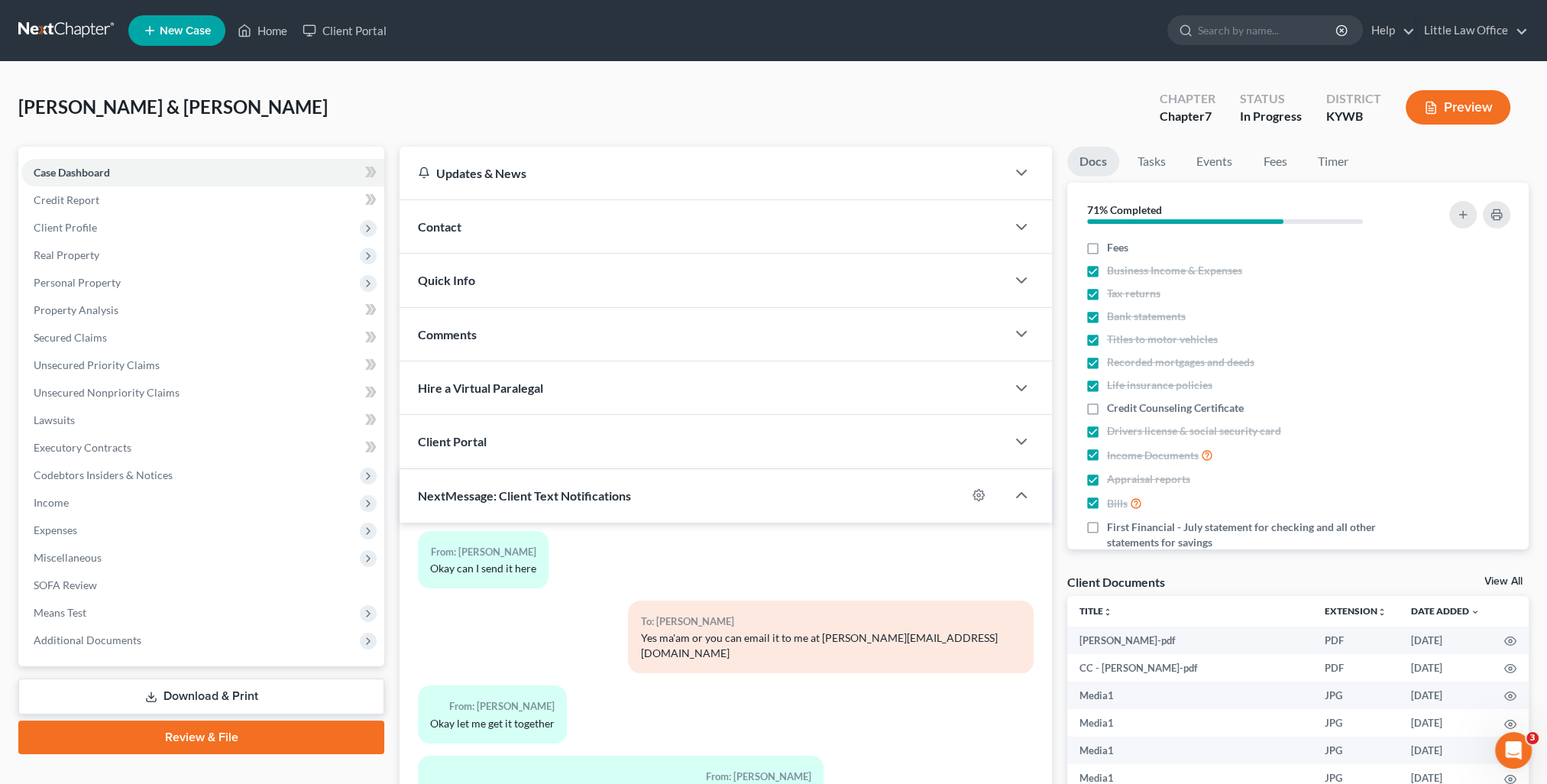
scroll to position [153, 0]
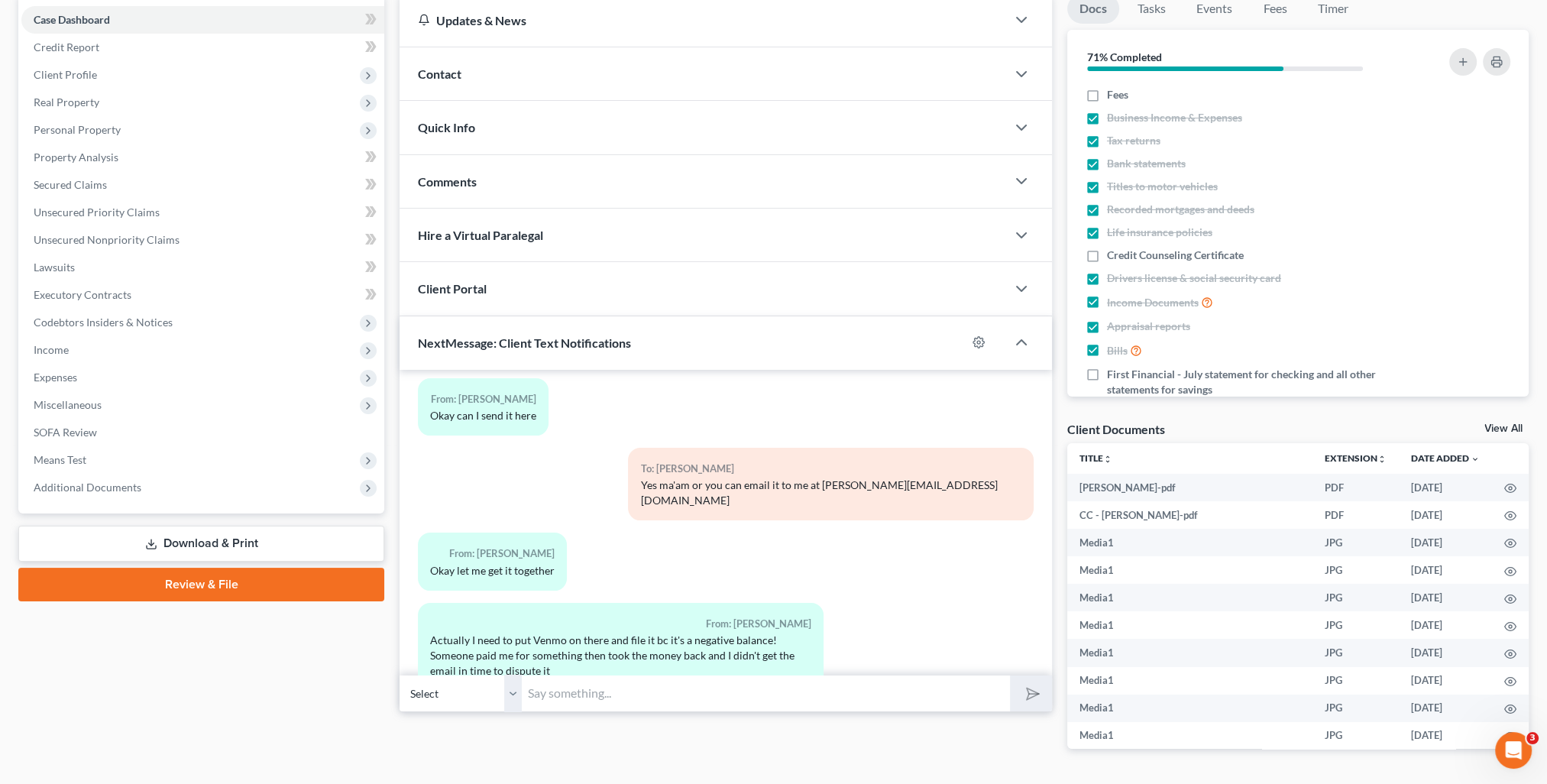
click at [606, 687] on input "text" at bounding box center [766, 693] width 488 height 38
type input "Ok. I can add Venmo but I will still need a list of those transactions from 3/1…"
click at [1010, 675] on button "submit" at bounding box center [1032, 693] width 42 height 36
click at [129, 236] on span "Unsecured Nonpriority Claims" at bounding box center [107, 239] width 146 height 13
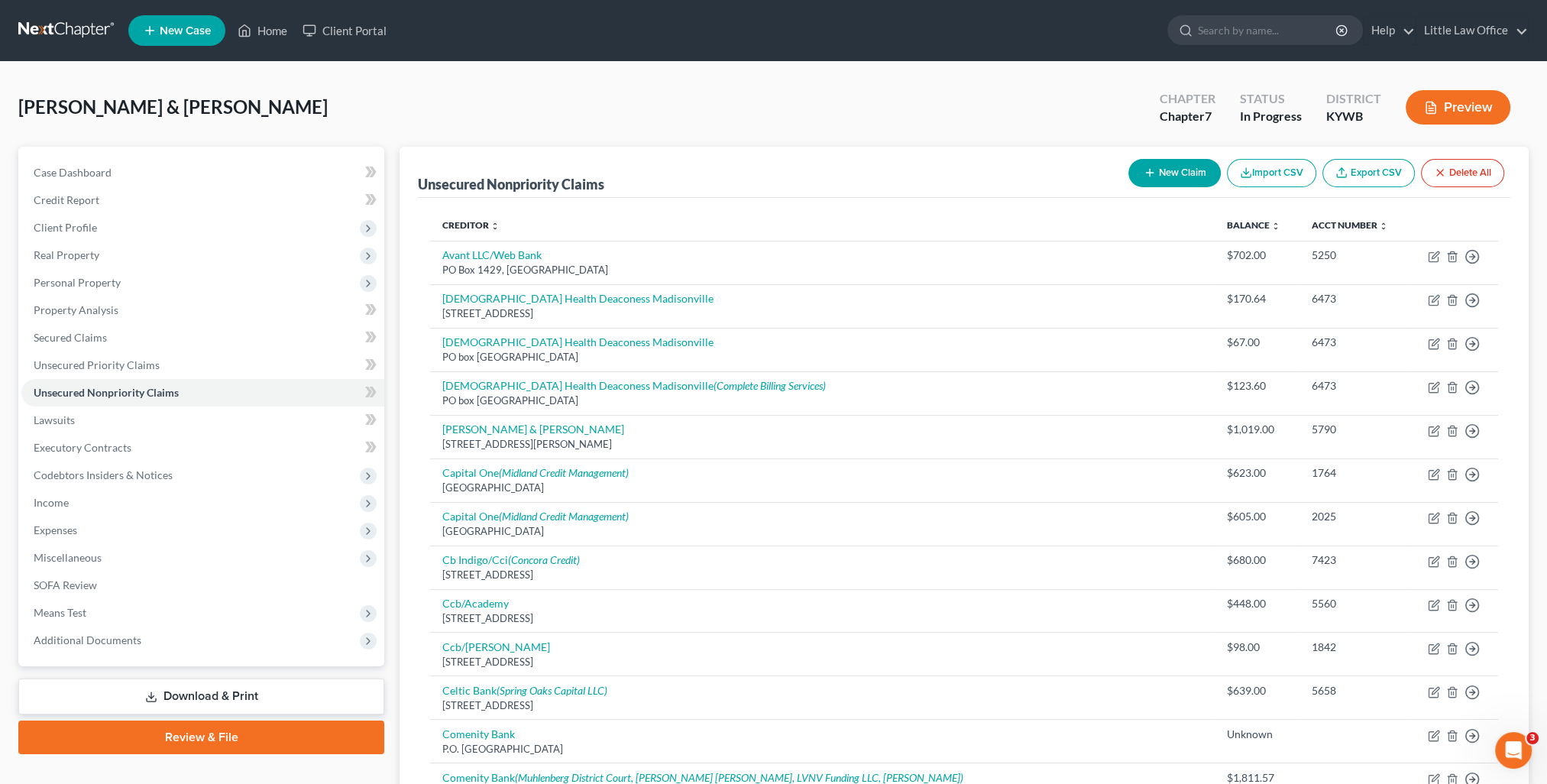
click at [1168, 175] on button "New Claim" at bounding box center [1174, 173] width 92 height 29
select select "2"
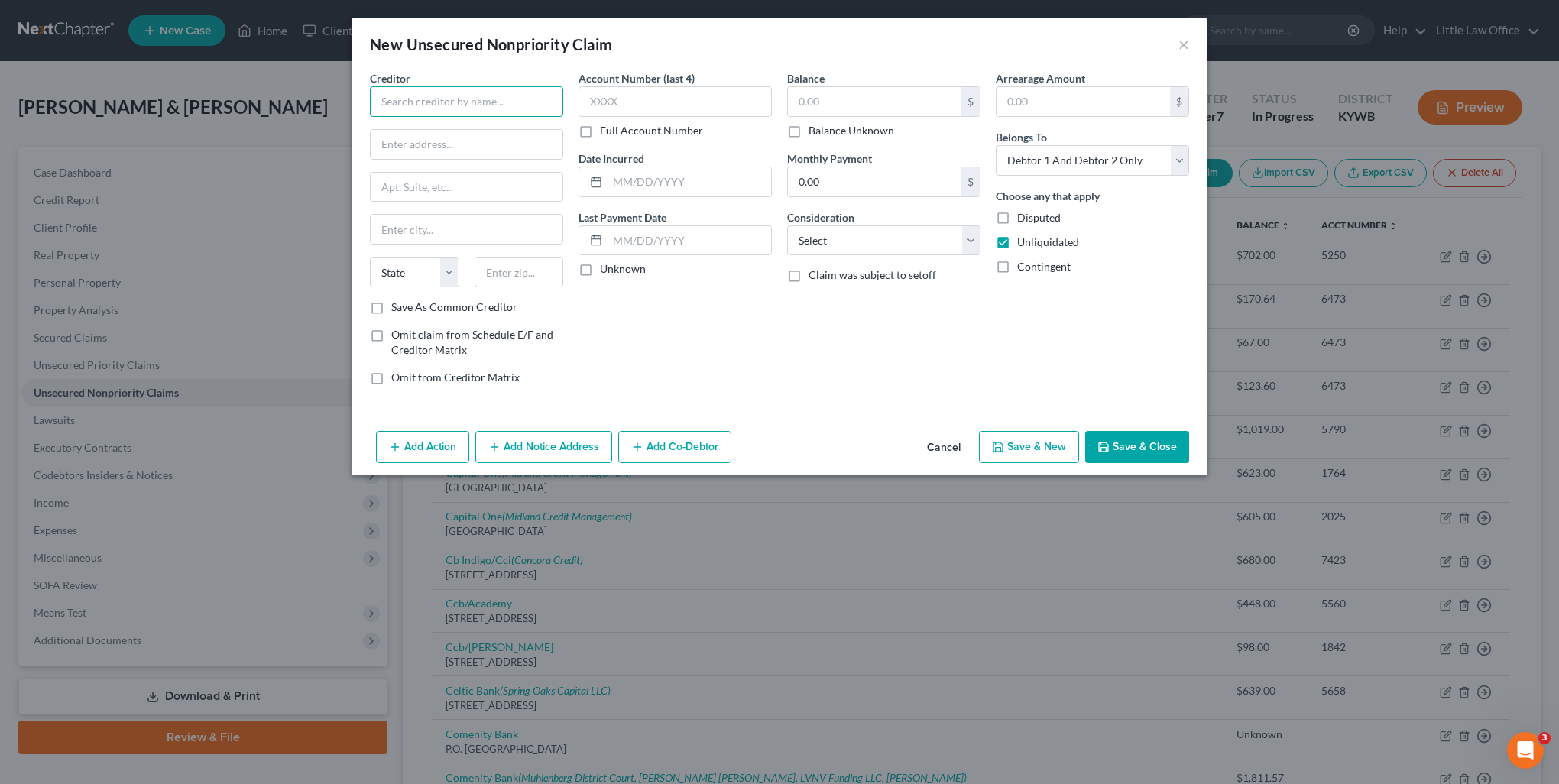
click at [455, 99] on input "text" at bounding box center [467, 101] width 193 height 30
type input "v"
type input "Venmo"
click at [839, 139] on div "Balance $ Balance Unknown Balance Undetermined $ Balance Unknown Monthly Paymen…" at bounding box center [883, 233] width 209 height 327
click at [837, 130] on label "Balance Unknown" at bounding box center [850, 131] width 86 height 16
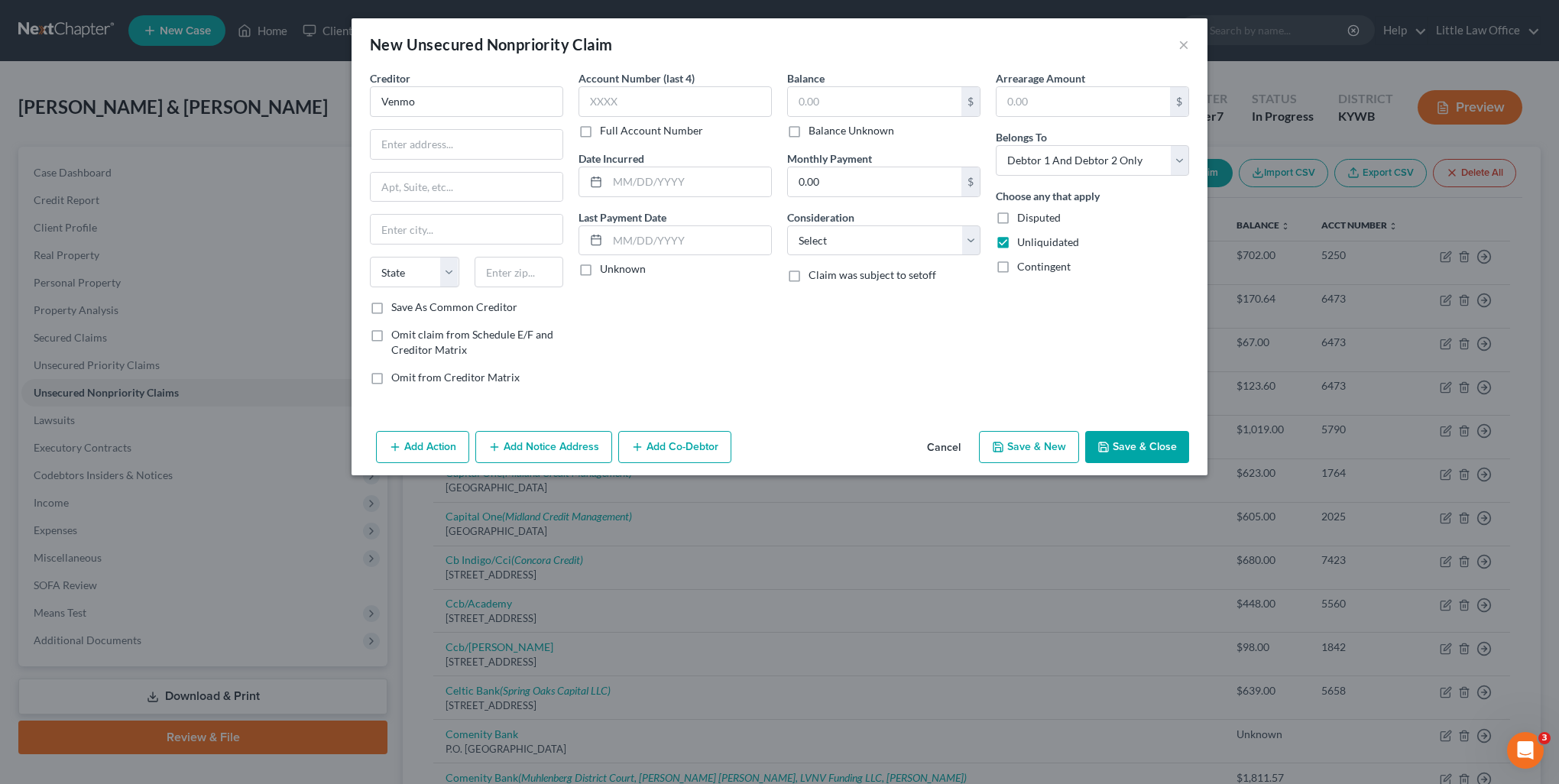
click at [825, 130] on input "Balance Unknown" at bounding box center [819, 128] width 10 height 10
checkbox input "true"
type input "0.00"
click at [847, 245] on select "Select Cable / Satellite Services Collection Agency Credit Card Debt Debt Couns…" at bounding box center [883, 240] width 193 height 30
select select "15"
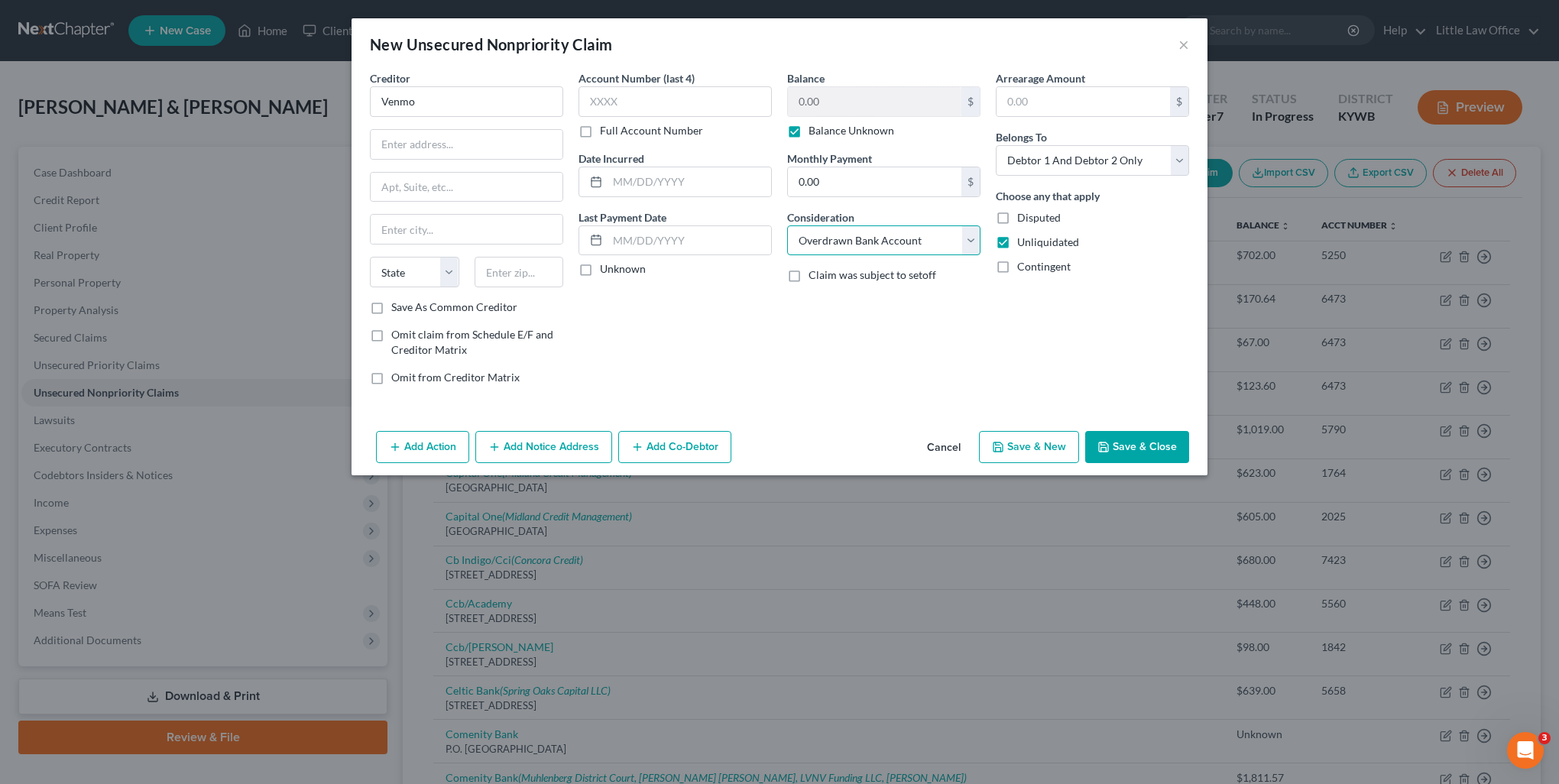
click at [787, 225] on select "Select Cable / Satellite Services Collection Agency Credit Card Debt Debt Couns…" at bounding box center [883, 240] width 193 height 30
click at [411, 109] on input "Venmo" at bounding box center [467, 101] width 193 height 30
click at [447, 131] on input "text" at bounding box center [467, 144] width 191 height 29
type input "2211 N 1st St"
type input "5"
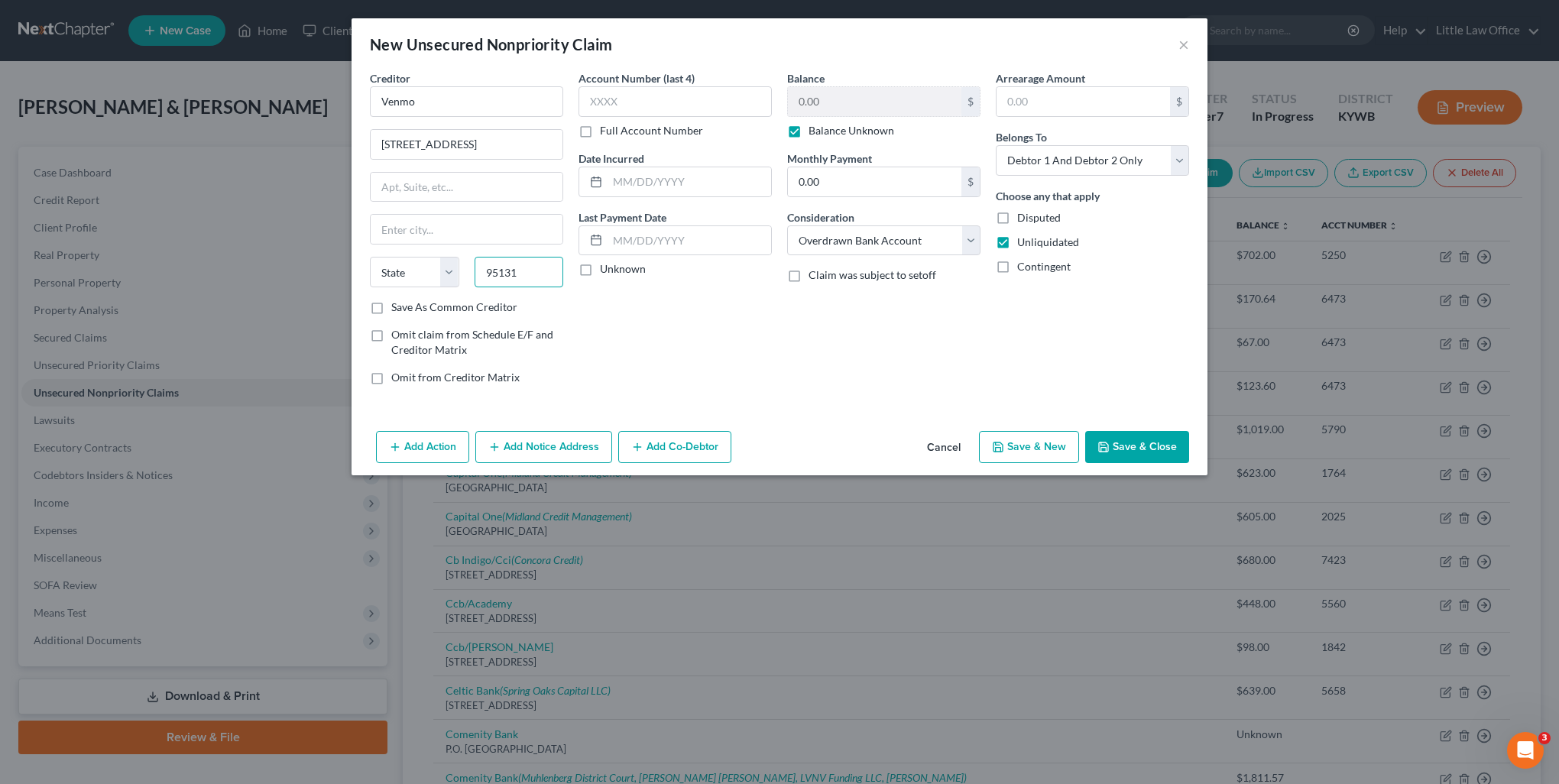
type input "95131"
type input "San Jose"
select select "4"
click at [1152, 439] on button "Save & Close" at bounding box center [1137, 446] width 104 height 32
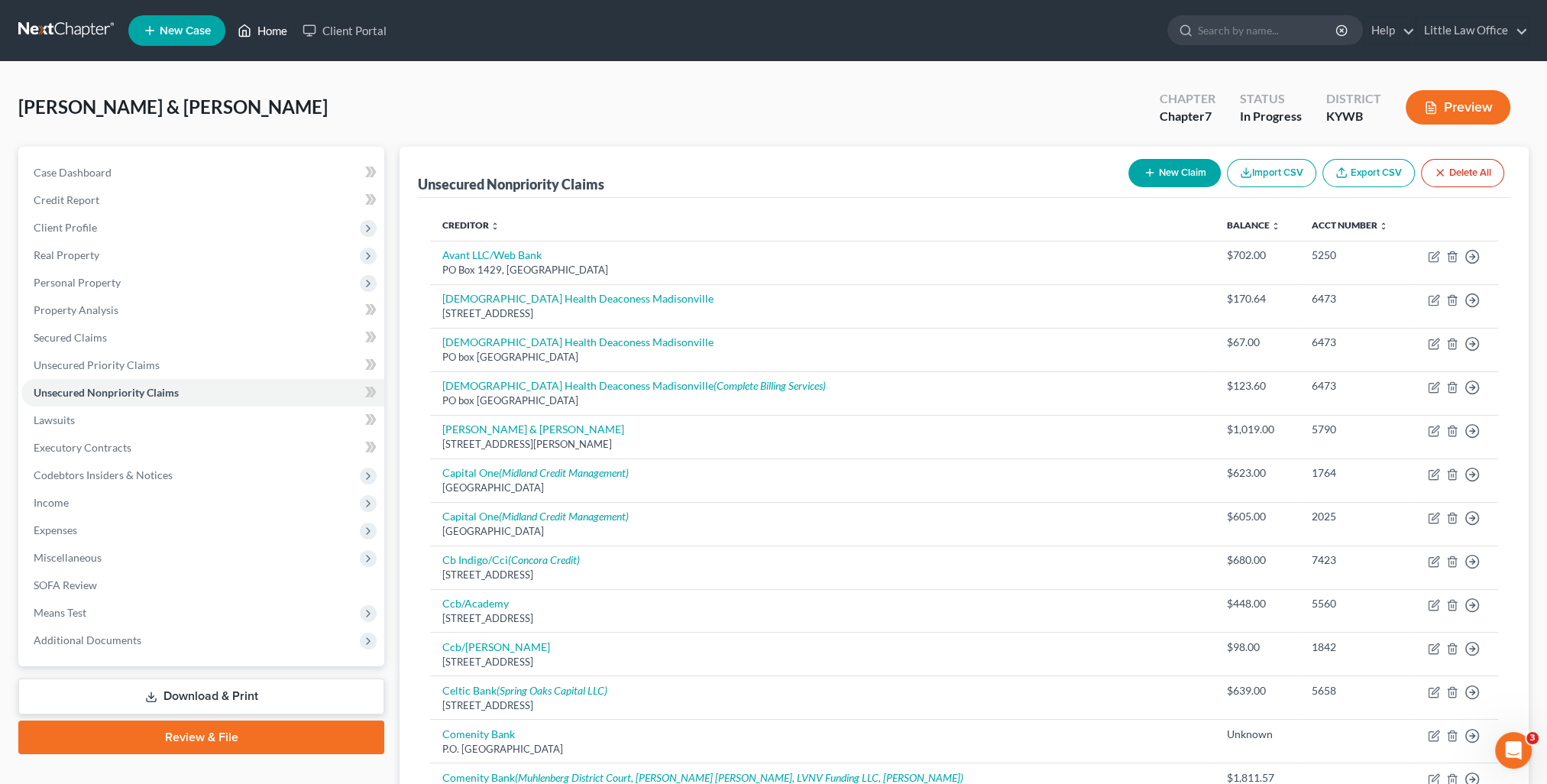
click at [272, 31] on link "Home" at bounding box center [262, 30] width 65 height 28
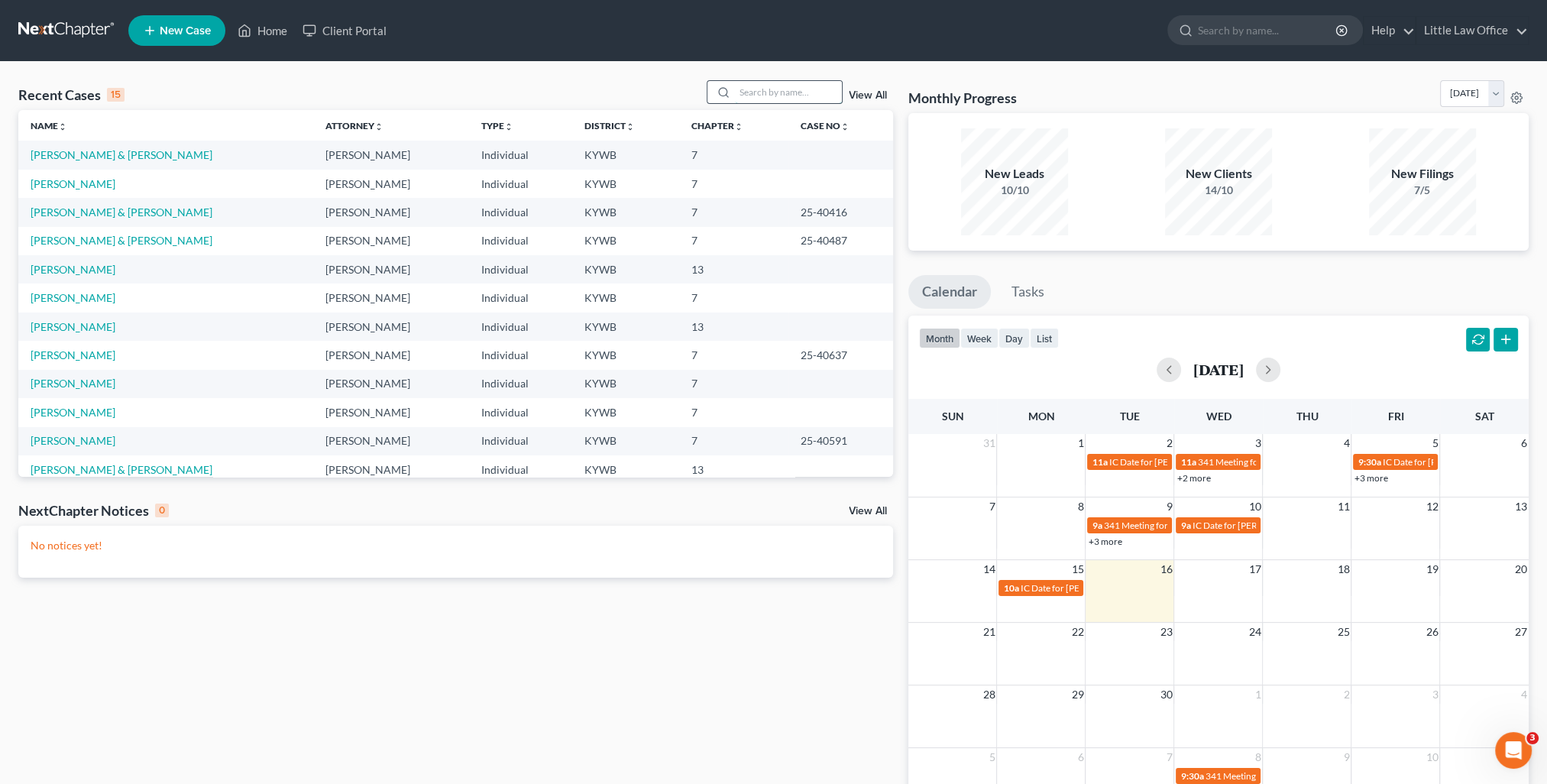
click at [779, 98] on input "search" at bounding box center [789, 92] width 107 height 22
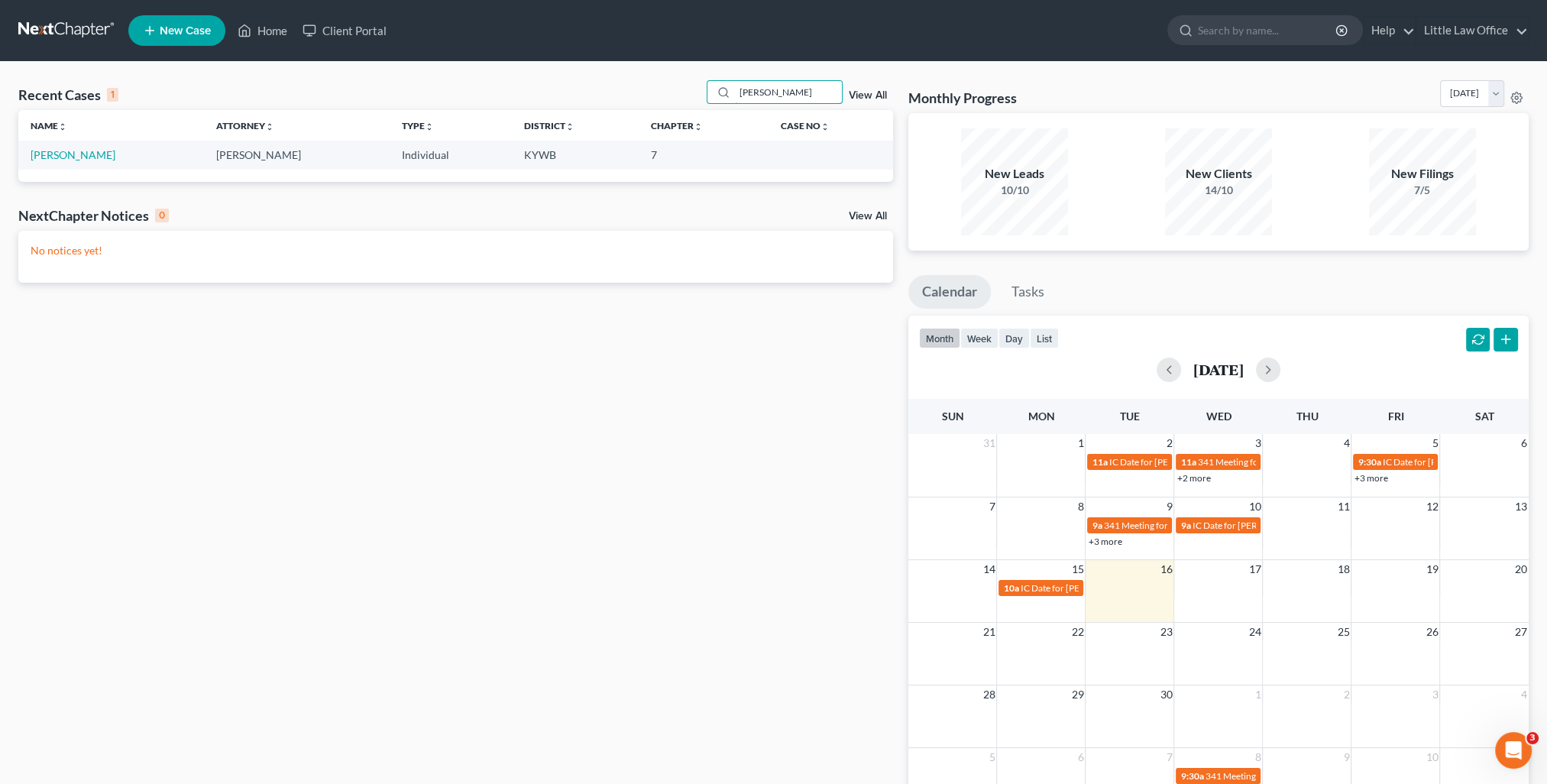
type input "johnson"
click at [68, 150] on link "Johnson, Sarah" at bounding box center [73, 155] width 85 height 13
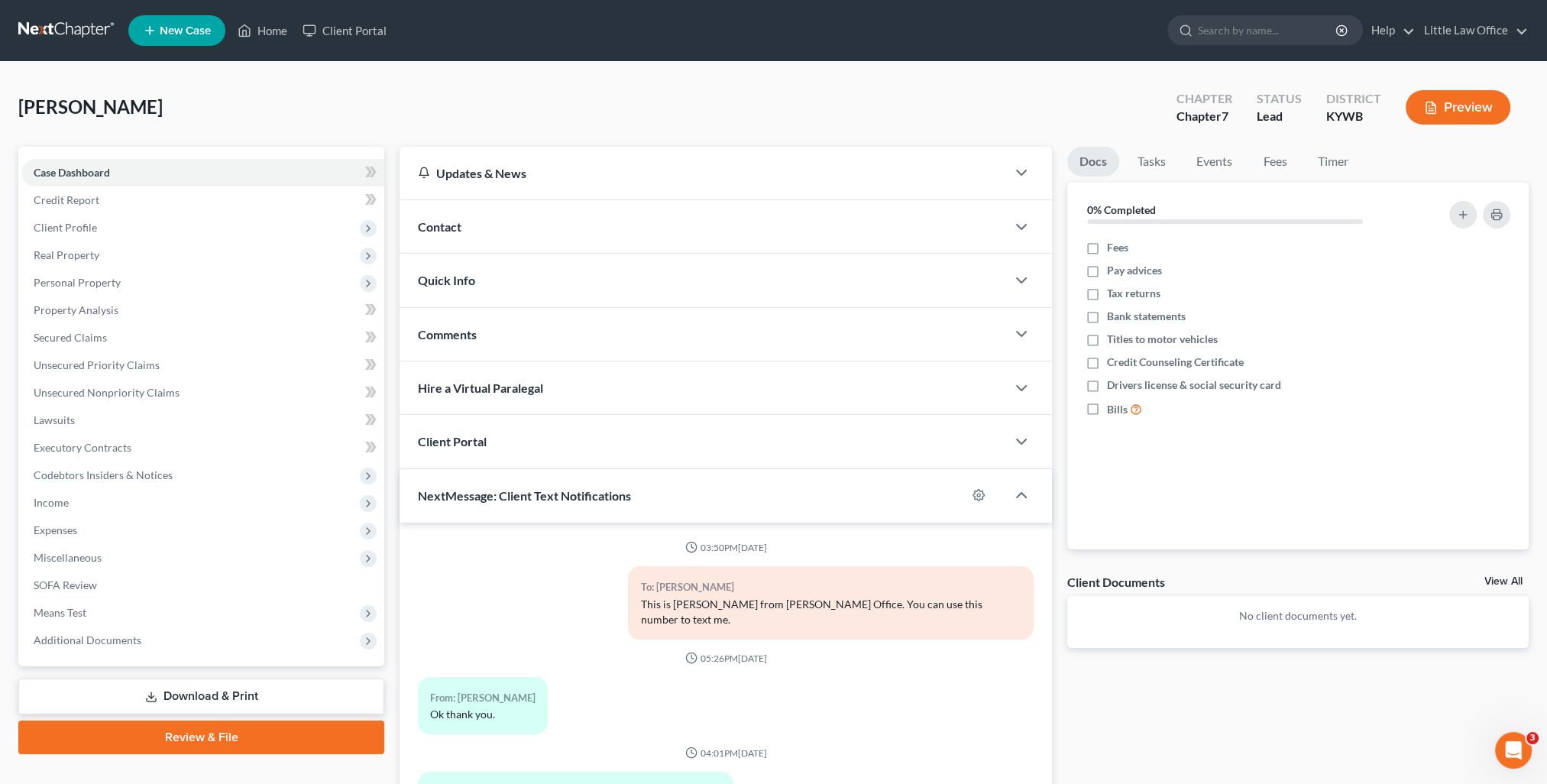
scroll to position [156, 0]
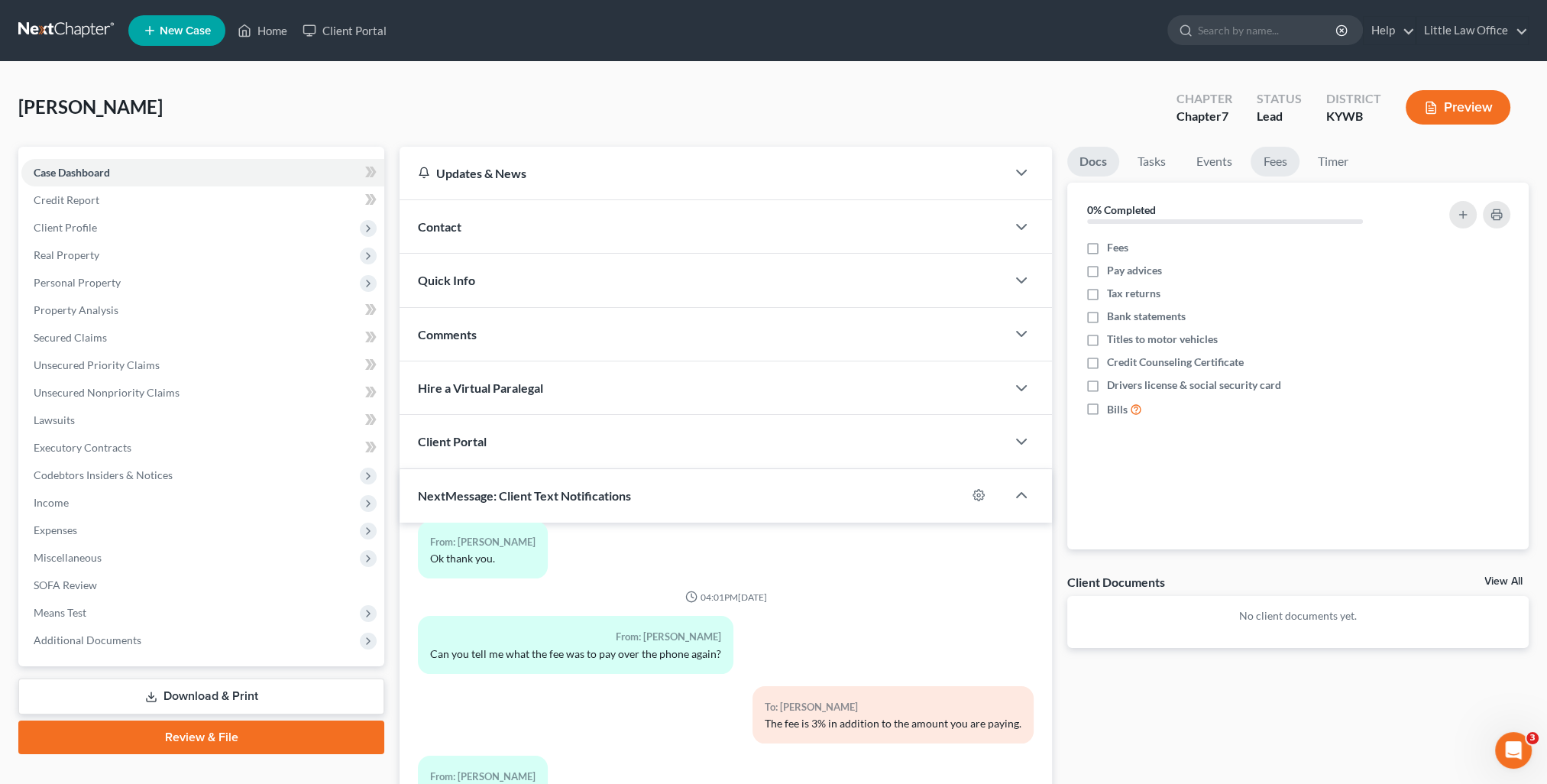
click at [1276, 161] on link "Fees" at bounding box center [1275, 161] width 49 height 29
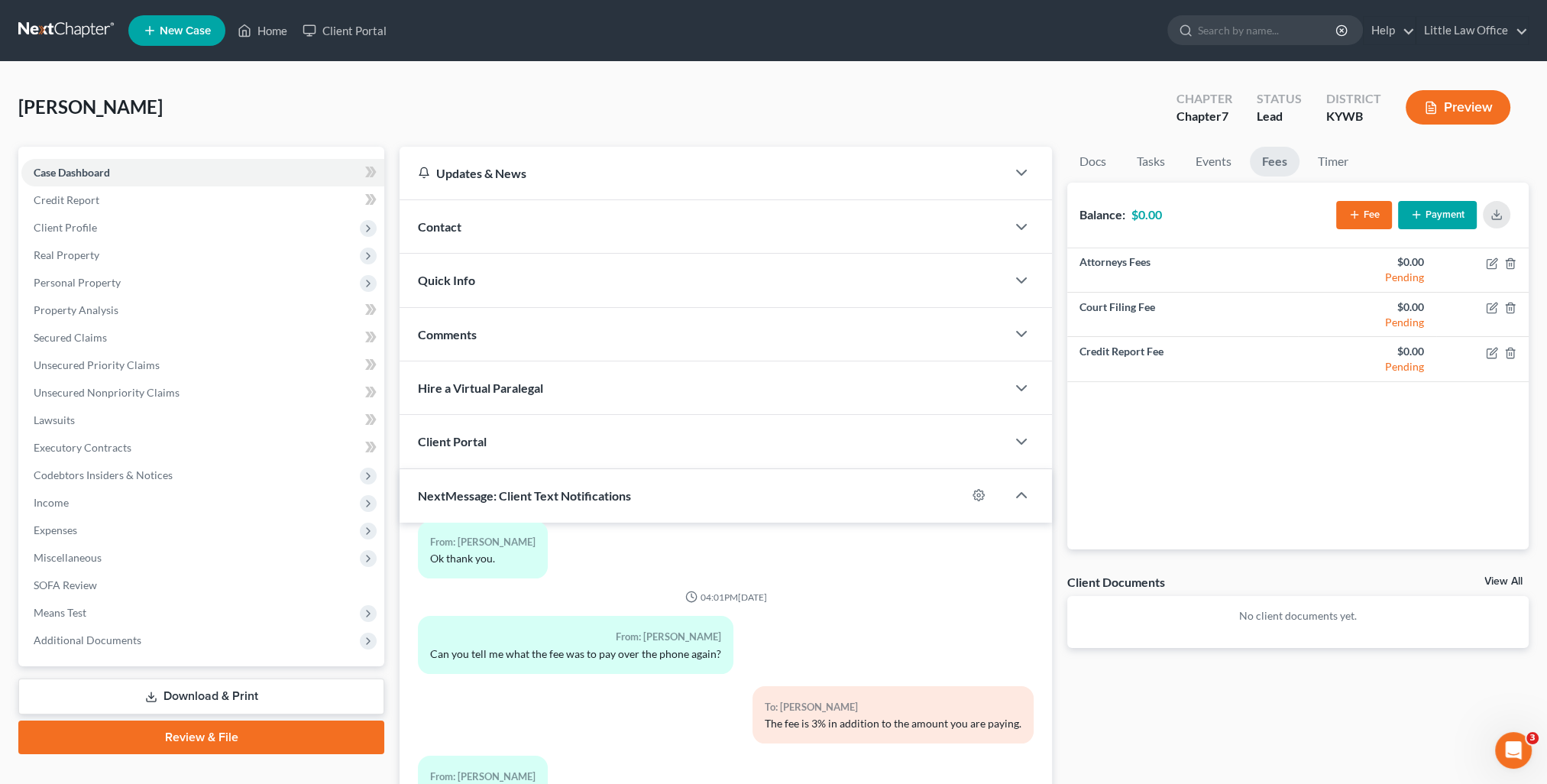
click at [1451, 223] on button "Payment" at bounding box center [1437, 214] width 79 height 29
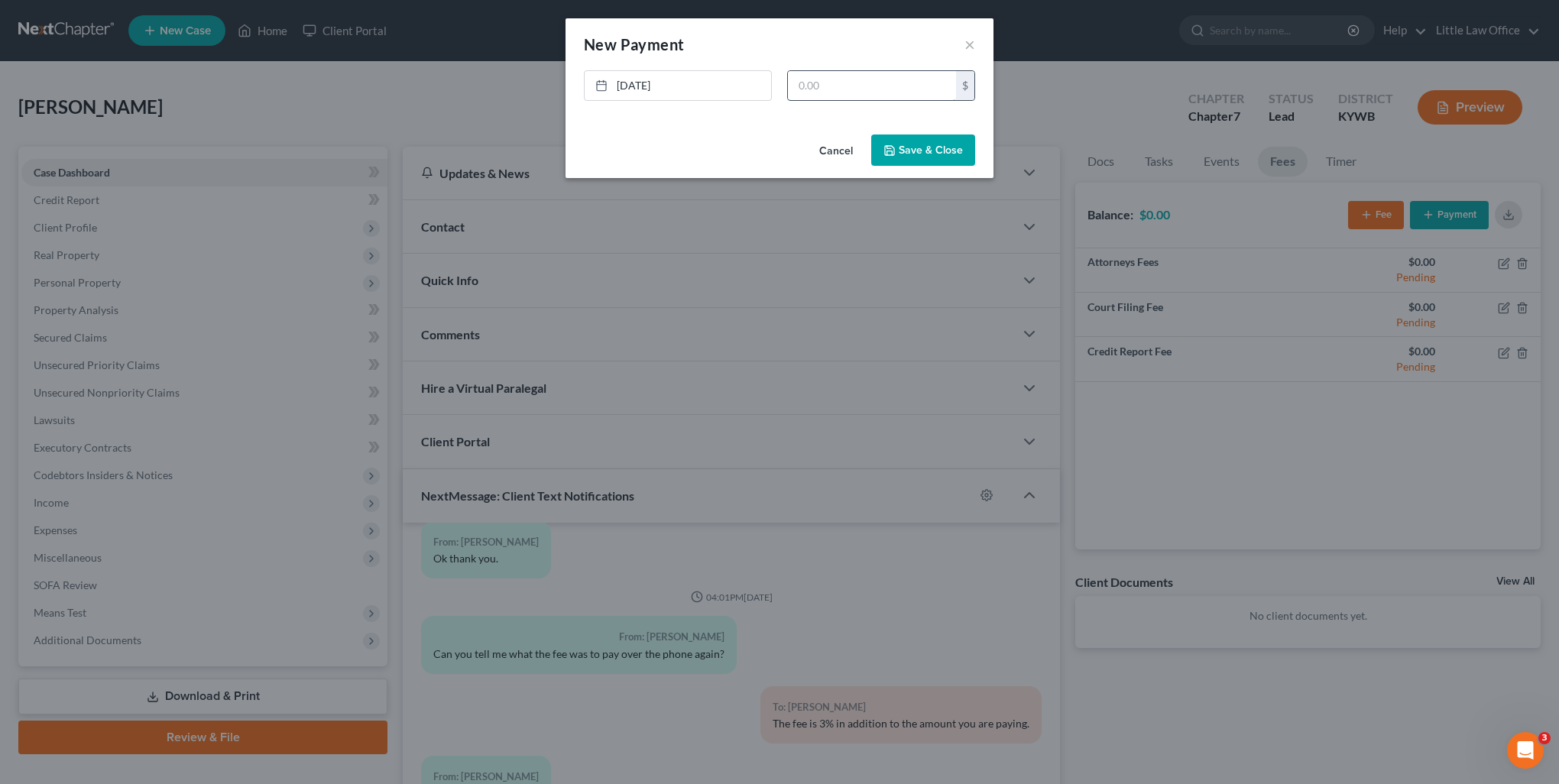
click at [844, 86] on input "text" at bounding box center [872, 86] width 168 height 29
type input "250"
click at [894, 152] on icon "button" at bounding box center [889, 150] width 12 height 12
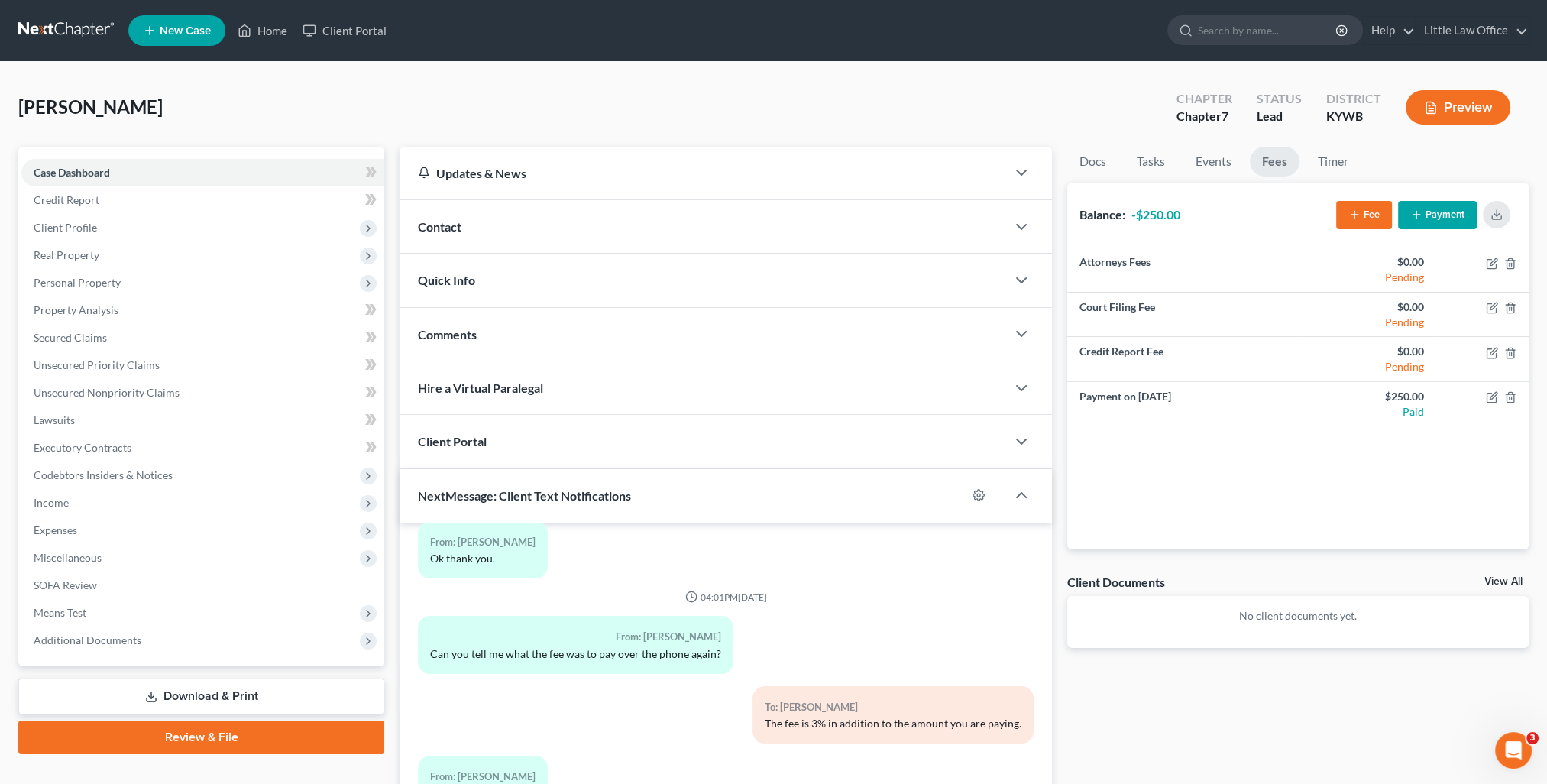
drag, startPoint x: 514, startPoint y: 340, endPoint x: 675, endPoint y: 350, distance: 161.3
click at [513, 340] on div "Comments" at bounding box center [702, 334] width 606 height 52
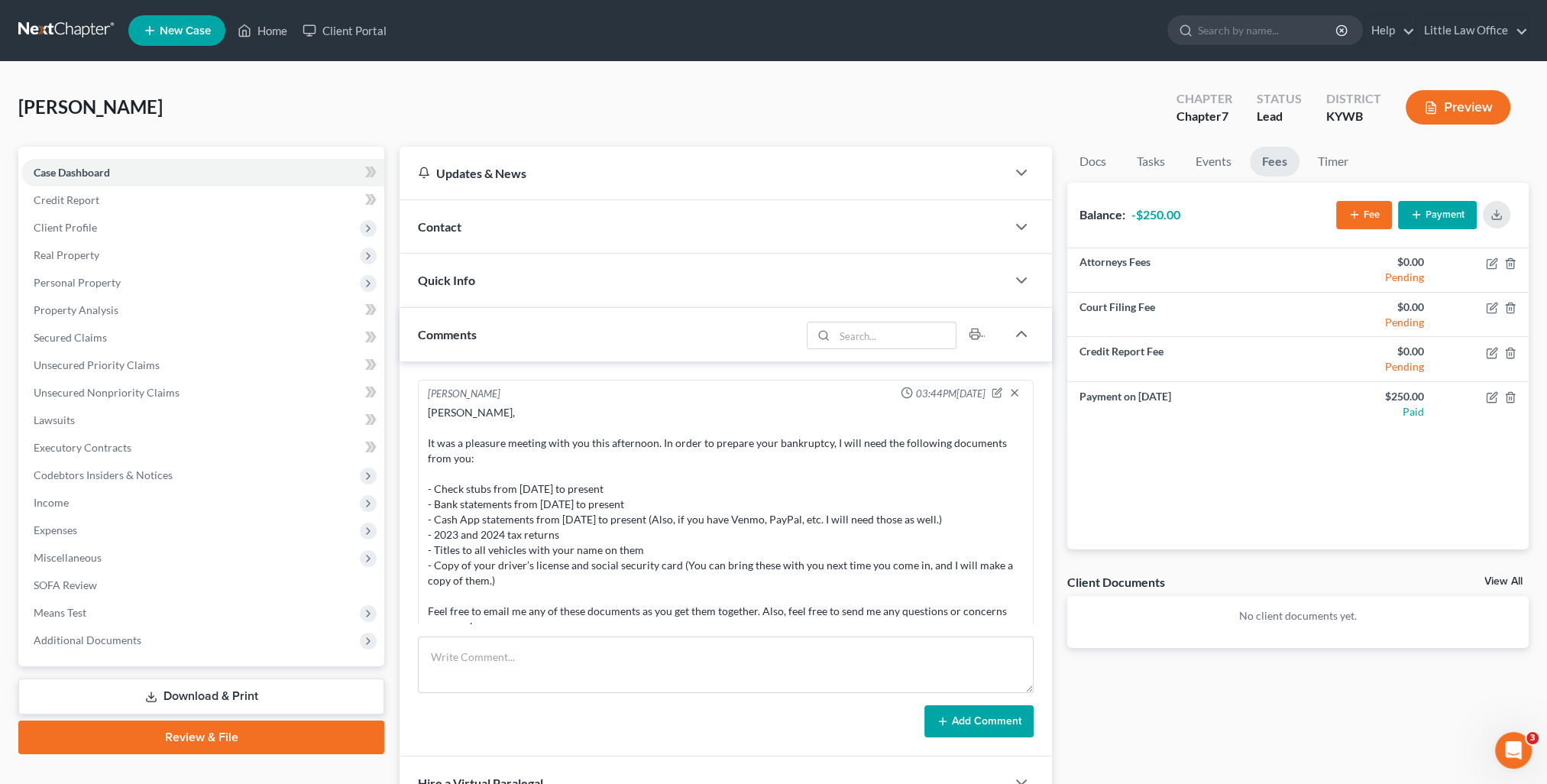
click at [499, 329] on div "Comments" at bounding box center [600, 334] width 401 height 52
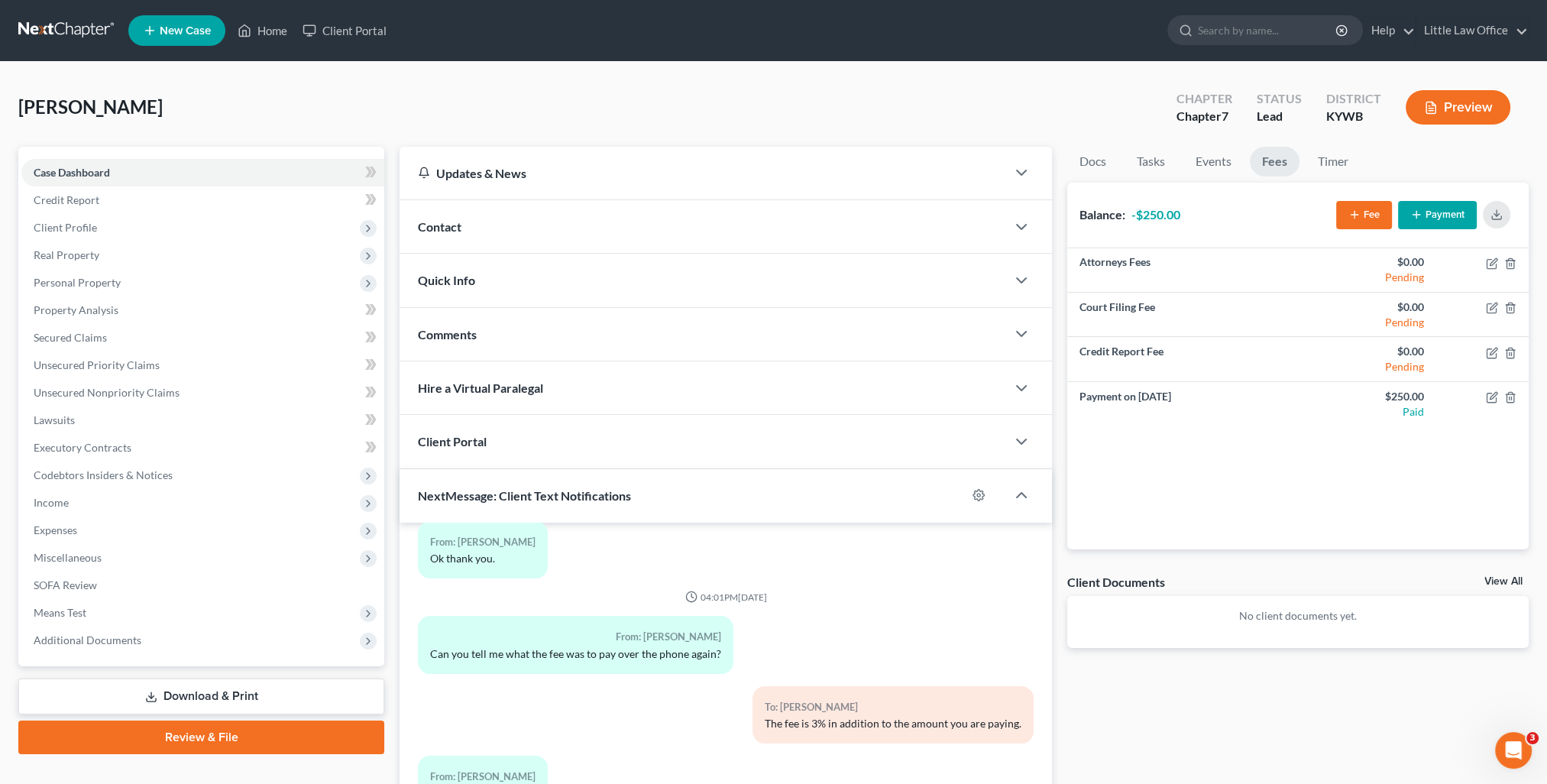
click at [475, 282] on div "Quick Info" at bounding box center [702, 280] width 606 height 52
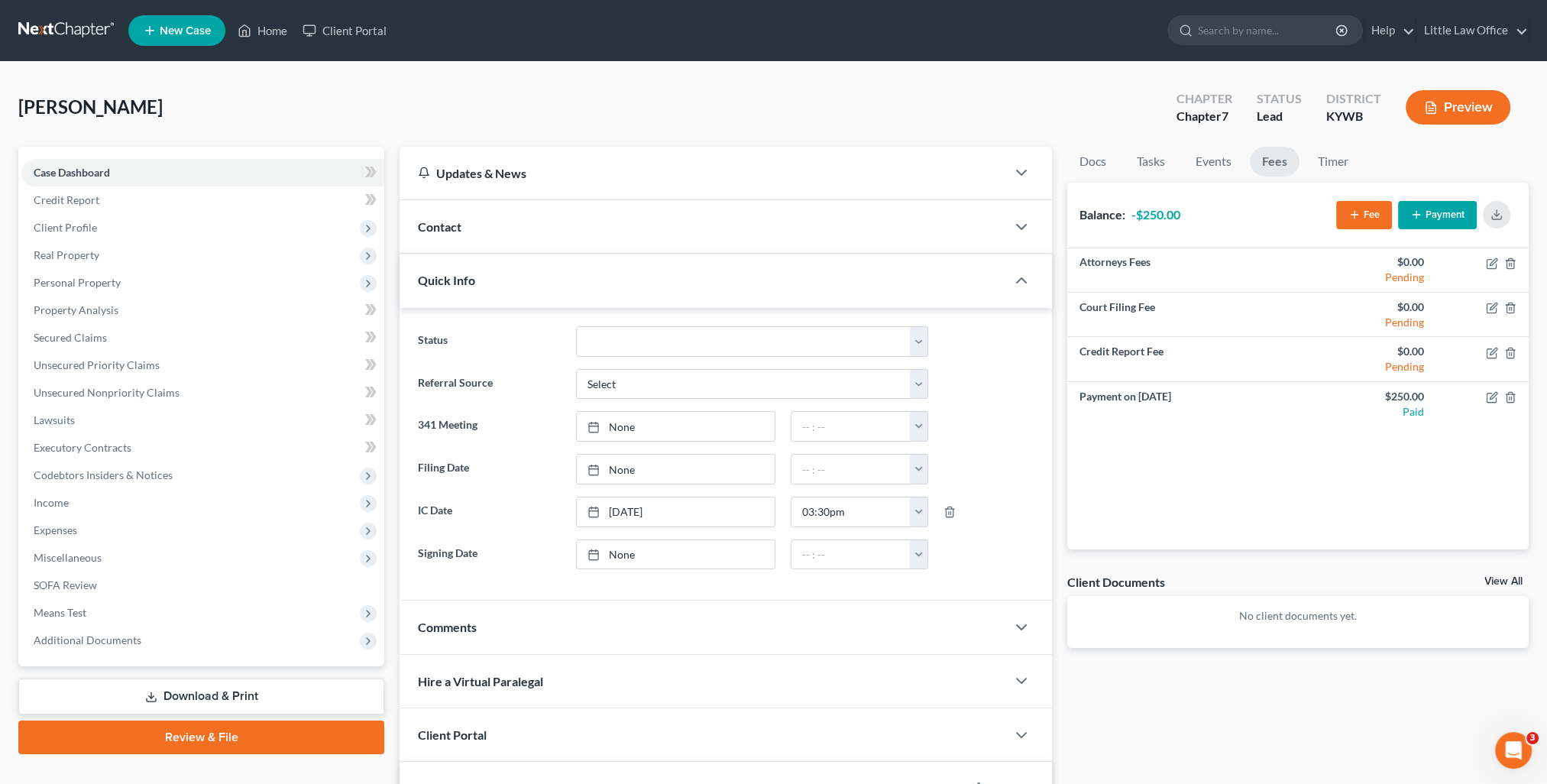
click at [1357, 219] on icon "button" at bounding box center [1354, 214] width 12 height 12
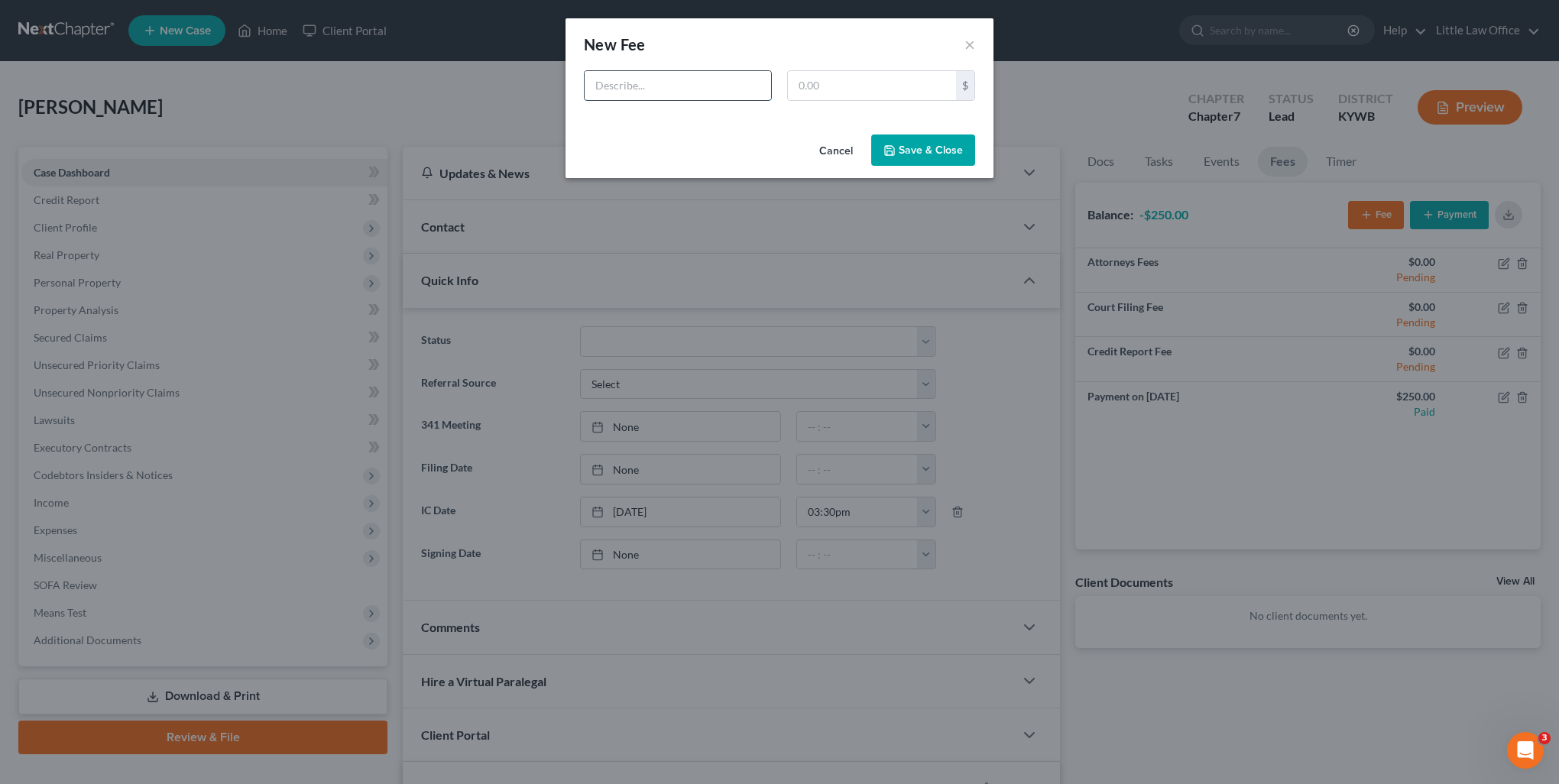
click at [701, 85] on input "text" at bounding box center [677, 86] width 187 height 29
type input "Ch 7"
type input "1,900"
click at [957, 141] on button "Save & Close" at bounding box center [922, 150] width 104 height 32
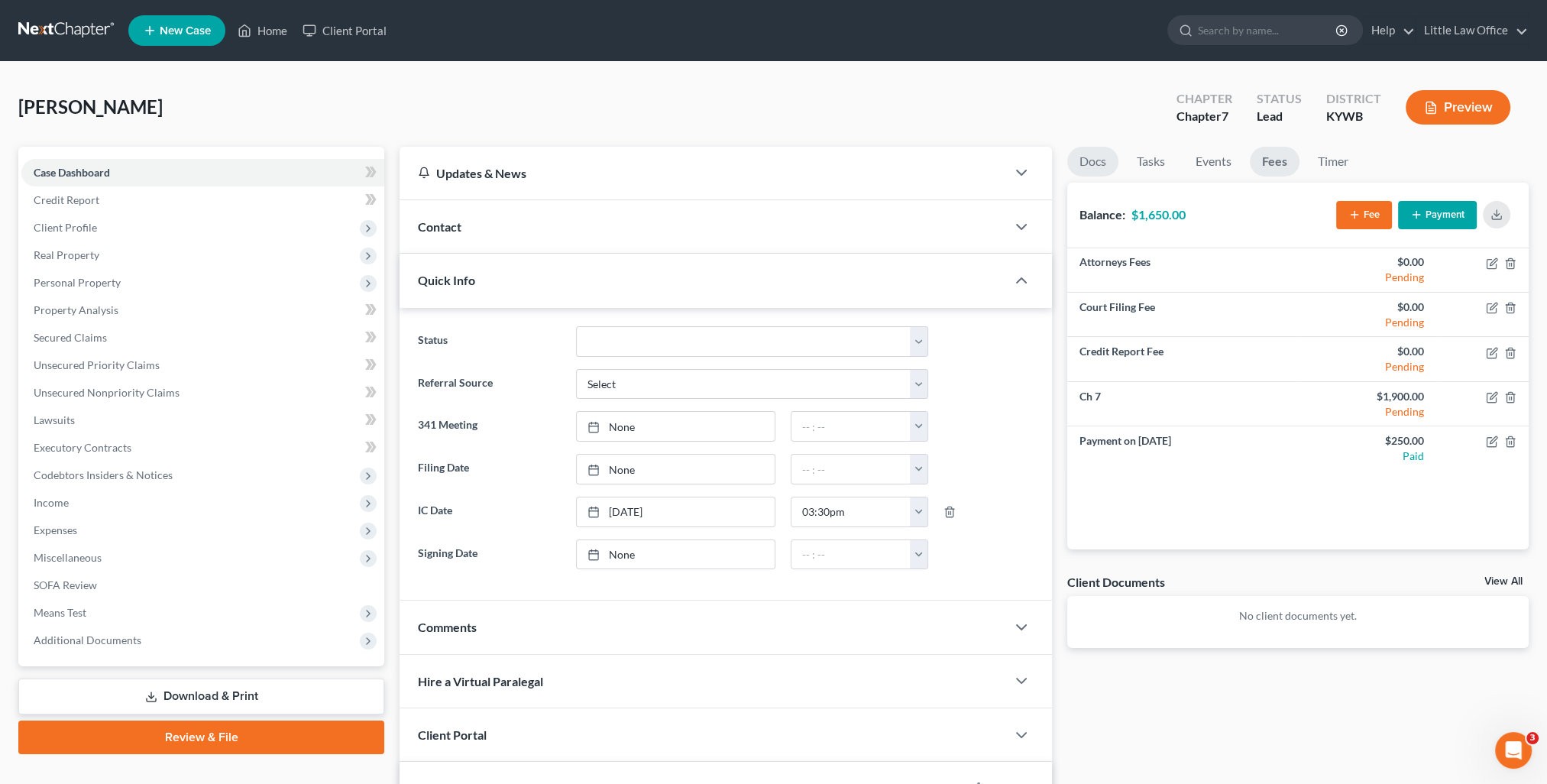
click at [1098, 168] on link "Docs" at bounding box center [1093, 161] width 52 height 29
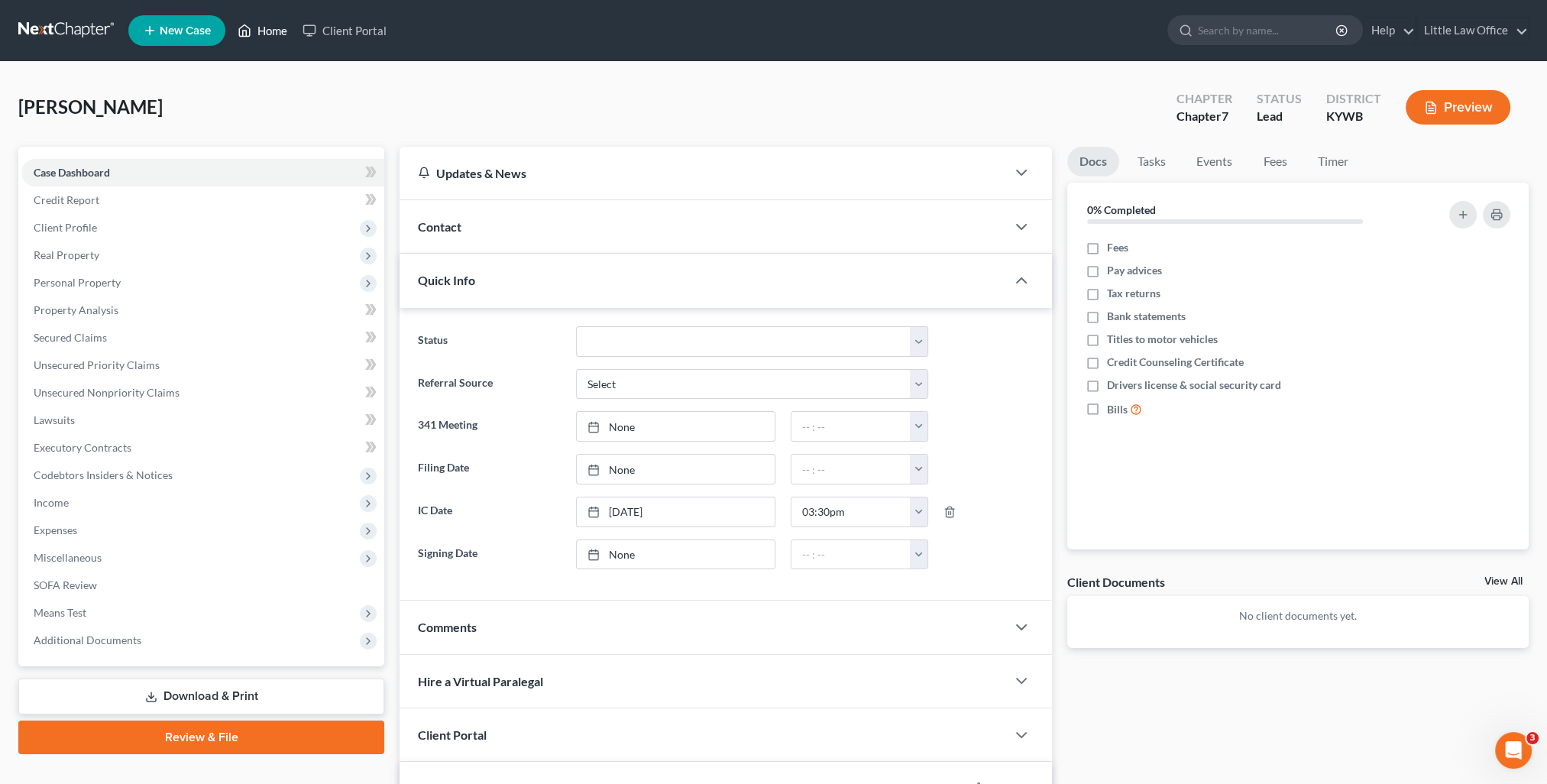
click at [254, 39] on link "Home" at bounding box center [262, 30] width 65 height 28
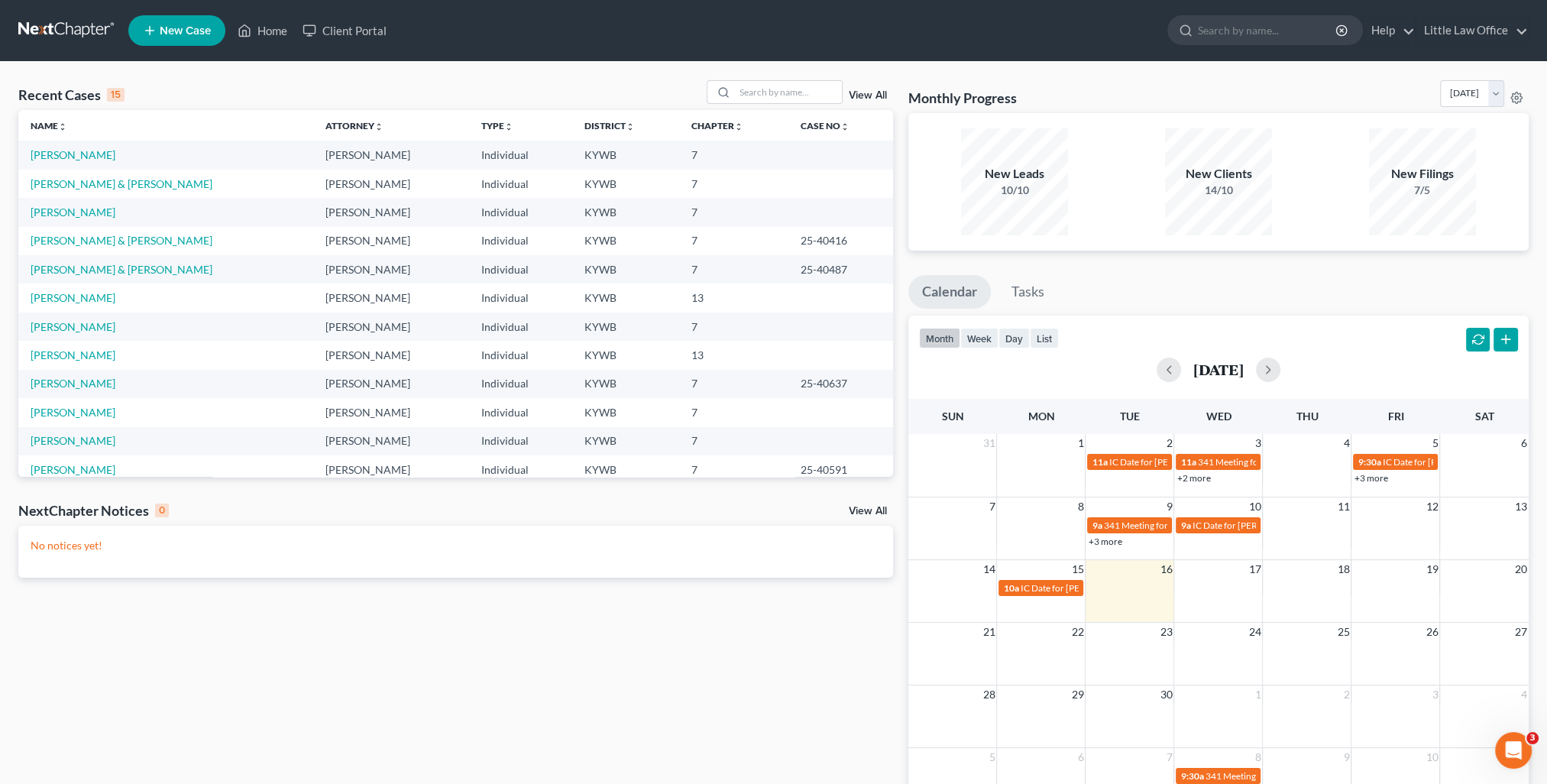
click at [745, 106] on div "Recent Cases 15 View All" at bounding box center [456, 95] width 875 height 29
click at [748, 97] on input "search" at bounding box center [789, 92] width 107 height 22
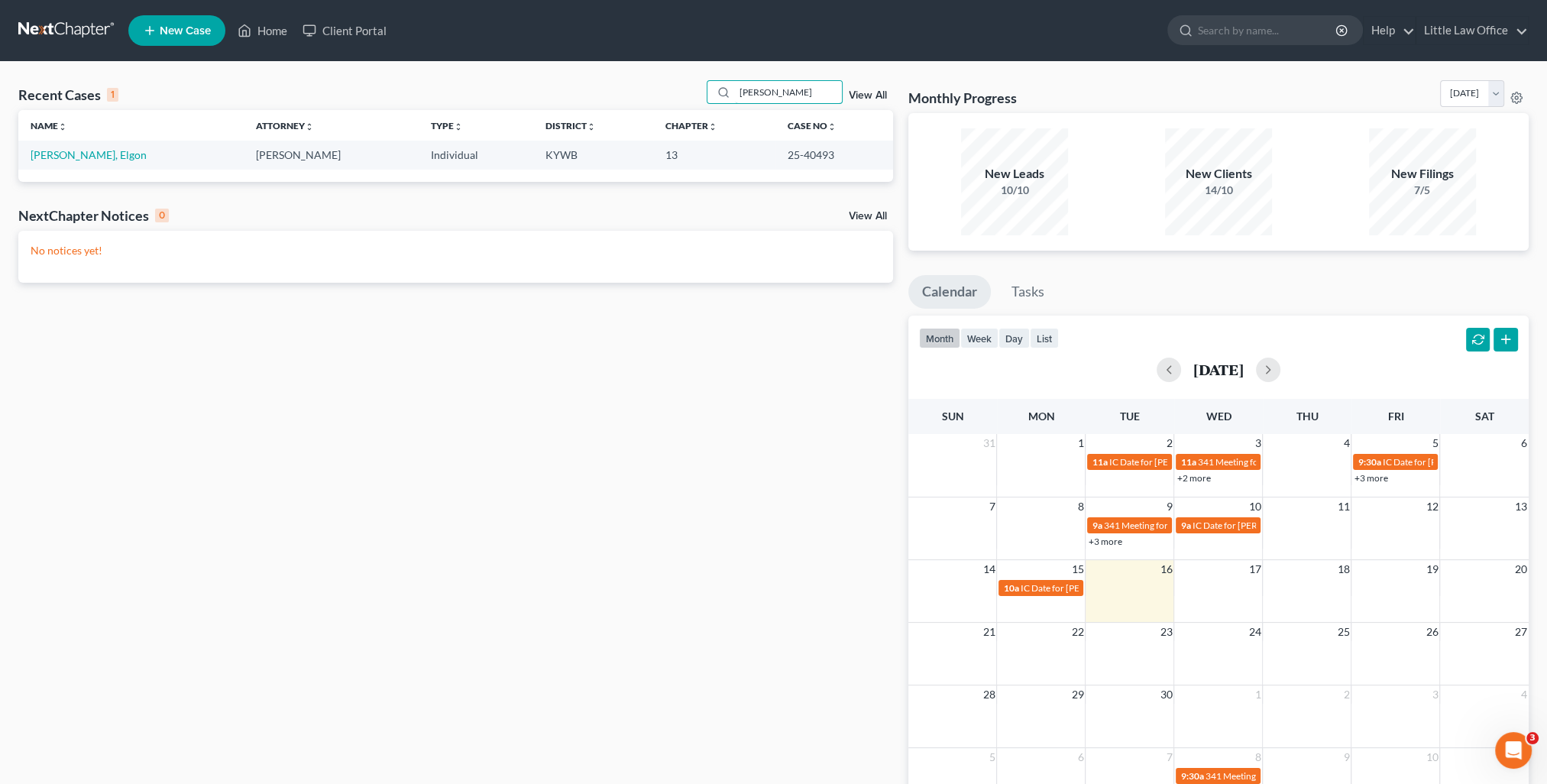
type input "harvey"
click at [65, 162] on td "Harvey, Elgon" at bounding box center [131, 155] width 225 height 29
click at [65, 157] on link "Harvey, Elgon" at bounding box center [88, 155] width 116 height 13
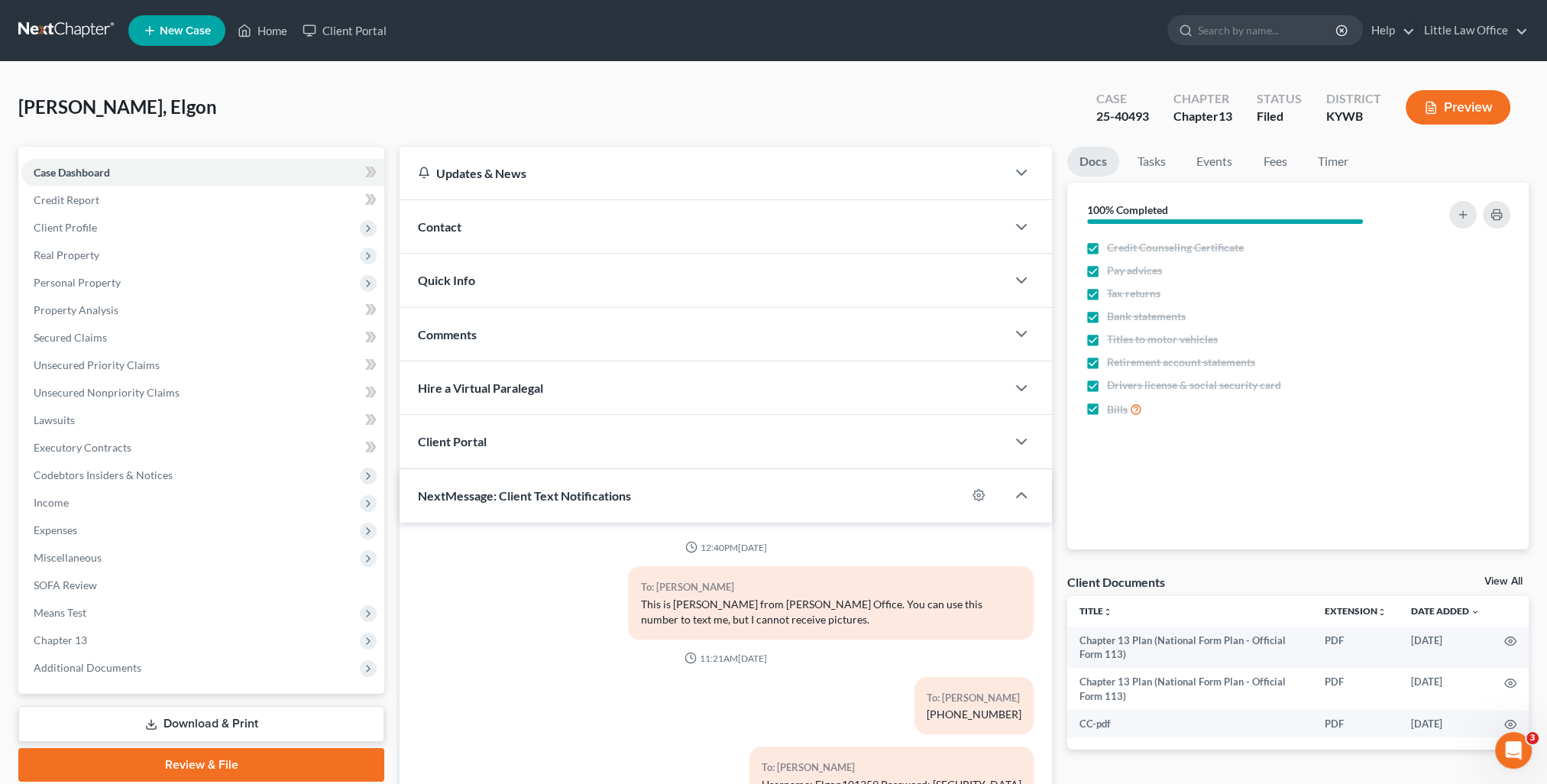
click at [489, 335] on div "Comments" at bounding box center [702, 334] width 606 height 52
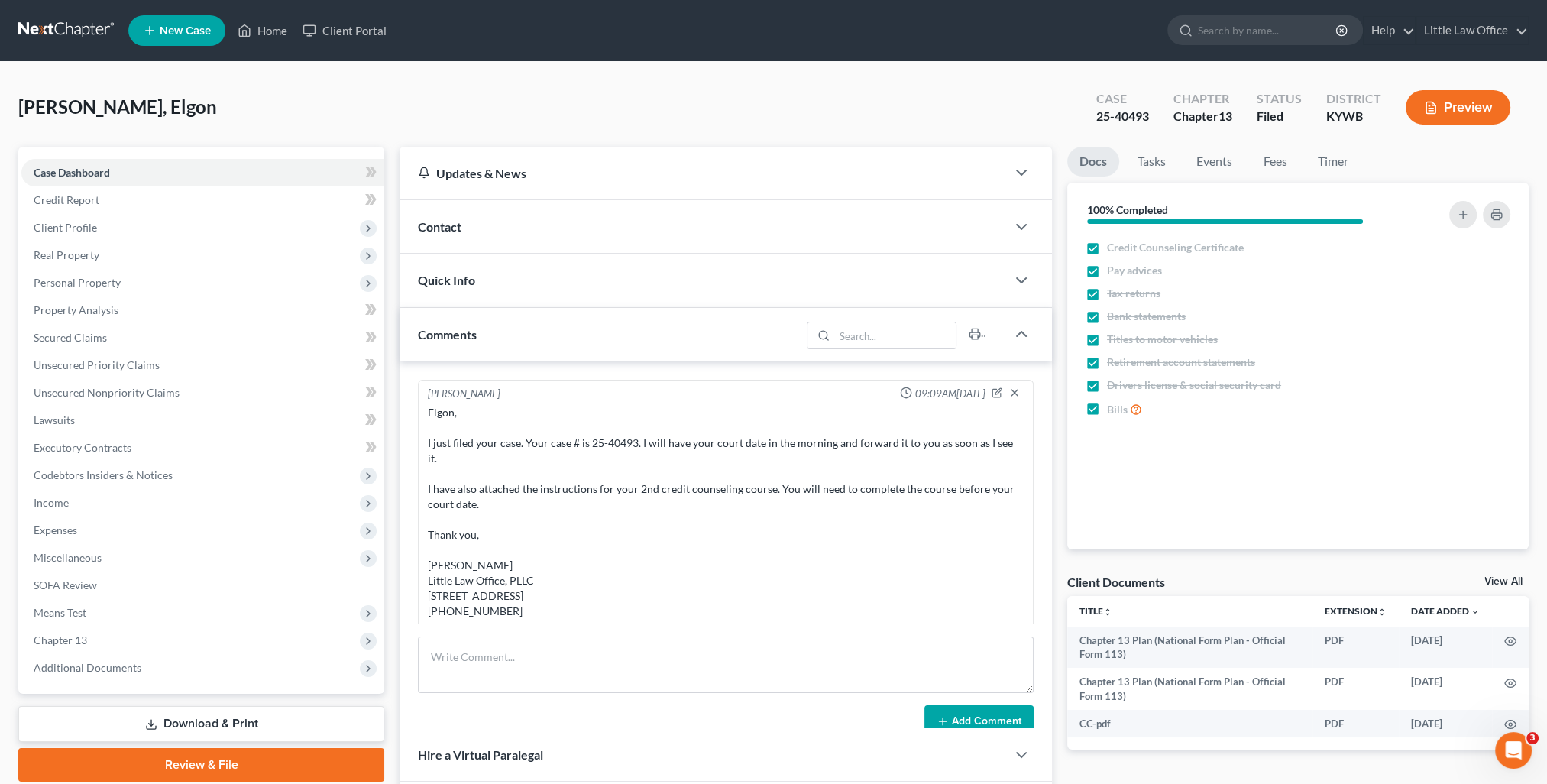
scroll to position [1916, 0]
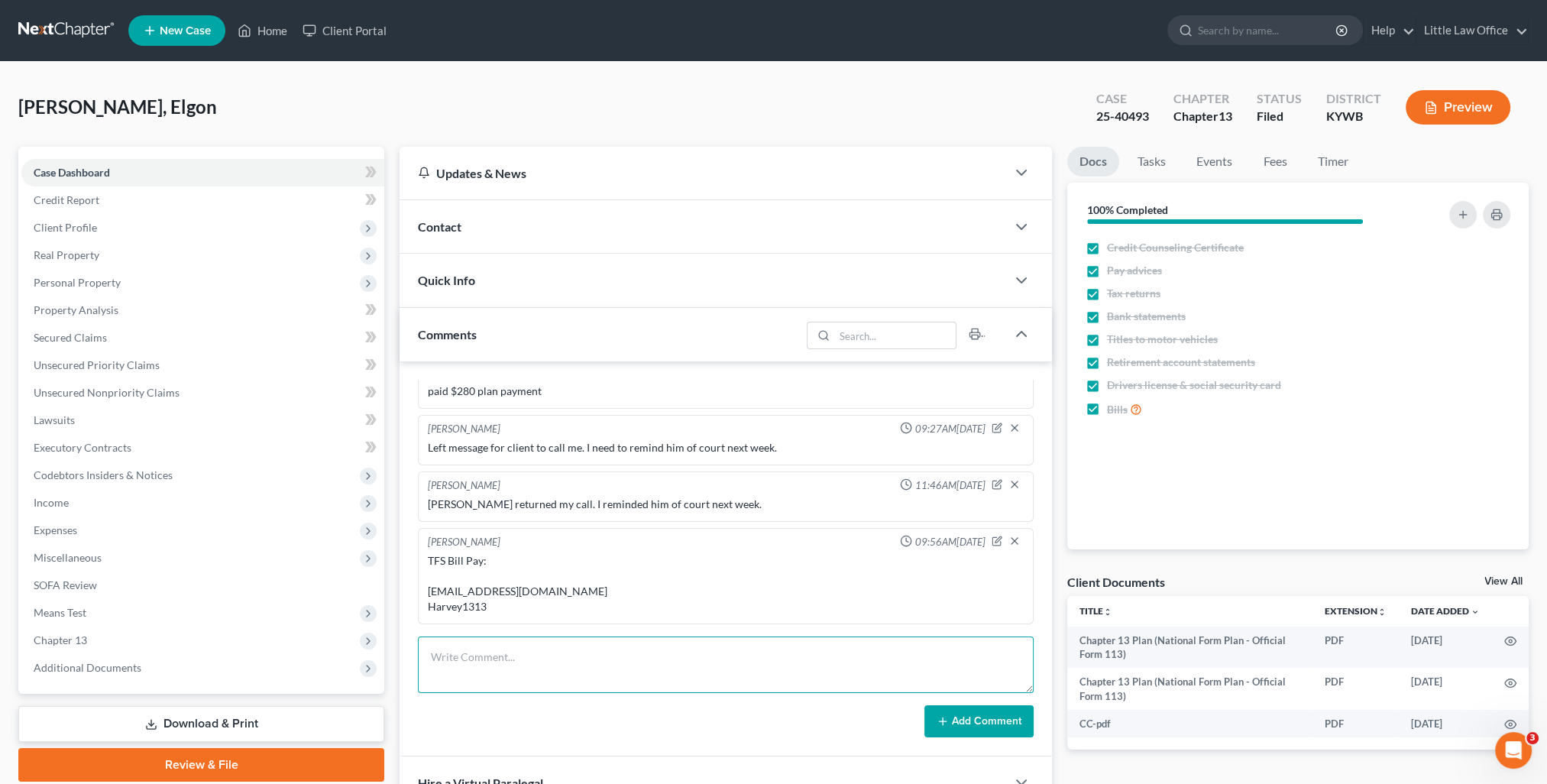
click at [593, 668] on textarea at bounding box center [725, 664] width 616 height 56
paste textarea "Please see attached order to deduct wages for Elgon Harvey. Thank you, Kristi F…"
type textarea "email to J-Lock (payrollprocessing@jennmar.com): Please see attached order to d…"
click at [994, 725] on button "Add Comment" at bounding box center [979, 721] width 110 height 32
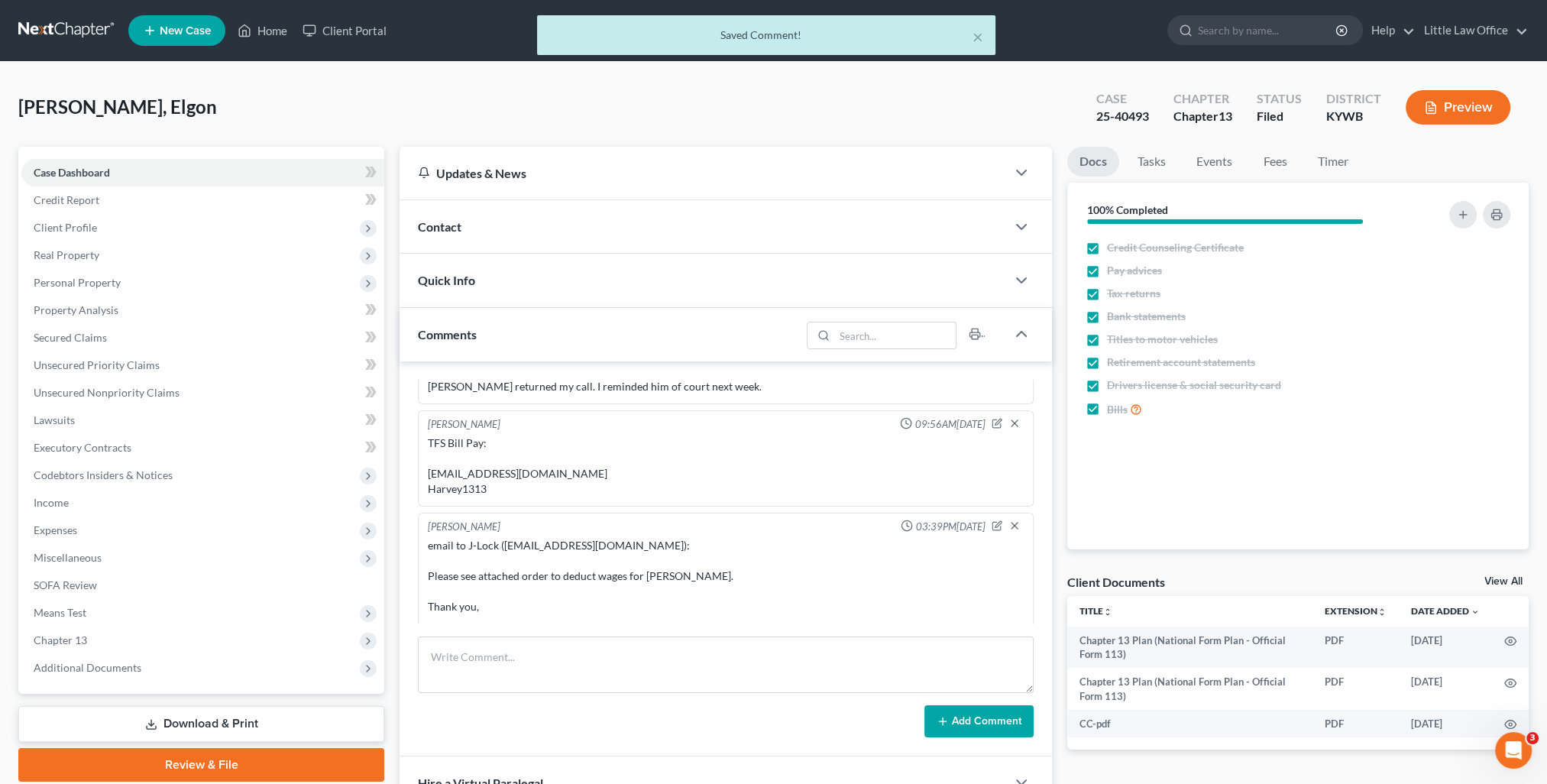
scroll to position [2126, 0]
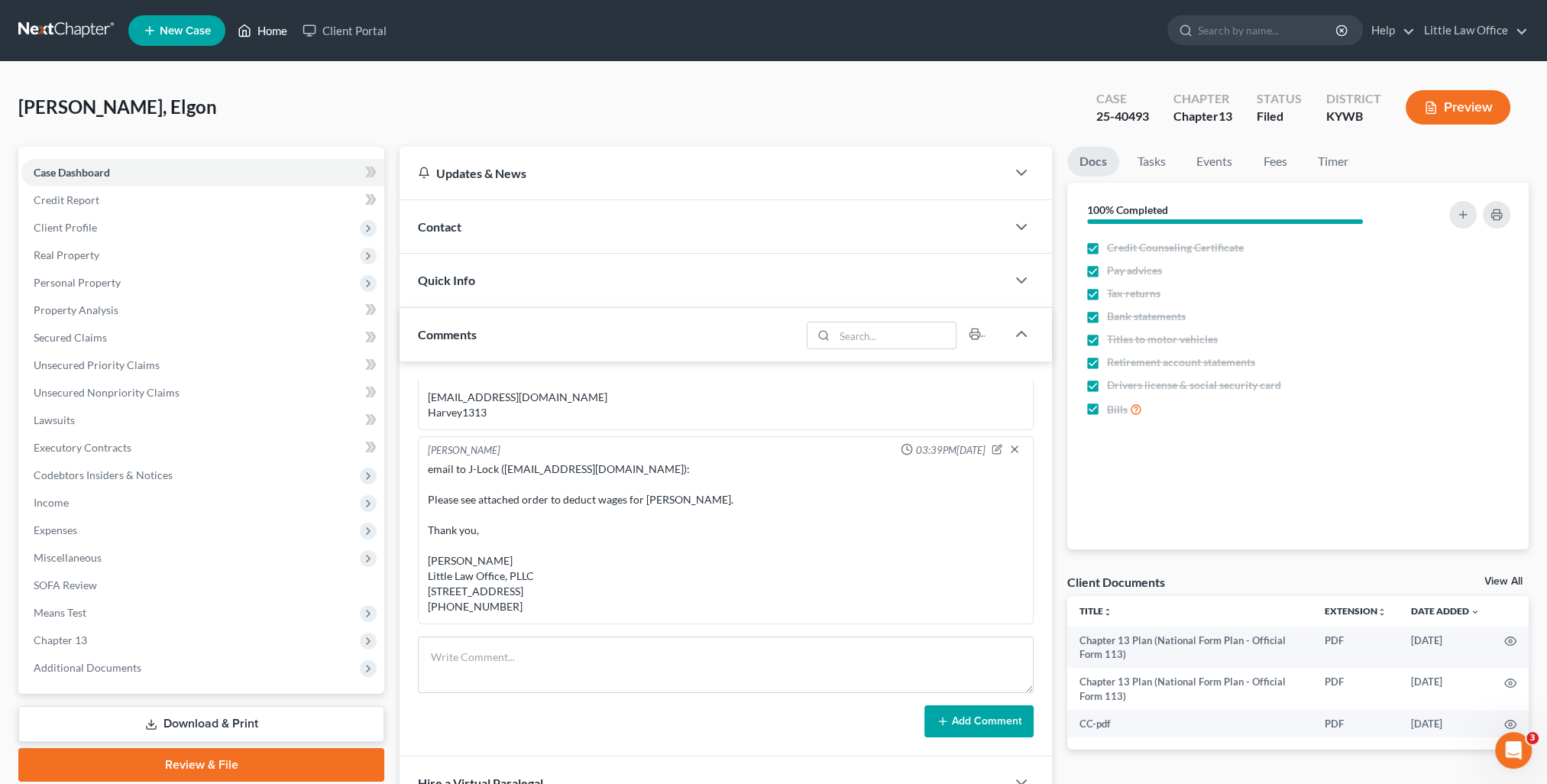
click at [279, 39] on link "Home" at bounding box center [262, 30] width 65 height 28
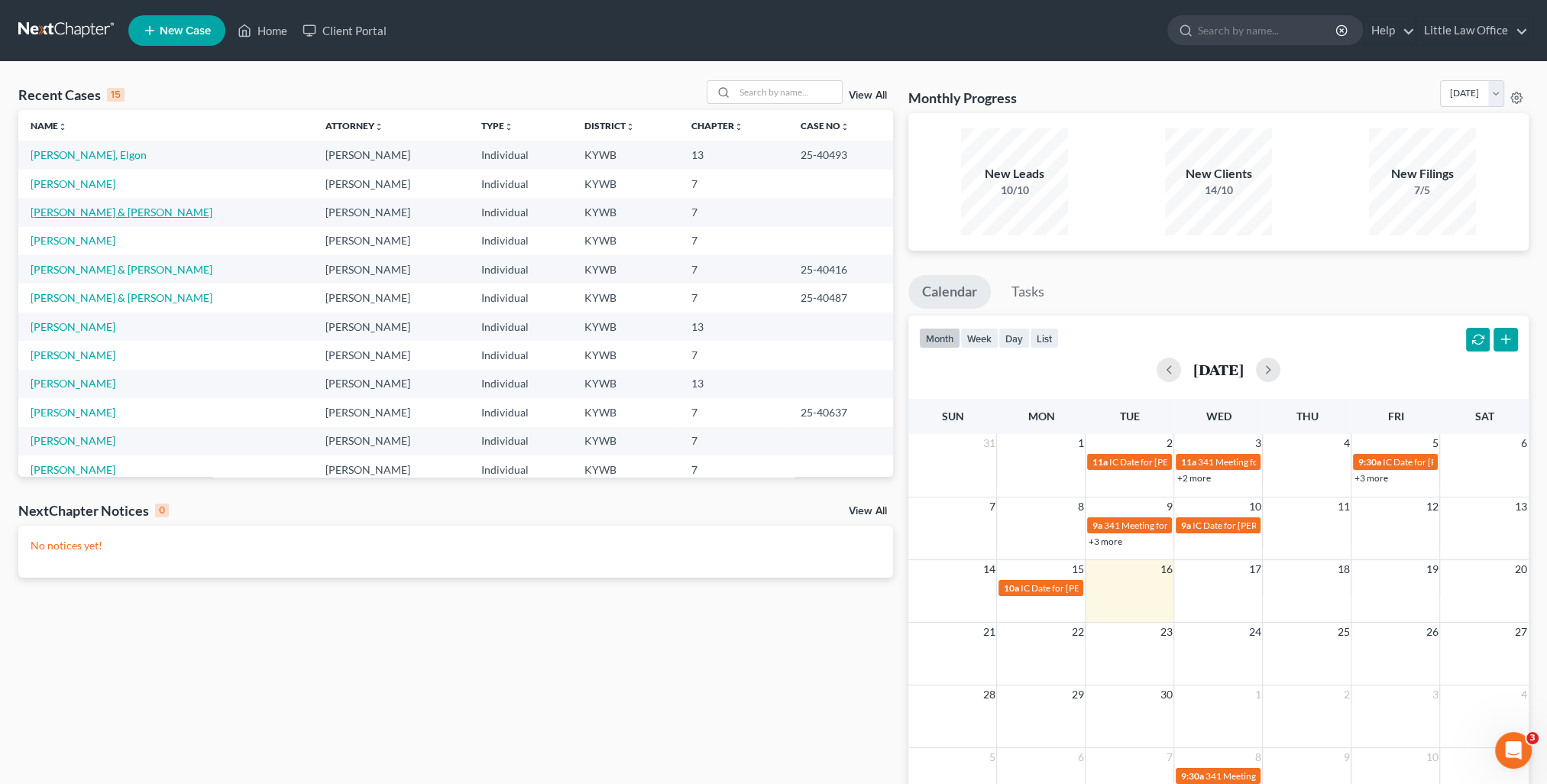
click at [96, 213] on link "Hoeft, Harrison & Jennifer" at bounding box center [121, 212] width 182 height 13
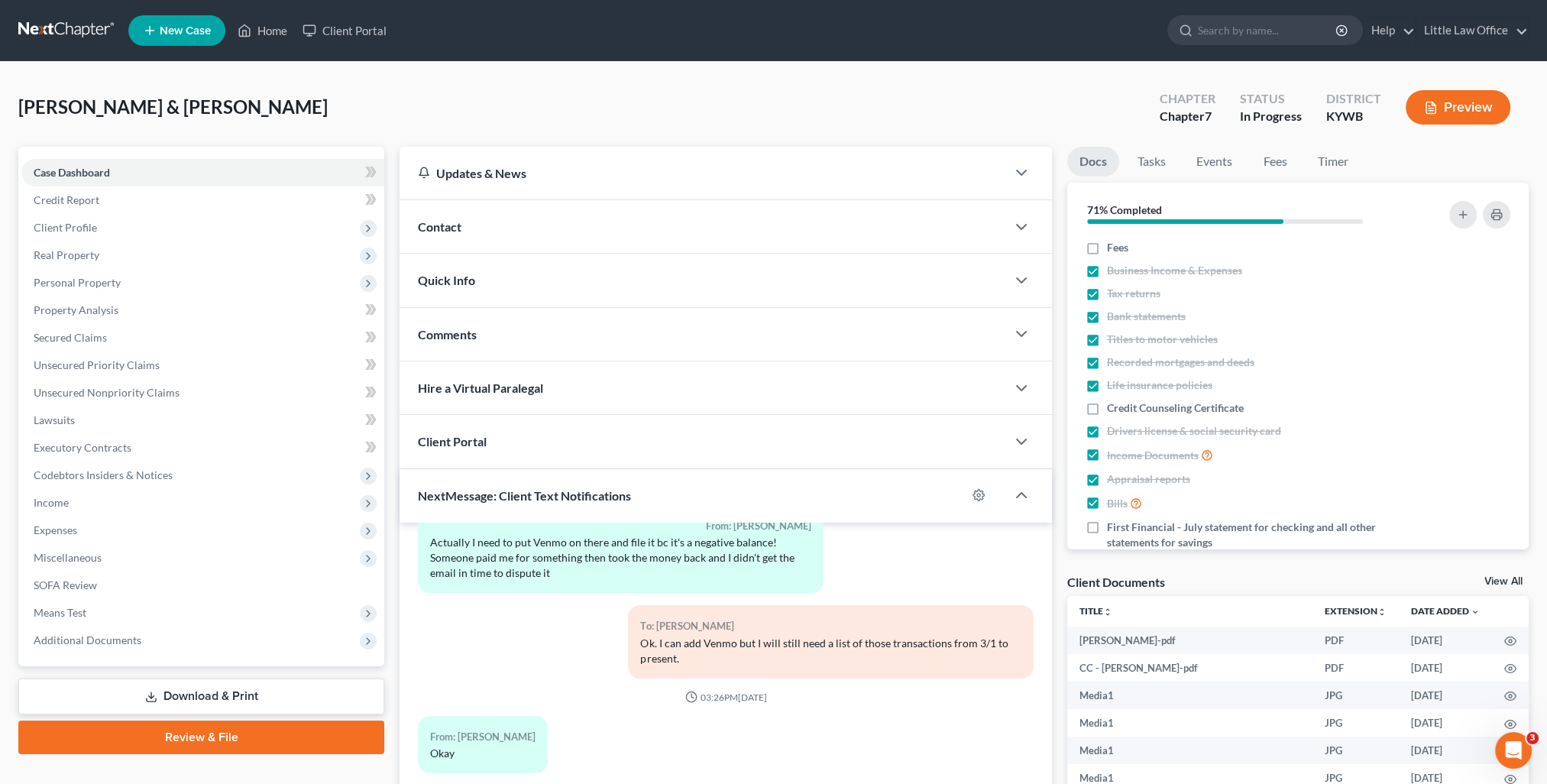
scroll to position [199, 0]
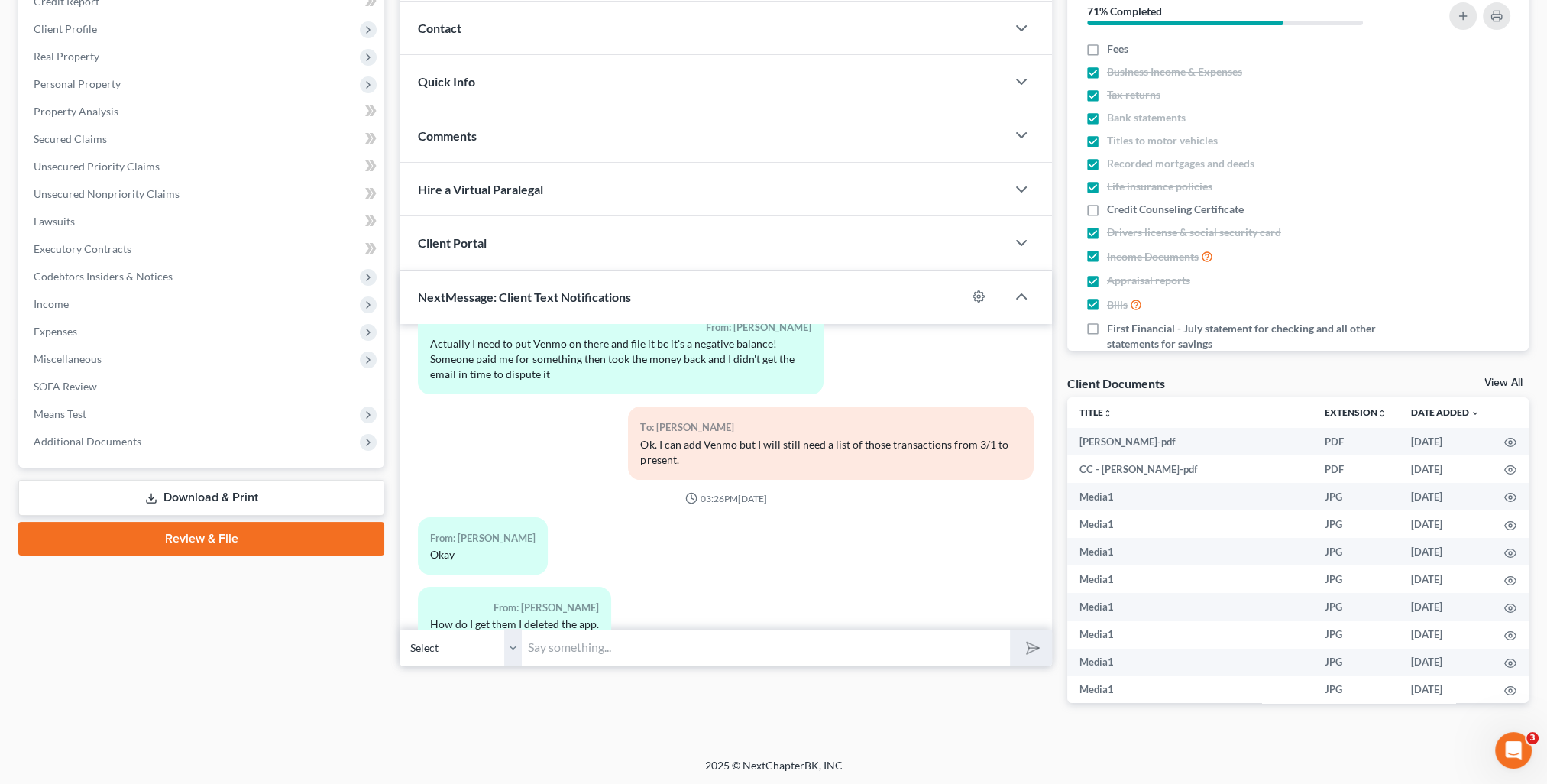
click at [668, 639] on input "text" at bounding box center [766, 647] width 488 height 38
type input "Which app did you delete?"
click at [1010, 629] on button "submit" at bounding box center [1032, 647] width 42 height 36
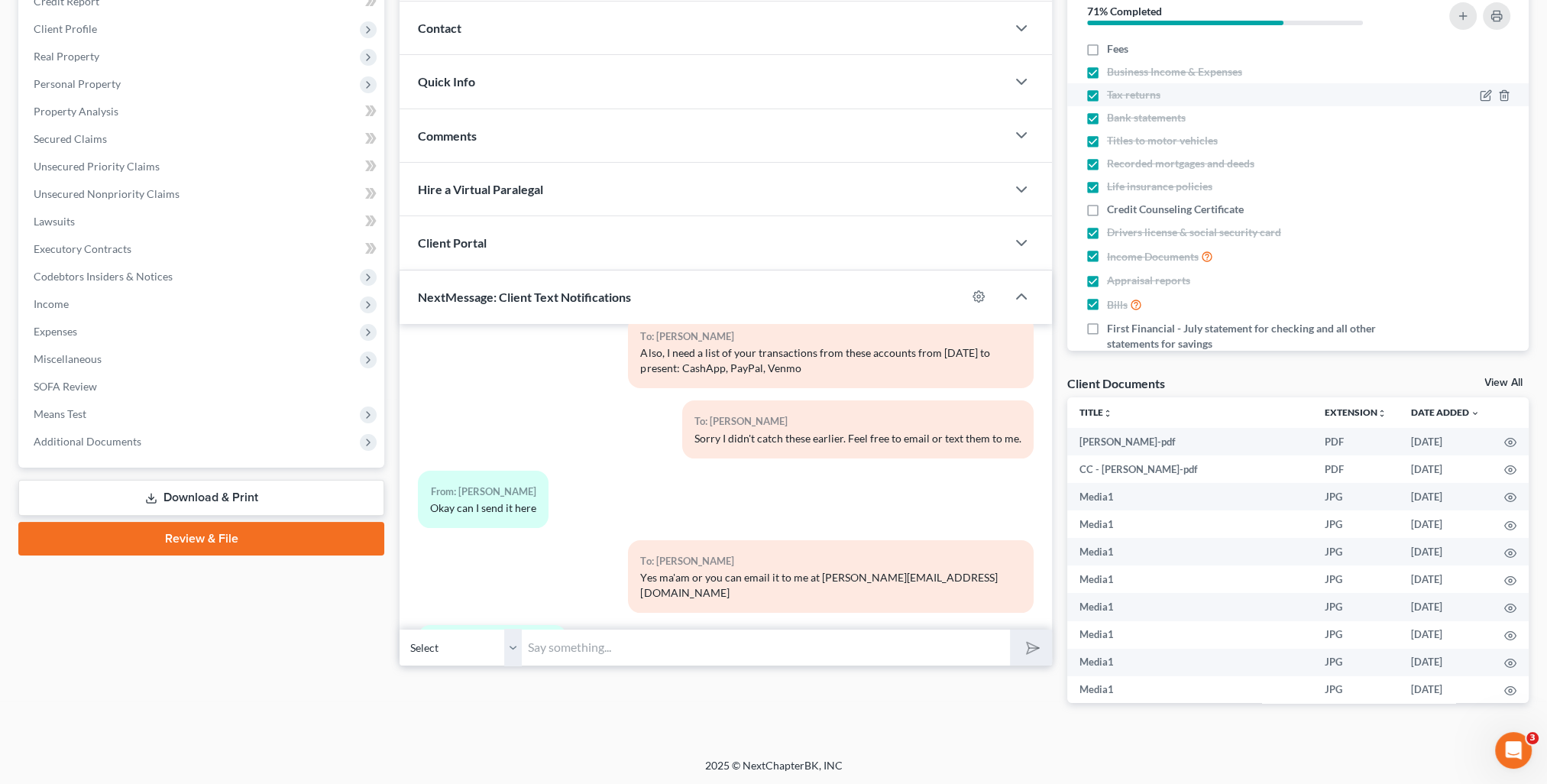
scroll to position [0, 0]
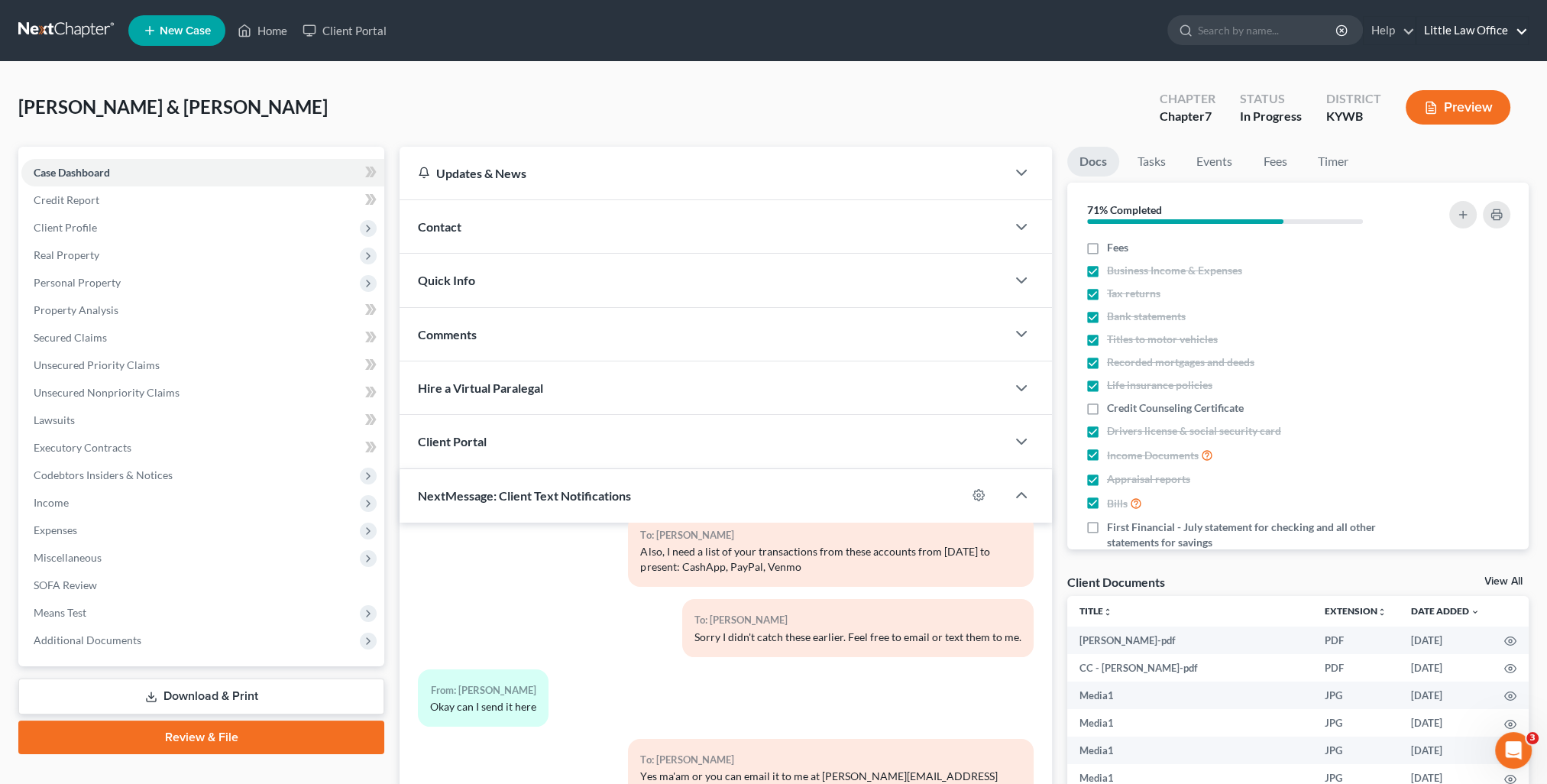
click at [1478, 33] on link "Little Law Office" at bounding box center [1472, 30] width 111 height 28
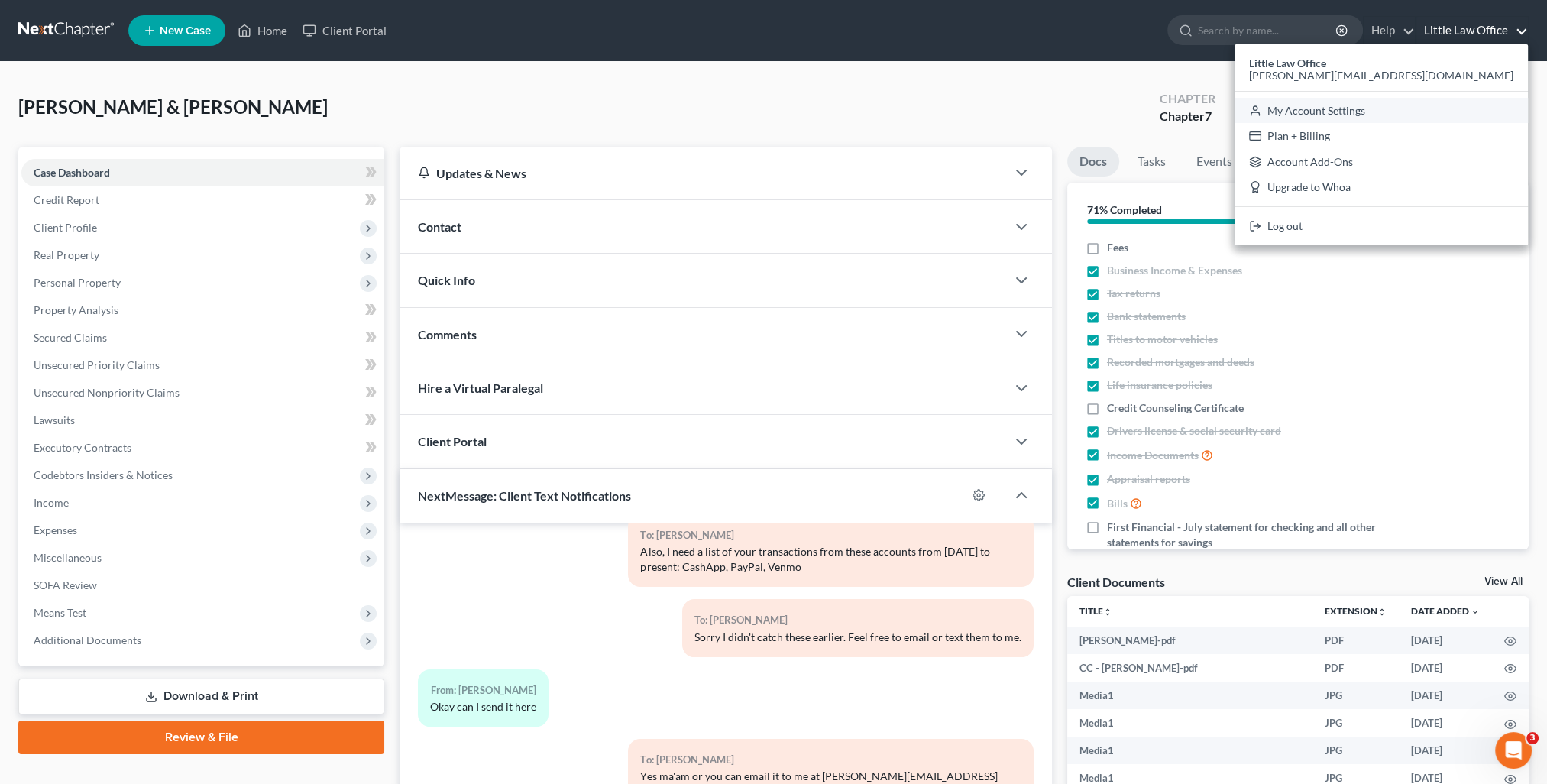
click at [1458, 122] on link "My Account Settings" at bounding box center [1381, 110] width 294 height 26
select select "33"
select select "23"
select select "18"
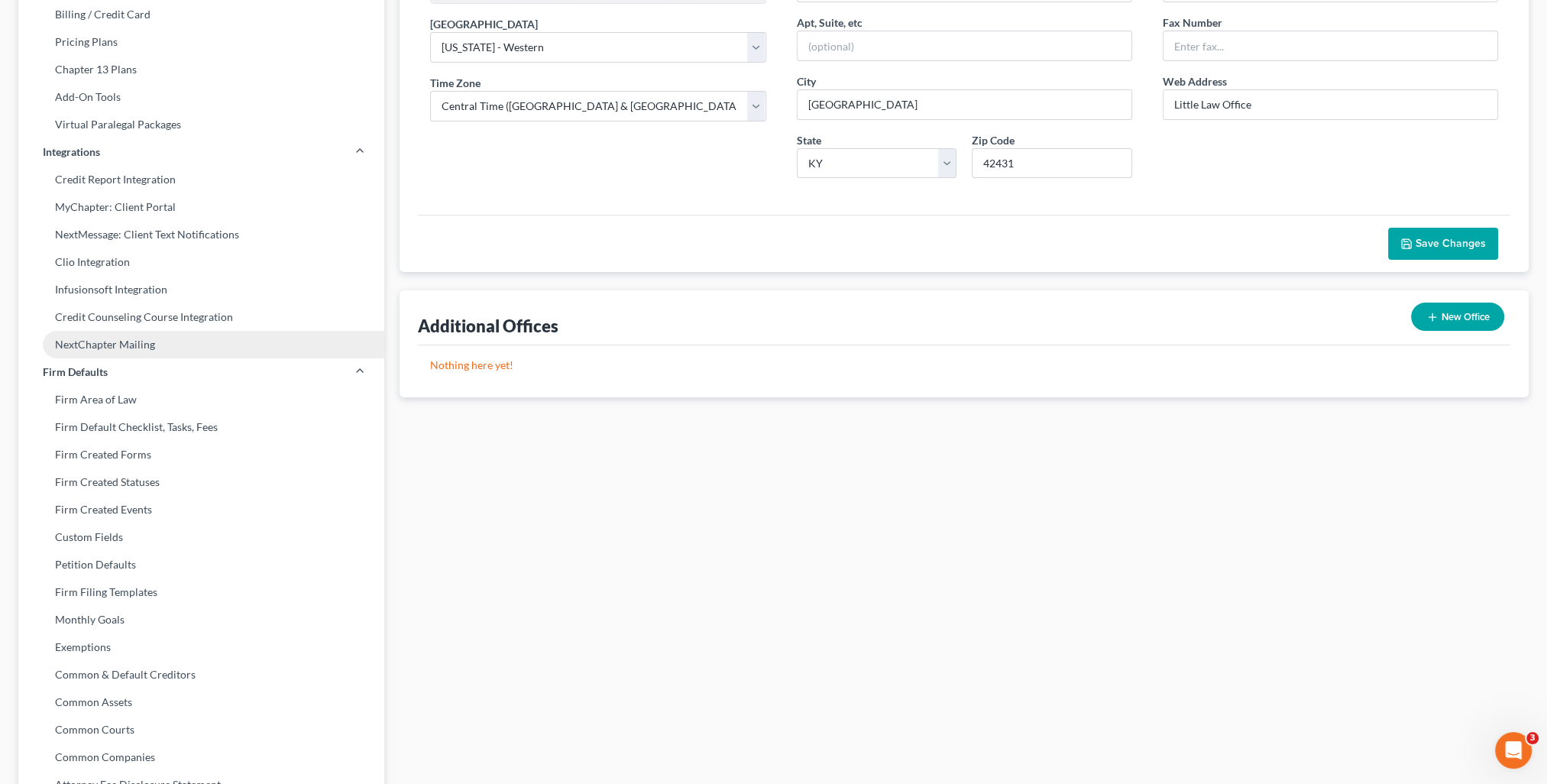
scroll to position [306, 0]
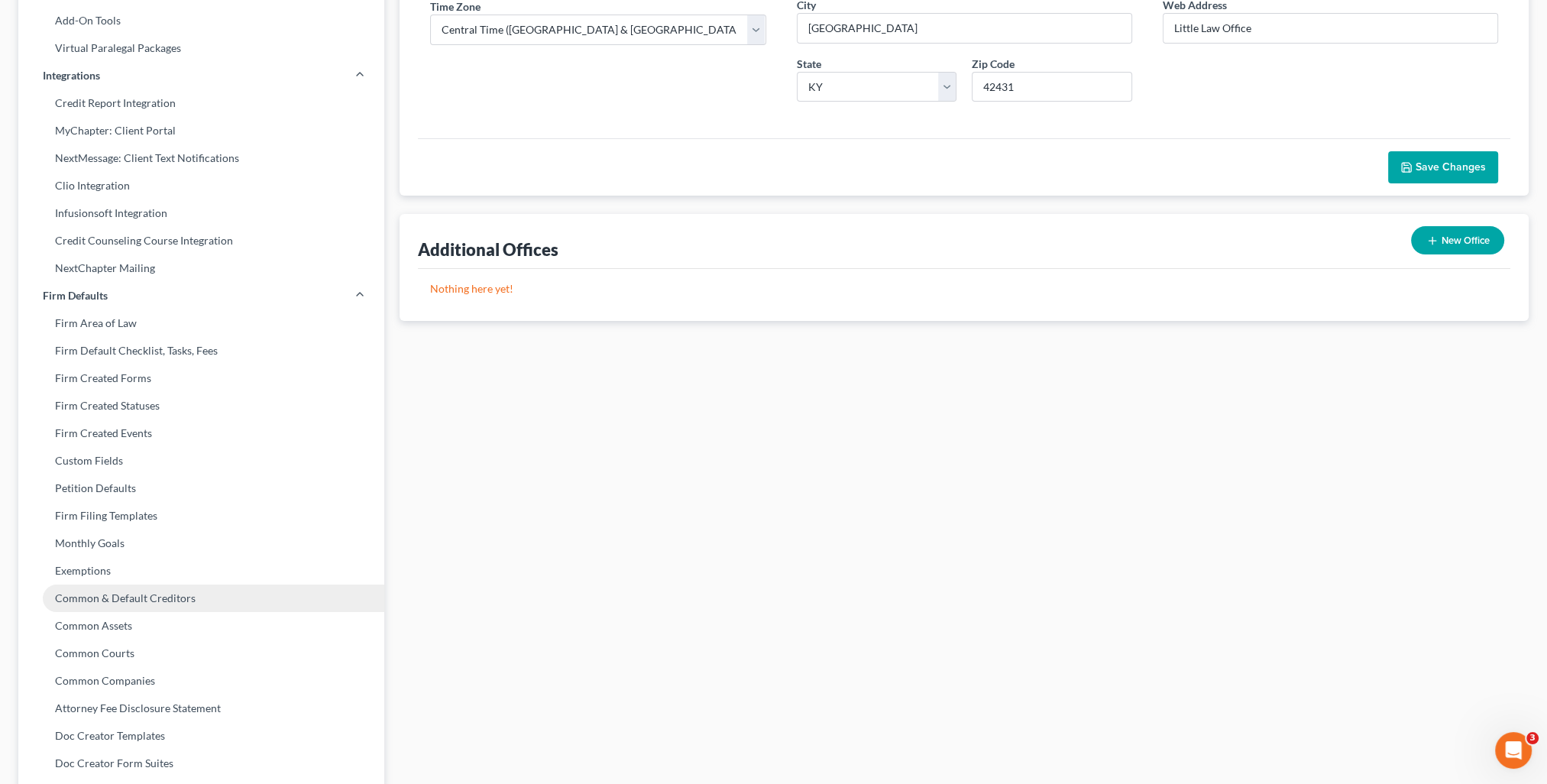
click at [126, 601] on link "Common & Default Creditors" at bounding box center [202, 598] width 366 height 28
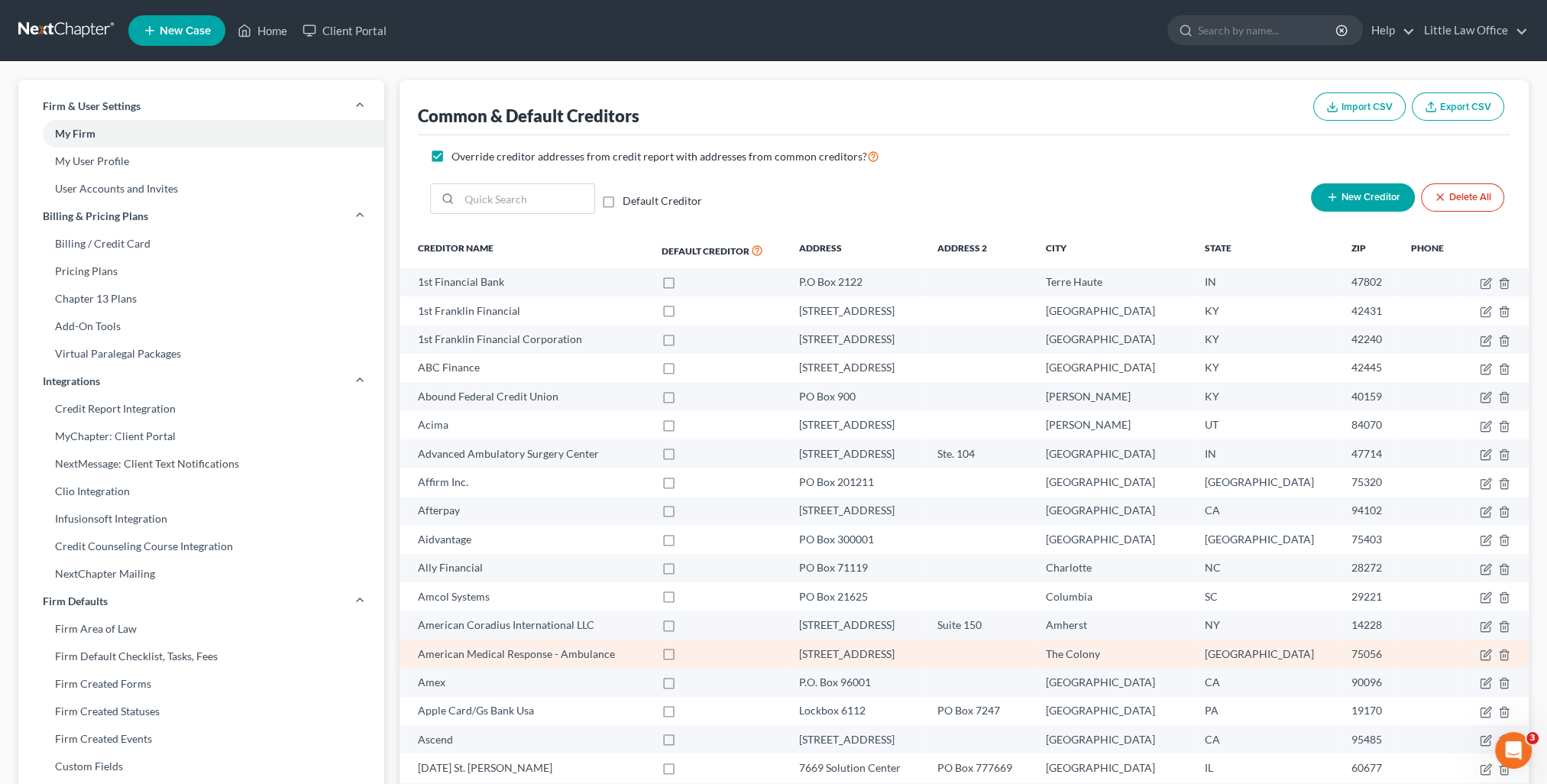
scroll to position [375, 0]
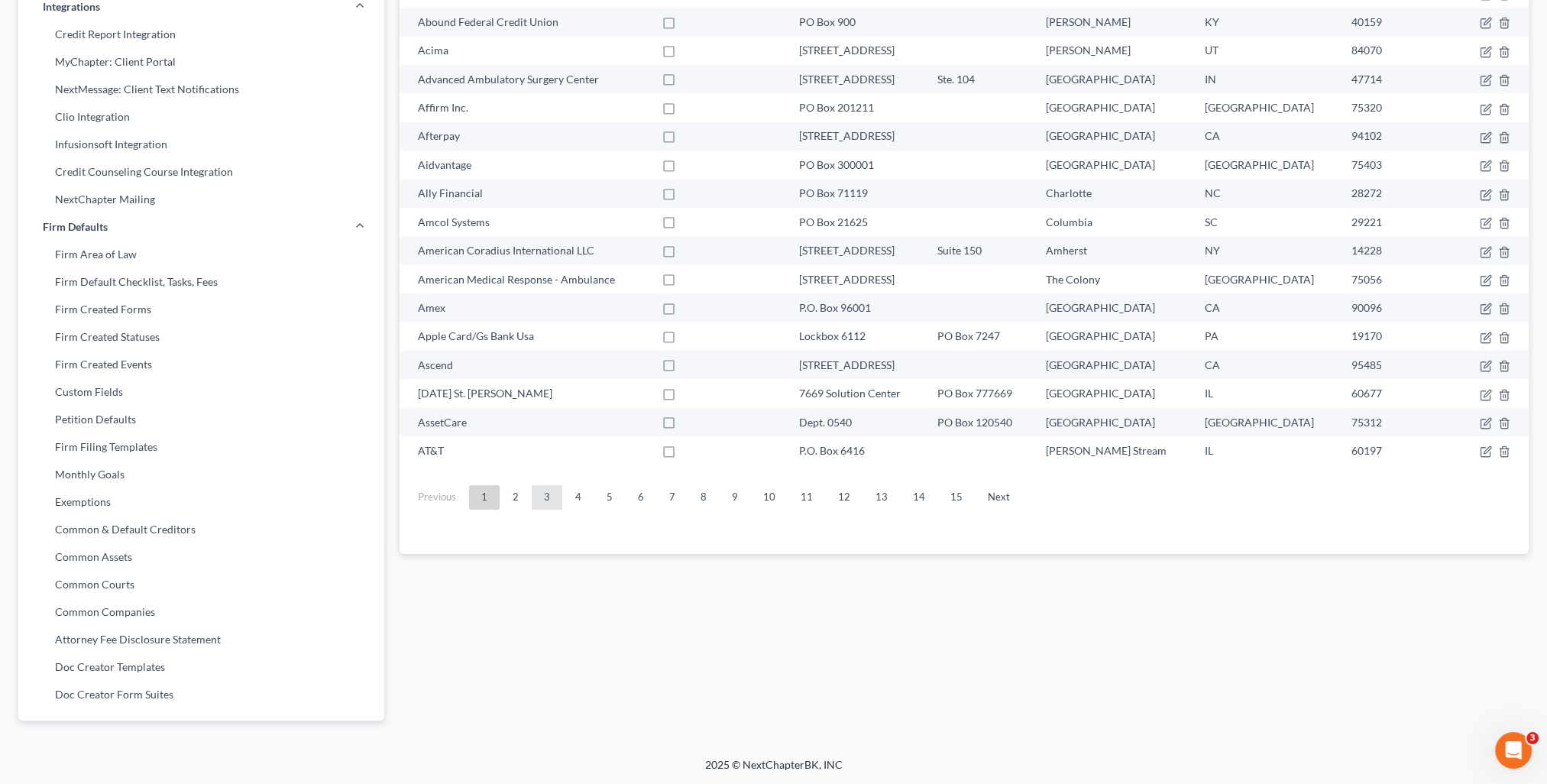
click at [548, 499] on link "3" at bounding box center [547, 497] width 30 height 25
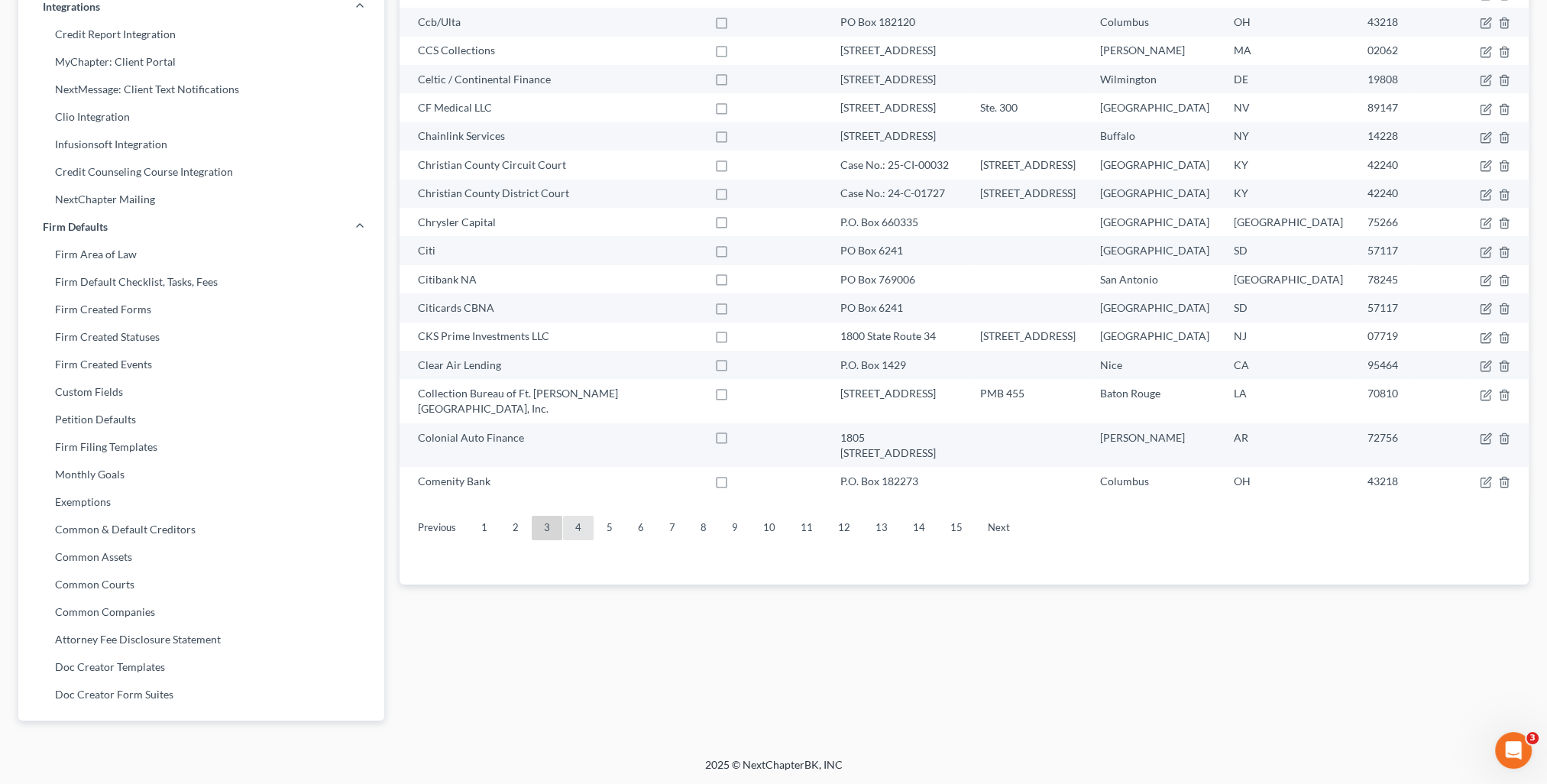
click at [569, 515] on link "4" at bounding box center [578, 527] width 30 height 25
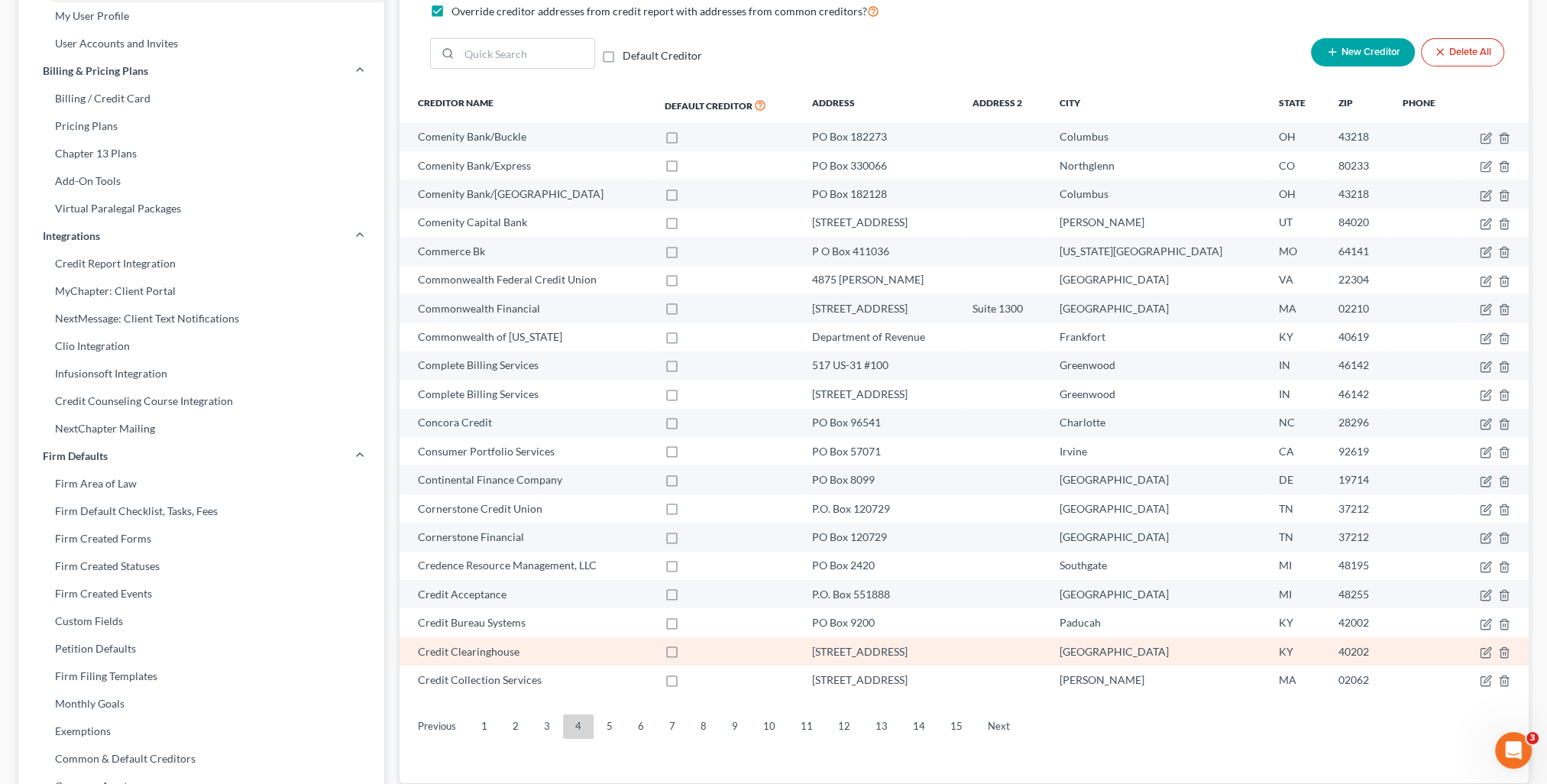
scroll to position [69, 0]
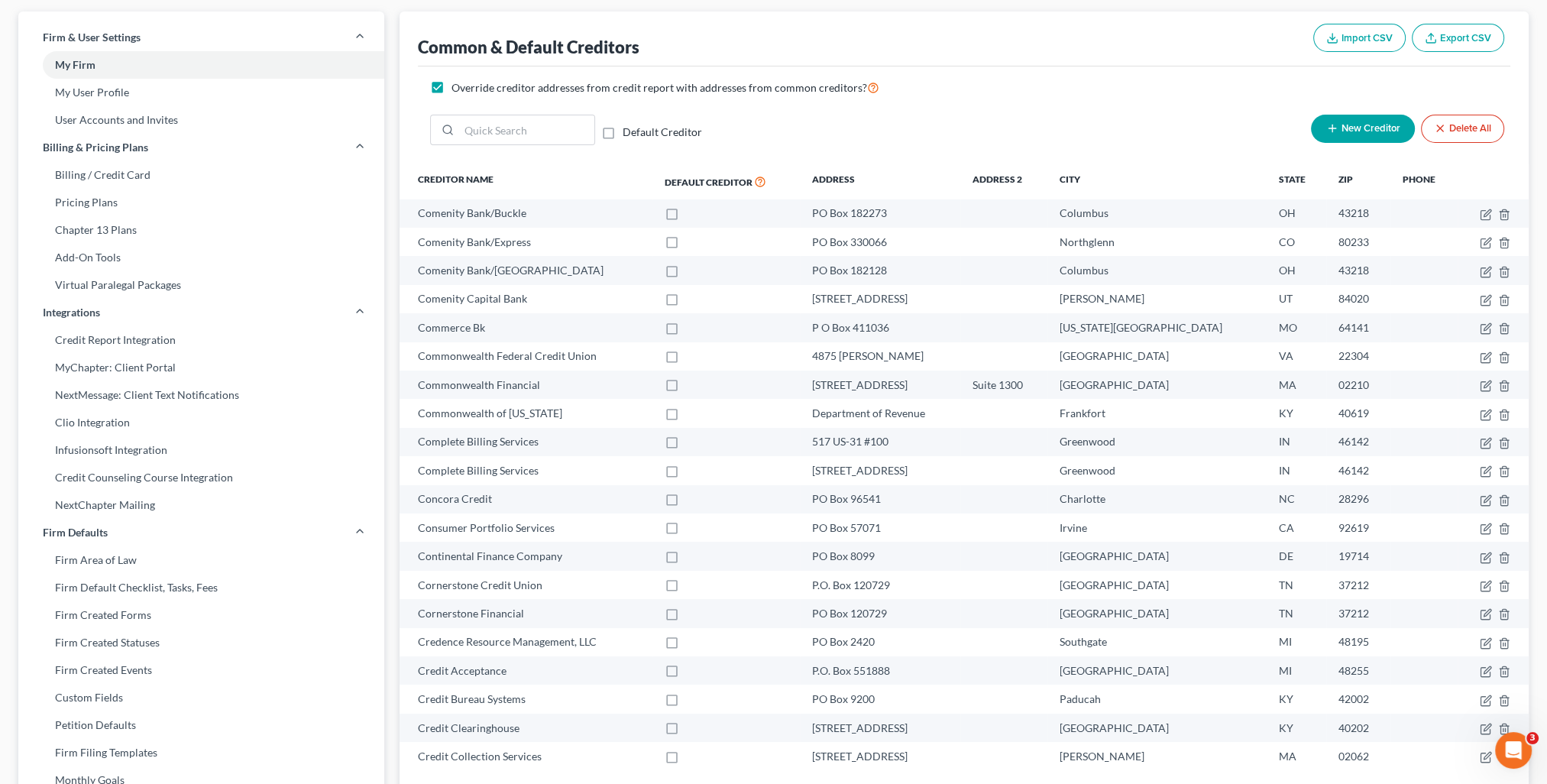
click at [1343, 130] on span "New Creditor" at bounding box center [1371, 129] width 59 height 12
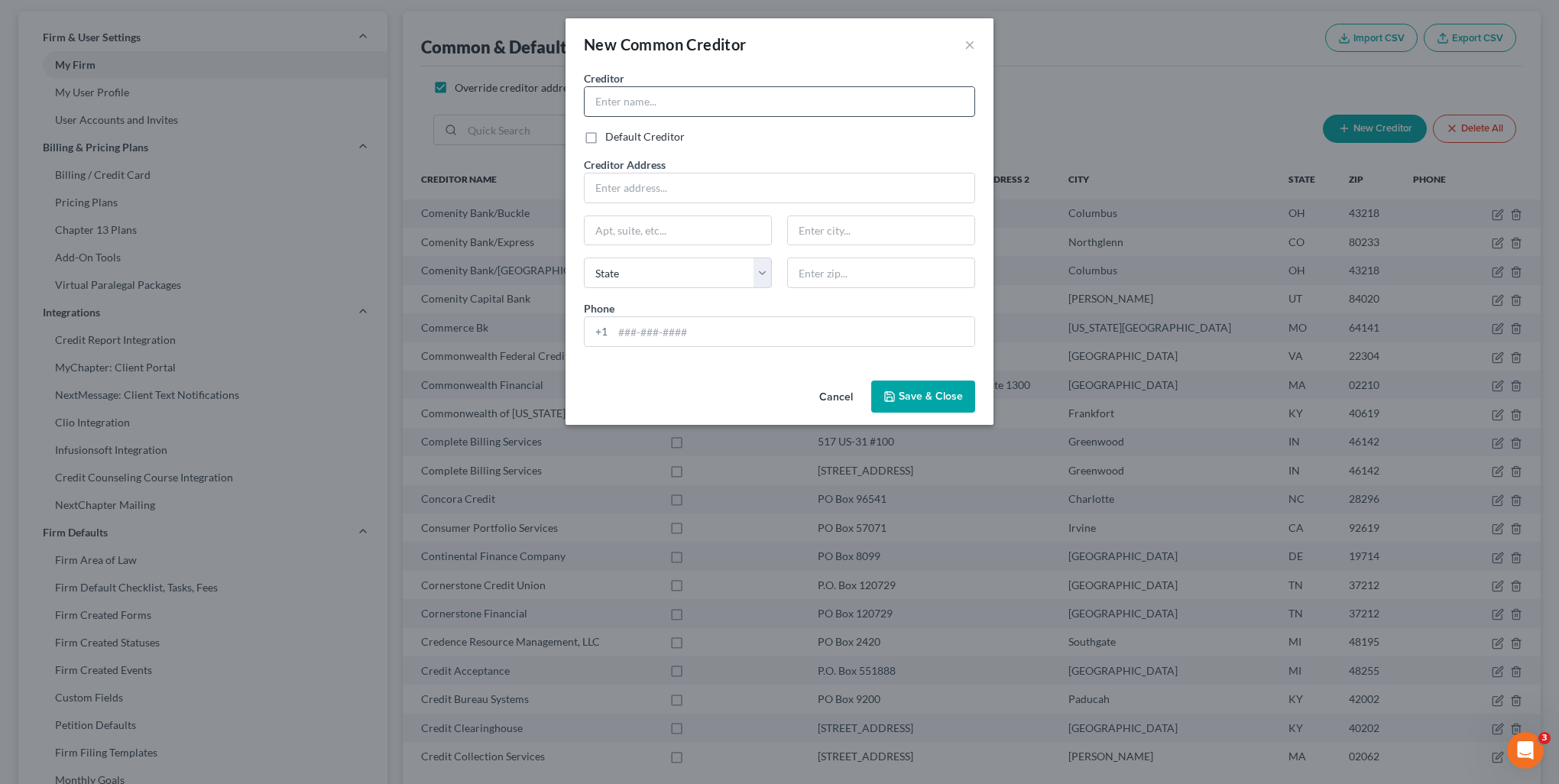
click at [637, 102] on input "text" at bounding box center [779, 102] width 389 height 29
type input "X"
type input "Comenity Bank/Lane Bryant"
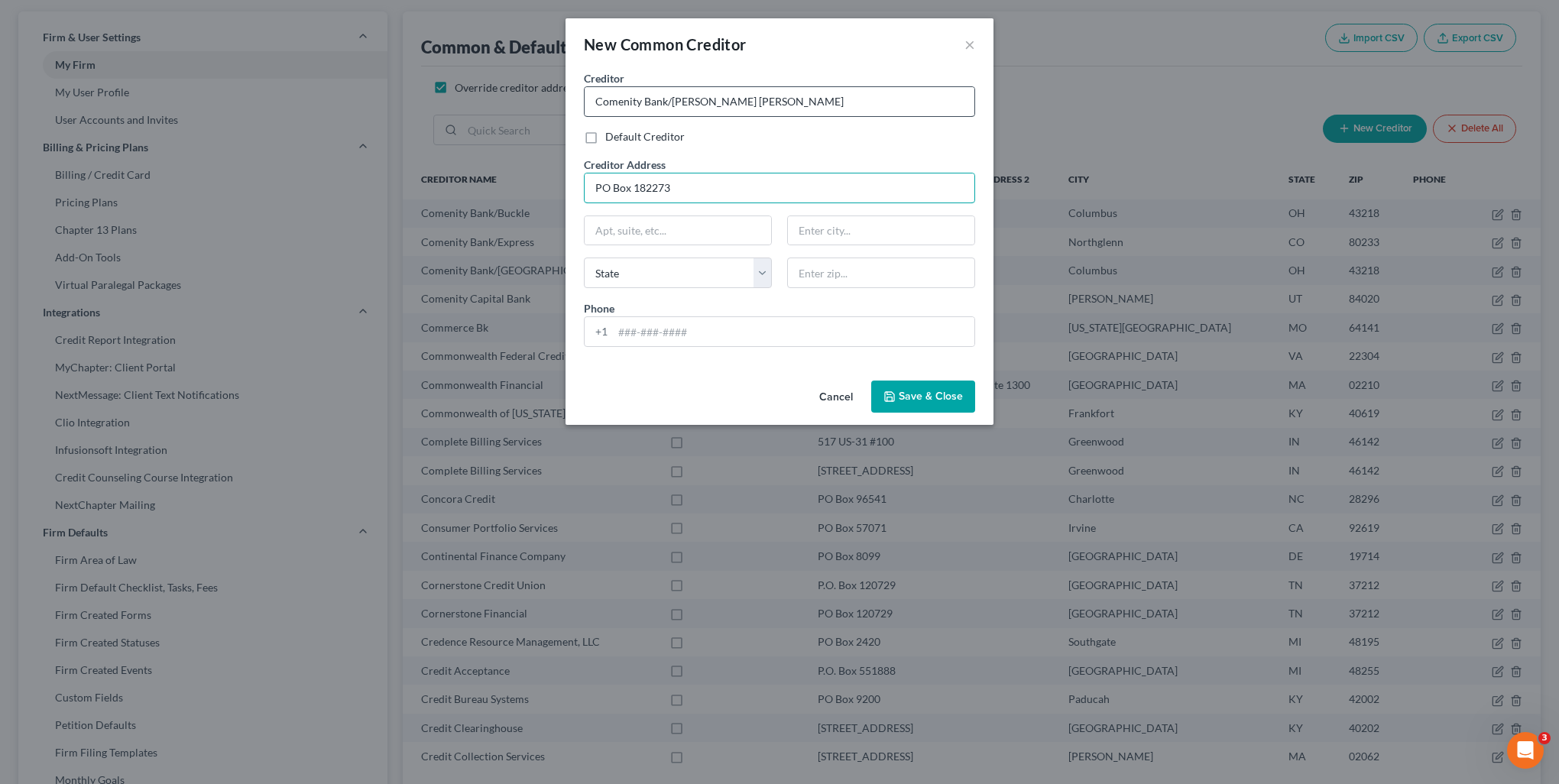
type input "PO Box 182273"
type input "43218"
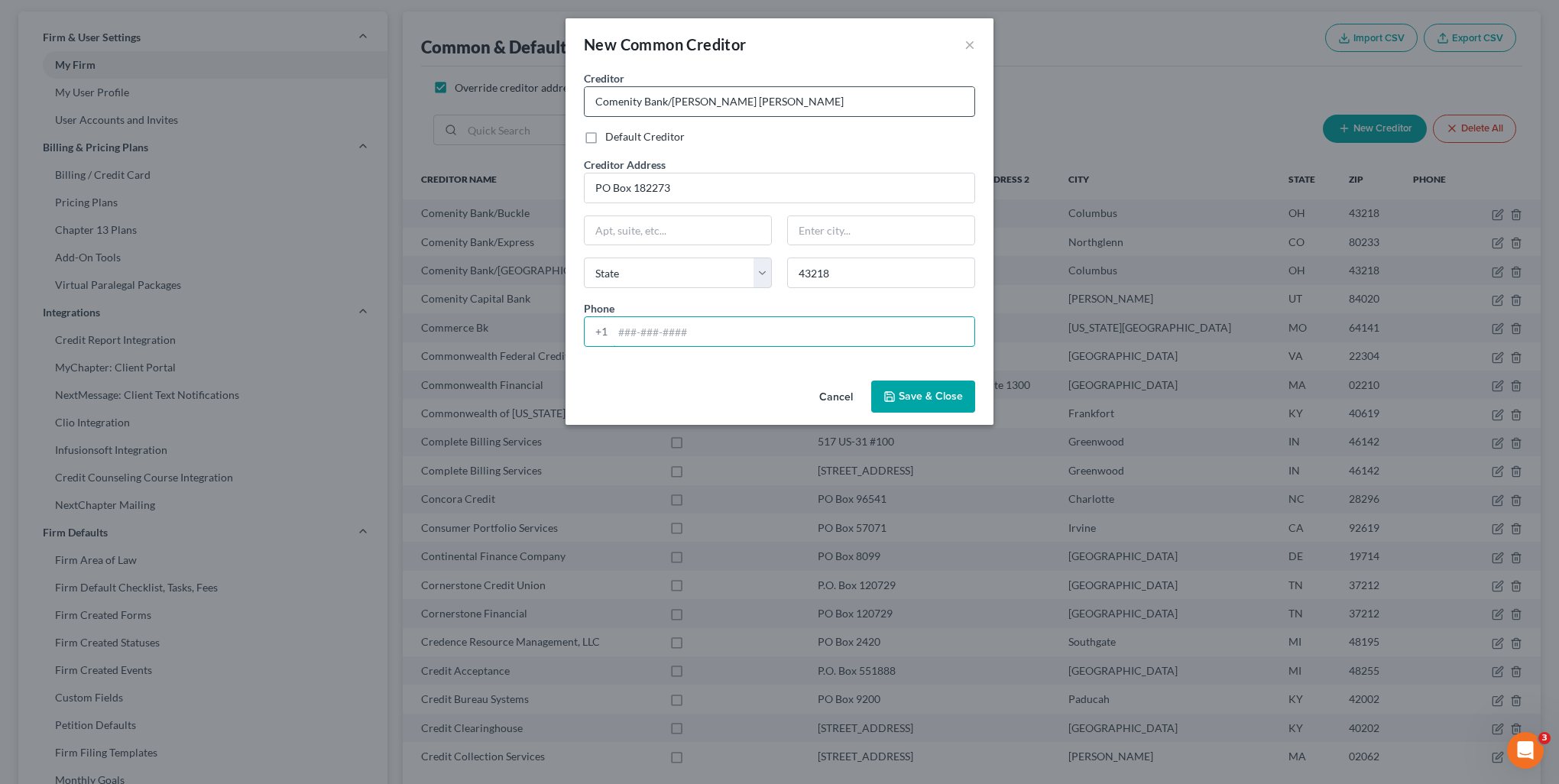
type input "Columbus"
select select "36"
click at [930, 396] on span "Save & Close" at bounding box center [930, 396] width 64 height 13
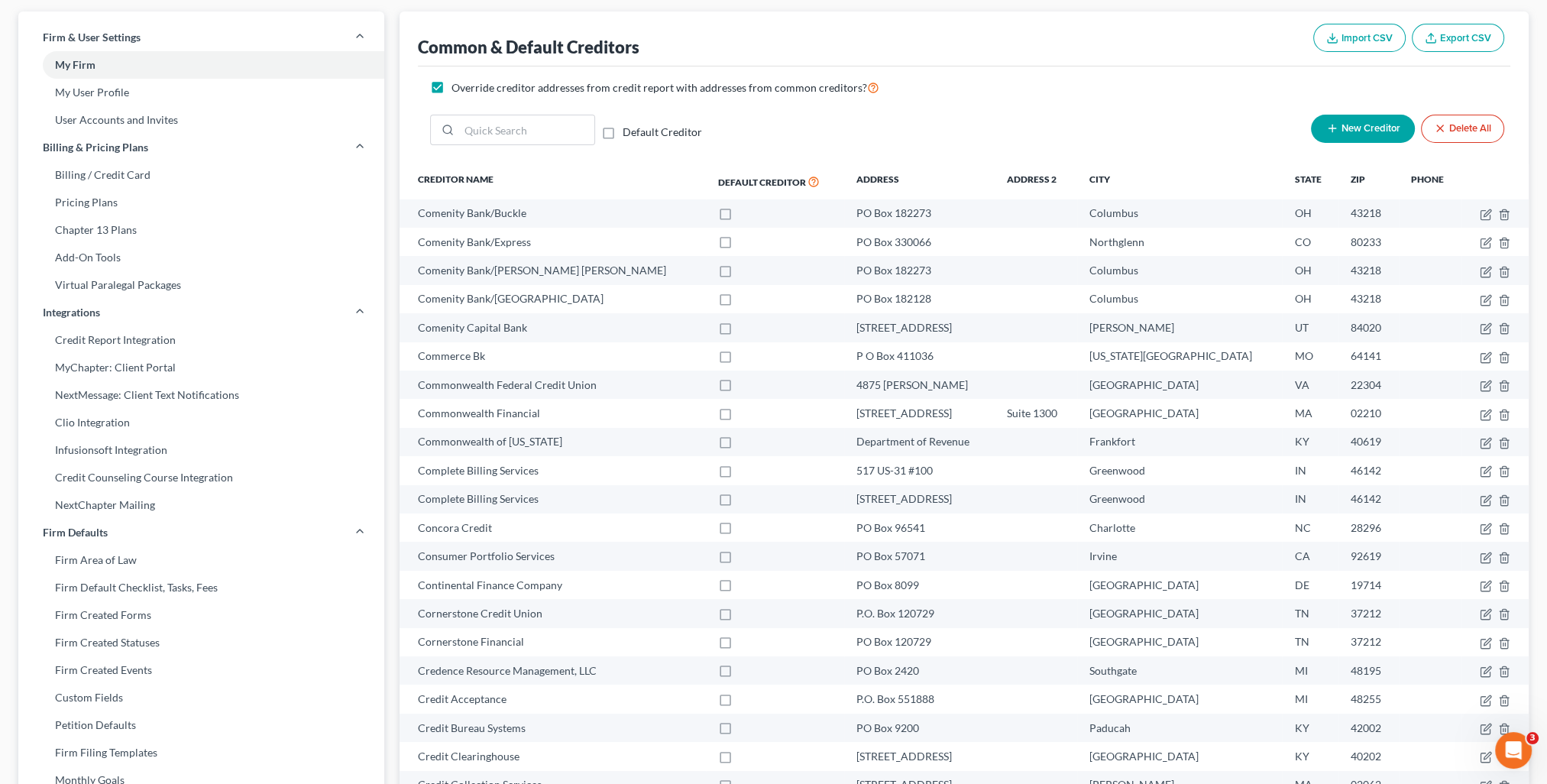
scroll to position [0, 0]
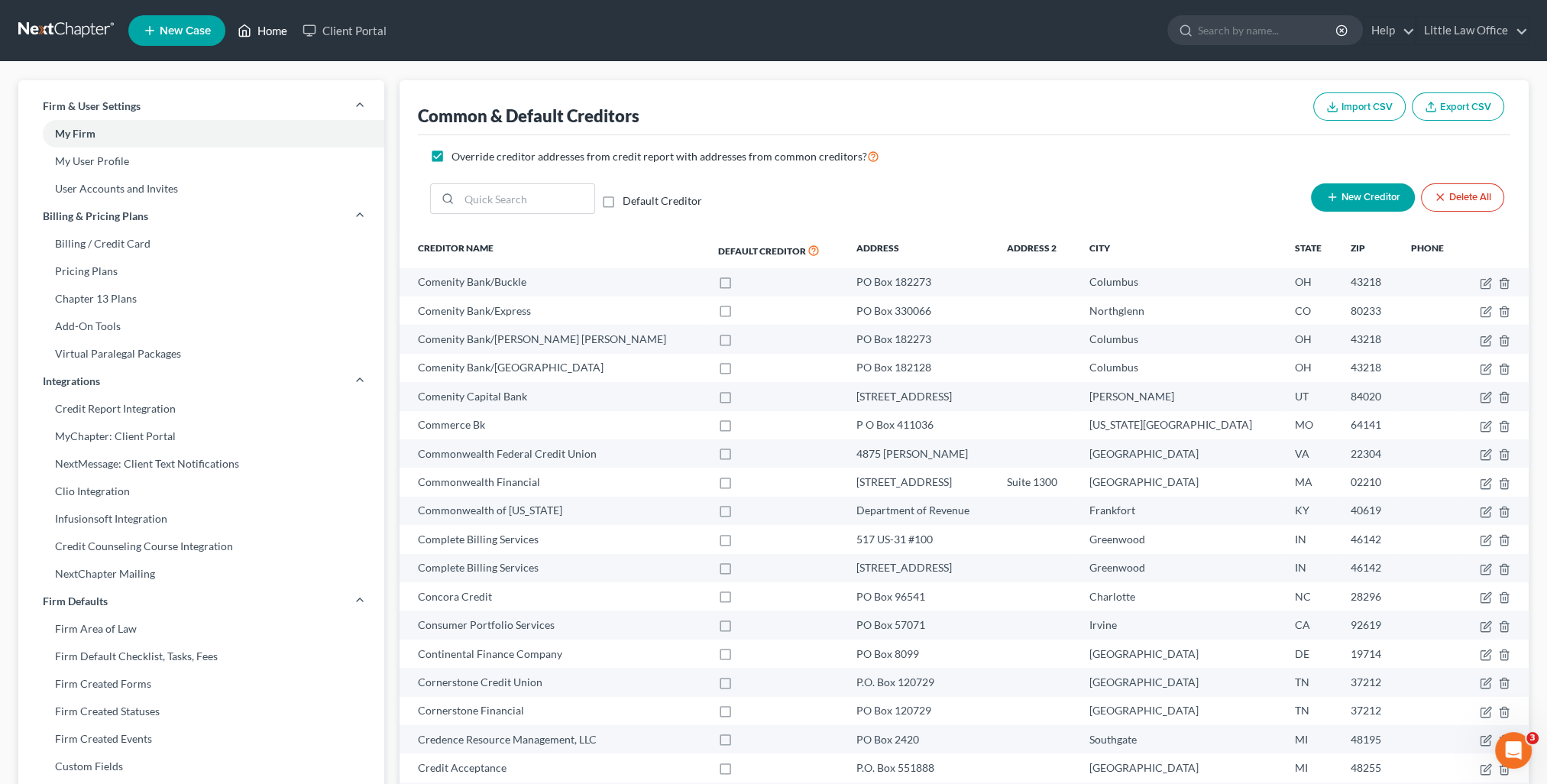
click at [273, 32] on link "Home" at bounding box center [262, 30] width 65 height 28
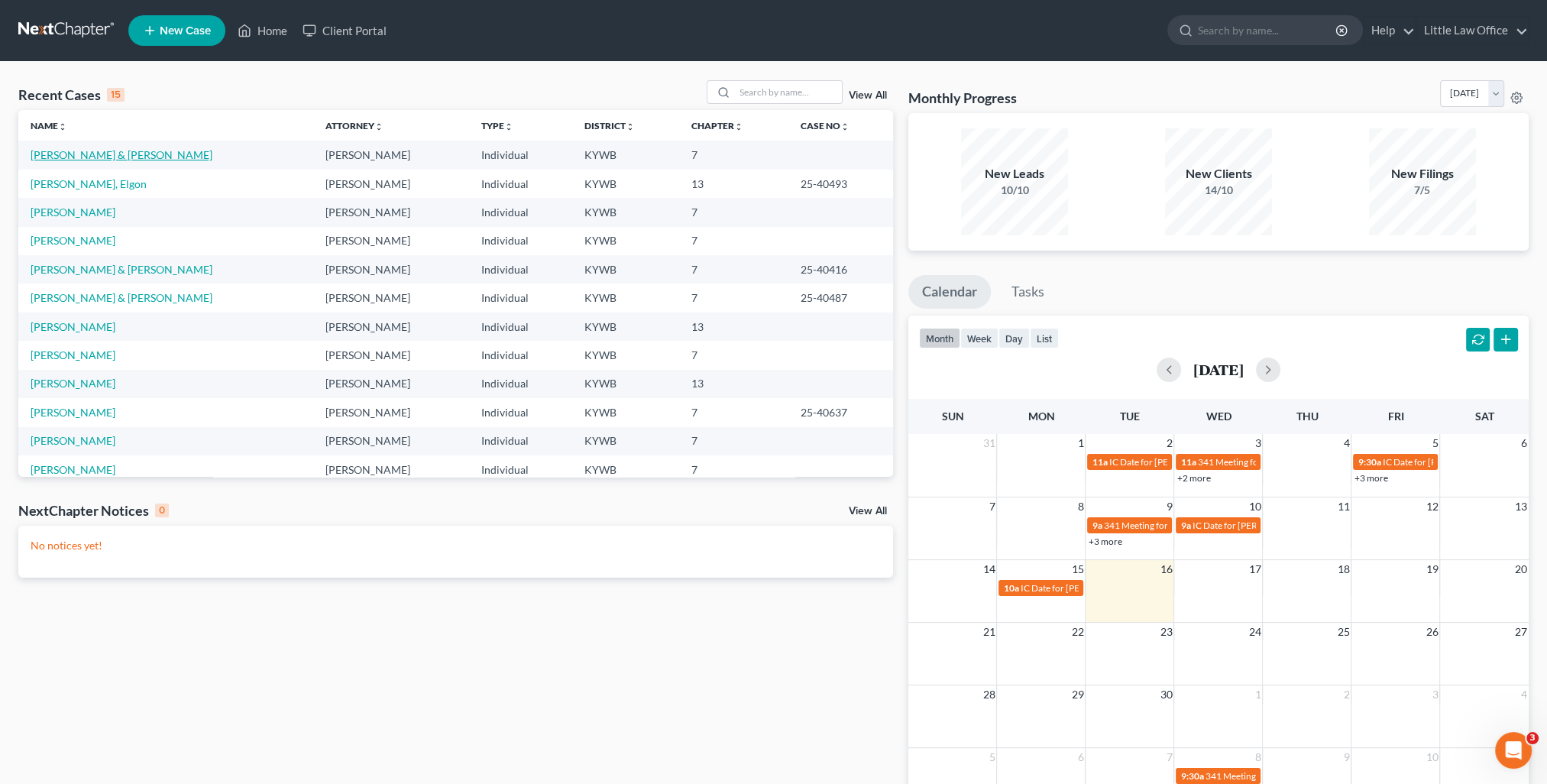
click at [61, 148] on link "Hoeft, Harrison & Jennifer" at bounding box center [121, 155] width 182 height 13
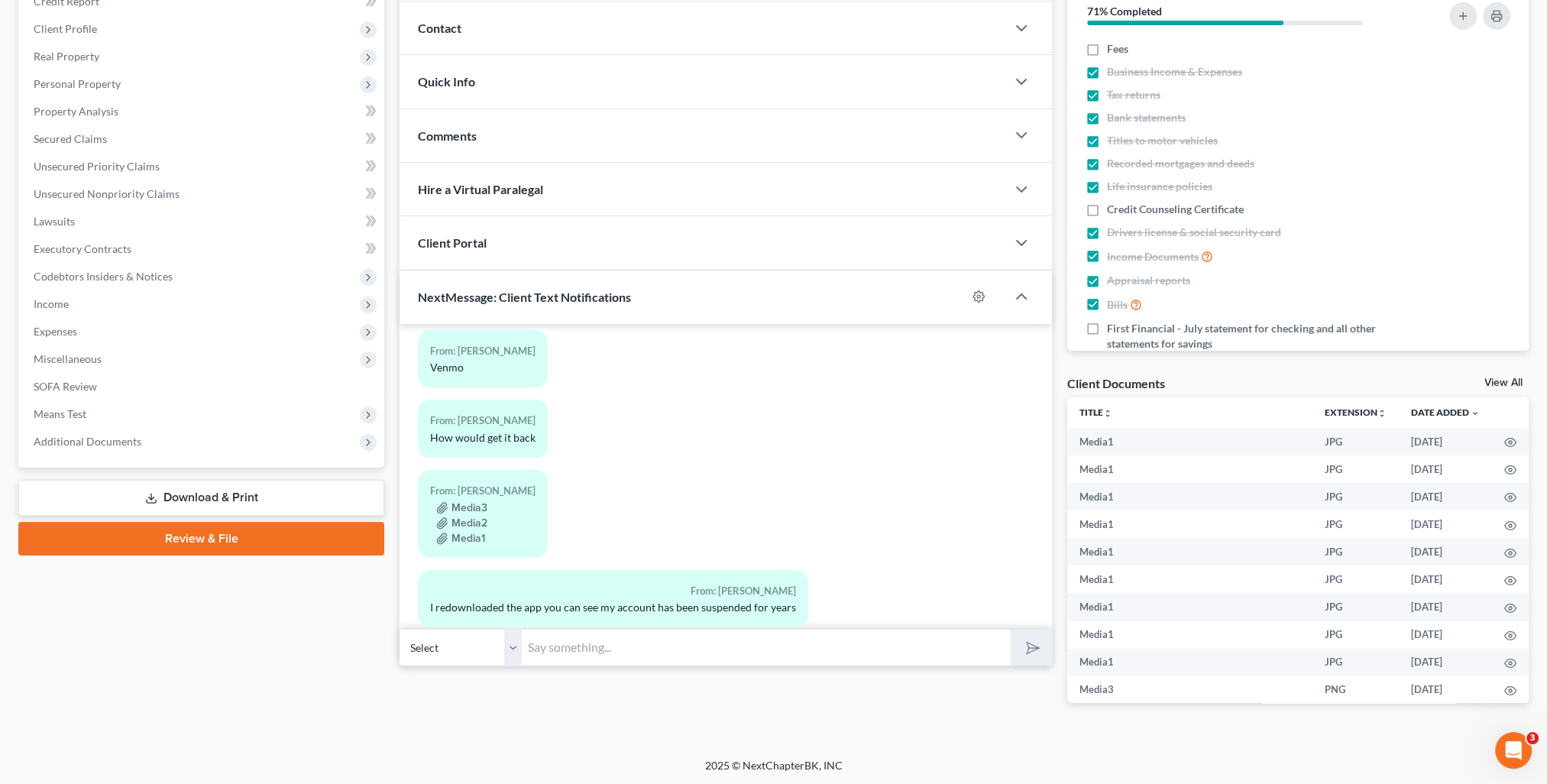
scroll to position [8859, 0]
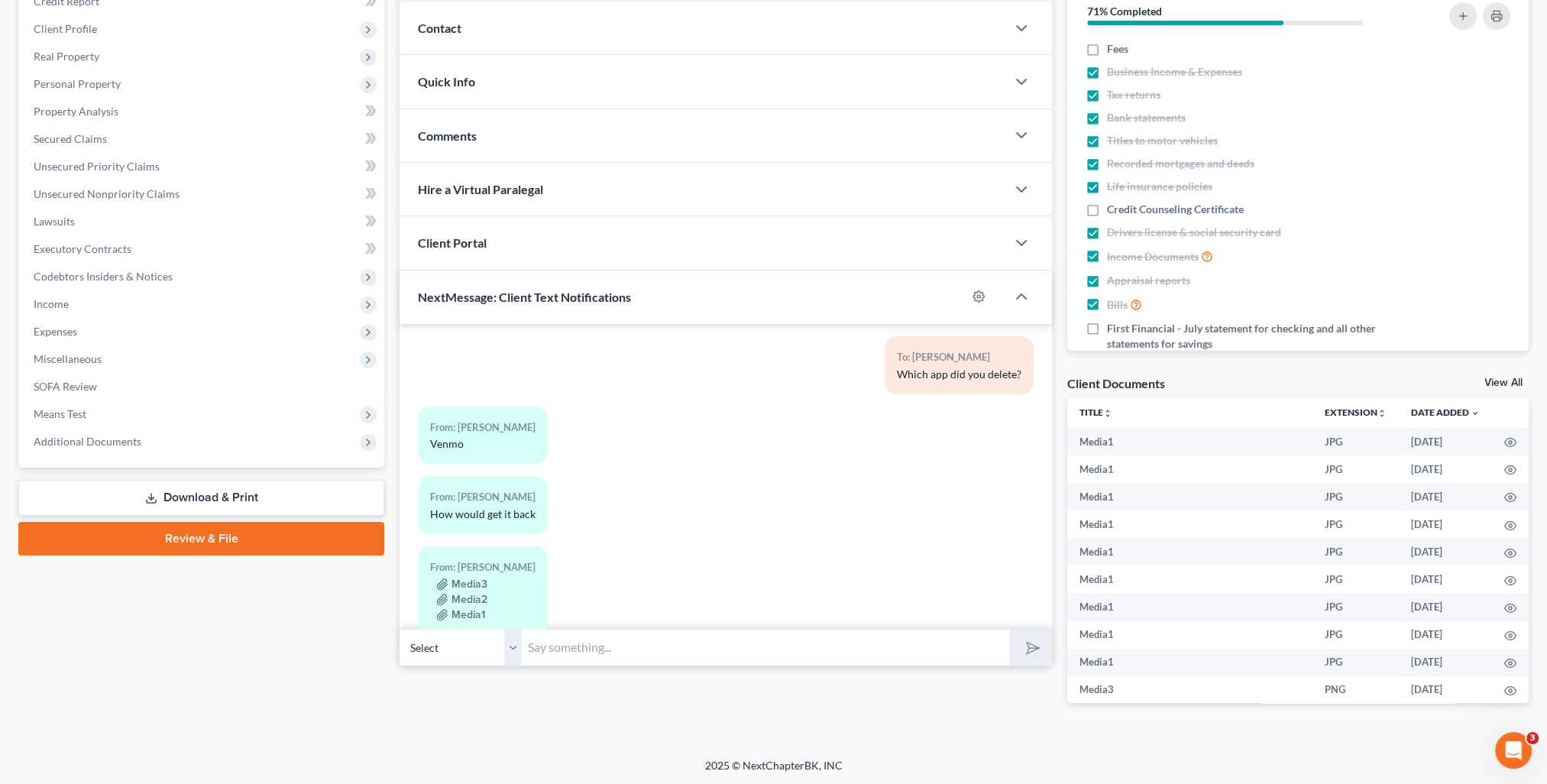
click at [609, 658] on input "text" at bounding box center [766, 647] width 488 height 38
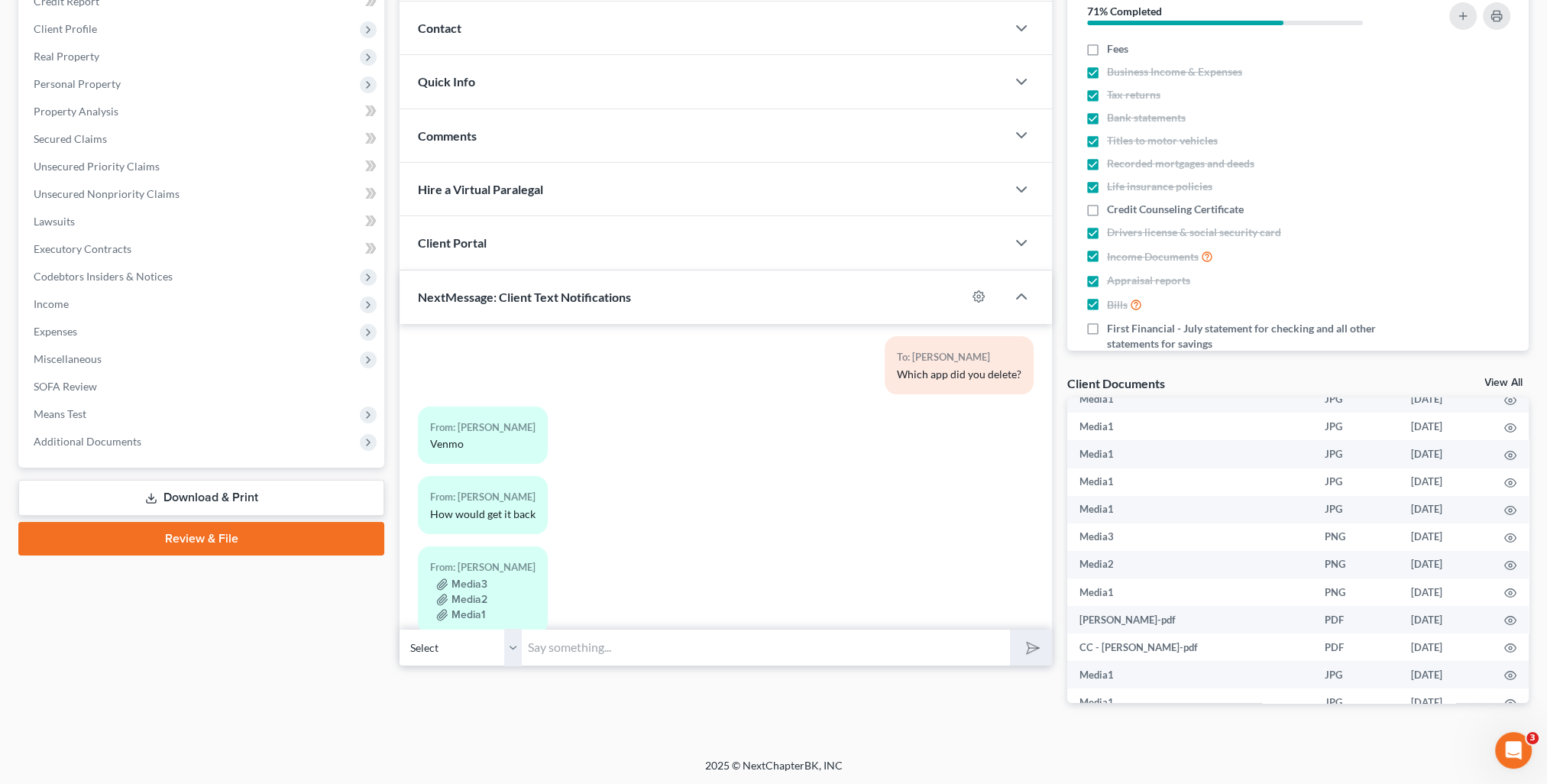
click at [855, 650] on input "text" at bounding box center [766, 647] width 488 height 38
type input "I was going to recommend that you download the app again and see if you can log…"
click at [1010, 629] on button "submit" at bounding box center [1032, 647] width 42 height 36
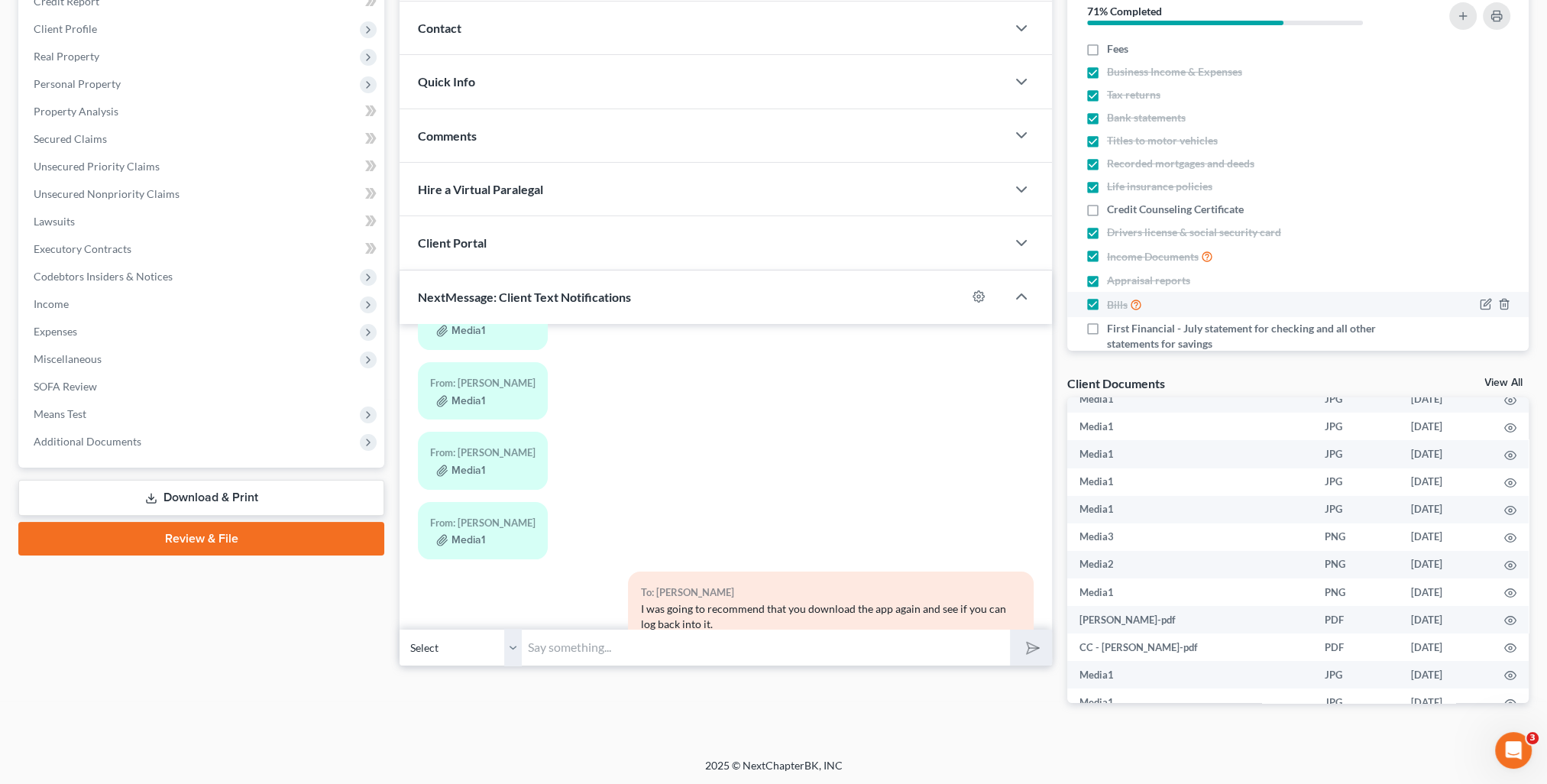
scroll to position [0, 0]
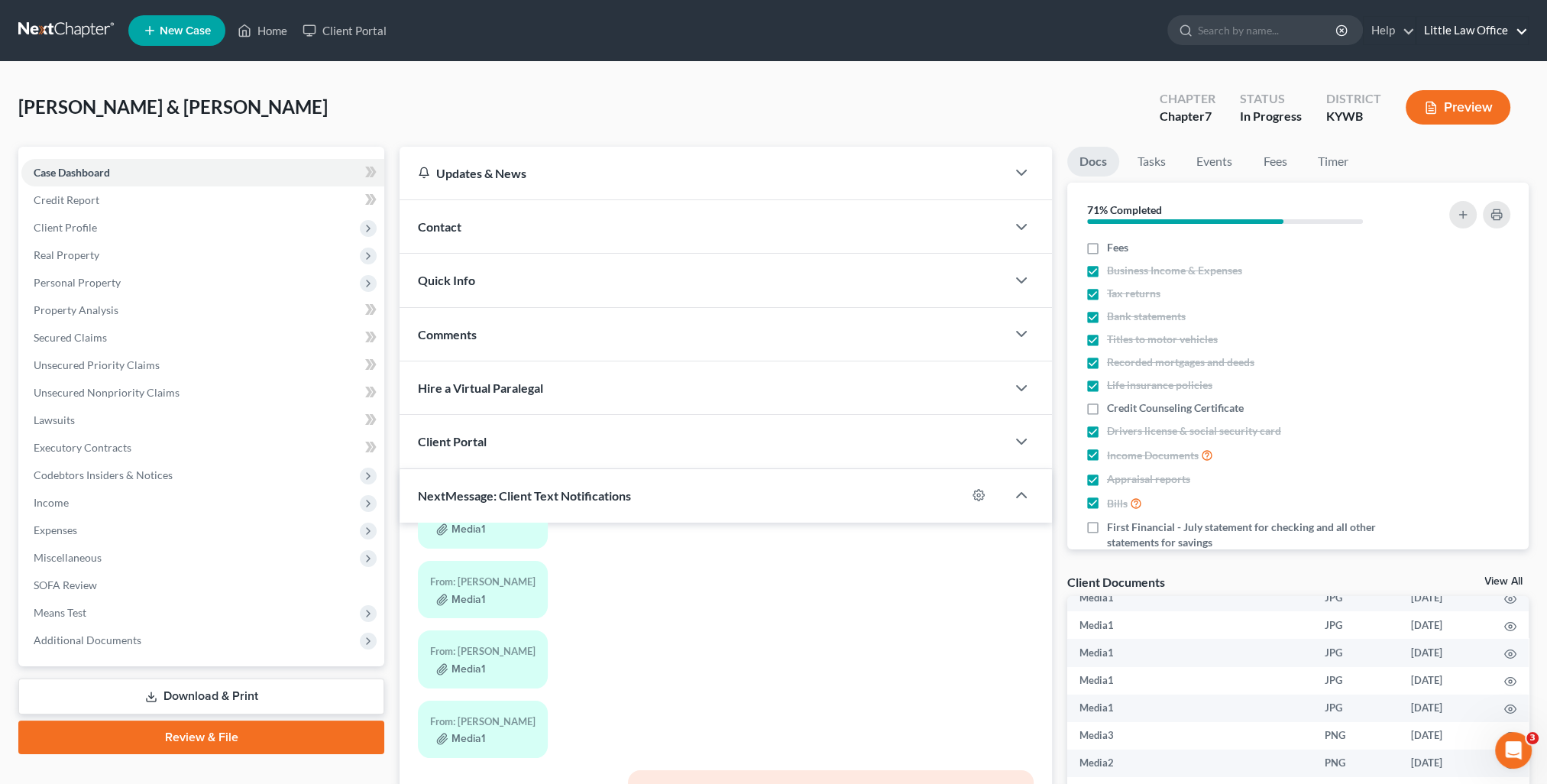
click at [1461, 39] on link "Little Law Office" at bounding box center [1472, 30] width 111 height 28
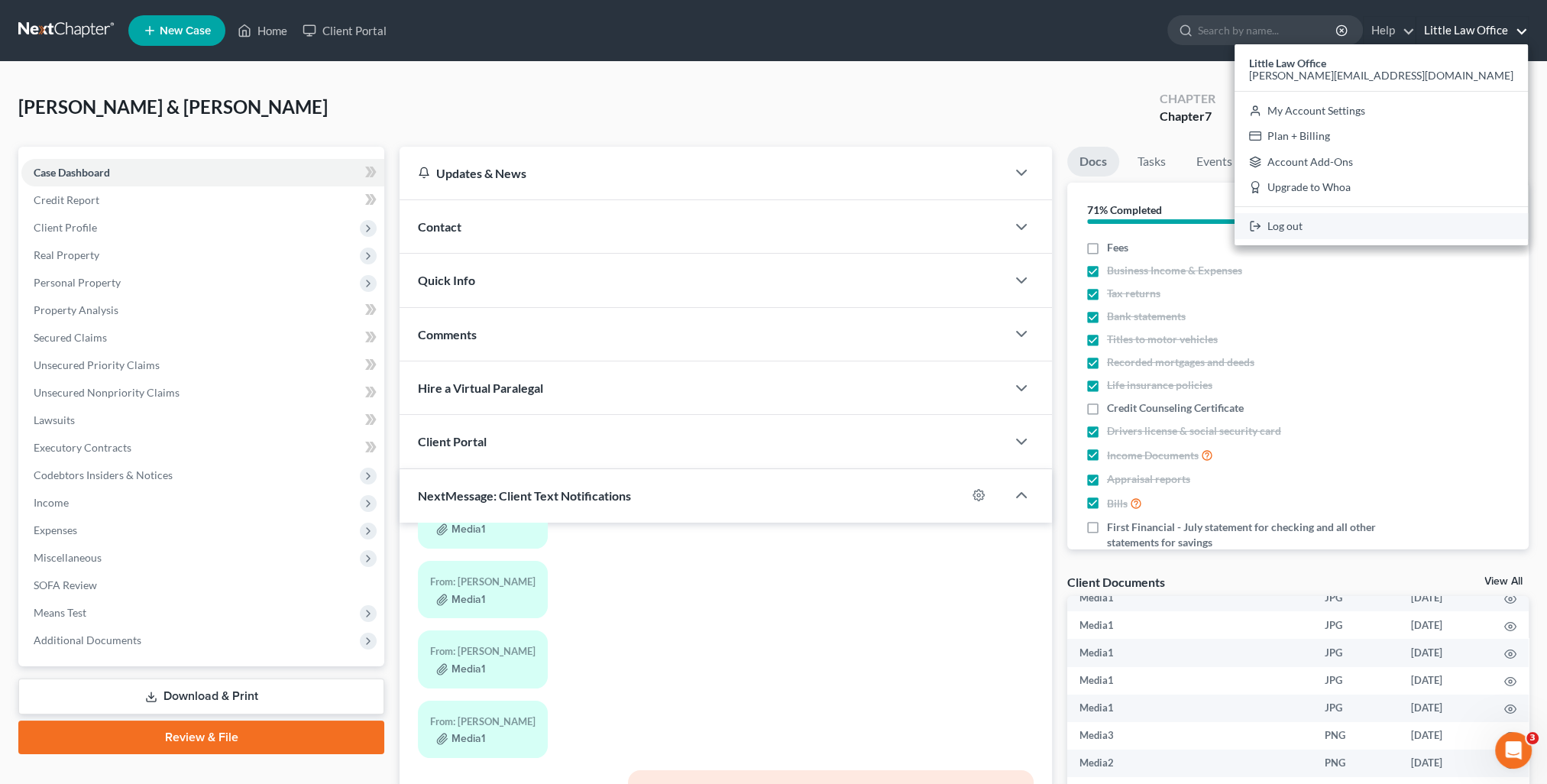
click at [1415, 234] on link "Log out" at bounding box center [1381, 226] width 294 height 26
